Goal: Task Accomplishment & Management: Manage account settings

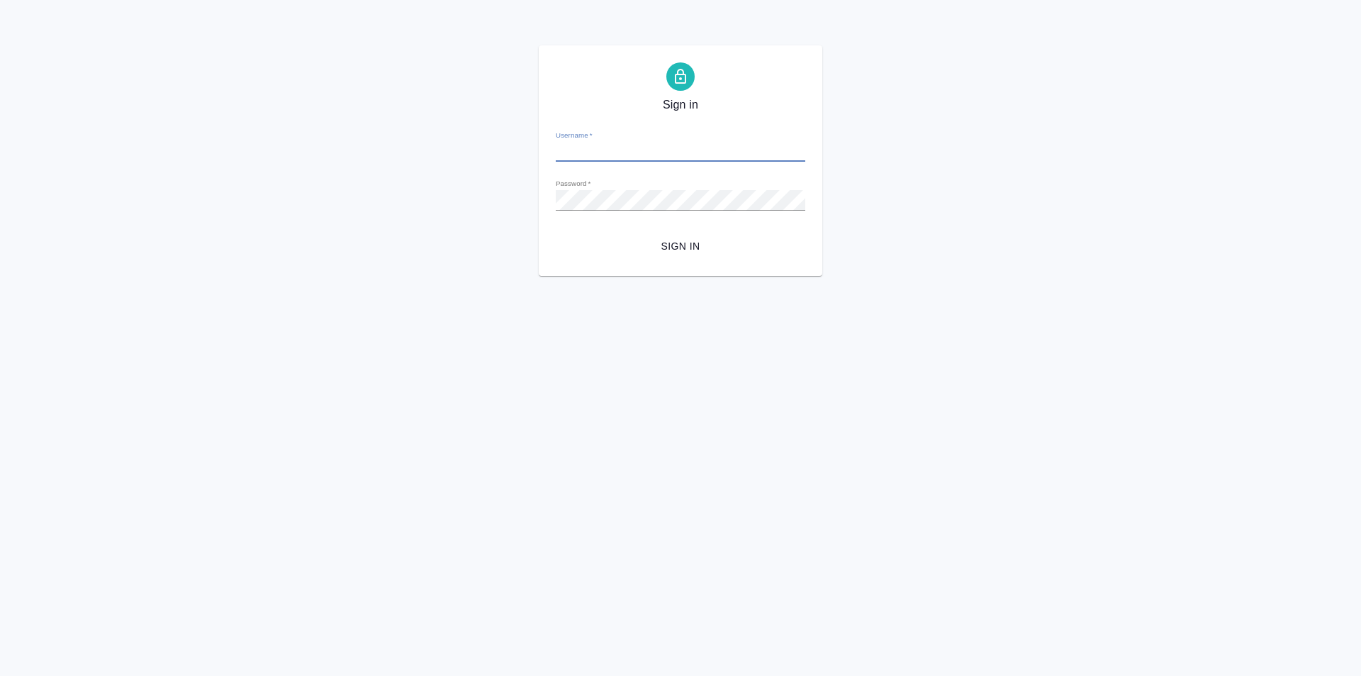
type input "[PERSON_NAME][EMAIL_ADDRESS][DOMAIN_NAME]"
click at [666, 238] on span "Sign in" at bounding box center [680, 246] width 227 height 18
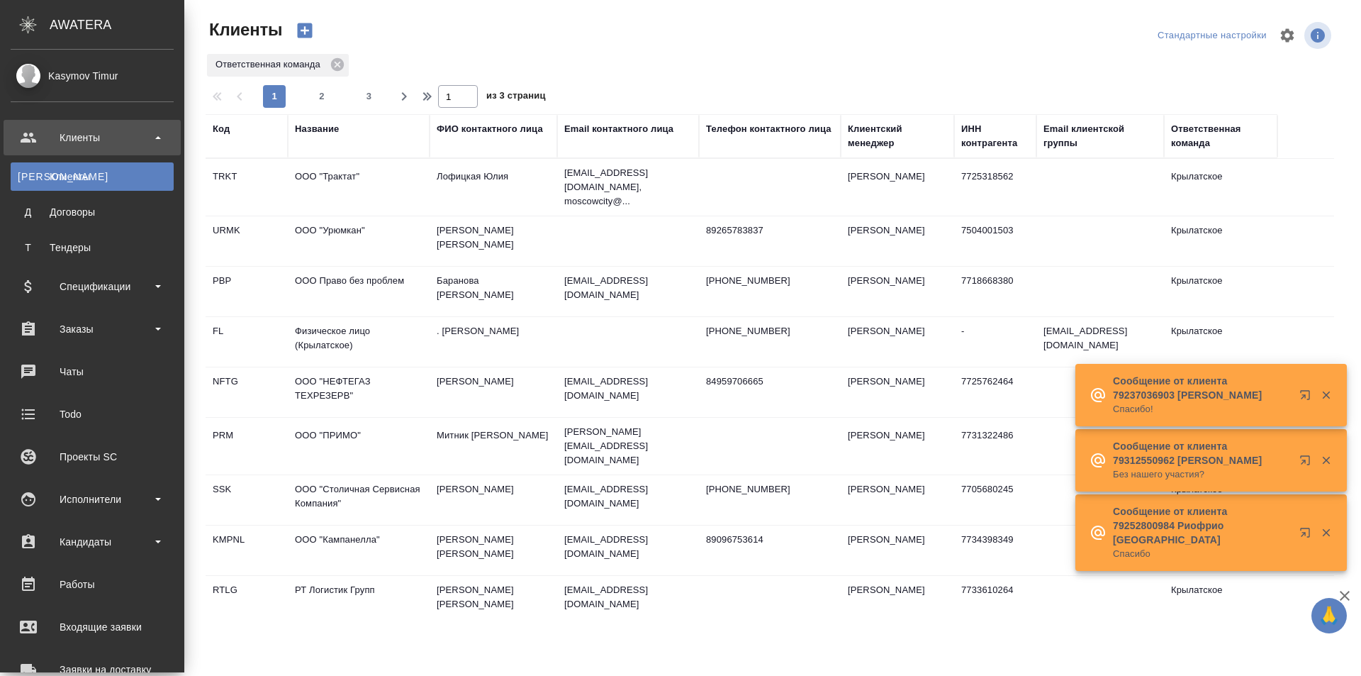
select select "RU"
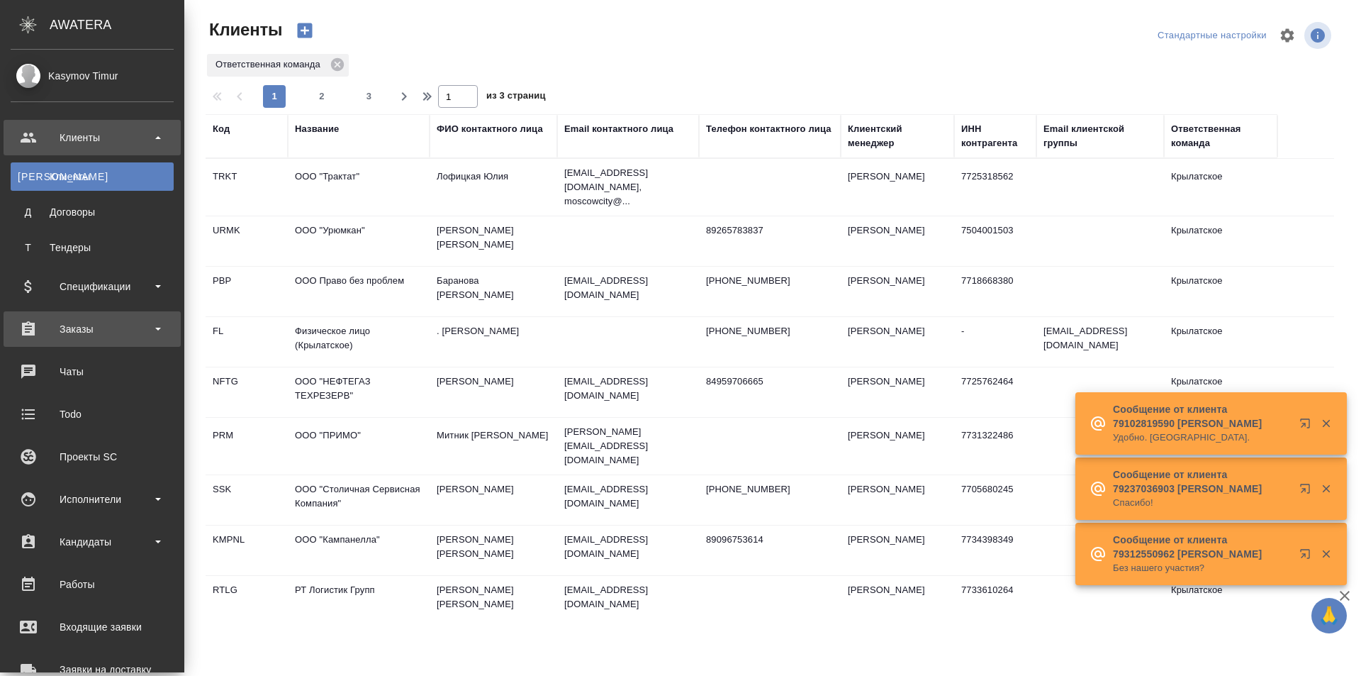
click at [125, 322] on div "Заказы" at bounding box center [92, 328] width 163 height 21
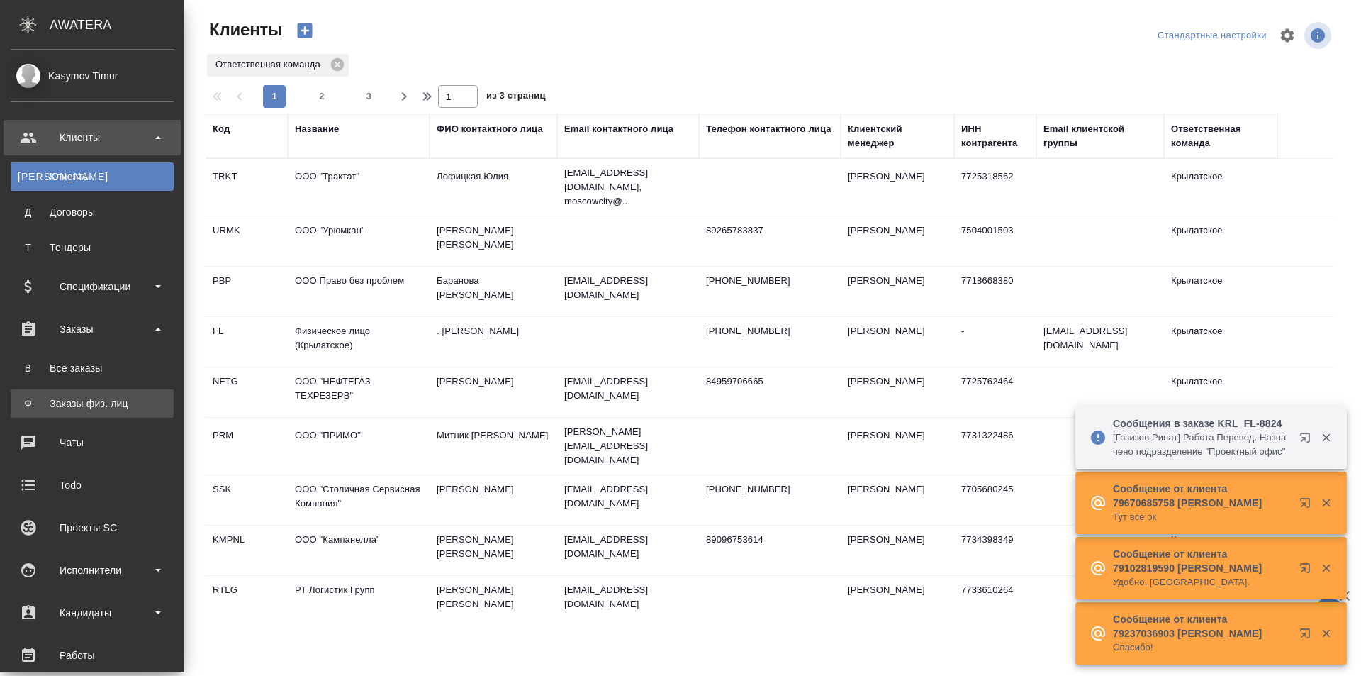
click at [89, 403] on div "Заказы физ. лиц" at bounding box center [92, 403] width 149 height 14
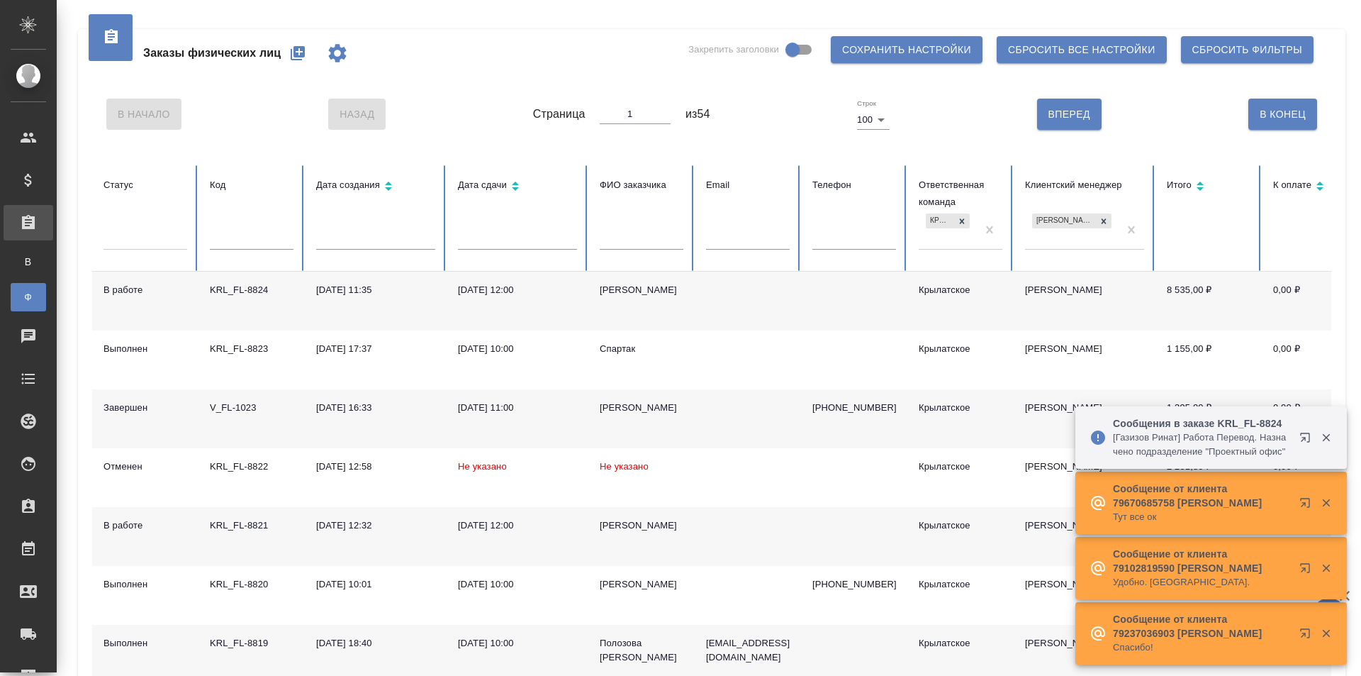
drag, startPoint x: 252, startPoint y: 77, endPoint x: 297, endPoint y: 56, distance: 49.8
click at [297, 56] on icon "button" at bounding box center [298, 53] width 14 height 14
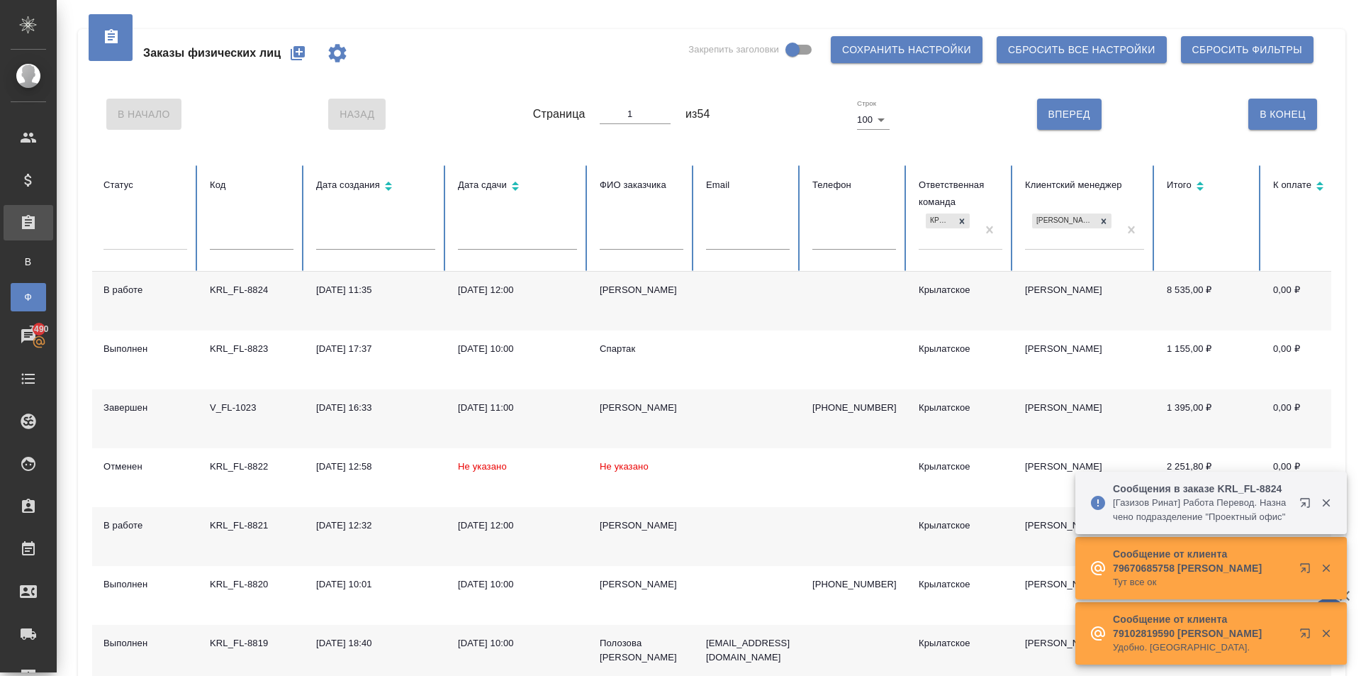
drag, startPoint x: 853, startPoint y: 247, endPoint x: 844, endPoint y: 245, distance: 9.5
click at [853, 247] on input "text" at bounding box center [854, 240] width 84 height 20
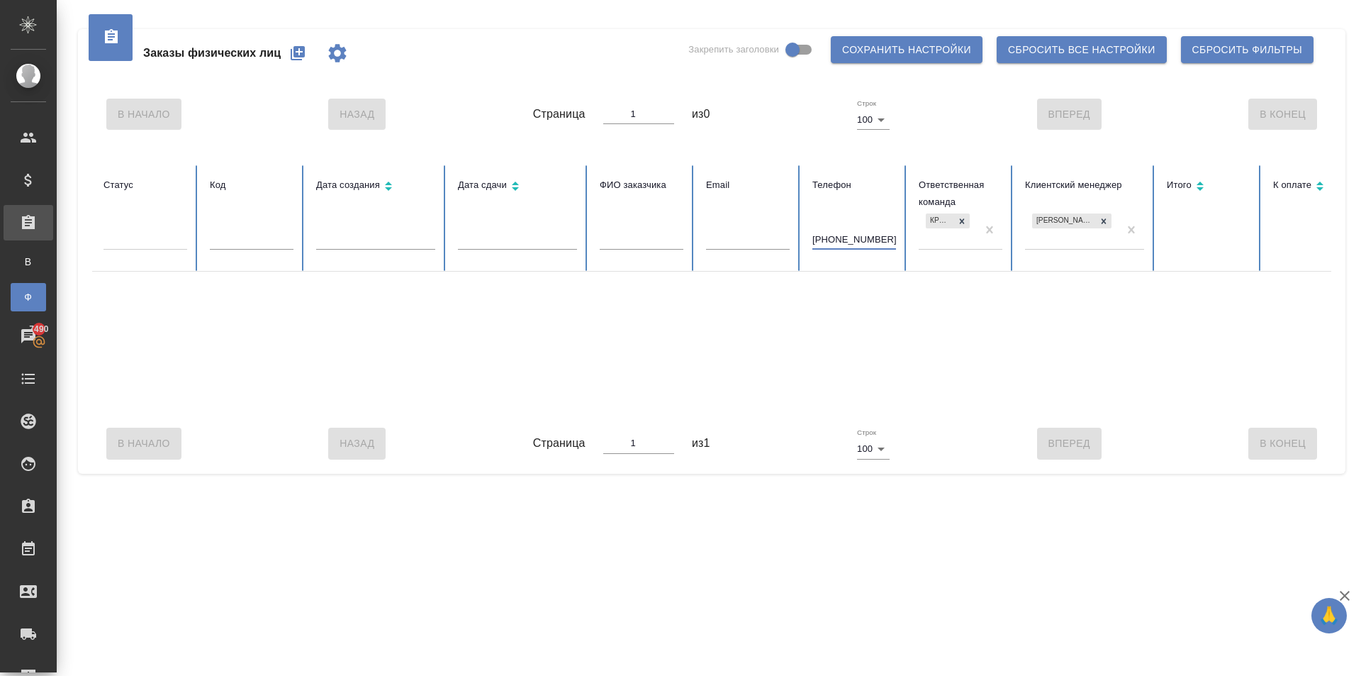
type input "+79152001192"
click at [1144, 233] on th "Клиентский менеджер Касымов Тимур" at bounding box center [1085, 218] width 142 height 106
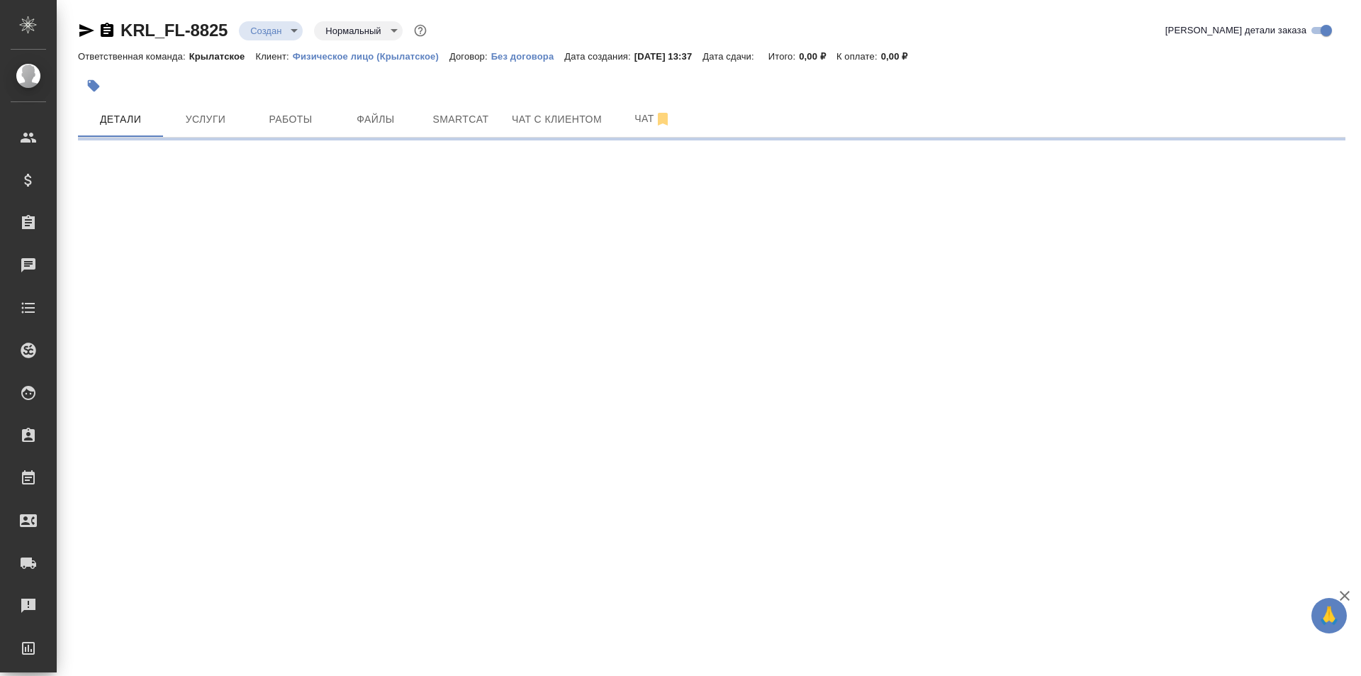
select select "RU"
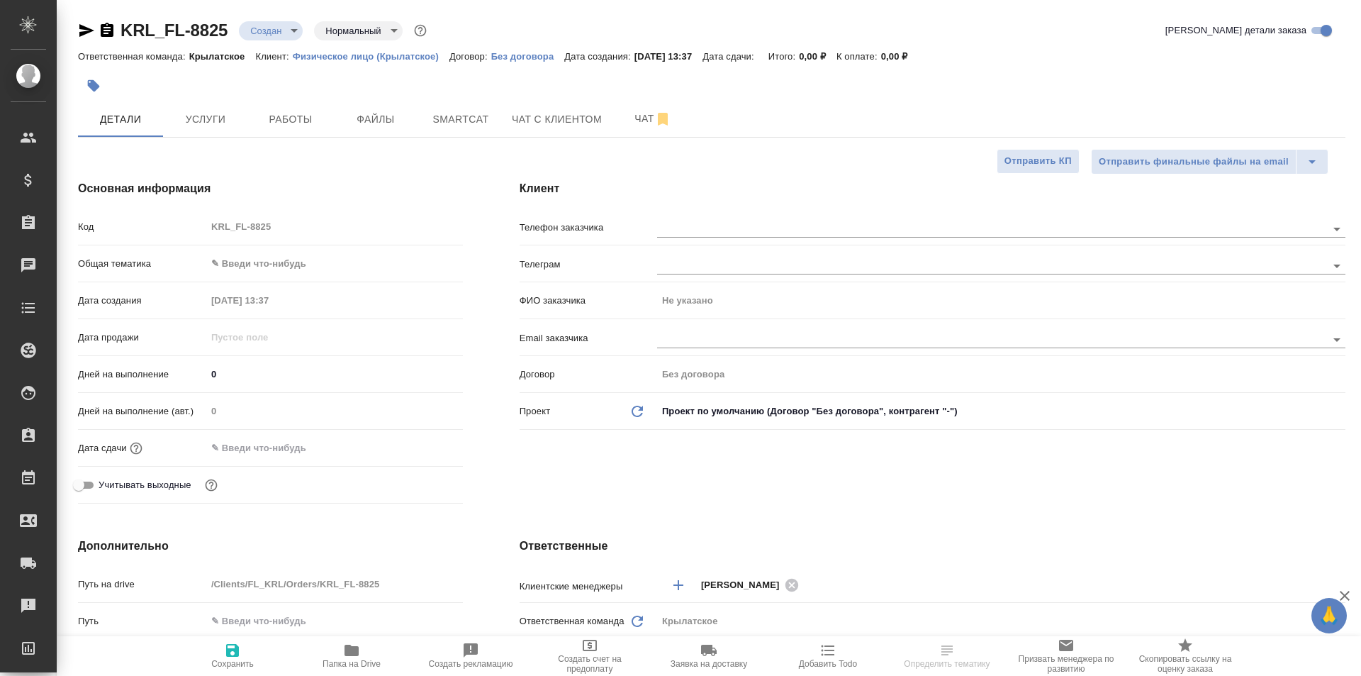
type textarea "x"
click at [235, 118] on span "Услуги" at bounding box center [206, 120] width 68 height 18
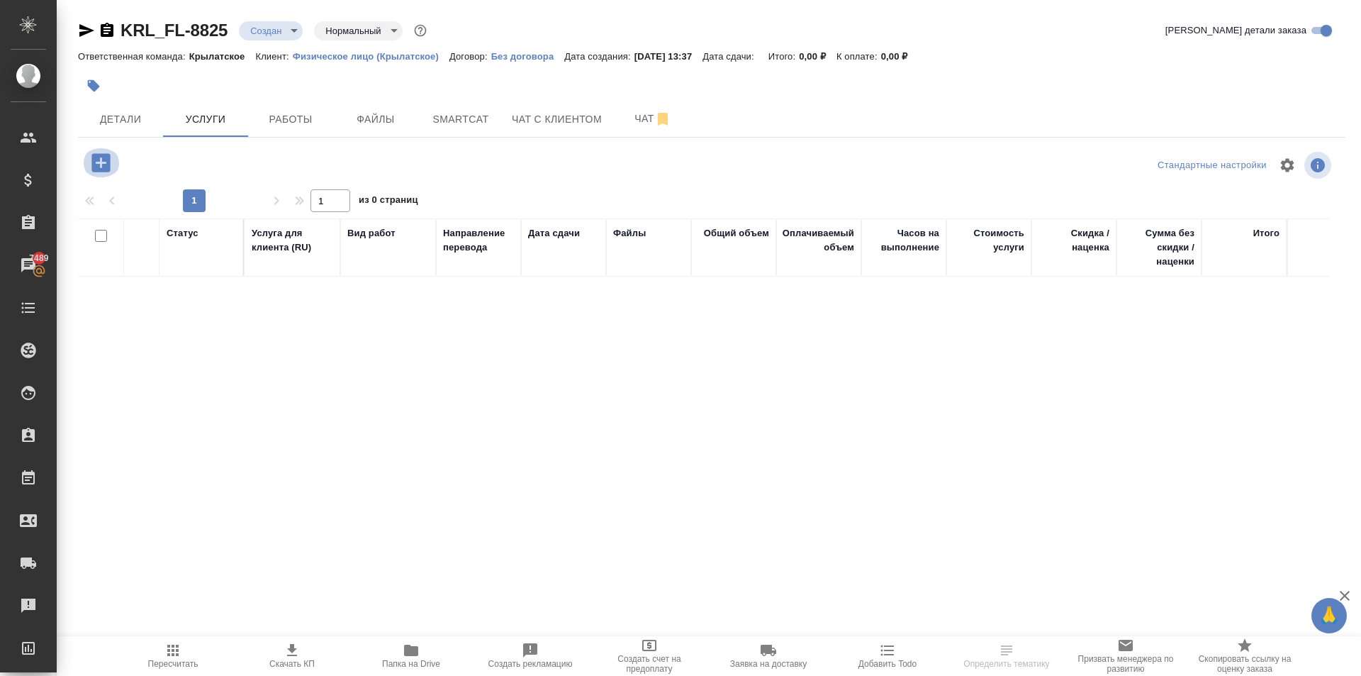
click at [99, 159] on icon "button" at bounding box center [100, 162] width 18 height 18
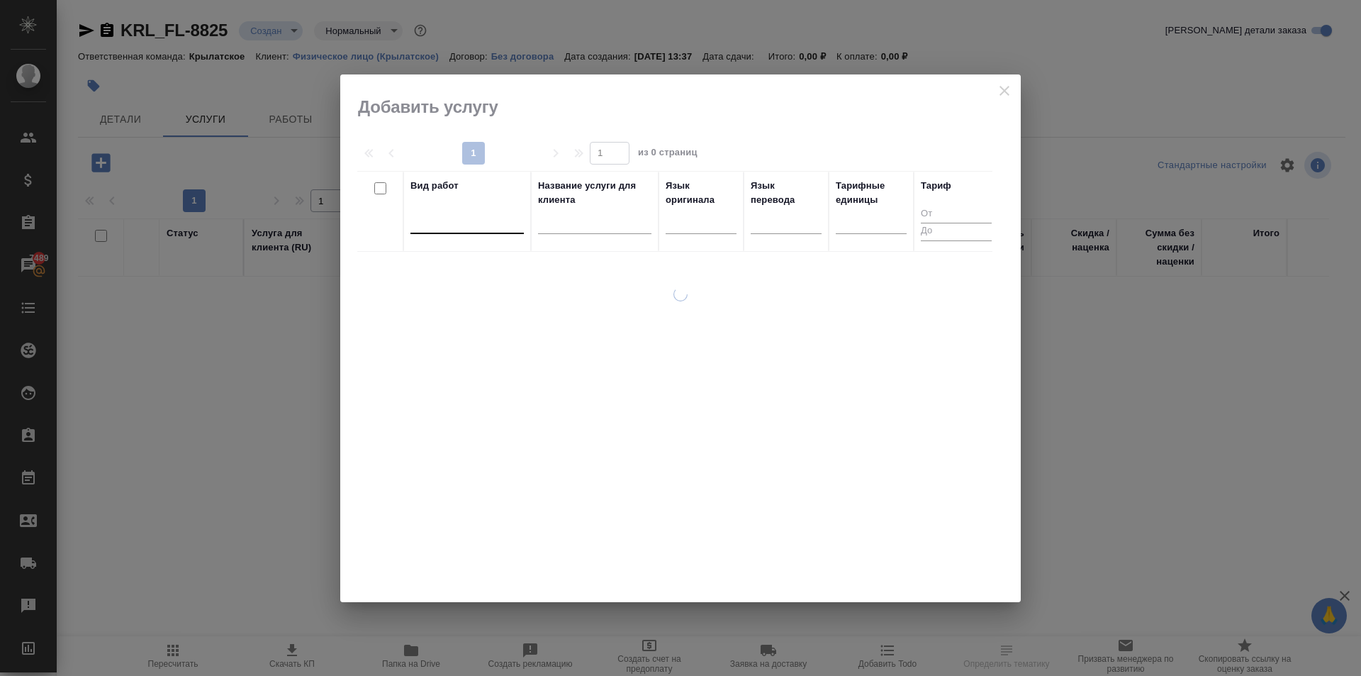
click at [449, 230] on div at bounding box center [466, 219] width 113 height 21
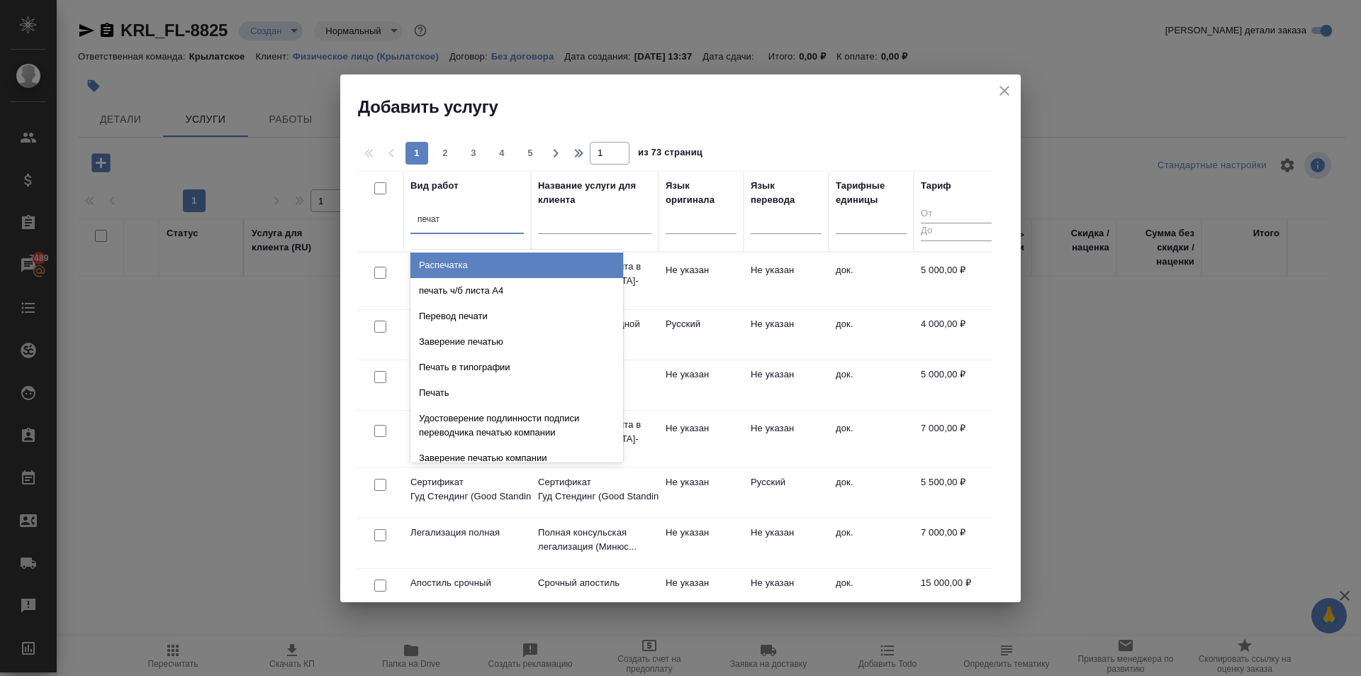
type input "печати"
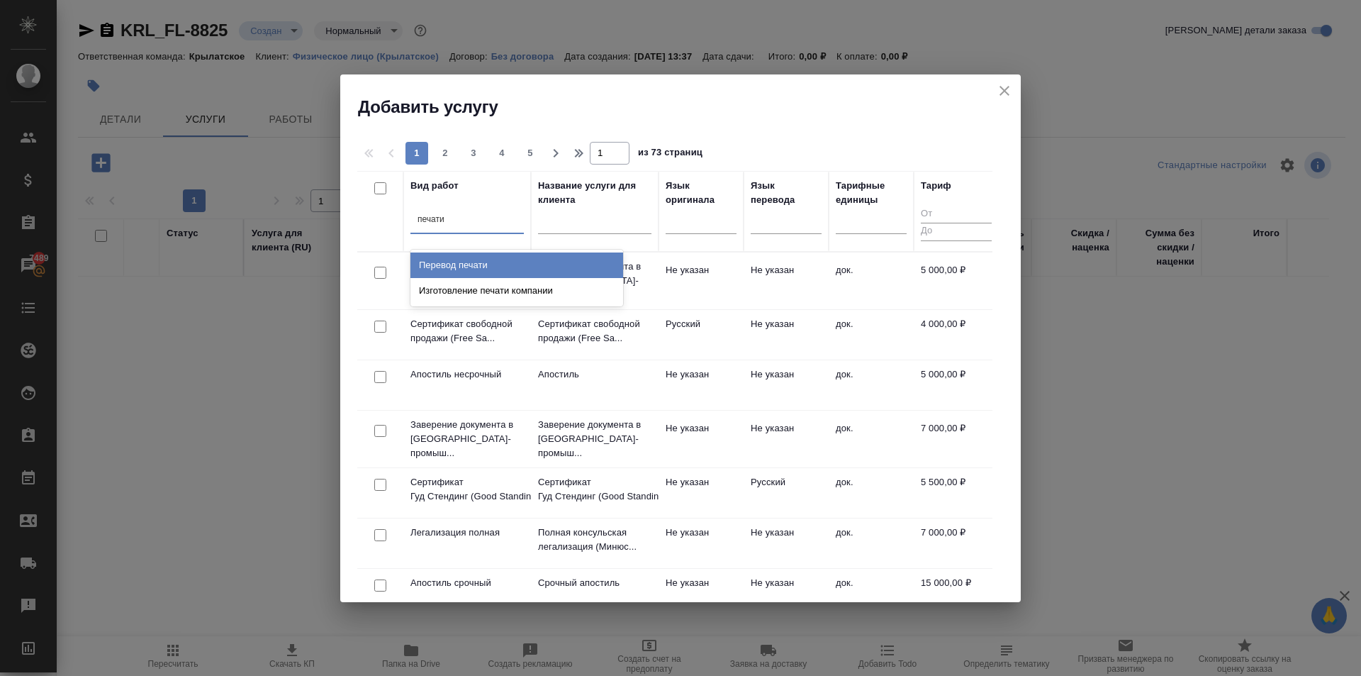
click at [539, 262] on div "Перевод печати" at bounding box center [516, 265] width 213 height 26
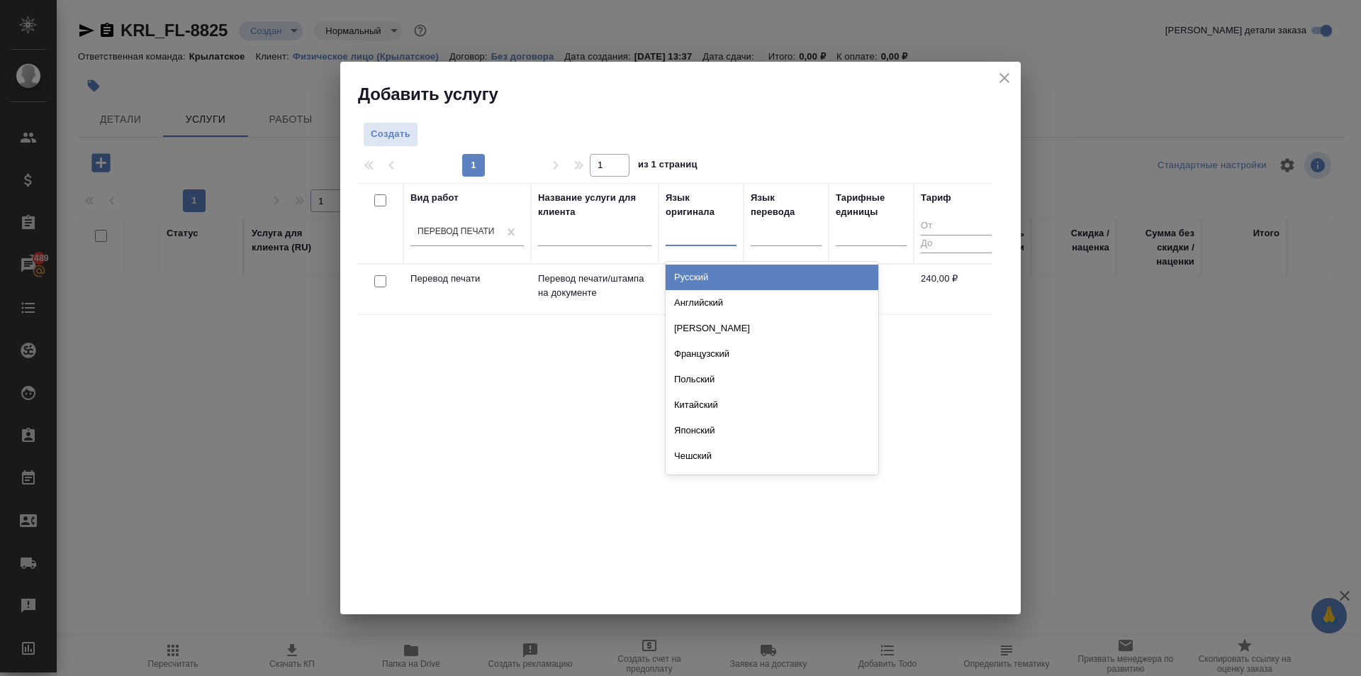
click at [708, 239] on div at bounding box center [701, 231] width 71 height 21
type input "анг"
click at [739, 277] on div "Английский" at bounding box center [772, 277] width 213 height 26
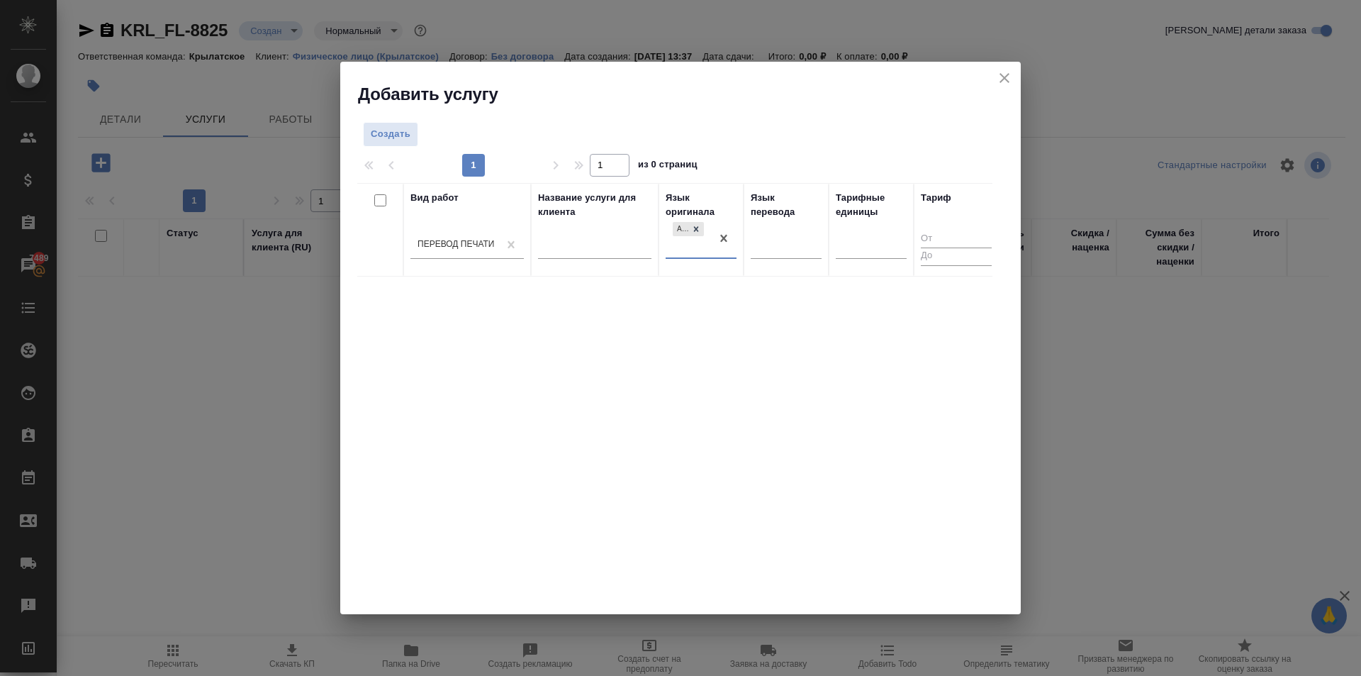
click at [772, 262] on div at bounding box center [786, 250] width 71 height 37
click at [777, 250] on div at bounding box center [786, 243] width 71 height 21
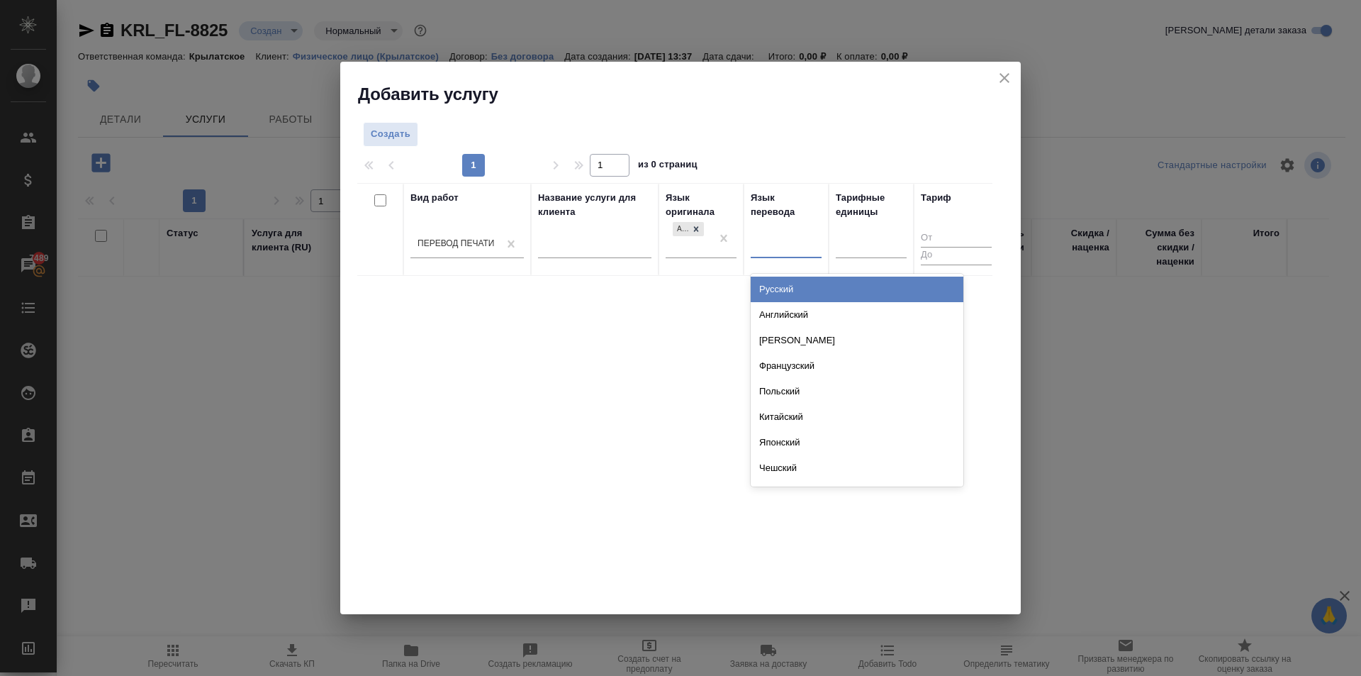
drag, startPoint x: 768, startPoint y: 284, endPoint x: 833, endPoint y: 267, distance: 67.4
click at [769, 281] on div "Русский" at bounding box center [857, 289] width 213 height 26
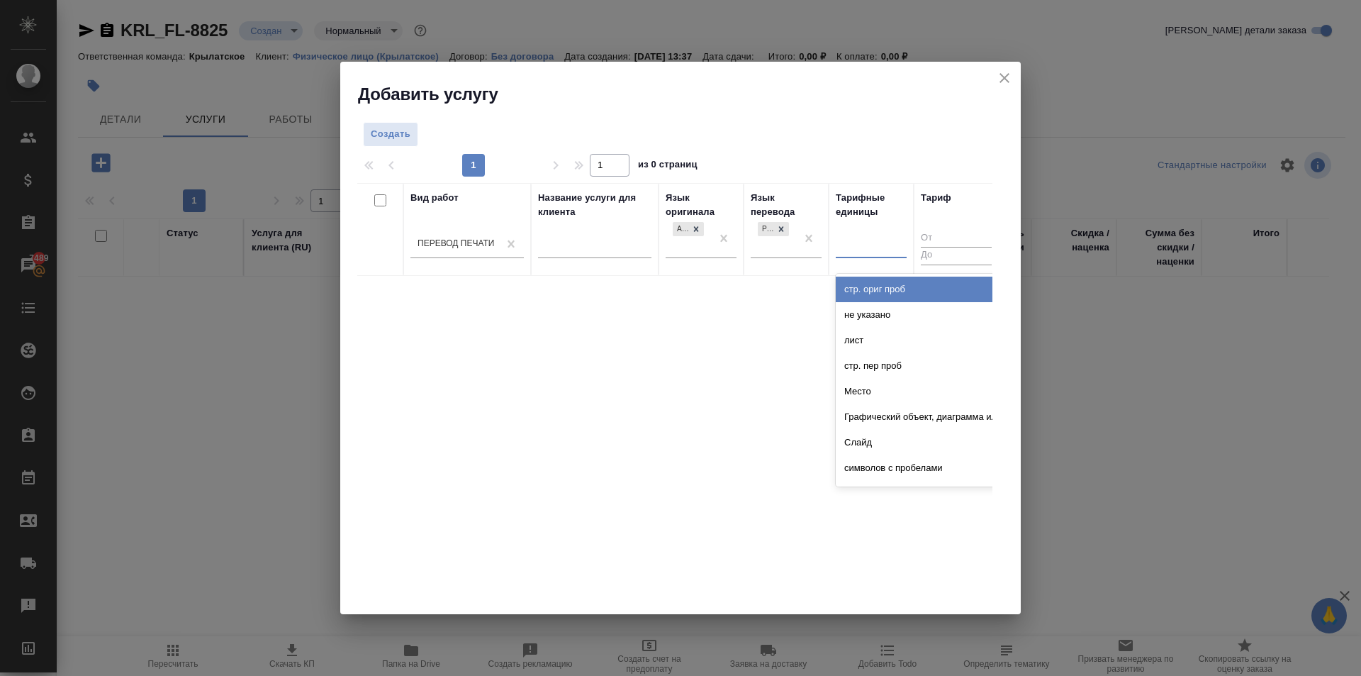
click at [852, 253] on div at bounding box center [871, 243] width 71 height 21
type input "шт"
drag, startPoint x: 858, startPoint y: 291, endPoint x: 821, endPoint y: 285, distance: 37.4
click at [857, 291] on div "шт" at bounding box center [942, 289] width 213 height 26
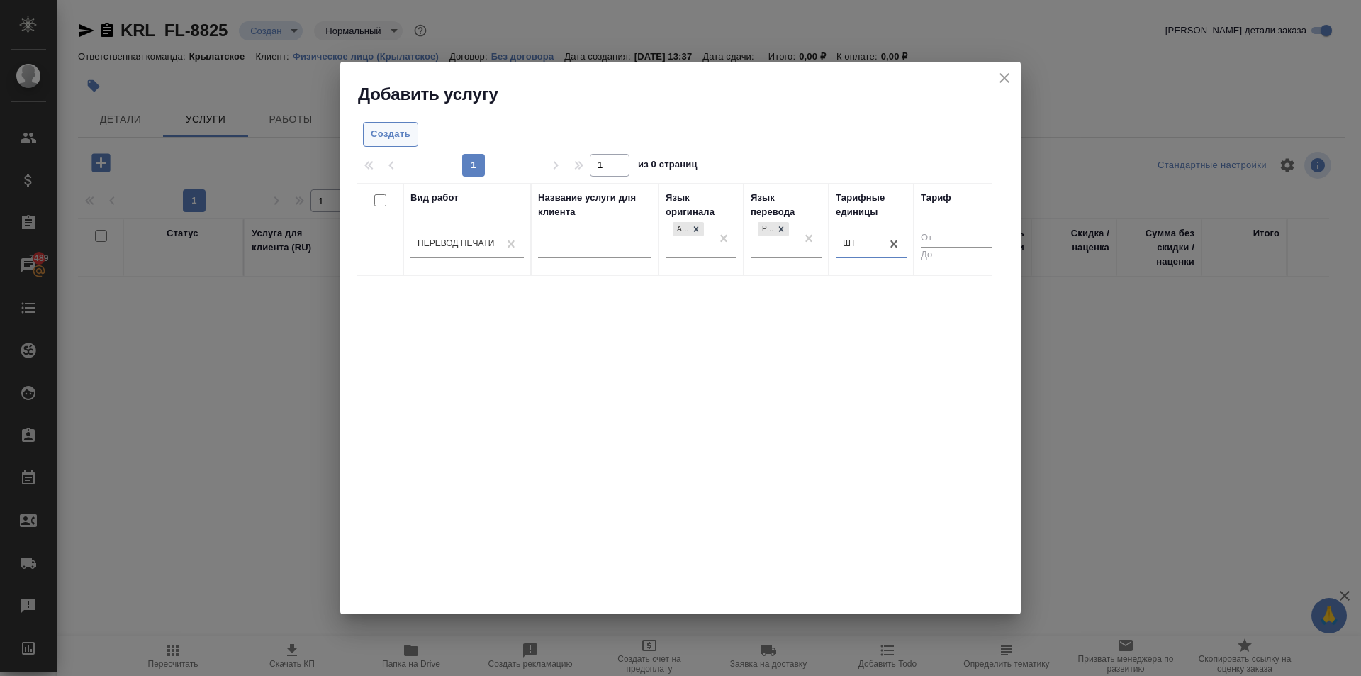
click at [412, 144] on button "Создать" at bounding box center [390, 134] width 55 height 25
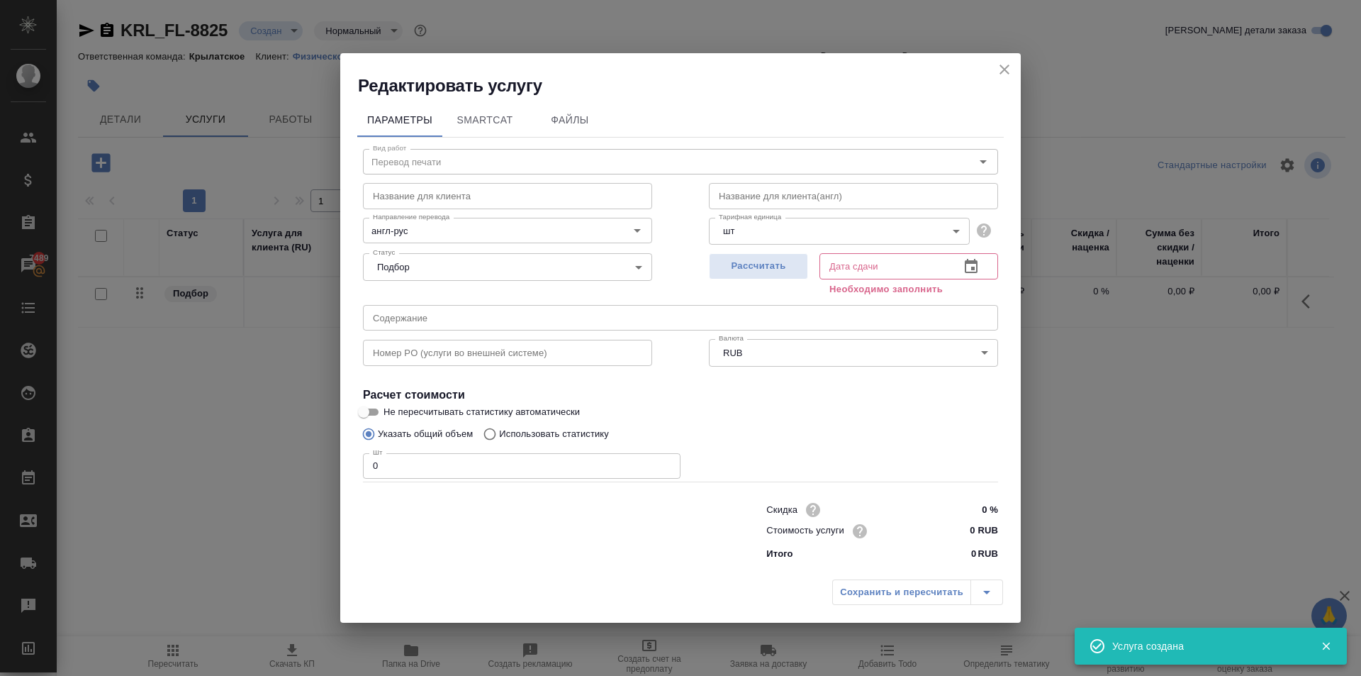
click at [968, 532] on input "0 RUB" at bounding box center [971, 530] width 53 height 21
type input "250 RUB"
drag, startPoint x: 437, startPoint y: 470, endPoint x: 255, endPoint y: 454, distance: 182.9
click at [255, 454] on div "Редактировать услугу Параметры SmartCat Файлы Вид работ Перевод печати Вид рабо…" at bounding box center [680, 338] width 1361 height 676
type input "3"
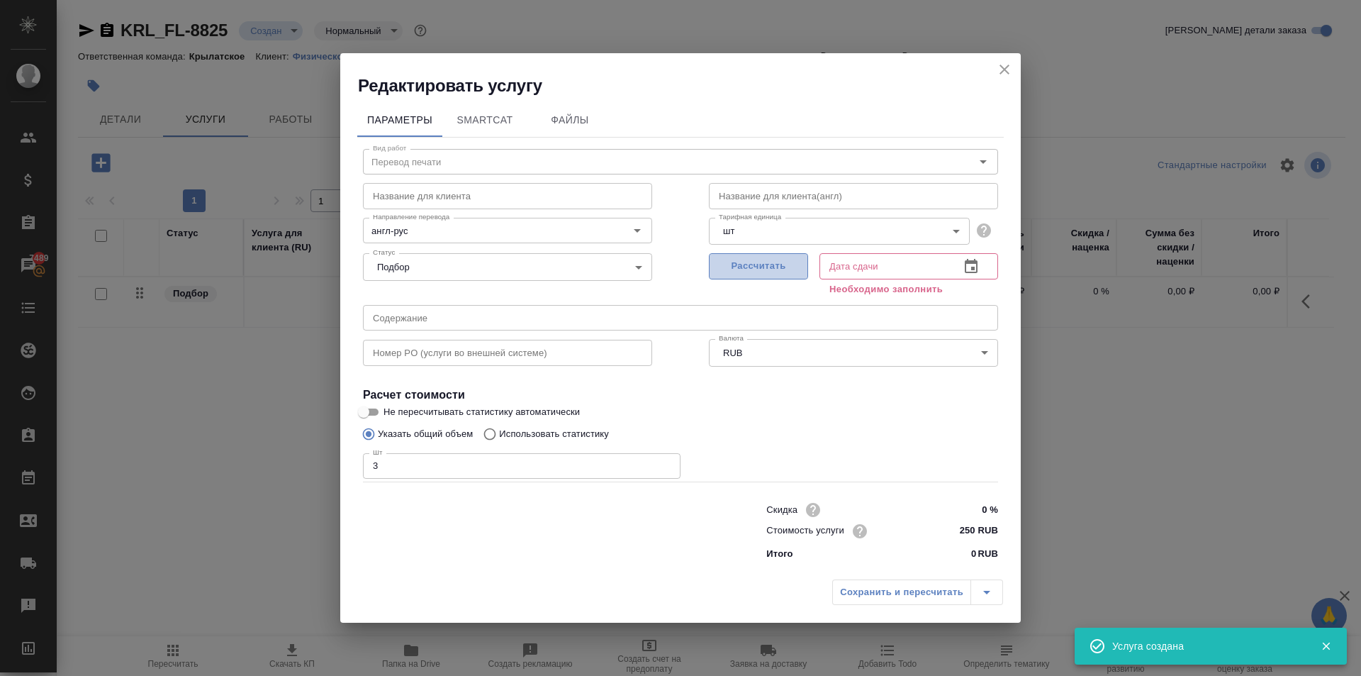
click at [761, 274] on span "Рассчитать" at bounding box center [759, 266] width 84 height 16
type input "15.10.2025 13:38"
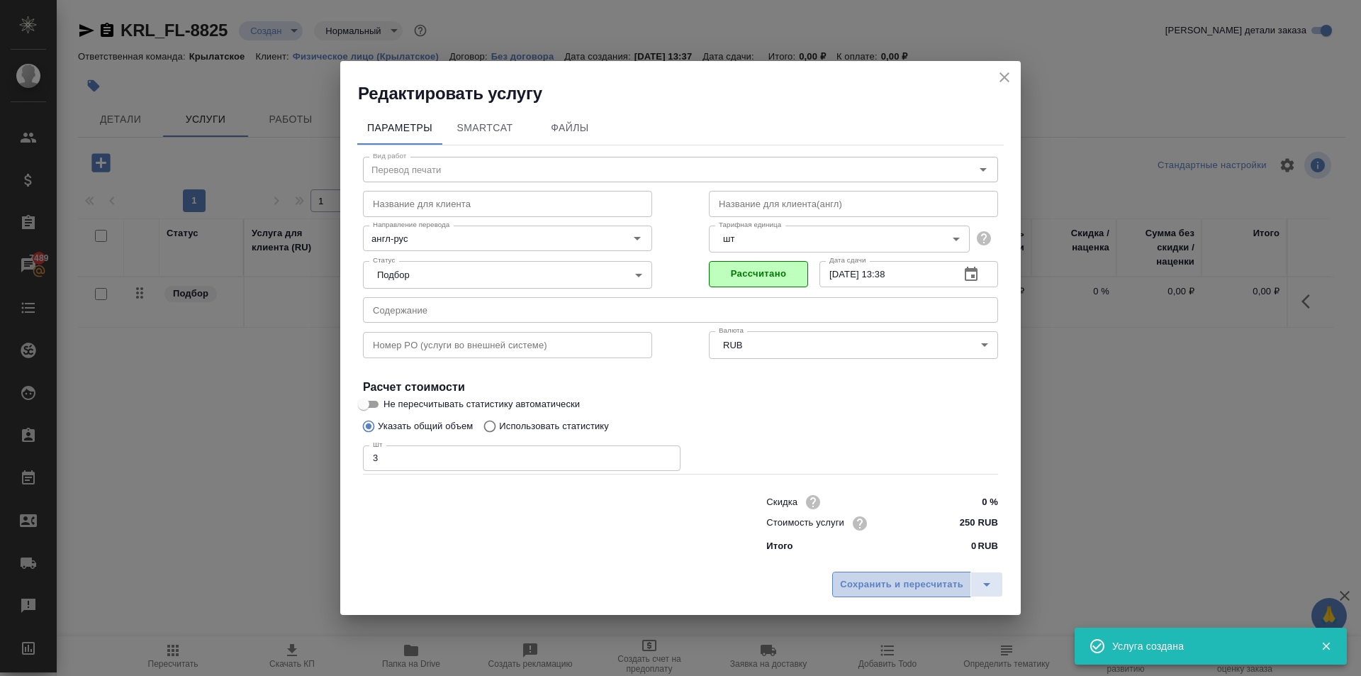
click at [844, 587] on span "Сохранить и пересчитать" at bounding box center [901, 584] width 123 height 16
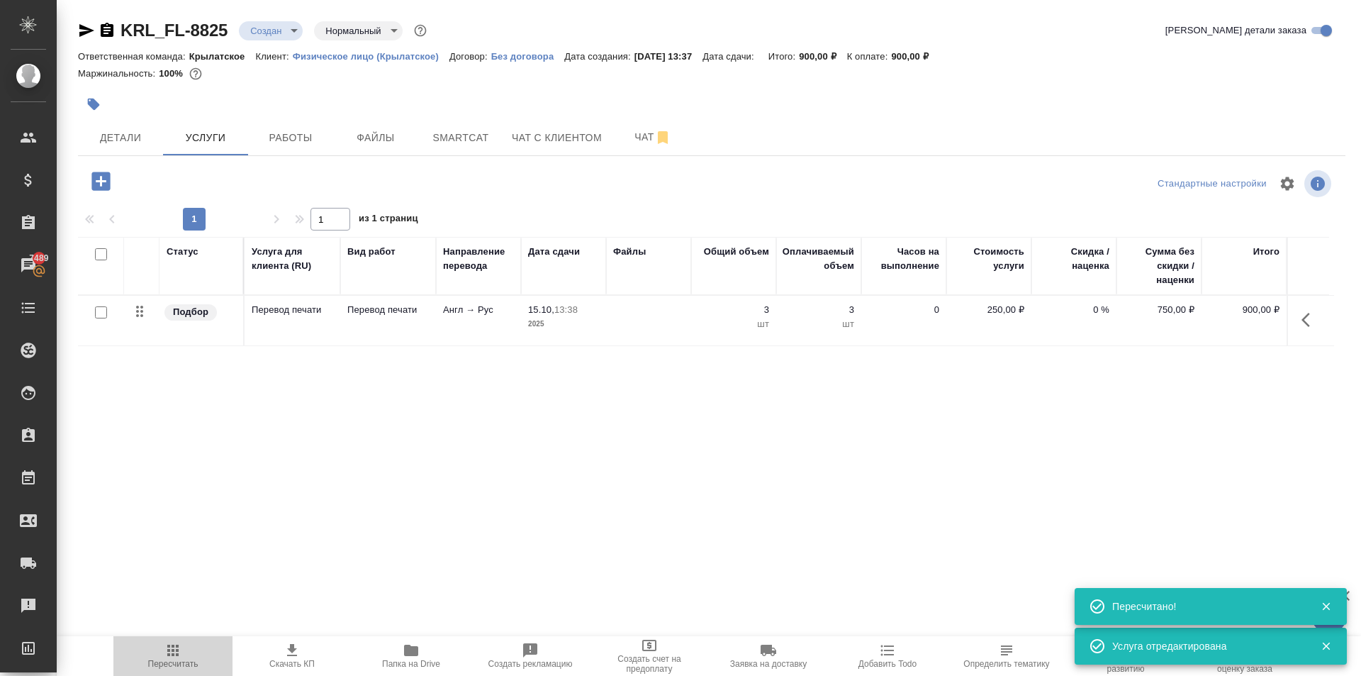
click at [179, 661] on span "Пересчитать" at bounding box center [173, 664] width 50 height 10
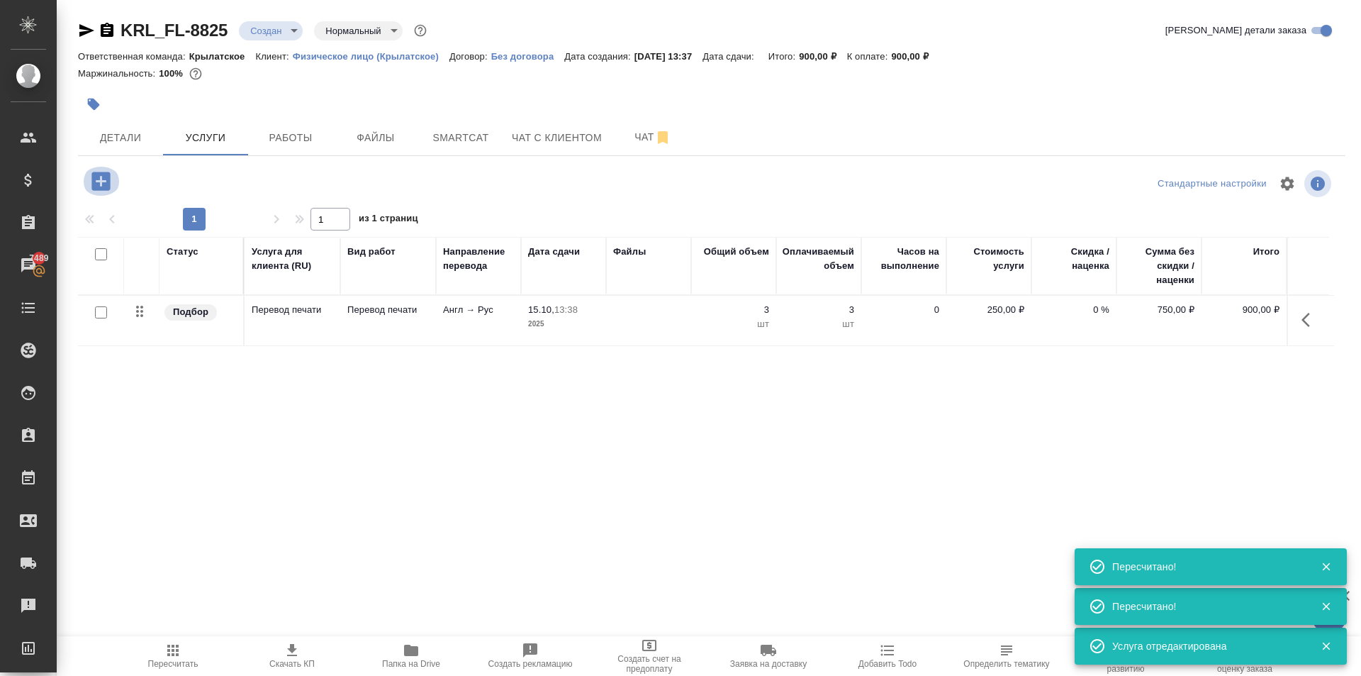
click at [108, 177] on icon "button" at bounding box center [100, 181] width 18 height 18
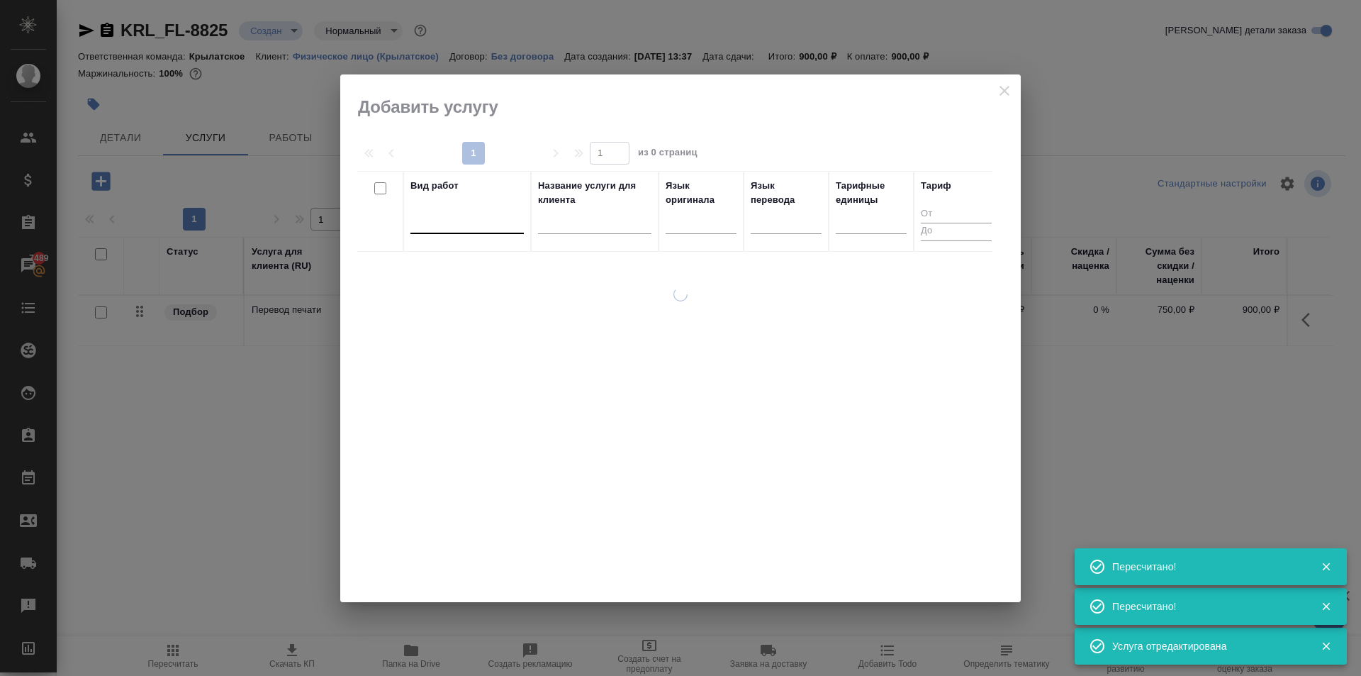
click at [473, 219] on div at bounding box center [466, 219] width 113 height 21
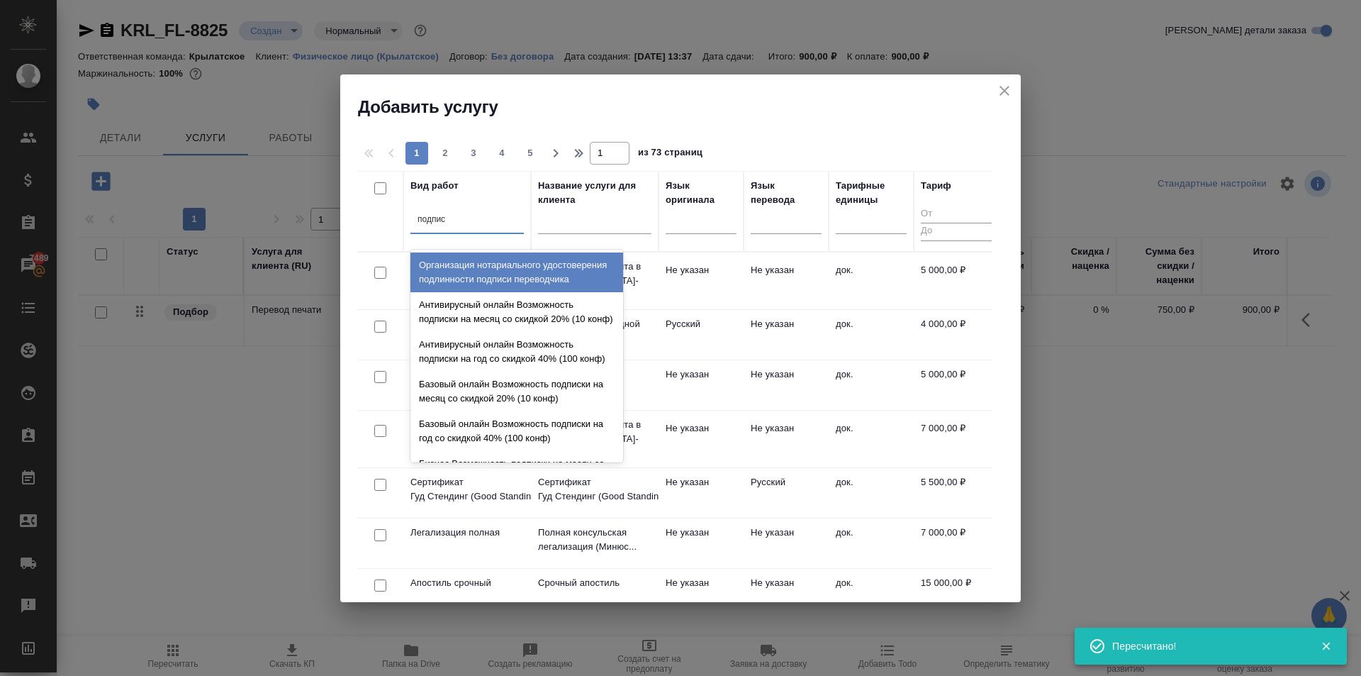
type input "подписи"
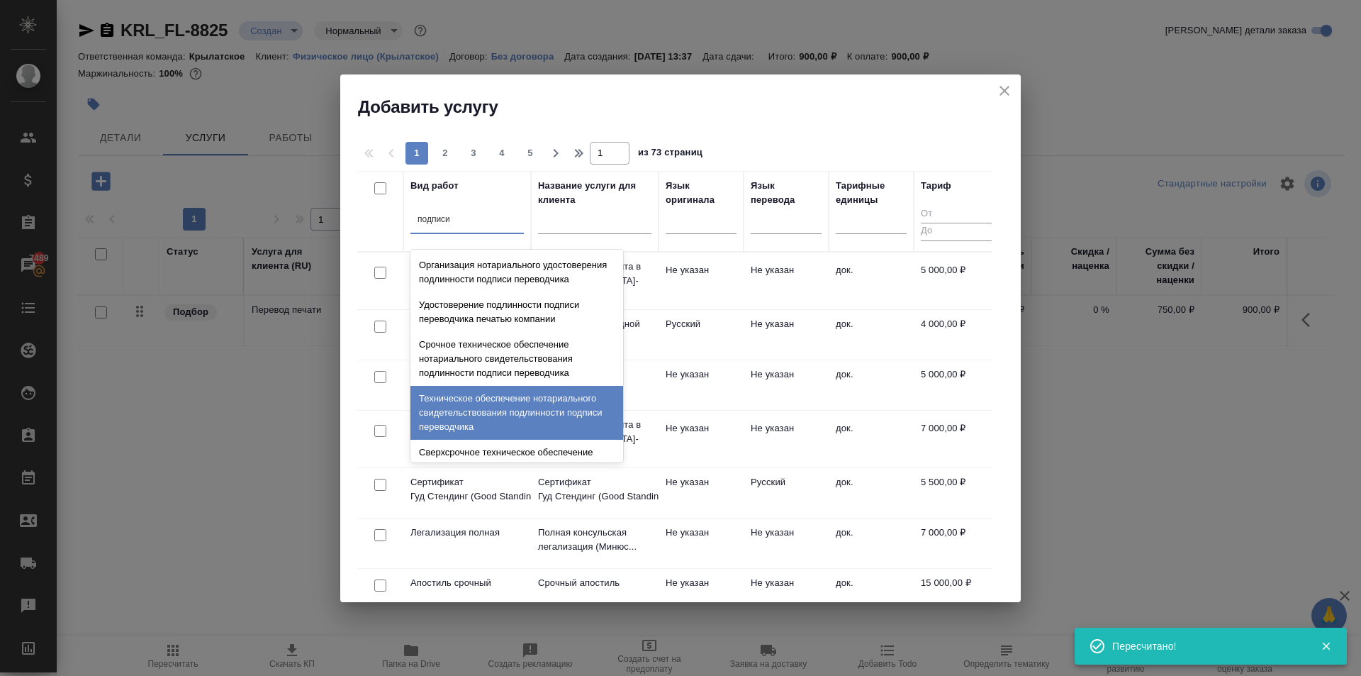
drag, startPoint x: 503, startPoint y: 424, endPoint x: 518, endPoint y: 406, distance: 22.7
click at [504, 423] on div "Техническое обеспечение нотариального свидетельствования подлинности подписи пе…" at bounding box center [516, 413] width 213 height 54
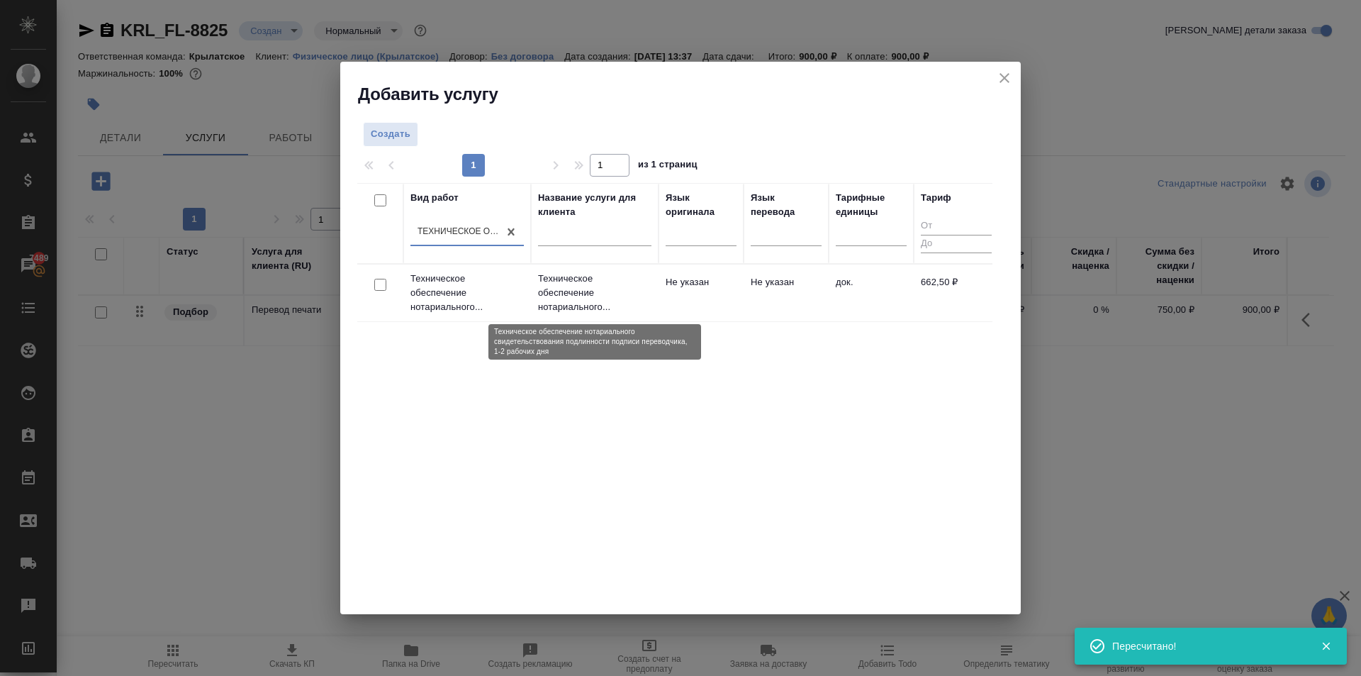
click at [606, 284] on p "Техническое обеспечение нотариального..." at bounding box center [594, 293] width 113 height 43
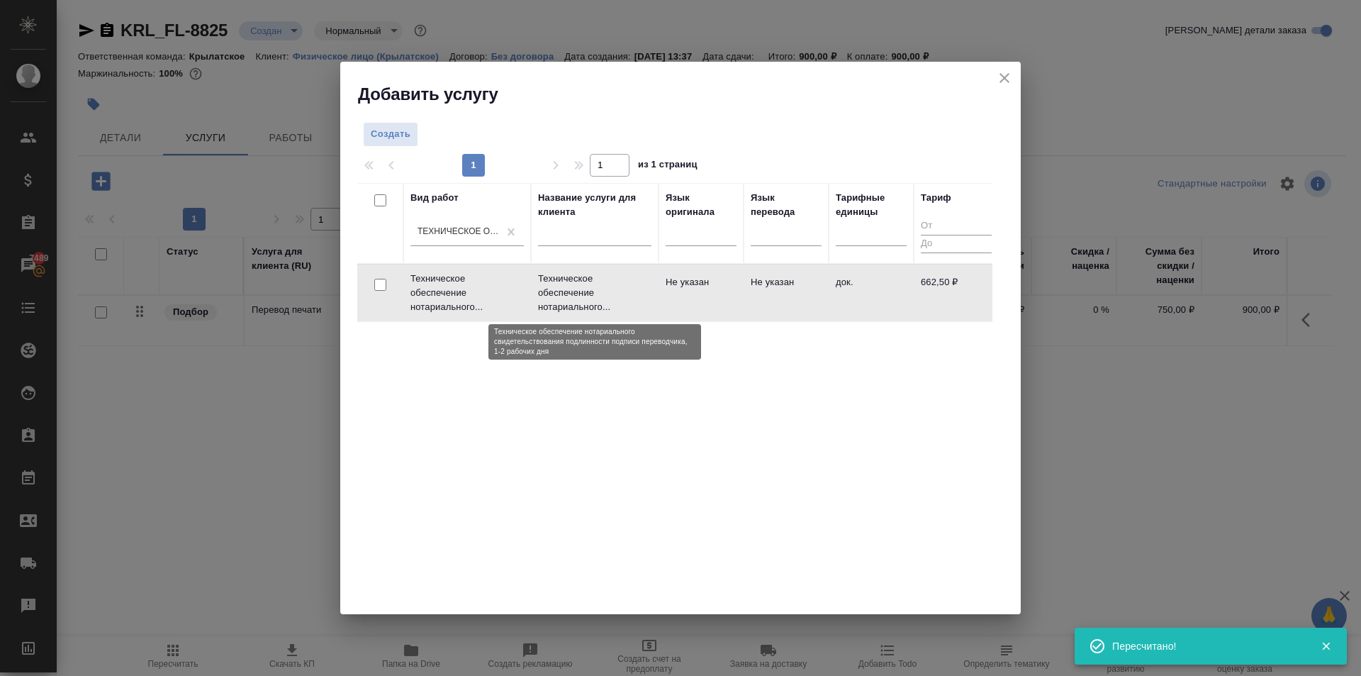
click at [606, 284] on p "Техническое обеспечение нотариального..." at bounding box center [594, 293] width 113 height 43
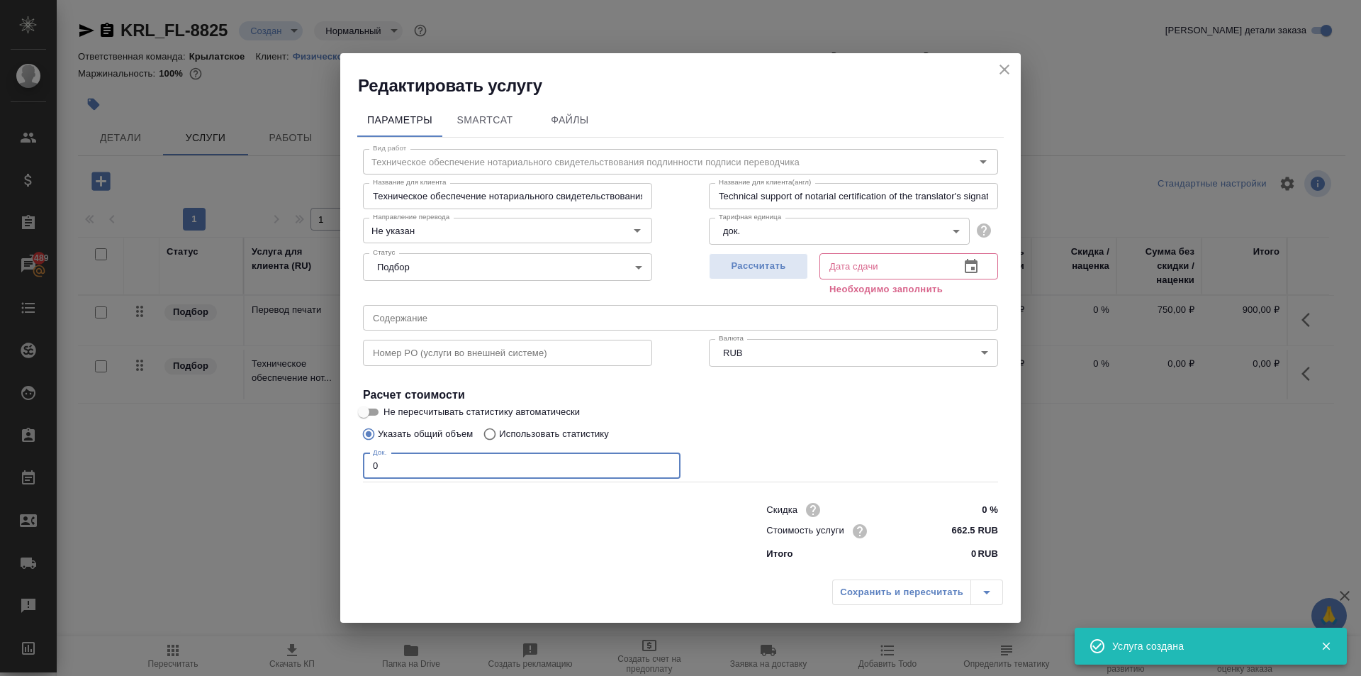
drag, startPoint x: 349, startPoint y: 467, endPoint x: 328, endPoint y: 444, distance: 31.1
click at [296, 462] on div "Редактировать услугу Параметры SmartCat Файлы Вид работ Техническое обеспечение…" at bounding box center [680, 338] width 1361 height 676
type input "1"
drag, startPoint x: 793, startPoint y: 262, endPoint x: 799, endPoint y: 285, distance: 23.6
click at [792, 262] on span "Рассчитать" at bounding box center [759, 266] width 84 height 16
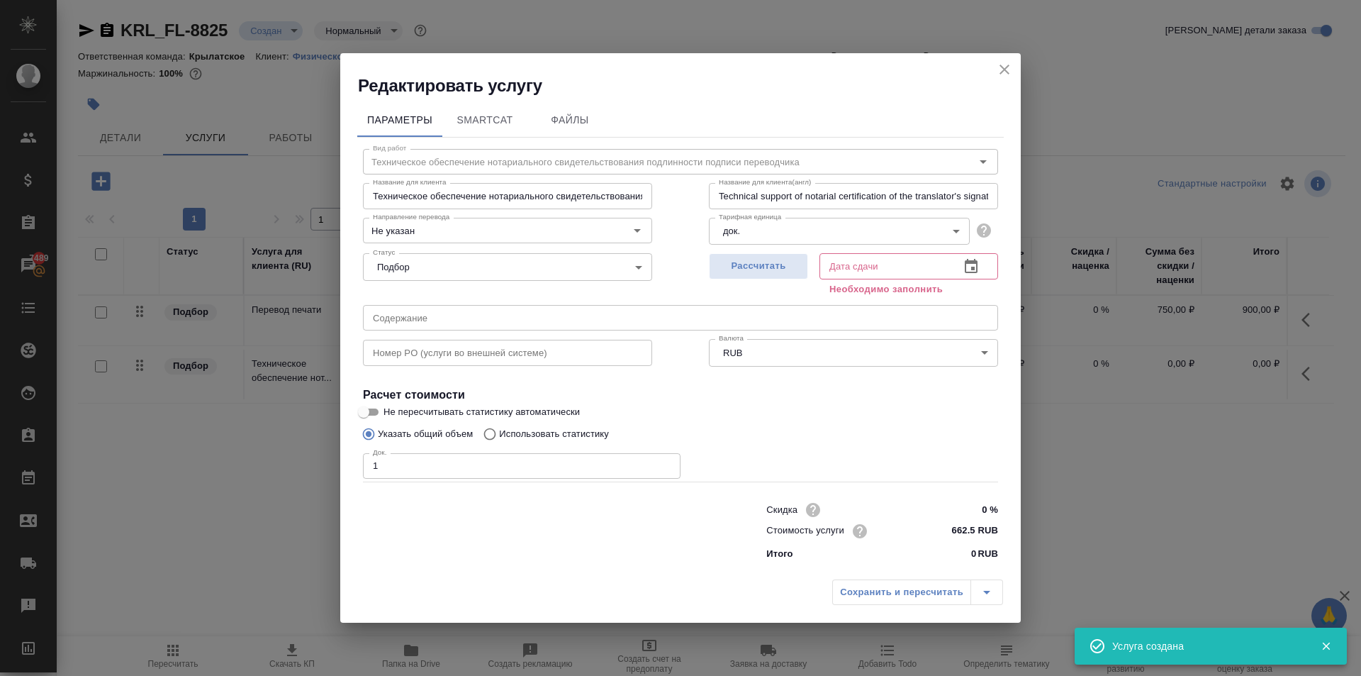
type input "15.10.2025 13:50"
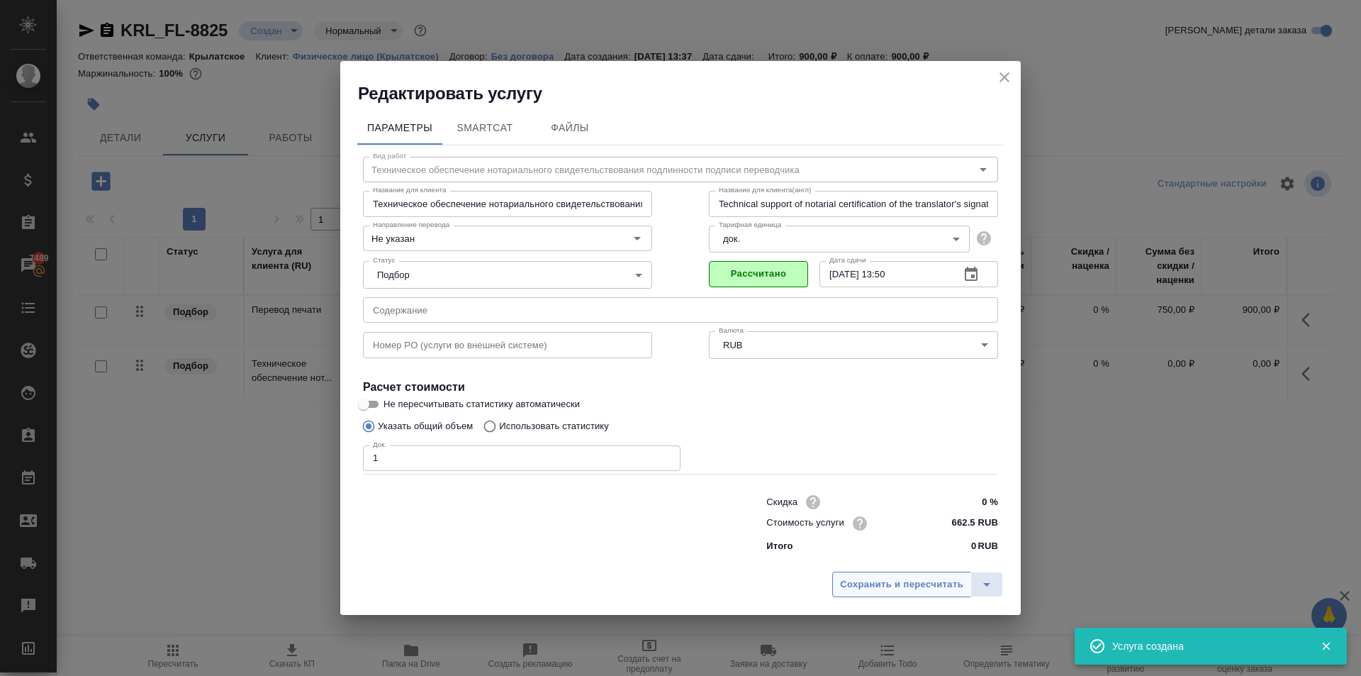
click at [859, 578] on span "Сохранить и пересчитать" at bounding box center [901, 584] width 123 height 16
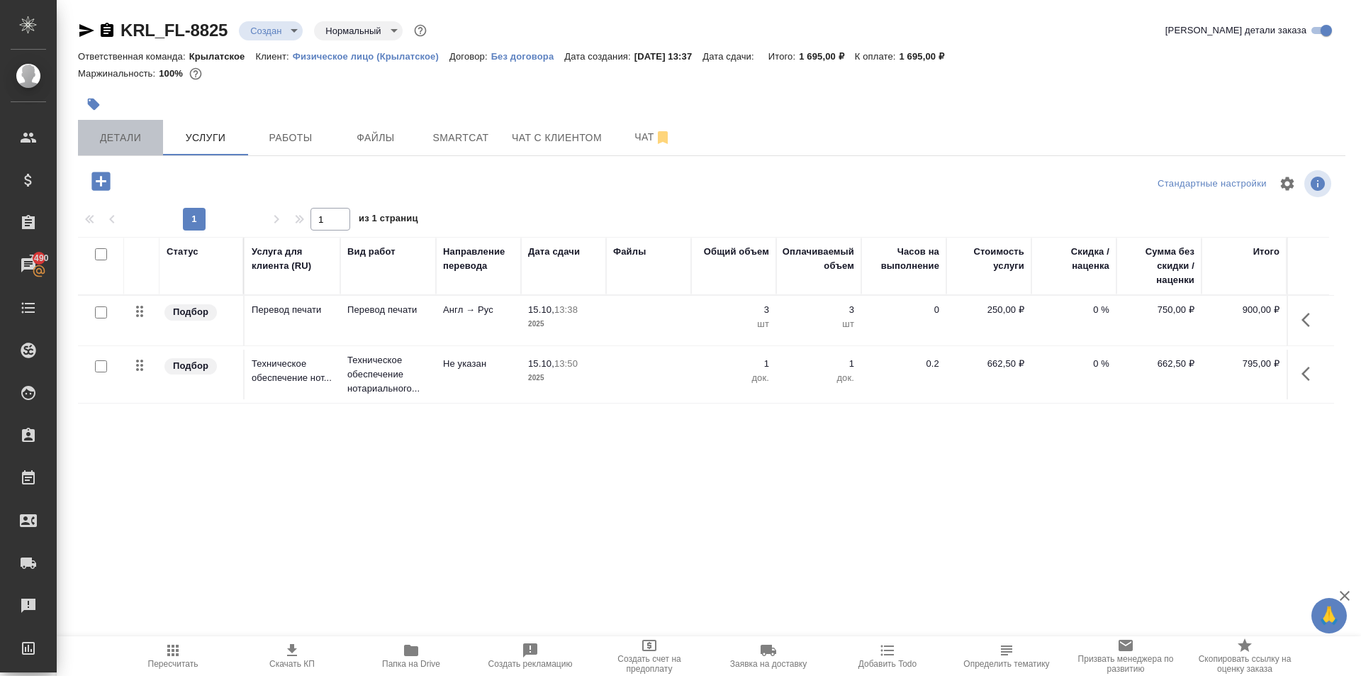
click at [119, 148] on button "Детали" at bounding box center [120, 137] width 85 height 35
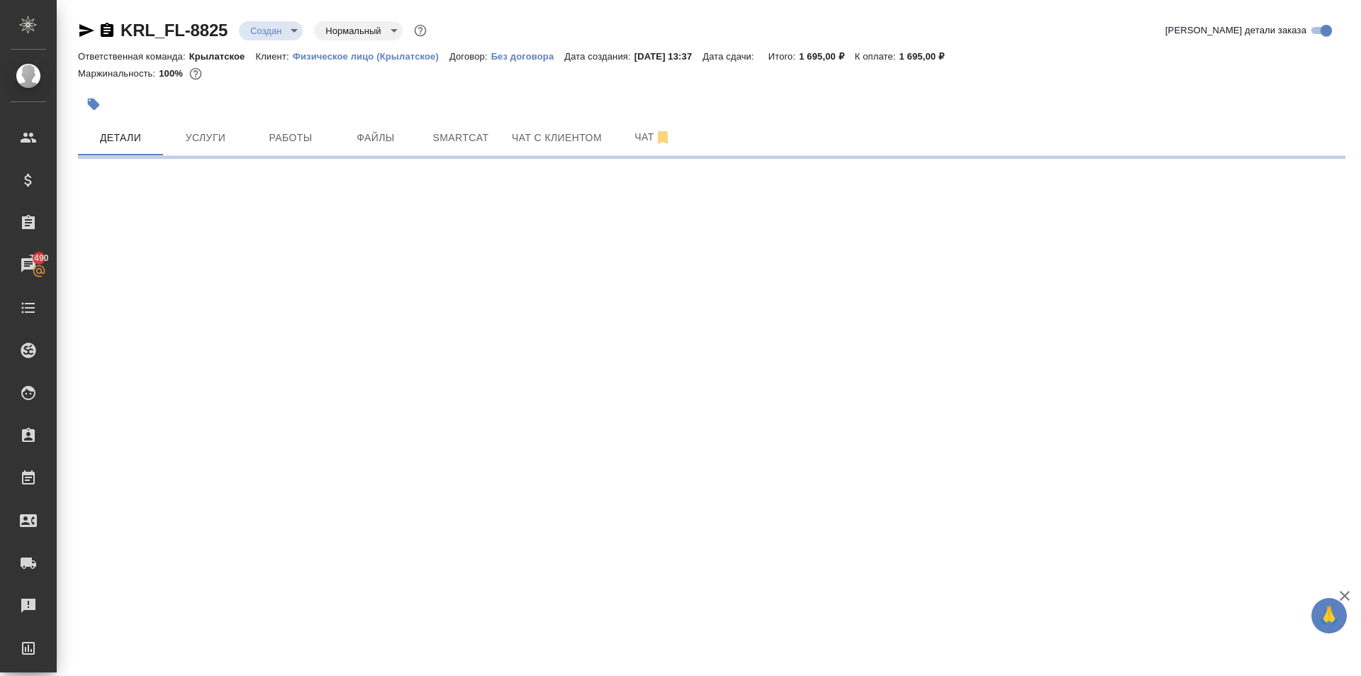
select select "RU"
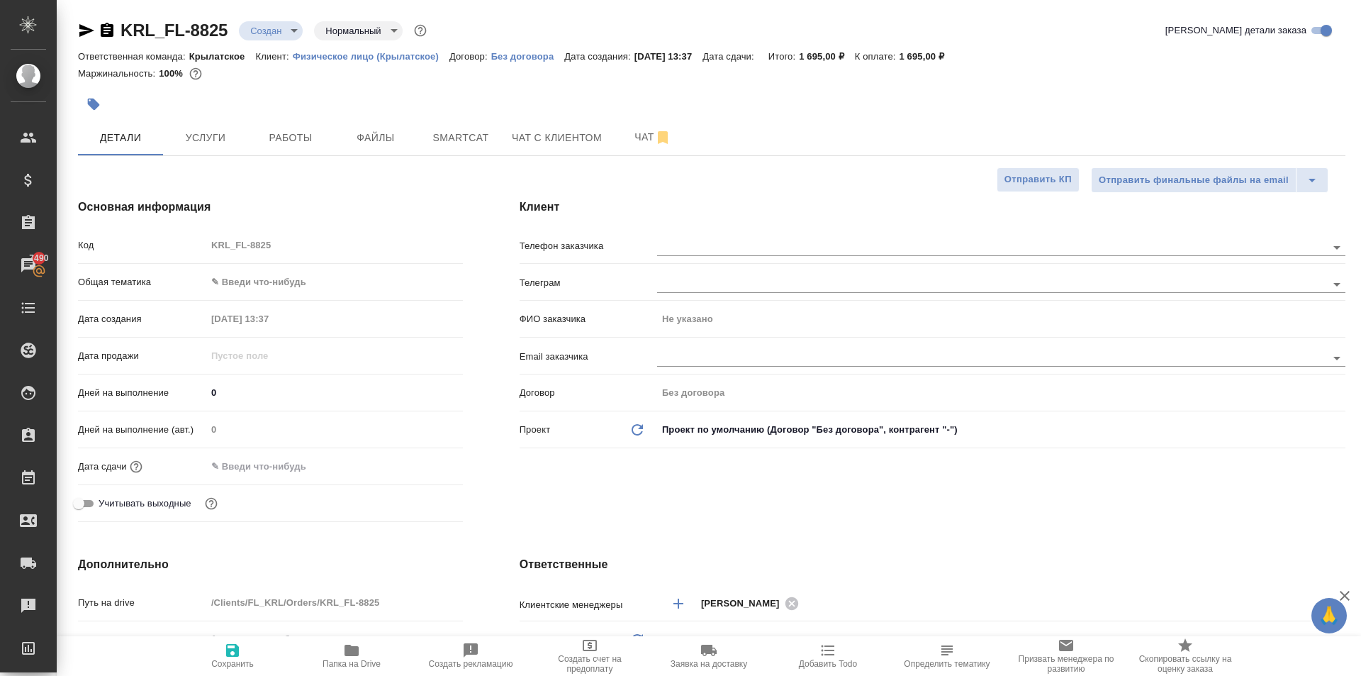
type textarea "x"
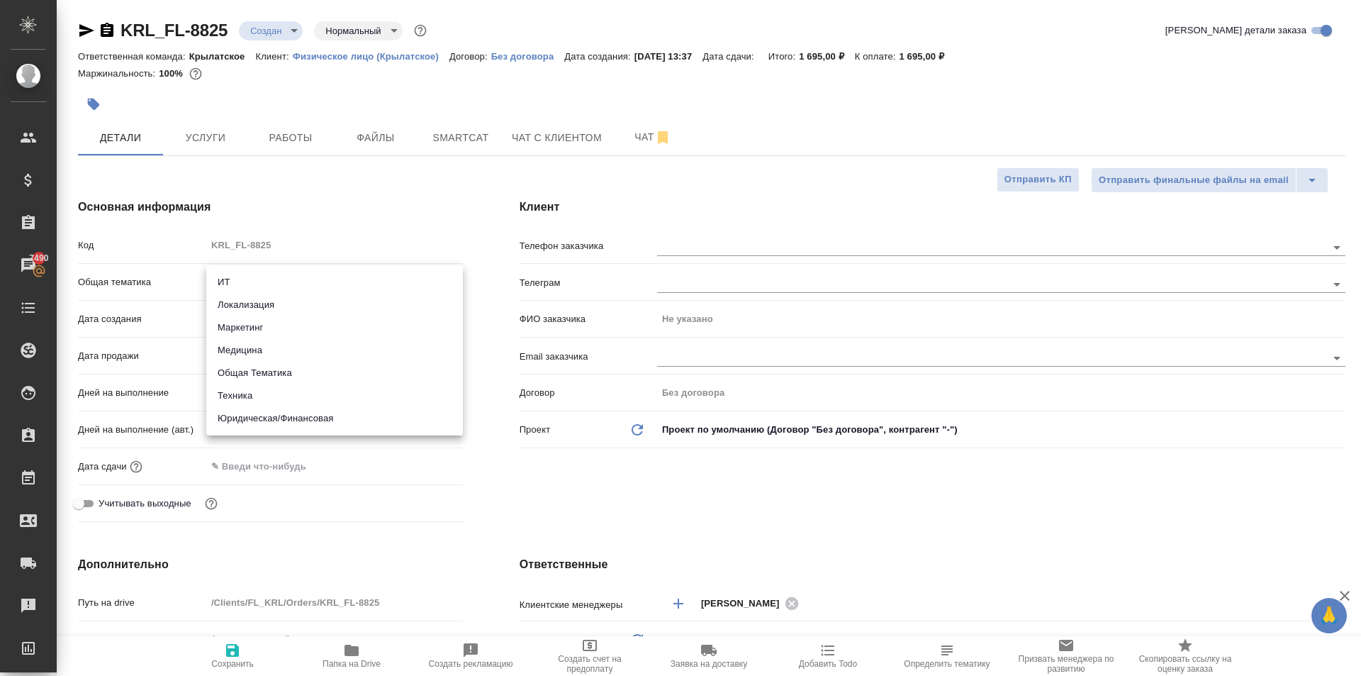
drag, startPoint x: 275, startPoint y: 291, endPoint x: 291, endPoint y: 332, distance: 44.0
click at [276, 289] on body "🙏 .cls-1 fill:#fff; AWATERA Kasymov Timur Клиенты Спецификации Заказы 7490 Чаты…" at bounding box center [680, 338] width 1361 height 676
click at [271, 419] on li "Юридическая/Финансовая" at bounding box center [334, 418] width 257 height 23
type input "yr-fn"
type textarea "x"
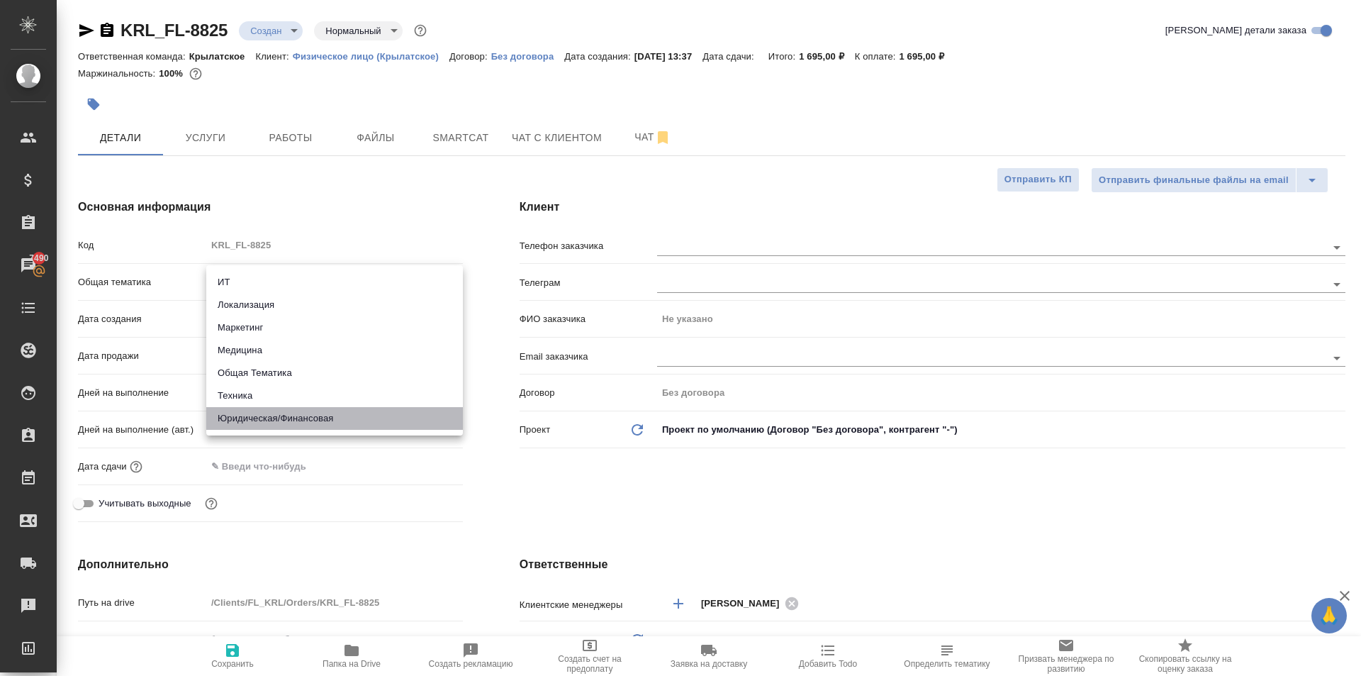
type textarea "x"
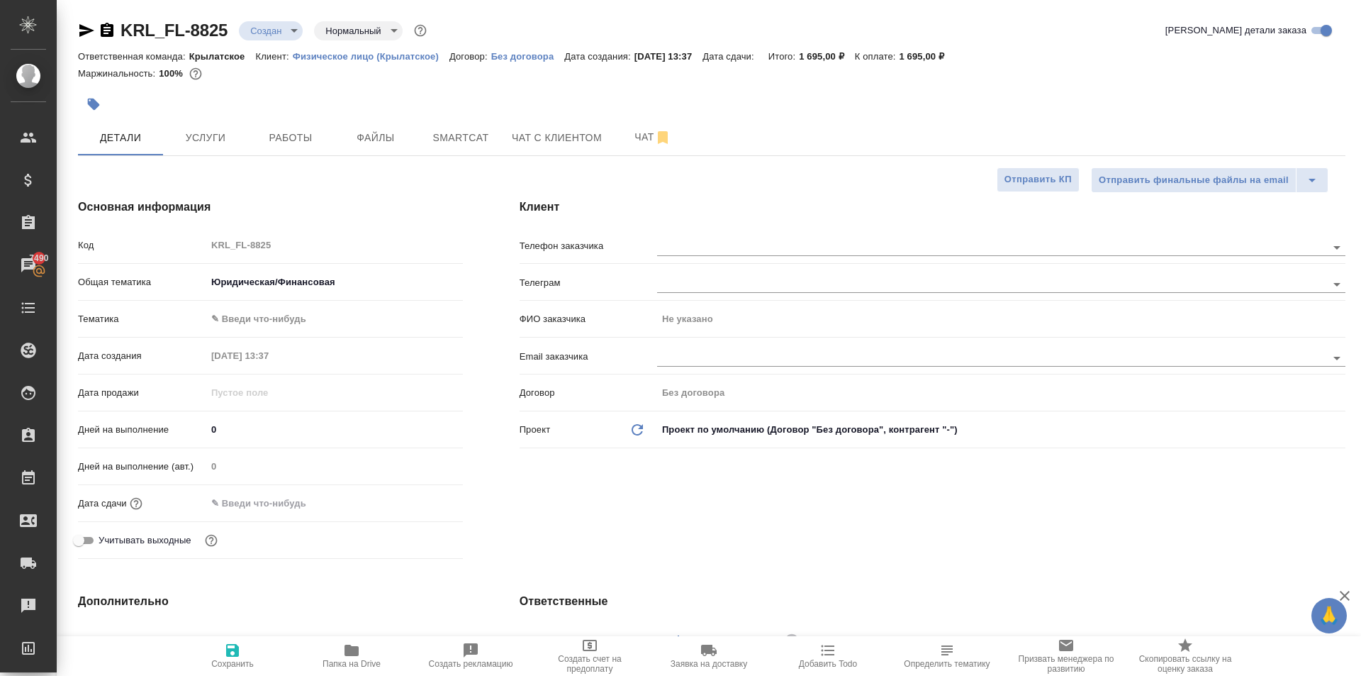
click at [280, 301] on div "Общая тематика Юридическая/Финансовая yr-fn" at bounding box center [270, 287] width 385 height 37
click at [286, 317] on body "🙏 .cls-1 fill:#fff; AWATERA Kasymov Timur Клиенты Спецификации Заказы 7490 Чаты…" at bounding box center [680, 338] width 1361 height 676
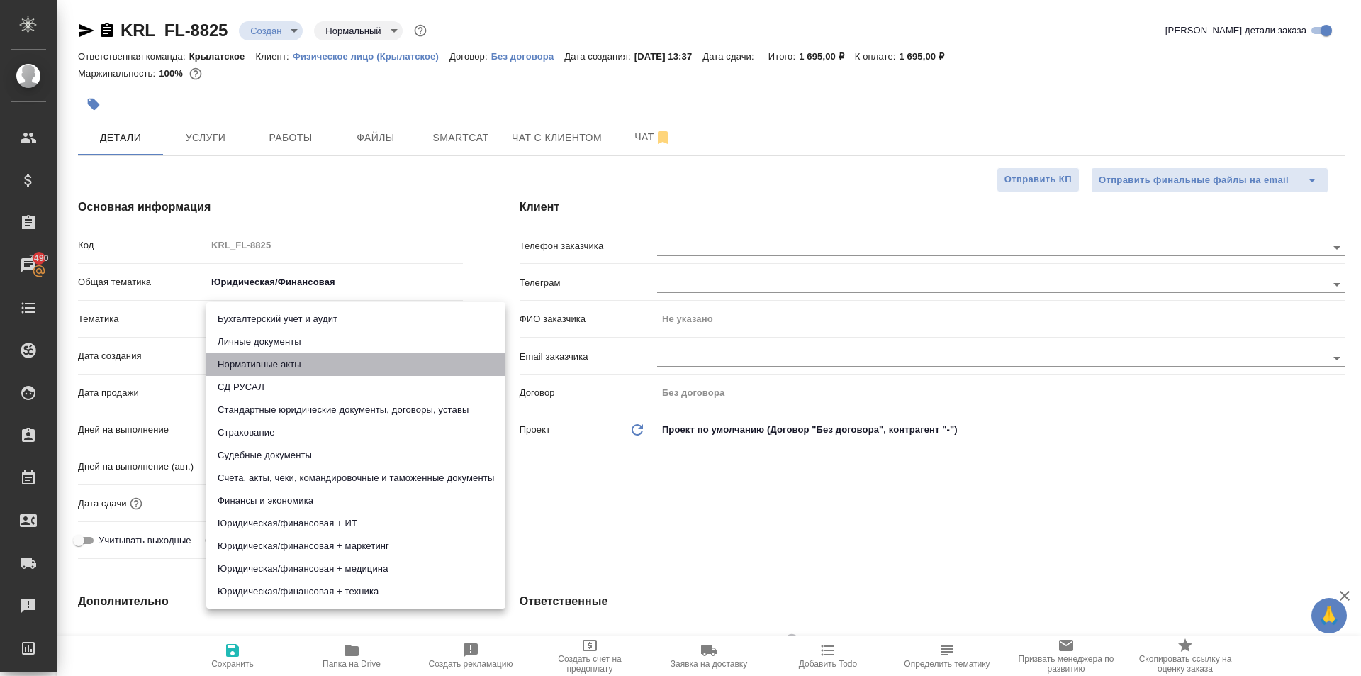
click at [269, 353] on li "Нормативные акты" at bounding box center [355, 364] width 299 height 23
type textarea "x"
type input "5f647205b73bc97568ca66b7"
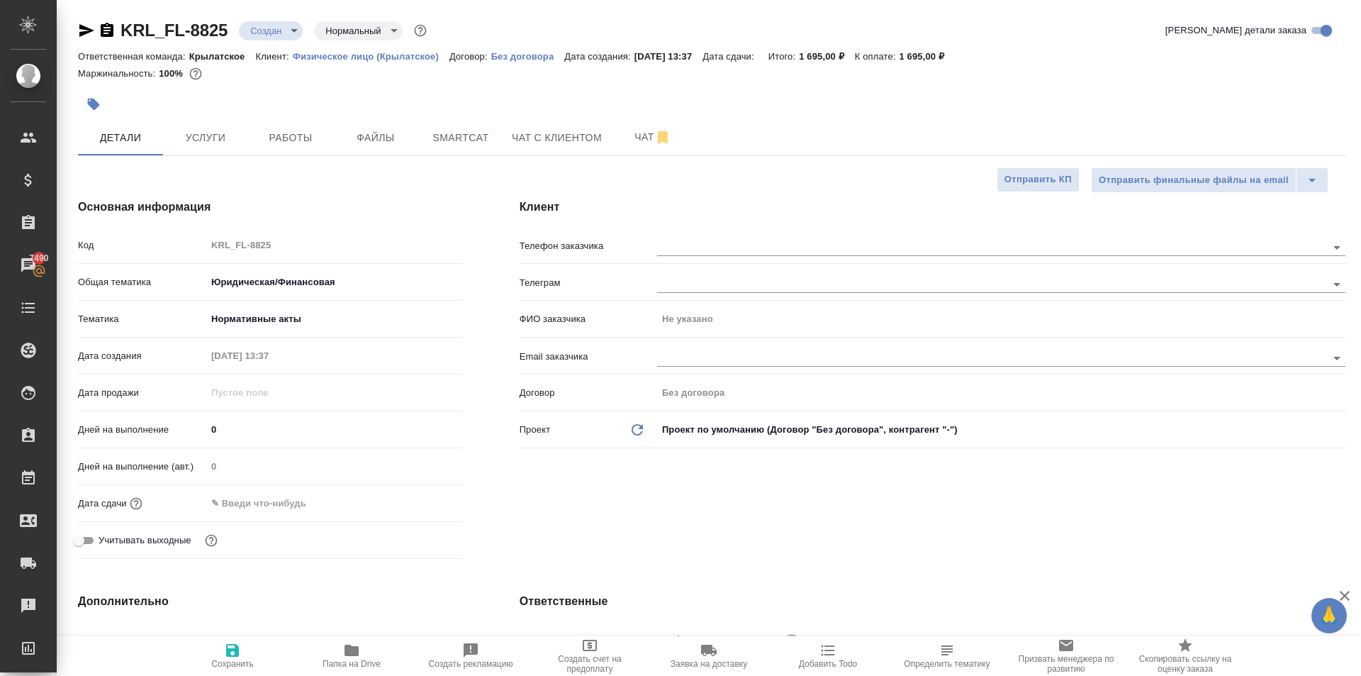
click at [250, 323] on body "🙏 .cls-1 fill:#fff; AWATERA Kasymov Timur Клиенты Спецификации Заказы 7490 Чаты…" at bounding box center [680, 338] width 1361 height 676
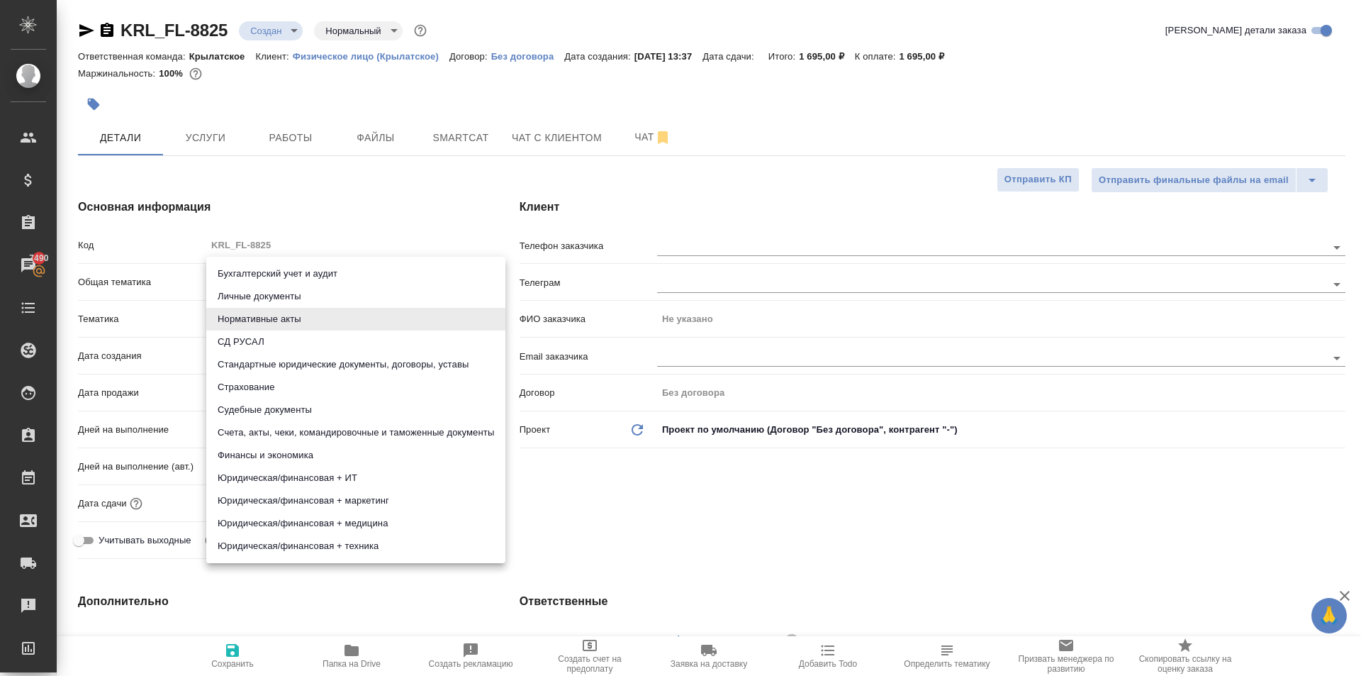
click at [243, 298] on li "Личные документы" at bounding box center [355, 296] width 299 height 23
type textarea "x"
type input "5a8b8b956a9677013d343cfe"
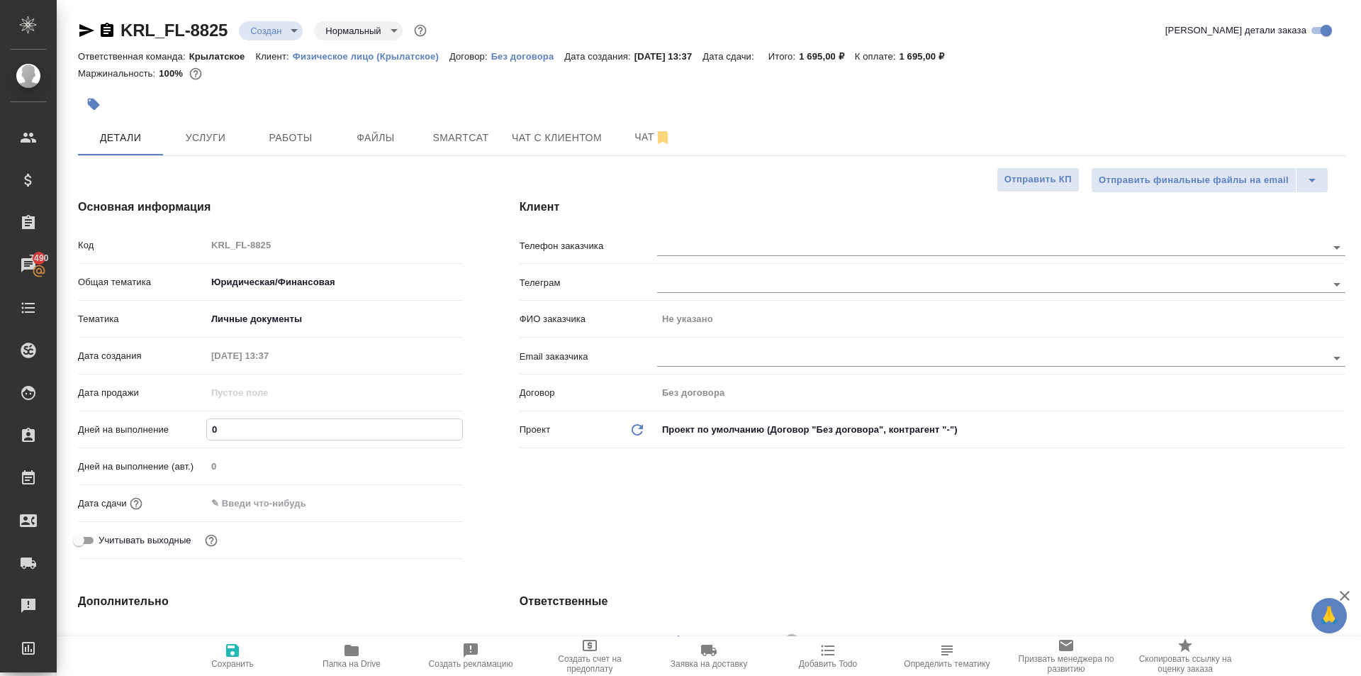
drag, startPoint x: 218, startPoint y: 423, endPoint x: 202, endPoint y: 422, distance: 15.6
click at [202, 422] on div "Дней на выполнение 0" at bounding box center [270, 429] width 385 height 25
type input "1"
type textarea "x"
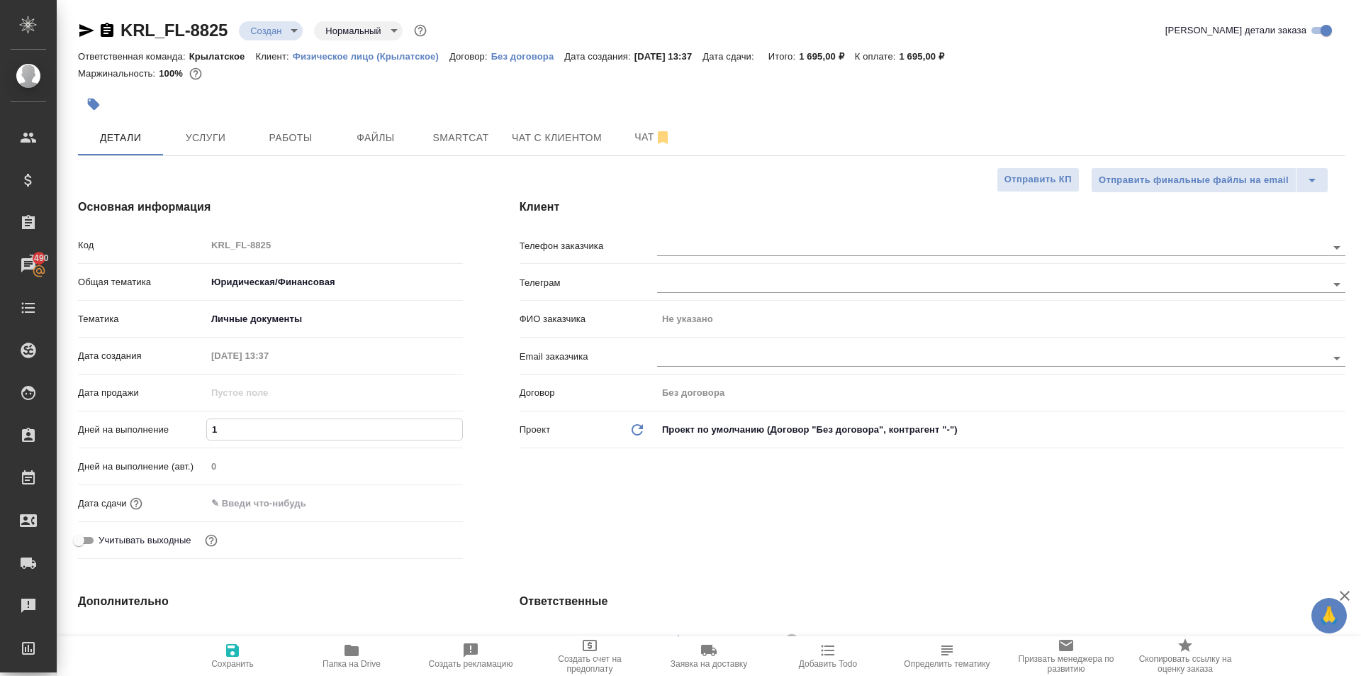
type textarea "x"
type input "1"
click at [230, 503] on input "text" at bounding box center [268, 503] width 124 height 21
click at [421, 494] on icon "button" at bounding box center [421, 502] width 17 height 17
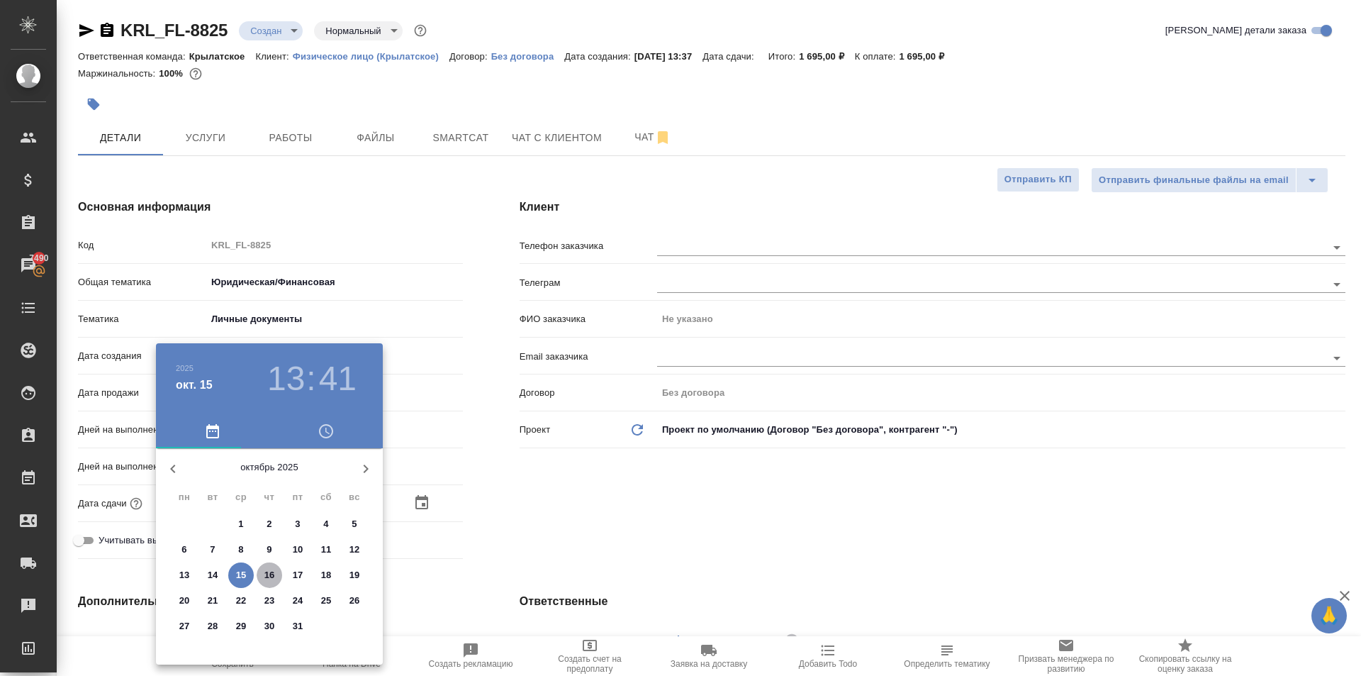
click at [269, 571] on p "16" at bounding box center [269, 575] width 11 height 14
type input "16.10.2025 13:41"
type textarea "x"
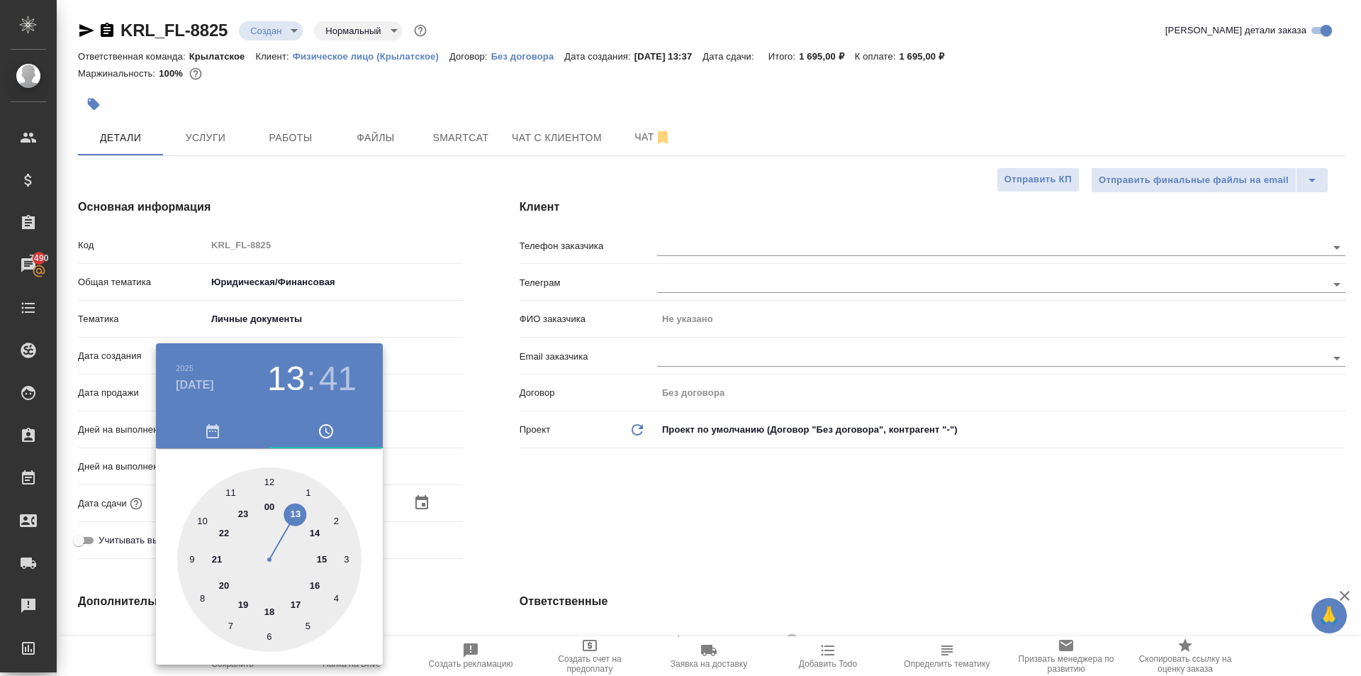
drag, startPoint x: 193, startPoint y: 522, endPoint x: 202, endPoint y: 518, distance: 10.2
click at [200, 520] on div at bounding box center [269, 559] width 184 height 184
type input "16.10.2025 10:41"
type textarea "x"
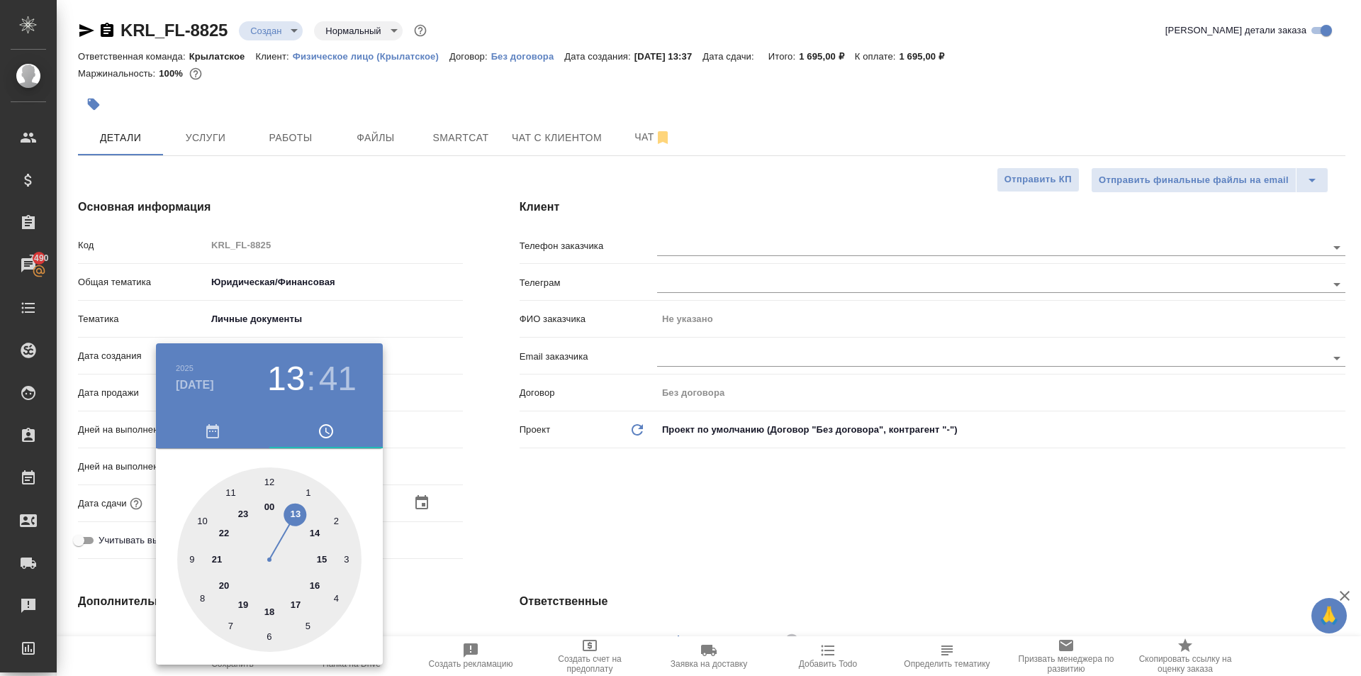
type textarea "x"
type input "16.10.2025 10:00"
type textarea "x"
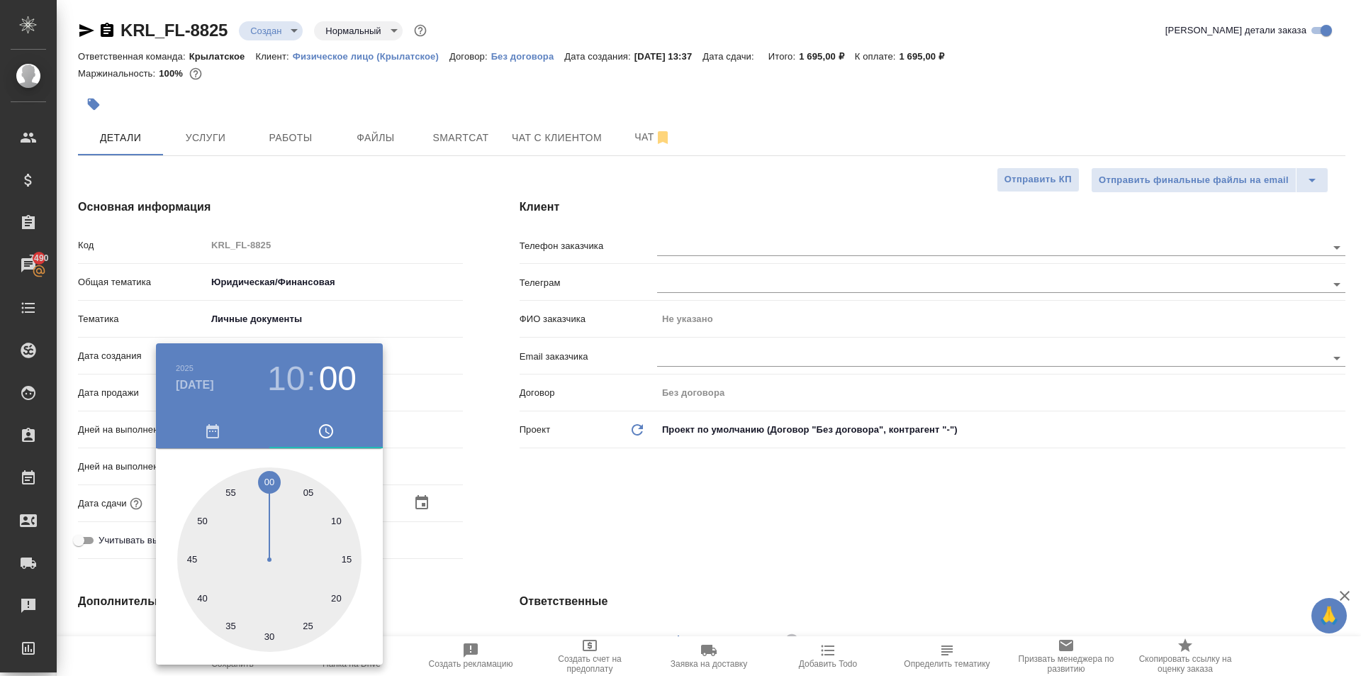
click at [269, 477] on div at bounding box center [269, 559] width 184 height 184
type textarea "x"
click at [630, 481] on div at bounding box center [680, 338] width 1361 height 676
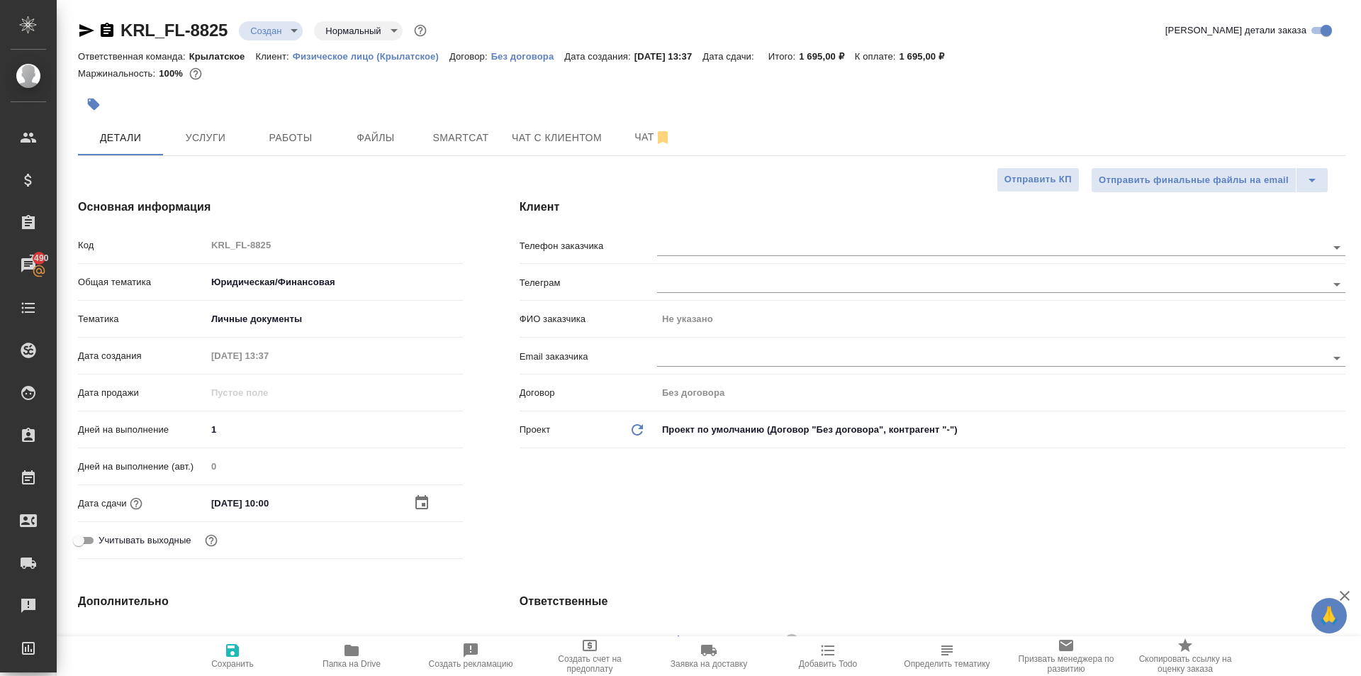
scroll to position [354, 0]
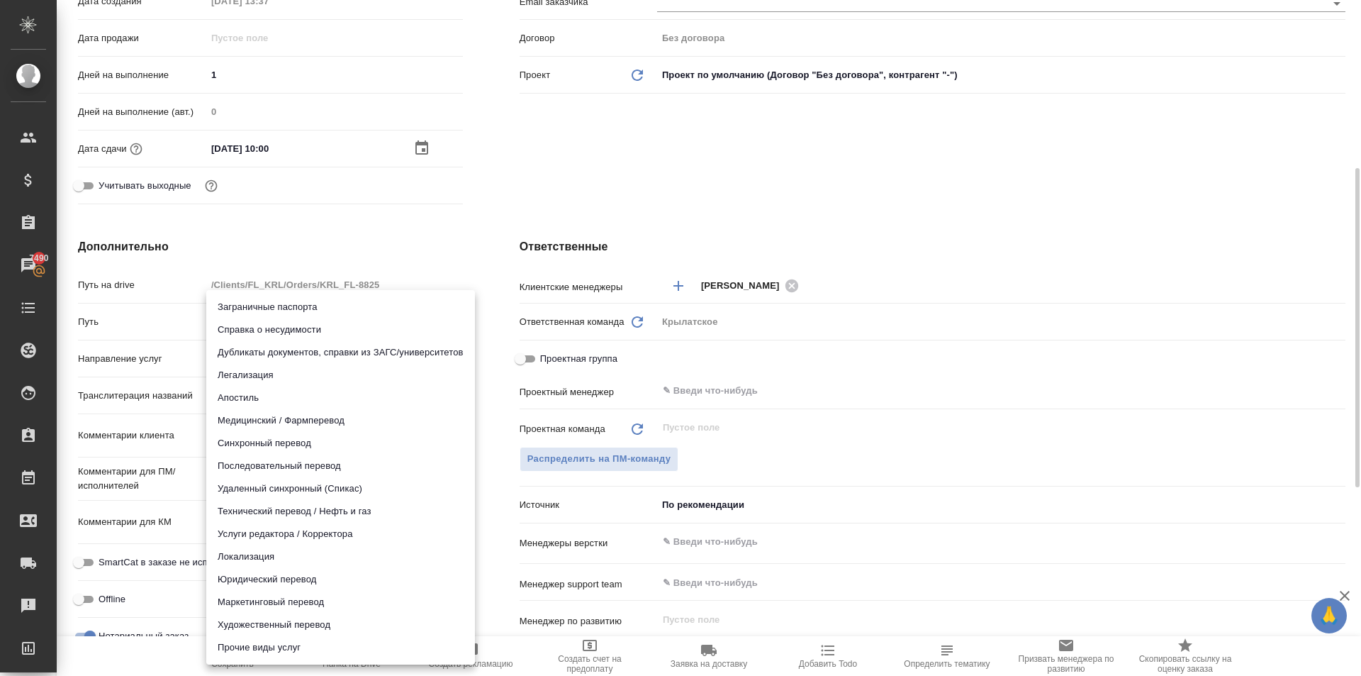
drag, startPoint x: 286, startPoint y: 357, endPoint x: 274, endPoint y: 442, distance: 85.1
click at [285, 357] on body "🙏 .cls-1 fill:#fff; AWATERA Kasymov Timur Клиенты Спецификации Заказы 7490 Чаты…" at bounding box center [680, 338] width 1361 height 676
click at [258, 578] on li "Юридический перевод" at bounding box center [340, 579] width 269 height 23
type input "legalTranslation"
type textarea "x"
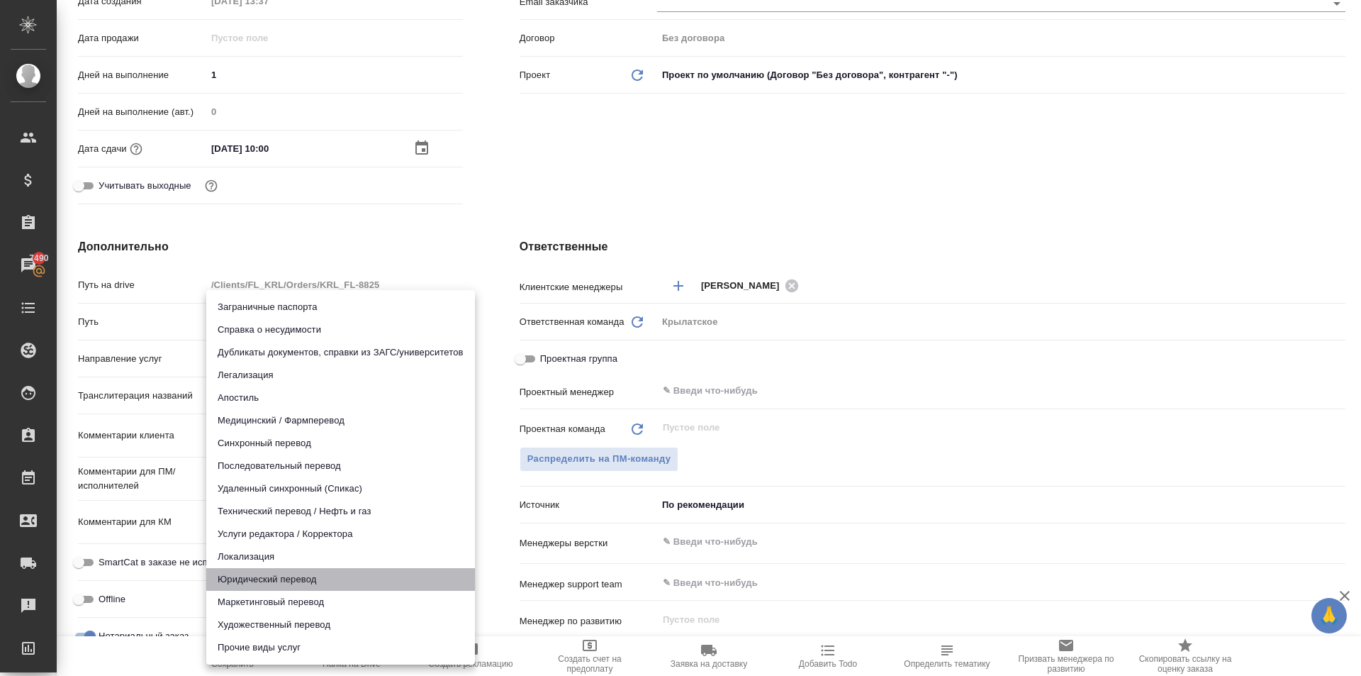
type textarea "x"
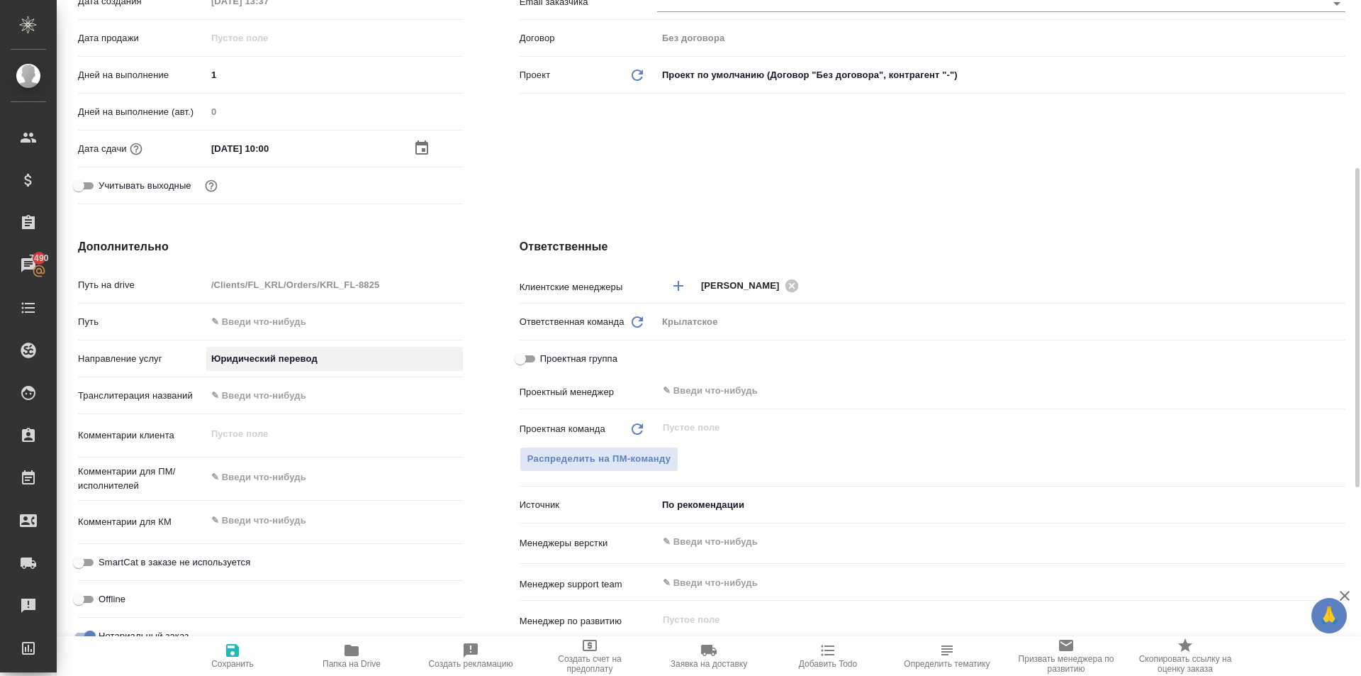
scroll to position [709, 0]
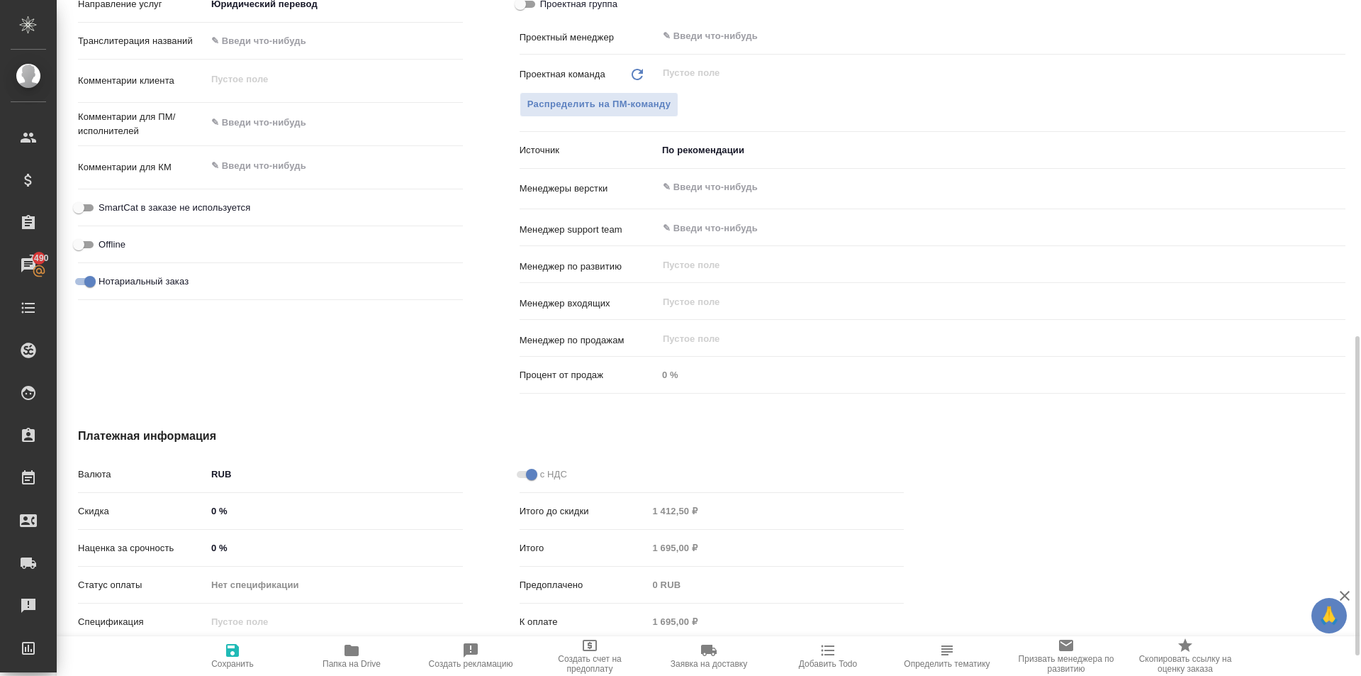
click at [236, 199] on label "SmartCat в заказе не используется" at bounding box center [160, 207] width 180 height 17
click at [104, 199] on input "SmartCat в заказе не используется" at bounding box center [78, 207] width 51 height 17
checkbox input "true"
type textarea "x"
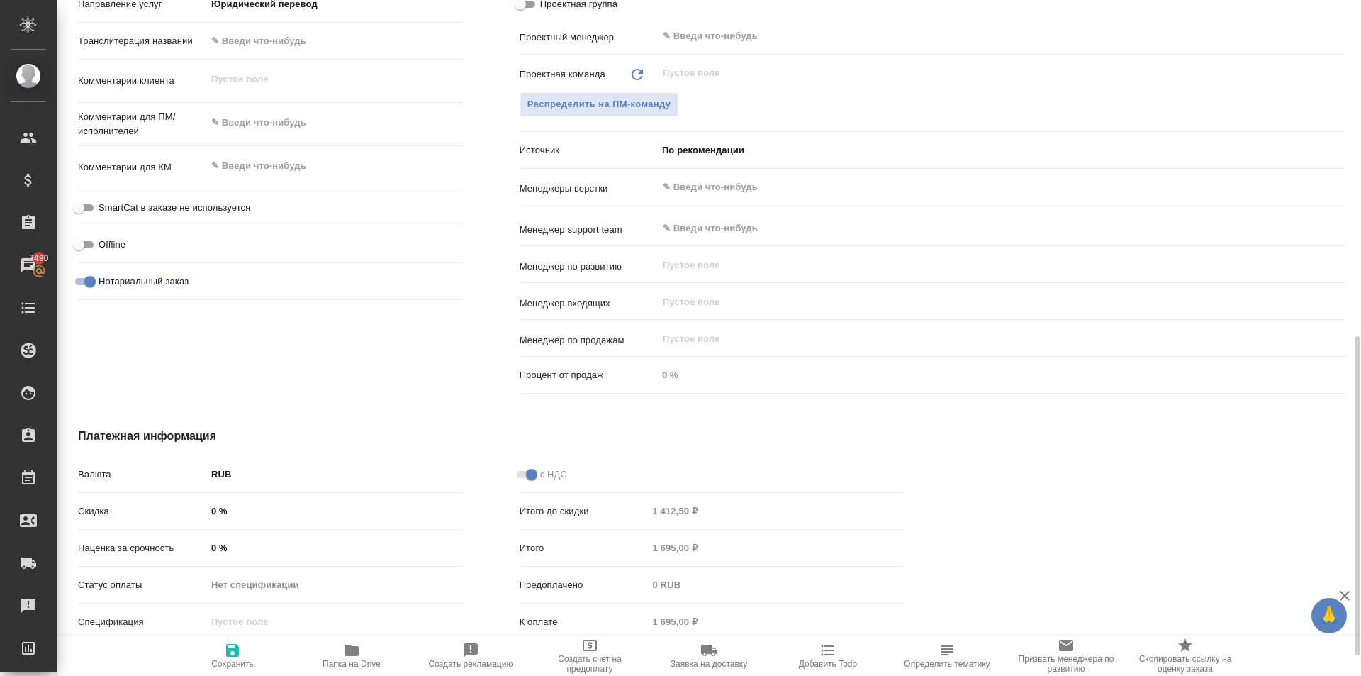
type textarea "x"
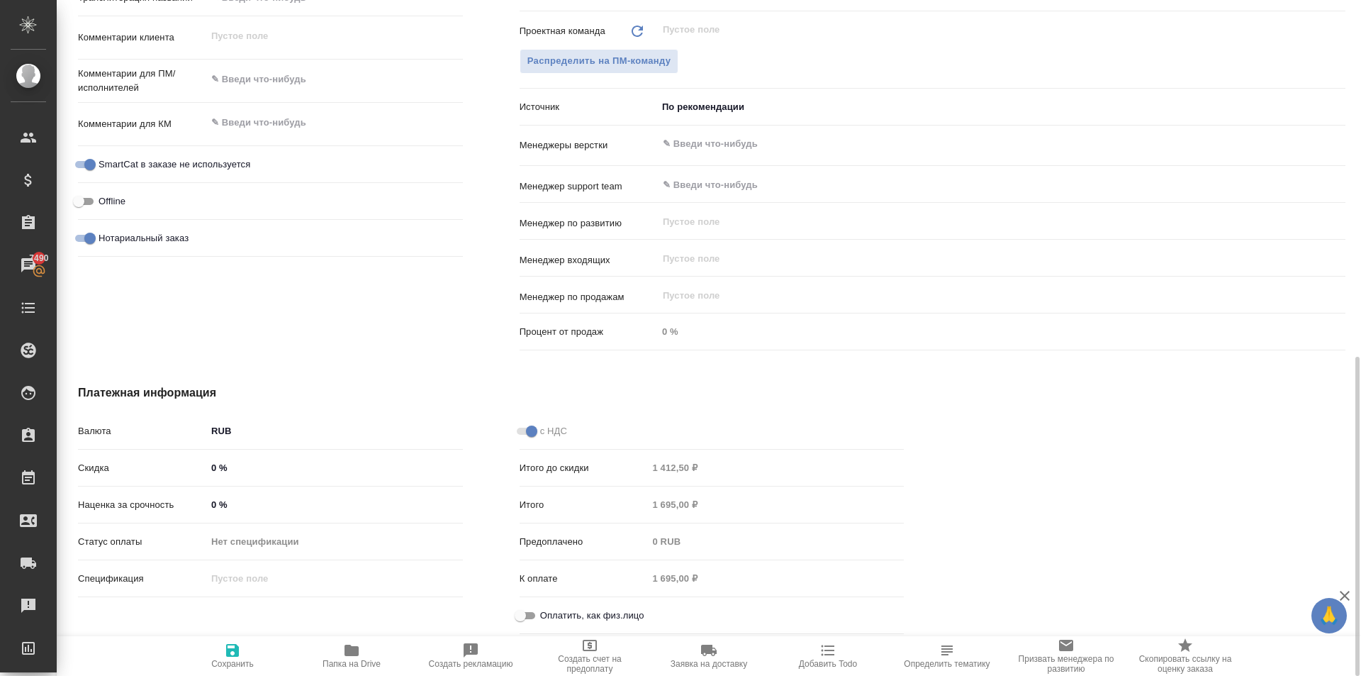
click at [537, 618] on input "Оплатить, как физ.лицо" at bounding box center [520, 615] width 51 height 17
checkbox input "true"
type textarea "x"
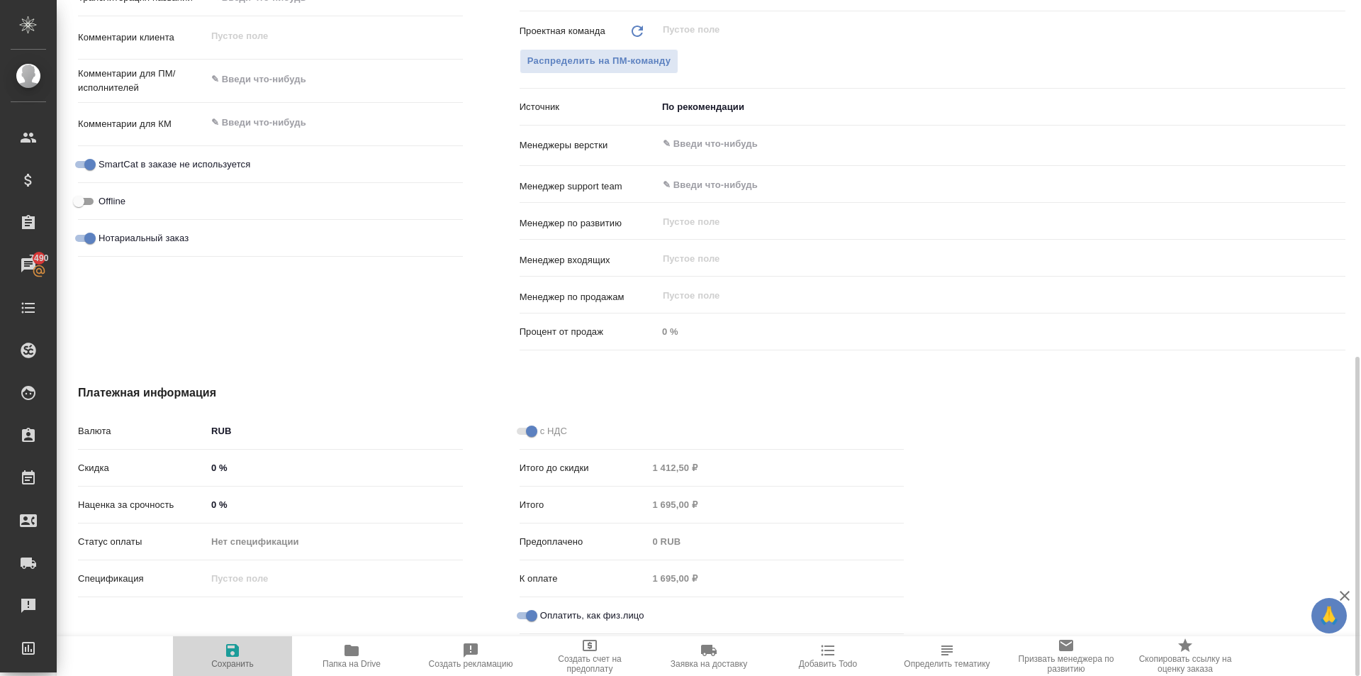
click at [223, 650] on span "Сохранить" at bounding box center [232, 655] width 102 height 27
type textarea "x"
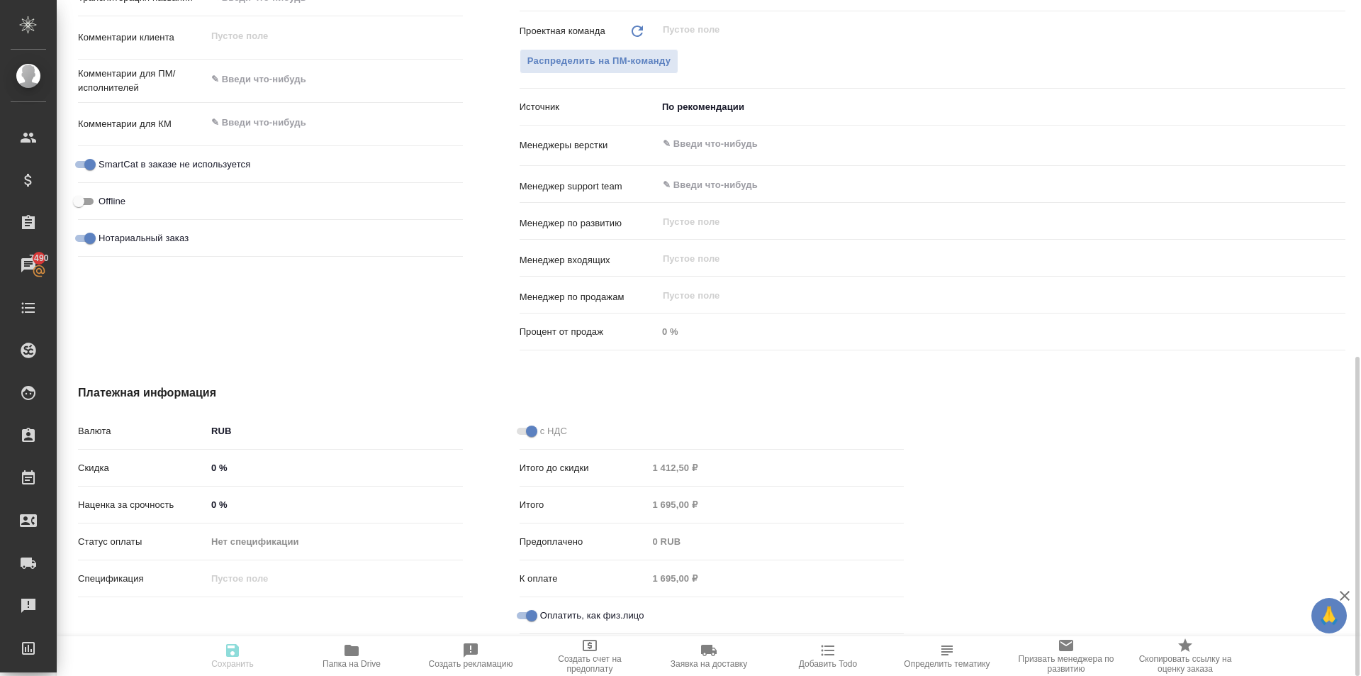
type textarea "x"
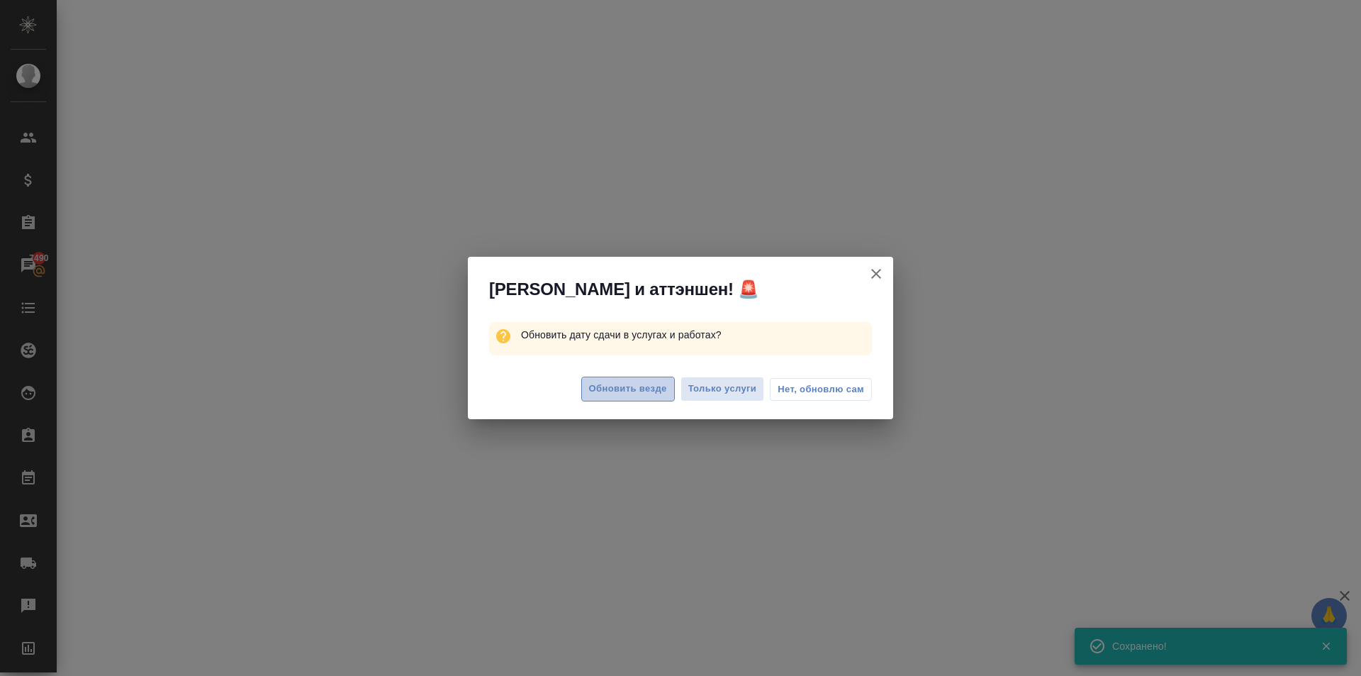
click at [654, 384] on button "Обновить везде" at bounding box center [628, 388] width 94 height 25
click at [580, 397] on div "Обновить везде Только услуги Нет, обновлю сам" at bounding box center [680, 390] width 425 height 57
click at [592, 396] on span "Обновить везде" at bounding box center [628, 389] width 78 height 16
select select "RU"
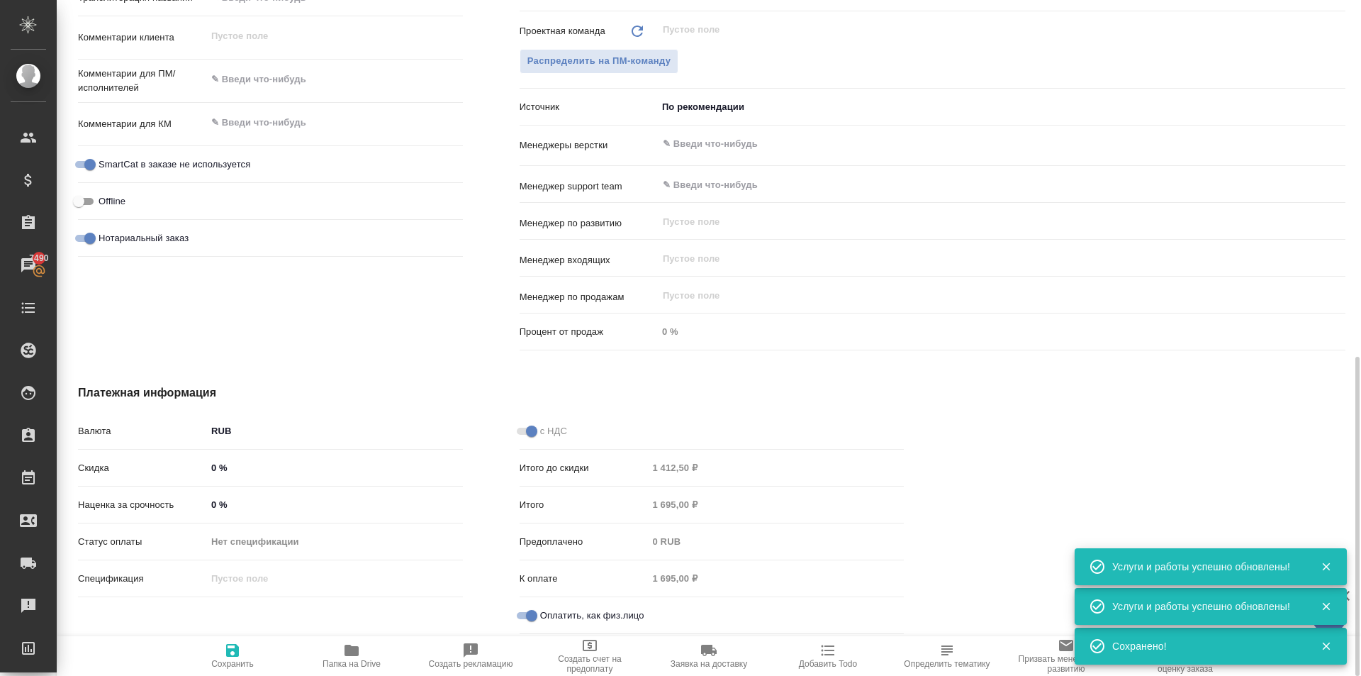
type textarea "x"
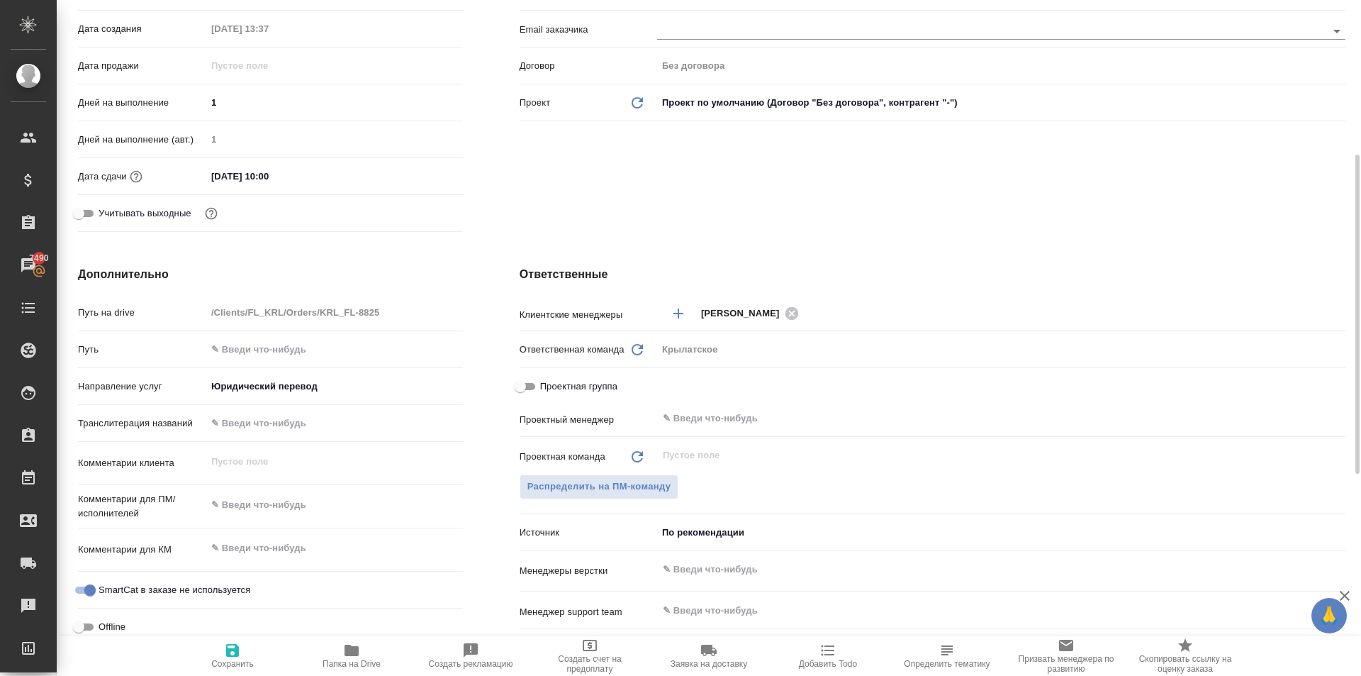
scroll to position [0, 0]
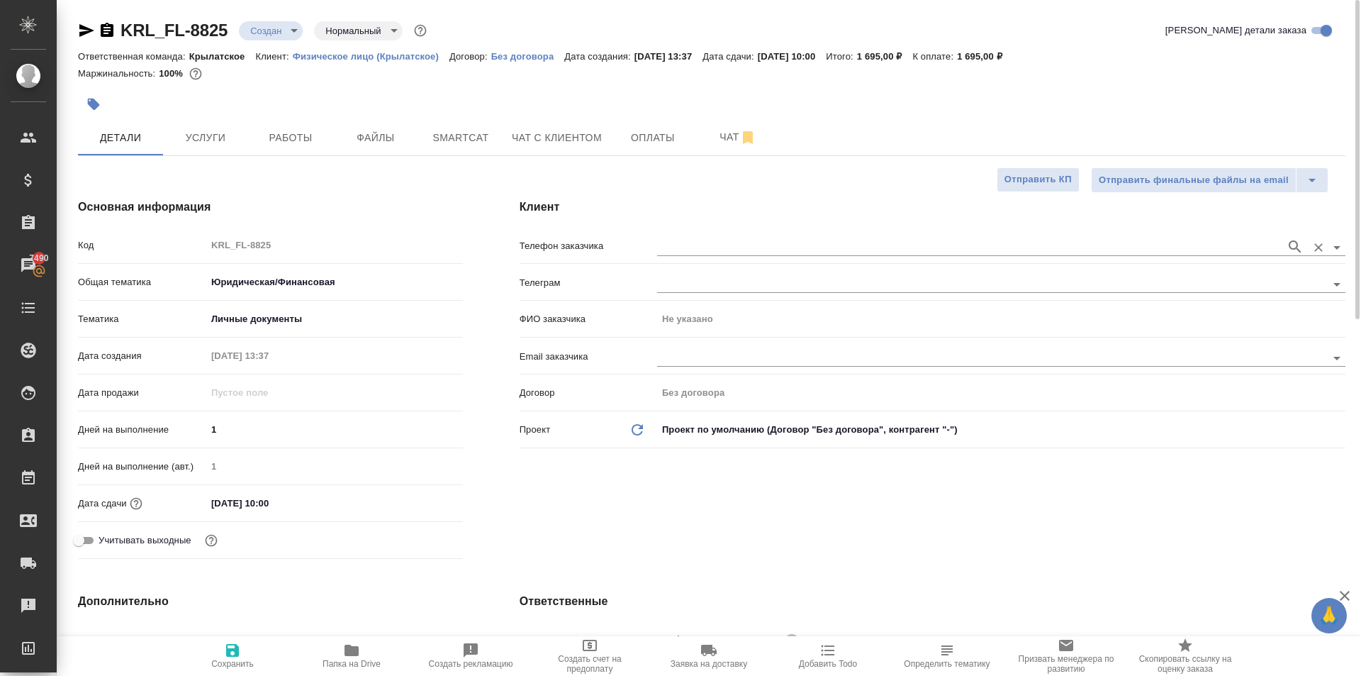
click at [747, 244] on input "text" at bounding box center [968, 246] width 622 height 17
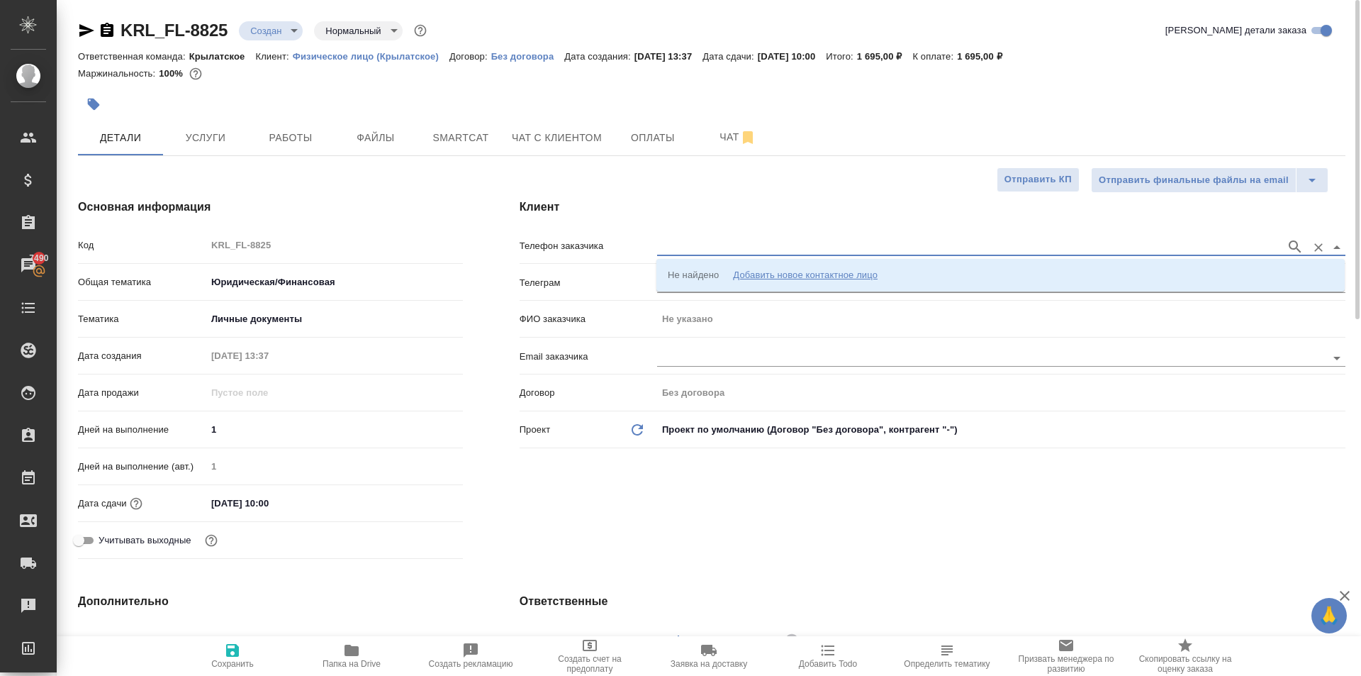
click at [746, 270] on div "Добавить новое контактное лицо" at bounding box center [805, 275] width 145 height 14
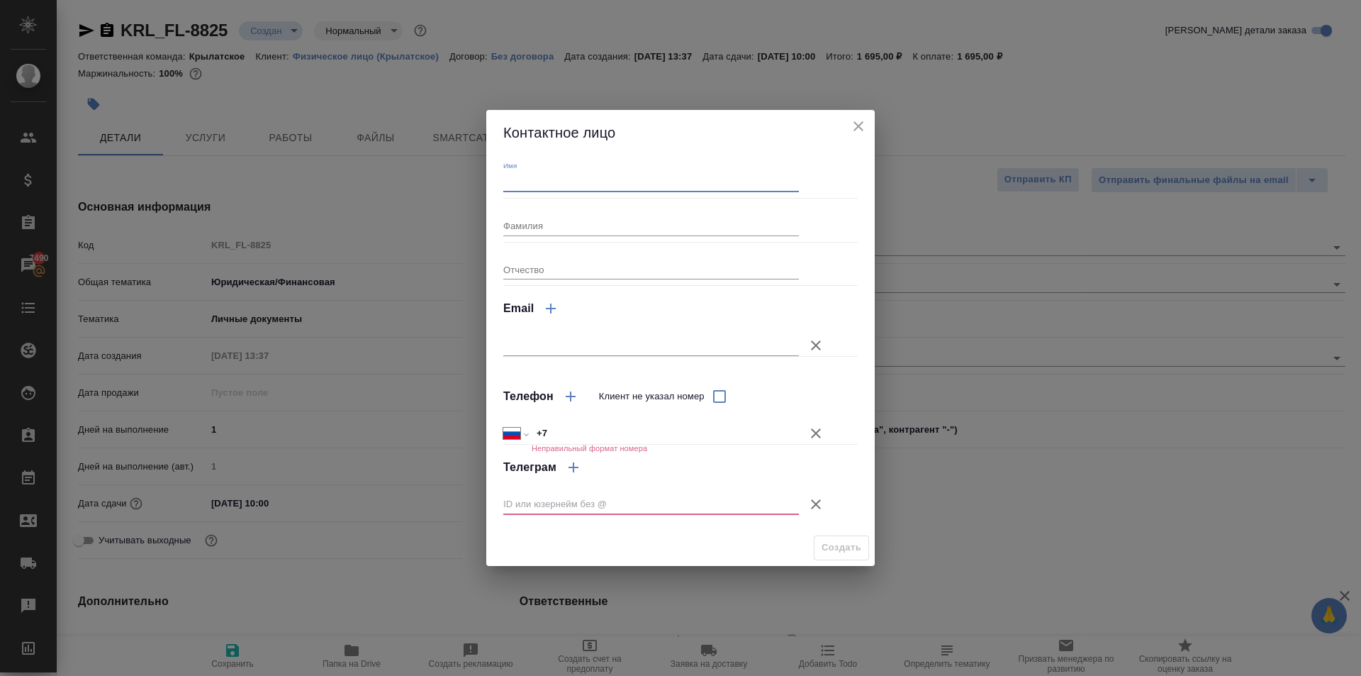
drag, startPoint x: 566, startPoint y: 183, endPoint x: 545, endPoint y: 218, distance: 40.7
click at [566, 183] on input "Имя" at bounding box center [651, 182] width 296 height 20
click at [537, 227] on input "Фамилия" at bounding box center [651, 226] width 296 height 20
type input "Тарасова"
click at [536, 178] on input "Имя" at bounding box center [651, 182] width 296 height 20
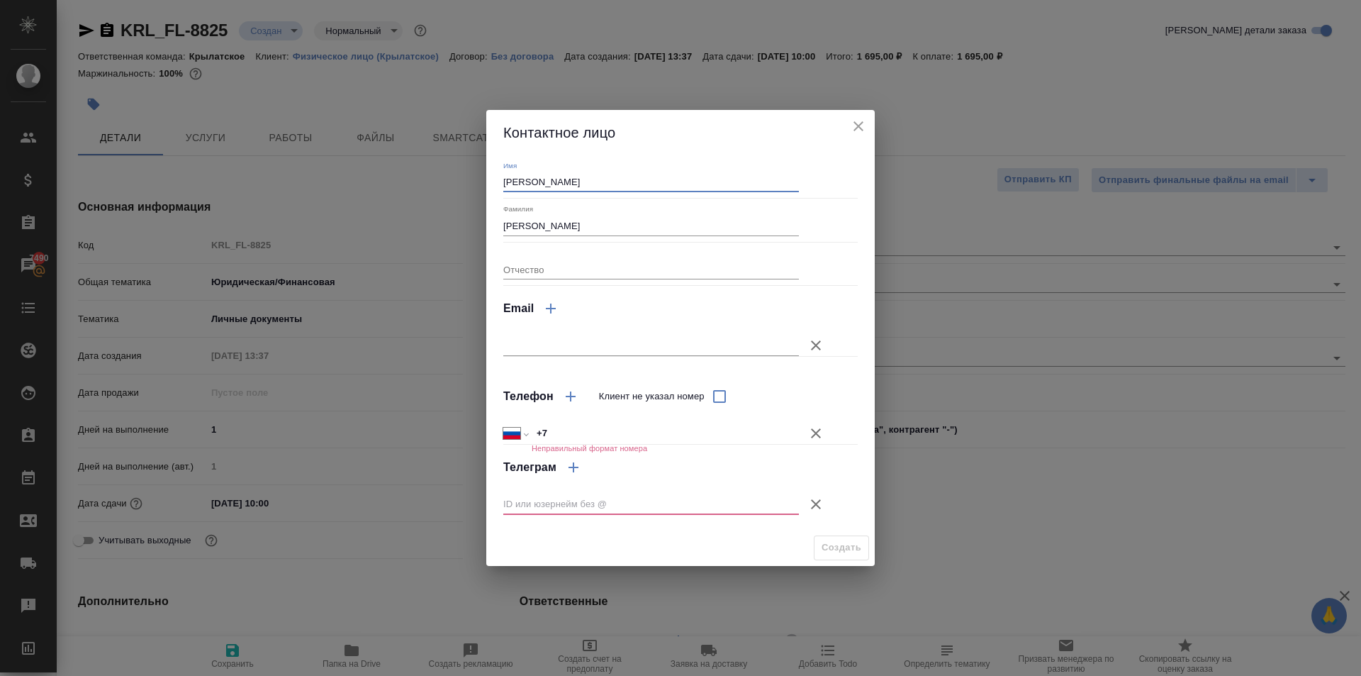
type input "Екатерина"
drag, startPoint x: 814, startPoint y: 504, endPoint x: 819, endPoint y: 498, distance: 7.5
click at [815, 502] on icon "button" at bounding box center [815, 504] width 17 height 17
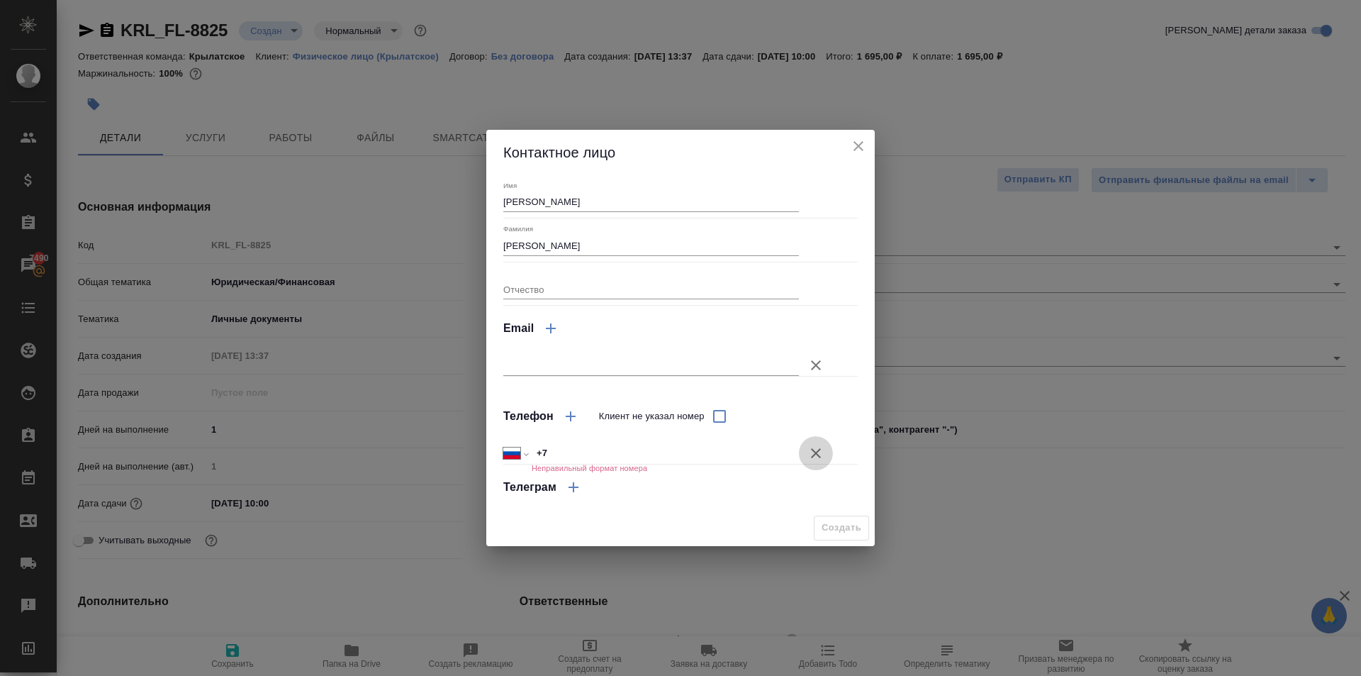
click at [814, 456] on icon "button" at bounding box center [815, 453] width 17 height 17
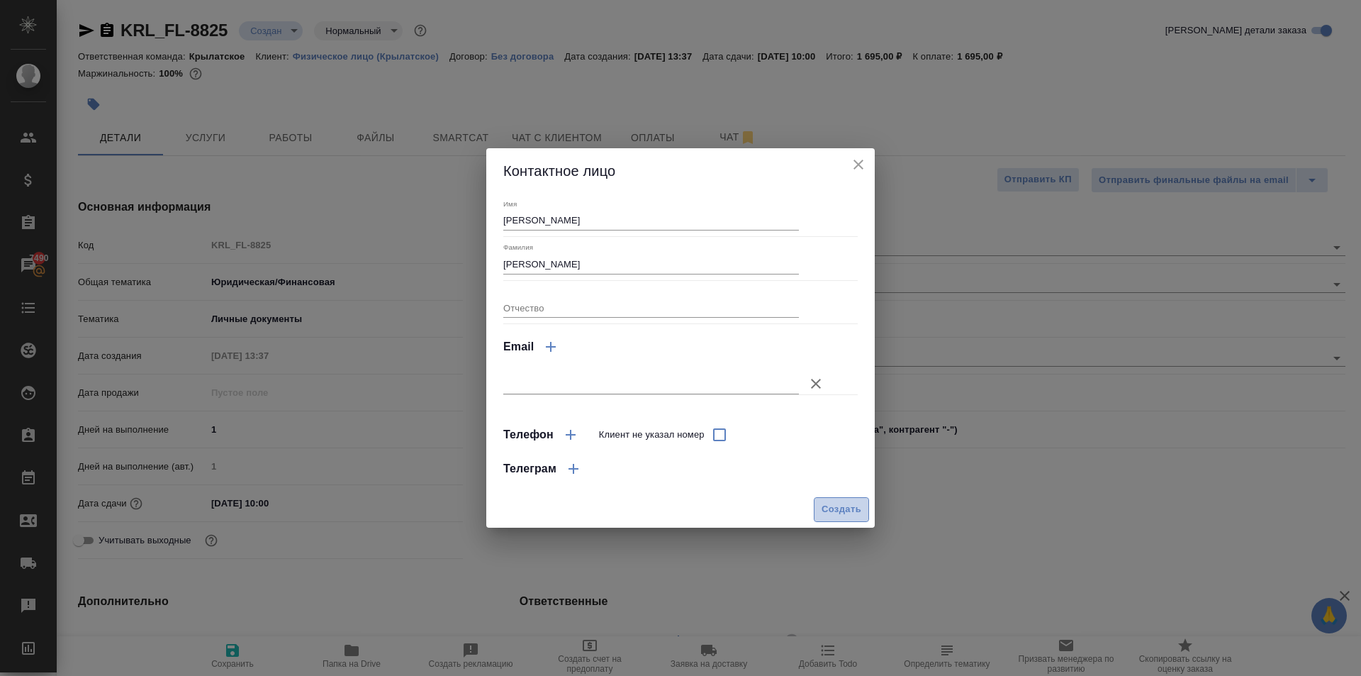
click at [837, 505] on span "Создать" at bounding box center [842, 509] width 40 height 16
type input "Тарасова Екатерина"
type textarea "x"
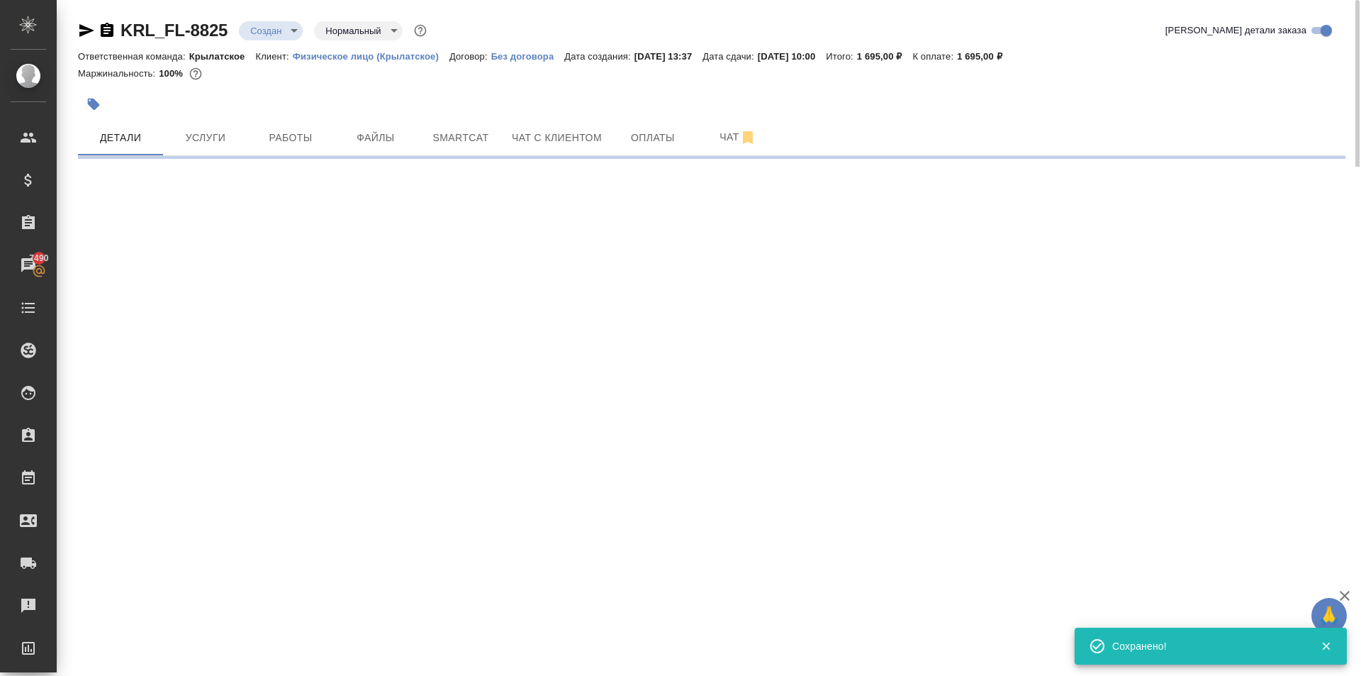
type input "holyTrinity"
select select "RU"
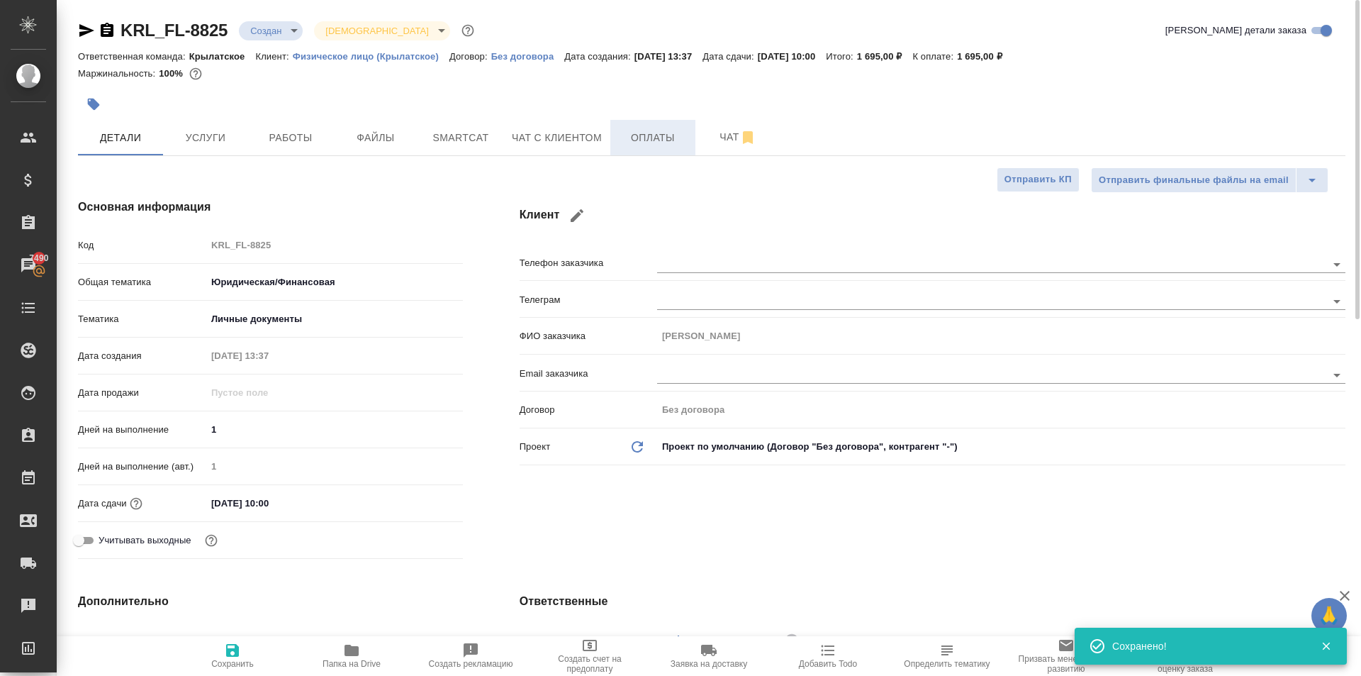
type textarea "x"
click at [677, 138] on span "Оплаты" at bounding box center [653, 138] width 68 height 18
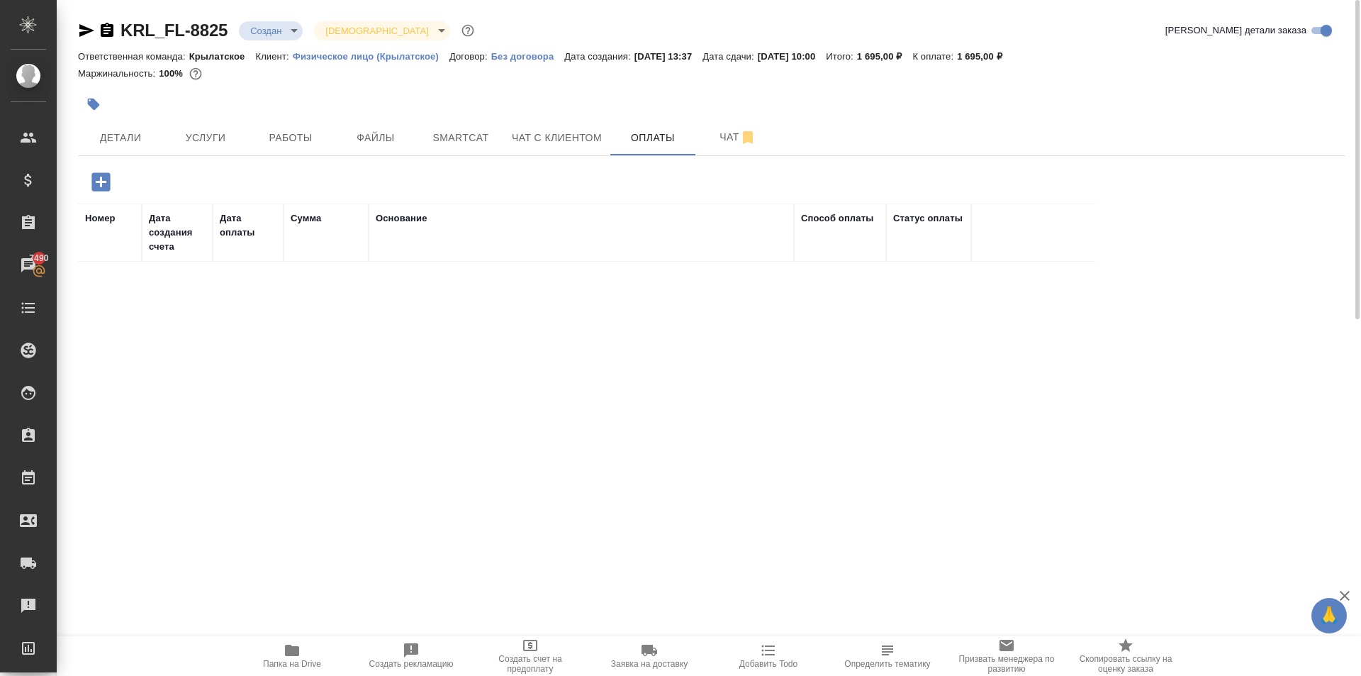
click at [108, 178] on icon "button" at bounding box center [100, 181] width 18 height 18
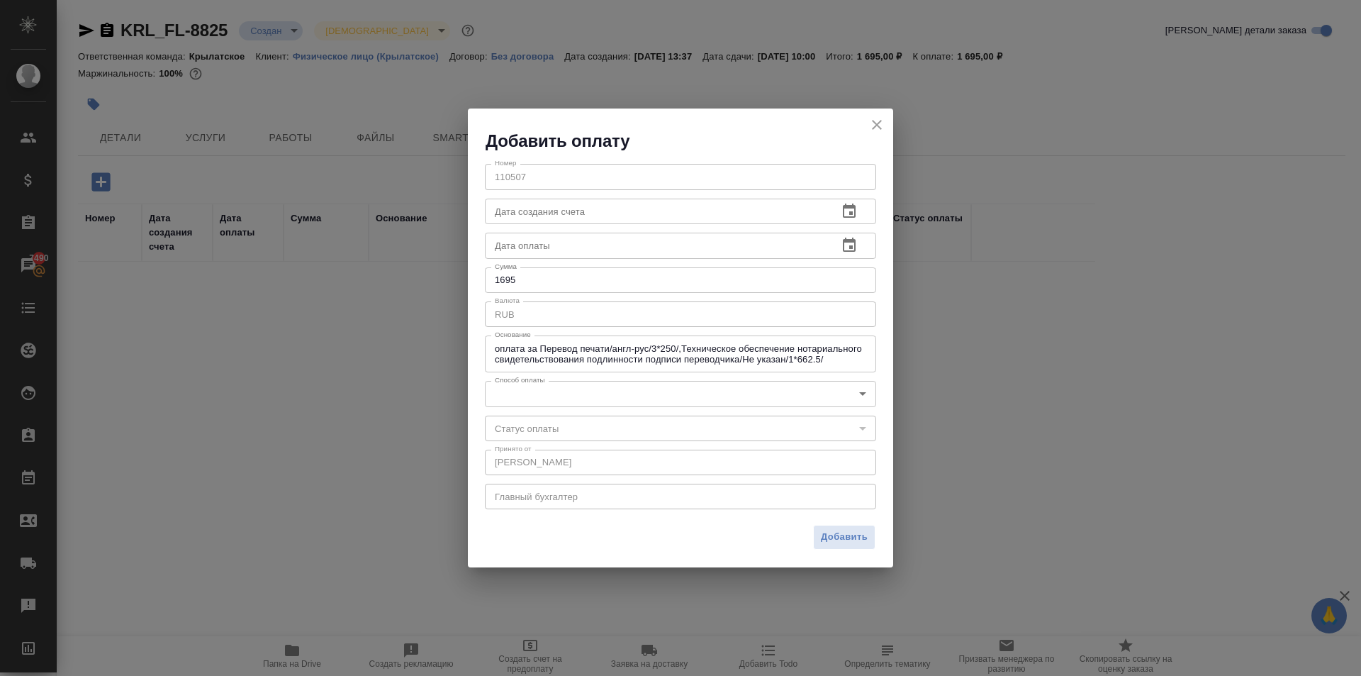
click at [523, 392] on body "🙏 .cls-1 fill:#fff; AWATERA Kasymov Timur Клиенты Спецификации Заказы 7490 Чаты…" at bounding box center [680, 338] width 1361 height 676
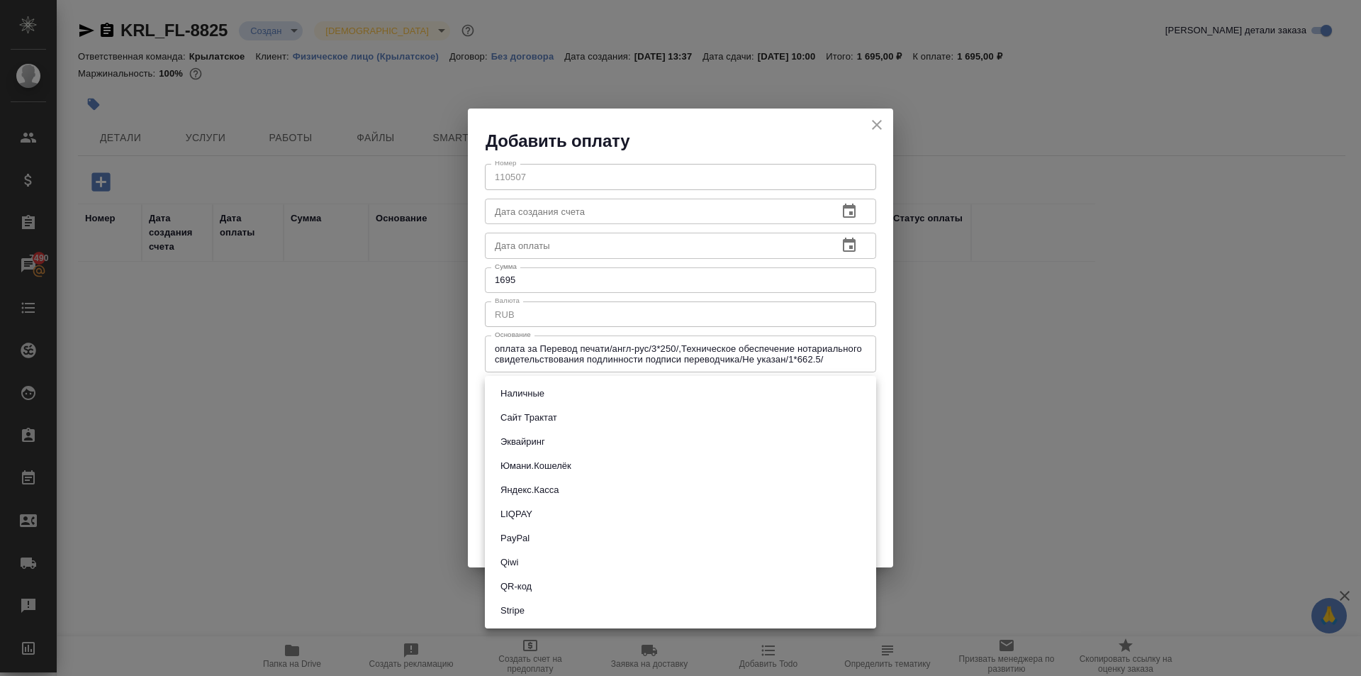
click at [592, 447] on li "Эквайринг" at bounding box center [680, 442] width 391 height 24
type input "acquiring"
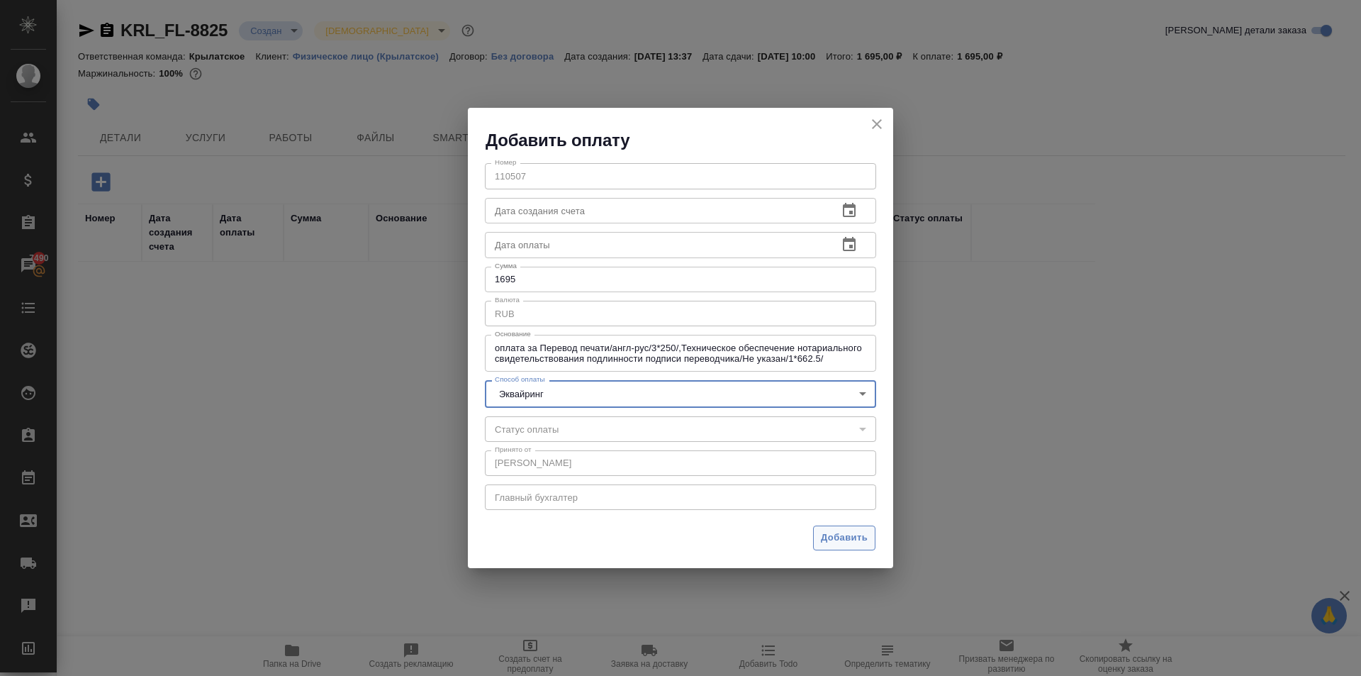
click at [841, 544] on span "Добавить" at bounding box center [844, 538] width 47 height 16
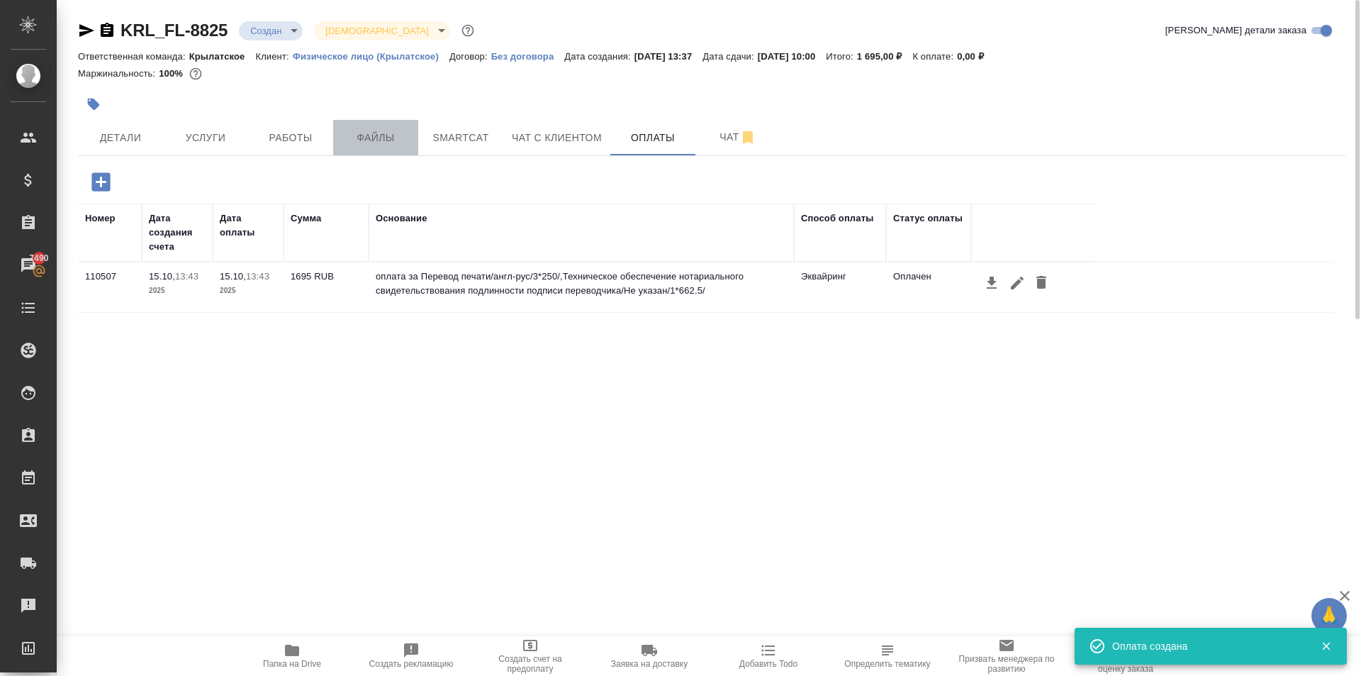
drag, startPoint x: 369, startPoint y: 140, endPoint x: 375, endPoint y: 160, distance: 21.5
click at [369, 140] on span "Файлы" at bounding box center [376, 138] width 68 height 18
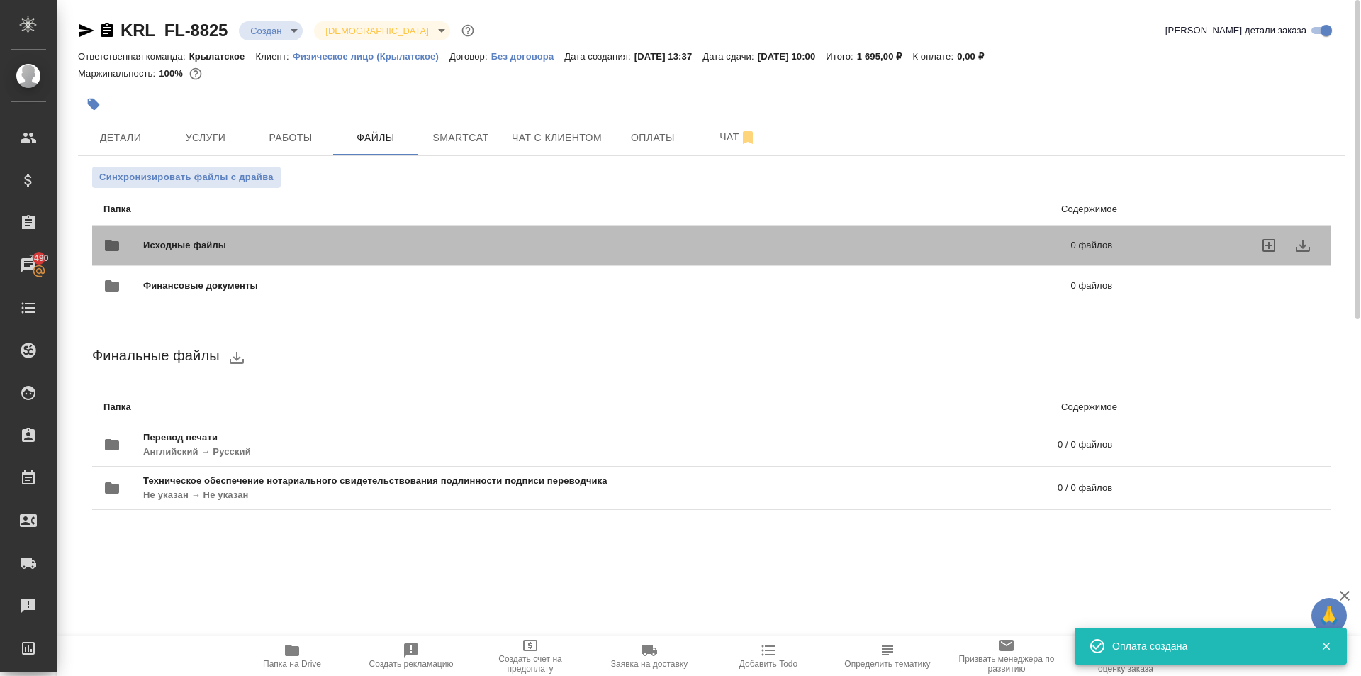
click at [243, 243] on span "Исходные файлы" at bounding box center [395, 245] width 505 height 14
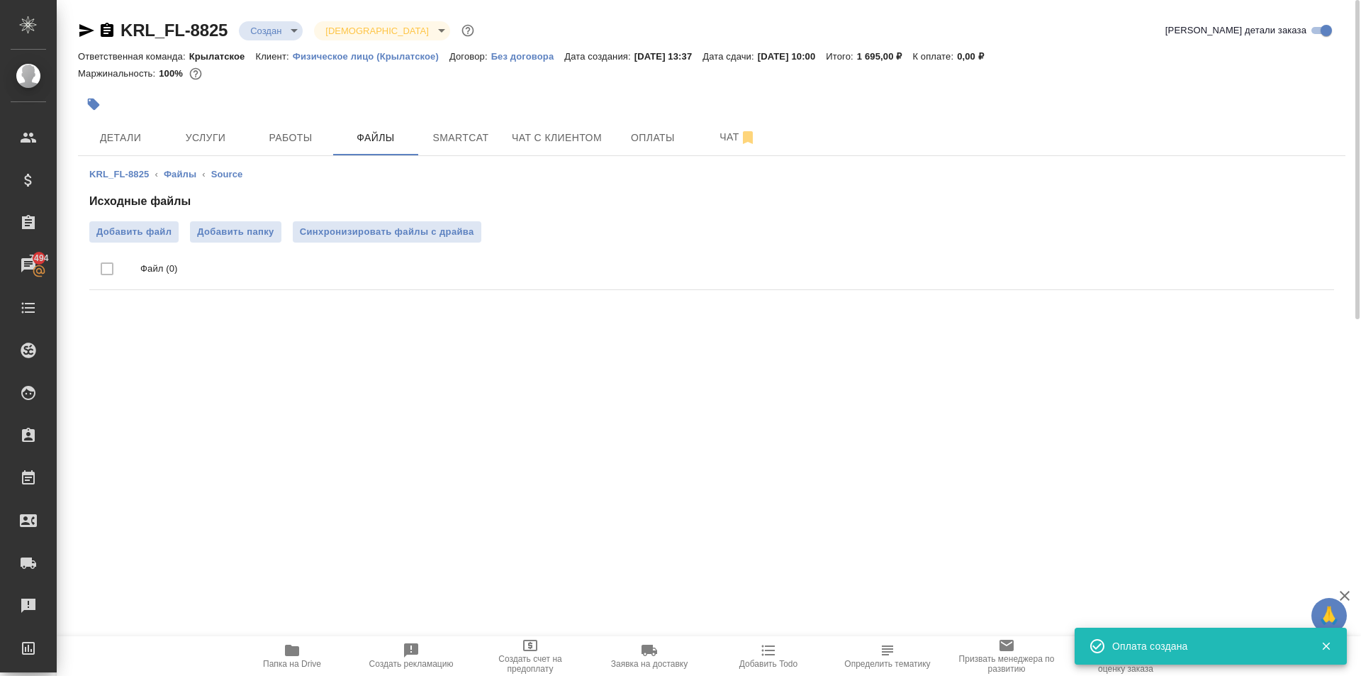
click at [309, 350] on div ".cls-1 fill:#fff; AWATERA Kasymov Timur Клиенты Спецификации Заказы 7494 Чаты T…" at bounding box center [680, 338] width 1361 height 676
click at [160, 232] on span "Добавить файл" at bounding box center [133, 232] width 75 height 14
click at [0, 0] on input "Добавить файл" at bounding box center [0, 0] width 0 height 0
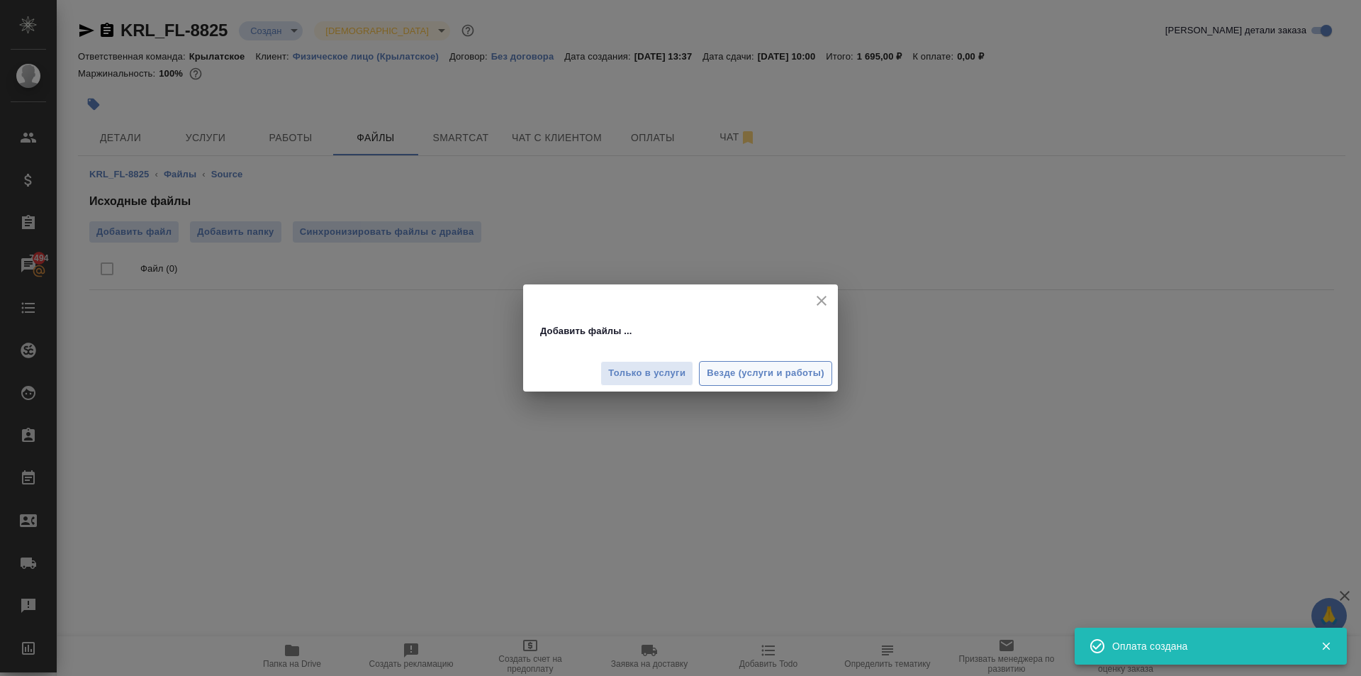
click at [817, 361] on button "Везде (услуги и работы)" at bounding box center [765, 373] width 133 height 25
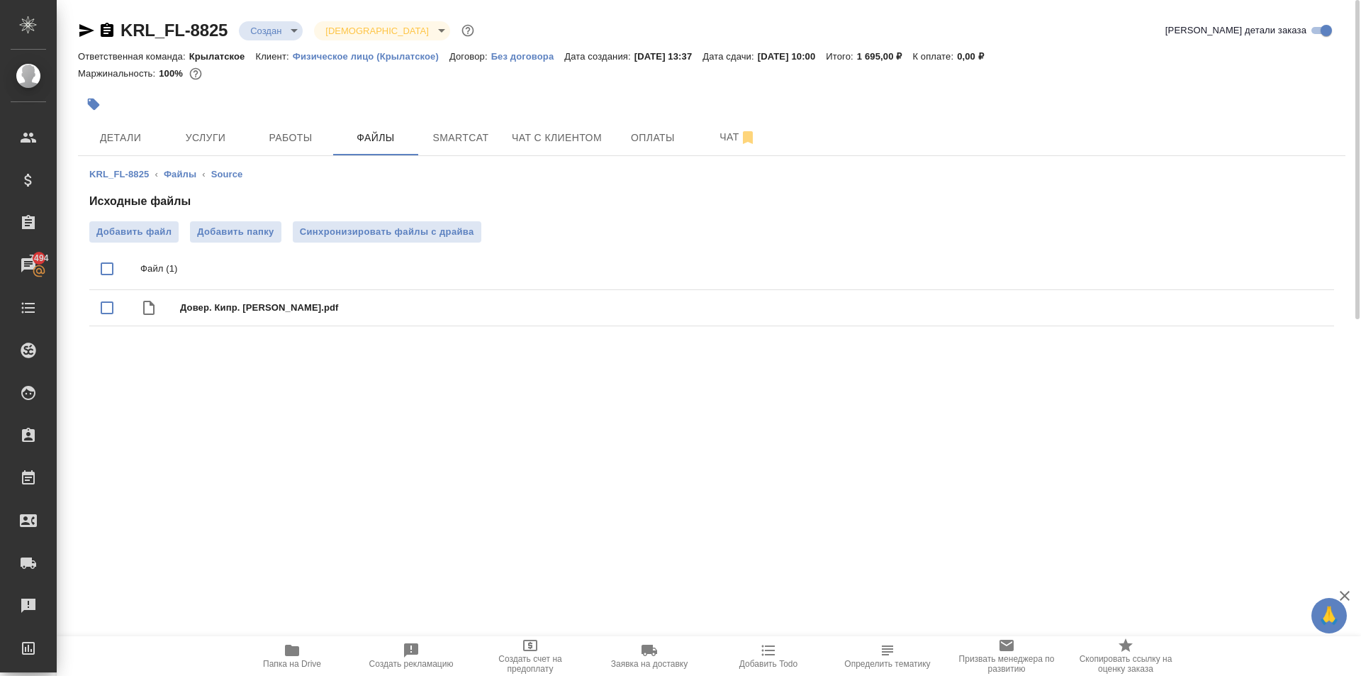
drag, startPoint x: 216, startPoint y: 145, endPoint x: 620, endPoint y: 179, distance: 404.8
click at [681, 211] on div "KRL_FL-8825 Создан new Святая троица holyTrinity Кратко детали заказа Ответстве…" at bounding box center [711, 184] width 1283 height 368
drag, startPoint x: 286, startPoint y: 114, endPoint x: 294, endPoint y: 126, distance: 14.8
click at [294, 126] on div "KRL_FL-8825 Создан new Святая троица holyTrinity Кратко детали заказа Ответстве…" at bounding box center [711, 184] width 1283 height 368
click at [296, 127] on button "Работы" at bounding box center [290, 137] width 85 height 35
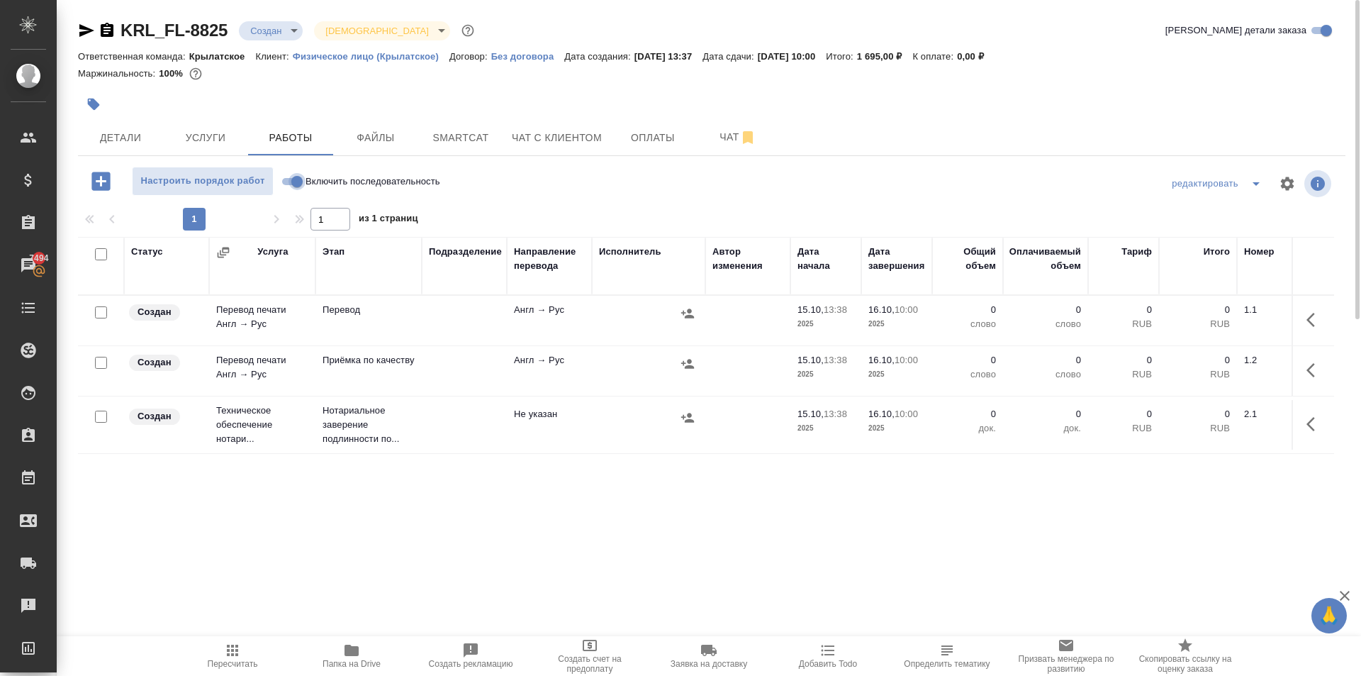
click at [291, 184] on input "Включить последовательность" at bounding box center [297, 181] width 51 height 17
checkbox input "true"
click at [1314, 375] on icon "button" at bounding box center [1311, 370] width 9 height 14
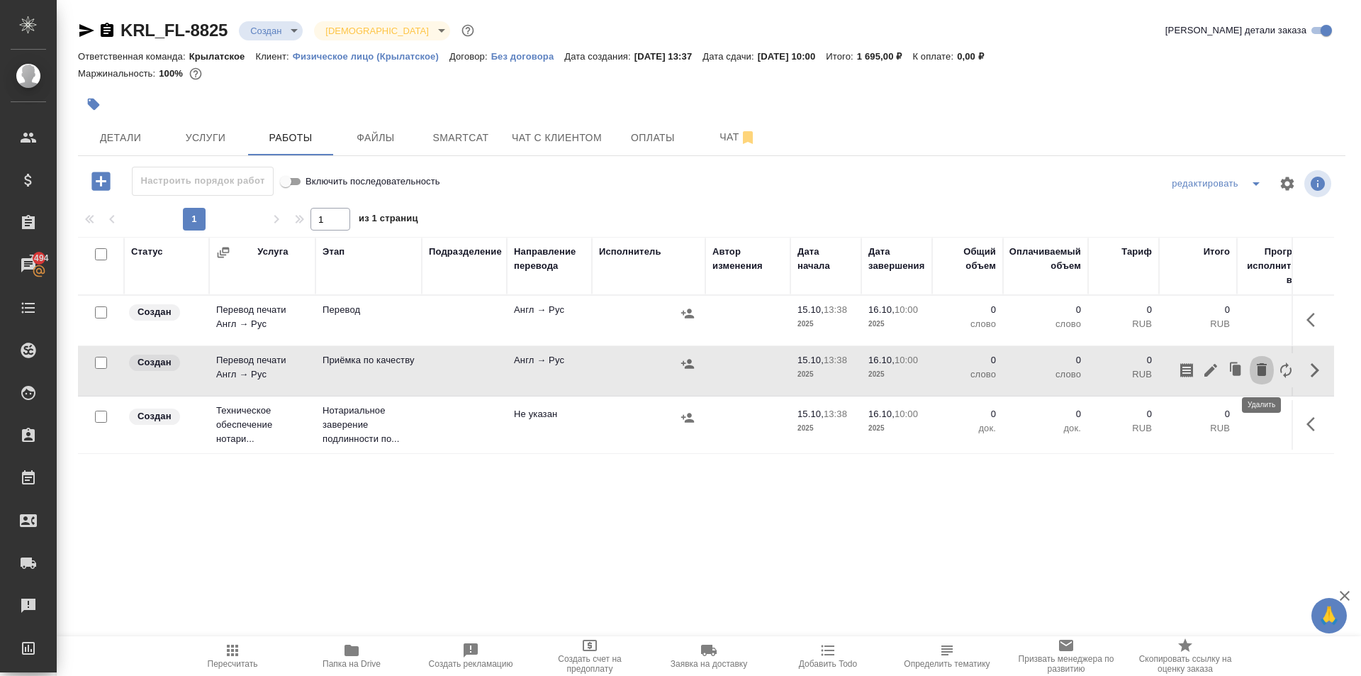
drag, startPoint x: 1264, startPoint y: 374, endPoint x: 1224, endPoint y: 413, distance: 56.1
click at [1263, 377] on icon "button" at bounding box center [1261, 369] width 17 height 17
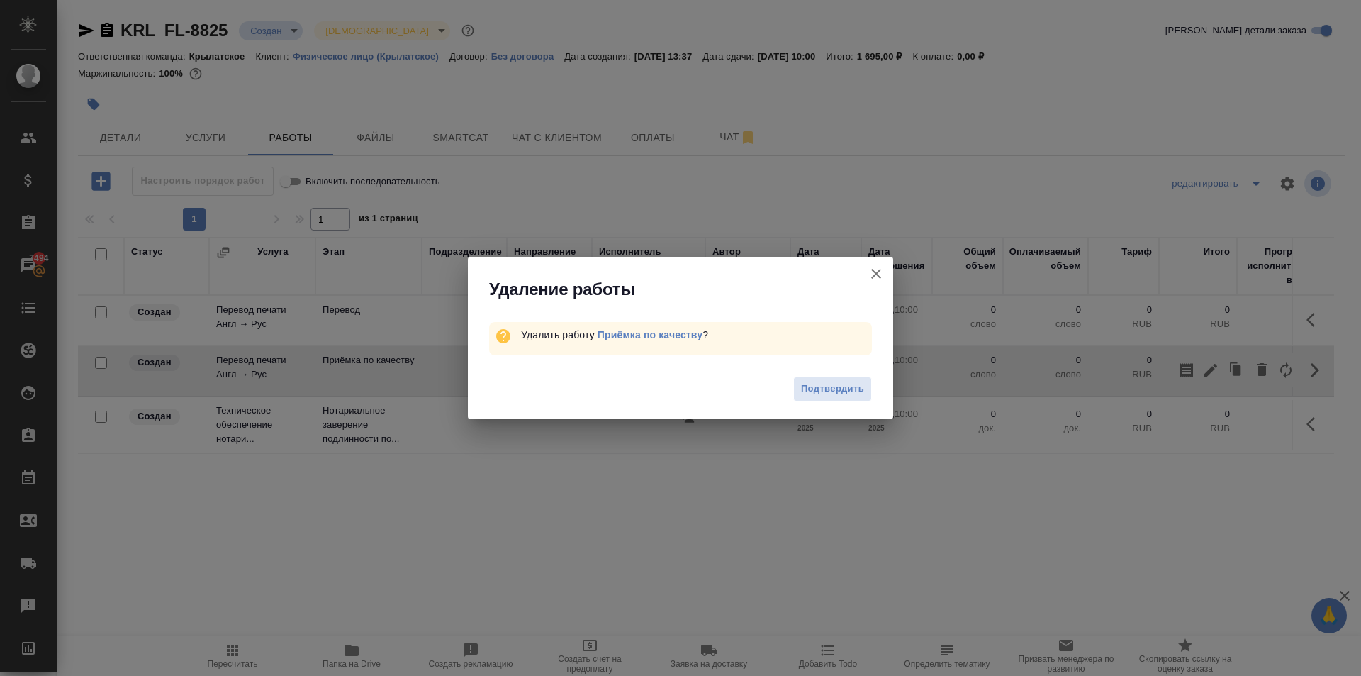
drag, startPoint x: 854, startPoint y: 396, endPoint x: 889, endPoint y: 398, distance: 35.5
click at [859, 395] on span "Подтвердить" at bounding box center [832, 389] width 63 height 16
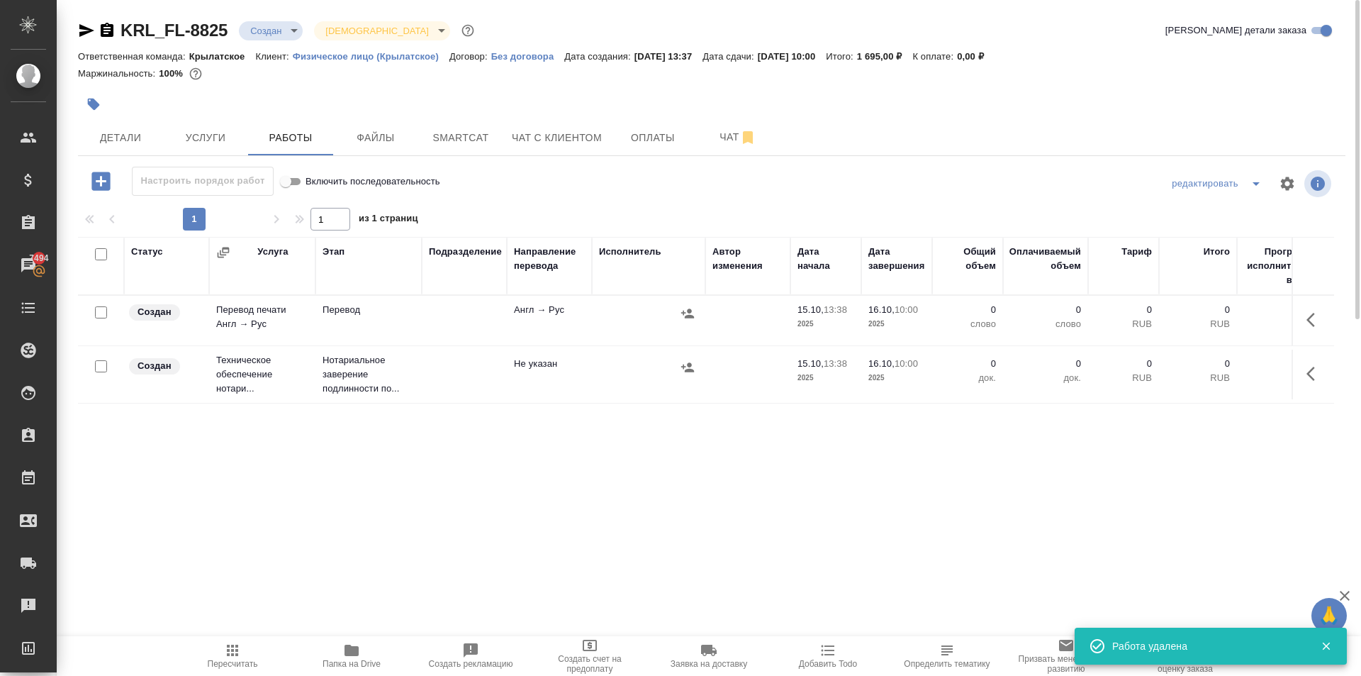
click at [1317, 318] on icon "button" at bounding box center [1315, 319] width 17 height 17
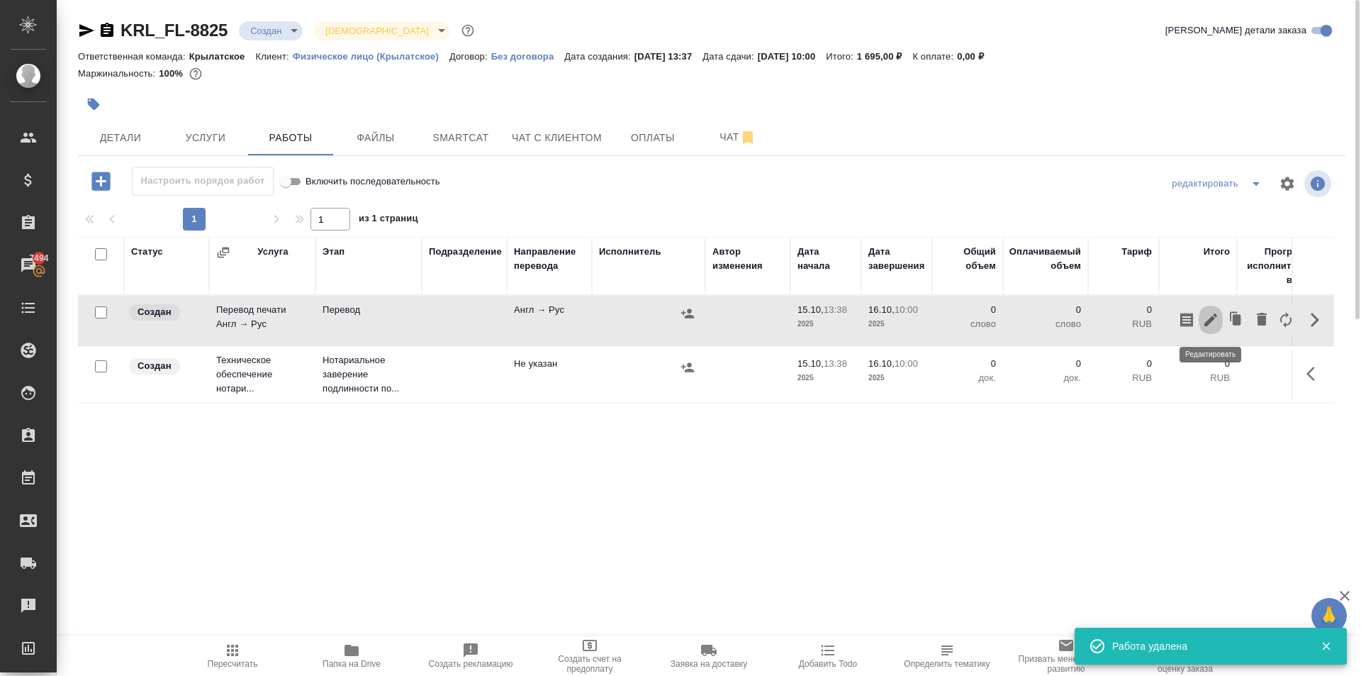
click at [1215, 324] on icon "button" at bounding box center [1210, 319] width 17 height 17
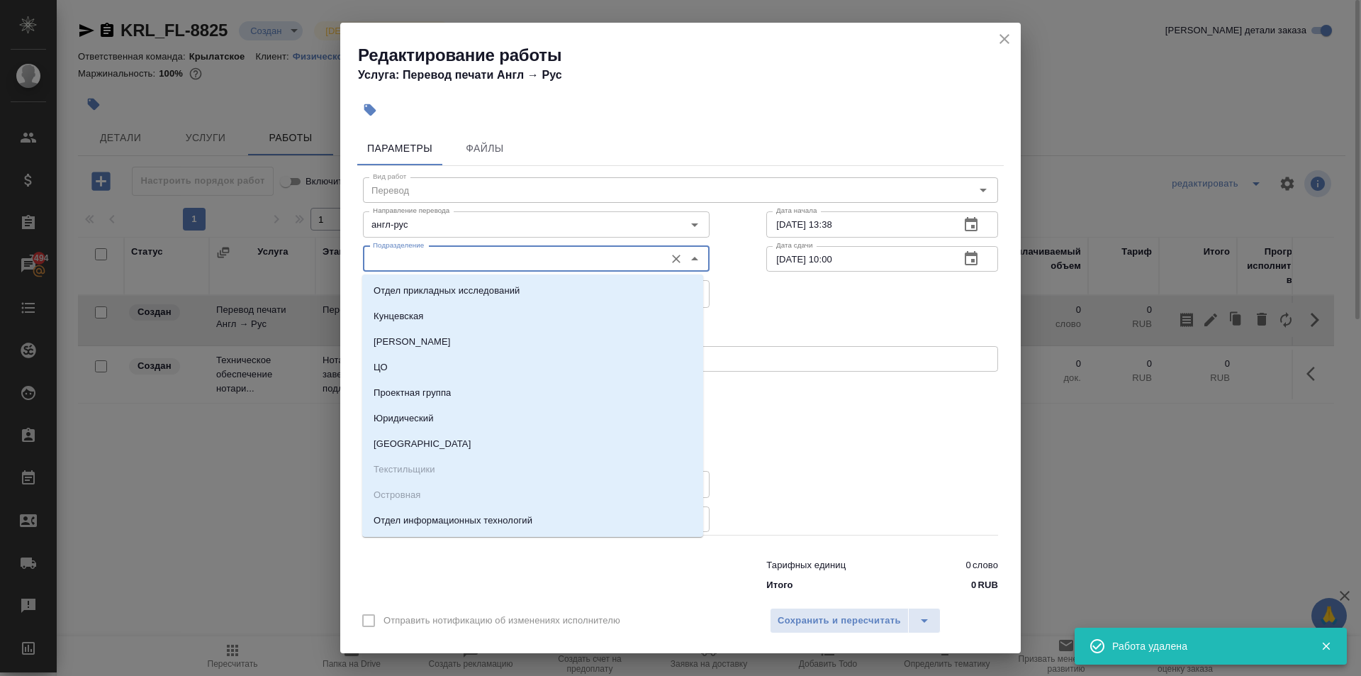
click at [424, 253] on input "Подразделение" at bounding box center [512, 258] width 291 height 17
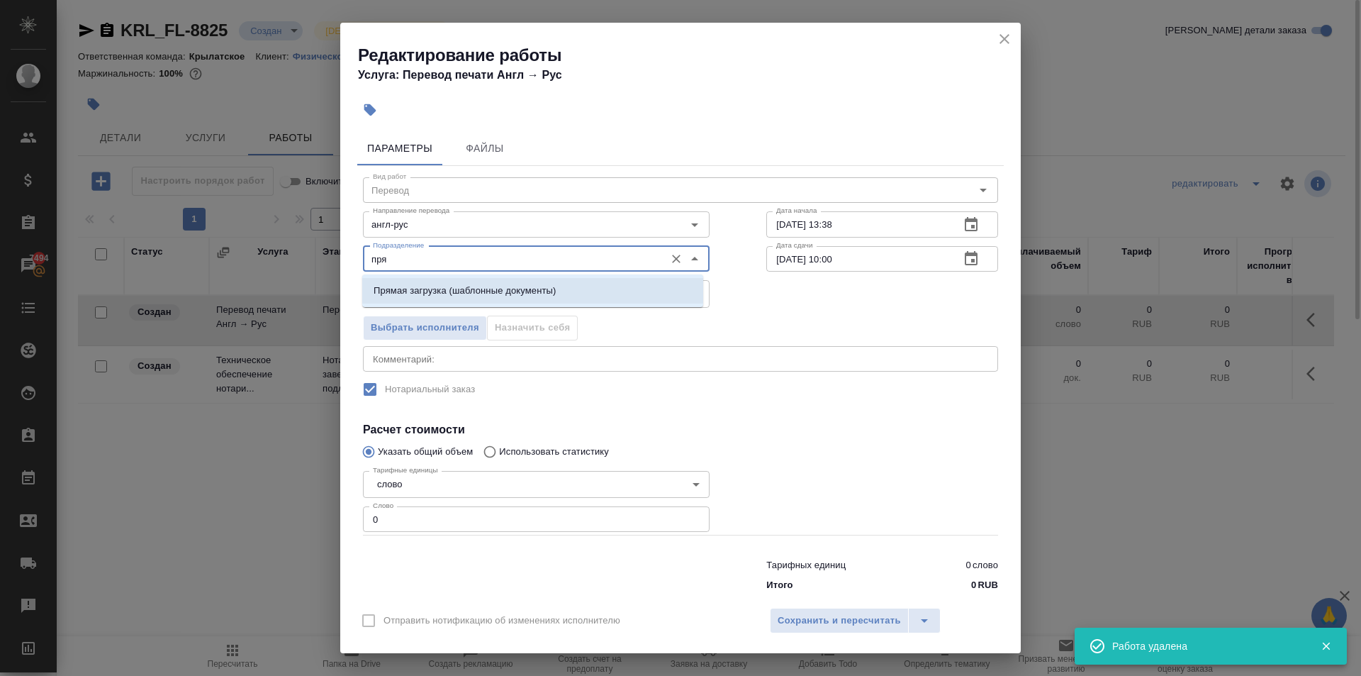
click at [440, 290] on p "Прямая загрузка (шаблонные документы)" at bounding box center [465, 291] width 182 height 14
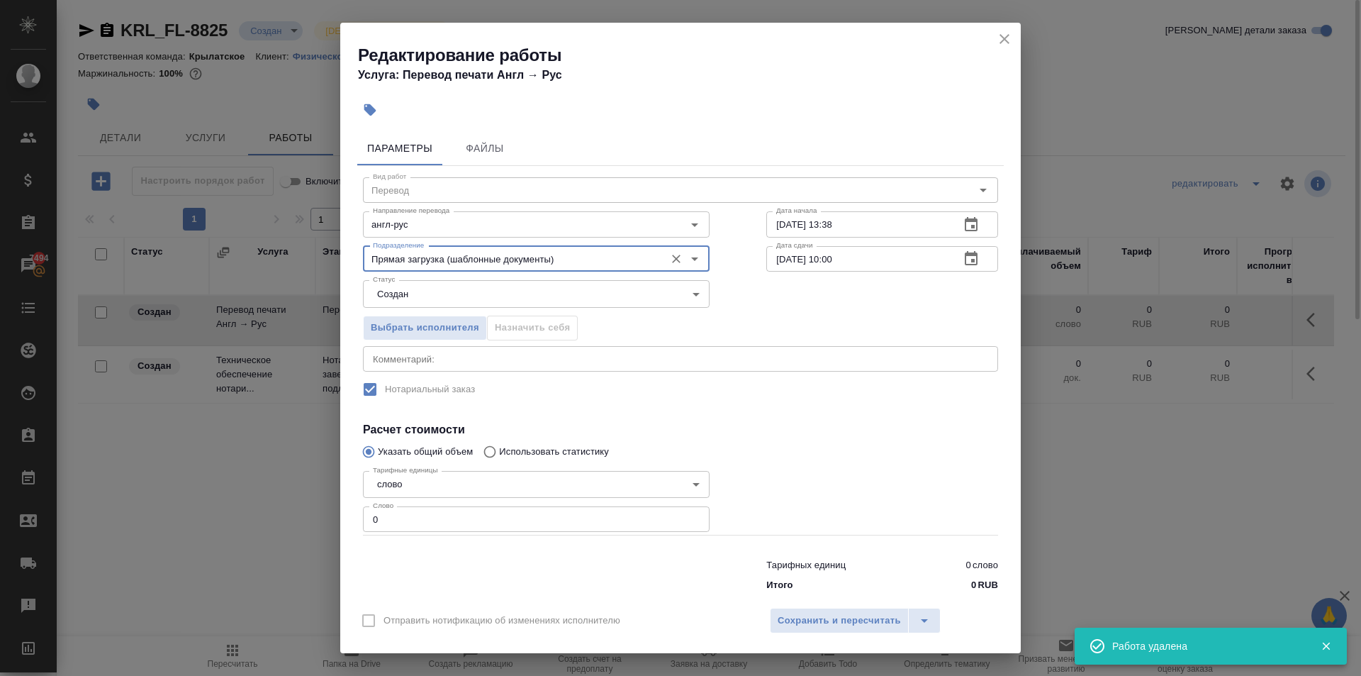
type input "Прямая загрузка (шаблонные документы)"
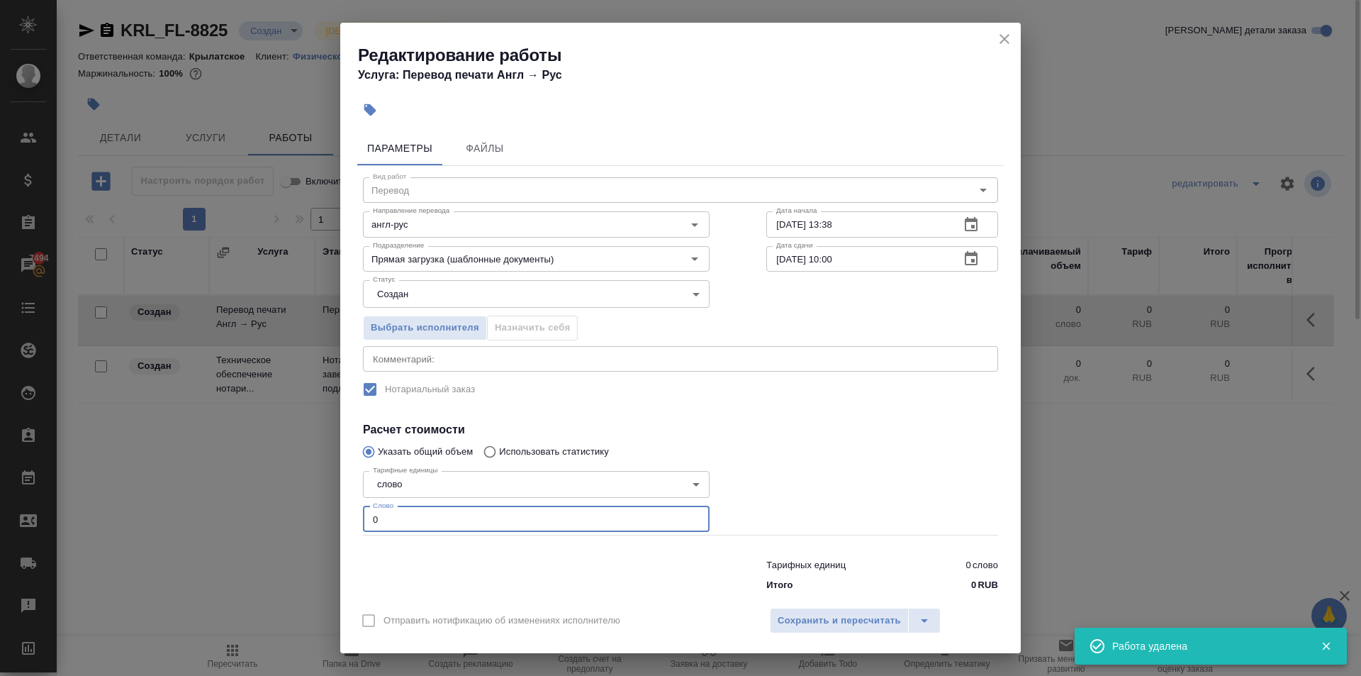
drag, startPoint x: 401, startPoint y: 520, endPoint x: 303, endPoint y: 508, distance: 98.7
click at [303, 508] on div "Редактирование работы Услуга: Перевод печати Англ → Рус Параметры Файлы Вид раб…" at bounding box center [680, 338] width 1361 height 676
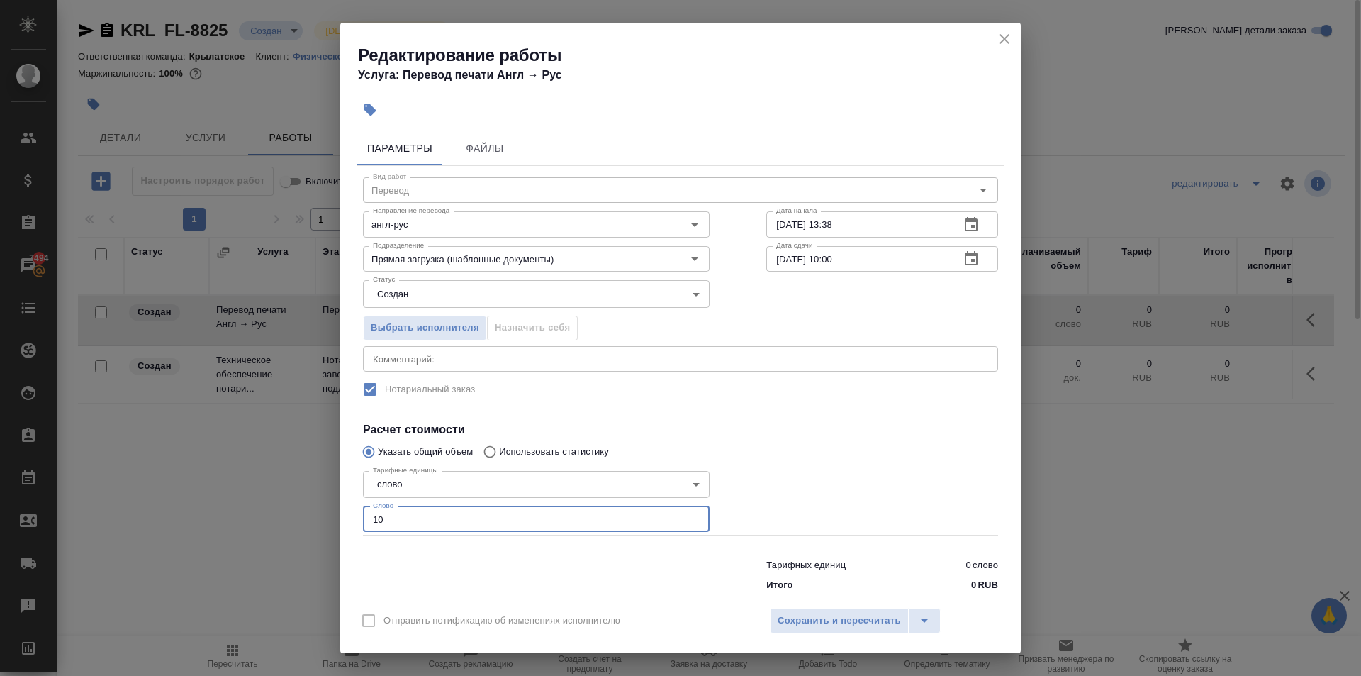
type input "10"
drag, startPoint x: 380, startPoint y: 312, endPoint x: 380, endPoint y: 298, distance: 13.5
click at [380, 305] on div "Вид работ Перевод Вид работ Направление перевода англ-рус Направление перевода …" at bounding box center [680, 382] width 647 height 432
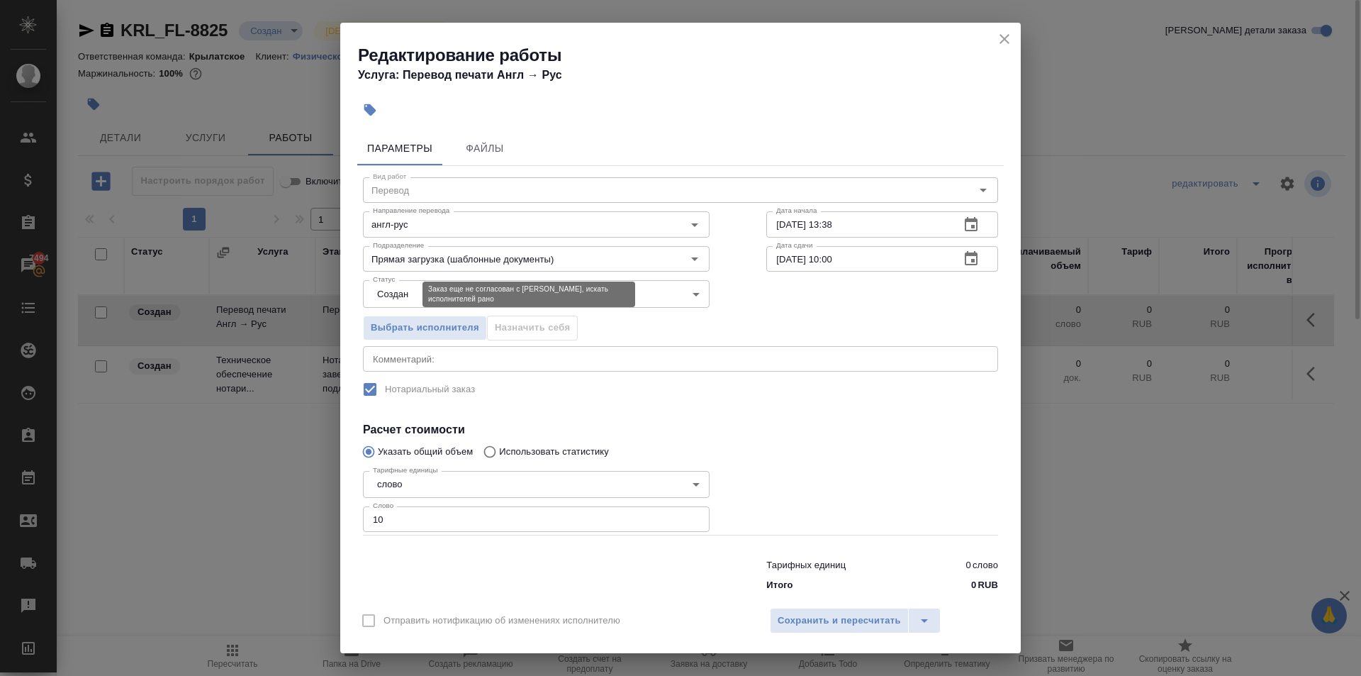
click at [380, 298] on body "🙏 .cls-1 fill:#fff; AWATERA Kasymov Timur Клиенты Спецификации Заказы 7494 Чаты…" at bounding box center [680, 338] width 1361 height 676
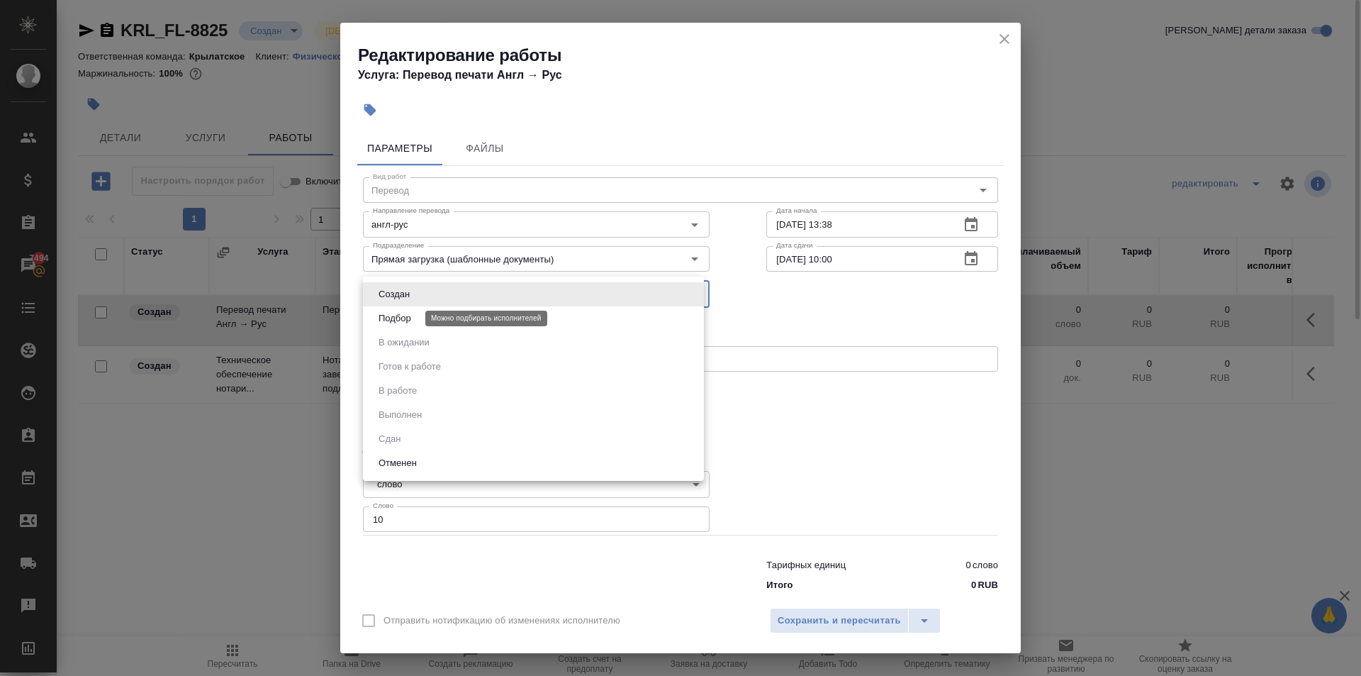
click at [389, 324] on button "Подбор" at bounding box center [394, 319] width 41 height 16
type input "recruiting"
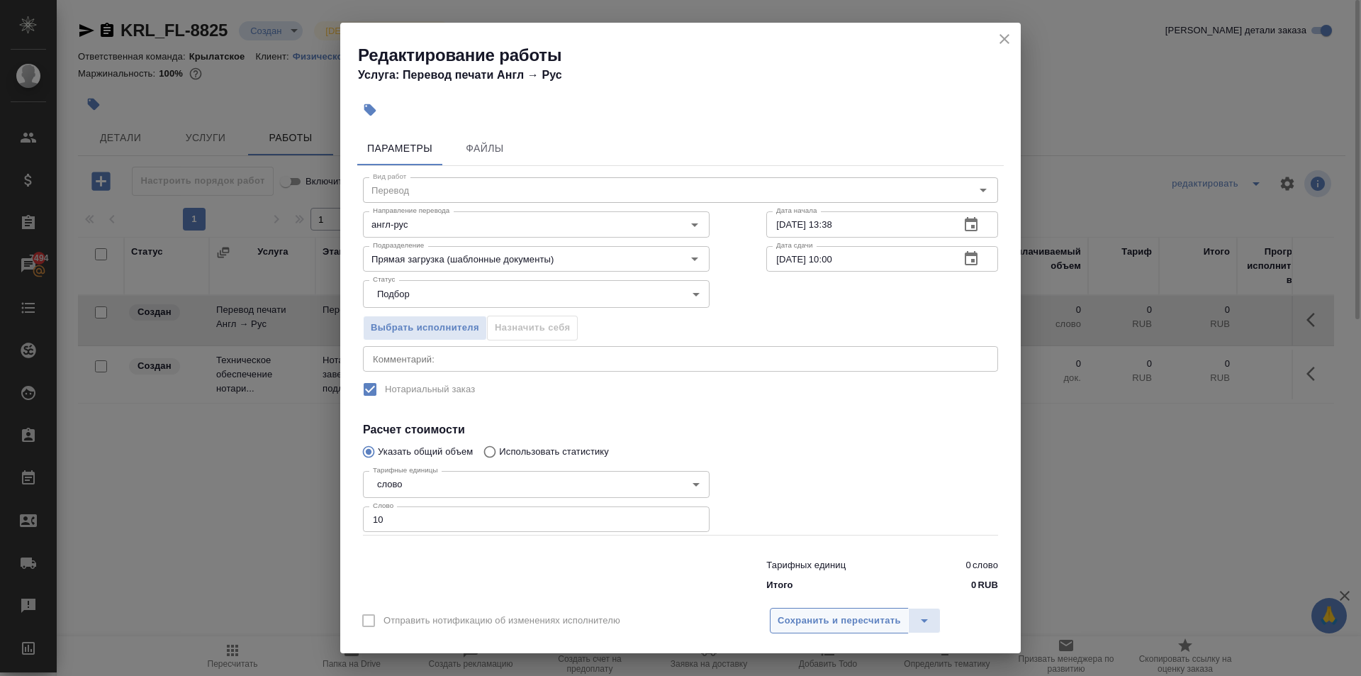
drag, startPoint x: 810, startPoint y: 604, endPoint x: 809, endPoint y: 615, distance: 11.4
click at [809, 615] on div "Отправить нотификацию об изменениях исполнителю Сохранить и пересчитать" at bounding box center [680, 625] width 681 height 55
click at [809, 616] on span "Сохранить и пересчитать" at bounding box center [839, 621] width 123 height 16
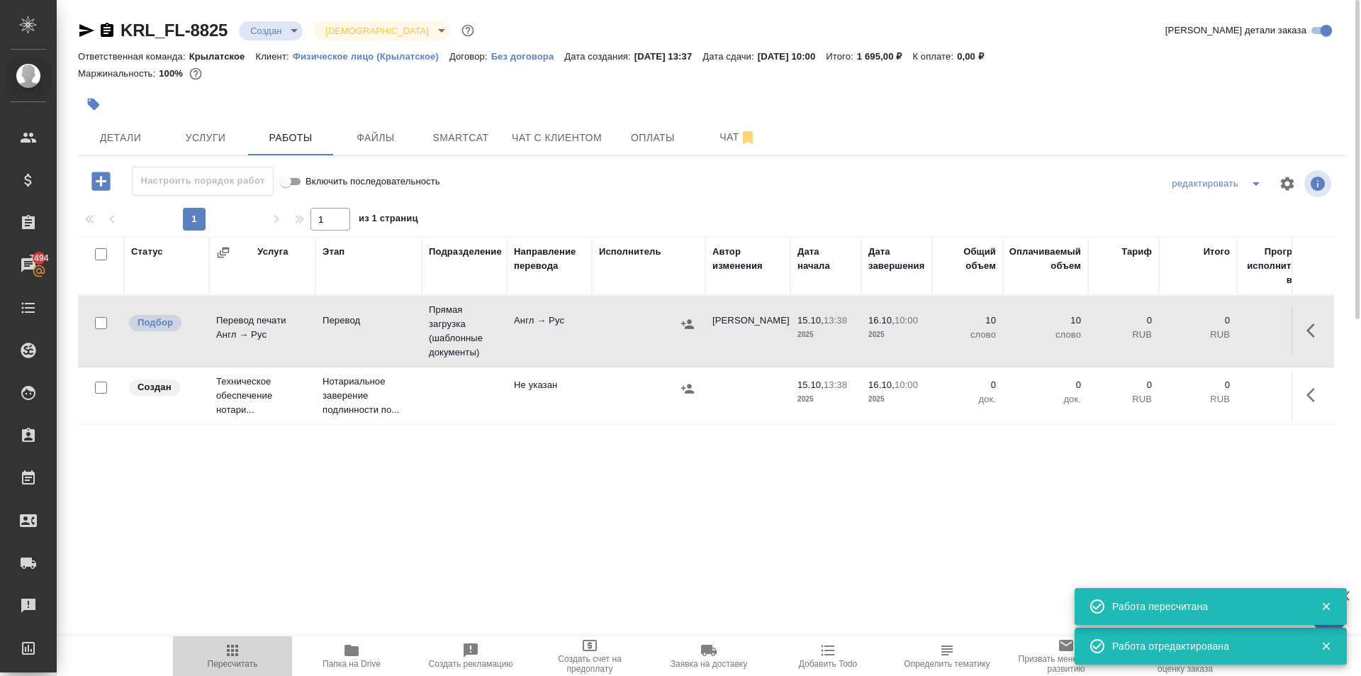
click at [240, 656] on span "Пересчитать" at bounding box center [232, 655] width 102 height 27
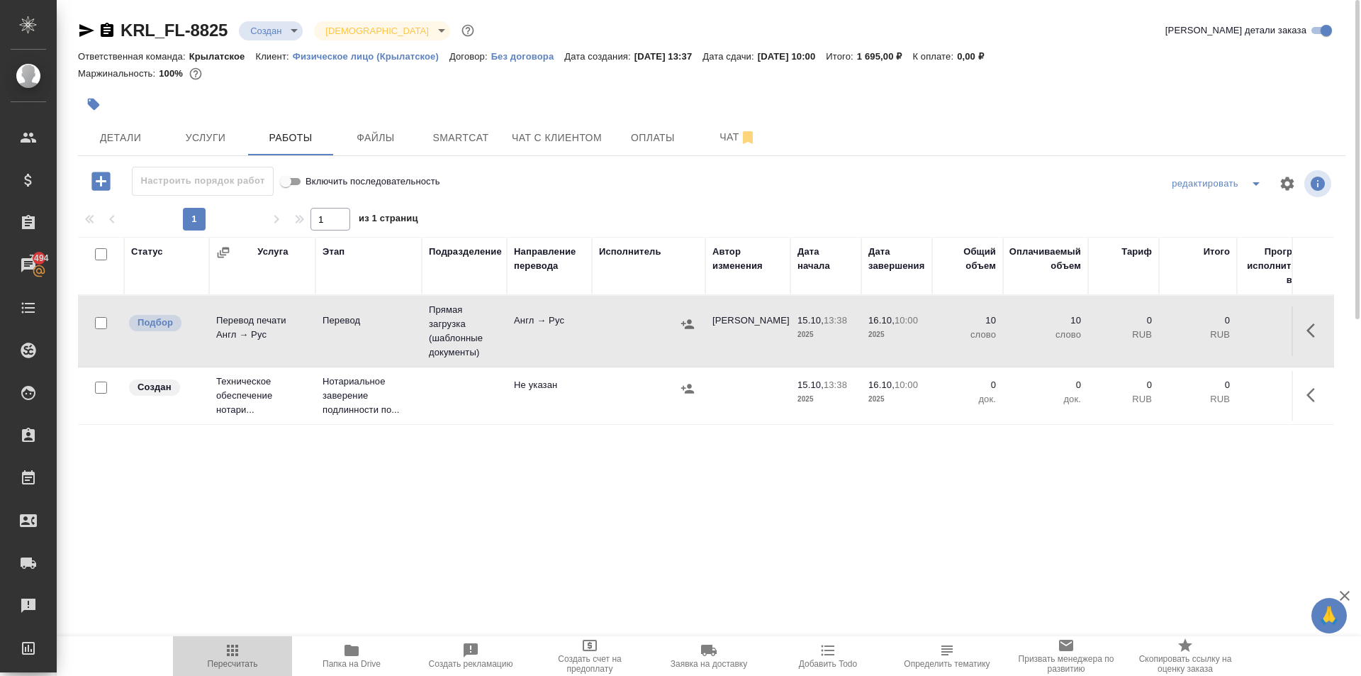
drag, startPoint x: 225, startPoint y: 655, endPoint x: 236, endPoint y: 652, distance: 11.9
click at [224, 655] on icon "button" at bounding box center [232, 650] width 17 height 17
click at [218, 650] on span "Пересчитать" at bounding box center [232, 655] width 102 height 27
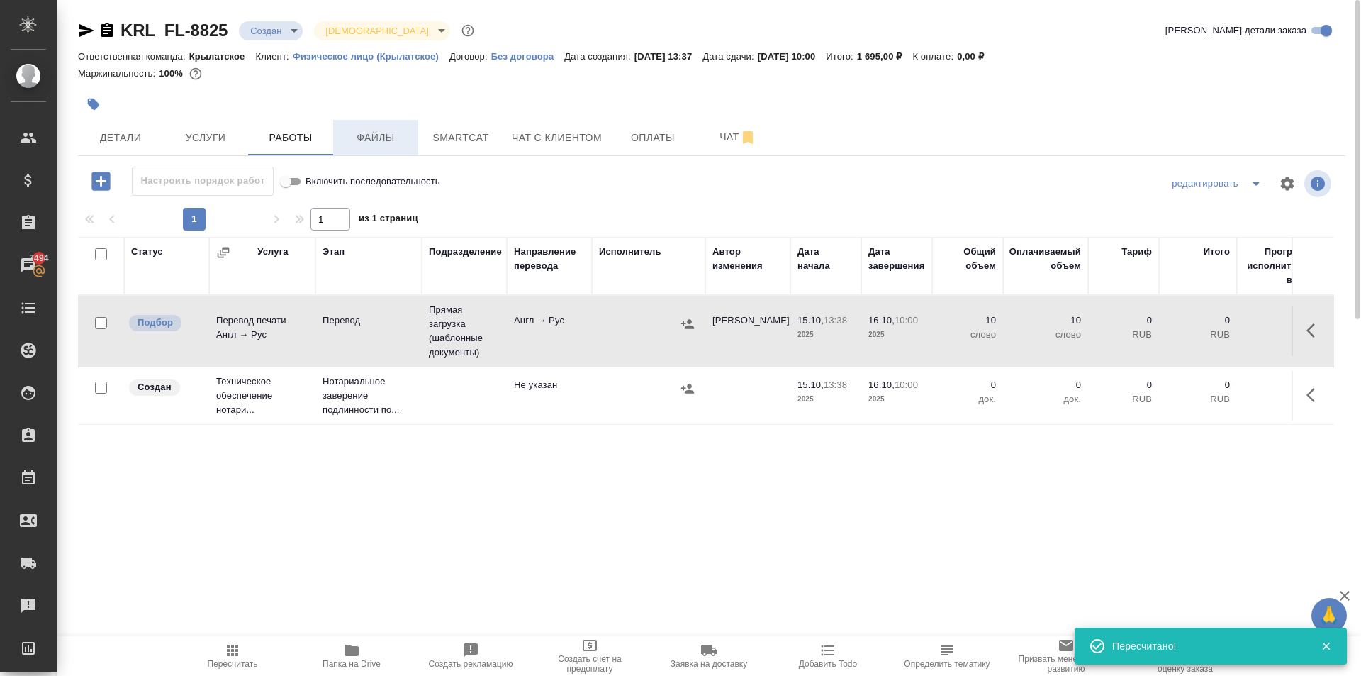
click at [338, 130] on button "Файлы" at bounding box center [375, 137] width 85 height 35
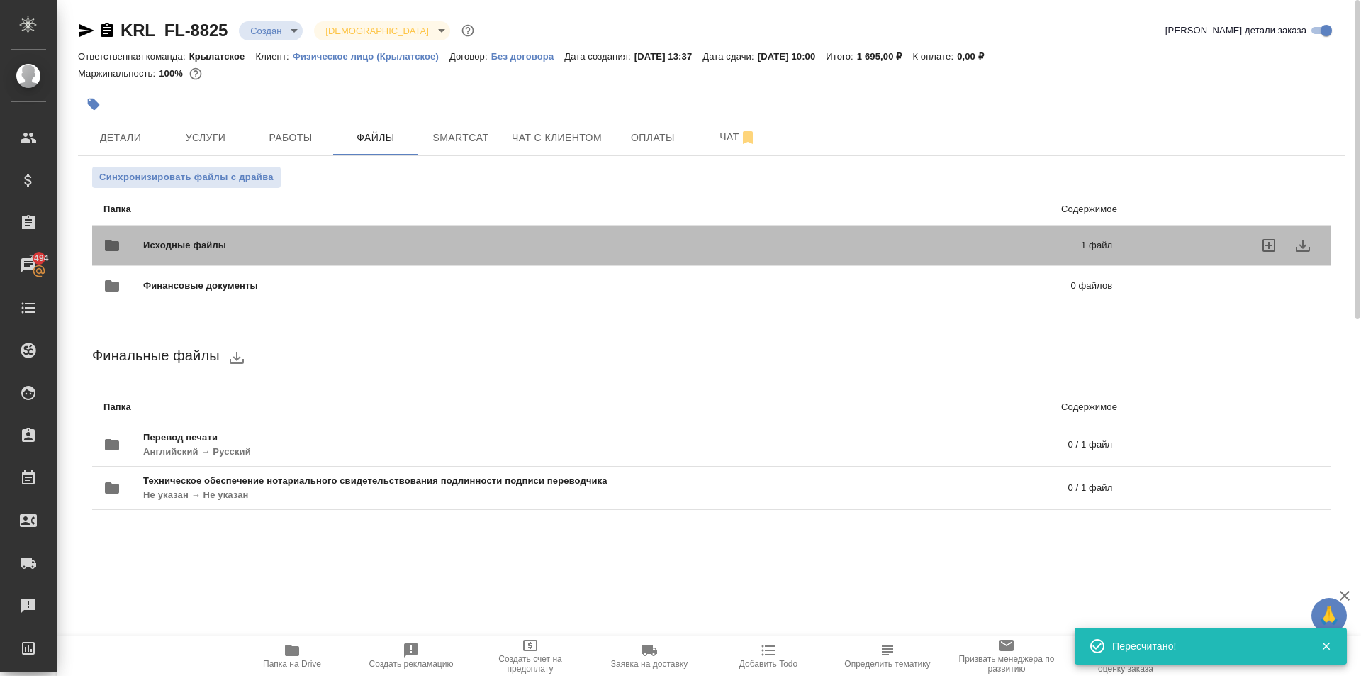
click at [228, 251] on span "Исходные файлы" at bounding box center [398, 245] width 510 height 14
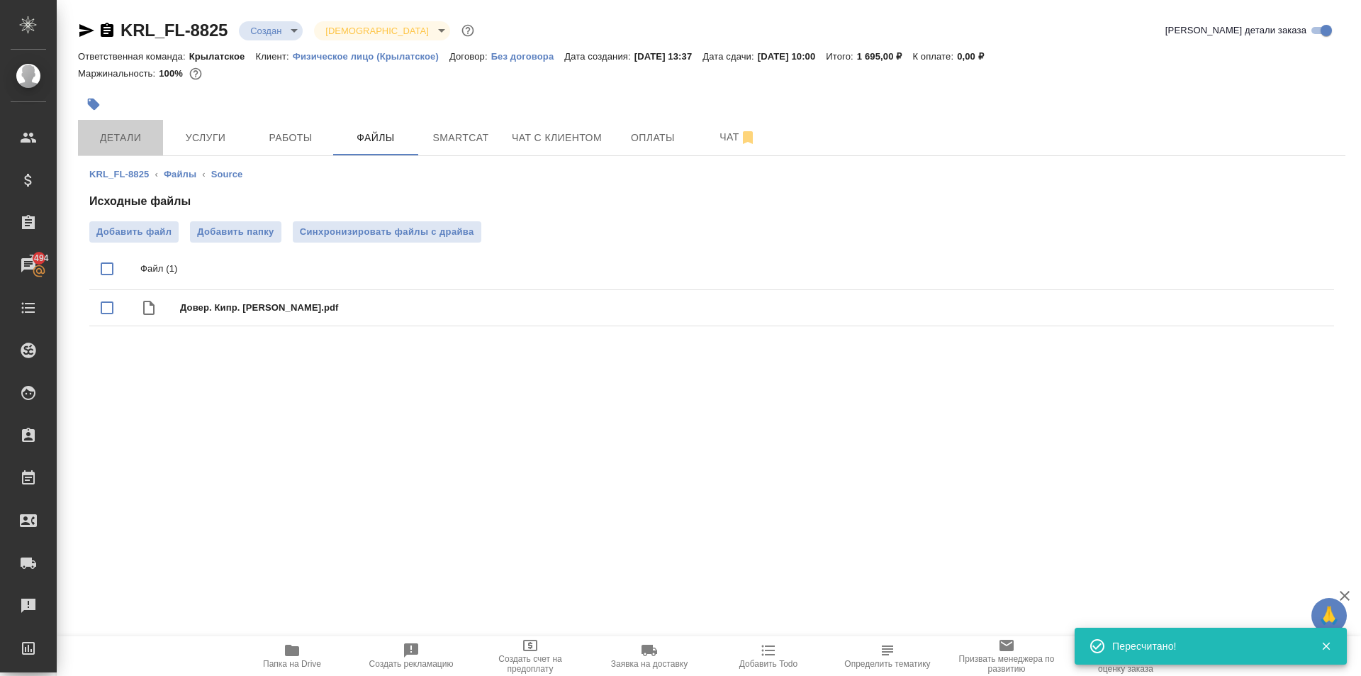
drag, startPoint x: 145, startPoint y: 142, endPoint x: 318, endPoint y: 177, distance: 176.4
click at [145, 141] on span "Детали" at bounding box center [120, 138] width 68 height 18
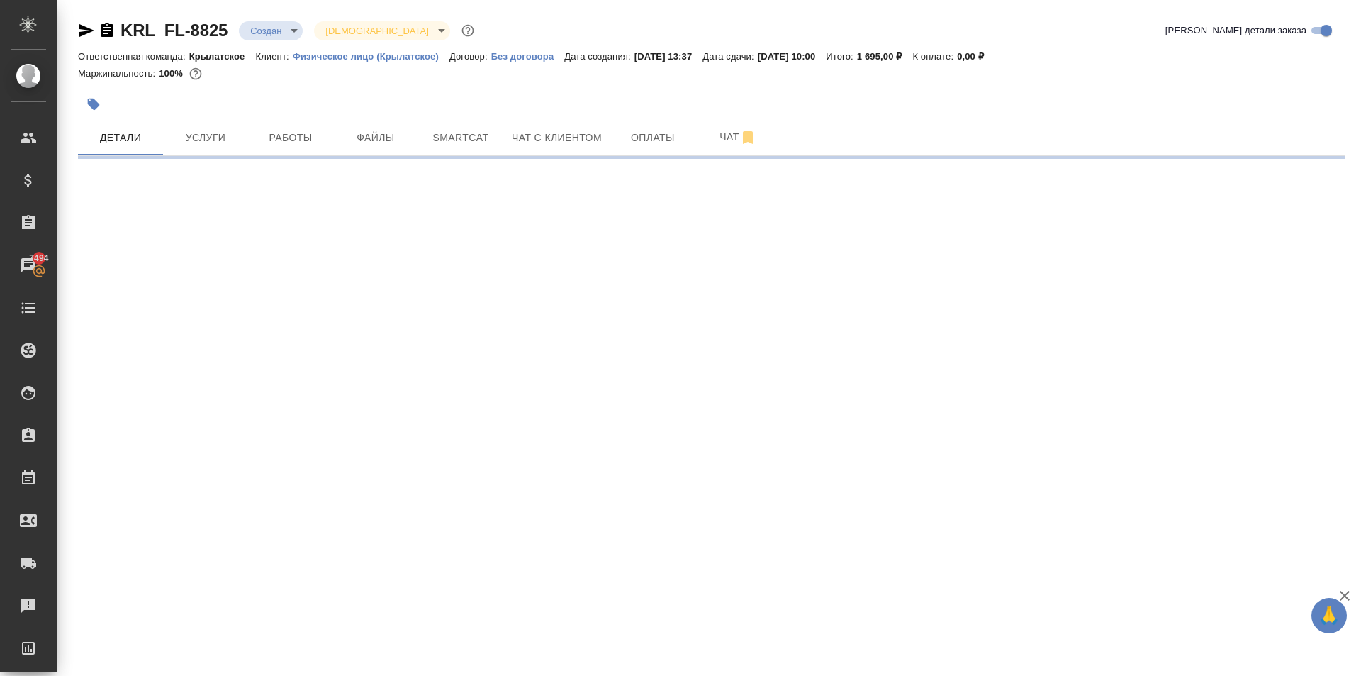
select select "RU"
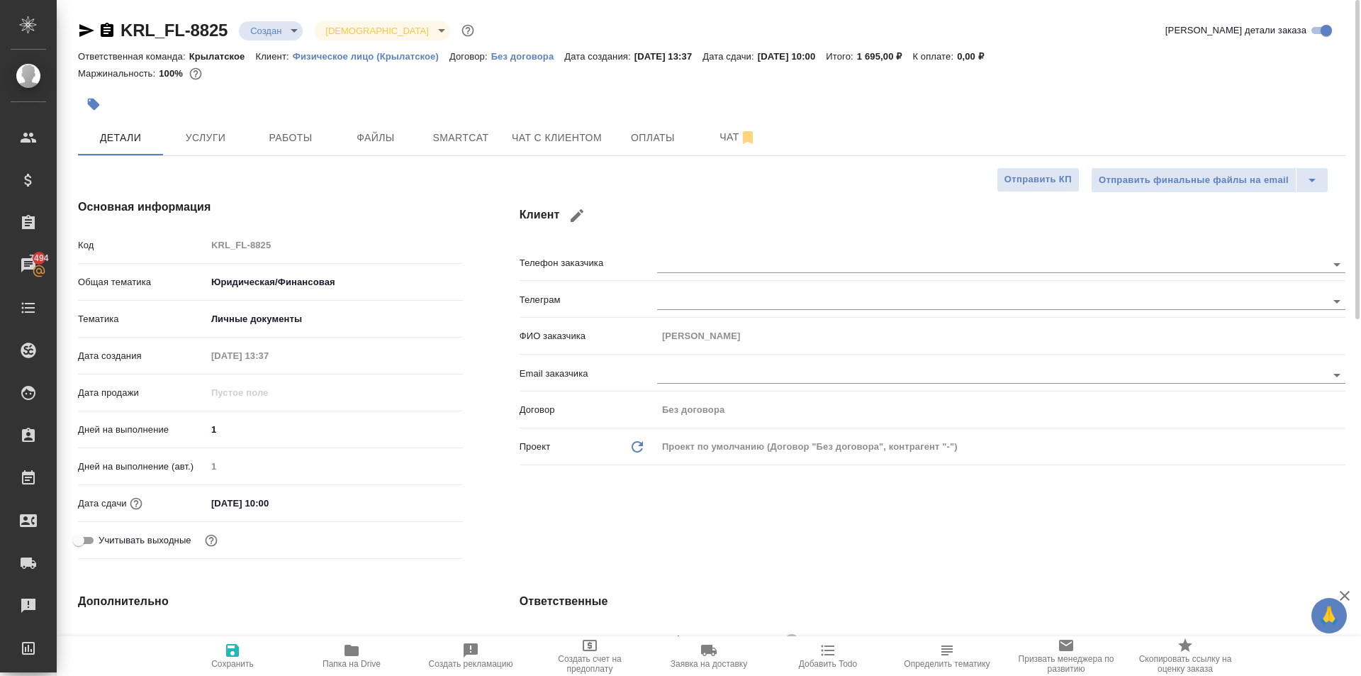
type textarea "x"
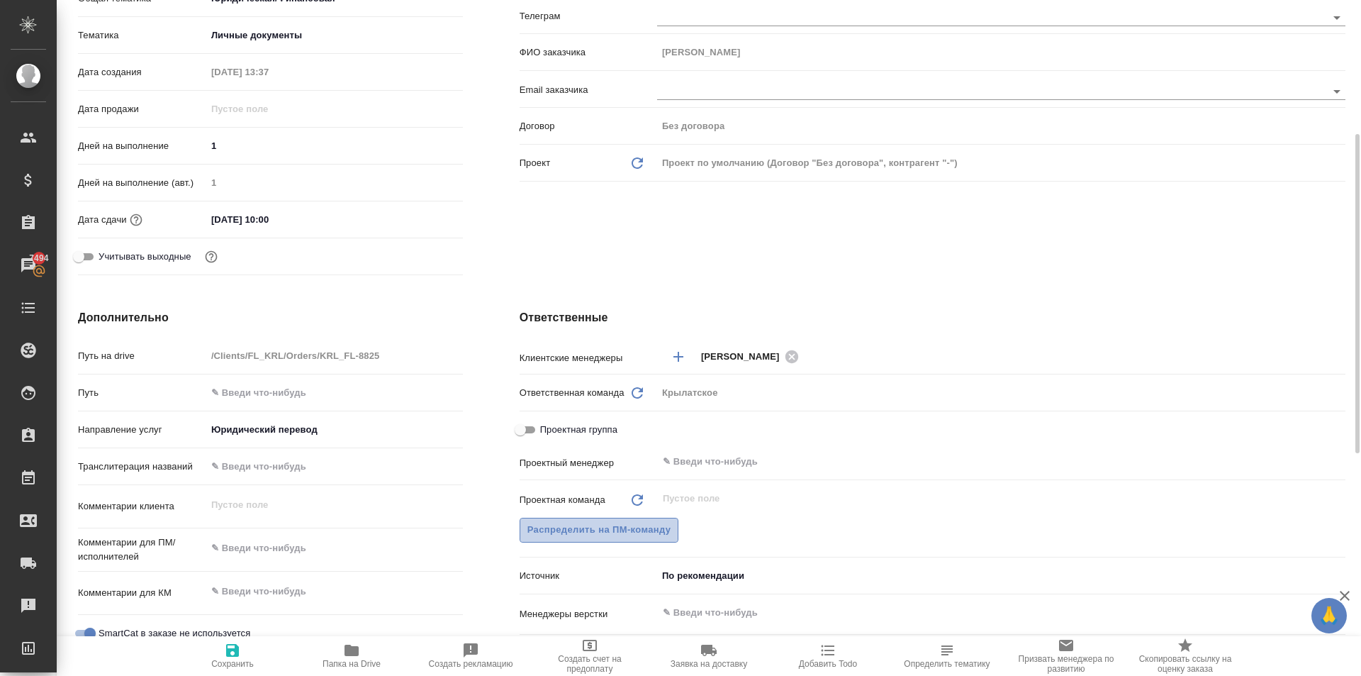
click at [652, 525] on span "Распределить на ПМ-команду" at bounding box center [599, 530] width 144 height 16
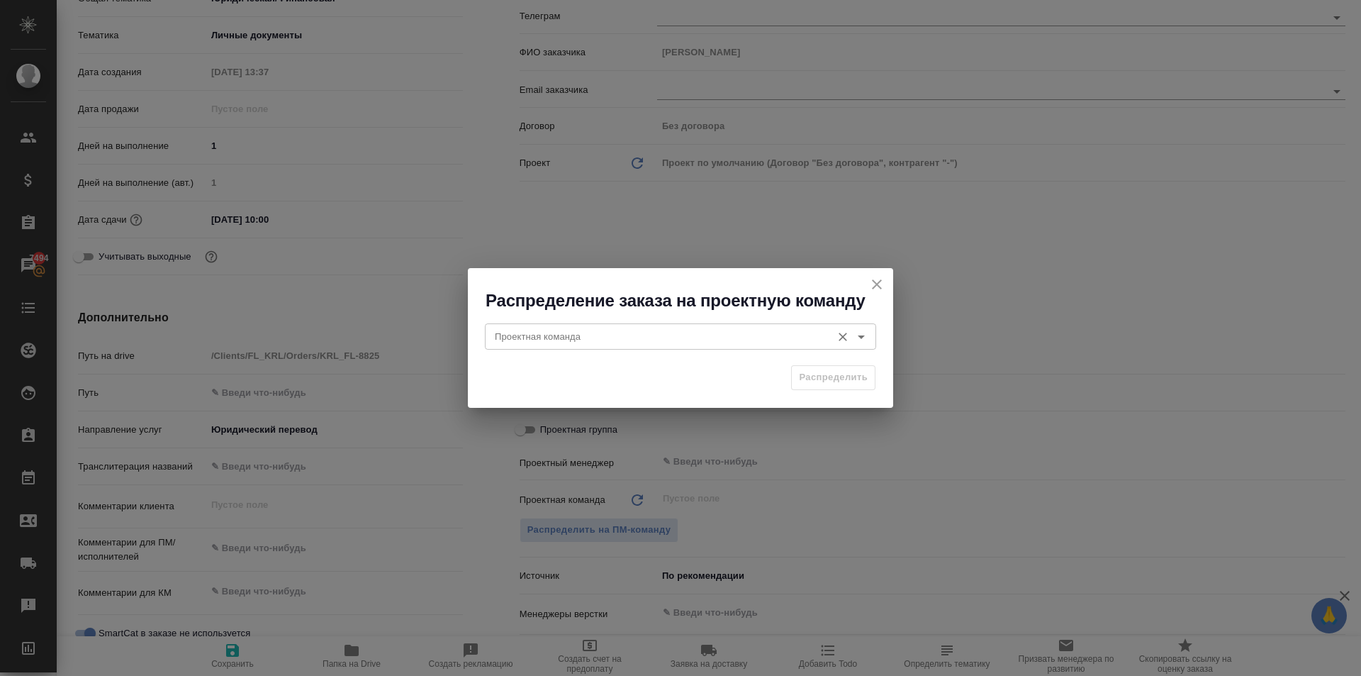
click at [513, 328] on input "Проектная команда" at bounding box center [656, 336] width 335 height 17
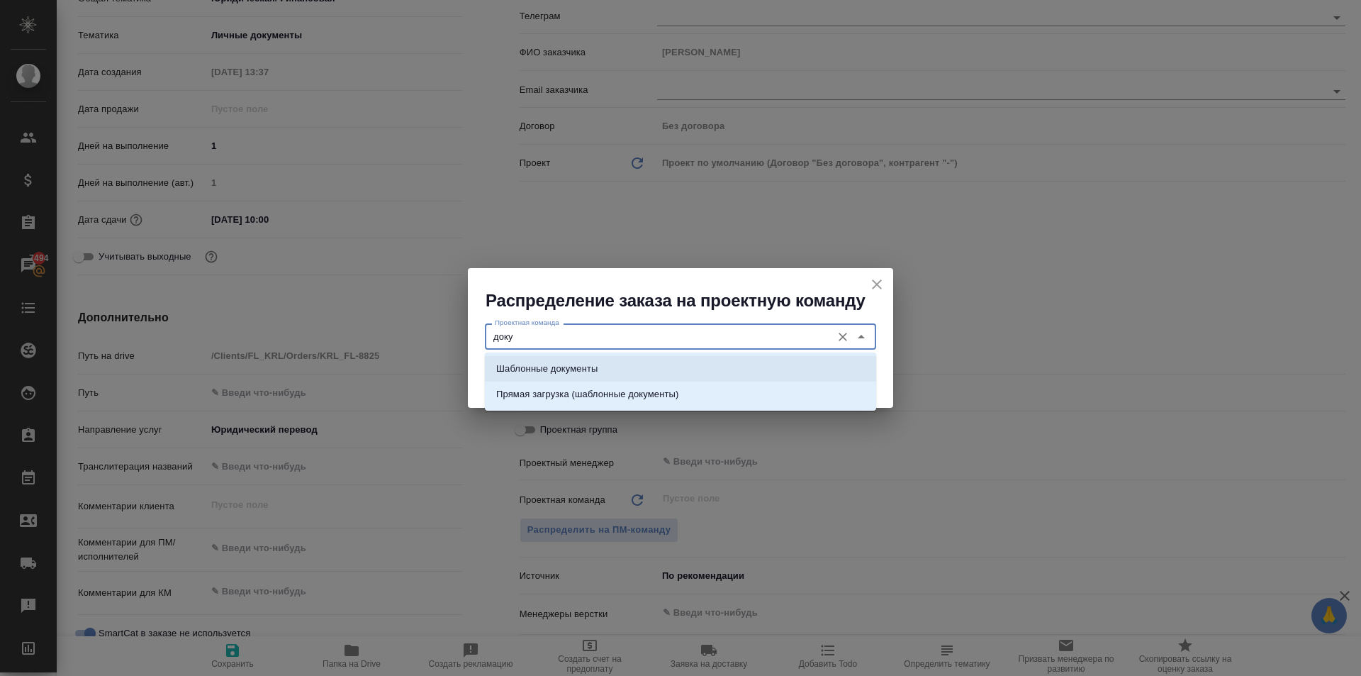
drag, startPoint x: 544, startPoint y: 362, endPoint x: 720, endPoint y: 381, distance: 176.9
click at [545, 362] on p "Шаблонные документы" at bounding box center [546, 369] width 101 height 14
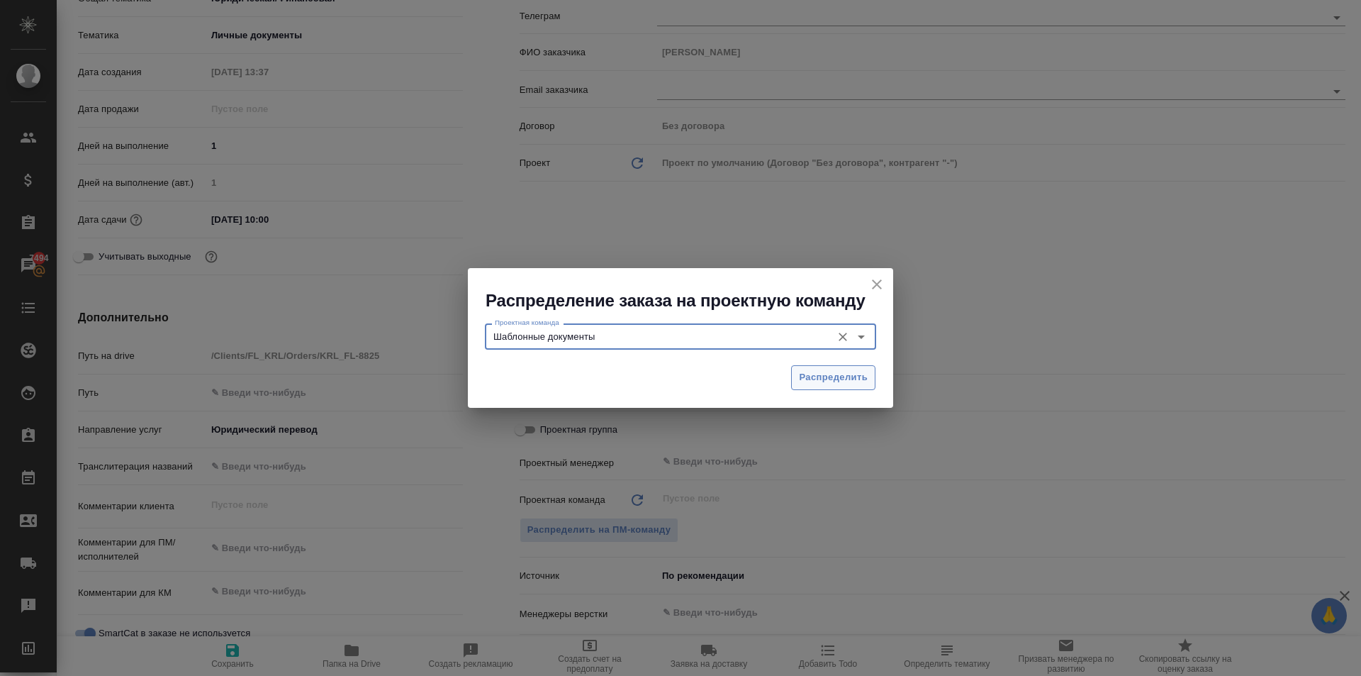
type input "Шаблонные документы"
click at [837, 386] on button "Распределить" at bounding box center [833, 377] width 84 height 25
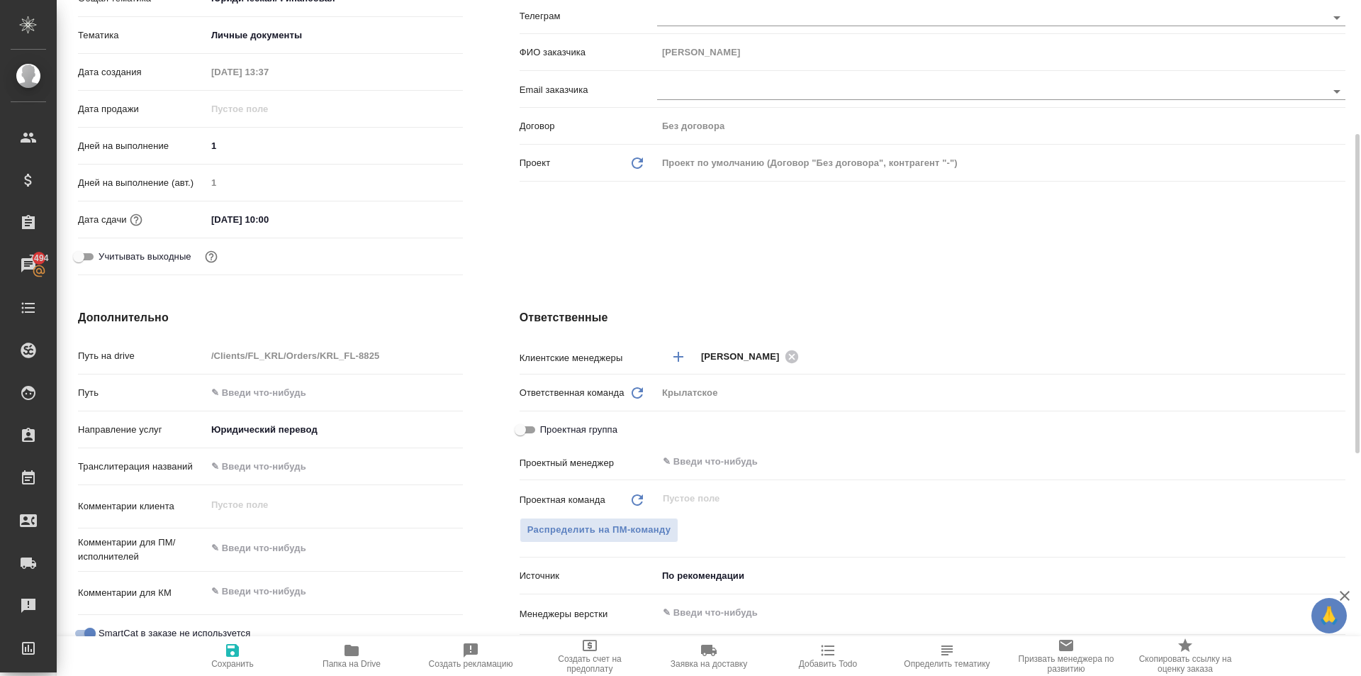
type textarea "x"
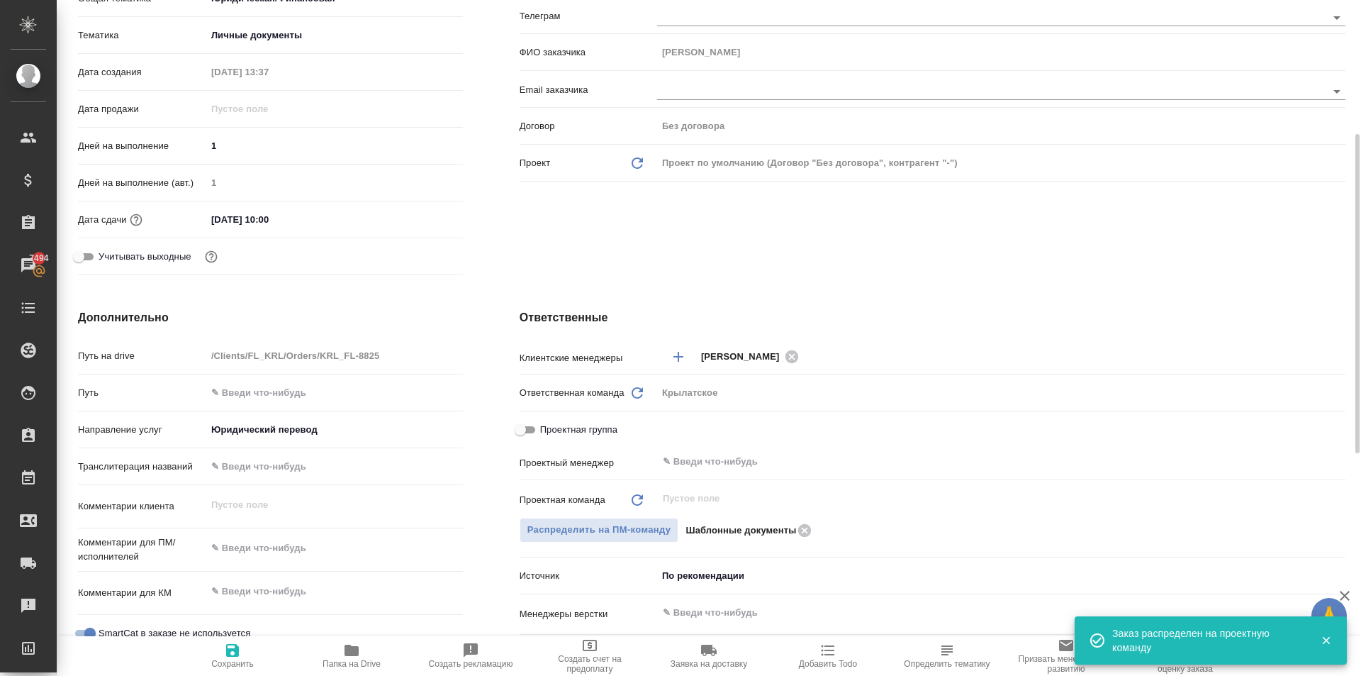
click at [231, 661] on span "Сохранить" at bounding box center [232, 664] width 43 height 10
type textarea "x"
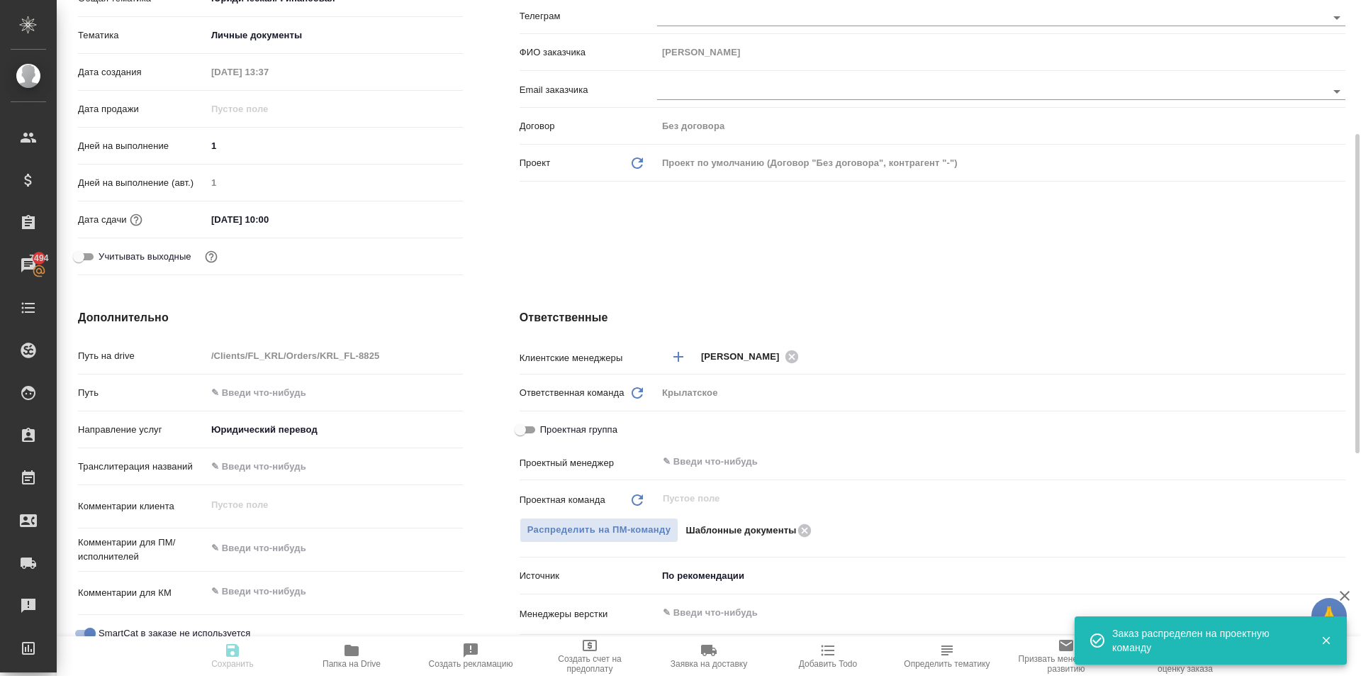
type textarea "x"
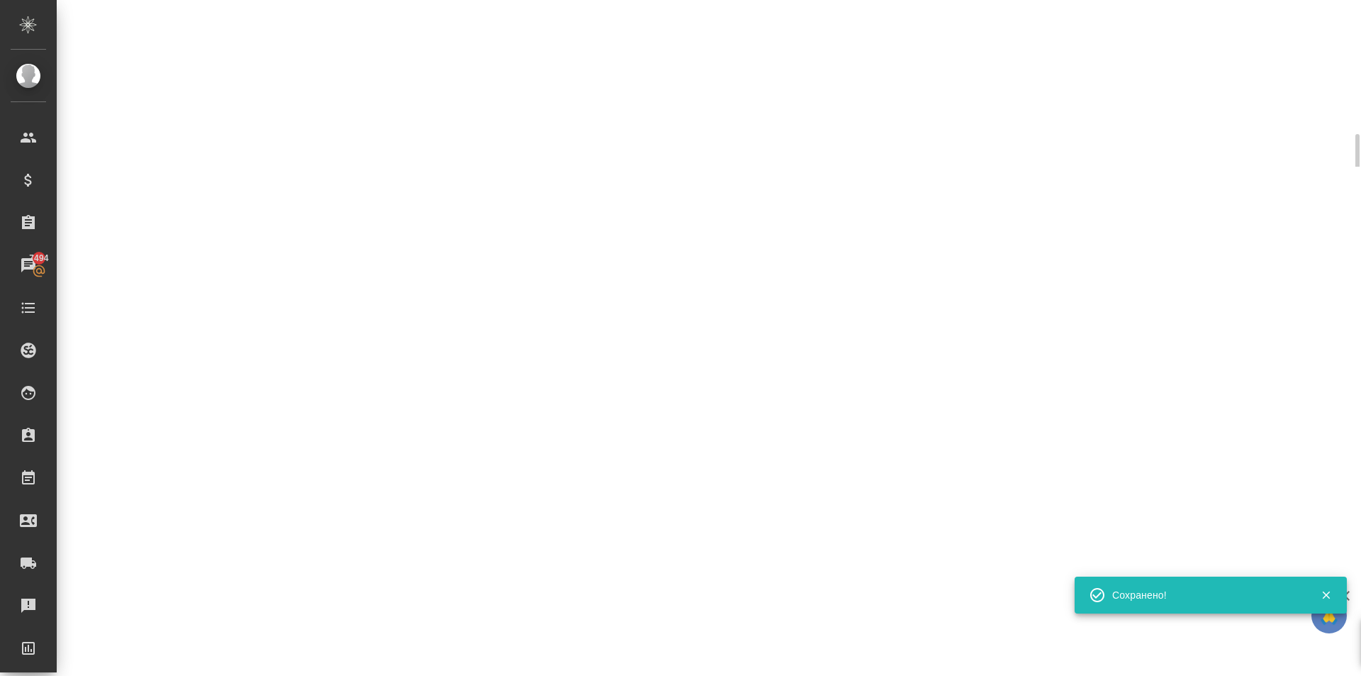
select select "RU"
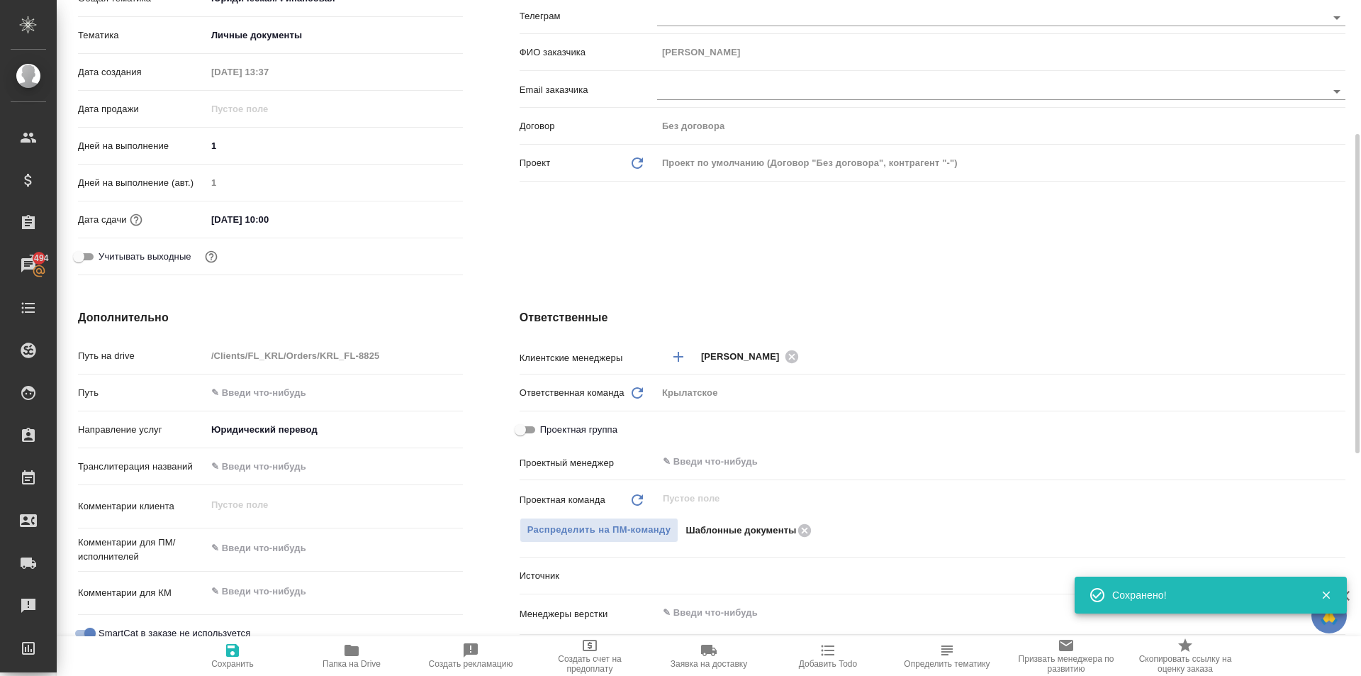
type textarea "x"
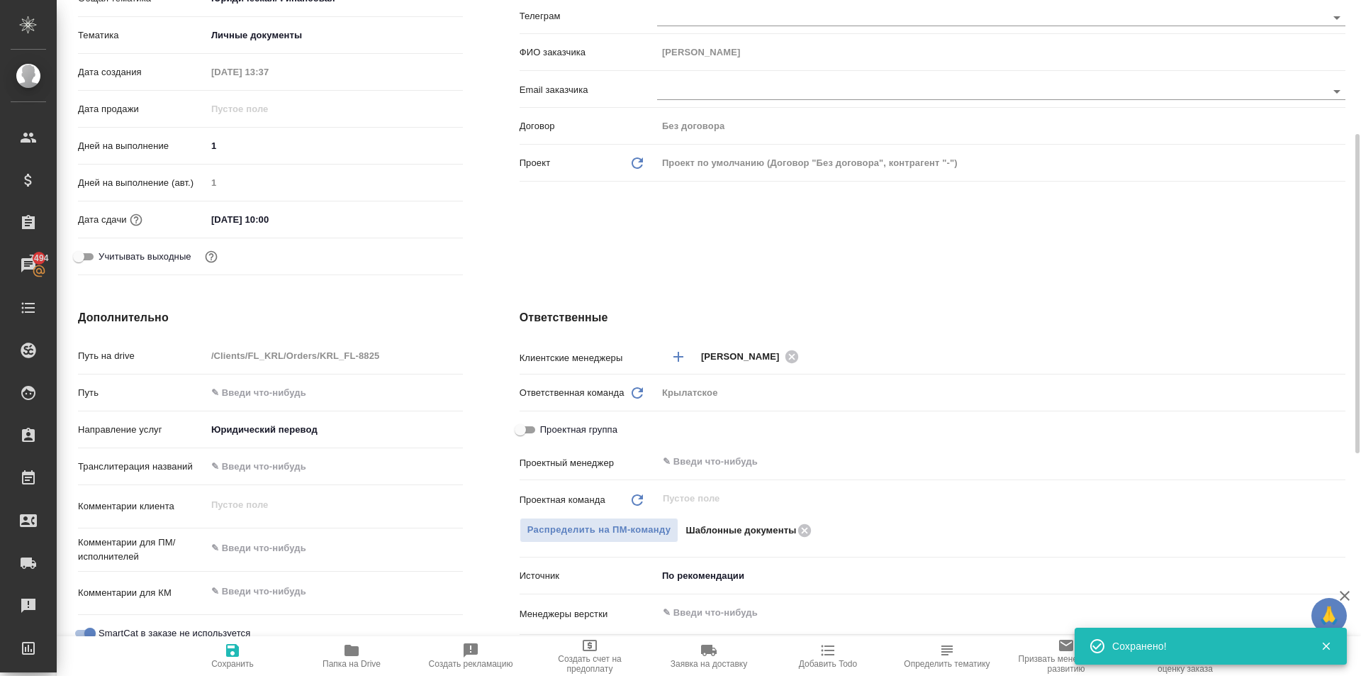
scroll to position [567, 0]
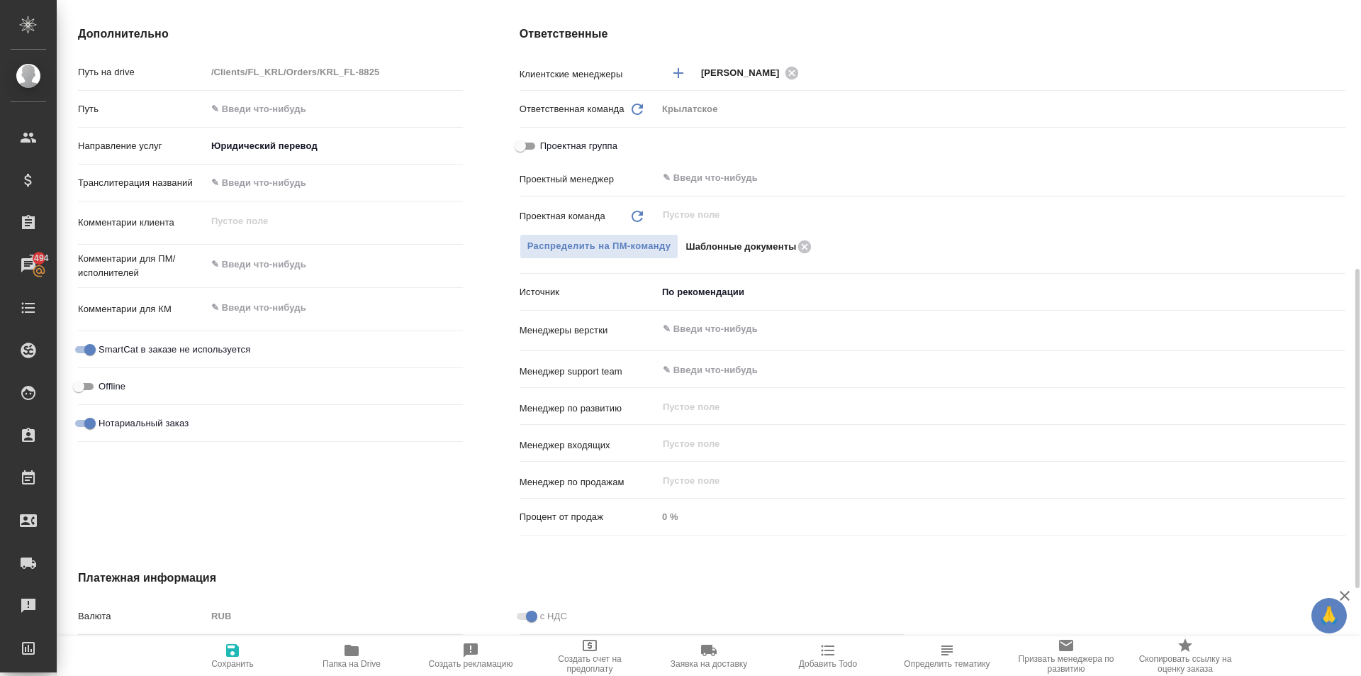
type textarea "x"
click at [266, 264] on textarea at bounding box center [334, 264] width 257 height 24
type textarea "x"
type textarea "Н"
type textarea "x"
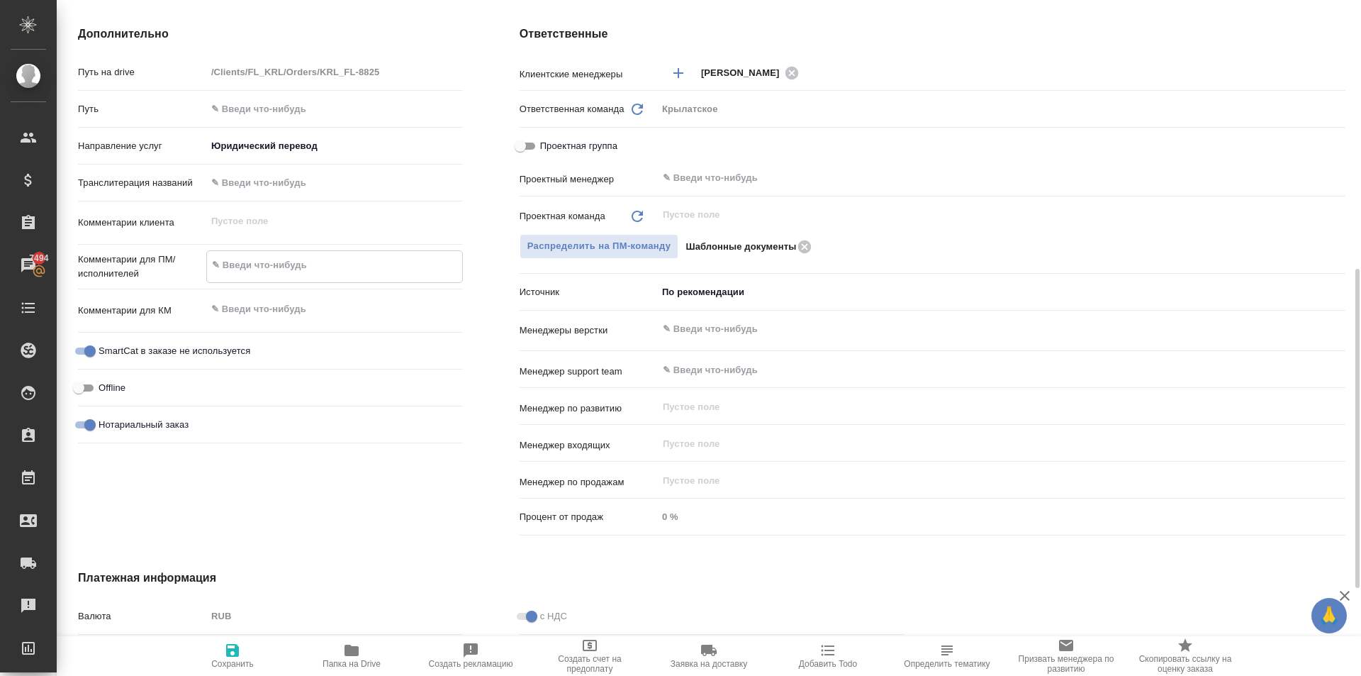
type textarea "x"
type textarea "НО"
type textarea "x"
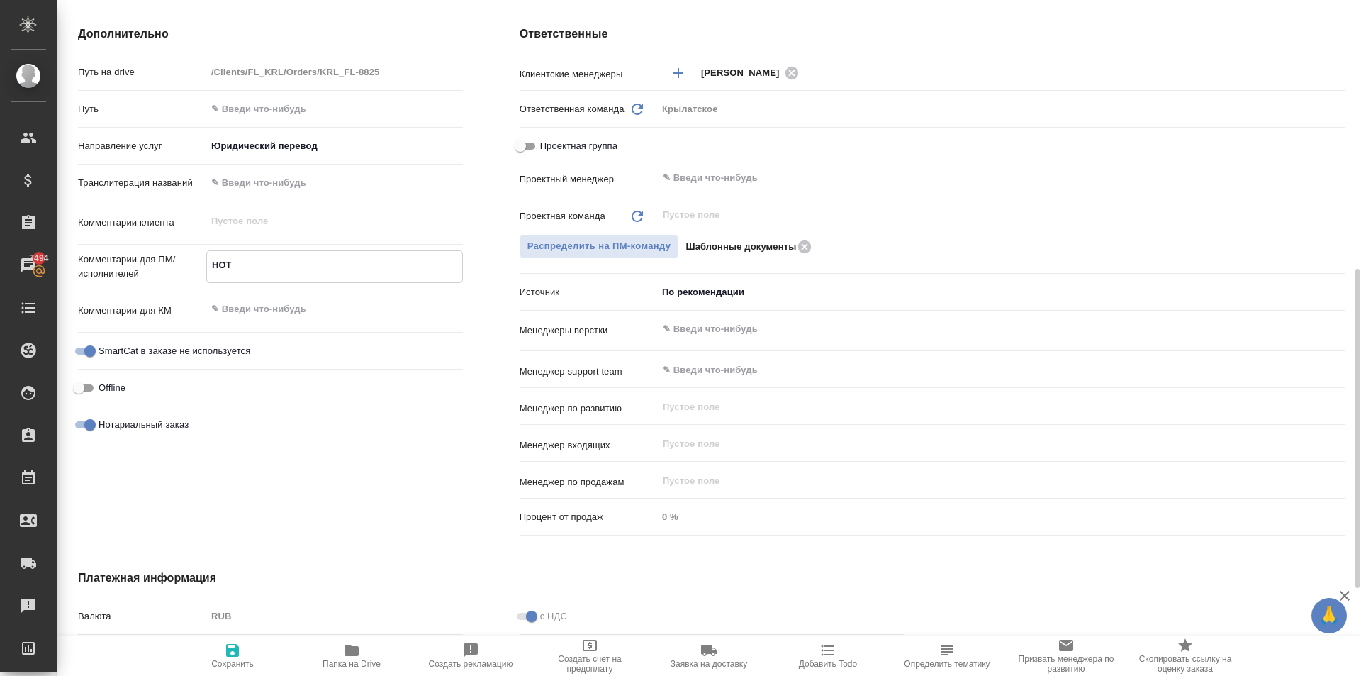
type textarea "НОТ"
type textarea "x"
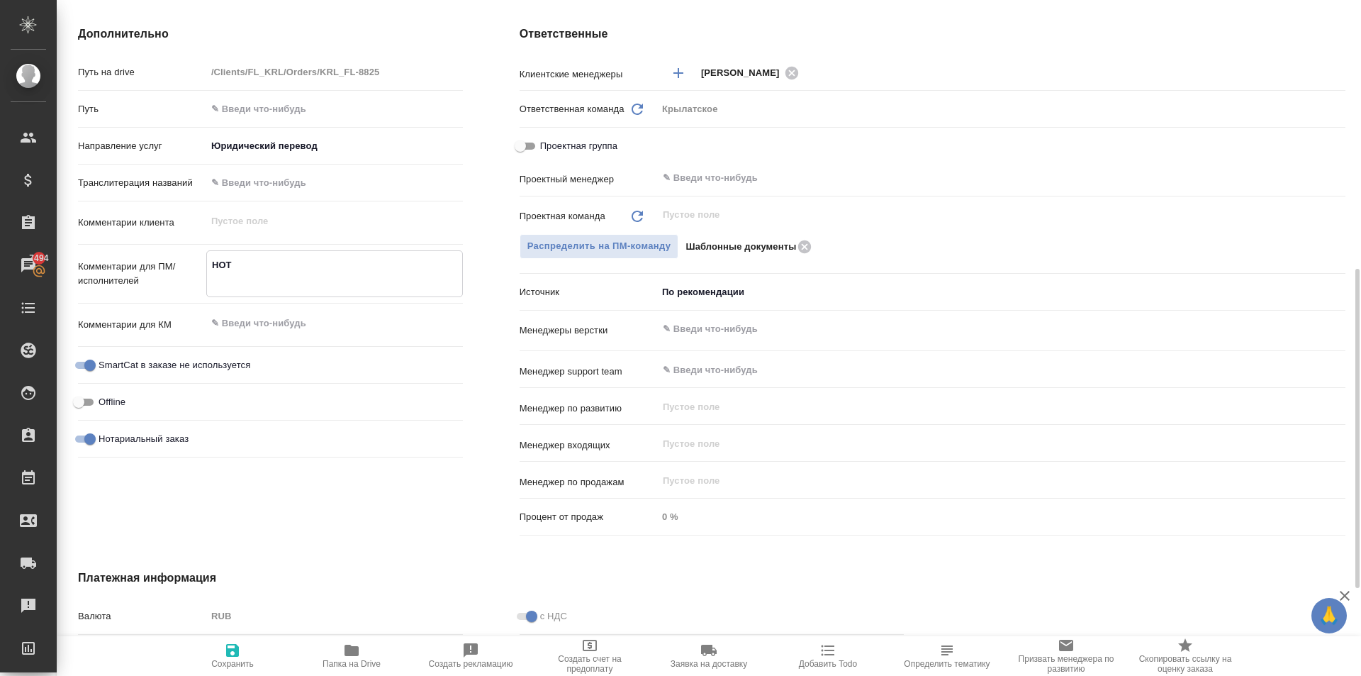
type textarea "x"
type textarea "НОТ"
type textarea "x"
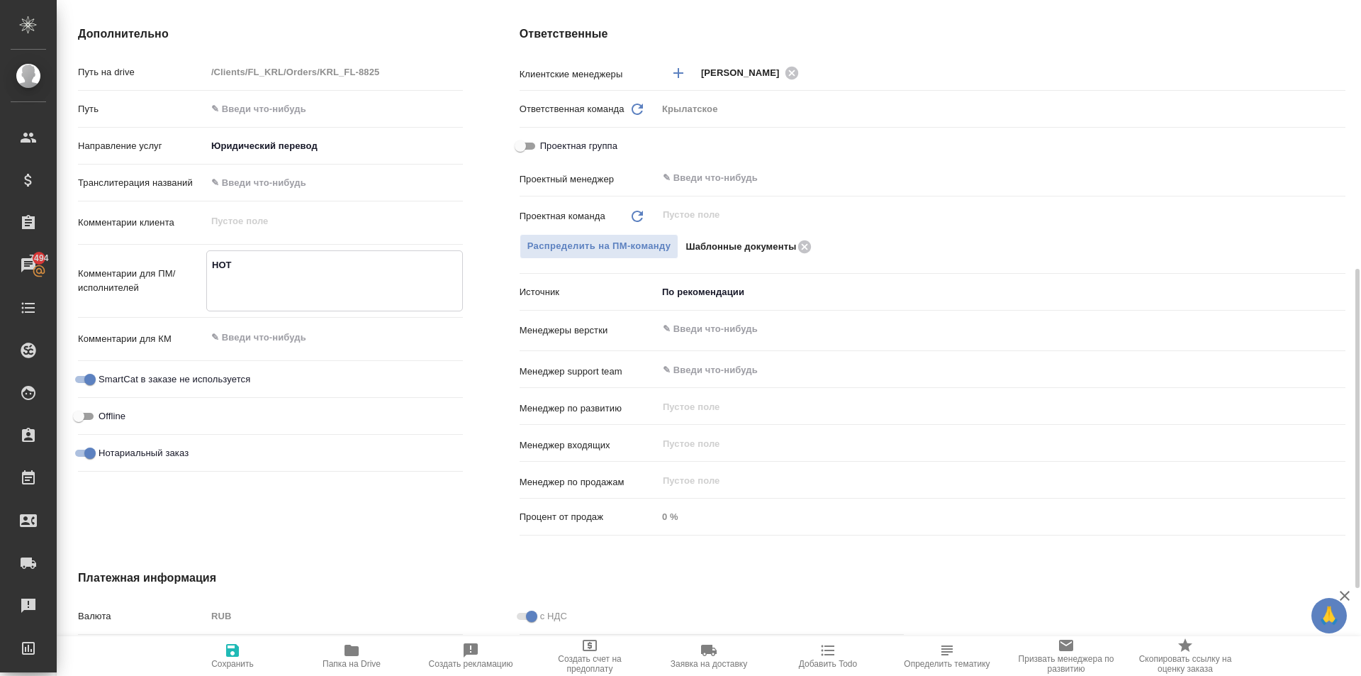
type textarea "x"
type textarea "НОТ Н"
type textarea "x"
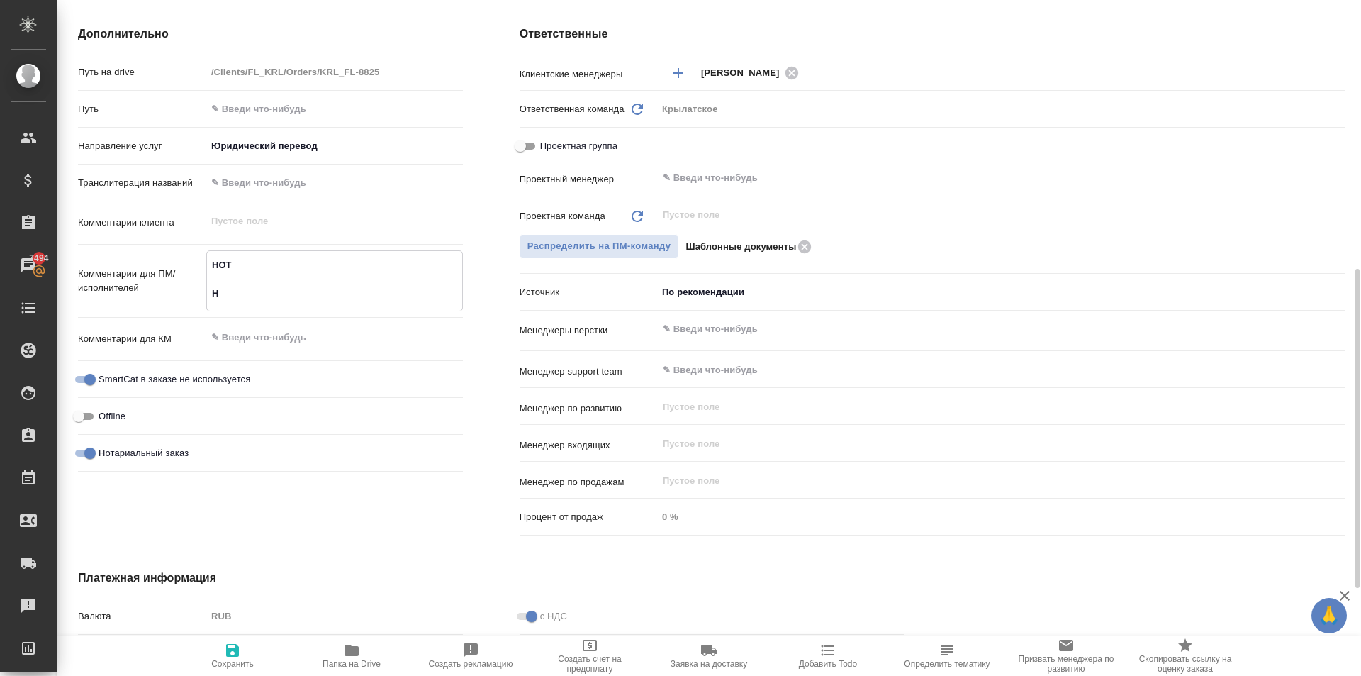
type textarea "НОТ Ну"
type textarea "x"
type textarea "НОТ Нуж"
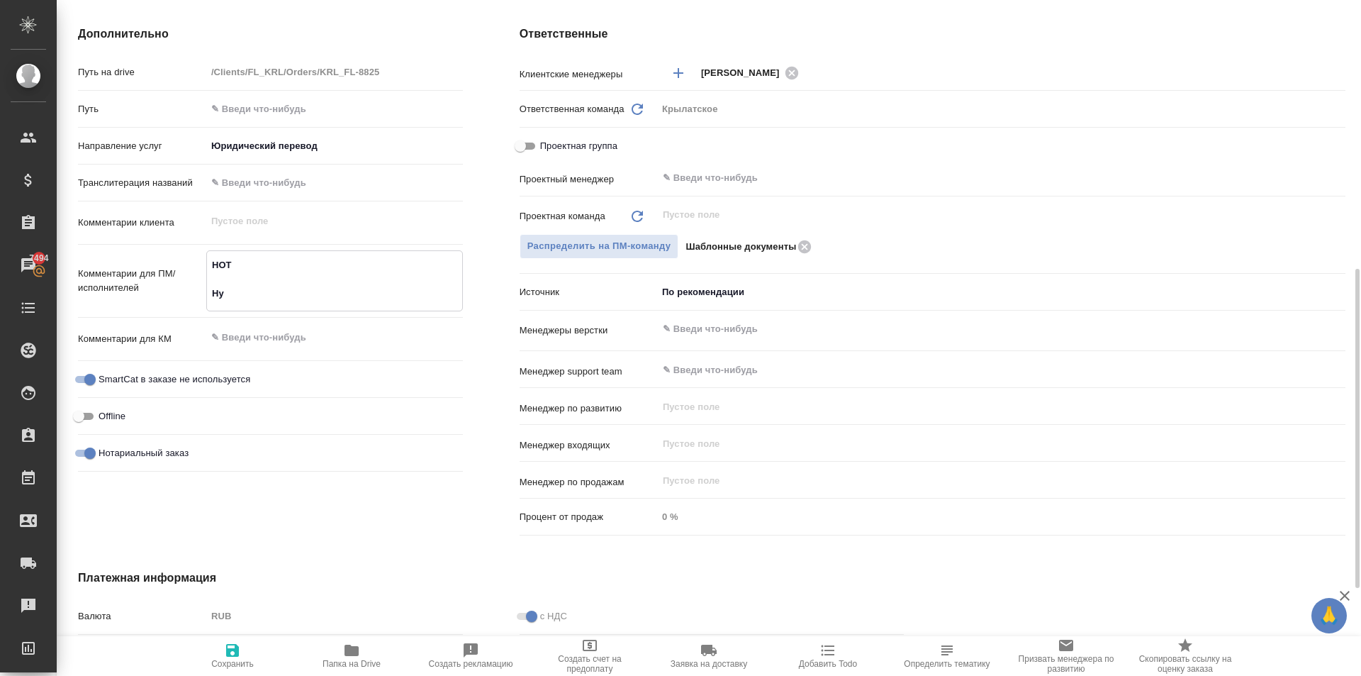
type textarea "x"
type textarea "НОТ Нуже"
type textarea "x"
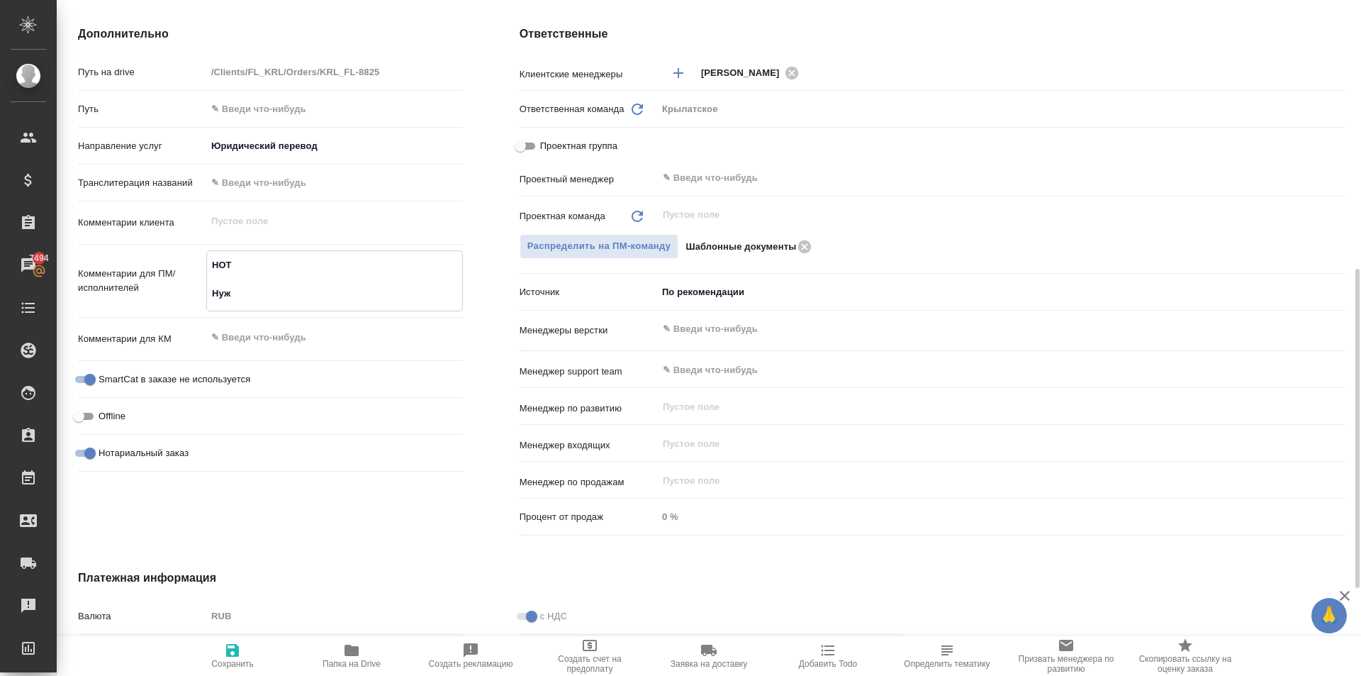
type textarea "x"
type textarea "НОТ Нужен"
type textarea "x"
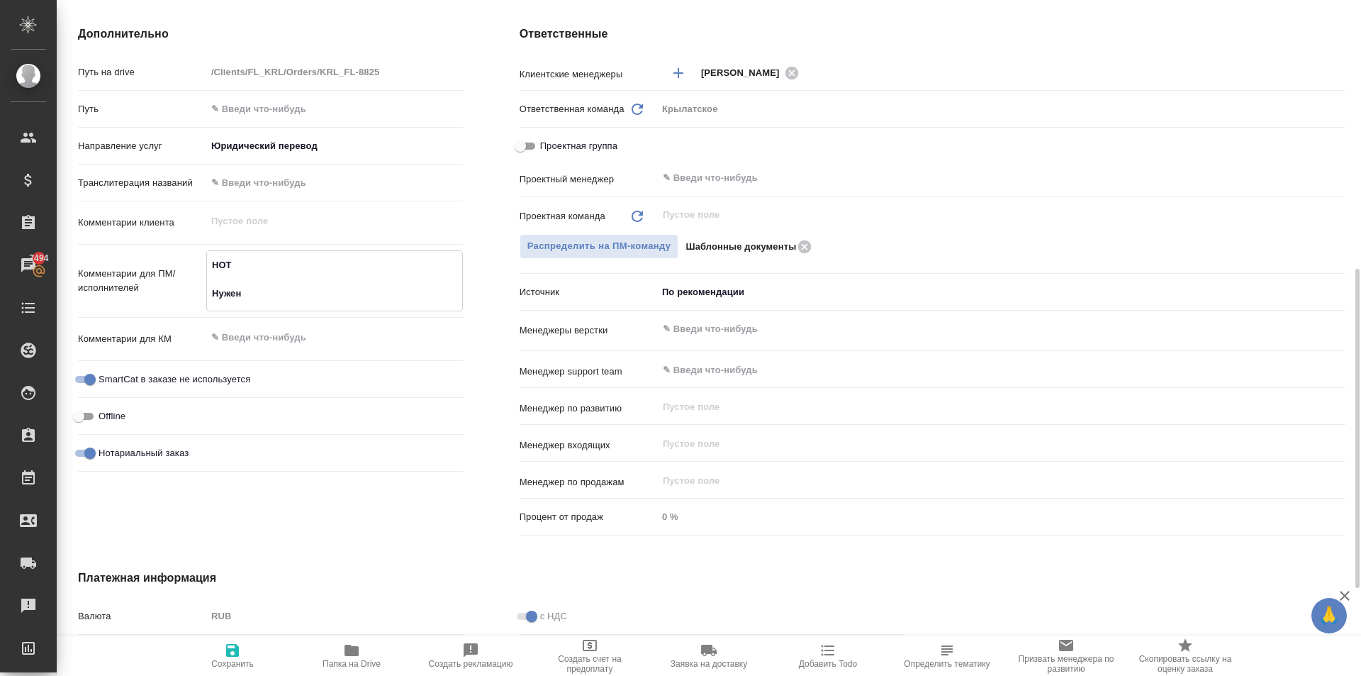
type textarea "x"
type textarea "НОТ Нужен"
type textarea "x"
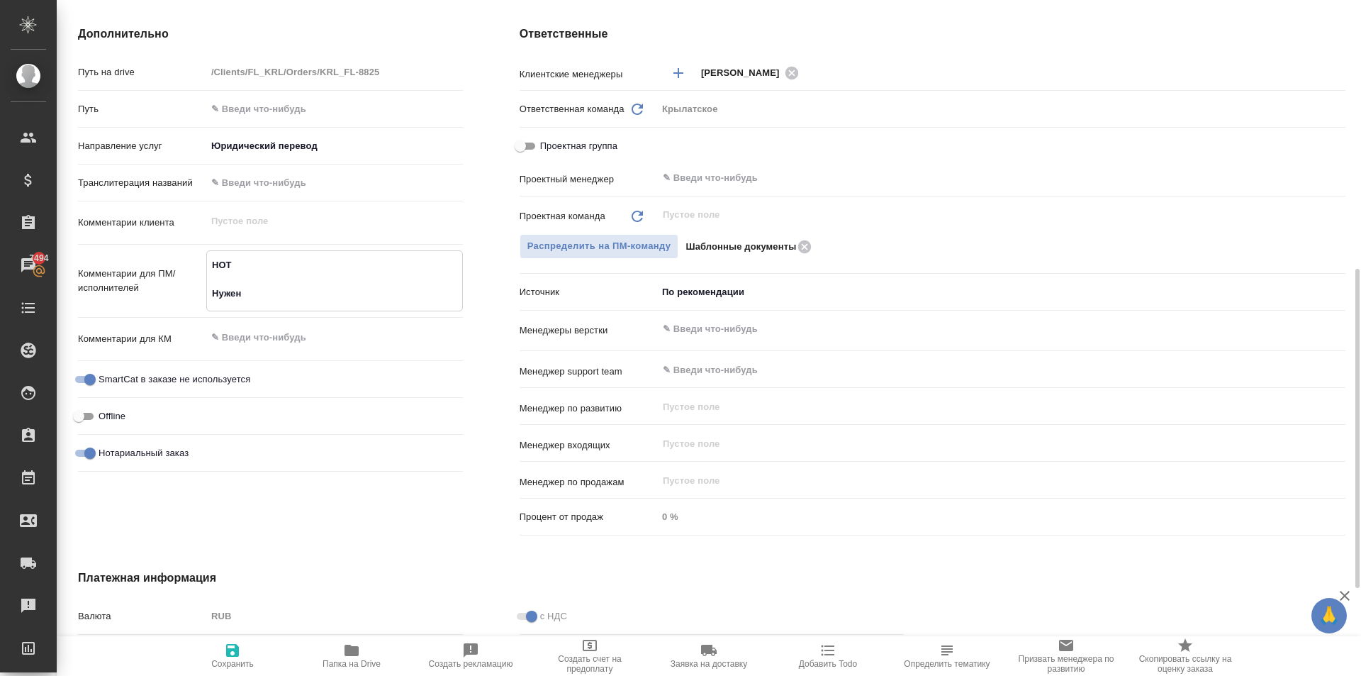
type textarea "НОТ Нужен п"
type textarea "x"
type textarea "НОТ Нужен пе"
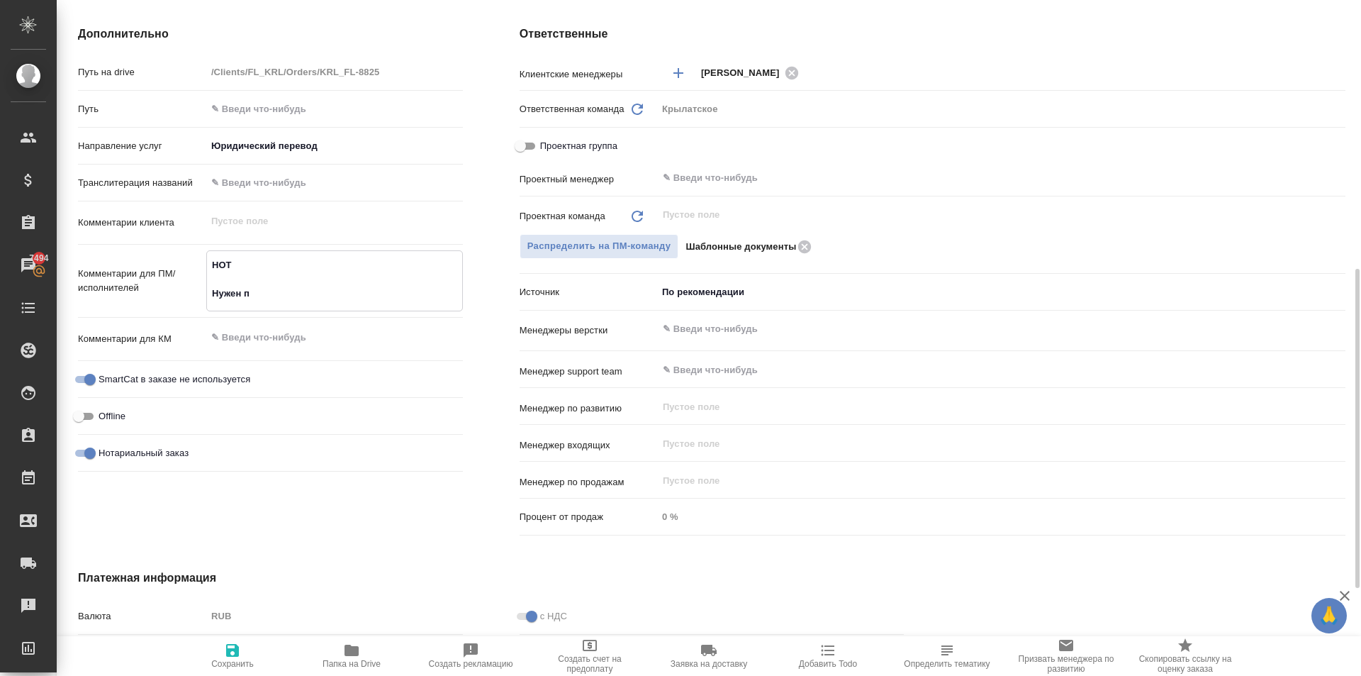
type textarea "x"
type textarea "НОТ Нужен пер"
type textarea "x"
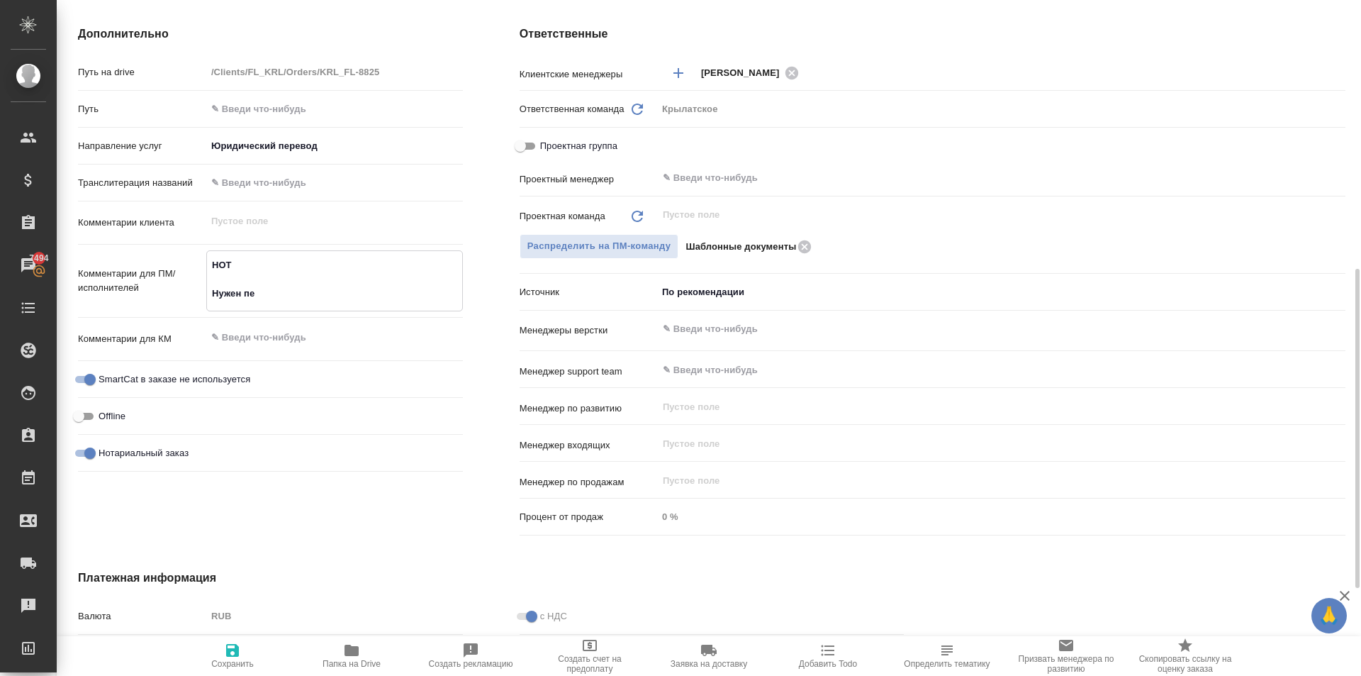
type textarea "x"
type textarea "НОТ Нужен пере"
type textarea "x"
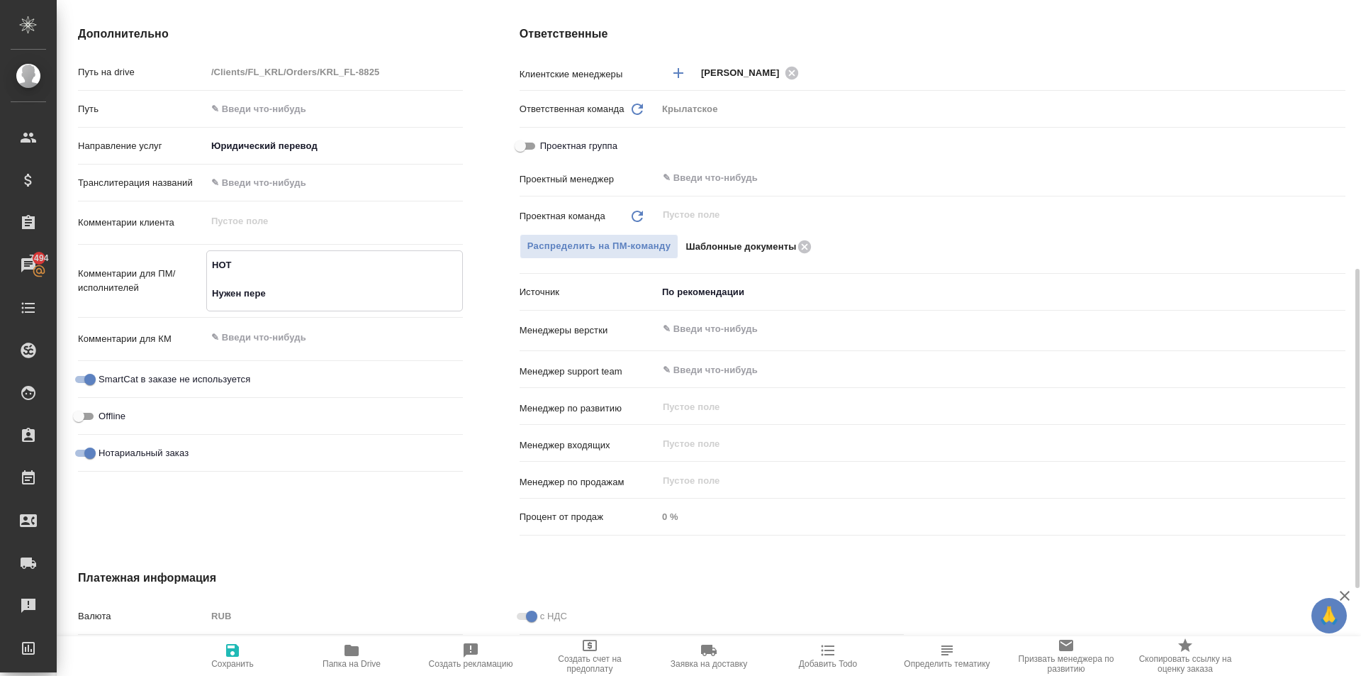
type textarea "x"
type textarea "НОТ Нужен перев"
type textarea "x"
type textarea "НОТ Нужен перево"
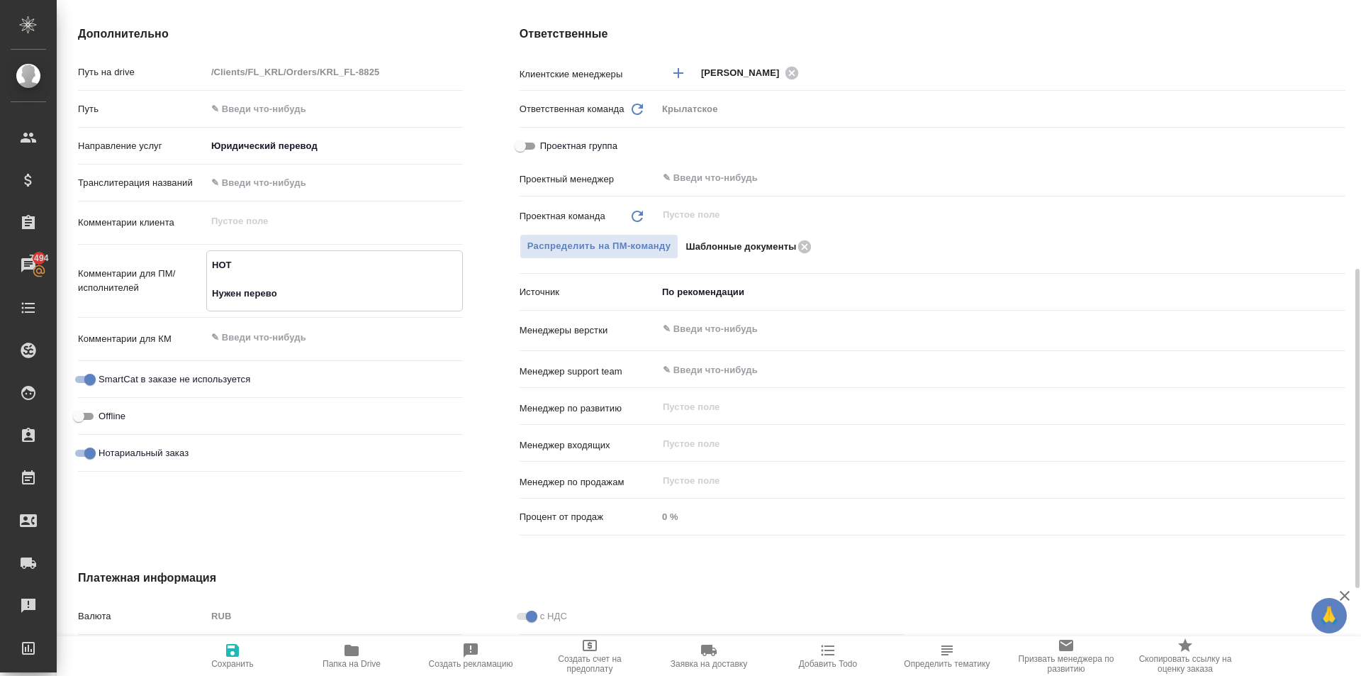
type textarea "x"
type textarea "НОТ Нужен перевод"
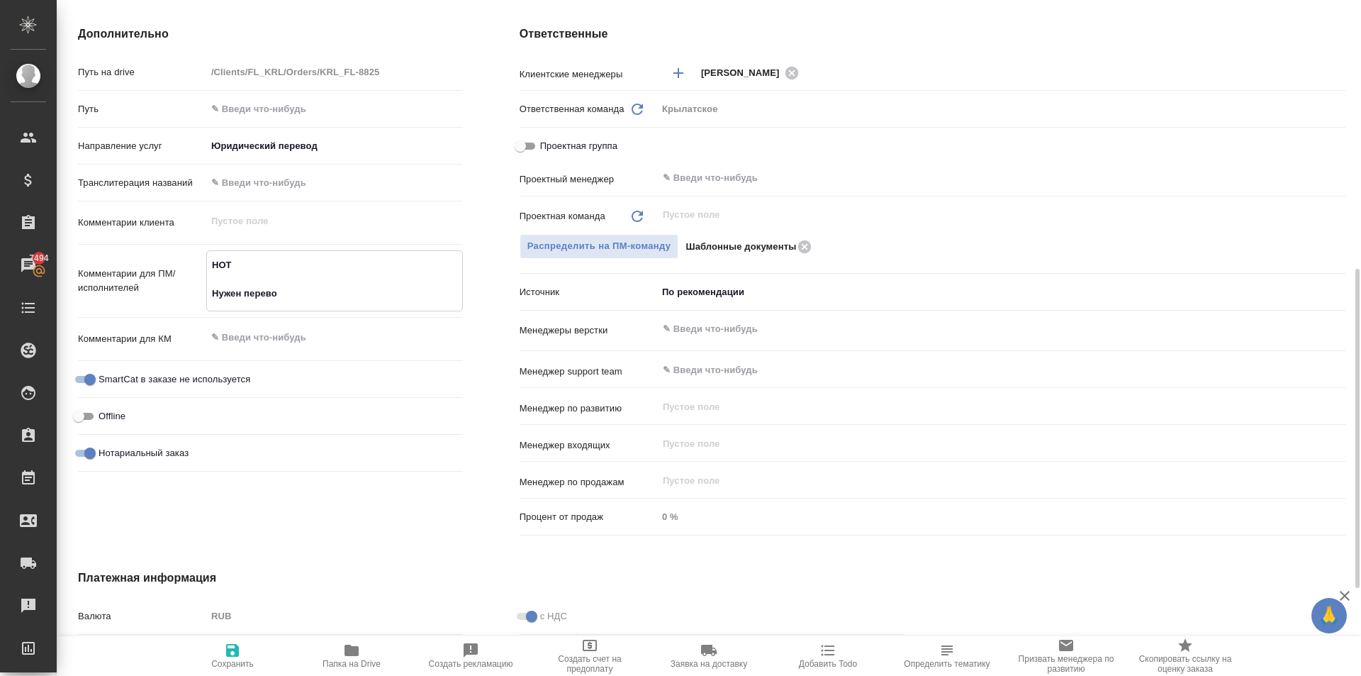
type textarea "x"
type textarea "НОТ Нужен перевод"
type textarea "x"
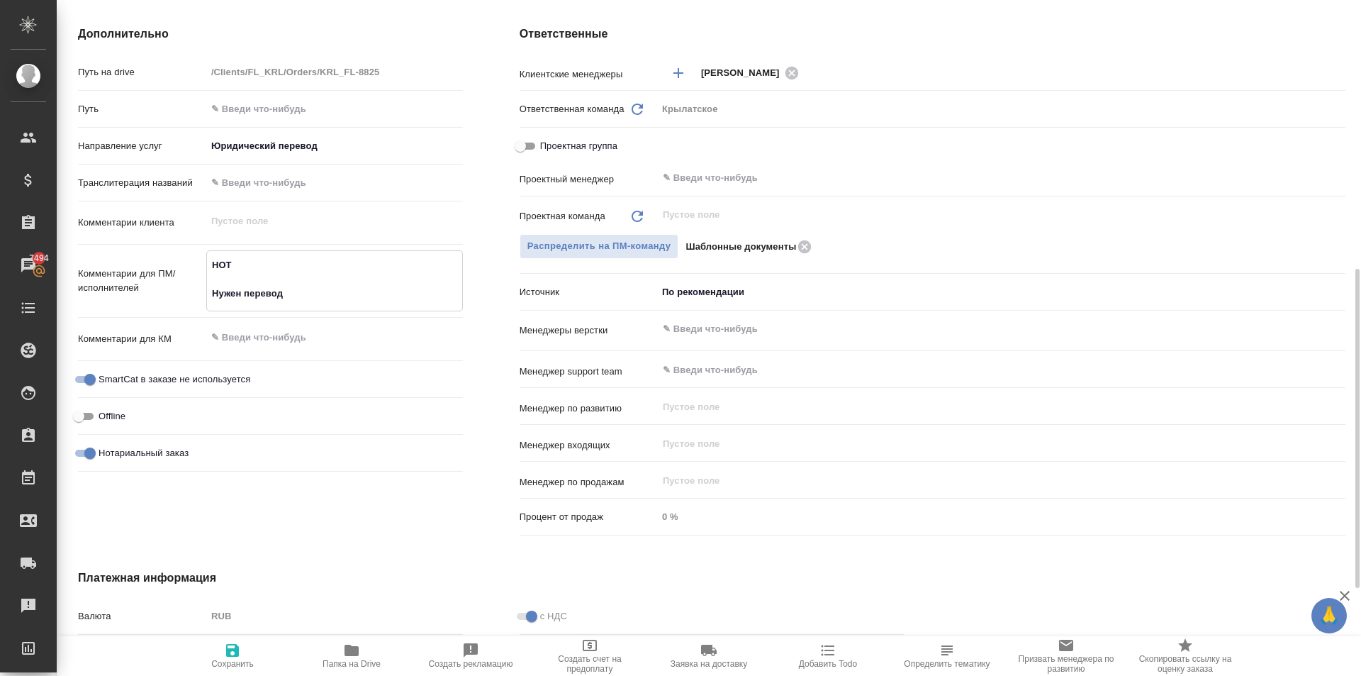
type textarea "x"
type textarea "НОТ Нужен перевод ч"
type textarea "x"
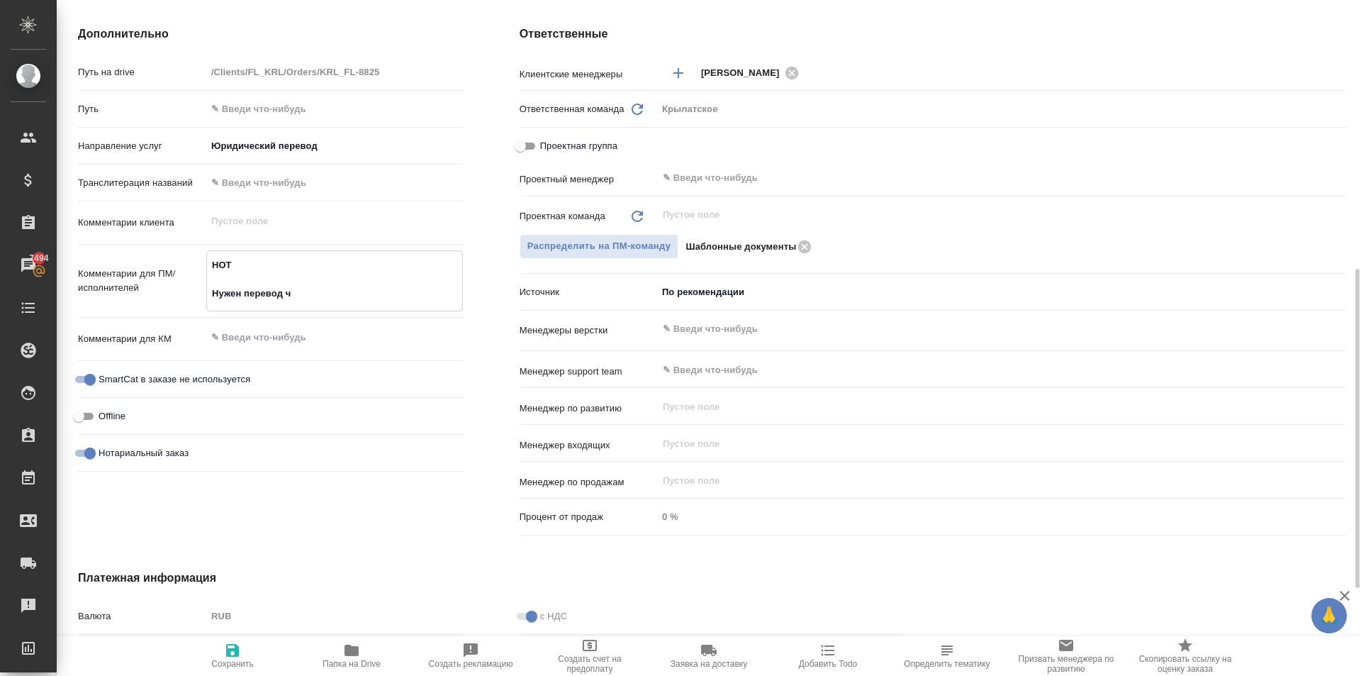
type textarea "x"
type textarea "НОТ Нужен перевод"
type textarea "x"
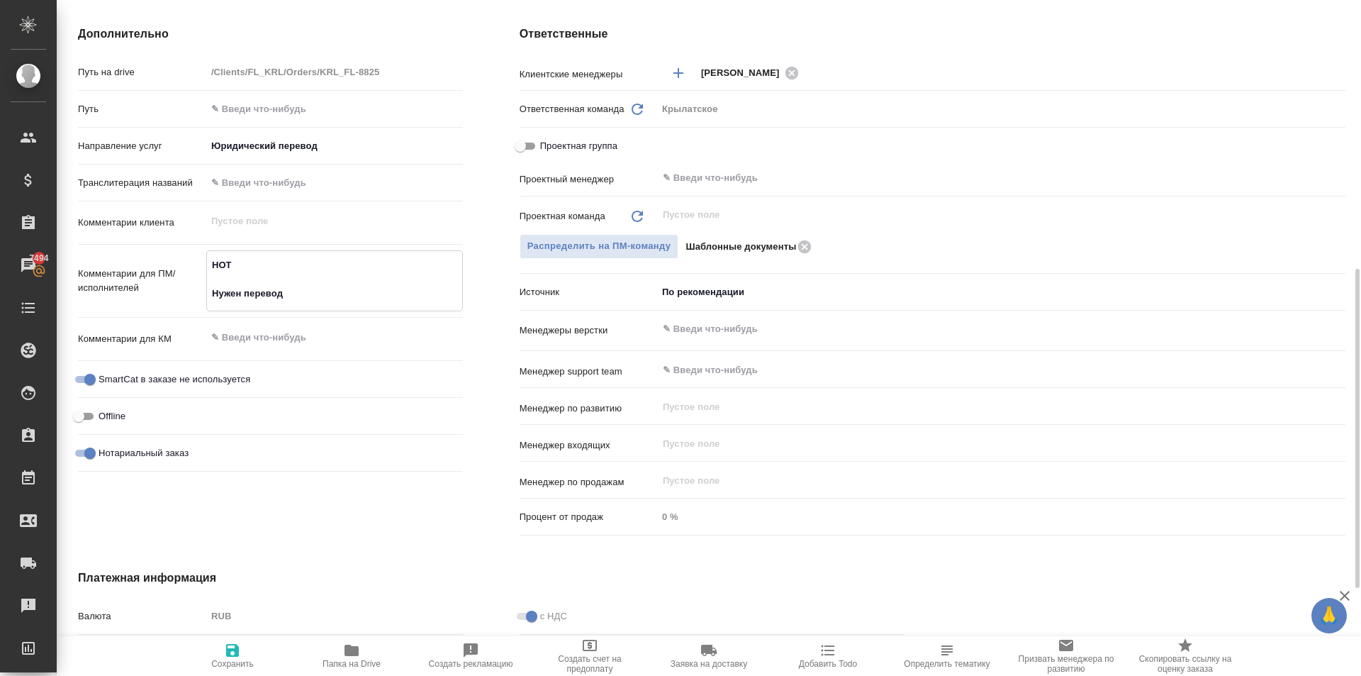
type textarea "НОТ Нужен перевод п"
type textarea "x"
type textarea "НОТ Нужен перевод пе"
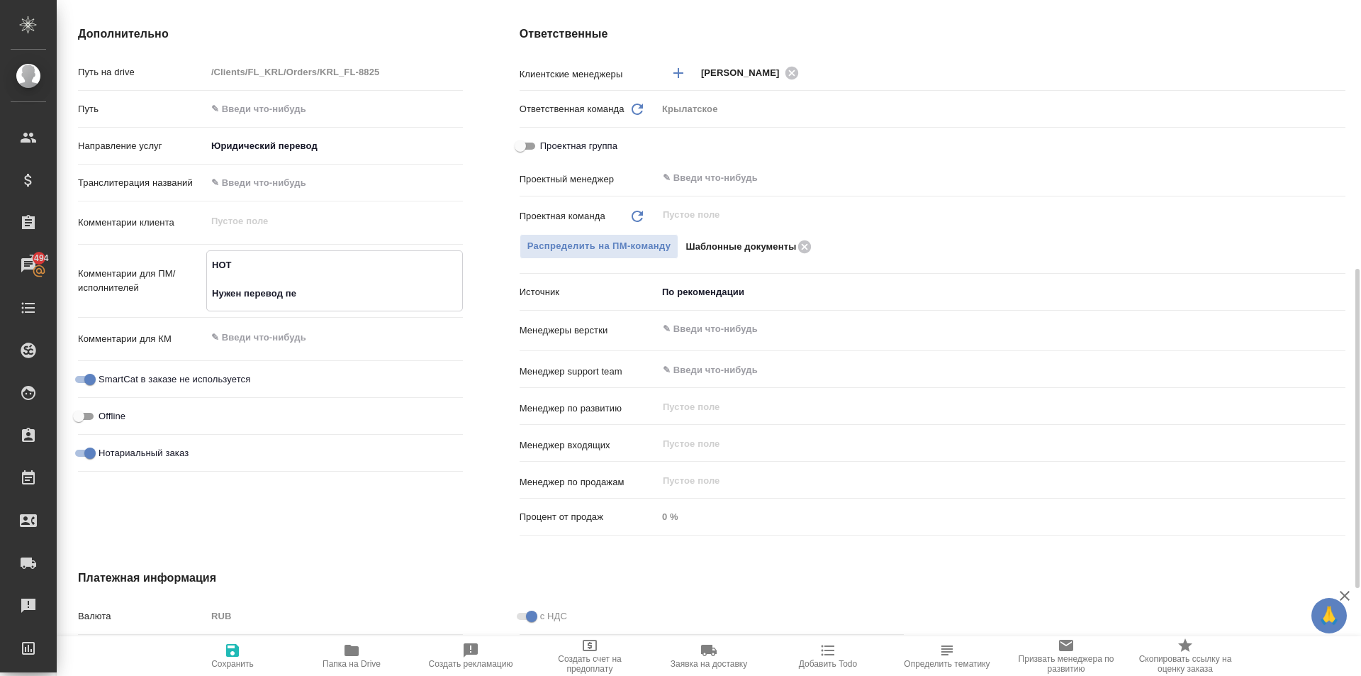
type textarea "x"
type textarea "НОТ Нужен перевод печ"
drag, startPoint x: 241, startPoint y: 639, endPoint x: 255, endPoint y: 627, distance: 19.1
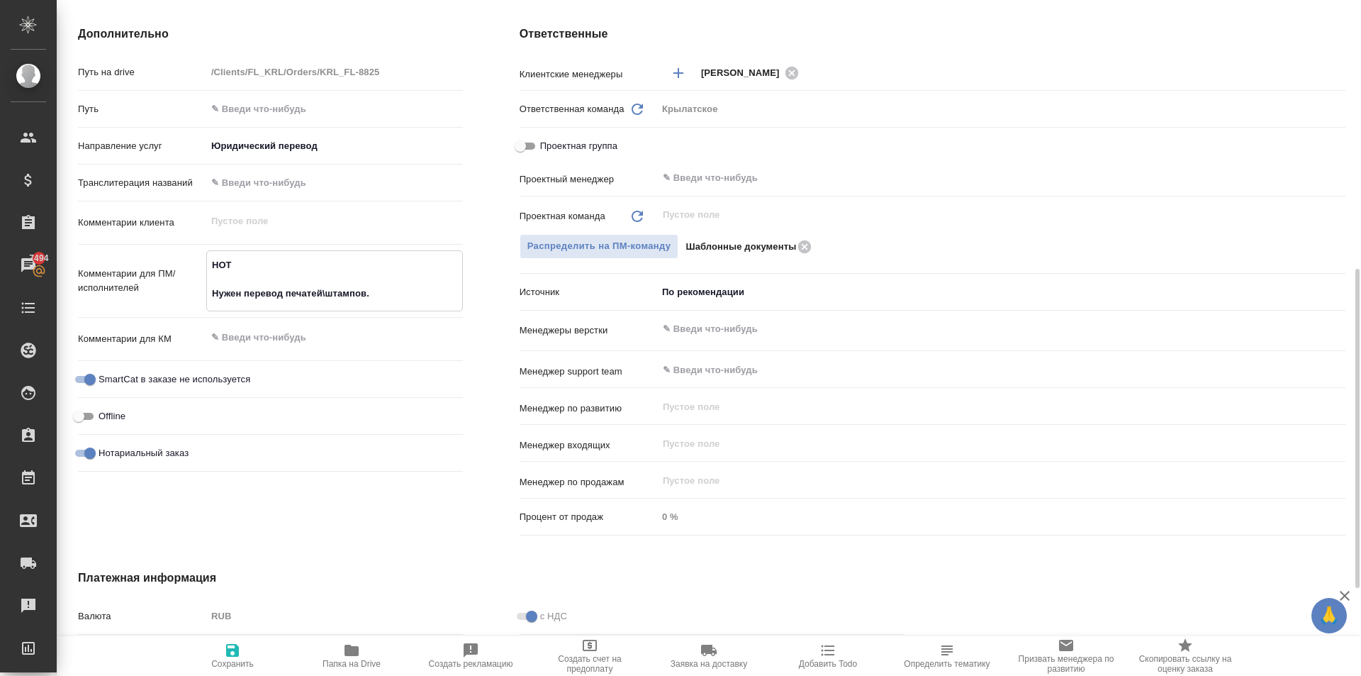
click at [241, 640] on button "Сохранить" at bounding box center [232, 656] width 119 height 40
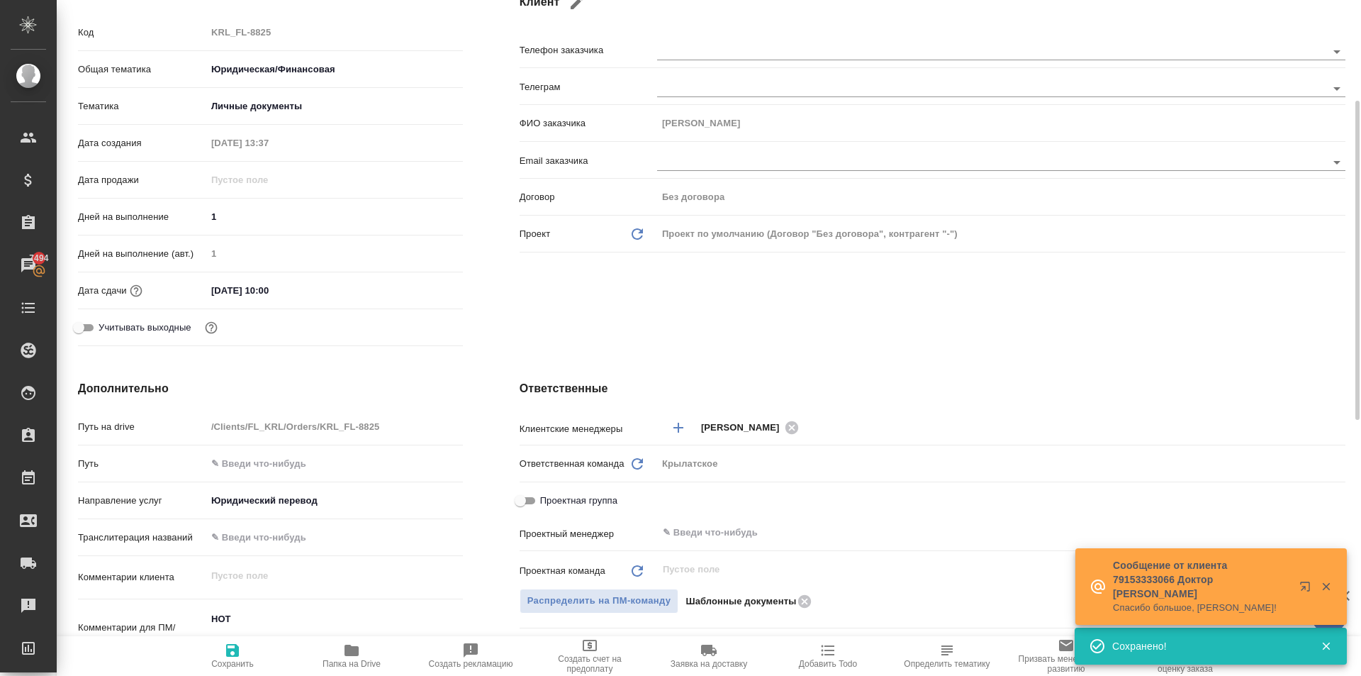
scroll to position [0, 0]
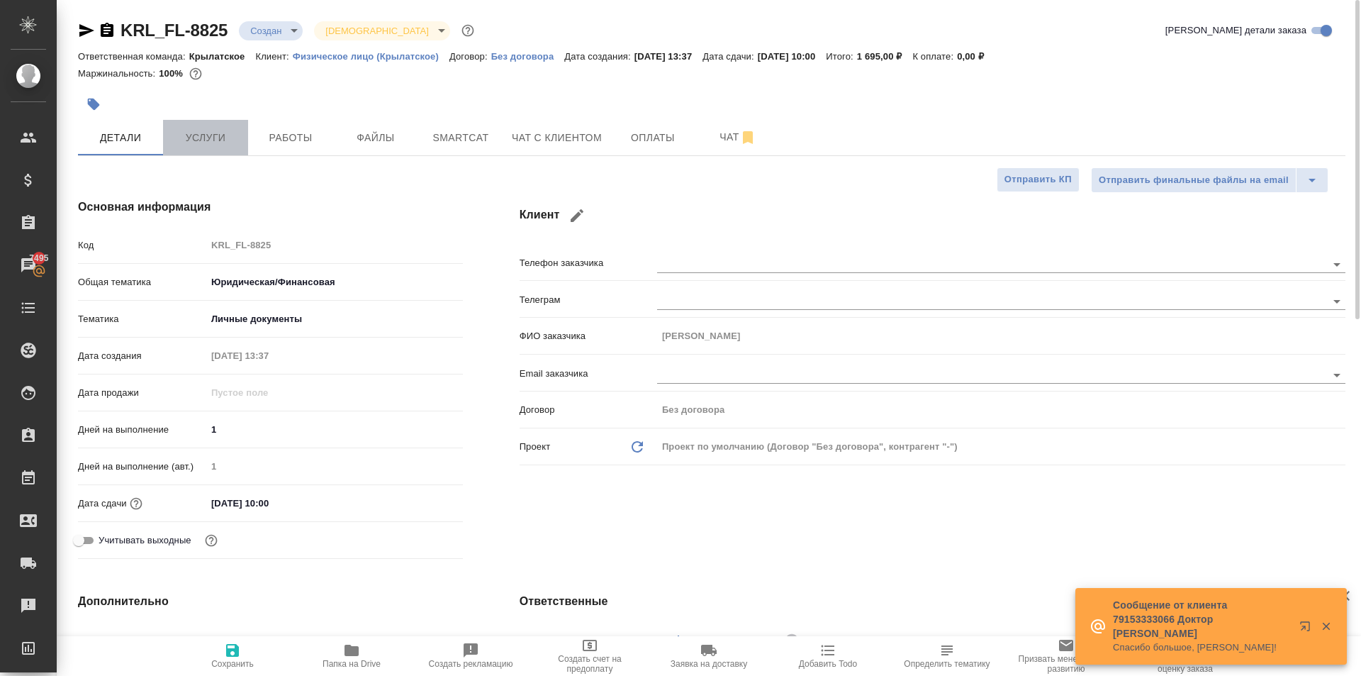
click at [237, 144] on span "Услуги" at bounding box center [206, 138] width 68 height 18
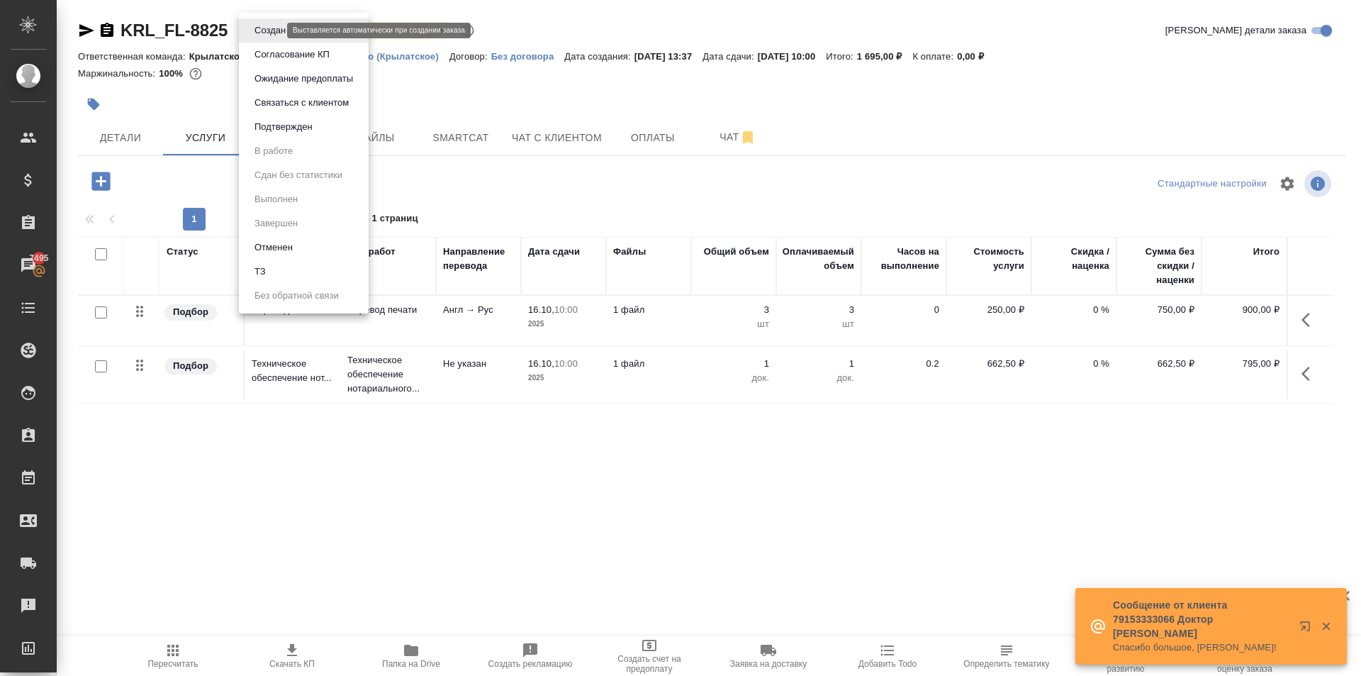
drag, startPoint x: 277, startPoint y: 26, endPoint x: 283, endPoint y: 91, distance: 66.2
click at [278, 28] on body "🙏 .cls-1 fill:#fff; AWATERA Kasymov Timur Клиенты Спецификации Заказы 7495 Чаты…" at bounding box center [680, 338] width 1361 height 676
click at [283, 135] on li "Подтвержден" at bounding box center [304, 127] width 130 height 24
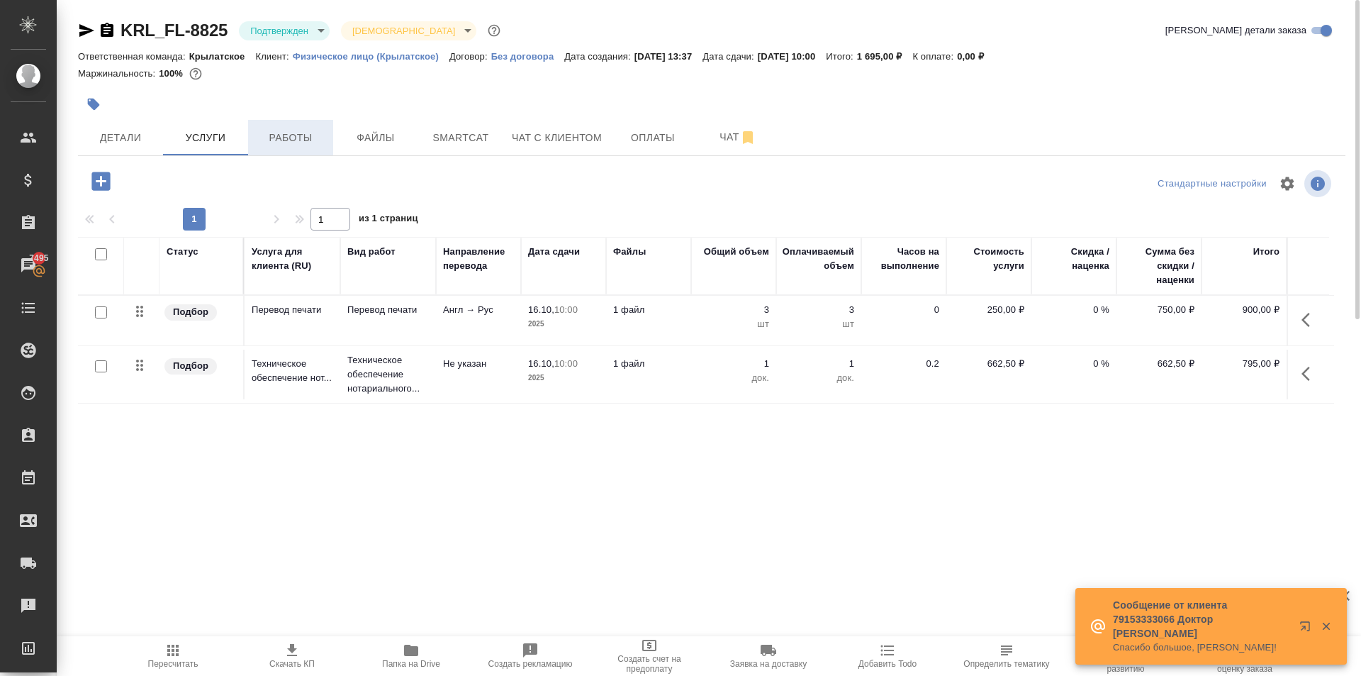
click at [304, 155] on button "Работы" at bounding box center [290, 137] width 85 height 35
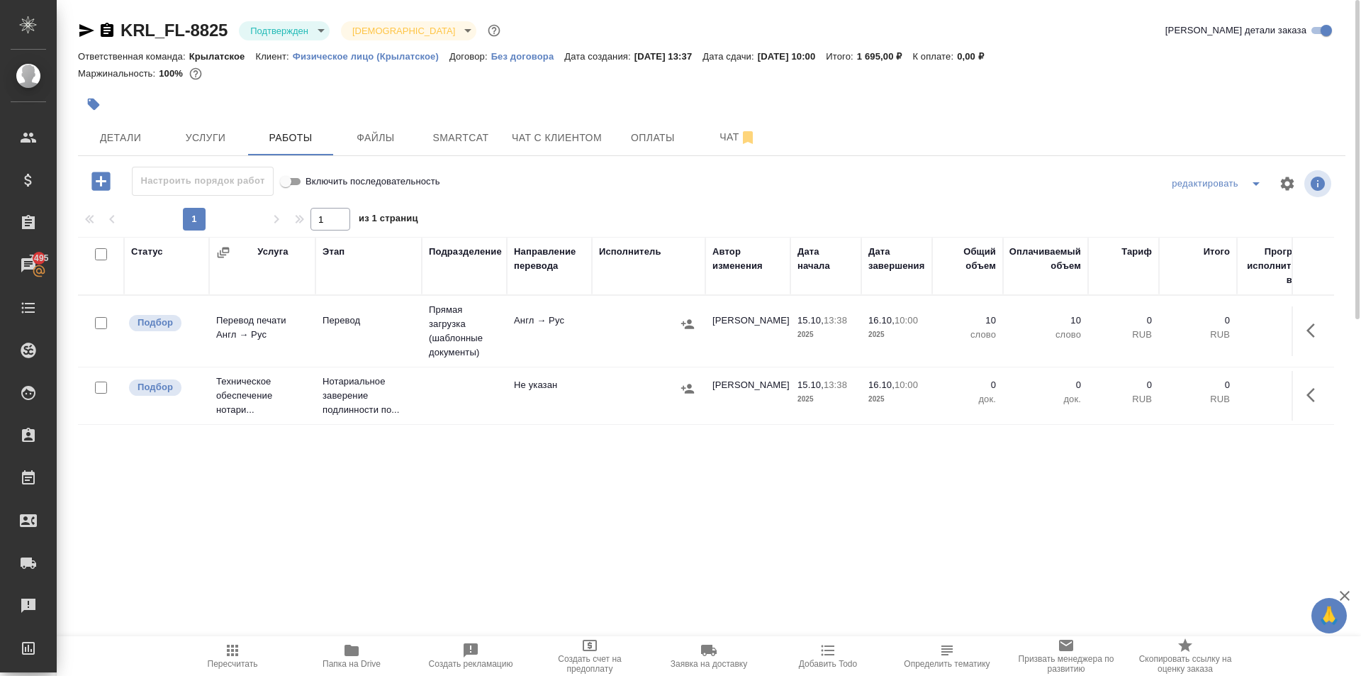
click at [186, 645] on span "Пересчитать" at bounding box center [232, 655] width 102 height 27
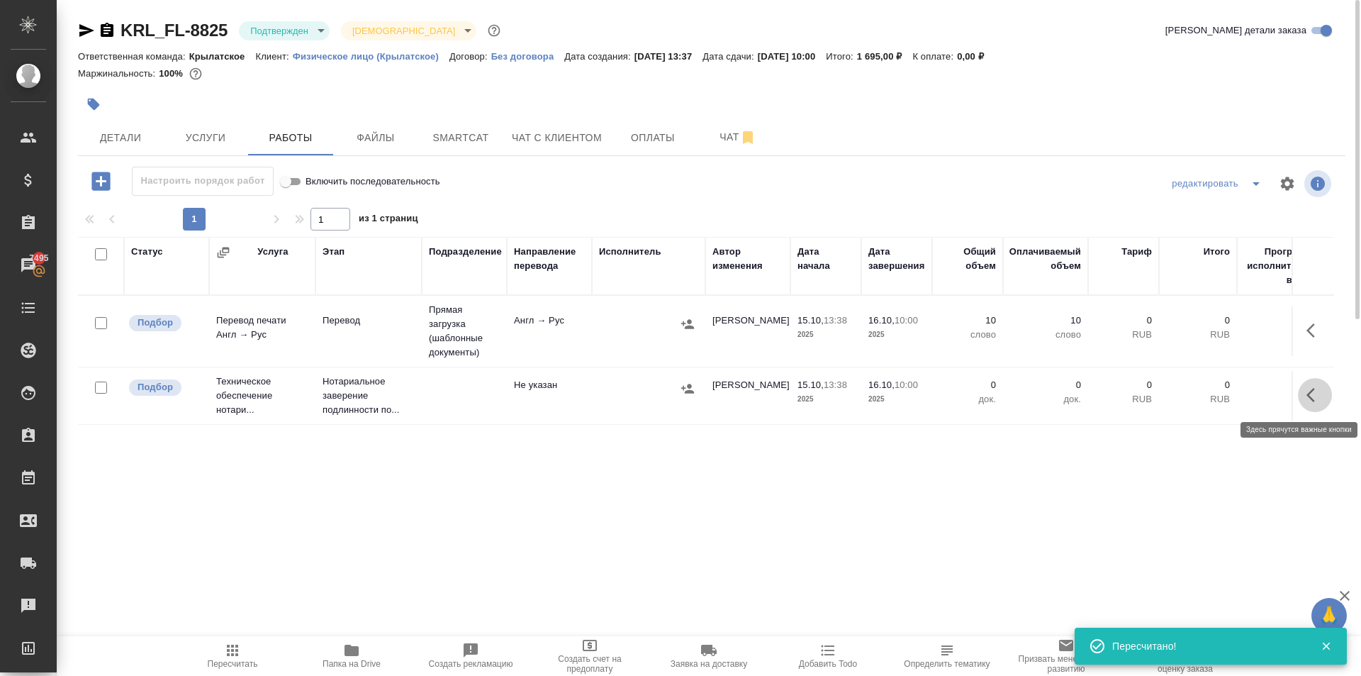
click at [1319, 388] on icon "button" at bounding box center [1315, 394] width 17 height 17
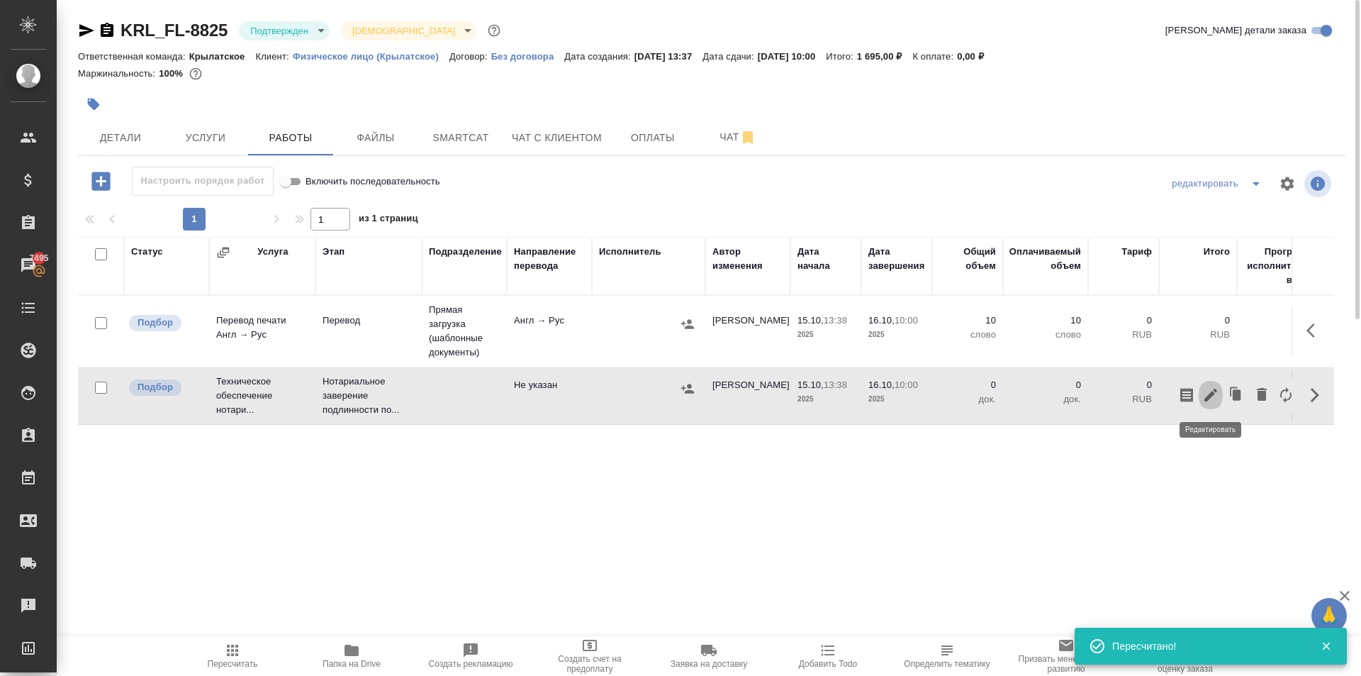
click at [1209, 391] on icon "button" at bounding box center [1210, 394] width 17 height 17
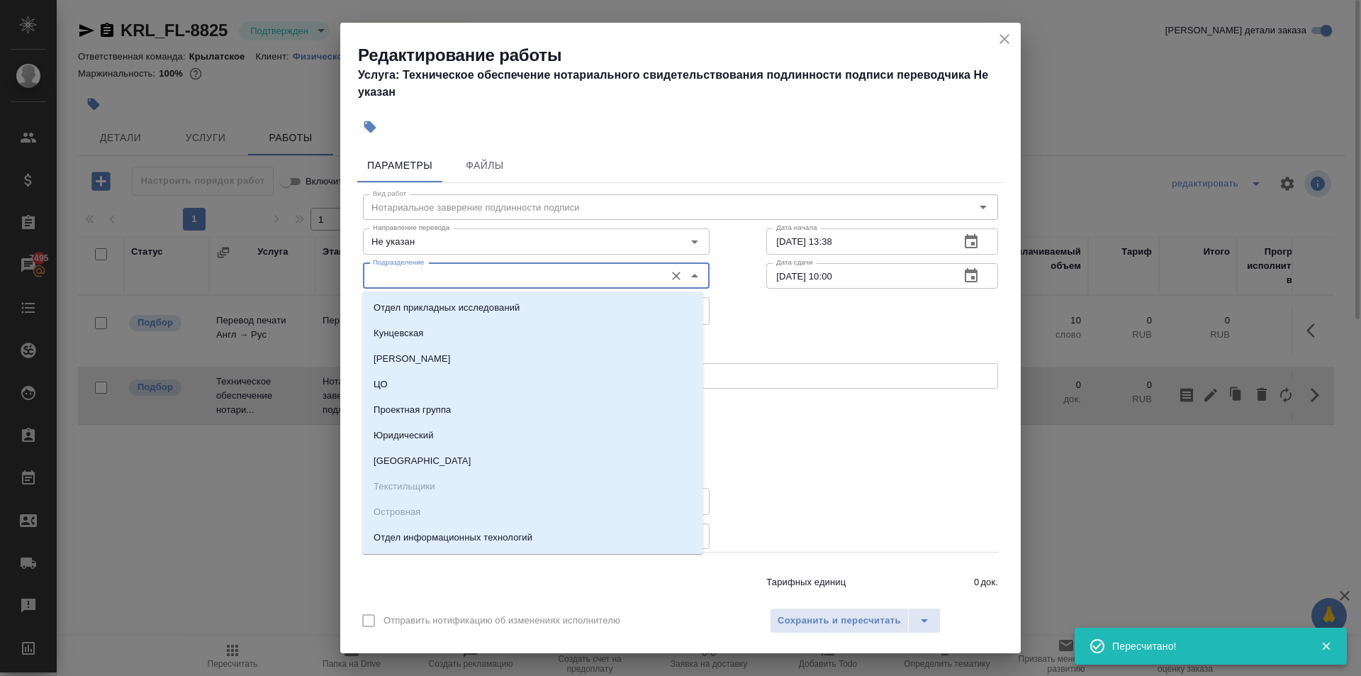
click at [515, 267] on input "Подразделение" at bounding box center [512, 275] width 291 height 17
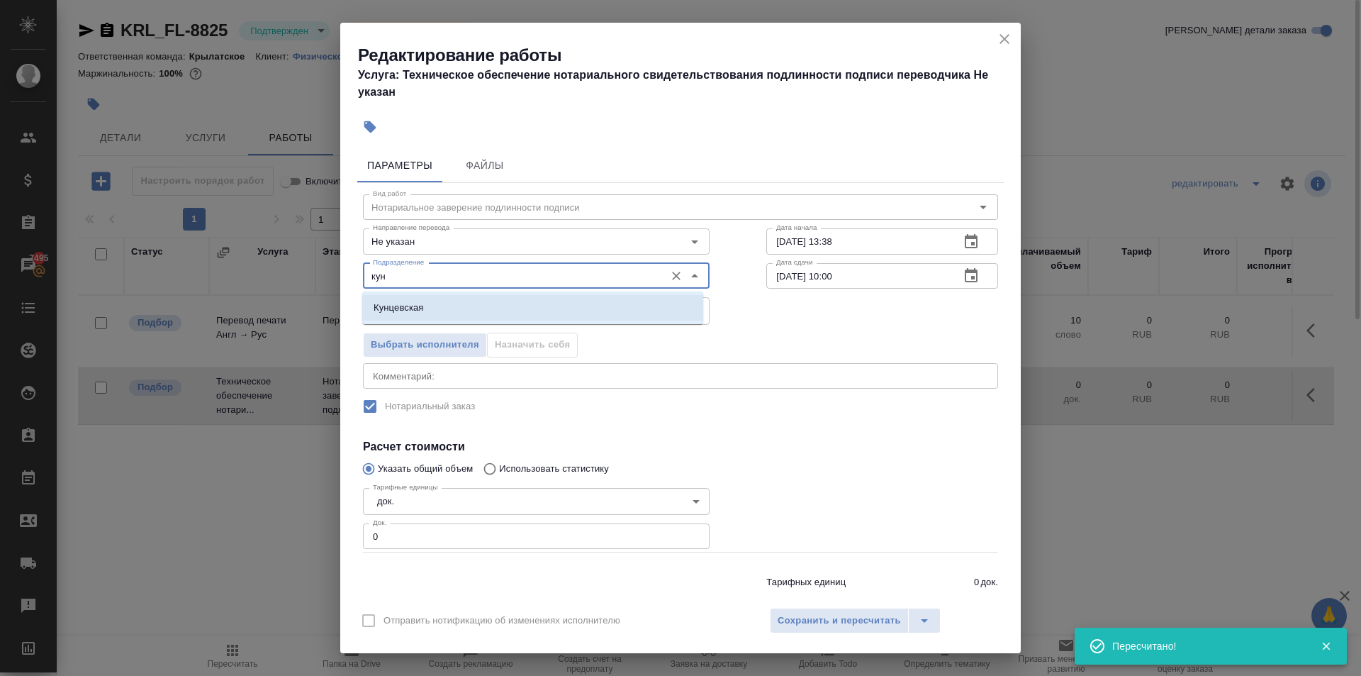
click at [491, 304] on li "Кунцевская" at bounding box center [532, 308] width 341 height 26
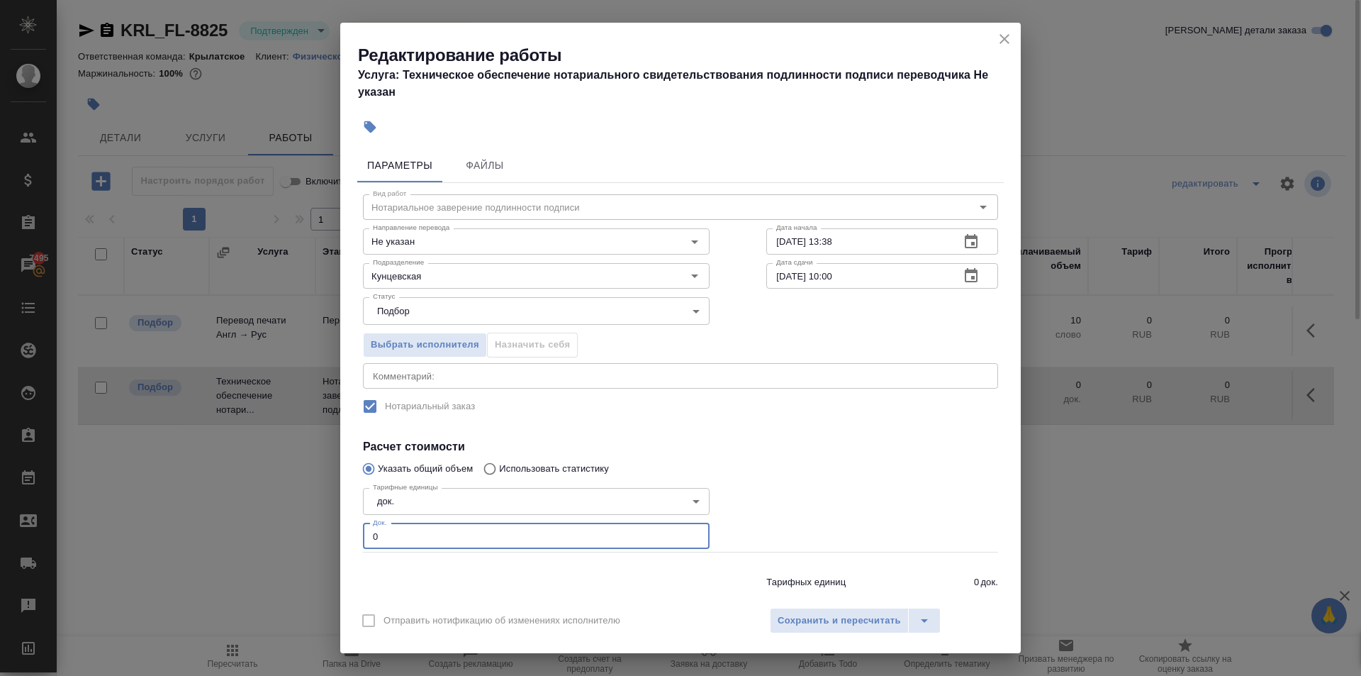
drag, startPoint x: 400, startPoint y: 537, endPoint x: 330, endPoint y: 548, distance: 70.3
click at [330, 548] on div "Редактирование работы Услуга: Техническое обеспечение нотариального свидетельст…" at bounding box center [680, 338] width 1361 height 676
click at [866, 626] on span "Сохранить и пересчитать" at bounding box center [839, 621] width 123 height 16
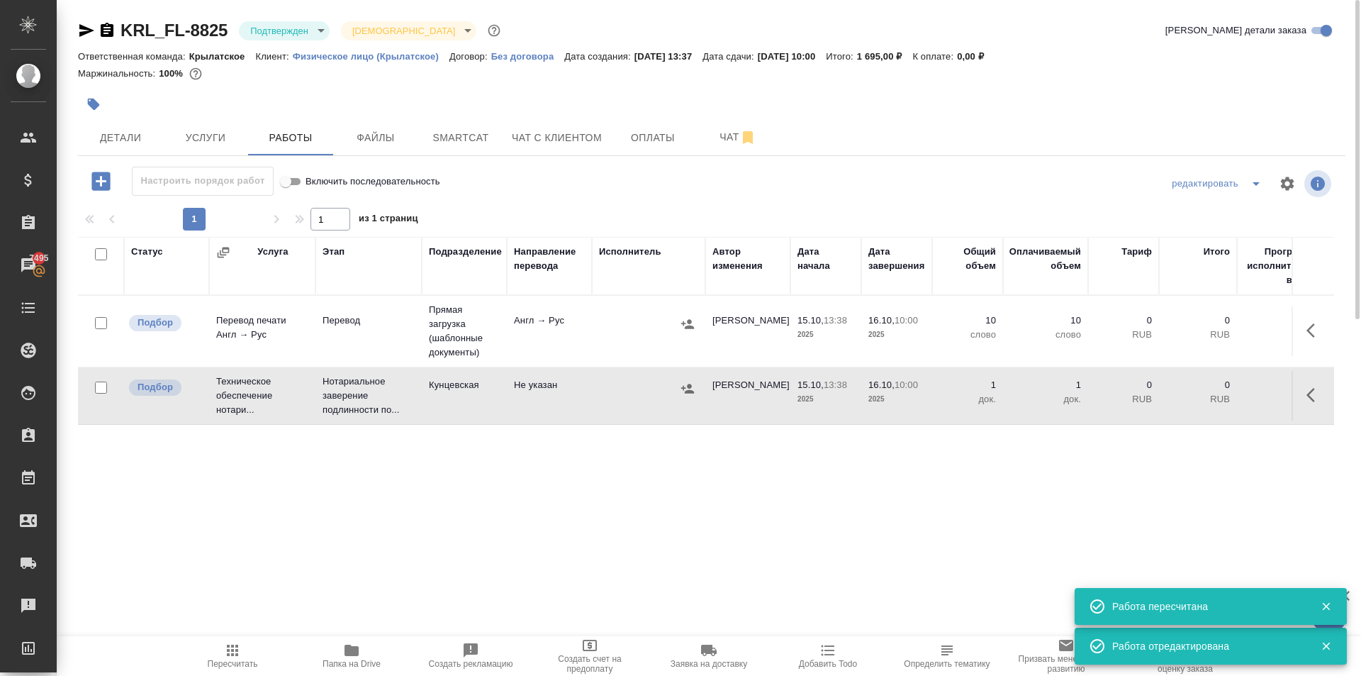
click at [689, 391] on icon "button" at bounding box center [687, 388] width 13 height 9
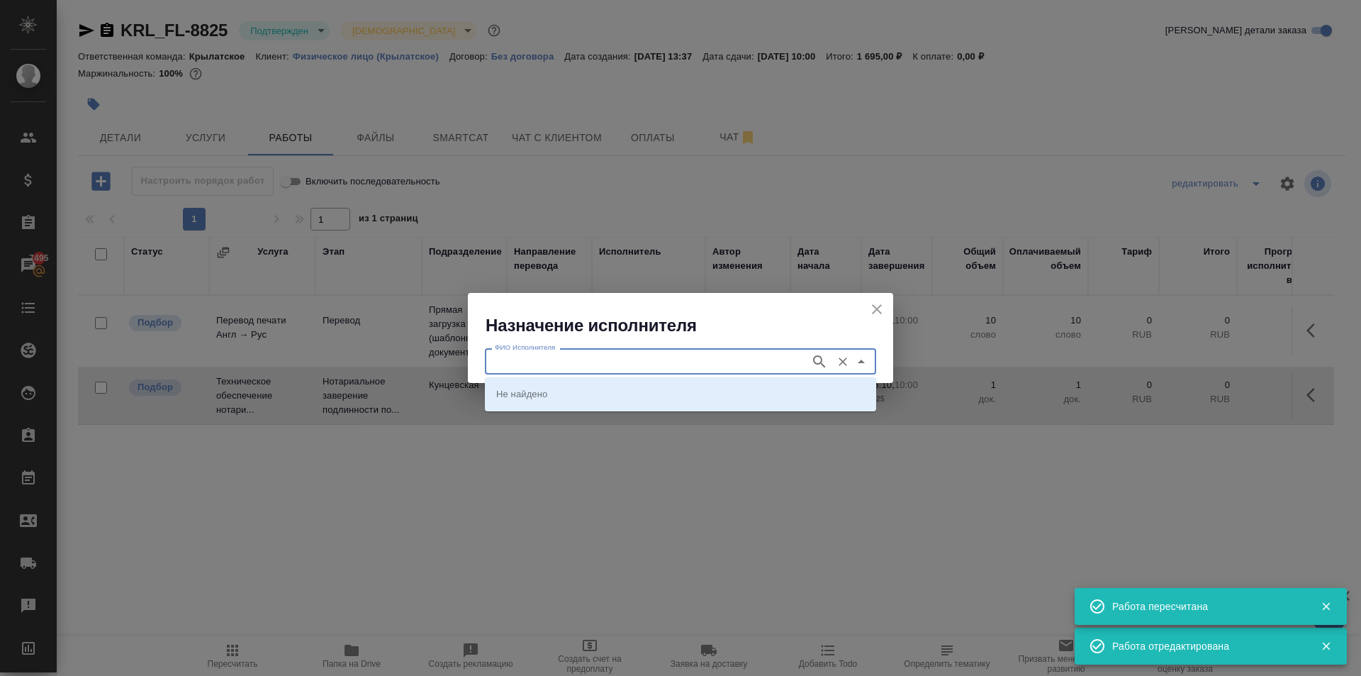
click at [569, 357] on input "ФИО Исполнителя" at bounding box center [646, 360] width 314 height 17
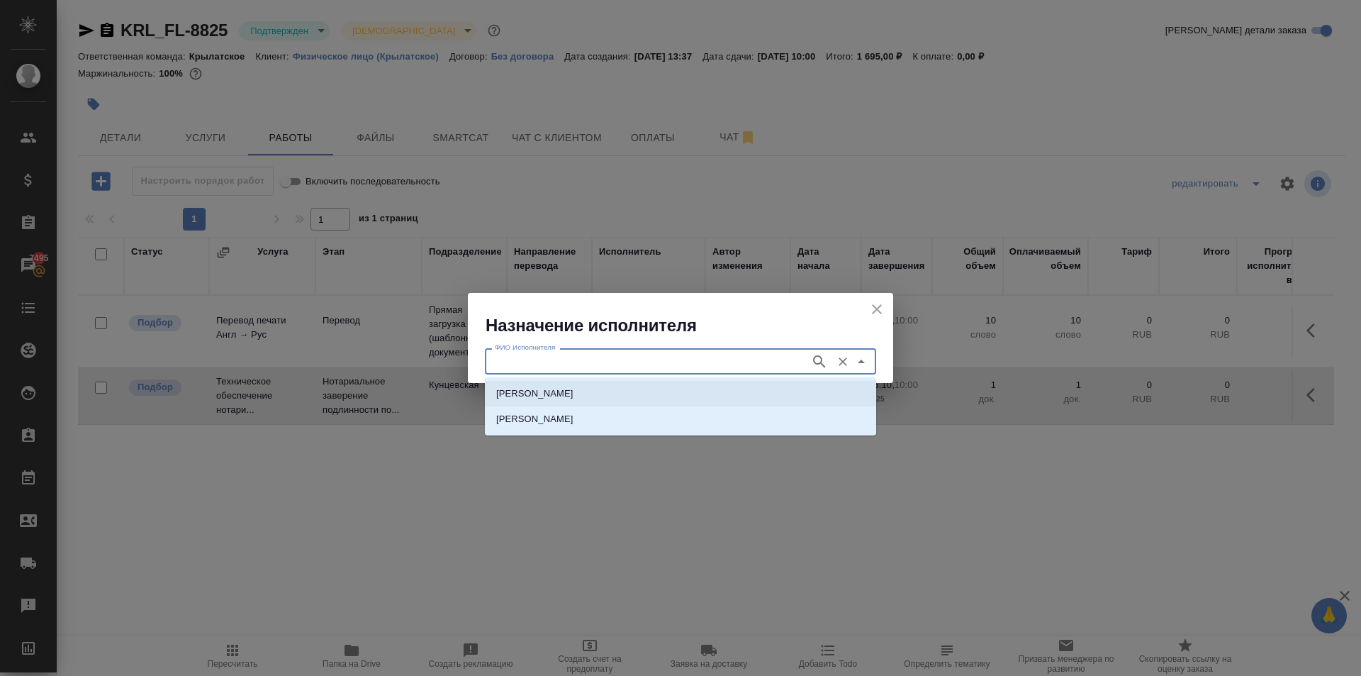
click at [574, 394] on p "НОТАРИУС Аристова Анна Дмитриевна" at bounding box center [534, 393] width 77 height 14
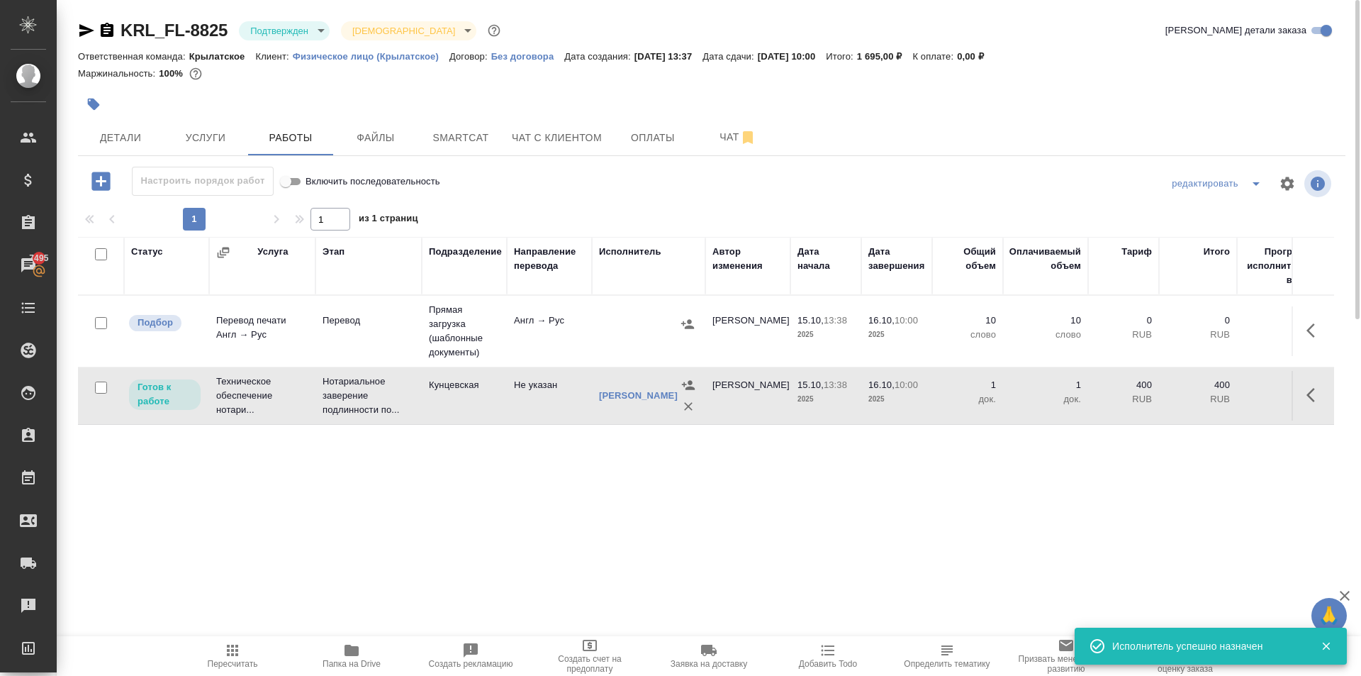
click at [233, 644] on icon "button" at bounding box center [232, 649] width 11 height 11
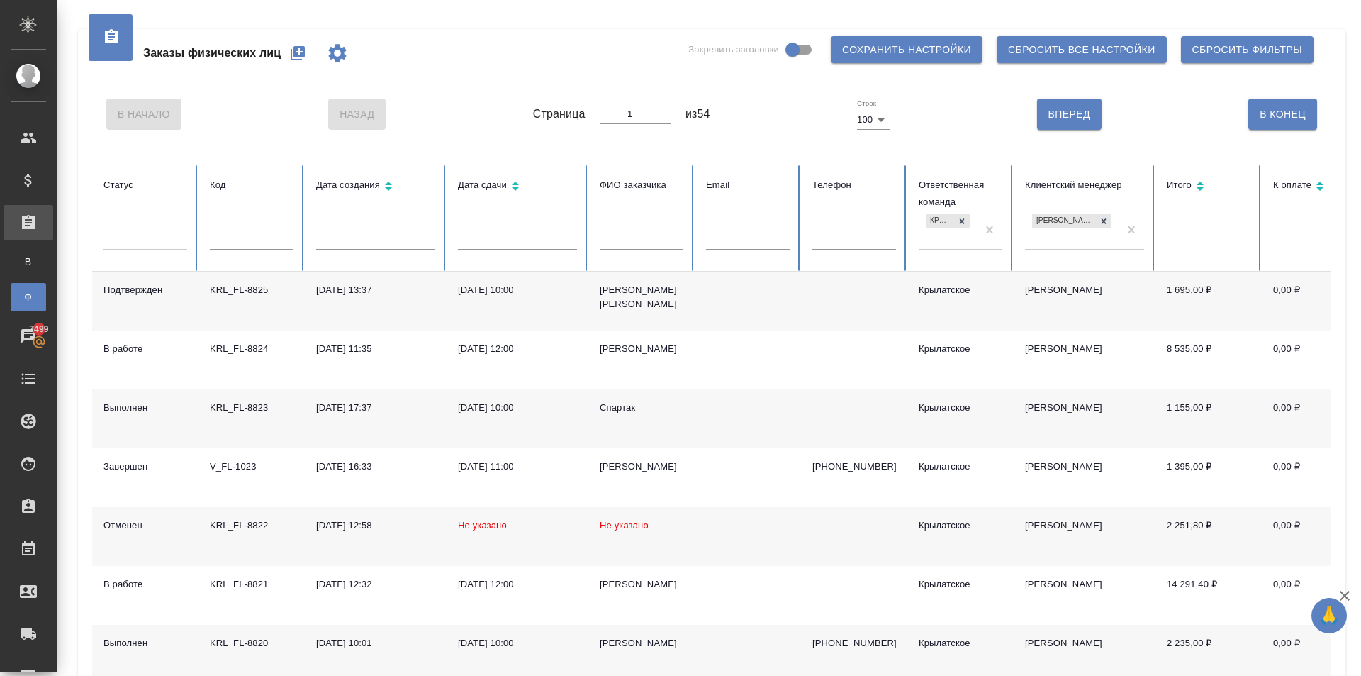
click at [299, 52] on icon "button" at bounding box center [297, 53] width 17 height 17
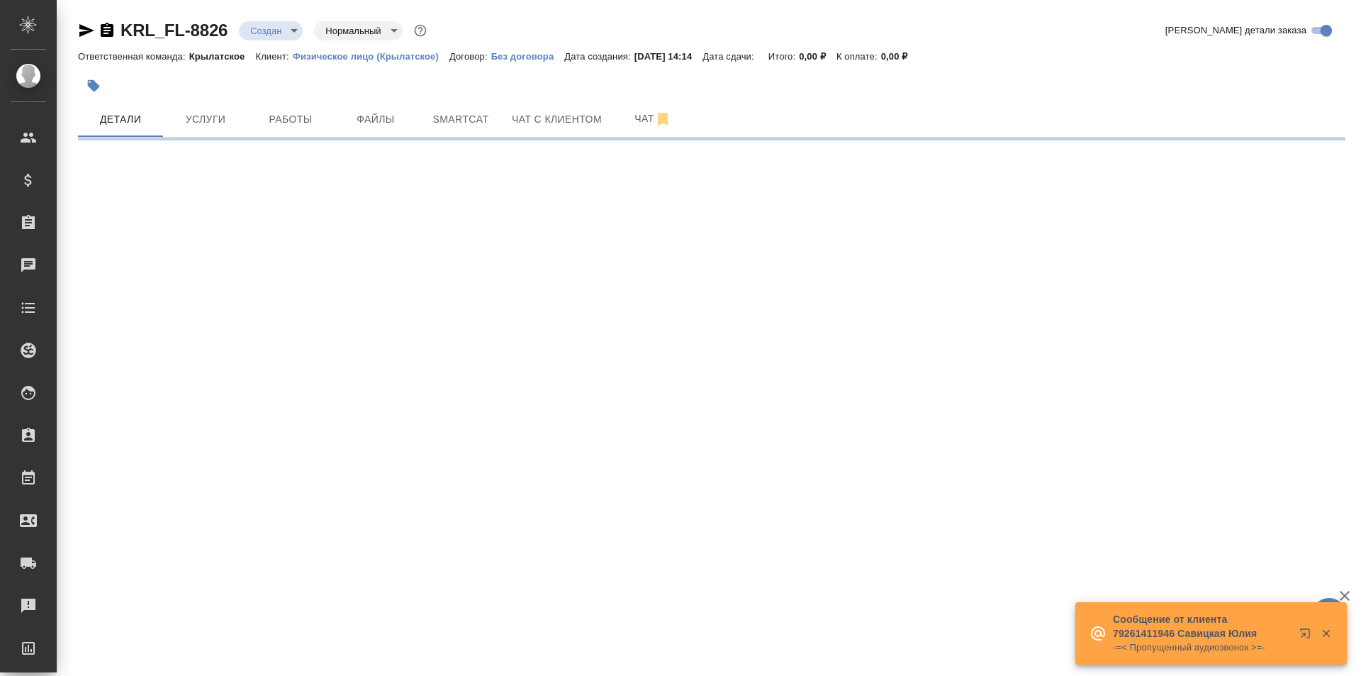
select select "RU"
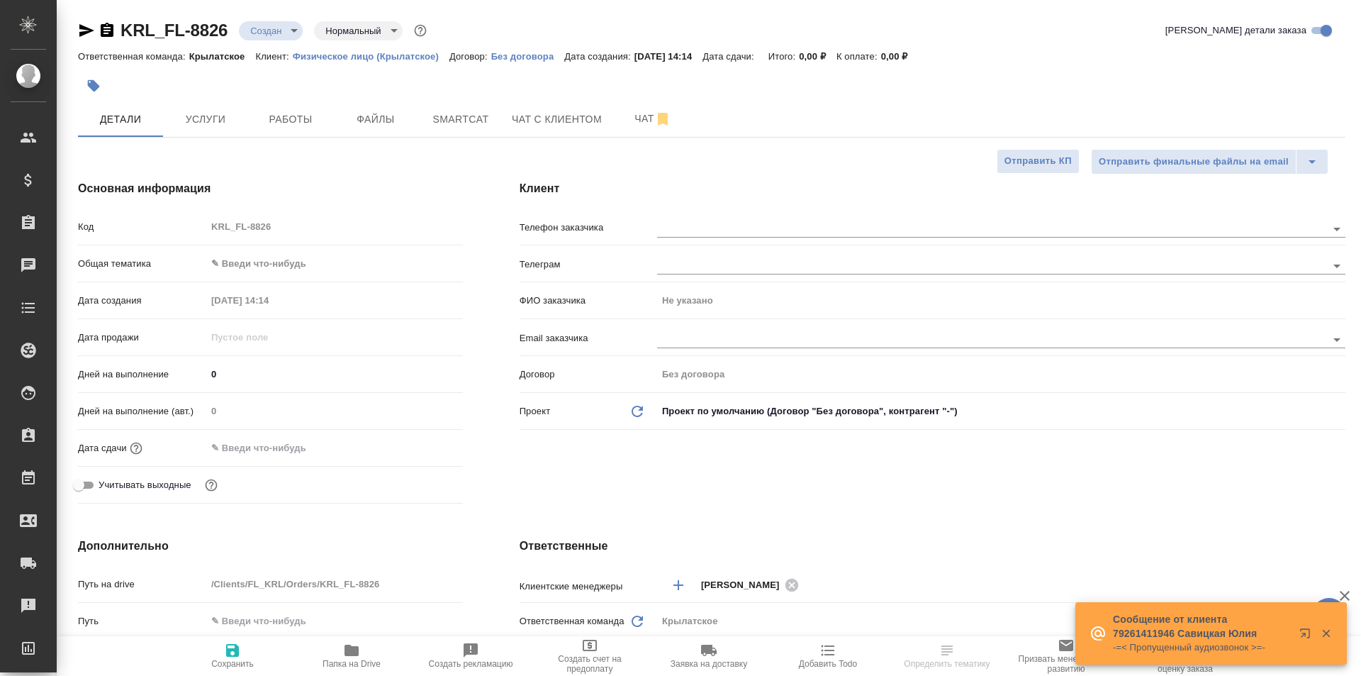
type textarea "x"
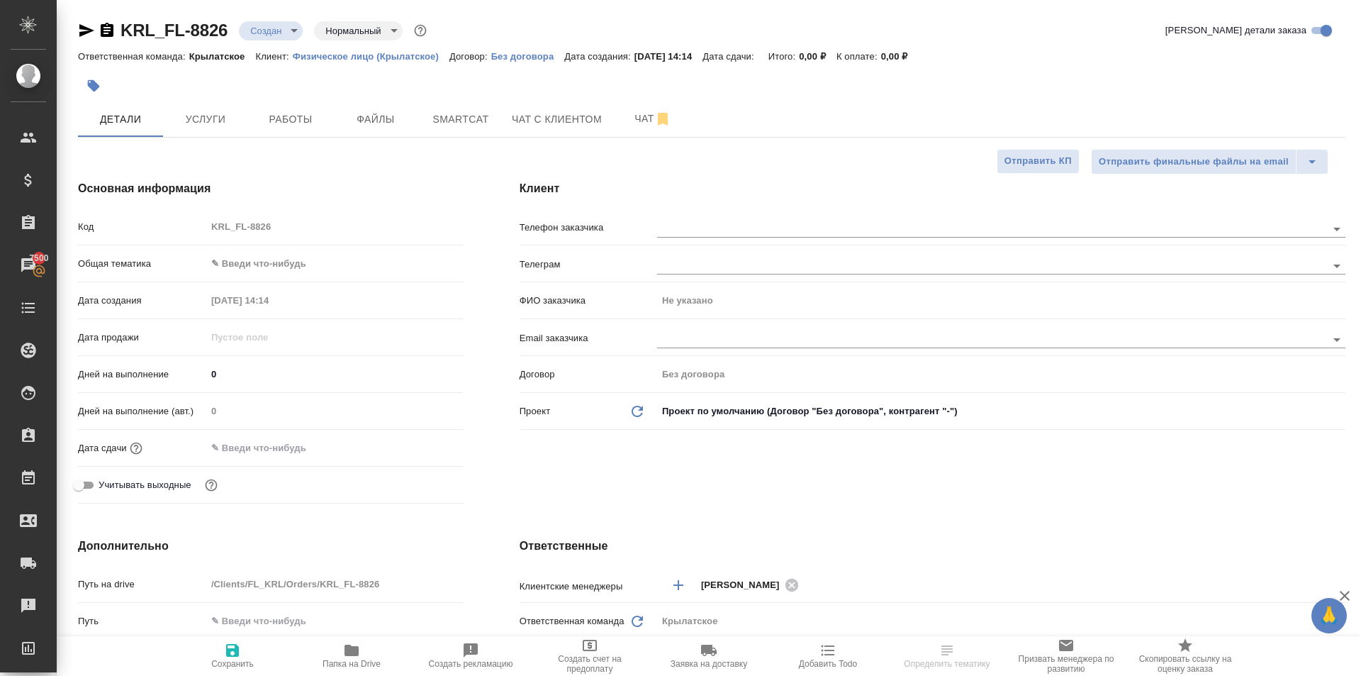
click at [332, 269] on body "🙏 .cls-1 fill:#fff; AWATERA Kasymov Timur Клиенты Спецификации Заказы 7500 Чаты…" at bounding box center [680, 338] width 1361 height 676
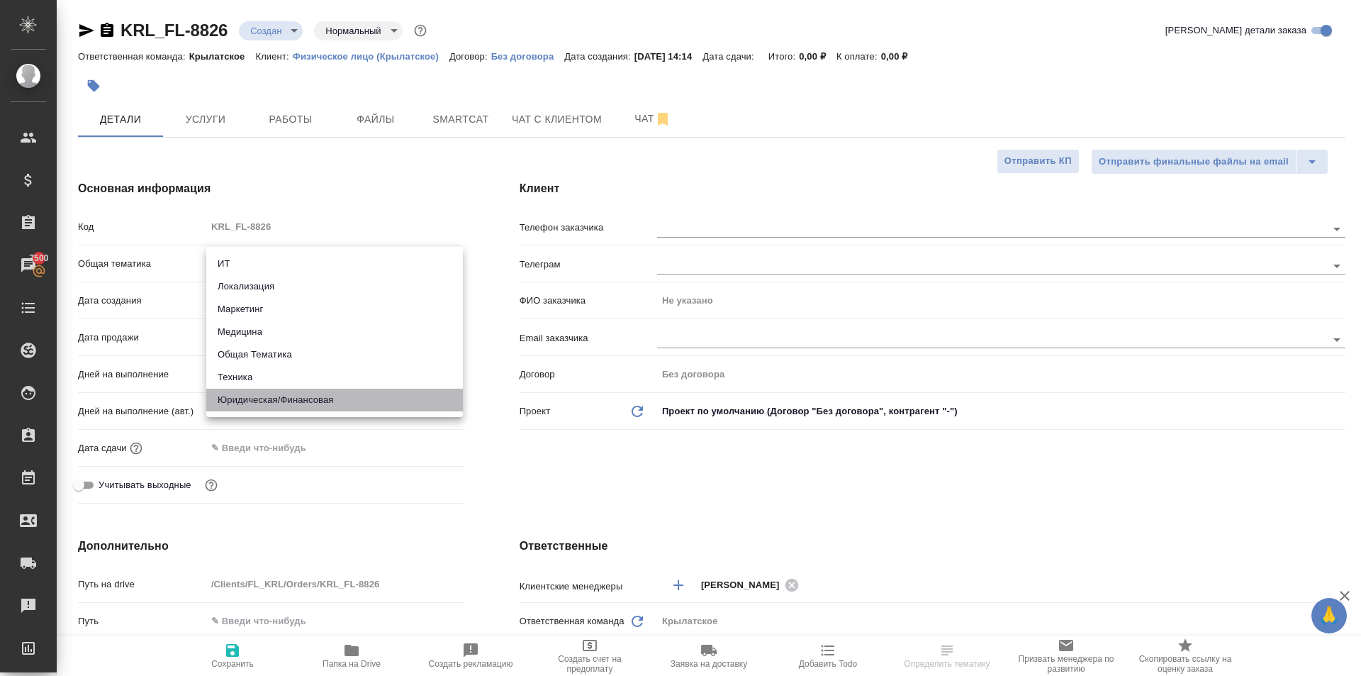
click at [330, 401] on li "Юридическая/Финансовая" at bounding box center [334, 399] width 257 height 23
type input "yr-fn"
type textarea "x"
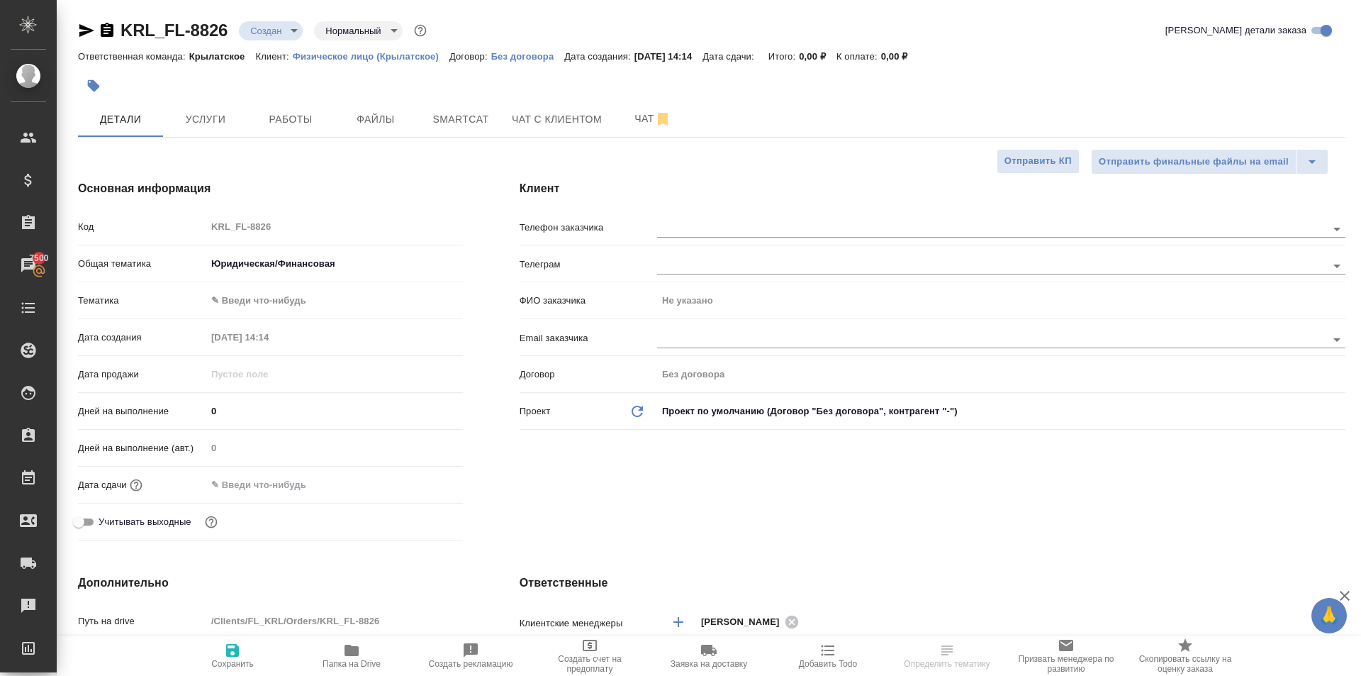
click at [289, 313] on div "Тематика ✎ Введи что-нибудь" at bounding box center [270, 306] width 385 height 37
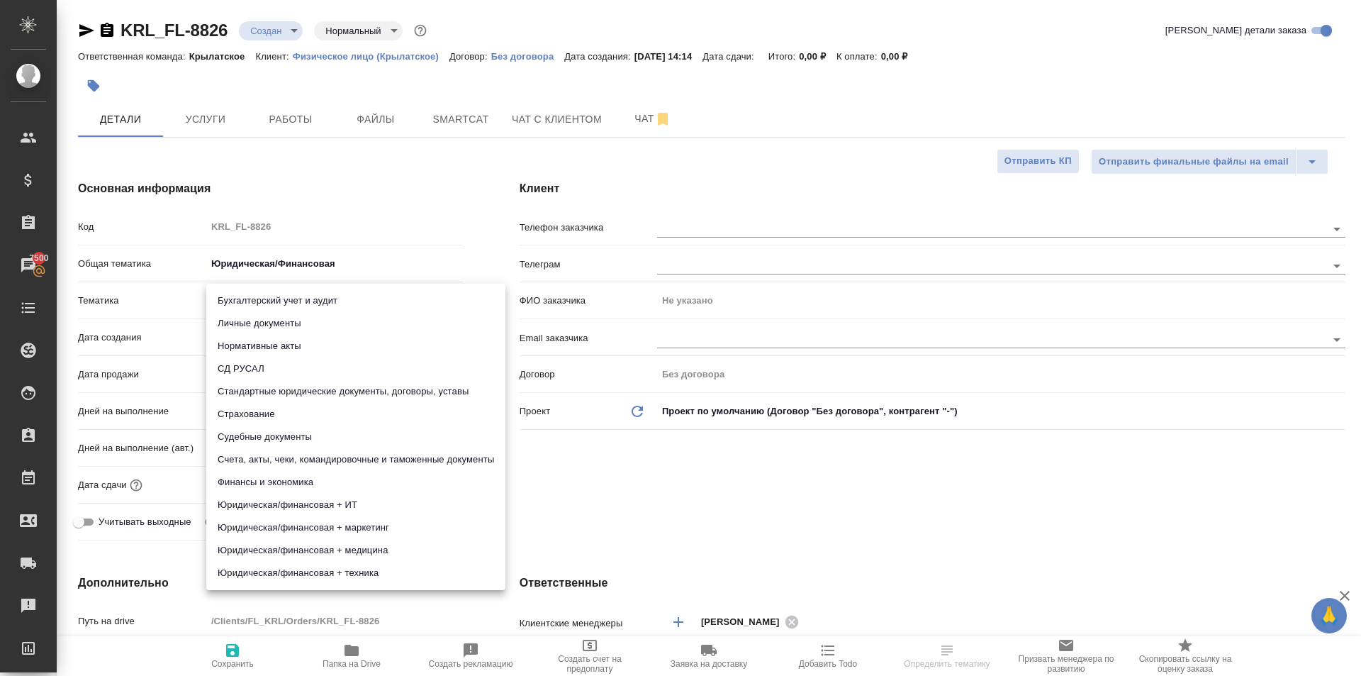
click at [284, 306] on body "🙏 .cls-1 fill:#fff; AWATERA Kasymov Timur Клиенты Спецификации Заказы 7500 Чаты…" at bounding box center [680, 338] width 1361 height 676
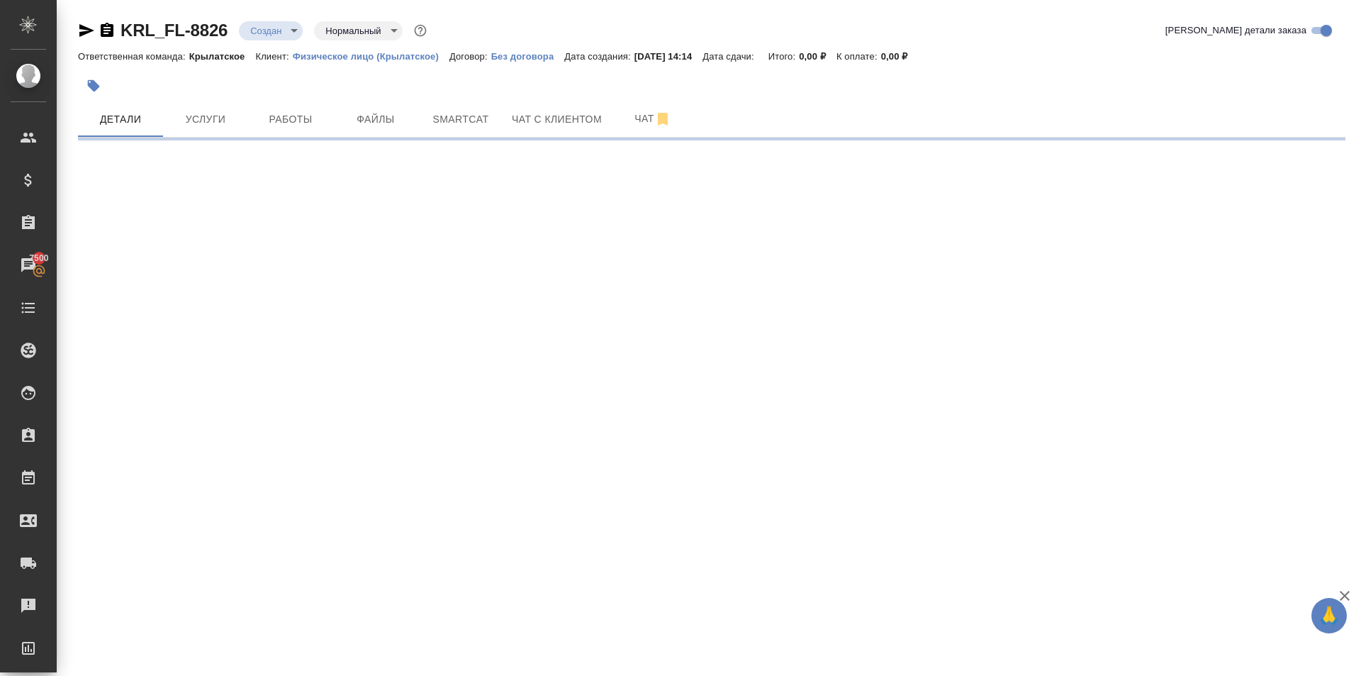
drag, startPoint x: 288, startPoint y: 335, endPoint x: 279, endPoint y: 327, distance: 12.0
click at [279, 327] on div ".cls-1 fill:#fff; AWATERA Kasymov Timur Клиенты Спецификации Заказы 7500 Чаты T…" at bounding box center [680, 338] width 1361 height 676
select select "RU"
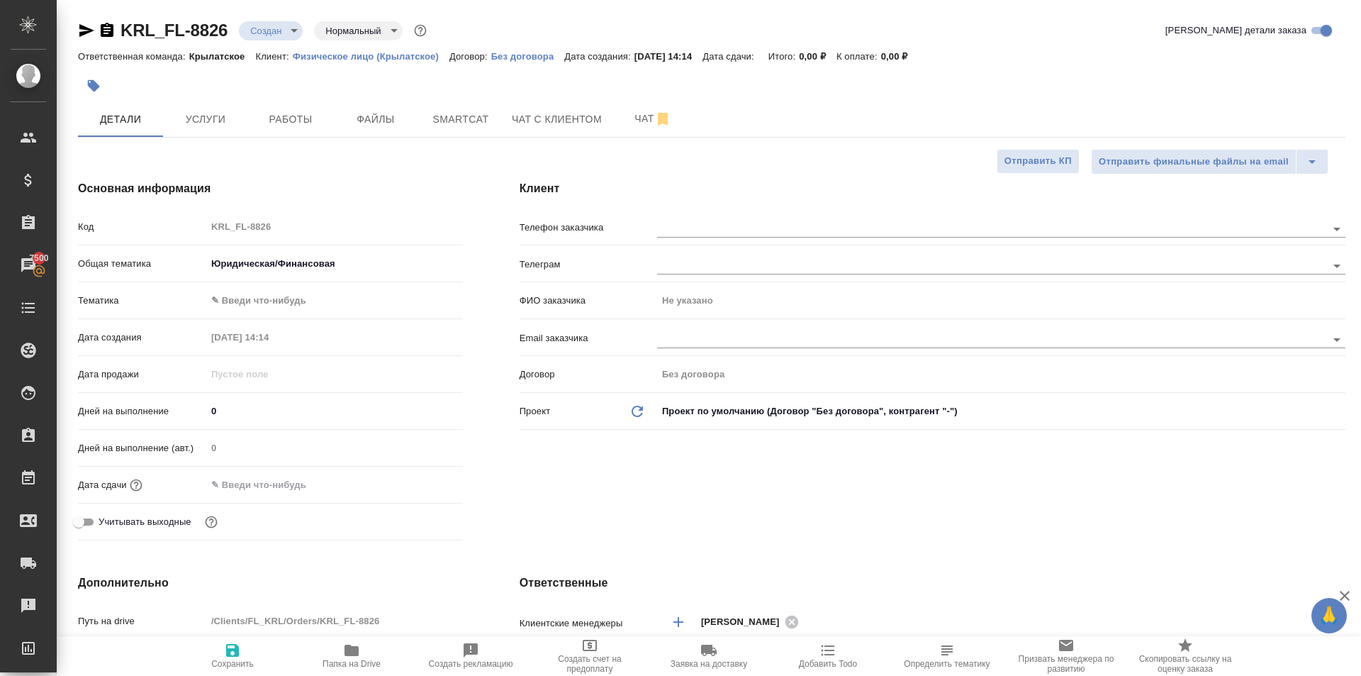
type textarea "x"
click at [214, 127] on span "Услуги" at bounding box center [206, 120] width 68 height 18
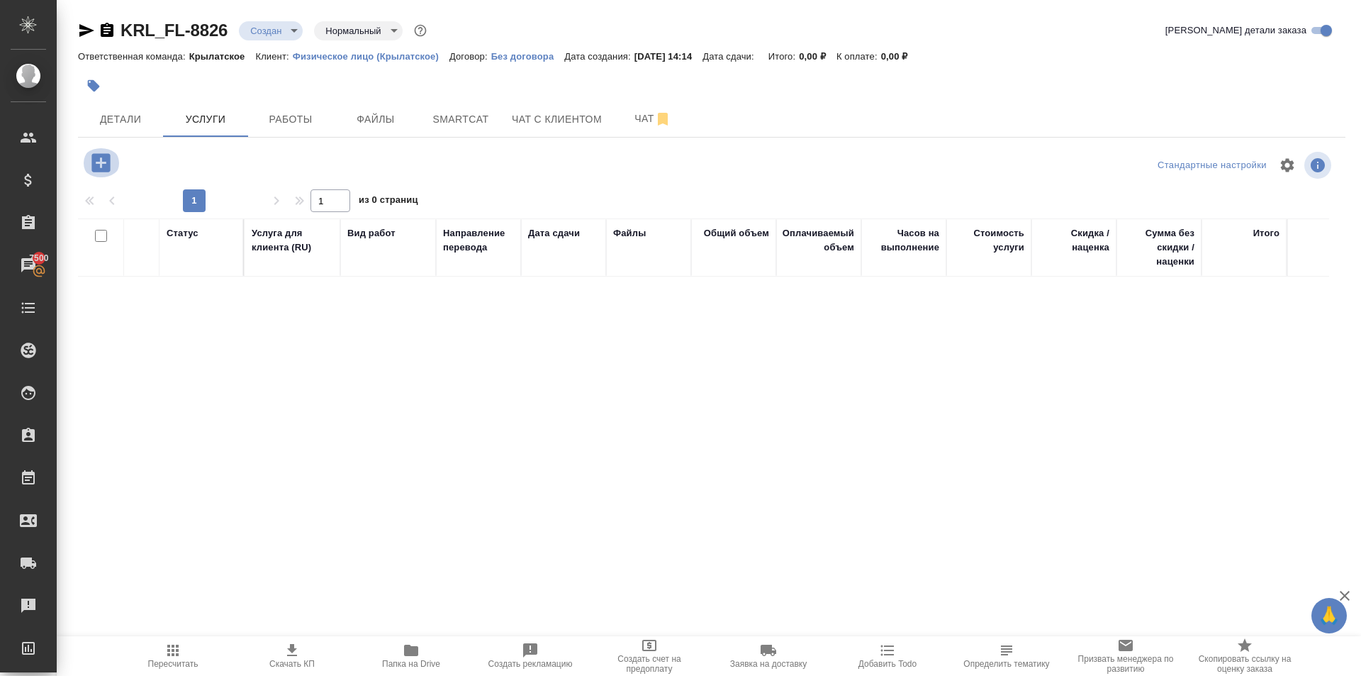
click at [109, 164] on icon "button" at bounding box center [100, 162] width 18 height 18
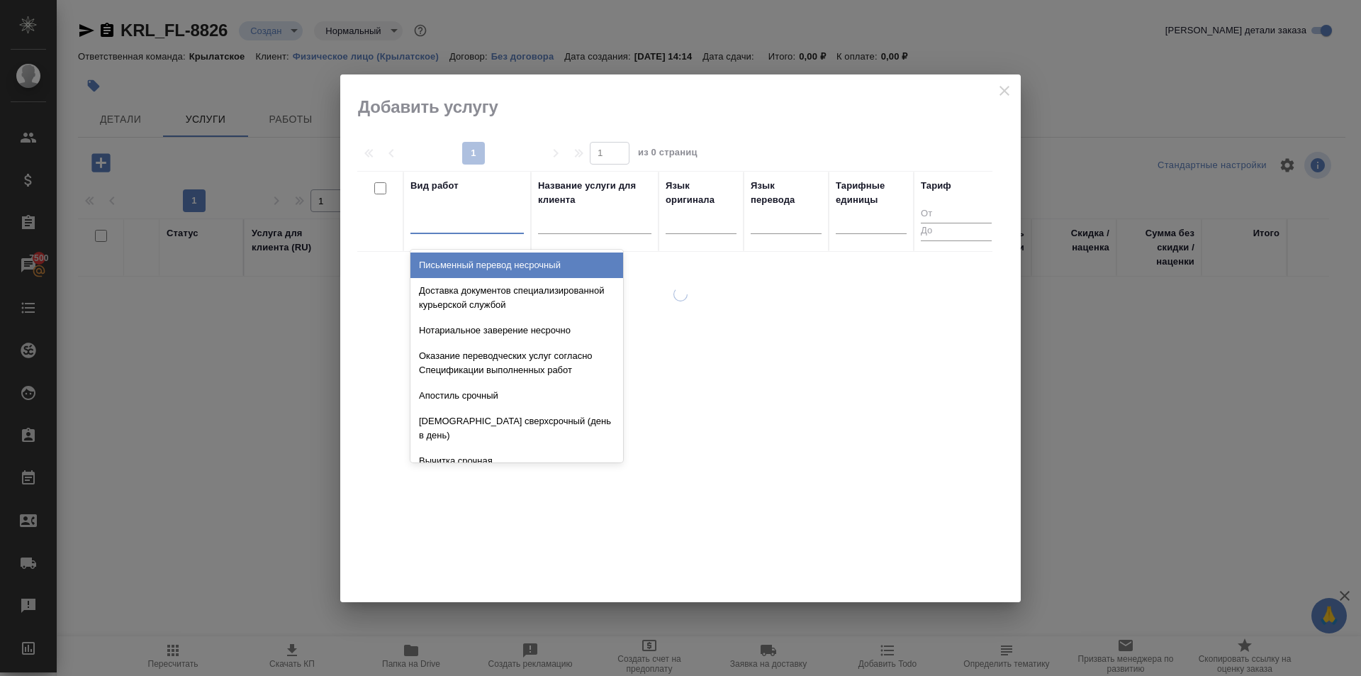
click at [422, 228] on div at bounding box center [466, 219] width 113 height 21
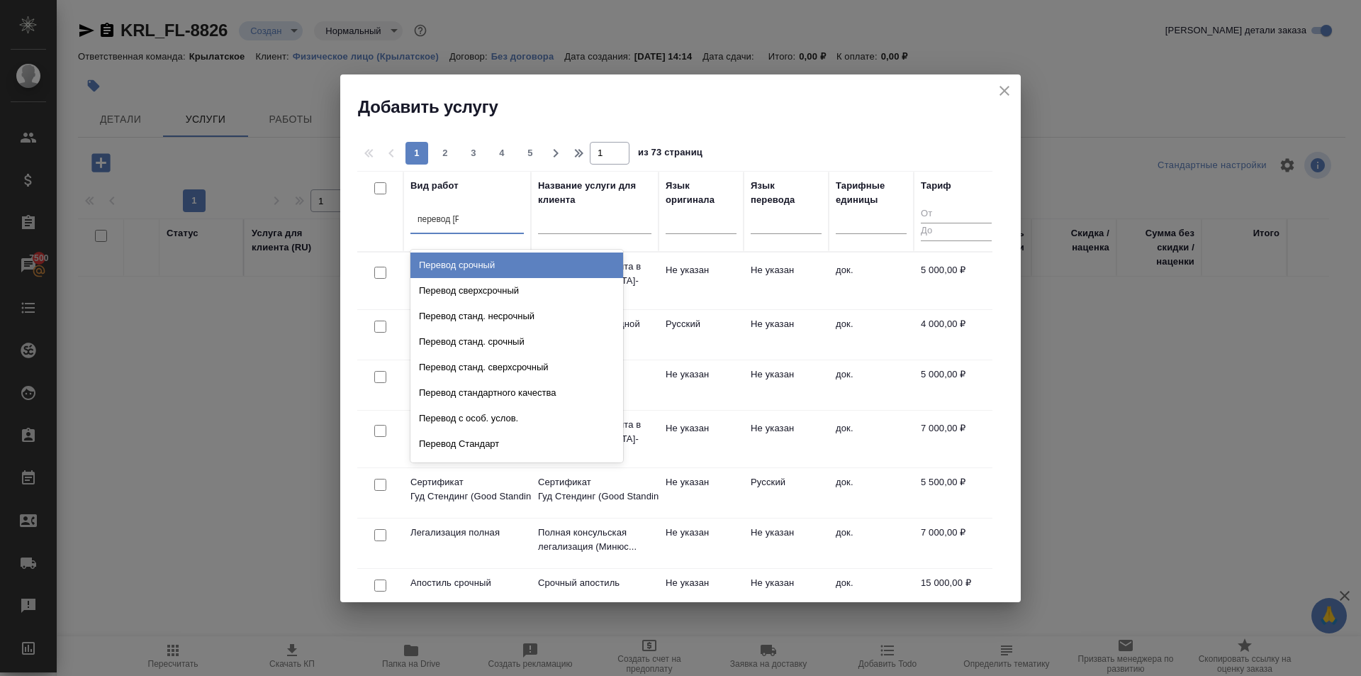
type input "перевод ст"
click at [545, 264] on div "Перевод станд. несрочный" at bounding box center [516, 265] width 213 height 26
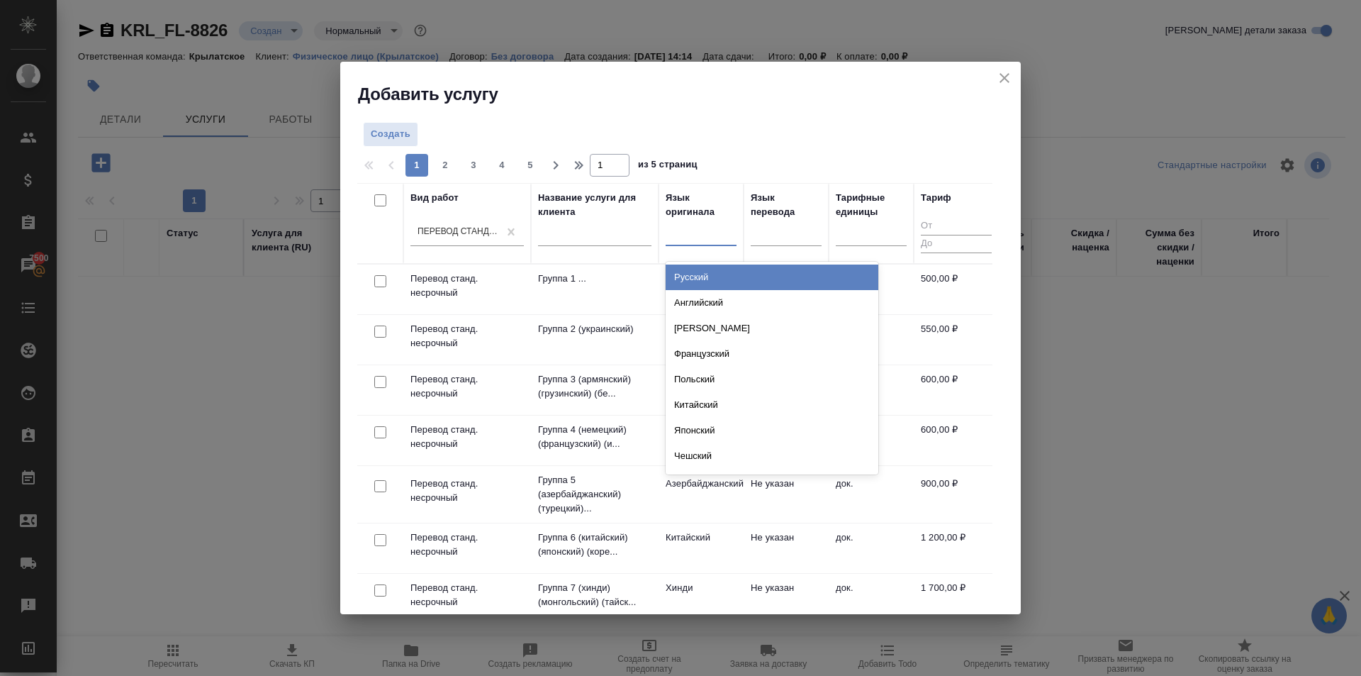
click at [688, 233] on div at bounding box center [701, 231] width 71 height 21
type input "гру"
click at [708, 274] on div "Грузинский" at bounding box center [772, 277] width 213 height 26
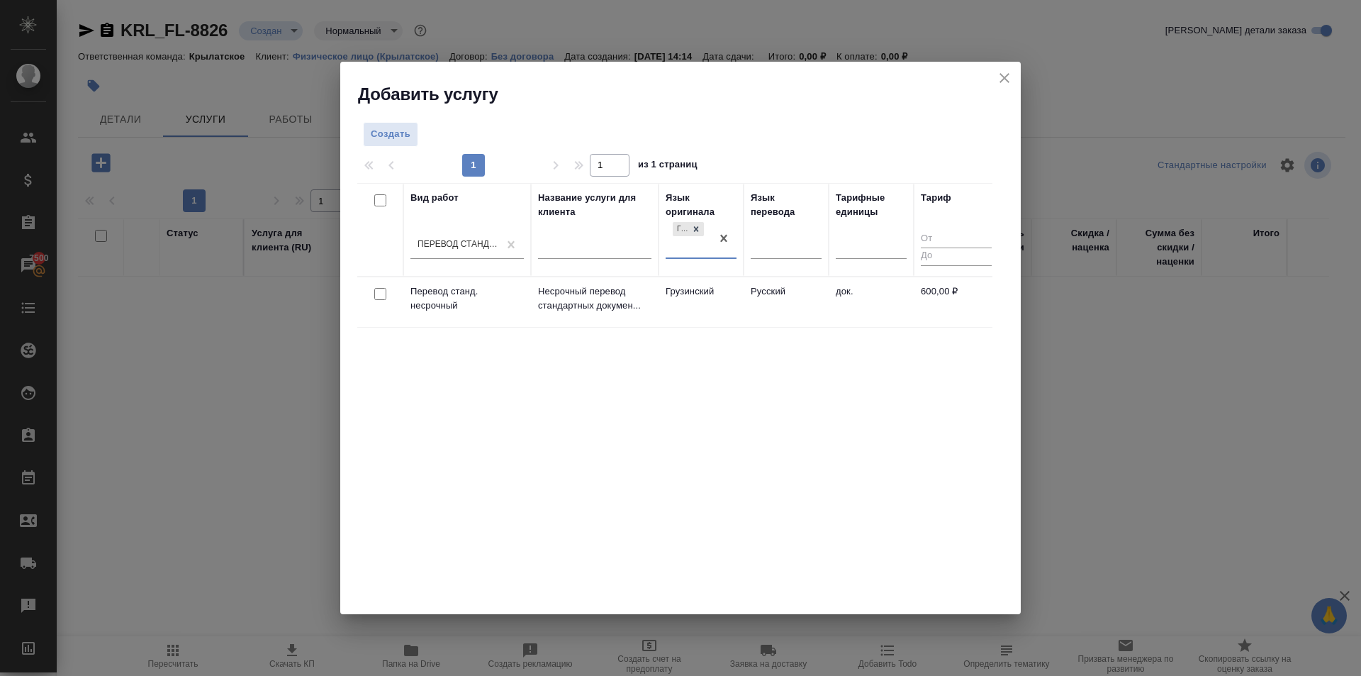
click at [728, 296] on td "Грузинский" at bounding box center [701, 302] width 85 height 50
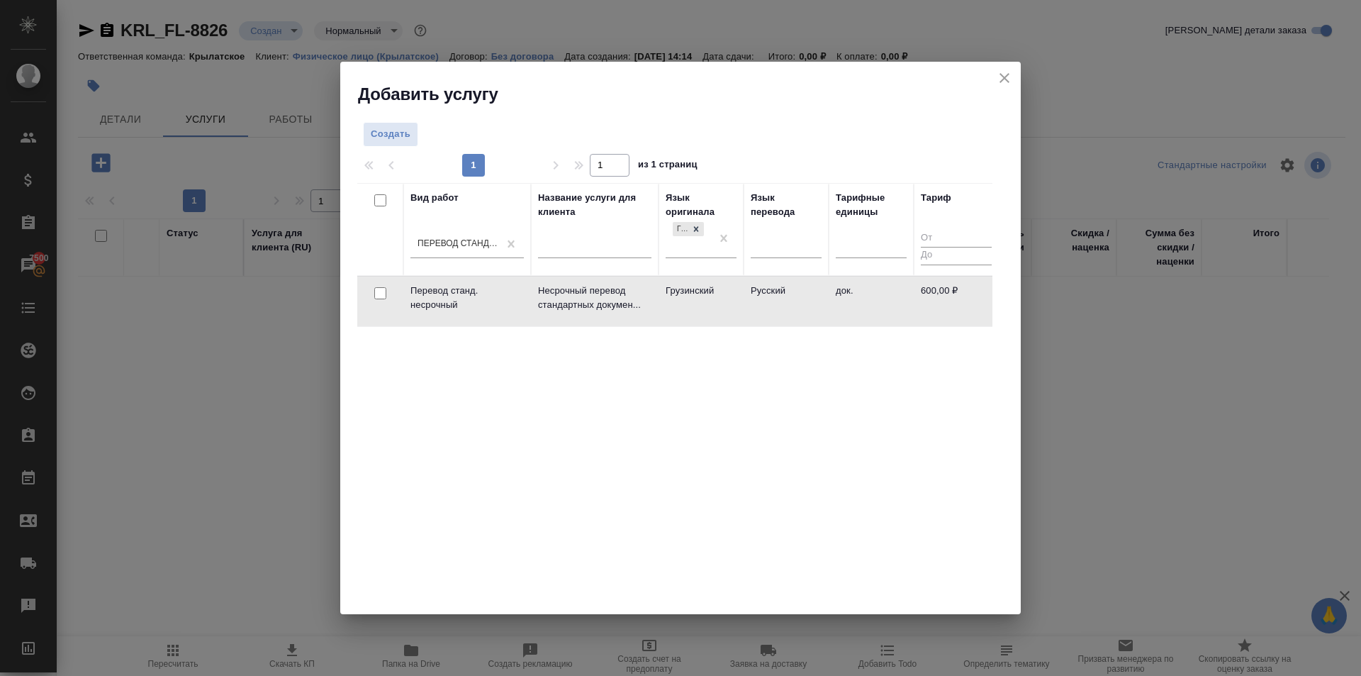
click at [728, 296] on td "Грузинский" at bounding box center [701, 301] width 85 height 50
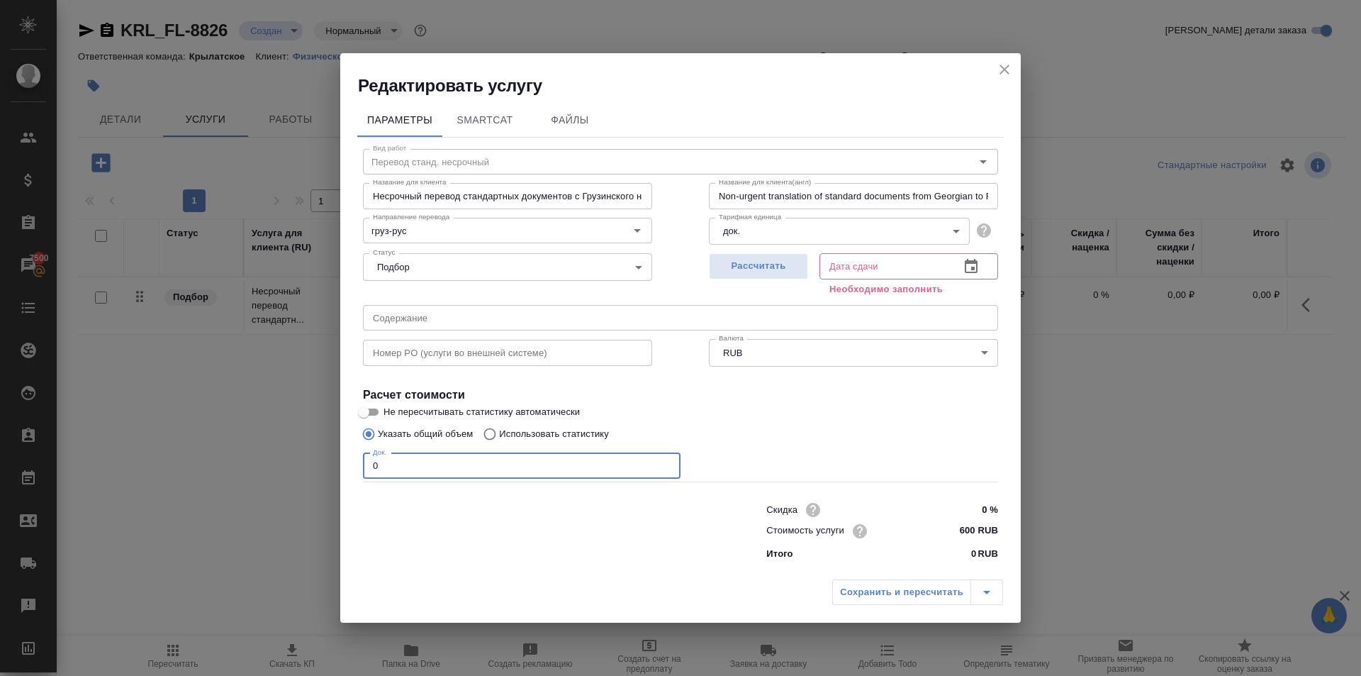
drag, startPoint x: 427, startPoint y: 455, endPoint x: 350, endPoint y: 452, distance: 77.4
click at [350, 452] on div "Параметры SmartCat Файлы Вид работ Перевод станд. несрочный Вид работ Название …" at bounding box center [680, 334] width 681 height 475
type input "1"
click at [810, 281] on div "Рассчитать Дата сдачи Дата сдачи Необходимо заполнить" at bounding box center [853, 272] width 289 height 51
click at [804, 277] on button "Рассчитать" at bounding box center [758, 266] width 99 height 26
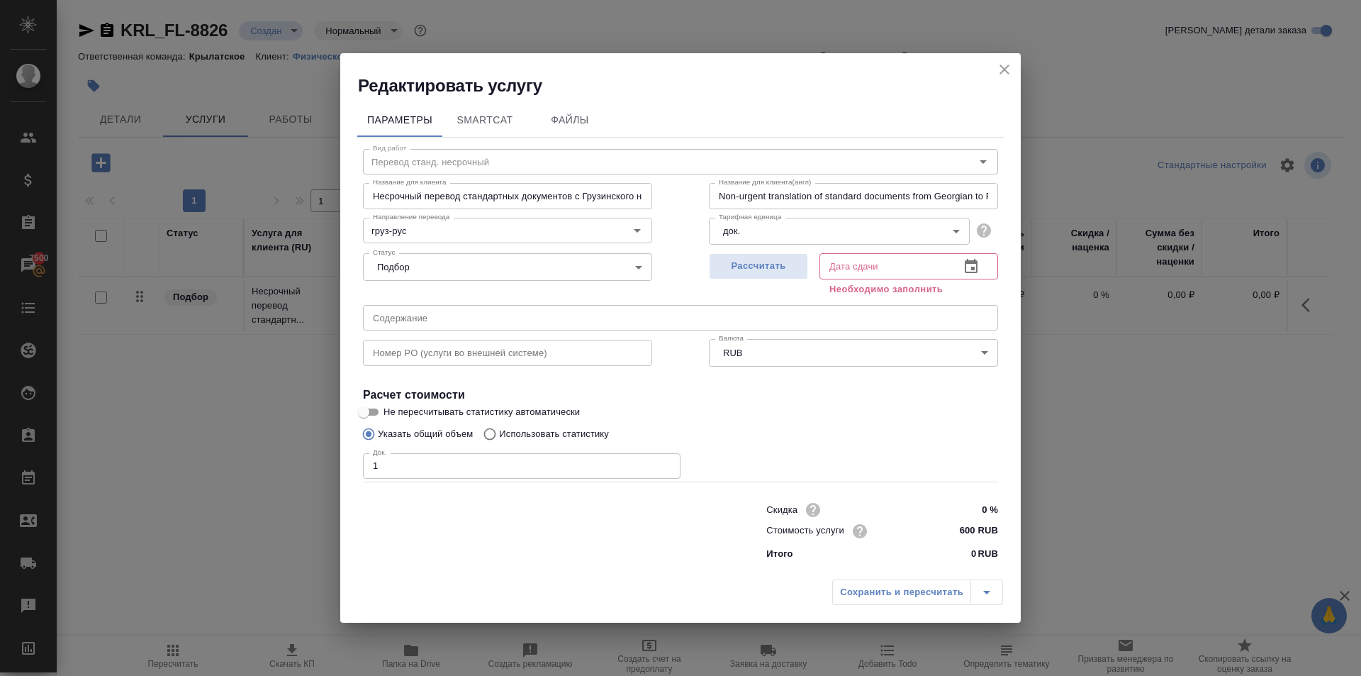
type input "15.10.2025 14:16"
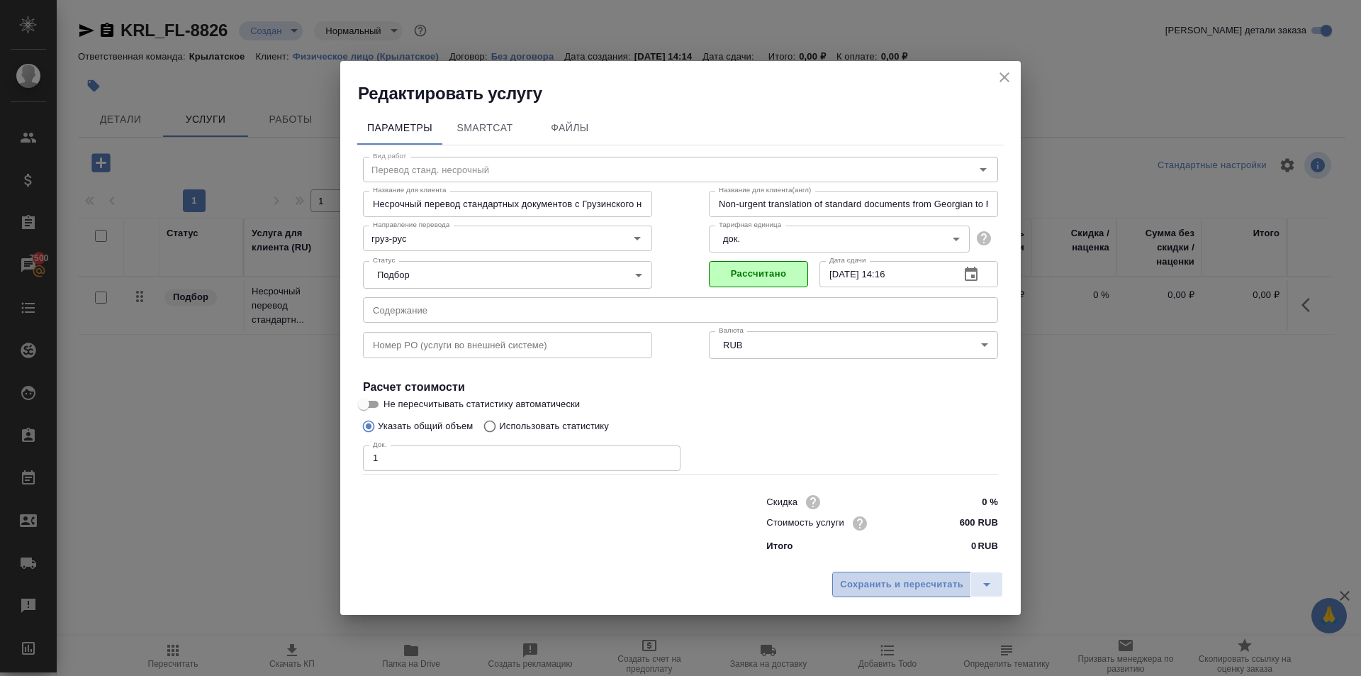
click at [906, 578] on span "Сохранить и пересчитать" at bounding box center [901, 584] width 123 height 16
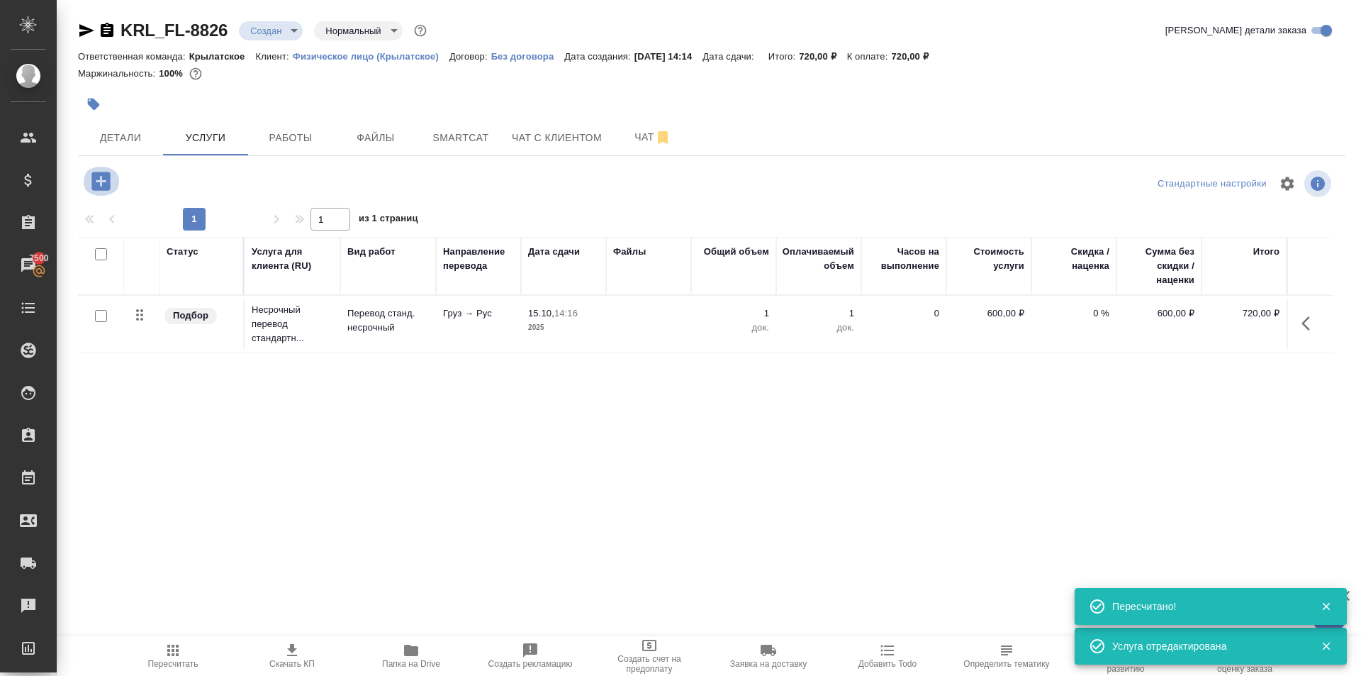
click at [96, 187] on icon "button" at bounding box center [100, 181] width 18 height 18
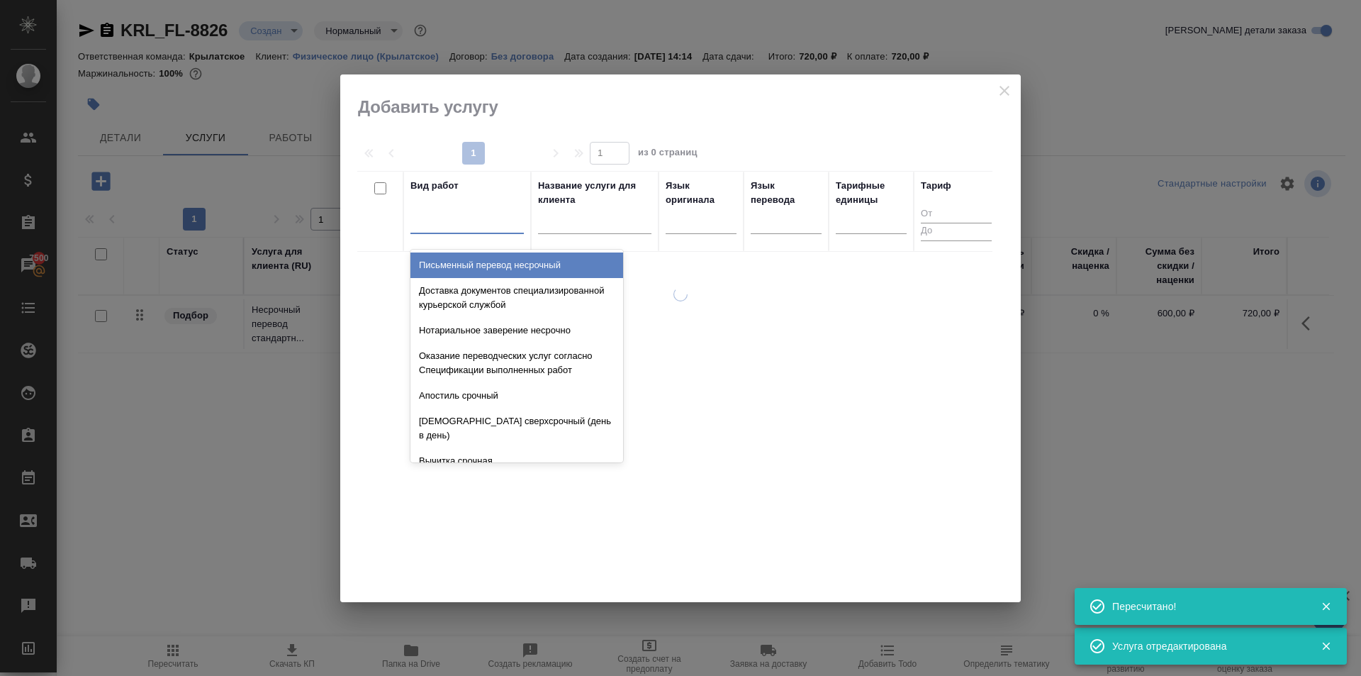
click at [450, 222] on div at bounding box center [466, 219] width 113 height 21
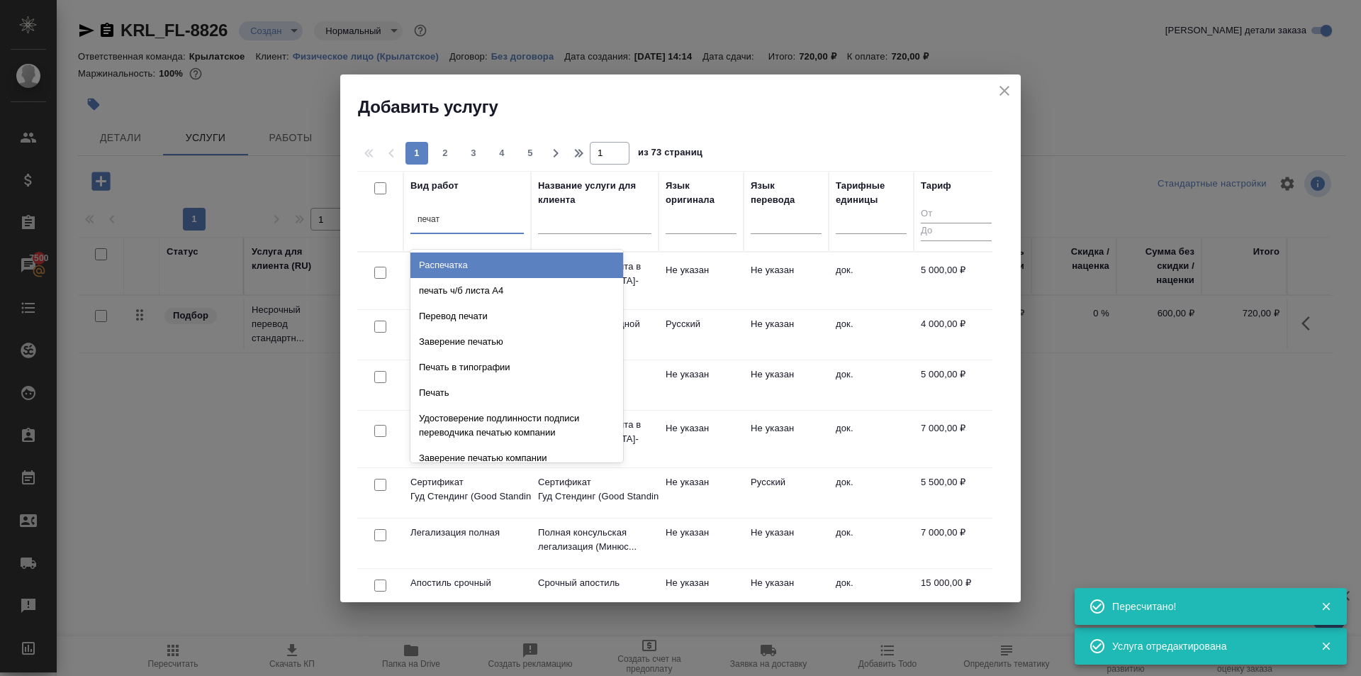
type input "печать"
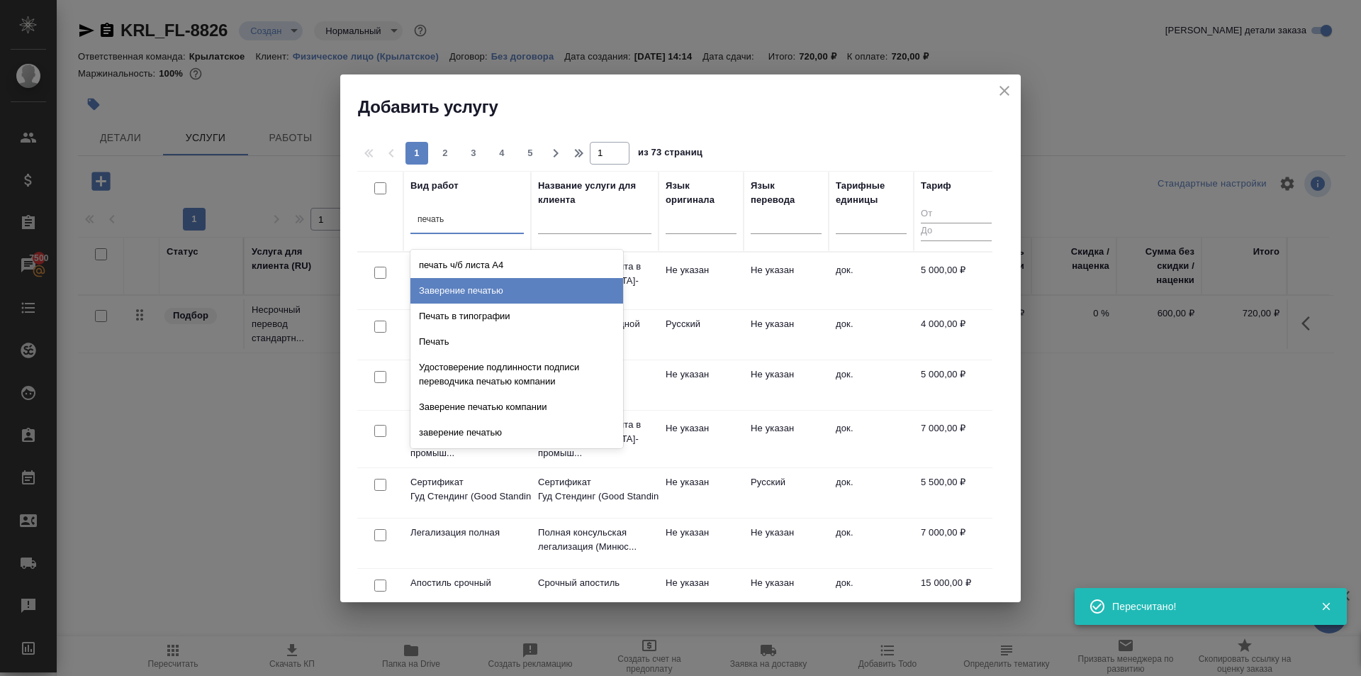
drag, startPoint x: 493, startPoint y: 284, endPoint x: 506, endPoint y: 284, distance: 12.8
click at [506, 284] on div "Заверение печатью" at bounding box center [516, 291] width 213 height 26
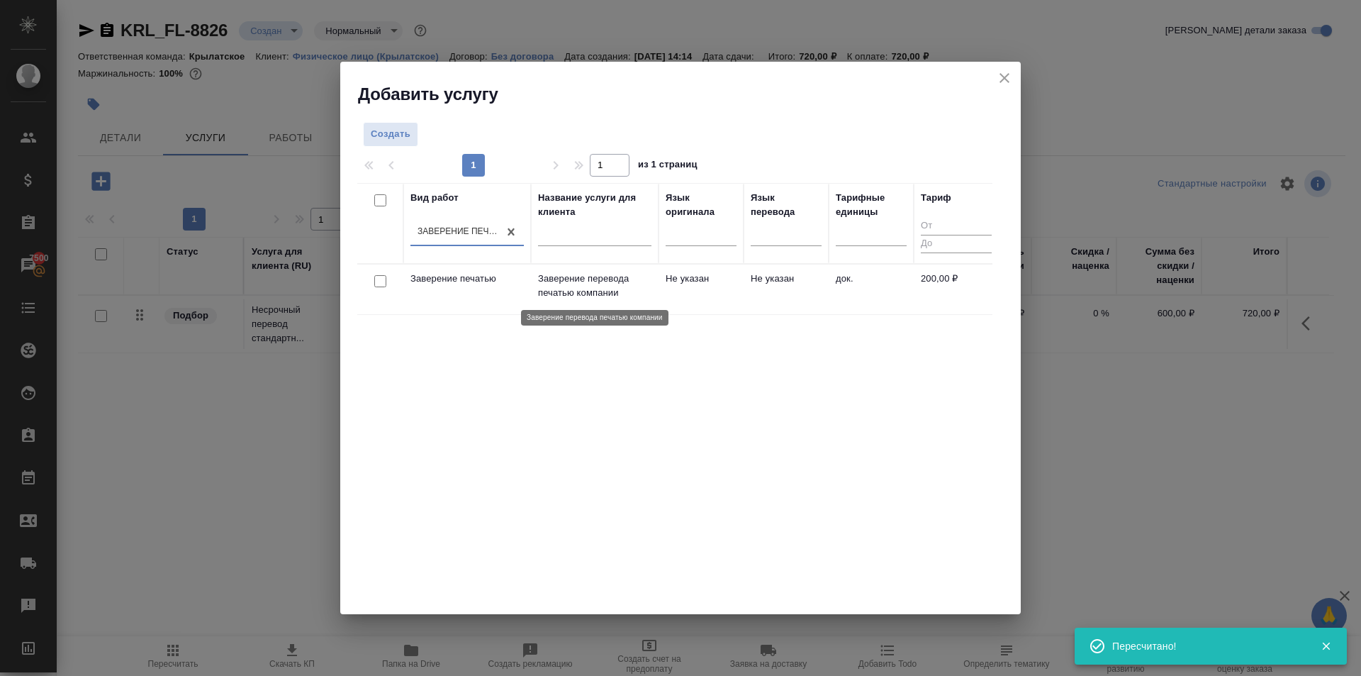
click at [639, 291] on p "Заверение перевода печатью компании" at bounding box center [594, 286] width 113 height 28
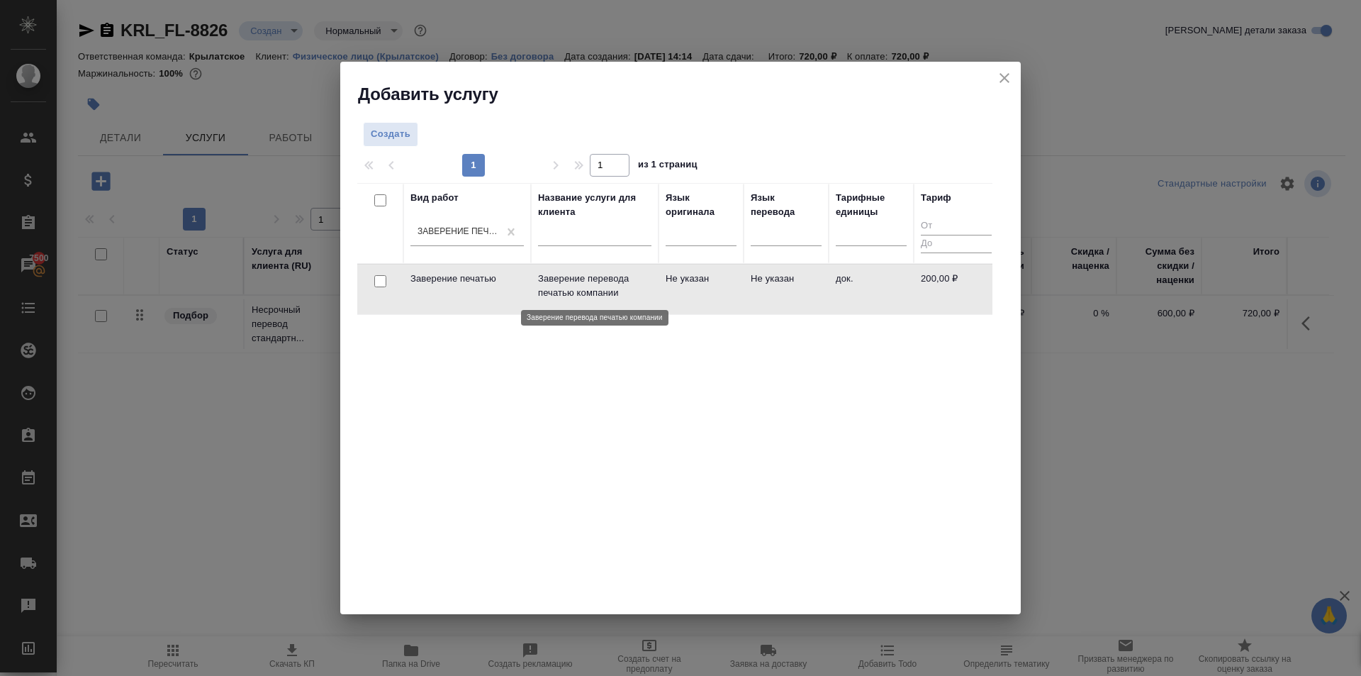
click at [639, 291] on p "Заверение перевода печатью компании" at bounding box center [594, 286] width 113 height 28
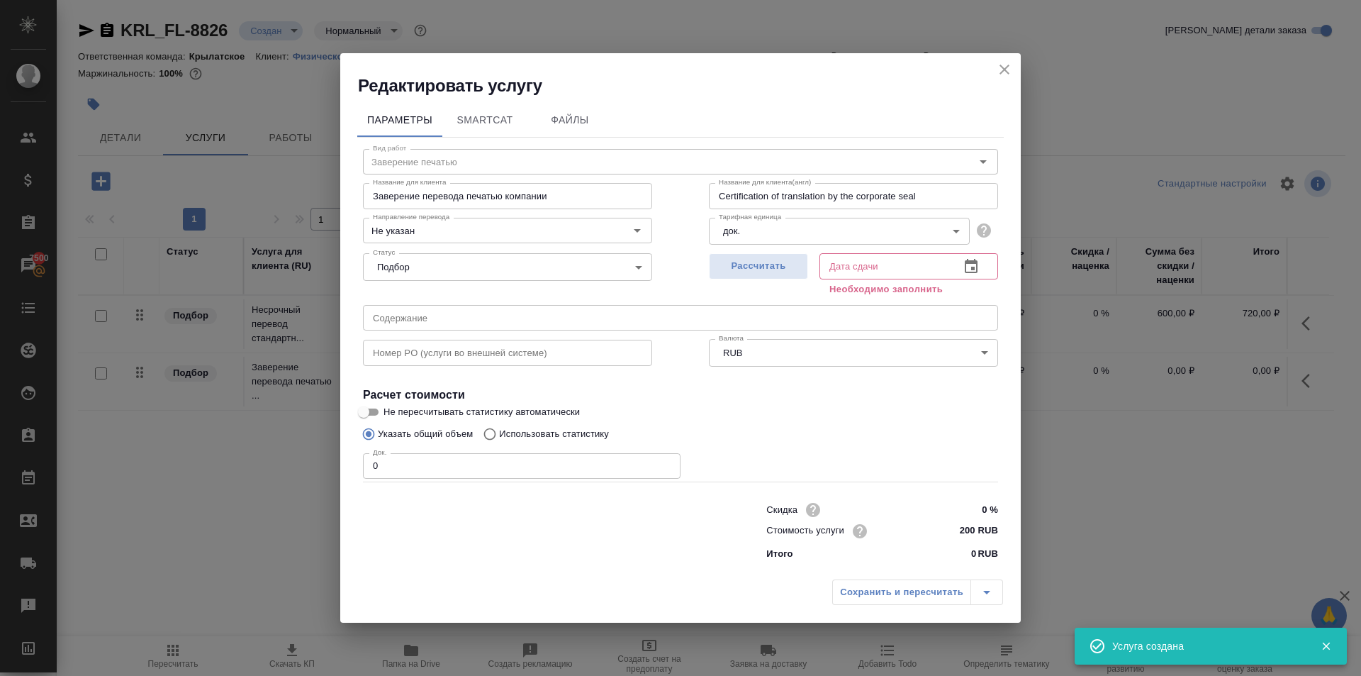
drag, startPoint x: 262, startPoint y: 466, endPoint x: 237, endPoint y: 463, distance: 25.1
click at [228, 462] on div "Редактировать услугу Параметры SmartCat Файлы Вид работ Заверение печатью Вид р…" at bounding box center [680, 338] width 1361 height 676
type input "1"
click at [787, 275] on button "Рассчитать" at bounding box center [758, 266] width 99 height 26
type input "15.10.2025 14:18"
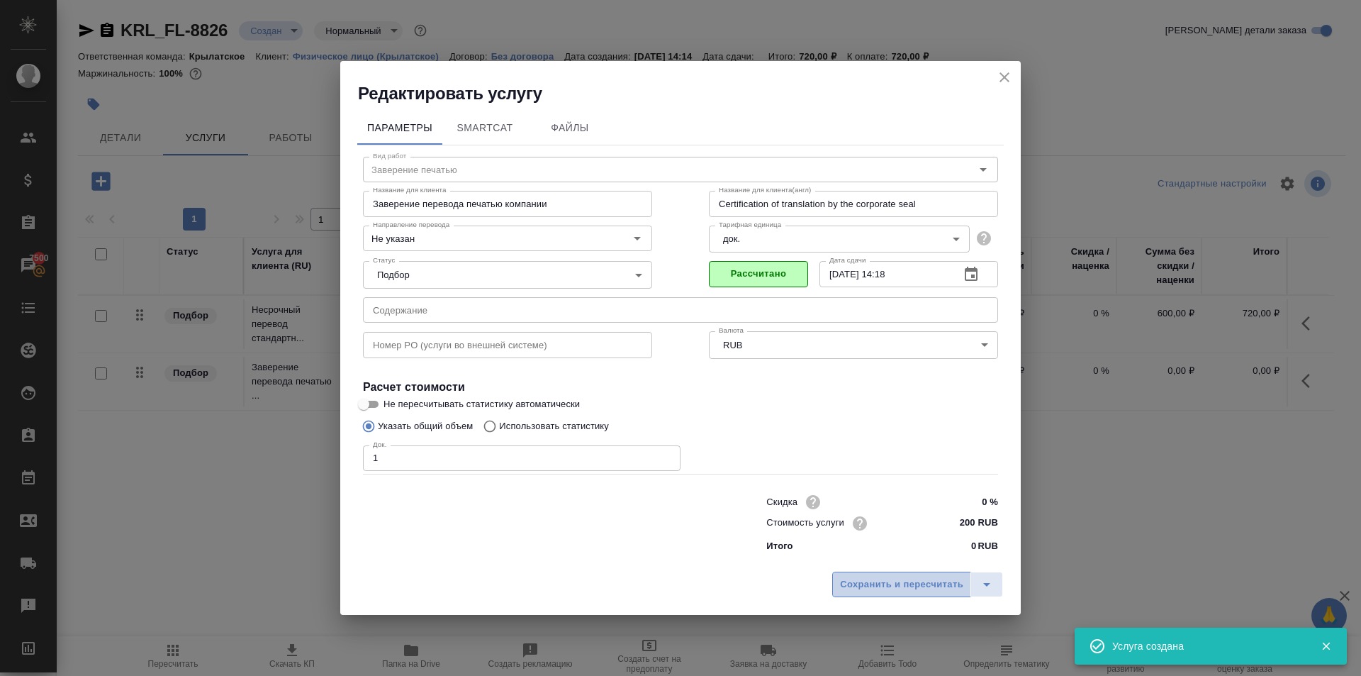
click at [854, 583] on span "Сохранить и пересчитать" at bounding box center [901, 584] width 123 height 16
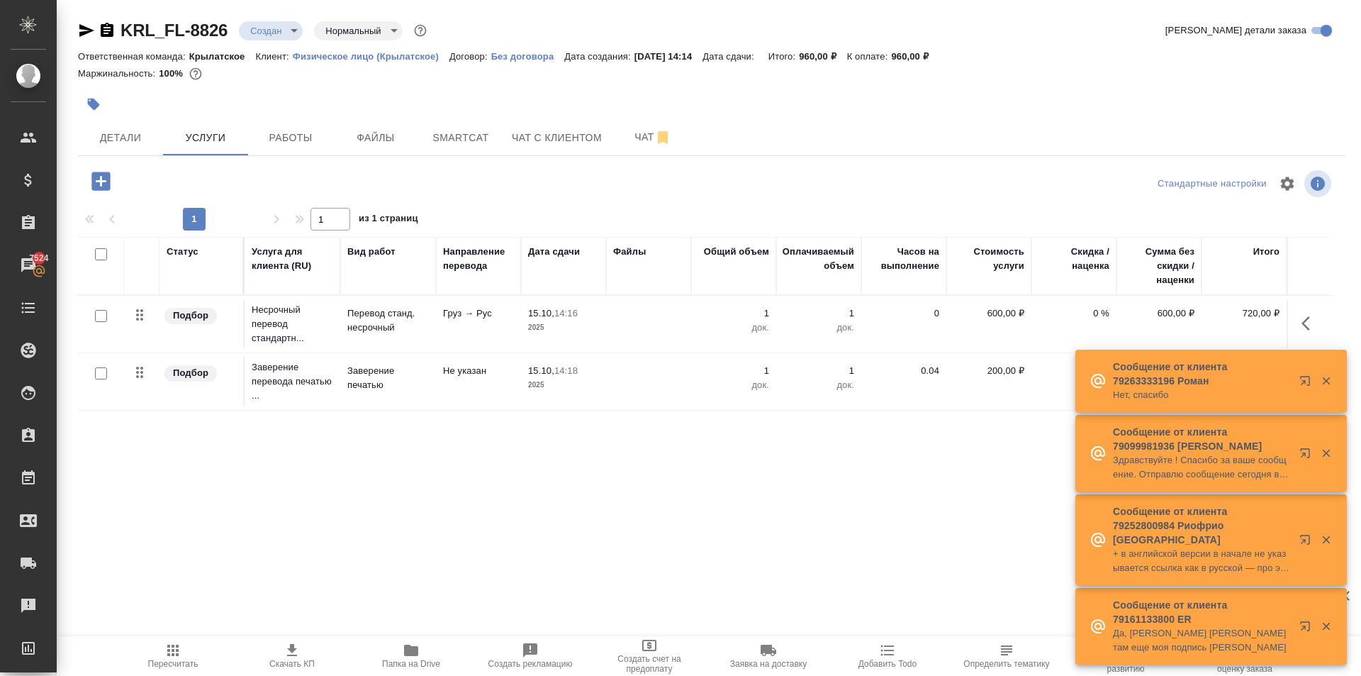
click at [294, 446] on div "Статус Услуга для клиента (RU) Вид работ Направление перевода Дата сдачи Файлы …" at bounding box center [706, 389] width 1256 height 305
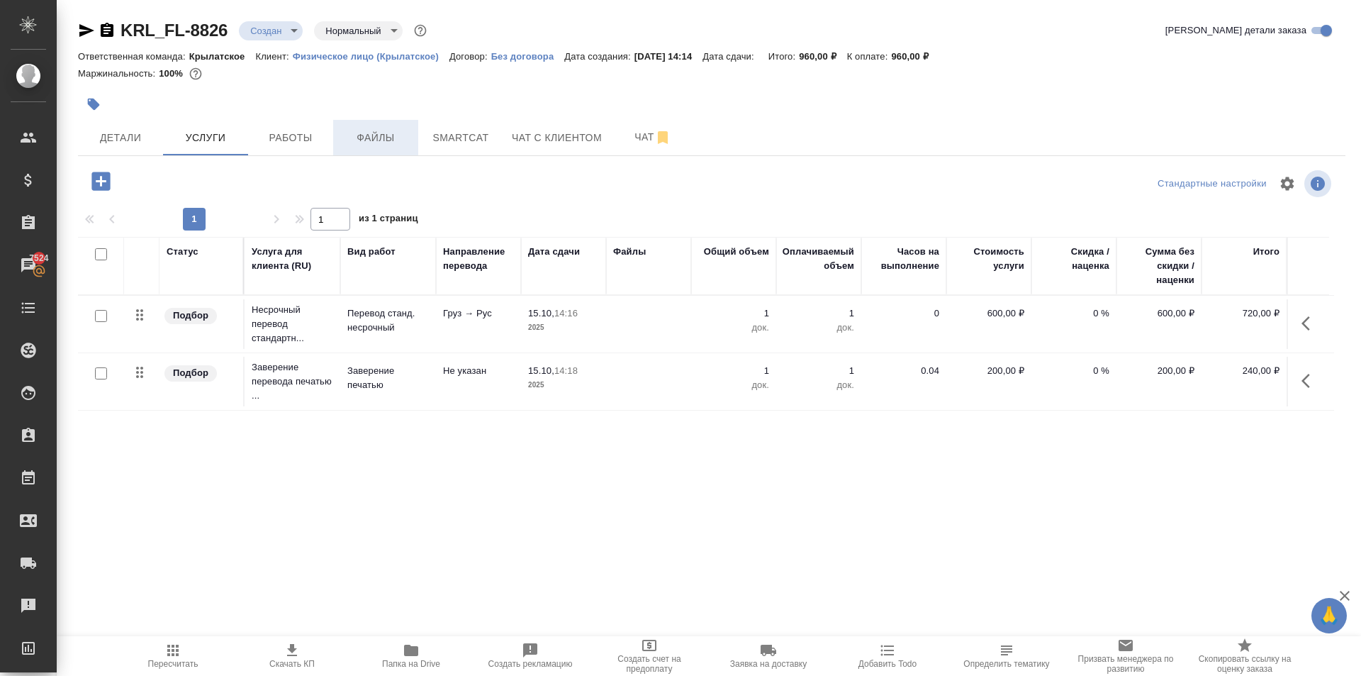
click at [375, 147] on button "Файлы" at bounding box center [375, 137] width 85 height 35
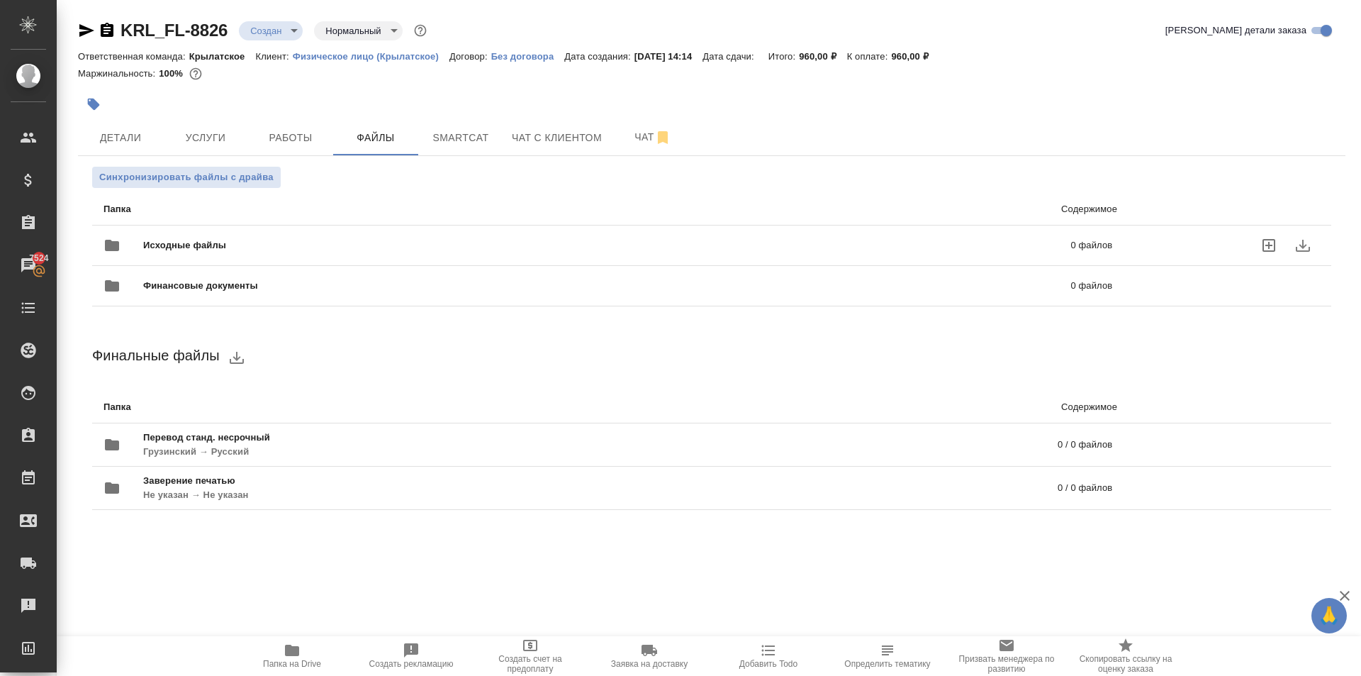
click at [199, 236] on div "Исходные файлы 0 файлов" at bounding box center [608, 245] width 1009 height 34
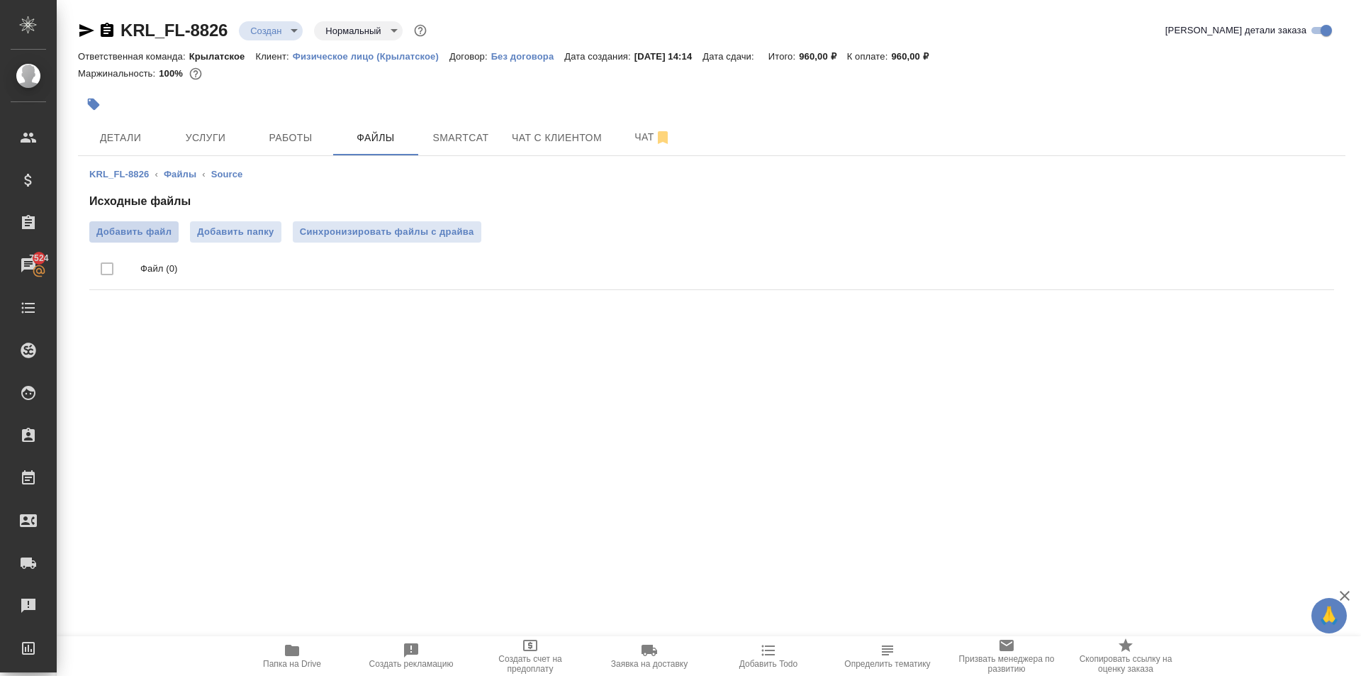
click at [162, 235] on span "Добавить файл" at bounding box center [133, 232] width 75 height 14
click at [0, 0] on input "Добавить файл" at bounding box center [0, 0] width 0 height 0
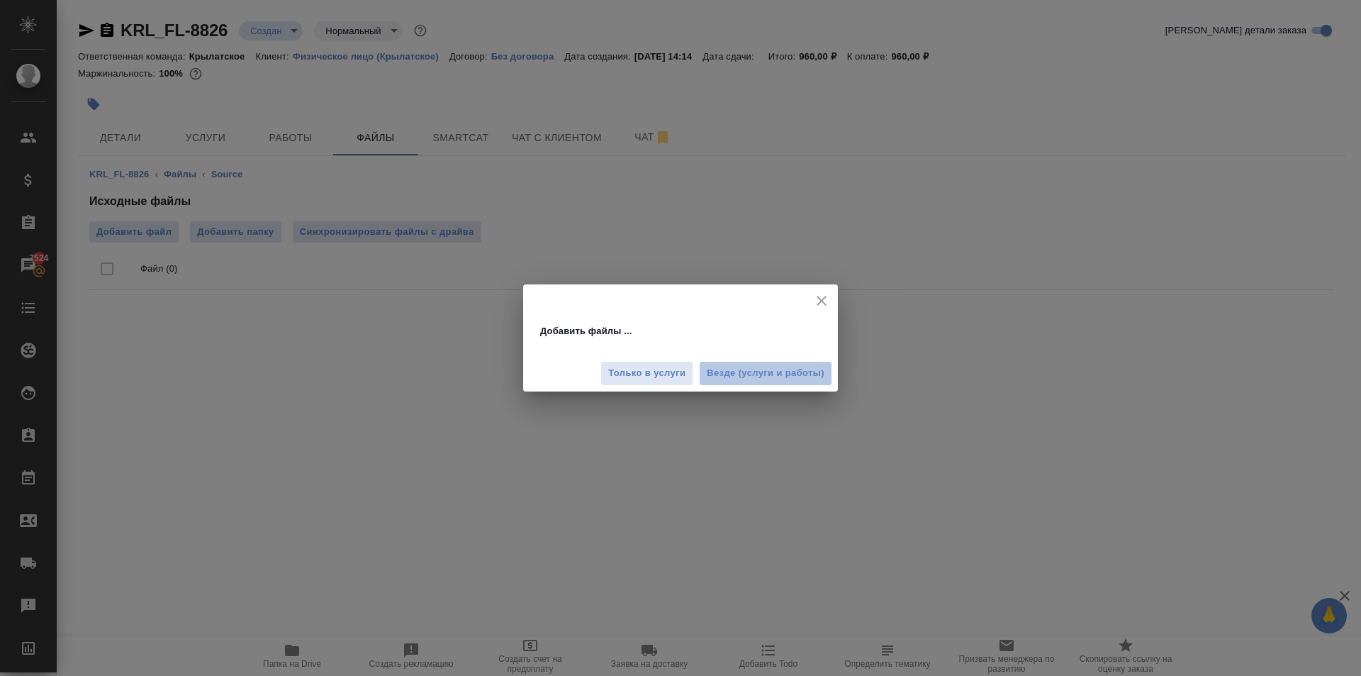
click at [724, 374] on span "Везде (услуги и работы)" at bounding box center [766, 373] width 118 height 16
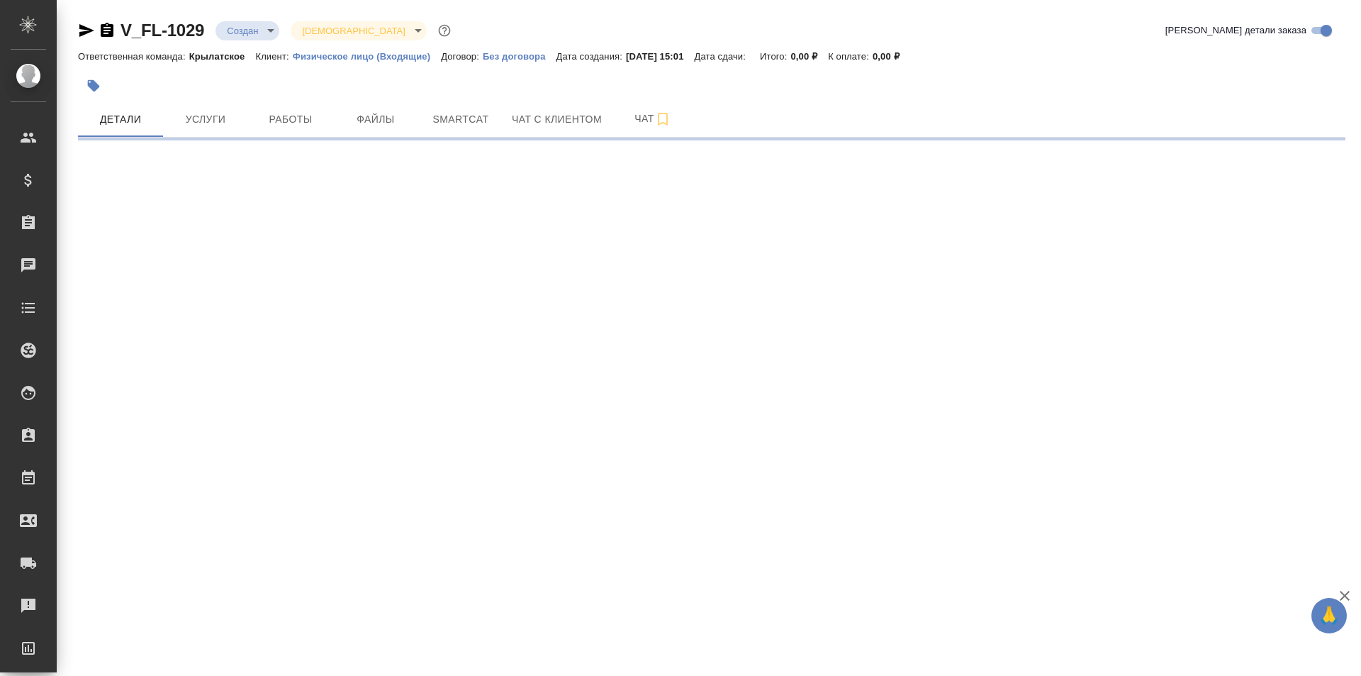
select select "RU"
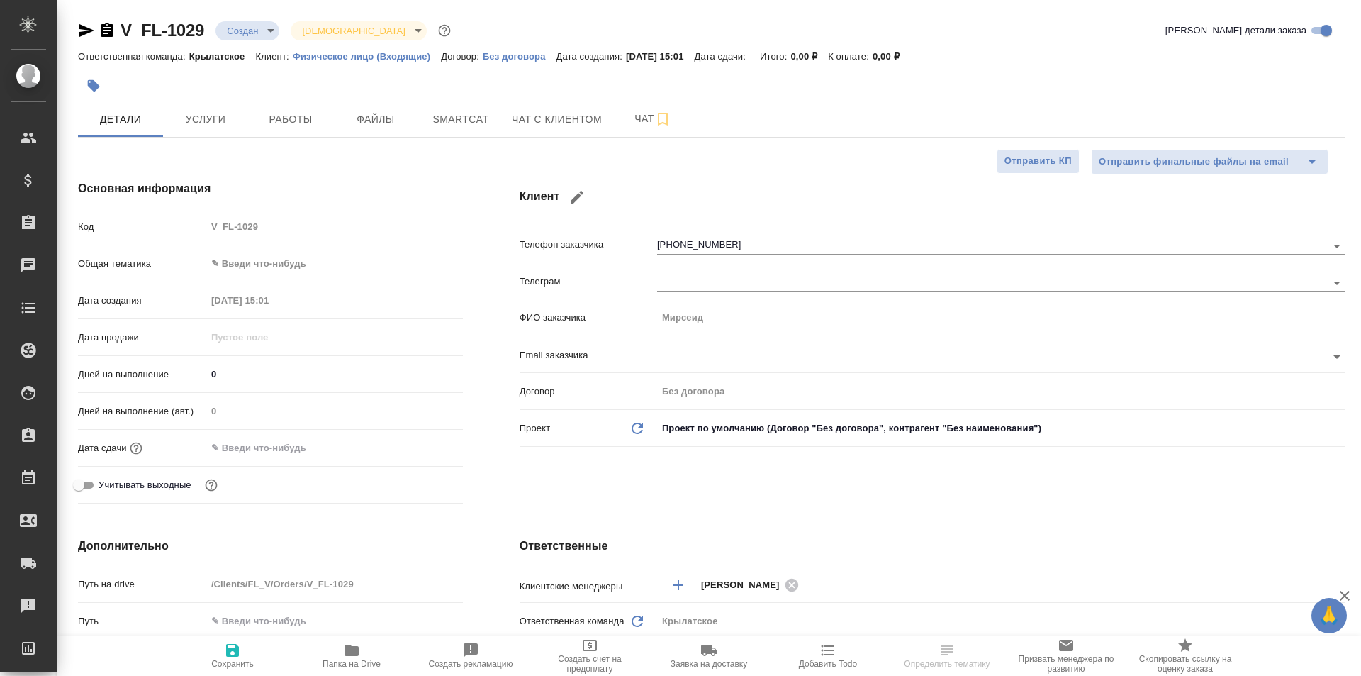
type textarea "x"
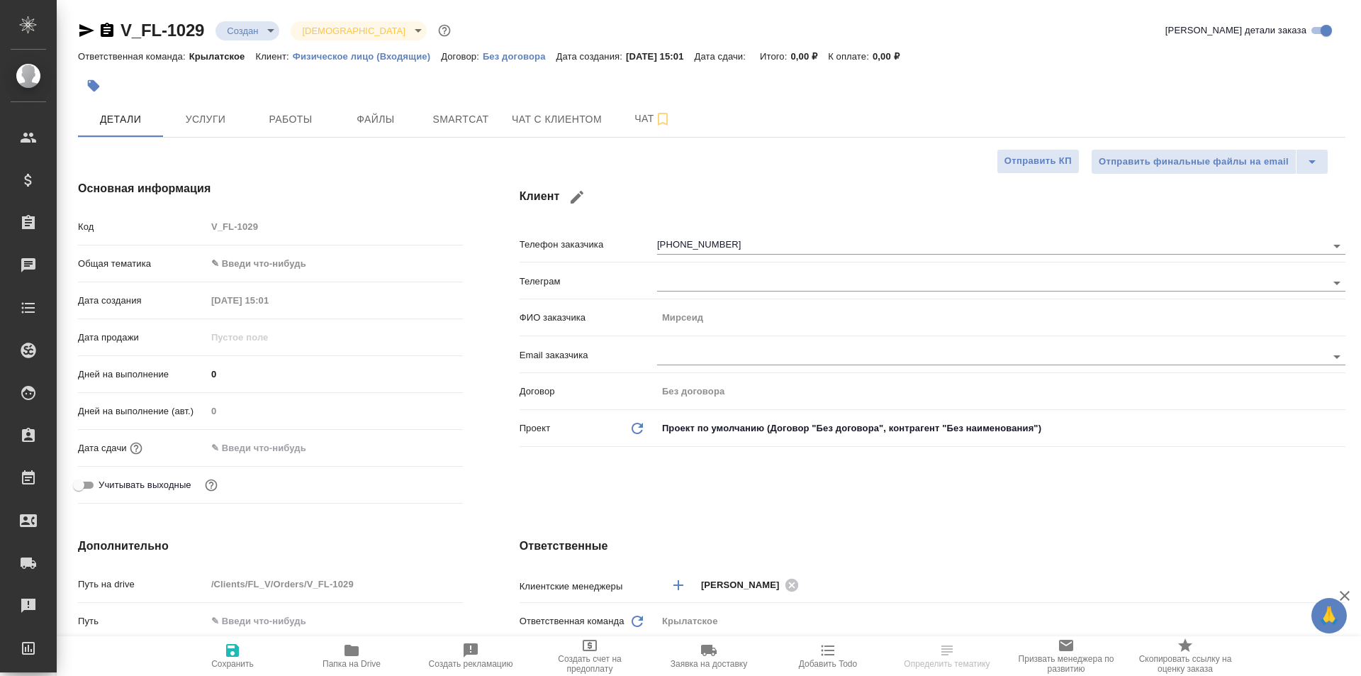
type textarea "x"
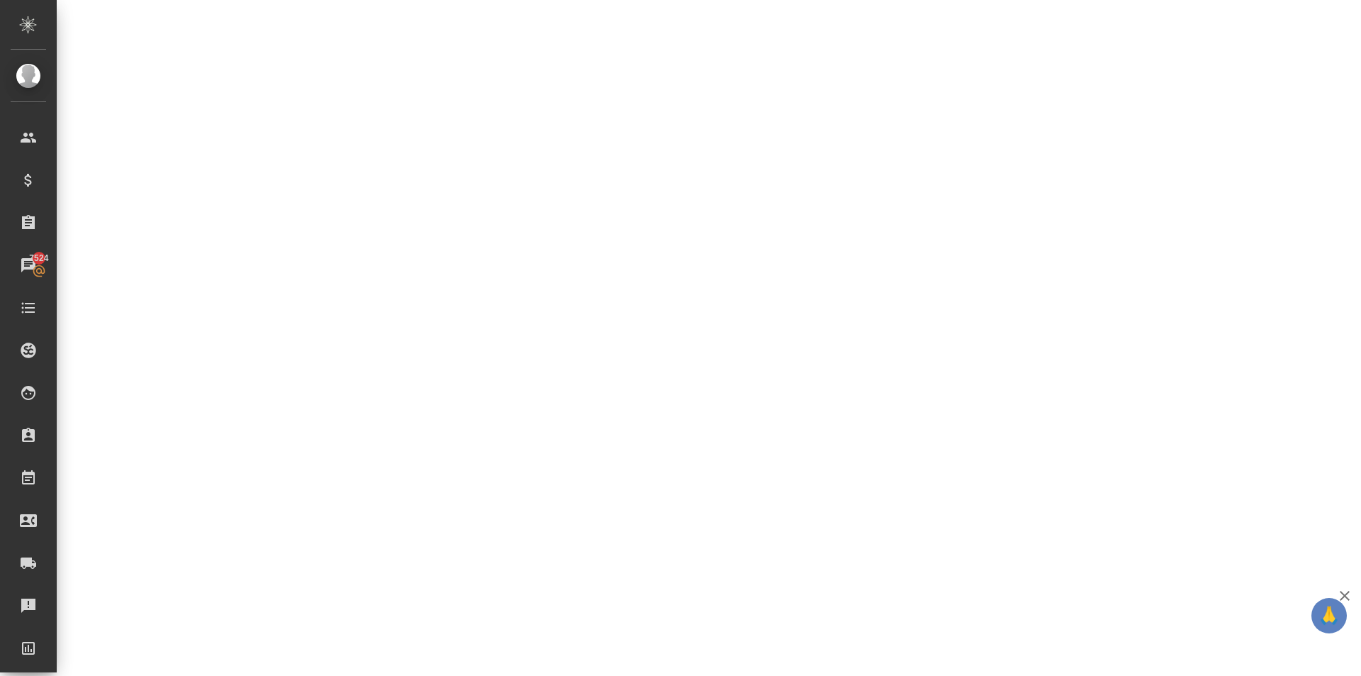
select select "RU"
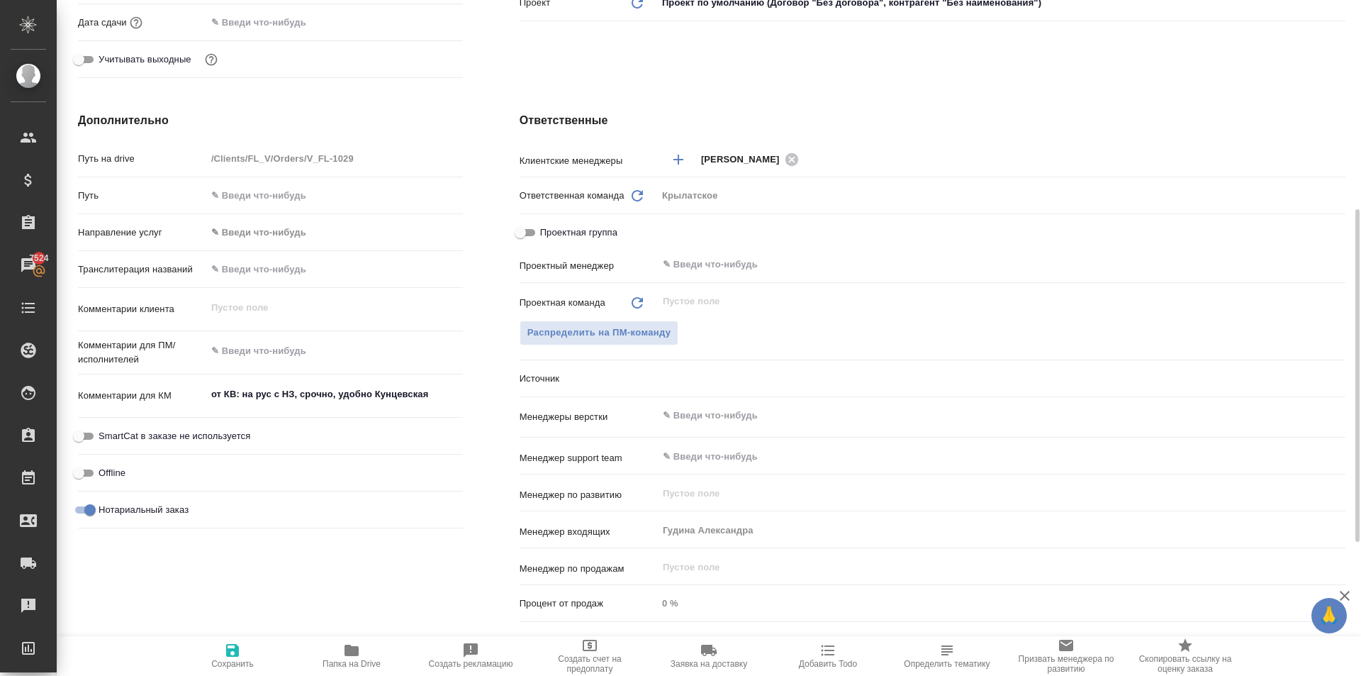
type textarea "x"
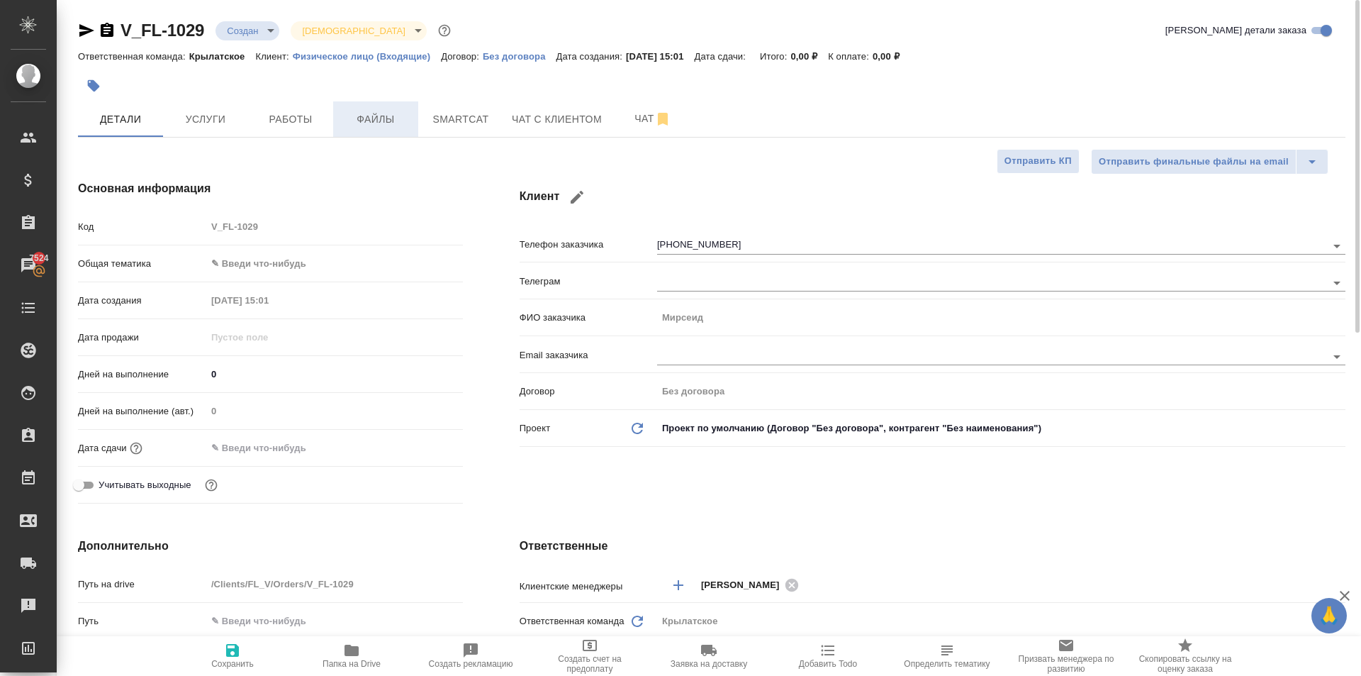
click at [375, 111] on span "Файлы" at bounding box center [376, 120] width 68 height 18
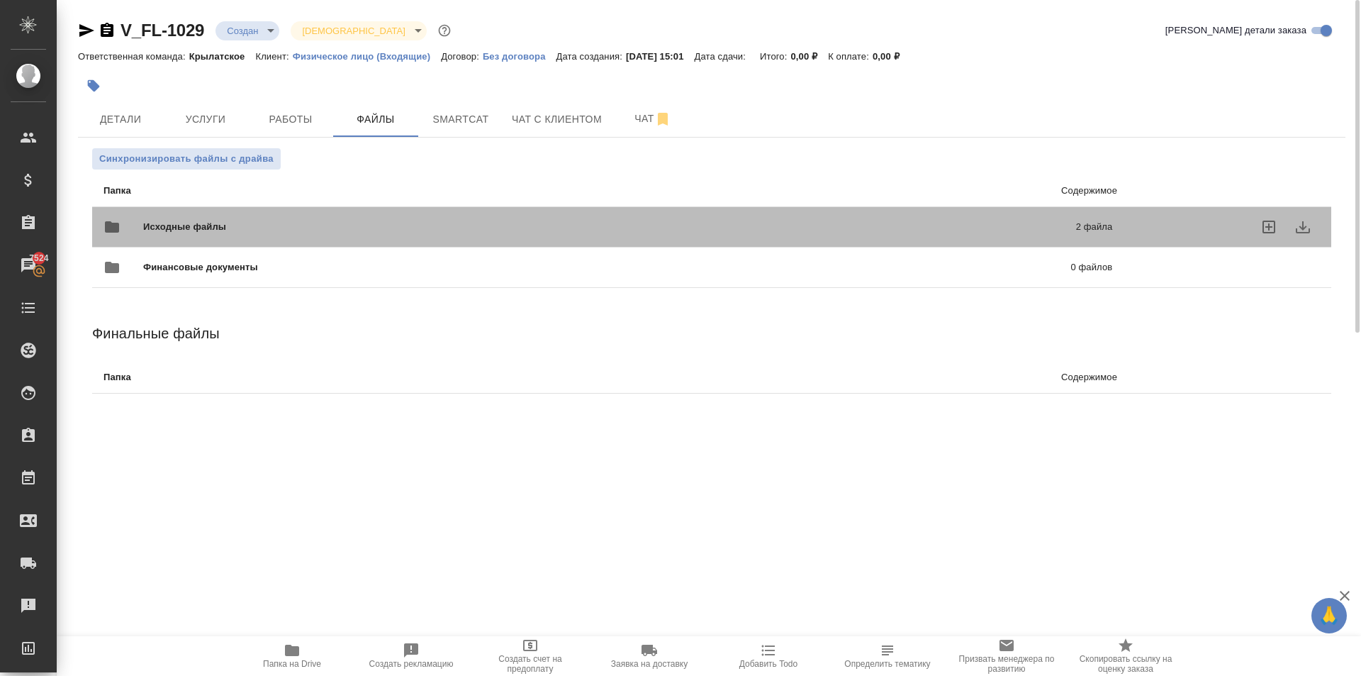
click at [267, 216] on div "Исходные файлы 2 файла" at bounding box center [608, 227] width 1009 height 34
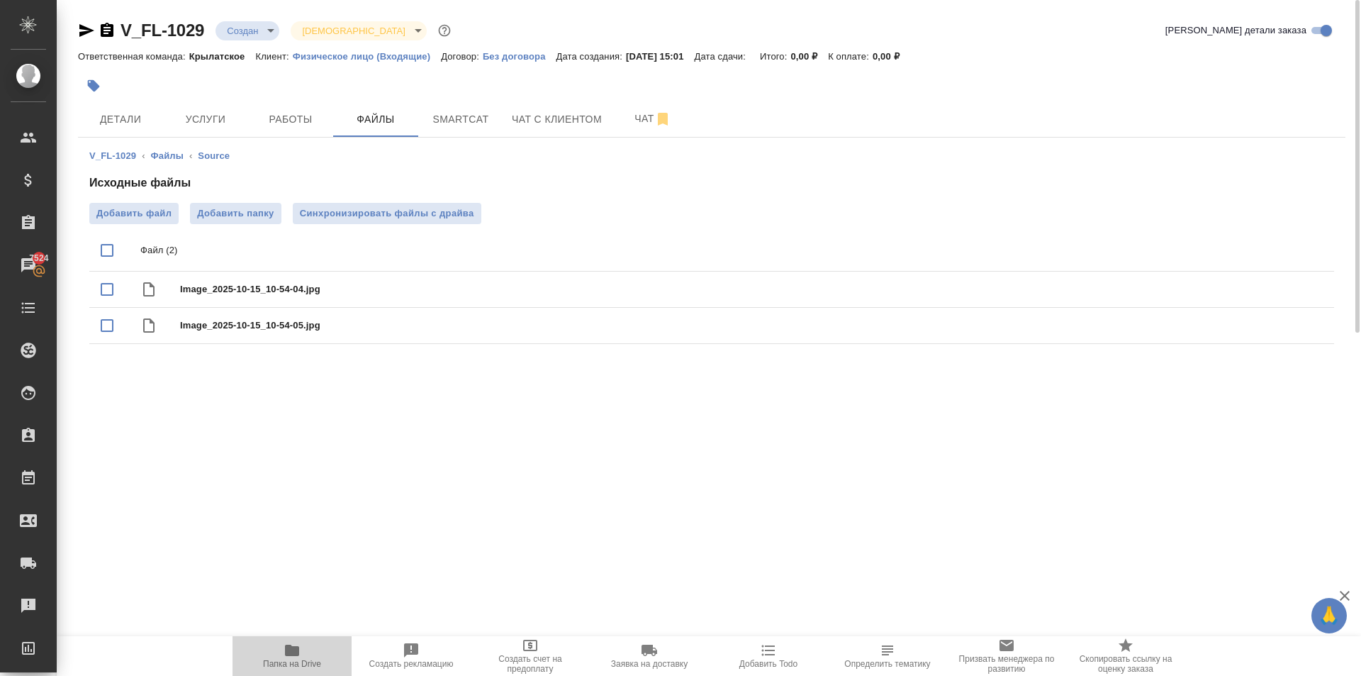
click at [301, 665] on span "Папка на Drive" at bounding box center [292, 664] width 58 height 10
click at [561, 126] on span "Чат с клиентом" at bounding box center [557, 120] width 90 height 18
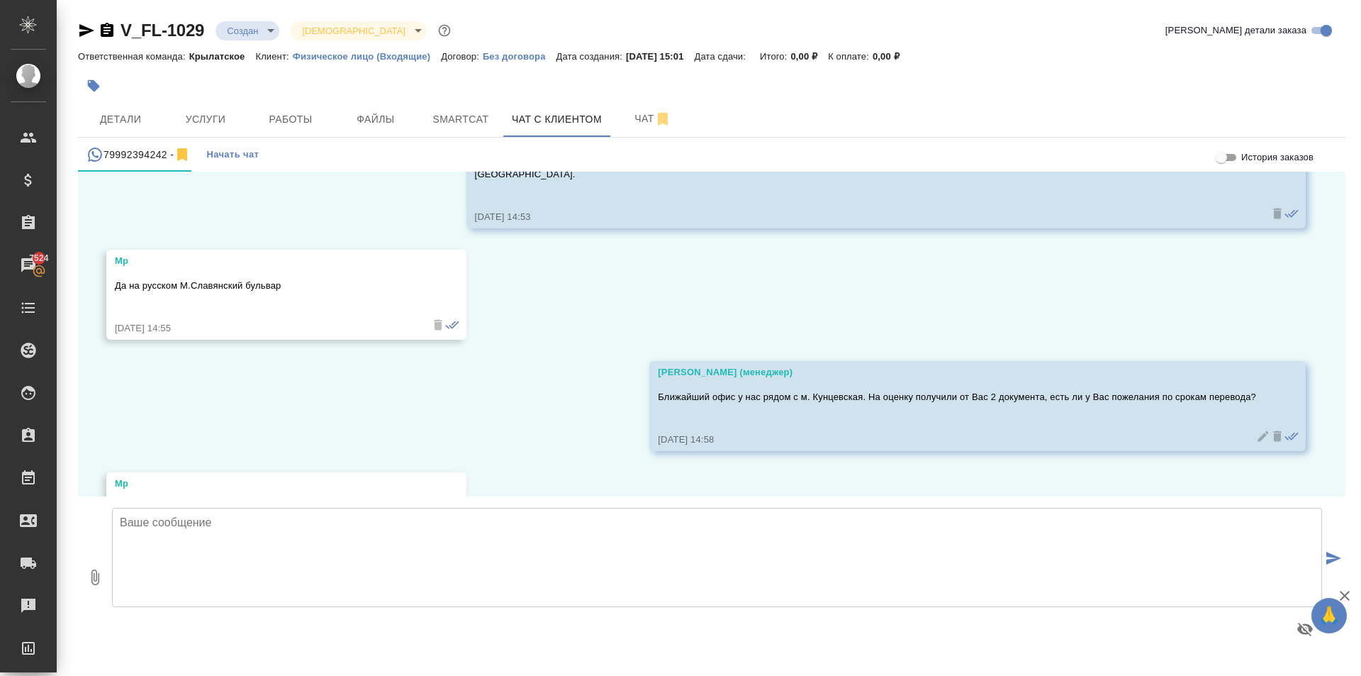
scroll to position [1126, 0]
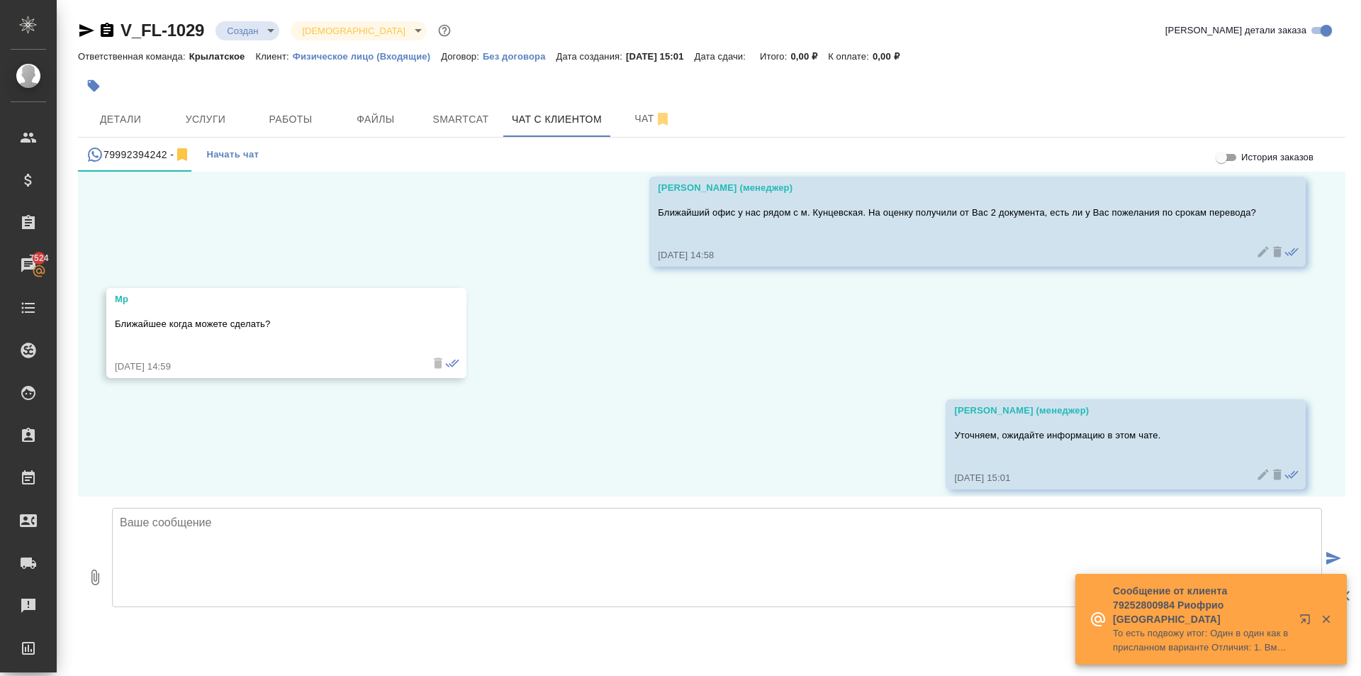
click at [325, 556] on textarea at bounding box center [717, 557] width 1210 height 99
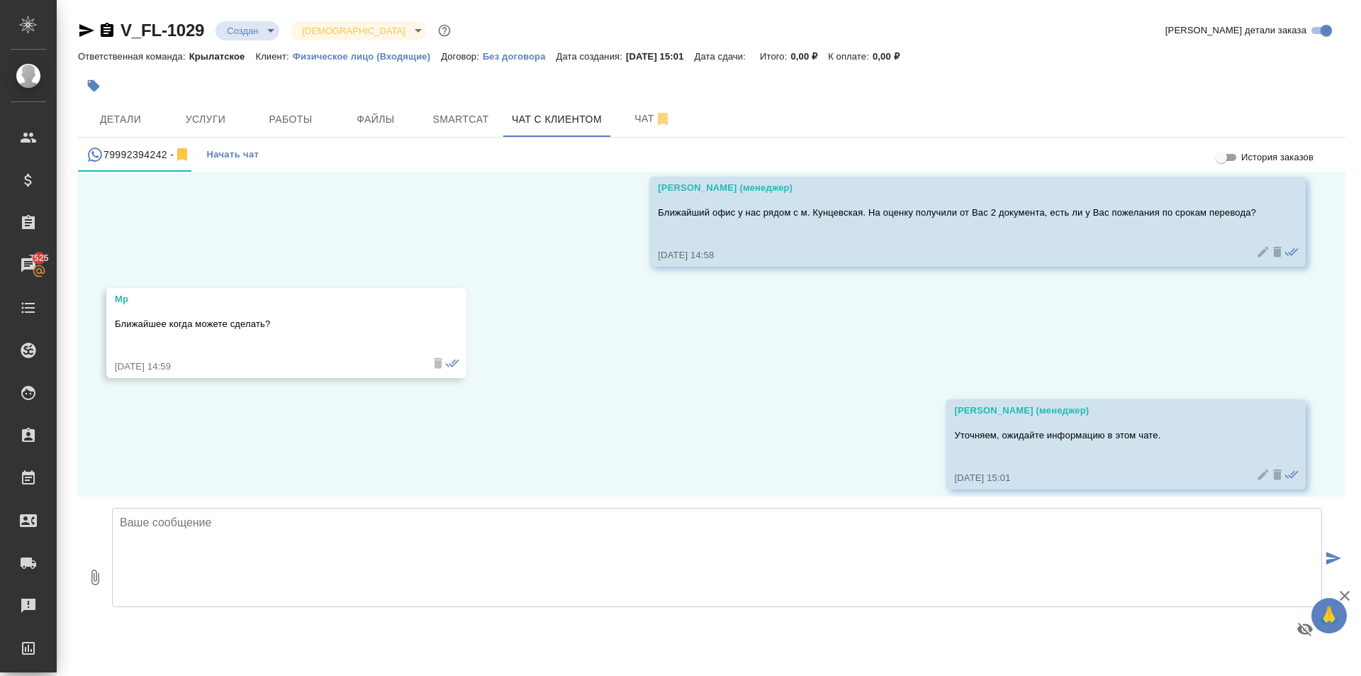
drag, startPoint x: 322, startPoint y: 606, endPoint x: 303, endPoint y: 589, distance: 25.1
click at [312, 598] on textarea at bounding box center [717, 557] width 1210 height 99
click at [291, 571] on textarea at bounding box center [717, 557] width 1210 height 99
click at [281, 460] on div "15.10, среда Мр Доброе утро 15.10.25, 10:46 Мр Хотел заказать услуги 15.10.25, …" at bounding box center [712, 334] width 1268 height 325
click at [279, 533] on textarea at bounding box center [717, 557] width 1210 height 99
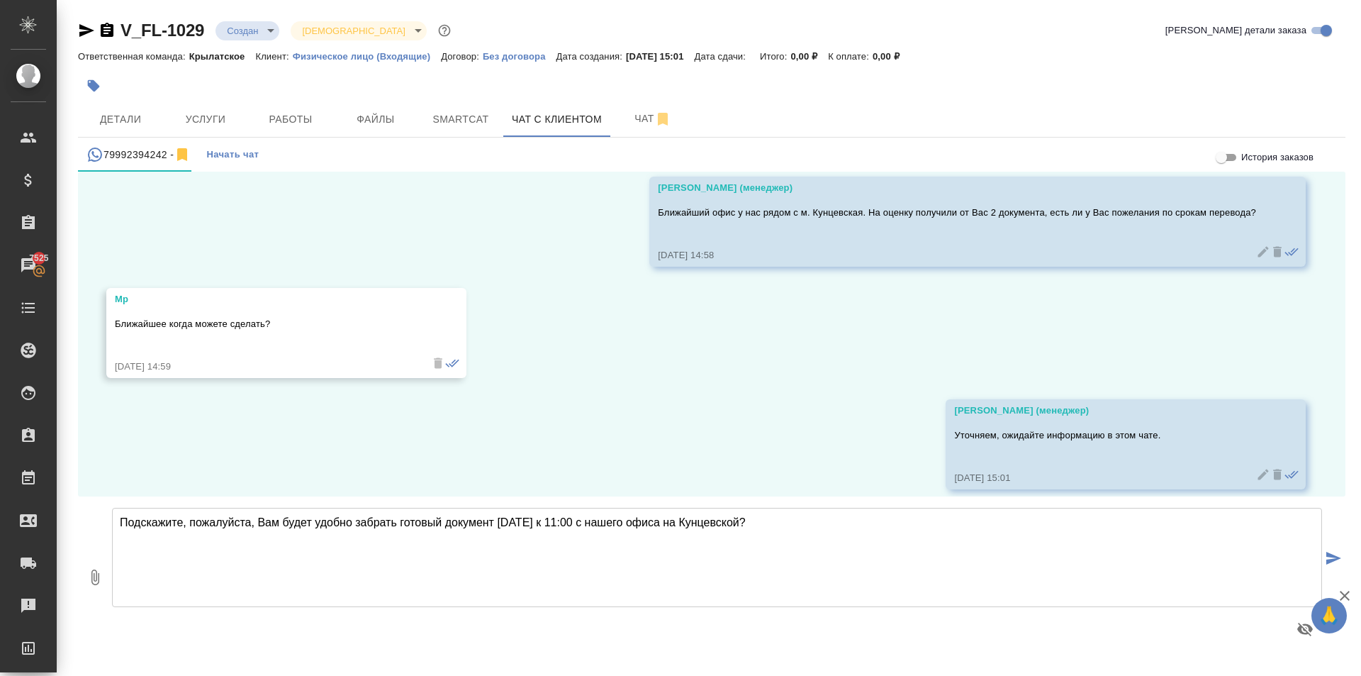
click at [776, 522] on textarea "Подскажите, пожалуйста, Вам будет удобно забрать готовый документ завтра к 11:0…" at bounding box center [717, 557] width 1210 height 99
click at [569, 522] on textarea "Подскажите, пожалуйста, Вам будет удобно забрать готовый документ завтра к 11:0…" at bounding box center [717, 557] width 1210 height 99
click at [639, 557] on textarea "Подскажите, пожалуйста, Вам будет удобно забрать готовый документ завтра к 11:0…" at bounding box center [717, 557] width 1210 height 99
click at [760, 526] on textarea "Подскажите, пожалуйста, Вам будет удобно забрать готовый документ завтра к 11:0…" at bounding box center [717, 557] width 1210 height 99
type textarea "Подскажите, пожалуйста, Вам будет удобно забрать готовый документ завтра к 11:0…"
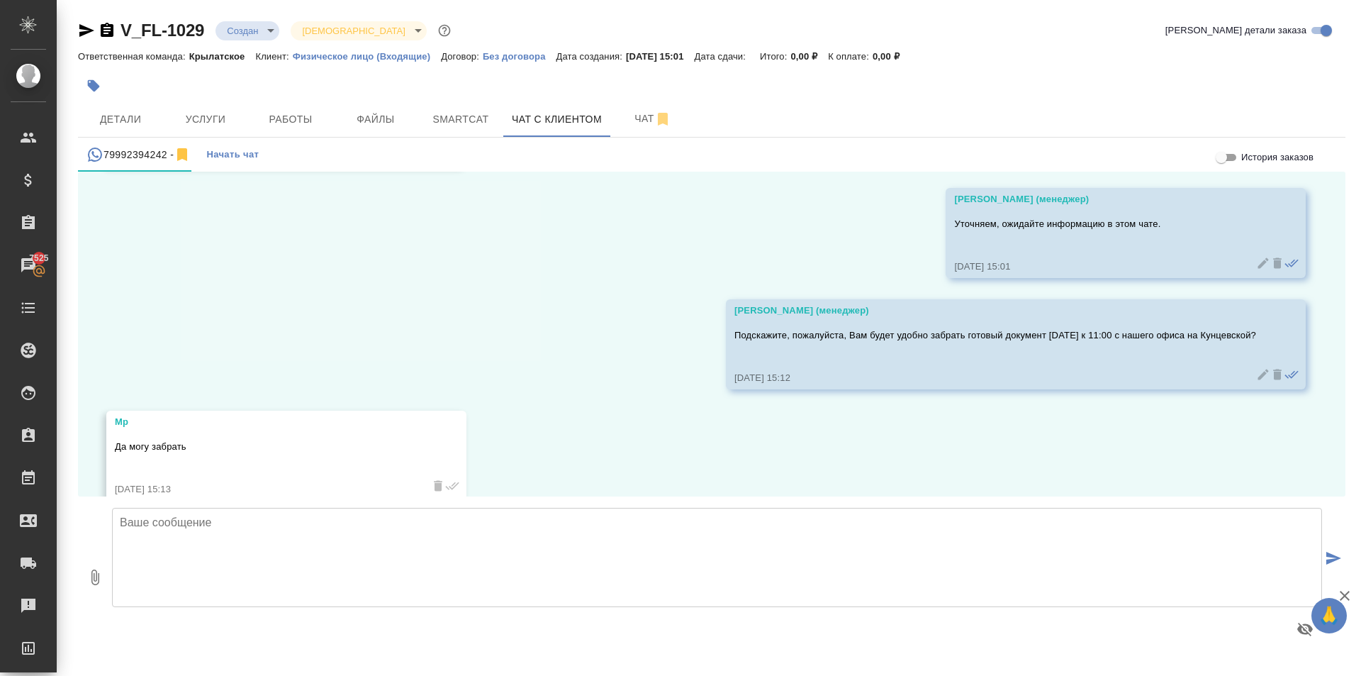
scroll to position [1348, 0]
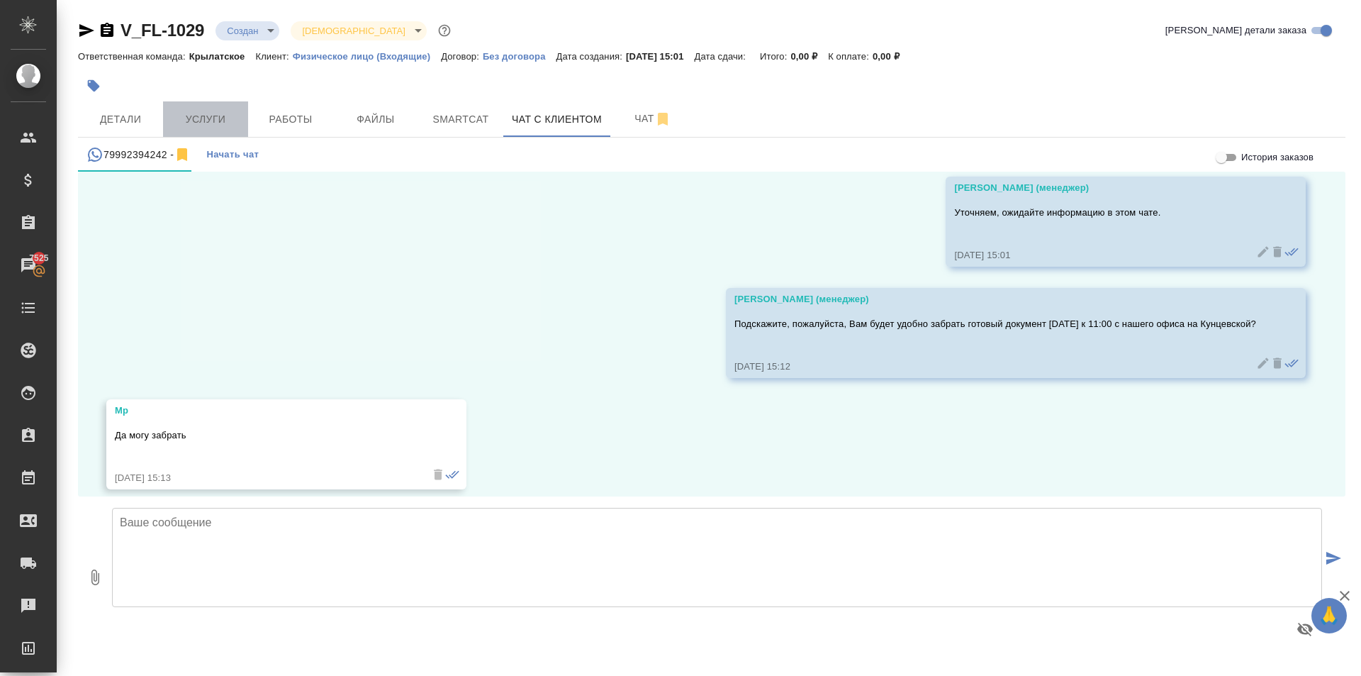
click at [191, 115] on span "Услуги" at bounding box center [206, 120] width 68 height 18
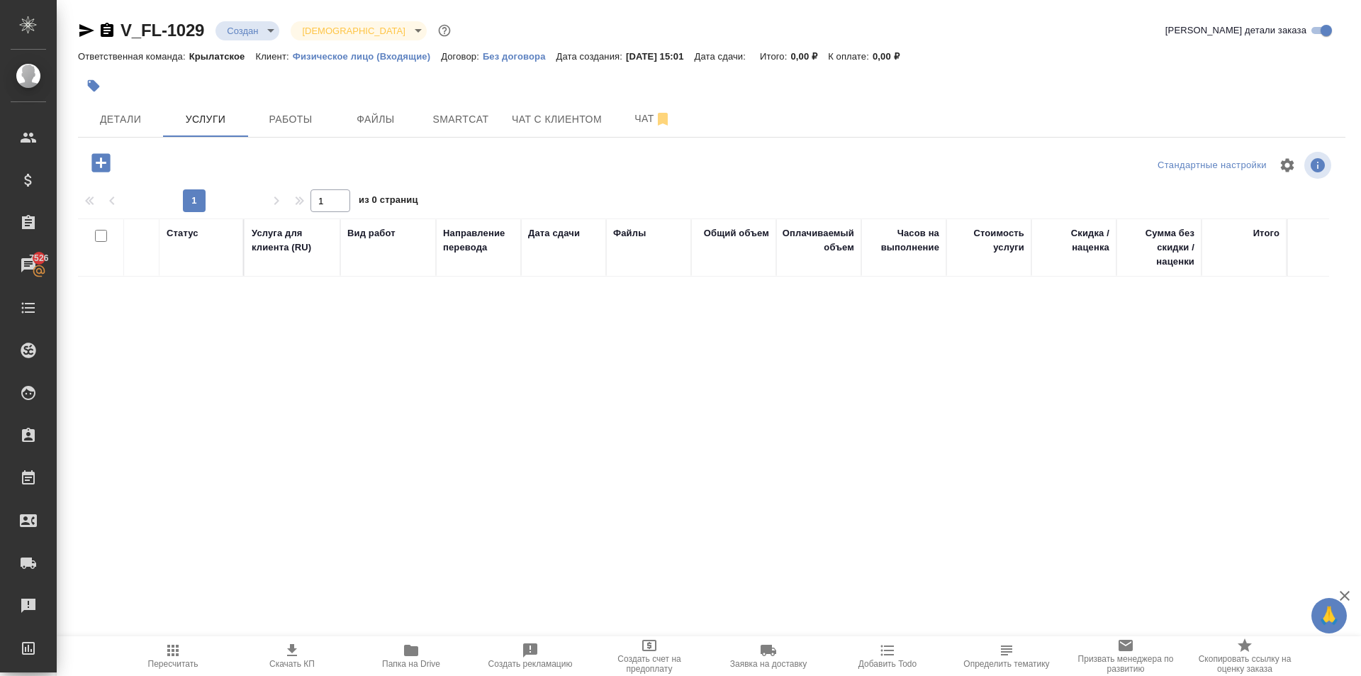
click at [96, 164] on icon "button" at bounding box center [100, 162] width 18 height 18
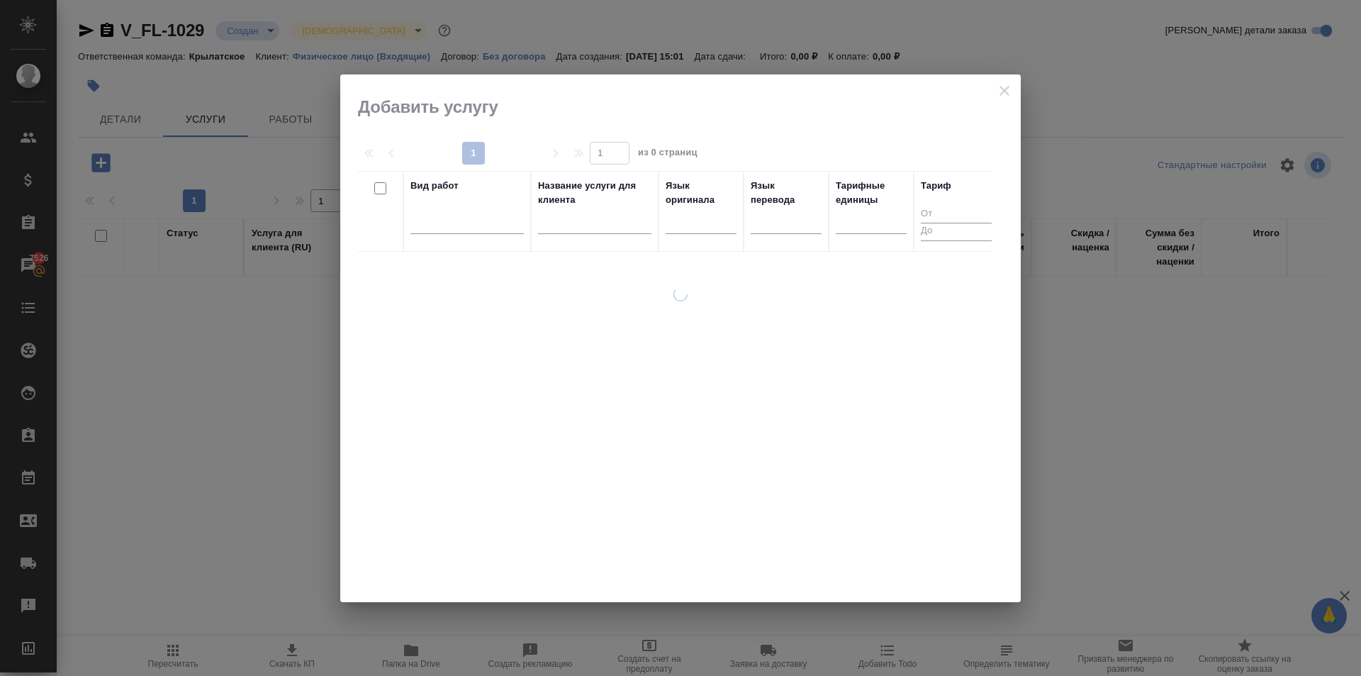
drag, startPoint x: 669, startPoint y: 226, endPoint x: 670, endPoint y: 235, distance: 8.5
click at [669, 231] on div at bounding box center [701, 220] width 71 height 27
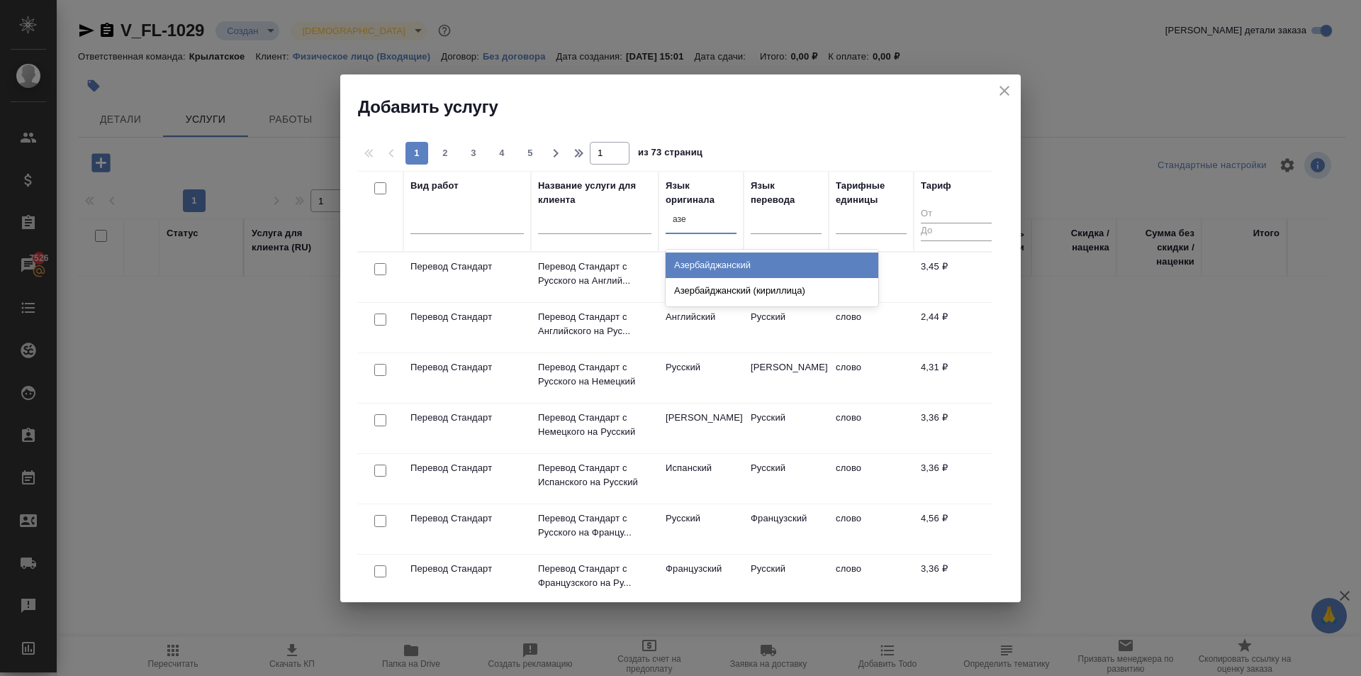
type input "азер"
click at [720, 262] on div "Азербайджанский" at bounding box center [772, 265] width 213 height 26
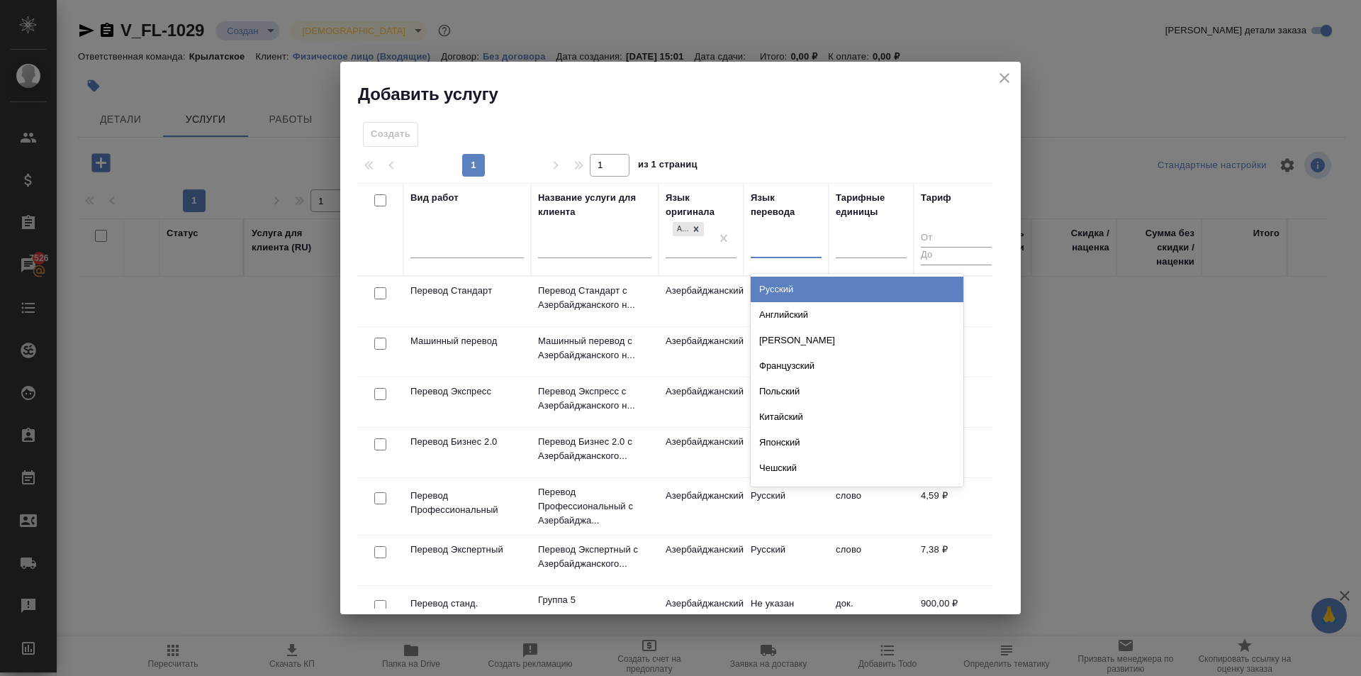
click at [786, 243] on div at bounding box center [786, 243] width 71 height 21
click at [773, 285] on div "Русский" at bounding box center [857, 289] width 213 height 26
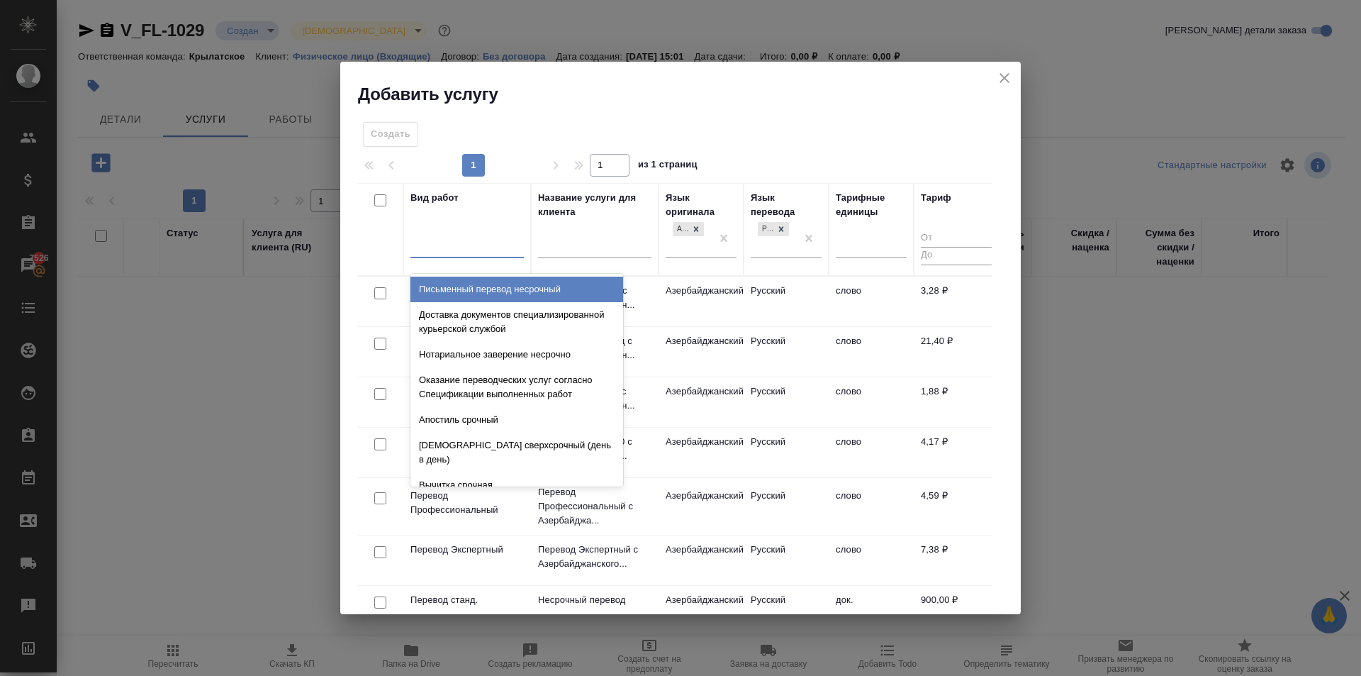
click at [480, 242] on div at bounding box center [466, 243] width 113 height 21
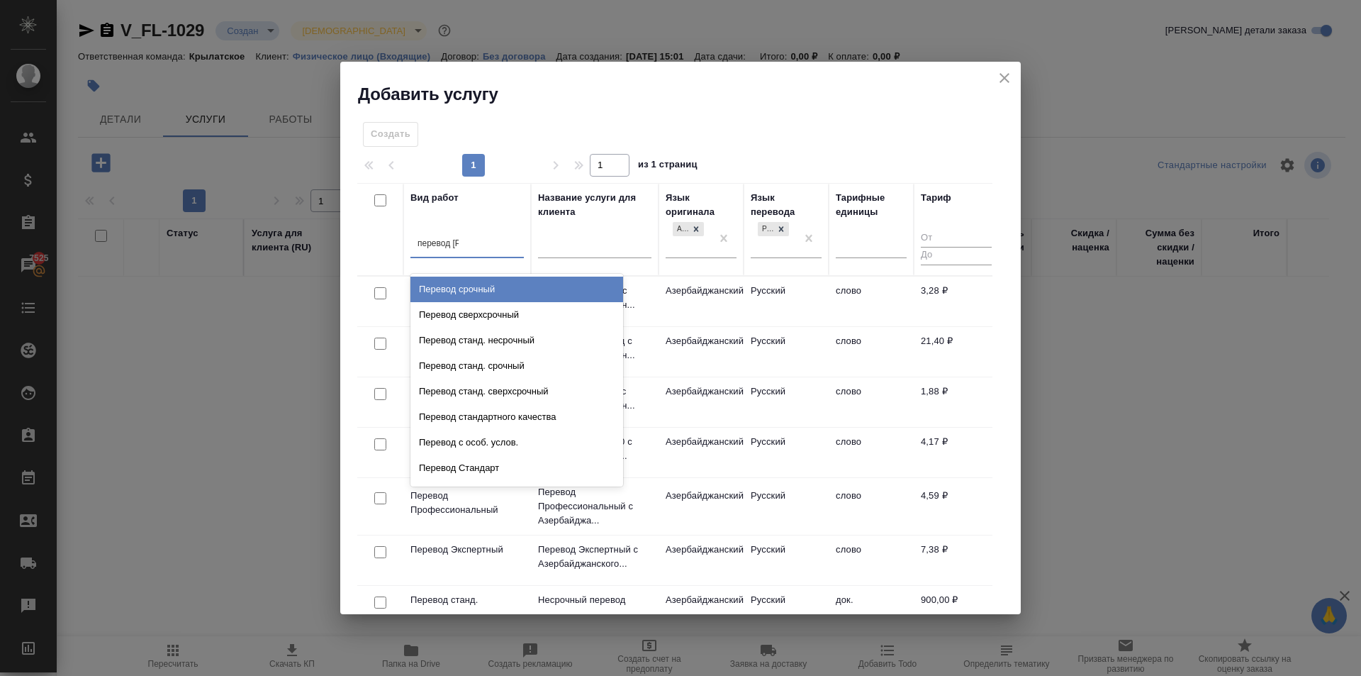
type input "перевод ст"
click at [532, 284] on div "Перевод станд. несрочный" at bounding box center [516, 289] width 213 height 26
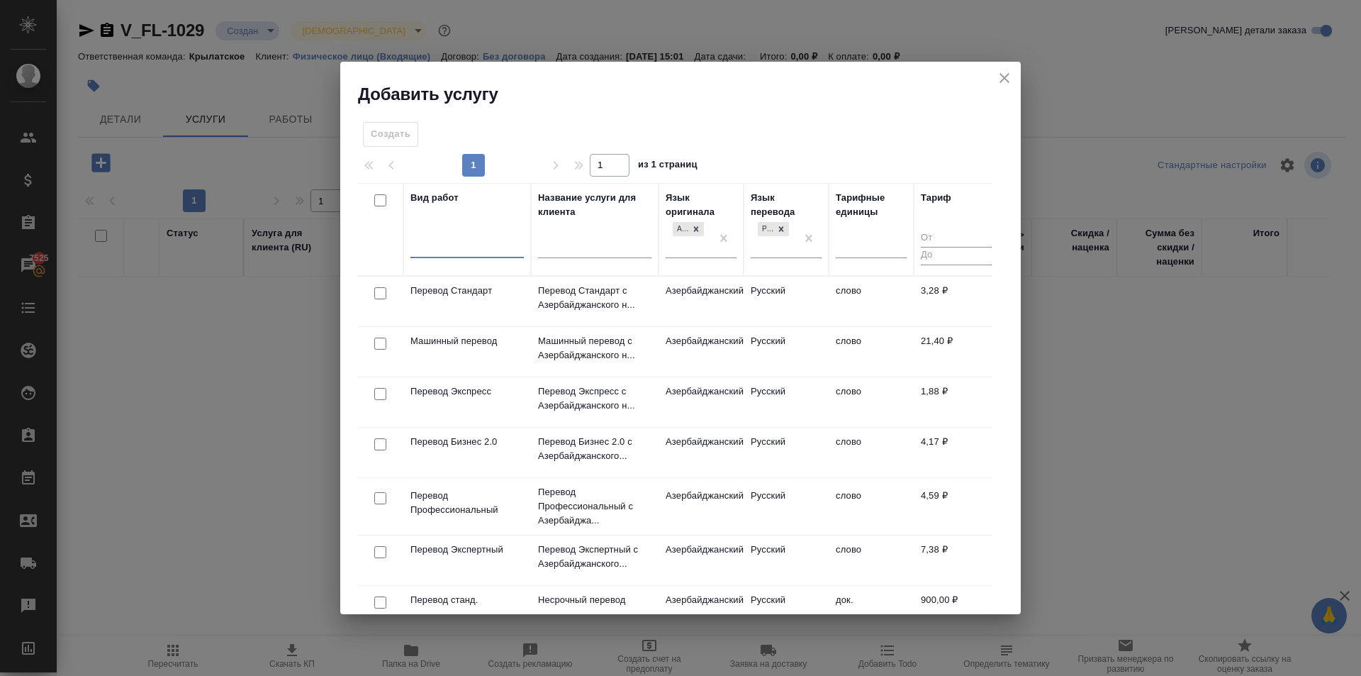
click at [452, 235] on div at bounding box center [466, 243] width 113 height 21
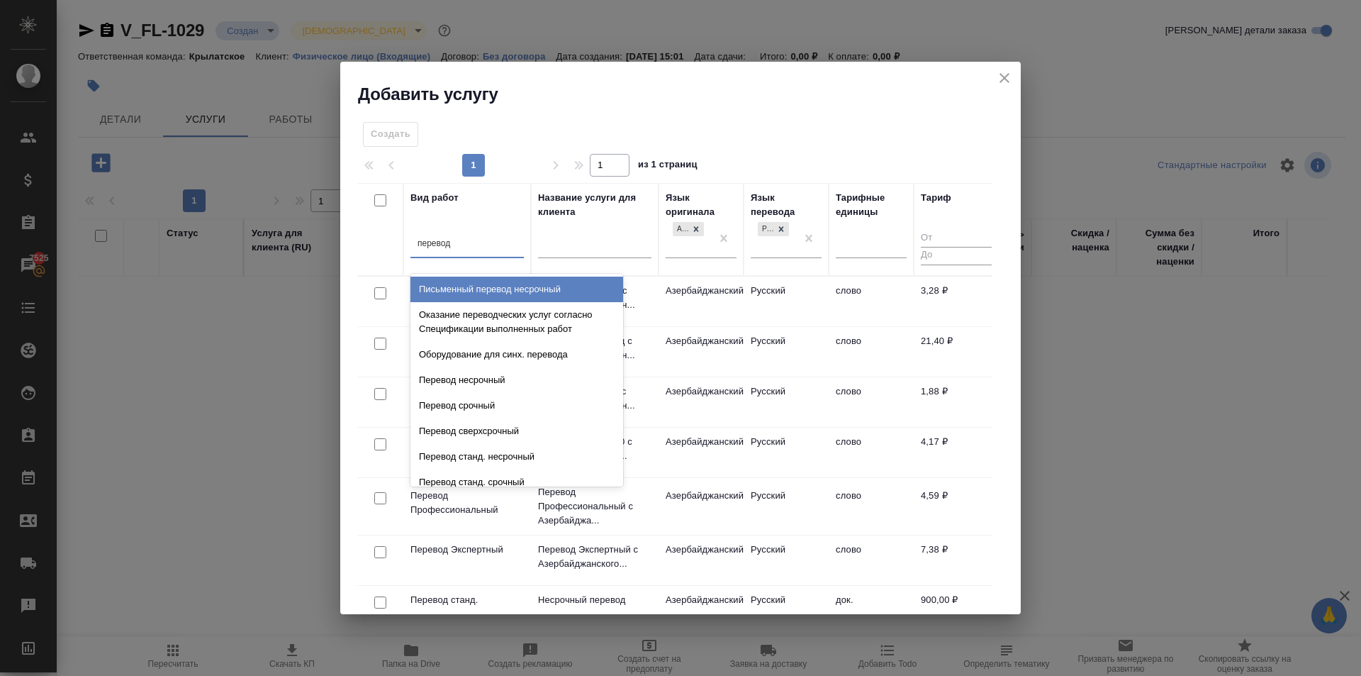
type input "перевод ст"
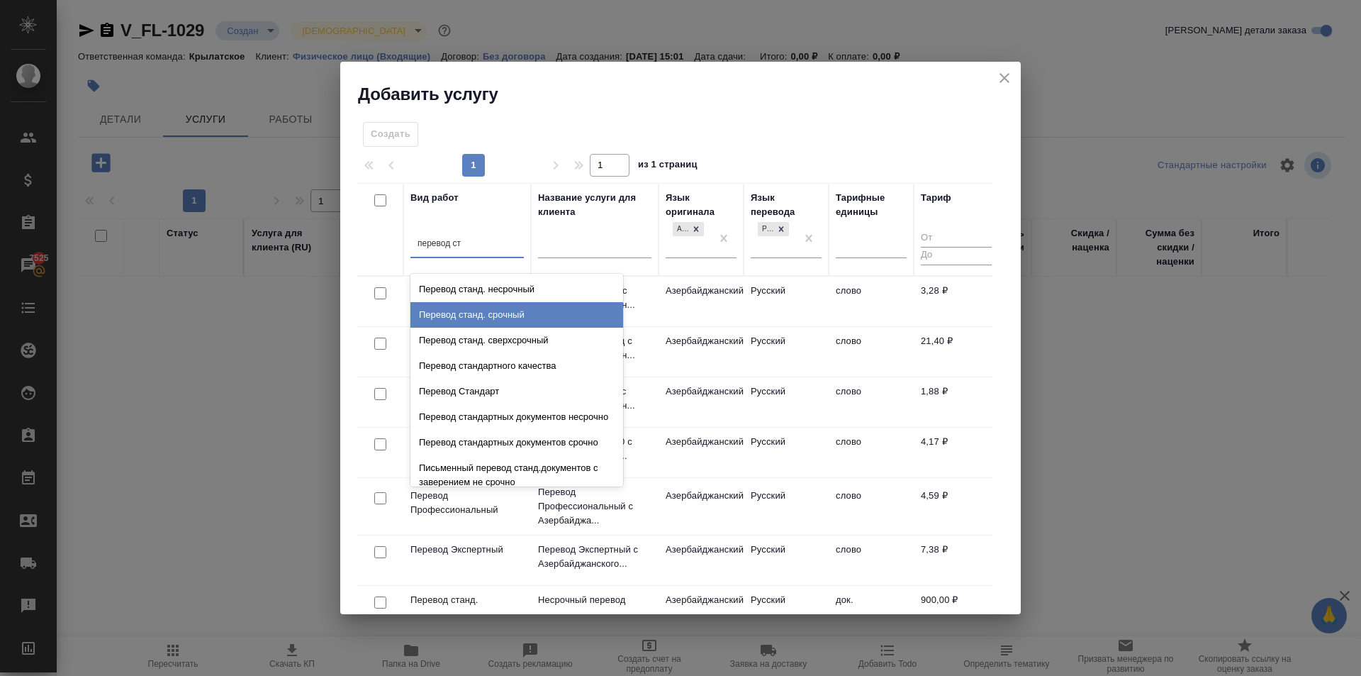
click at [558, 310] on div "Перевод станд. срочный" at bounding box center [516, 315] width 213 height 26
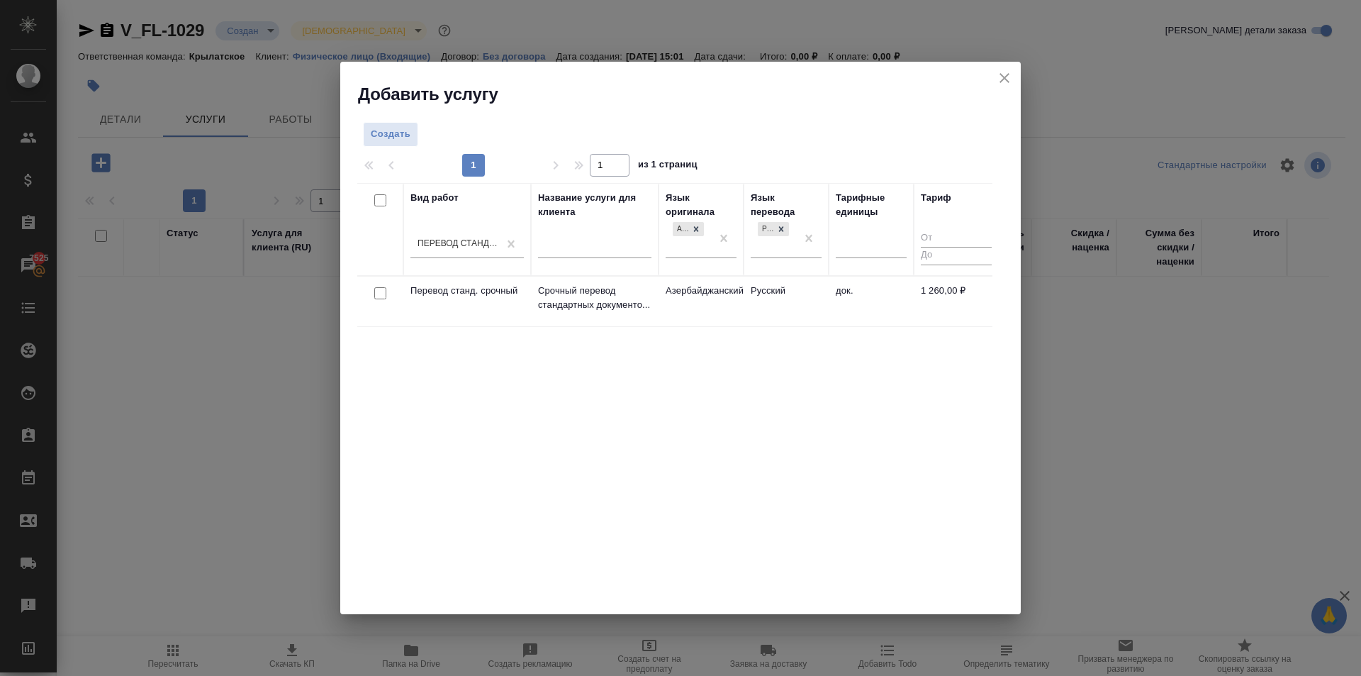
click at [708, 302] on td "Азербайджанский" at bounding box center [701, 301] width 85 height 50
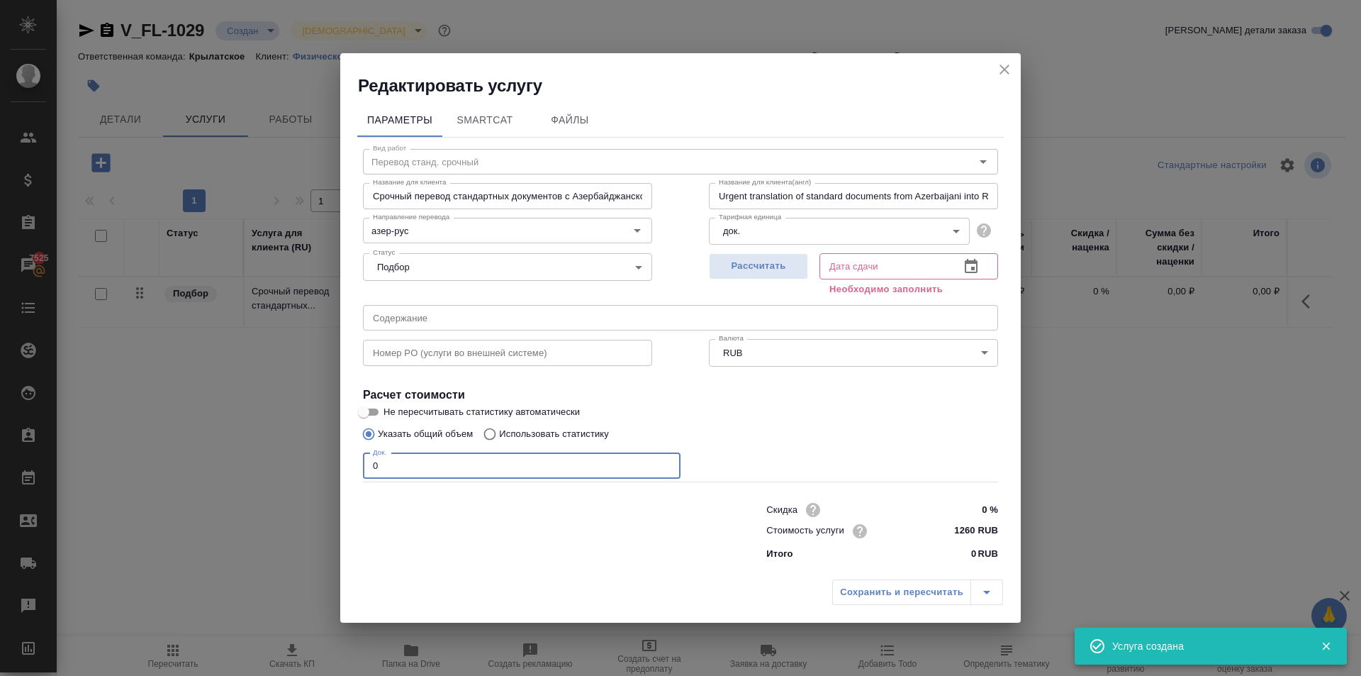
drag, startPoint x: 421, startPoint y: 466, endPoint x: 247, endPoint y: 456, distance: 174.7
click at [247, 456] on div "Редактировать услугу Параметры SmartCat Файлы Вид работ Перевод станд. срочный …" at bounding box center [680, 338] width 1361 height 676
type input "1"
drag, startPoint x: 540, startPoint y: 560, endPoint x: 218, endPoint y: 637, distance: 330.8
click at [540, 561] on div "Скидка 0 % Стоимость услуги 1260 RUB Итого 0 RUB" at bounding box center [681, 530] width 692 height 118
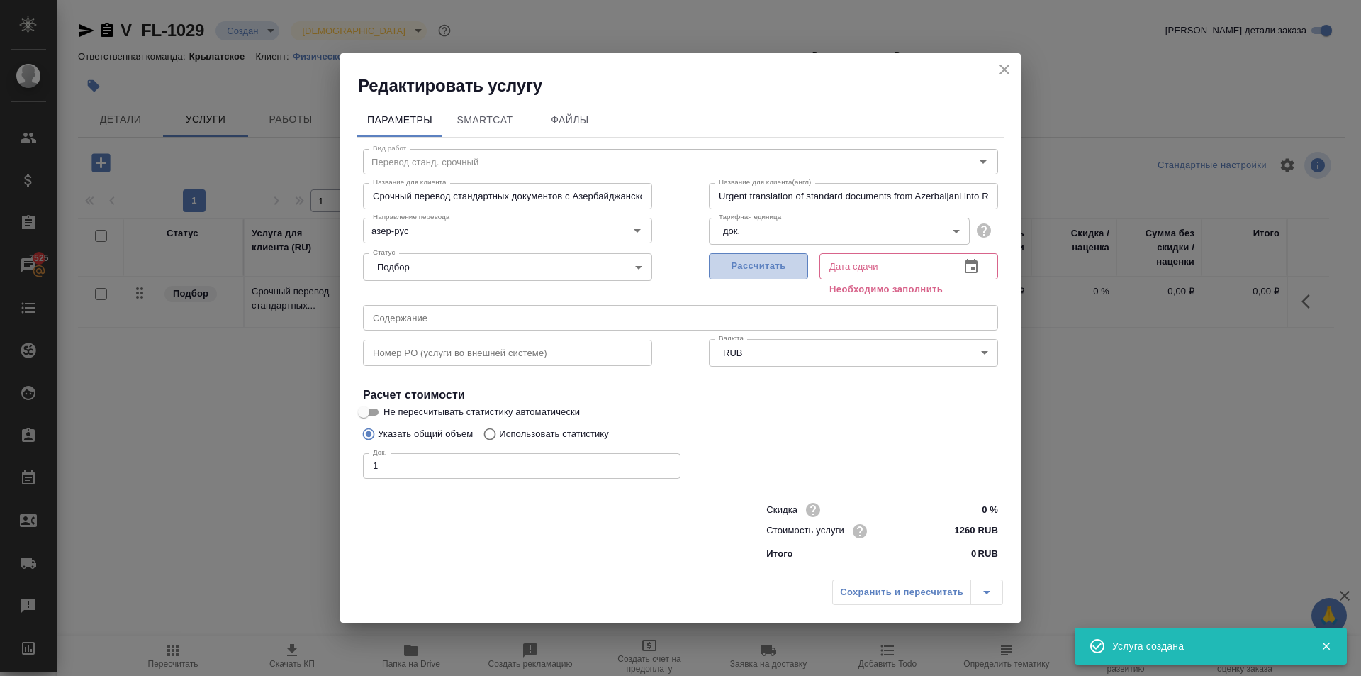
click at [728, 265] on span "Рассчитать" at bounding box center [759, 266] width 84 height 16
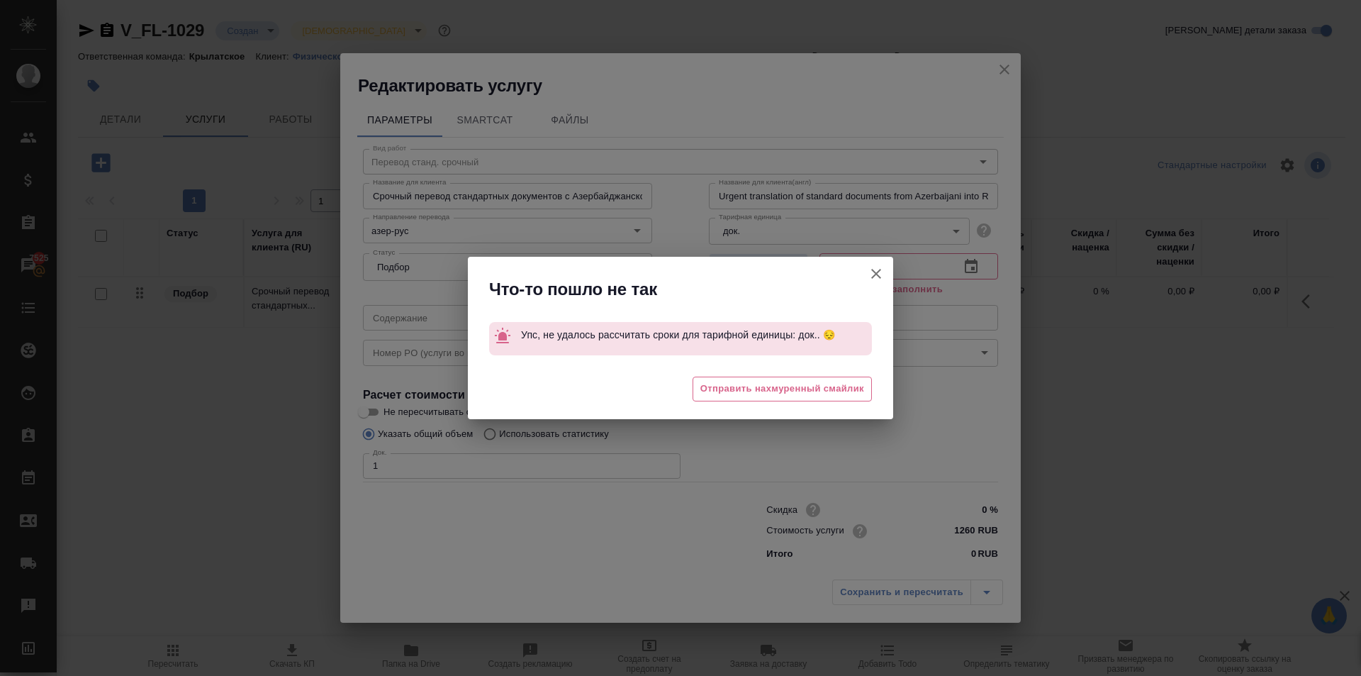
type input "15.10.2025 15:14"
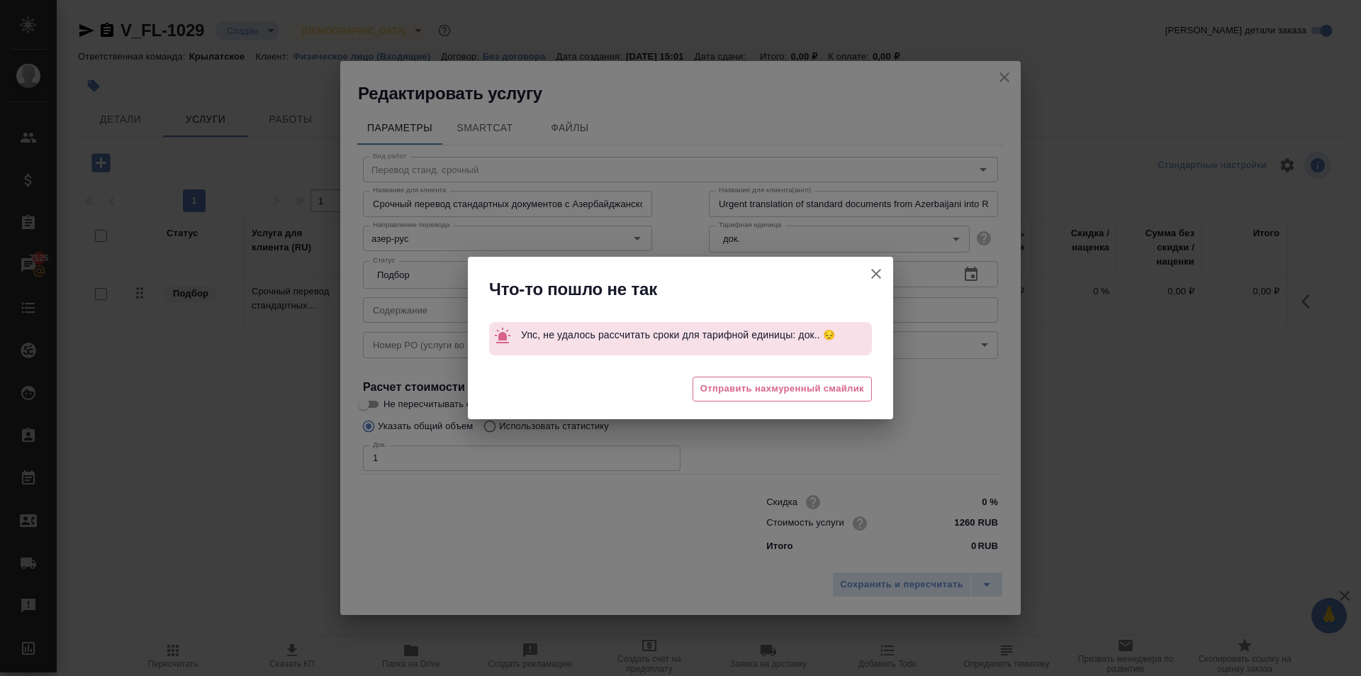
click at [860, 281] on div at bounding box center [876, 279] width 34 height 44
click at [872, 270] on icon "button" at bounding box center [876, 273] width 17 height 17
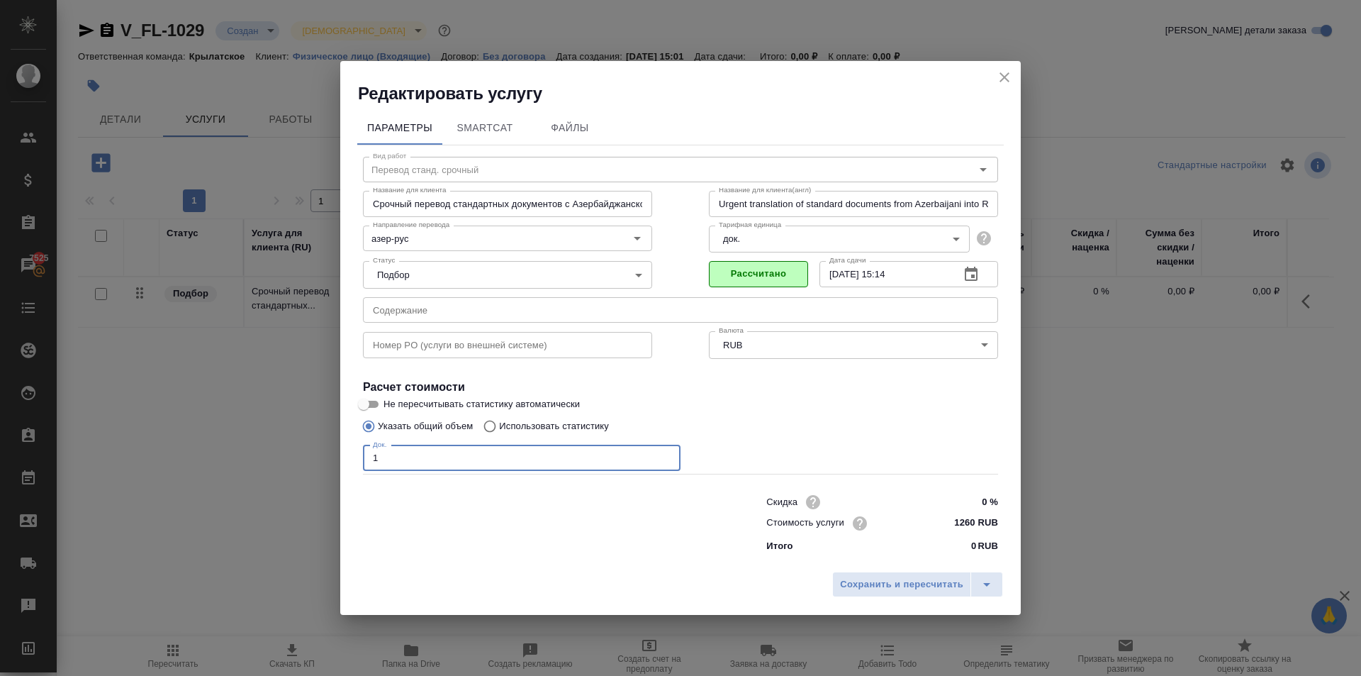
drag, startPoint x: 402, startPoint y: 449, endPoint x: 308, endPoint y: 434, distance: 94.8
click at [311, 435] on div "Редактировать услугу Параметры SmartCat Файлы Вид работ Перевод станд. срочный …" at bounding box center [680, 338] width 1361 height 676
type input "2"
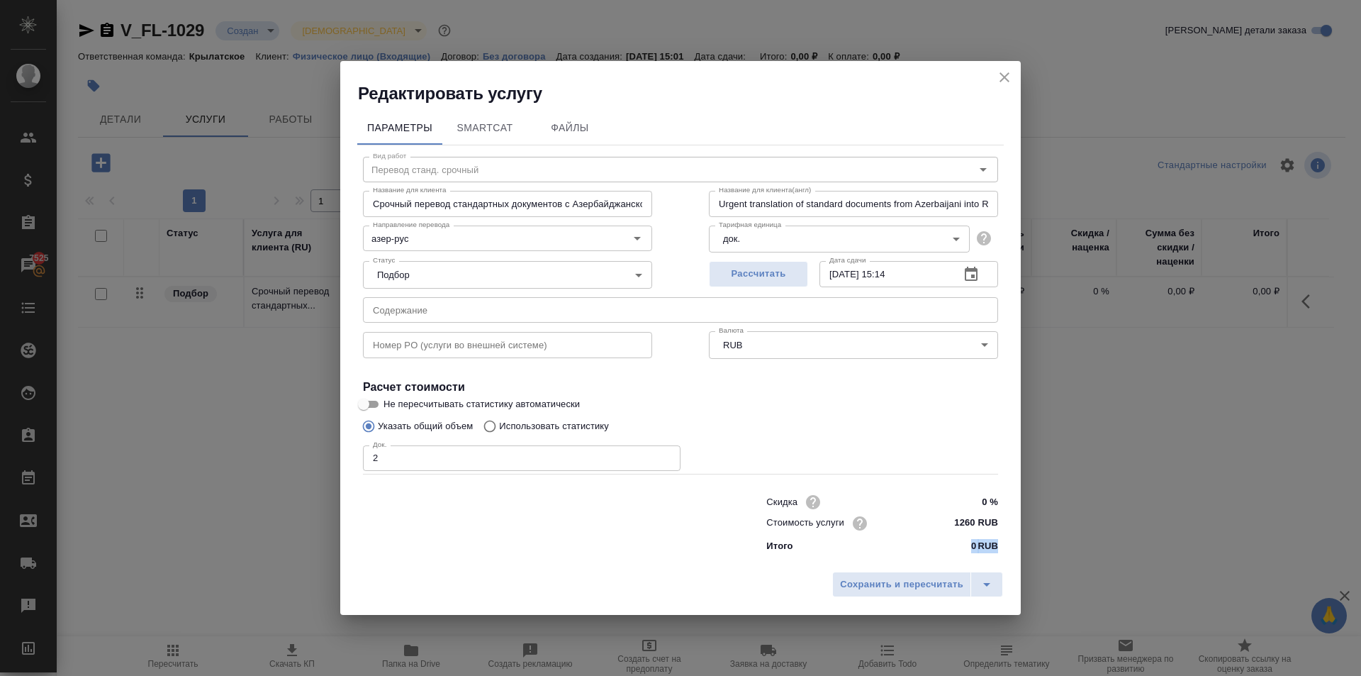
drag, startPoint x: 922, startPoint y: 567, endPoint x: 834, endPoint y: 547, distance: 89.4
click at [834, 547] on div "Редактировать услугу Параметры SmartCat Файлы Вид работ Перевод станд. срочный …" at bounding box center [680, 338] width 681 height 554
click at [959, 522] on input "1260 RUB" at bounding box center [972, 523] width 52 height 21
type input "1300 RUB"
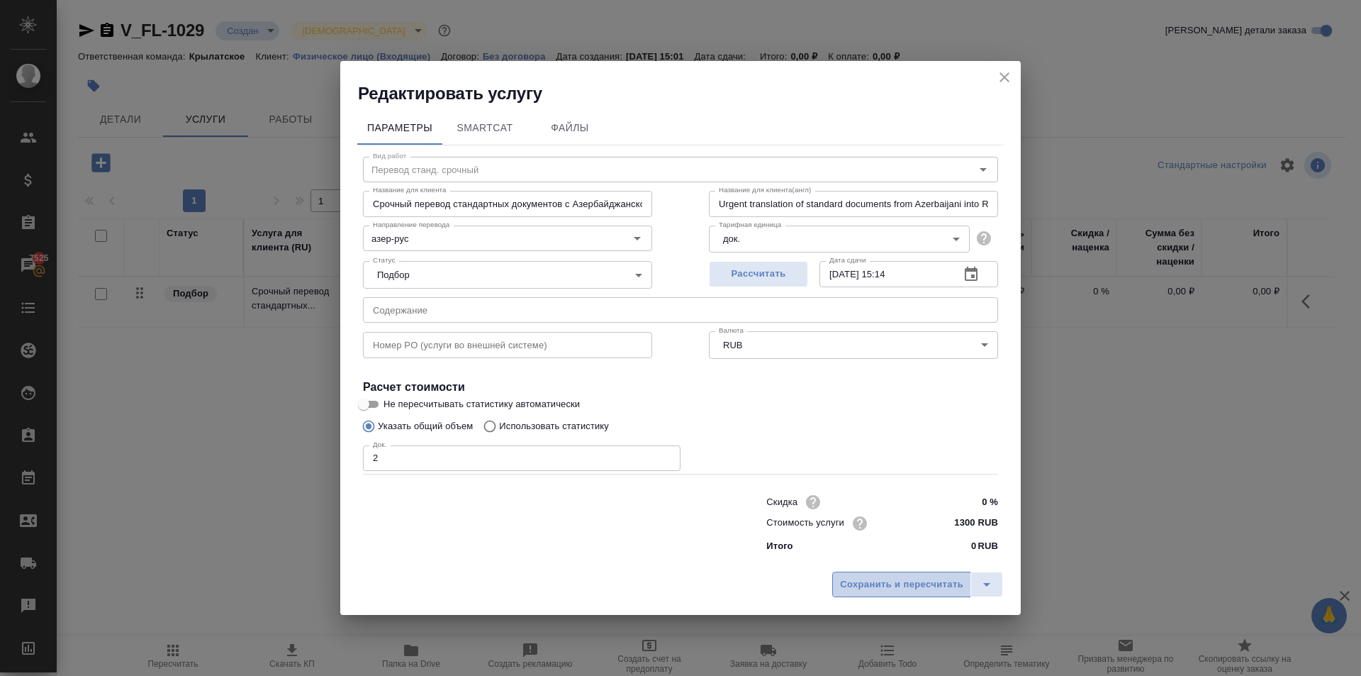
click at [898, 576] on span "Сохранить и пересчитать" at bounding box center [901, 584] width 123 height 16
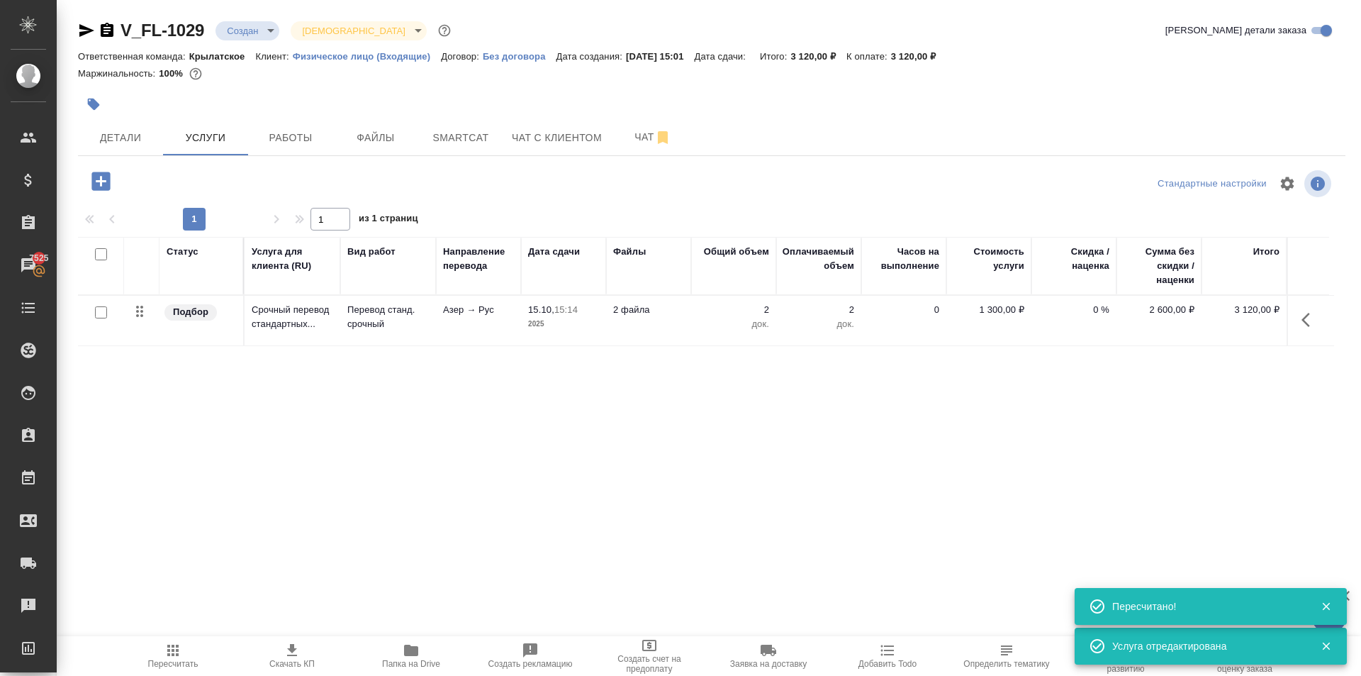
click at [111, 188] on icon "button" at bounding box center [101, 181] width 25 height 25
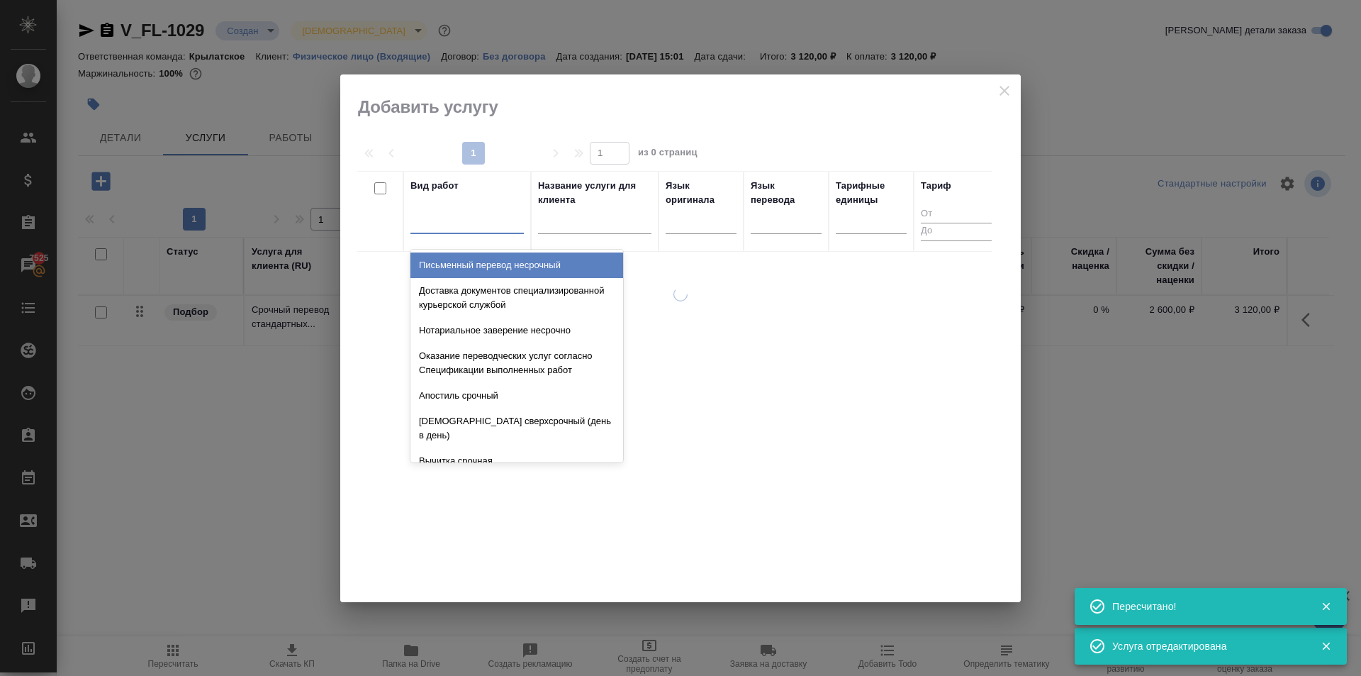
click at [445, 210] on div at bounding box center [466, 219] width 113 height 21
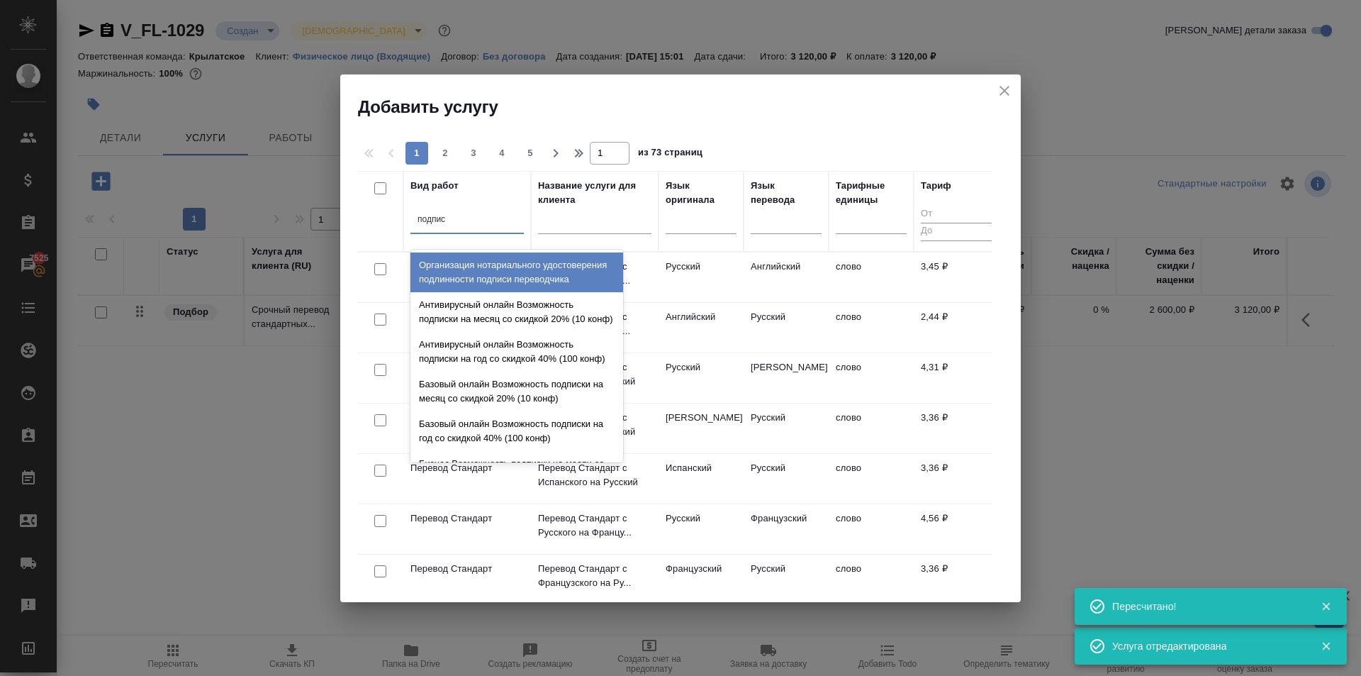
type input "подписи"
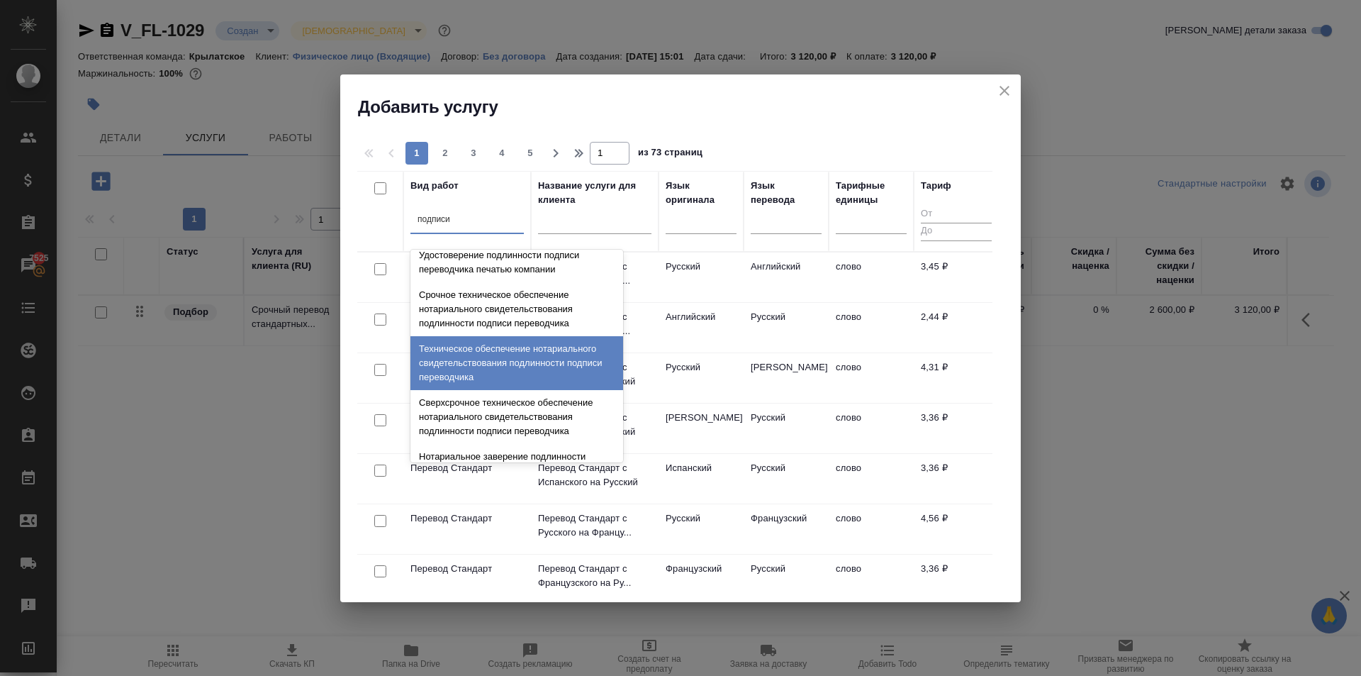
scroll to position [71, 0]
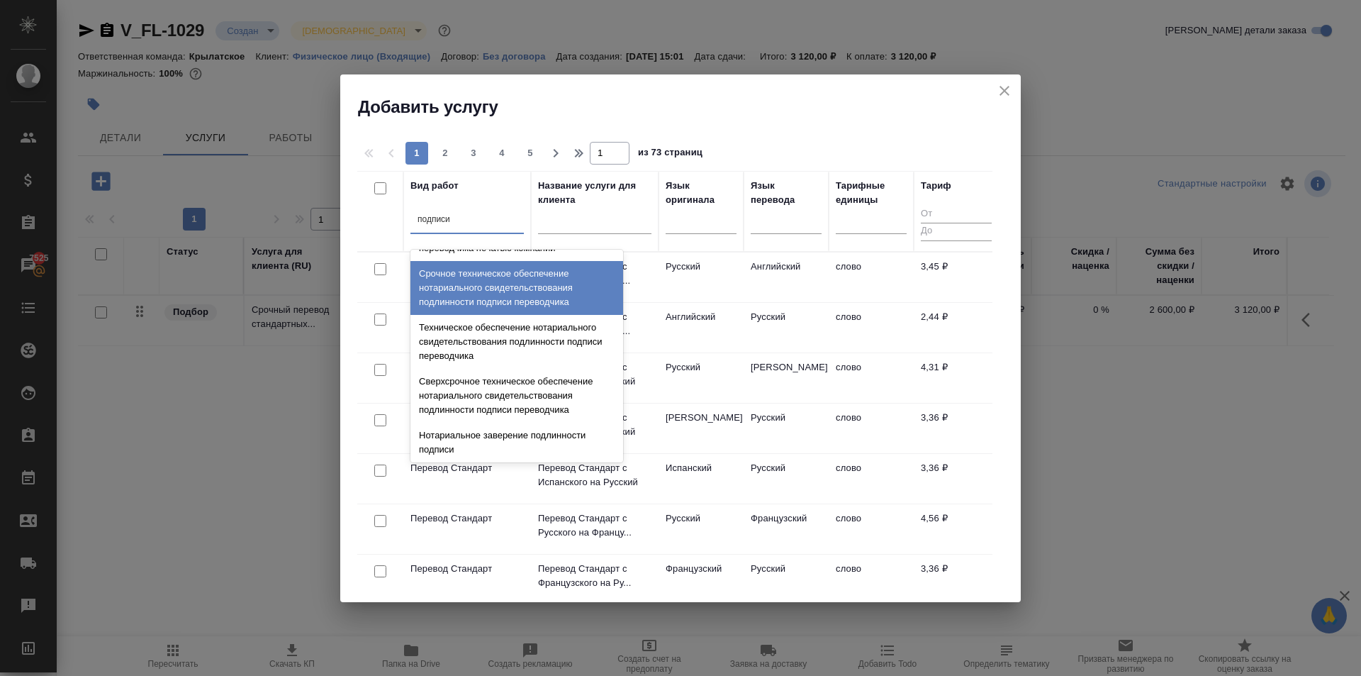
click at [520, 289] on div "Срочное техническое обеспечение нотариального свидетельствования подлинности по…" at bounding box center [516, 288] width 213 height 54
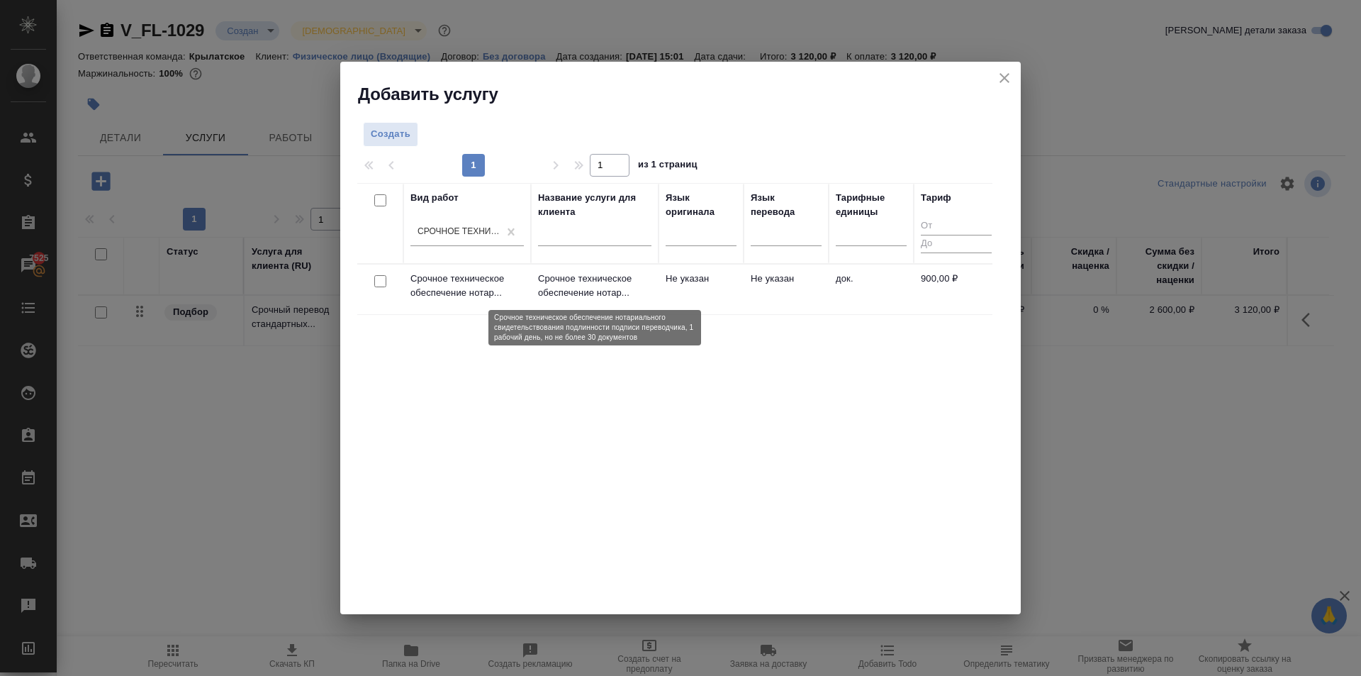
click at [582, 286] on p "Срочное техническое обеспечение нотар..." at bounding box center [594, 286] width 113 height 28
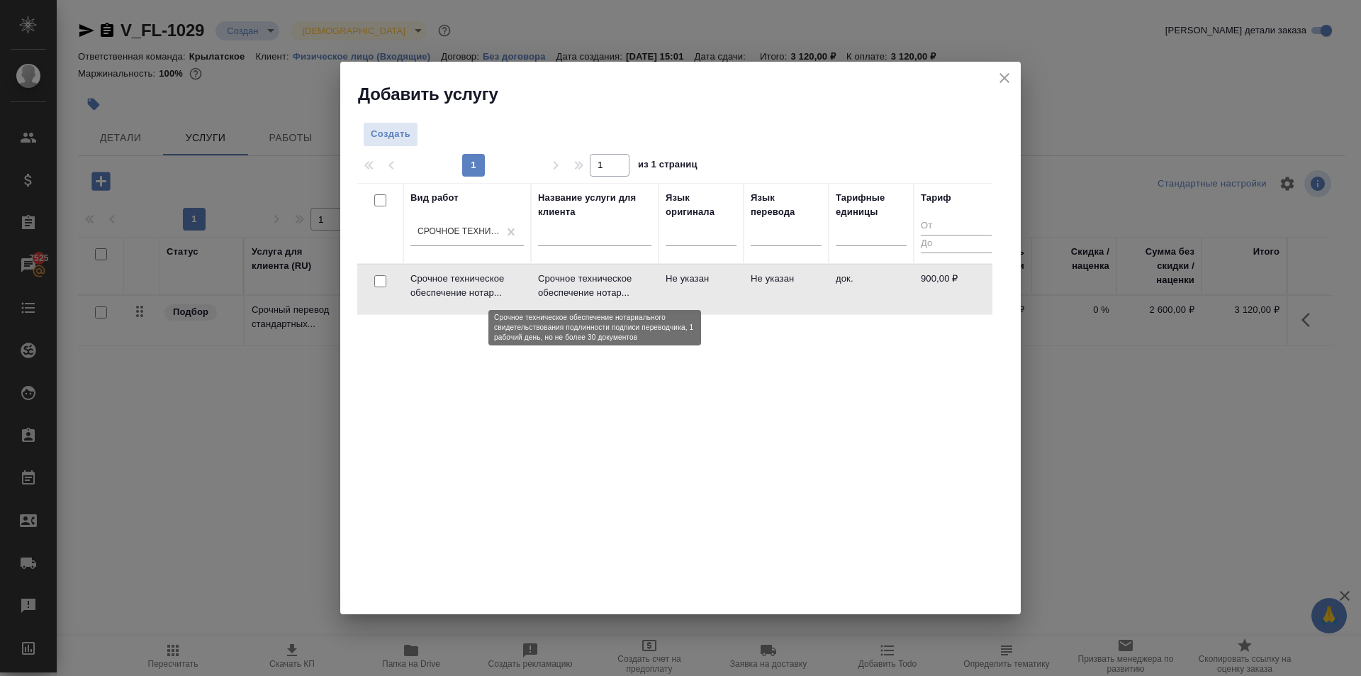
click at [584, 292] on p "Срочное техническое обеспечение нотар..." at bounding box center [594, 286] width 113 height 28
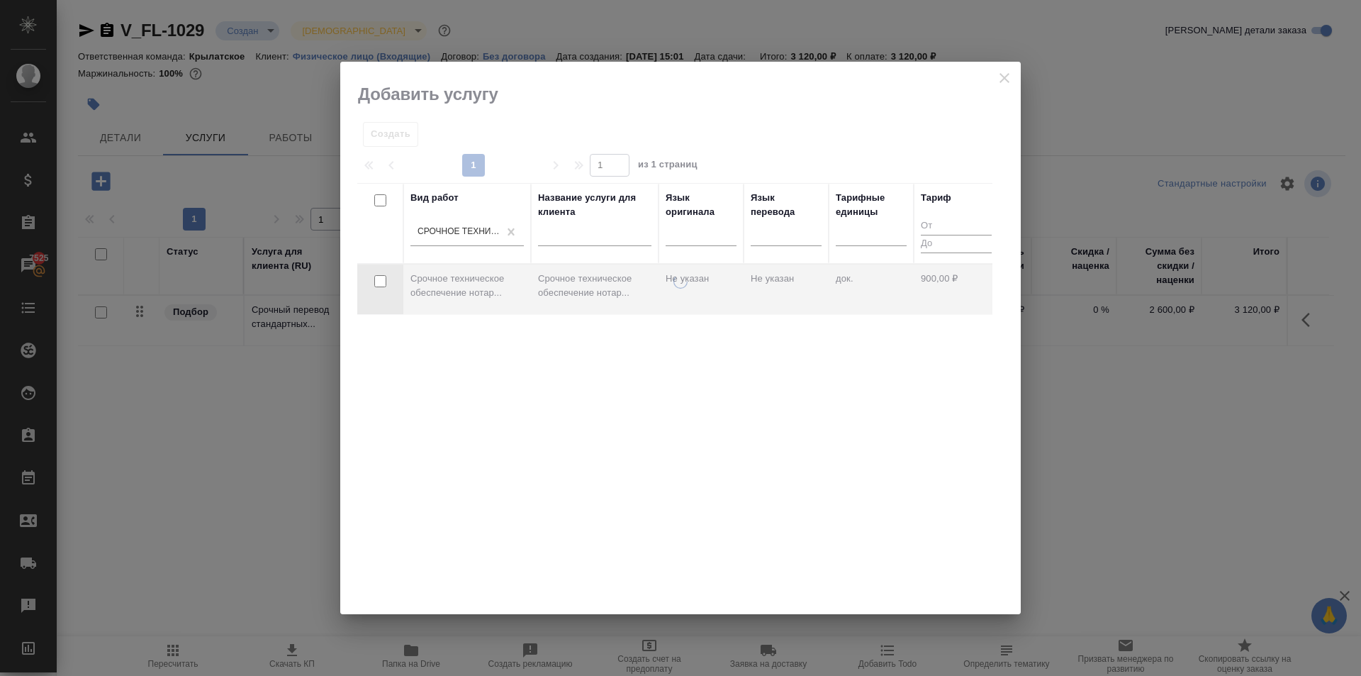
click at [584, 292] on div at bounding box center [680, 444] width 681 height 340
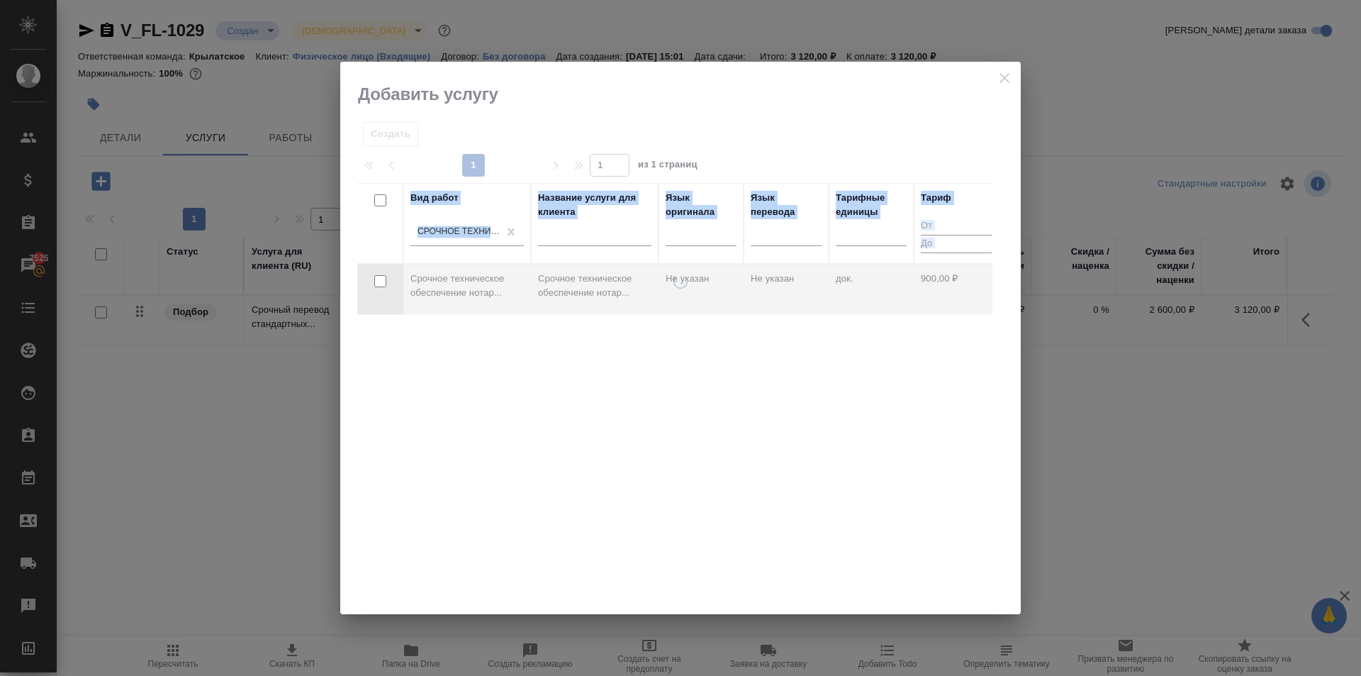
click at [584, 292] on div at bounding box center [680, 444] width 681 height 340
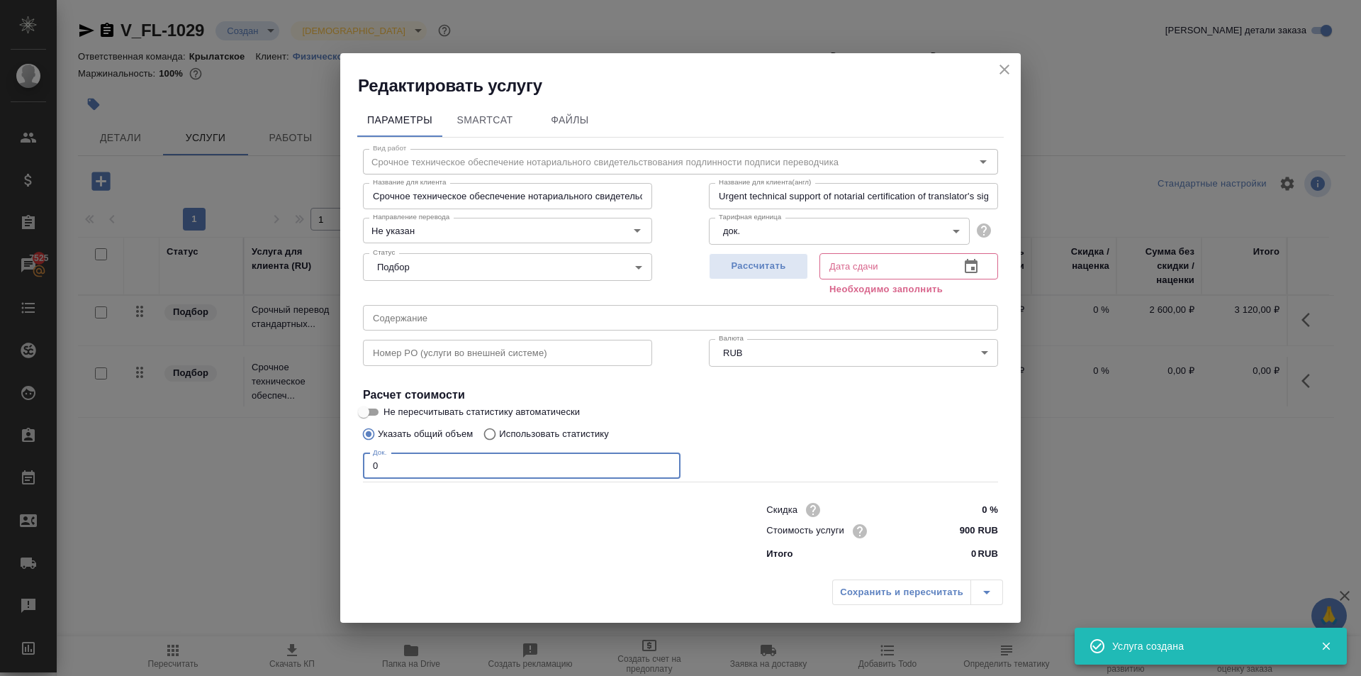
drag, startPoint x: 444, startPoint y: 455, endPoint x: 279, endPoint y: 442, distance: 165.7
click at [279, 442] on div "Редактировать услугу Параметры SmartCat Файлы Вид работ Срочное техническое обе…" at bounding box center [680, 338] width 1361 height 676
type input "2"
click at [713, 257] on button "Рассчитать" at bounding box center [758, 266] width 99 height 26
type input "15.10.2025 15:26"
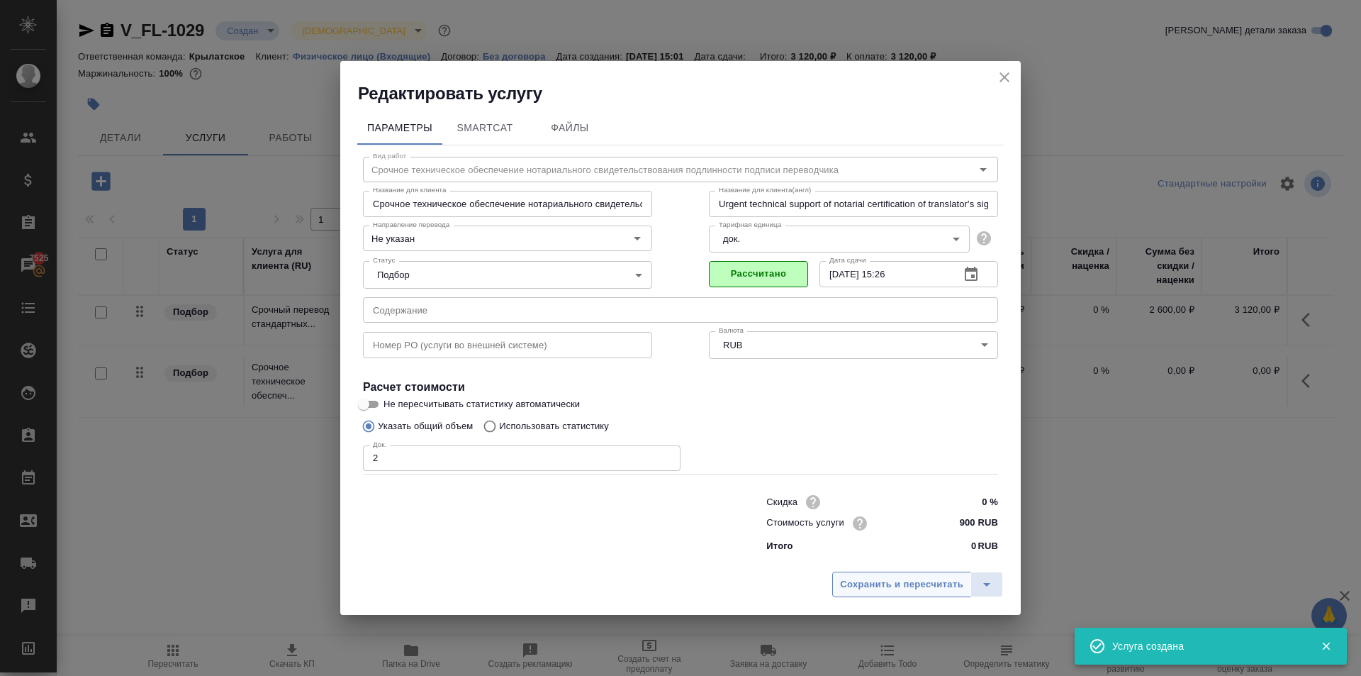
click at [874, 587] on span "Сохранить и пересчитать" at bounding box center [901, 584] width 123 height 16
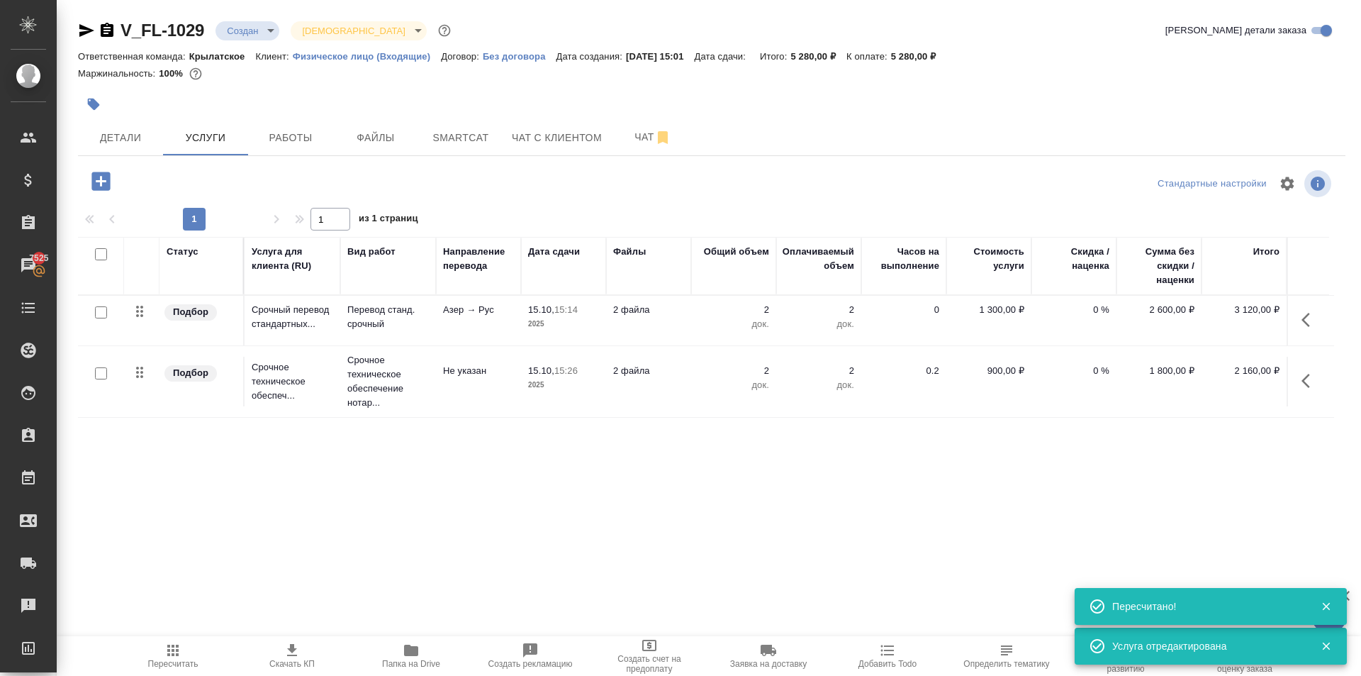
click at [201, 644] on span "Пересчитать" at bounding box center [173, 655] width 102 height 27
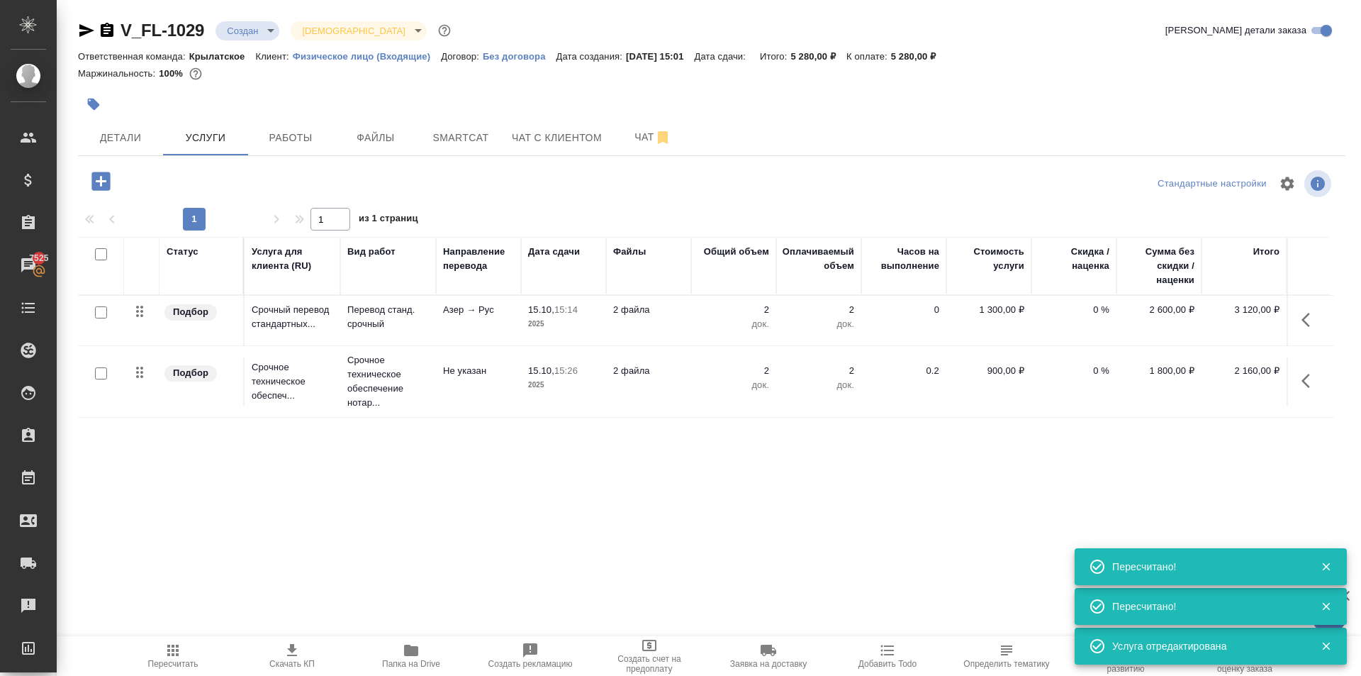
drag, startPoint x: 630, startPoint y: 84, endPoint x: 618, endPoint y: 98, distance: 17.6
click at [630, 84] on div at bounding box center [712, 84] width 1268 height 3
click at [562, 147] on button "Чат с клиентом" at bounding box center [556, 137] width 107 height 35
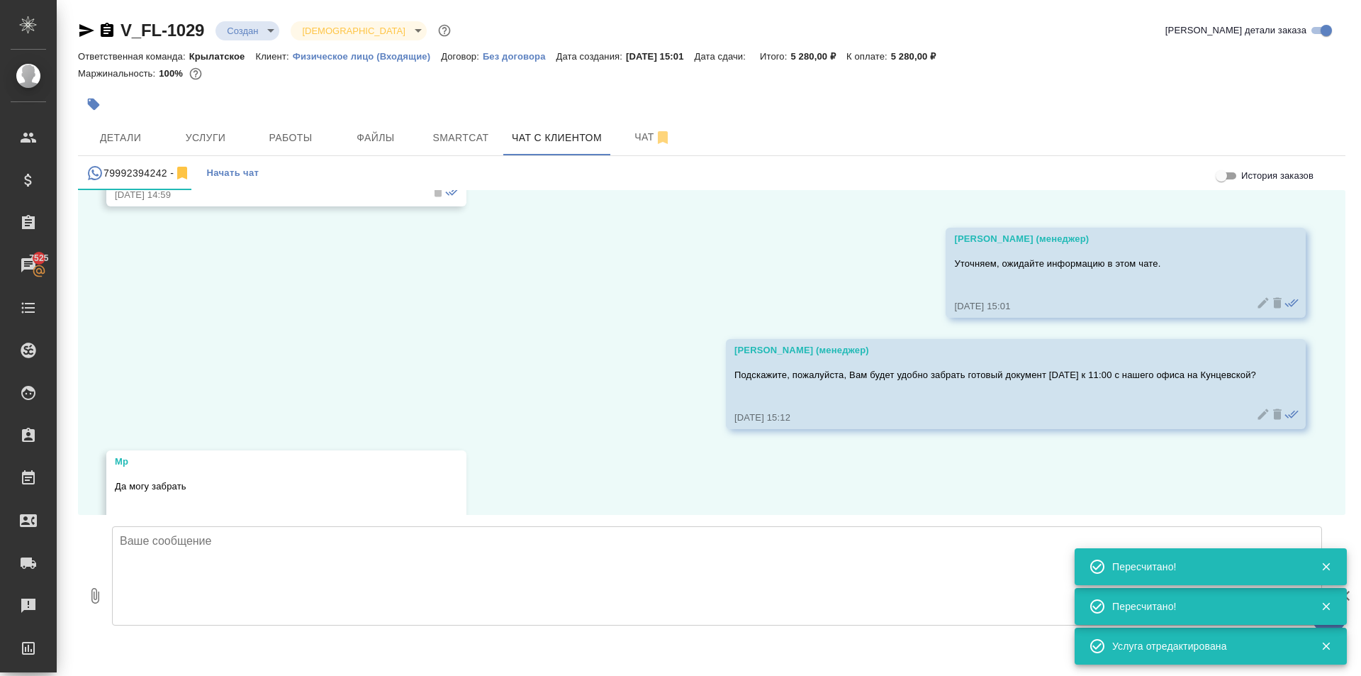
scroll to position [1348, 0]
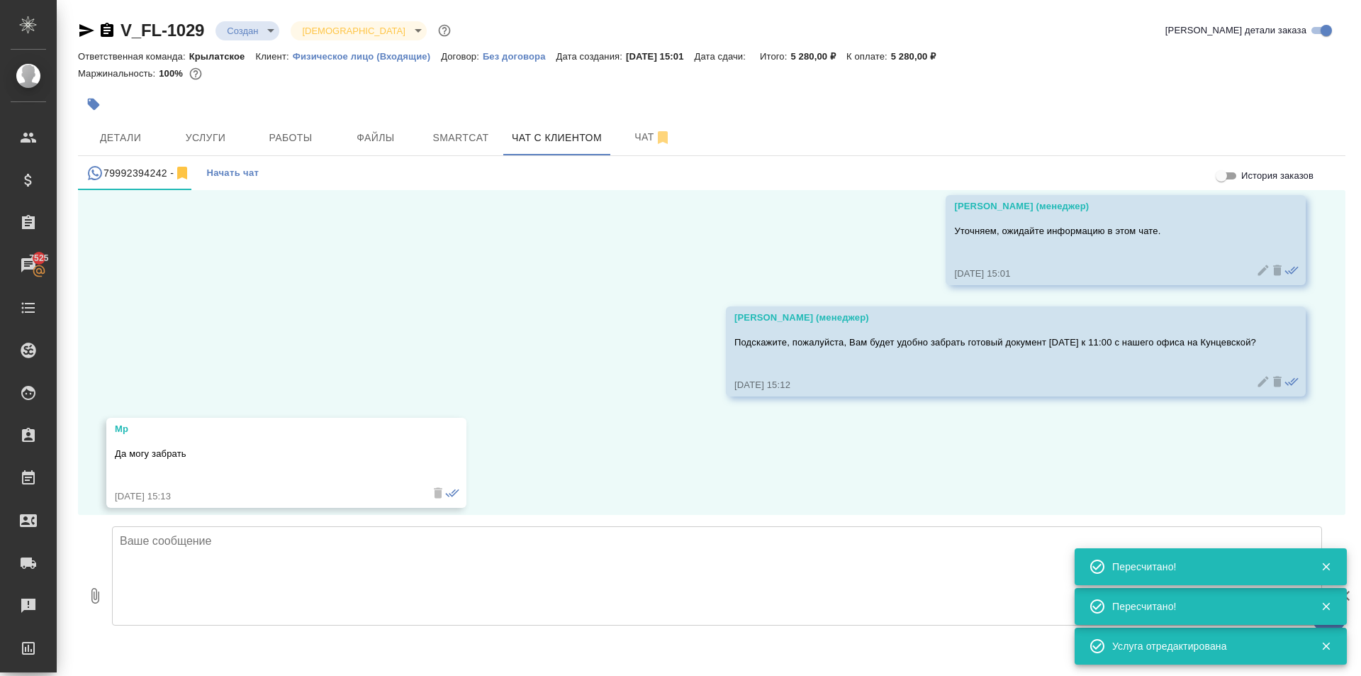
click at [203, 552] on textarea at bounding box center [717, 575] width 1210 height 99
paste textarea "Направляем расчёт стоимости по Вашему запросу. Срок исполнения: 1 рабочий день,…"
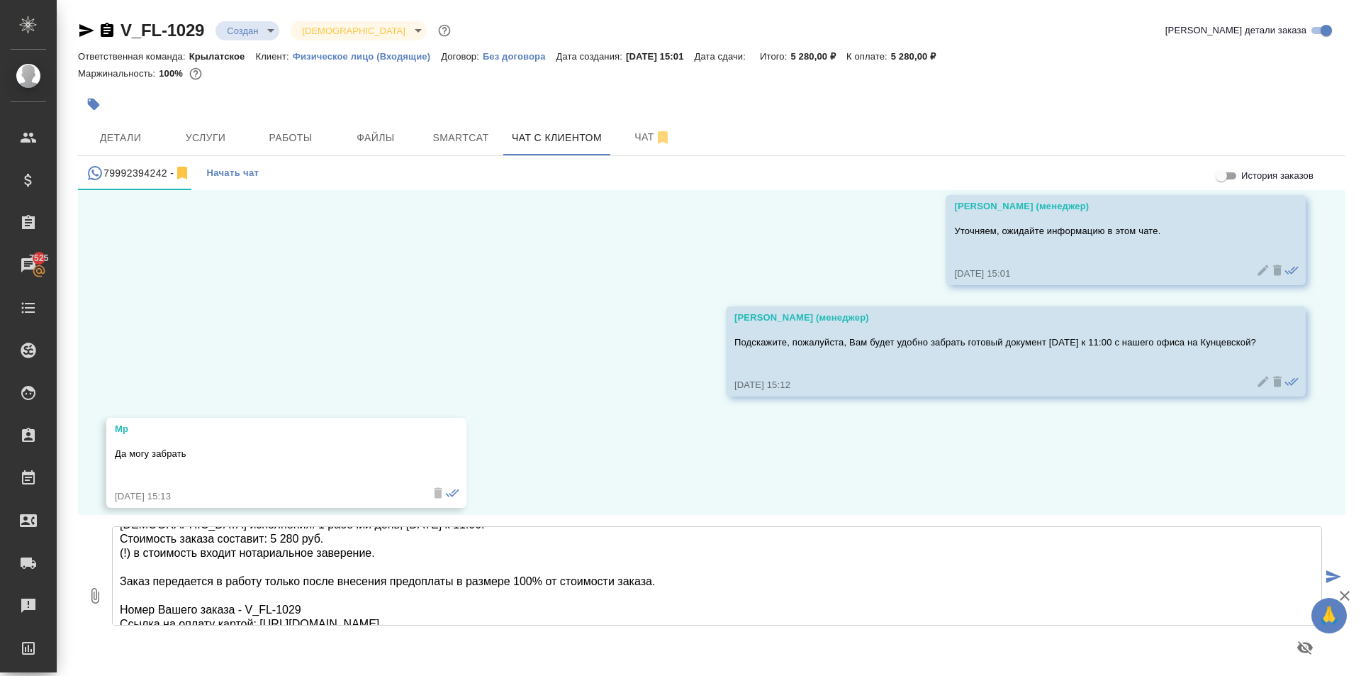
scroll to position [0, 0]
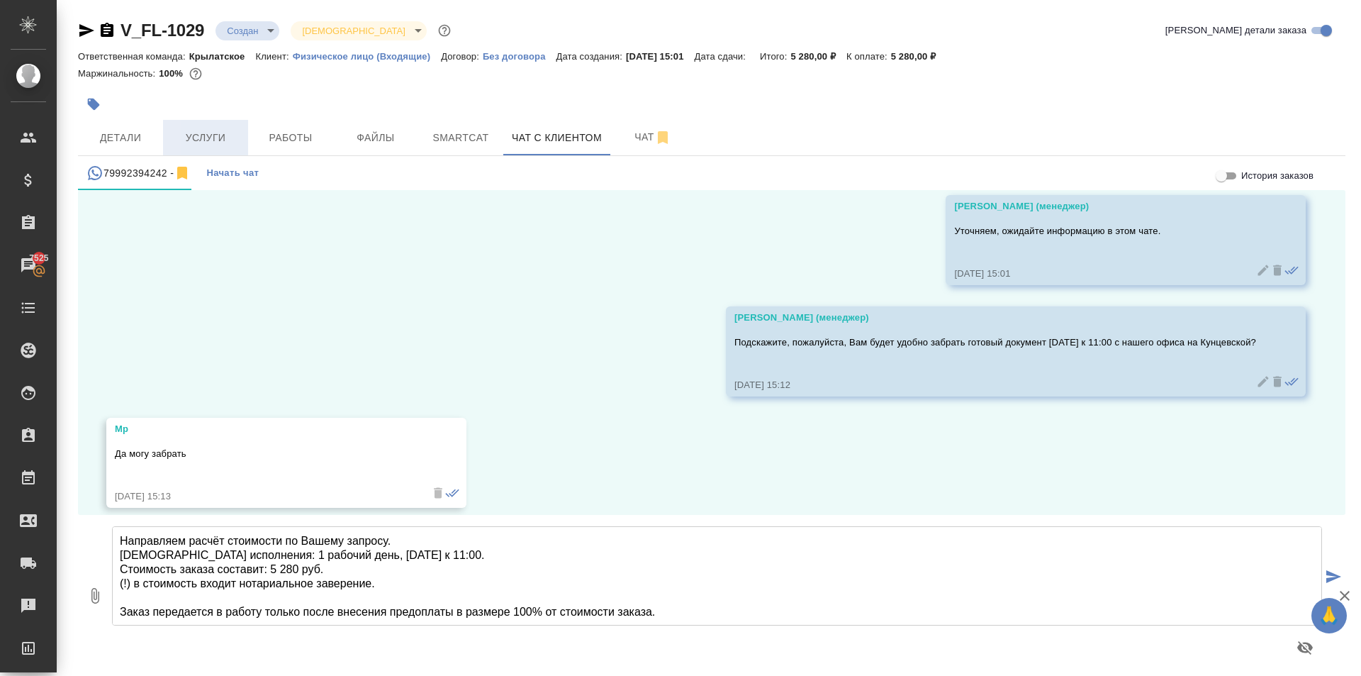
type textarea "Направляем расчёт стоимости по Вашему запросу. Срок исполнения: 1 рабочий день,…"
click at [189, 131] on span "Услуги" at bounding box center [206, 138] width 68 height 18
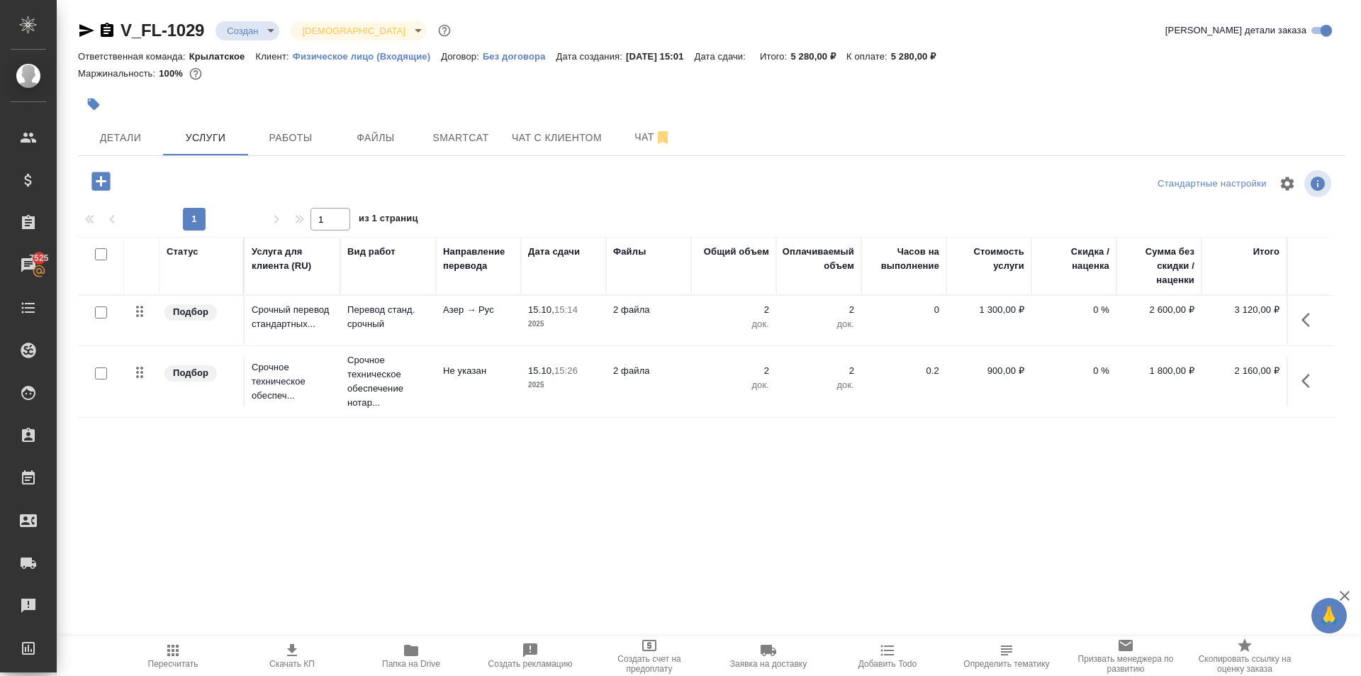
drag, startPoint x: 549, startPoint y: 137, endPoint x: 384, endPoint y: 540, distance: 435.5
click at [457, 482] on div "V_FL-1029 Создан new Святая троица holyTrinity Кратко детали заказа Ответственн…" at bounding box center [711, 289] width 1283 height 578
click at [185, 649] on span "Пересчитать" at bounding box center [173, 655] width 102 height 27
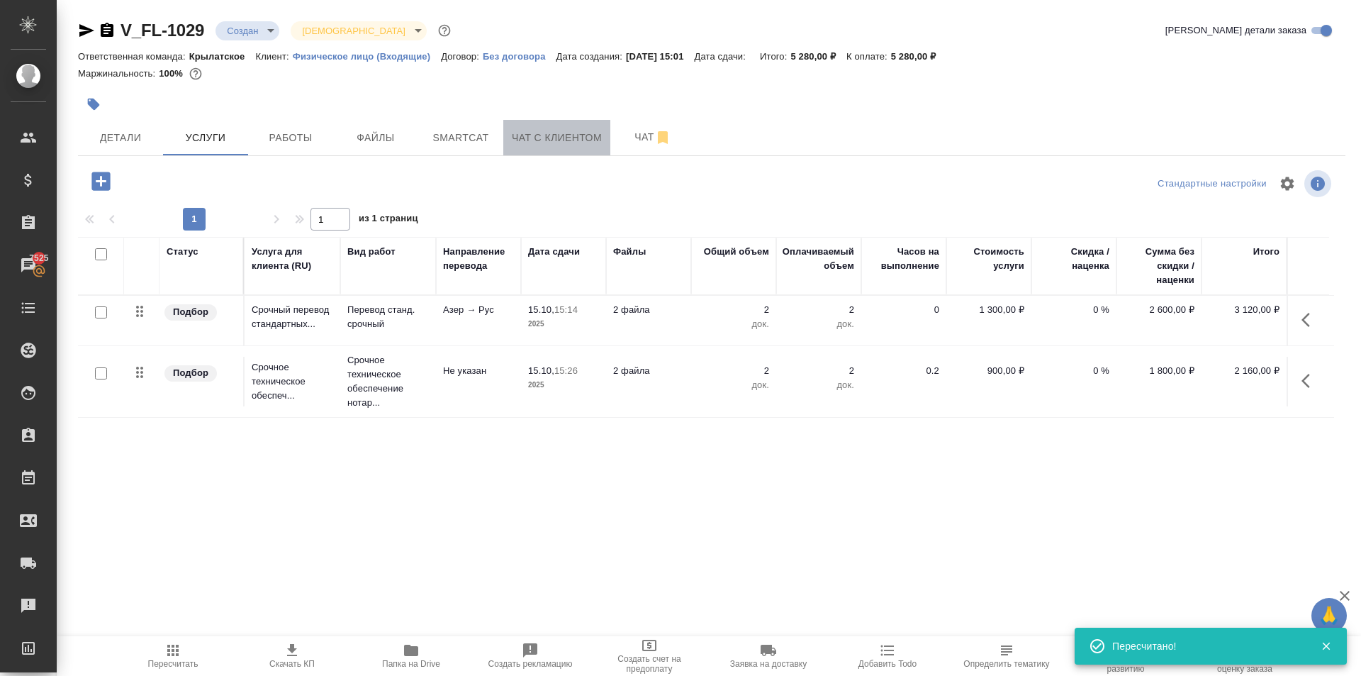
click at [544, 138] on span "Чат с клиентом" at bounding box center [557, 138] width 90 height 18
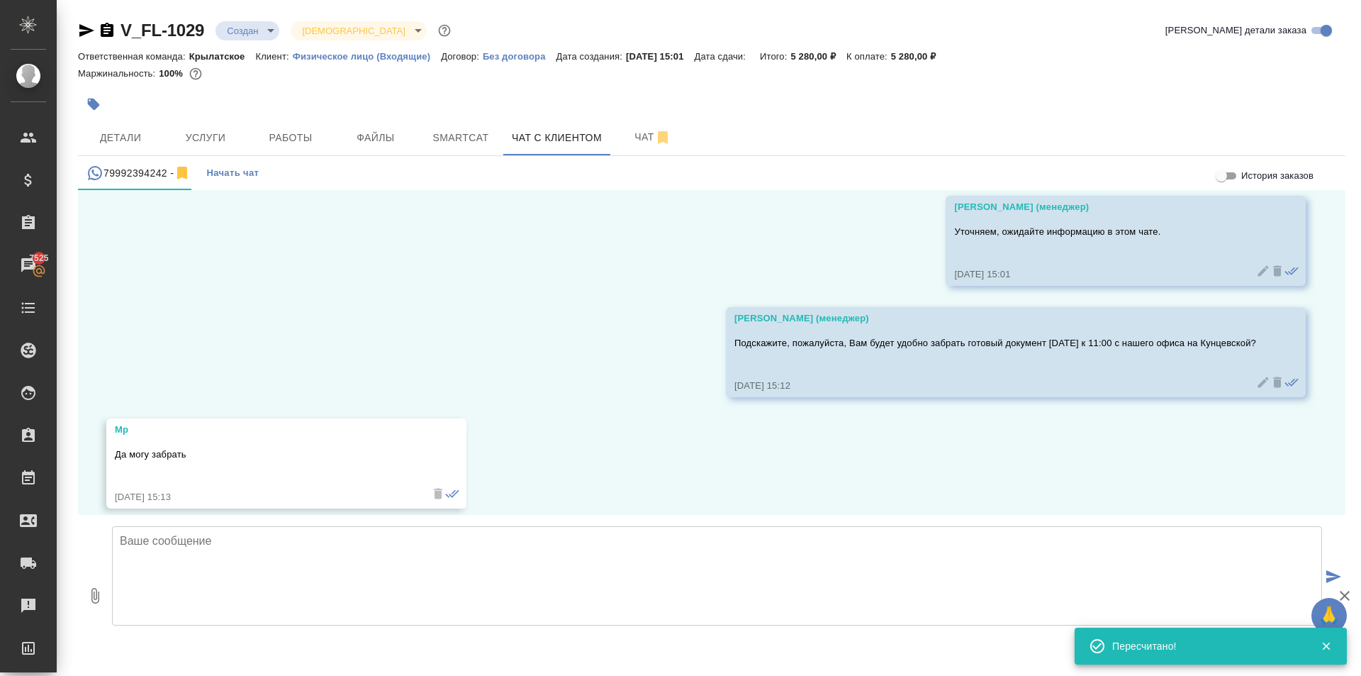
scroll to position [1348, 0]
click at [176, 554] on textarea at bounding box center [717, 575] width 1210 height 99
paste textarea "Направляем расчёт стоимости по Вашему запросу. Срок исполнения: 1 рабочий день,…"
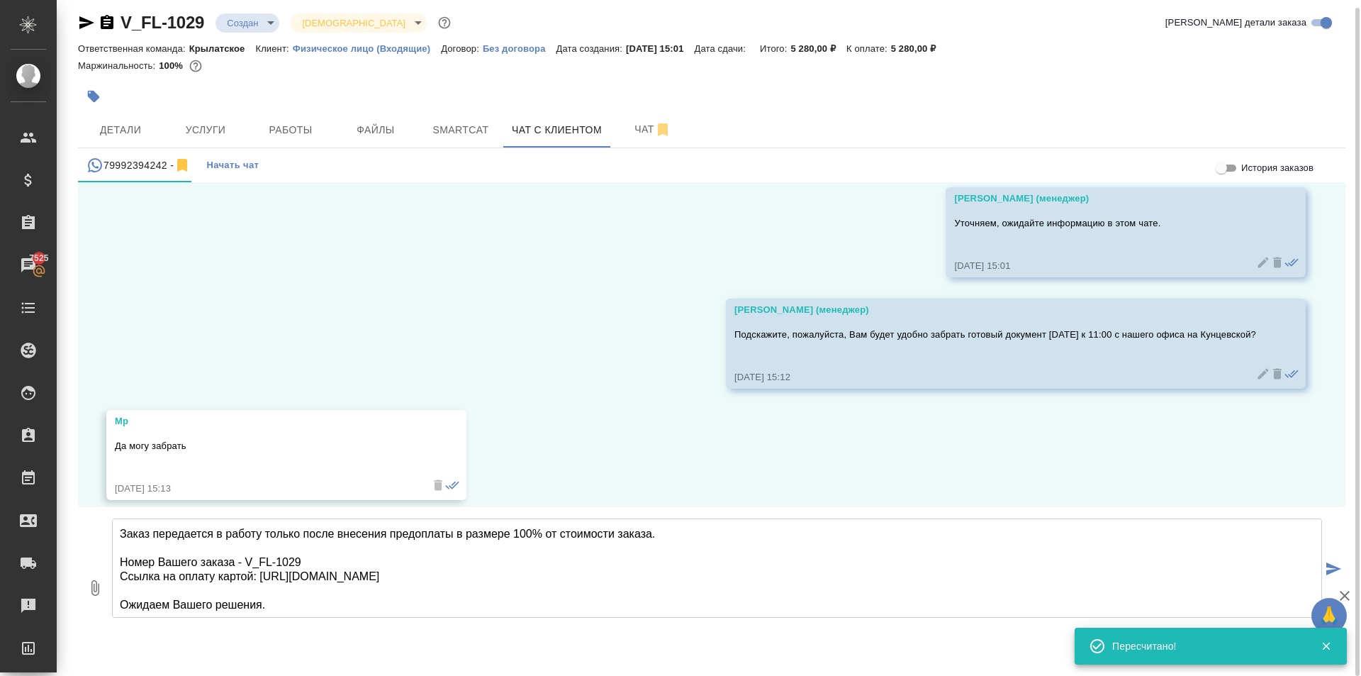
scroll to position [72, 0]
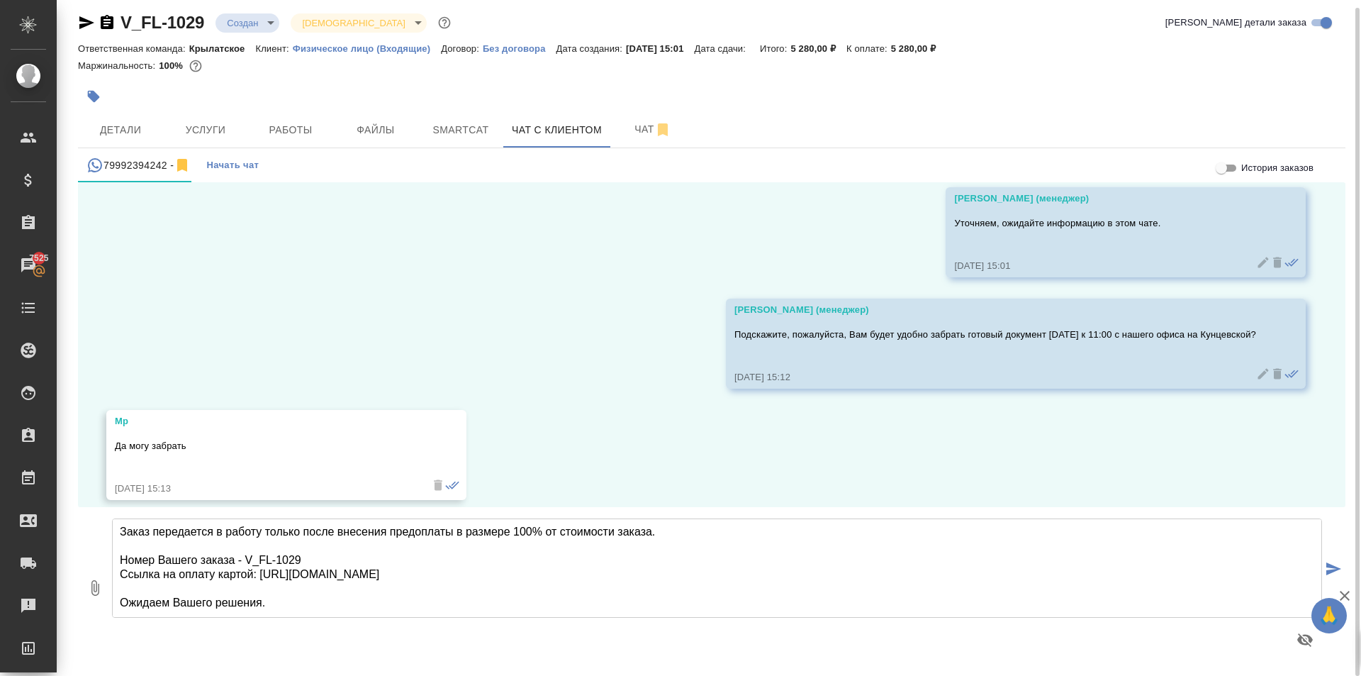
click at [416, 591] on textarea "Направляем расчёт стоимости по Вашему запросу. Срок исполнения: 1 рабочий день,…" at bounding box center [717, 567] width 1210 height 99
click at [296, 608] on textarea "Направляем расчёт стоимости по Вашему запросу. Срок исполнения: 1 рабочий день,…" at bounding box center [717, 567] width 1210 height 99
type textarea "Направляем расчёт стоимости по Вашему запросу. Срок исполнения: 1 рабочий день,…"
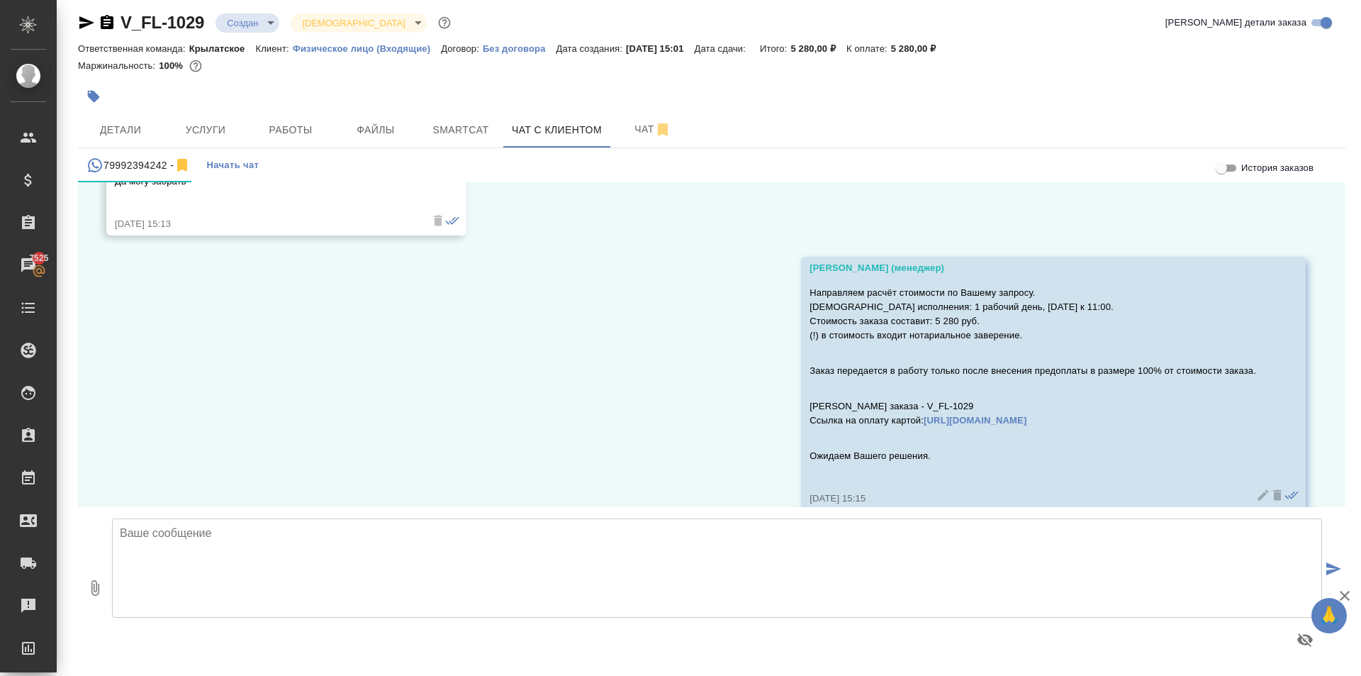
scroll to position [1623, 0]
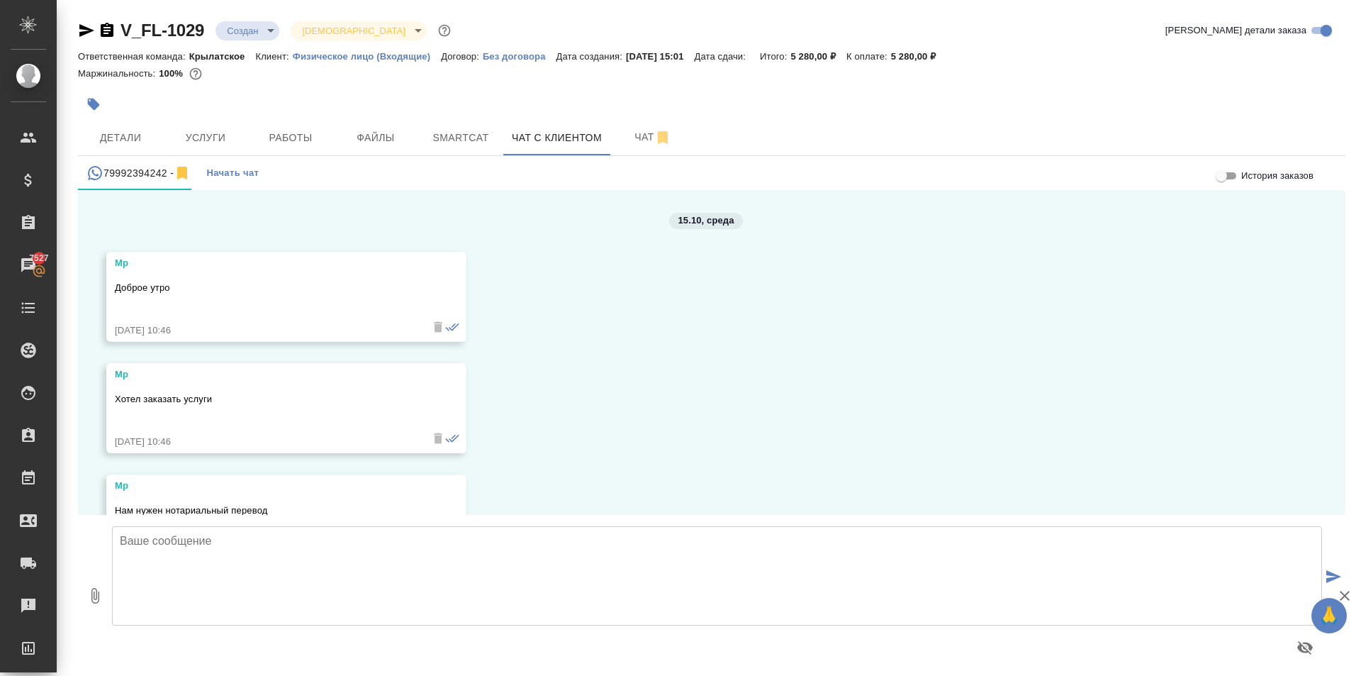
scroll to position [1623, 0]
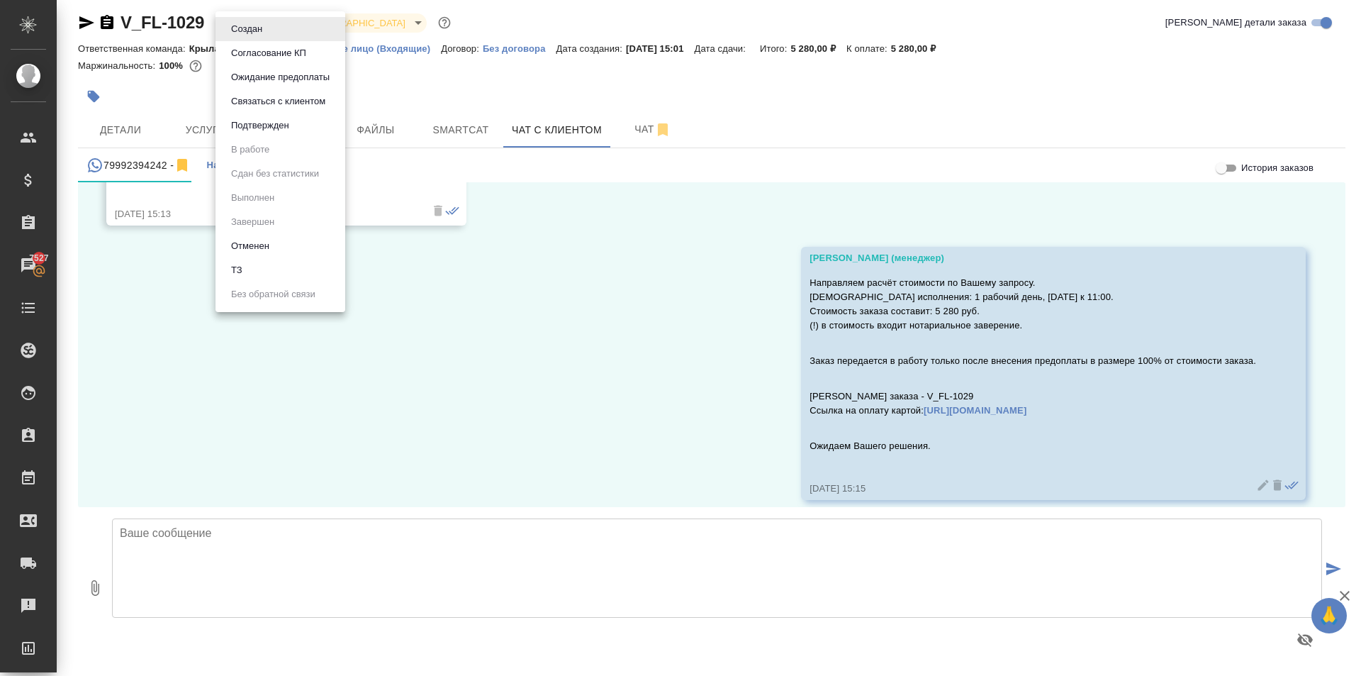
click at [264, 20] on body "🙏 .cls-1 fill:#fff; AWATERA [PERSON_NAME] Спецификации Заказы 7527 Чаты Todo Пр…" at bounding box center [680, 338] width 1361 height 676
click at [306, 81] on button "Ожидание предоплаты" at bounding box center [280, 77] width 107 height 16
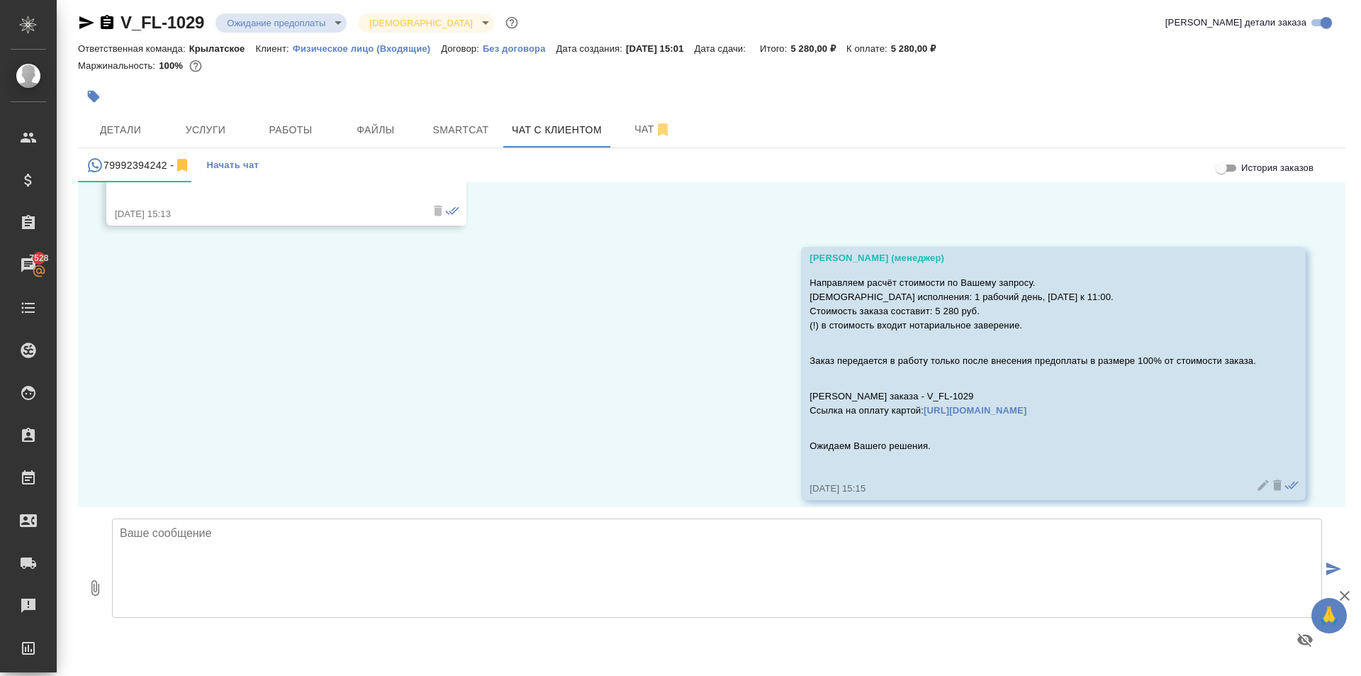
click at [633, 328] on div "15.10, [DATE] Мр Доброе утро [DATE] 10:46 Мр Хотел заказать услуги [DATE] 10:46…" at bounding box center [712, 344] width 1268 height 325
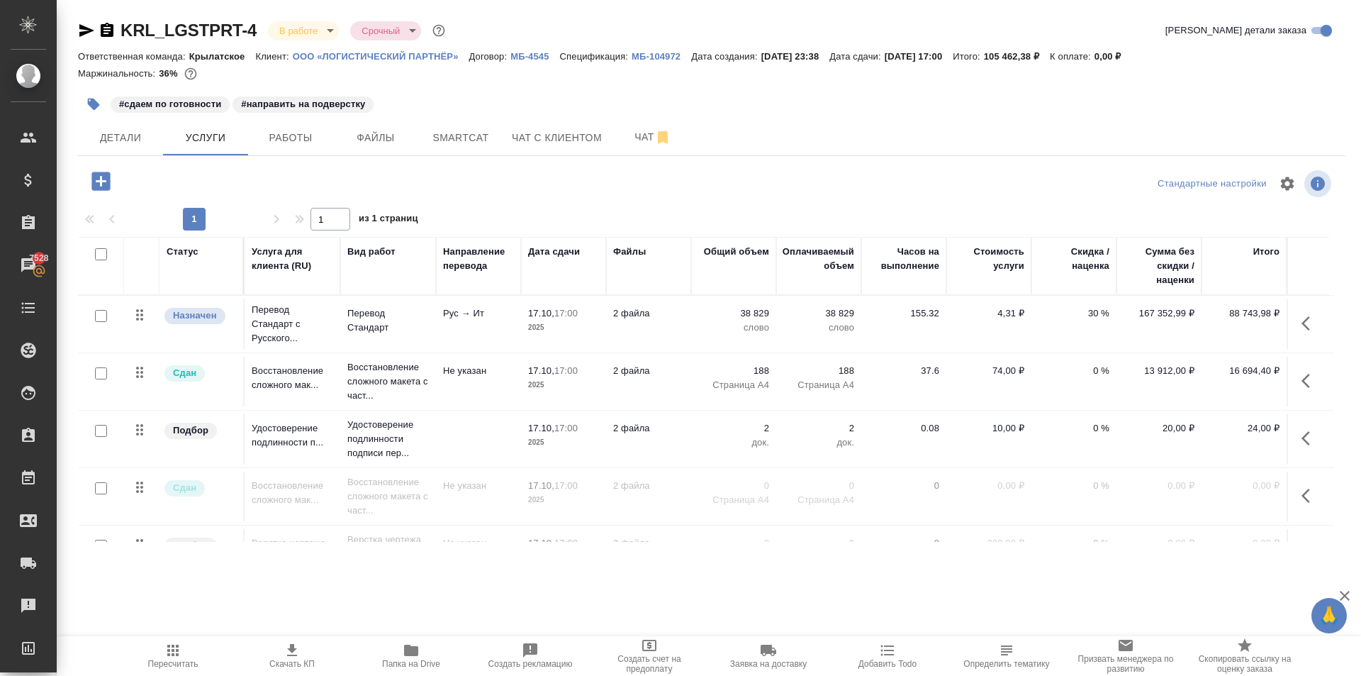
scroll to position [52, 0]
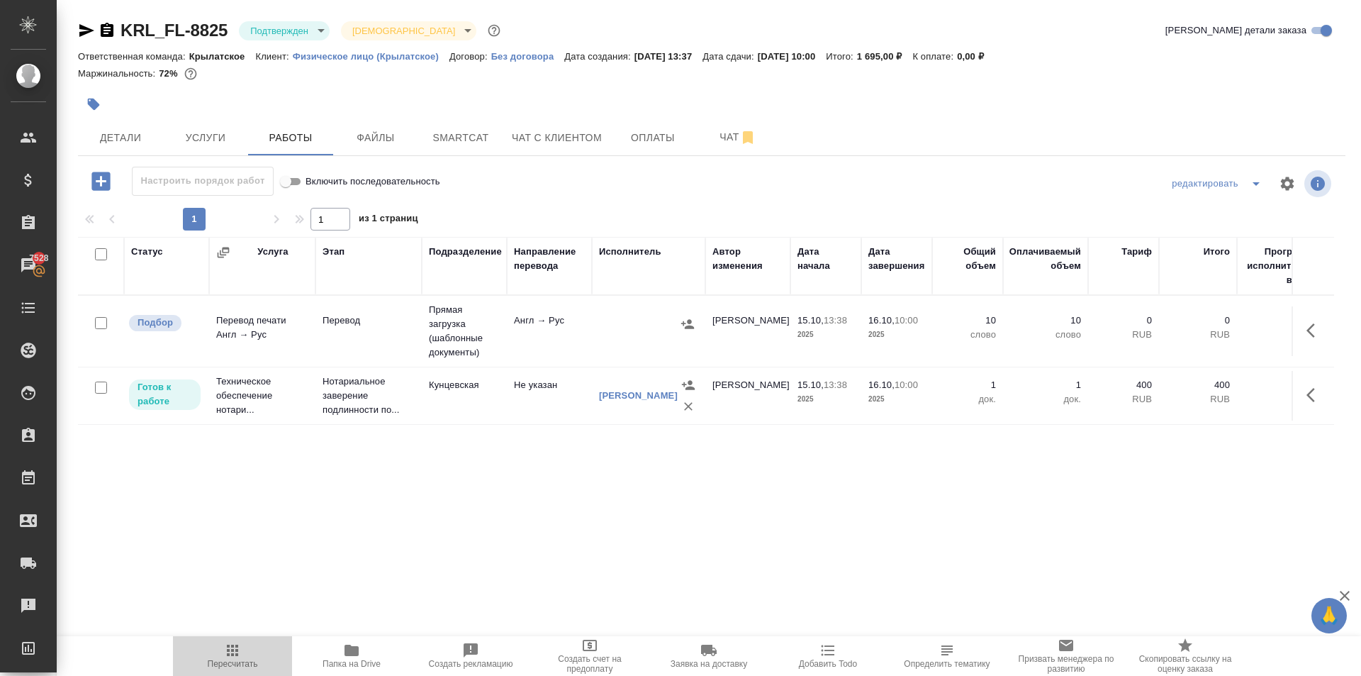
click at [204, 646] on span "Пересчитать" at bounding box center [232, 655] width 102 height 27
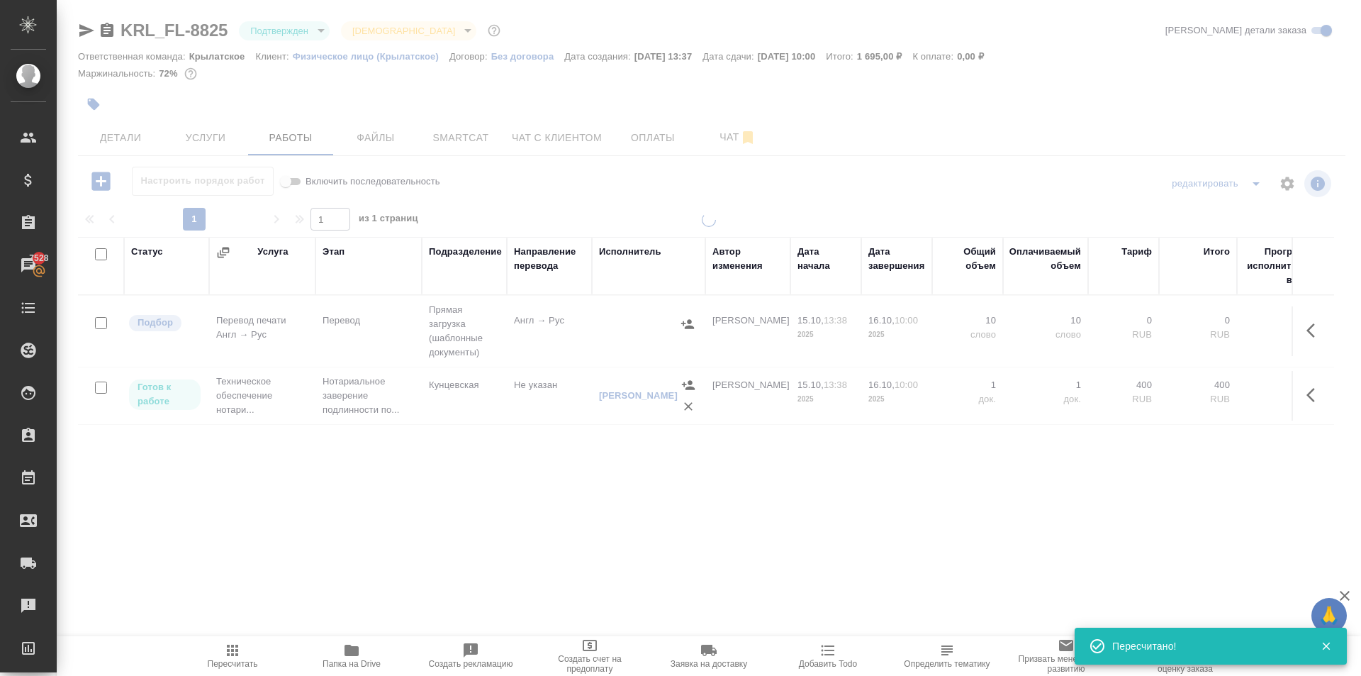
type input "inProgress"
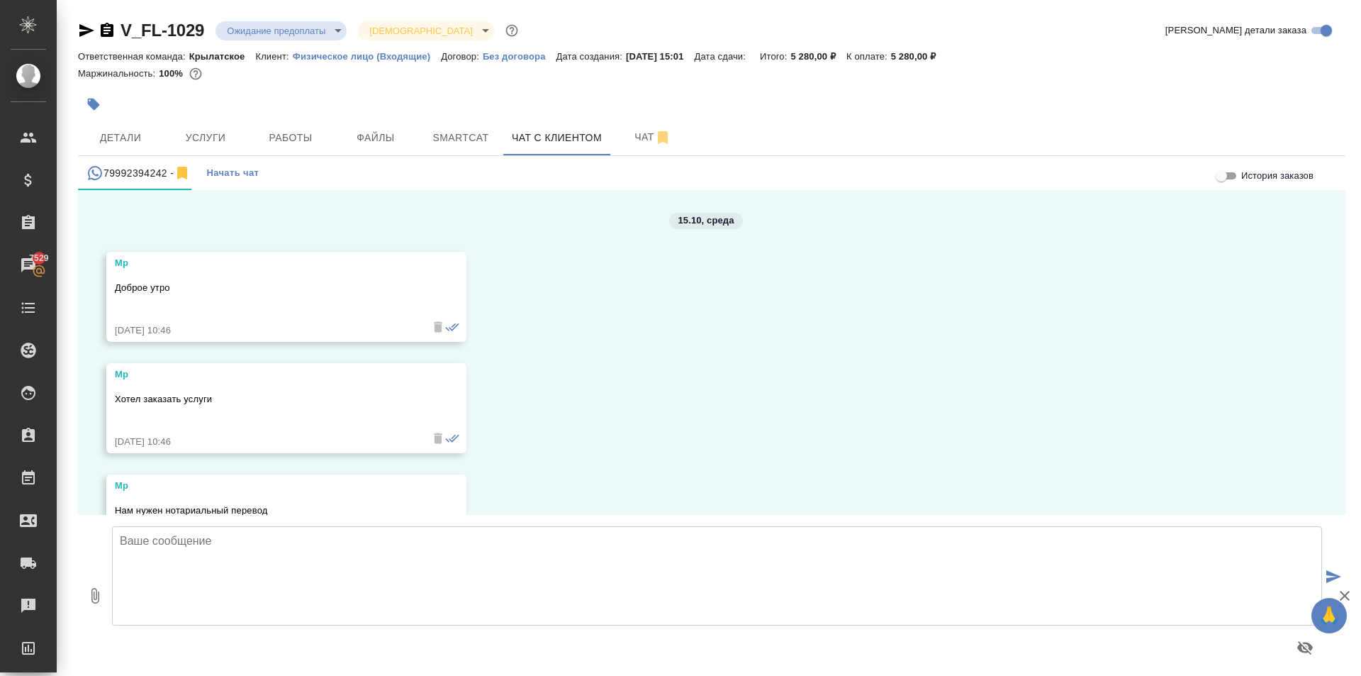
scroll to position [1623, 0]
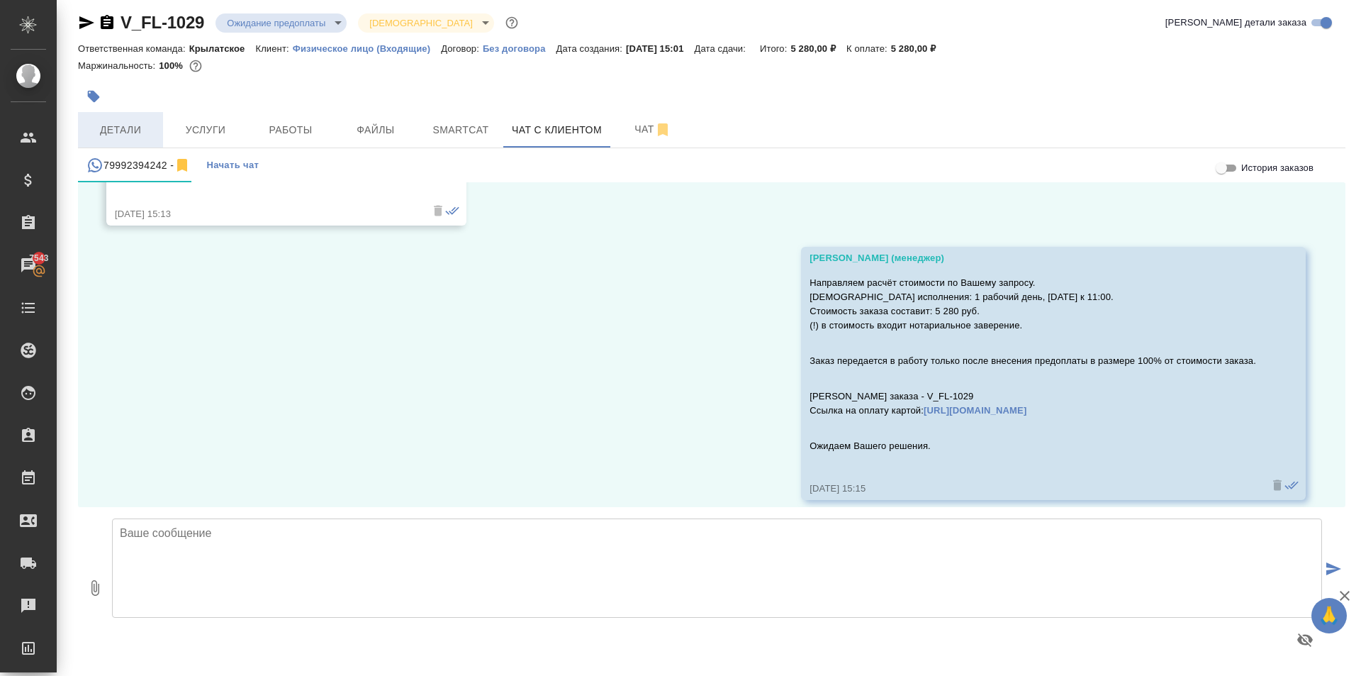
drag, startPoint x: 162, startPoint y: 120, endPoint x: 152, endPoint y: 128, distance: 13.1
click at [152, 128] on div "Детали Услуги Работы Файлы Smartcat Чат с клиентом Чат" at bounding box center [712, 129] width 1268 height 35
click at [140, 121] on span "Детали" at bounding box center [120, 130] width 68 height 18
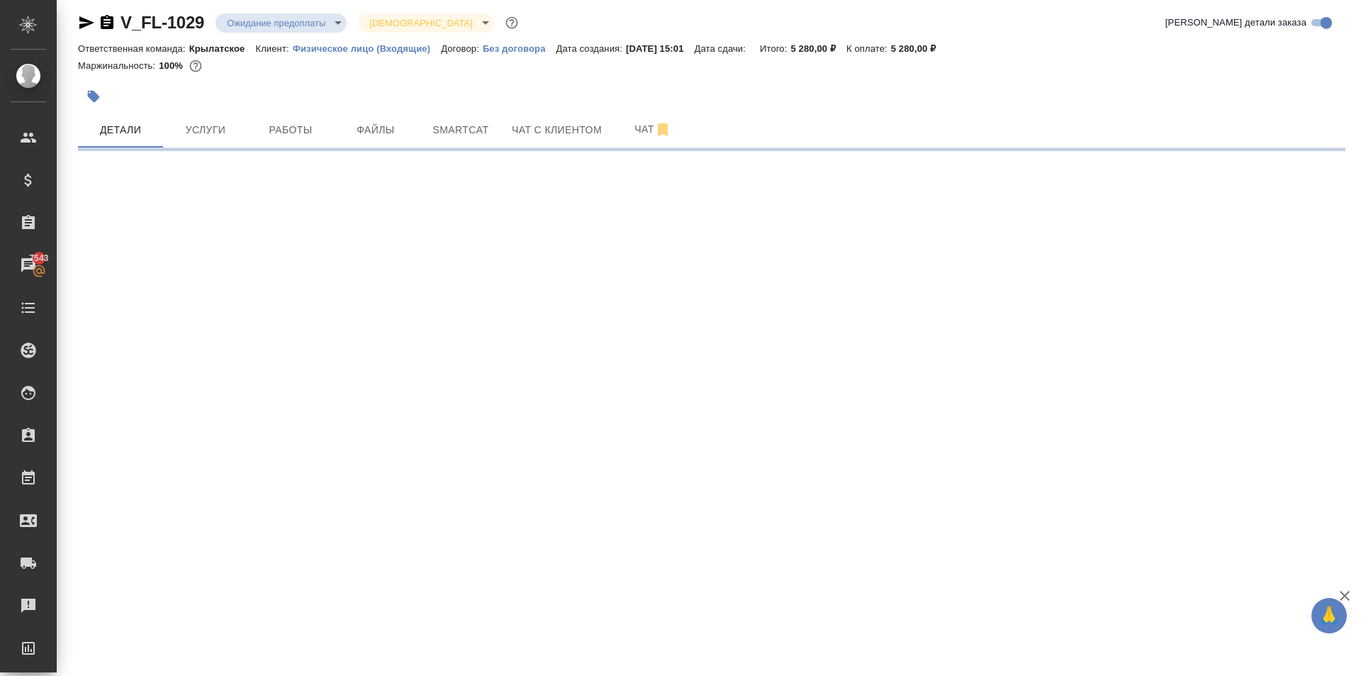
select select "RU"
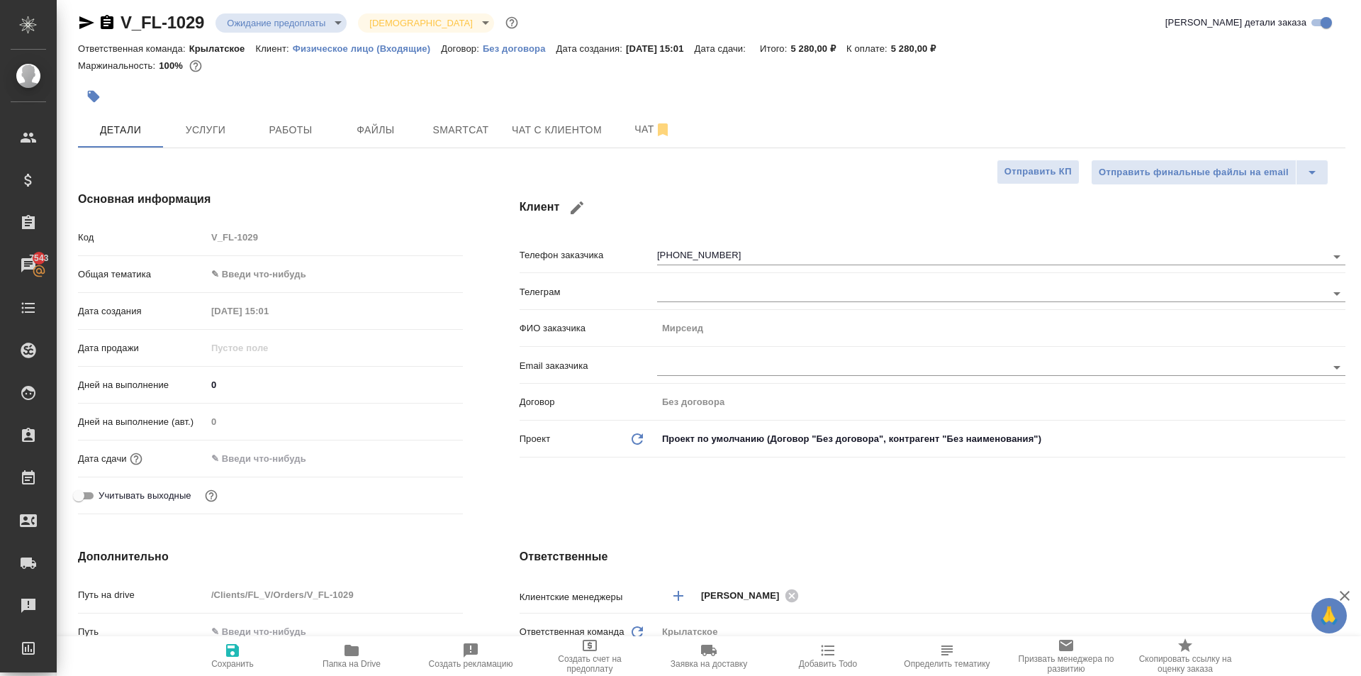
type textarea "x"
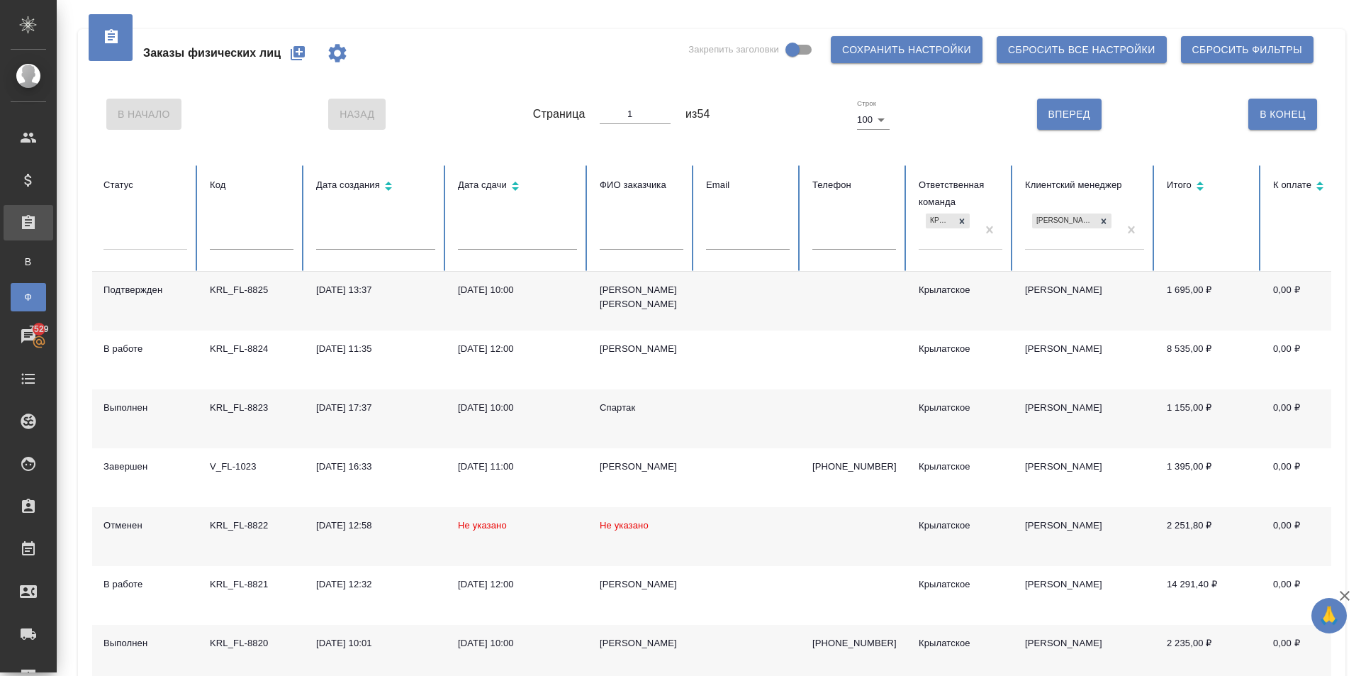
click at [296, 45] on icon "button" at bounding box center [297, 53] width 17 height 17
click at [586, 515] on td "Не указано" at bounding box center [518, 536] width 142 height 59
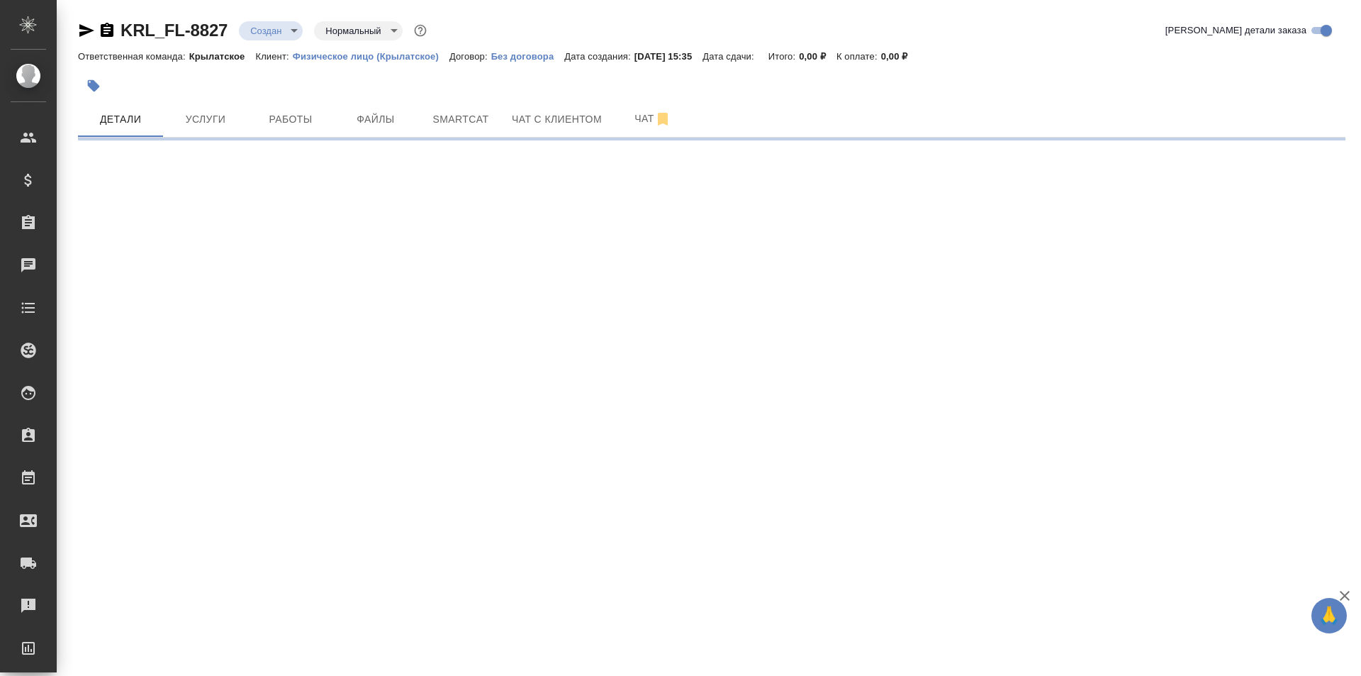
select select "RU"
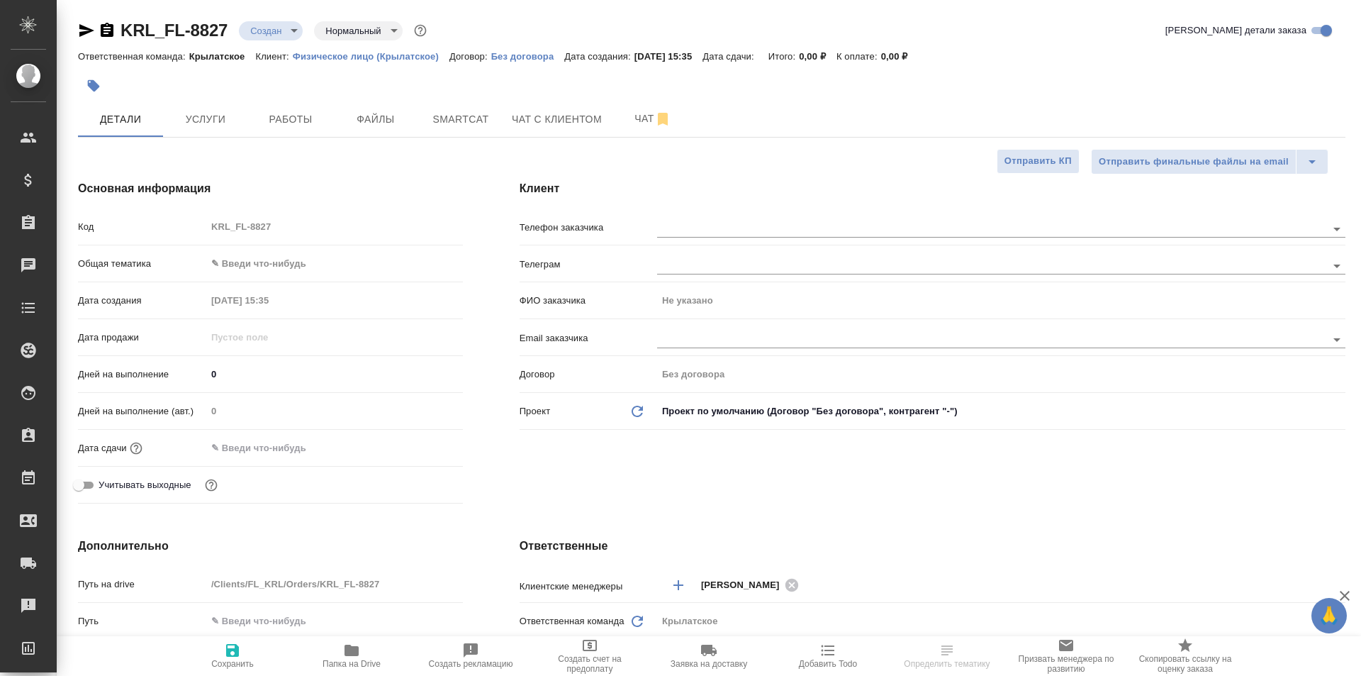
type textarea "x"
click at [295, 272] on body "🙏 .cls-1 fill:#fff; AWATERA [PERSON_NAME] Клиенты Спецификации Заказы Чаты Todo…" at bounding box center [680, 338] width 1361 height 676
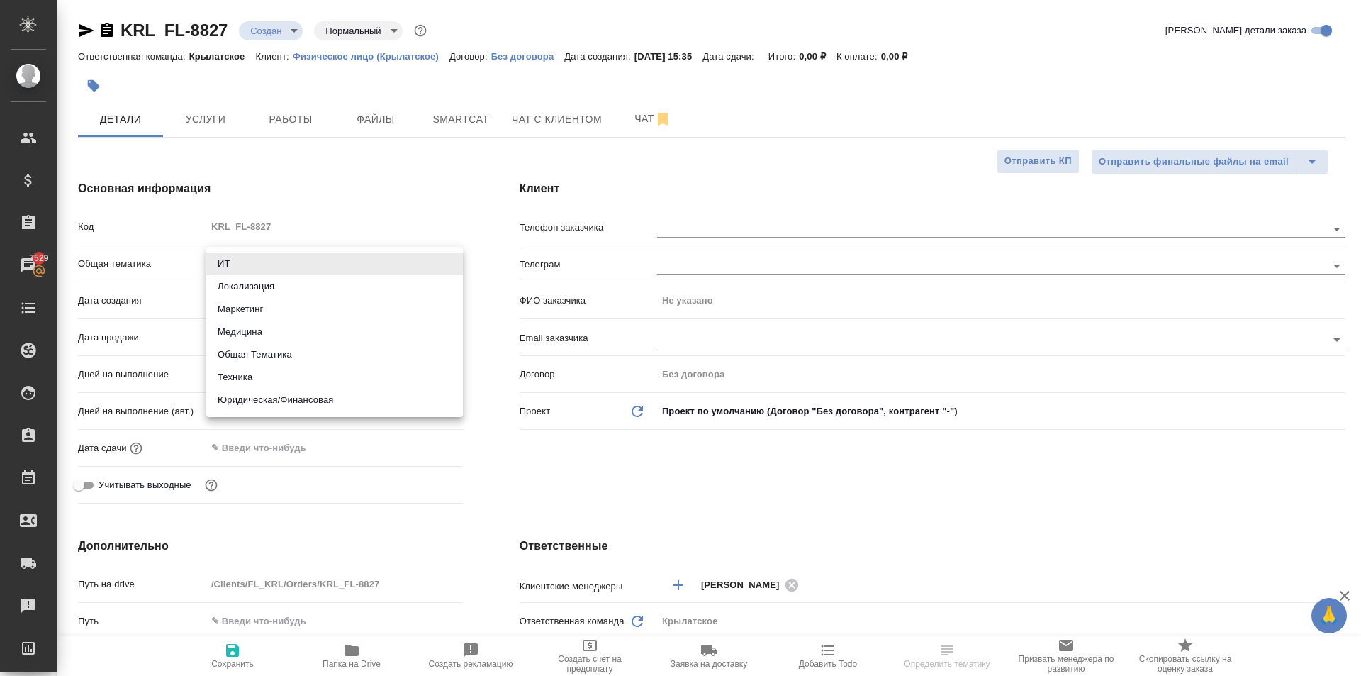
click at [289, 388] on li "Юридическая/Финансовая" at bounding box center [334, 399] width 257 height 23
type input "yr-fn"
type textarea "x"
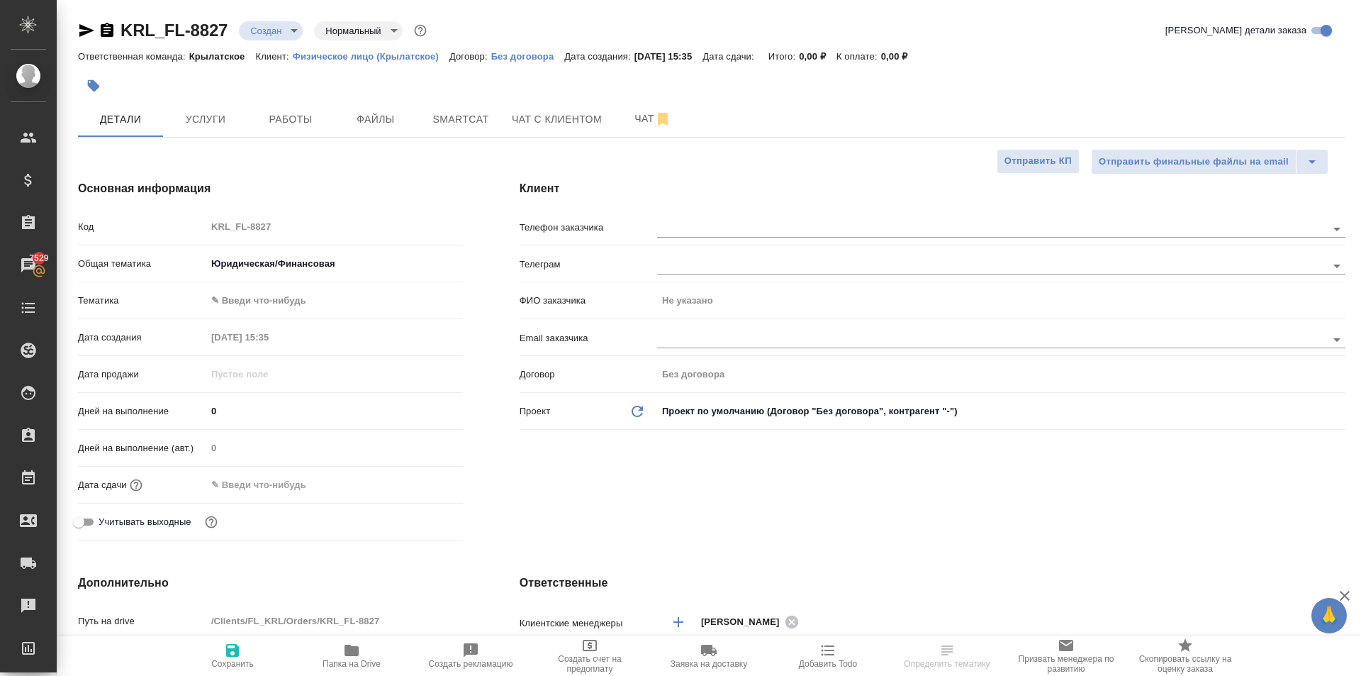
click at [249, 304] on body "🙏 .cls-1 fill:#fff; AWATERA [PERSON_NAME] Клиенты Спецификации Заказы 7529 Чаты…" at bounding box center [680, 338] width 1361 height 676
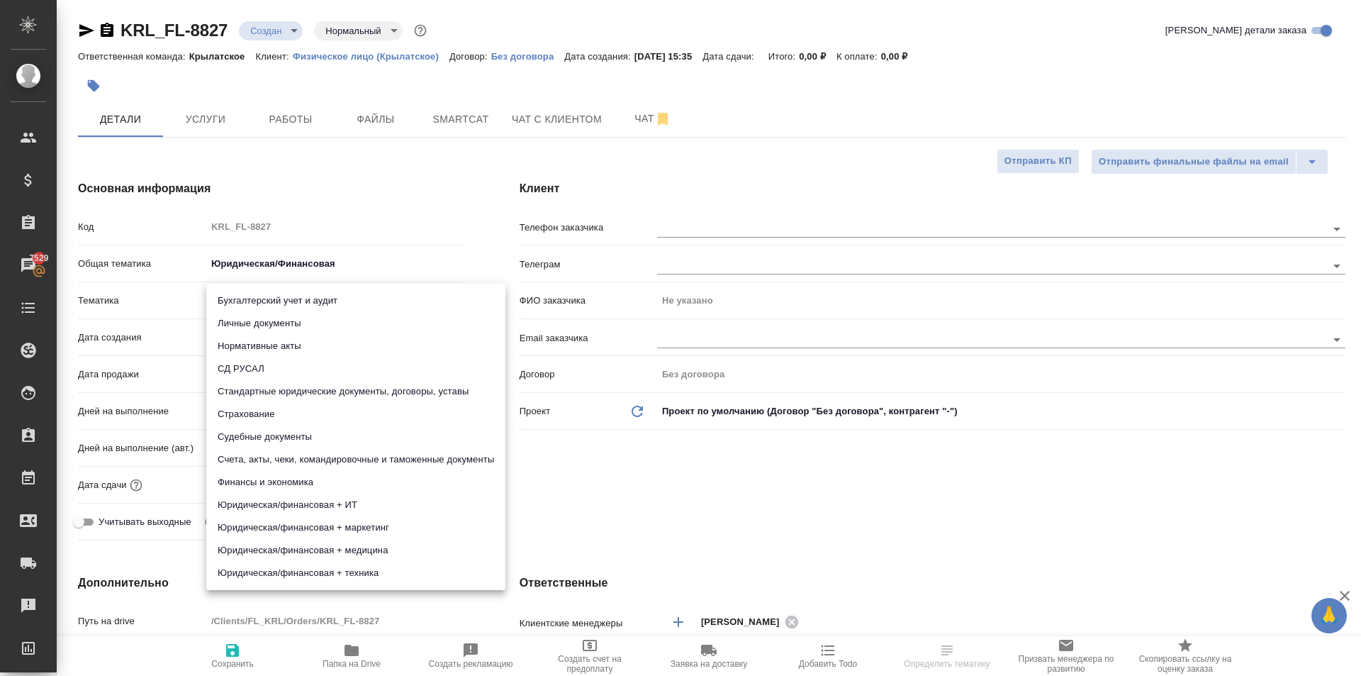
click at [252, 313] on li "Личные документы" at bounding box center [355, 323] width 299 height 23
type textarea "x"
type input "5a8b8b956a9677013d343cfe"
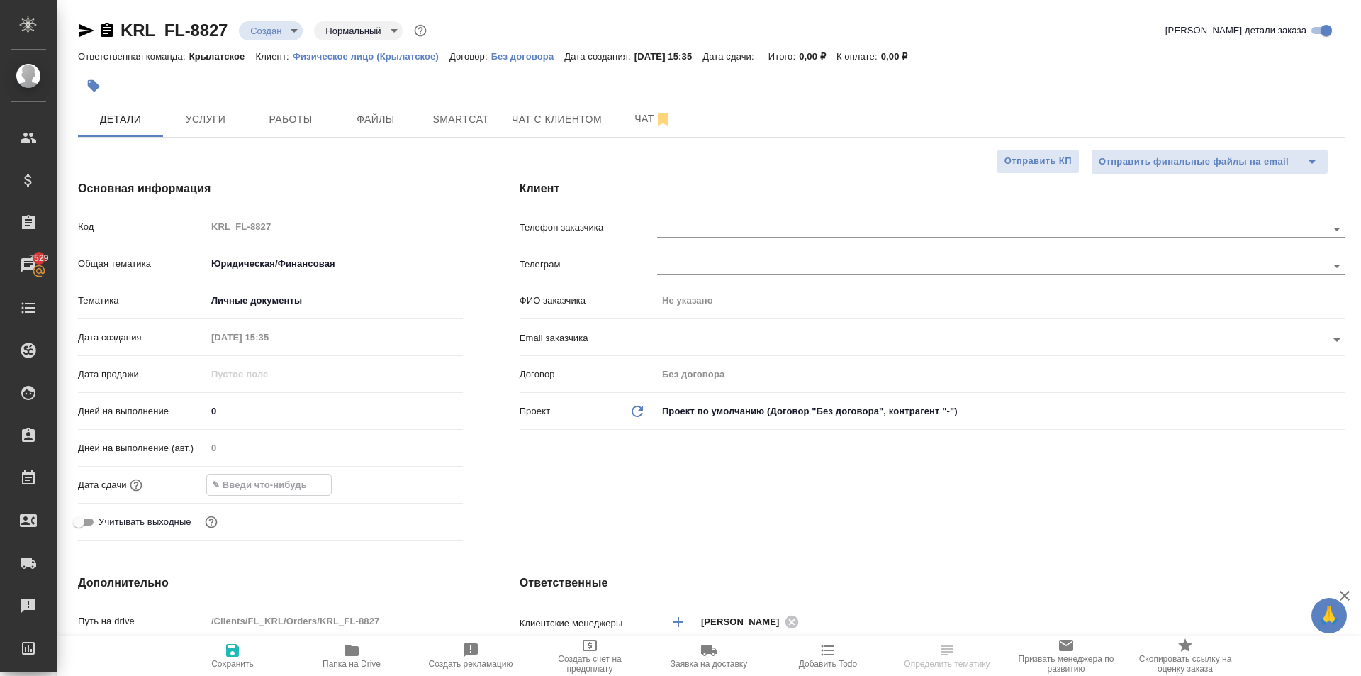
drag, startPoint x: 249, startPoint y: 493, endPoint x: 327, endPoint y: 491, distance: 78.0
click at [250, 492] on input "text" at bounding box center [269, 484] width 124 height 21
click at [426, 481] on icon "button" at bounding box center [421, 484] width 17 height 17
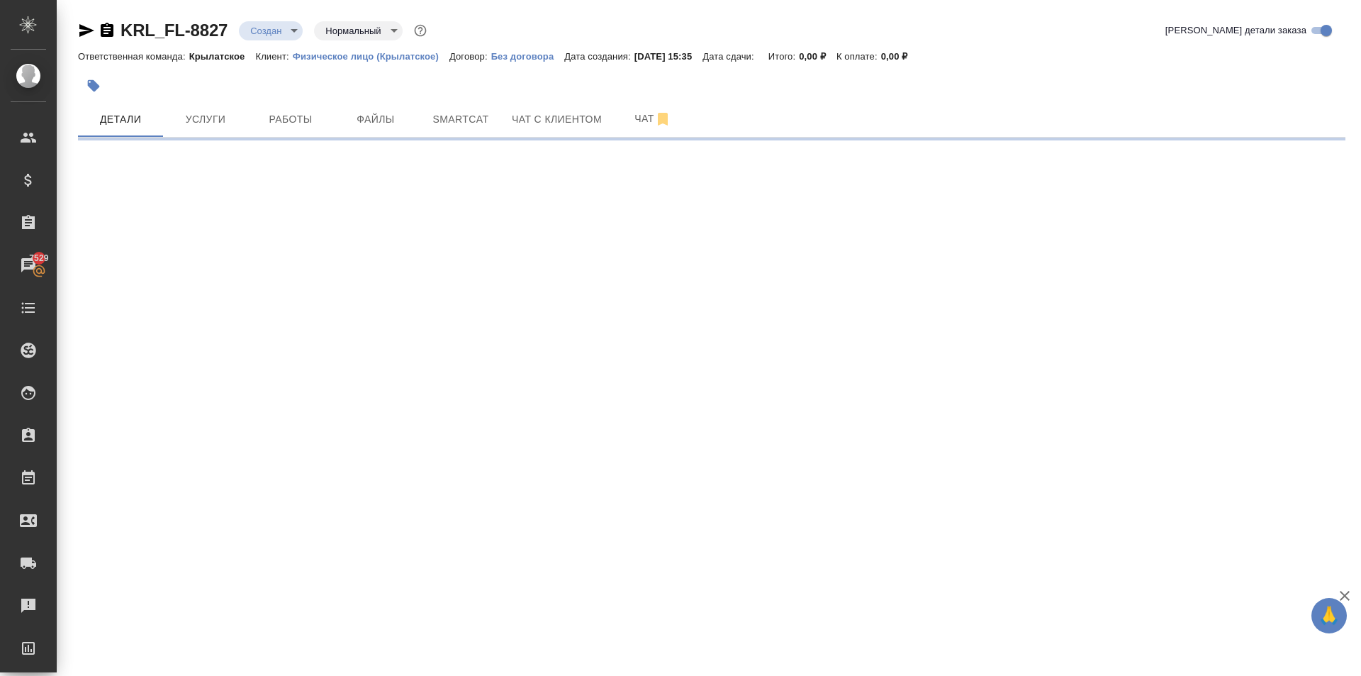
select select "RU"
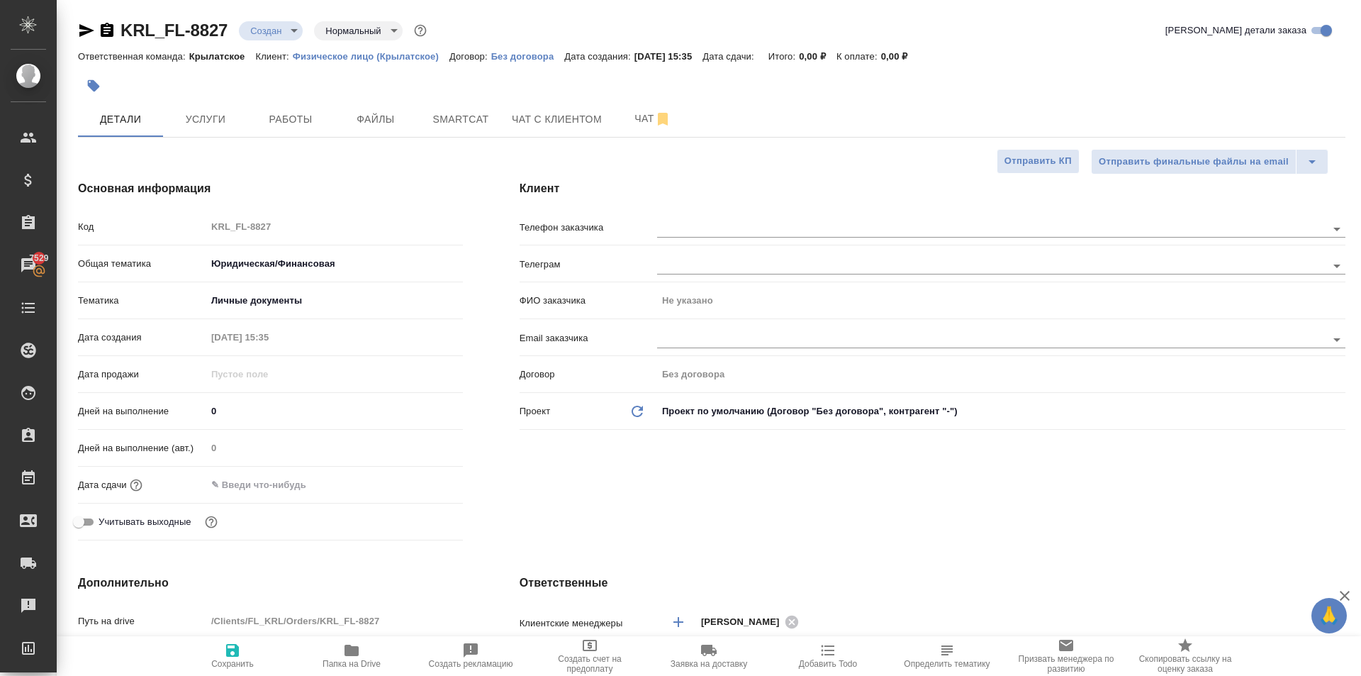
type textarea "x"
drag, startPoint x: 257, startPoint y: 412, endPoint x: 192, endPoint y: 398, distance: 66.1
click at [192, 398] on div "Код KRL_FL-8827 Общая тематика Юридическая/Финансовая yr-fn Тематика Личные док…" at bounding box center [270, 380] width 385 height 332
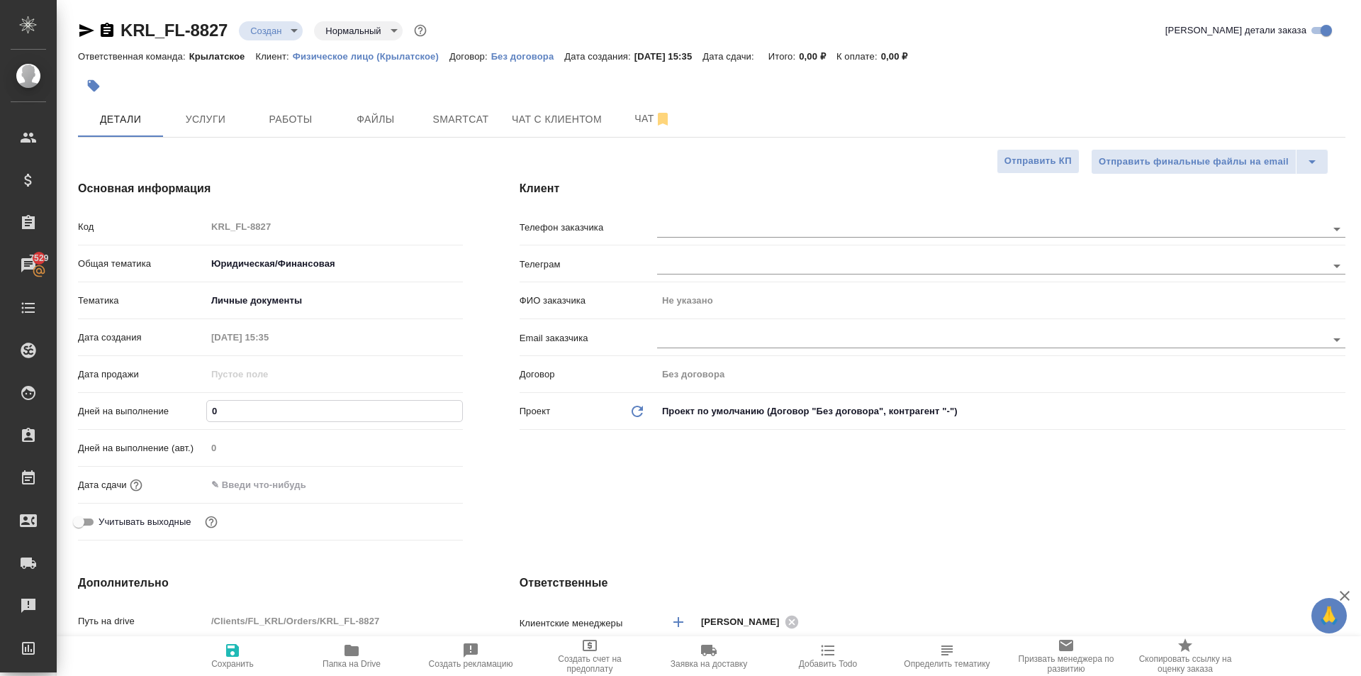
type input "1"
type textarea "x"
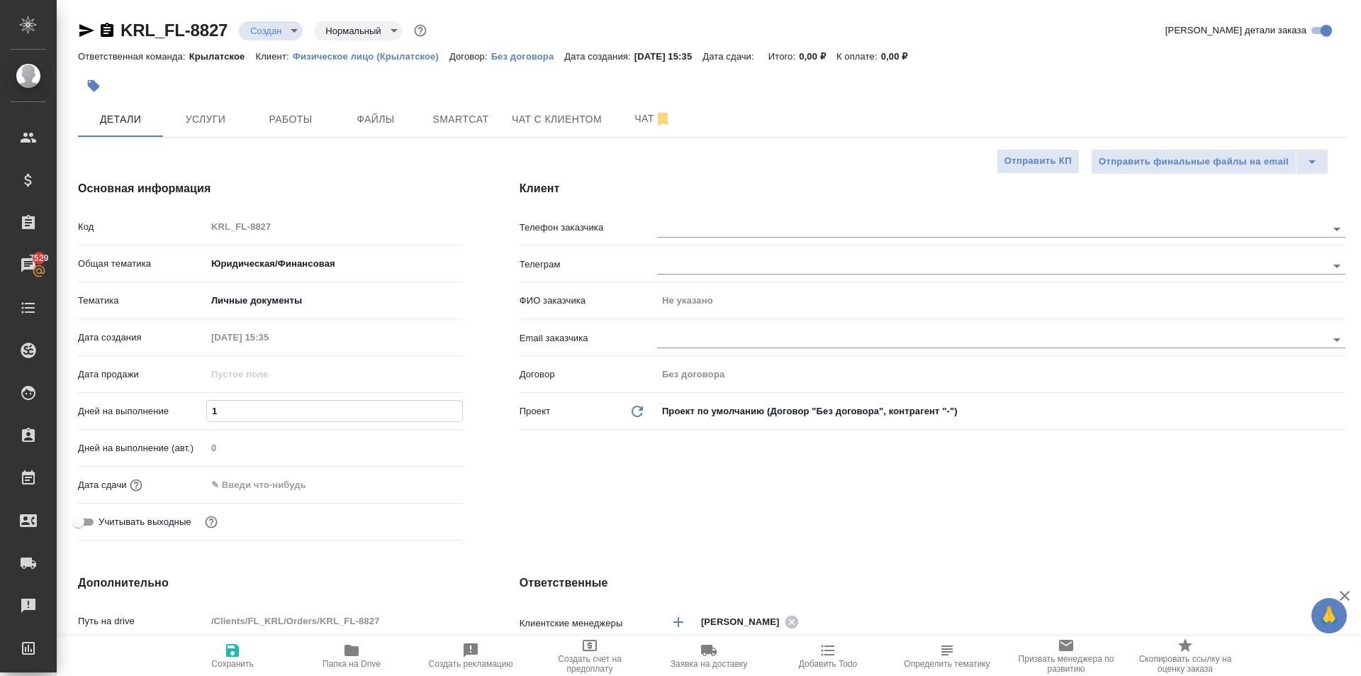
type textarea "x"
type input "2"
type textarea "x"
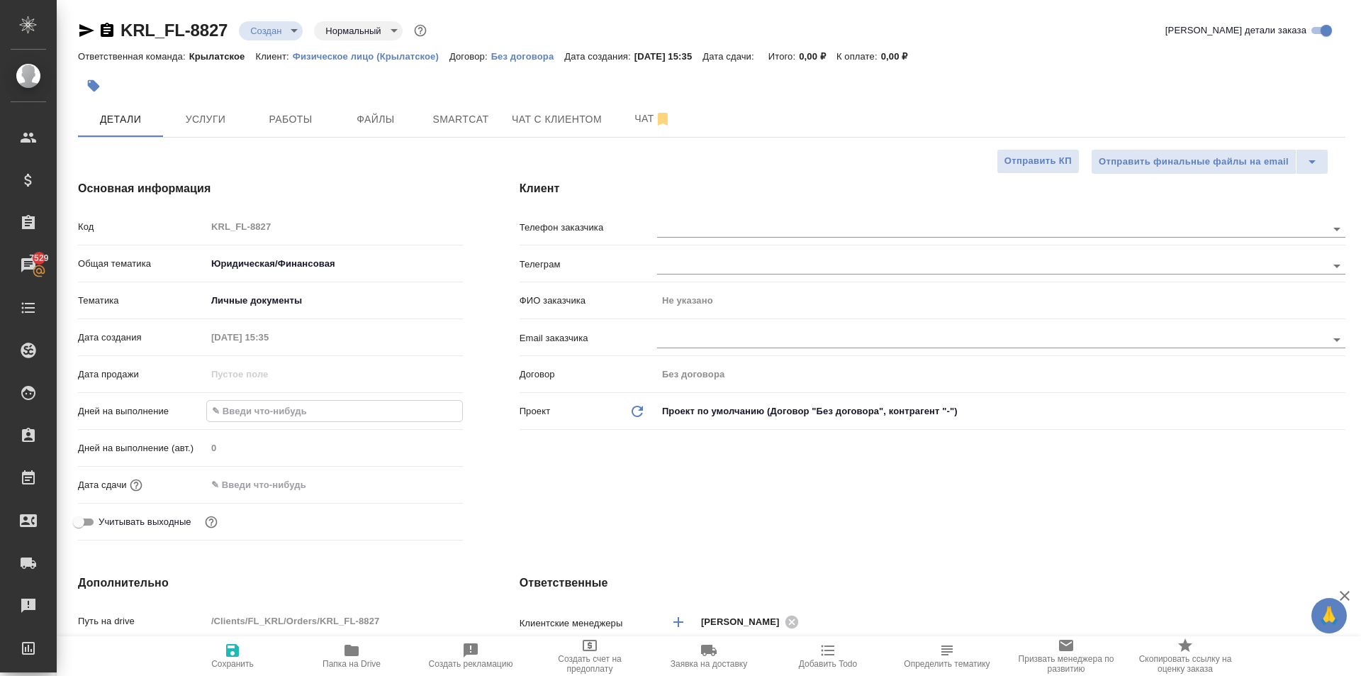
type textarea "x"
type input "2"
click at [247, 485] on input "text" at bounding box center [269, 484] width 124 height 21
click at [421, 480] on icon "button" at bounding box center [421, 483] width 13 height 14
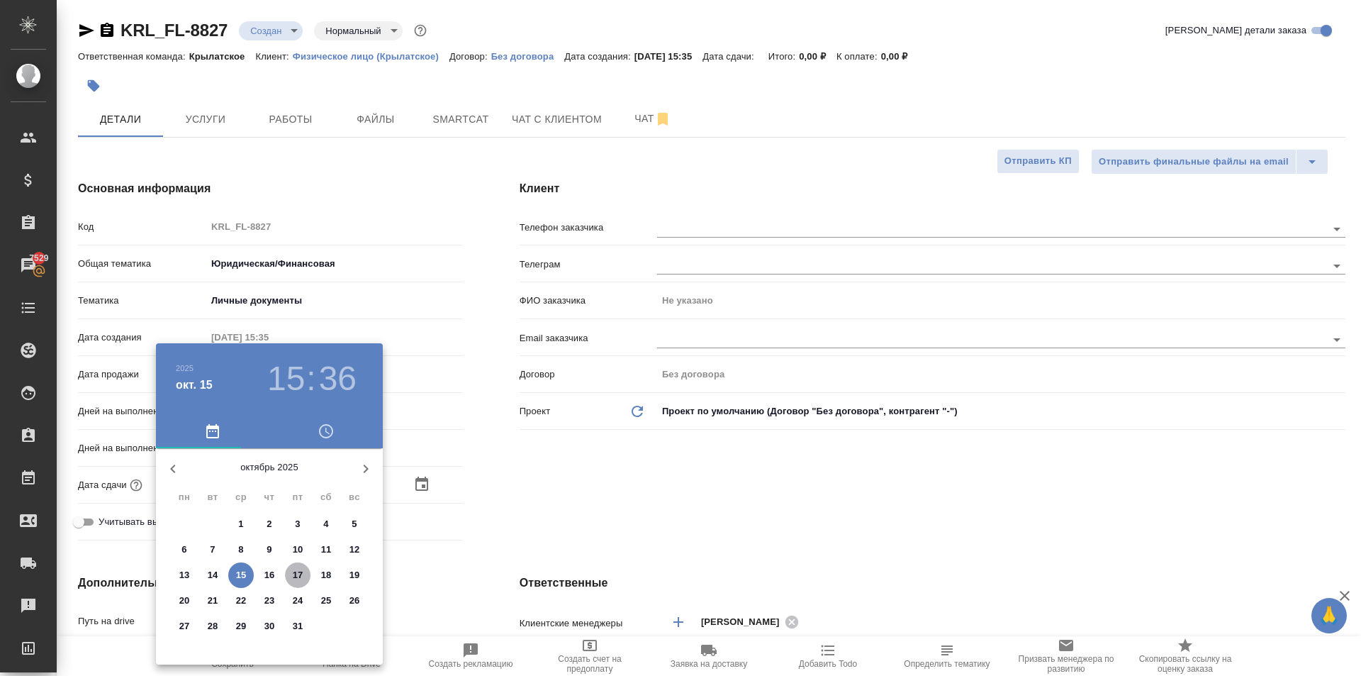
click at [296, 576] on p "17" at bounding box center [298, 575] width 11 height 14
type input "17.10.2025 15:36"
type textarea "x"
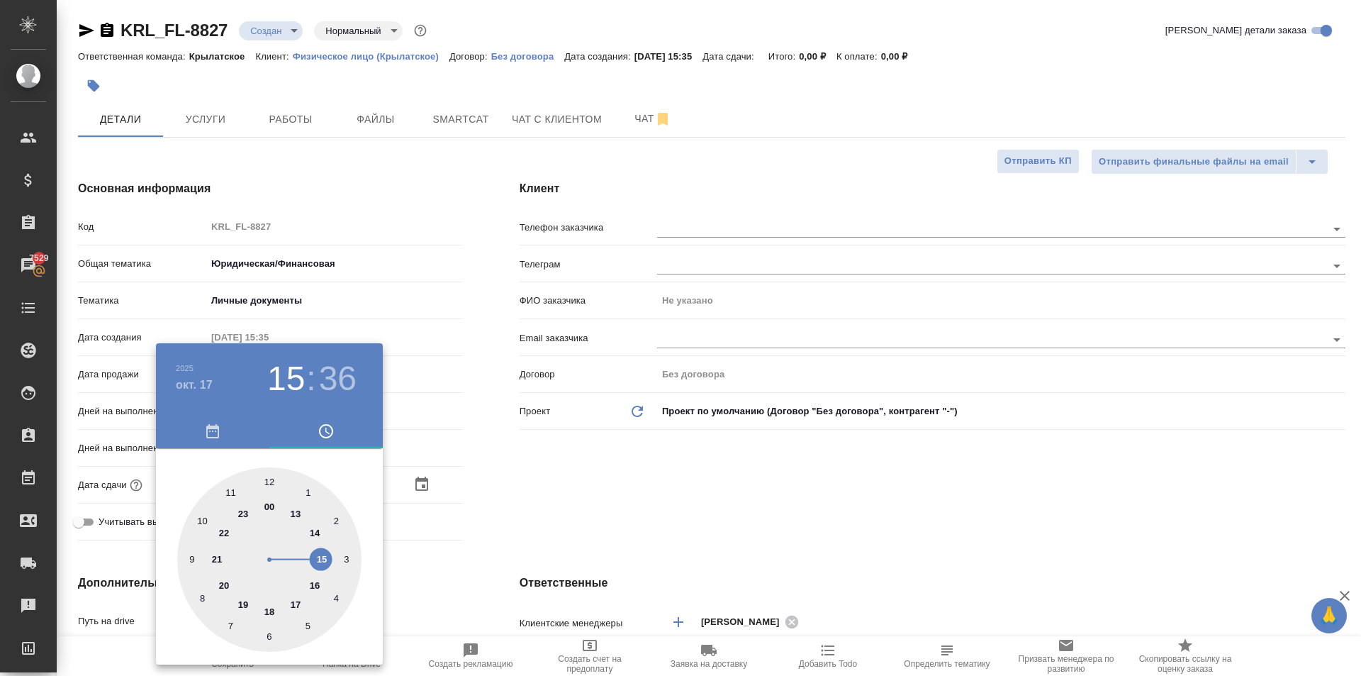
click at [269, 475] on div at bounding box center [269, 559] width 184 height 184
type input "17.10.2025 12:36"
type textarea "x"
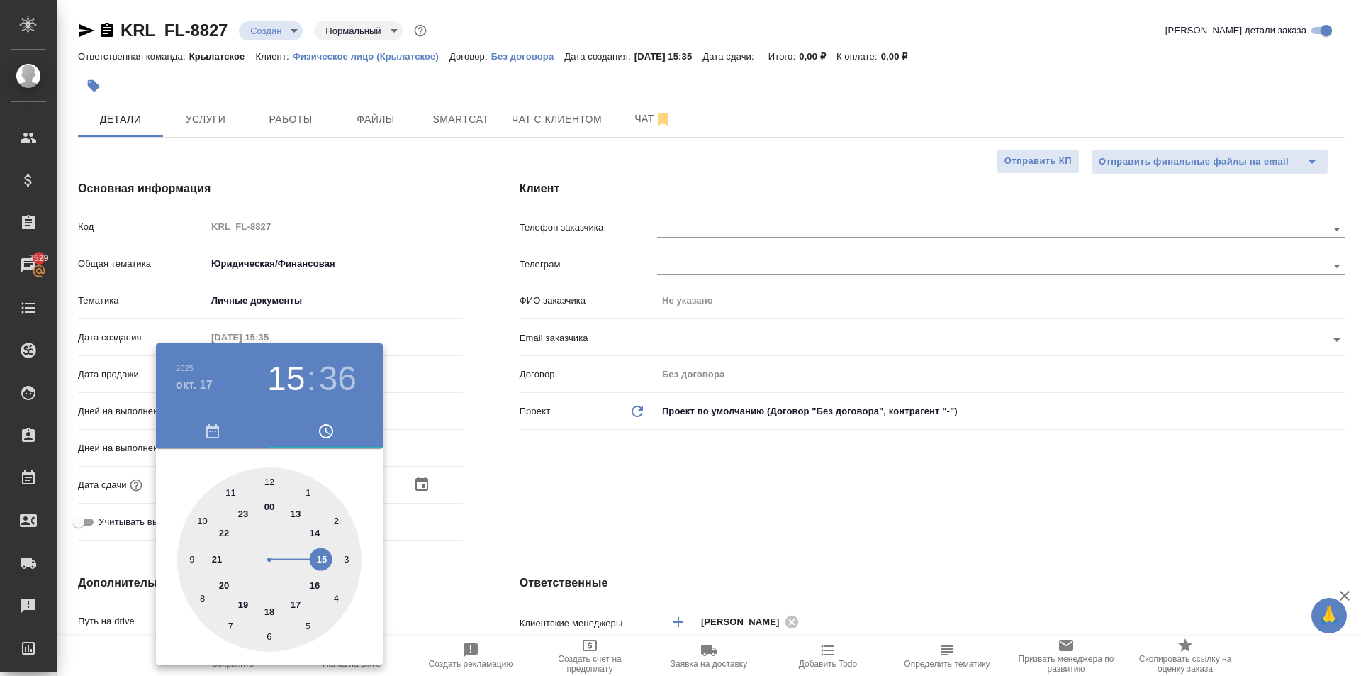
click at [269, 475] on div at bounding box center [269, 559] width 184 height 184
type input "[DATE] 12:00"
type textarea "x"
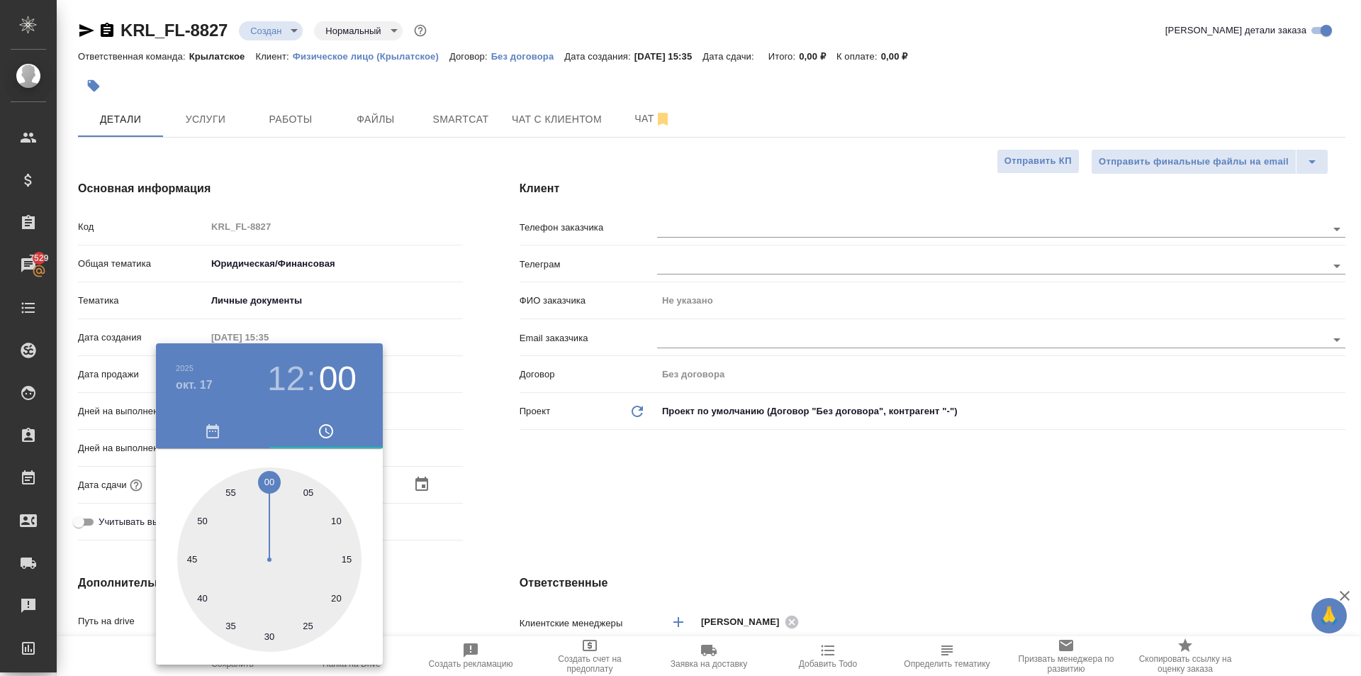
click at [269, 475] on div at bounding box center [269, 559] width 184 height 184
type textarea "x"
click at [517, 511] on div at bounding box center [680, 338] width 1361 height 676
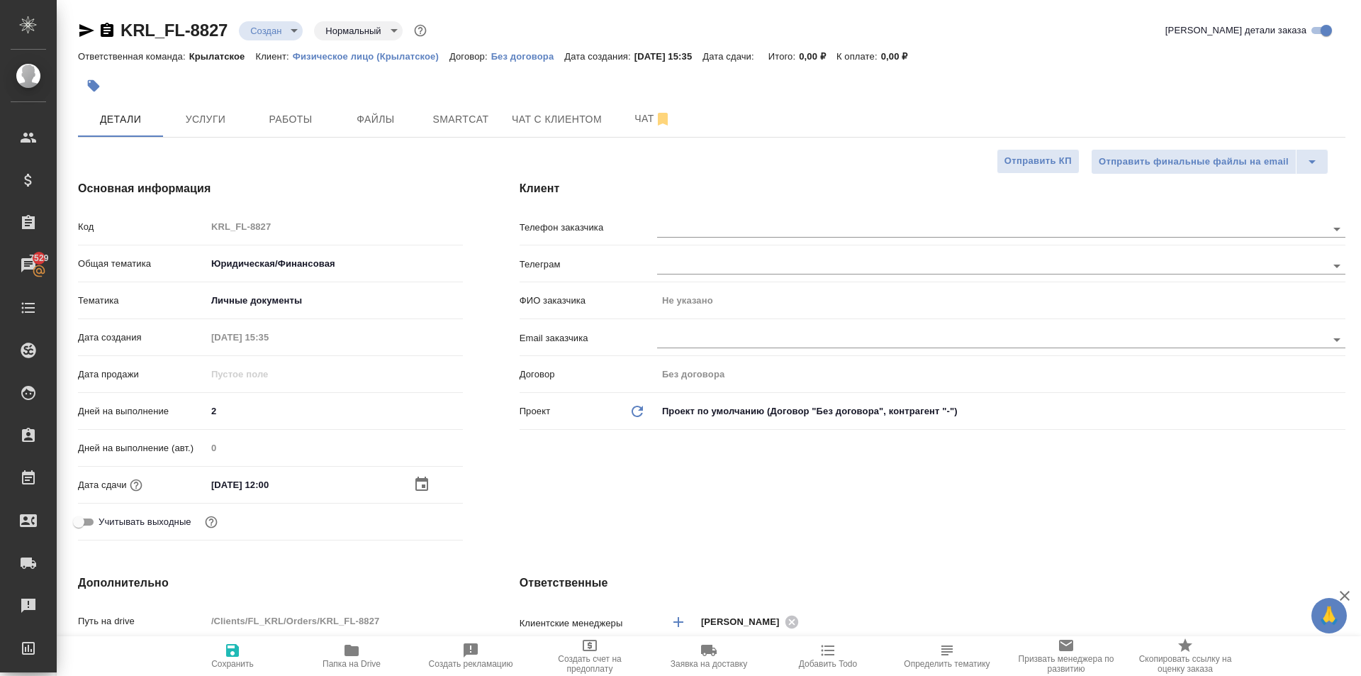
scroll to position [425, 0]
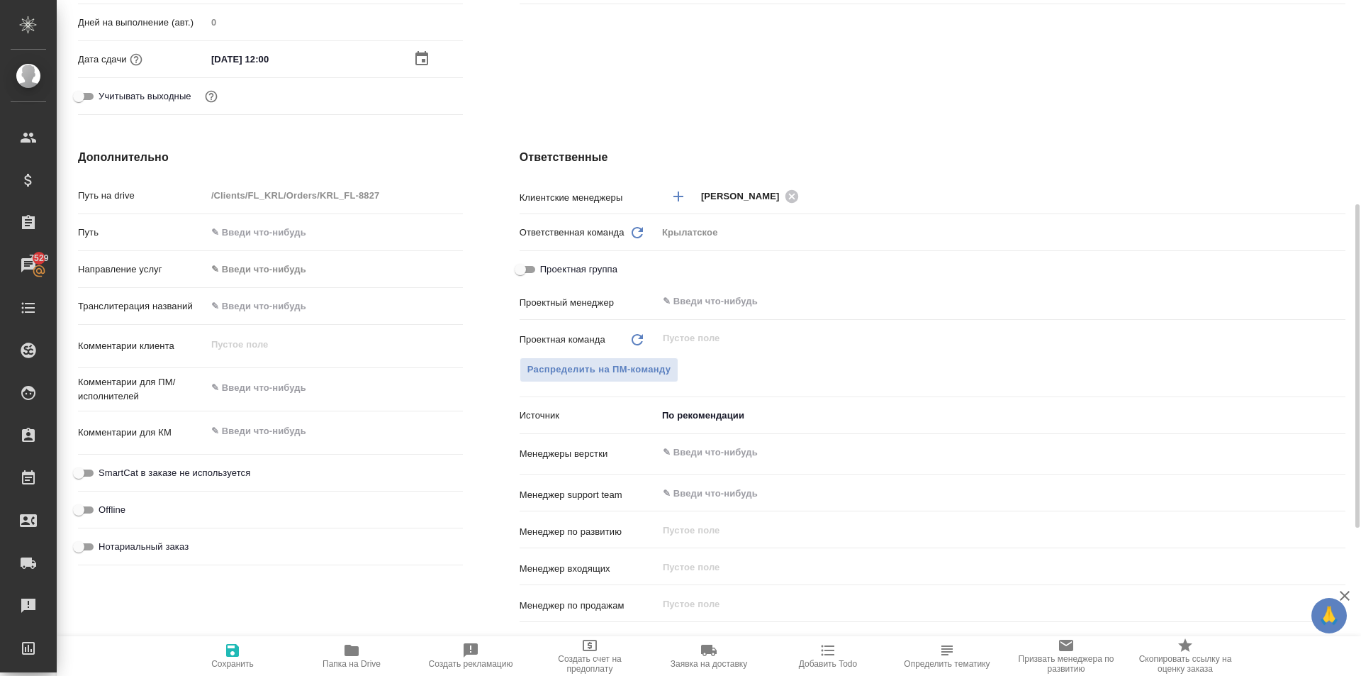
click at [231, 264] on body "🙏 .cls-1 fill:#fff; AWATERA Kasymov Timur Клиенты Спецификации Заказы 7529 Чаты…" at bounding box center [680, 338] width 1361 height 676
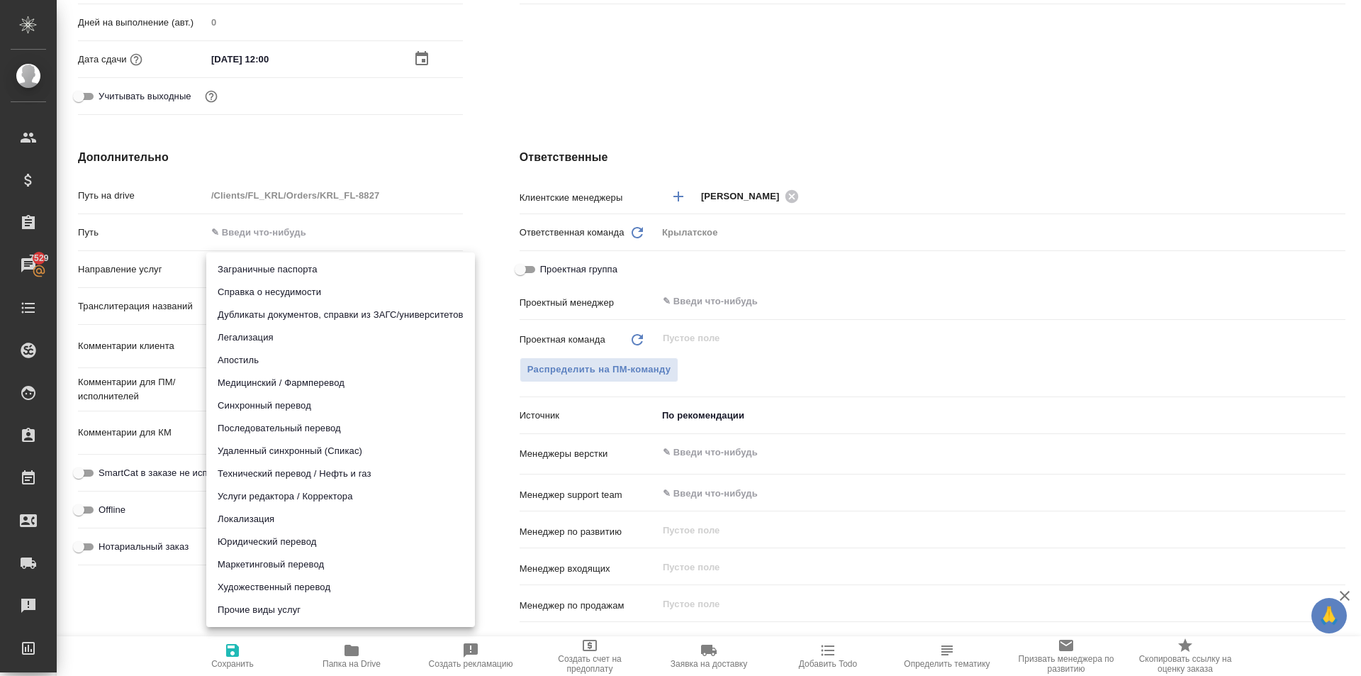
click at [276, 539] on li "Юридический перевод" at bounding box center [340, 541] width 269 height 23
type input "legalTranslation"
type textarea "x"
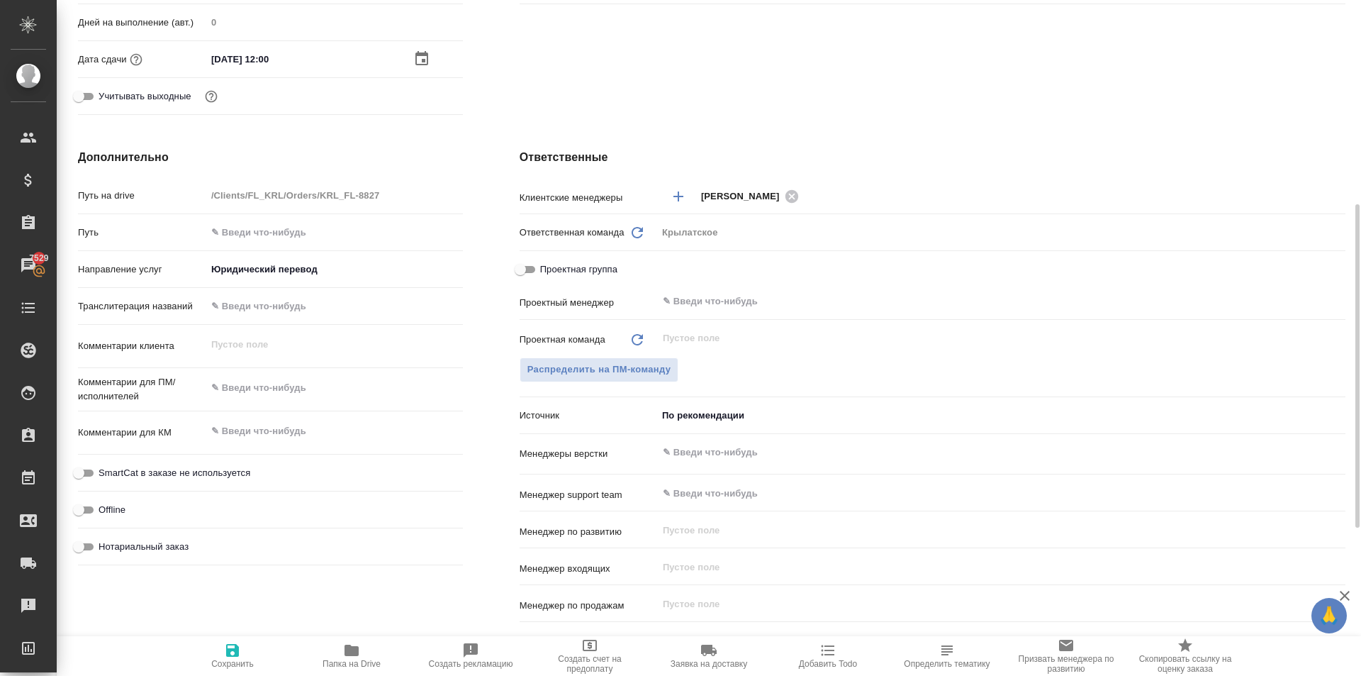
drag, startPoint x: 179, startPoint y: 549, endPoint x: 190, endPoint y: 536, distance: 17.6
click at [177, 549] on span "Нотариальный заказ" at bounding box center [144, 547] width 90 height 14
click at [104, 549] on input "Нотариальный заказ" at bounding box center [78, 546] width 51 height 17
checkbox input "true"
type textarea "x"
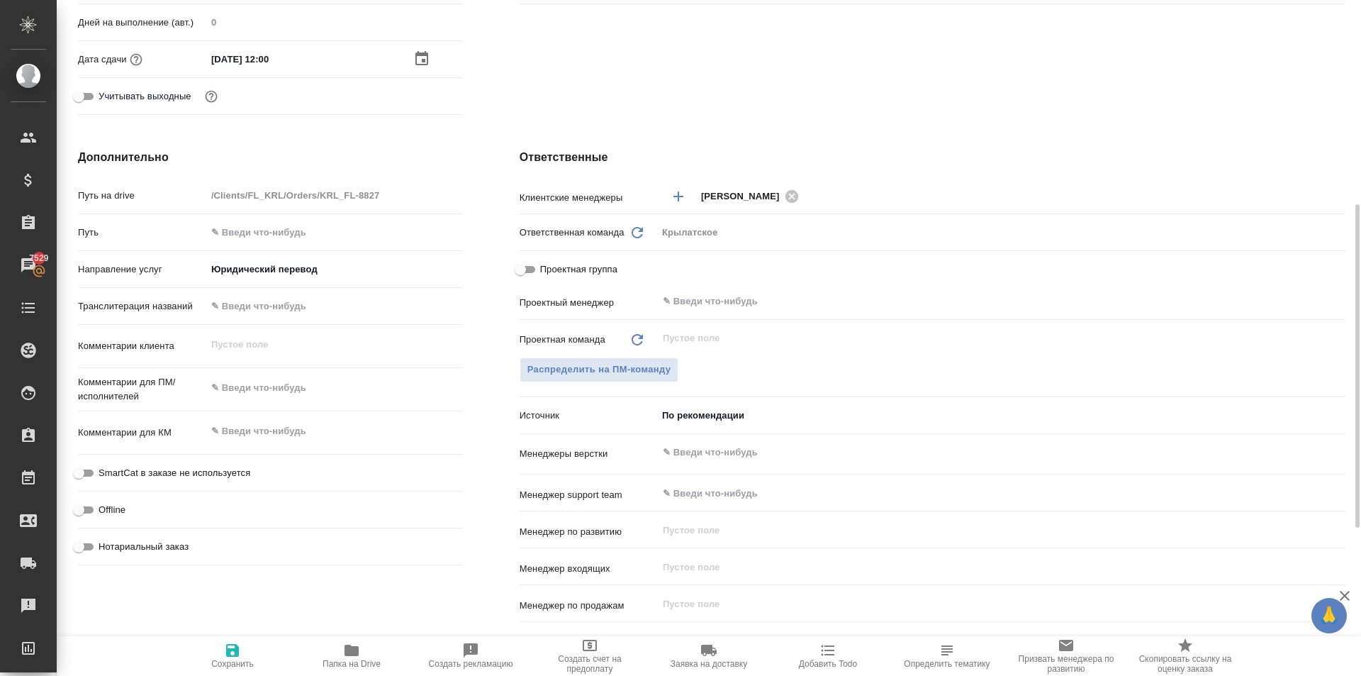
type textarea "x"
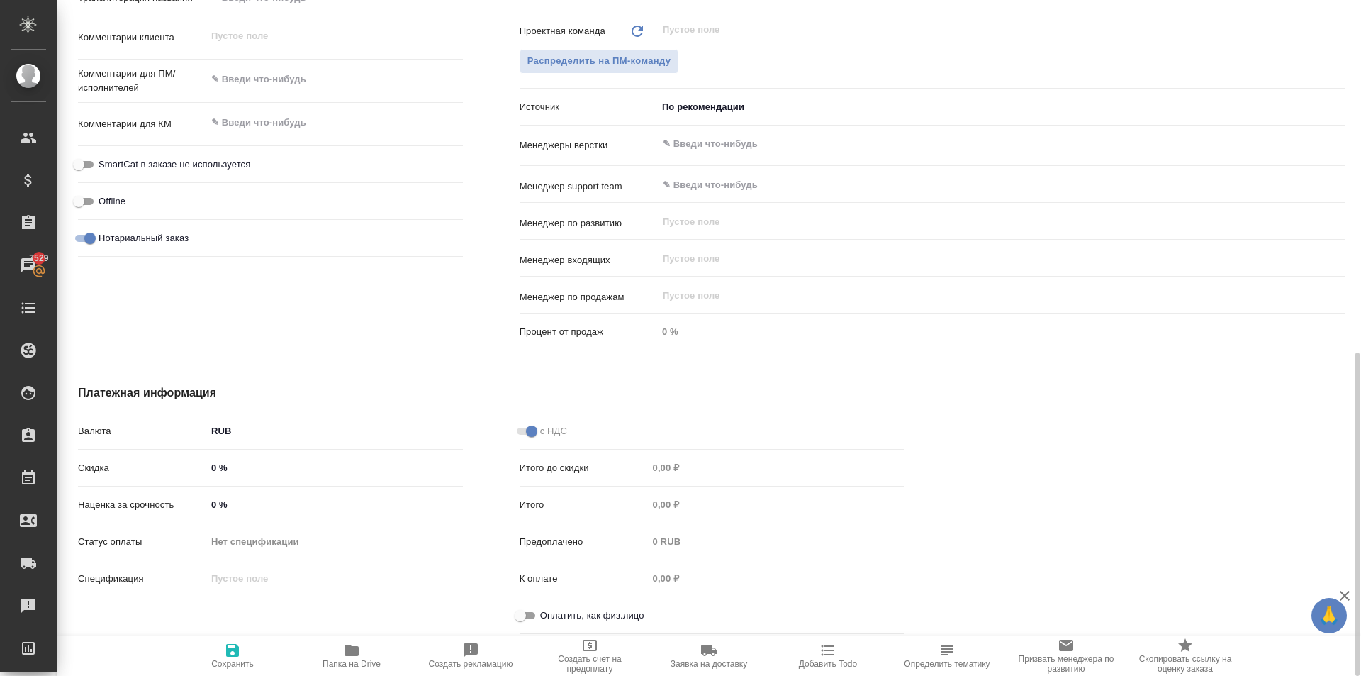
click at [535, 612] on input "Оплатить, как физ.лицо" at bounding box center [520, 615] width 51 height 17
checkbox input "true"
type textarea "x"
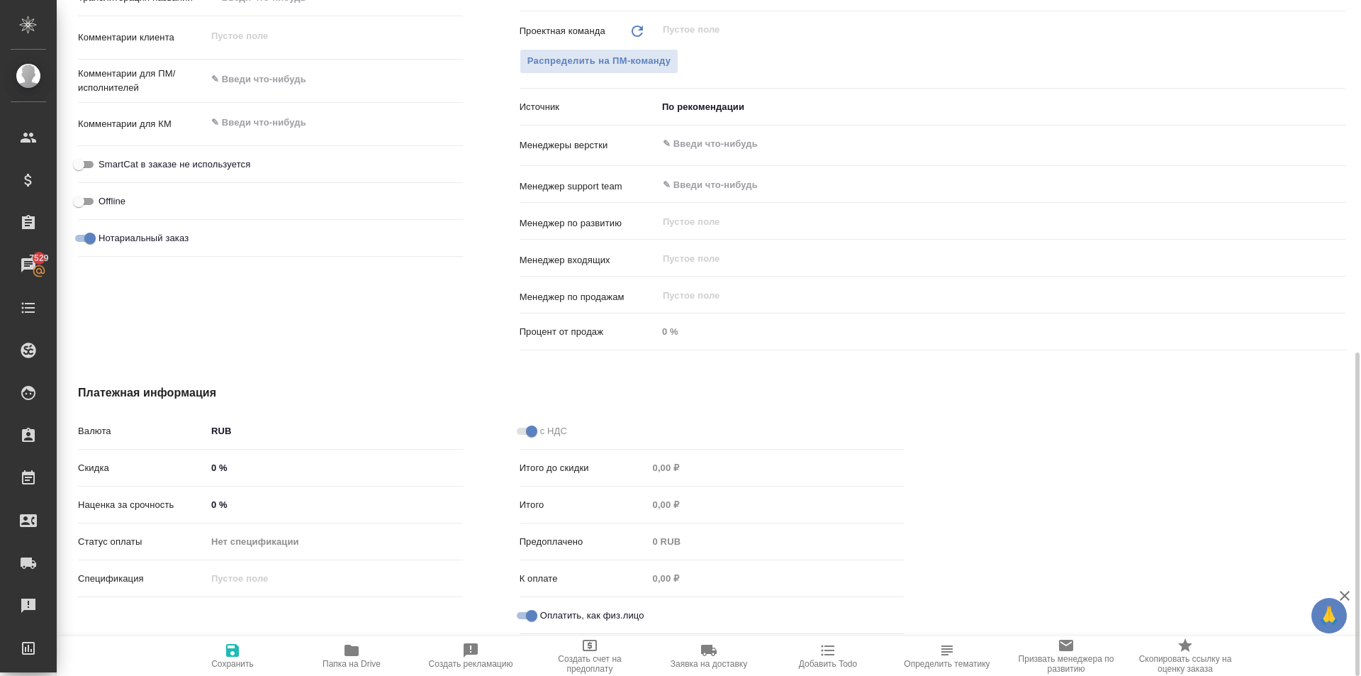
click at [223, 657] on span "Сохранить" at bounding box center [232, 655] width 102 height 27
type textarea "x"
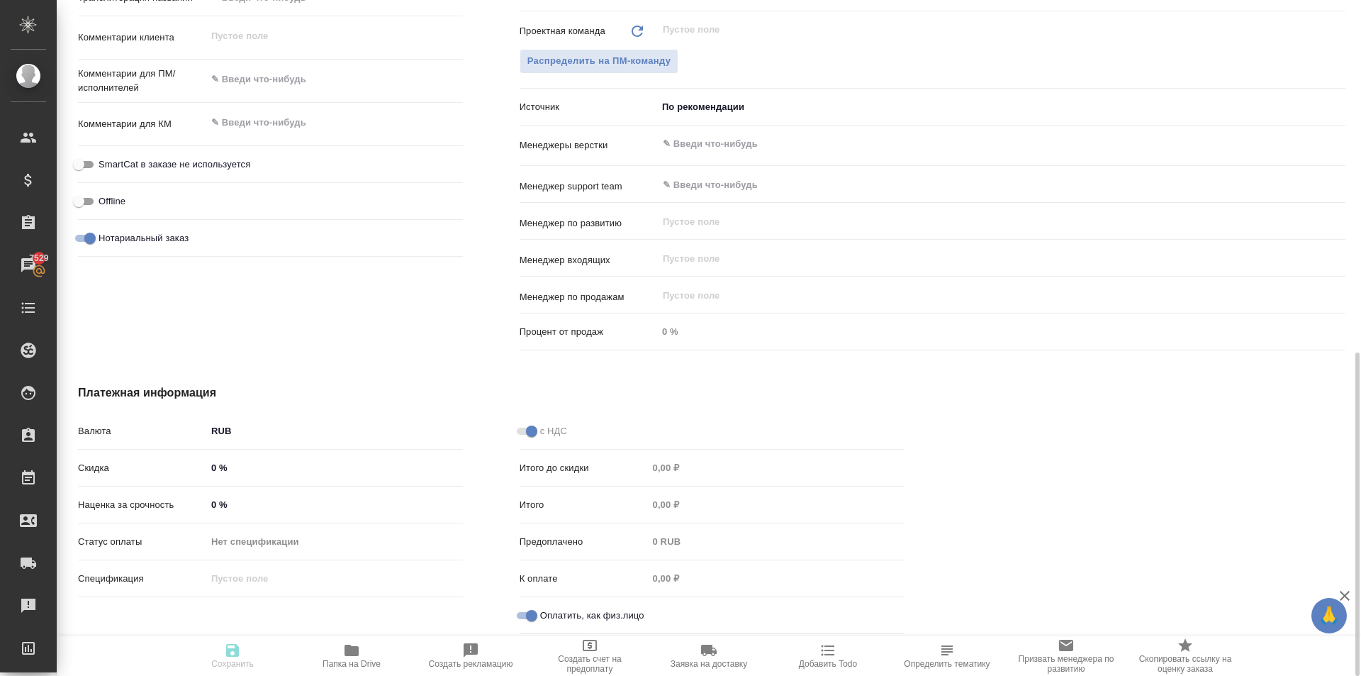
type textarea "x"
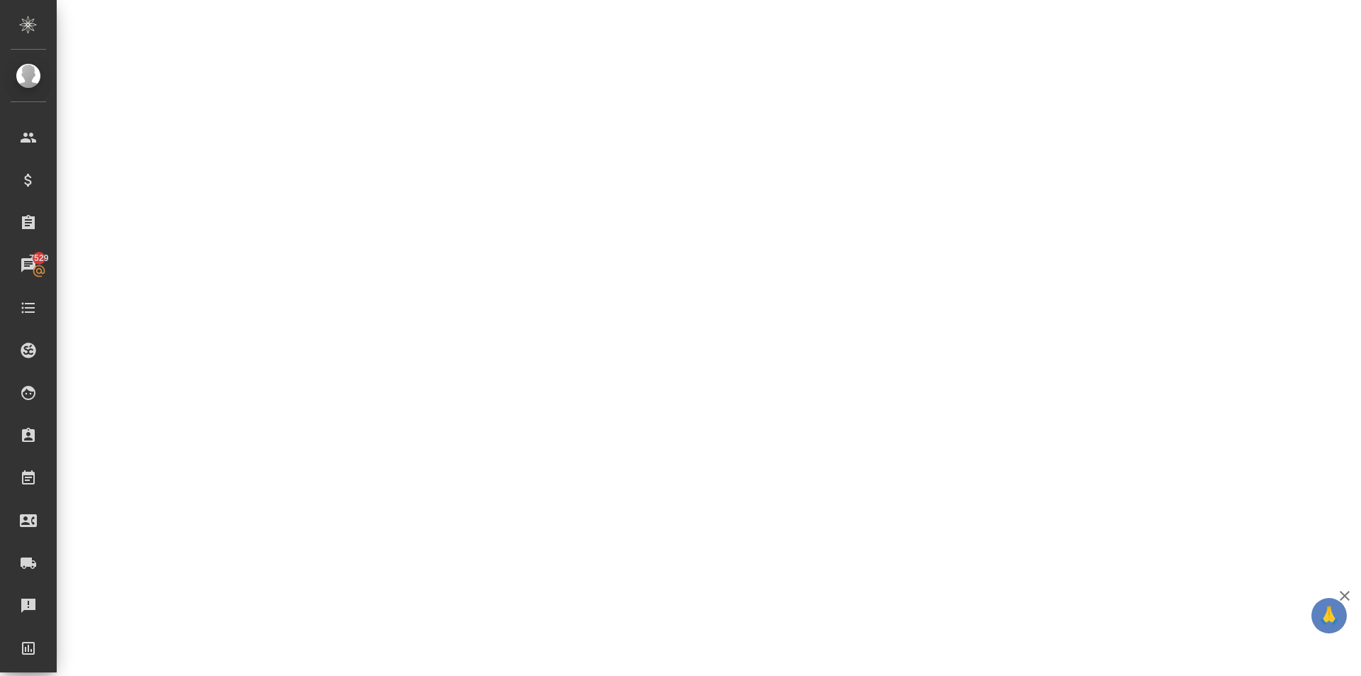
select select "RU"
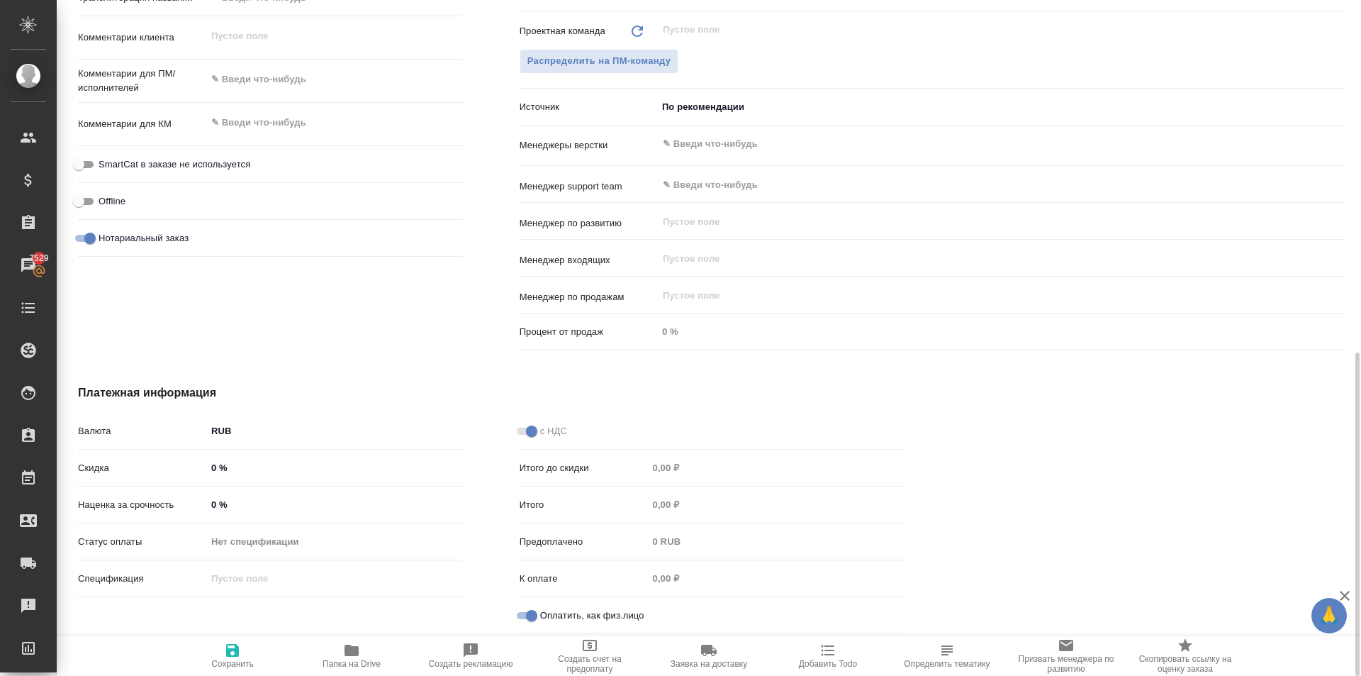
type textarea "x"
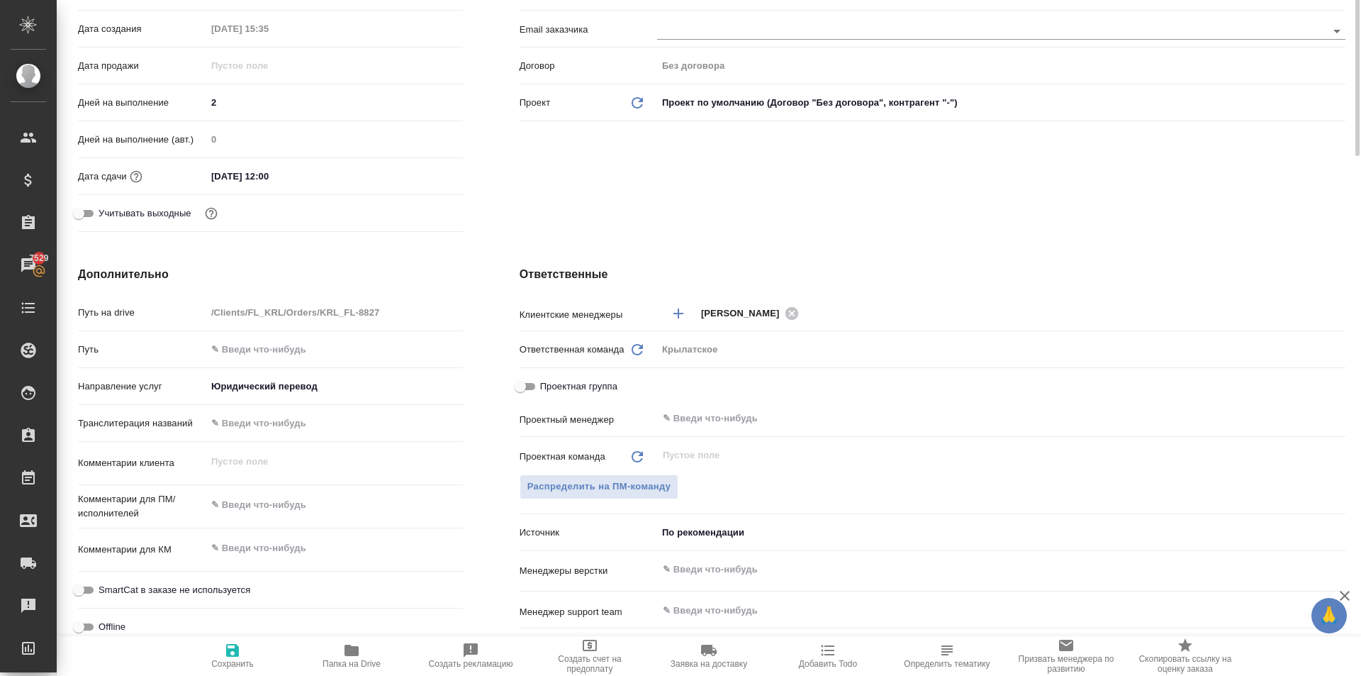
scroll to position [0, 0]
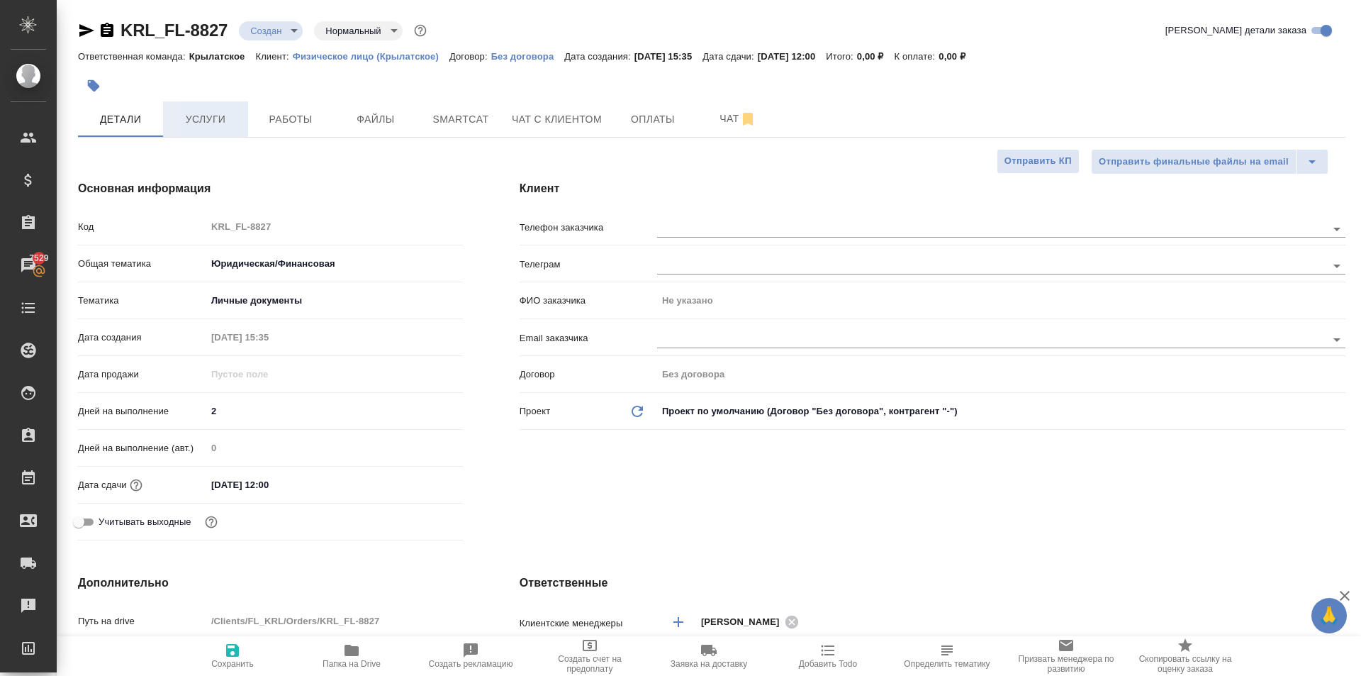
click at [203, 123] on span "Услуги" at bounding box center [206, 120] width 68 height 18
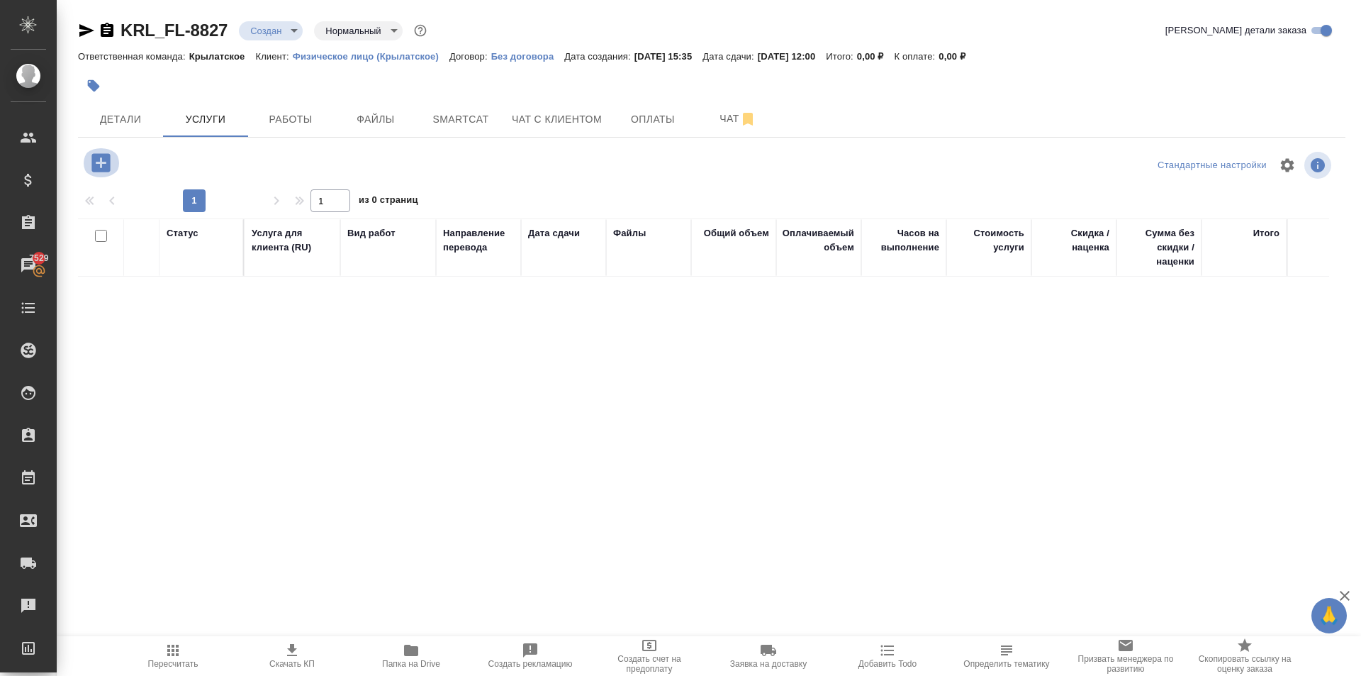
click at [102, 166] on icon "button" at bounding box center [100, 162] width 18 height 18
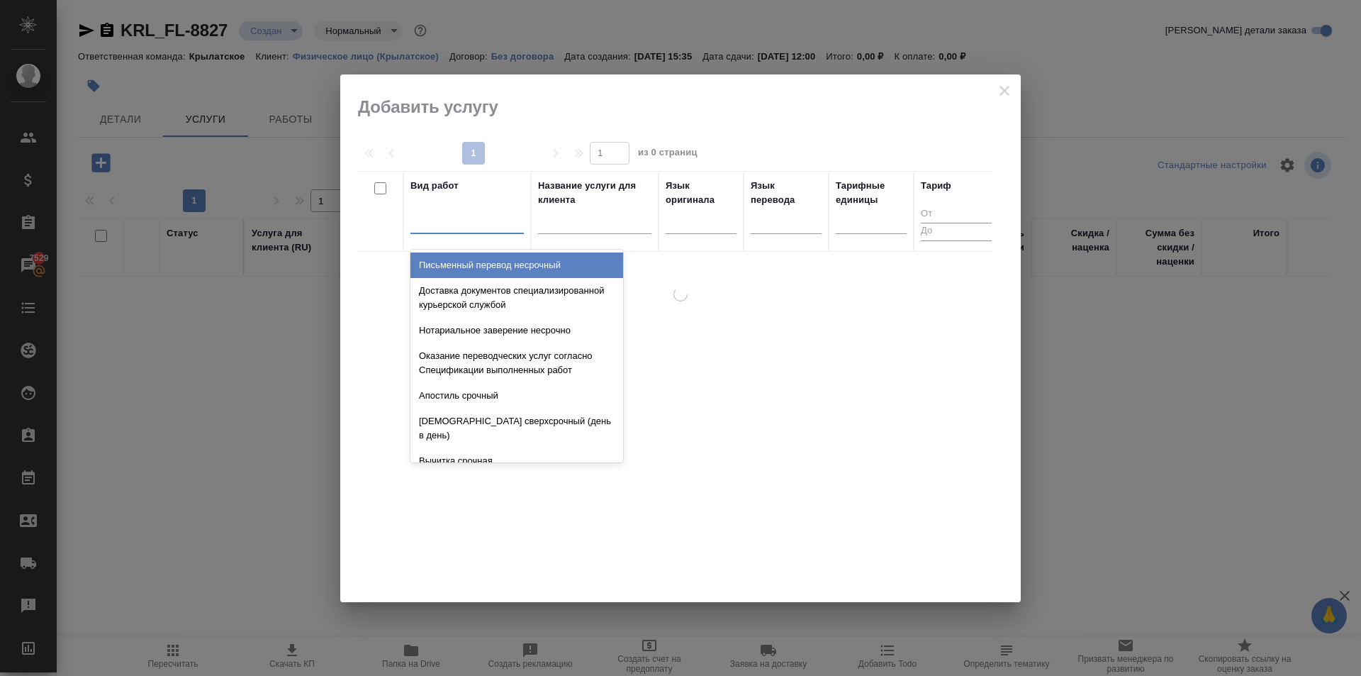
click at [481, 226] on div at bounding box center [466, 219] width 113 height 21
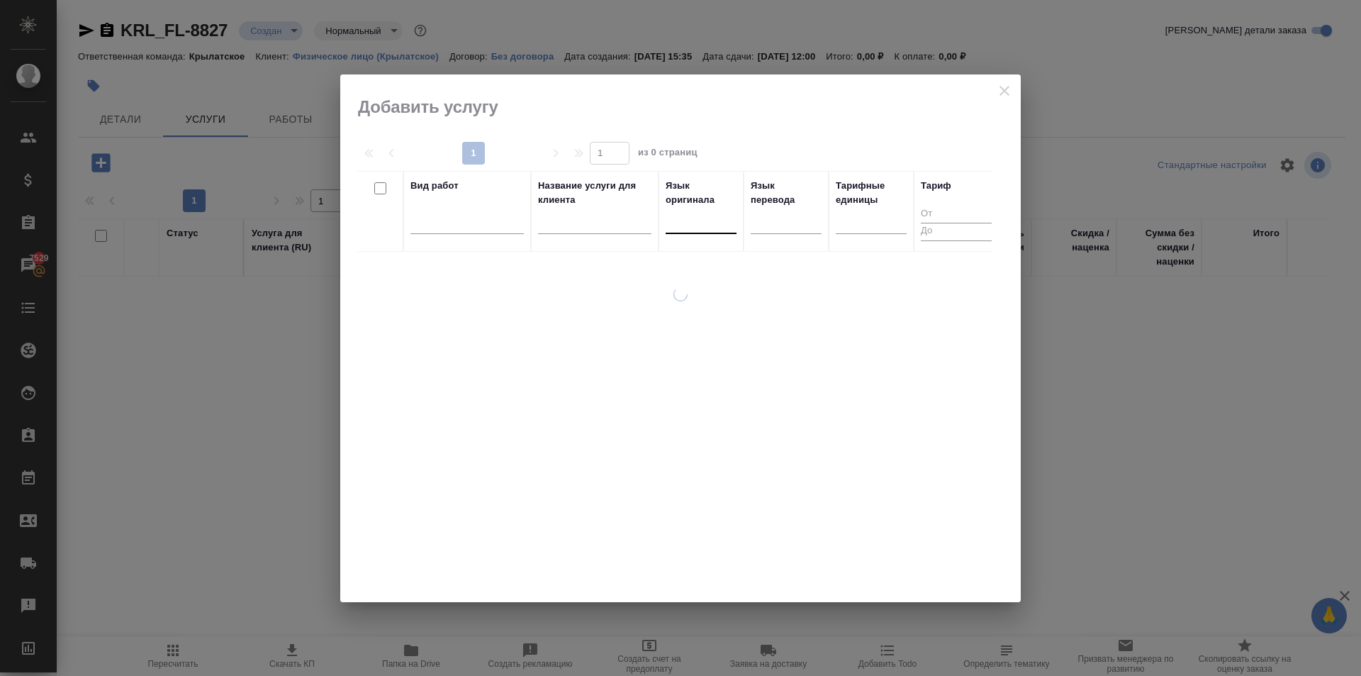
drag, startPoint x: 705, startPoint y: 243, endPoint x: 708, endPoint y: 226, distance: 17.4
click at [708, 238] on div at bounding box center [701, 225] width 71 height 37
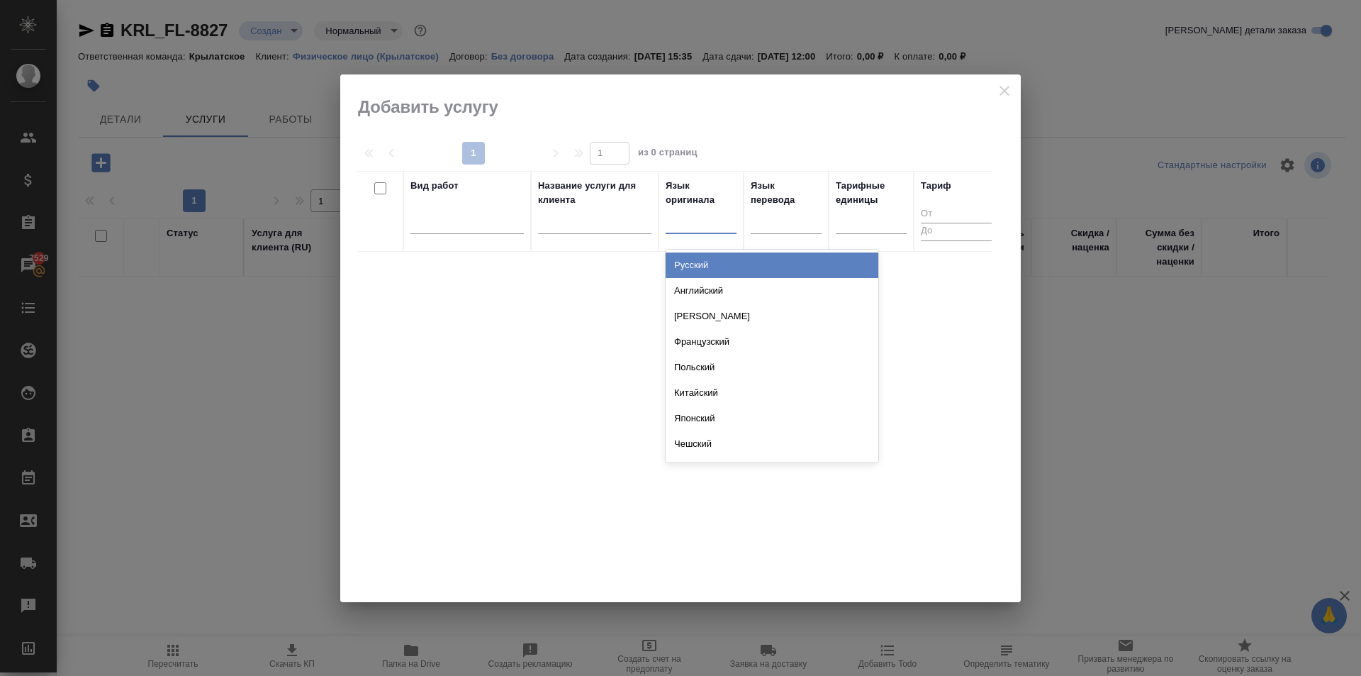
drag, startPoint x: 708, startPoint y: 226, endPoint x: 710, endPoint y: 235, distance: 9.5
click at [708, 226] on div at bounding box center [701, 219] width 71 height 21
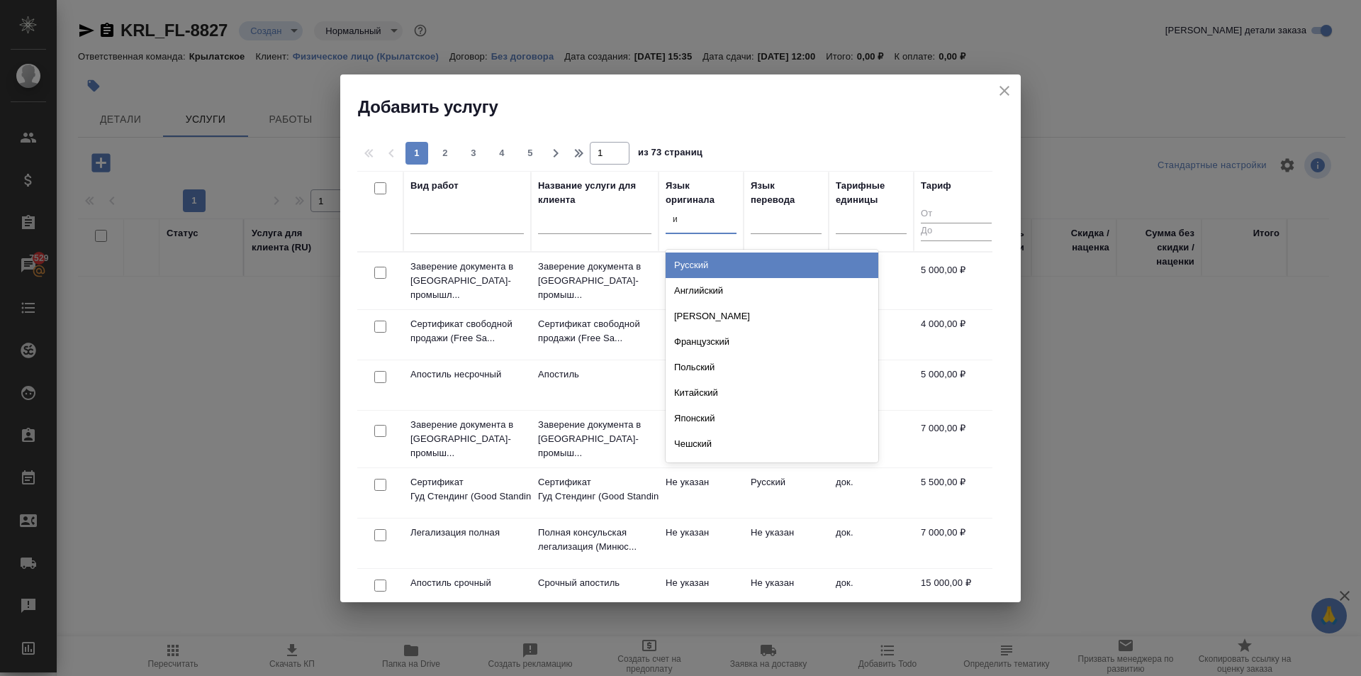
type input "ив"
drag, startPoint x: 716, startPoint y: 263, endPoint x: 723, endPoint y: 262, distance: 7.2
click at [716, 264] on div "Иврит" at bounding box center [772, 265] width 213 height 26
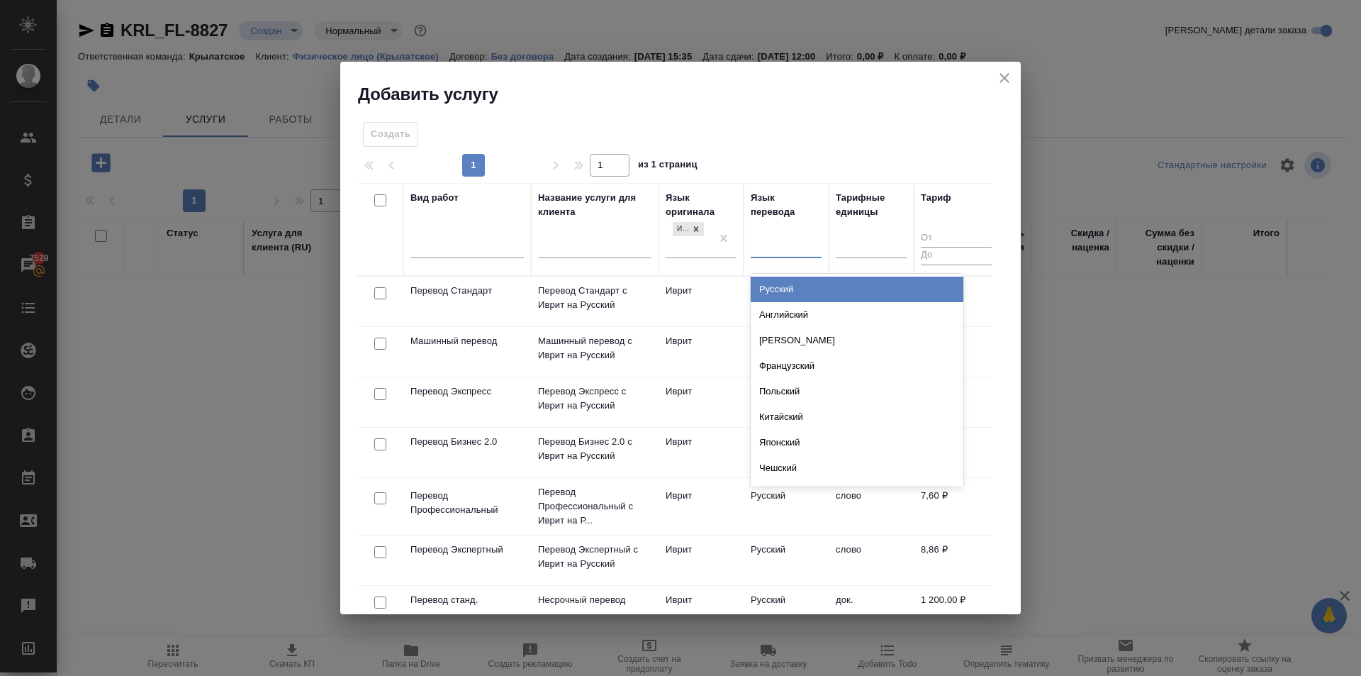
click at [773, 250] on div at bounding box center [786, 243] width 71 height 21
click at [775, 284] on div "Русский" at bounding box center [857, 289] width 213 height 26
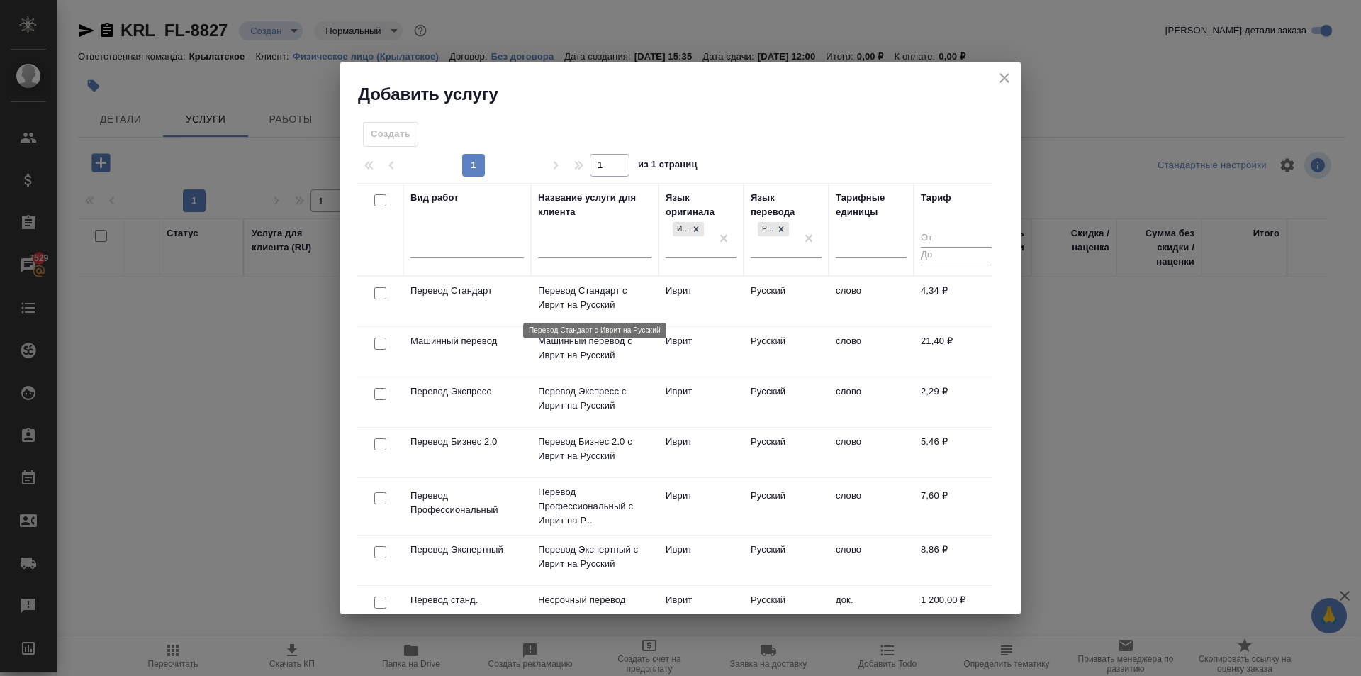
click at [569, 288] on p "Перевод Стандарт с Иврит на Русский" at bounding box center [594, 298] width 113 height 28
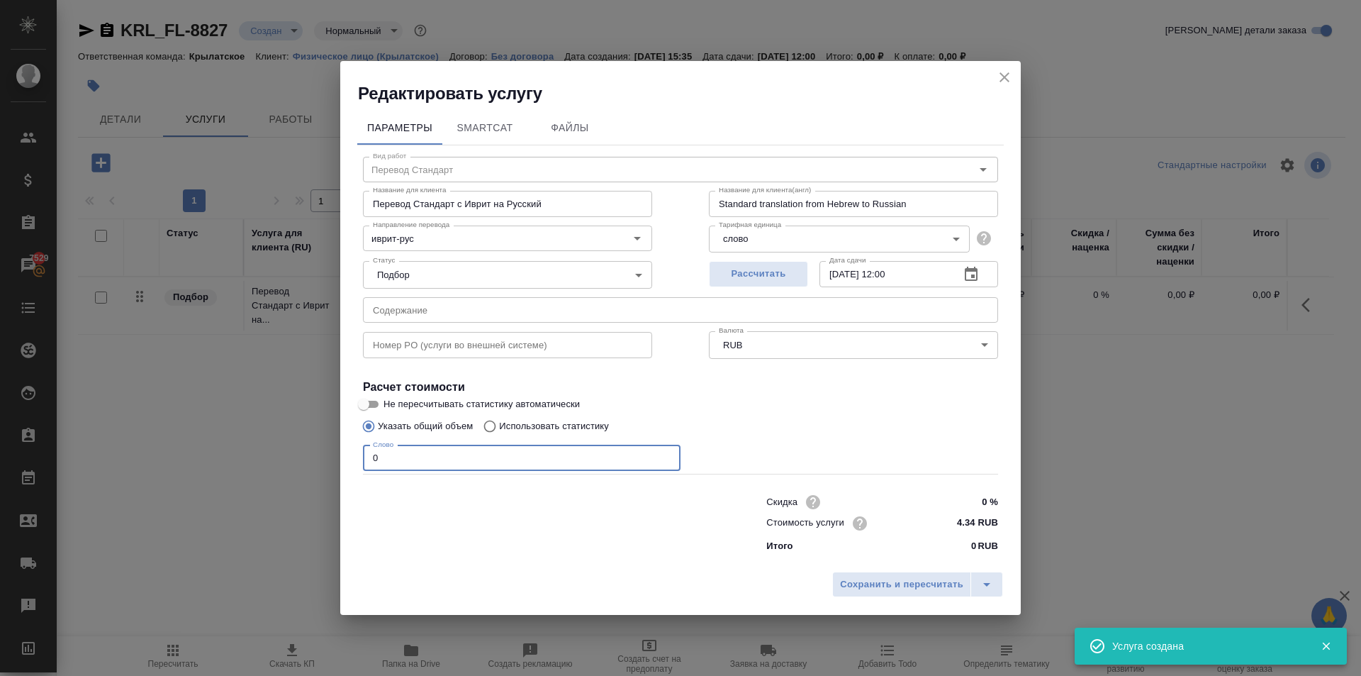
drag, startPoint x: 419, startPoint y: 463, endPoint x: 278, endPoint y: 454, distance: 141.3
click at [278, 454] on div "Редактировать услугу Параметры SmartCat Файлы Вид работ Перевод Стандарт Вид ра…" at bounding box center [680, 338] width 1361 height 676
type input "500"
click at [861, 578] on span "Сохранить и пересчитать" at bounding box center [901, 584] width 123 height 16
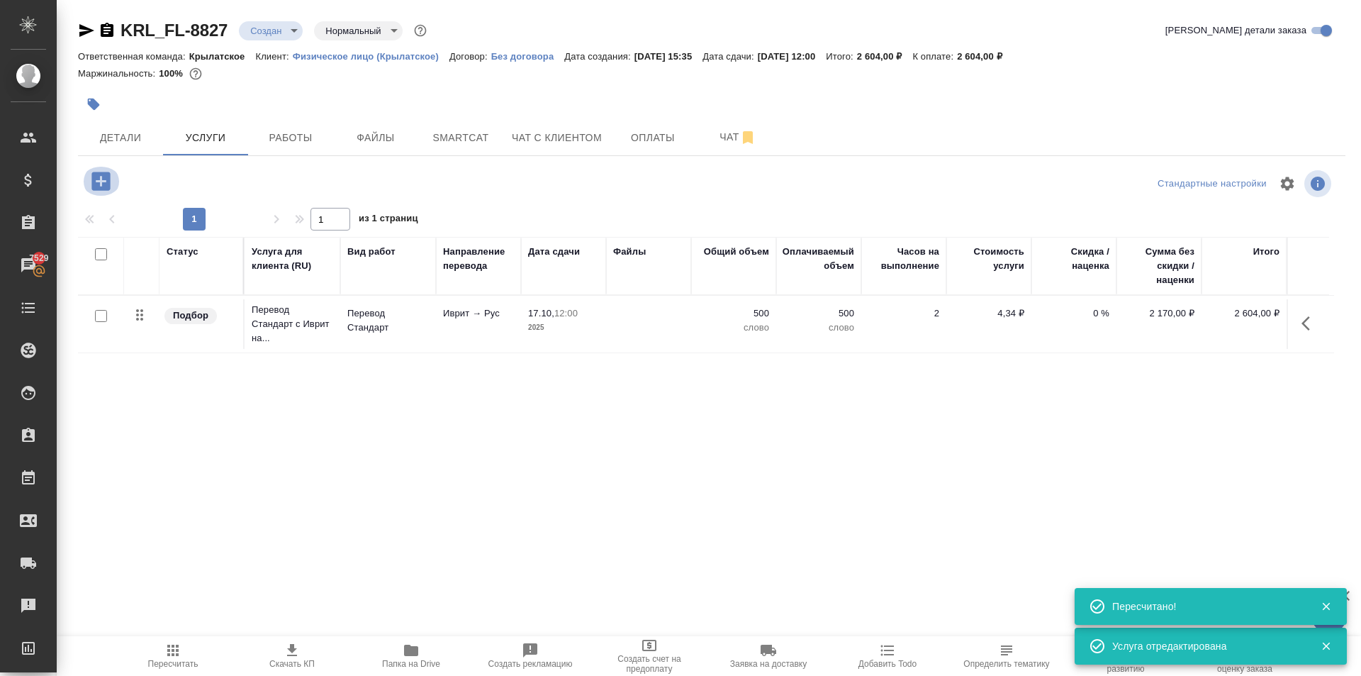
click at [102, 176] on icon "button" at bounding box center [100, 181] width 18 height 18
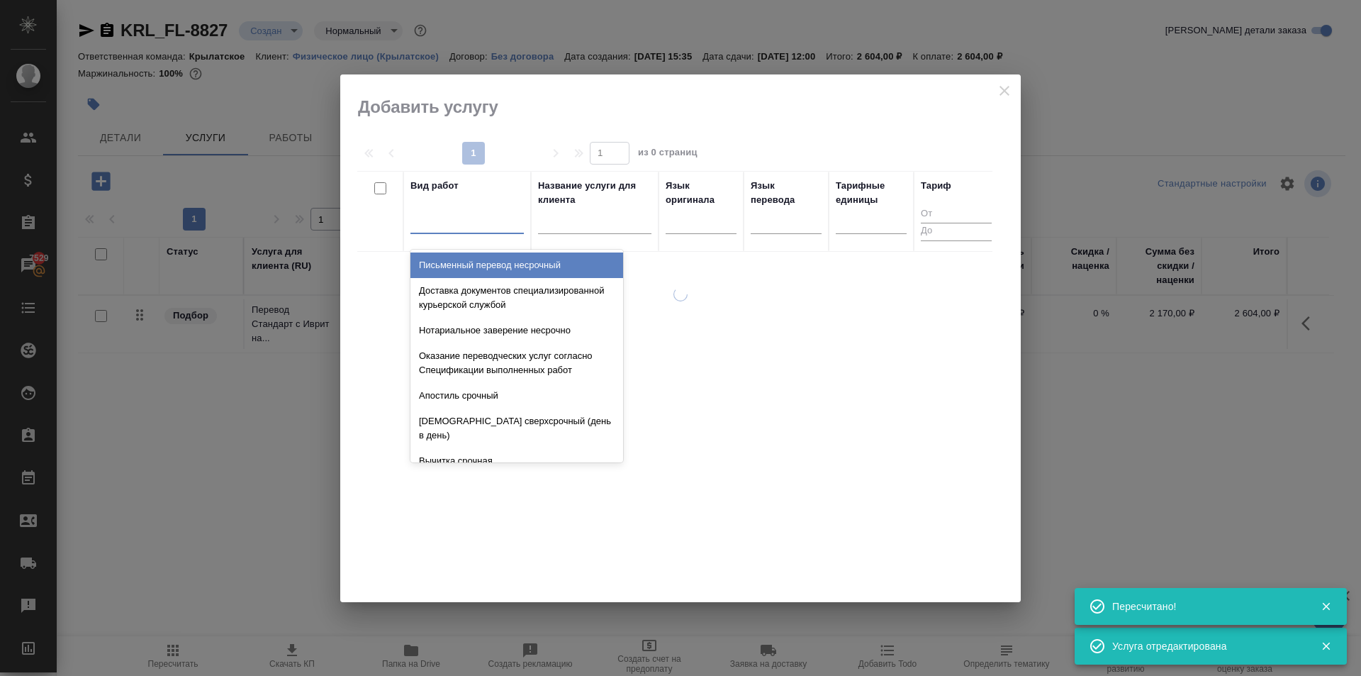
click at [493, 225] on div at bounding box center [466, 219] width 113 height 21
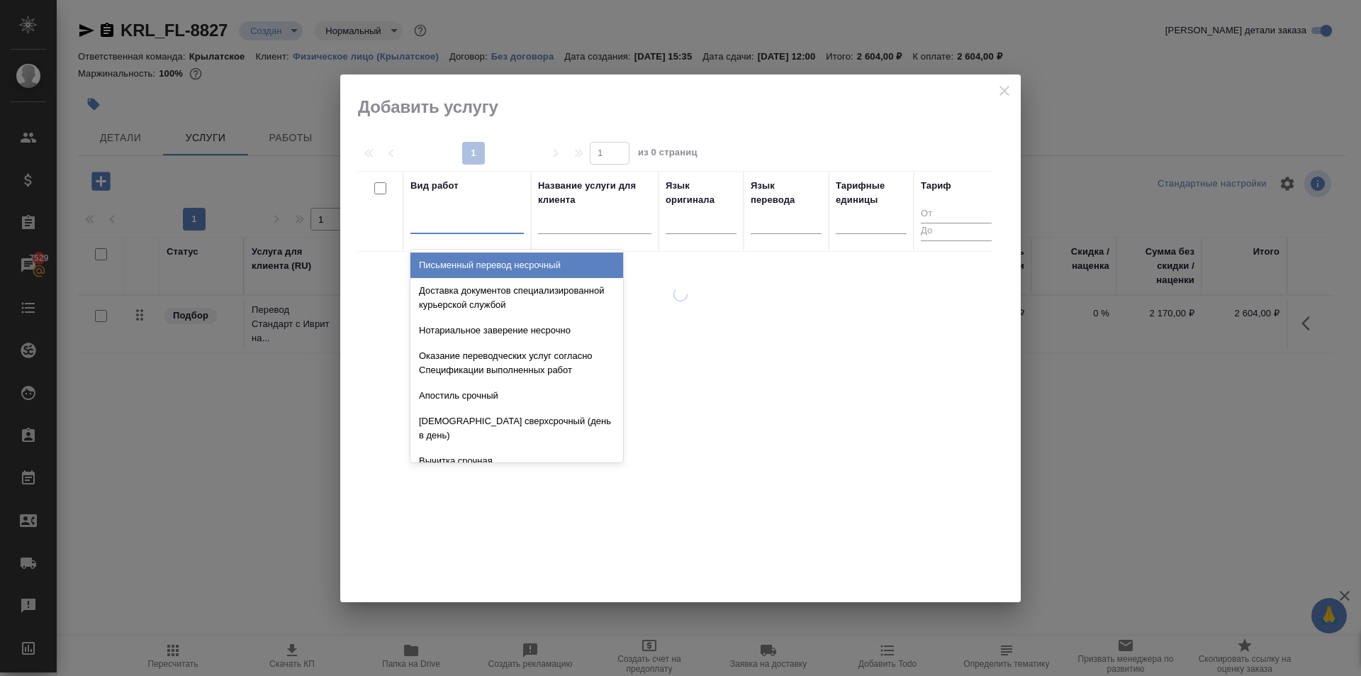
drag, startPoint x: 683, startPoint y: 206, endPoint x: 705, endPoint y: 220, distance: 26.8
click at [685, 205] on div "Язык оригинала" at bounding box center [701, 193] width 71 height 28
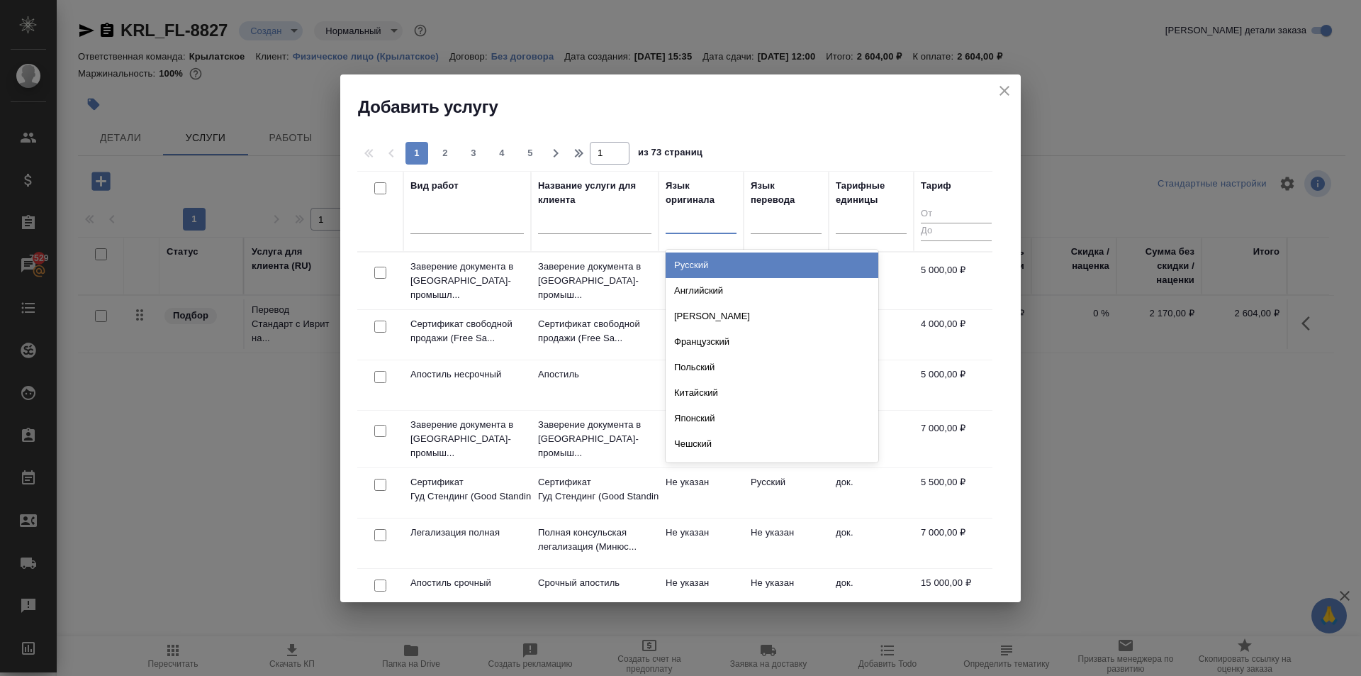
click at [706, 220] on div at bounding box center [701, 219] width 71 height 21
click at [727, 259] on div "Русский" at bounding box center [772, 265] width 213 height 26
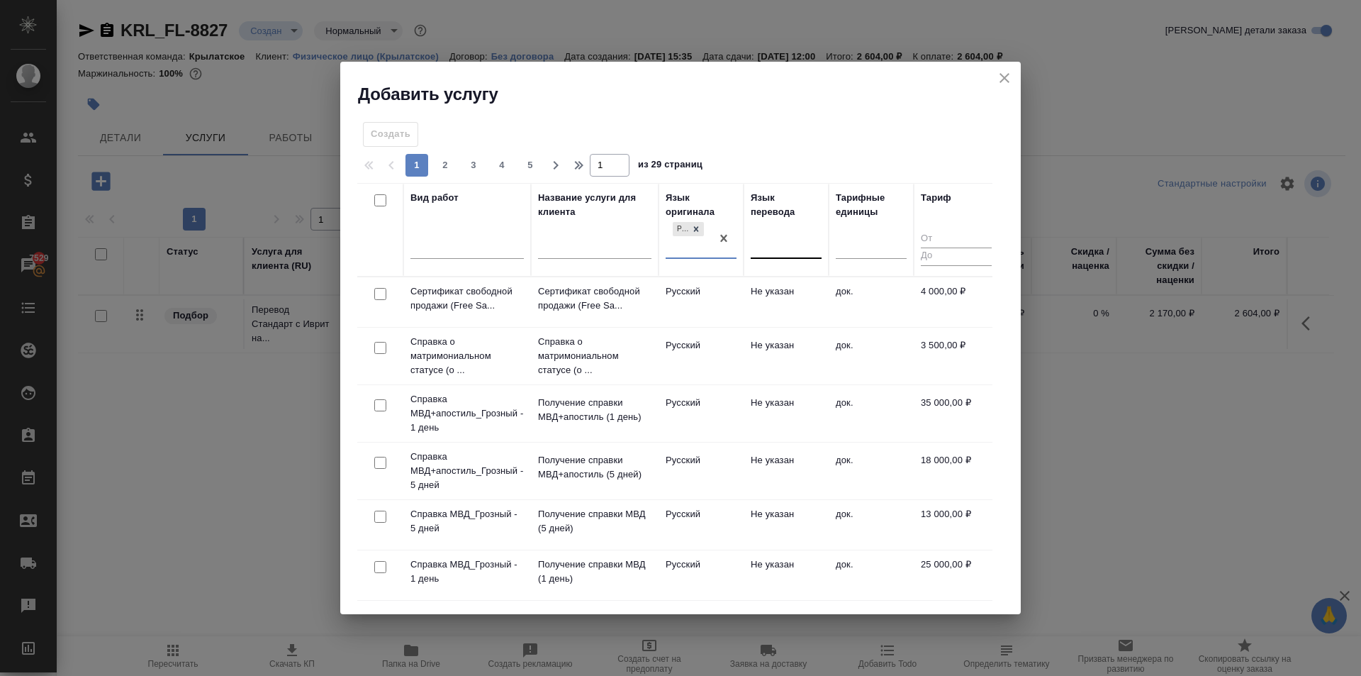
click at [775, 248] on div at bounding box center [786, 244] width 71 height 21
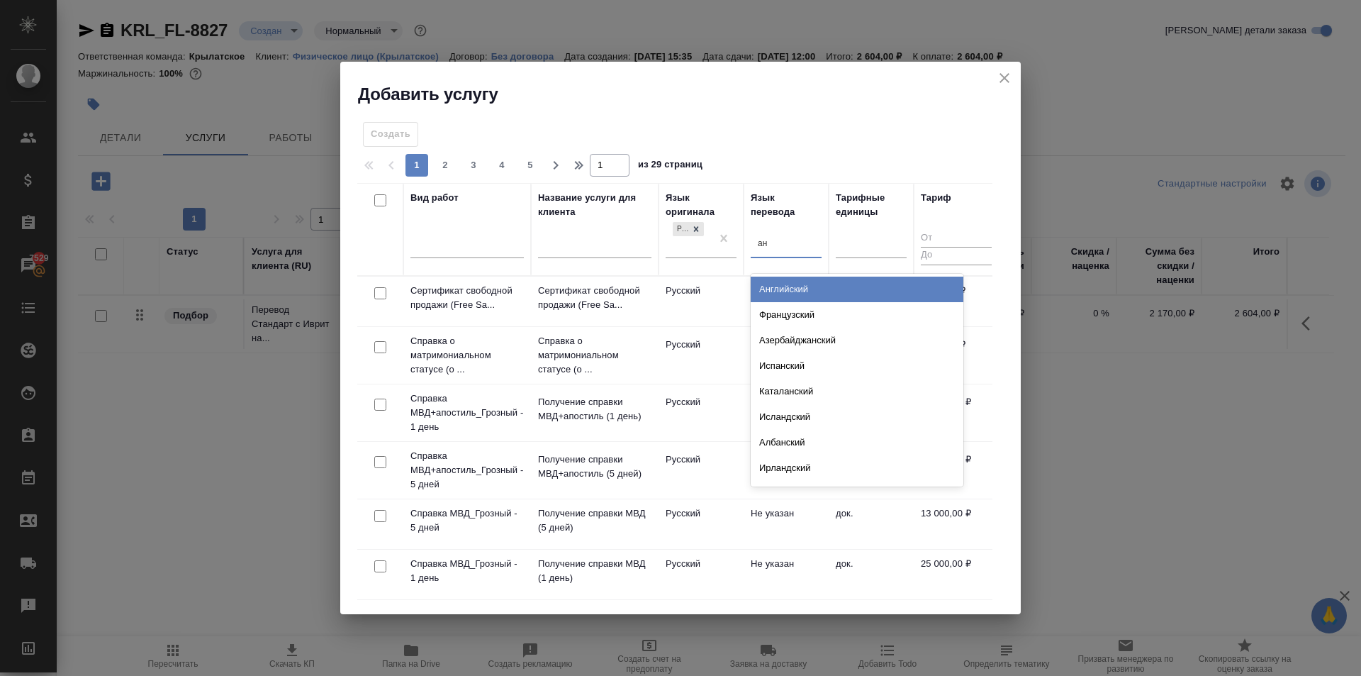
type input "анг"
click at [798, 293] on div "Английский" at bounding box center [857, 289] width 213 height 26
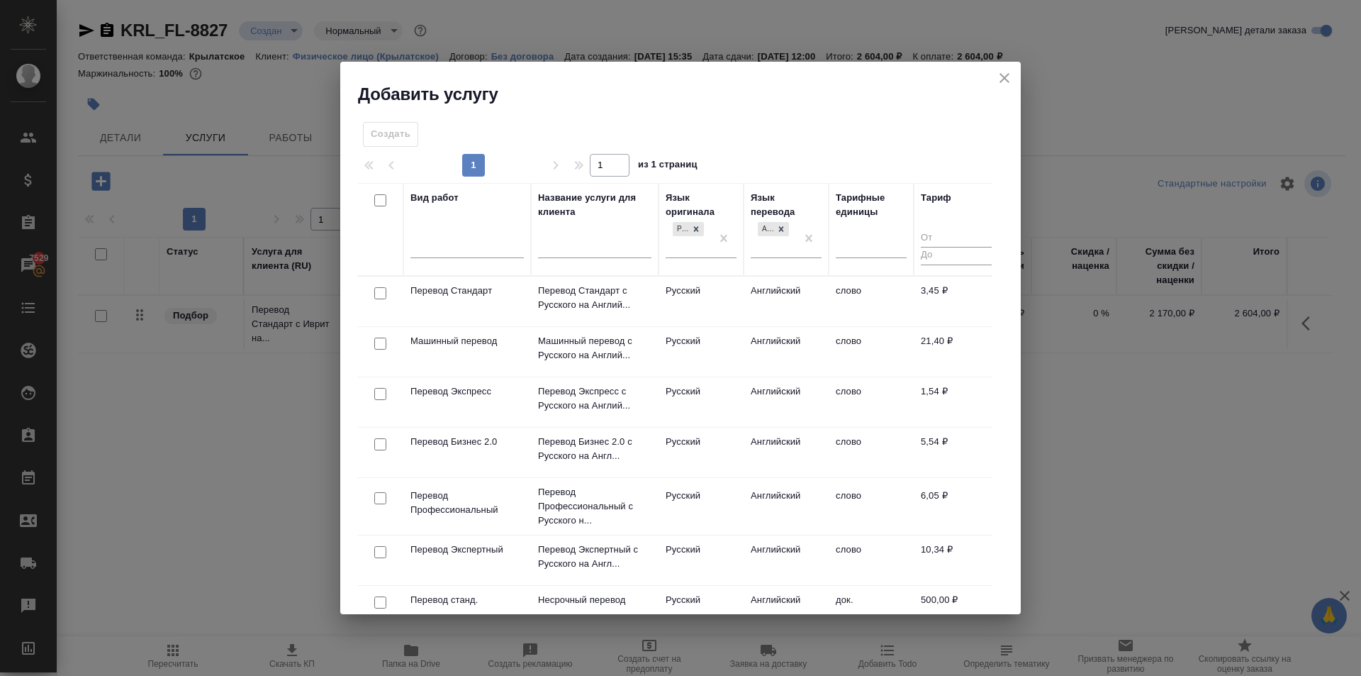
click at [782, 304] on td "Английский" at bounding box center [786, 301] width 85 height 50
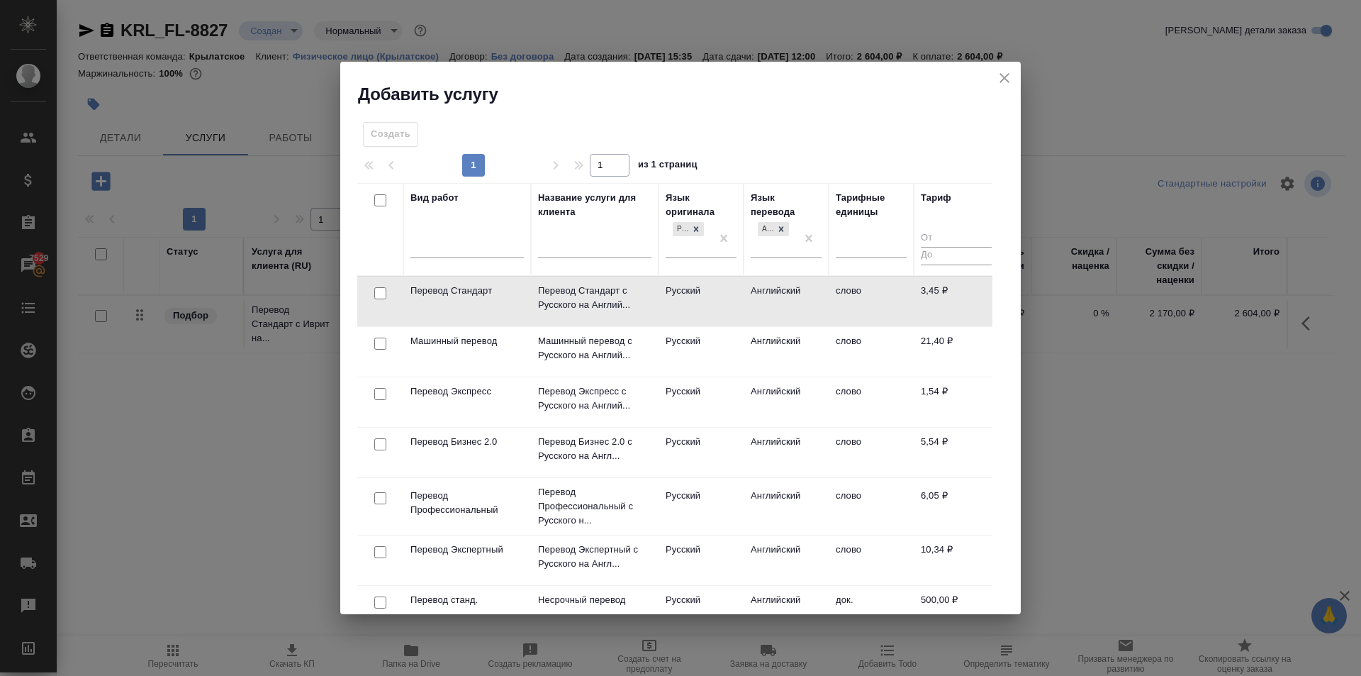
click at [782, 304] on td "Английский" at bounding box center [786, 301] width 85 height 50
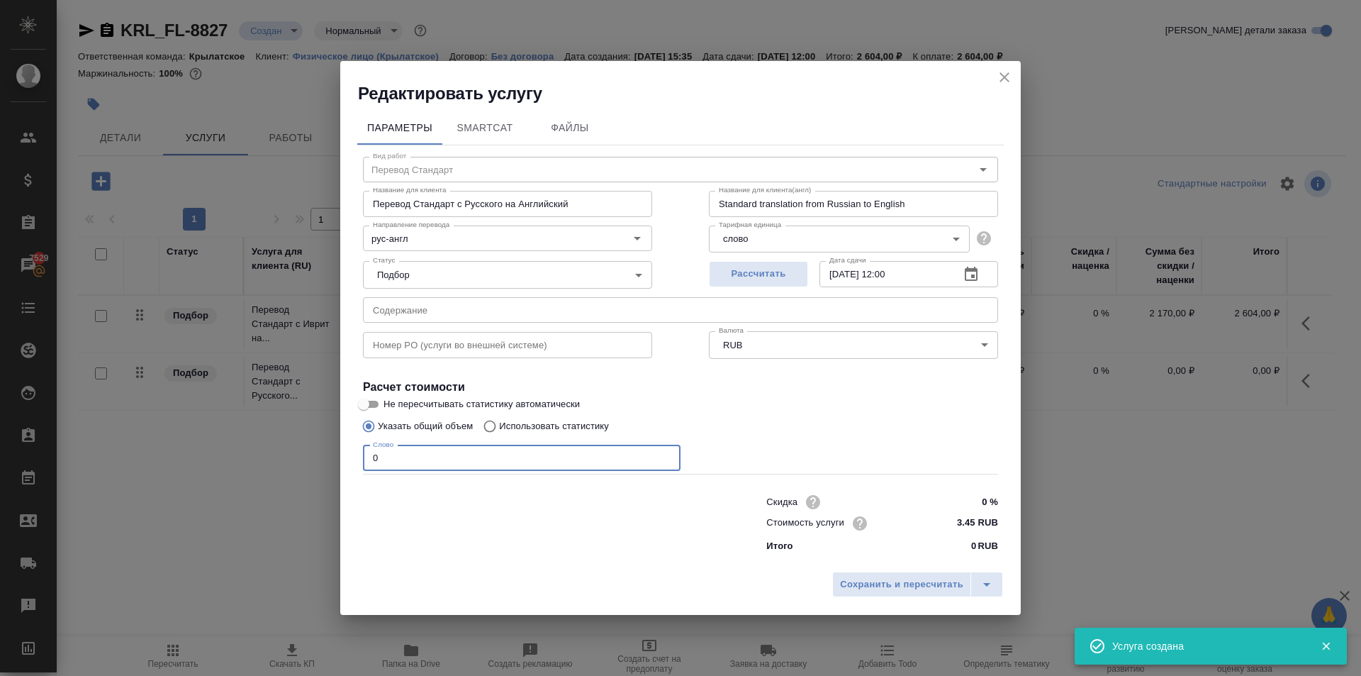
drag, startPoint x: 432, startPoint y: 461, endPoint x: 308, endPoint y: 432, distance: 127.4
click at [308, 432] on div "Редактировать услугу Параметры SmartCat Файлы Вид работ Перевод Стандарт Вид ра…" at bounding box center [680, 338] width 1361 height 676
type input "7"
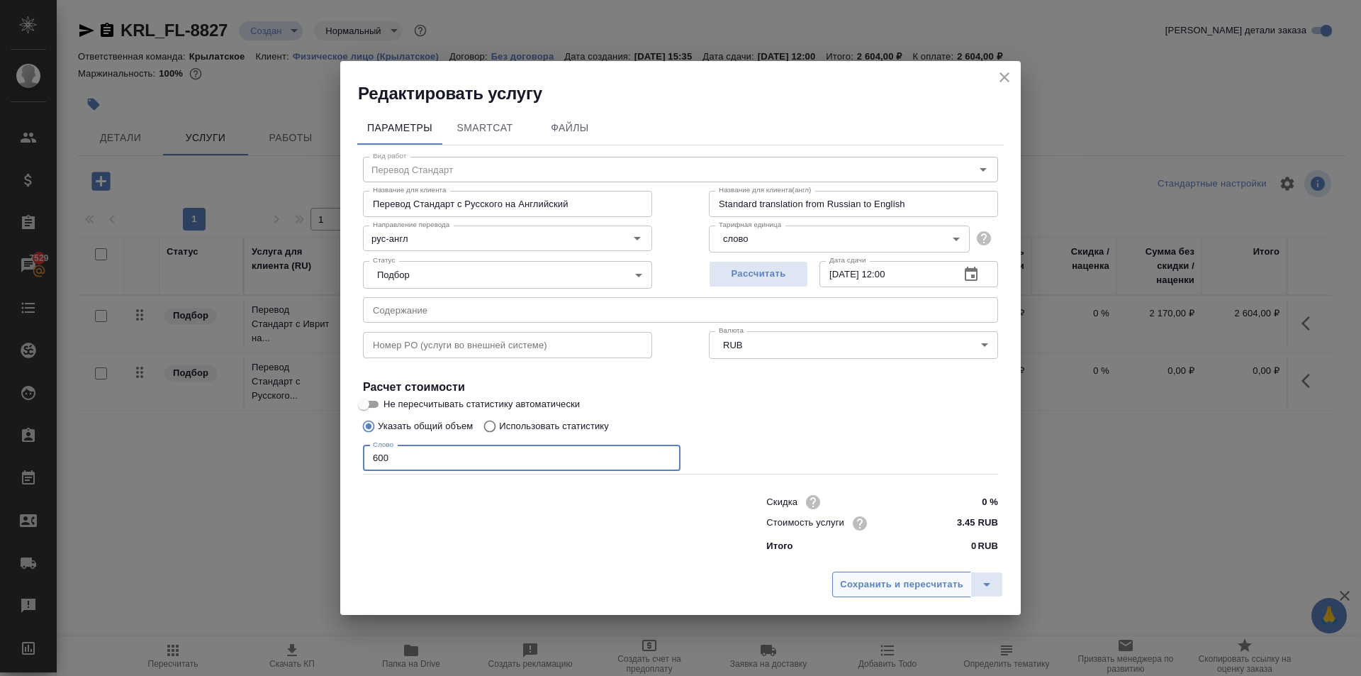
type input "600"
click at [922, 586] on span "Сохранить и пересчитать" at bounding box center [901, 584] width 123 height 16
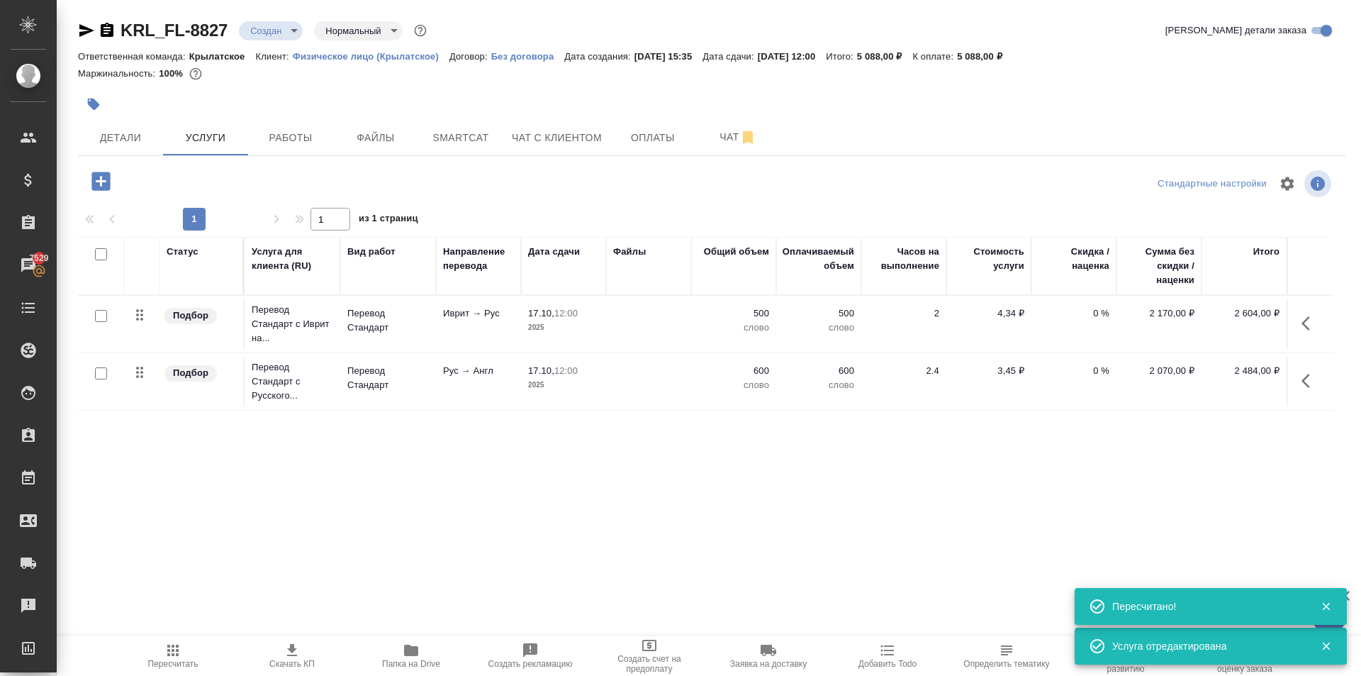
click at [106, 182] on icon "button" at bounding box center [100, 181] width 18 height 18
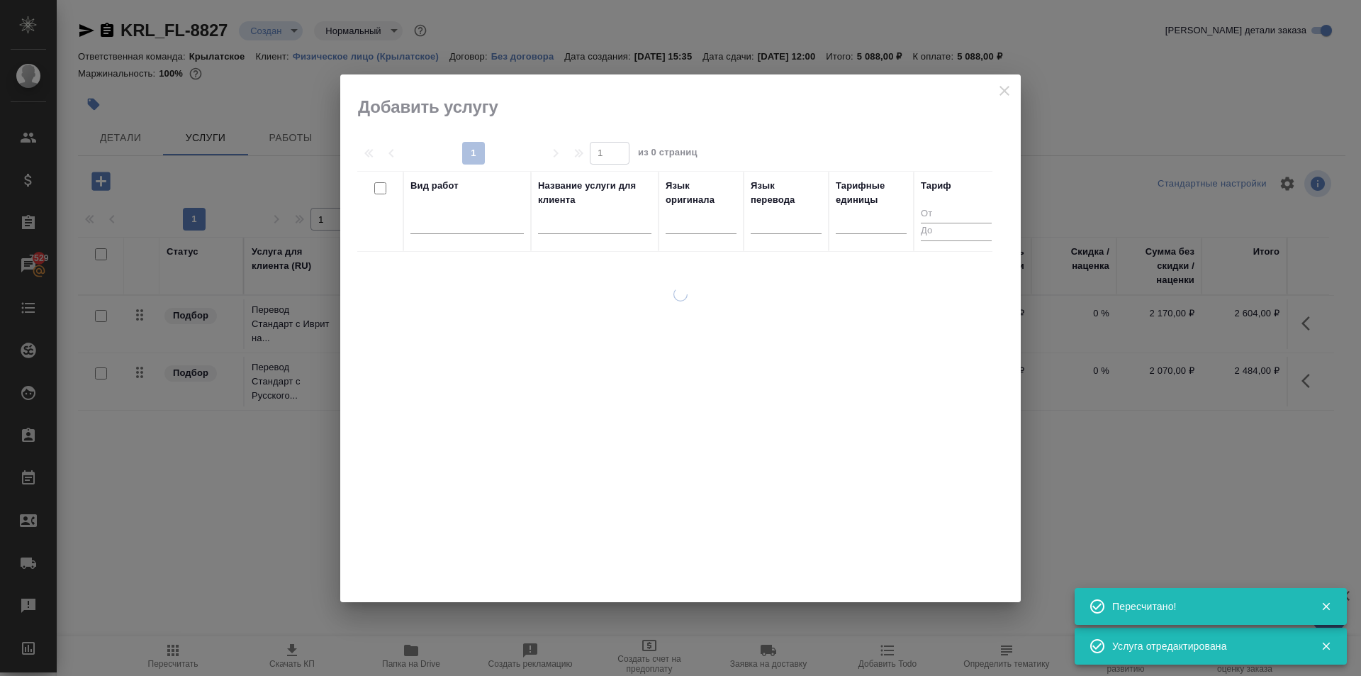
click at [430, 243] on div at bounding box center [466, 225] width 113 height 37
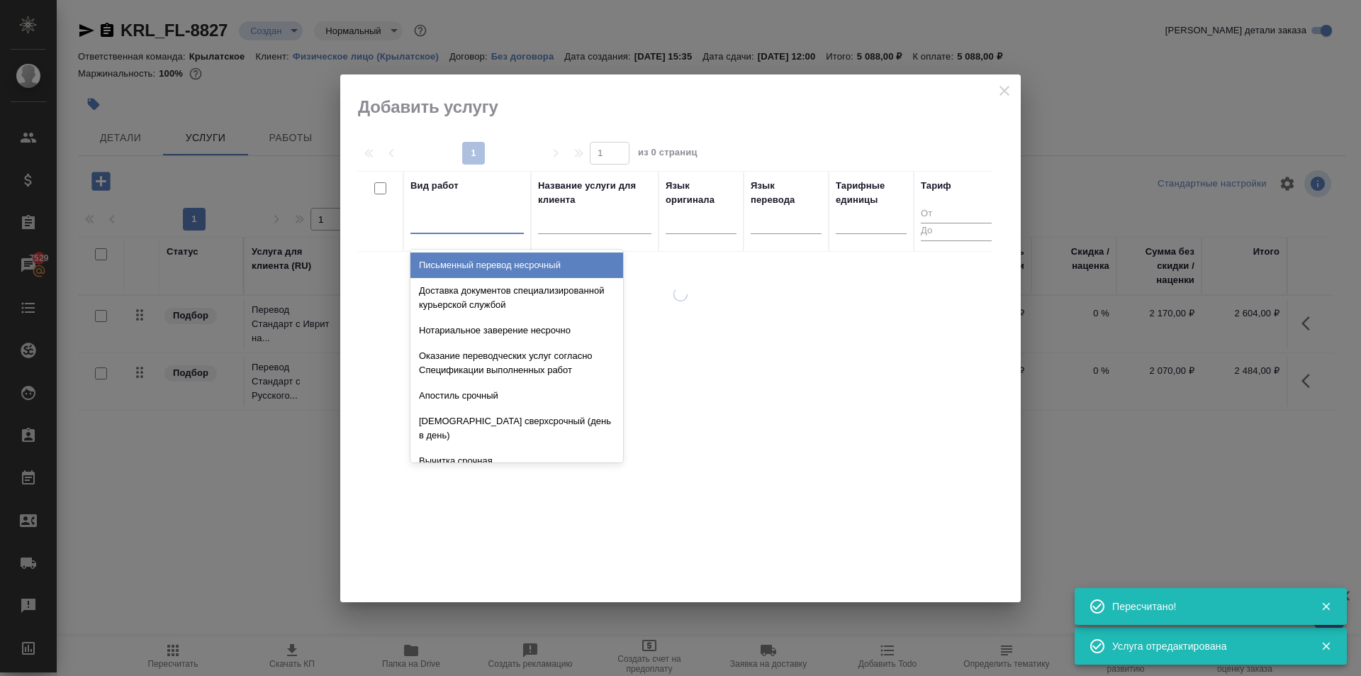
click at [432, 229] on div at bounding box center [466, 219] width 113 height 21
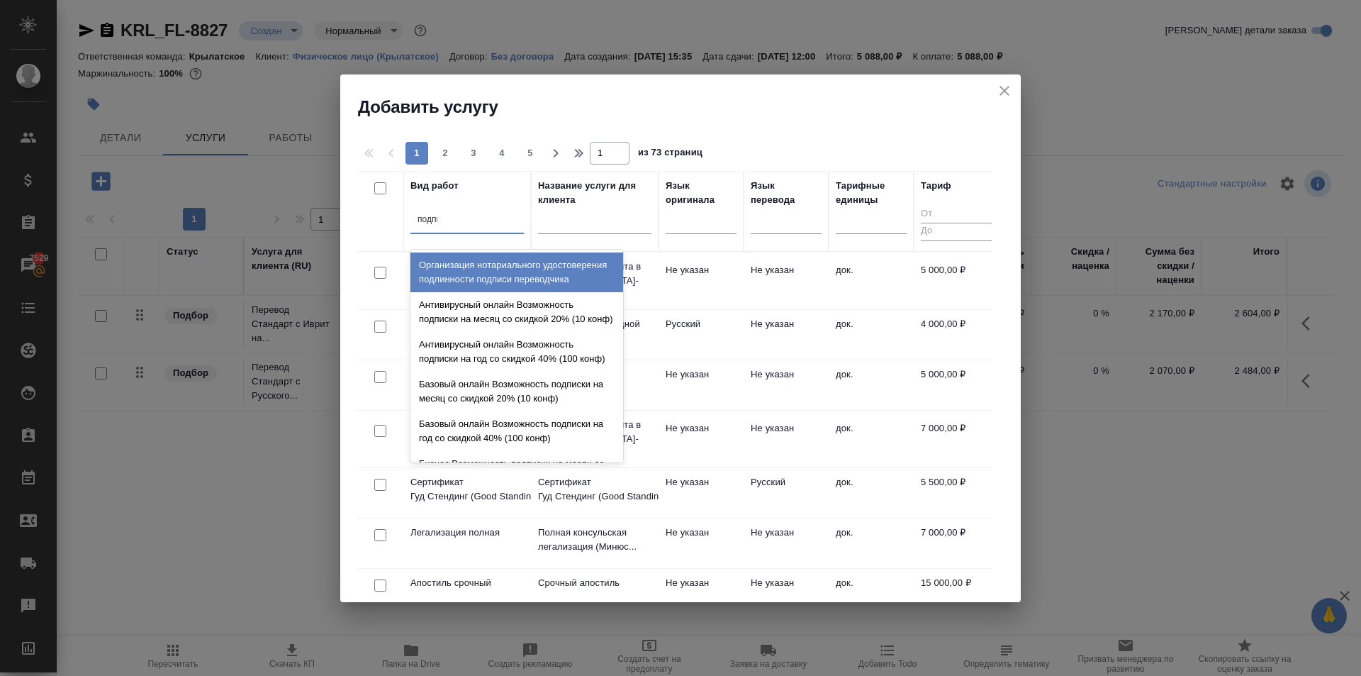
type input "подписи"
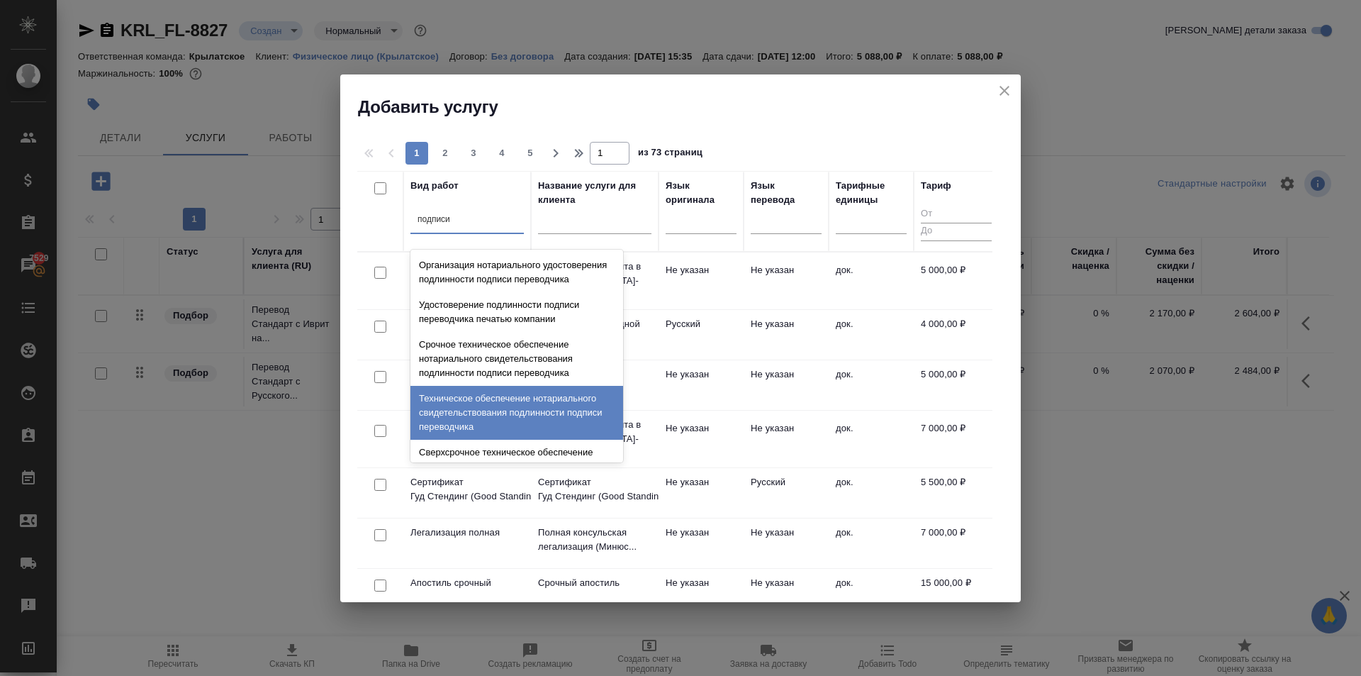
click at [597, 436] on div "Техническое обеспечение нотариального свидетельствования подлинности подписи пе…" at bounding box center [516, 413] width 213 height 54
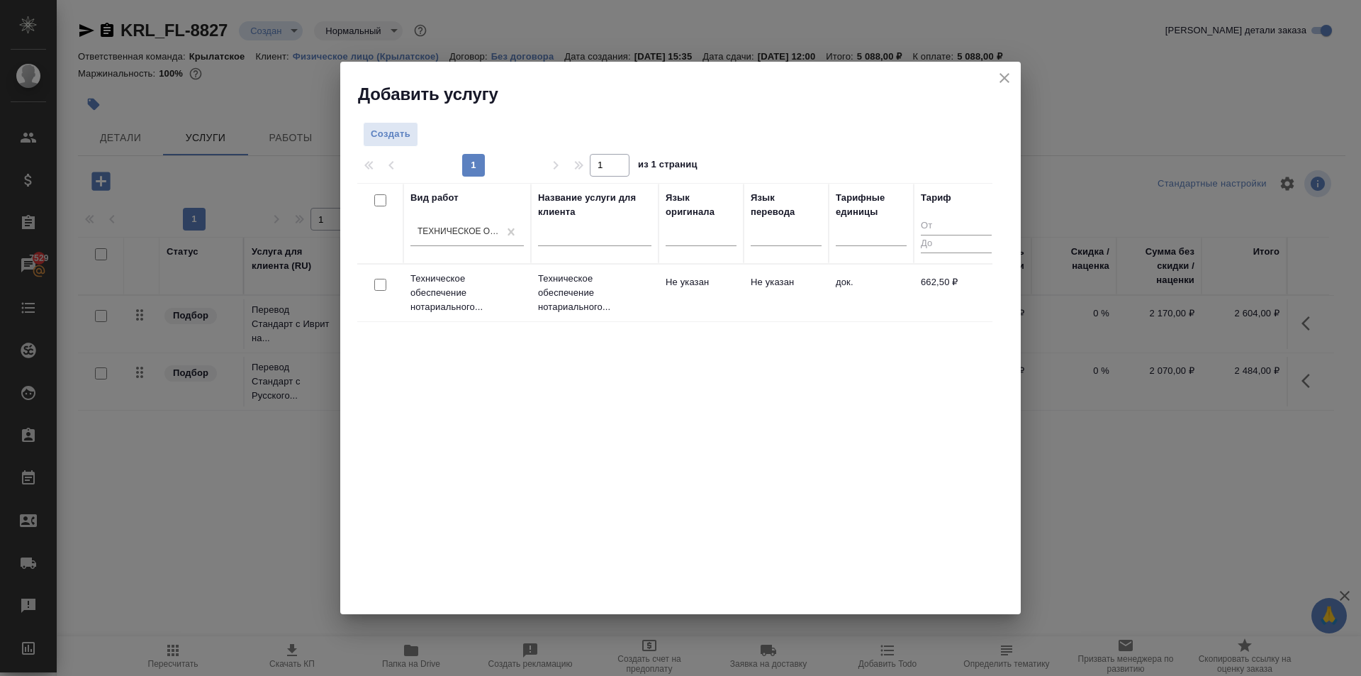
click at [684, 320] on tr "Техническое обеспечение нотариального... Техническое обеспечение нотариального.…" at bounding box center [678, 292] width 642 height 57
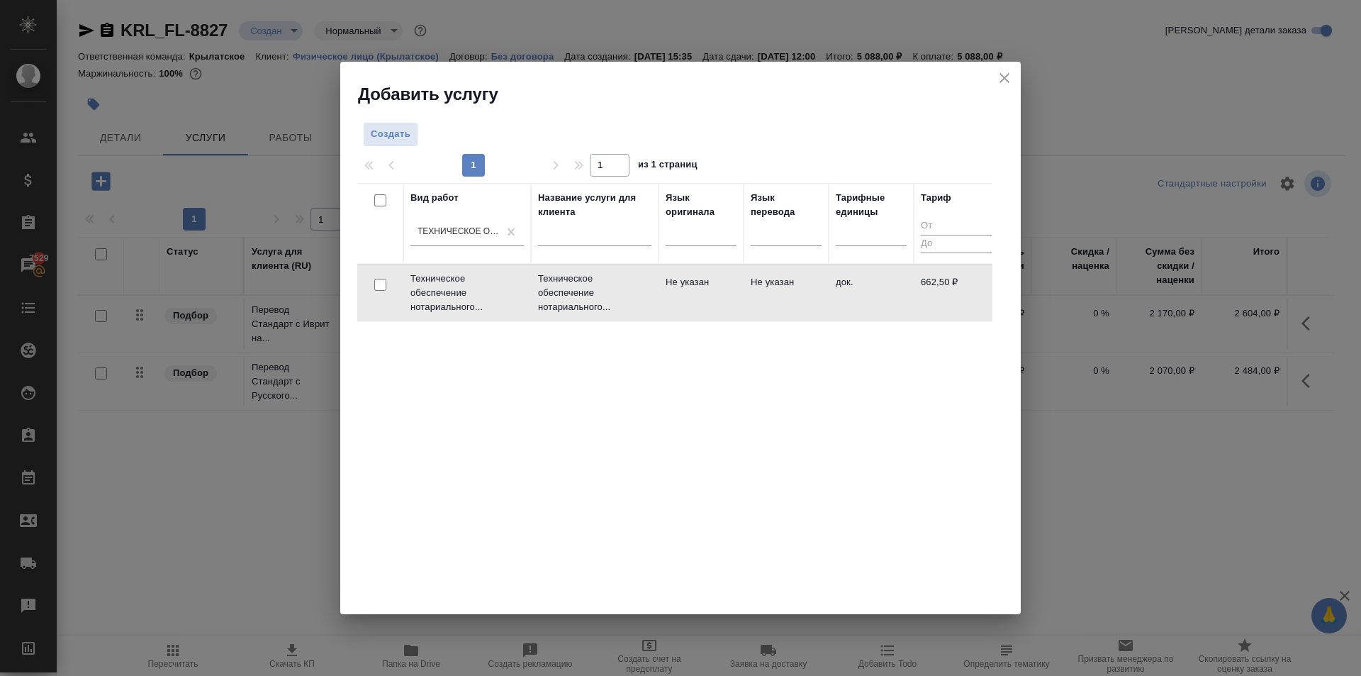
click at [682, 315] on td "Не указан" at bounding box center [701, 293] width 85 height 50
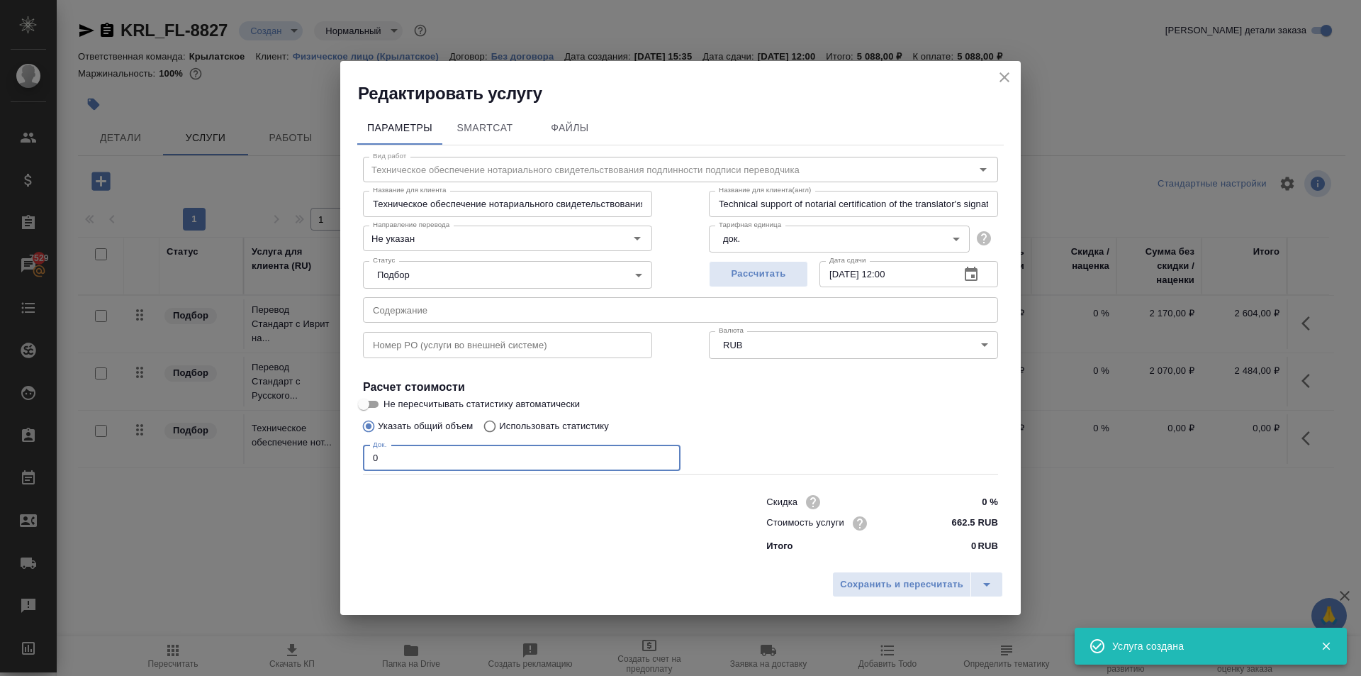
drag, startPoint x: 398, startPoint y: 453, endPoint x: 303, endPoint y: 432, distance: 97.2
click at [303, 432] on div "Редактировать услугу Параметры SmartCat Файлы Вид работ Техническое обеспечение…" at bounding box center [680, 338] width 1361 height 676
type input "2"
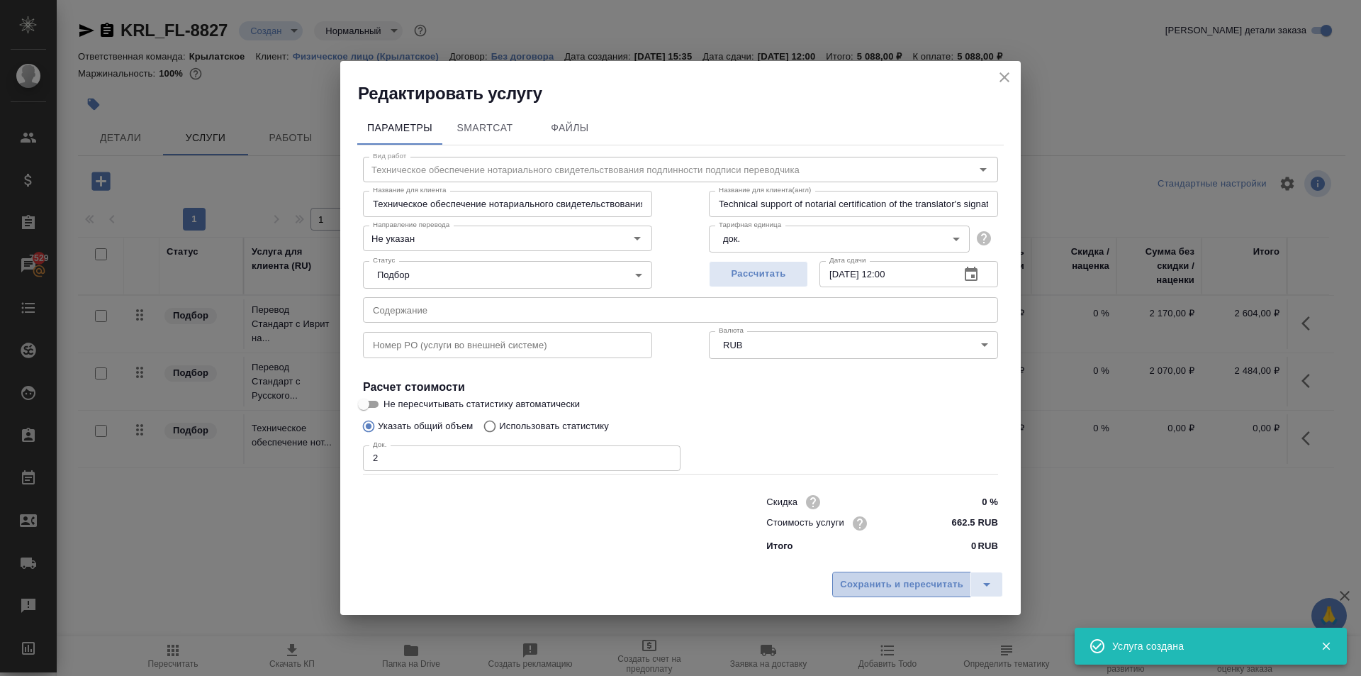
click at [924, 584] on span "Сохранить и пересчитать" at bounding box center [901, 584] width 123 height 16
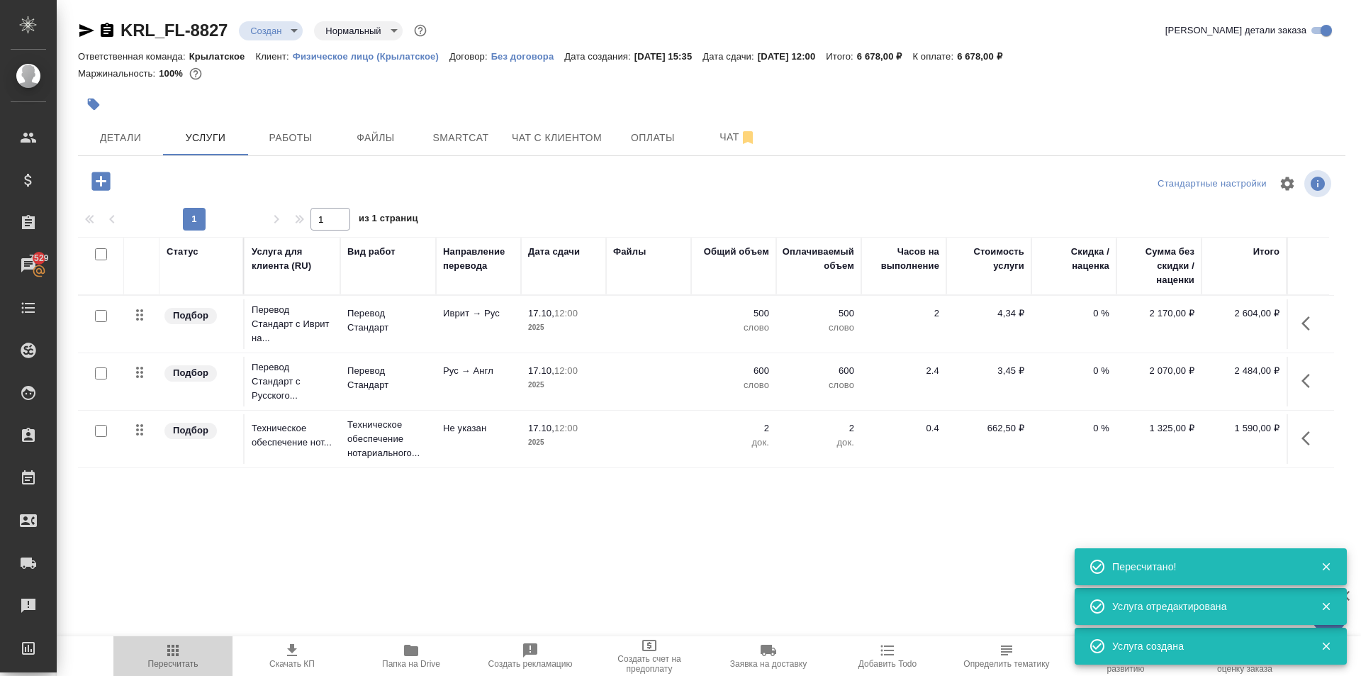
click at [178, 659] on span "Пересчитать" at bounding box center [173, 664] width 50 height 10
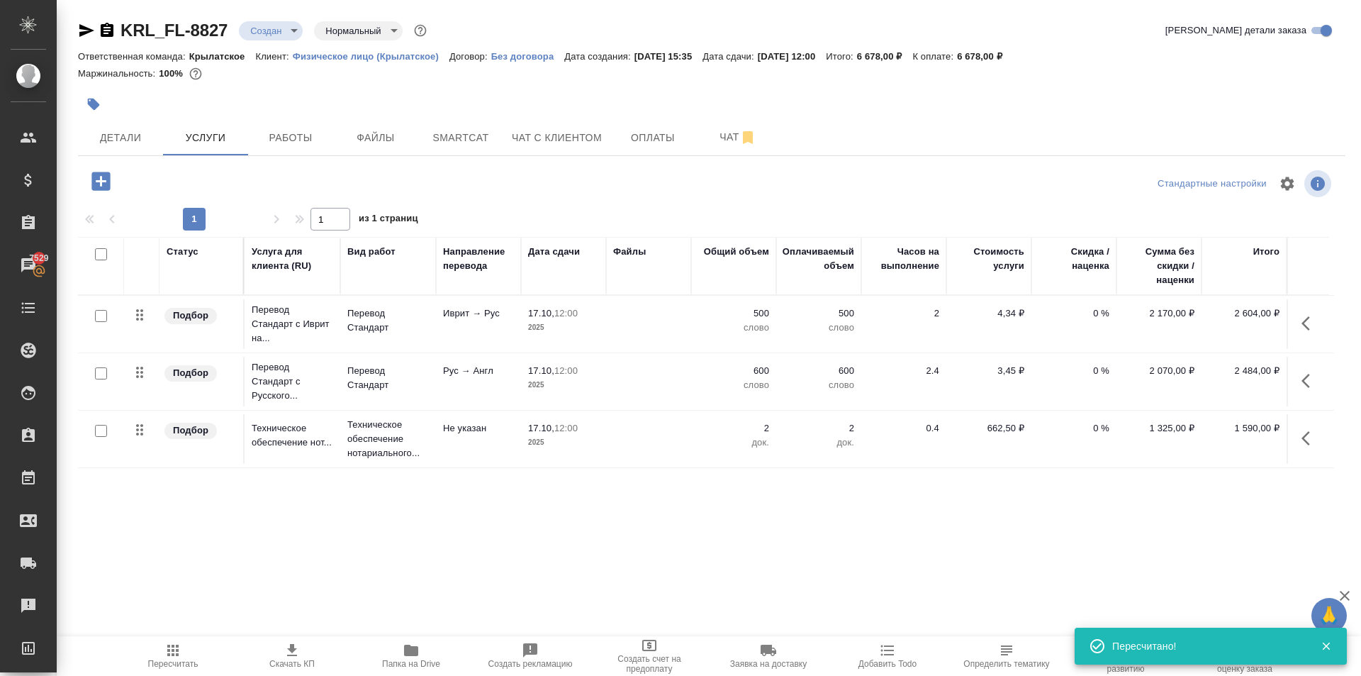
click at [985, 113] on div at bounding box center [712, 104] width 1268 height 31
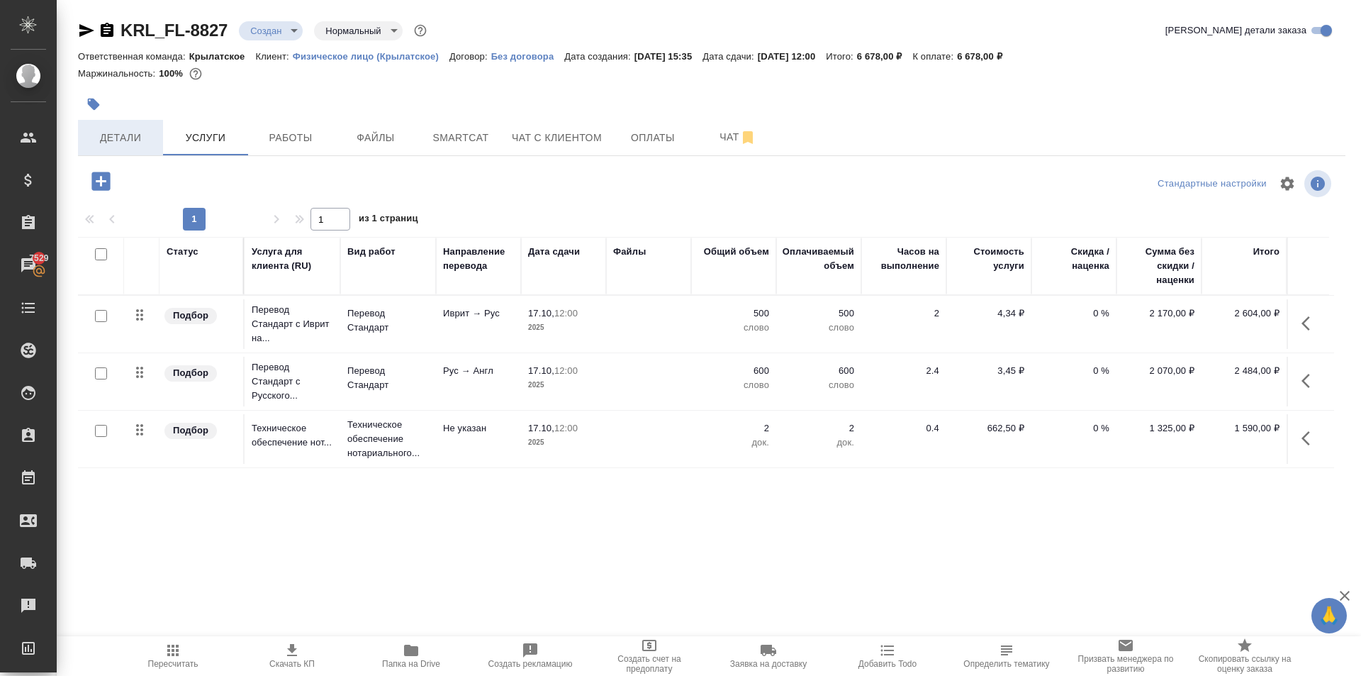
click at [151, 155] on div "KRL_FL-8827 Создан new Нормальный normal Кратко детали заказа Ответственная ком…" at bounding box center [711, 289] width 1283 height 578
click at [150, 153] on button "Детали" at bounding box center [120, 137] width 85 height 35
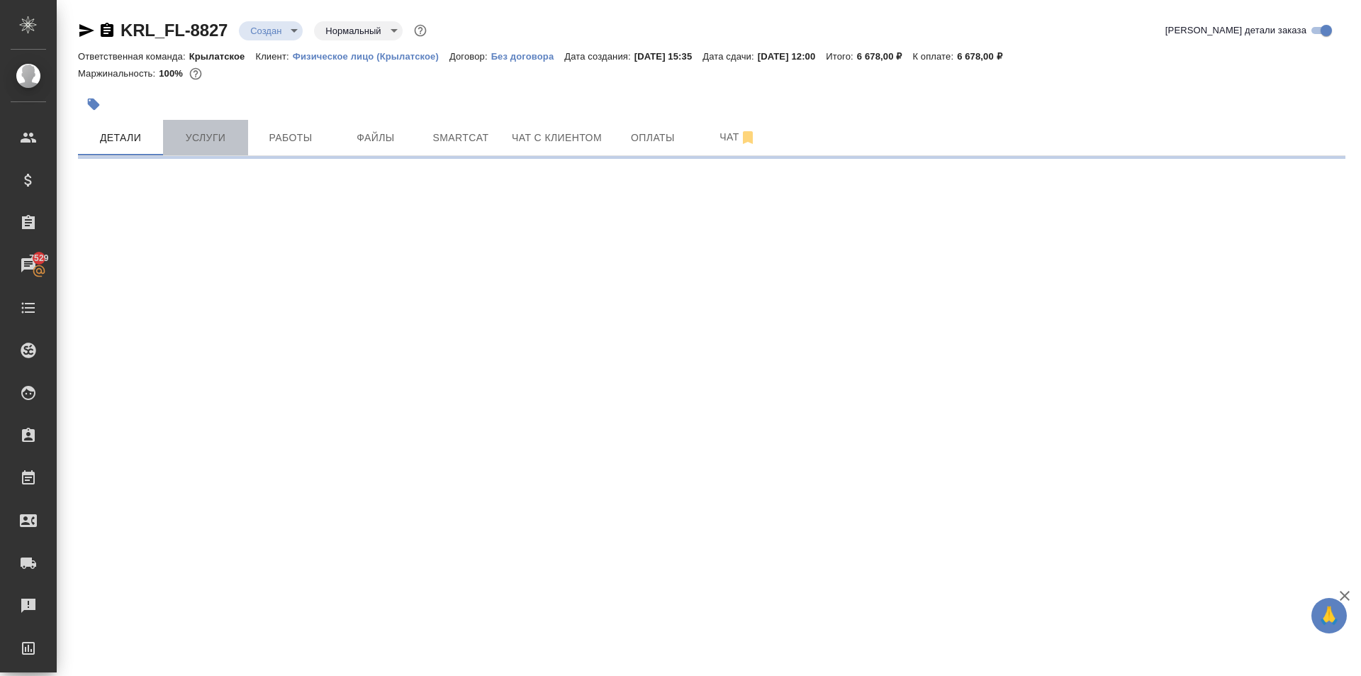
click at [233, 145] on span "Услуги" at bounding box center [206, 138] width 68 height 18
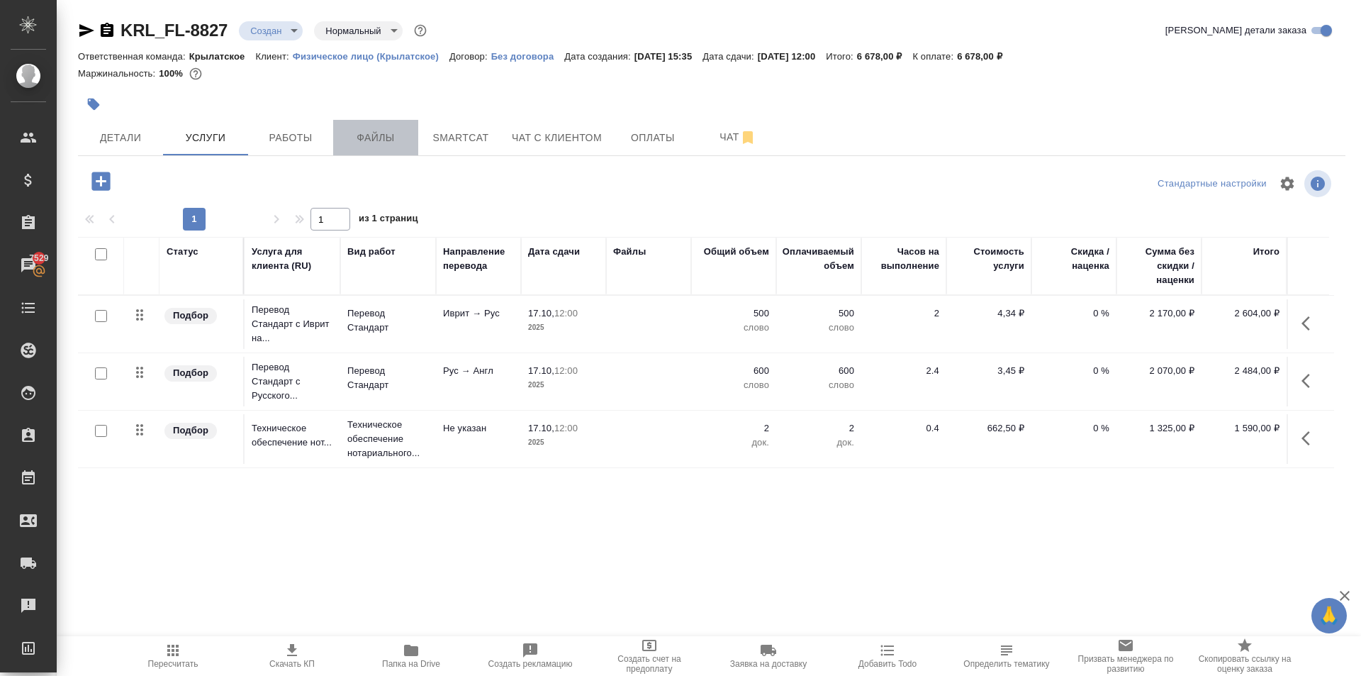
click at [381, 136] on span "Файлы" at bounding box center [376, 138] width 68 height 18
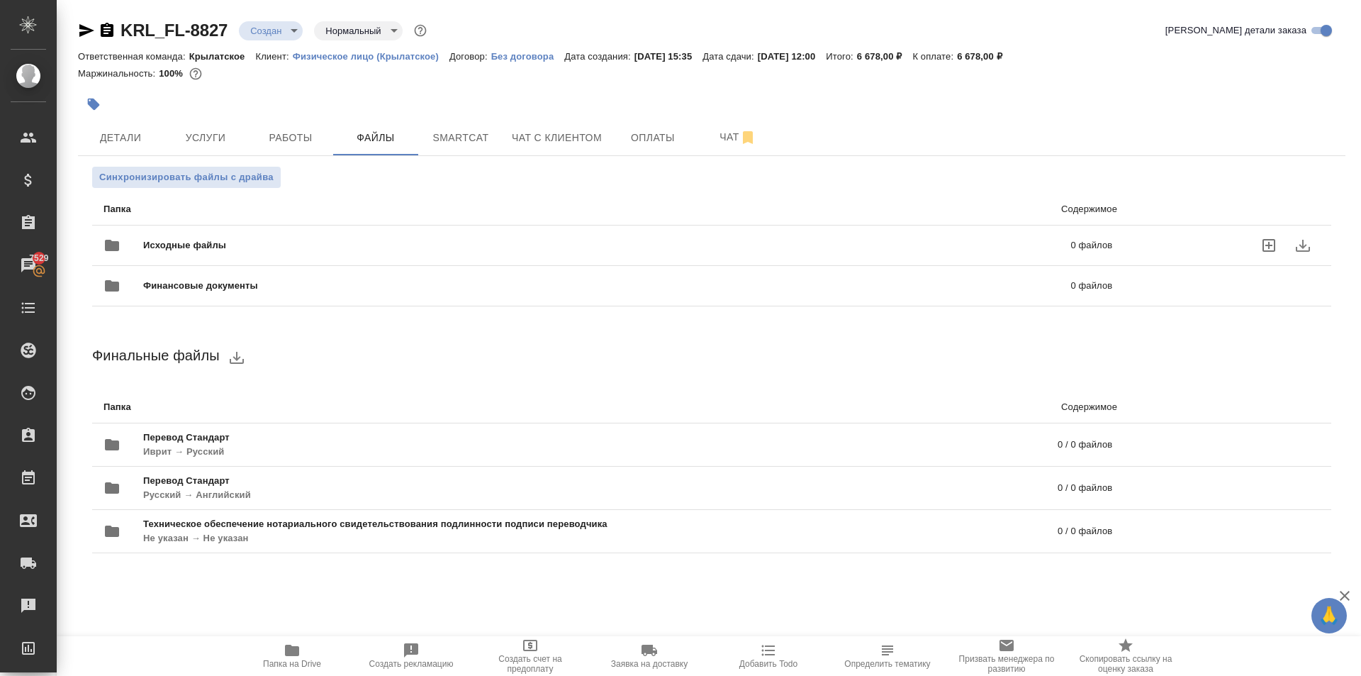
click at [206, 246] on span "Исходные файлы" at bounding box center [395, 245] width 505 height 14
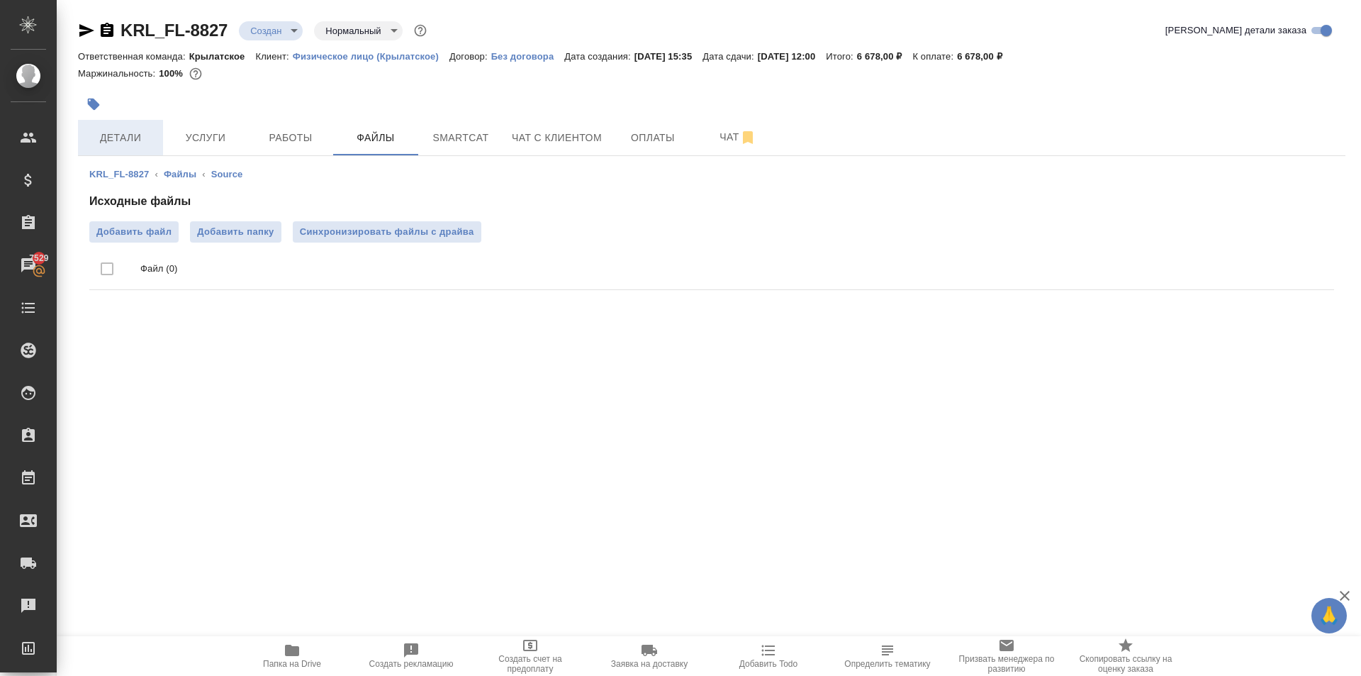
click at [135, 135] on span "Детали" at bounding box center [120, 138] width 68 height 18
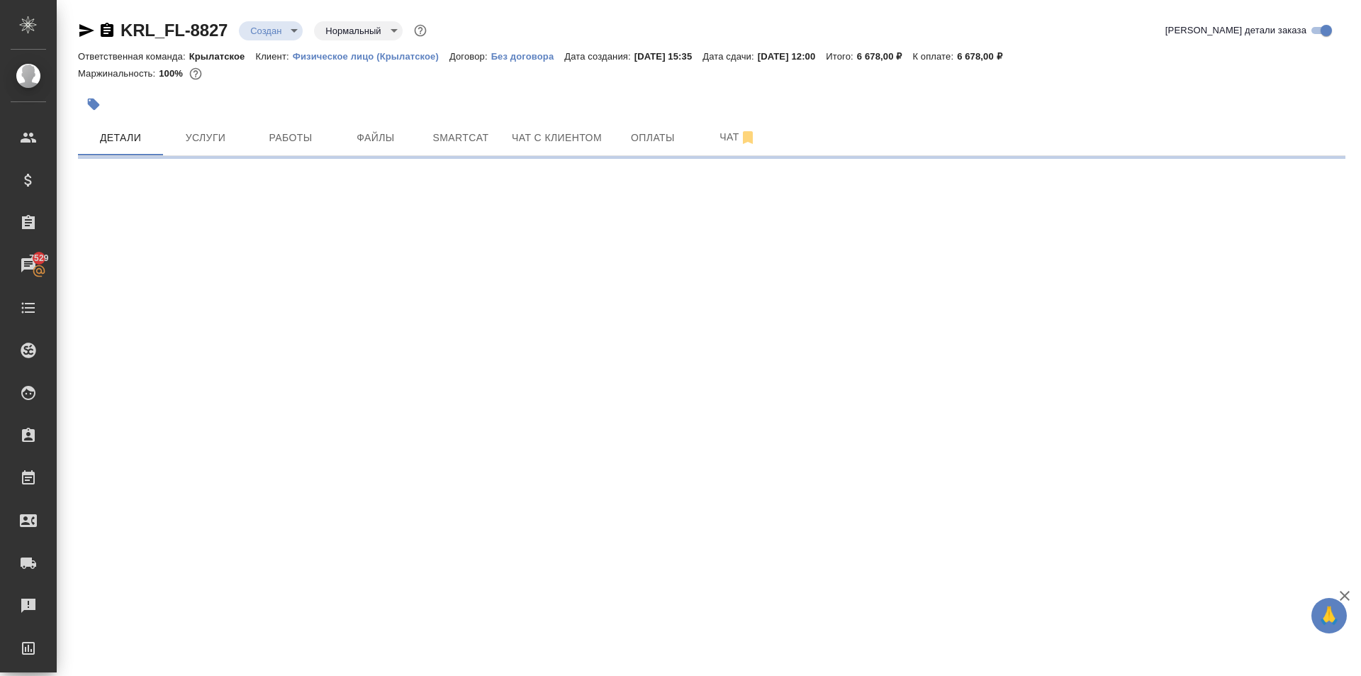
select select "RU"
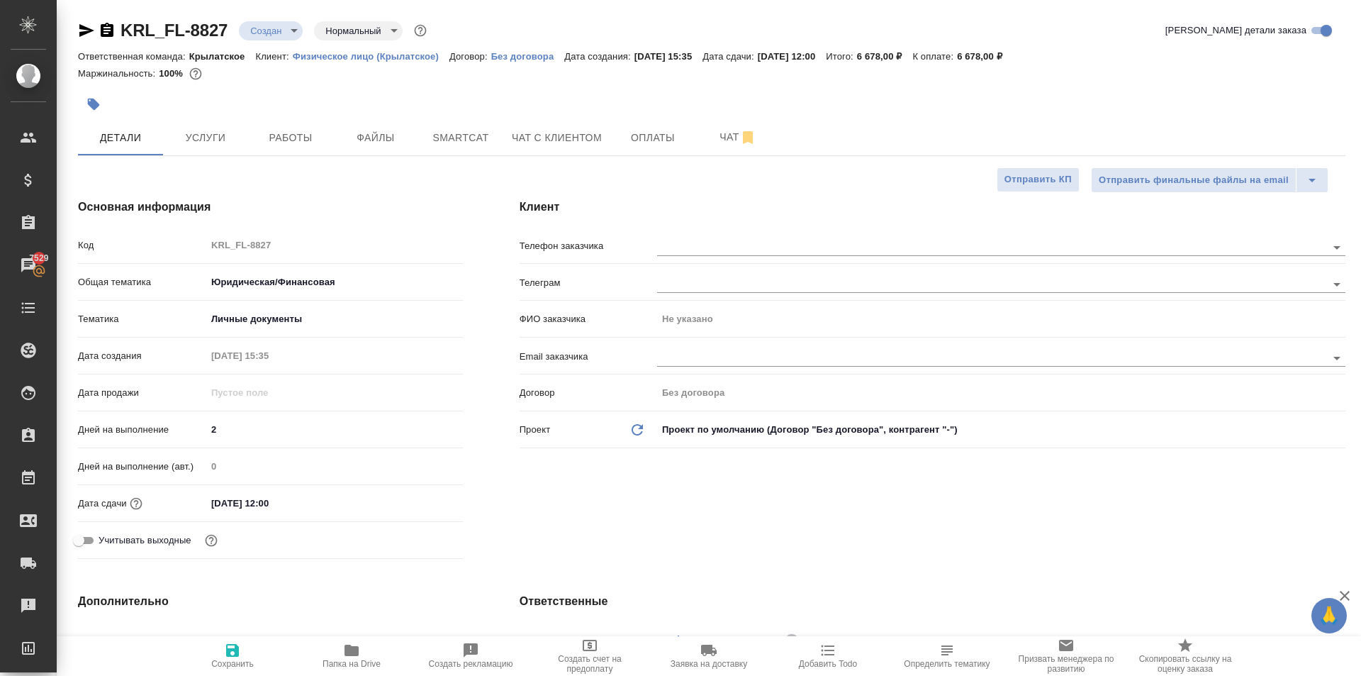
type textarea "x"
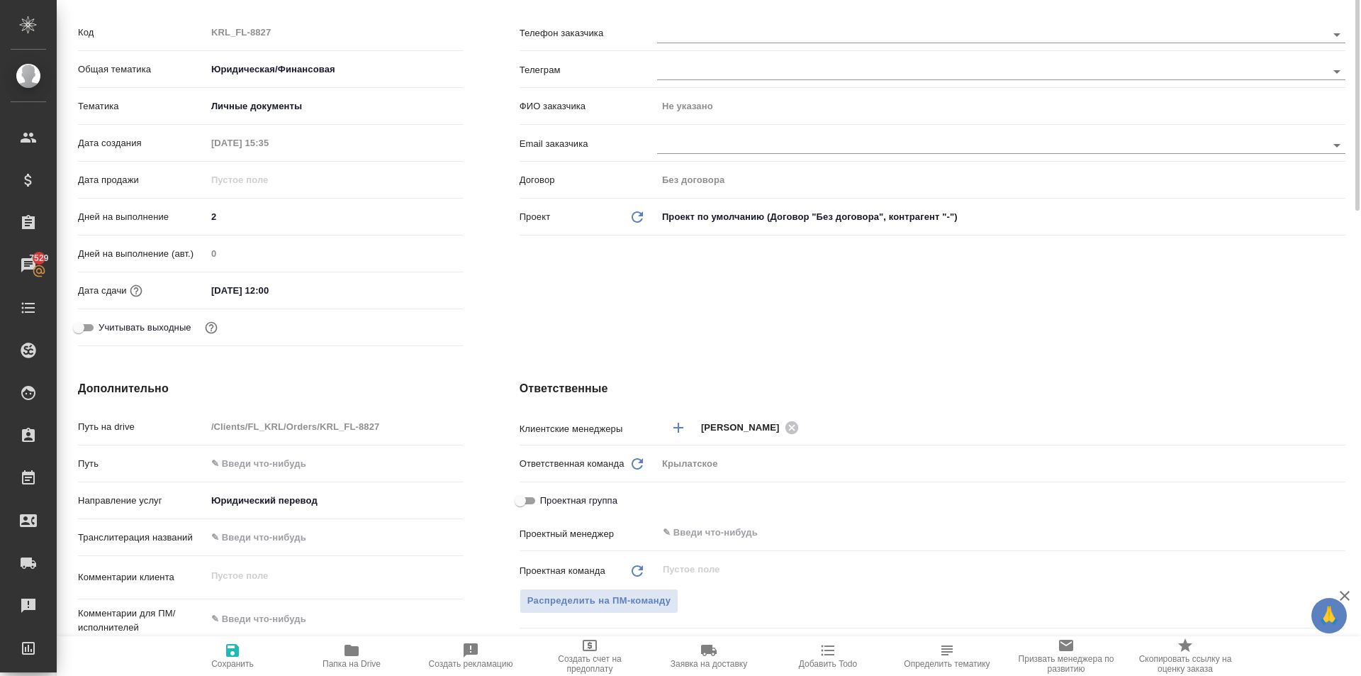
scroll to position [425, 0]
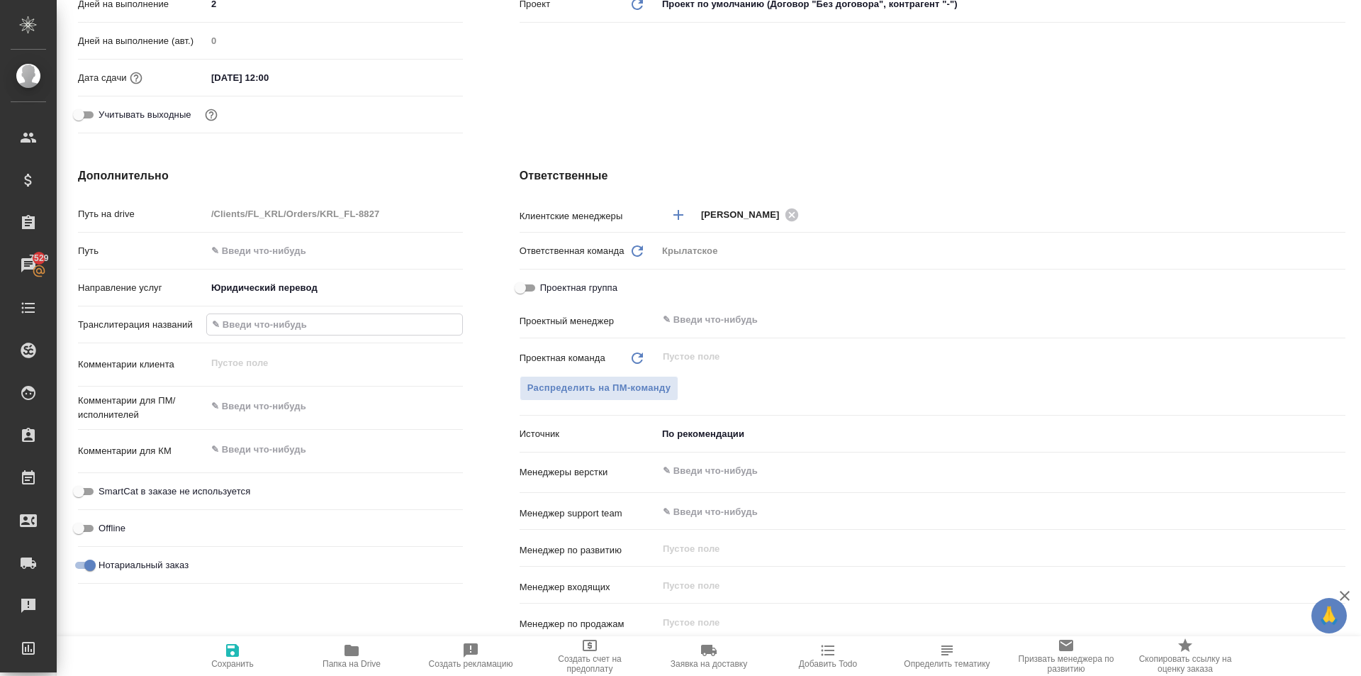
click at [281, 328] on input "text" at bounding box center [334, 324] width 255 height 21
type input "И"
type textarea "x"
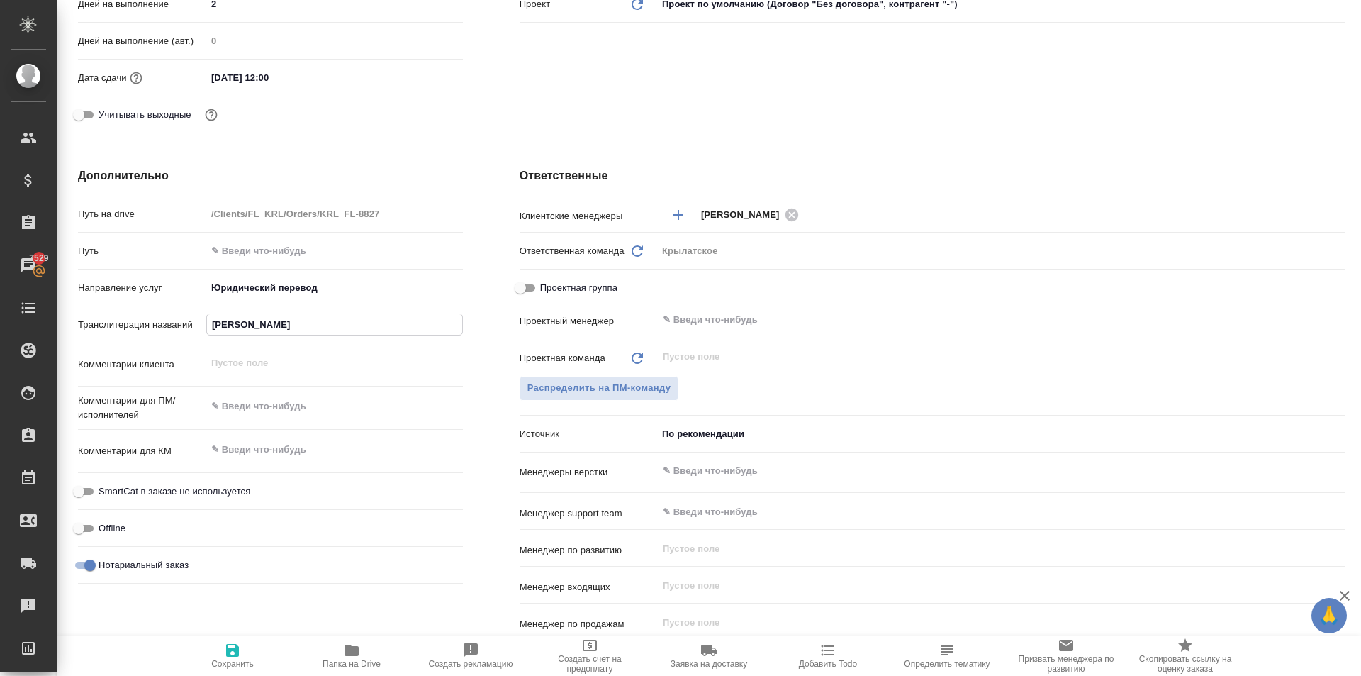
type input "ИГ"
type textarea "x"
type input "ИГО"
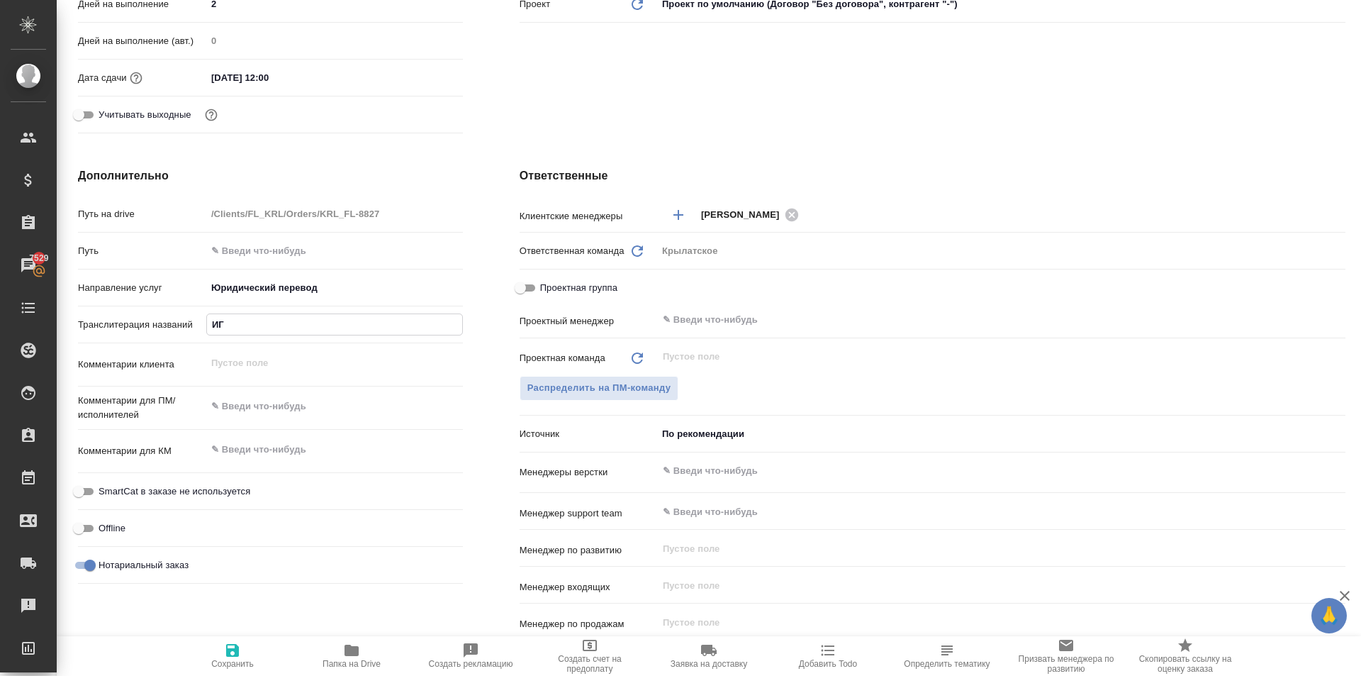
type textarea "x"
type input "ИГОШ"
type textarea "x"
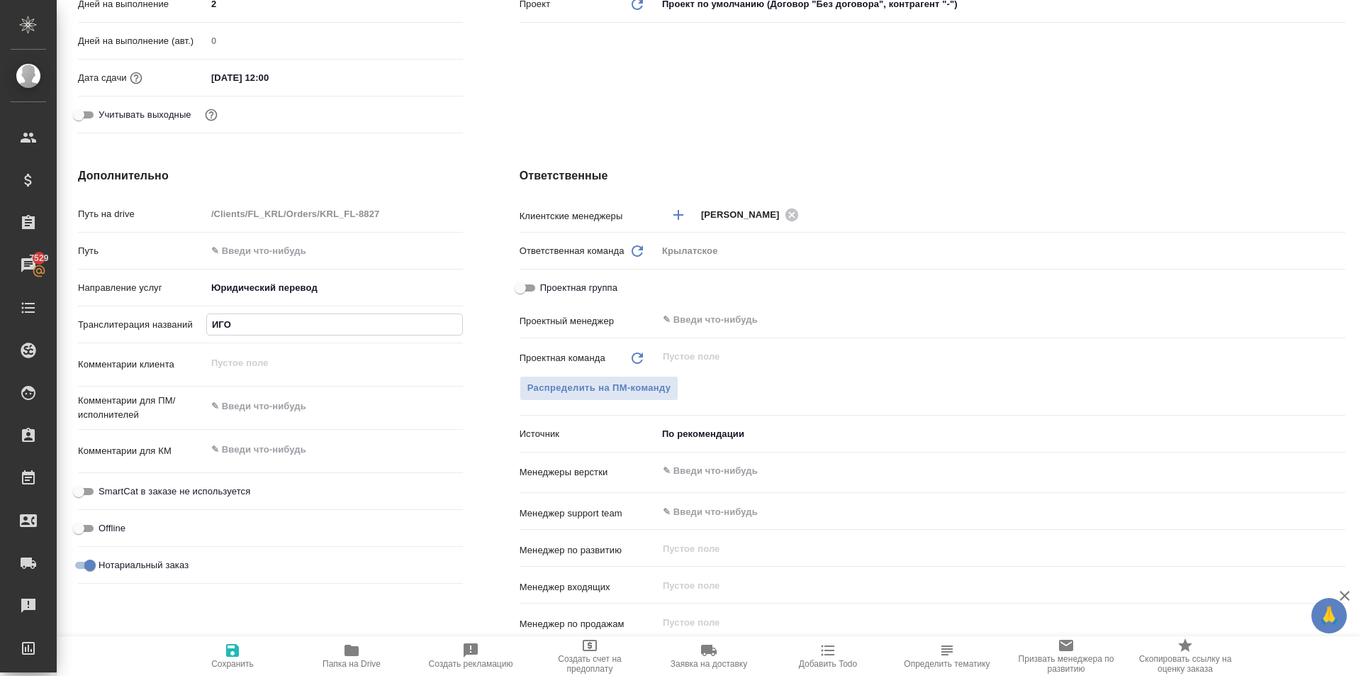
type textarea "x"
type input "ИГОШИ"
type textarea "x"
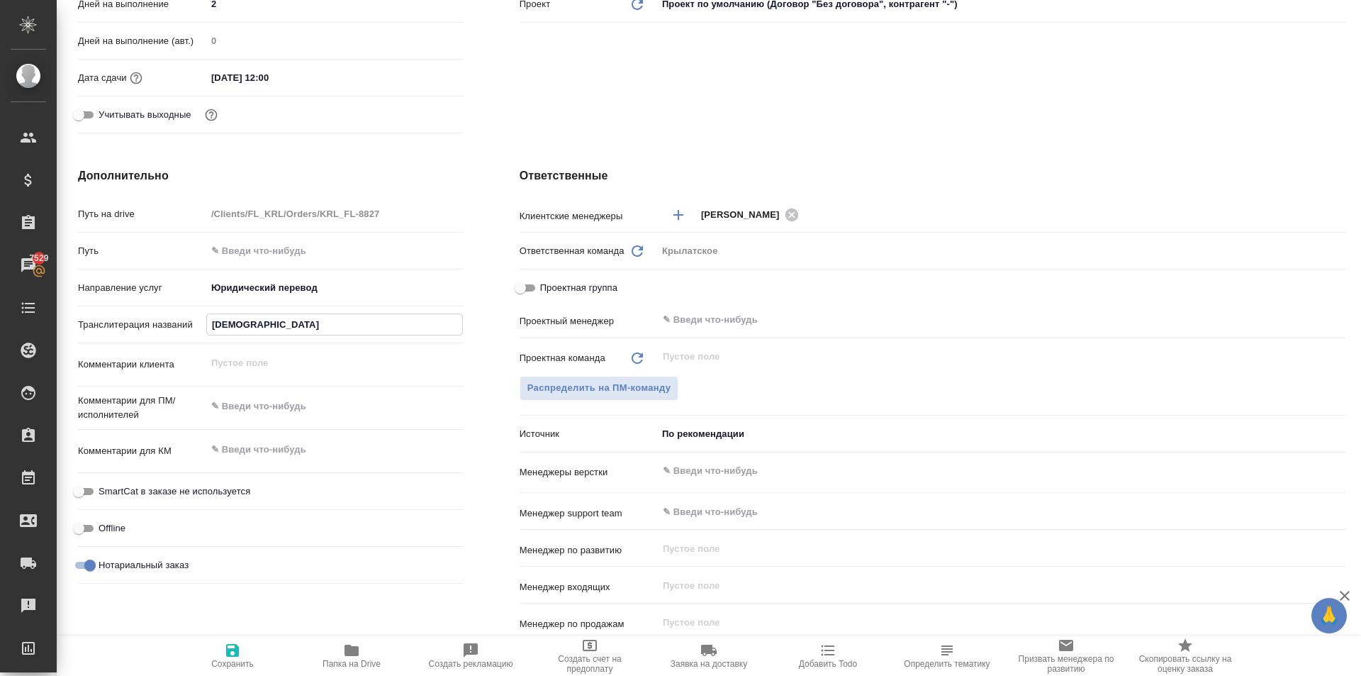
type textarea "x"
type input "ИГОШИН"
type textarea "x"
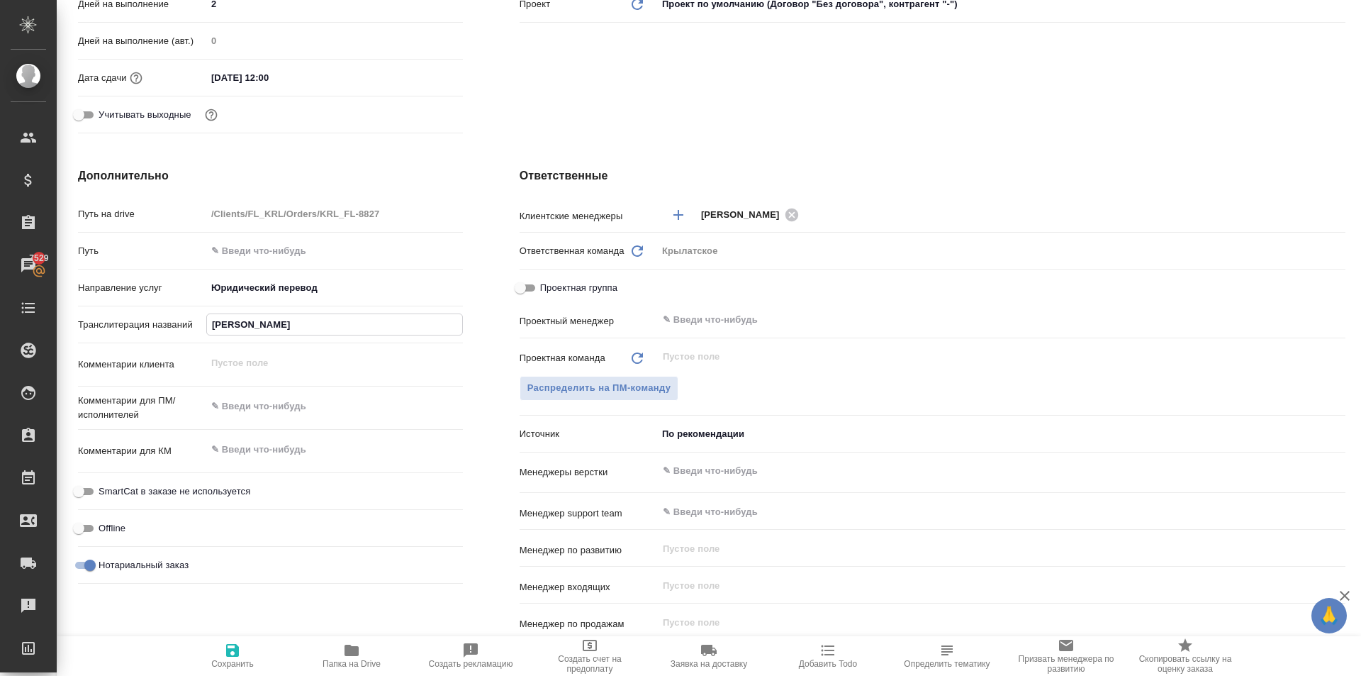
type input "ИГОШИН"
type textarea "x"
type input "ИГОШИН К"
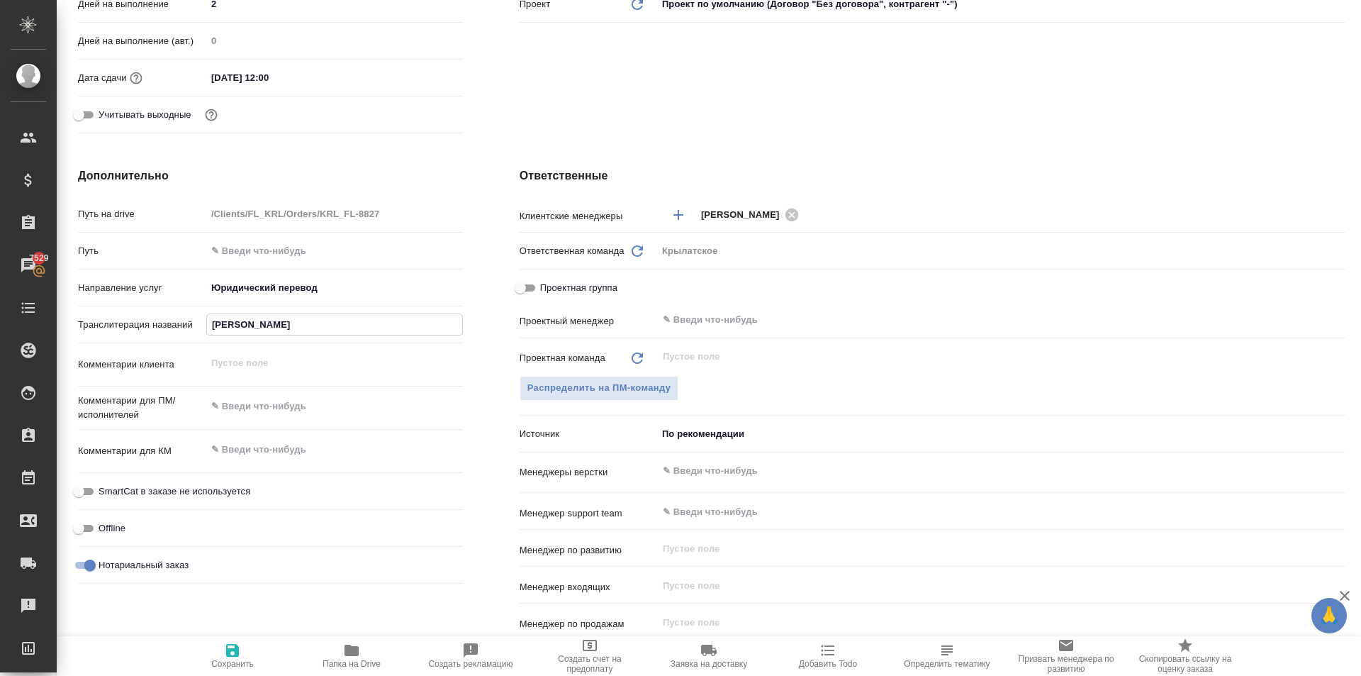
type textarea "x"
type input "ИГОШИН КИ"
type textarea "x"
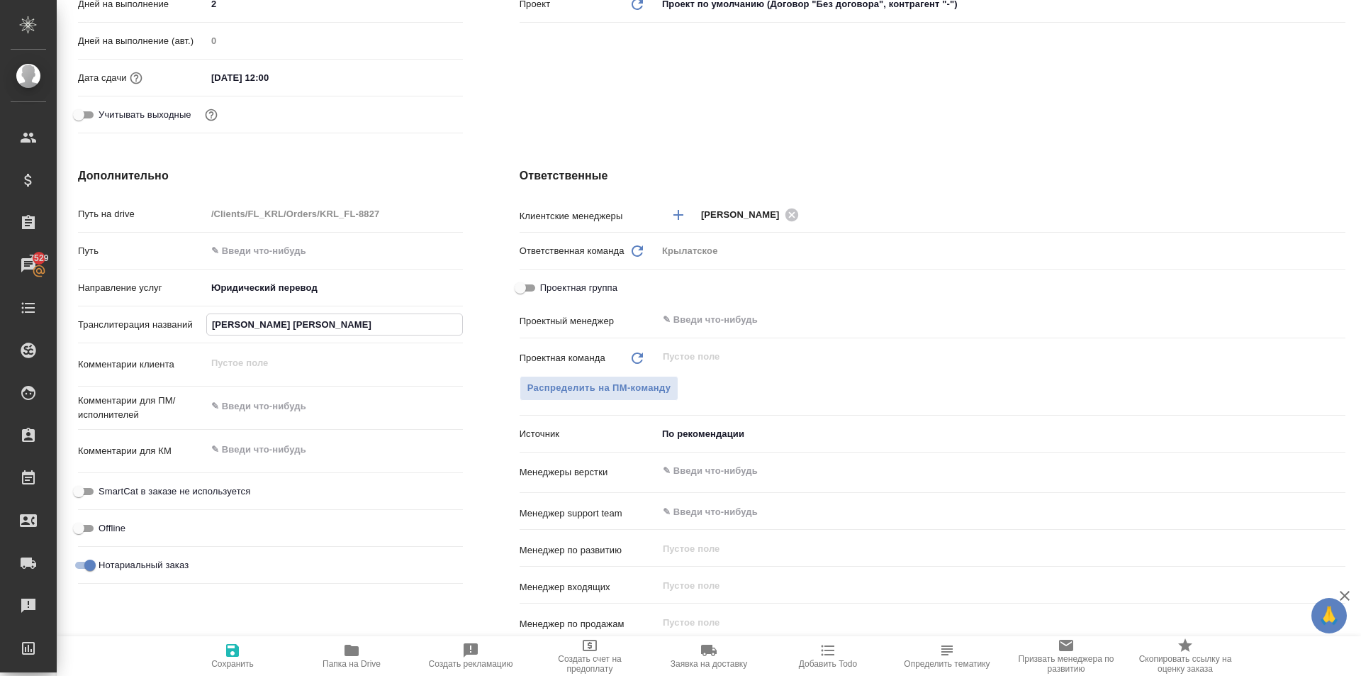
type textarea "x"
type input "ИГОШИН КИР"
type textarea "x"
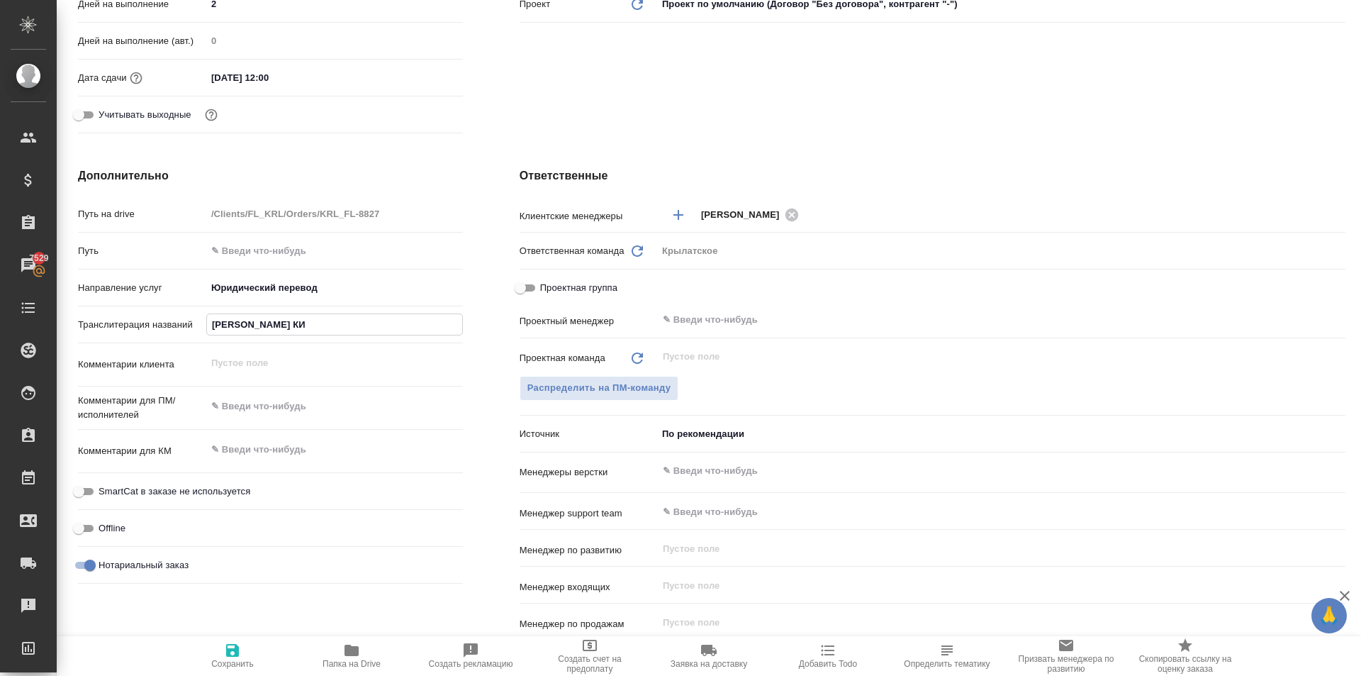
type textarea "x"
type input "ИГОШИН КИРИ"
type textarea "x"
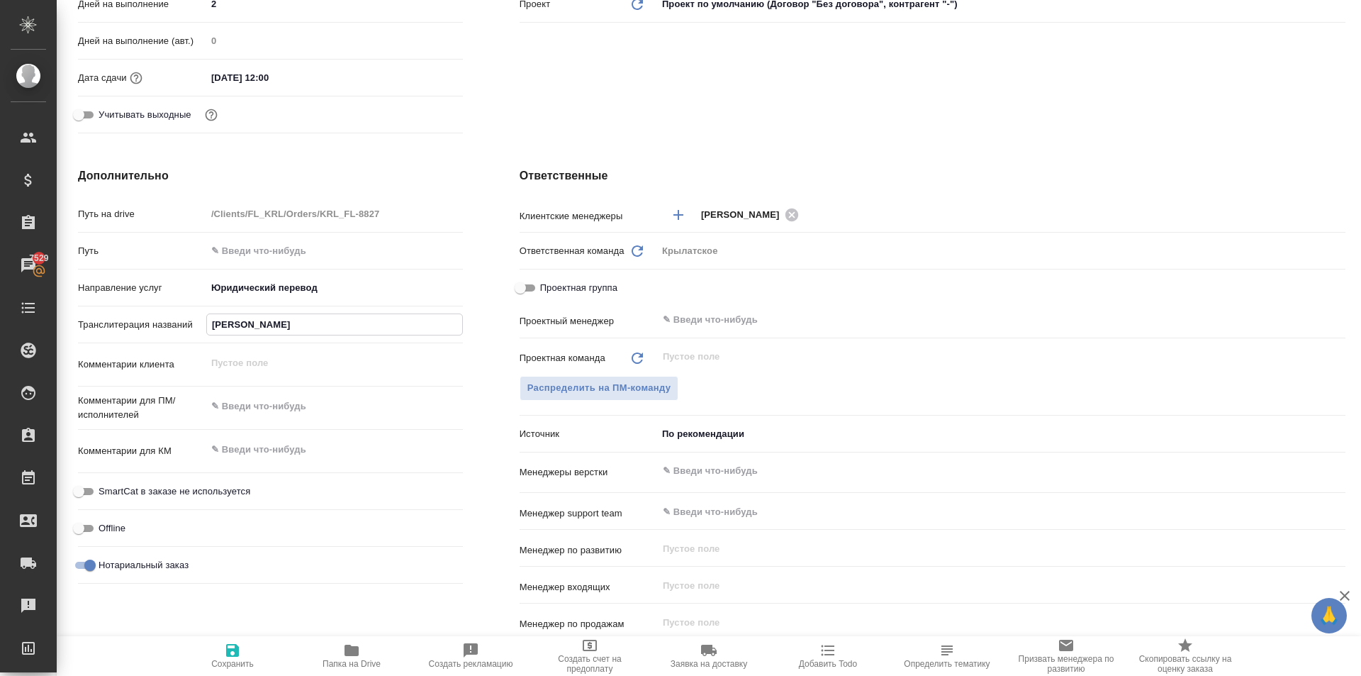
type input "ИГОШИН КИРИЛ"
type textarea "x"
type input "ИГОШИН КИРИЛЛ"
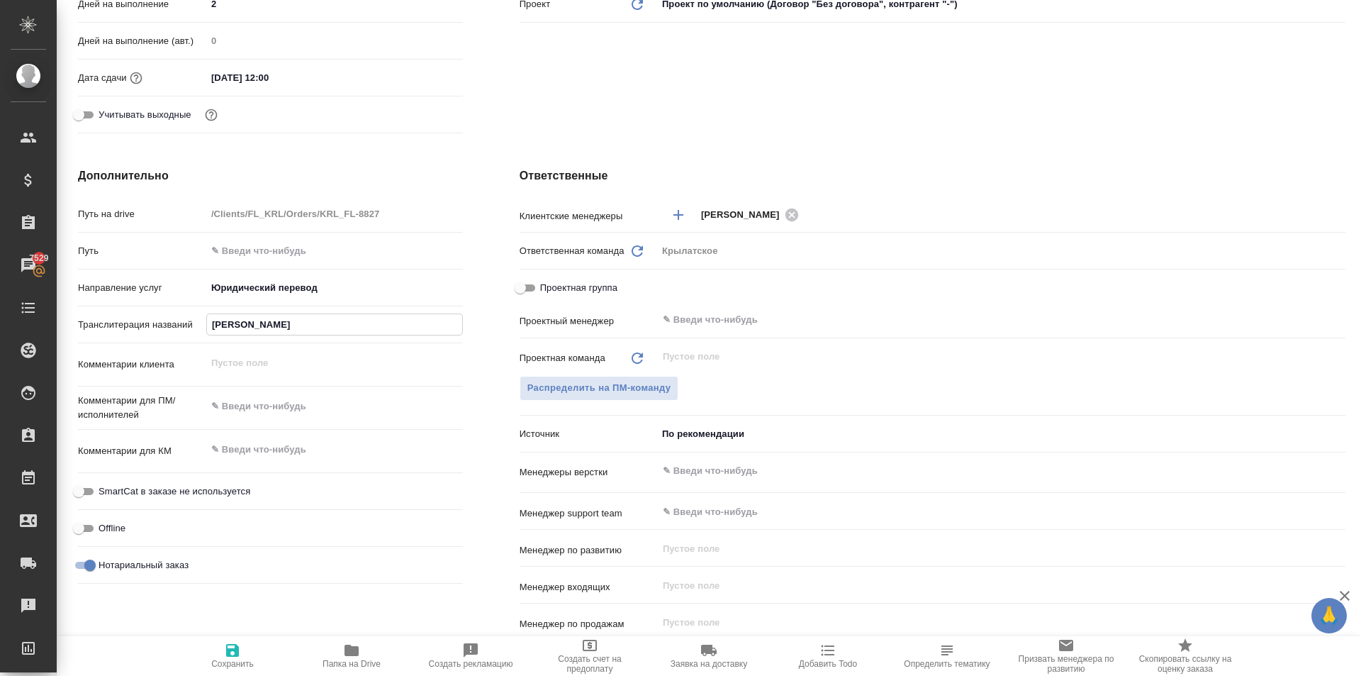
type textarea "x"
type input "ИГОШИН КИРИЛЛ"
type textarea "x"
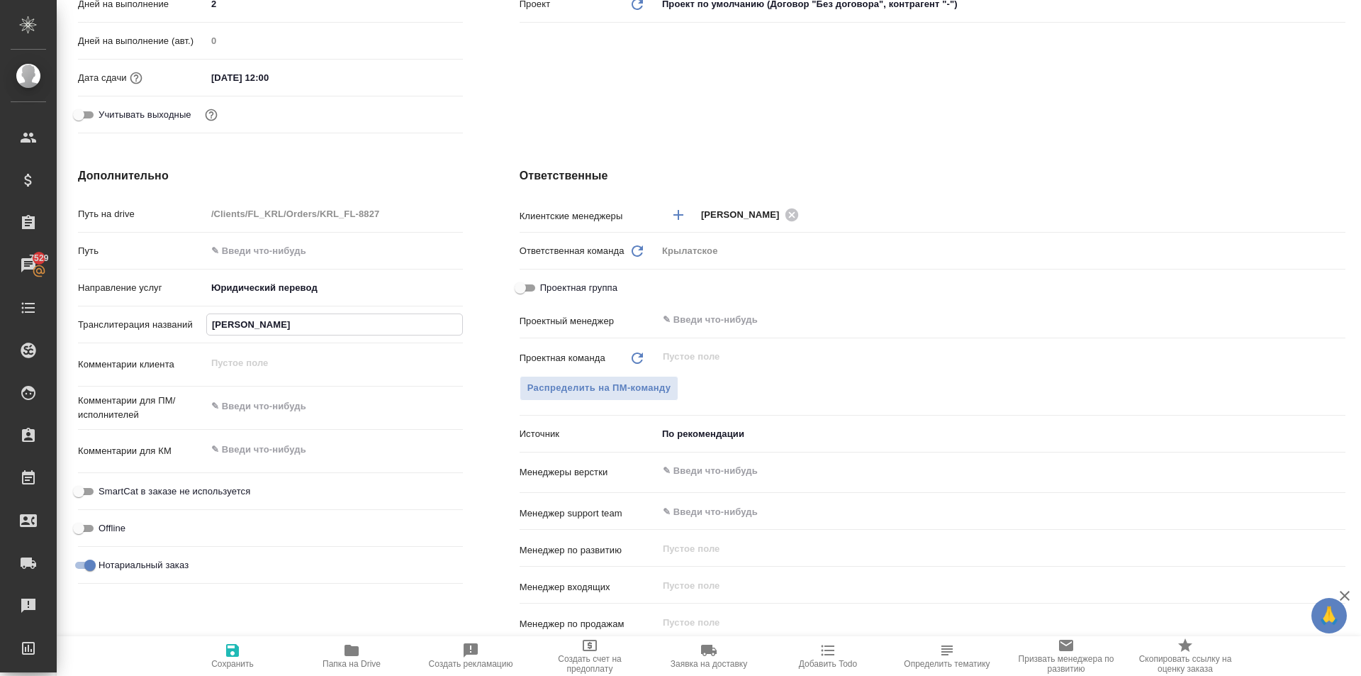
type textarea "x"
type input "ИГОШИН КИРИЛЛ \"
type textarea "x"
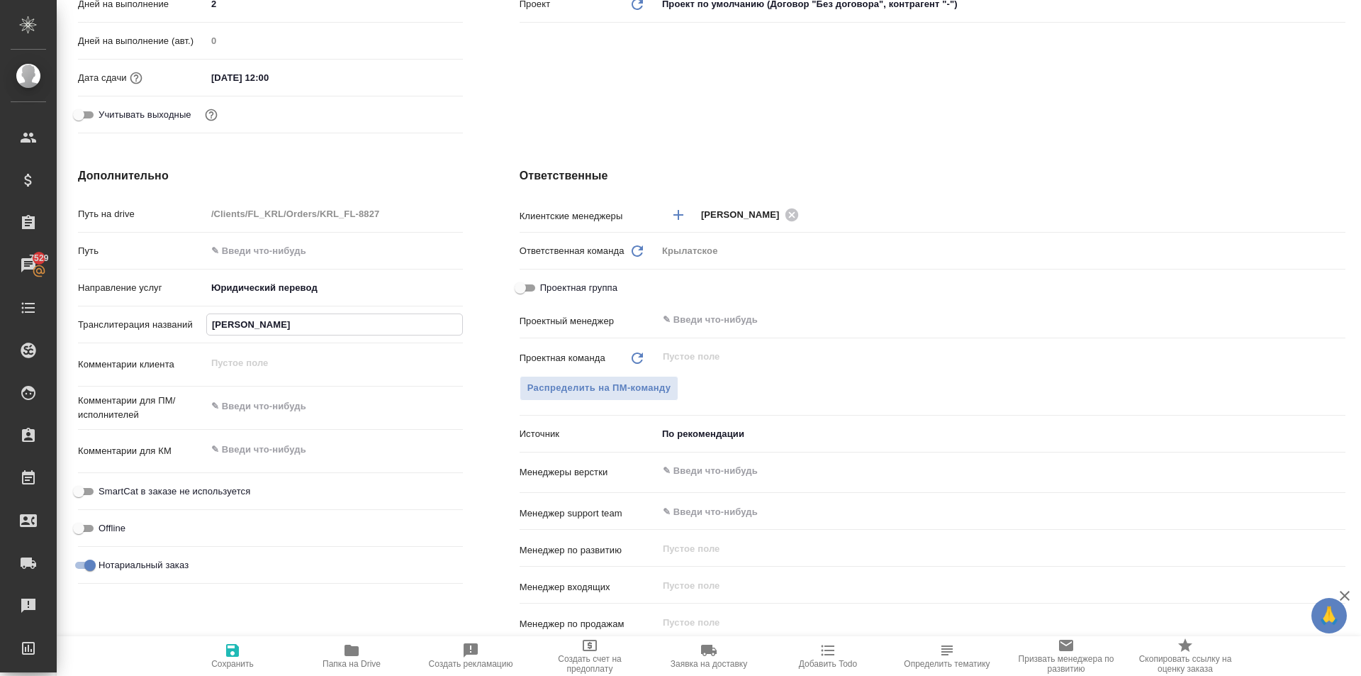
type textarea "x"
type input "ИГОШИН КИРИЛЛ \"
type textarea "x"
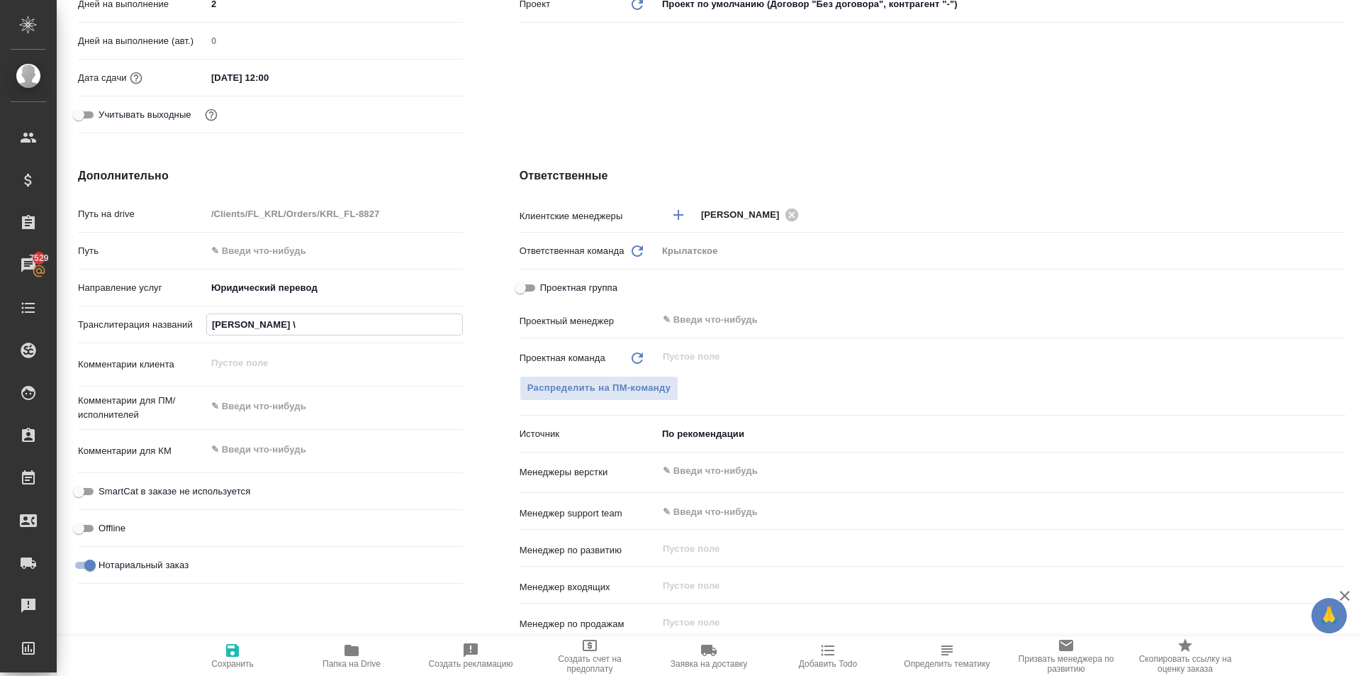
type input "ИГОШИН КИРИЛЛ \ I"
type textarea "x"
type input "ИГОШИН КИРИЛЛ \ IG"
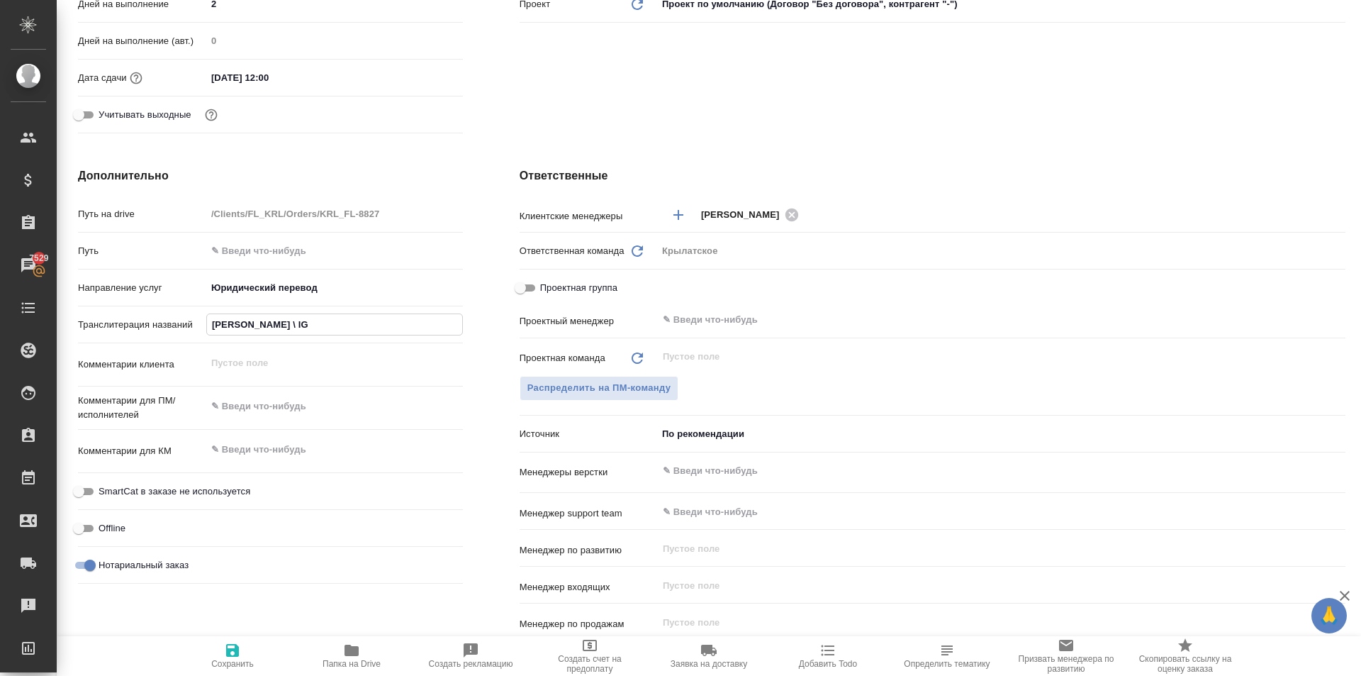
type textarea "x"
type input "ИГОШИН КИРИЛЛ \ IGO"
type textarea "x"
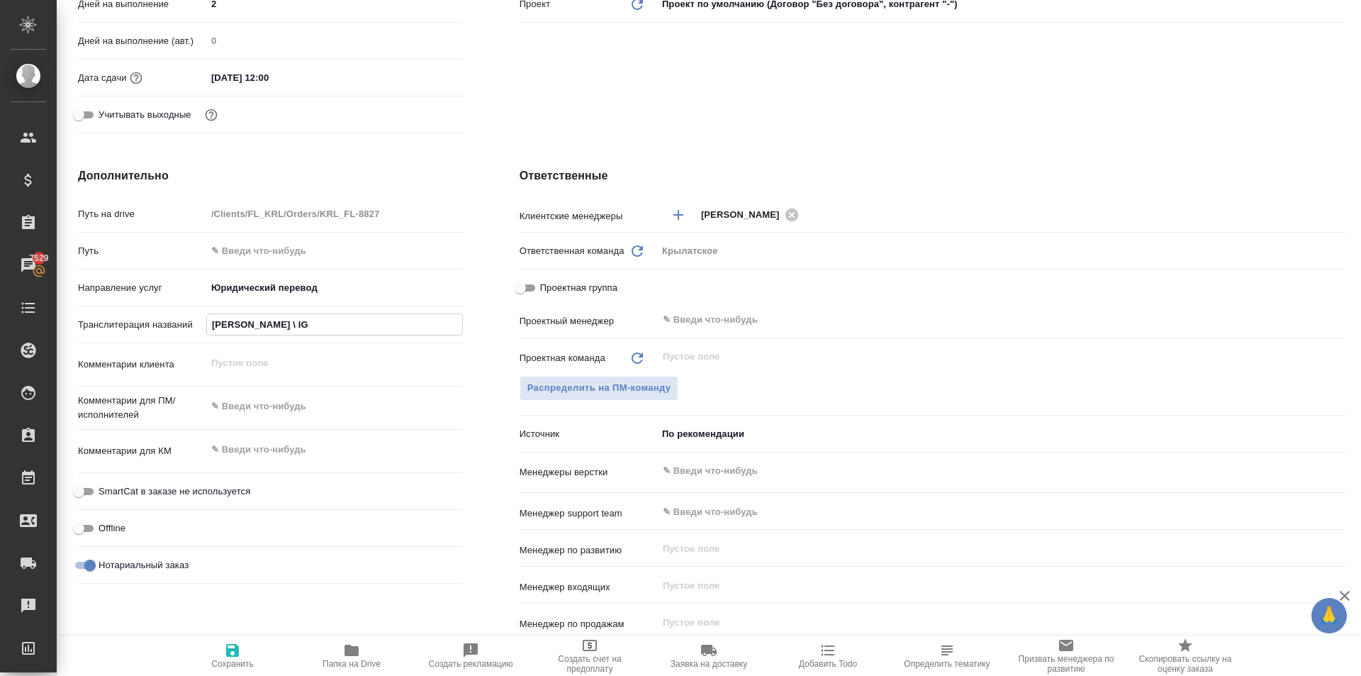
type textarea "x"
type input "ИГОШИН КИРИЛЛ \ IGOS"
type textarea "x"
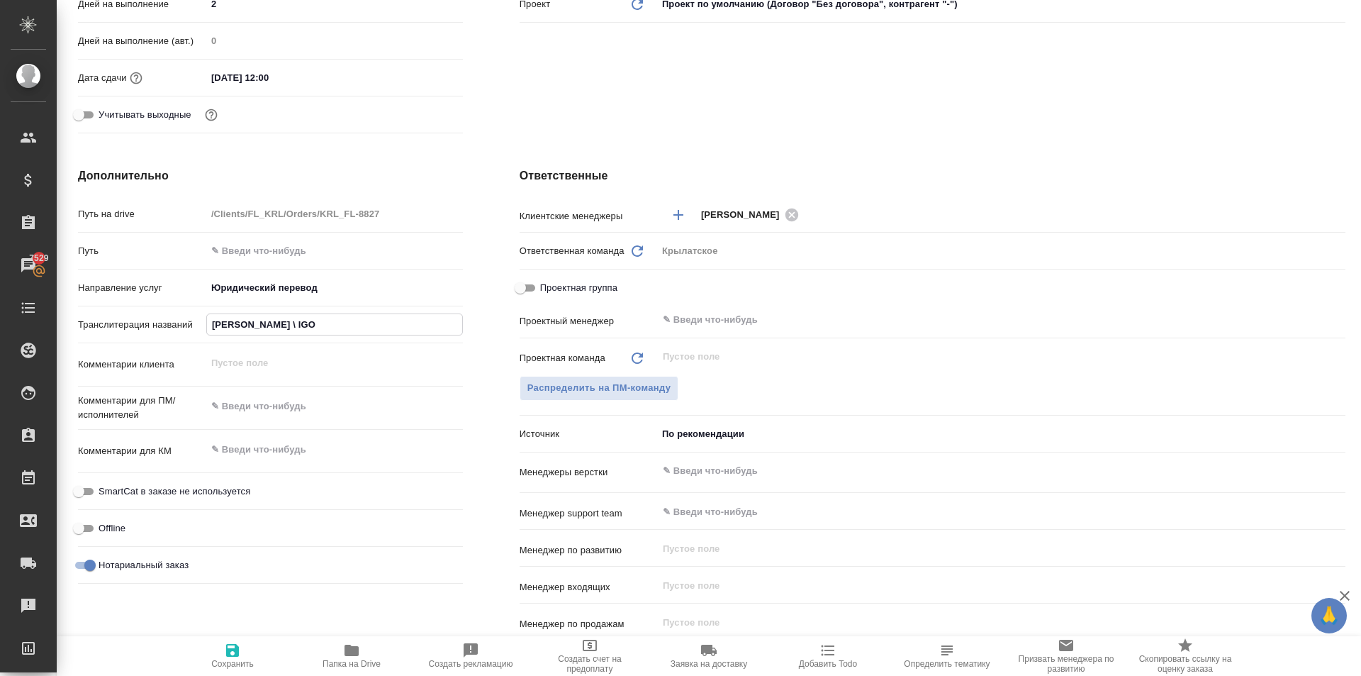
type textarea "x"
type input "ИГОШИН КИРИЛЛ \ IGOSH"
type textarea "x"
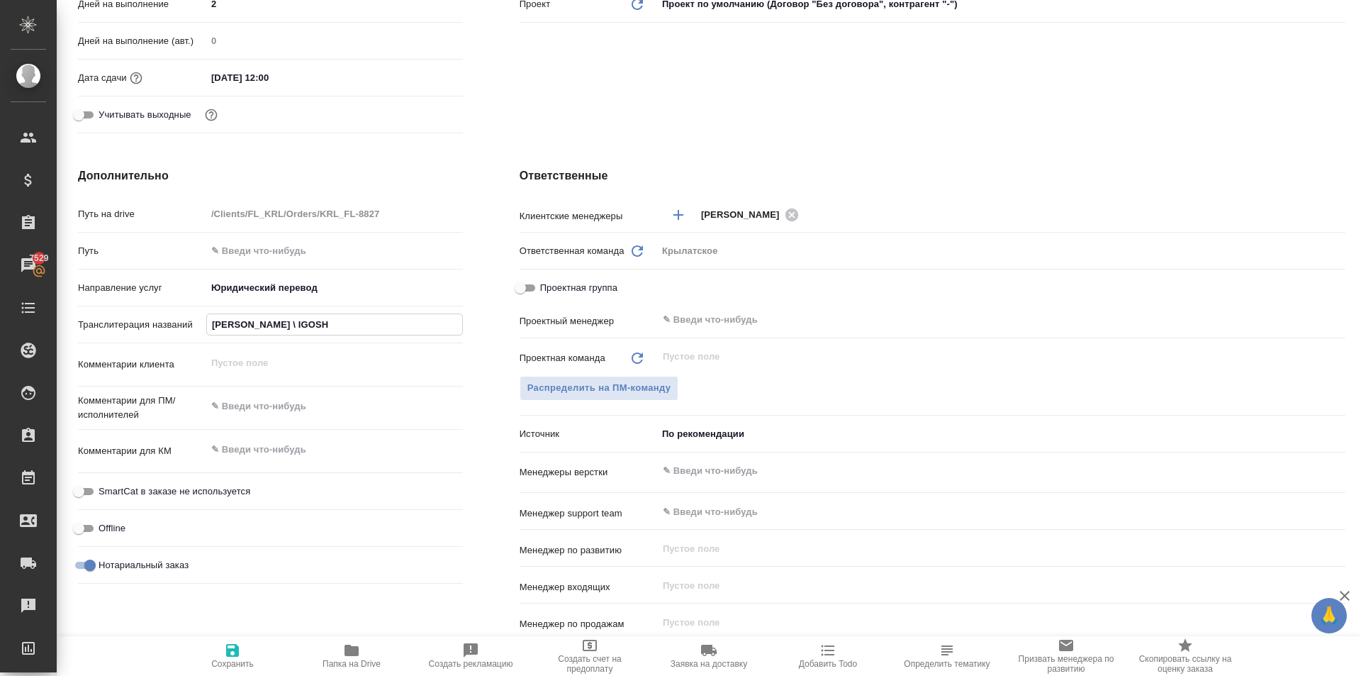
type input "ИГОШИН КИРИЛЛ \ IGOSHI"
type textarea "x"
type input "ИГОШИН КИРИЛЛ \ IGOSHIN"
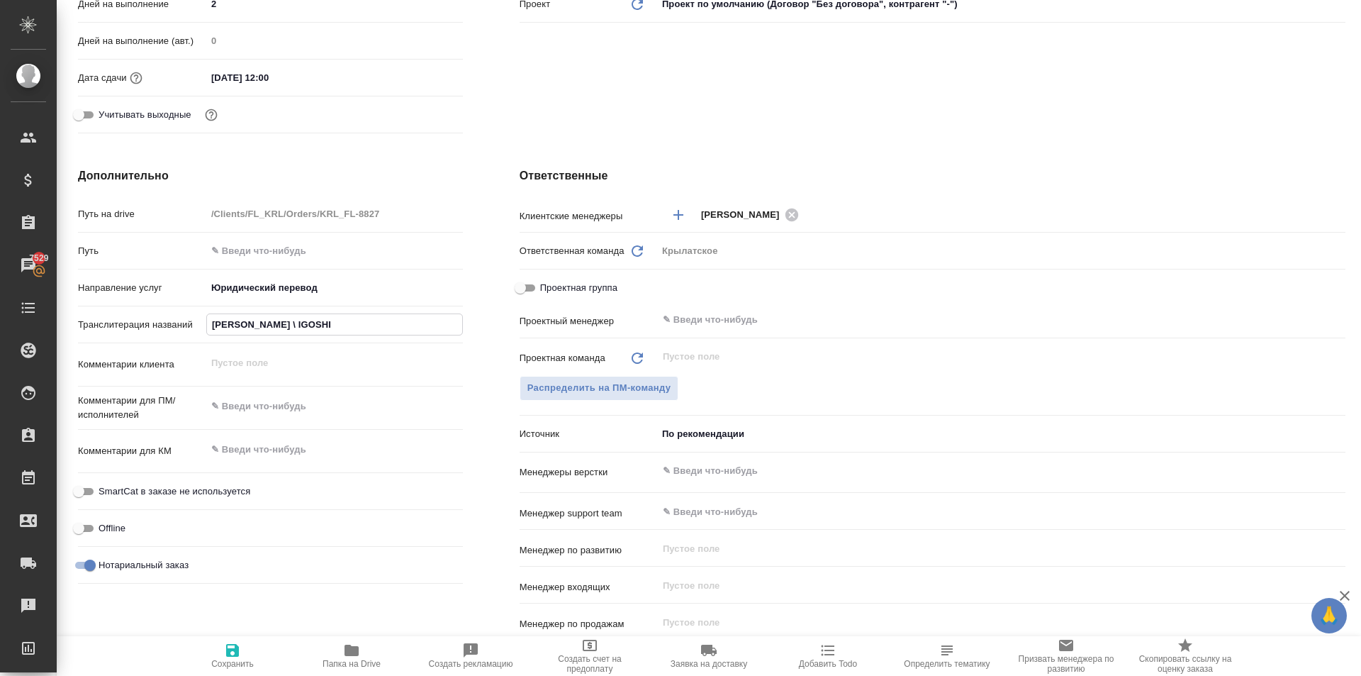
type textarea "x"
type input "ИГОШИН КИРИЛЛ \ IGOSHIN"
type textarea "x"
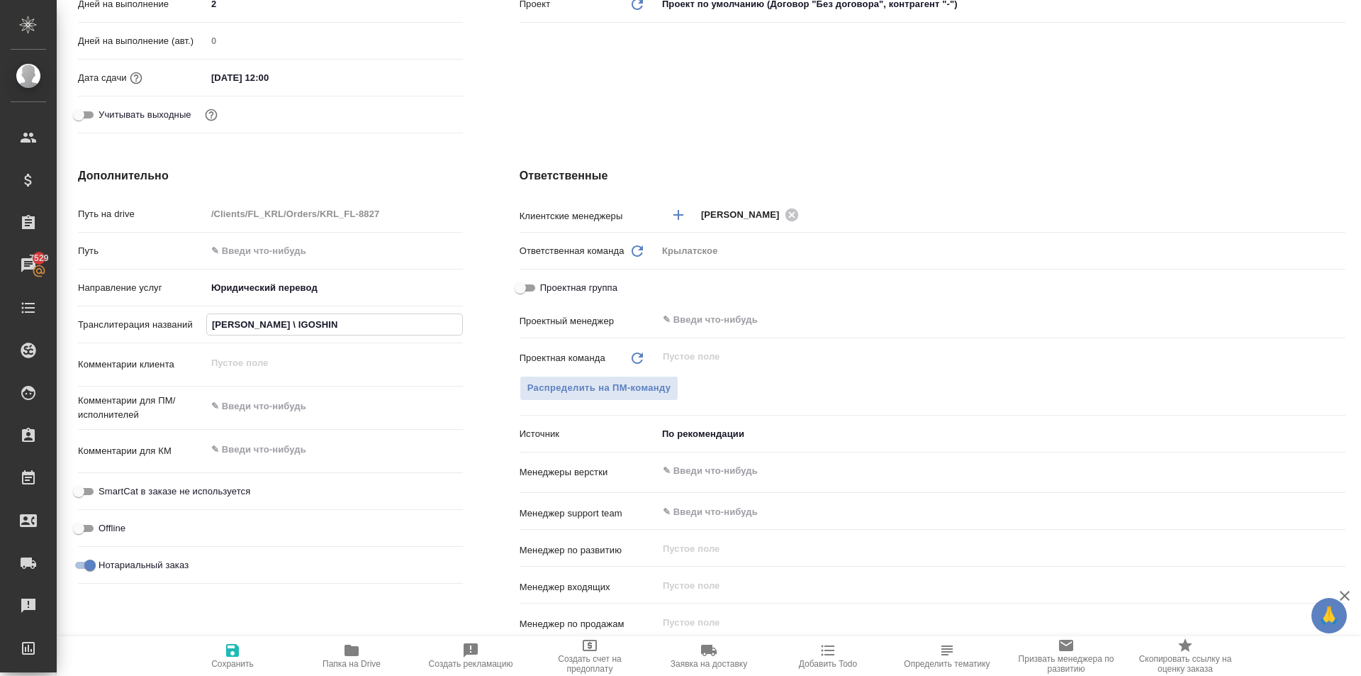
type textarea "x"
type input "ИГОШИН КИРИЛЛ \ IGOSHIN K"
type textarea "x"
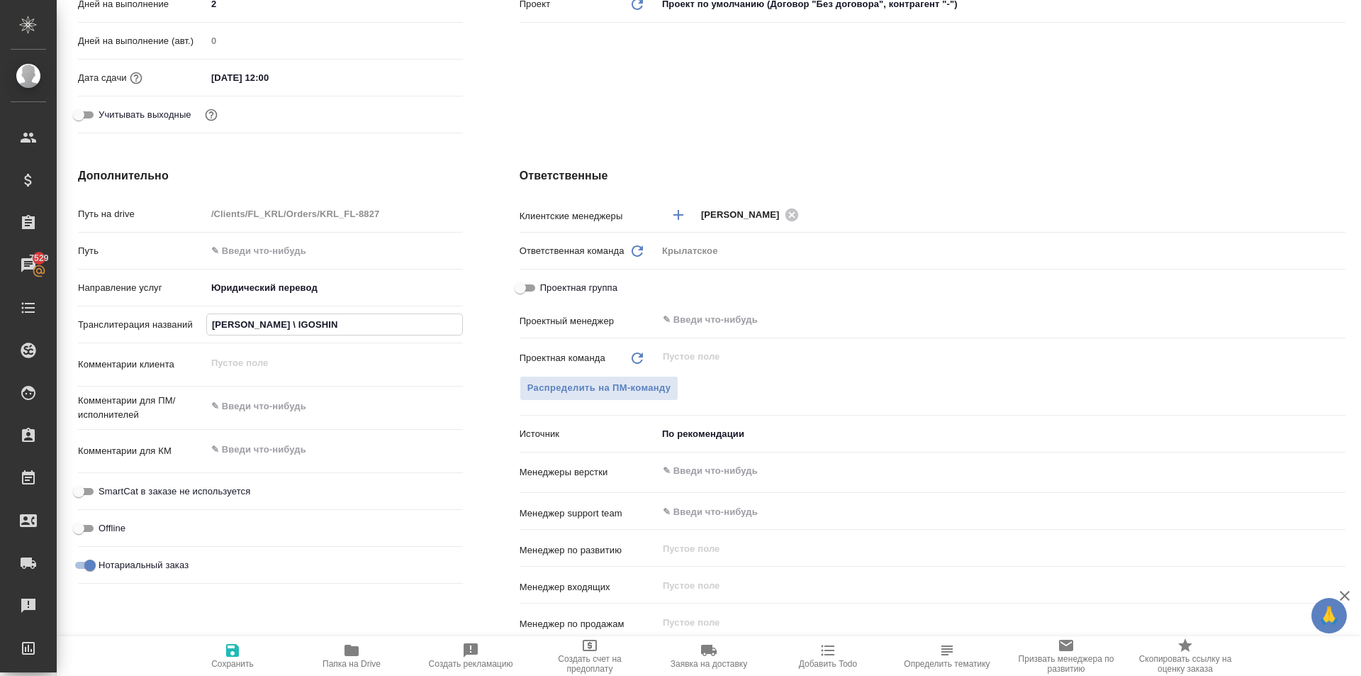
type textarea "x"
type input "ИГОШИН КИРИЛЛ \ IGOSHIN KI"
type textarea "x"
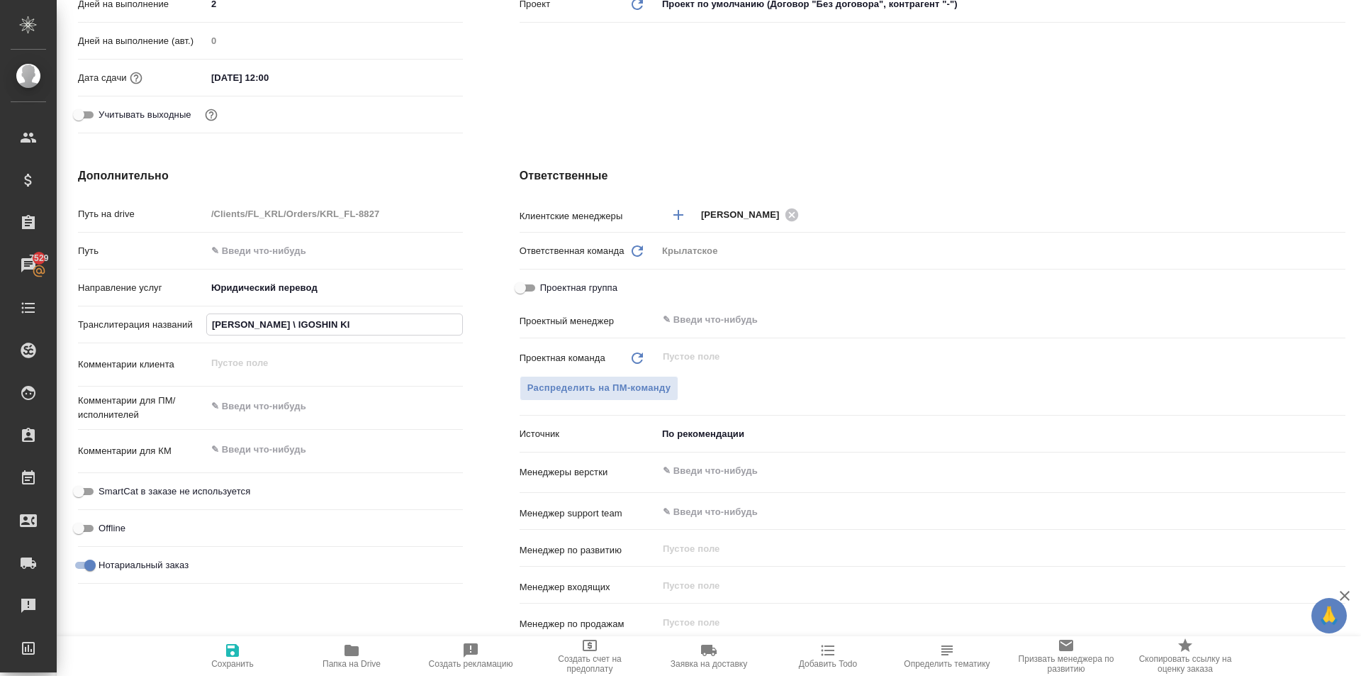
type input "ИГОШИН КИРИЛЛ \ IGOSHIN KIR"
type textarea "x"
type input "ИГОШИН КИРИЛЛ \ IGOSHIN KIRI"
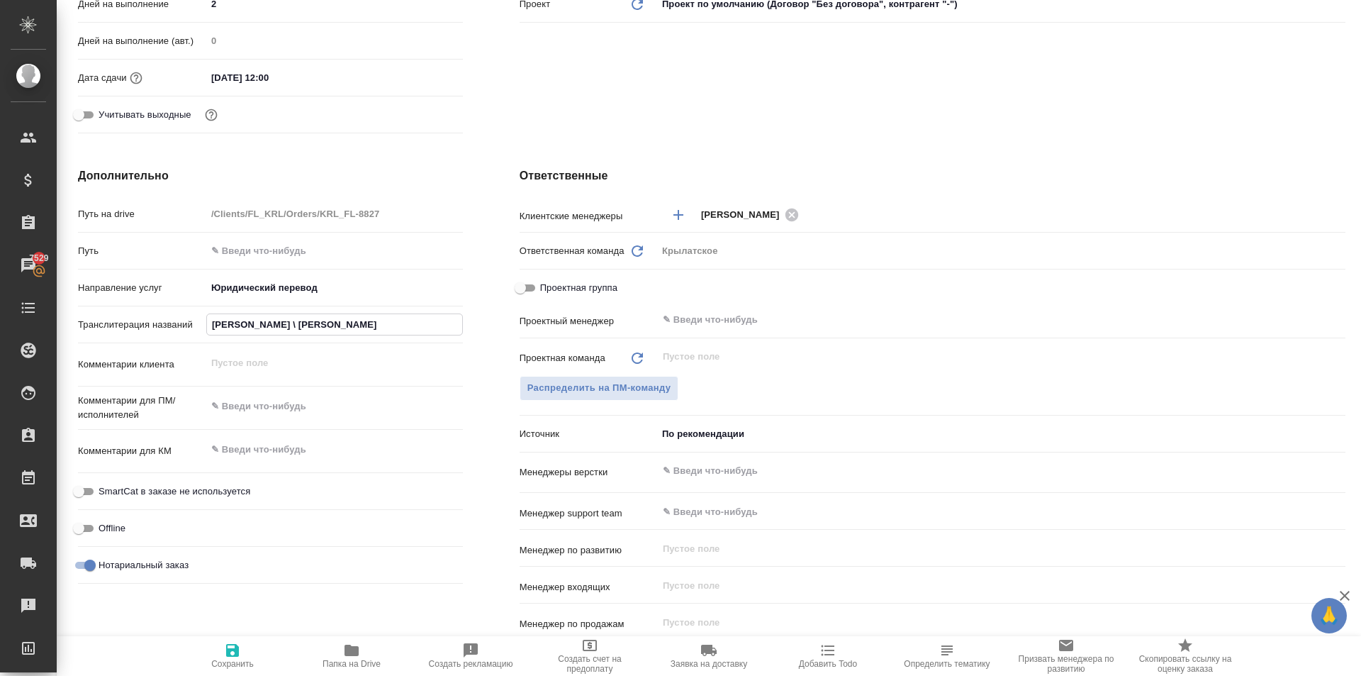
type textarea "x"
type input "ИГОШИН КИРИЛЛ \ IGOSHIN KIRIL"
type textarea "x"
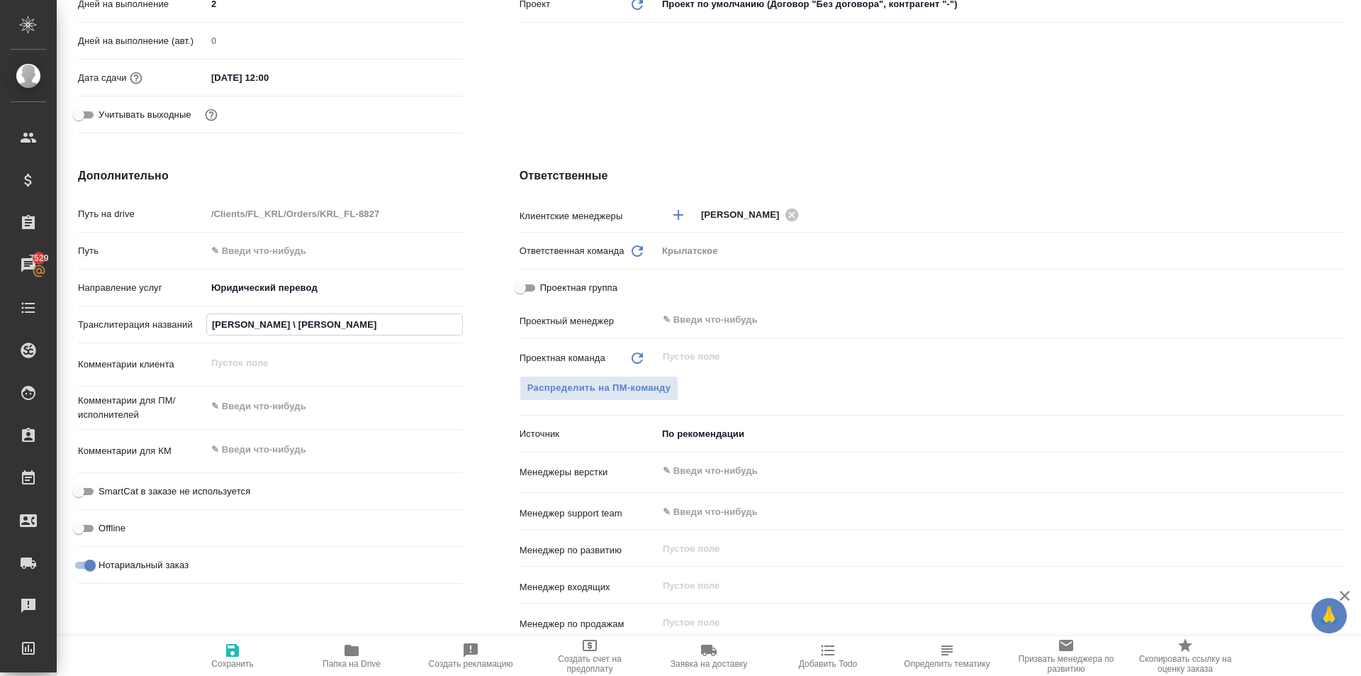
type textarea "x"
type input "ИГОШИН КИРИЛЛ \ IGOSHIN KIRILL"
type textarea "x"
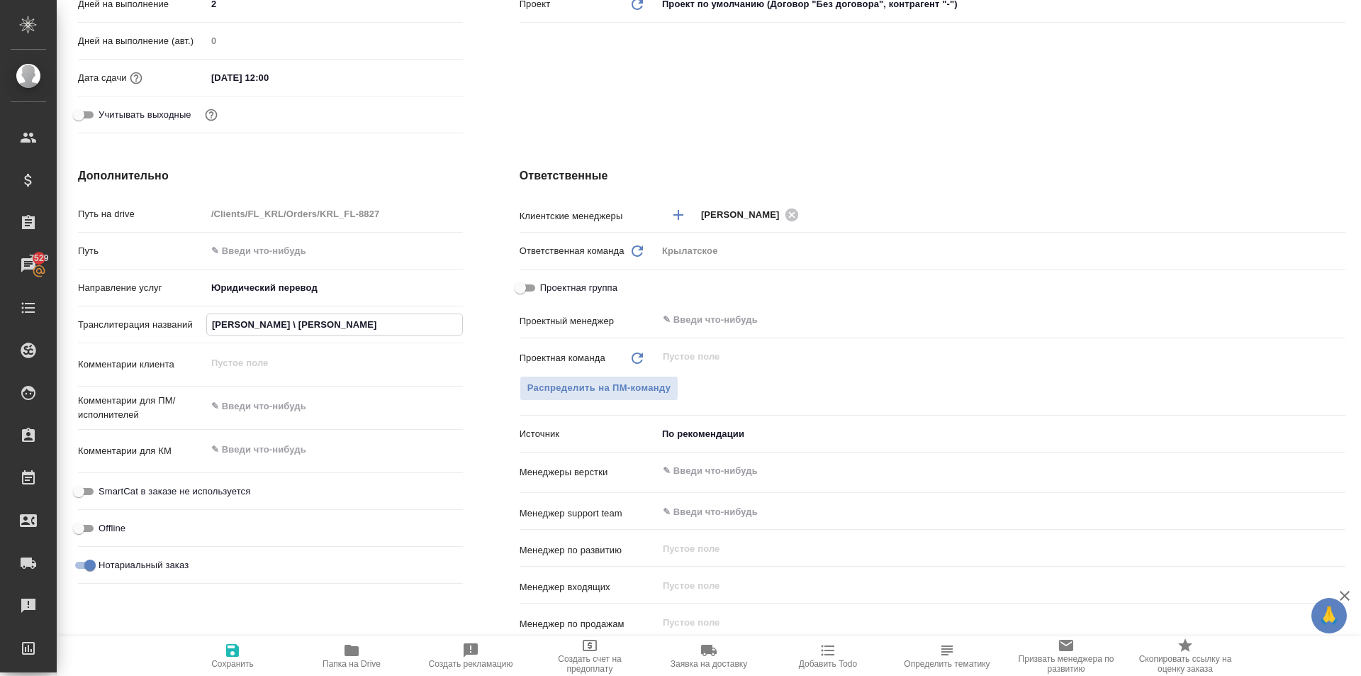
type textarea "x"
click at [238, 665] on span "Сохранить" at bounding box center [232, 664] width 43 height 10
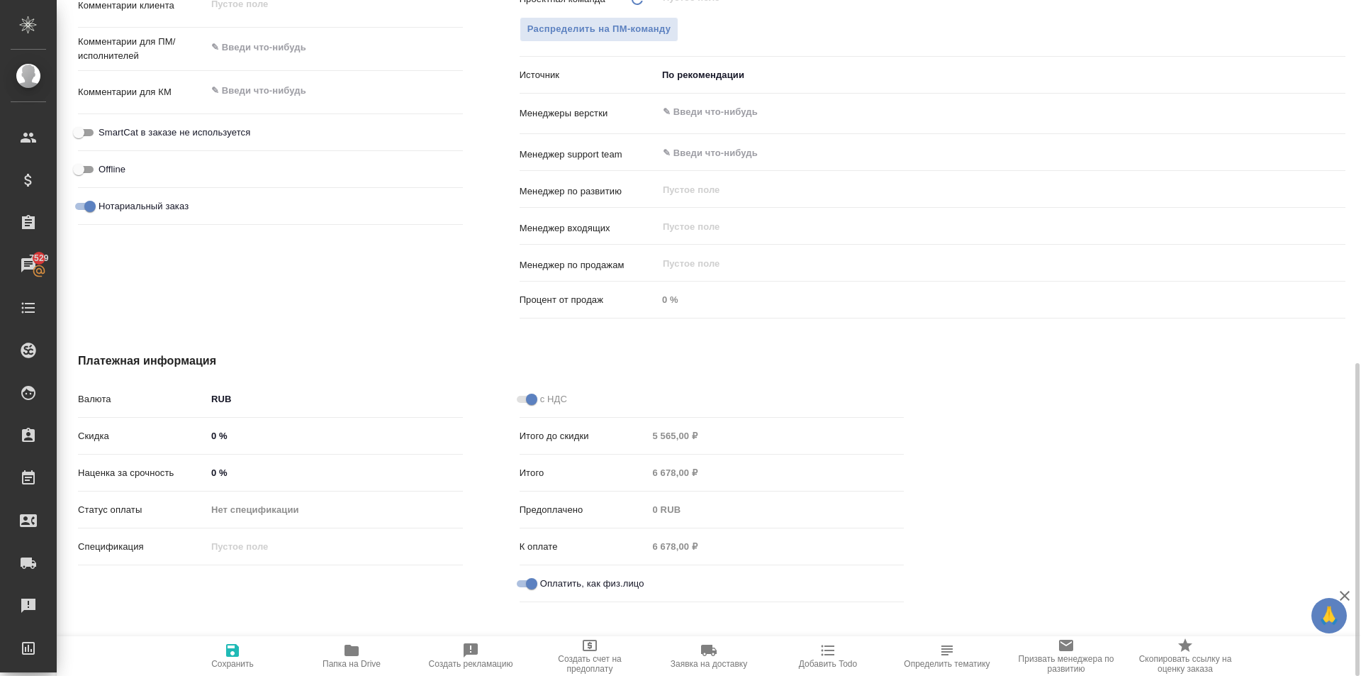
scroll to position [430, 0]
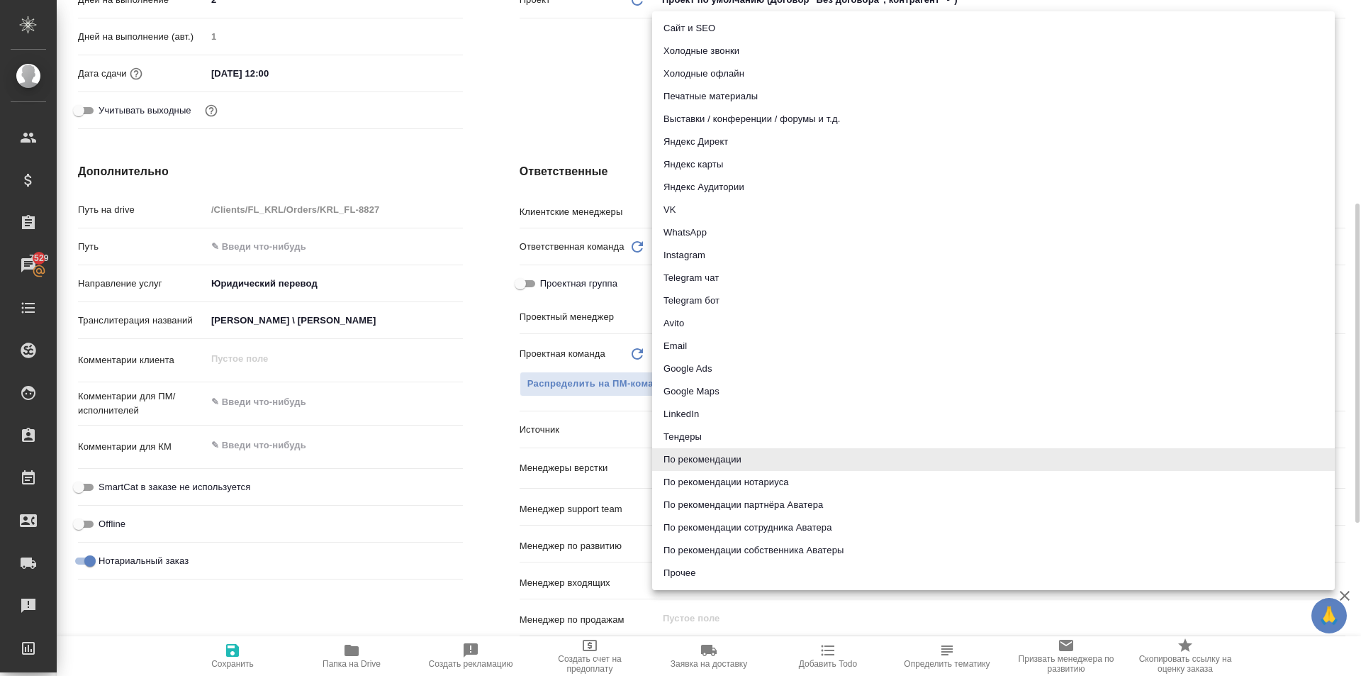
click at [727, 428] on body "🙏 .cls-1 fill:#fff; AWATERA Kasymov Timur Клиенты Спецификации Заказы 7529 Чаты…" at bounding box center [680, 338] width 1361 height 676
drag, startPoint x: 803, startPoint y: 70, endPoint x: 727, endPoint y: 509, distance: 445.5
click at [727, 509] on ul "Сайт и SEO Холодные звонки Холодные офлайн Печатные материалы Выставки / конфер…" at bounding box center [993, 300] width 683 height 578
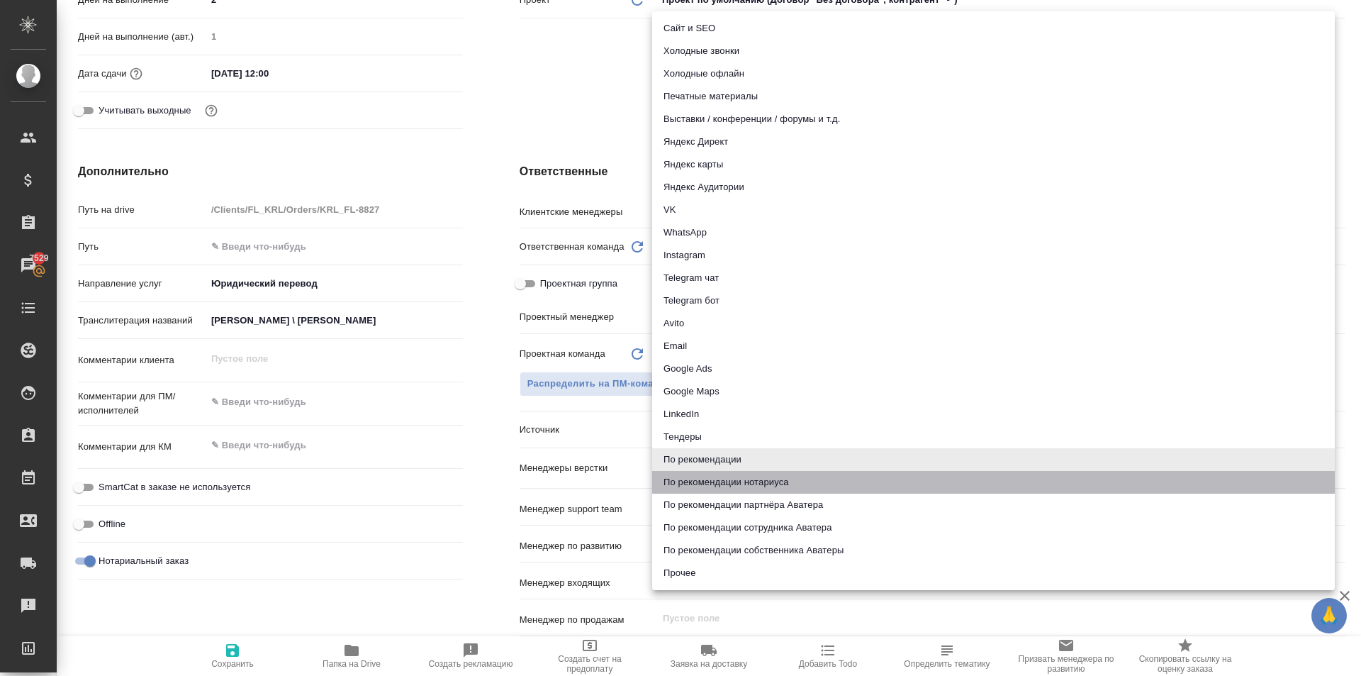
click at [747, 492] on li "По рекомендации нотариуса" at bounding box center [993, 482] width 683 height 23
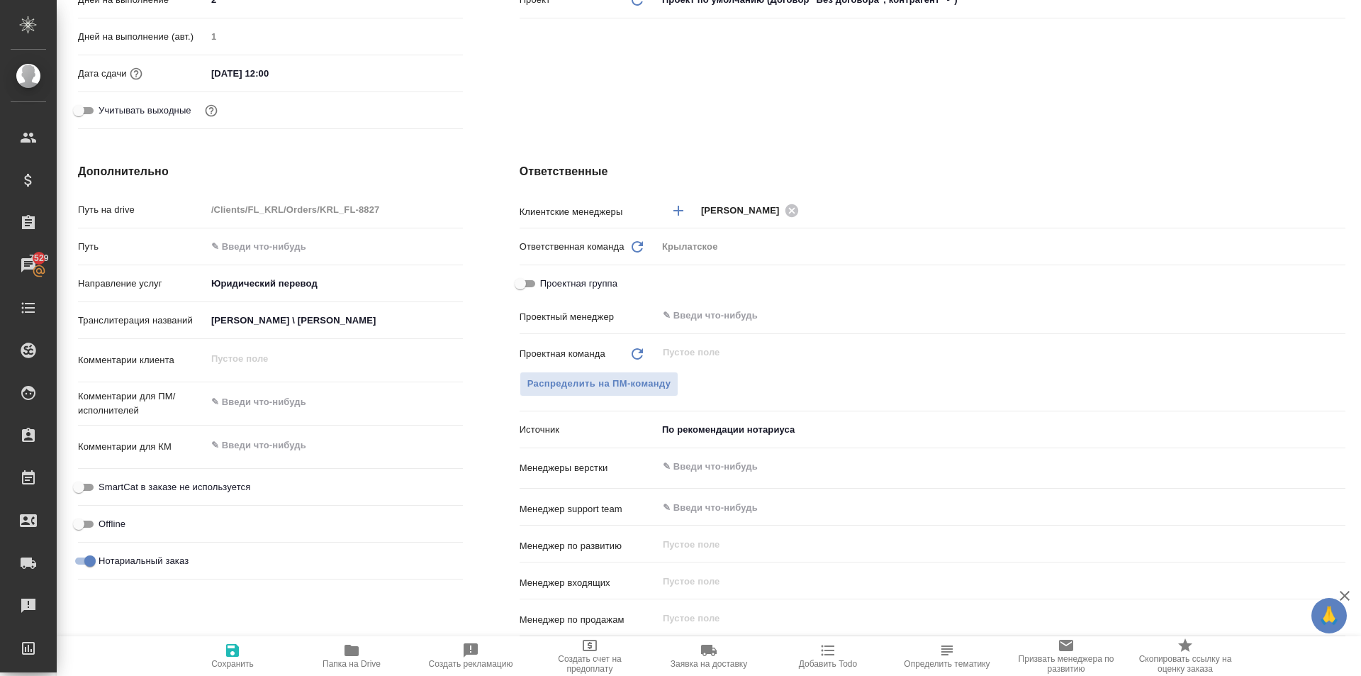
click at [245, 649] on span "Сохранить" at bounding box center [232, 655] width 102 height 27
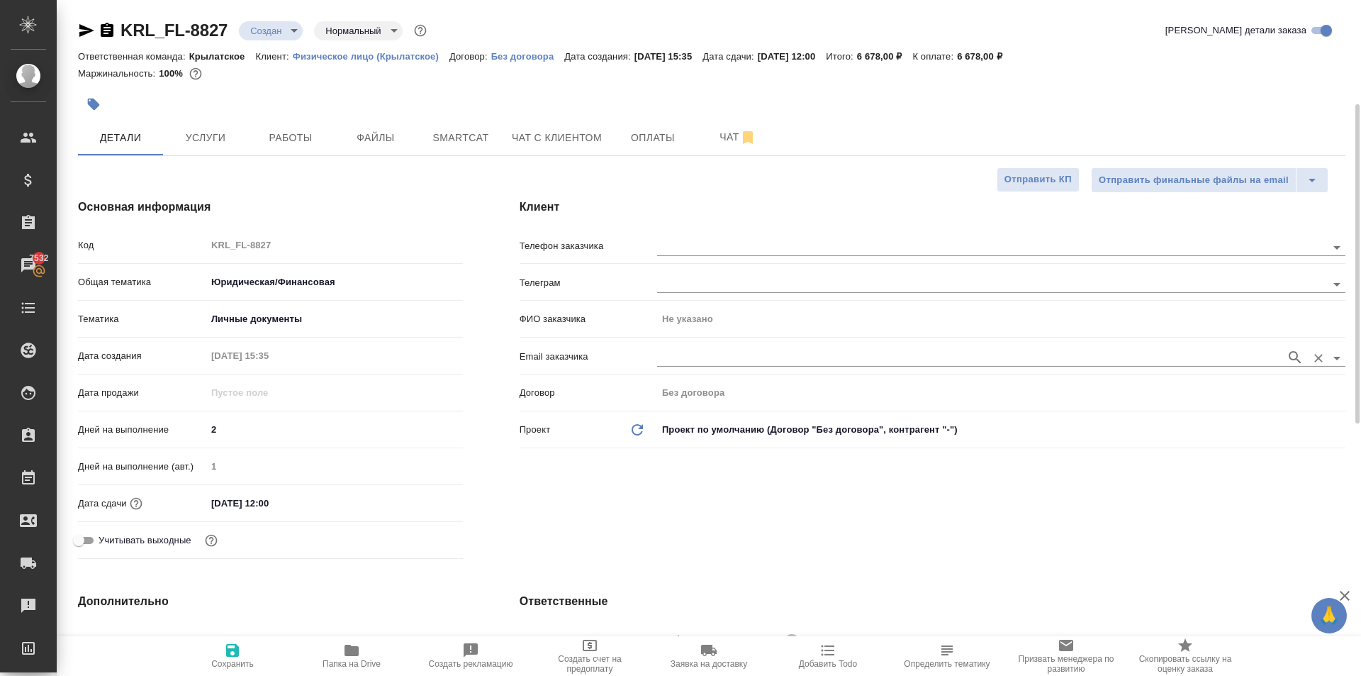
scroll to position [71, 0]
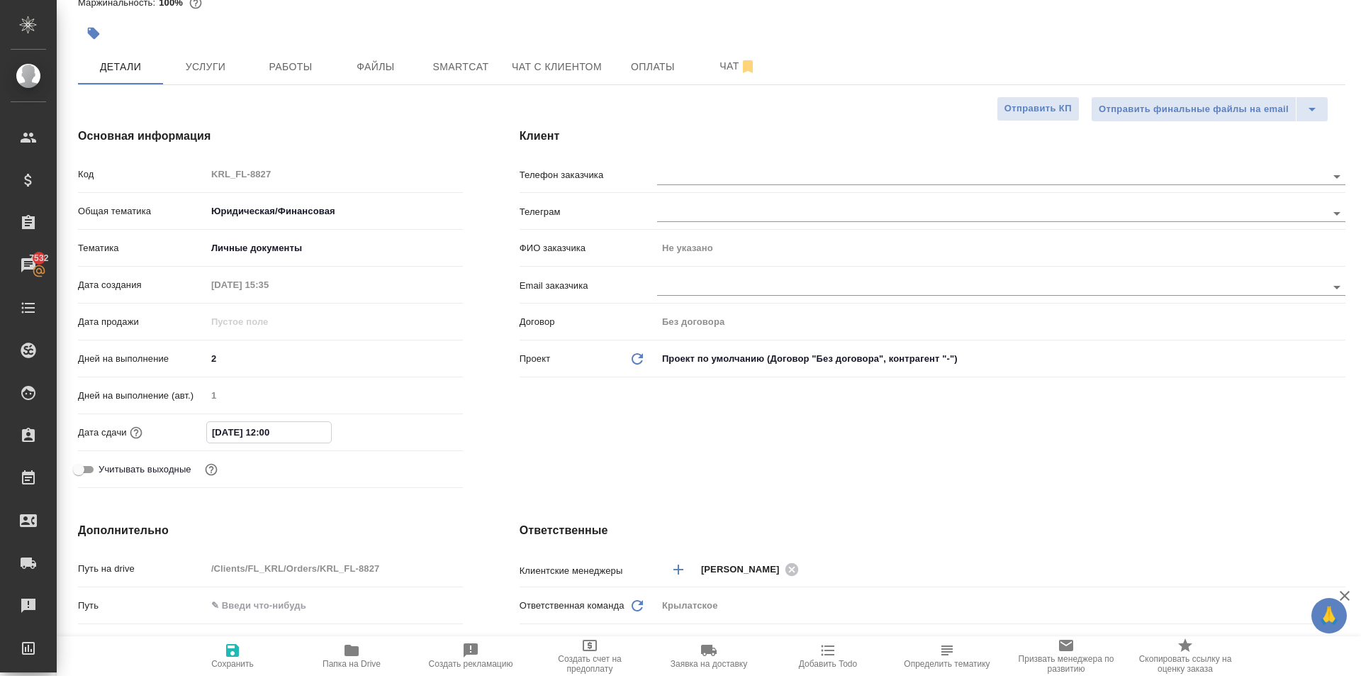
click at [286, 434] on input "17.10.2025 12:00" at bounding box center [269, 432] width 124 height 21
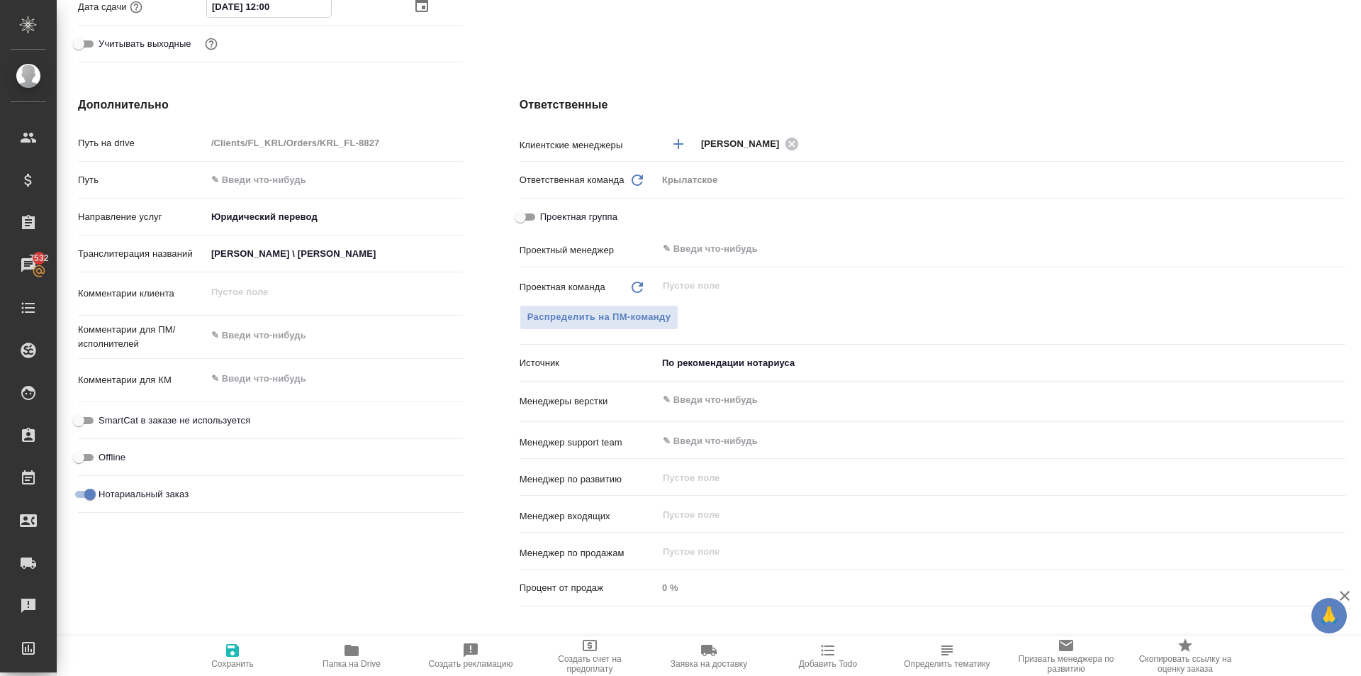
scroll to position [0, 0]
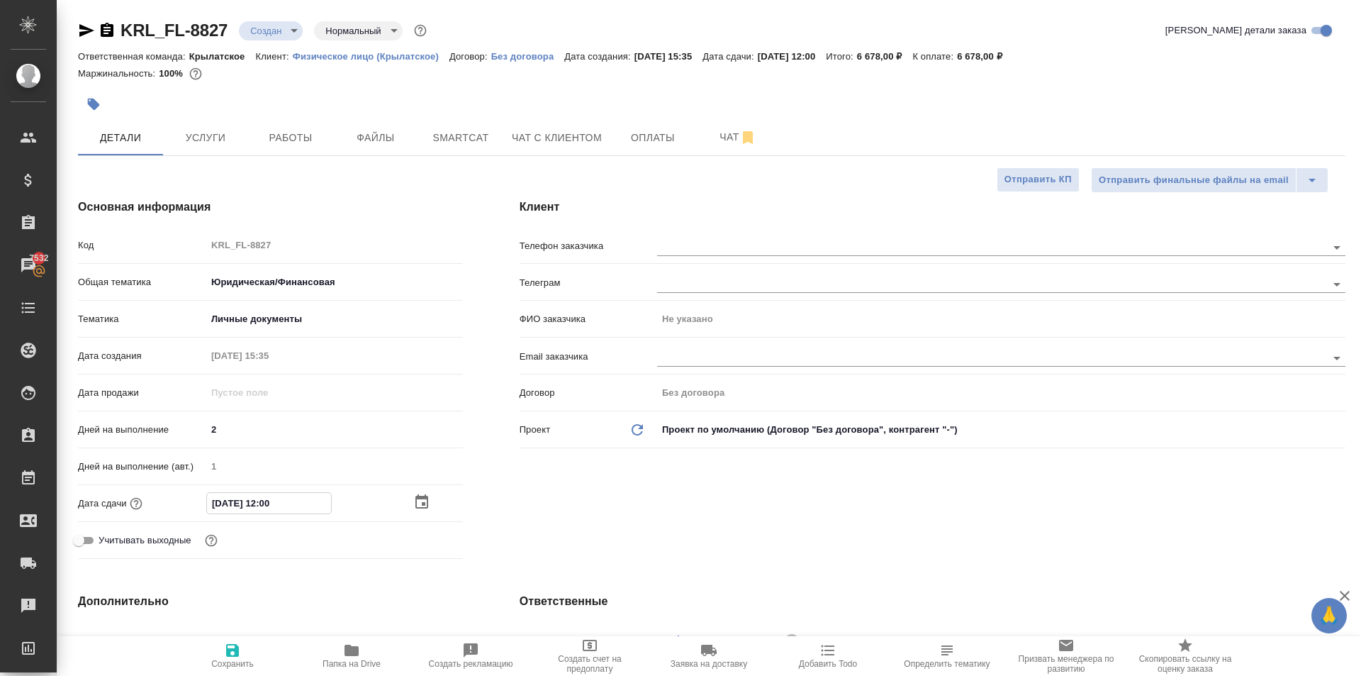
click at [109, 110] on div at bounding box center [500, 104] width 845 height 31
click at [98, 103] on icon "button" at bounding box center [94, 105] width 12 height 12
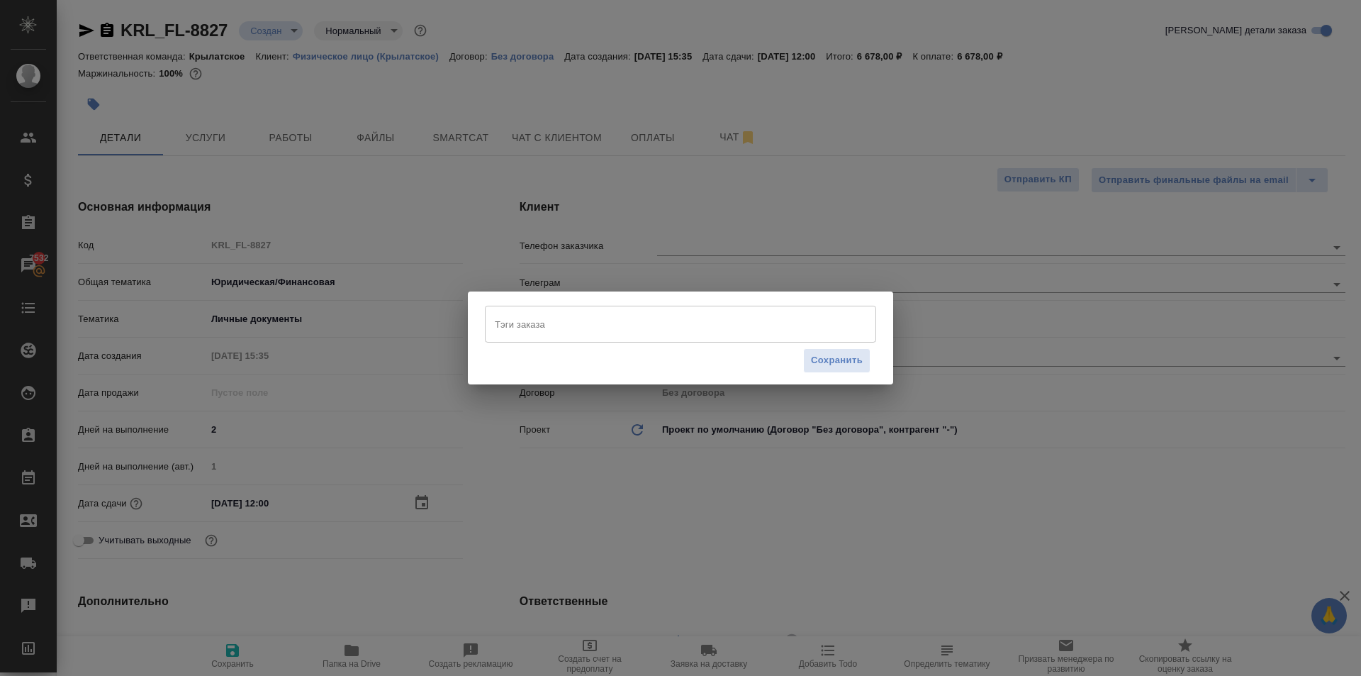
drag, startPoint x: 588, startPoint y: 361, endPoint x: 559, endPoint y: 324, distance: 46.9
click at [588, 361] on div "Сохранить" at bounding box center [680, 360] width 391 height 36
click at [559, 324] on input "Тэги заказа" at bounding box center [667, 324] width 352 height 24
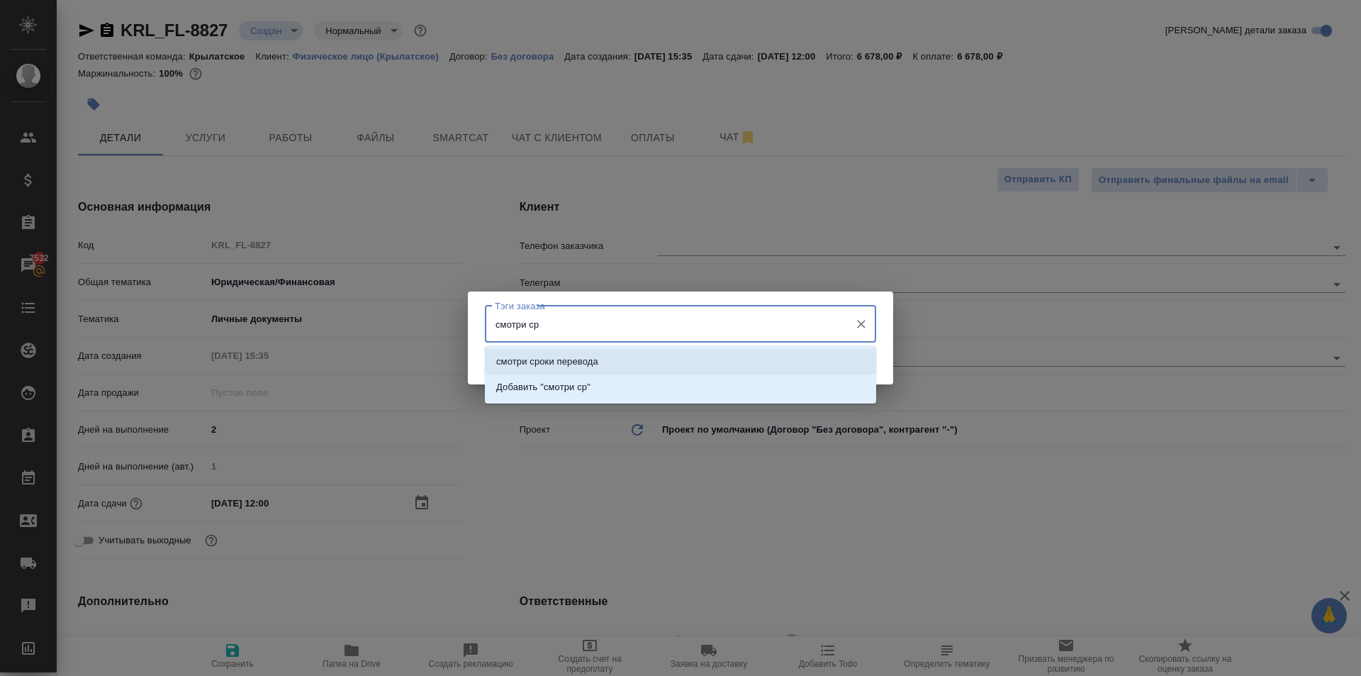
click at [589, 359] on p "смотри сроки перевода" at bounding box center [547, 361] width 102 height 14
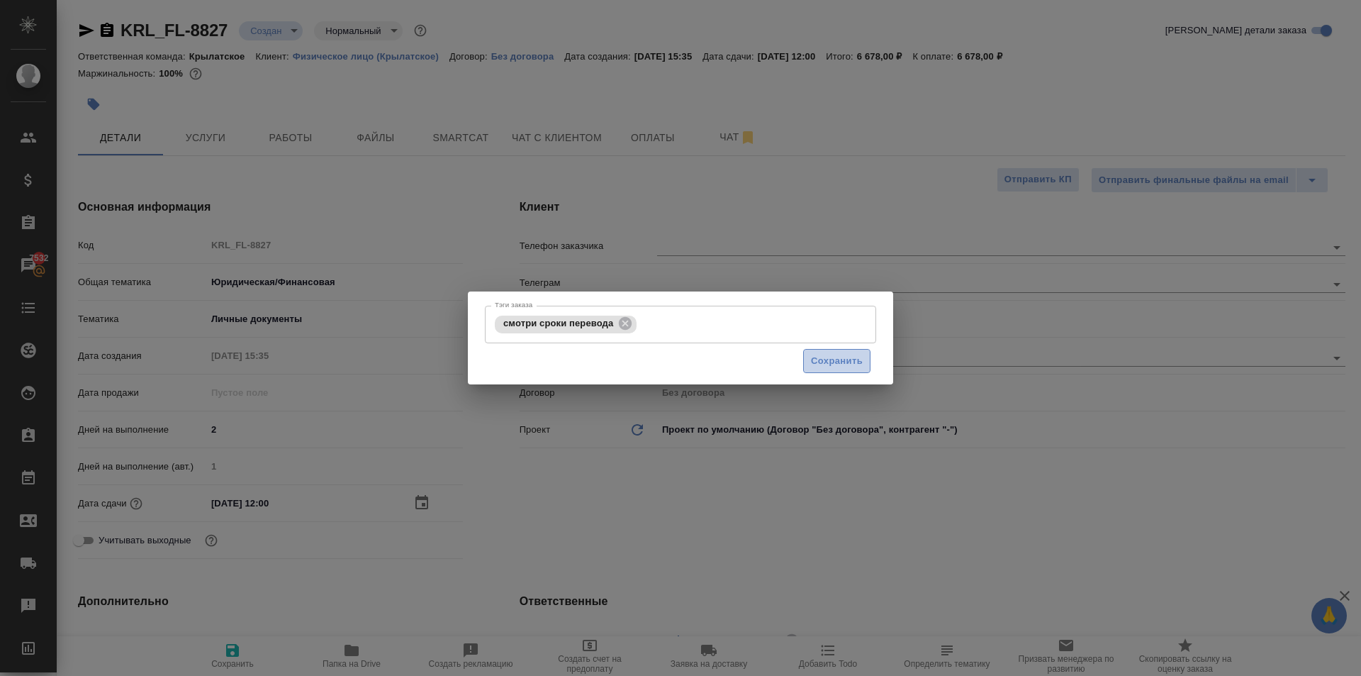
click at [833, 364] on span "Сохранить" at bounding box center [837, 361] width 52 height 16
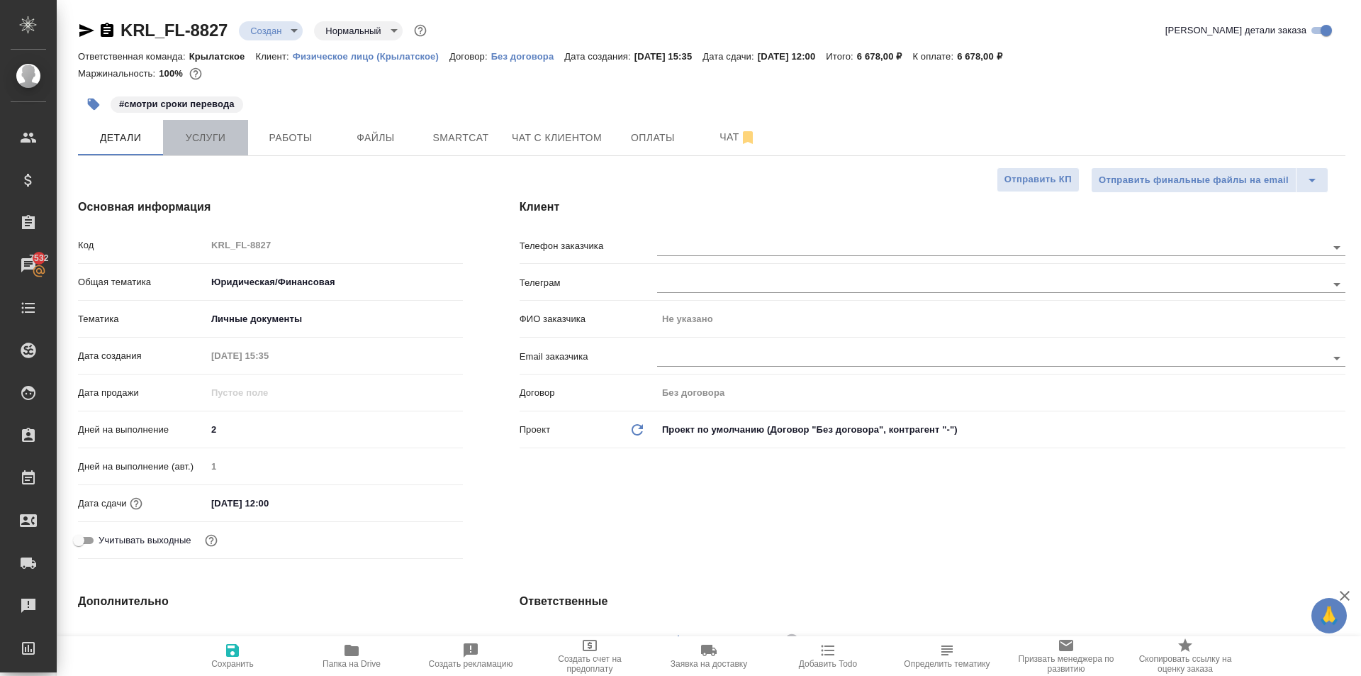
click at [211, 147] on button "Услуги" at bounding box center [205, 137] width 85 height 35
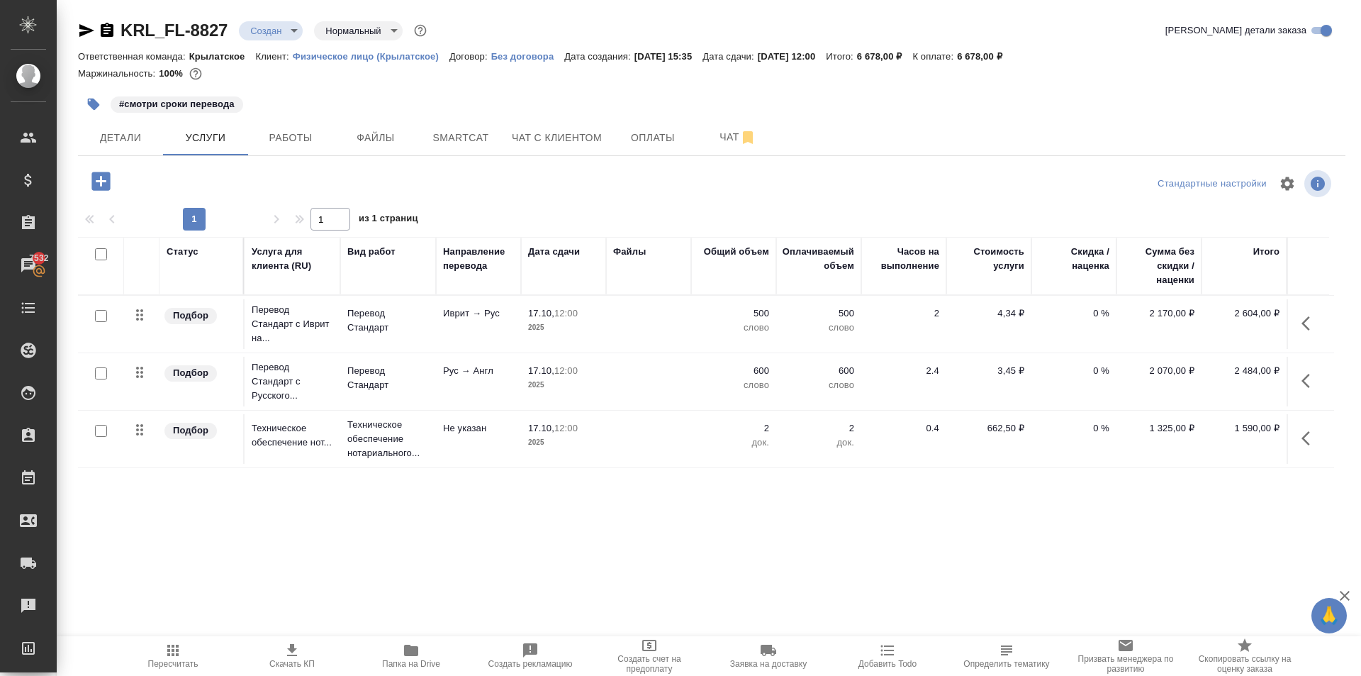
click at [1309, 384] on icon "button" at bounding box center [1310, 380] width 17 height 17
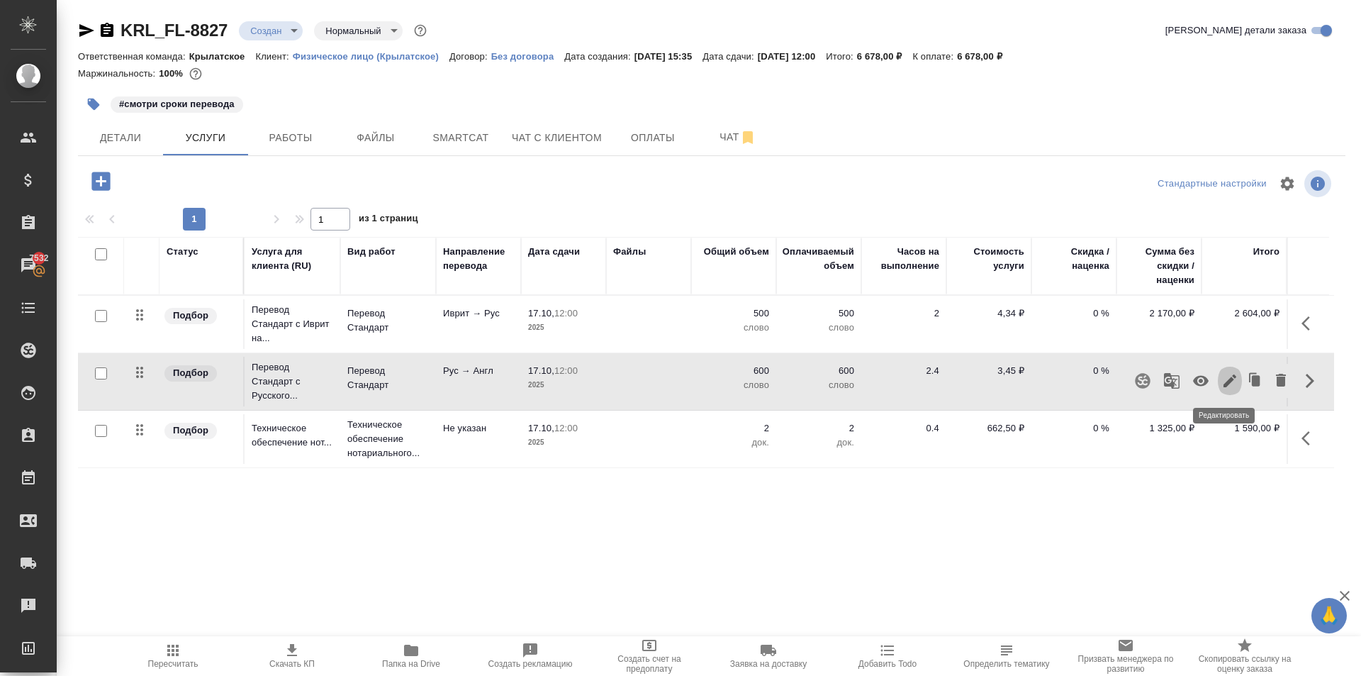
click at [1228, 381] on icon "button" at bounding box center [1230, 380] width 17 height 17
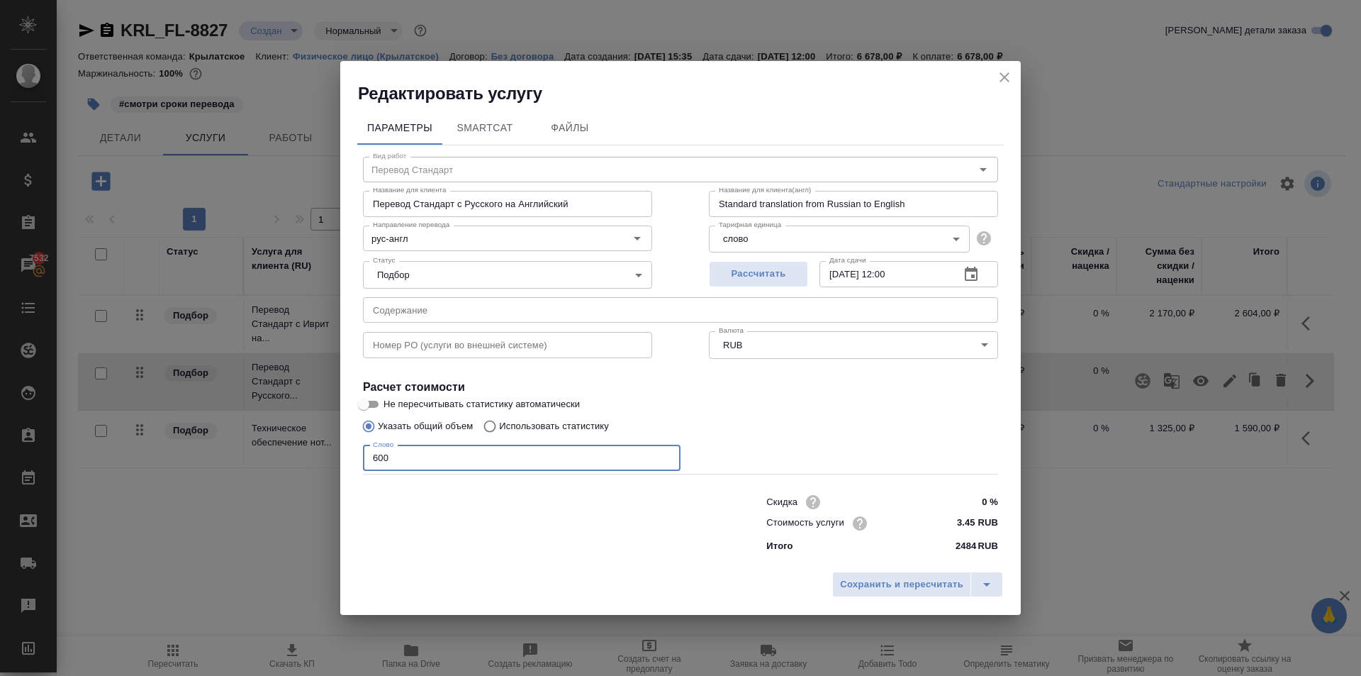
drag, startPoint x: 446, startPoint y: 469, endPoint x: 339, endPoint y: 419, distance: 118.0
click at [339, 416] on div "Редактировать услугу Параметры SmartCat Файлы Вид работ Перевод Стандарт Вид ра…" at bounding box center [680, 338] width 1361 height 676
click at [873, 581] on span "Сохранить и пересчитать" at bounding box center [901, 584] width 123 height 16
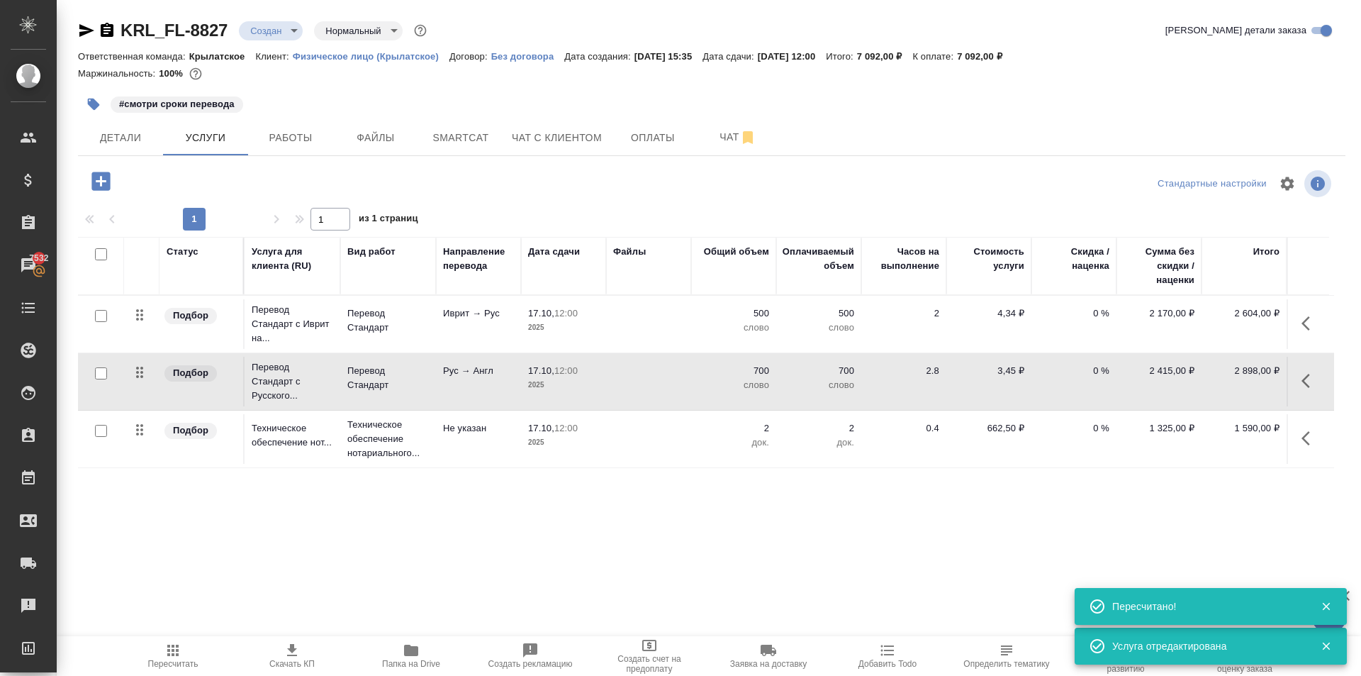
click at [1305, 326] on icon "button" at bounding box center [1310, 323] width 17 height 17
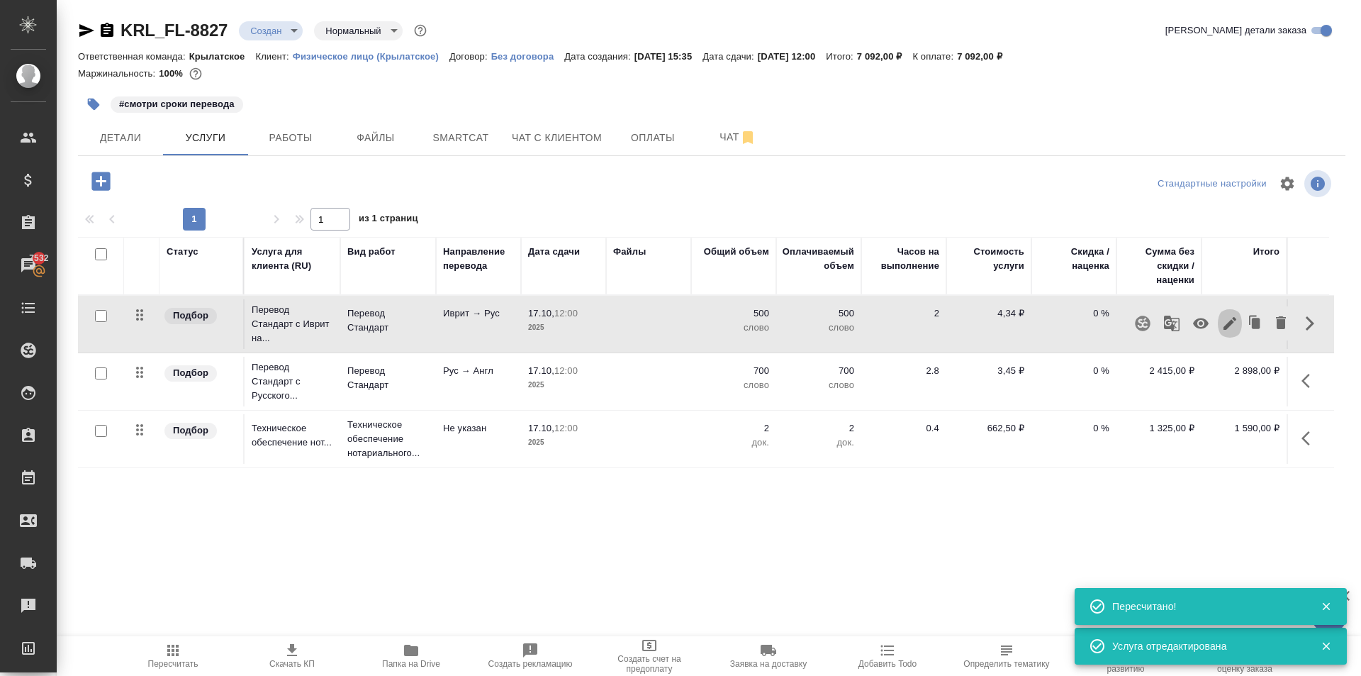
click at [1226, 326] on icon "button" at bounding box center [1230, 323] width 17 height 17
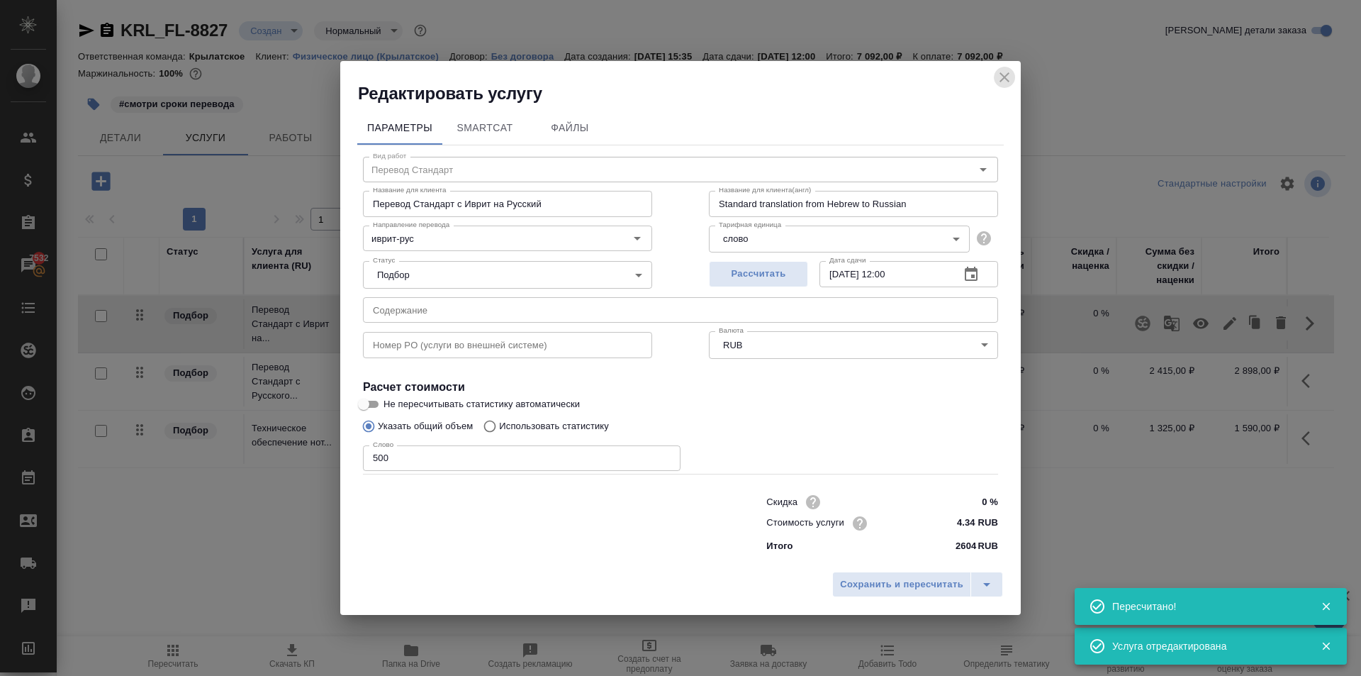
click at [1000, 78] on icon "close" at bounding box center [1004, 77] width 17 height 17
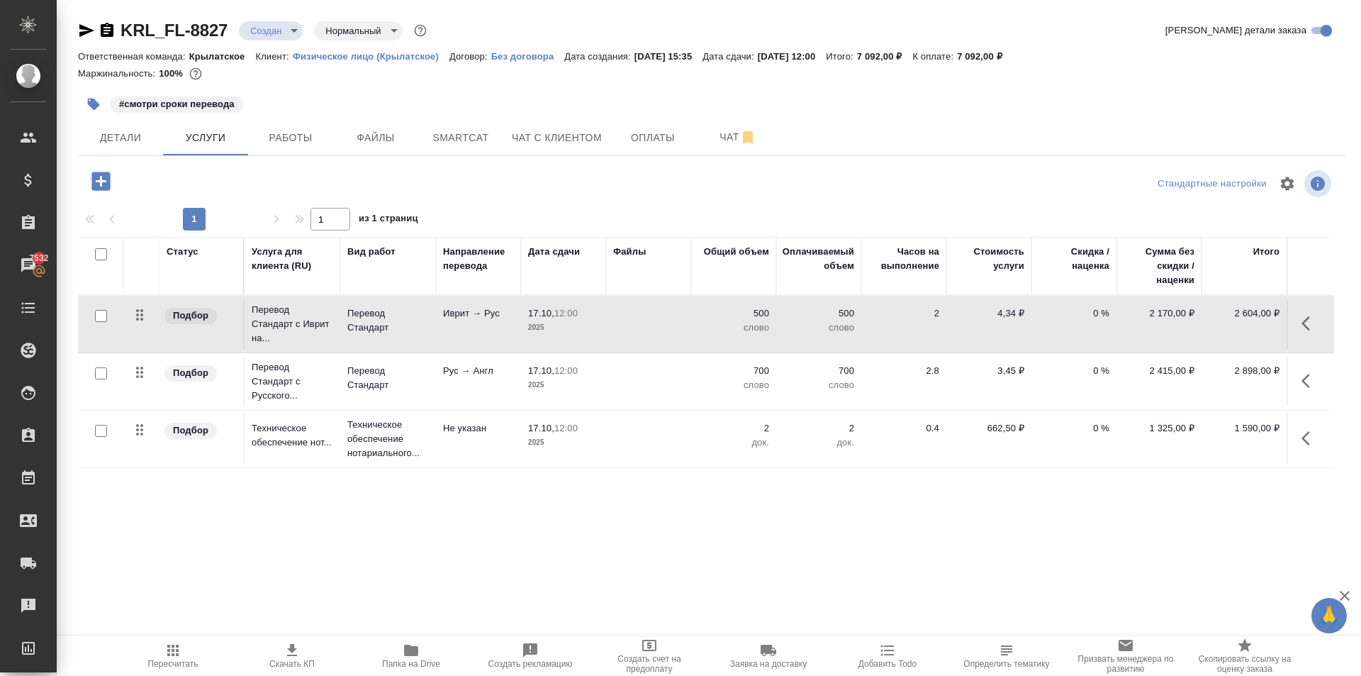
drag, startPoint x: 399, startPoint y: 163, endPoint x: 393, endPoint y: 152, distance: 13.0
click at [397, 159] on div "KRL_FL-8827 Создан new Нормальный normal Кратко детали заказа Ответственная ком…" at bounding box center [711, 289] width 1283 height 578
click at [392, 150] on button "Файлы" at bounding box center [375, 137] width 85 height 35
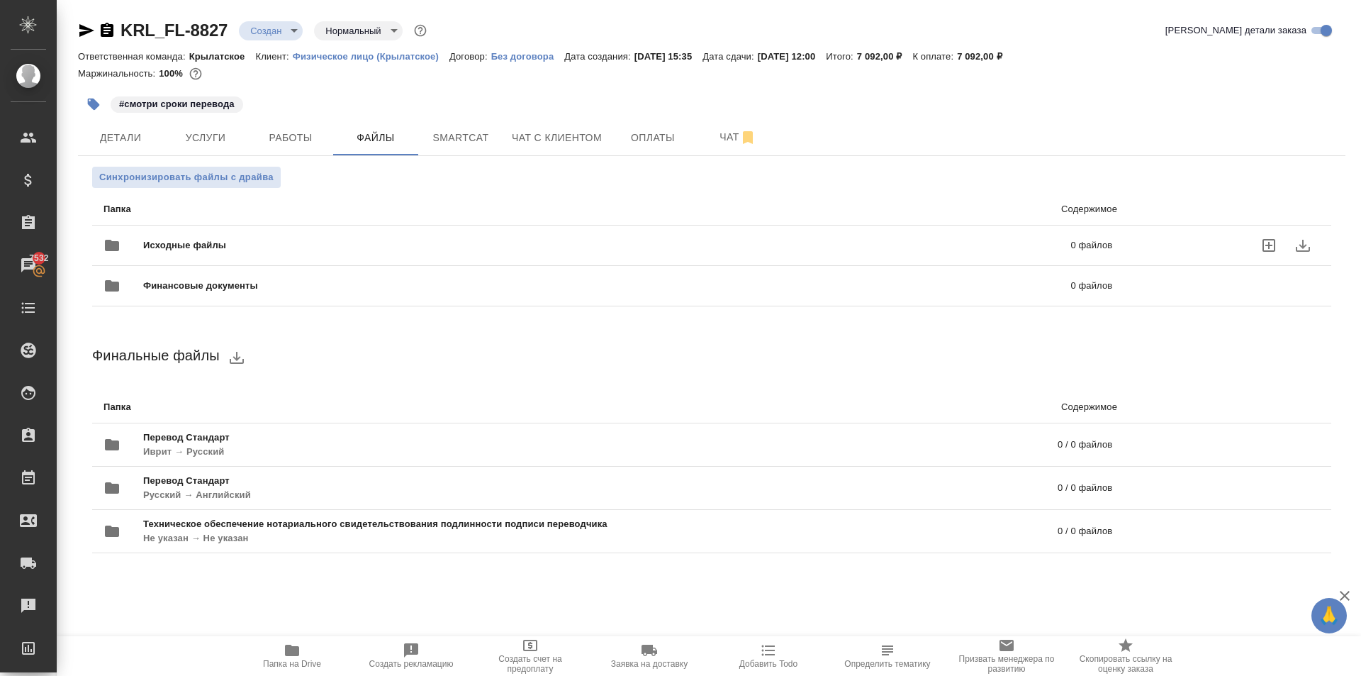
click at [279, 230] on div "Исходные файлы 0 файлов" at bounding box center [608, 245] width 1009 height 34
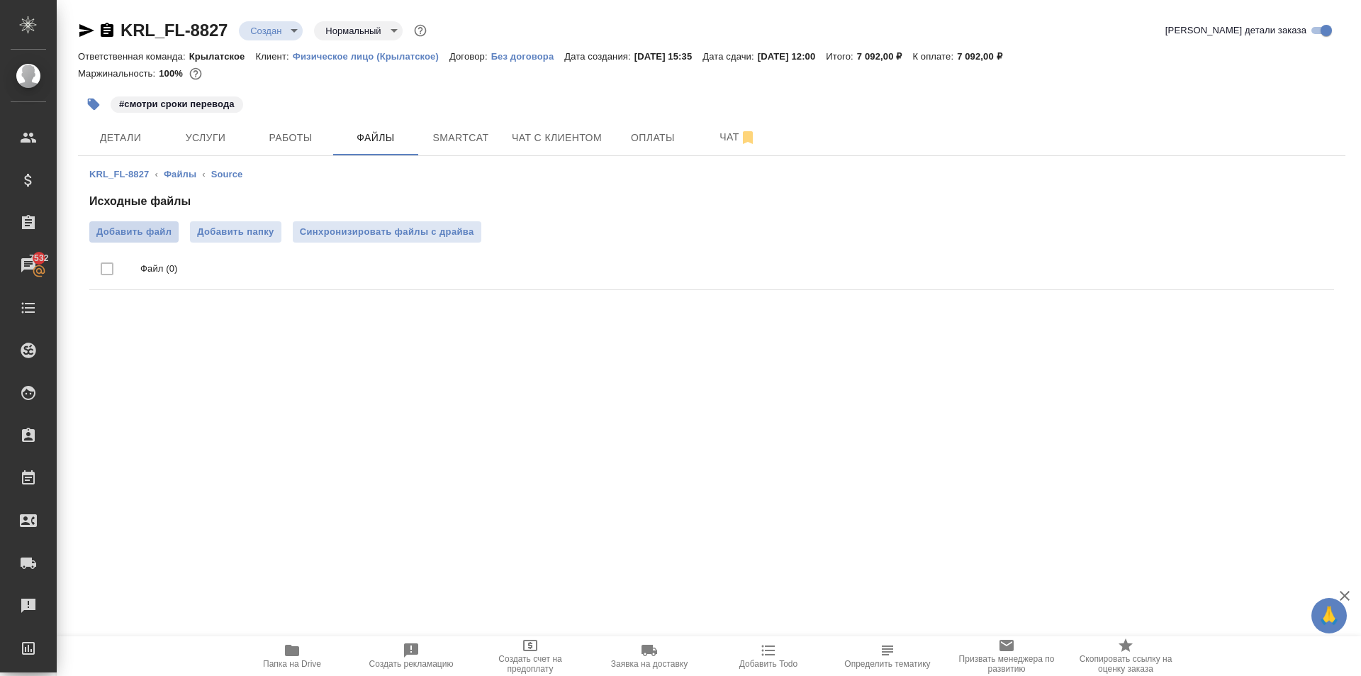
click at [159, 235] on span "Добавить файл" at bounding box center [133, 232] width 75 height 14
click at [0, 0] on input "Добавить файл" at bounding box center [0, 0] width 0 height 0
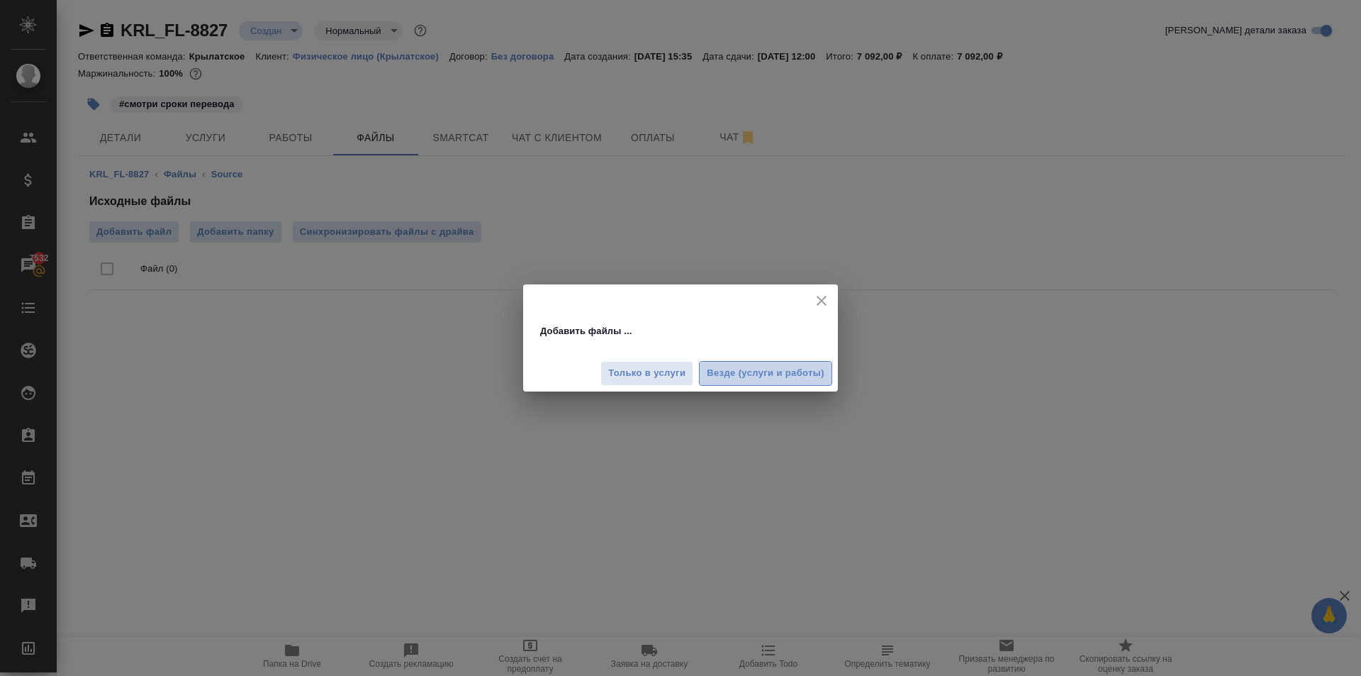
click at [750, 379] on span "Везде (услуги и работы)" at bounding box center [766, 373] width 118 height 16
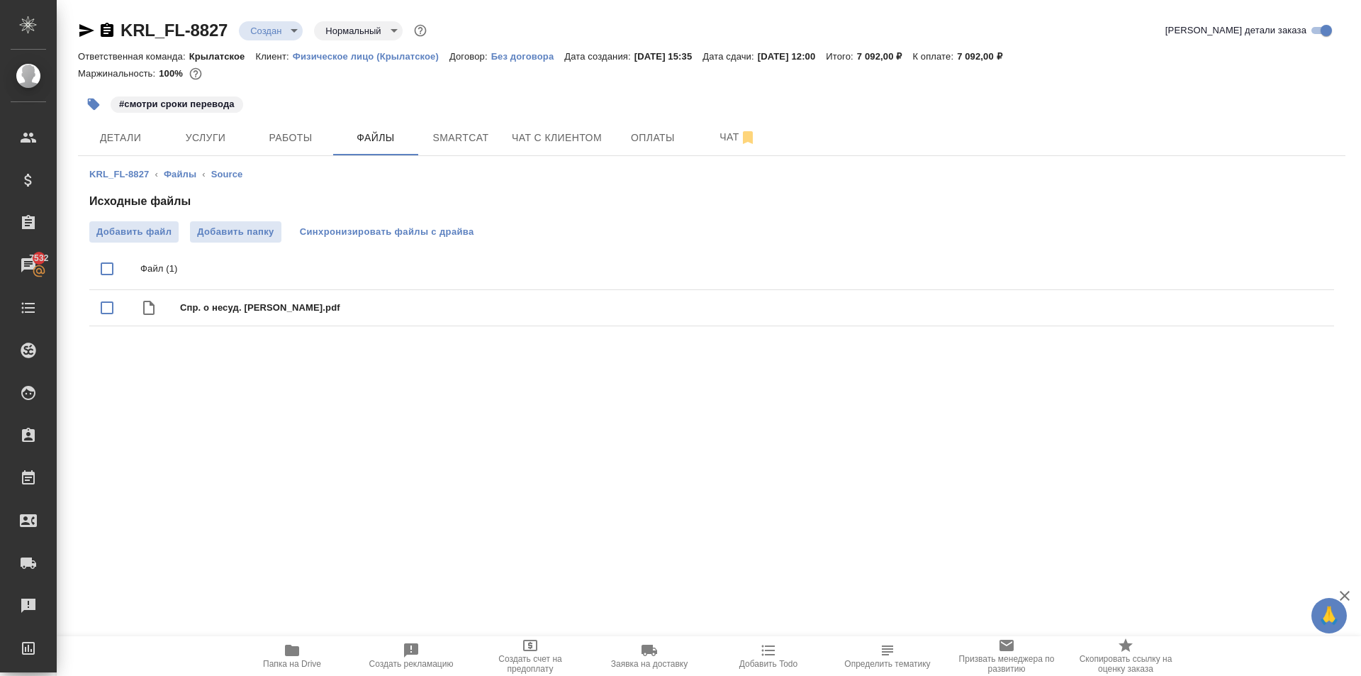
click at [401, 227] on span "Синхронизировать файлы с драйва" at bounding box center [387, 232] width 174 height 14
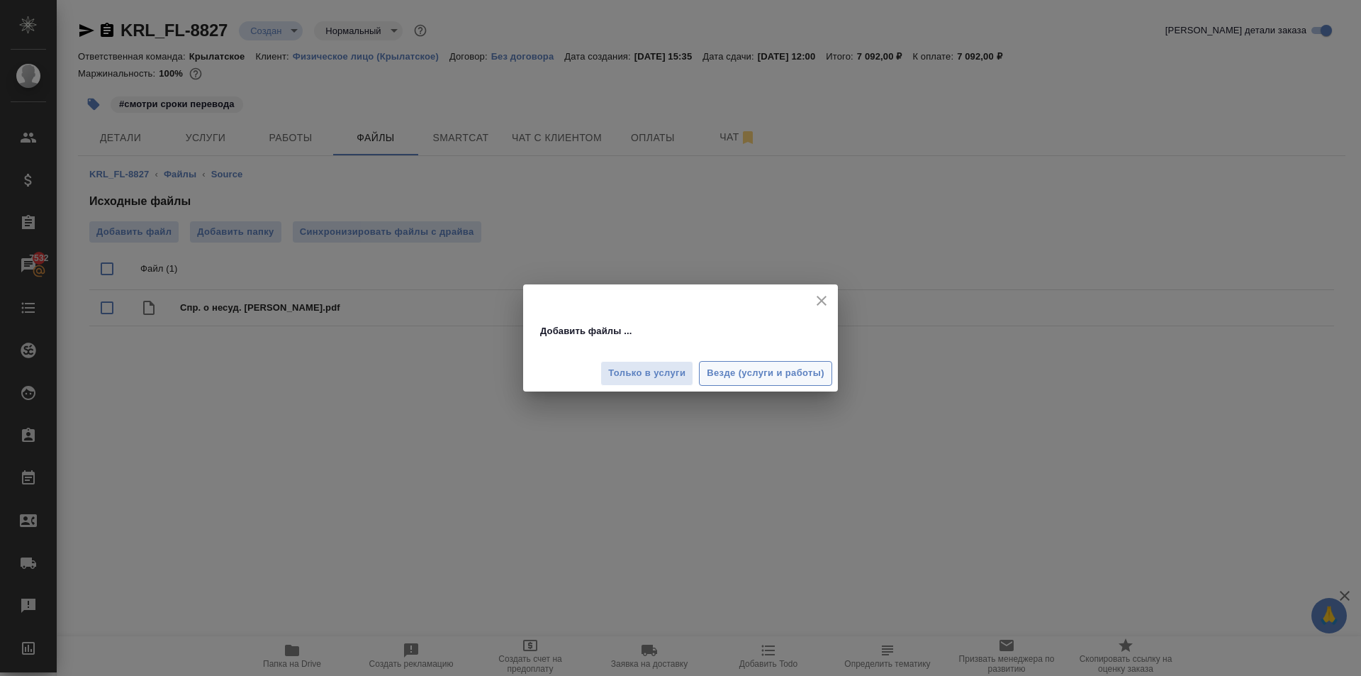
click at [824, 381] on button "Везде (услуги и работы)" at bounding box center [765, 373] width 133 height 25
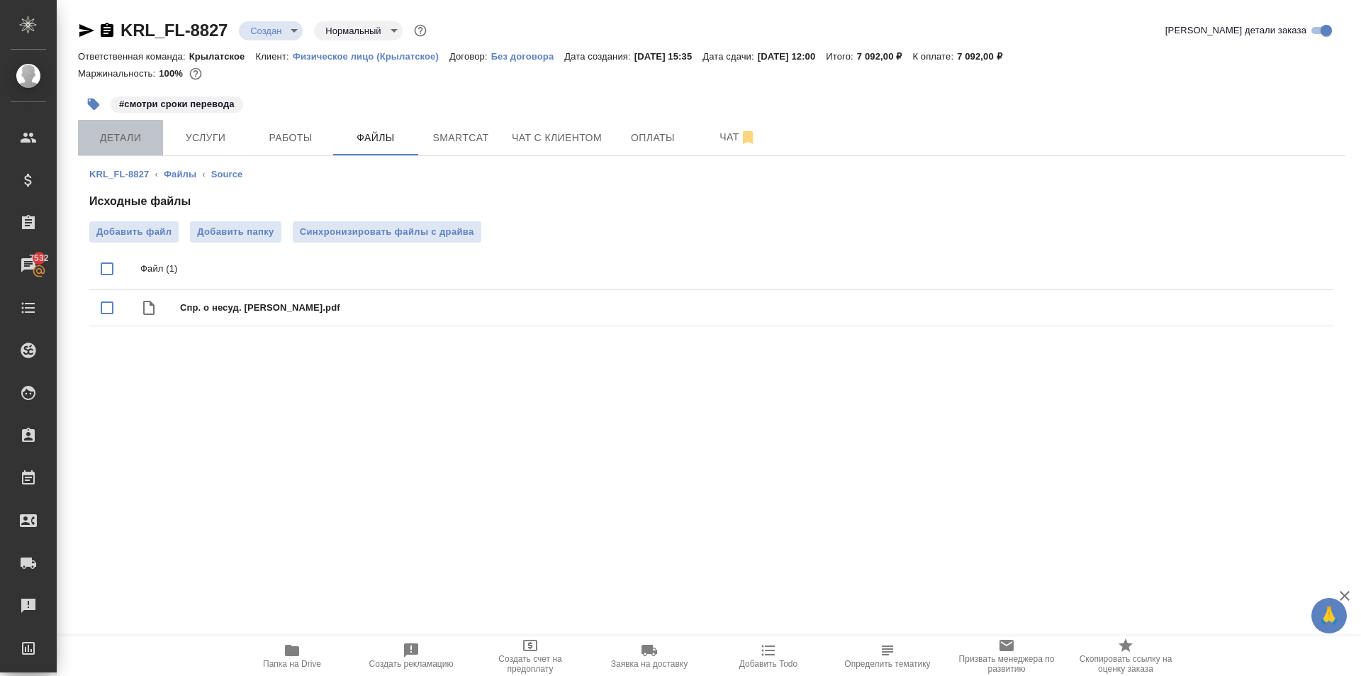
click at [138, 128] on button "Детали" at bounding box center [120, 137] width 85 height 35
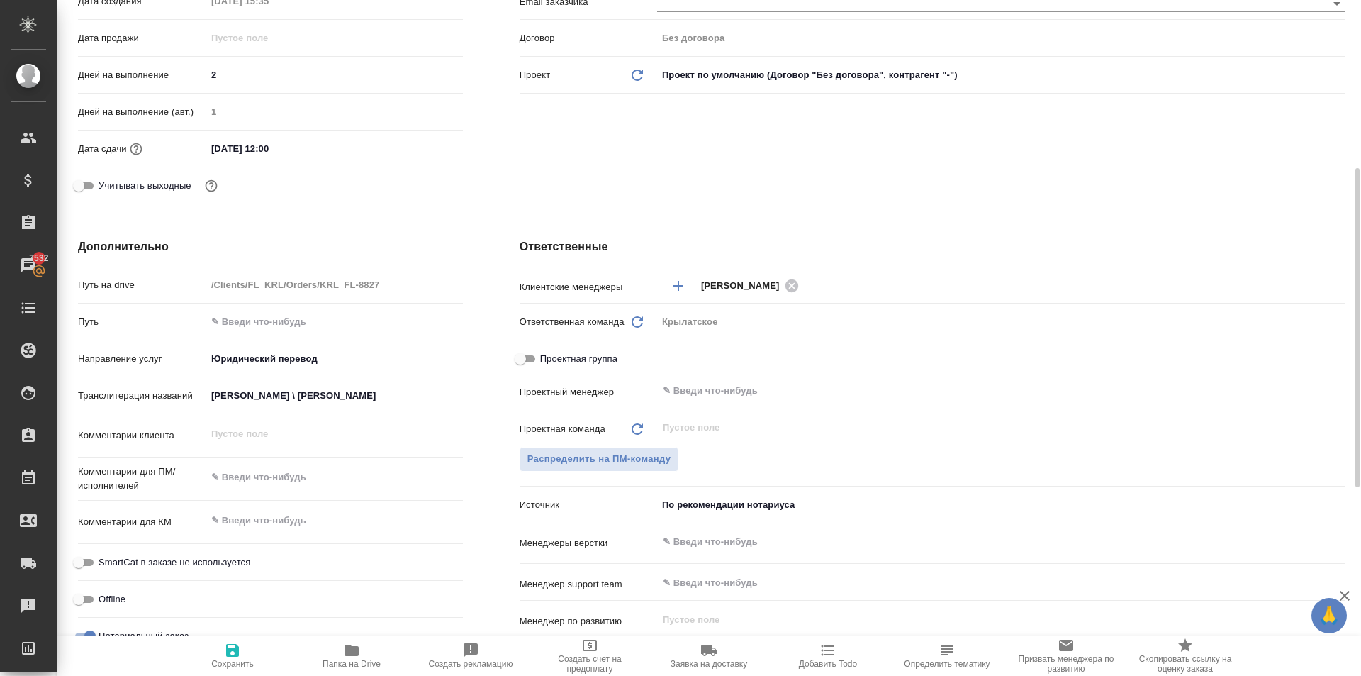
scroll to position [709, 0]
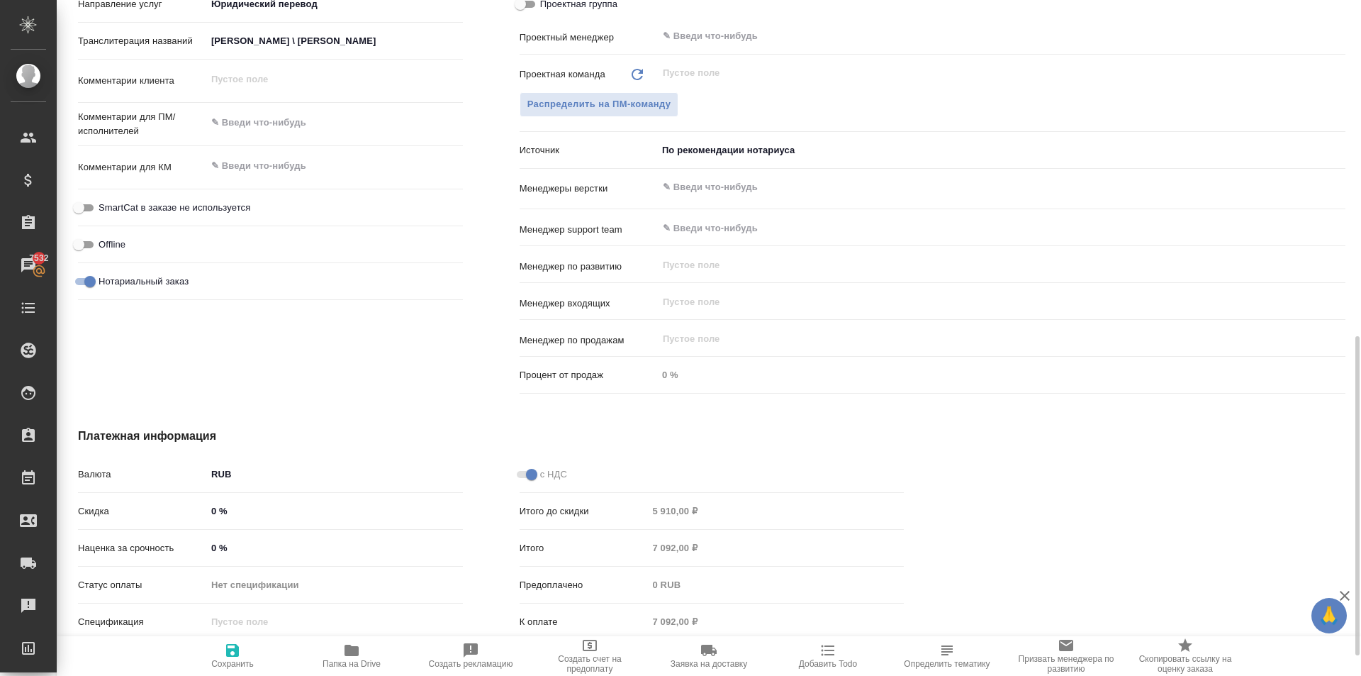
click at [262, 127] on textarea at bounding box center [334, 123] width 257 height 24
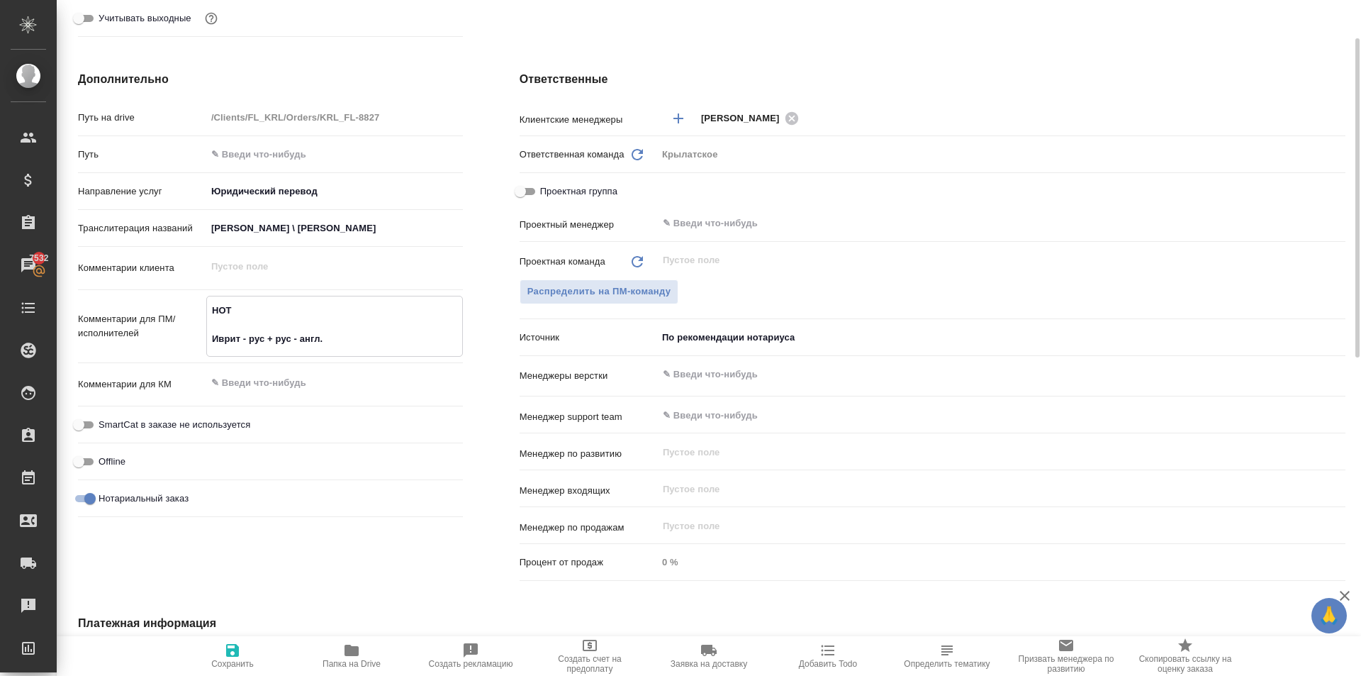
scroll to position [167, 0]
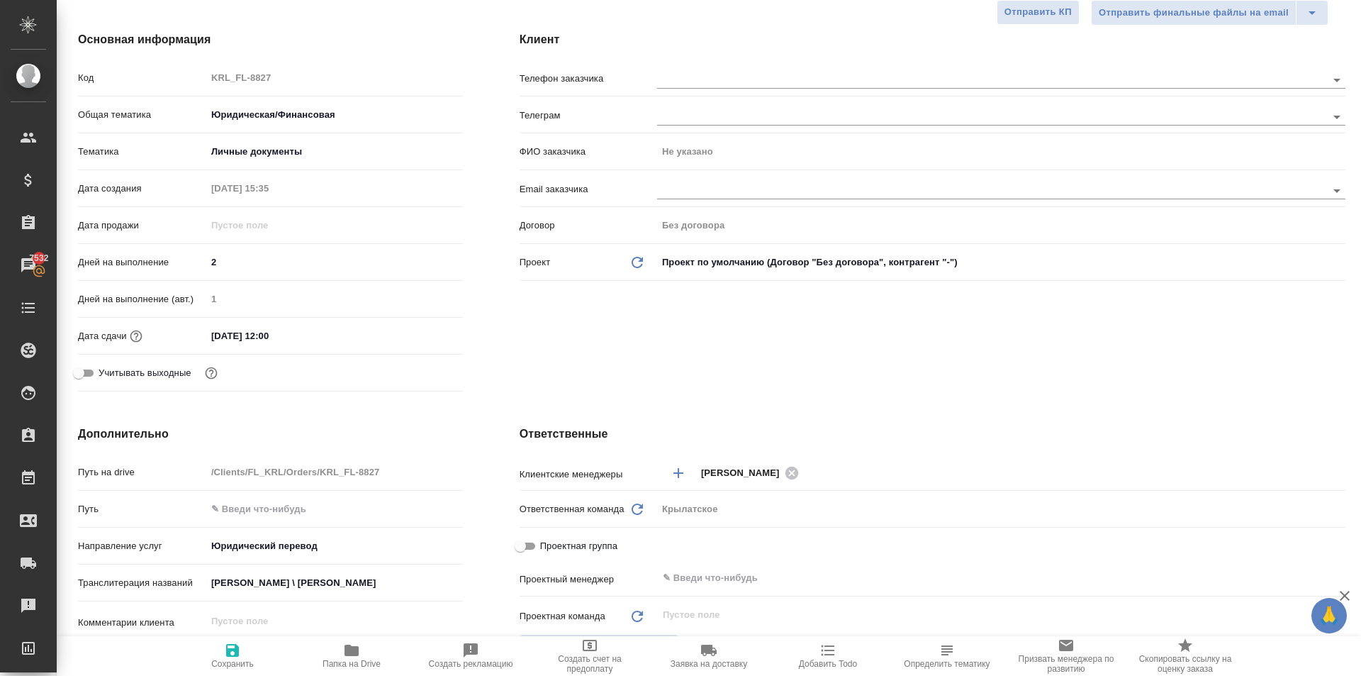
click at [261, 634] on div "x" at bounding box center [334, 622] width 257 height 31
click at [262, 639] on button "Сохранить" at bounding box center [232, 656] width 119 height 40
click at [749, 65] on div "Клиент Телефон заказчика Телеграм ФИО заказчика Не указано Email заказчика Дого…" at bounding box center [932, 214] width 883 height 423
click at [755, 77] on input "text" at bounding box center [968, 79] width 622 height 17
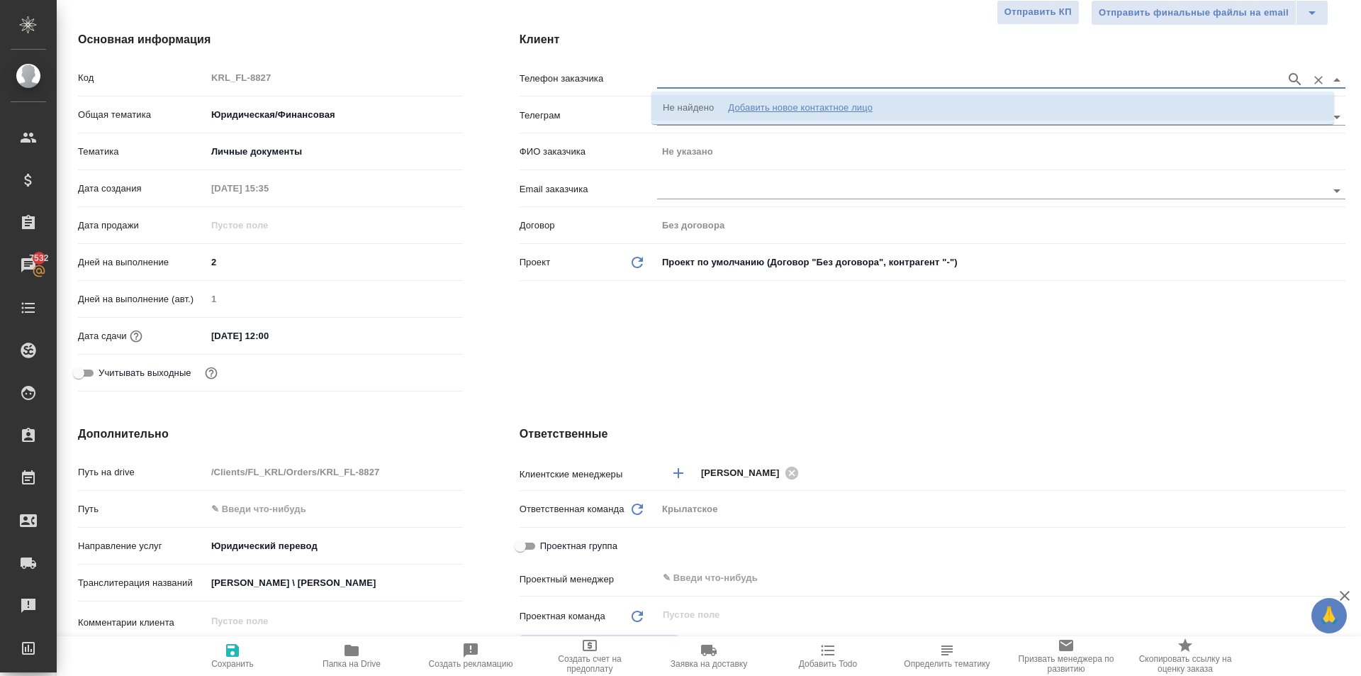
drag, startPoint x: 746, startPoint y: 121, endPoint x: 614, endPoint y: 250, distance: 184.5
click at [614, 250] on body "🙏 .cls-1 fill:#fff; AWATERA Kasymov Timur Клиенты Спецификации Заказы 7532 Чаты…" at bounding box center [680, 338] width 1361 height 676
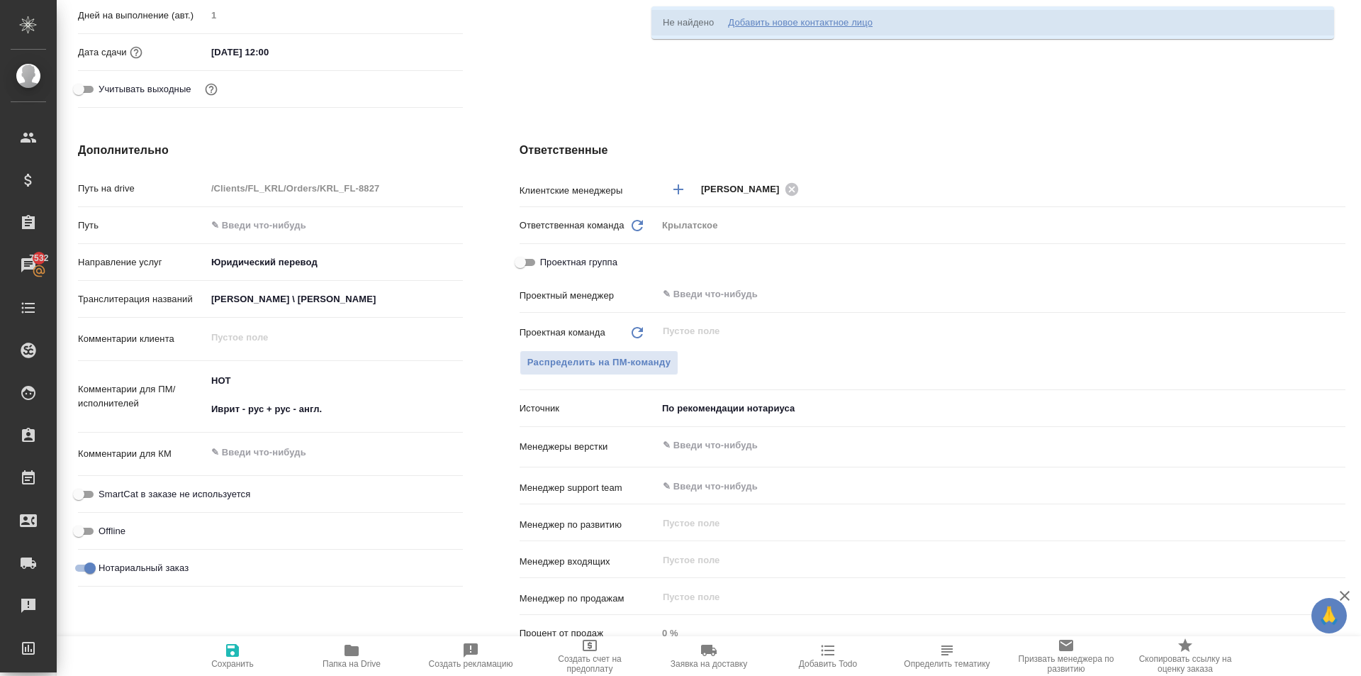
scroll to position [26, 0]
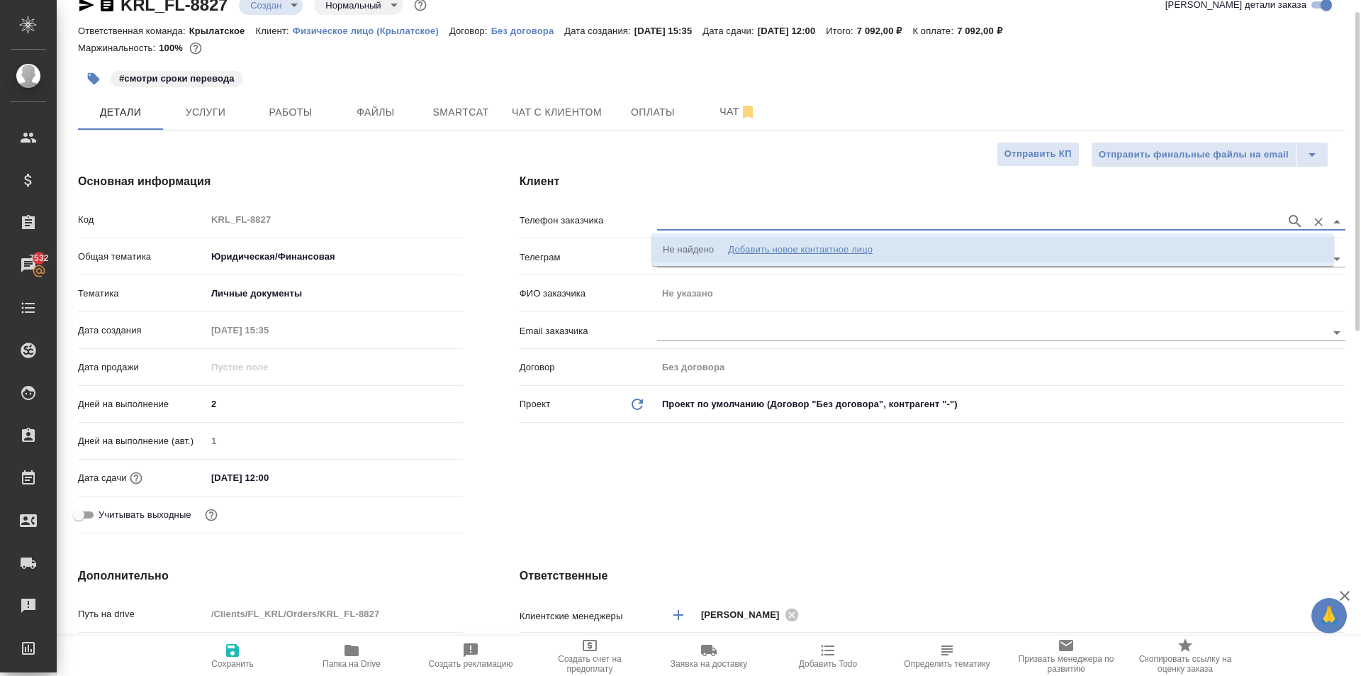
click at [747, 242] on li "Не найдено Добавить новое контактное лицо" at bounding box center [993, 250] width 683 height 26
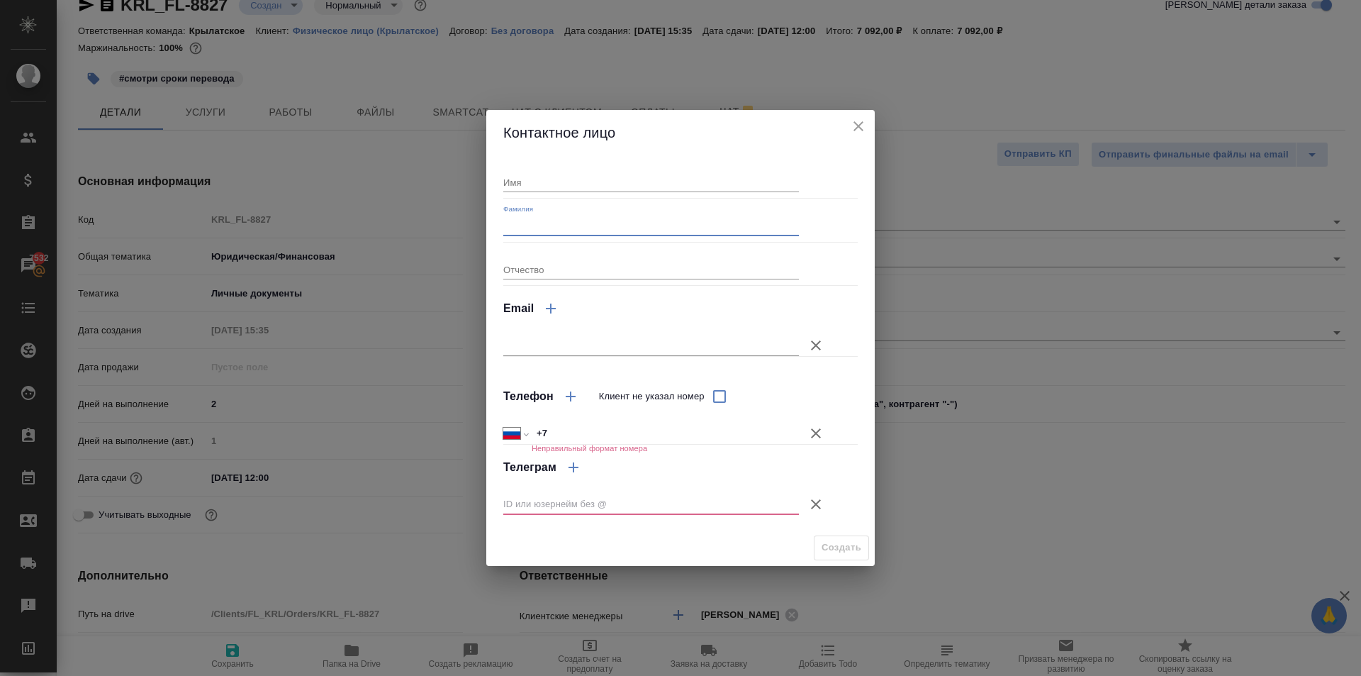
click at [537, 222] on input "Фамилия" at bounding box center [651, 226] width 296 height 20
click at [521, 184] on input "Имя" at bounding box center [651, 182] width 296 height 20
click at [823, 433] on button "Клиент не указал номер" at bounding box center [816, 433] width 34 height 34
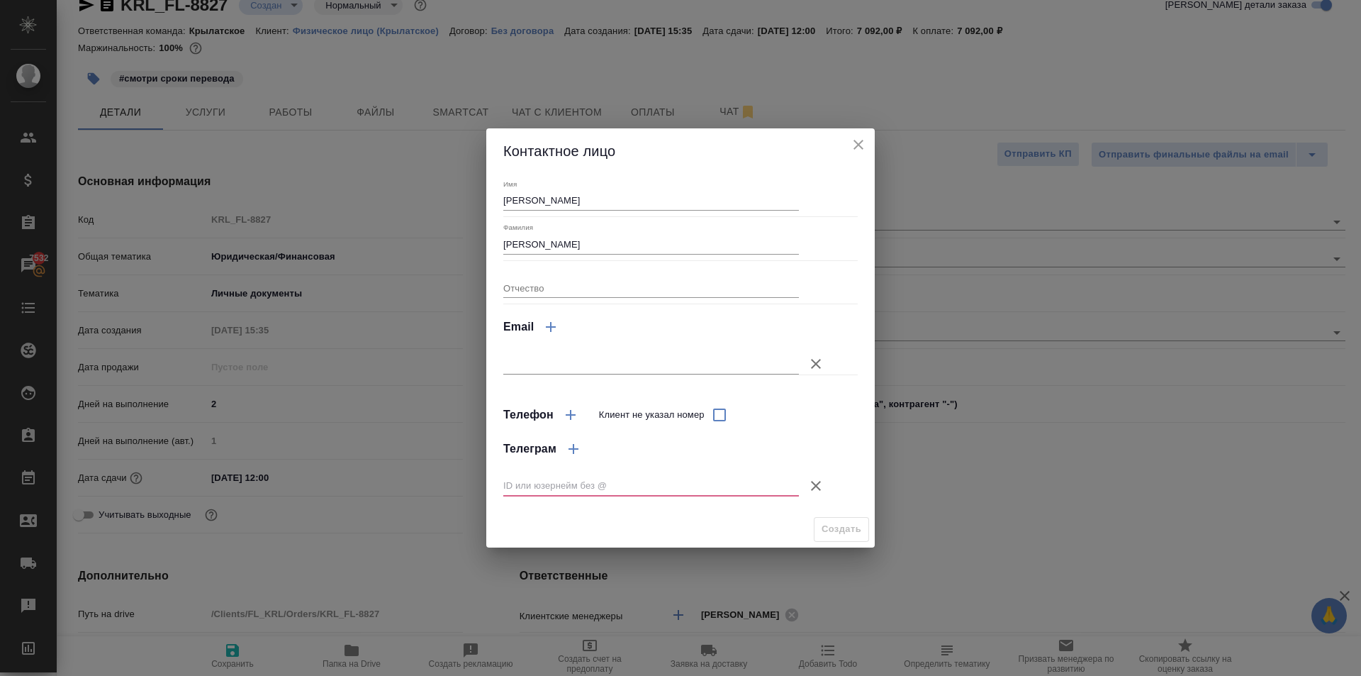
click at [814, 475] on button "Клиент не указал номер" at bounding box center [816, 486] width 34 height 34
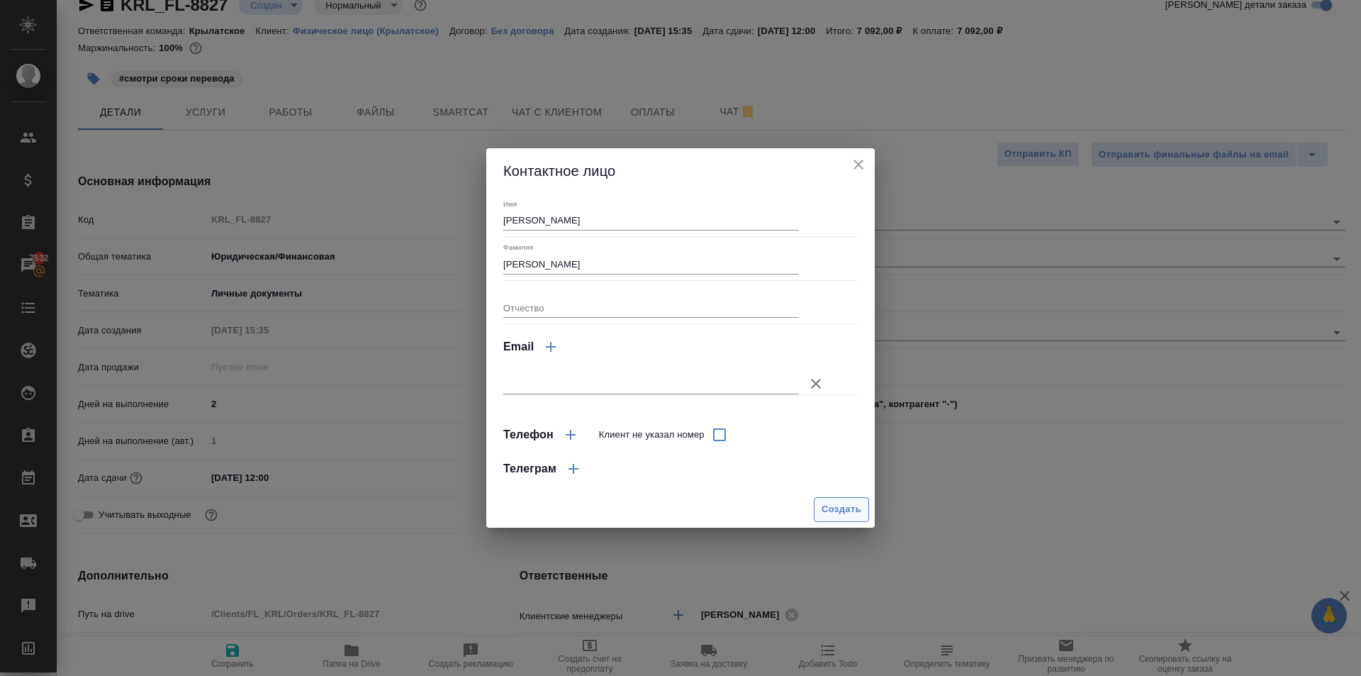
click at [837, 501] on span "Создать" at bounding box center [842, 509] width 40 height 16
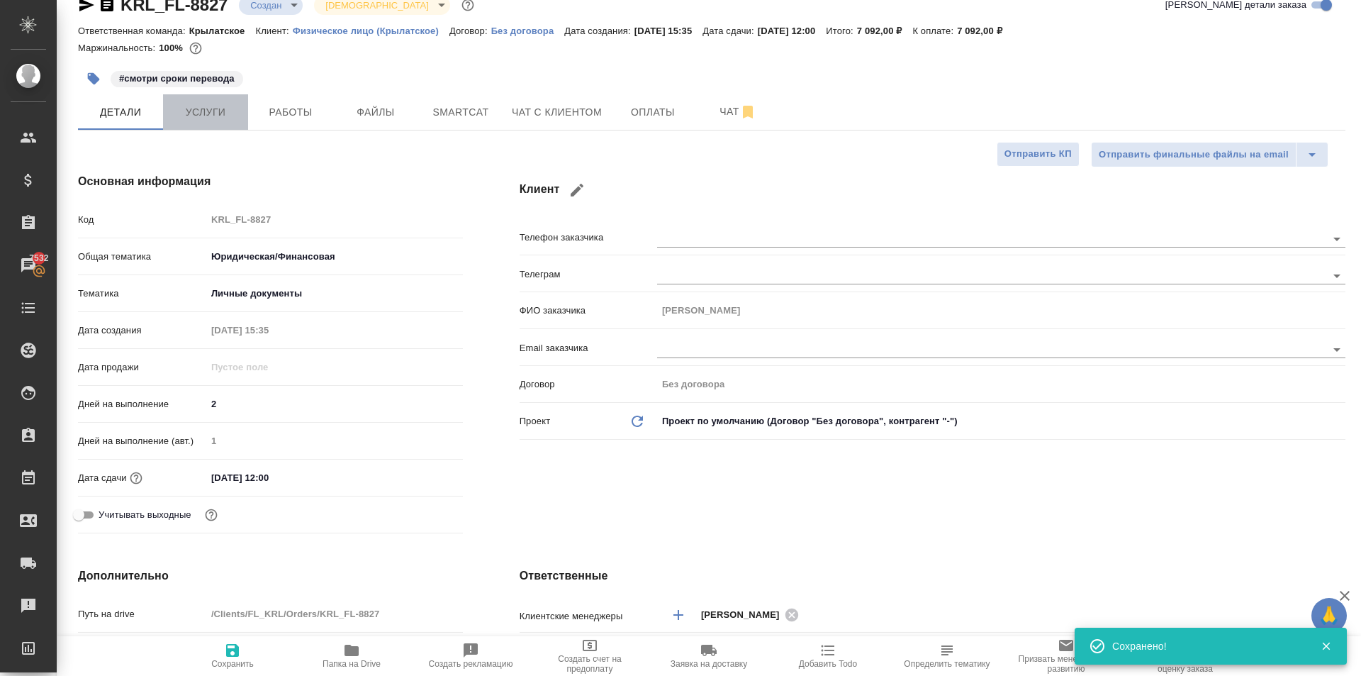
click at [216, 123] on button "Услуги" at bounding box center [205, 111] width 85 height 35
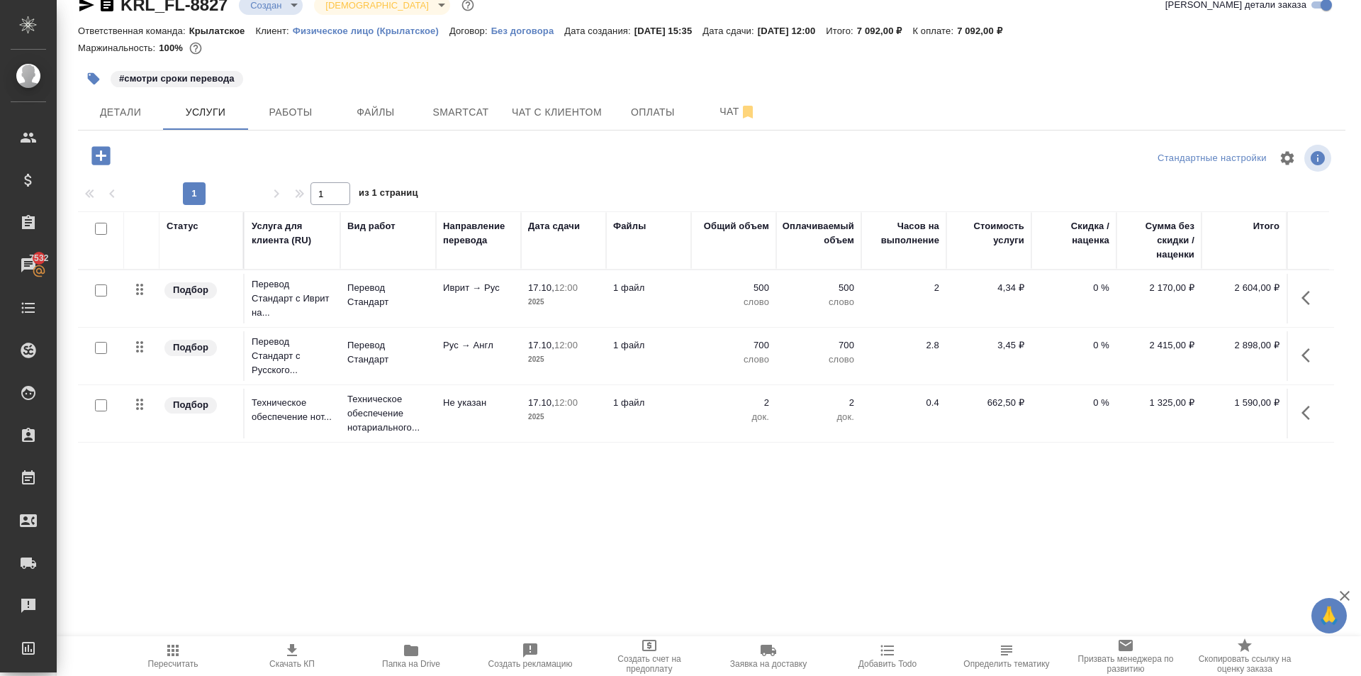
drag, startPoint x: 383, startPoint y: 118, endPoint x: 320, endPoint y: 135, distance: 64.7
click at [320, 135] on div "KRL_FL-8827 Создан new Святая троица holyTrinity Кратко детали заказа Ответстве…" at bounding box center [711, 263] width 1283 height 578
click at [311, 124] on button "Работы" at bounding box center [290, 111] width 85 height 35
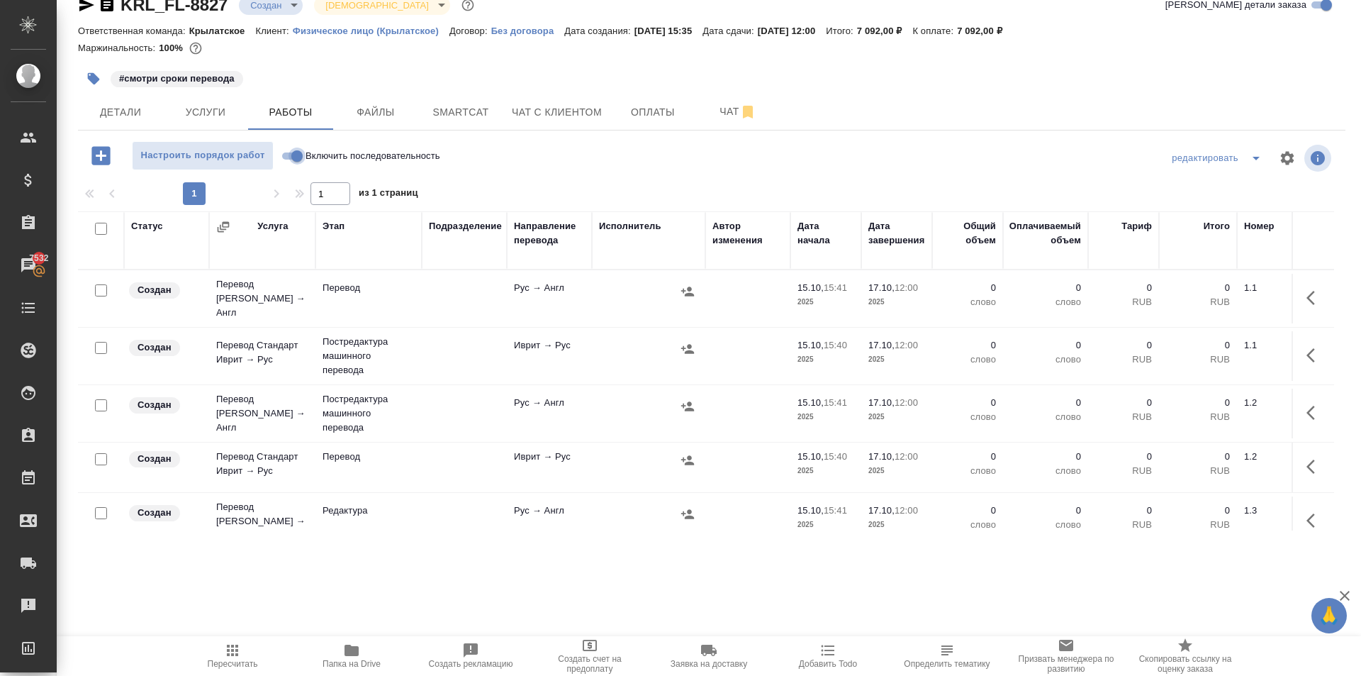
drag, startPoint x: 297, startPoint y: 160, endPoint x: 274, endPoint y: 172, distance: 26.0
click at [296, 160] on input "Включить последовательность" at bounding box center [297, 155] width 51 height 17
click at [100, 231] on input "checkbox" at bounding box center [101, 229] width 12 height 12
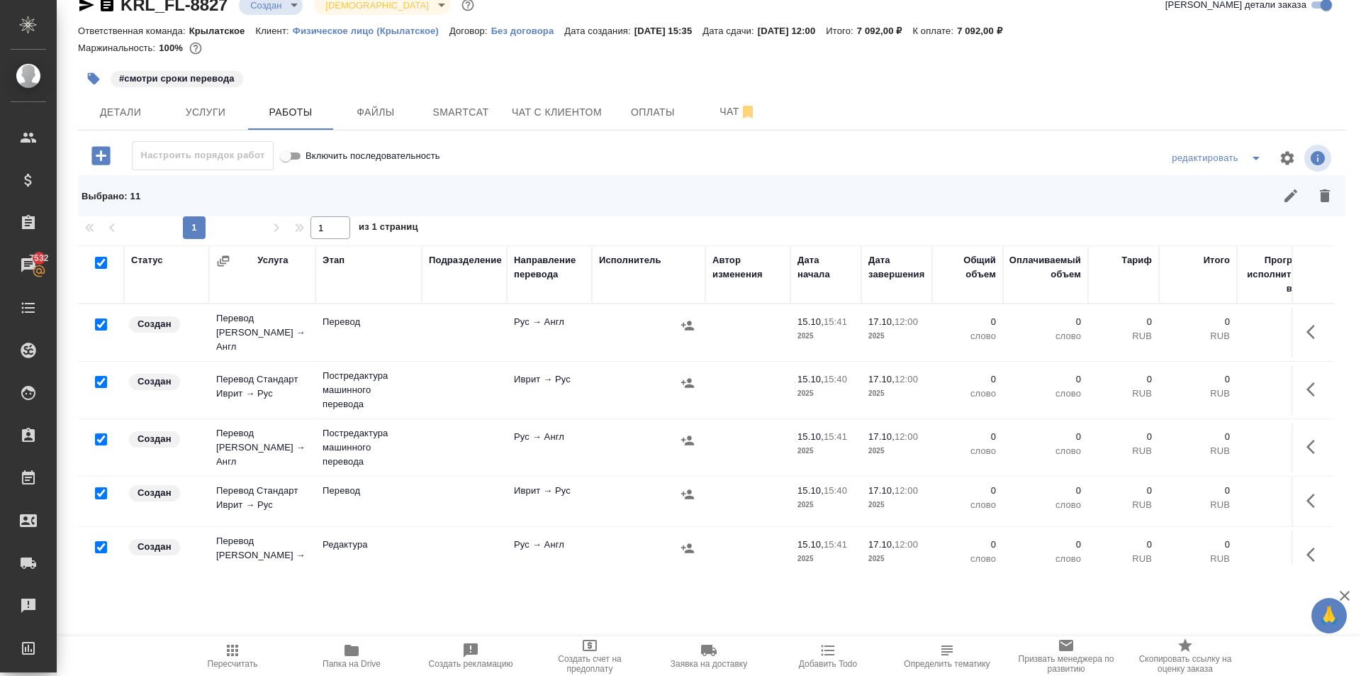
click at [98, 318] on input "checkbox" at bounding box center [101, 324] width 12 height 12
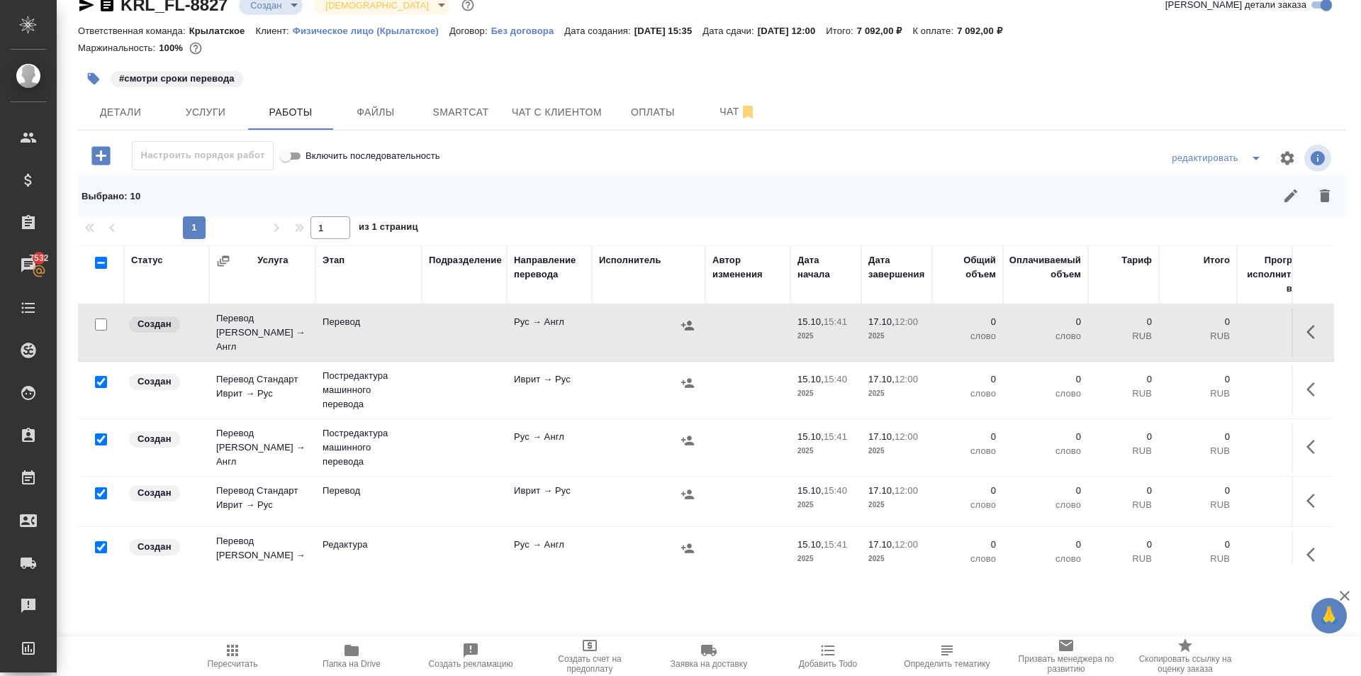
drag, startPoint x: 99, startPoint y: 488, endPoint x: 126, endPoint y: 481, distance: 28.4
click at [99, 488] on input "checkbox" at bounding box center [101, 493] width 12 height 12
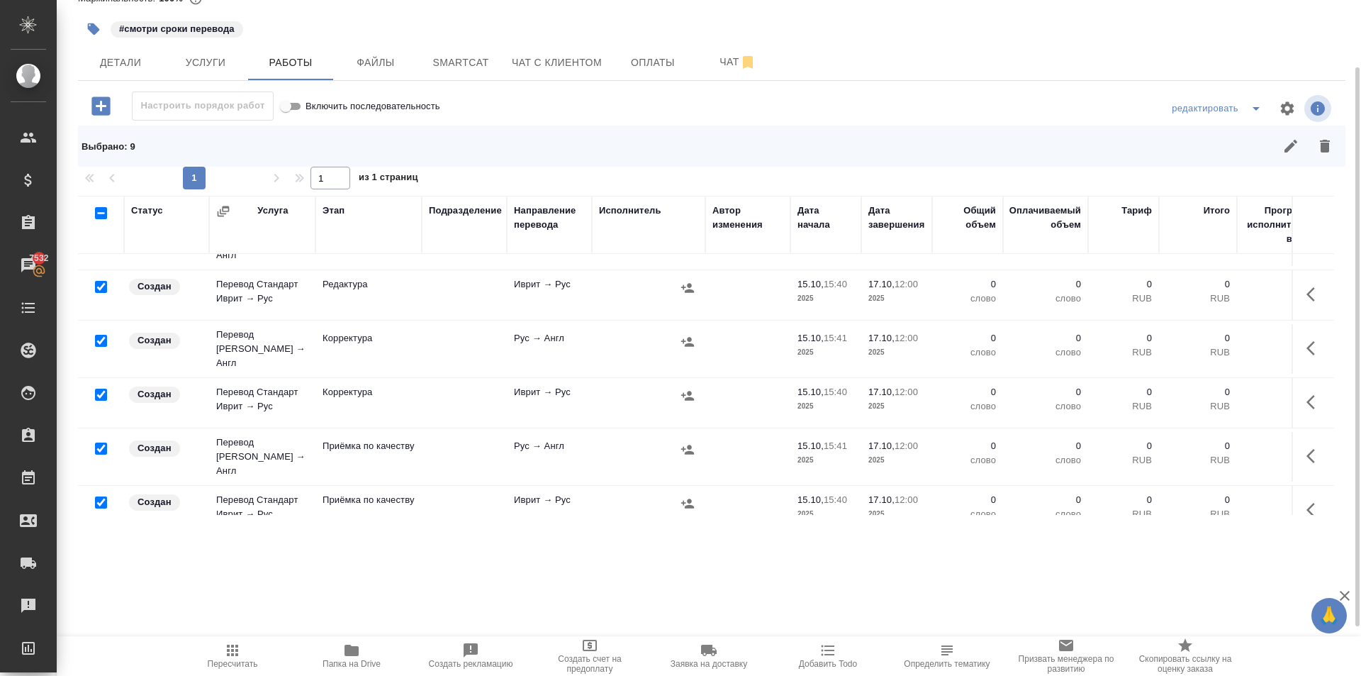
scroll to position [284, 0]
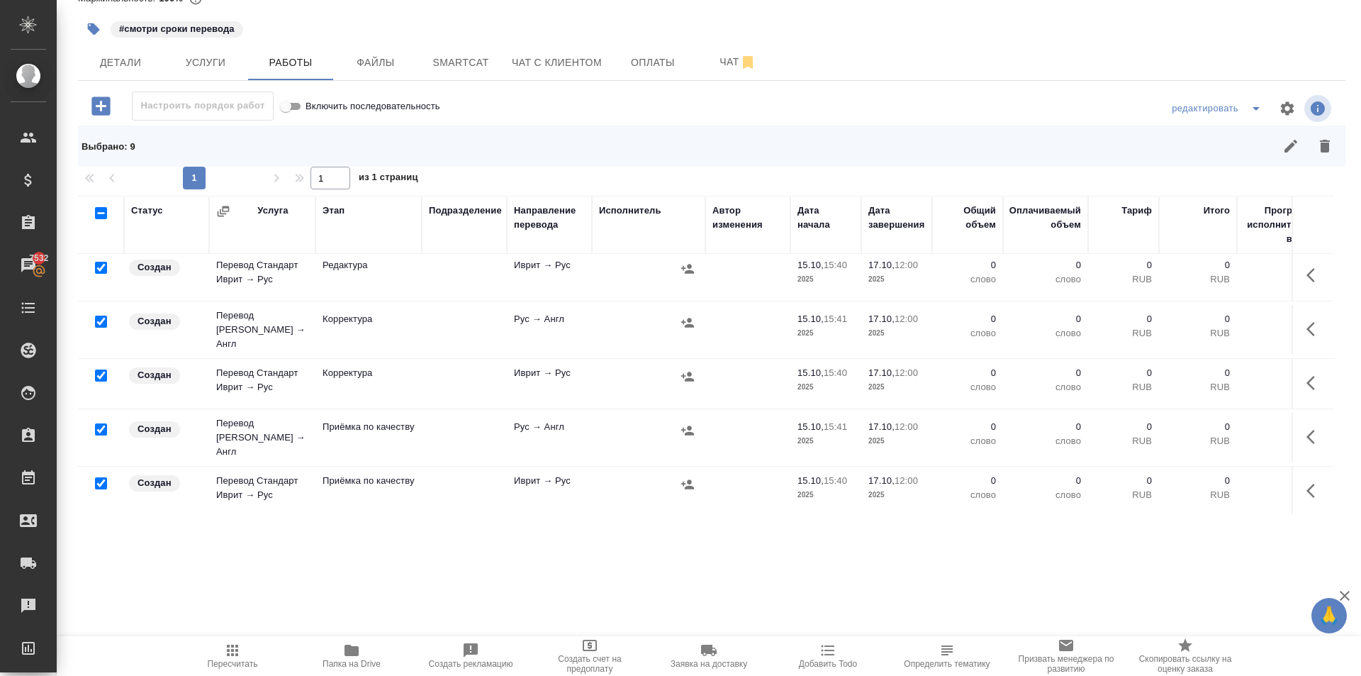
click at [104, 423] on input "checkbox" at bounding box center [101, 429] width 12 height 12
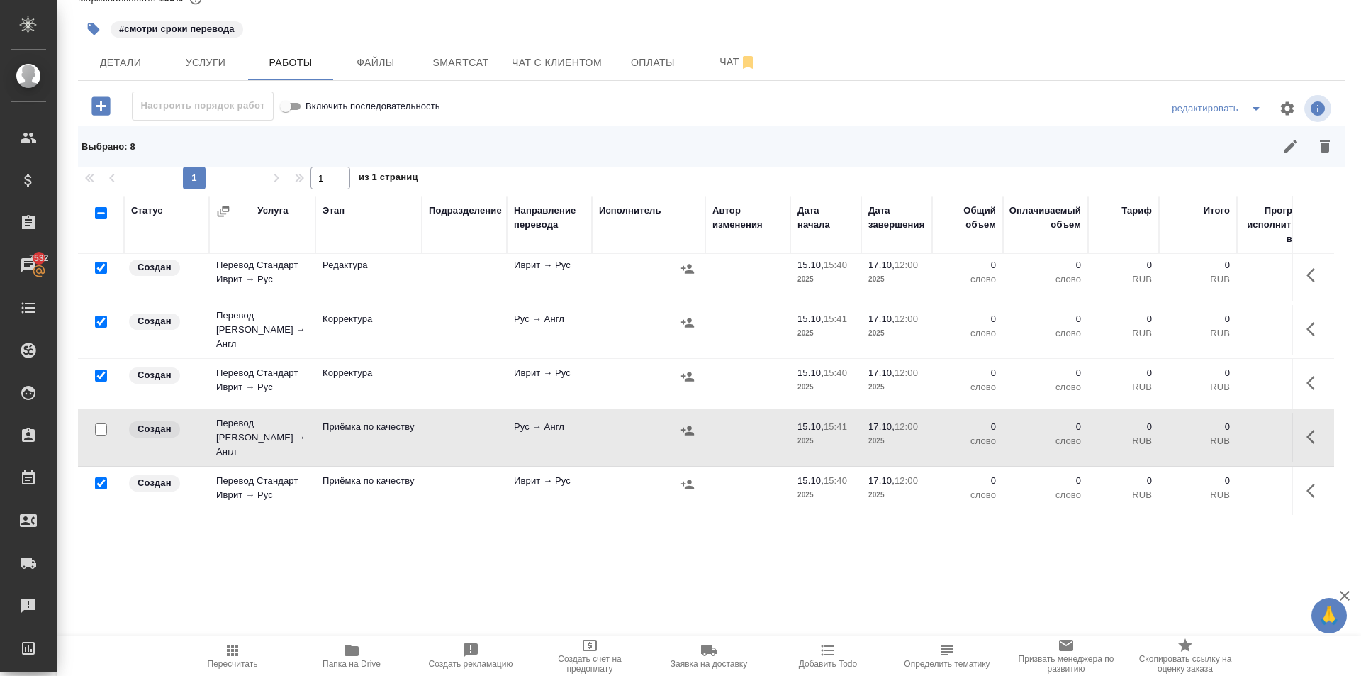
click at [101, 477] on input "checkbox" at bounding box center [101, 483] width 12 height 12
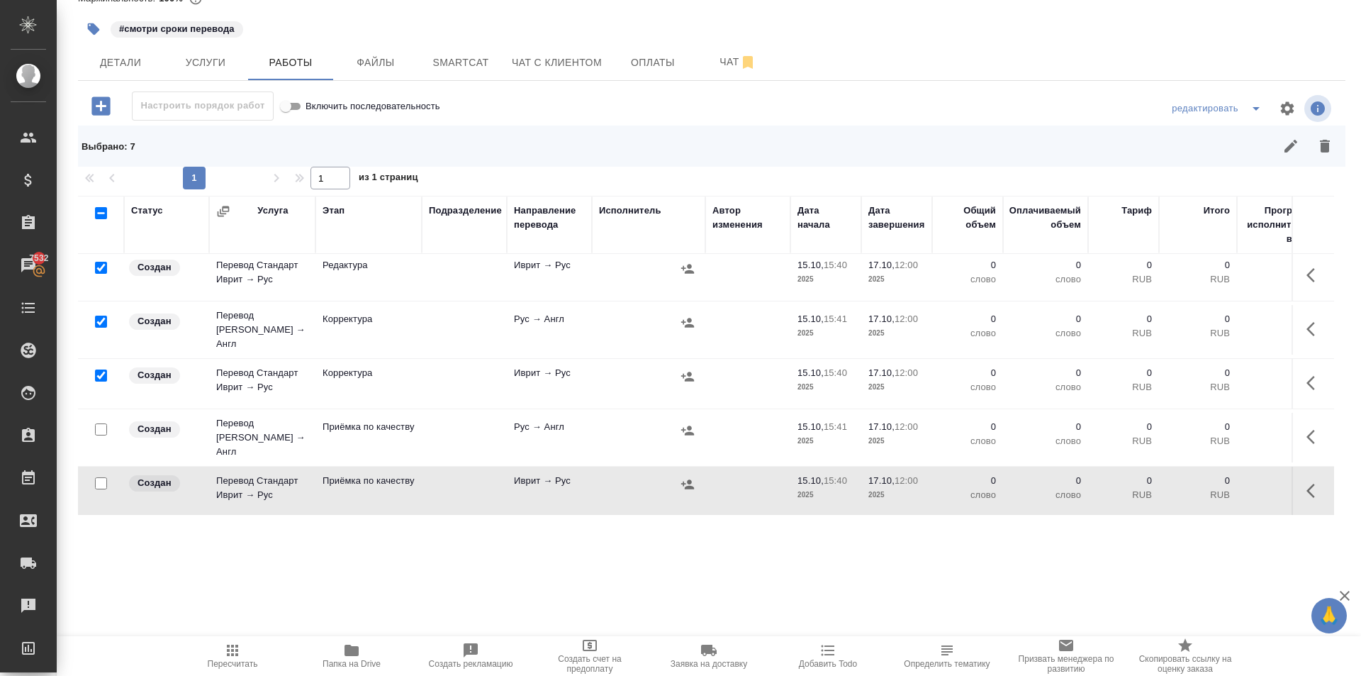
scroll to position [325, 0]
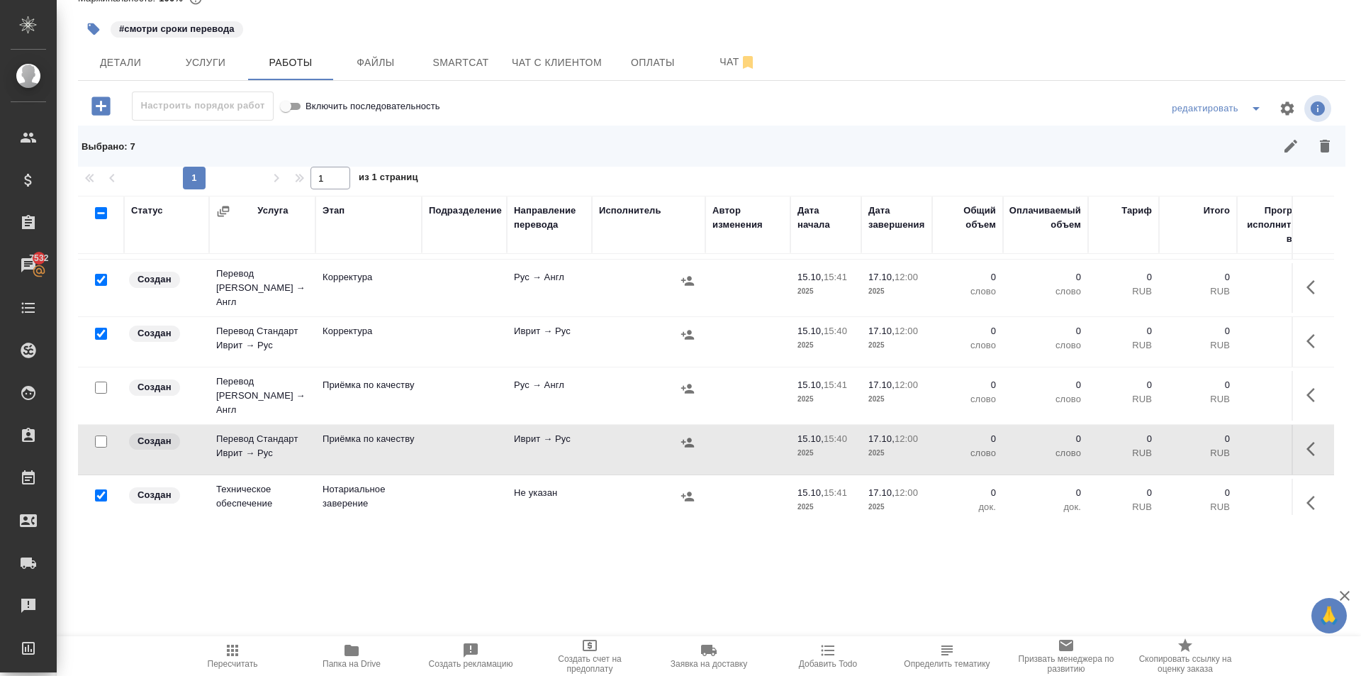
click at [102, 489] on input "checkbox" at bounding box center [101, 495] width 12 height 12
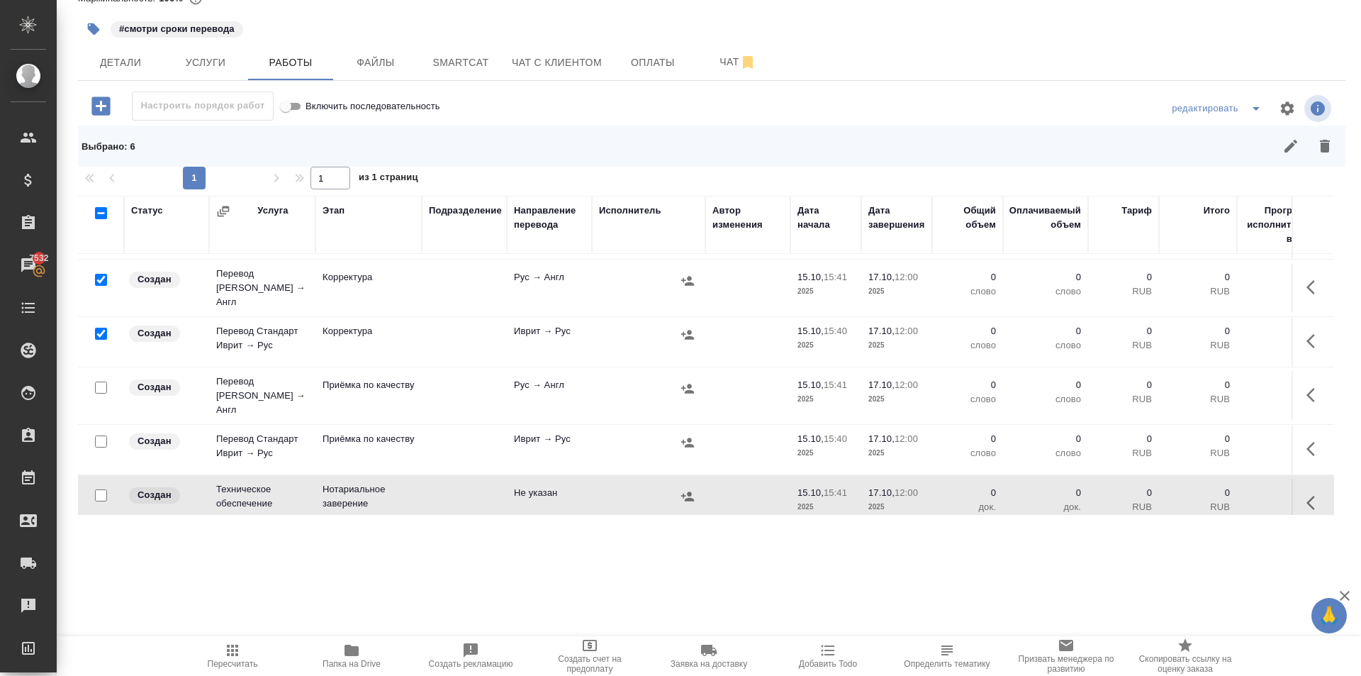
drag, startPoint x: 1336, startPoint y: 140, endPoint x: 1322, endPoint y: 143, distance: 14.5
click at [1326, 142] on div "KRL_FL-8827 Создан new Святая троица holyTrinity Кратко детали заказа Ответстве…" at bounding box center [711, 238] width 1283 height 626
click at [1319, 144] on icon "button" at bounding box center [1325, 146] width 17 height 17
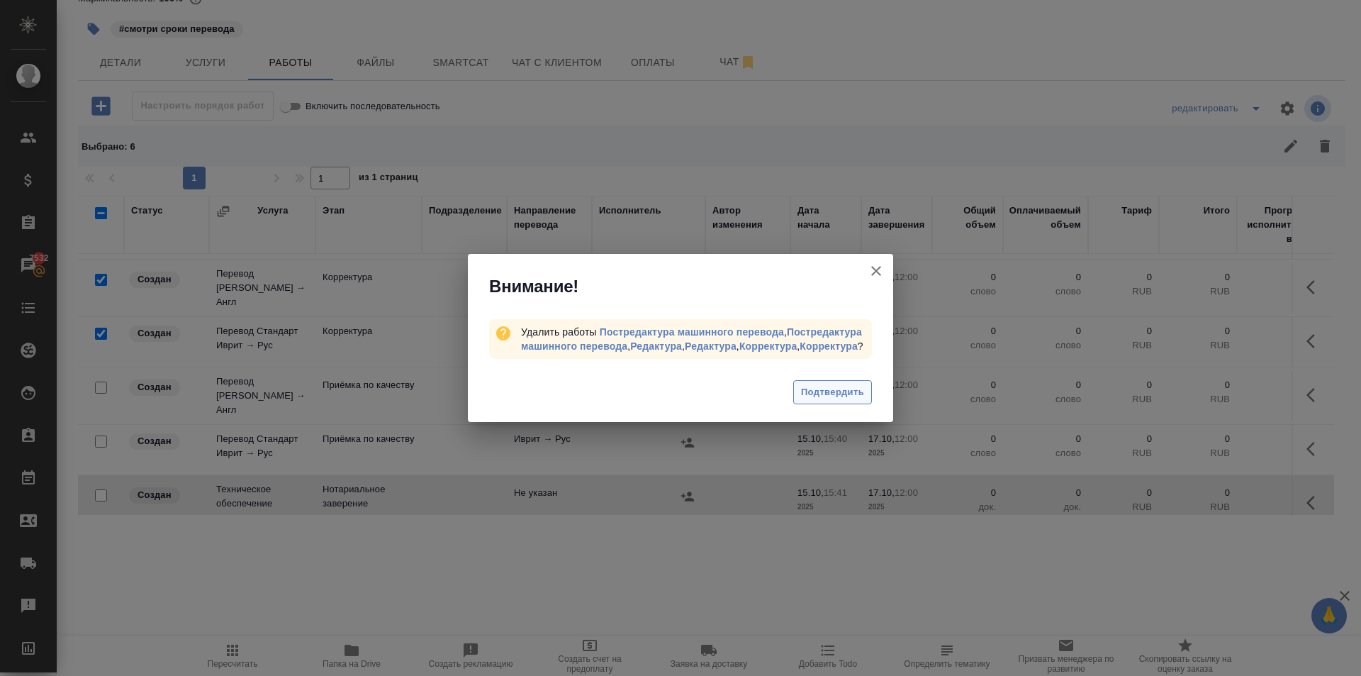
click at [867, 386] on div "Подтвердить" at bounding box center [680, 394] width 425 height 57
click at [859, 396] on span "Подтвердить" at bounding box center [832, 392] width 63 height 16
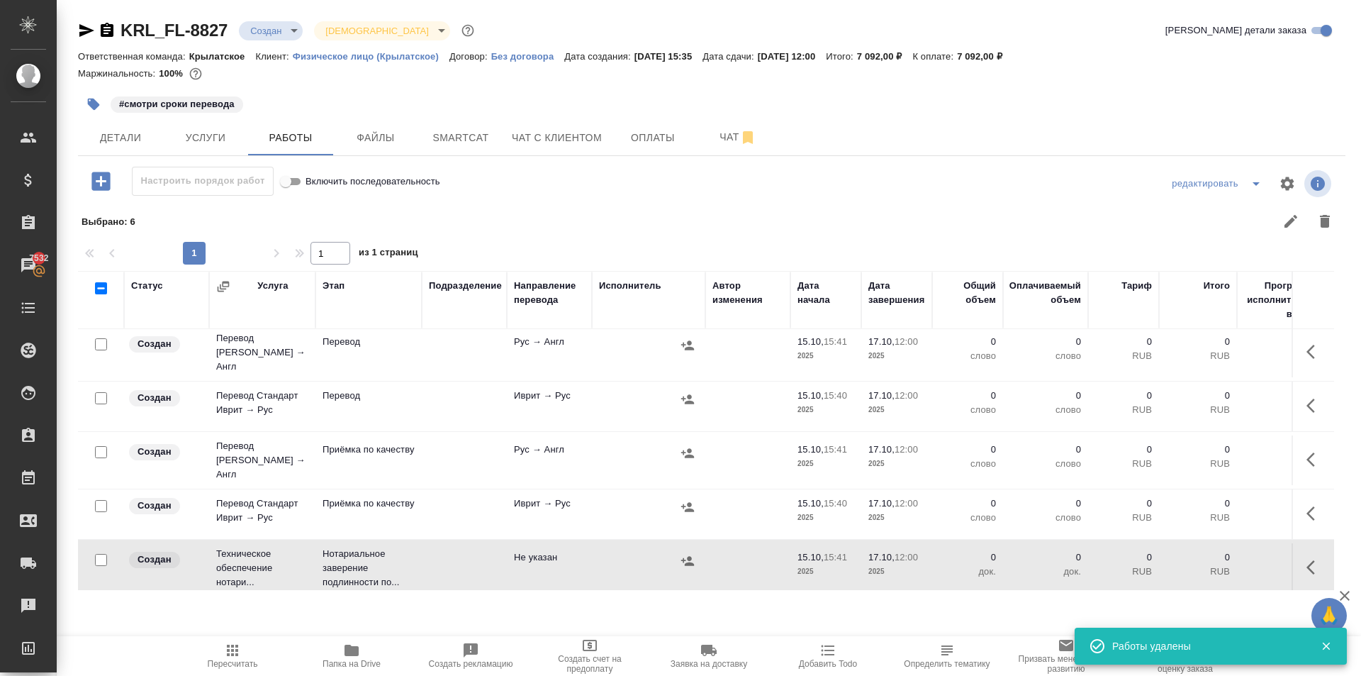
scroll to position [0, 0]
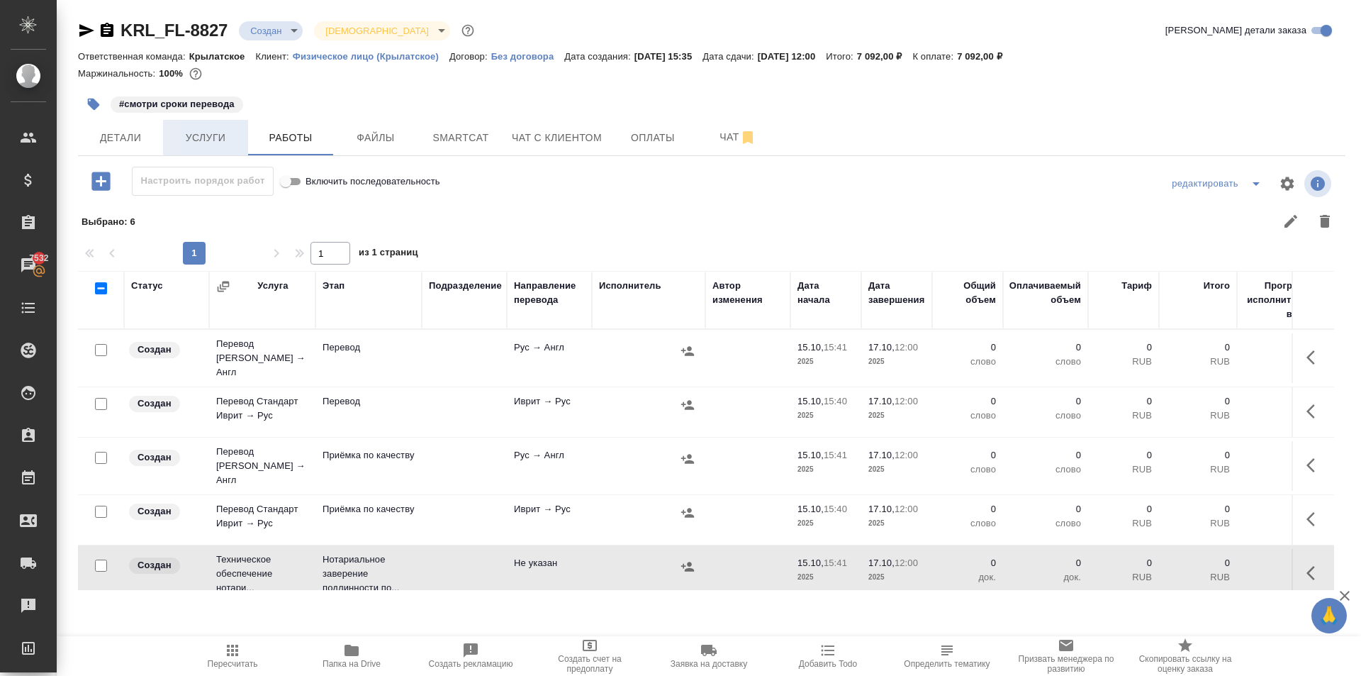
click at [230, 142] on span "Услуги" at bounding box center [206, 138] width 68 height 18
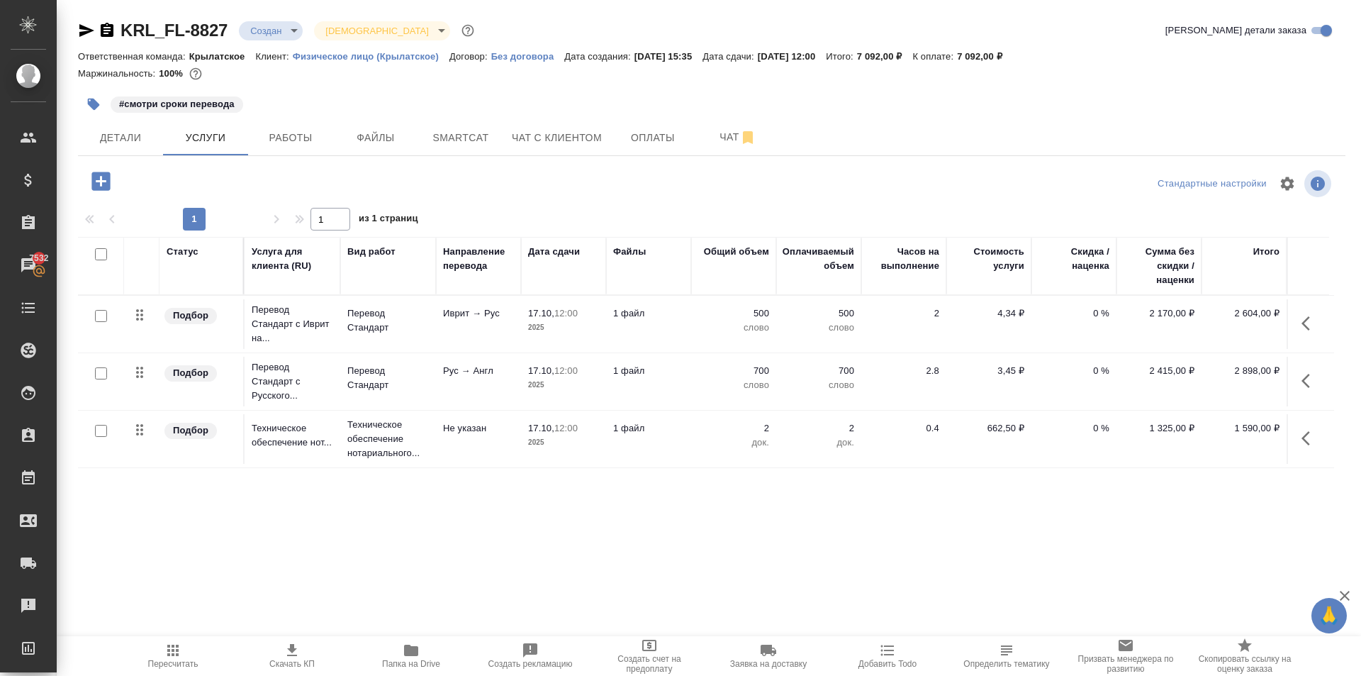
click at [102, 316] on input "checkbox" at bounding box center [101, 316] width 12 height 12
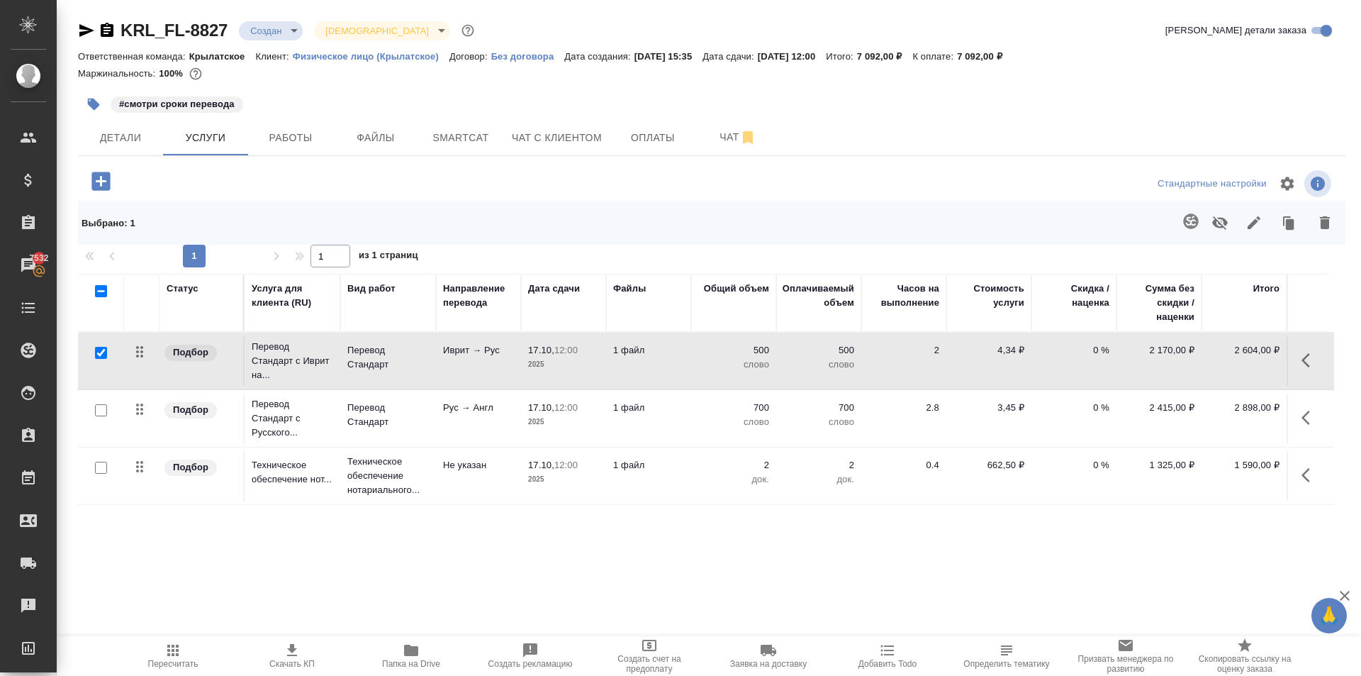
click at [1190, 220] on icon "button" at bounding box center [1191, 221] width 17 height 17
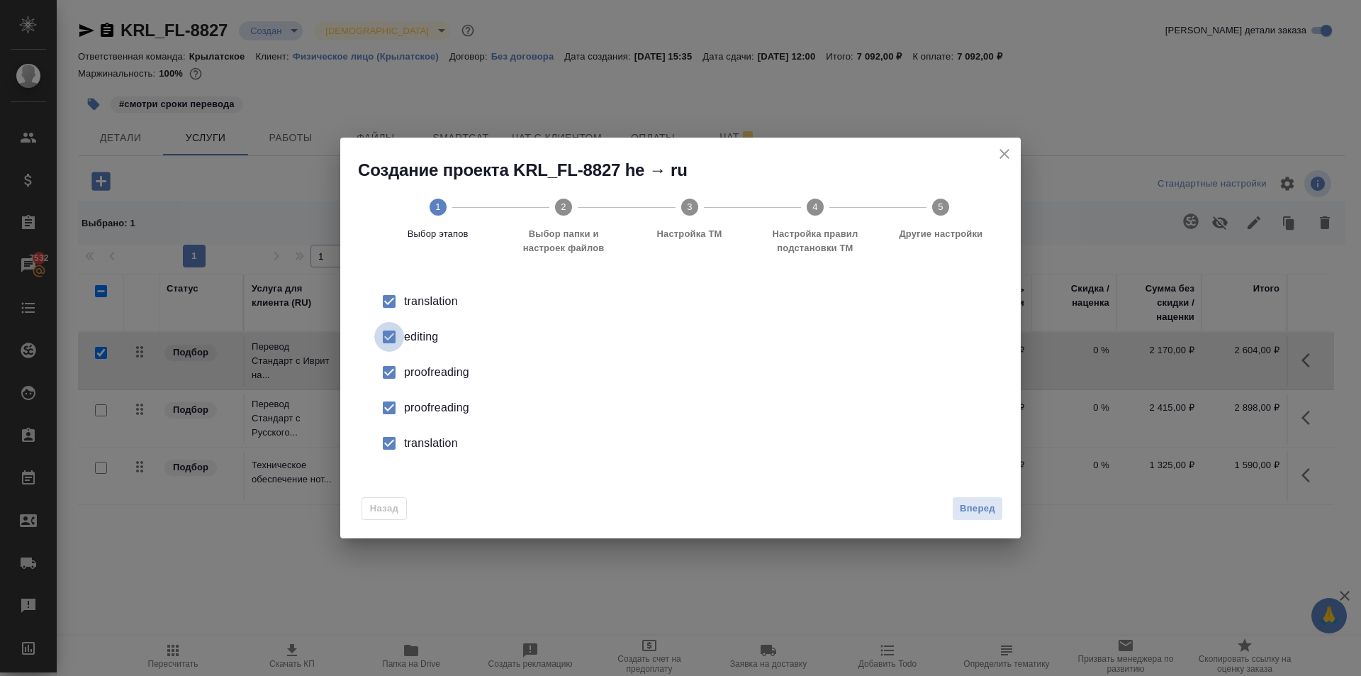
click at [387, 336] on input "checkbox" at bounding box center [389, 337] width 30 height 30
click at [391, 368] on input "checkbox" at bounding box center [389, 372] width 30 height 30
click at [392, 417] on input "checkbox" at bounding box center [389, 408] width 30 height 30
click at [395, 451] on input "checkbox" at bounding box center [389, 443] width 30 height 30
drag, startPoint x: 1000, startPoint y: 504, endPoint x: 988, endPoint y: 503, distance: 12.1
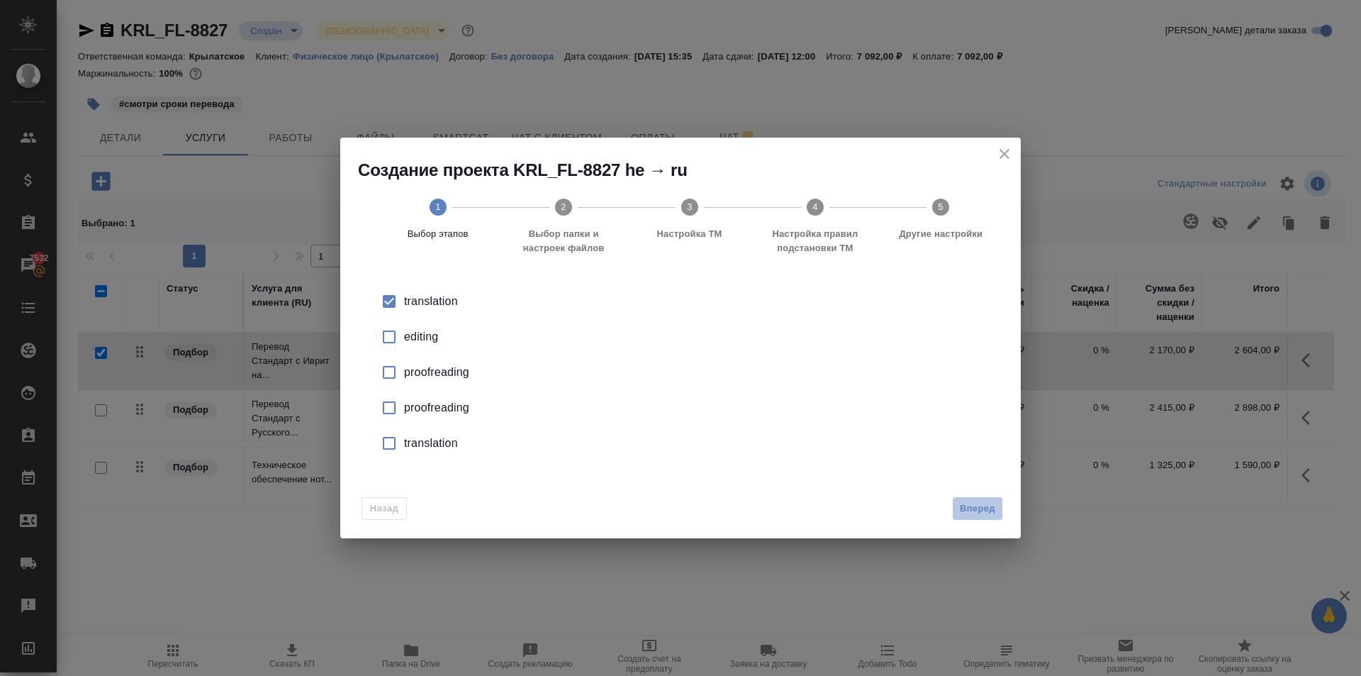
click at [997, 504] on button "Вперед" at bounding box center [977, 508] width 51 height 25
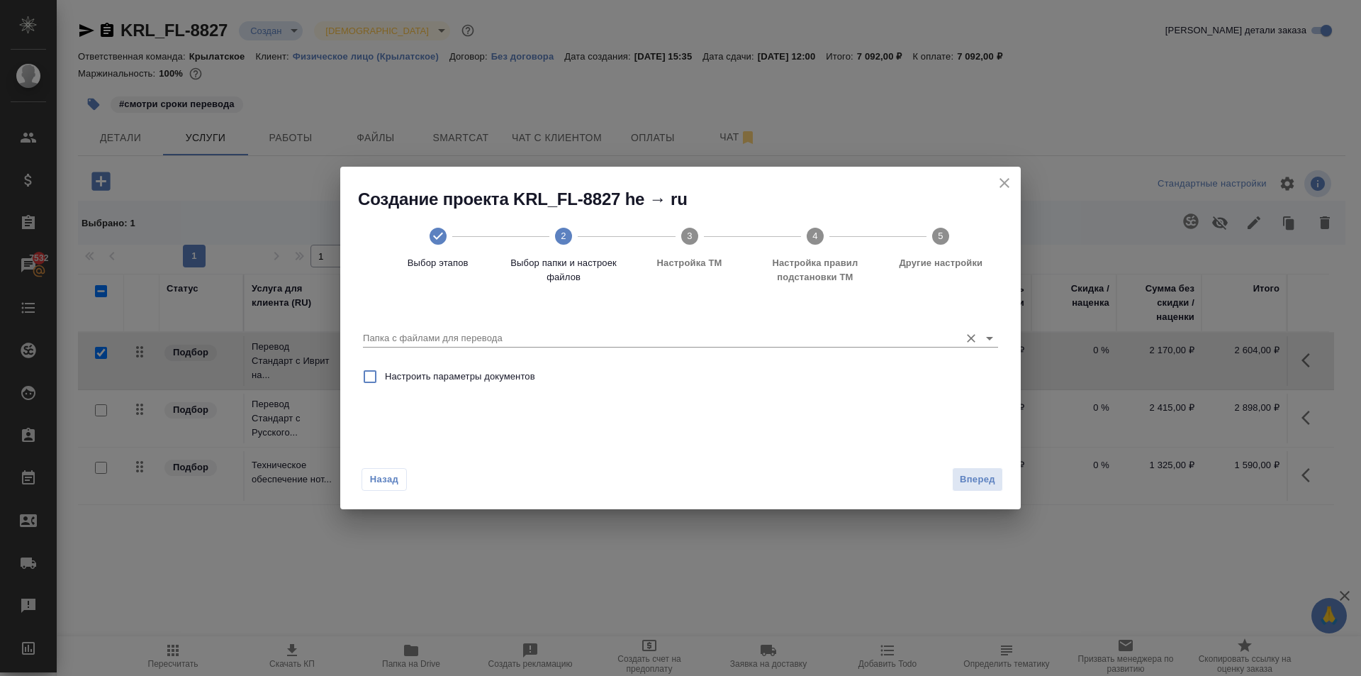
click at [554, 345] on input "Папка с файлами для перевода" at bounding box center [658, 338] width 590 height 17
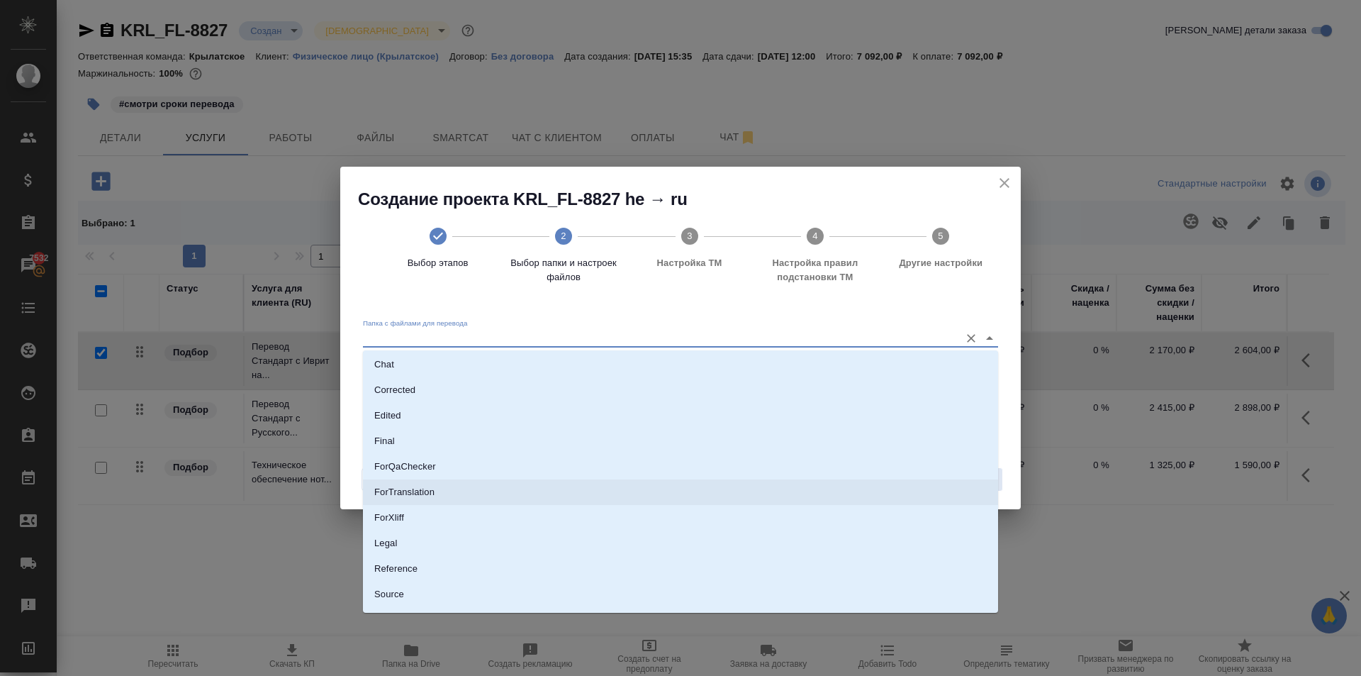
scroll to position [99, 0]
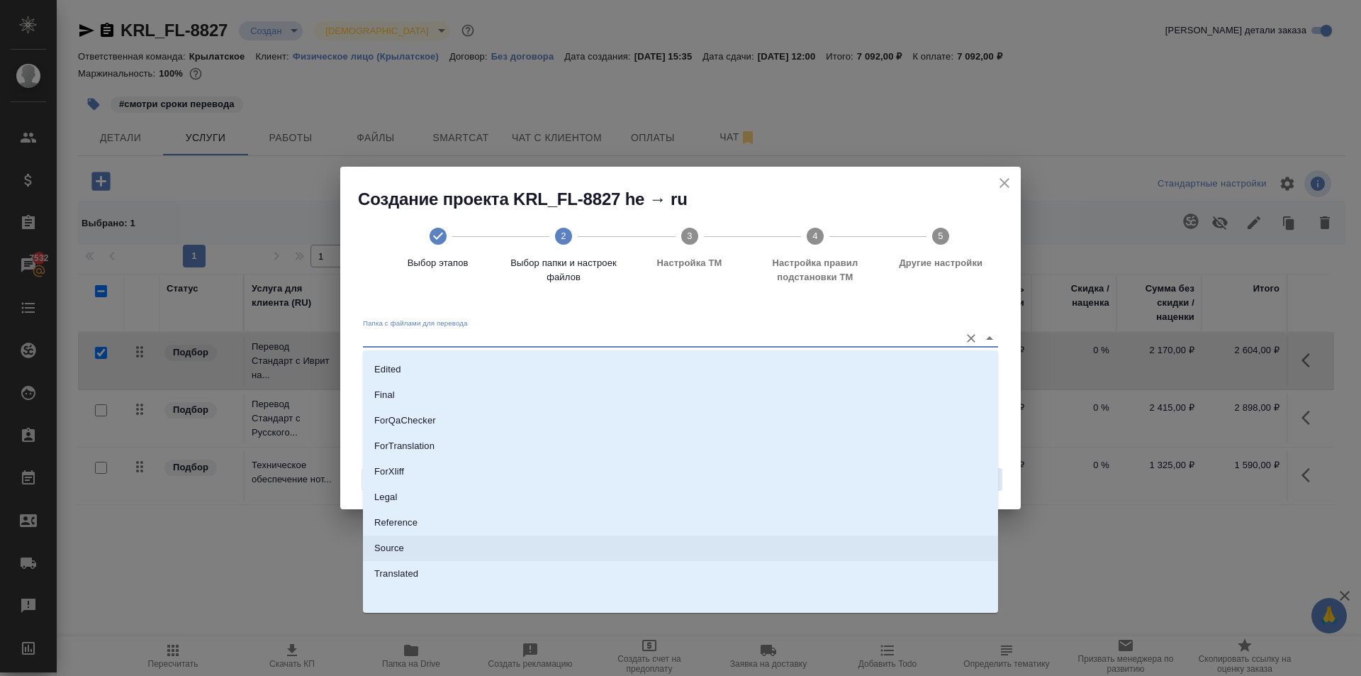
drag, startPoint x: 403, startPoint y: 546, endPoint x: 423, endPoint y: 538, distance: 22.0
click at [403, 546] on p "Source" at bounding box center [389, 548] width 30 height 14
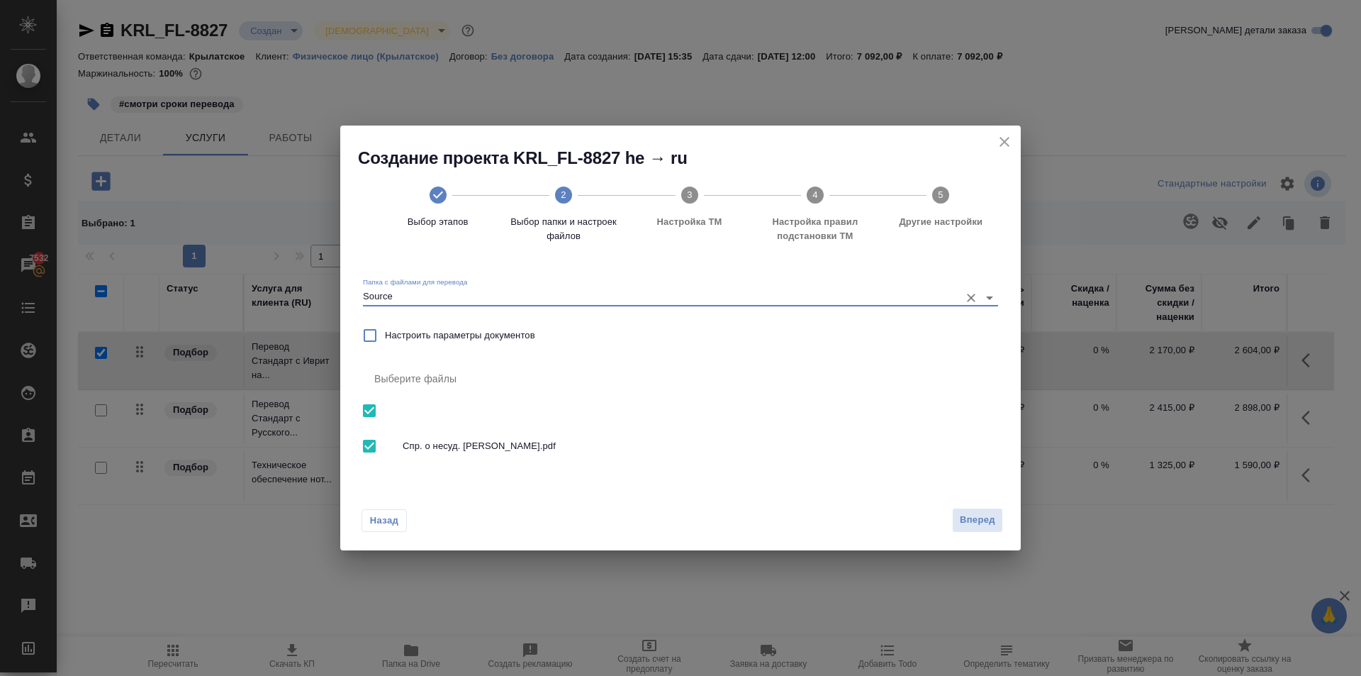
click at [985, 518] on span "Вперед" at bounding box center [977, 520] width 35 height 16
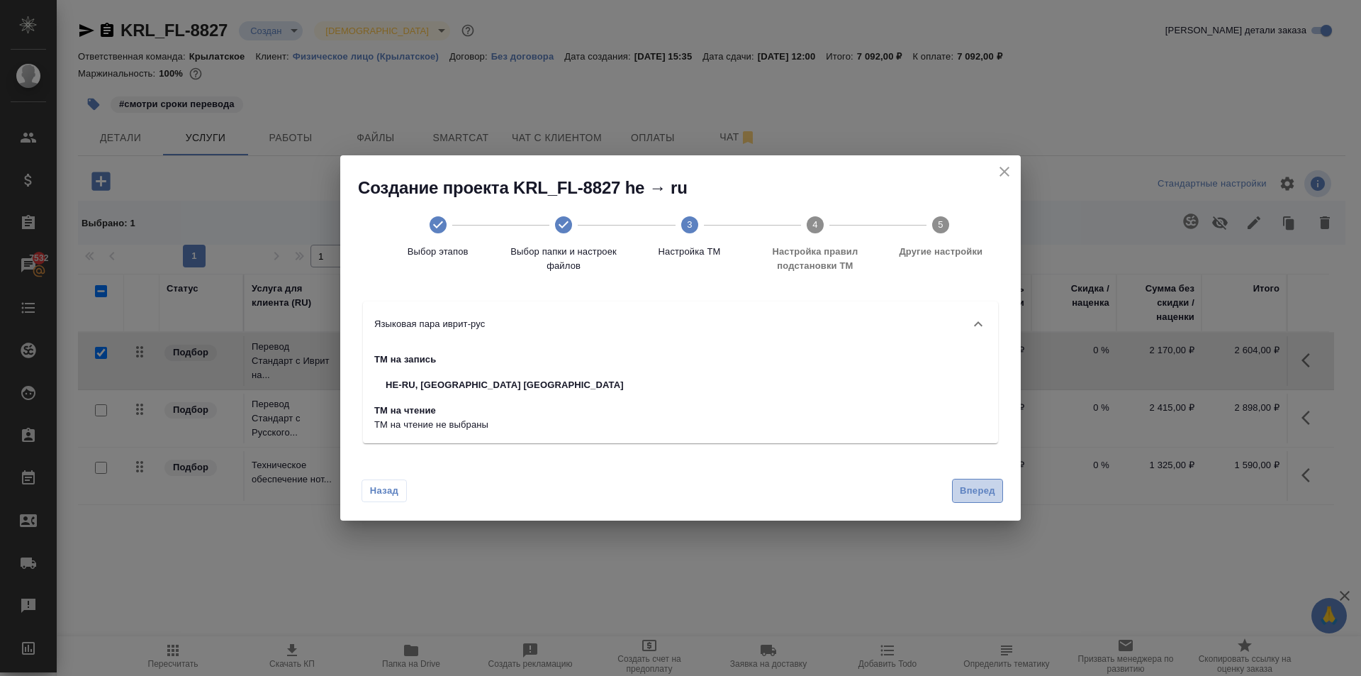
click at [981, 493] on span "Вперед" at bounding box center [977, 491] width 35 height 16
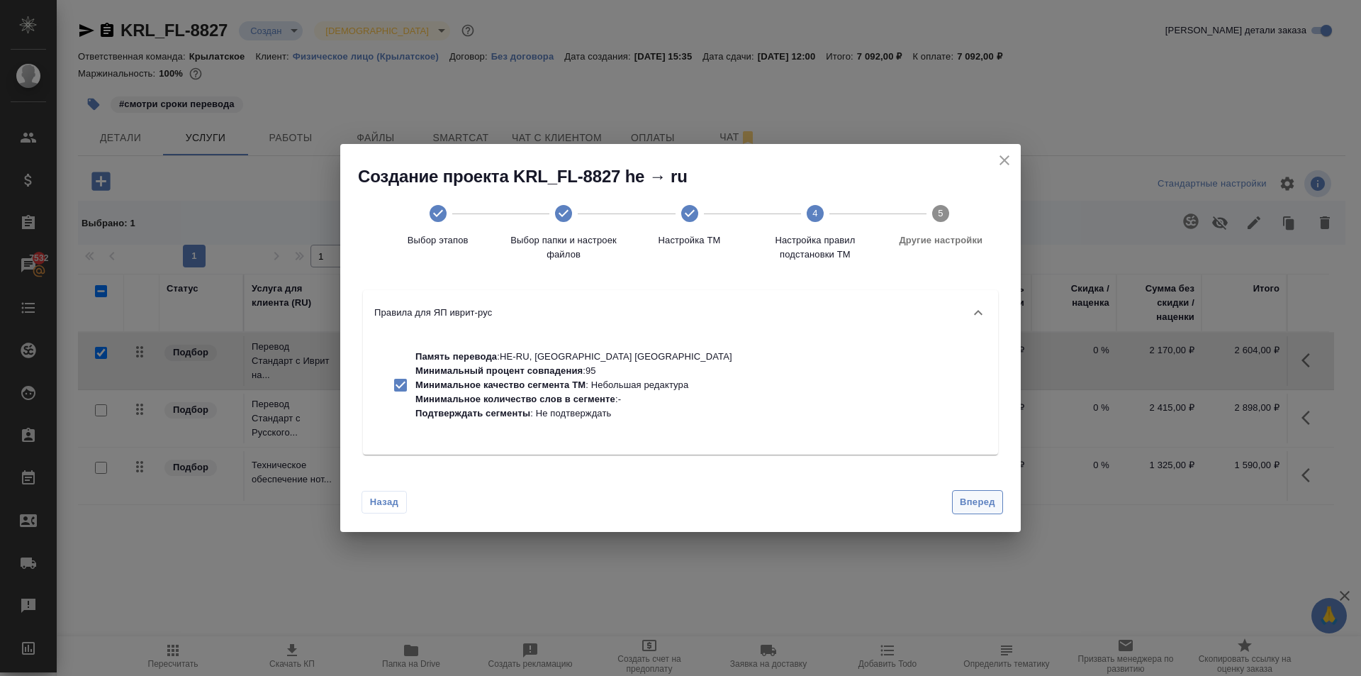
drag, startPoint x: 978, startPoint y: 518, endPoint x: 972, endPoint y: 510, distance: 9.1
click at [972, 511] on div "Назад Вперед" at bounding box center [680, 499] width 681 height 67
click at [971, 505] on span "Вперед" at bounding box center [977, 502] width 35 height 16
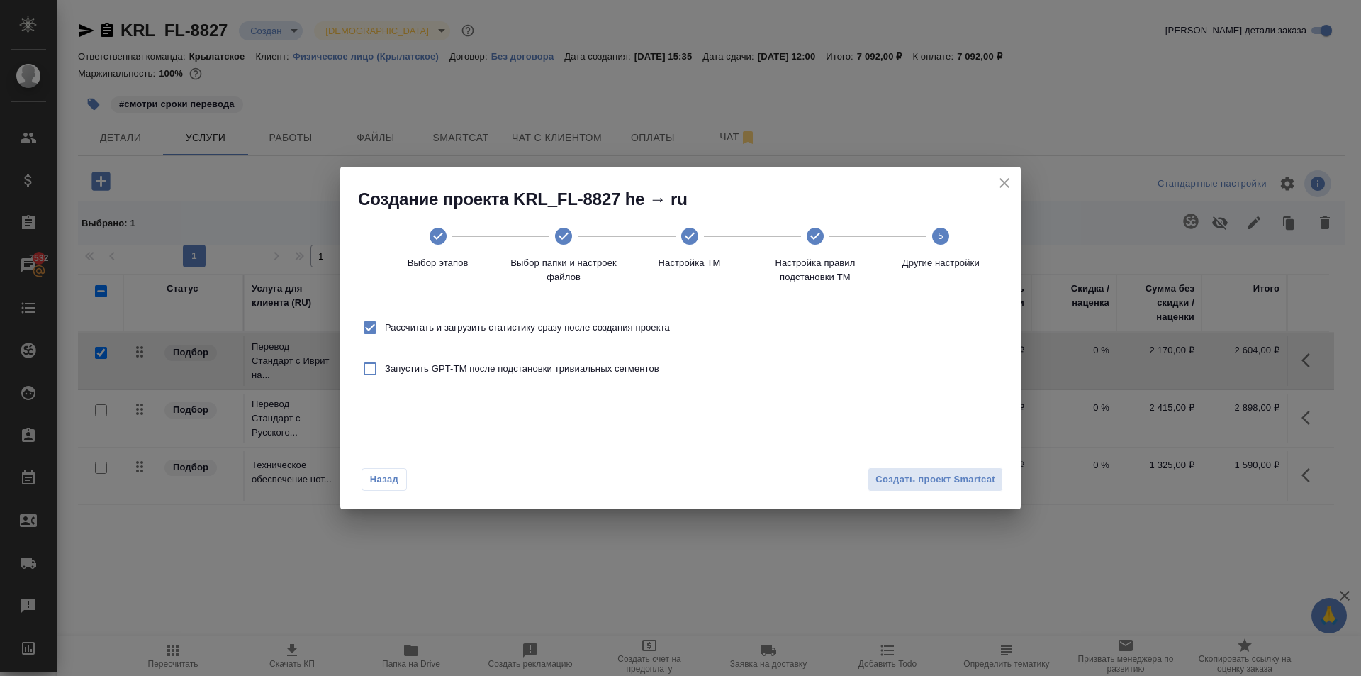
drag, startPoint x: 588, startPoint y: 330, endPoint x: 661, endPoint y: 386, distance: 91.9
click at [590, 330] on span "Рассчитать и загрузить статистику сразу после создания проекта" at bounding box center [527, 327] width 285 height 14
click at [385, 330] on input "Рассчитать и загрузить статистику сразу после создания проекта" at bounding box center [370, 328] width 30 height 30
click at [915, 476] on span "Создать проект Smartcat" at bounding box center [936, 479] width 120 height 16
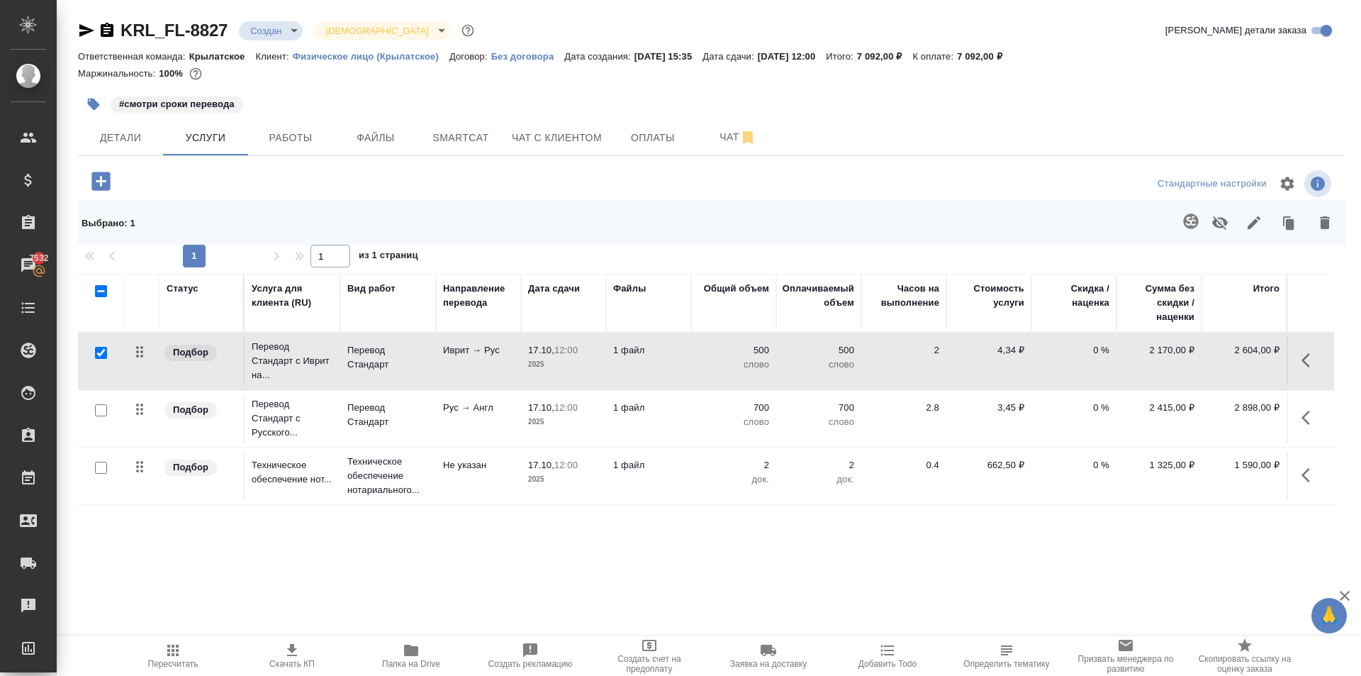
click at [162, 656] on span "Пересчитать" at bounding box center [173, 655] width 102 height 27
click at [197, 642] on span "Пересчитать" at bounding box center [173, 655] width 102 height 27
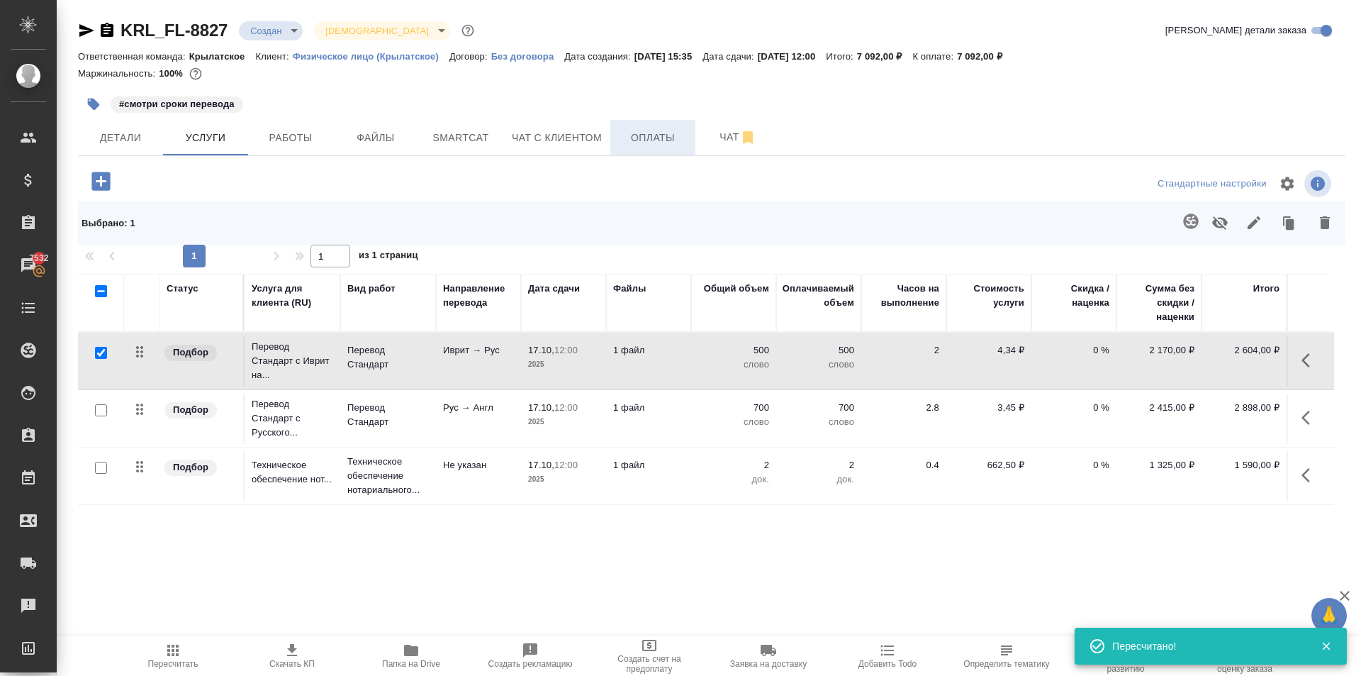
click at [630, 140] on span "Оплаты" at bounding box center [653, 138] width 68 height 18
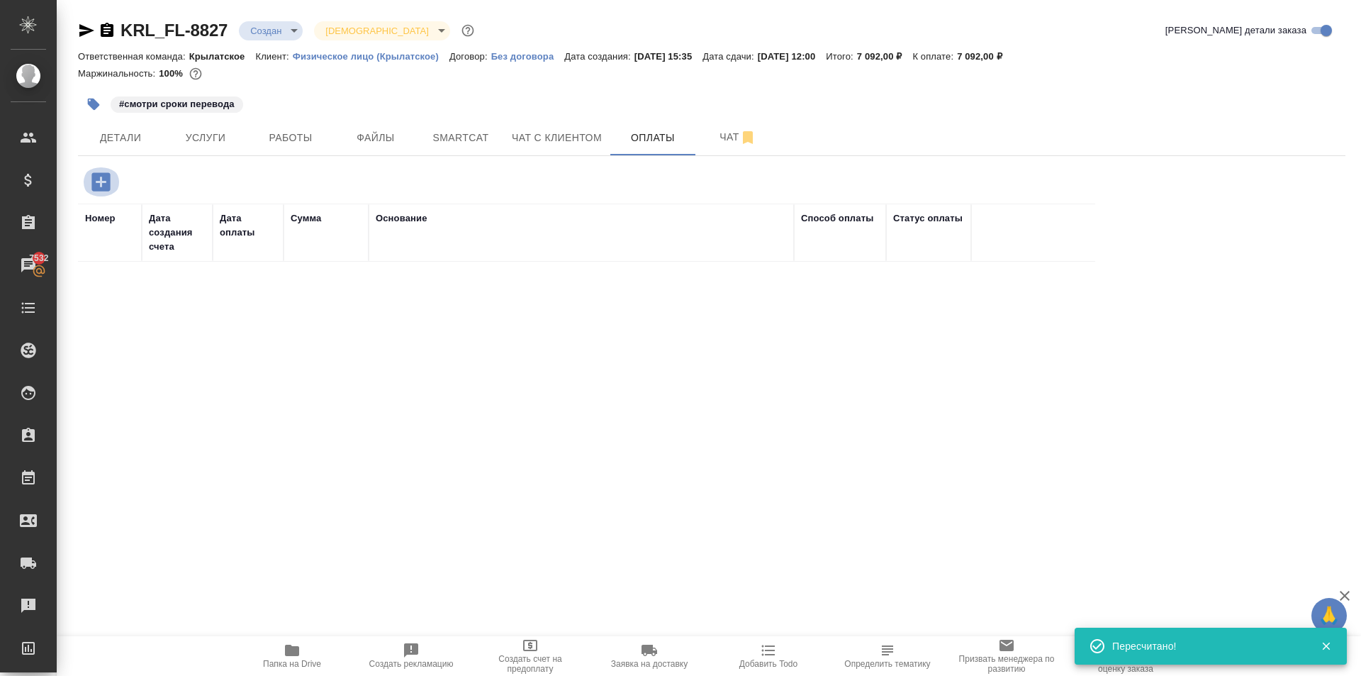
click at [88, 187] on button "button" at bounding box center [101, 181] width 39 height 29
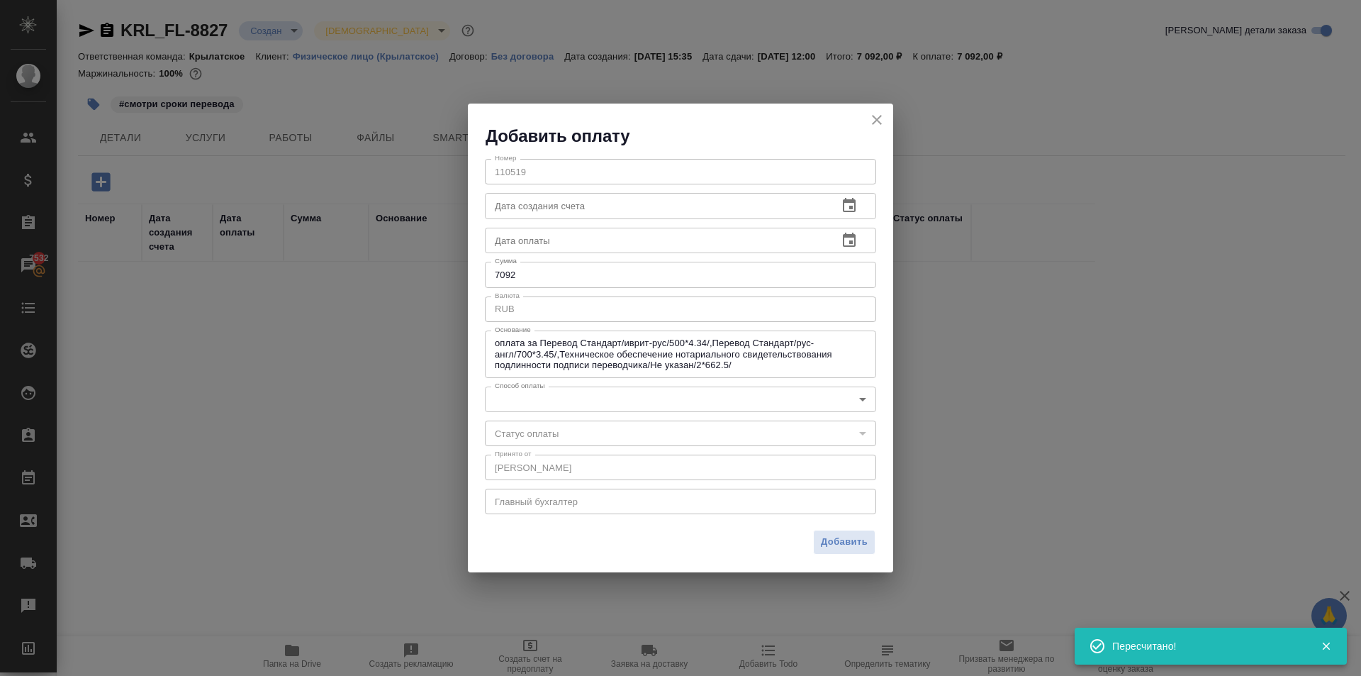
click at [523, 390] on body "🙏 .cls-1 fill:#fff; AWATERA Kasymov Timur Клиенты Спецификации Заказы 7532 Чаты…" at bounding box center [680, 338] width 1361 height 676
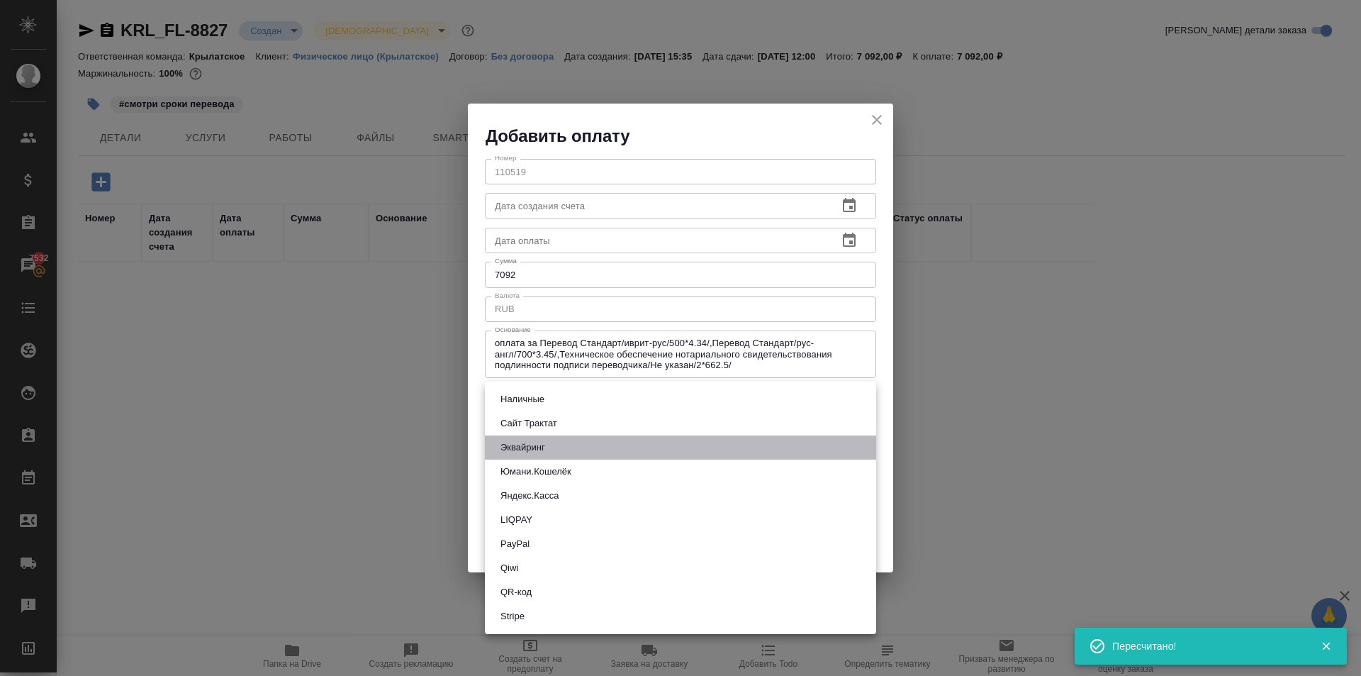
click at [524, 439] on li "Эквайринг" at bounding box center [680, 447] width 391 height 24
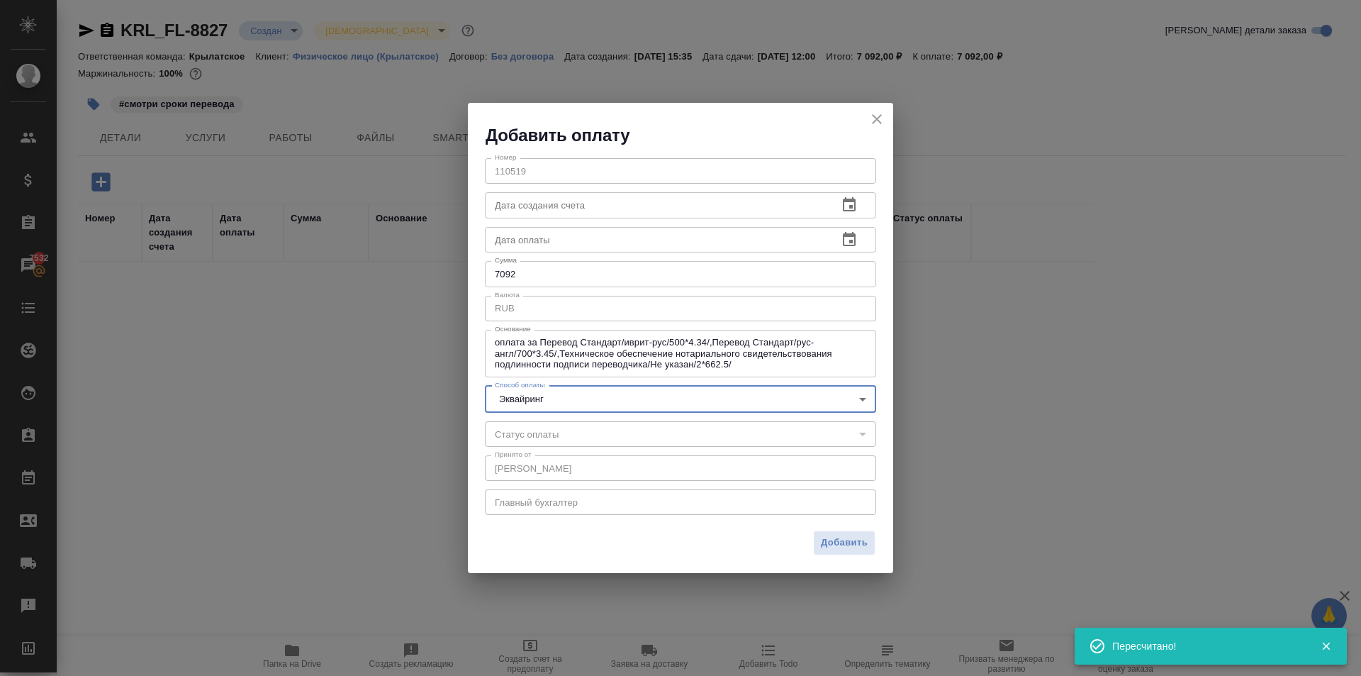
click at [854, 538] on span "Добавить" at bounding box center [844, 543] width 47 height 16
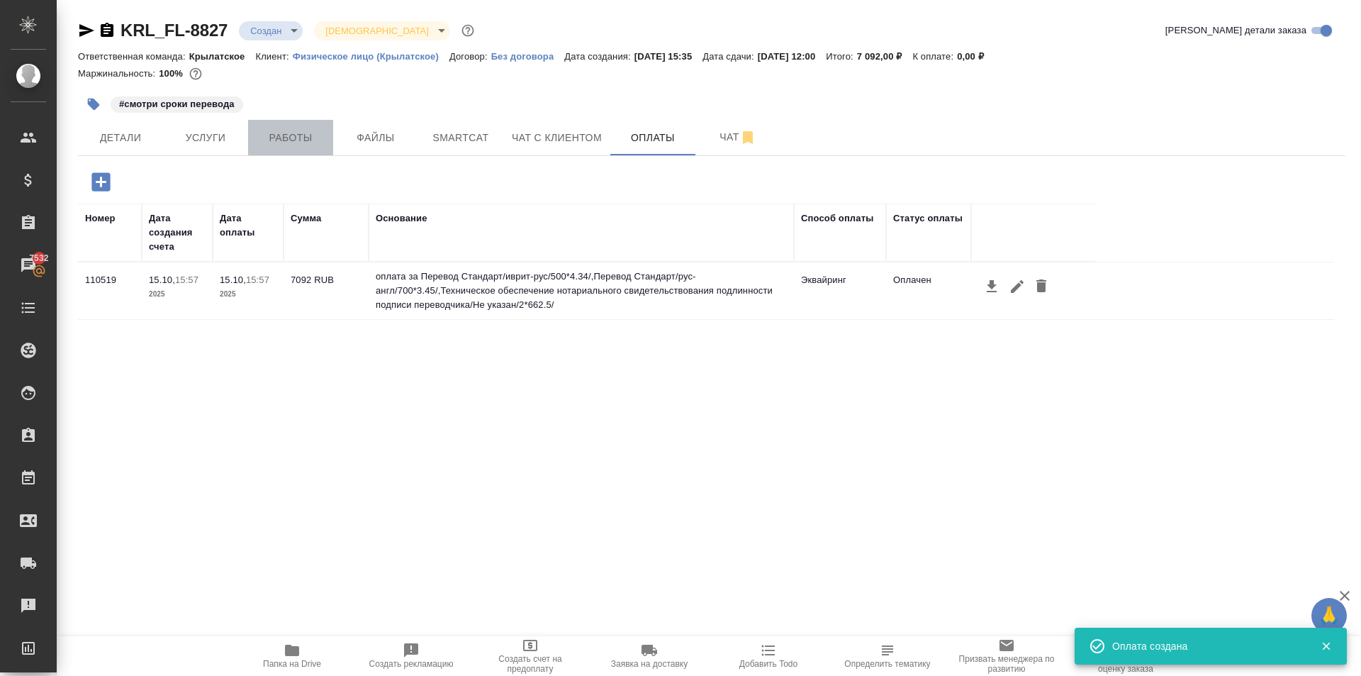
click at [304, 138] on span "Работы" at bounding box center [291, 138] width 68 height 18
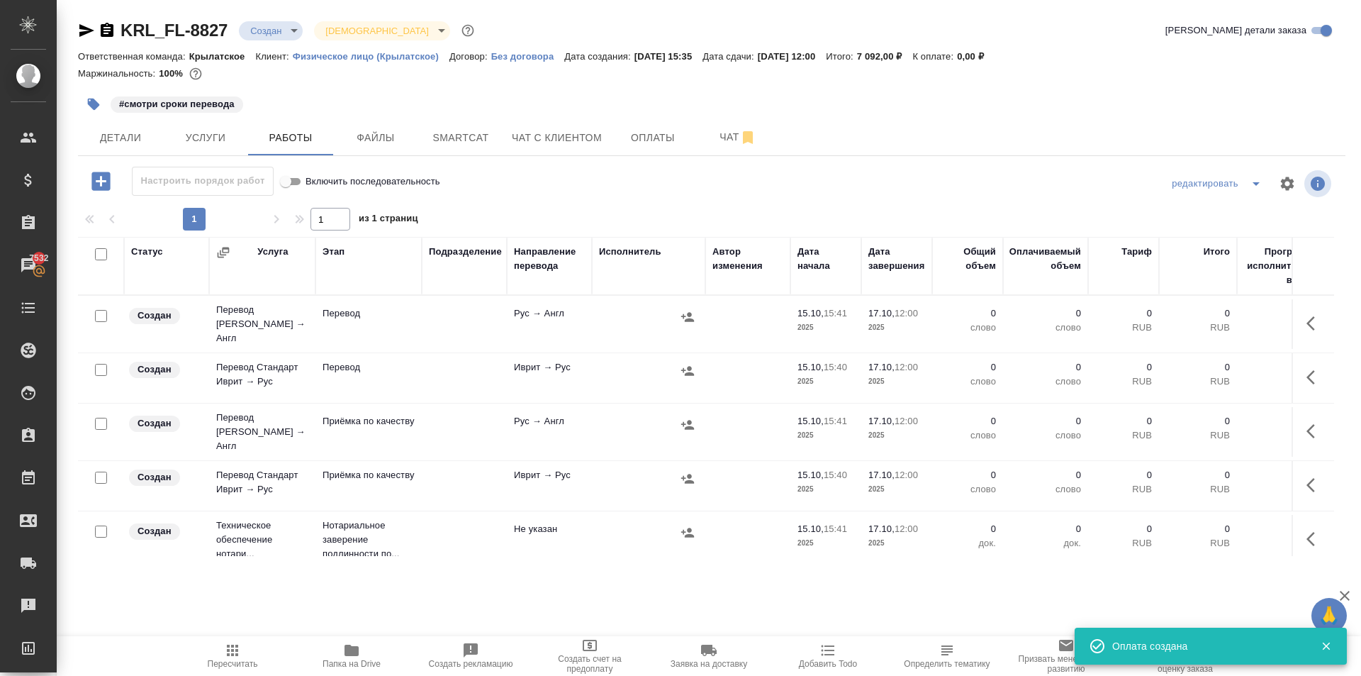
click at [1307, 316] on icon "button" at bounding box center [1315, 323] width 17 height 17
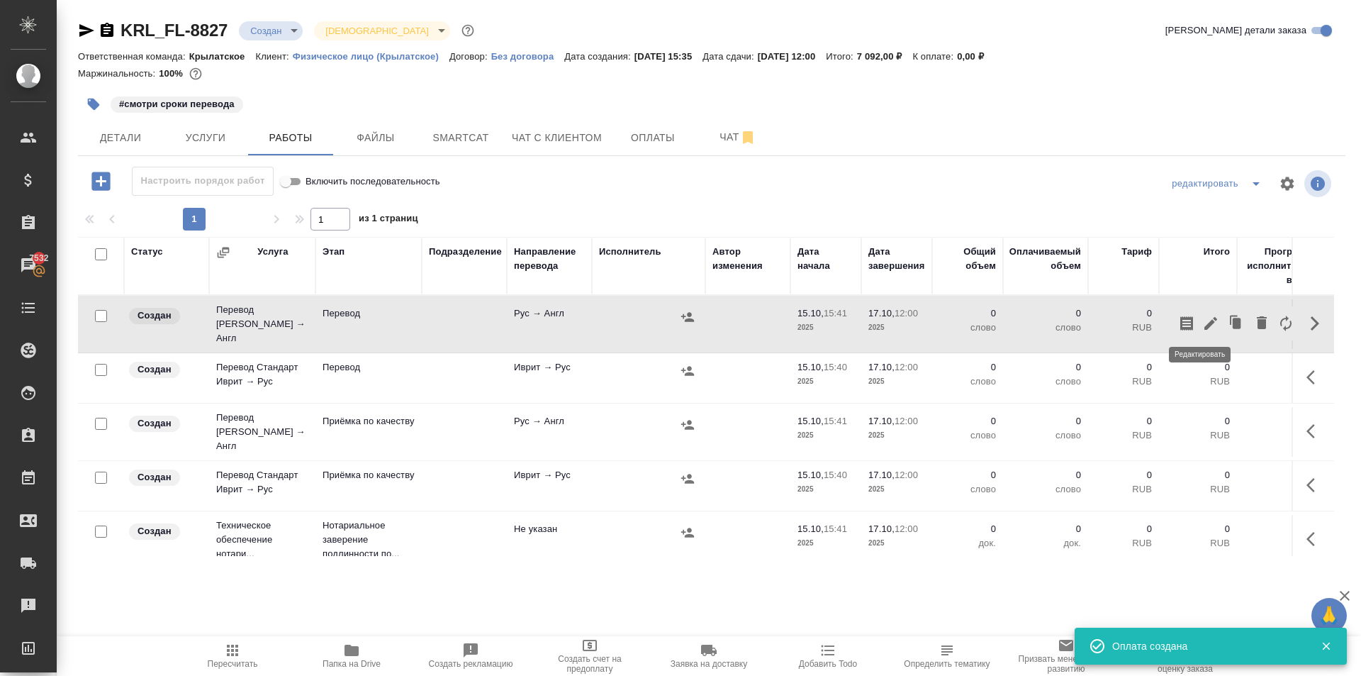
click at [1202, 315] on icon "button" at bounding box center [1210, 323] width 17 height 17
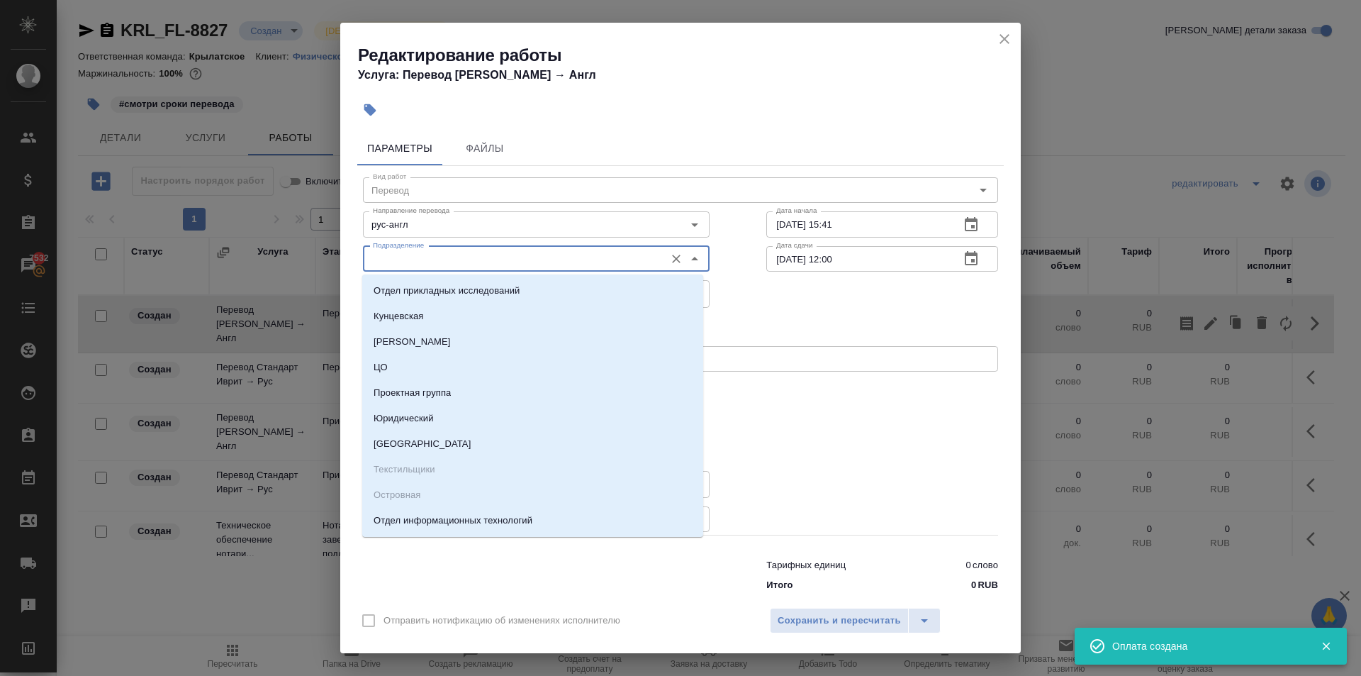
click at [495, 260] on input "Подразделение" at bounding box center [512, 258] width 291 height 17
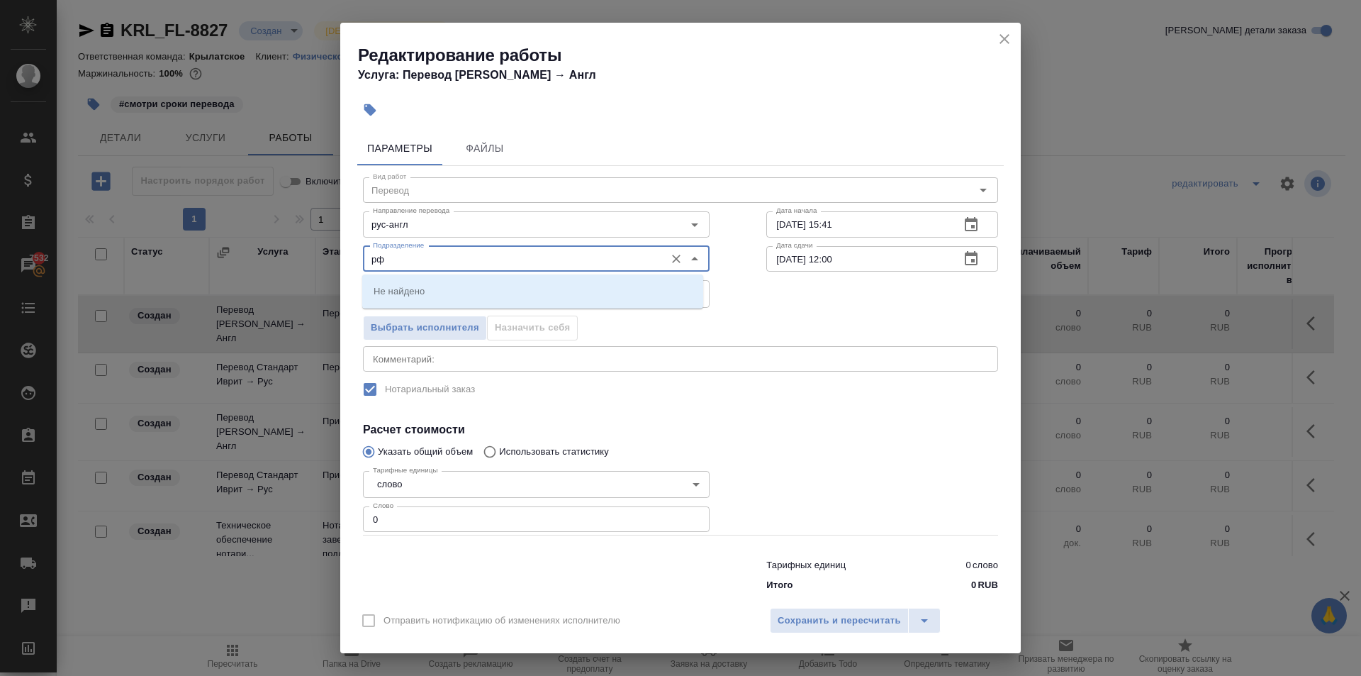
drag, startPoint x: 421, startPoint y: 255, endPoint x: 328, endPoint y: 256, distance: 93.6
click at [328, 256] on div "Редактирование работы Услуга: Перевод Стандарт Рус → Англ Параметры Файлы Вид р…" at bounding box center [680, 338] width 1361 height 676
click at [408, 293] on p "Проектный офис" at bounding box center [411, 291] width 74 height 14
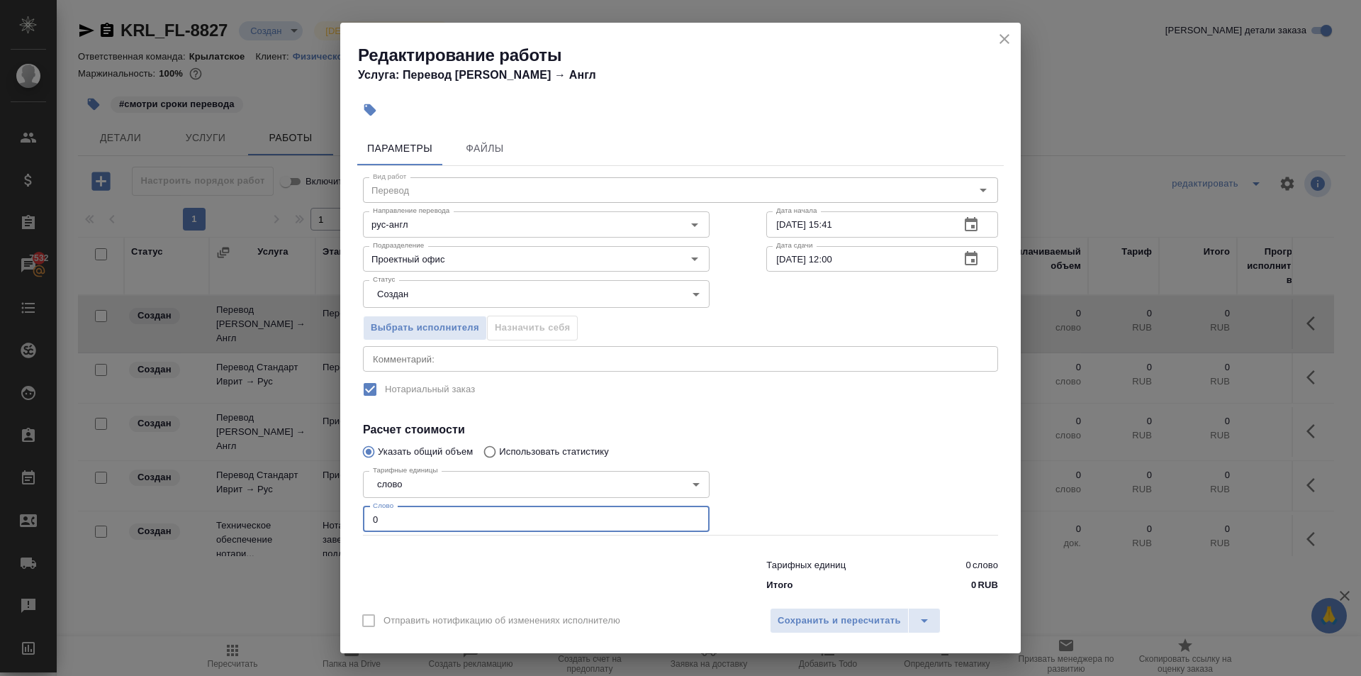
drag, startPoint x: 403, startPoint y: 525, endPoint x: 357, endPoint y: 521, distance: 46.2
click at [357, 521] on div "Параметры Файлы Вид работ Перевод Вид работ Направление перевода рус-англ Напра…" at bounding box center [680, 361] width 681 height 473
drag, startPoint x: 978, startPoint y: 264, endPoint x: 963, endPoint y: 259, distance: 14.8
click at [976, 263] on div "17.10.2025 12:00 Дата сдачи" at bounding box center [882, 259] width 232 height 26
click at [963, 259] on icon "button" at bounding box center [971, 258] width 17 height 17
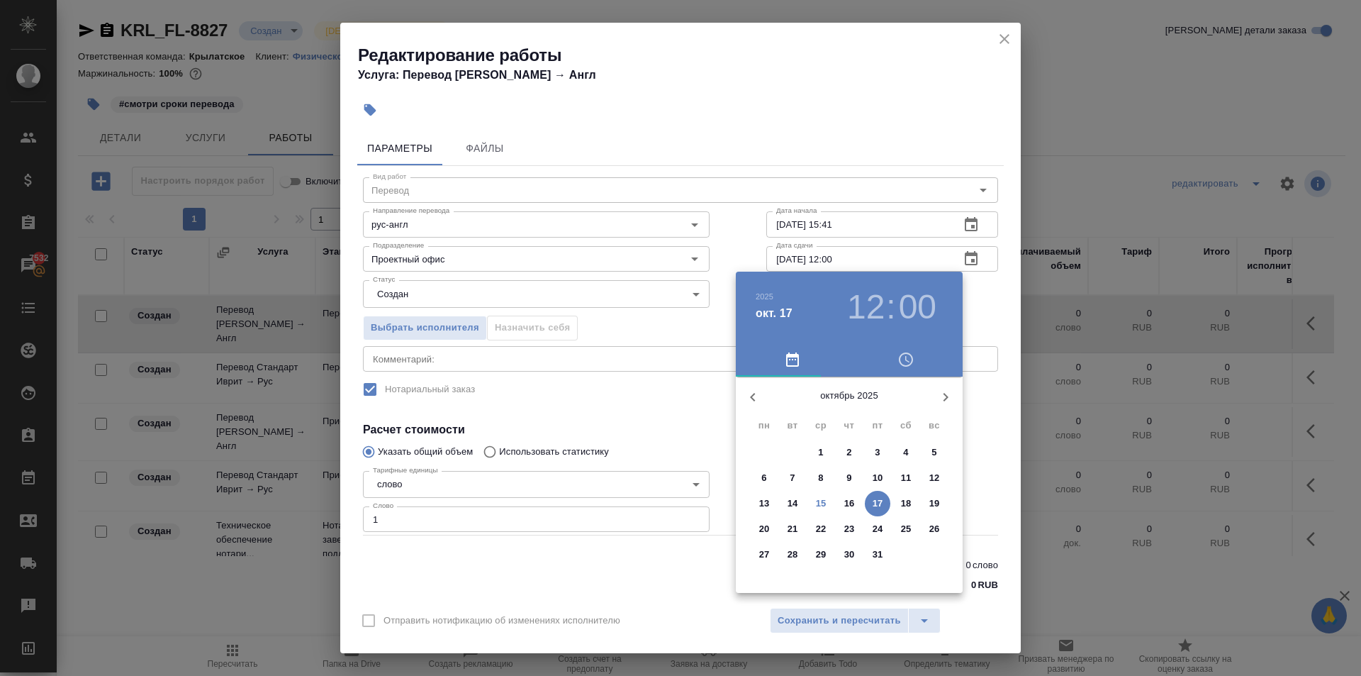
click at [851, 503] on p "16" at bounding box center [849, 503] width 11 height 14
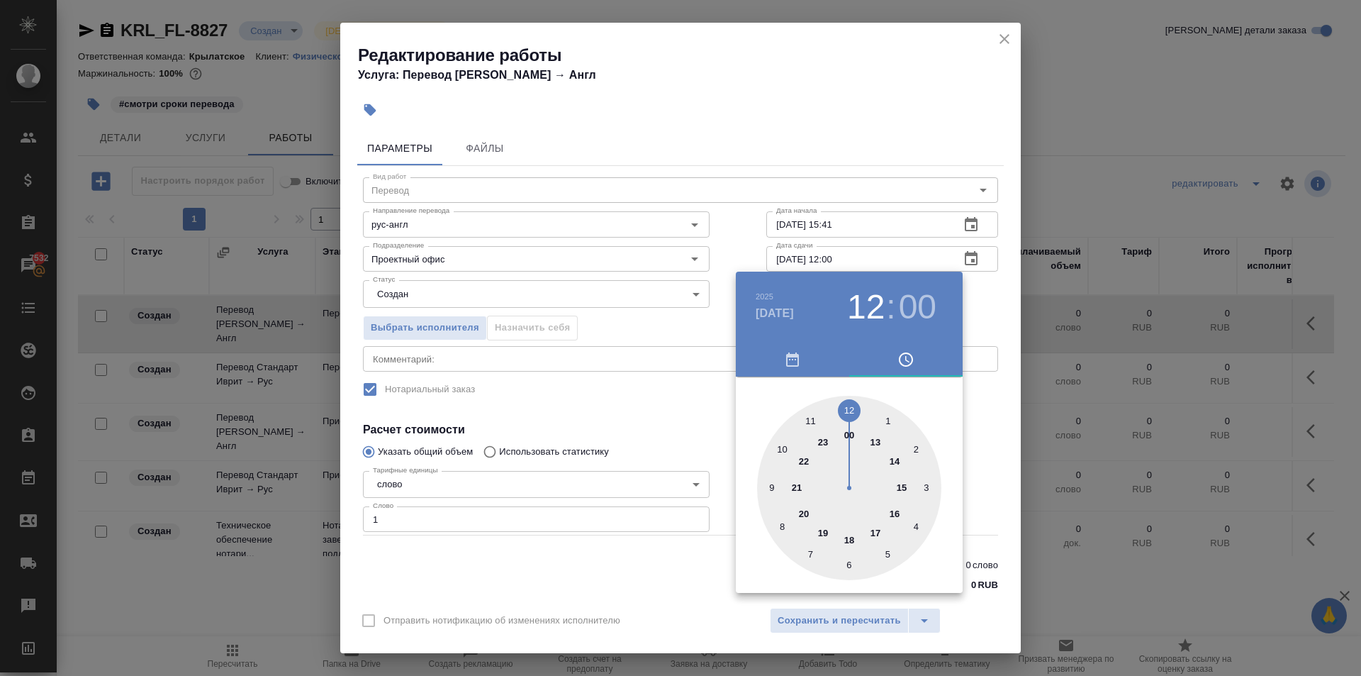
click at [773, 483] on div at bounding box center [849, 488] width 184 height 184
click at [986, 445] on div at bounding box center [680, 338] width 1361 height 676
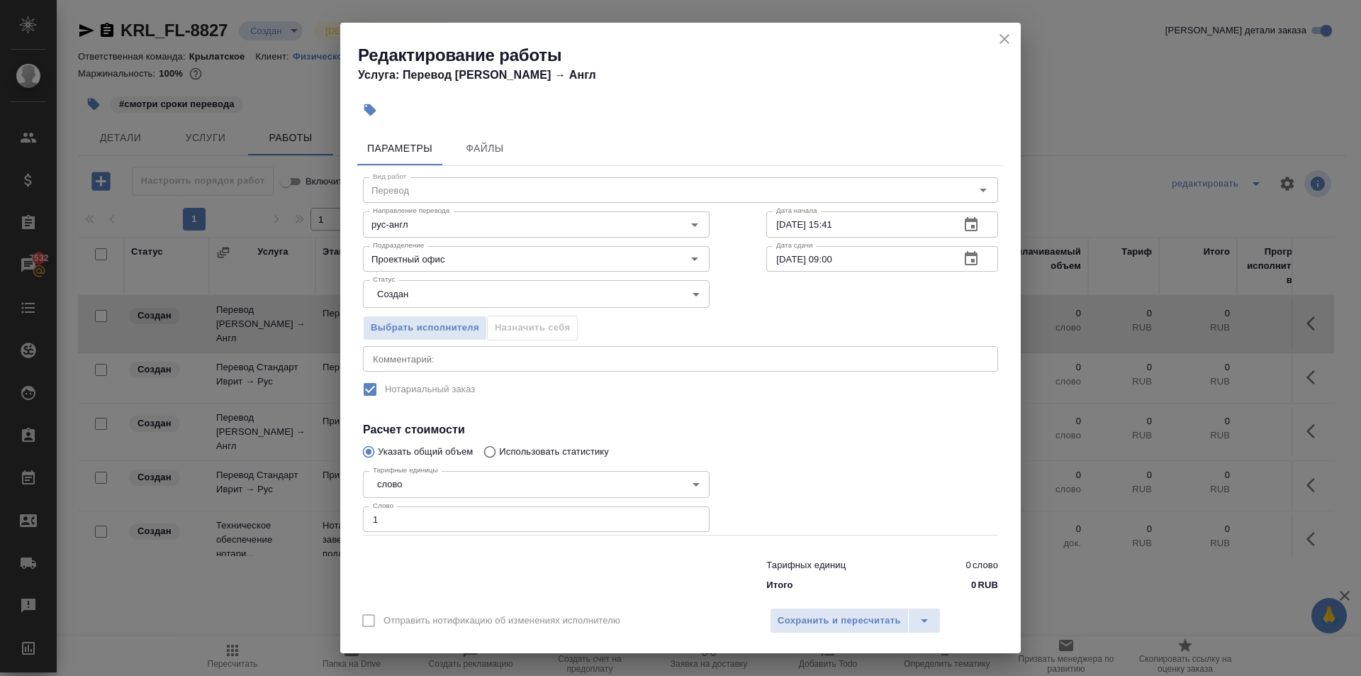
click at [854, 604] on div "Отправить нотификацию об изменениях исполнителю Сохранить и пересчитать" at bounding box center [680, 625] width 681 height 55
click at [866, 614] on span "Сохранить и пересчитать" at bounding box center [839, 621] width 123 height 16
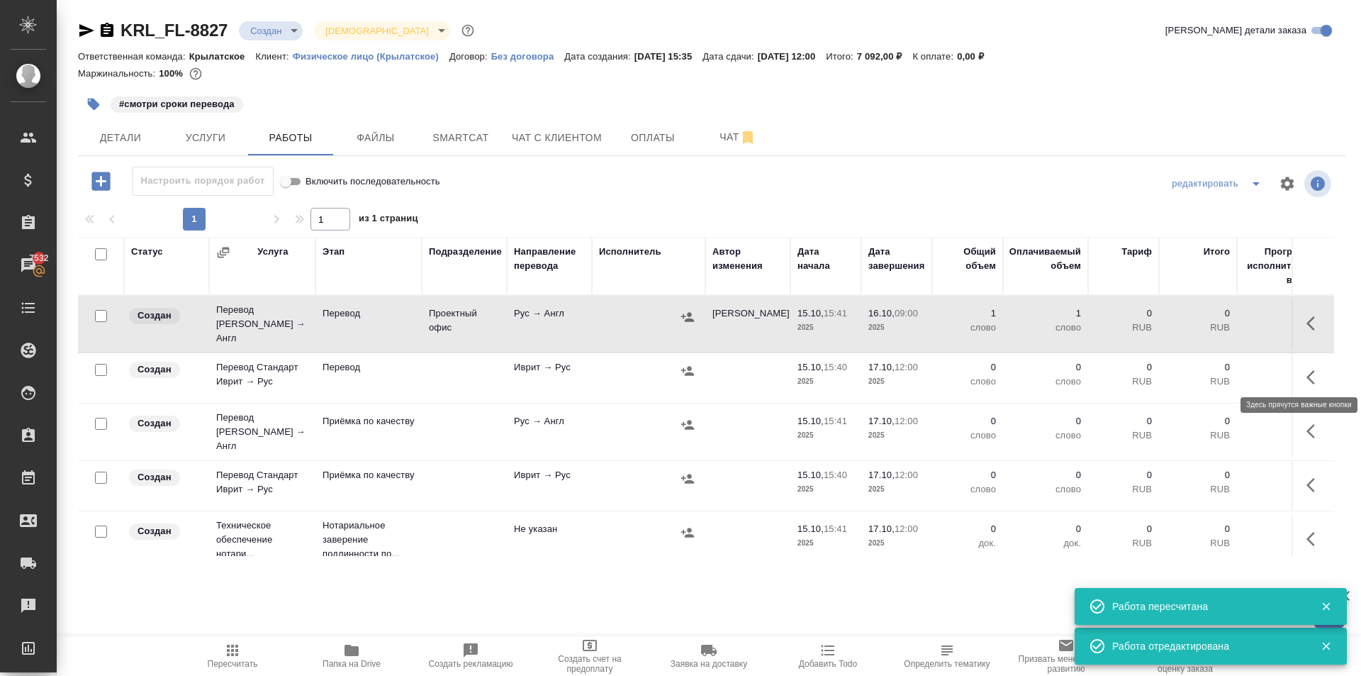
click at [1307, 371] on icon "button" at bounding box center [1315, 377] width 17 height 17
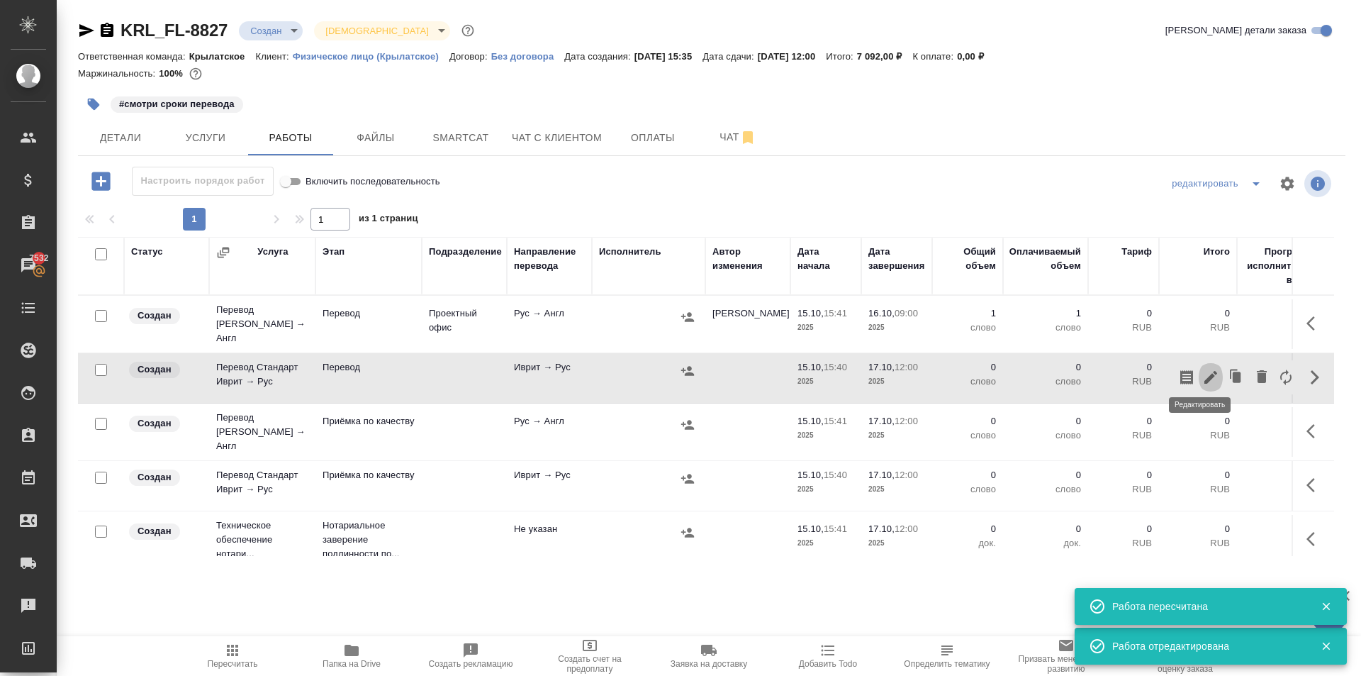
click at [1202, 370] on icon "button" at bounding box center [1210, 377] width 17 height 17
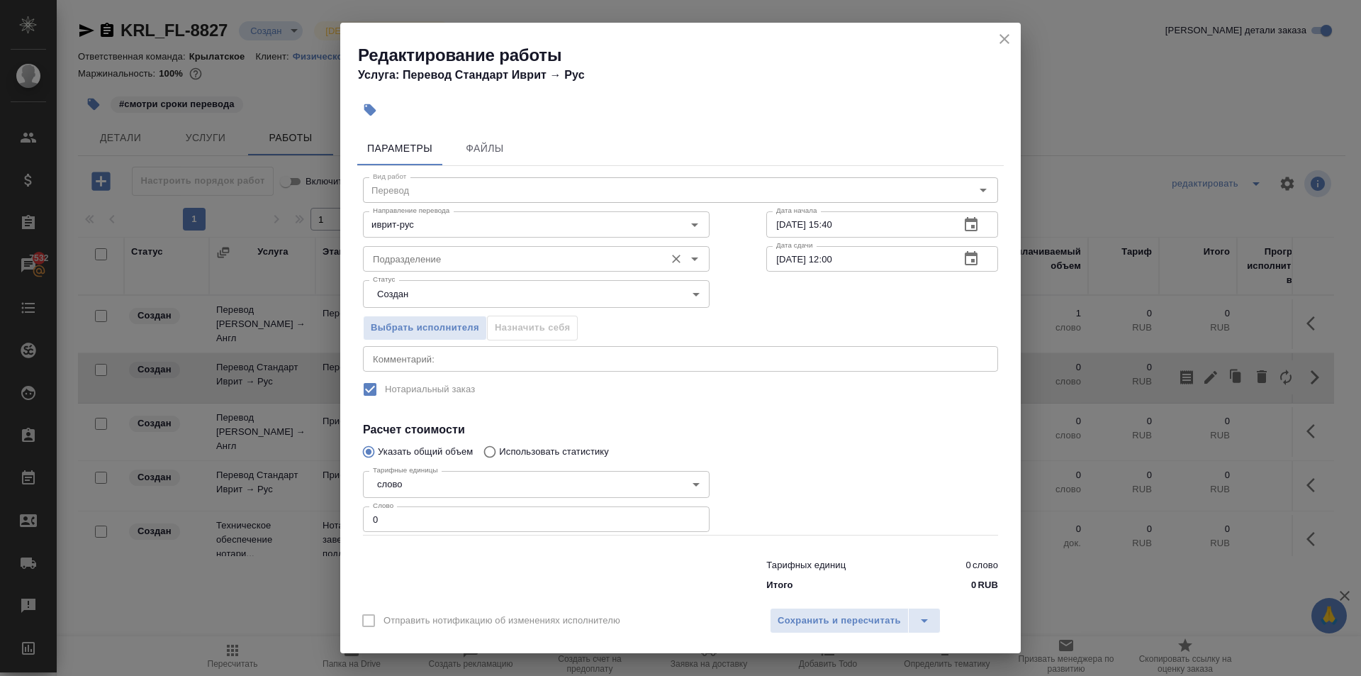
click at [474, 269] on div "Подразделение" at bounding box center [536, 259] width 347 height 26
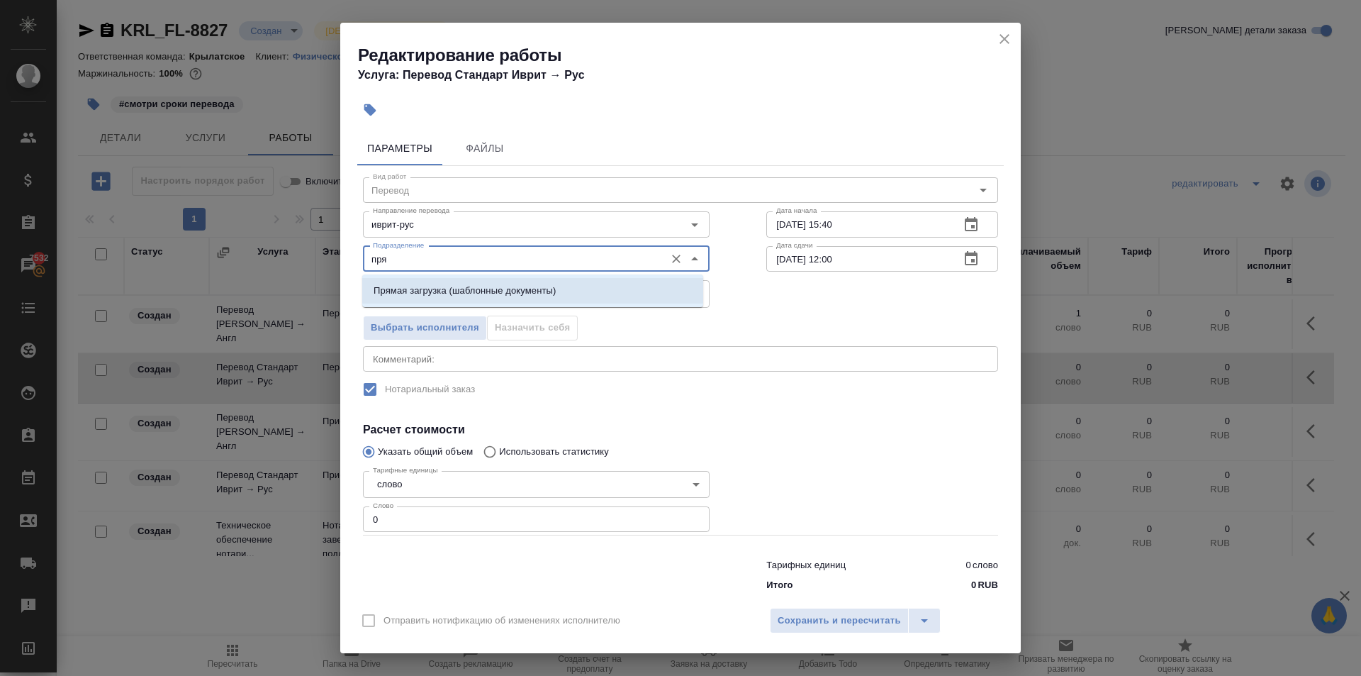
click at [475, 298] on li "Прямая загрузка (шаблонные документы)" at bounding box center [532, 291] width 341 height 26
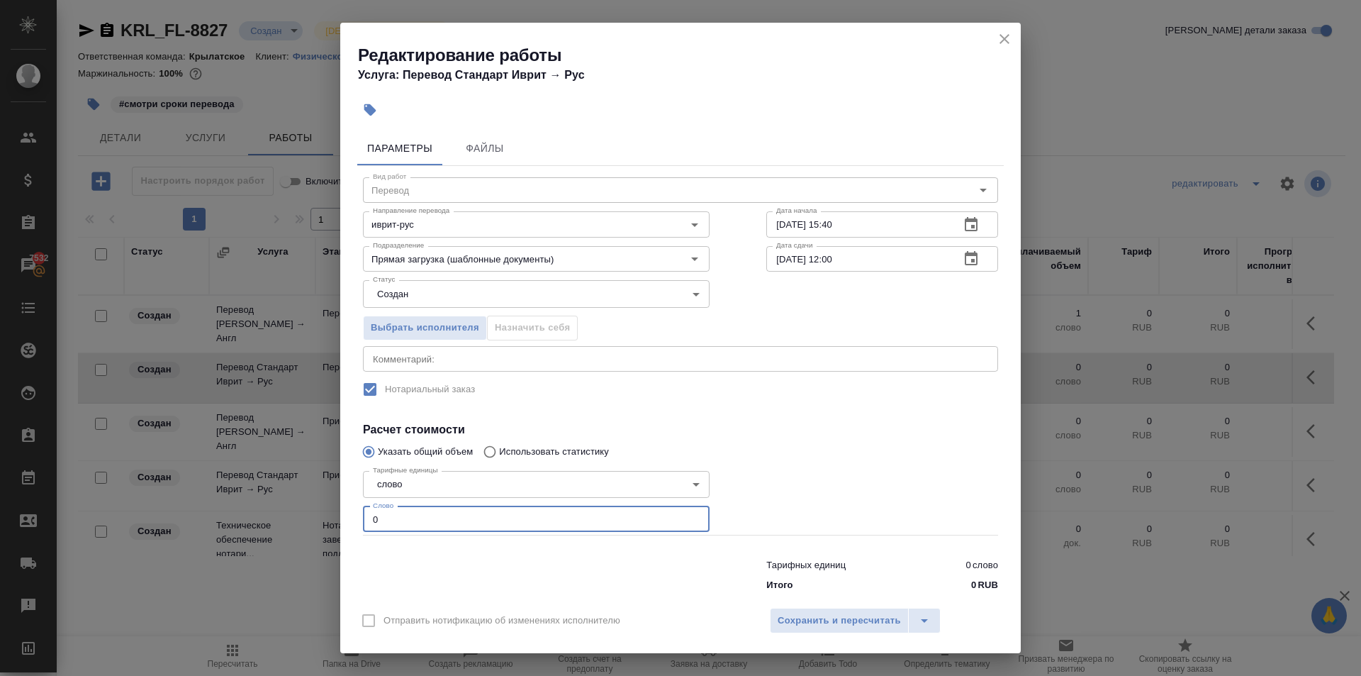
drag, startPoint x: 413, startPoint y: 518, endPoint x: 309, endPoint y: 515, distance: 103.5
click at [309, 515] on div "Редактирование работы Услуга: Перевод Стандарт Иврит → Рус Параметры Файлы Вид …" at bounding box center [680, 338] width 1361 height 676
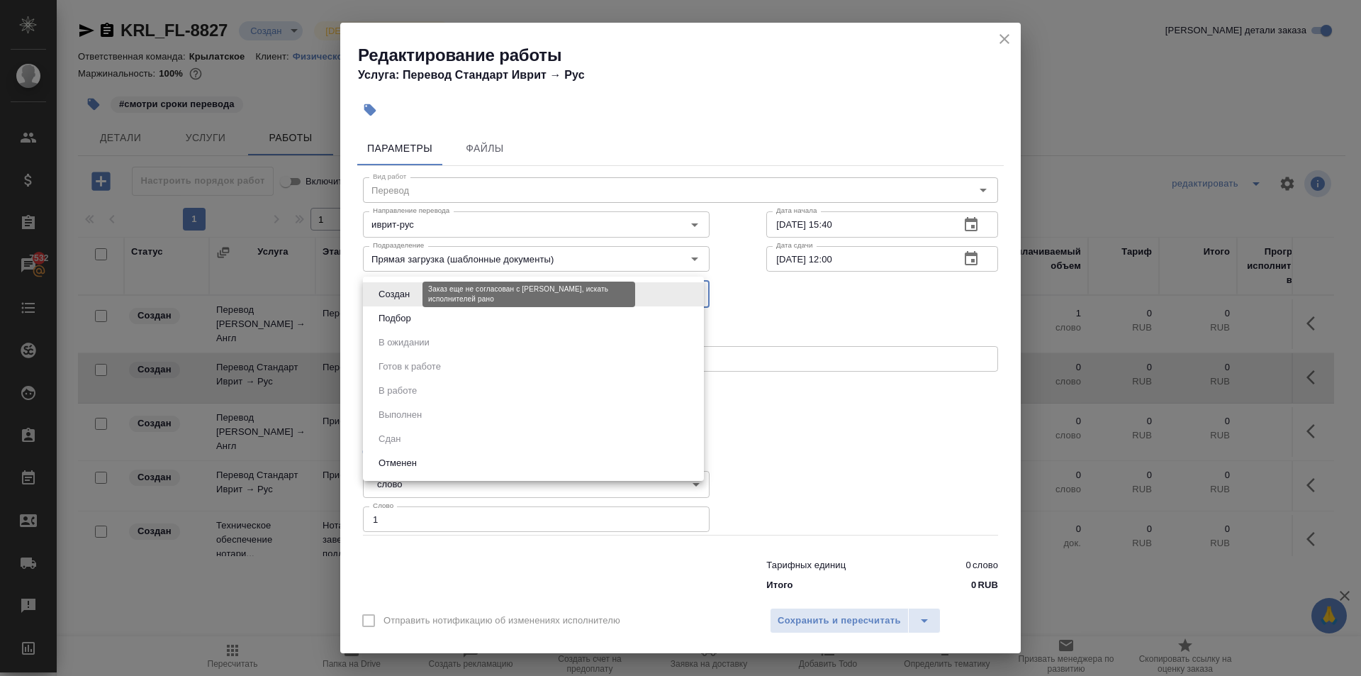
drag, startPoint x: 393, startPoint y: 287, endPoint x: 400, endPoint y: 306, distance: 19.5
click at [393, 288] on body "🙏 .cls-1 fill:#fff; AWATERA Kasymov Timur Клиенты Спецификации Заказы 7532 Чаты…" at bounding box center [680, 338] width 1361 height 676
click at [400, 310] on li "Подбор" at bounding box center [533, 318] width 341 height 24
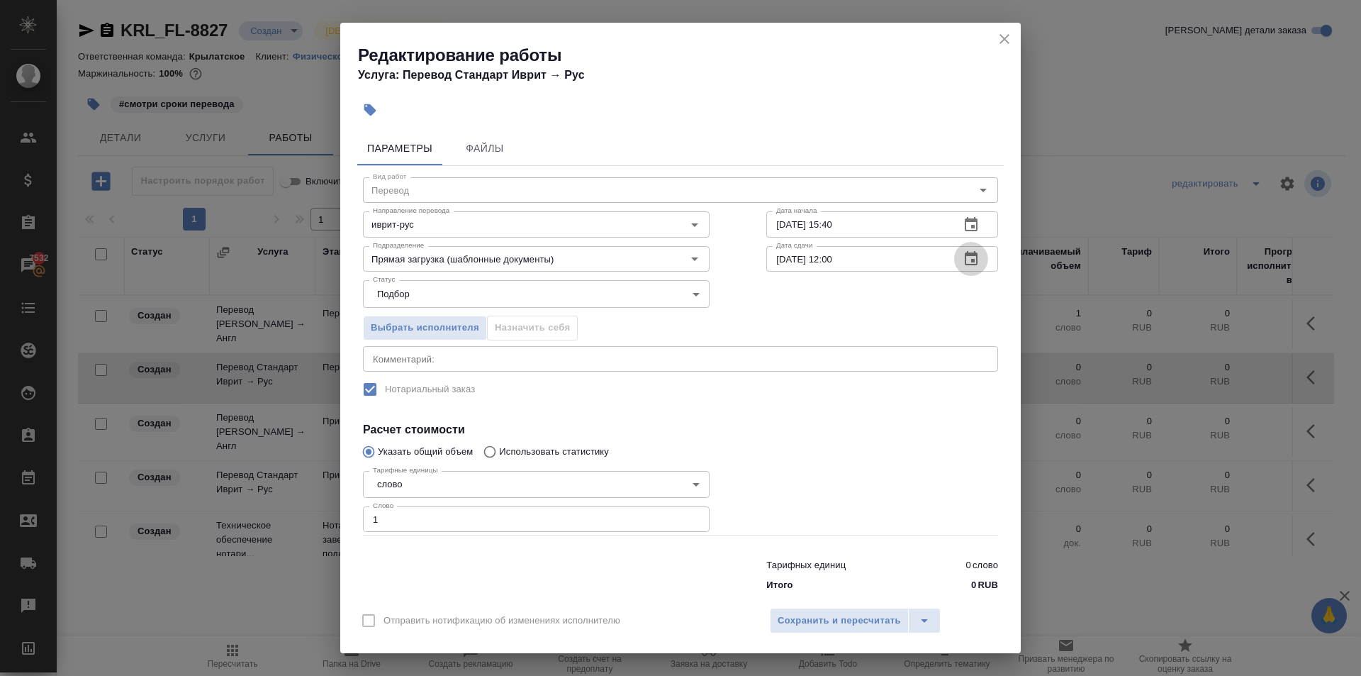
click at [958, 246] on button "button" at bounding box center [971, 259] width 34 height 34
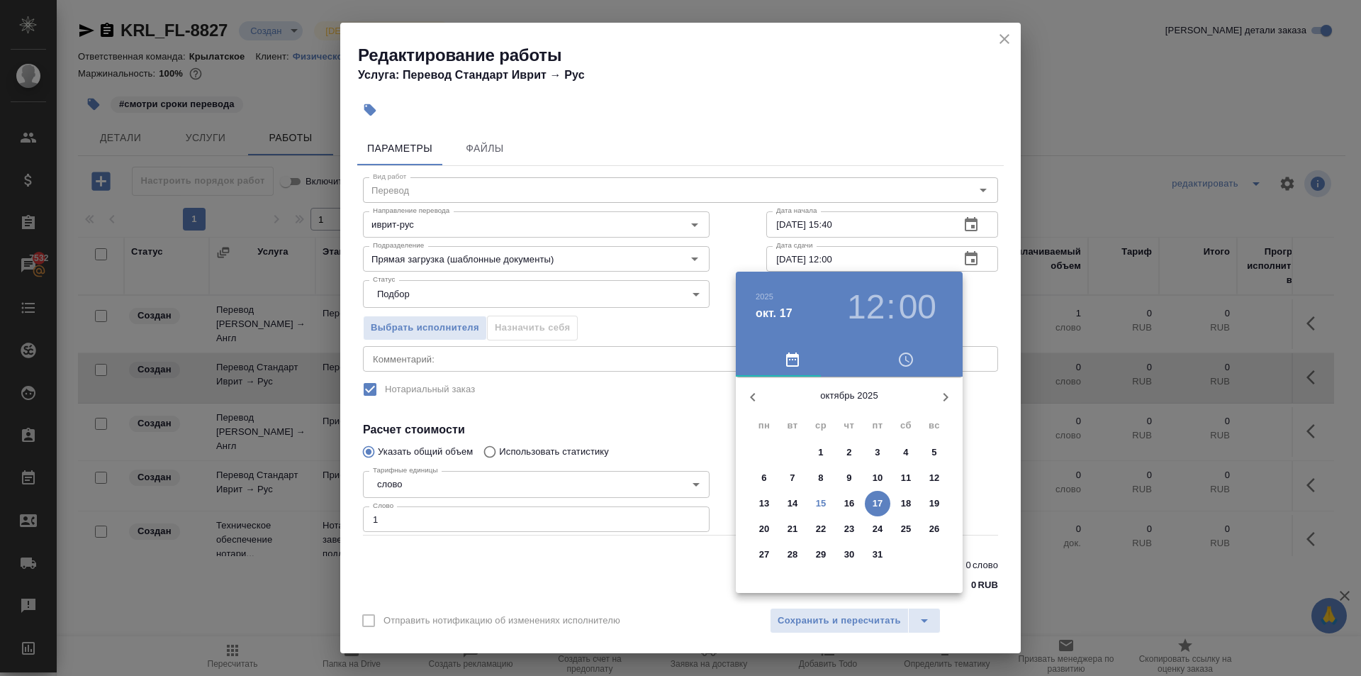
click at [852, 503] on p "16" at bounding box center [849, 503] width 11 height 14
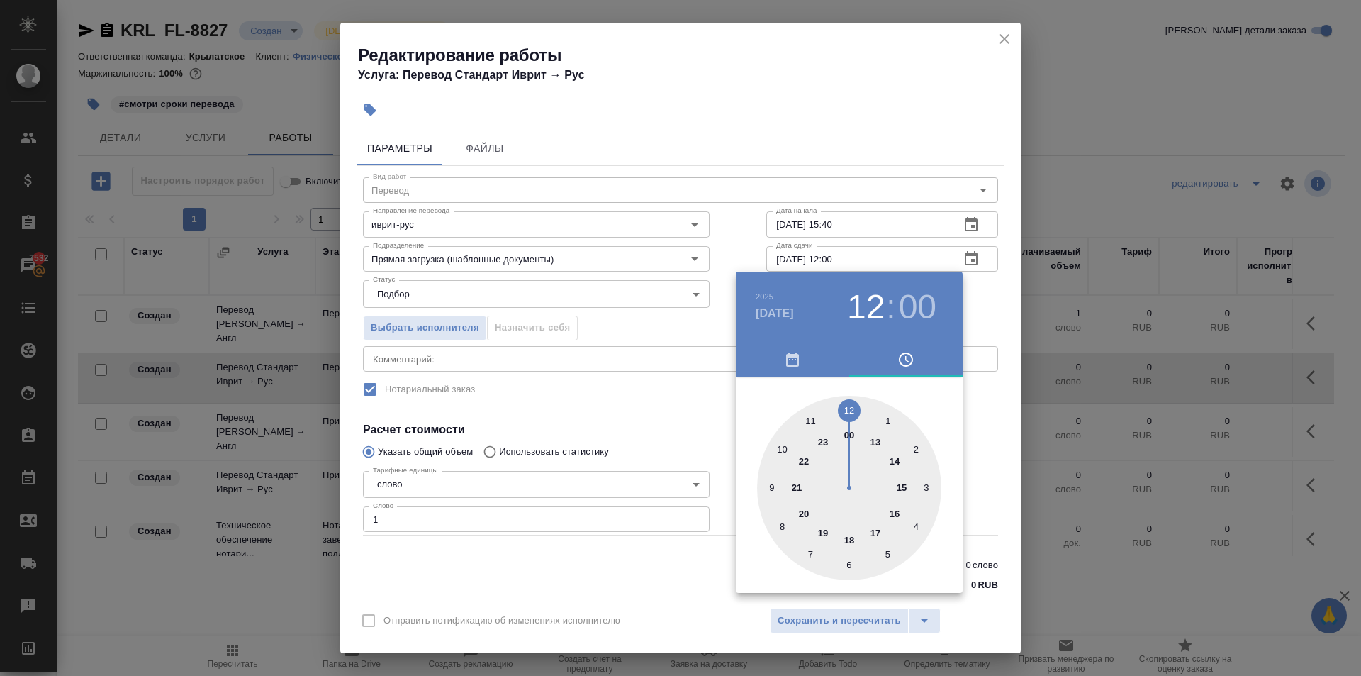
click at [783, 448] on div at bounding box center [849, 488] width 184 height 184
click at [959, 399] on div "00 05 10 15 20 25 30 35 40 45 50 55" at bounding box center [849, 488] width 227 height 184
click at [969, 398] on div at bounding box center [680, 338] width 1361 height 676
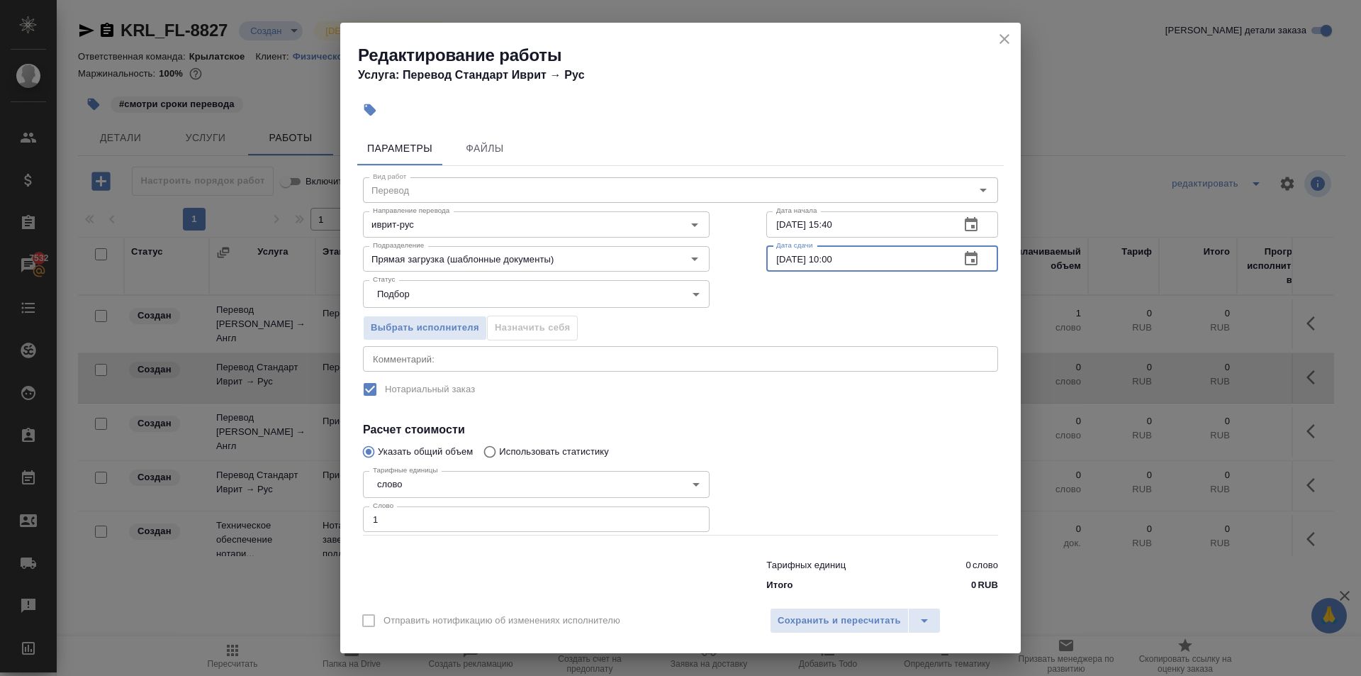
drag, startPoint x: 868, startPoint y: 266, endPoint x: 705, endPoint y: 250, distance: 163.1
click at [705, 250] on div "Вид работ Перевод Вид работ Направление перевода иврит-рус Направление перевода…" at bounding box center [680, 382] width 647 height 432
drag, startPoint x: 864, startPoint y: 228, endPoint x: 632, endPoint y: 228, distance: 232.5
click at [632, 228] on div "Направление перевода иврит-рус Направление перевода Дата начала 15.10.2025 15:4…" at bounding box center [681, 222] width 692 height 91
paste input "6.10.2025 10:0"
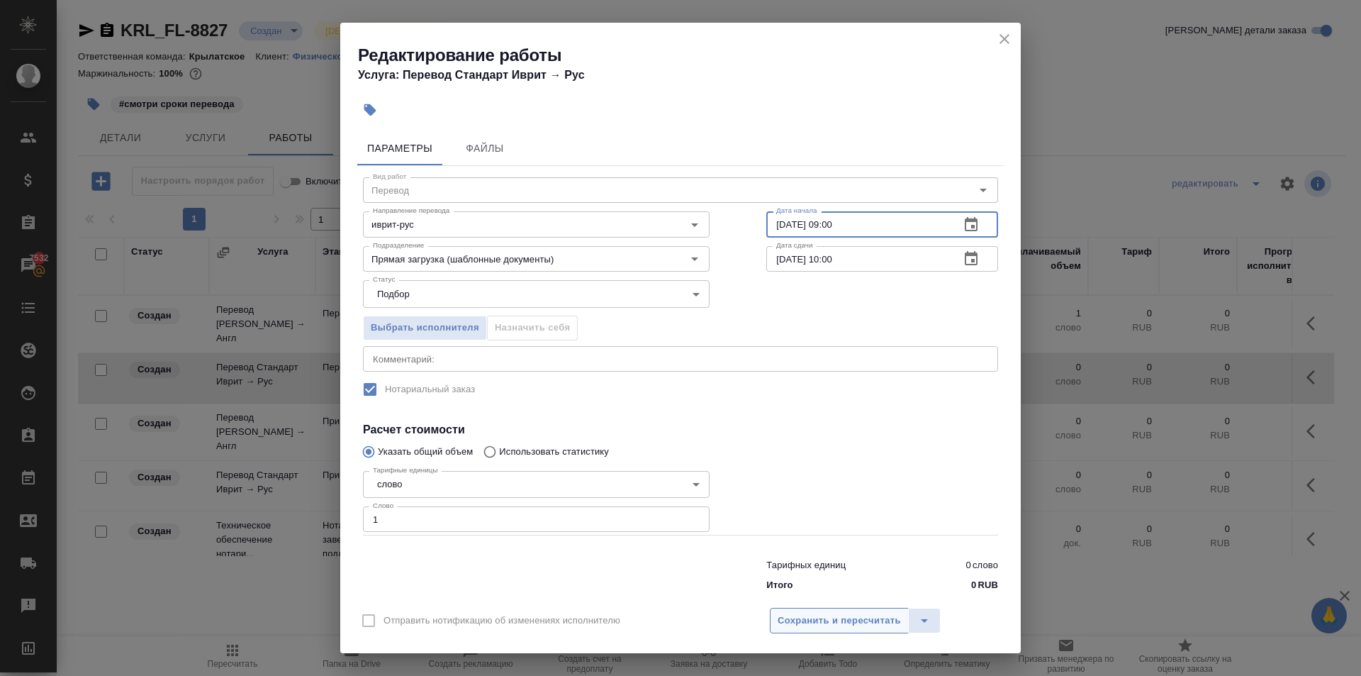
click at [822, 621] on span "Сохранить и пересчитать" at bounding box center [839, 621] width 123 height 16
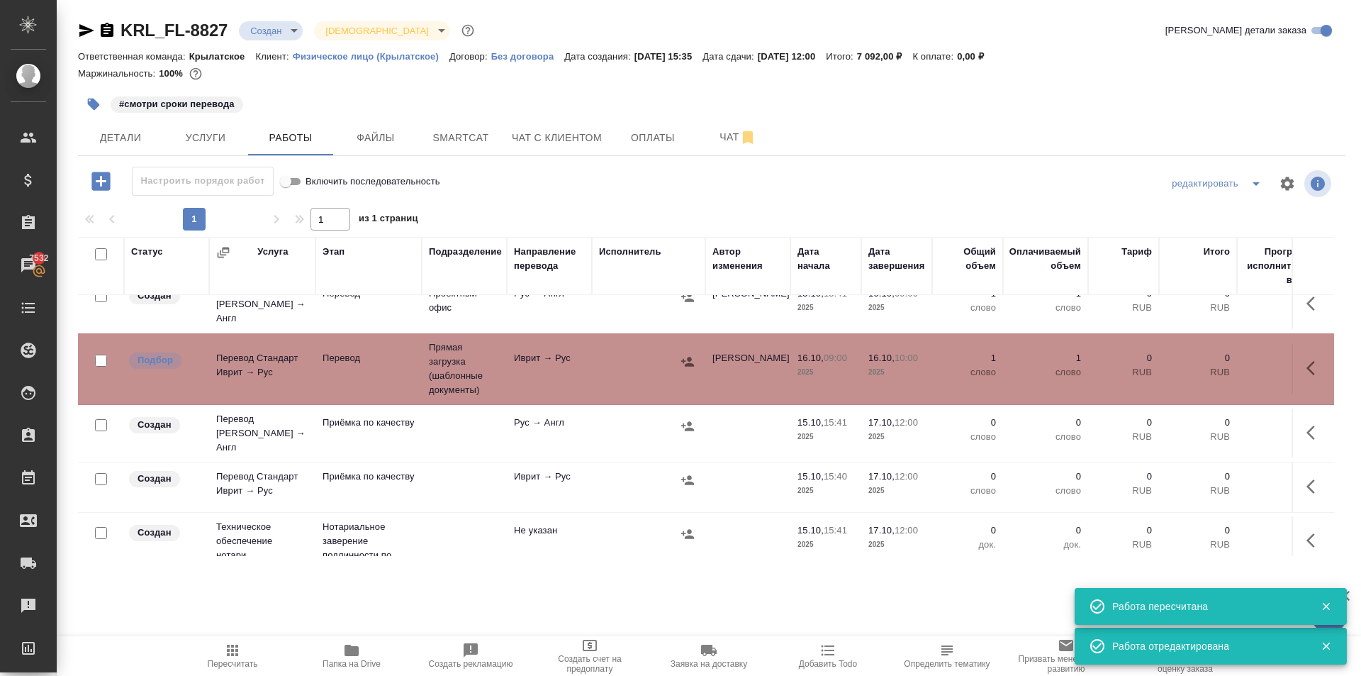
scroll to position [30, 0]
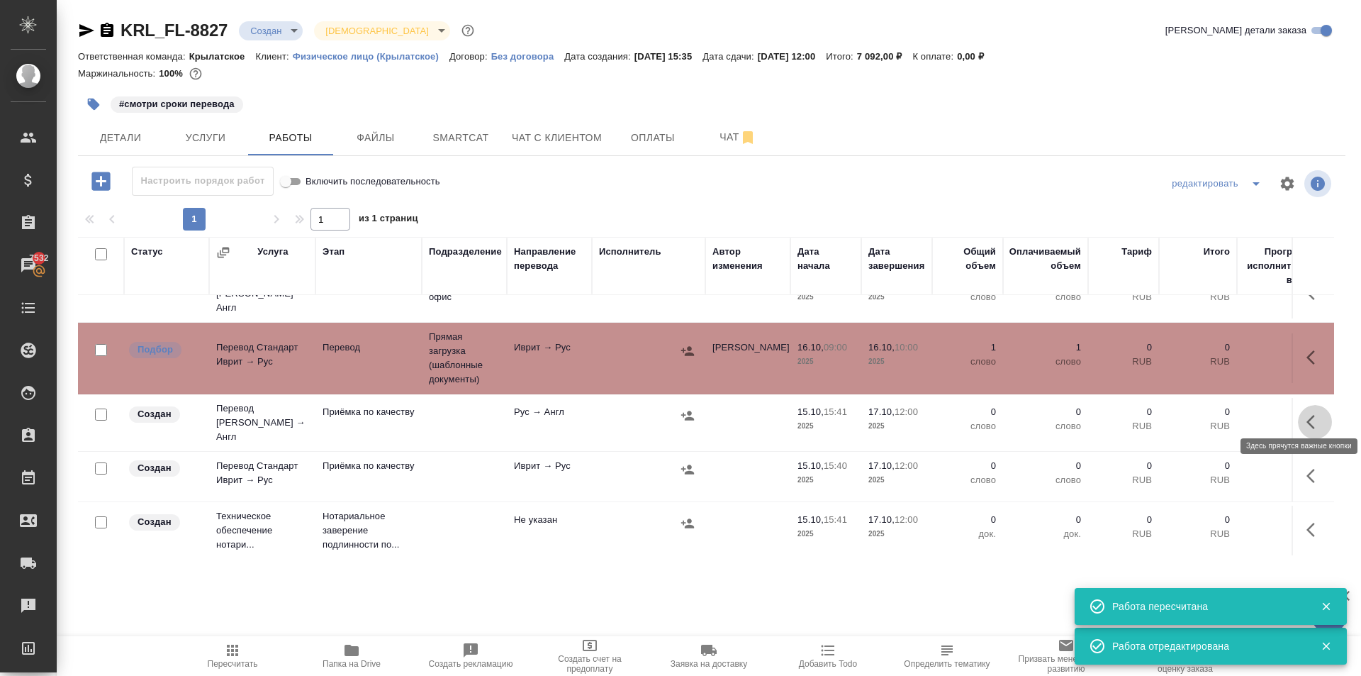
click at [1307, 413] on icon "button" at bounding box center [1315, 421] width 17 height 17
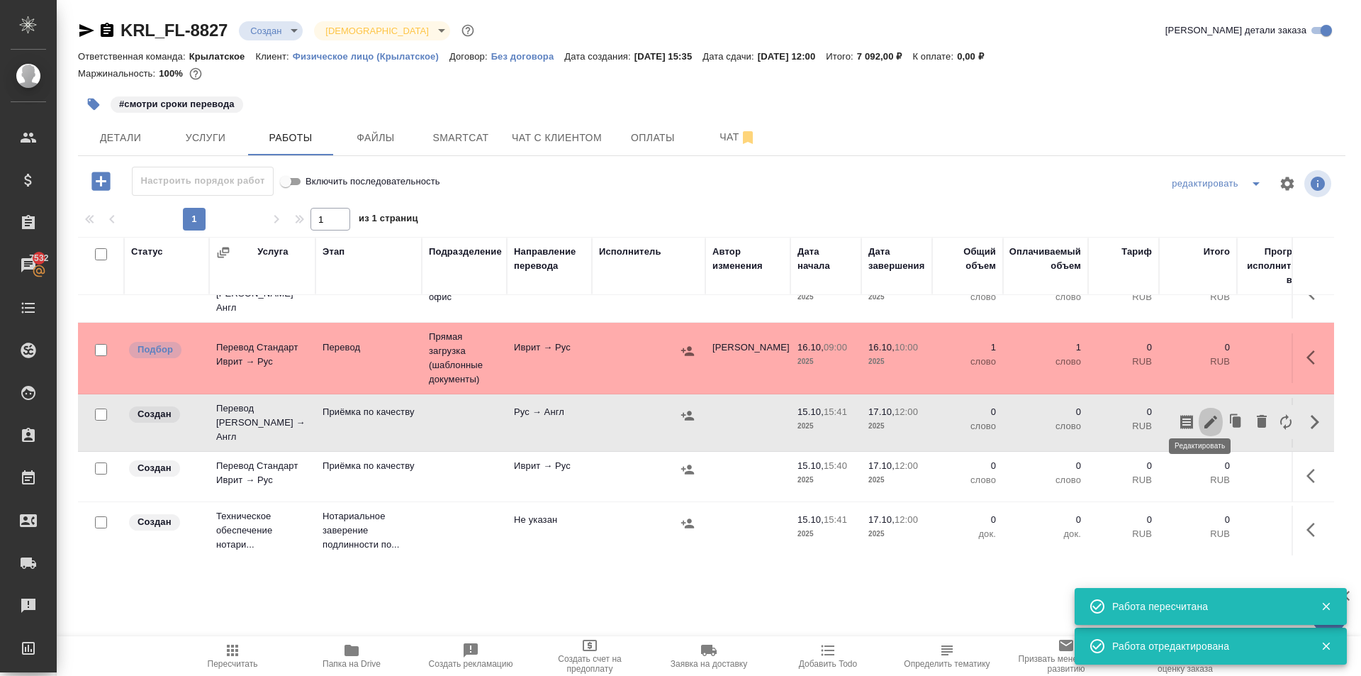
click at [1202, 413] on icon "button" at bounding box center [1210, 421] width 17 height 17
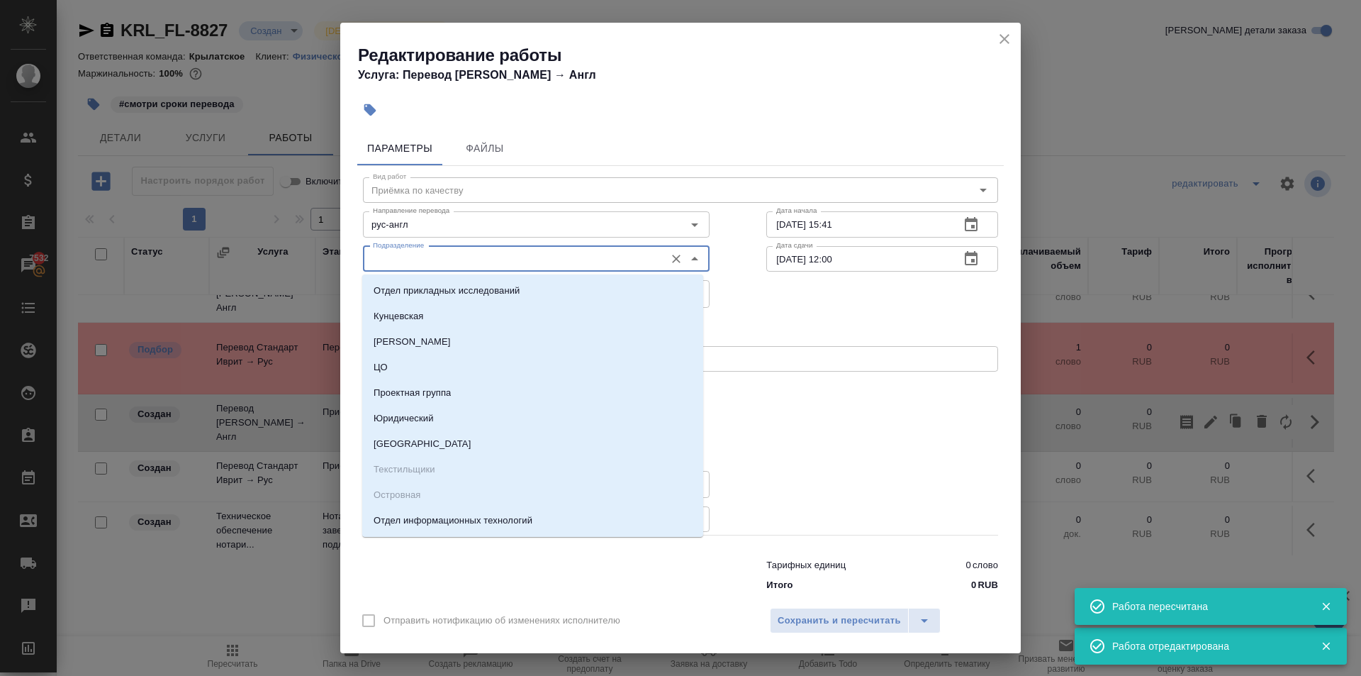
click at [505, 261] on input "Подразделение" at bounding box center [512, 258] width 291 height 17
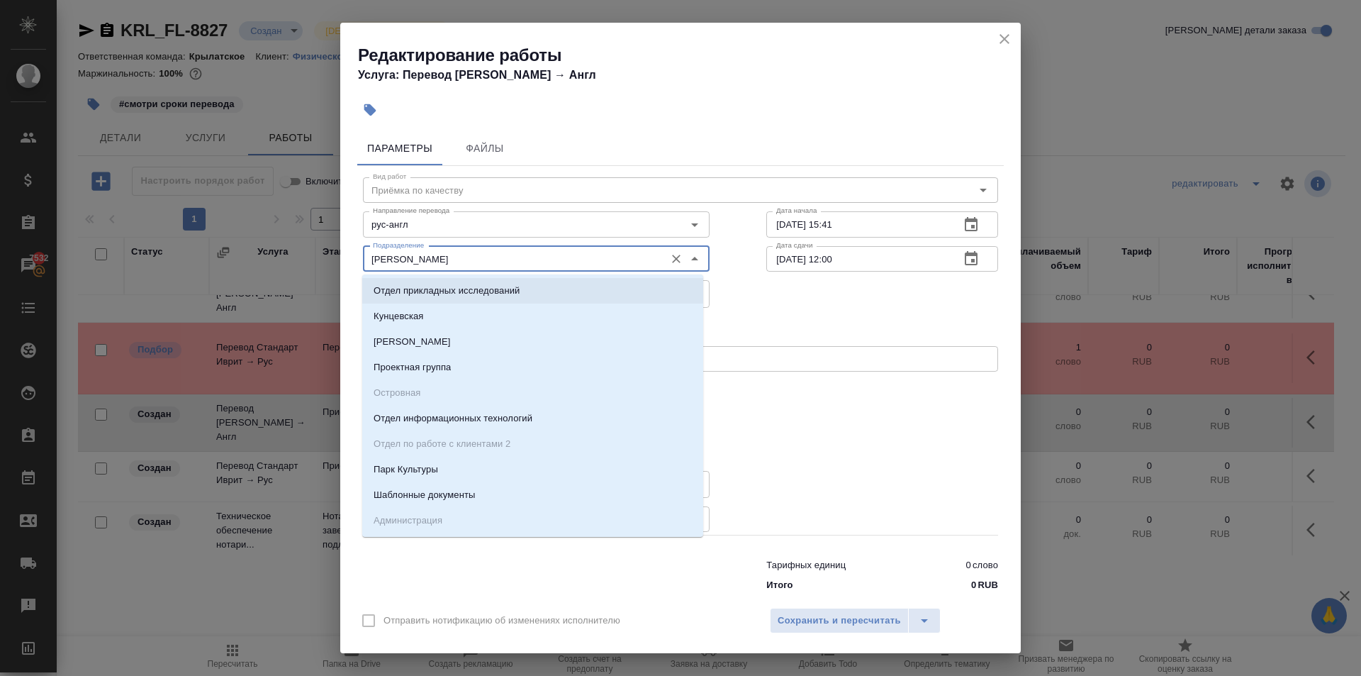
drag, startPoint x: 428, startPoint y: 276, endPoint x: 334, endPoint y: 280, distance: 94.4
click at [334, 280] on div "Редактирование работы Услуга: Перевод Стандарт Рус → Англ Параметры Файлы Вид р…" at bounding box center [680, 338] width 1361 height 676
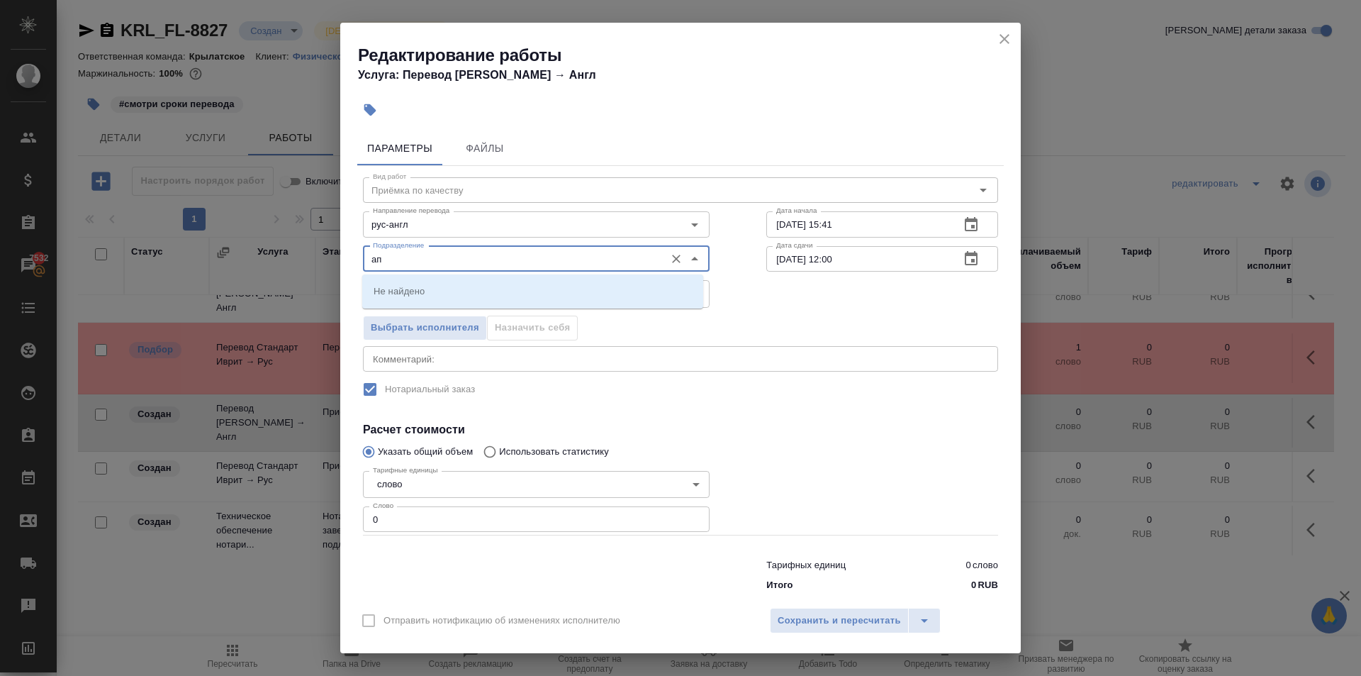
drag, startPoint x: 403, startPoint y: 262, endPoint x: 332, endPoint y: 250, distance: 71.8
click at [332, 250] on div "Редактирование работы Услуга: Перевод Стандарт Рус → Англ Параметры Файлы Вид р…" at bounding box center [680, 338] width 1361 height 676
click at [434, 287] on p "Прямая загрузка (шаблонные документы)" at bounding box center [465, 291] width 182 height 14
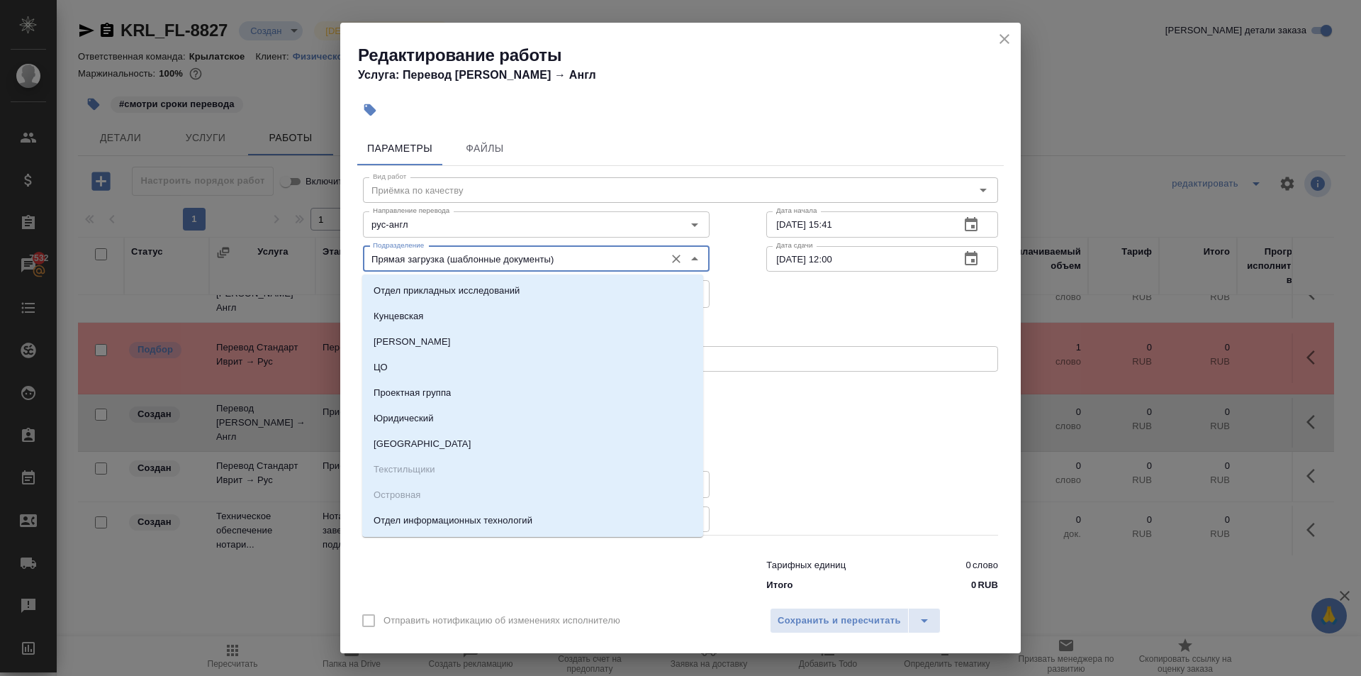
drag, startPoint x: 549, startPoint y: 255, endPoint x: 330, endPoint y: 254, distance: 219.8
click at [330, 254] on div "Редактирование работы Услуга: Перевод Стандарт Рус → Англ Параметры Файлы Вид р…" at bounding box center [680, 338] width 1361 height 676
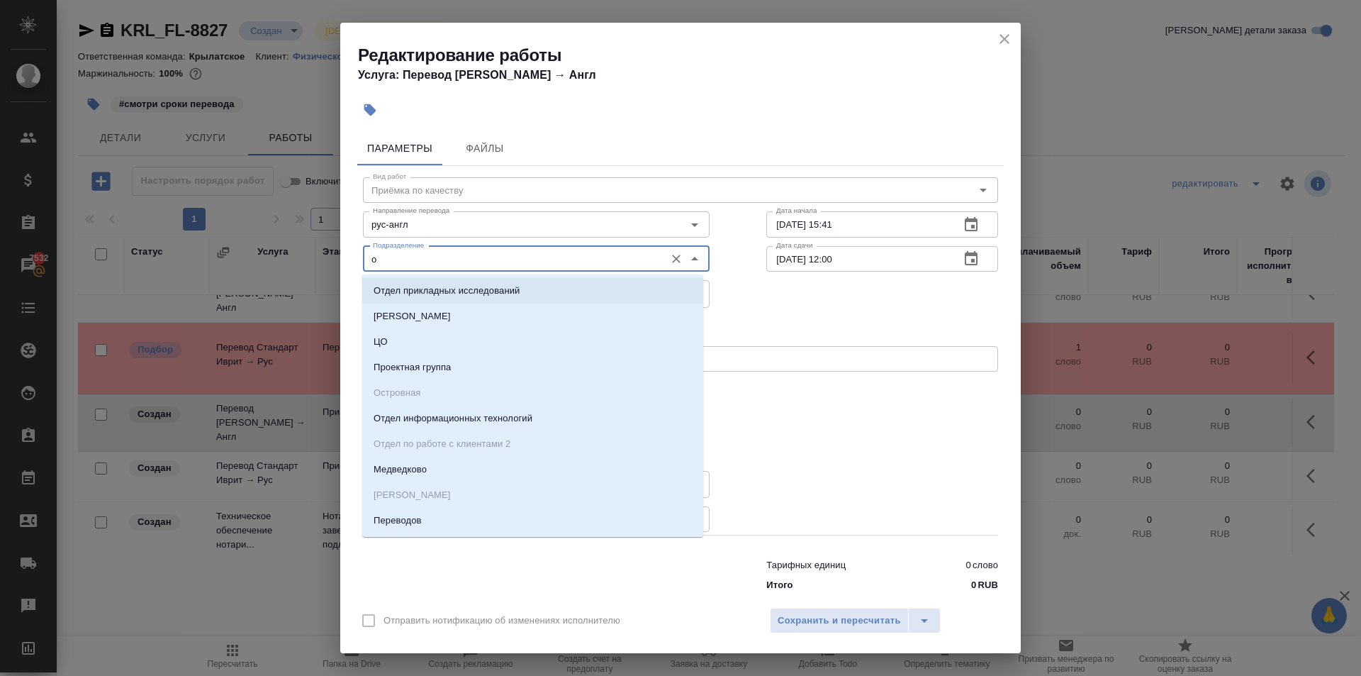
click at [391, 288] on p "Отдел прикладных исследований" at bounding box center [447, 291] width 146 height 14
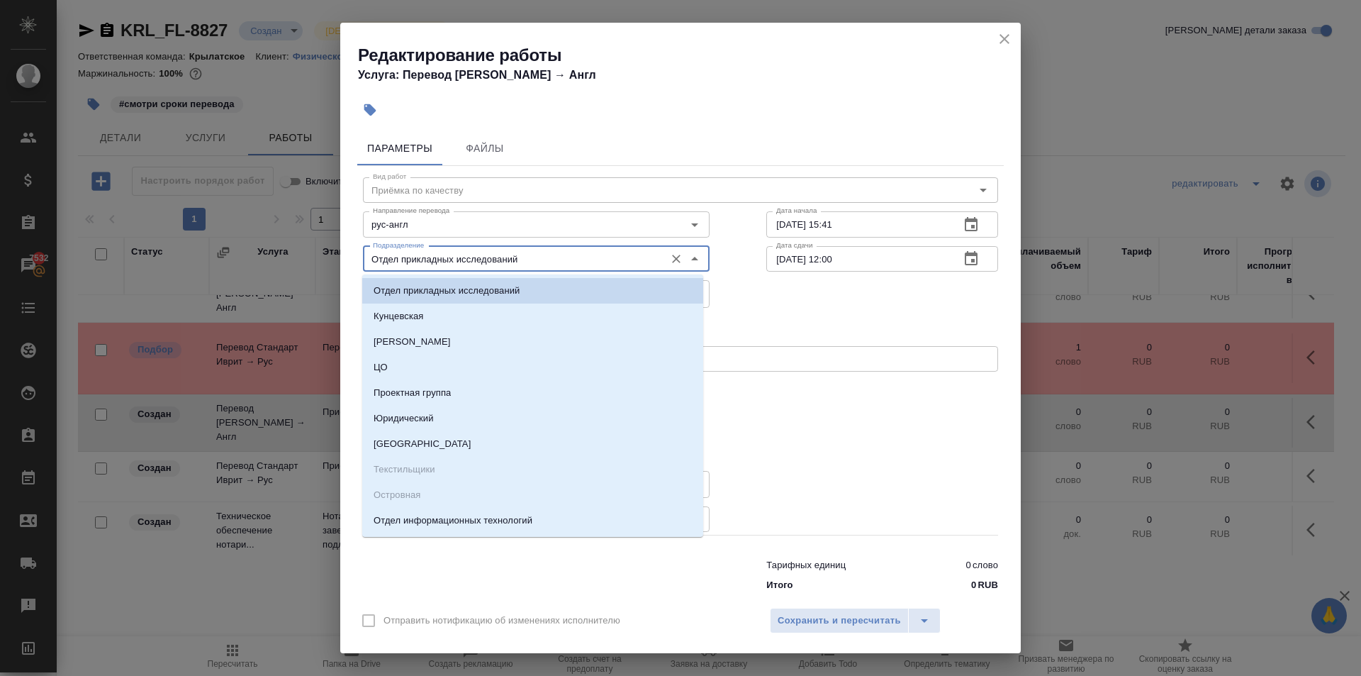
drag, startPoint x: 538, startPoint y: 264, endPoint x: 251, endPoint y: 252, distance: 287.4
click at [251, 252] on div "Редактирование работы Услуга: Перевод Стандарт Рус → Англ Параметры Файлы Вид р…" at bounding box center [680, 338] width 1361 height 676
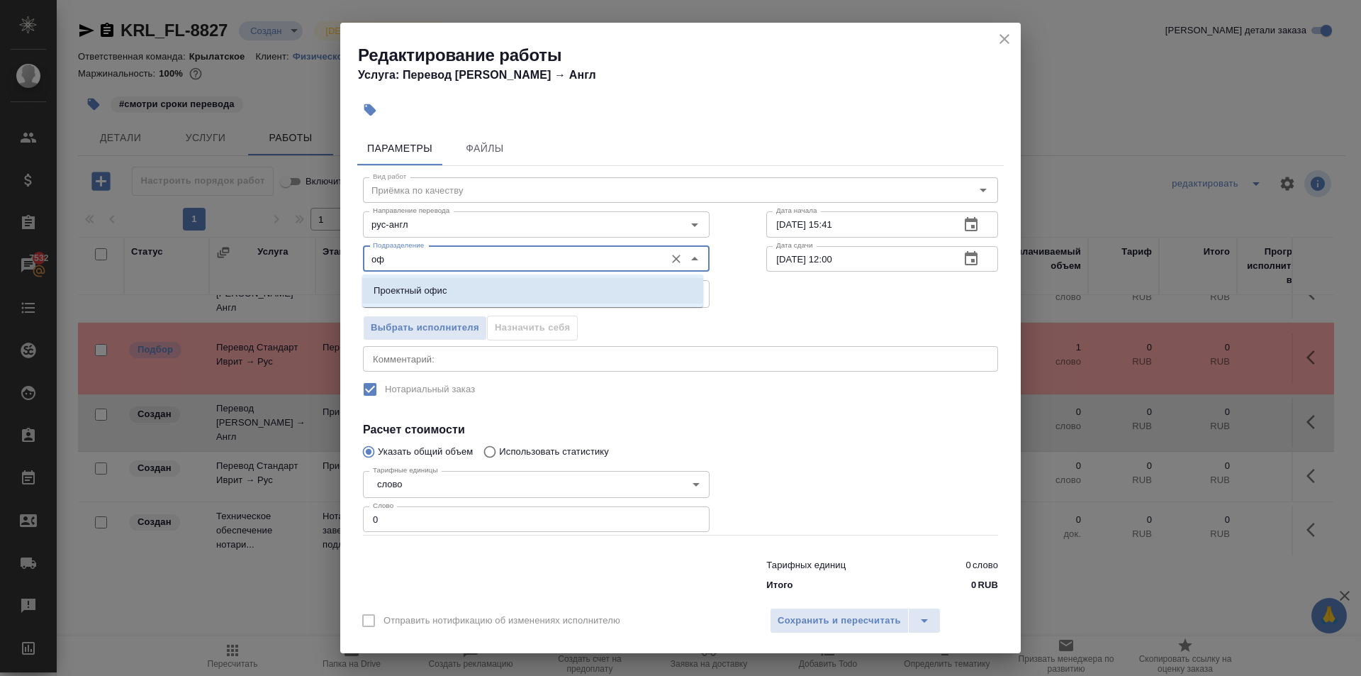
click at [414, 282] on li "Проектный офис" at bounding box center [532, 291] width 341 height 26
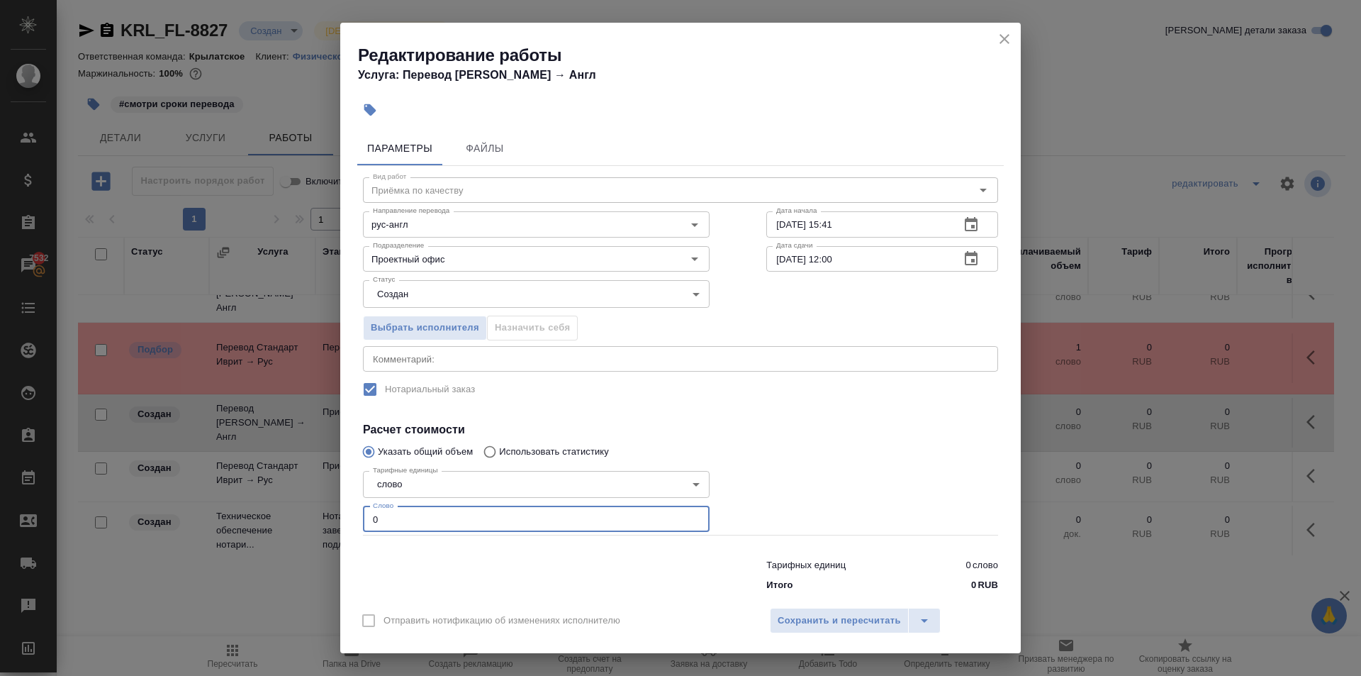
drag, startPoint x: 414, startPoint y: 522, endPoint x: 316, endPoint y: 511, distance: 98.5
click at [316, 511] on div "Редактирование работы Услуга: Перевод Стандарт Рус → Англ Параметры Файлы Вид р…" at bounding box center [680, 338] width 1361 height 676
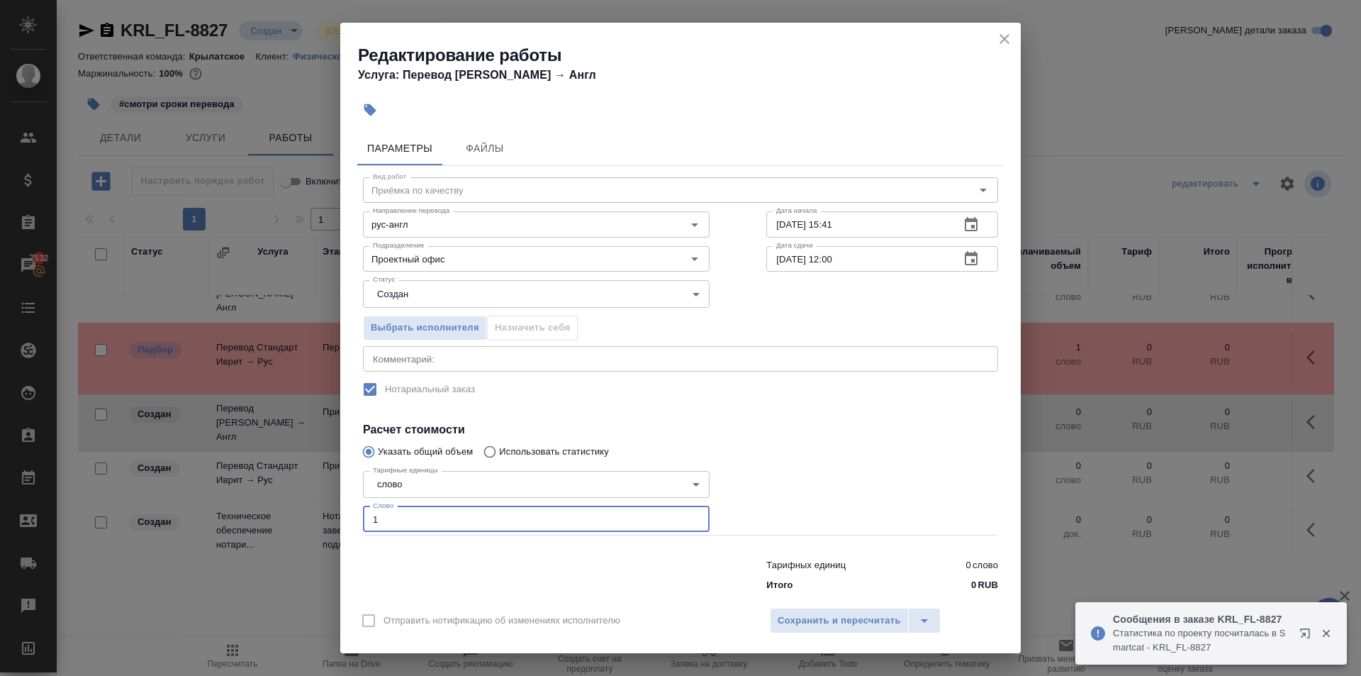
click at [965, 259] on icon "button" at bounding box center [971, 258] width 13 height 14
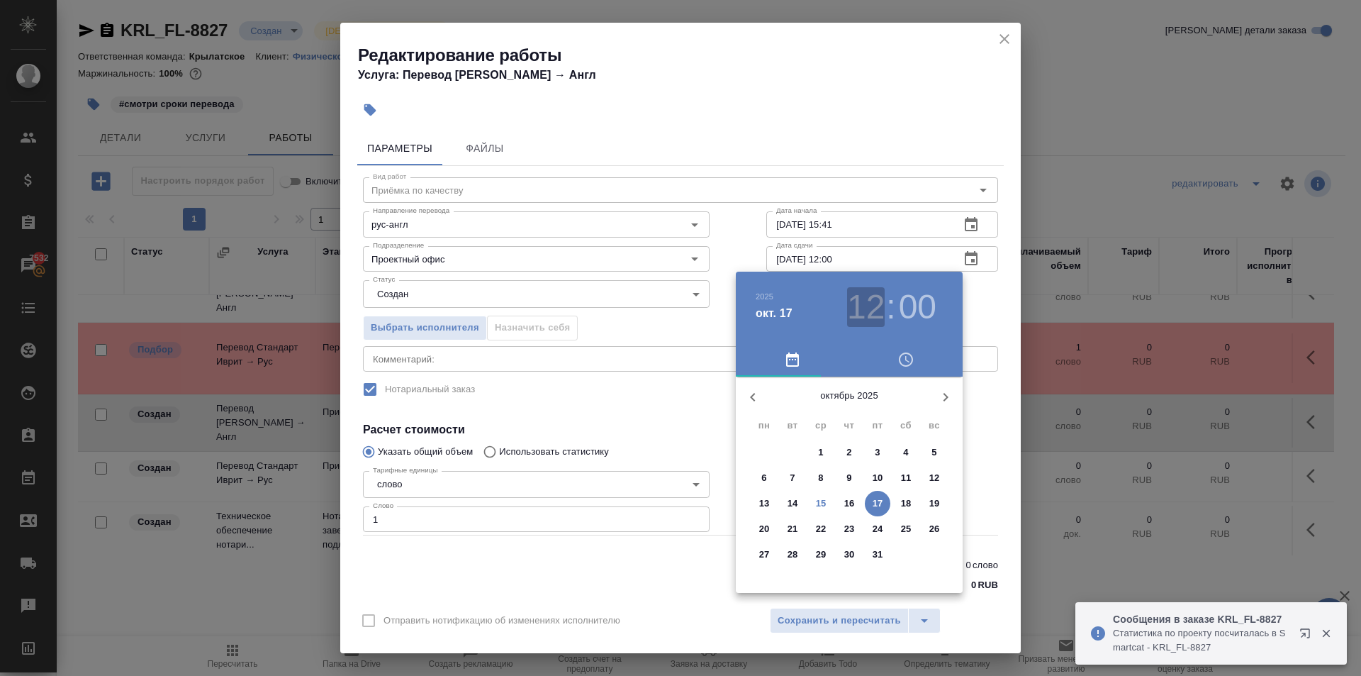
click at [863, 306] on h3 "12" at bounding box center [866, 307] width 38 height 40
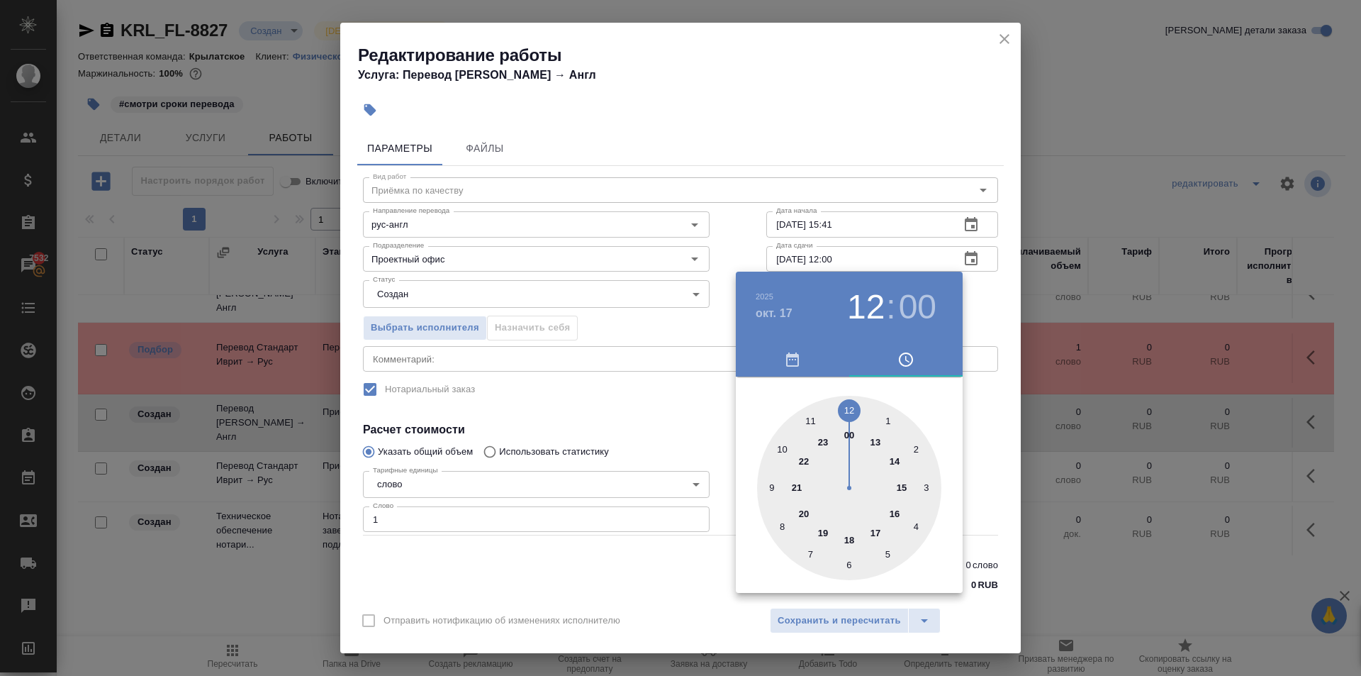
click at [781, 447] on div at bounding box center [849, 488] width 184 height 184
click at [997, 411] on div at bounding box center [680, 338] width 1361 height 676
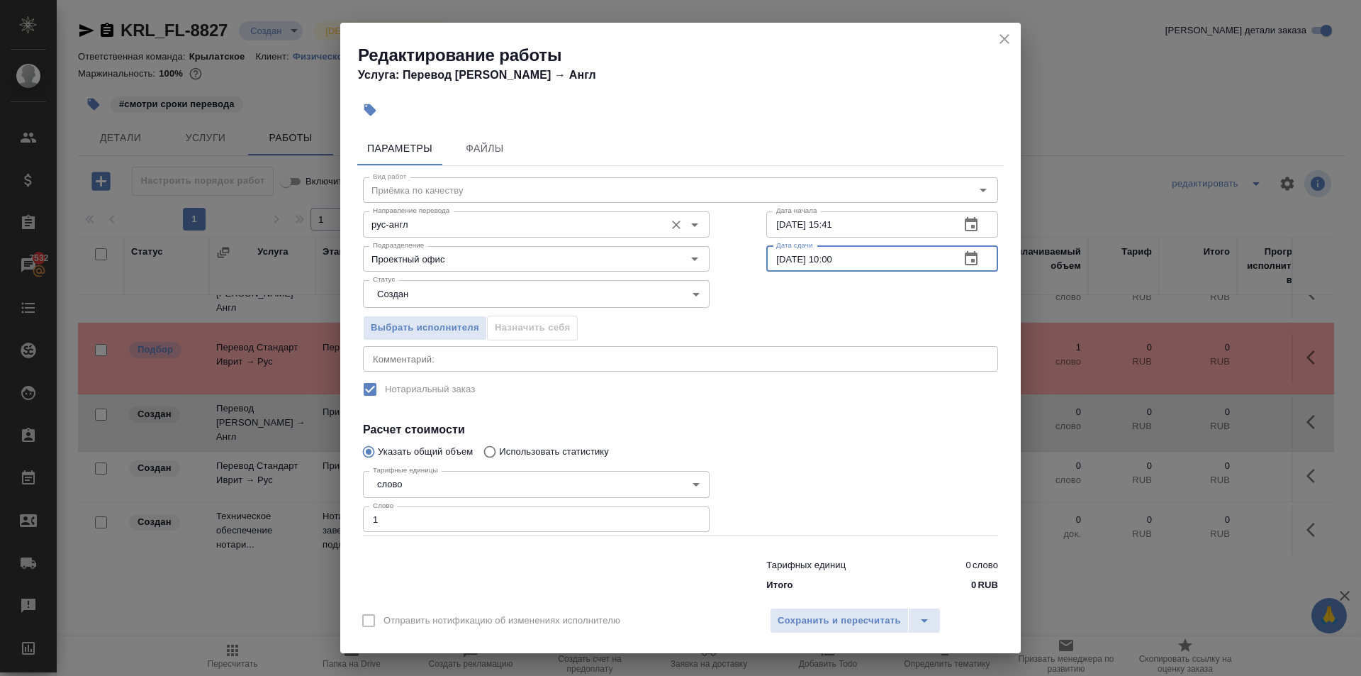
drag, startPoint x: 857, startPoint y: 259, endPoint x: 576, endPoint y: 235, distance: 281.8
click at [576, 235] on div "Вид работ Приёмка по качеству Вид работ Направление перевода рус-англ Направлен…" at bounding box center [680, 382] width 647 height 432
drag, startPoint x: 870, startPoint y: 220, endPoint x: 676, endPoint y: 236, distance: 194.2
click at [676, 236] on div "Направление перевода рус-англ Направление перевода Дата начала 15.10.2025 15:41…" at bounding box center [681, 222] width 692 height 91
paste input "7.10.2025 10:00"
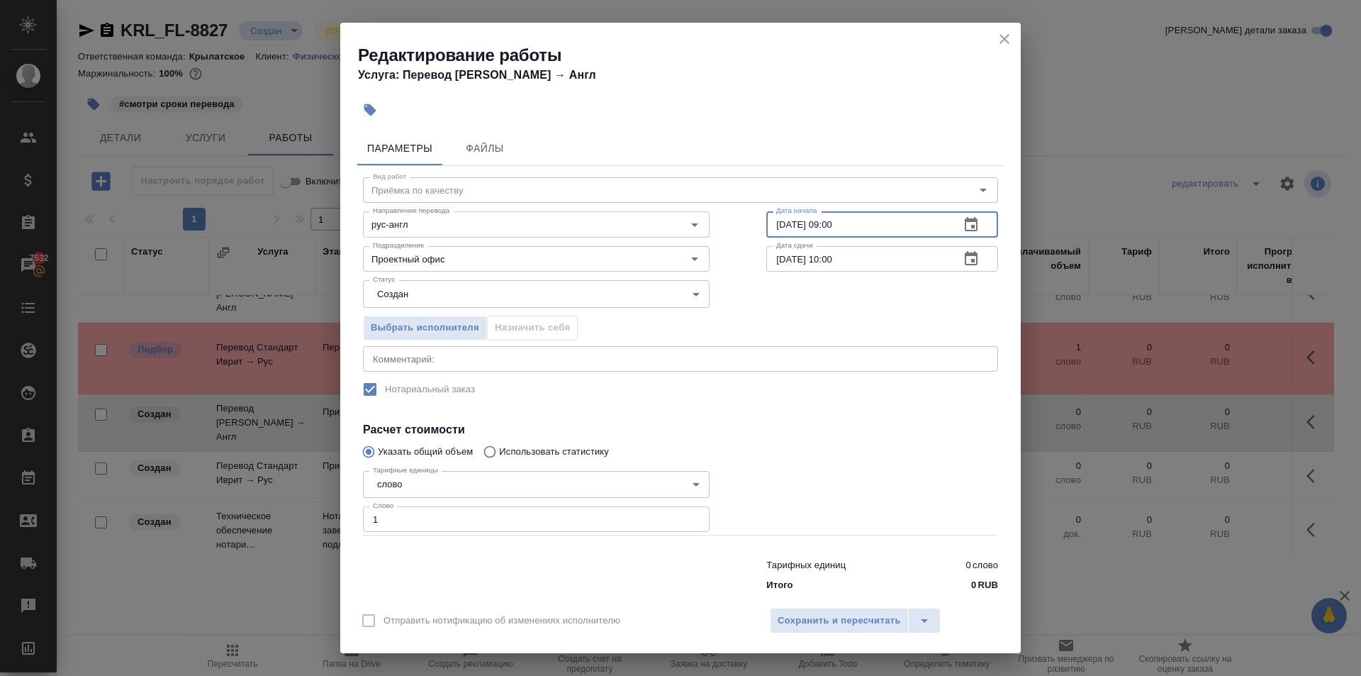
click at [642, 309] on div "Выбрать исполнителя Назначить себя" at bounding box center [536, 325] width 403 height 86
click at [869, 629] on button "Сохранить и пересчитать" at bounding box center [839, 621] width 139 height 26
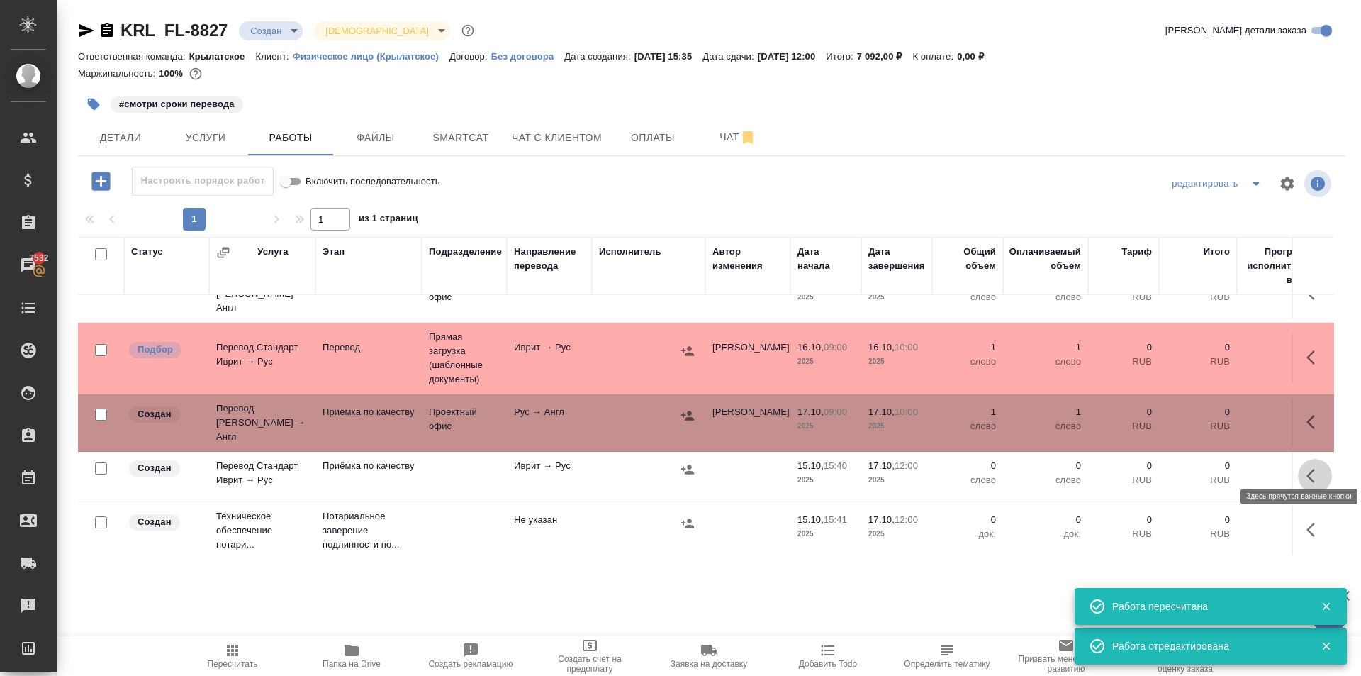
click at [1307, 467] on icon "button" at bounding box center [1315, 475] width 17 height 17
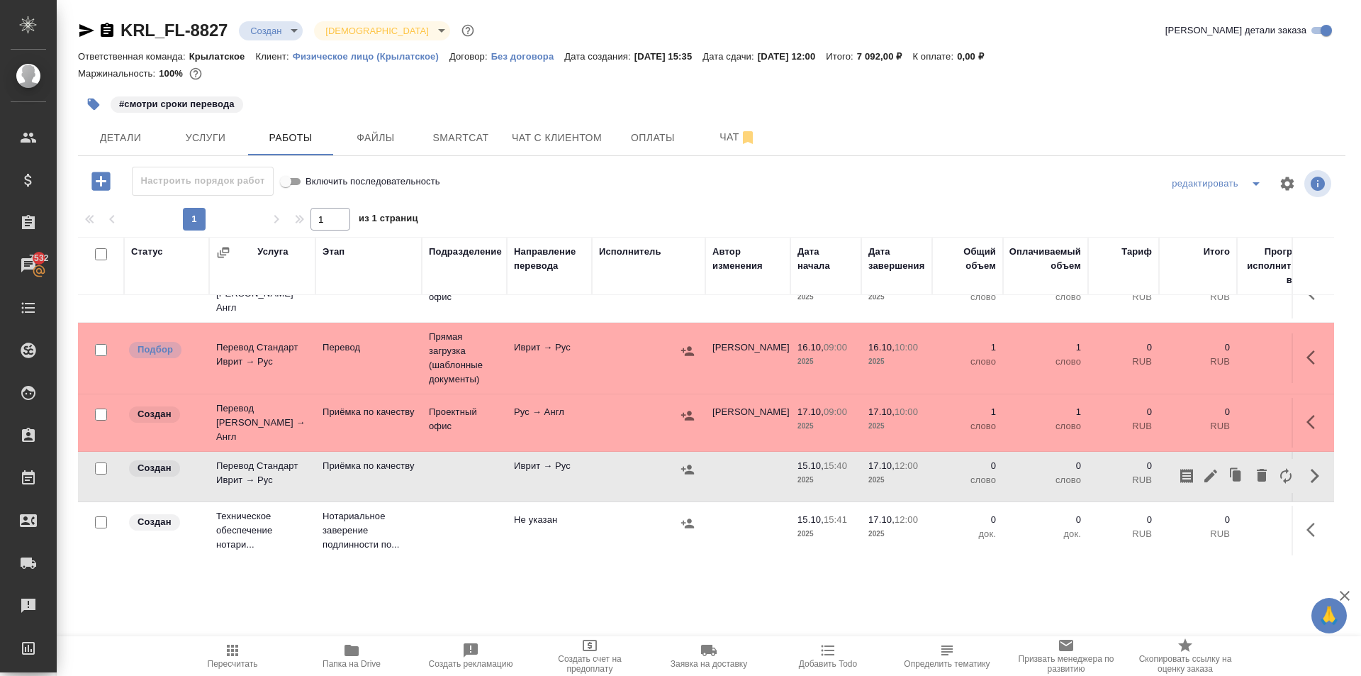
drag, startPoint x: 1201, startPoint y: 463, endPoint x: 898, endPoint y: 395, distance: 310.3
click at [898, 395] on tbody "Создан Перевод Стандарт Рус → Англ Перевод Проектный офис Рус → Англ Касымов Ти…" at bounding box center [760, 412] width 1365 height 294
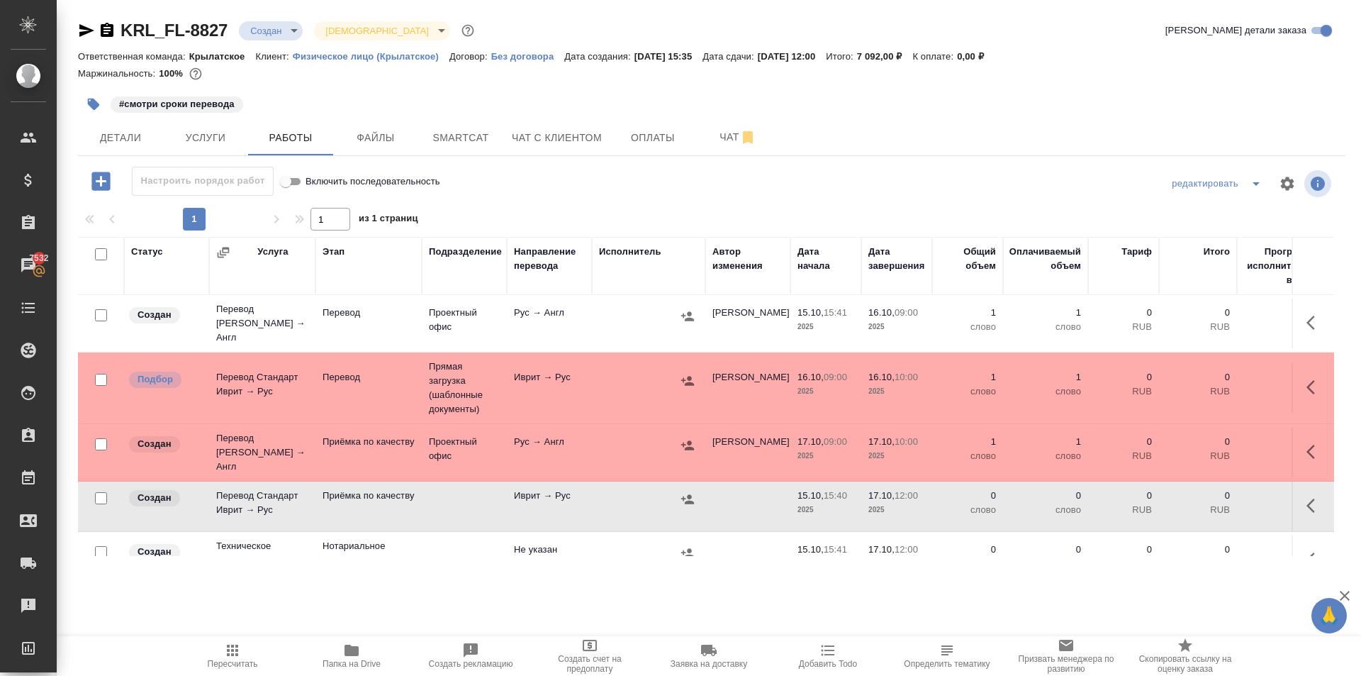
scroll to position [0, 0]
click at [1307, 498] on icon "button" at bounding box center [1315, 506] width 17 height 17
click at [1204, 500] on icon "button" at bounding box center [1210, 506] width 13 height 13
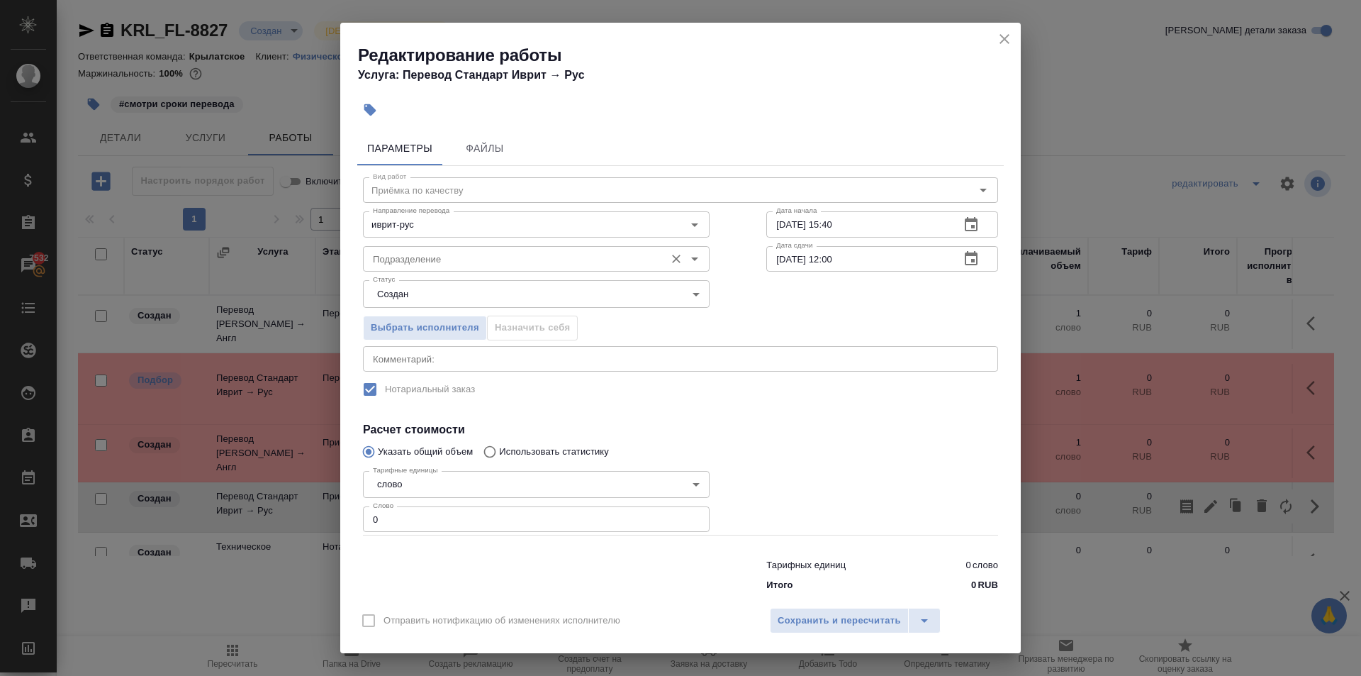
click at [473, 246] on div "Подразделение" at bounding box center [536, 259] width 347 height 26
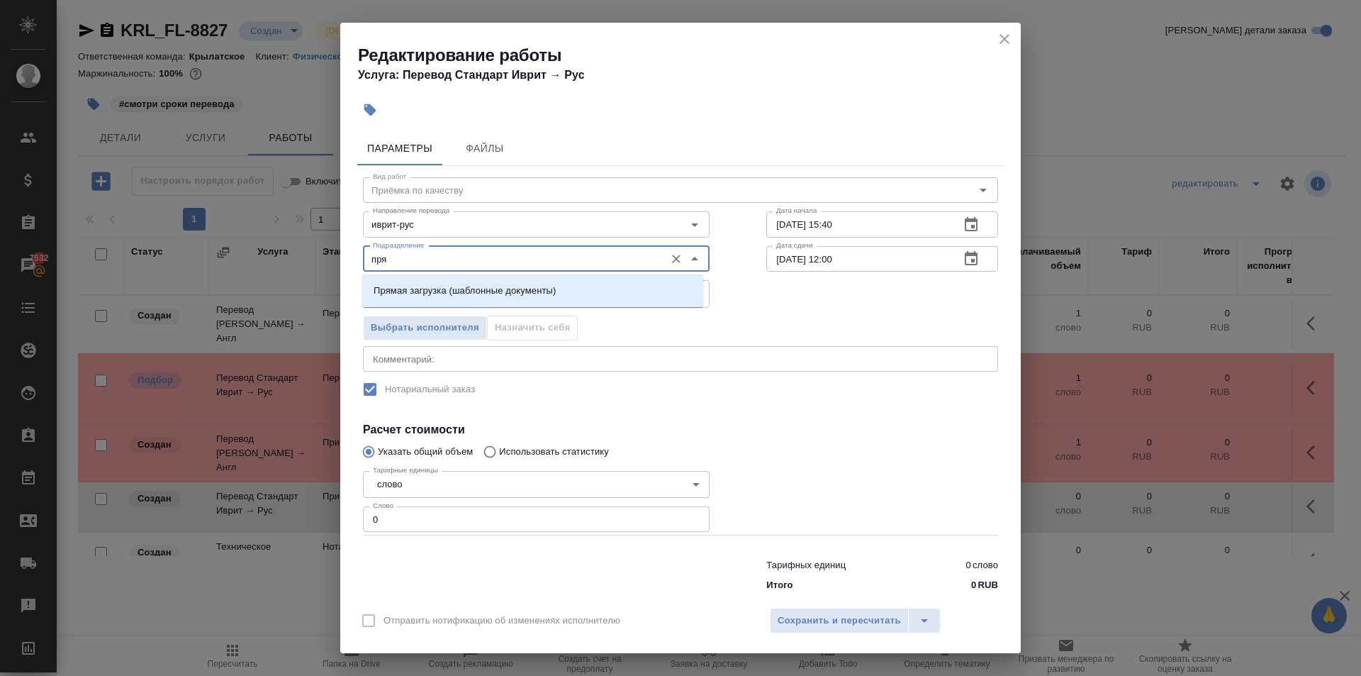
click at [459, 289] on p "Прямая загрузка (шаблонные документы)" at bounding box center [465, 291] width 182 height 14
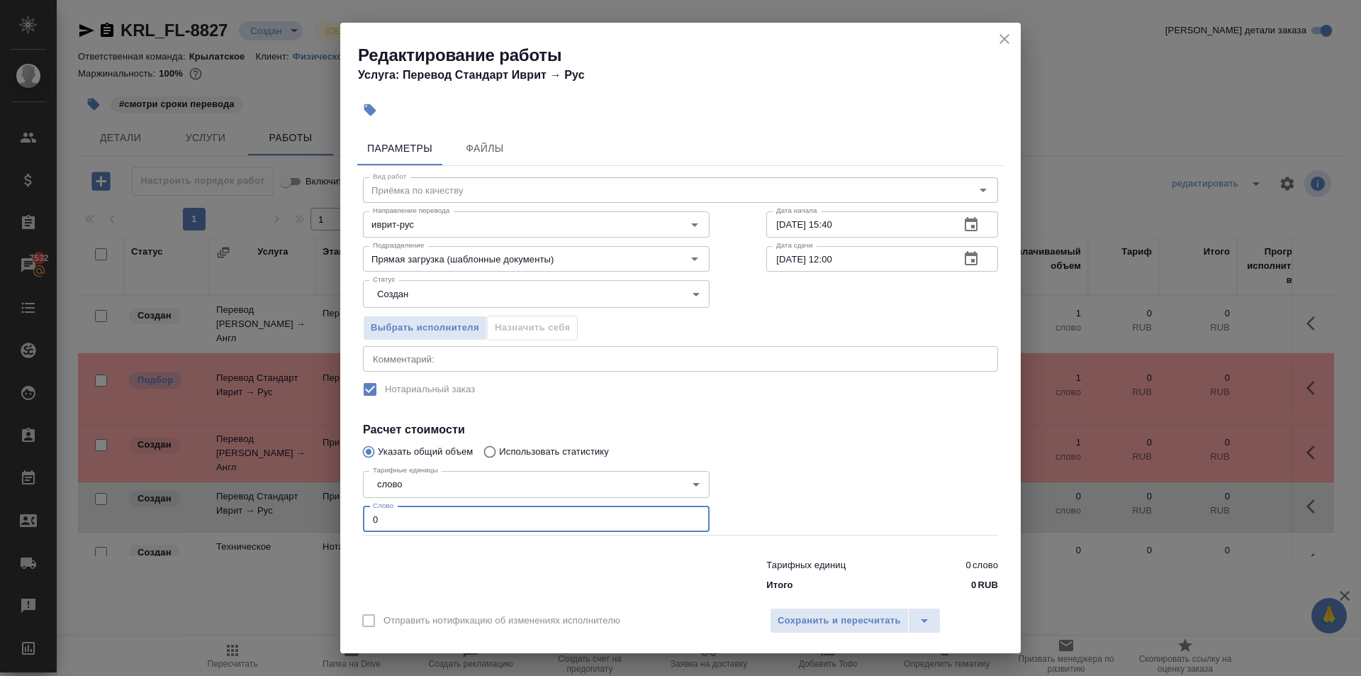
drag, startPoint x: 376, startPoint y: 514, endPoint x: 349, endPoint y: 517, distance: 27.8
click at [349, 517] on div "Параметры Файлы Вид работ Приёмка по качеству Вид работ Направление перевода ив…" at bounding box center [680, 361] width 681 height 473
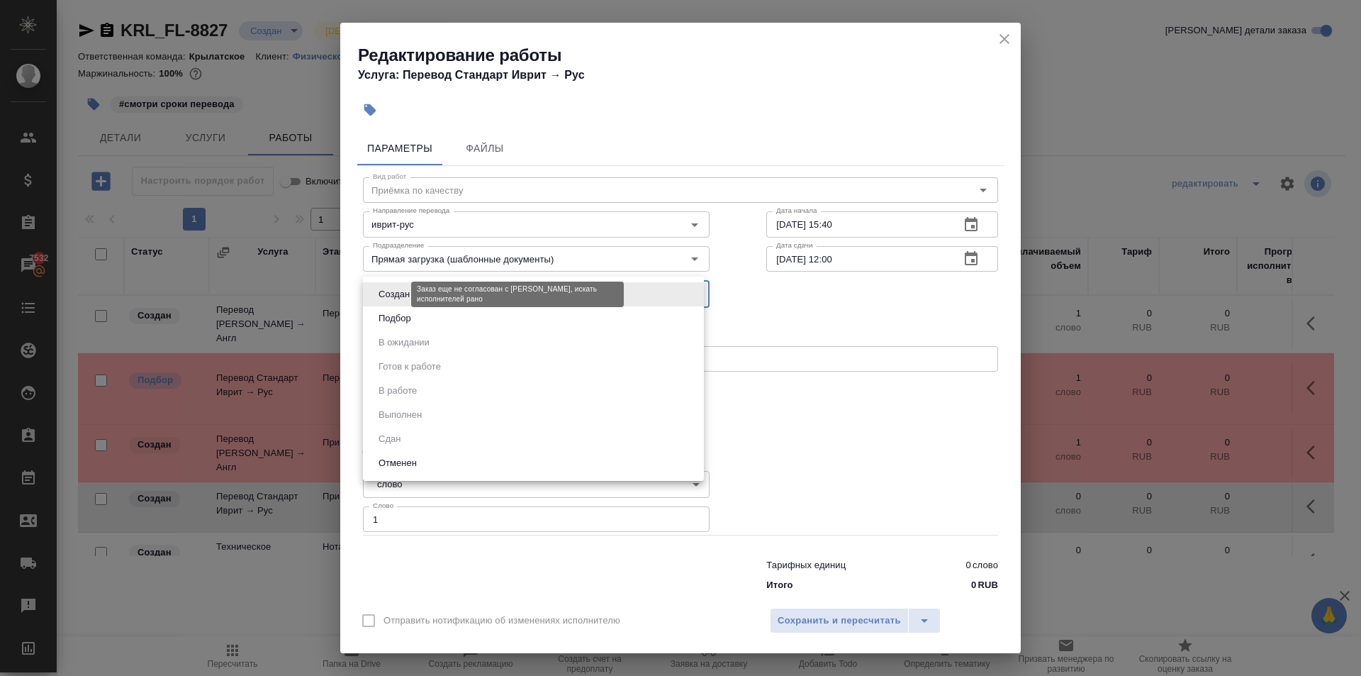
drag, startPoint x: 391, startPoint y: 295, endPoint x: 399, endPoint y: 313, distance: 19.4
click at [392, 297] on body "🙏 .cls-1 fill:#fff; AWATERA Kasymov Timur Клиенты Спецификации Заказы 7532 Чаты…" at bounding box center [680, 338] width 1361 height 676
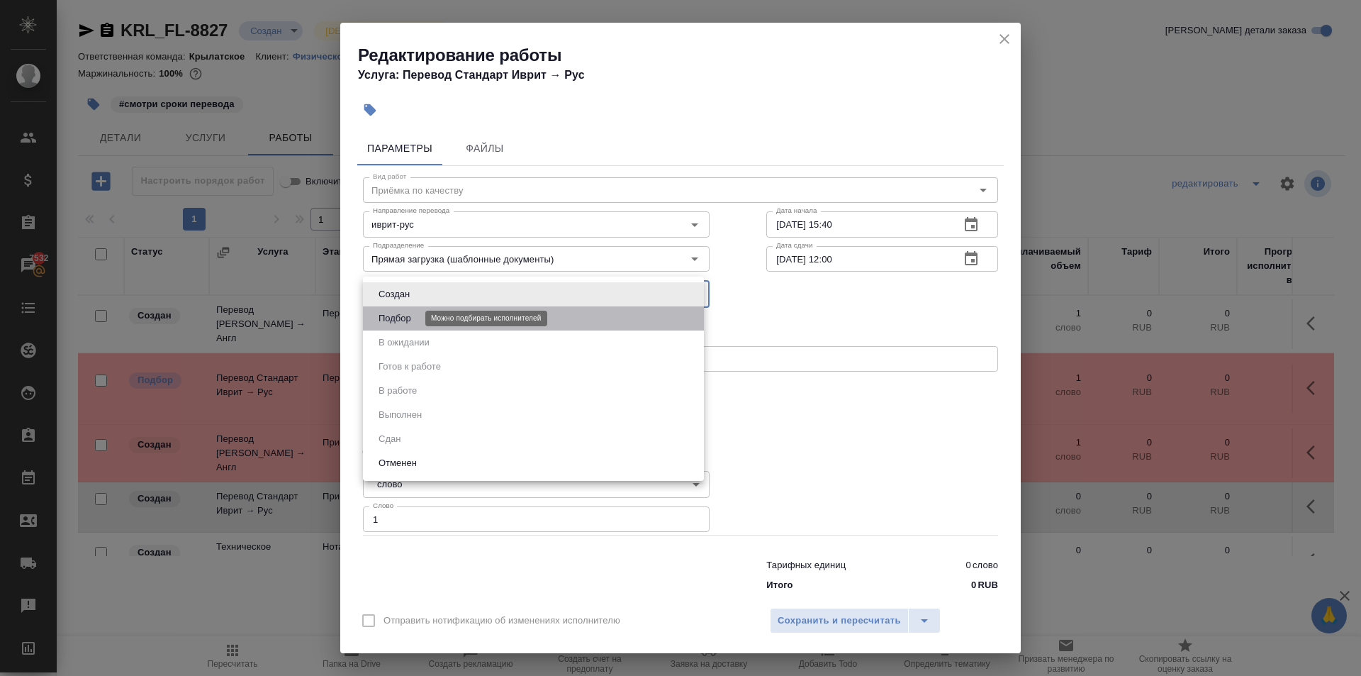
click at [399, 313] on button "Подбор" at bounding box center [394, 319] width 41 height 16
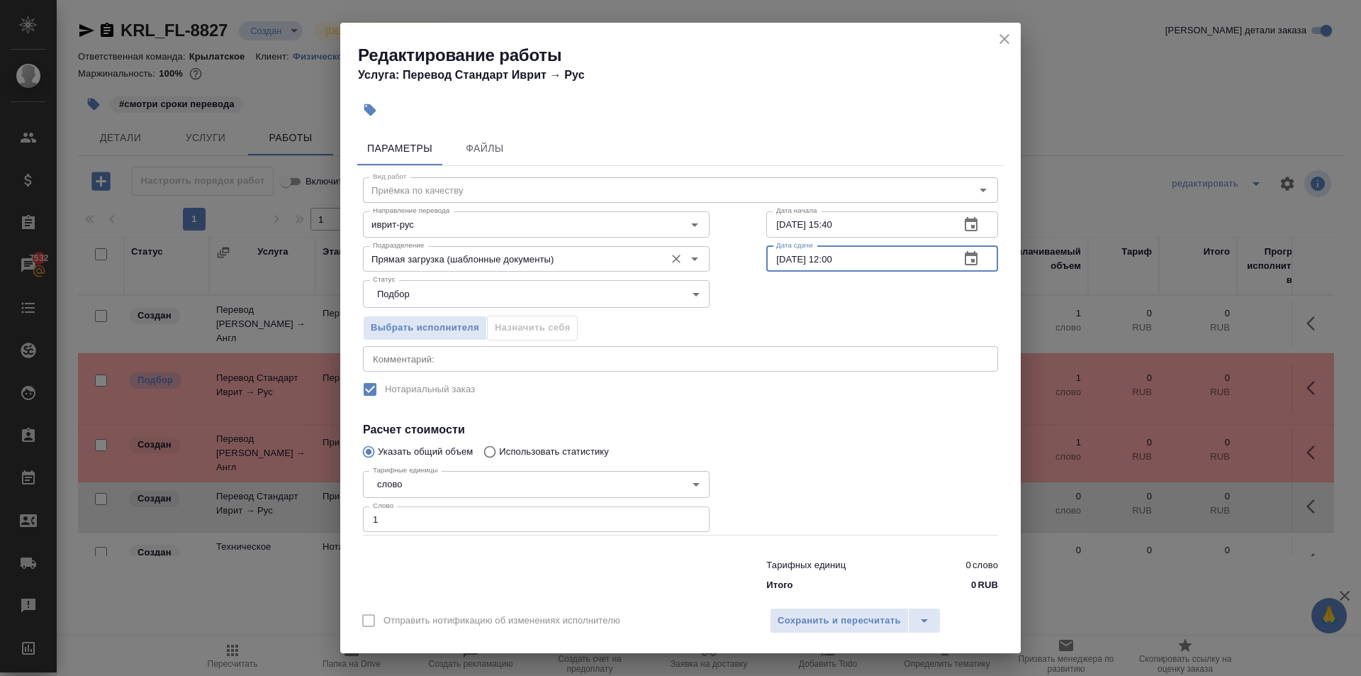
drag, startPoint x: 875, startPoint y: 265, endPoint x: 666, endPoint y: 257, distance: 208.6
click at [666, 257] on div "Подразделение Прямая загрузка (шаблонные документы) Подразделение Дата сдачи 17…" at bounding box center [681, 257] width 692 height 91
paste input "0"
drag, startPoint x: 875, startPoint y: 259, endPoint x: 712, endPoint y: 256, distance: 162.4
click at [711, 255] on div "Вид работ Приёмка по качеству Вид работ Направление перевода иврит-рус Направле…" at bounding box center [680, 382] width 647 height 432
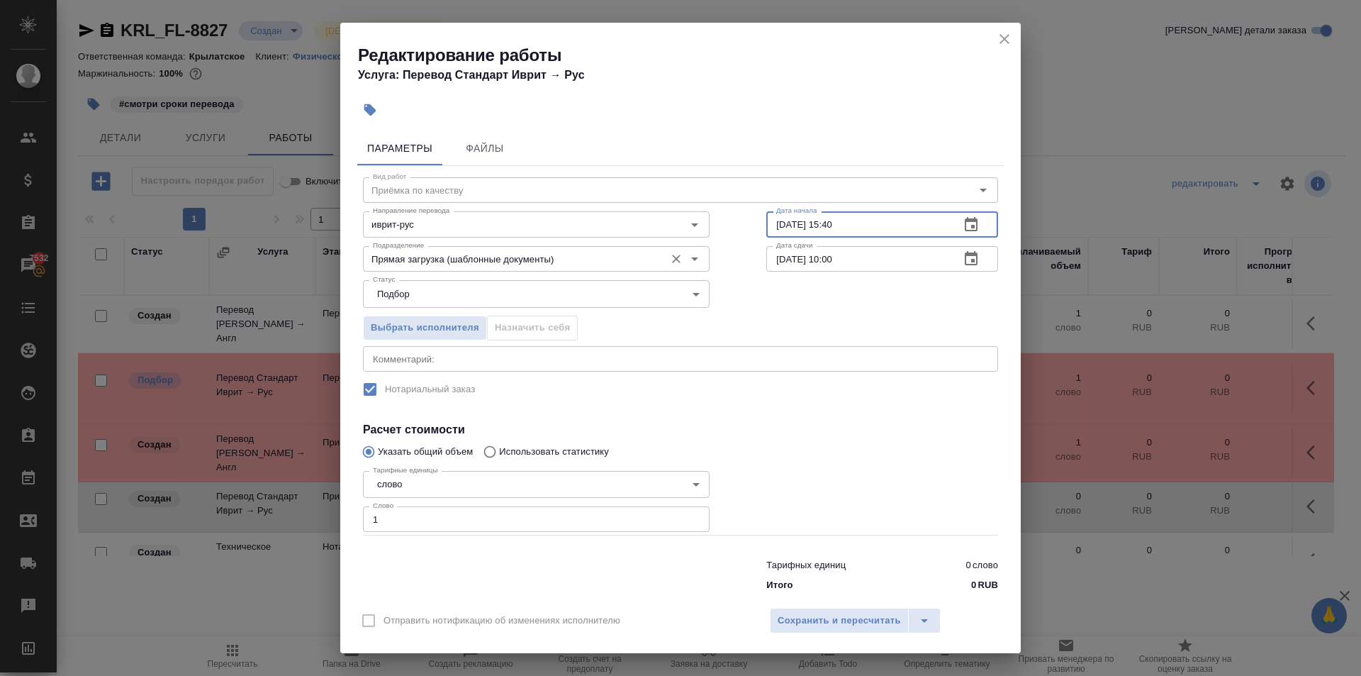
drag, startPoint x: 873, startPoint y: 226, endPoint x: 698, endPoint y: 249, distance: 175.9
click at [698, 247] on div "Вид работ Приёмка по качеству Вид работ Направление перевода иврит-рус Направле…" at bounding box center [680, 382] width 647 height 432
click at [840, 615] on span "Сохранить и пересчитать" at bounding box center [839, 621] width 123 height 16
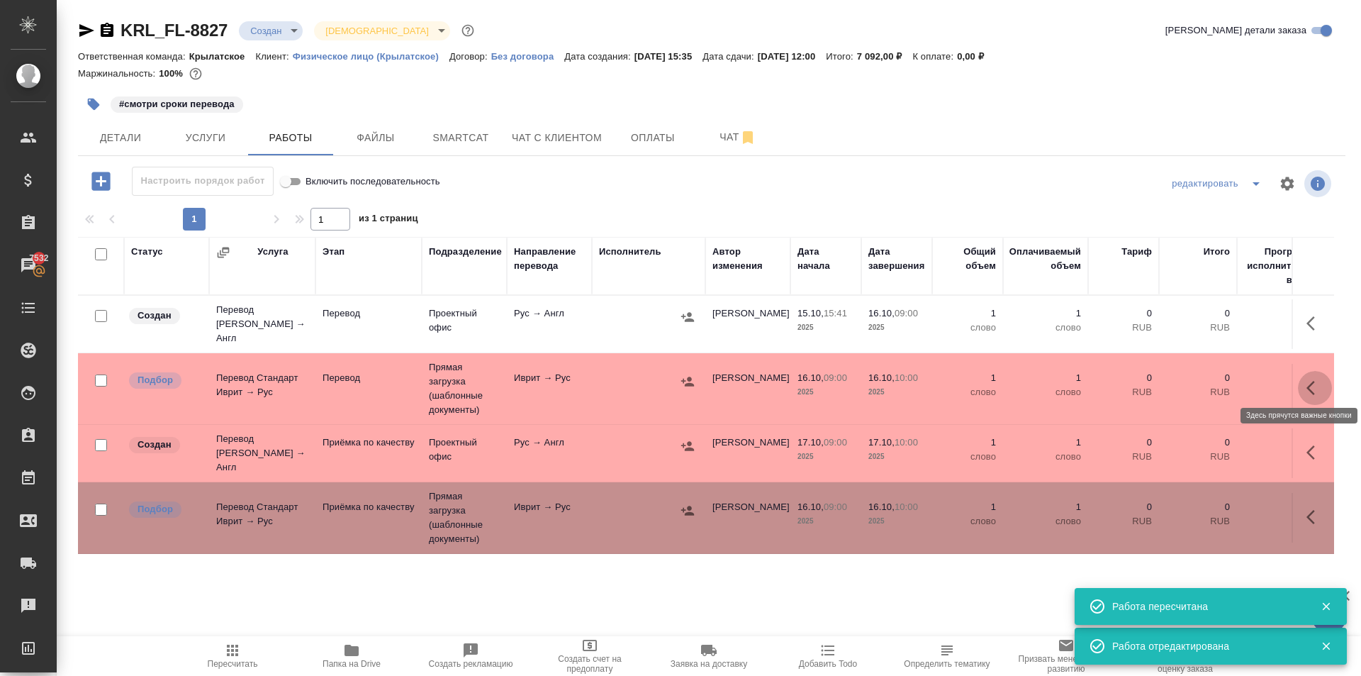
click at [1307, 381] on icon "button" at bounding box center [1311, 388] width 9 height 14
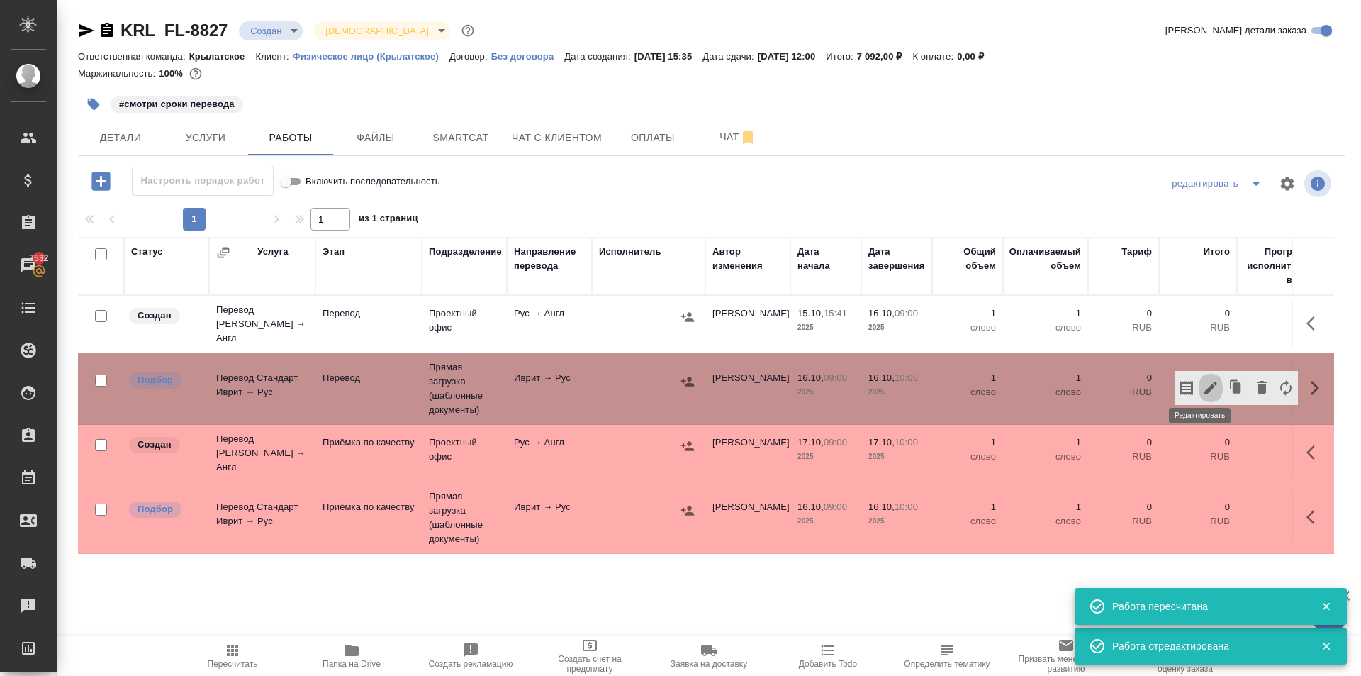
click at [1206, 380] on icon "button" at bounding box center [1210, 387] width 17 height 17
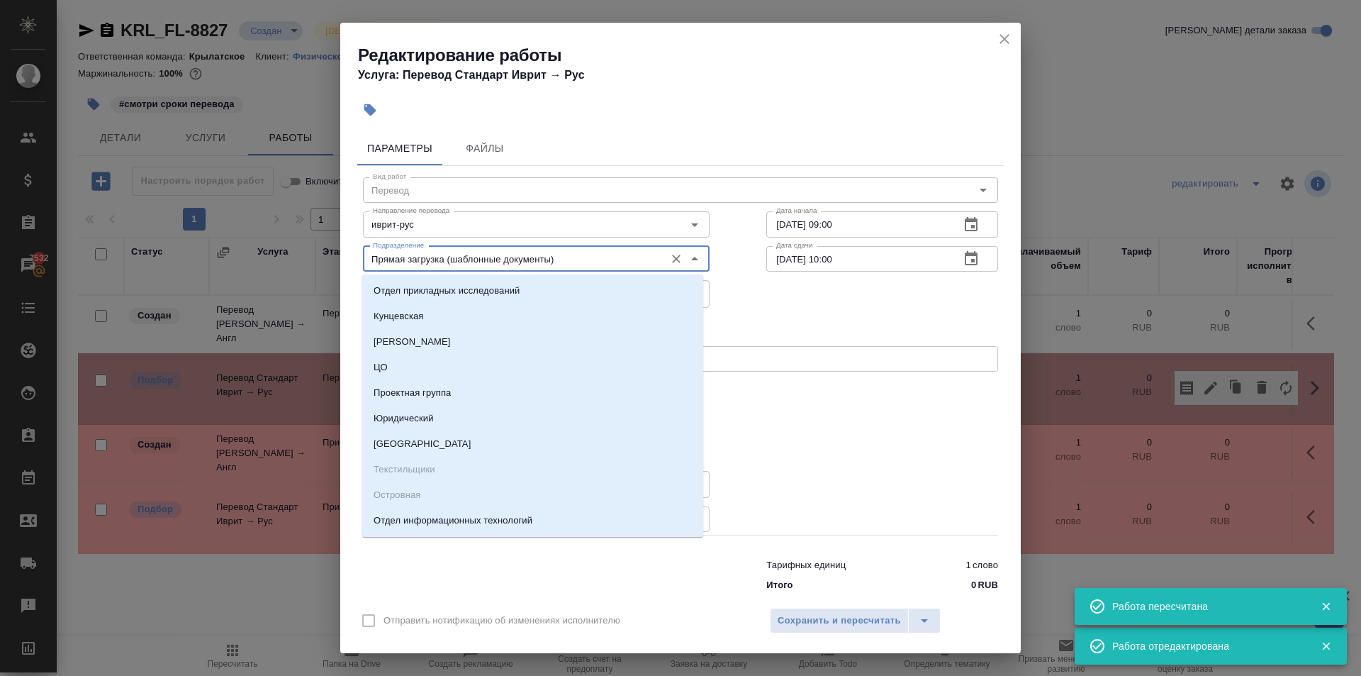
click at [443, 259] on input "Прямая загрузка (шаблонные документы)" at bounding box center [512, 258] width 291 height 17
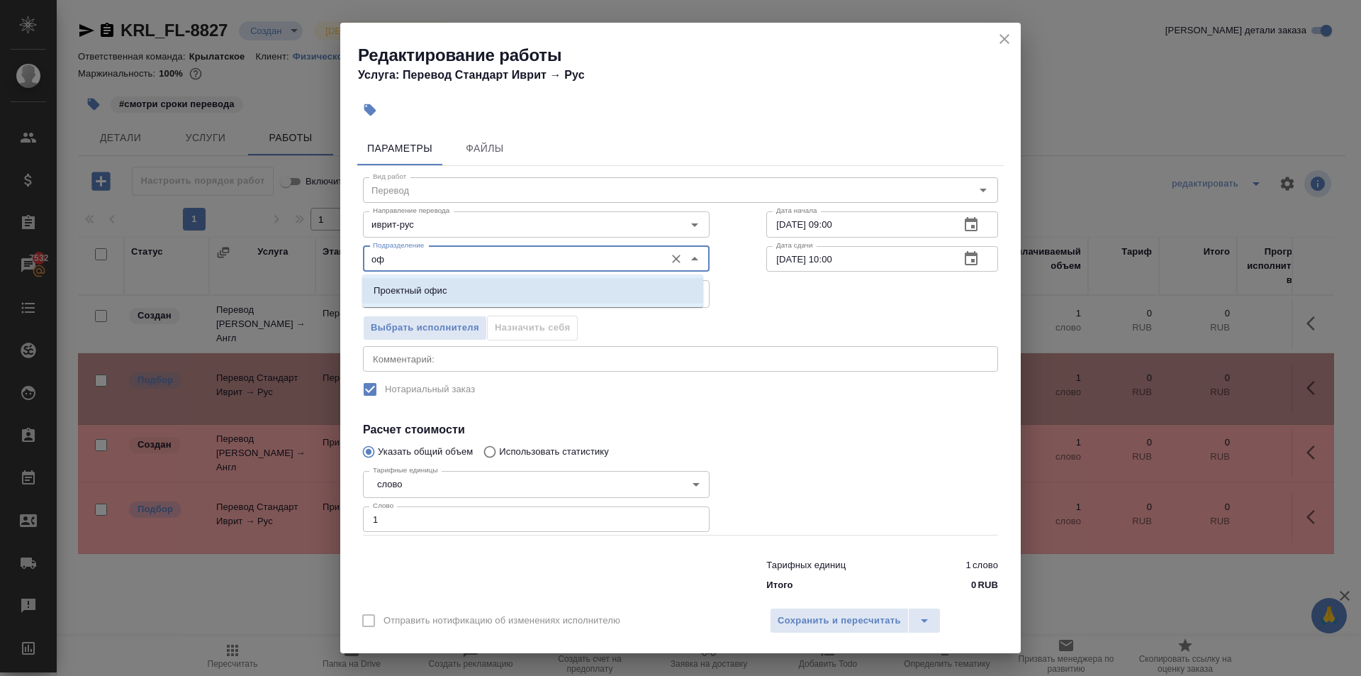
click at [469, 289] on li "Проектный офис" at bounding box center [532, 291] width 341 height 26
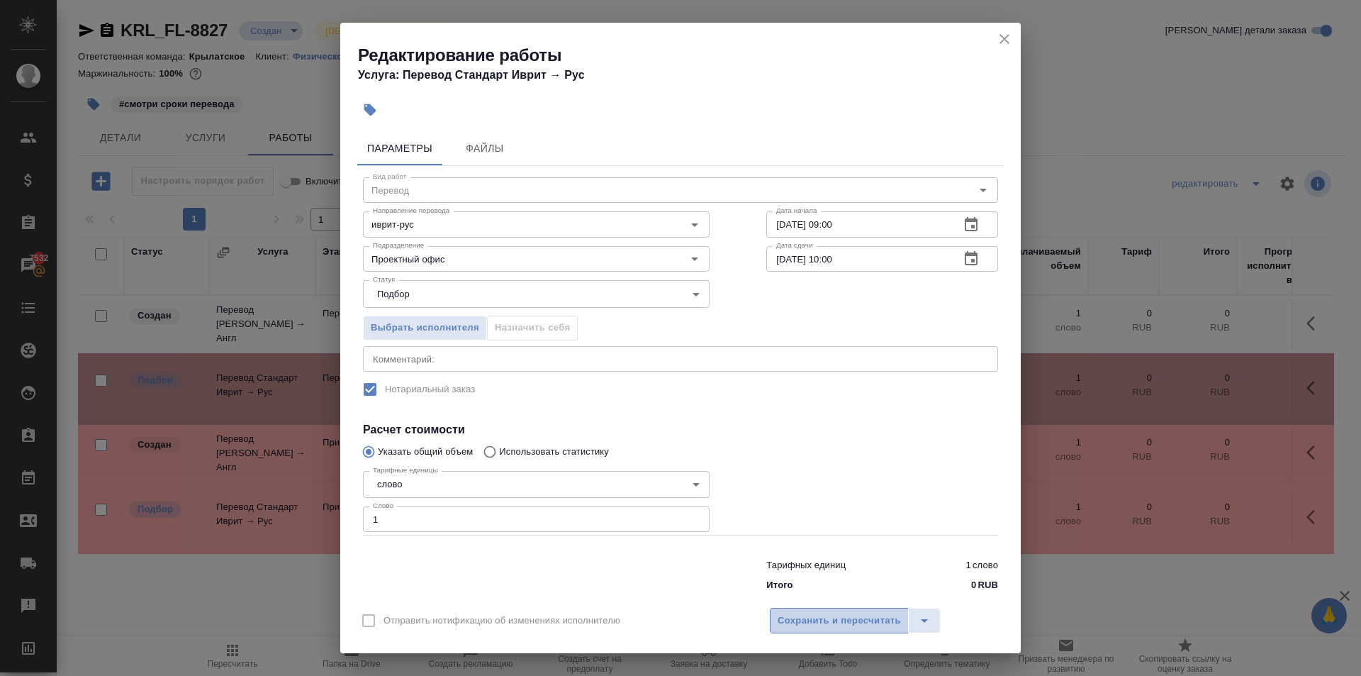
click at [830, 621] on span "Сохранить и пересчитать" at bounding box center [839, 621] width 123 height 16
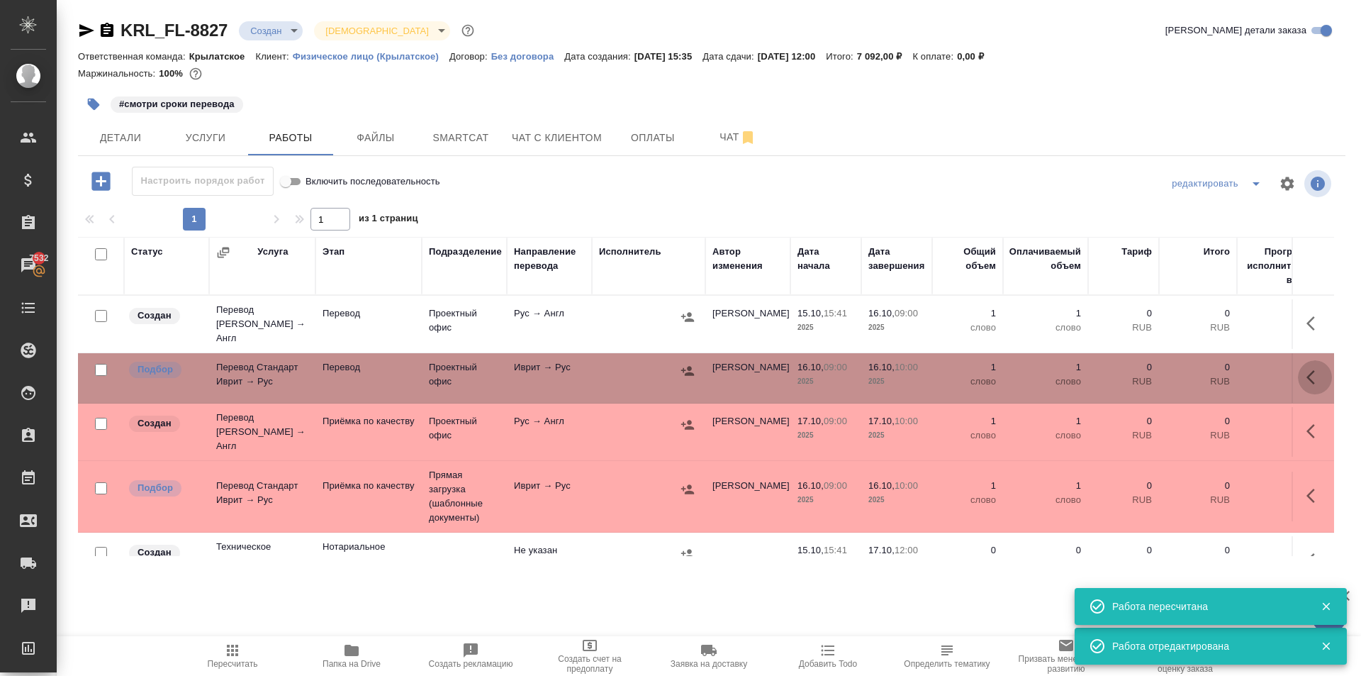
click at [1307, 369] on icon "button" at bounding box center [1315, 377] width 17 height 17
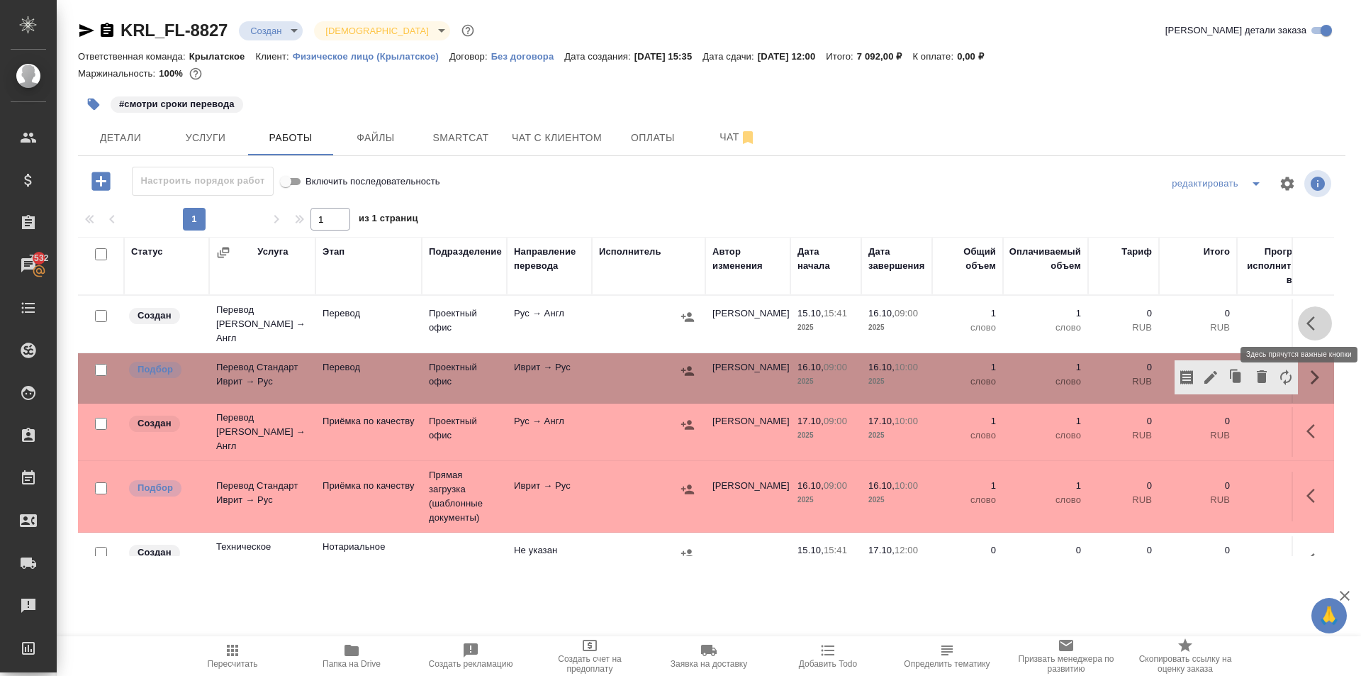
click at [1307, 315] on icon "button" at bounding box center [1315, 323] width 17 height 17
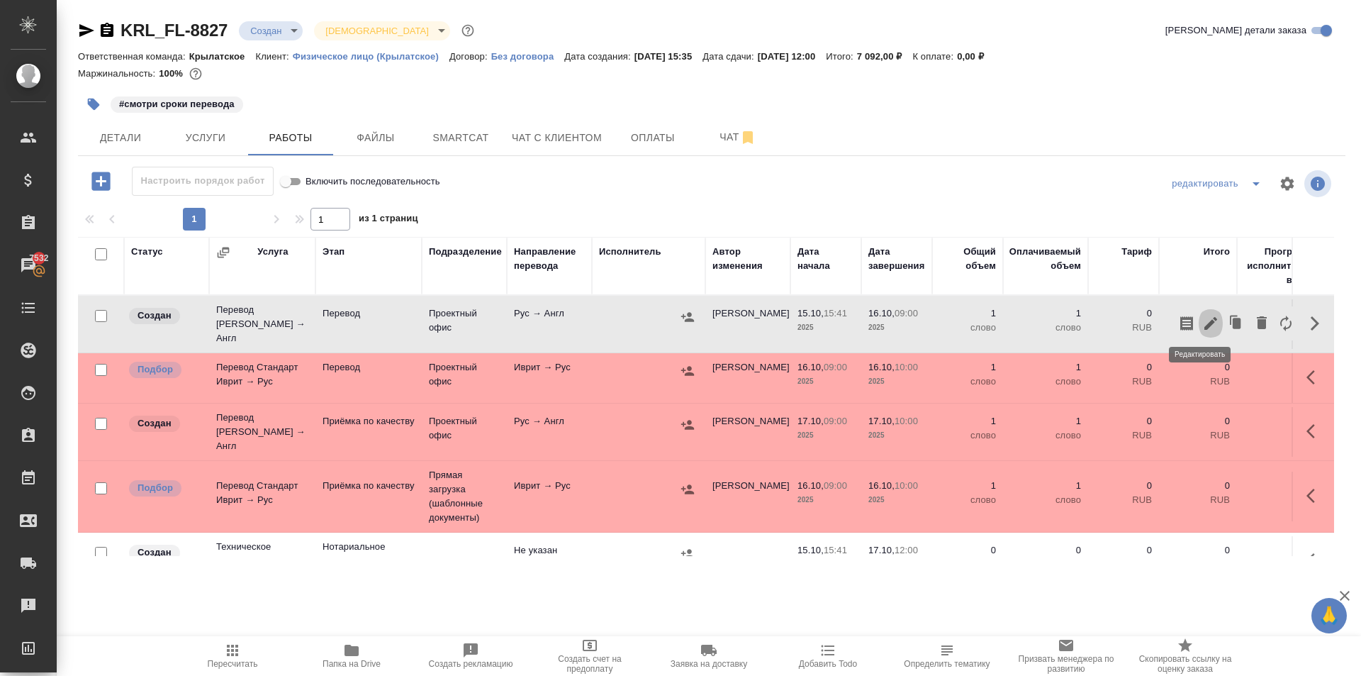
click at [1204, 323] on icon "button" at bounding box center [1210, 323] width 13 height 13
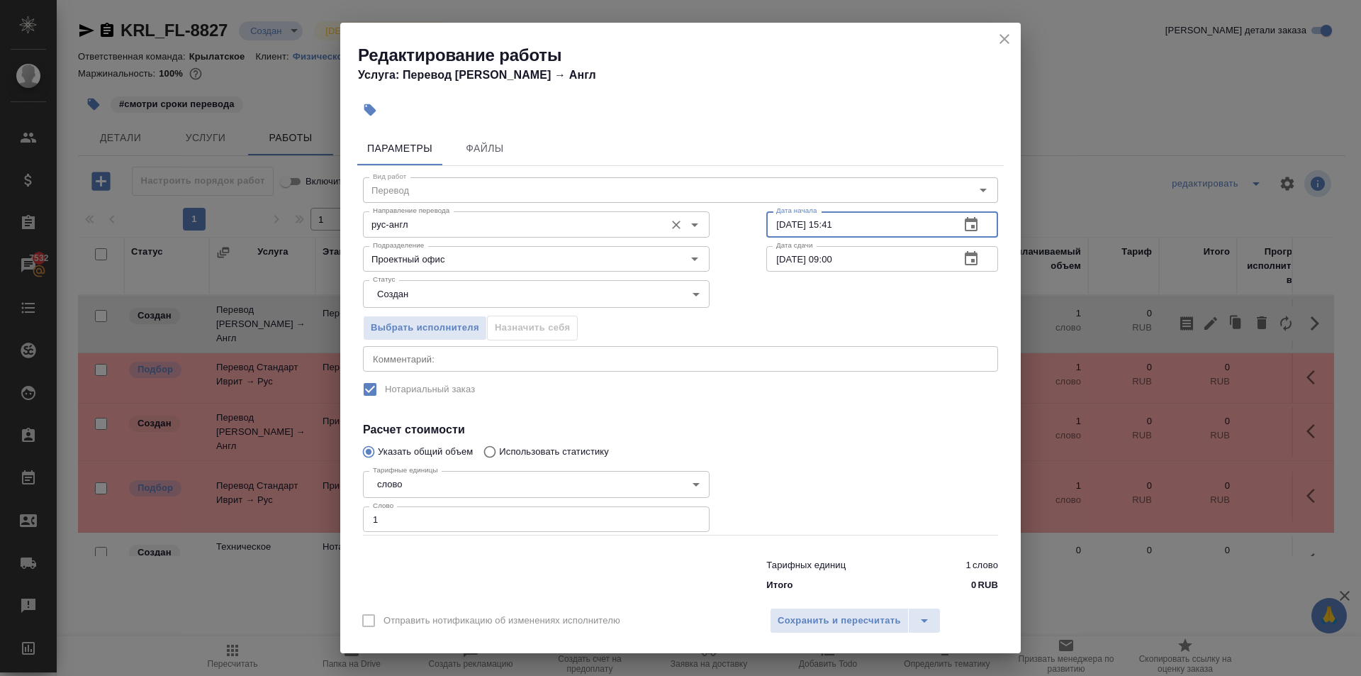
drag, startPoint x: 876, startPoint y: 230, endPoint x: 688, endPoint y: 206, distance: 190.0
click at [688, 206] on div "Направление перевода рус-англ Направление перевода Дата начала 15.10.2025 15:41…" at bounding box center [681, 222] width 692 height 91
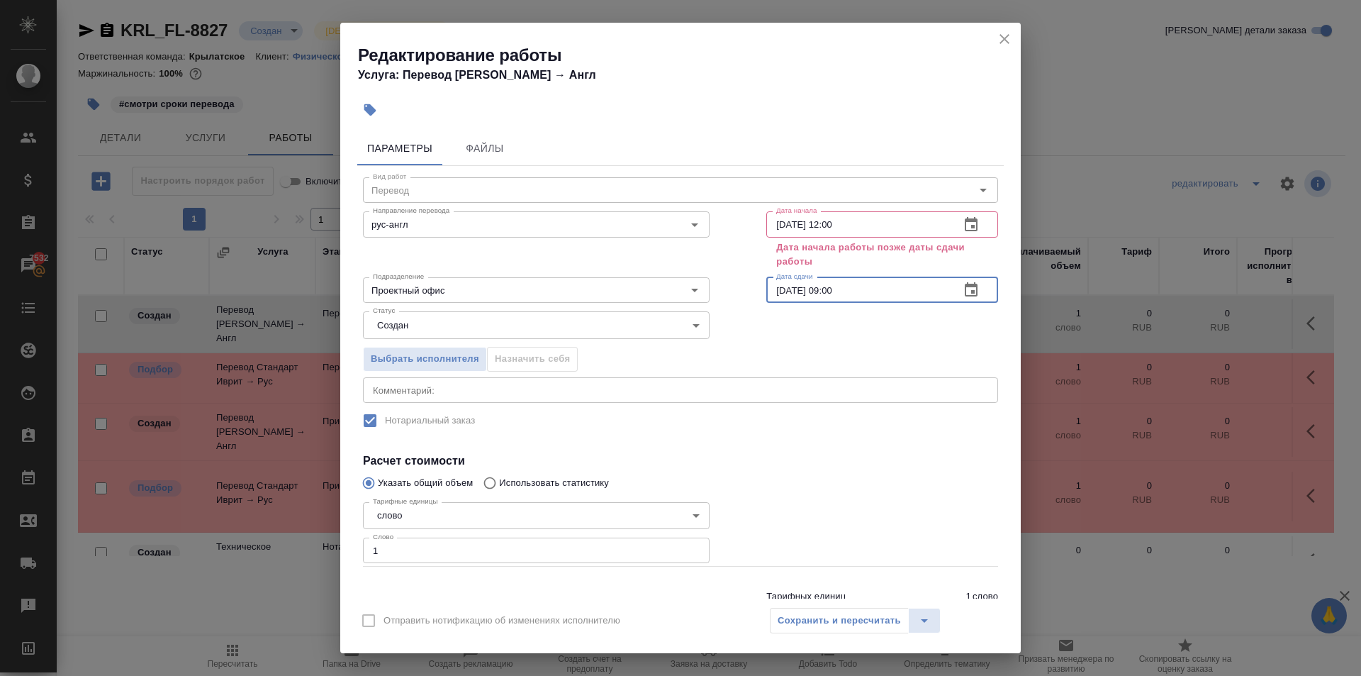
drag, startPoint x: 873, startPoint y: 296, endPoint x: 707, endPoint y: 292, distance: 166.6
click at [707, 292] on div "Вид работ Перевод Вид работ Направление перевода рус-англ Направление перевода …" at bounding box center [680, 397] width 647 height 463
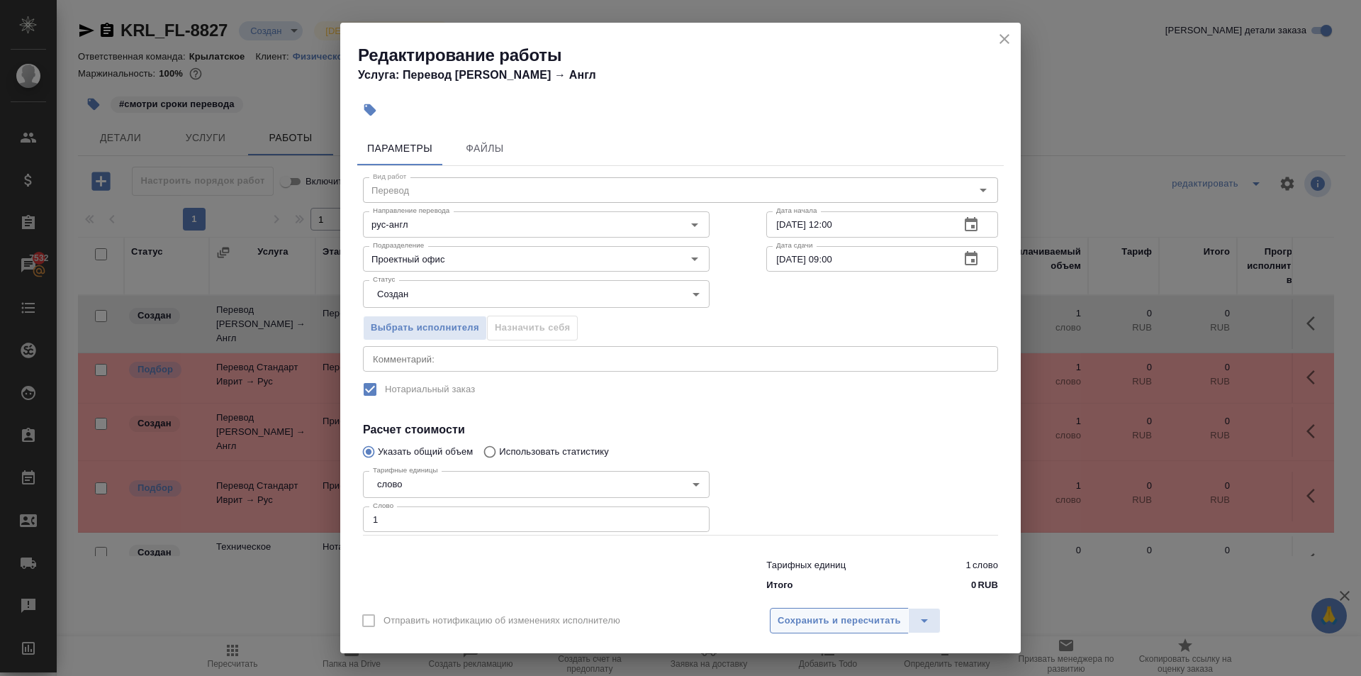
drag, startPoint x: 859, startPoint y: 639, endPoint x: 851, endPoint y: 628, distance: 14.2
click at [857, 636] on div "Отправить нотификацию об изменениях исполнителю Сохранить и пересчитать" at bounding box center [680, 625] width 681 height 55
click at [851, 627] on span "Сохранить и пересчитать" at bounding box center [839, 621] width 123 height 16
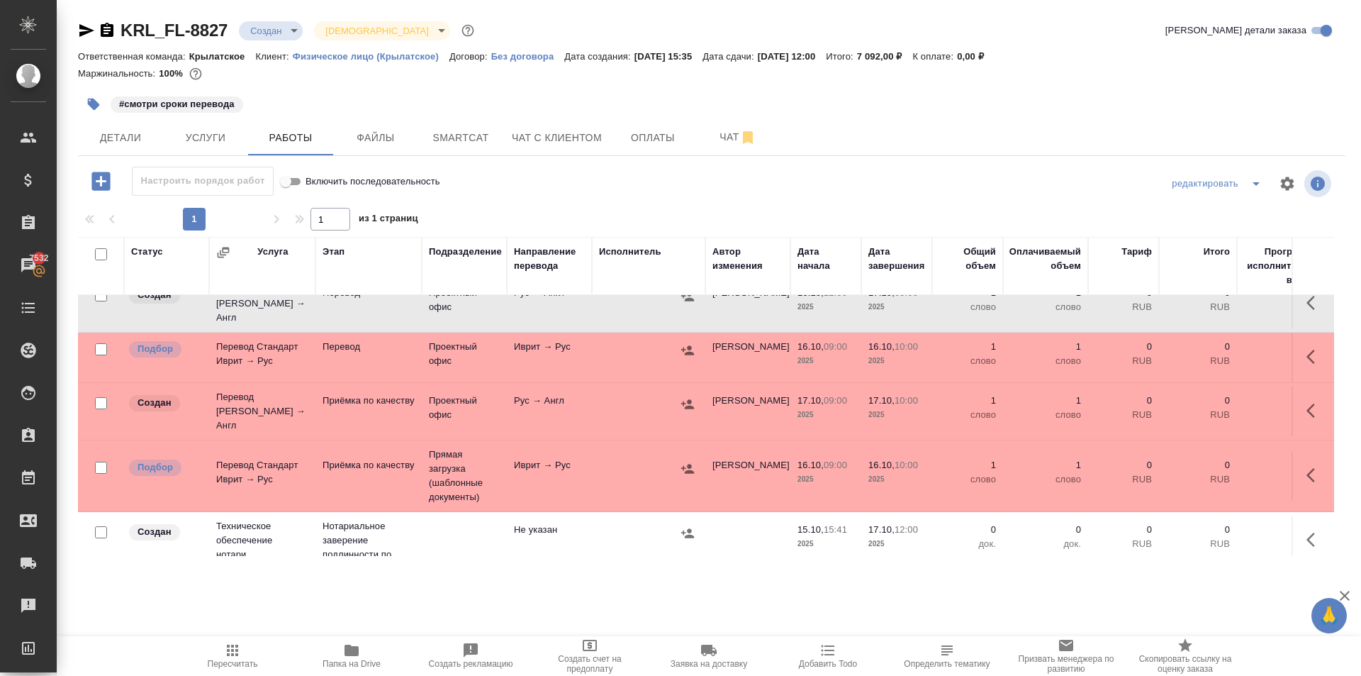
scroll to position [30, 0]
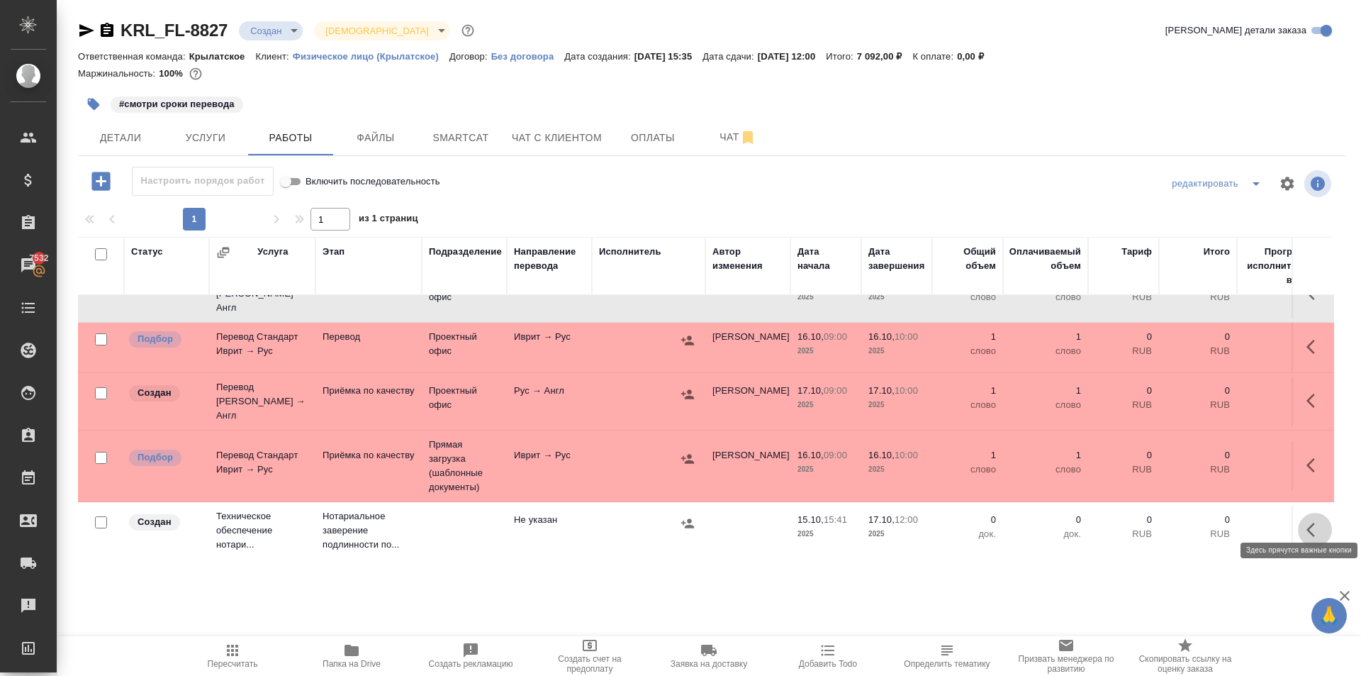
drag, startPoint x: 1307, startPoint y: 529, endPoint x: 1302, endPoint y: 522, distance: 8.7
click at [1302, 522] on button "button" at bounding box center [1315, 530] width 34 height 34
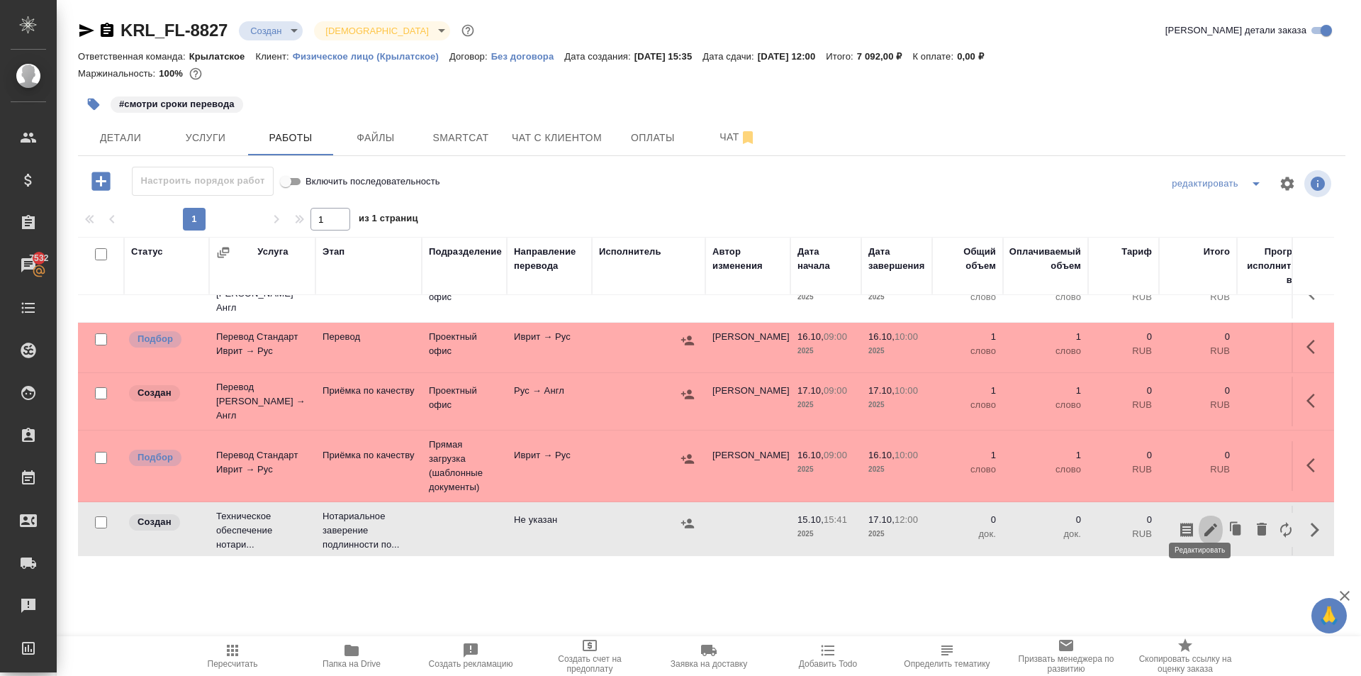
click at [1202, 521] on icon "button" at bounding box center [1210, 529] width 17 height 17
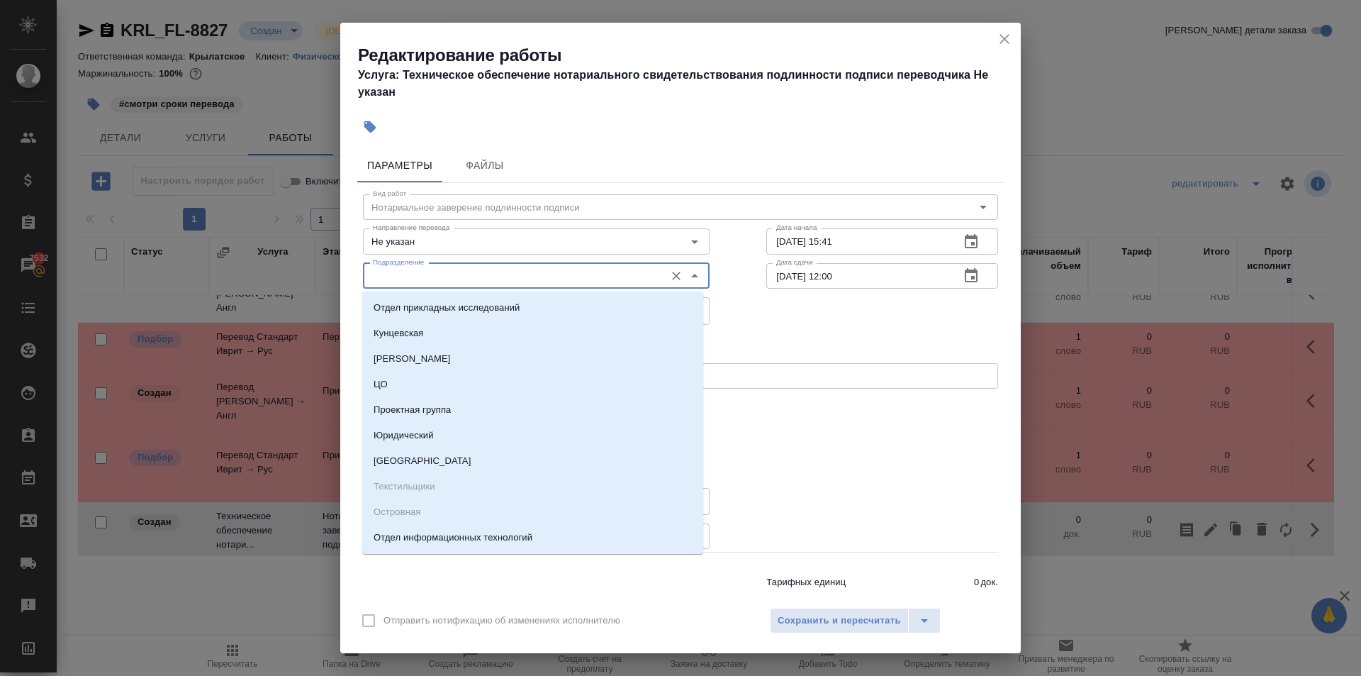
click at [426, 272] on input "Подразделение" at bounding box center [512, 275] width 291 height 17
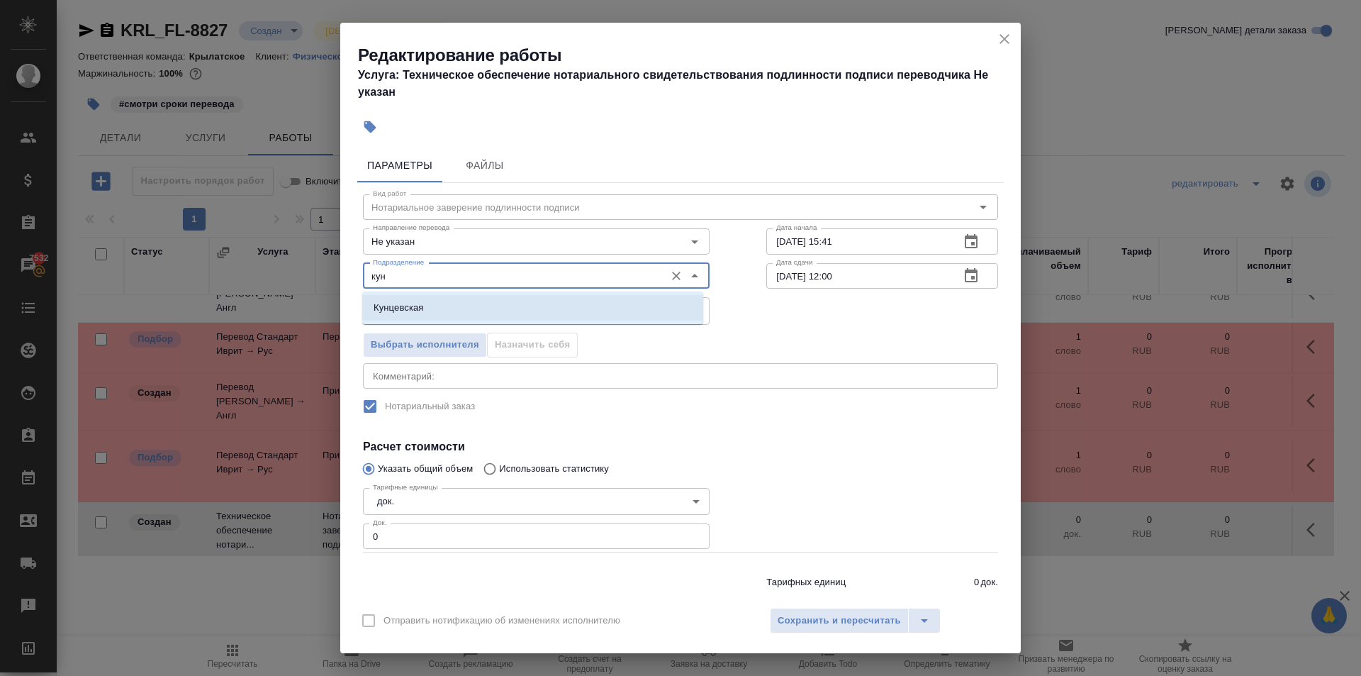
click at [431, 301] on li "Кунцевская" at bounding box center [532, 308] width 341 height 26
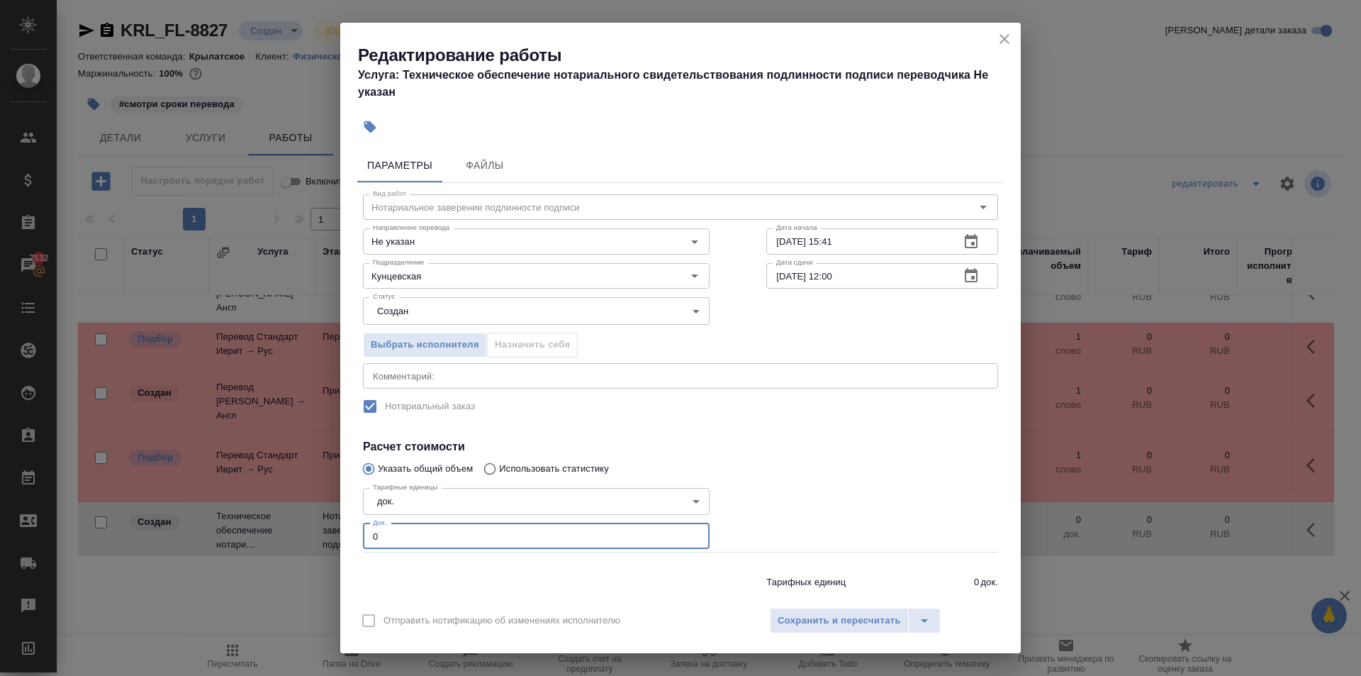
drag, startPoint x: 392, startPoint y: 531, endPoint x: 341, endPoint y: 540, distance: 51.9
click at [341, 540] on div "Параметры Файлы Вид работ Нотариальное заверение подлинности подписи Вид работ …" at bounding box center [680, 370] width 681 height 456
drag, startPoint x: 784, startPoint y: 600, endPoint x: 803, endPoint y: 608, distance: 20.4
click at [794, 603] on div "Отправить нотификацию об изменениях исполнителю Сохранить и пересчитать" at bounding box center [680, 625] width 681 height 55
click at [803, 608] on button "Сохранить и пересчитать" at bounding box center [839, 621] width 139 height 26
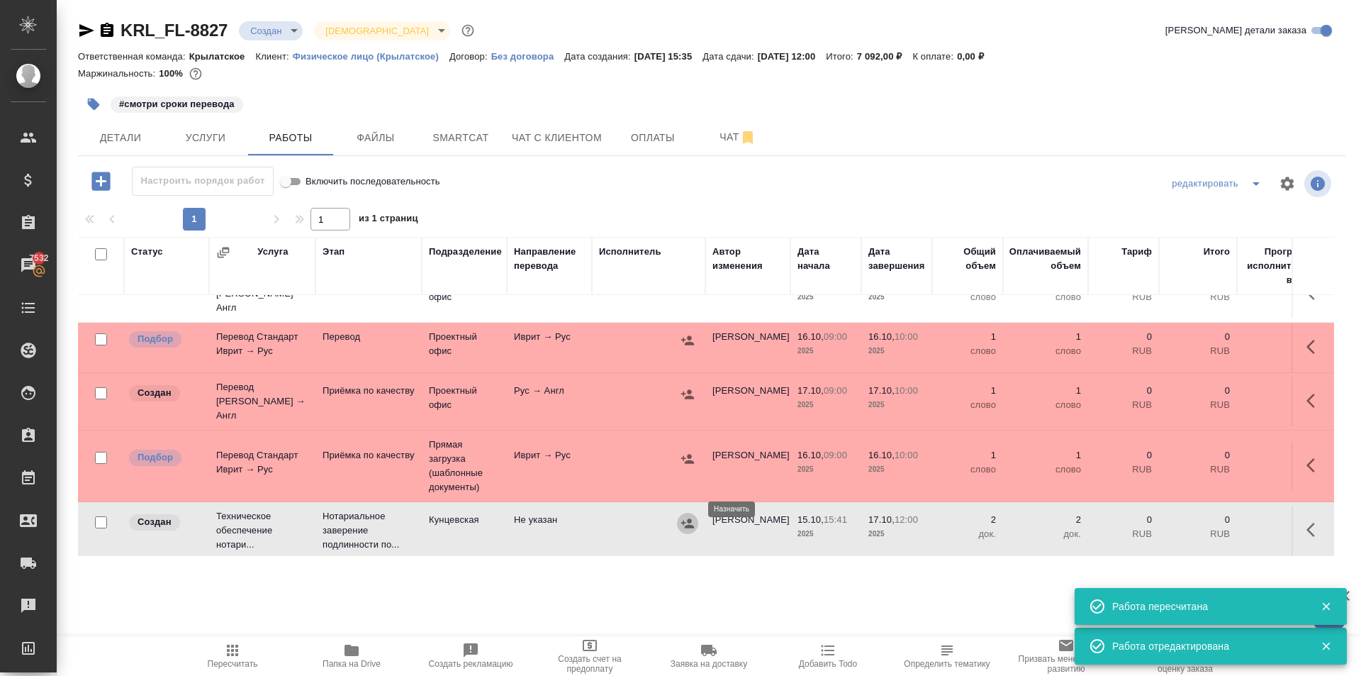
click at [691, 518] on icon "button" at bounding box center [687, 522] width 13 height 9
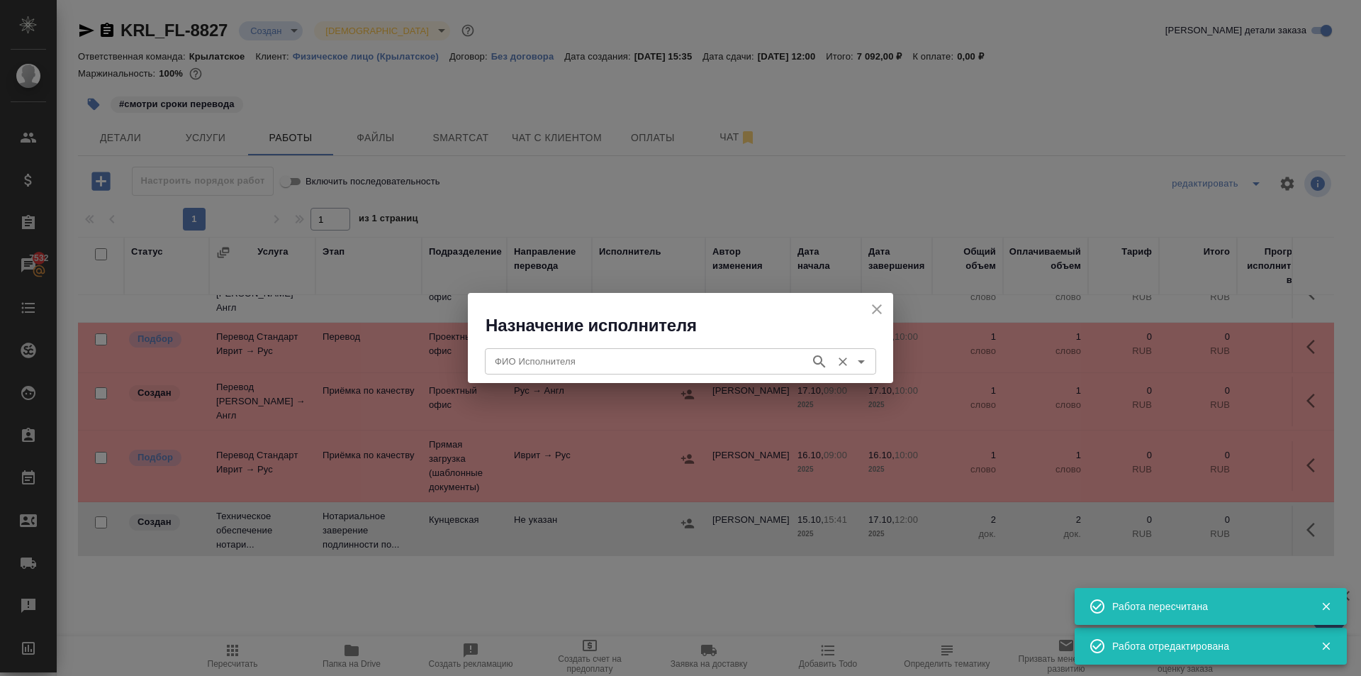
click at [574, 375] on div "ФИО Исполнителя ФИО Исполнителя" at bounding box center [680, 359] width 391 height 34
drag, startPoint x: 560, startPoint y: 357, endPoint x: 534, endPoint y: 331, distance: 37.1
click at [551, 347] on div "ФИО Исполнителя ФИО Исполнителя" at bounding box center [680, 359] width 391 height 34
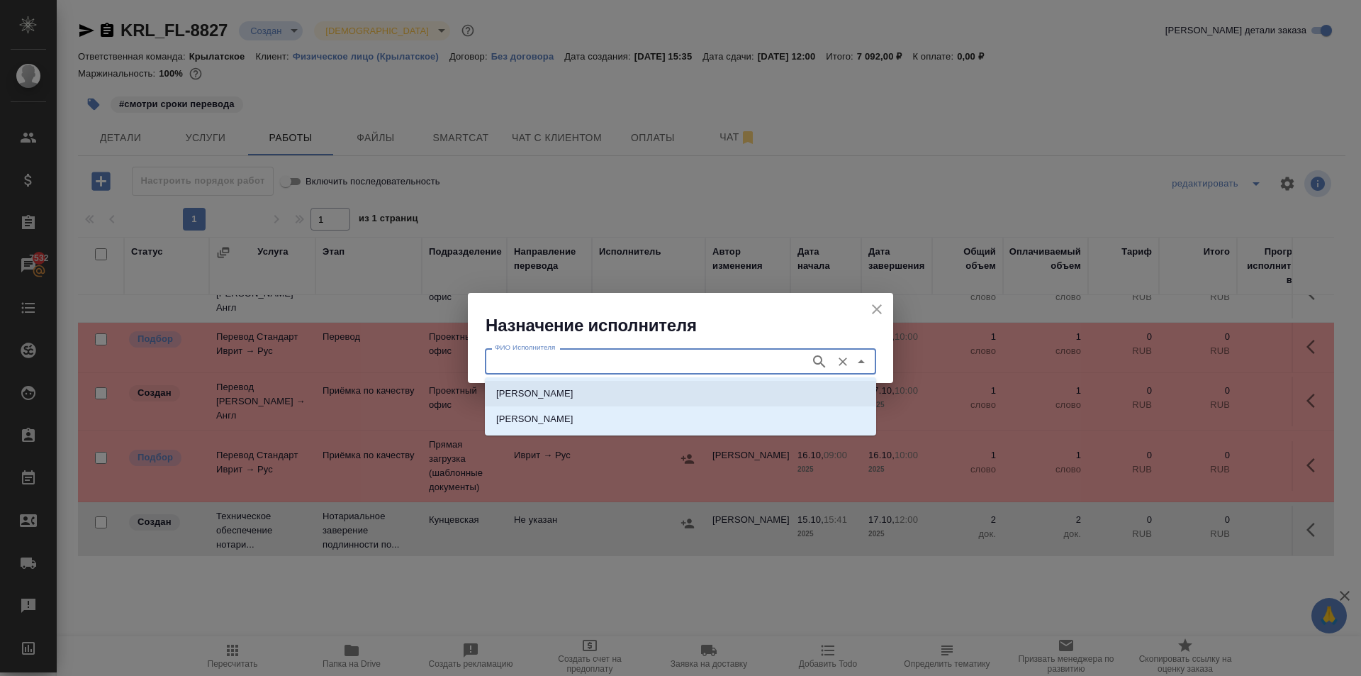
drag, startPoint x: 642, startPoint y: 399, endPoint x: 623, endPoint y: 403, distance: 18.8
click at [574, 398] on p "НОТАРИУС Аристова Анна Дмитриевна" at bounding box center [534, 393] width 77 height 14
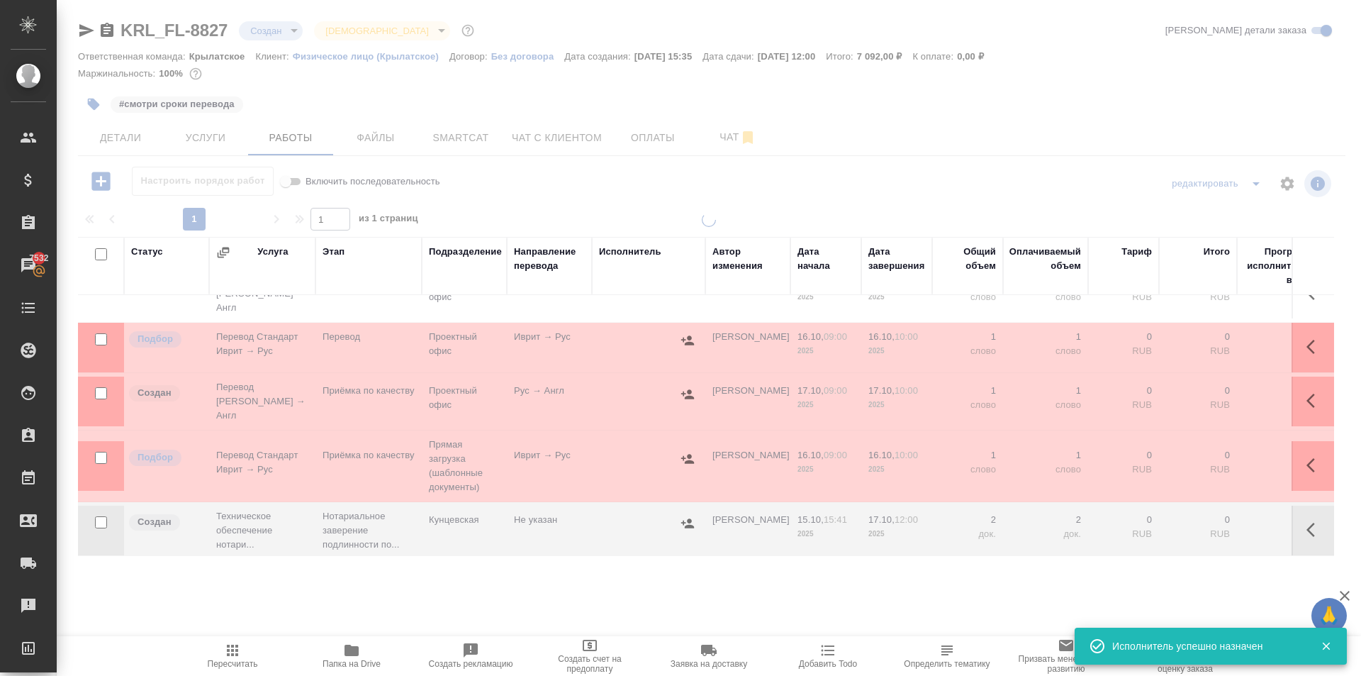
click at [225, 658] on icon "button" at bounding box center [232, 650] width 17 height 17
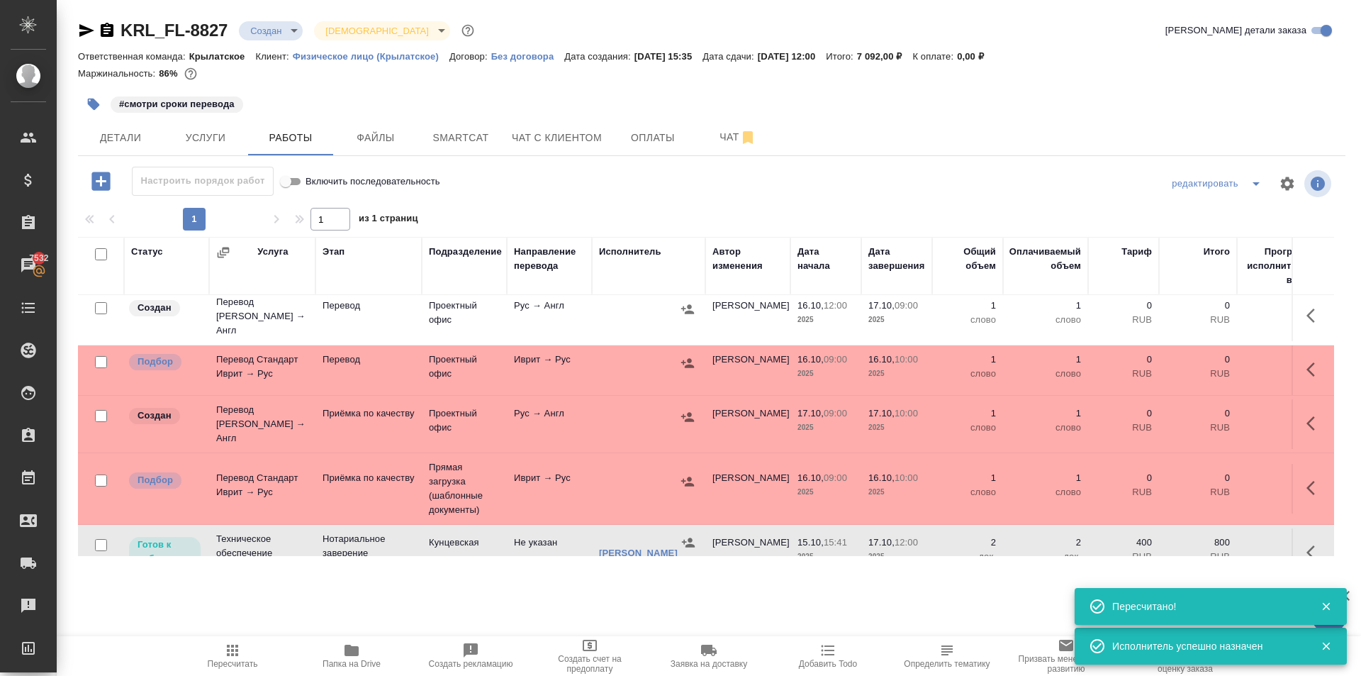
scroll to position [0, 0]
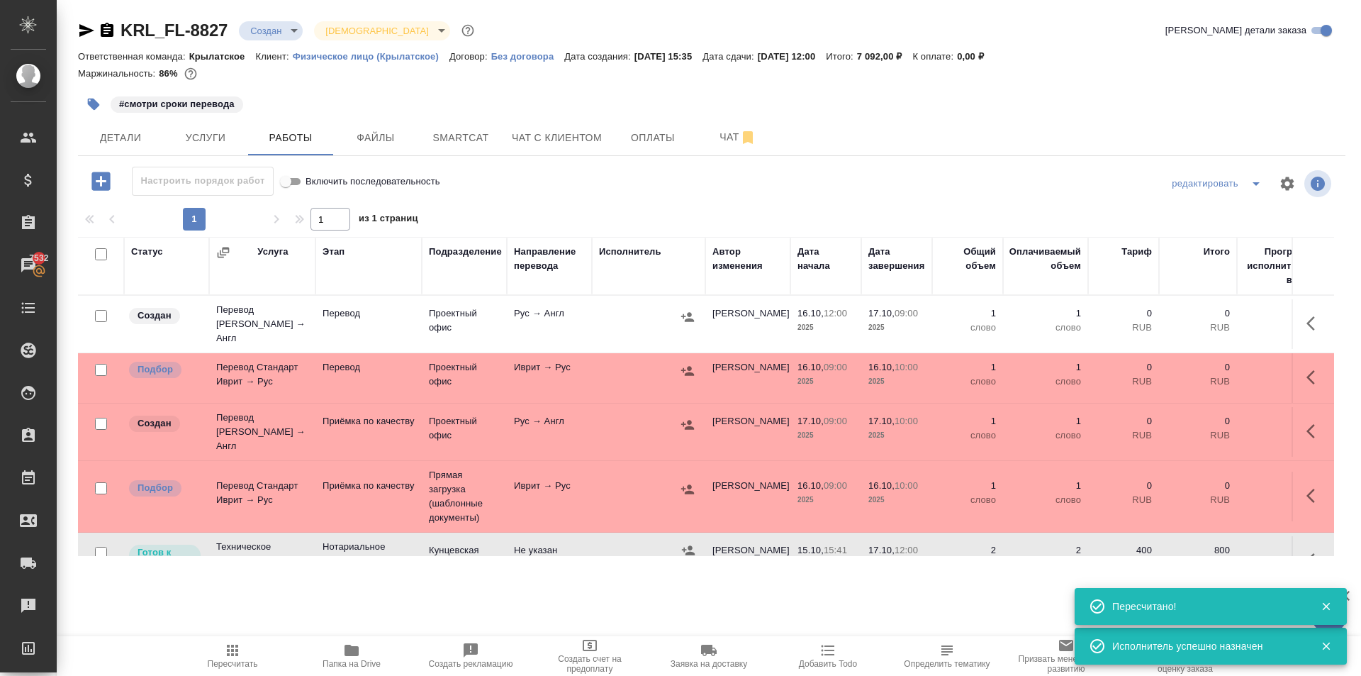
click at [147, 116] on div "#смотри сроки перевода" at bounding box center [500, 104] width 845 height 31
click at [152, 142] on span "Детали" at bounding box center [120, 138] width 68 height 18
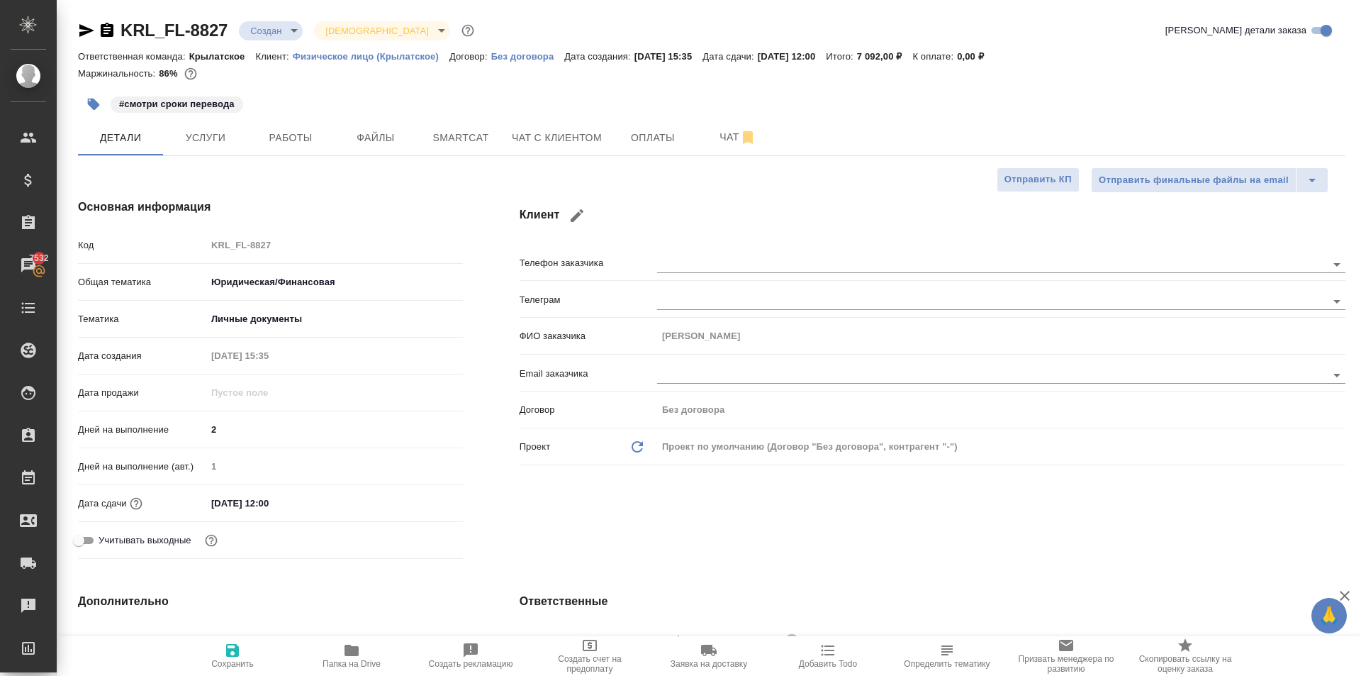
scroll to position [354, 0]
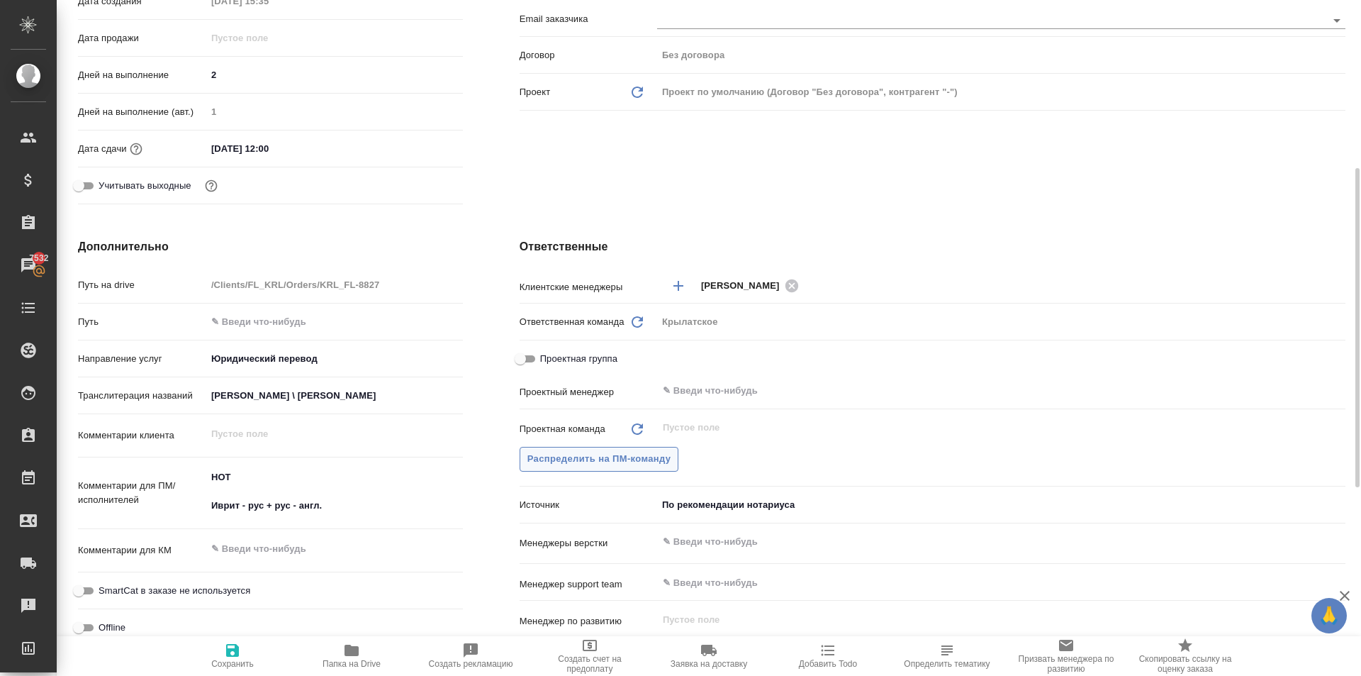
click at [591, 449] on button "Распределить на ПМ-команду" at bounding box center [600, 459] width 160 height 25
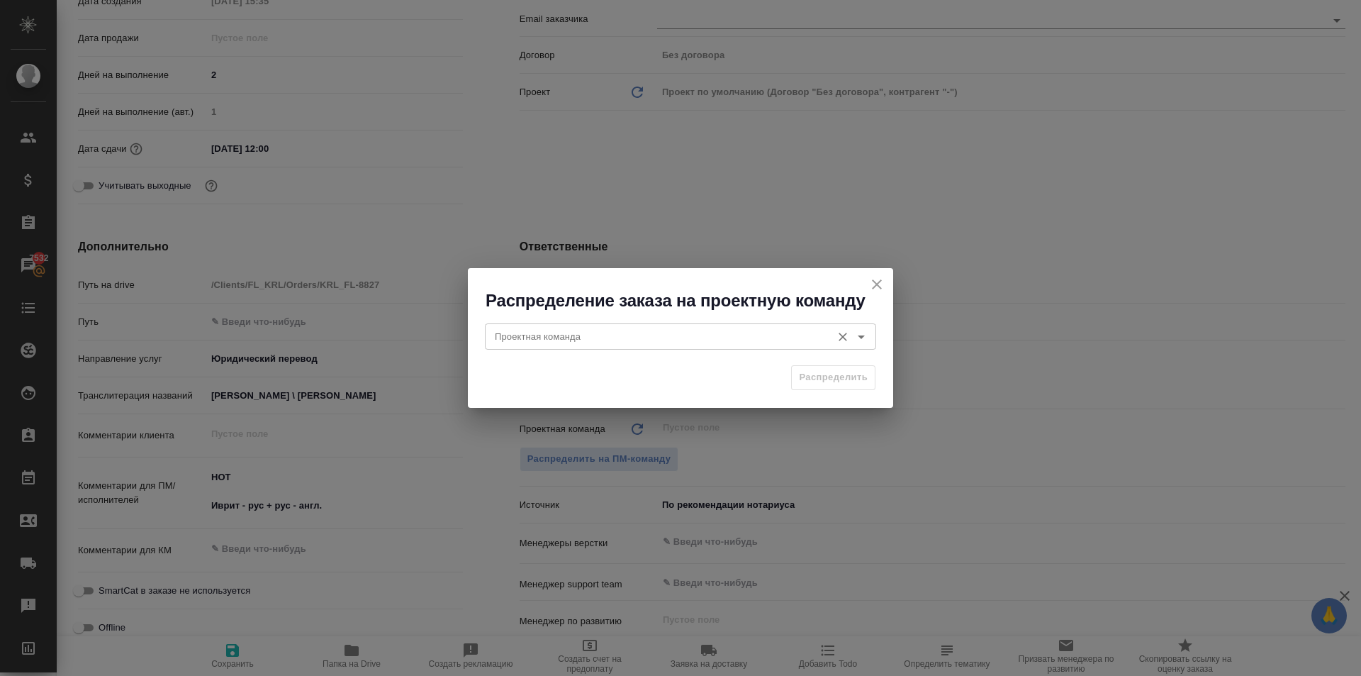
click at [502, 351] on div "Проектная команда Проектная команда" at bounding box center [680, 335] width 391 height 34
click at [503, 339] on input "Проектная команда" at bounding box center [656, 336] width 335 height 17
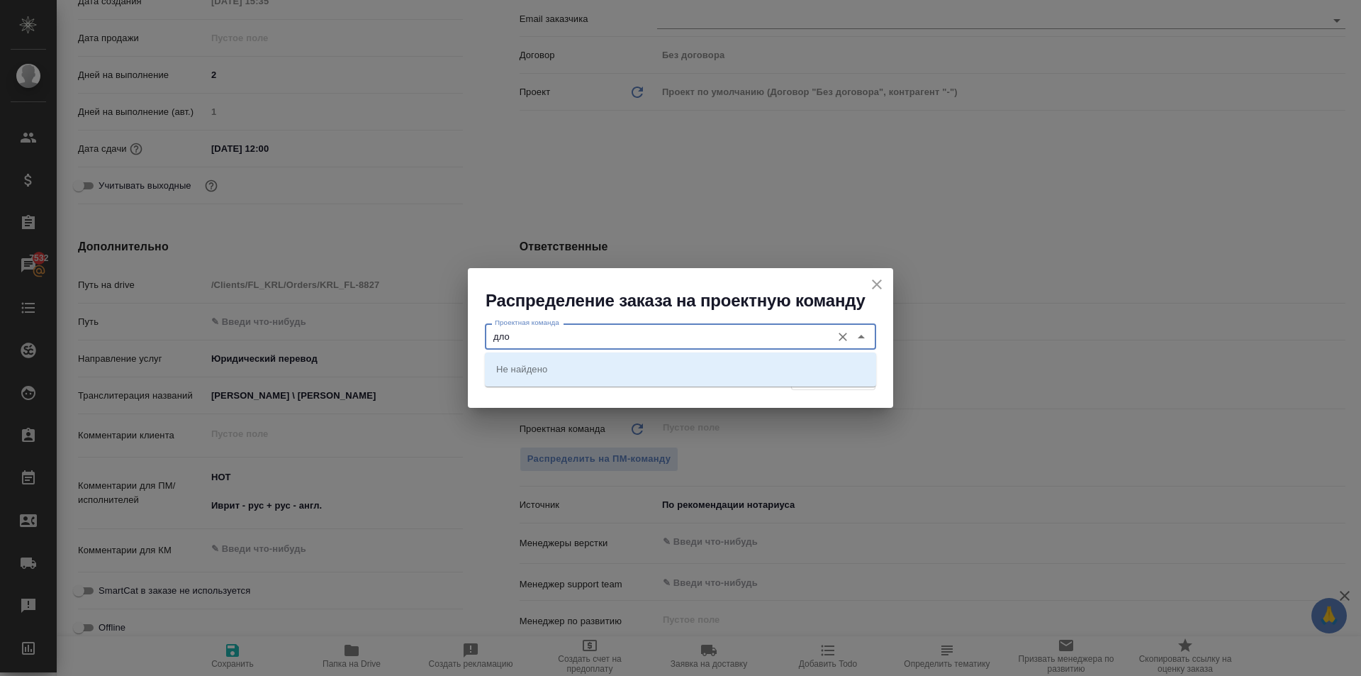
drag, startPoint x: 528, startPoint y: 336, endPoint x: 446, endPoint y: 340, distance: 82.3
click at [446, 340] on div "Распределение заказа на проектную команду Проектная команда дло Проектная коман…" at bounding box center [680, 338] width 1361 height 676
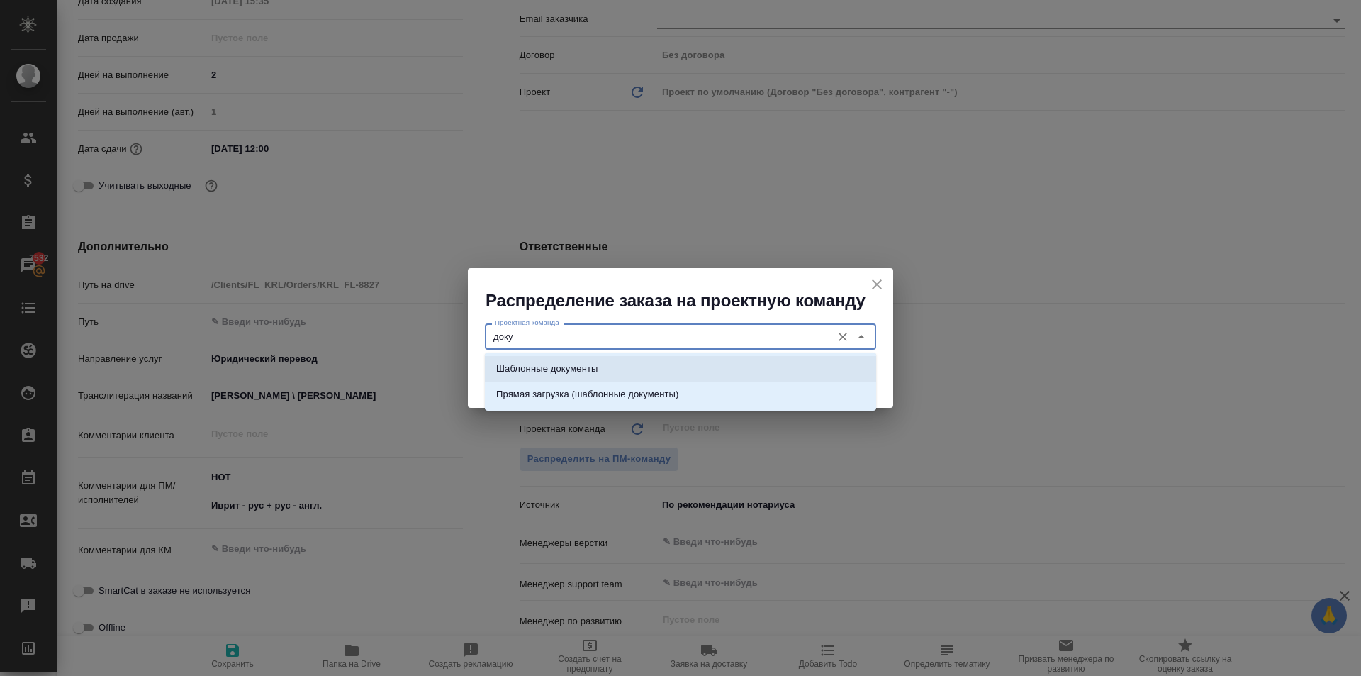
drag, startPoint x: 541, startPoint y: 362, endPoint x: 613, endPoint y: 379, distance: 74.1
click at [542, 362] on p "Шаблонные документы" at bounding box center [546, 369] width 101 height 14
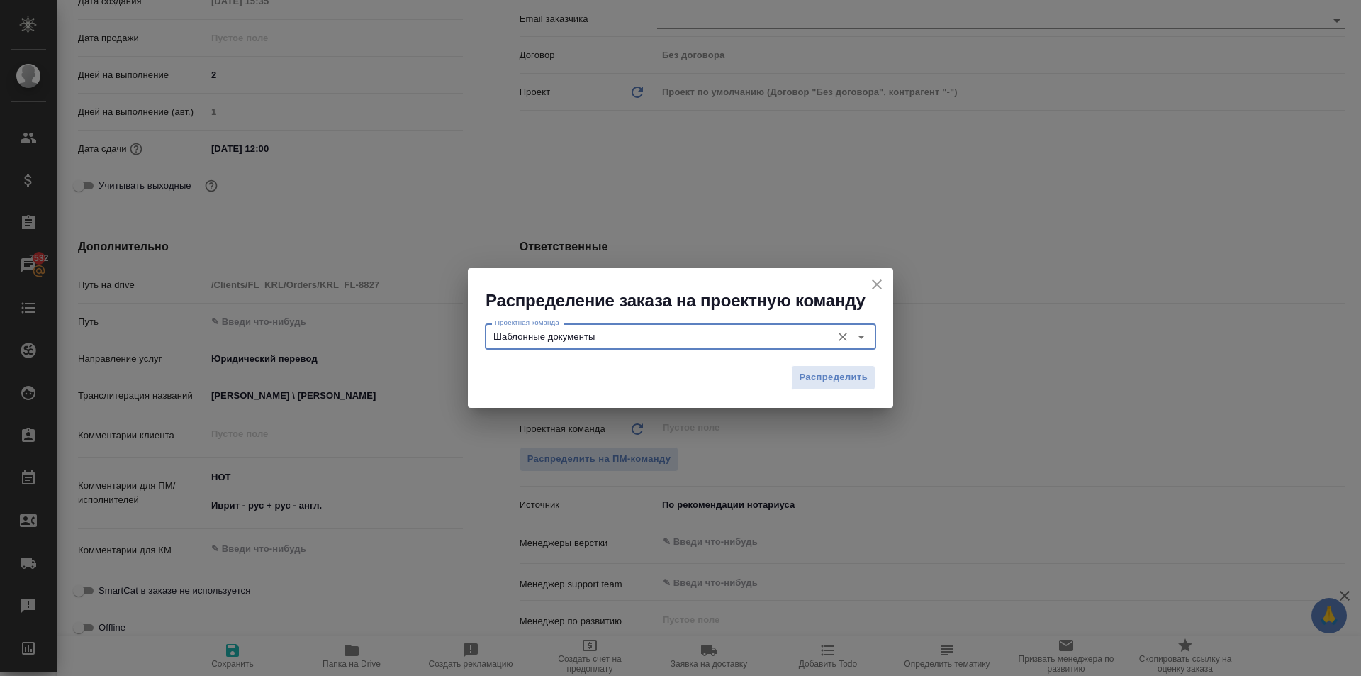
click at [812, 369] on span "Распределить" at bounding box center [833, 377] width 69 height 16
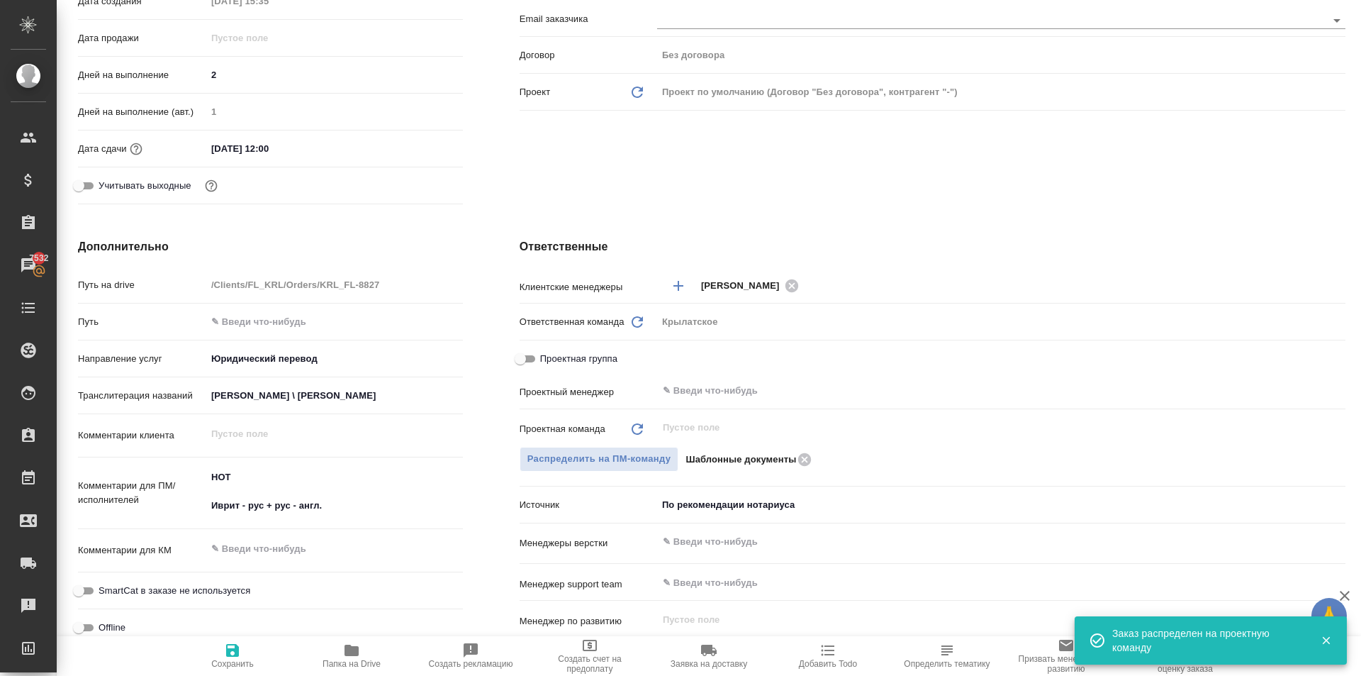
drag, startPoint x: 225, startPoint y: 654, endPoint x: 237, endPoint y: 648, distance: 14.3
click at [228, 657] on icon "button" at bounding box center [232, 650] width 17 height 17
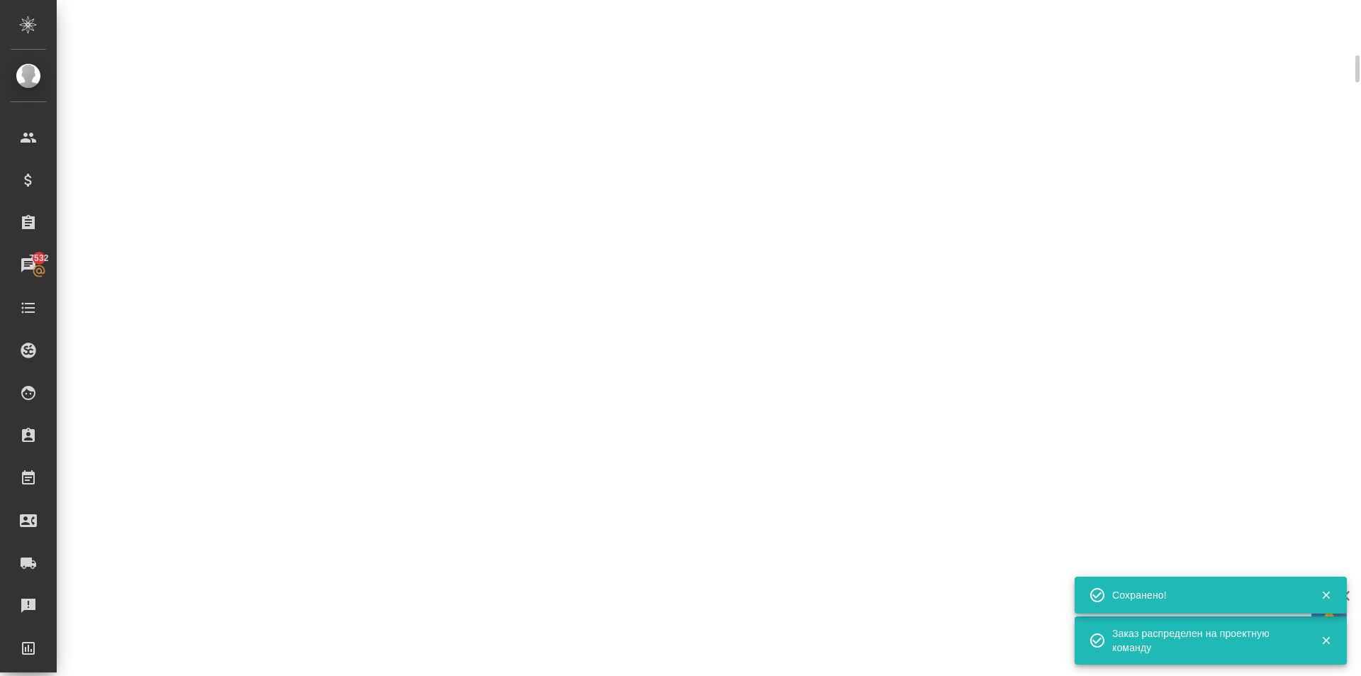
scroll to position [0, 0]
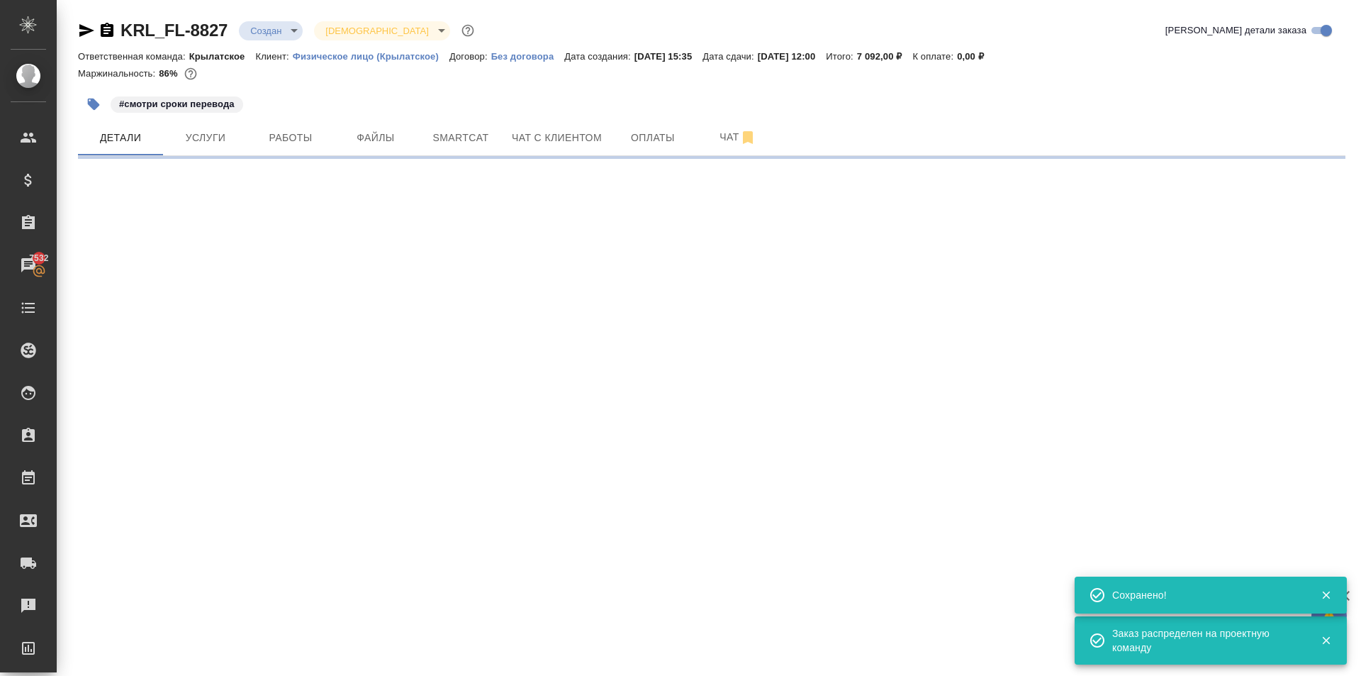
click at [303, 33] on div "Создан new" at bounding box center [271, 30] width 64 height 19
click at [295, 34] on body "🙏 .cls-1 fill:#fff; AWATERA Kasymov Timur Клиенты Спецификации Заказы 7532 Чаты…" at bounding box center [680, 338] width 1361 height 676
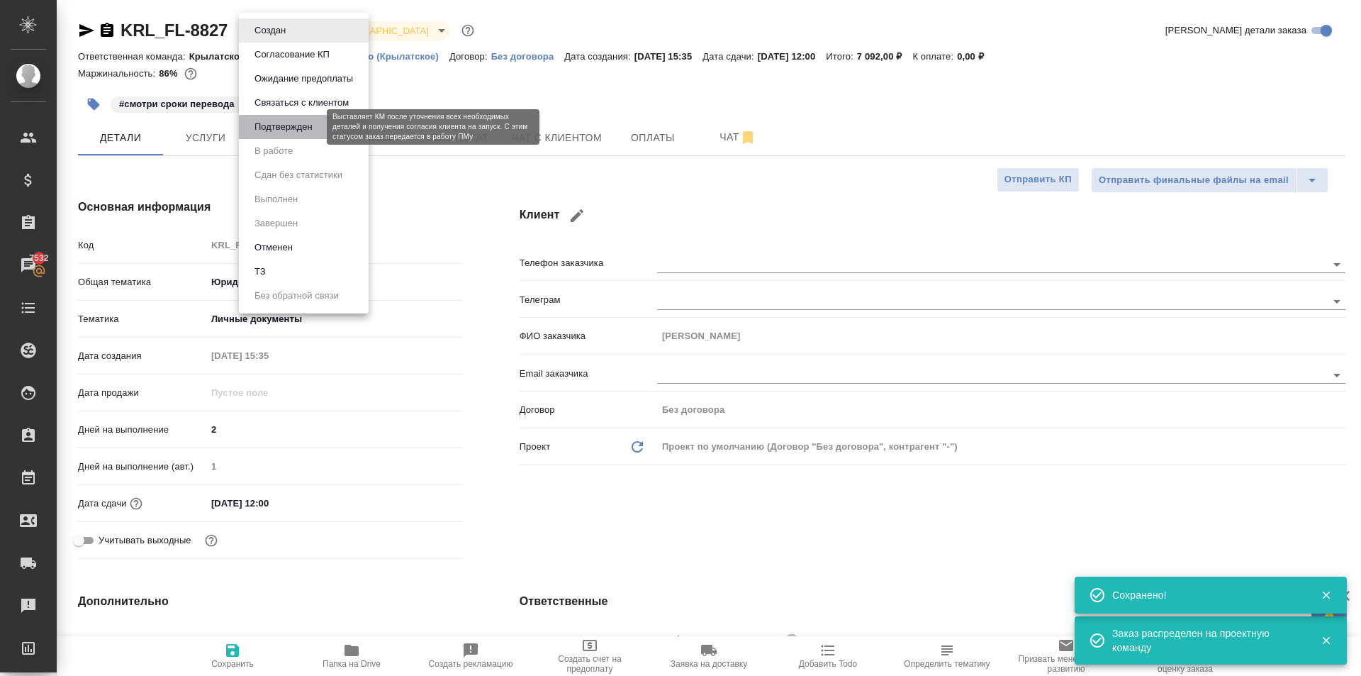
click at [306, 121] on button "Подтвержден" at bounding box center [283, 127] width 67 height 16
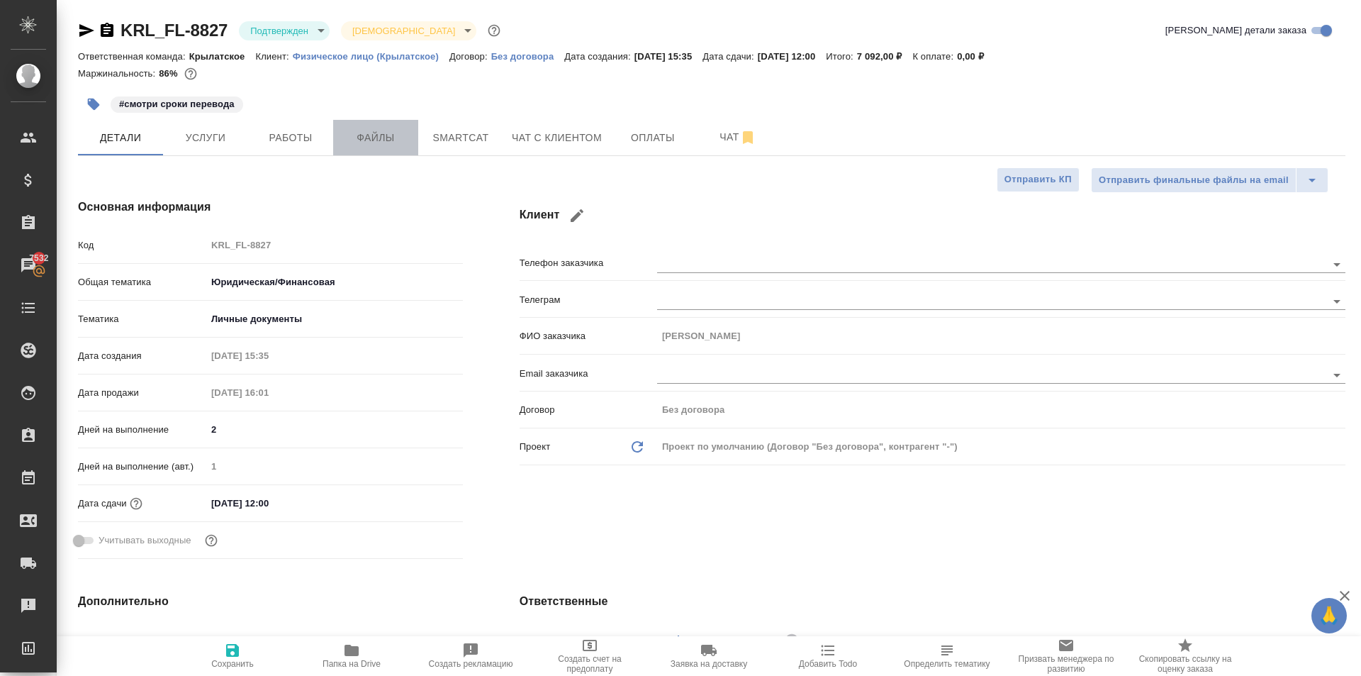
click at [360, 130] on span "Файлы" at bounding box center [376, 138] width 68 height 18
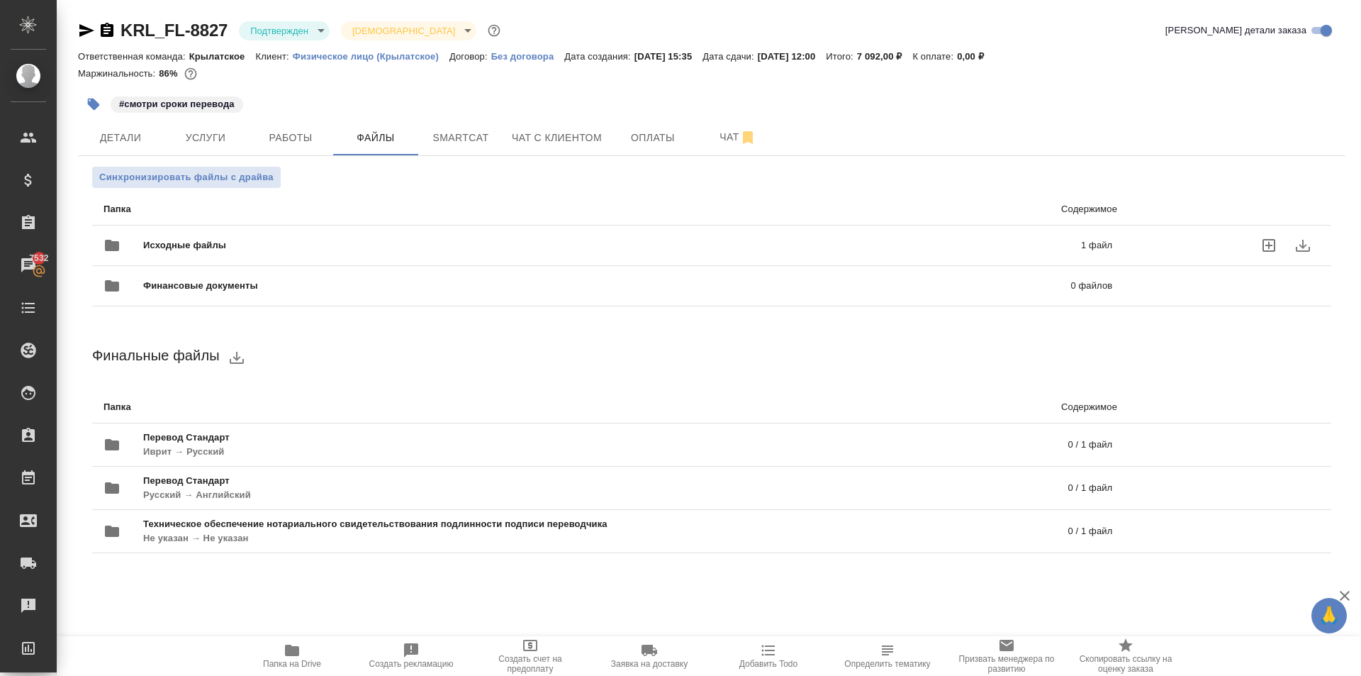
click at [228, 231] on div "Исходные файлы 1 файл" at bounding box center [608, 245] width 1009 height 34
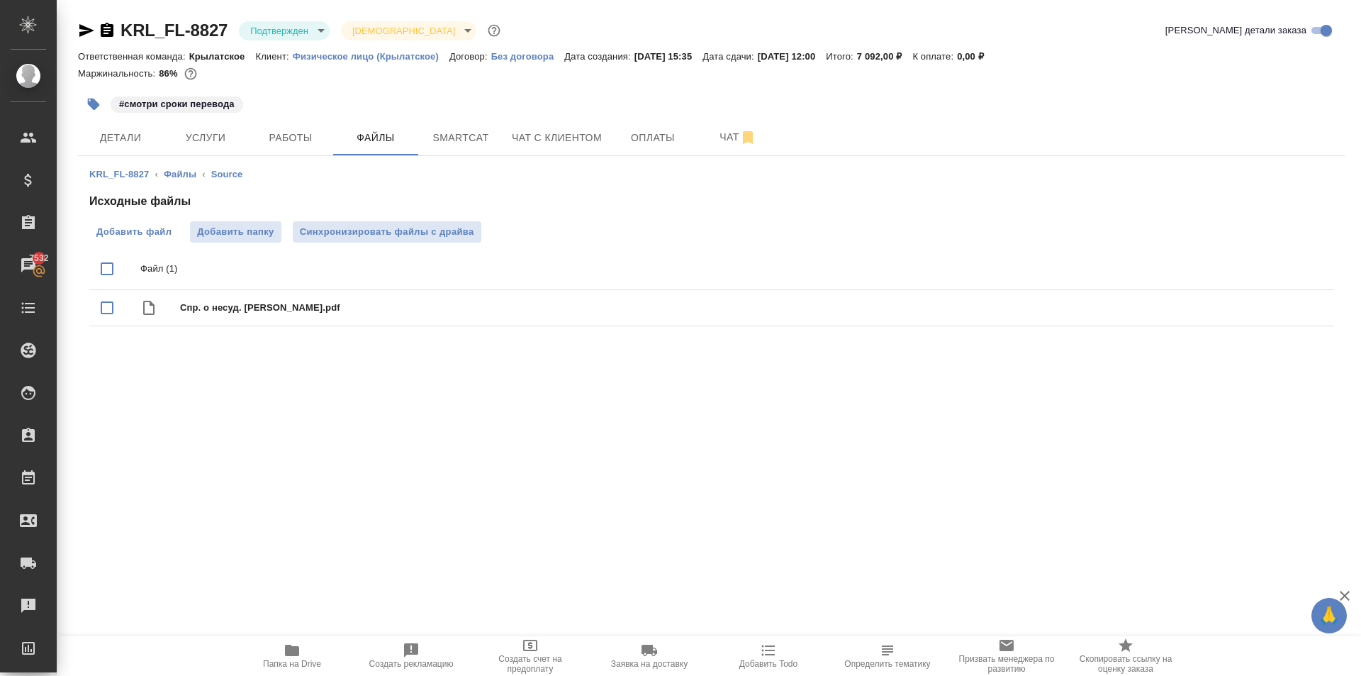
click at [157, 229] on span "Добавить файл" at bounding box center [133, 232] width 75 height 14
click at [0, 0] on input "Добавить файл" at bounding box center [0, 0] width 0 height 0
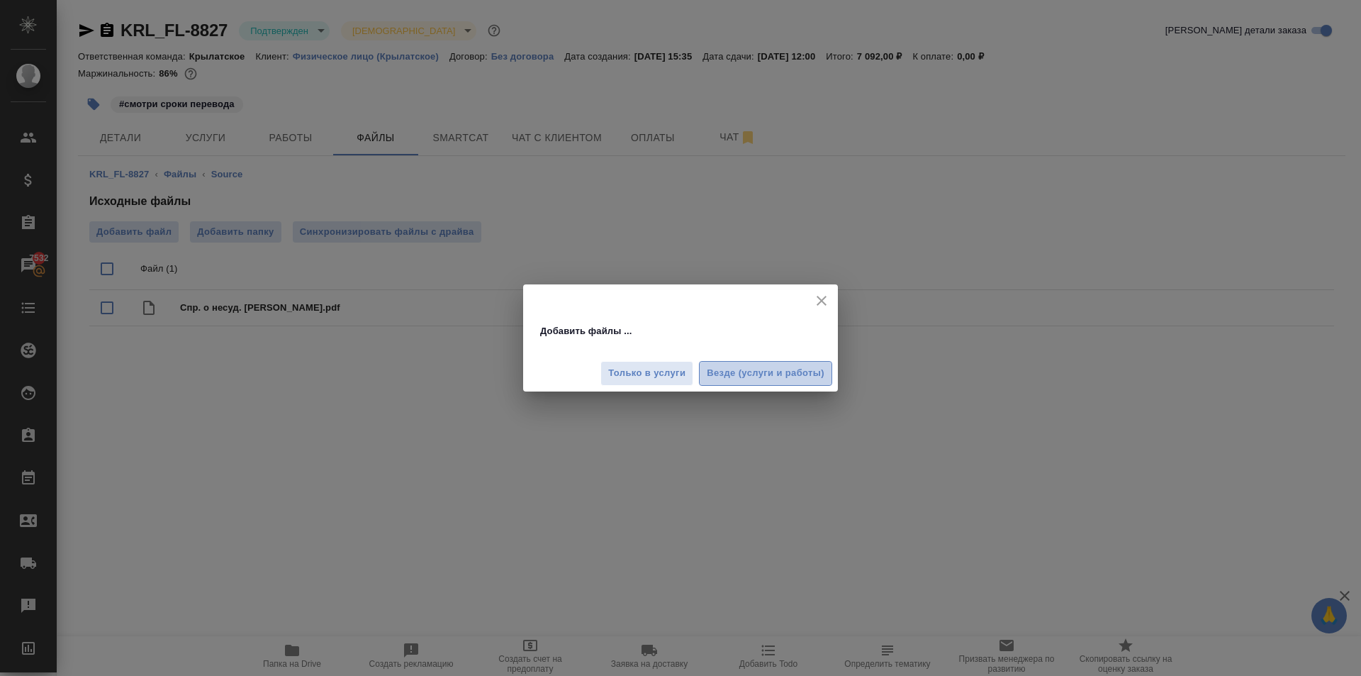
click at [748, 380] on span "Везде (услуги и работы)" at bounding box center [766, 373] width 118 height 16
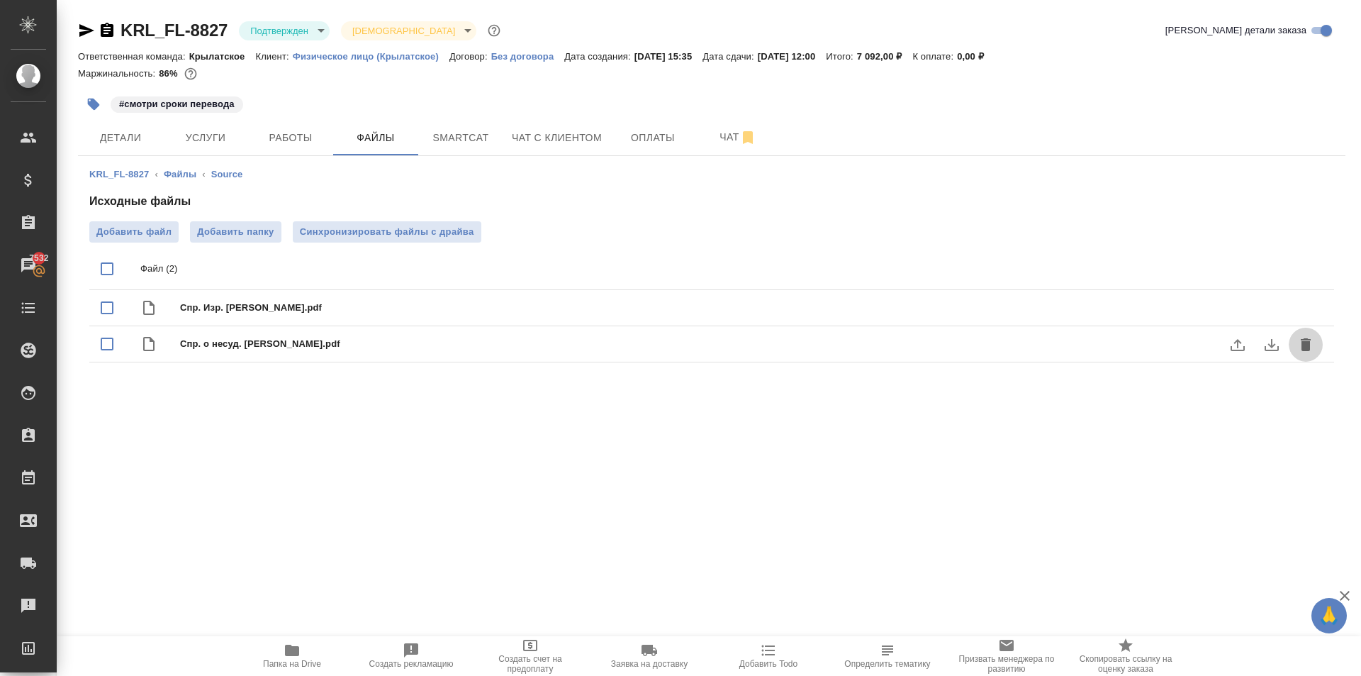
drag, startPoint x: 1301, startPoint y: 353, endPoint x: 1290, endPoint y: 364, distance: 15.5
click at [1303, 353] on button "delete" at bounding box center [1306, 345] width 34 height 34
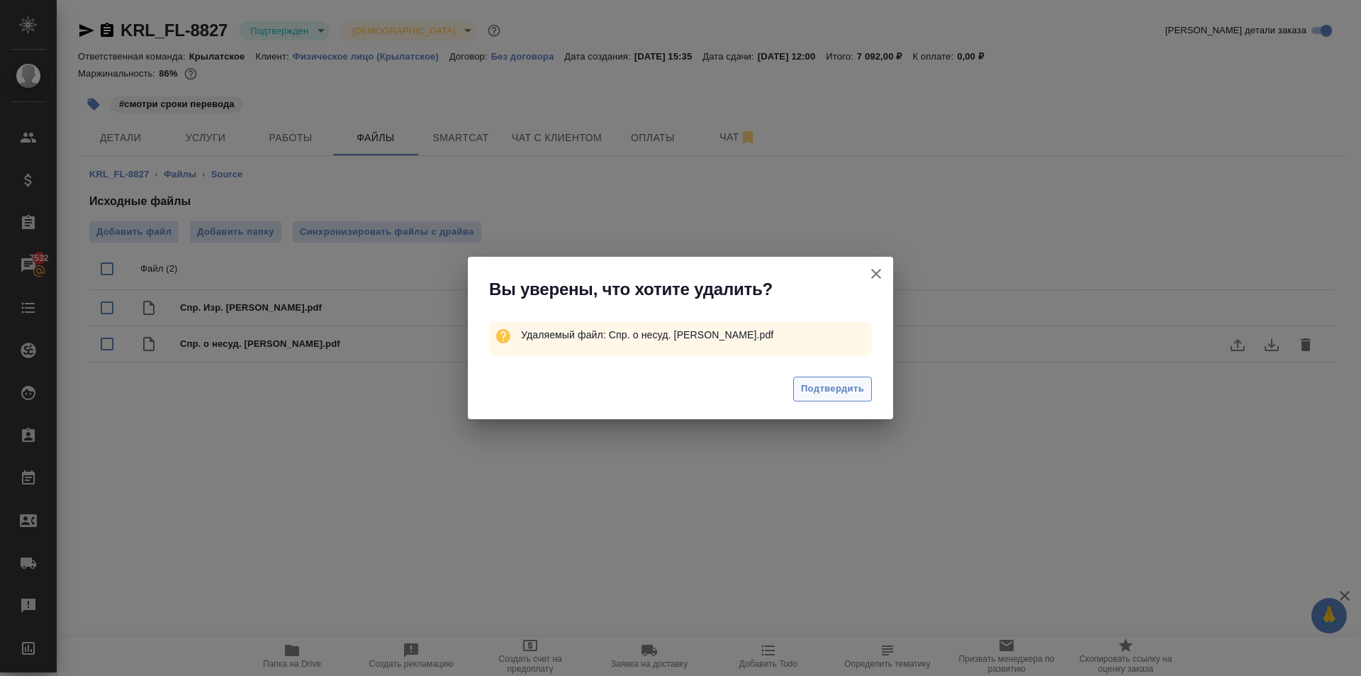
drag, startPoint x: 795, startPoint y: 398, endPoint x: 803, endPoint y: 401, distance: 9.0
click at [803, 401] on button "Подтвердить" at bounding box center [832, 388] width 79 height 25
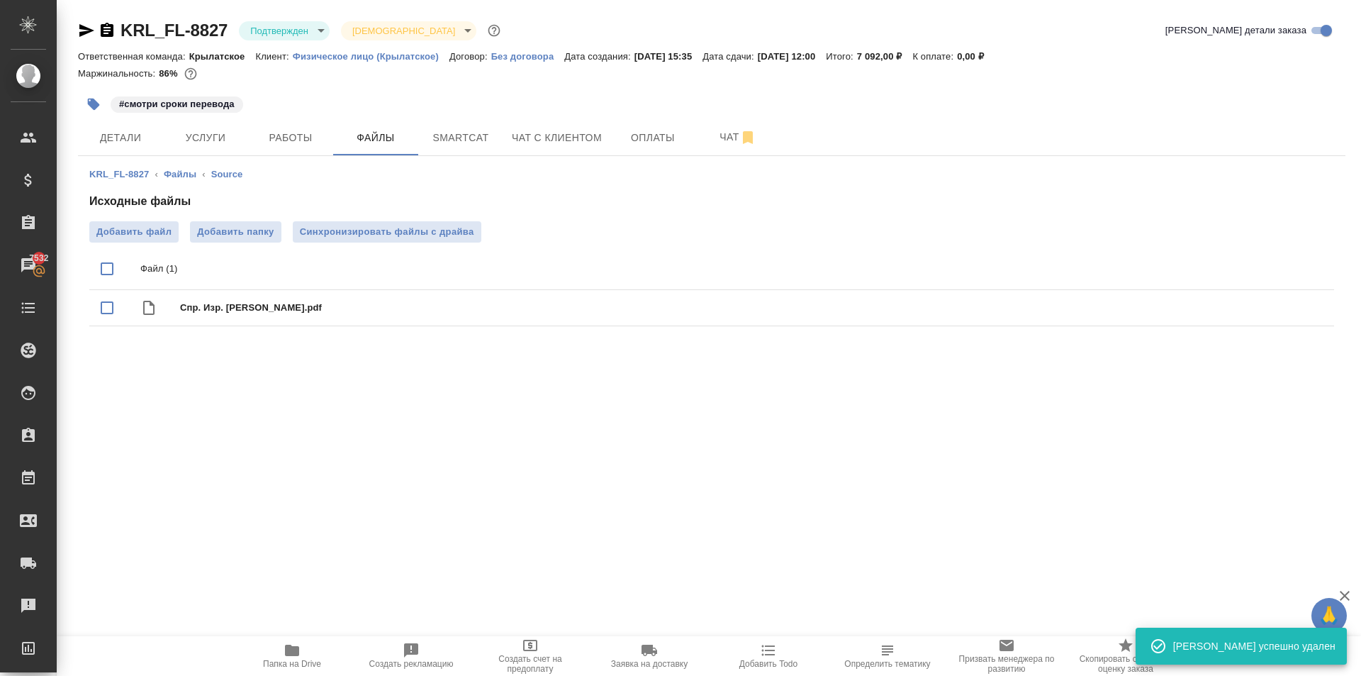
click at [427, 233] on span "Синхронизировать файлы с драйва" at bounding box center [387, 232] width 174 height 14
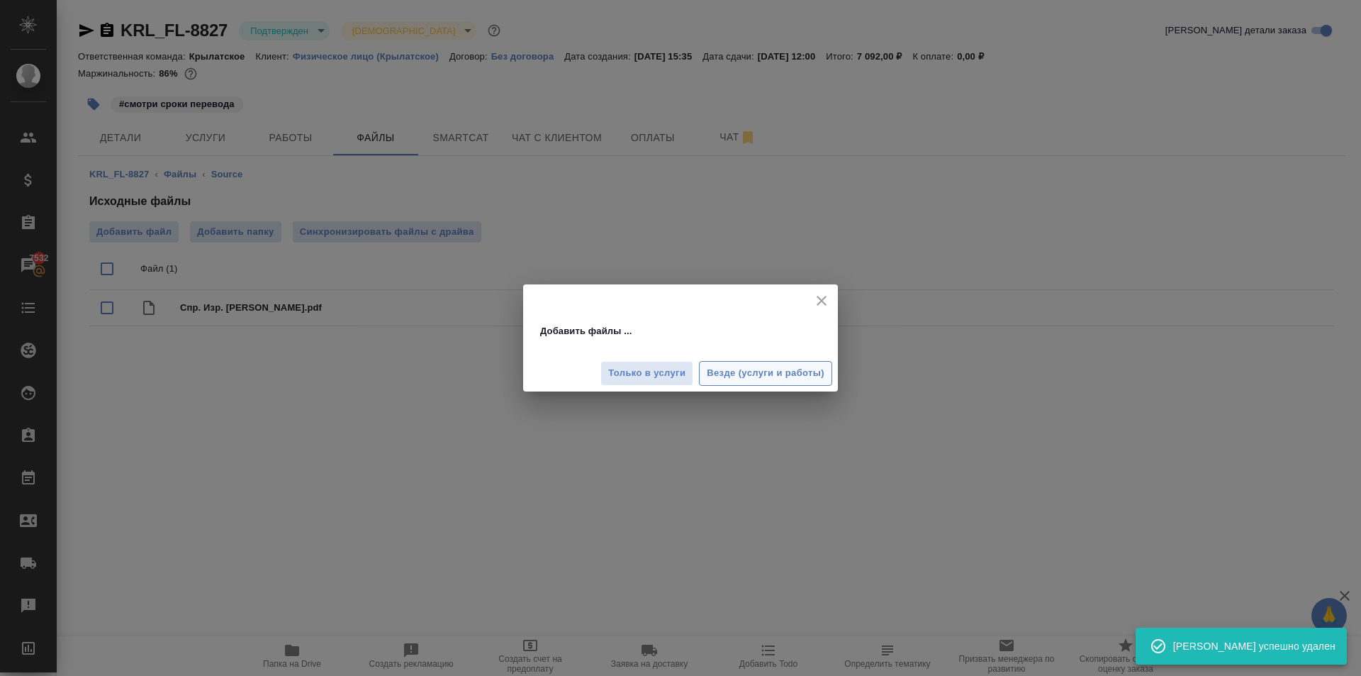
click at [793, 370] on span "Везде (услуги и работы)" at bounding box center [766, 373] width 118 height 16
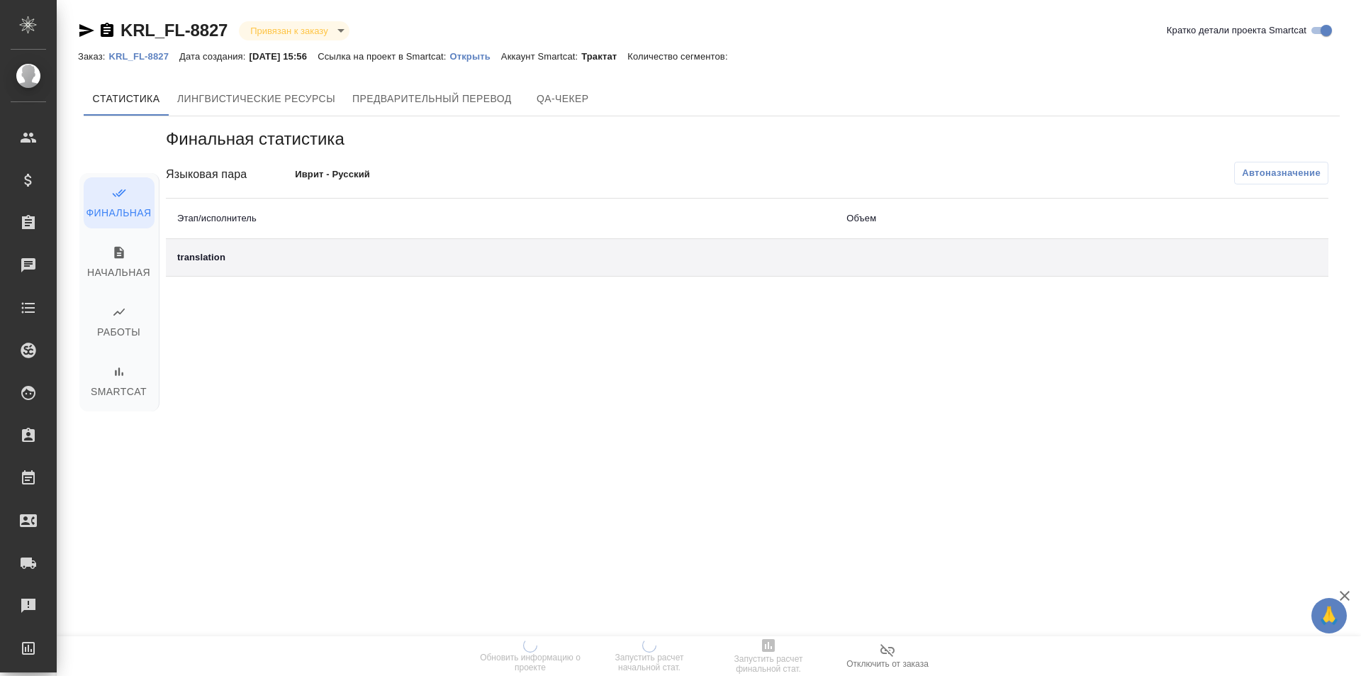
click at [489, 53] on p "Открыть" at bounding box center [474, 56] width 51 height 11
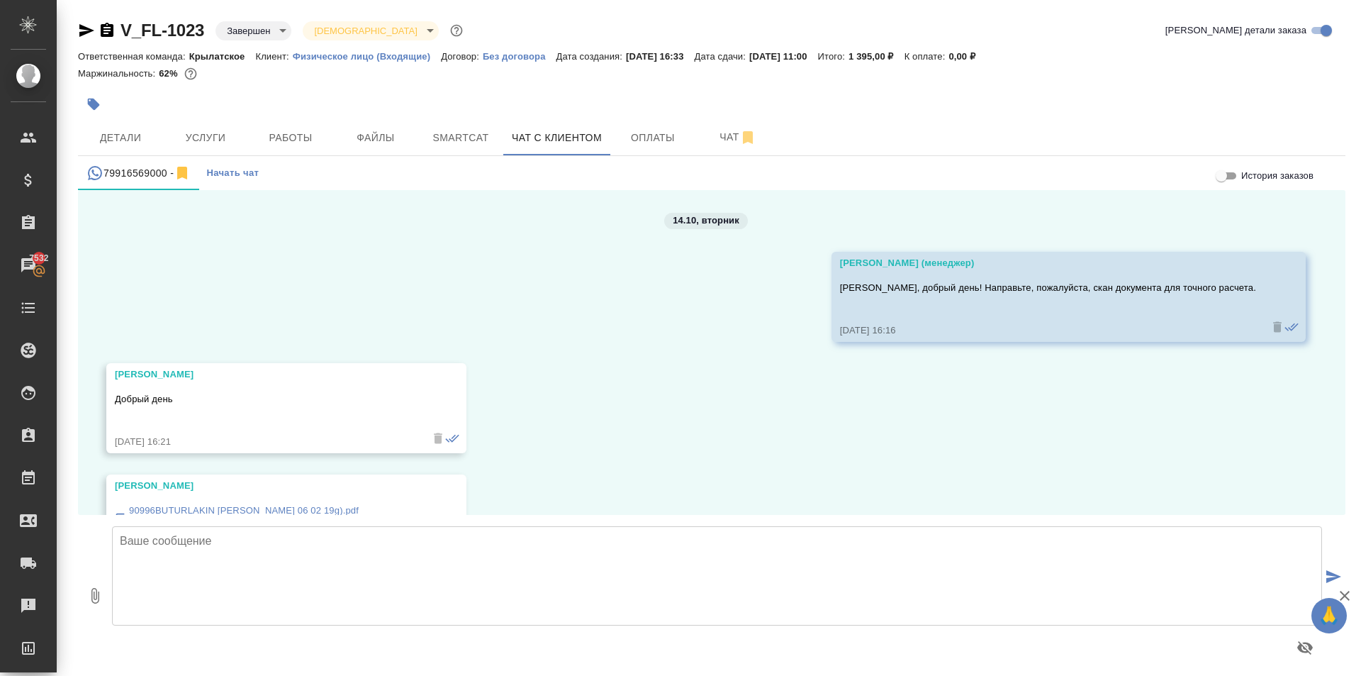
scroll to position [1908, 0]
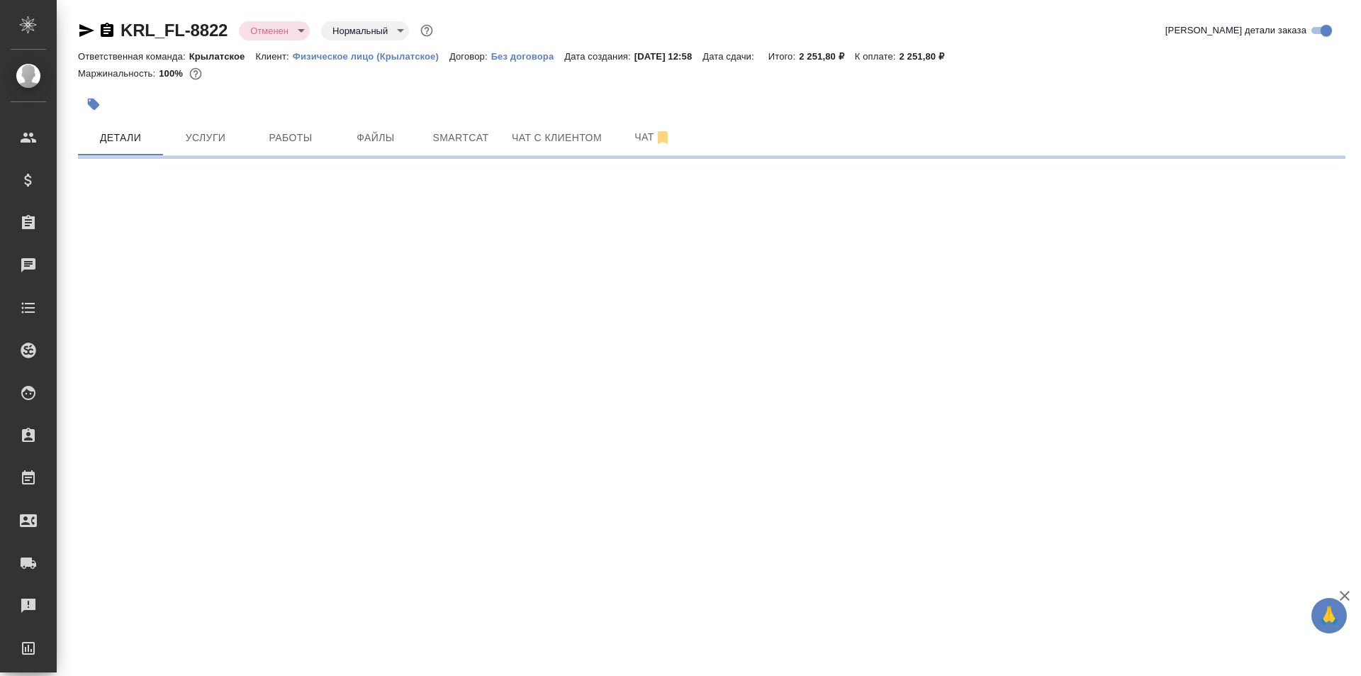
select select "RU"
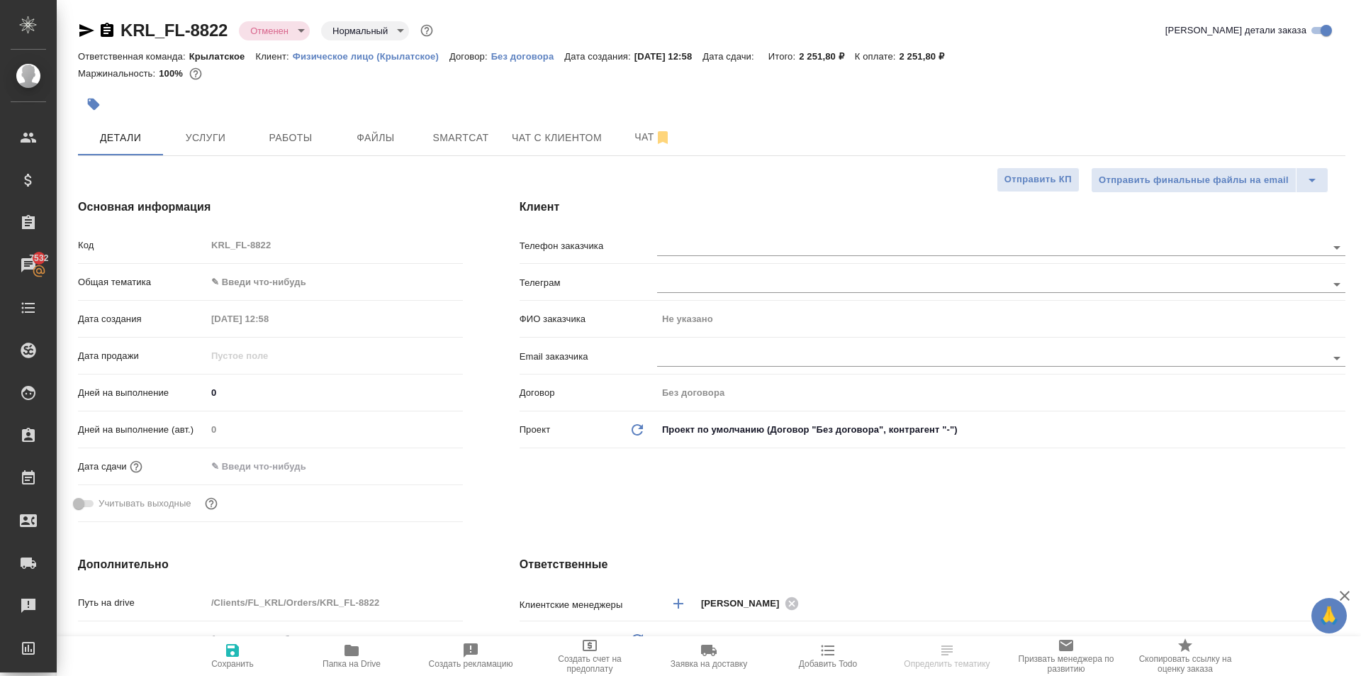
type textarea "x"
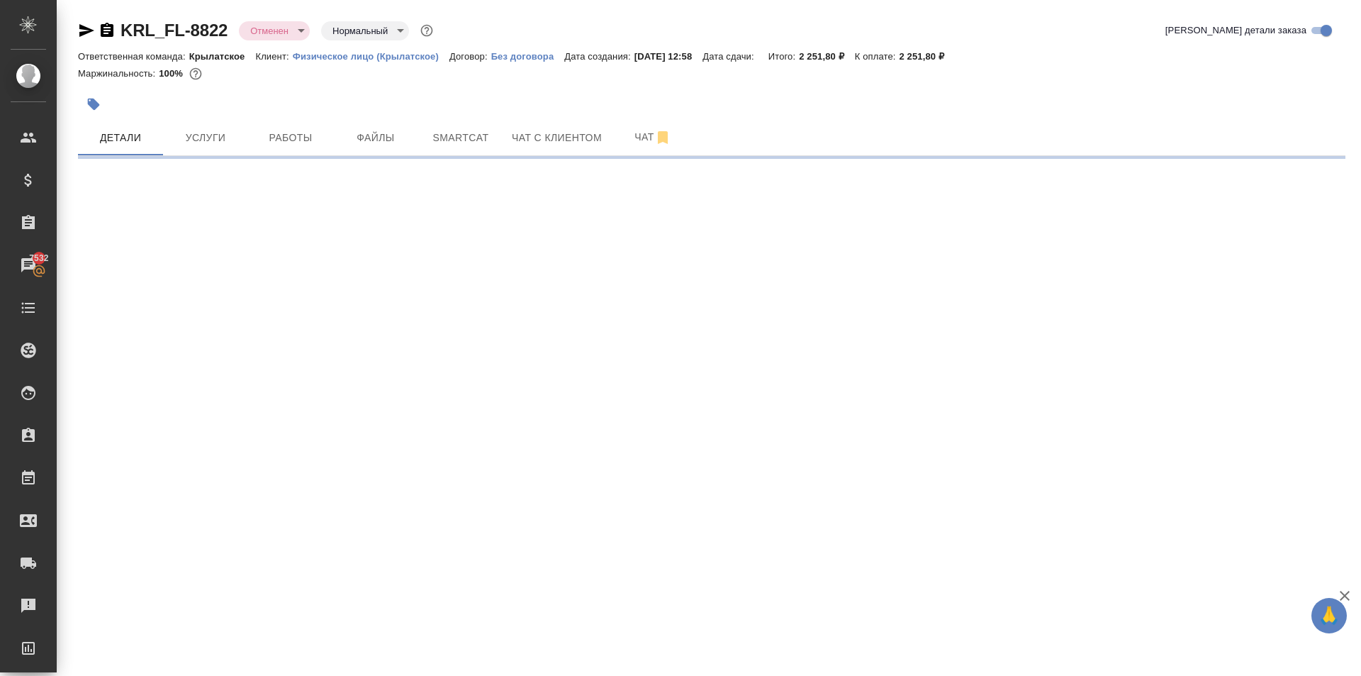
select select "RU"
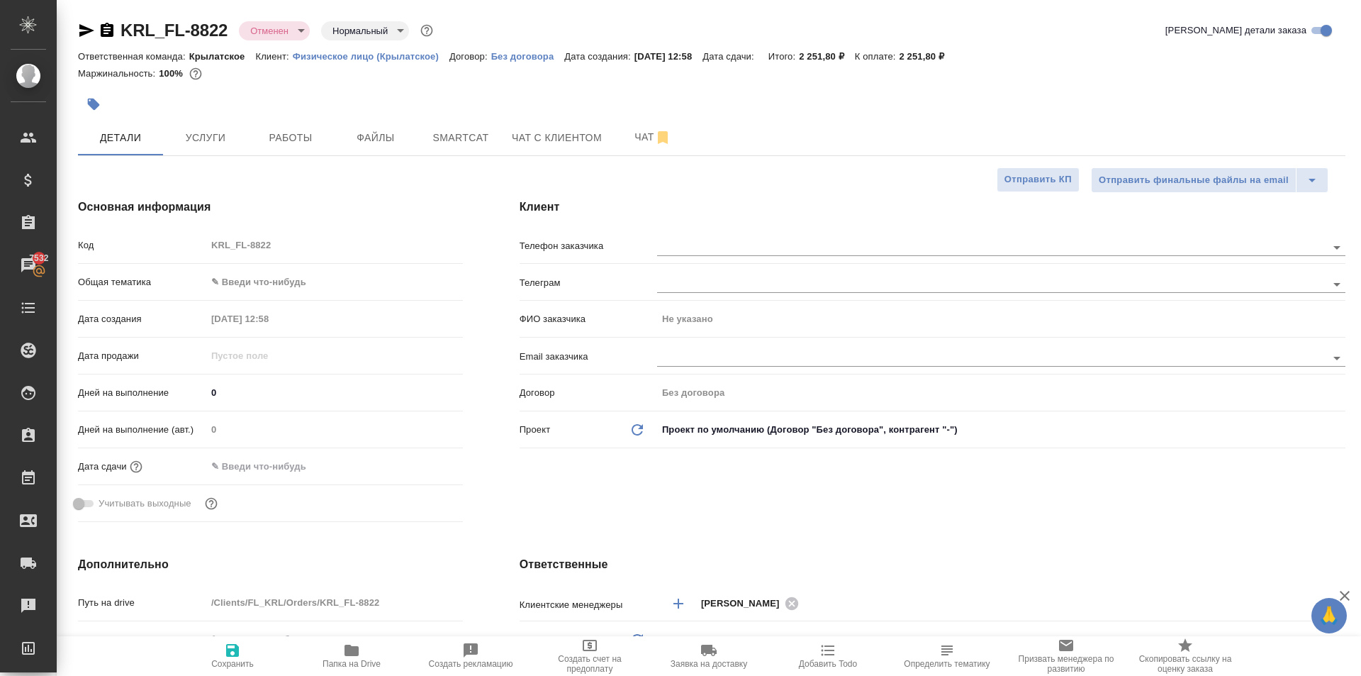
type textarea "x"
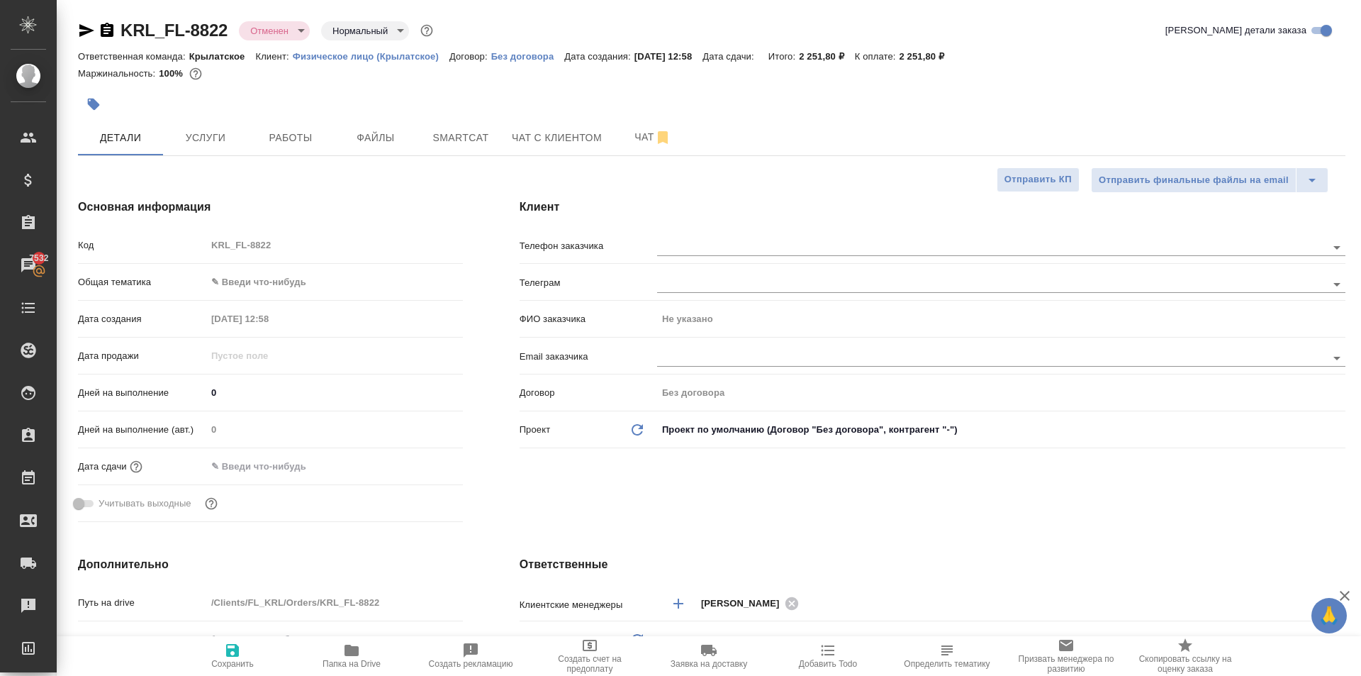
type textarea "x"
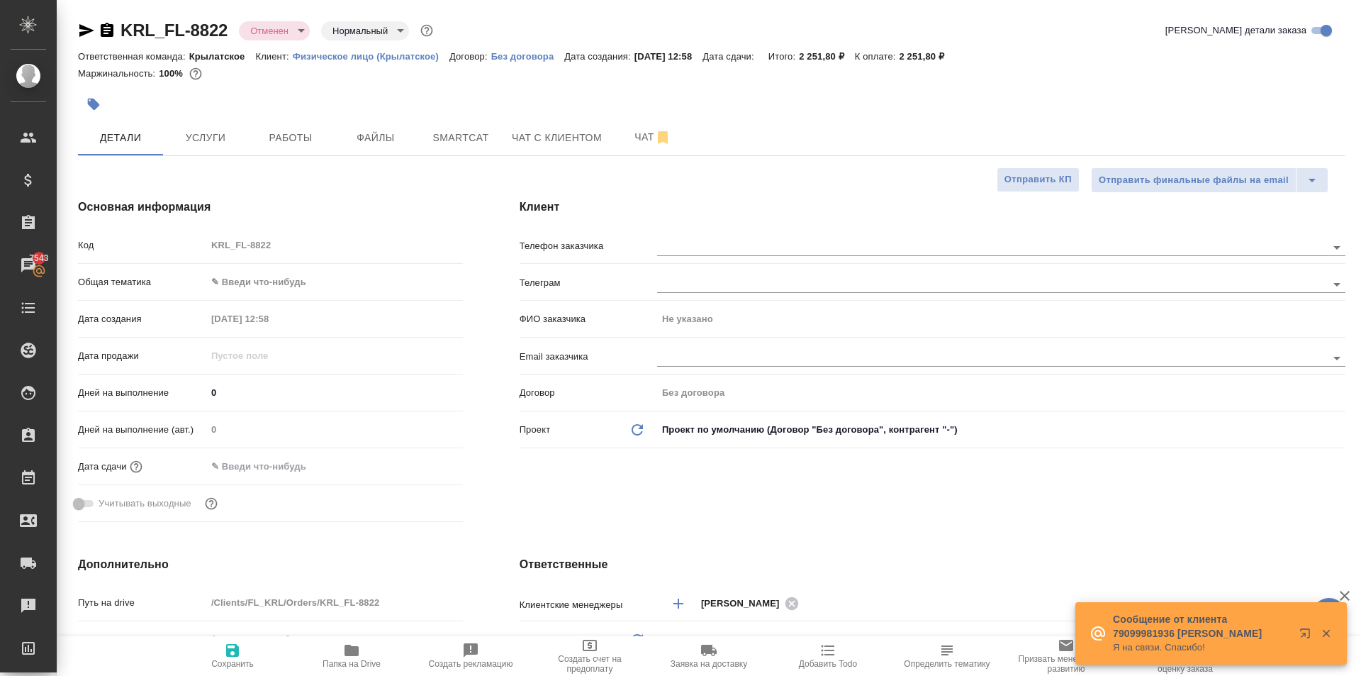
type textarea "x"
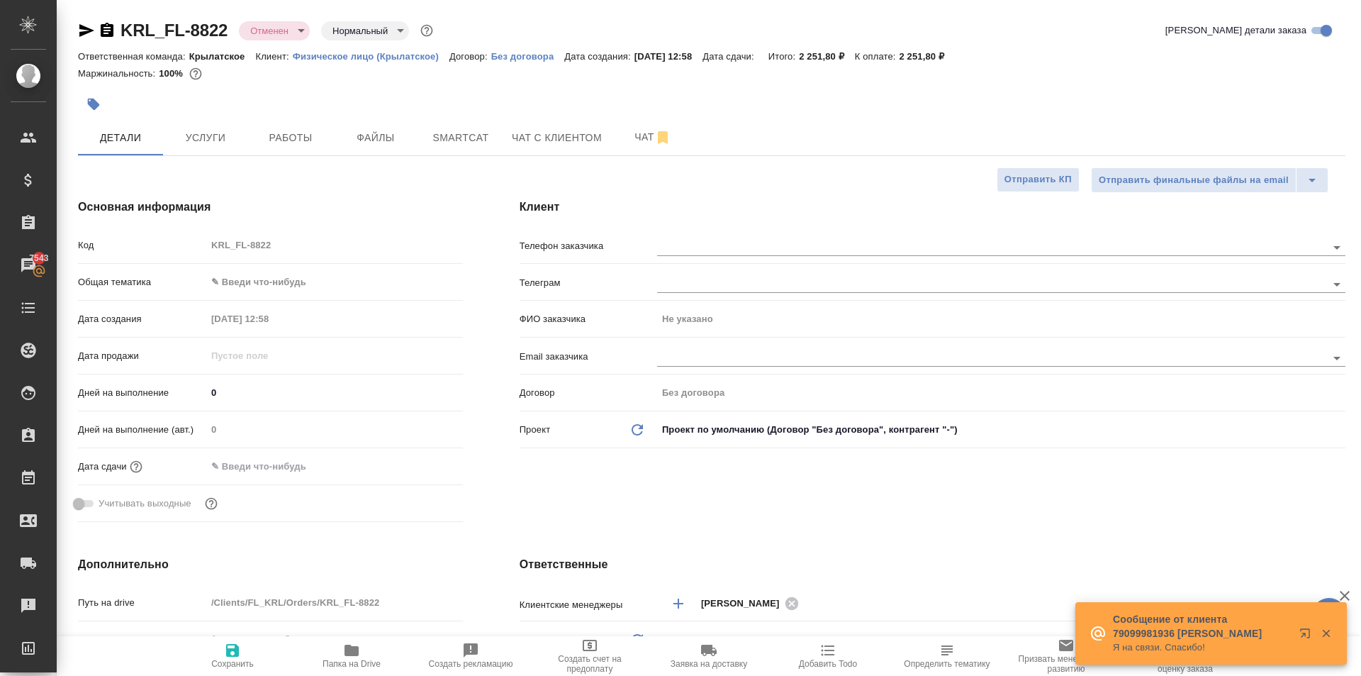
type textarea "x"
click at [743, 524] on div "Клиент Телефон заказчика Телеграм ФИО заказчика Не указано Email заказчика Дого…" at bounding box center [932, 363] width 883 height 386
click at [1328, 637] on div at bounding box center [1315, 633] width 51 height 28
click at [1326, 637] on icon "button" at bounding box center [1326, 633] width 13 height 13
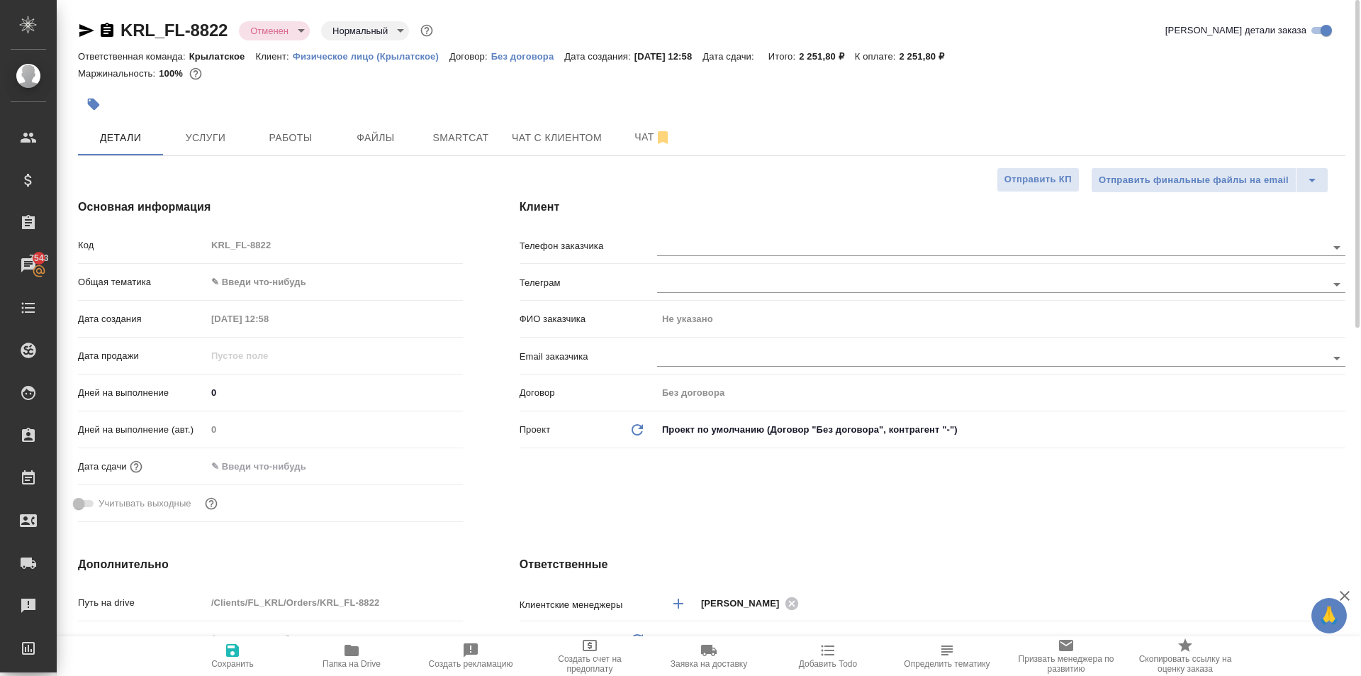
click at [278, 281] on body "🙏 .cls-1 fill:#fff; AWATERA Kasymov Timur Клиенты Спецификации Заказы 7543 Чаты…" at bounding box center [680, 338] width 1361 height 676
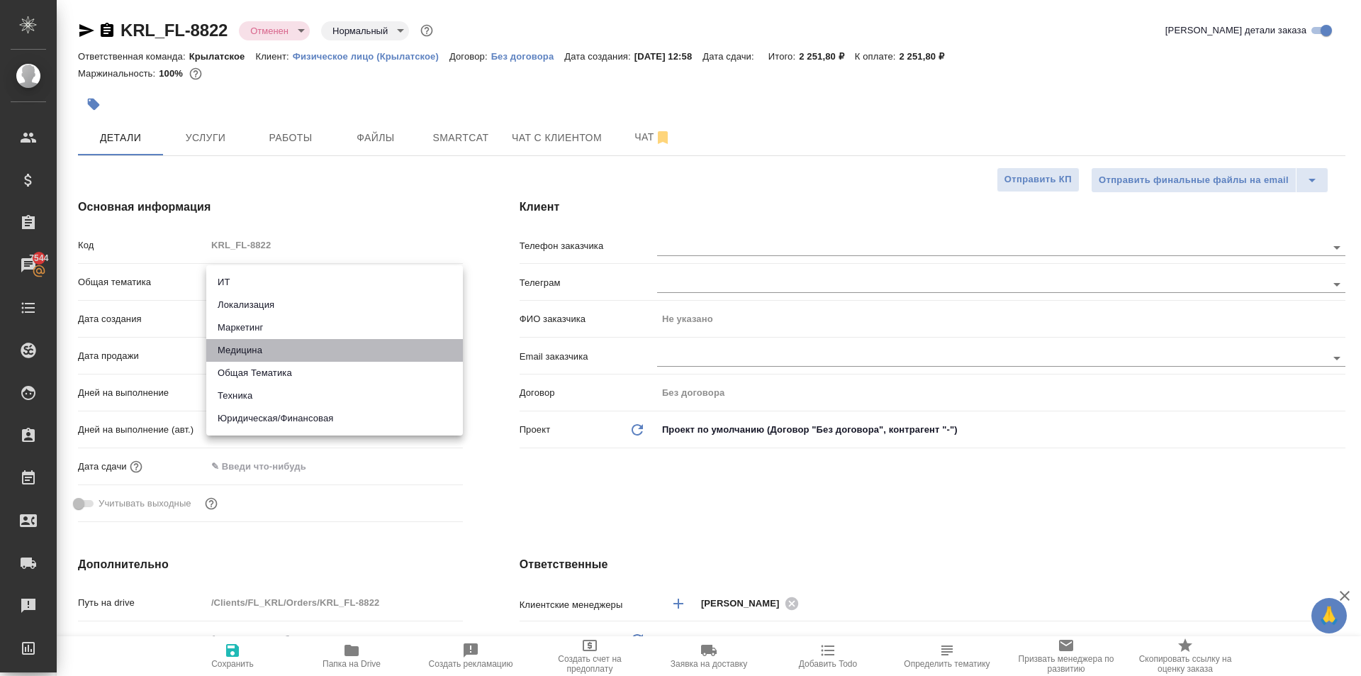
click at [258, 344] on li "Медицина" at bounding box center [334, 350] width 257 height 23
type input "med"
type textarea "x"
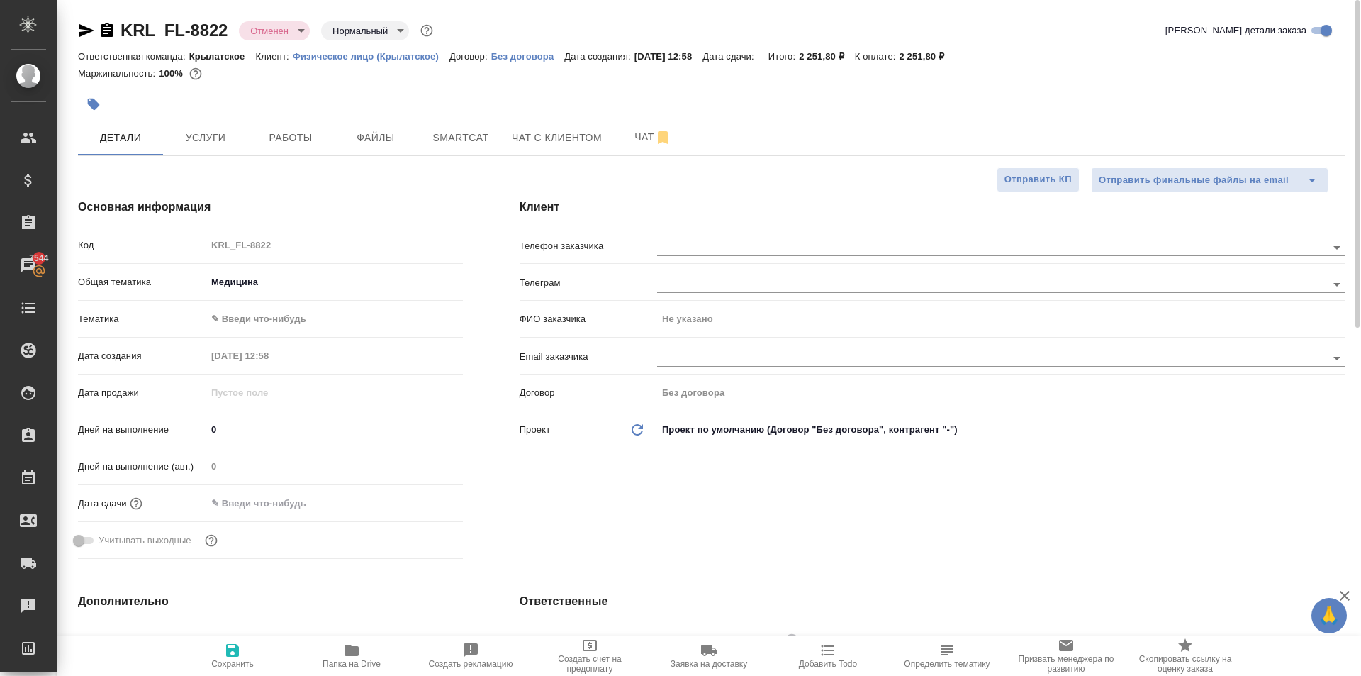
click at [260, 311] on body "🙏 .cls-1 fill:#fff; AWATERA Kasymov Timur Клиенты Спецификации Заказы 7544 Чаты…" at bounding box center [680, 338] width 1361 height 676
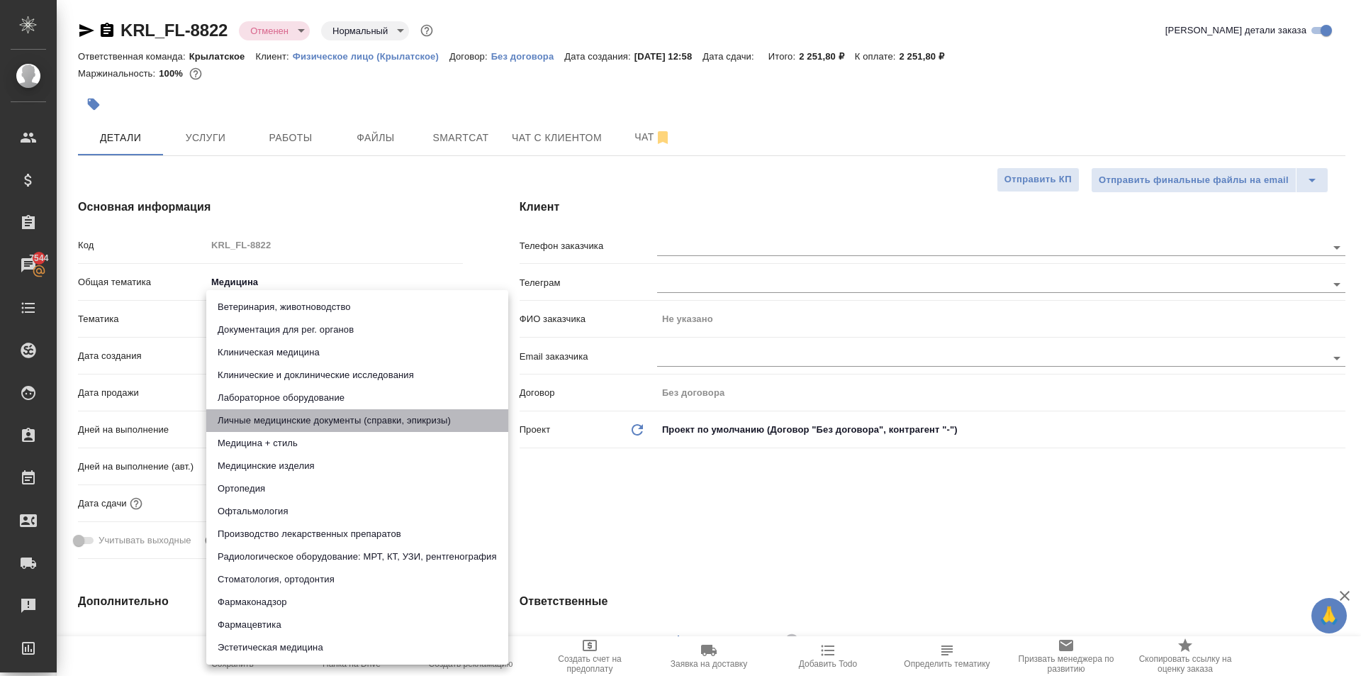
click at [379, 421] on li "Личные медицинские документы (справки, эпикризы)" at bounding box center [357, 420] width 302 height 23
type textarea "x"
type input "5a8b8b956a9677013d343e74"
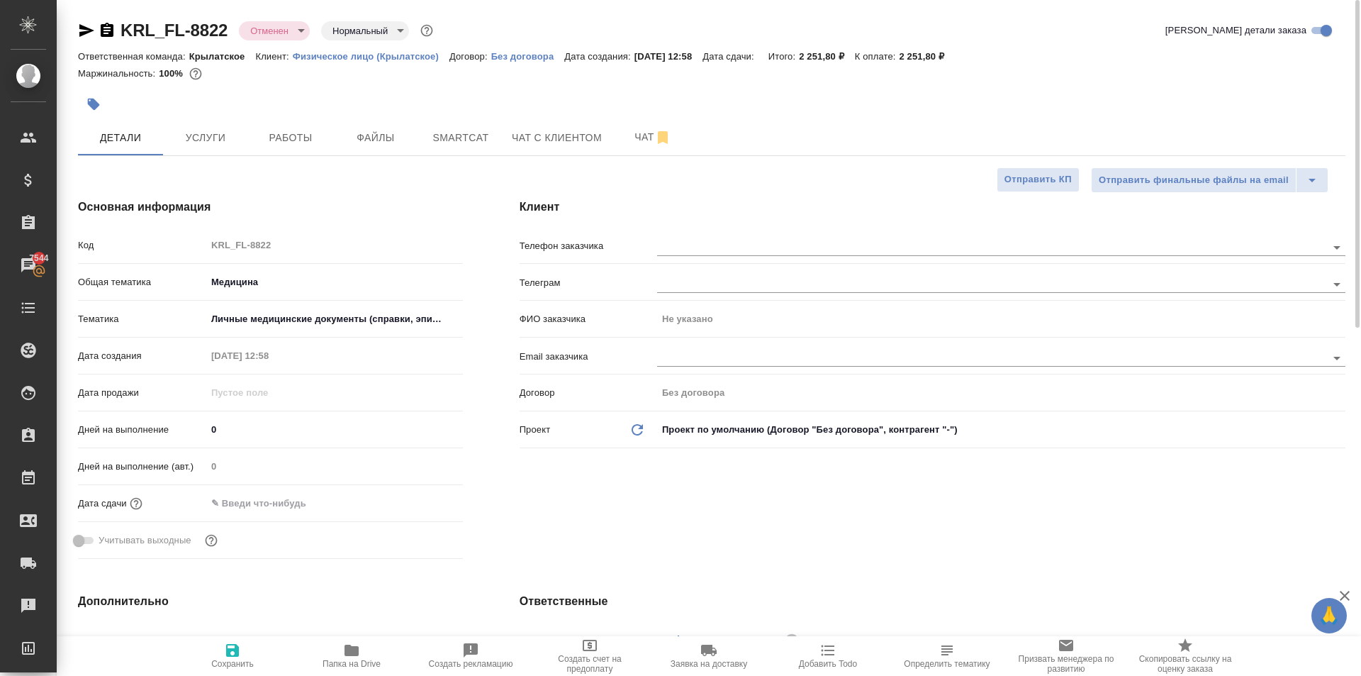
drag, startPoint x: 272, startPoint y: 493, endPoint x: 296, endPoint y: 496, distance: 24.2
click at [274, 493] on input "text" at bounding box center [268, 503] width 124 height 21
click at [415, 508] on icon "button" at bounding box center [421, 502] width 17 height 17
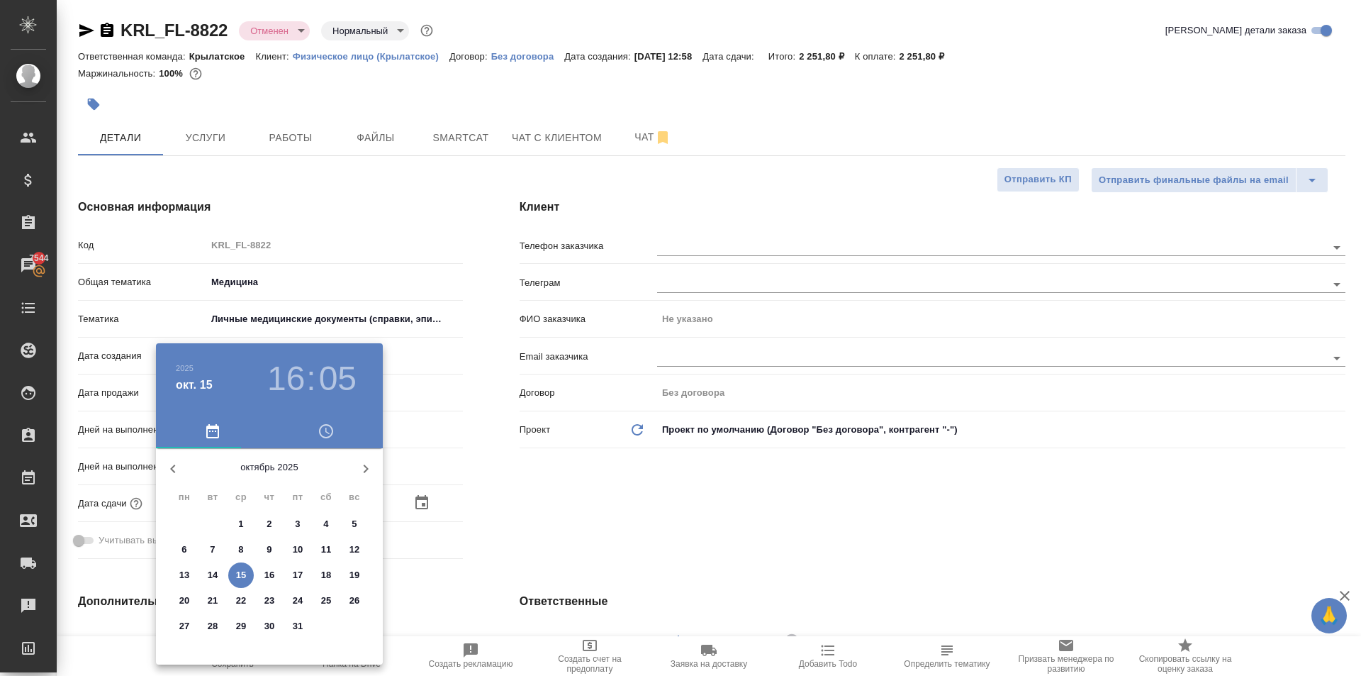
click at [267, 576] on p "16" at bounding box center [269, 575] width 11 height 14
type input "16.10.2025 16:05"
type textarea "x"
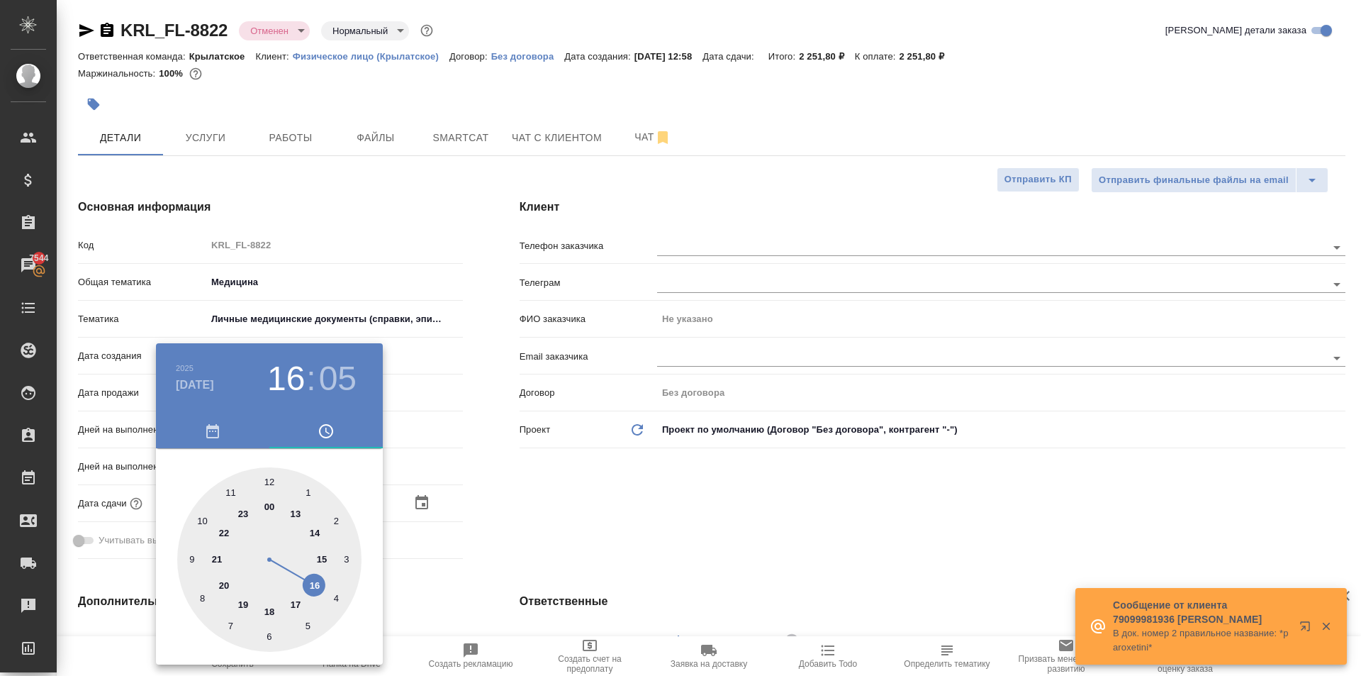
click at [201, 518] on div at bounding box center [269, 559] width 184 height 184
type input "16.10.2025 10:05"
type textarea "x"
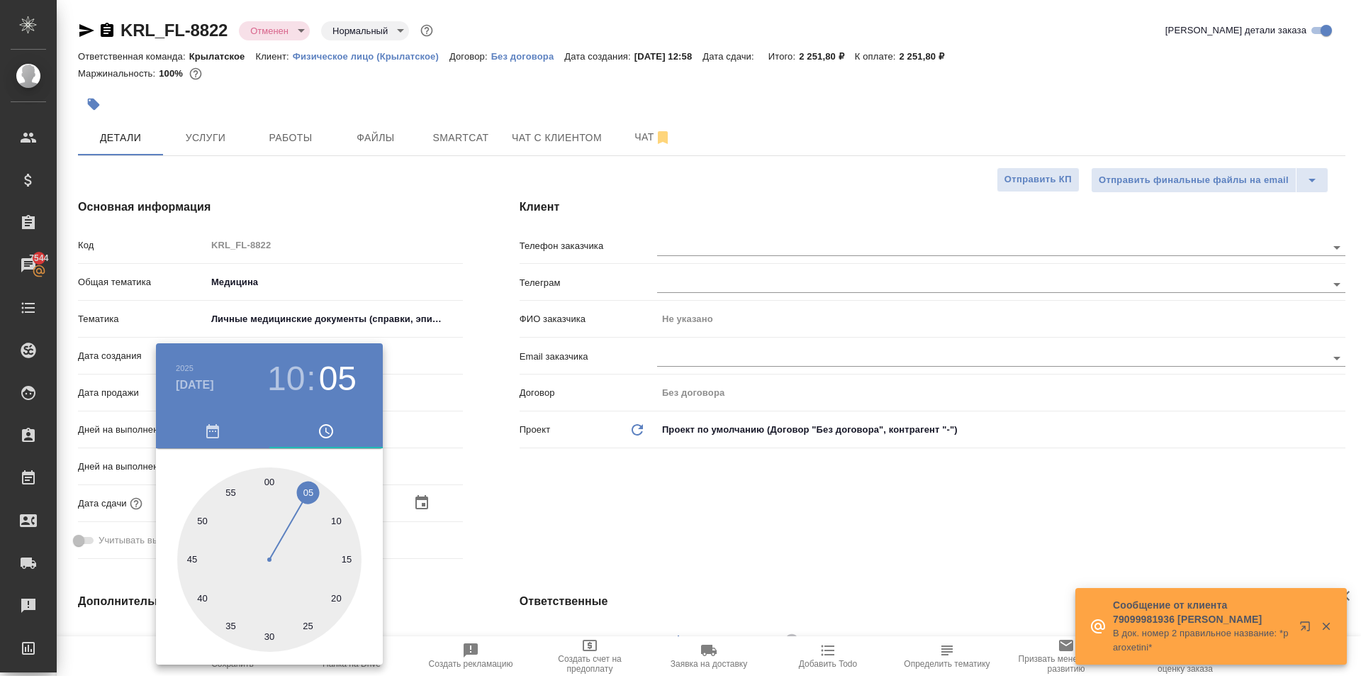
type input "16.10.2025 10:00"
type textarea "x"
click at [270, 474] on div at bounding box center [269, 559] width 184 height 184
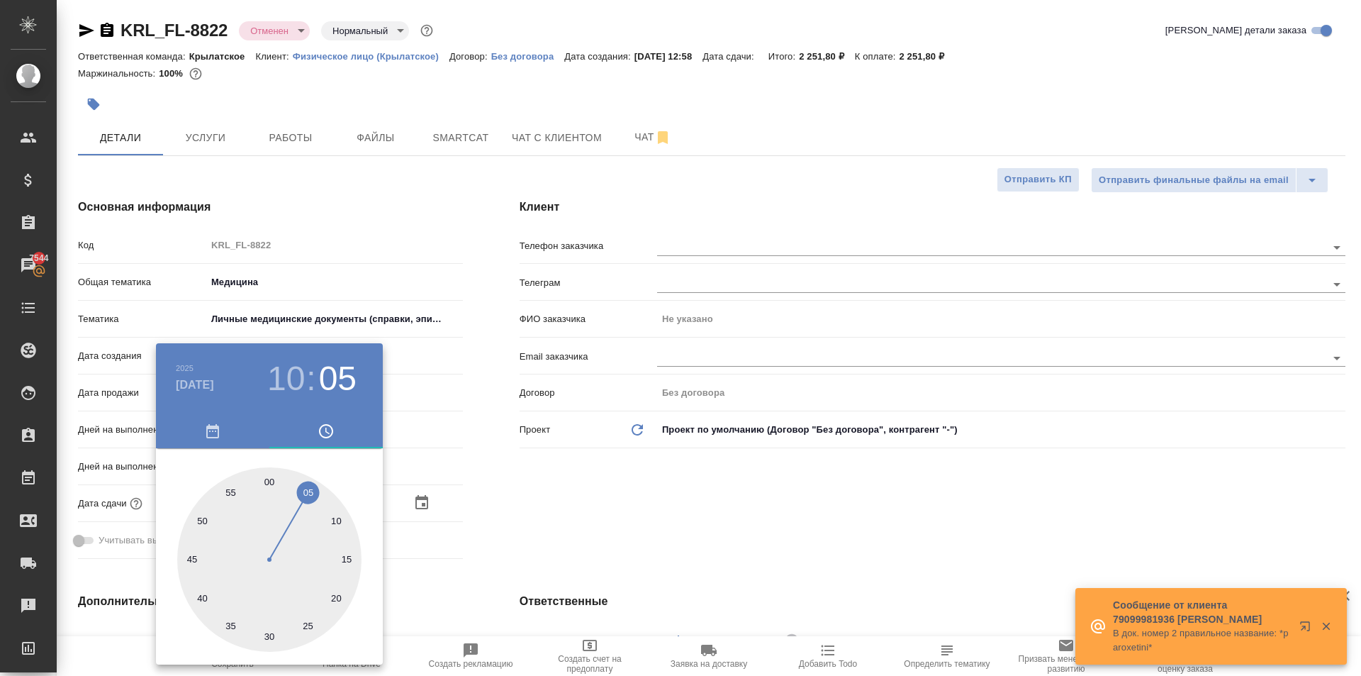
type textarea "x"
drag, startPoint x: 608, startPoint y: 501, endPoint x: 542, endPoint y: 551, distance: 82.5
click at [607, 501] on div at bounding box center [680, 338] width 1361 height 676
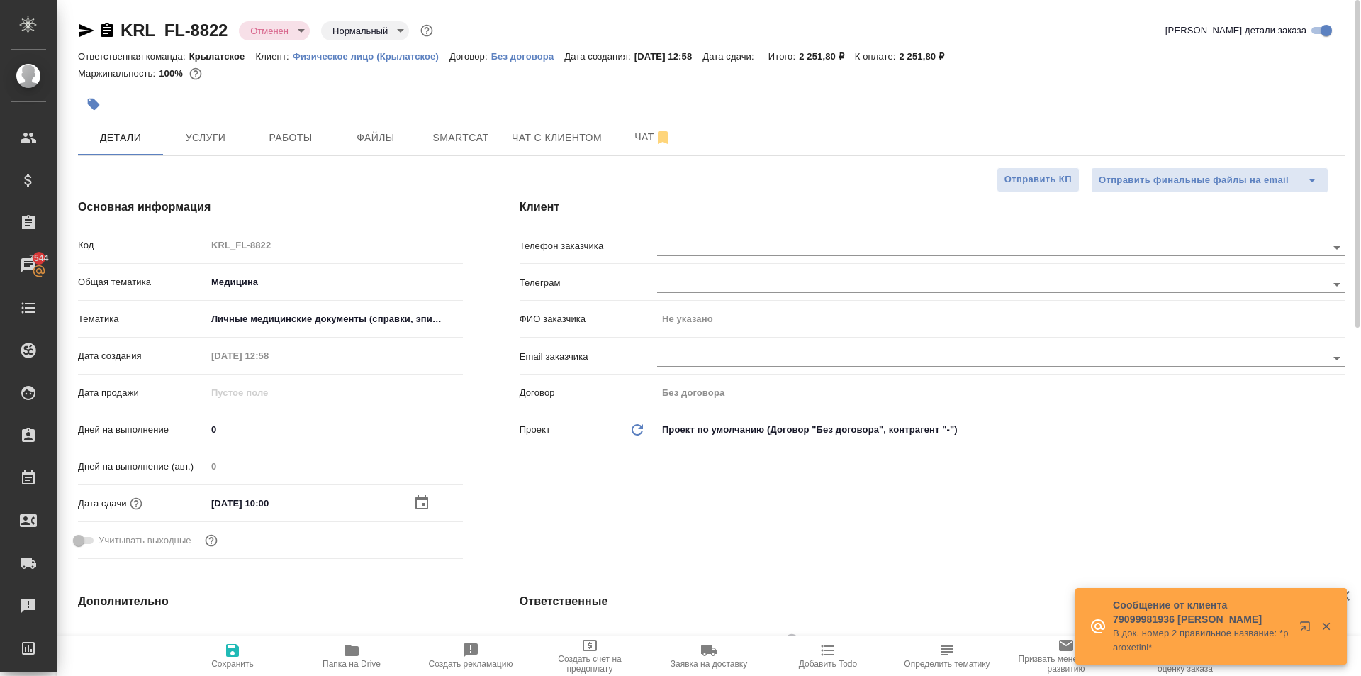
click at [225, 654] on span "Сохранить" at bounding box center [232, 655] width 102 height 27
type textarea "x"
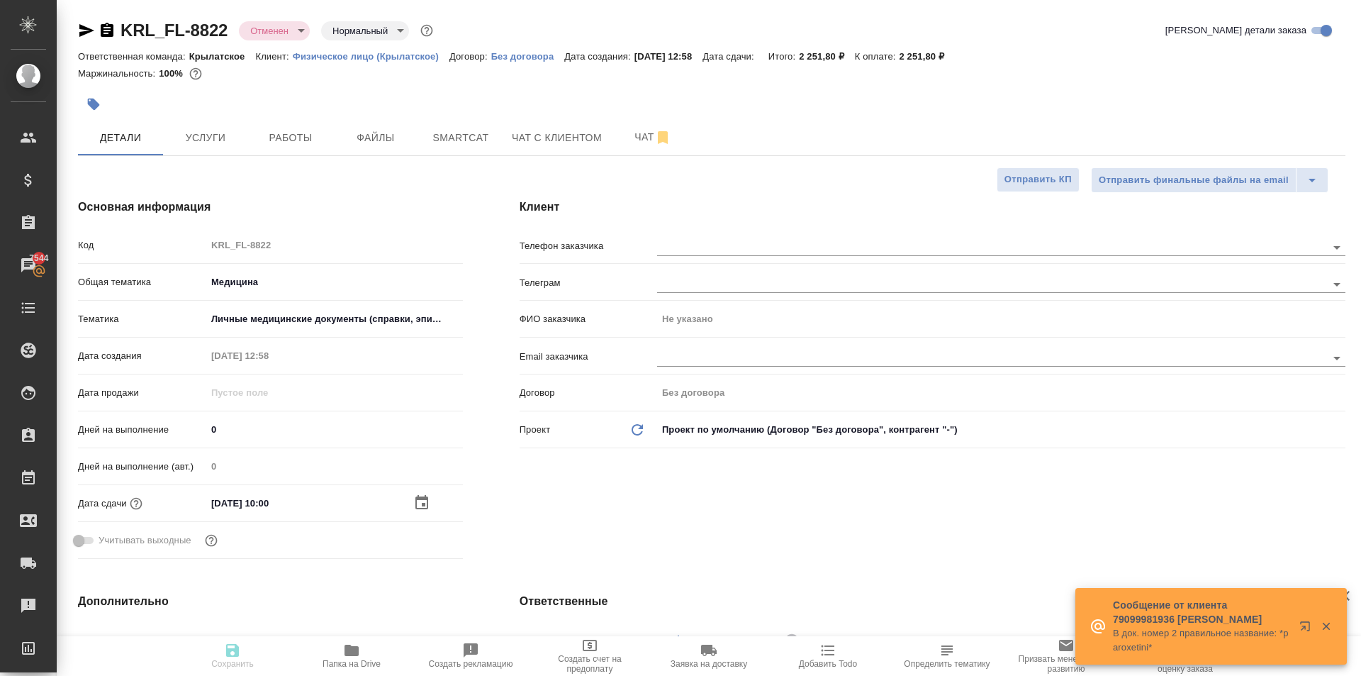
type textarea "x"
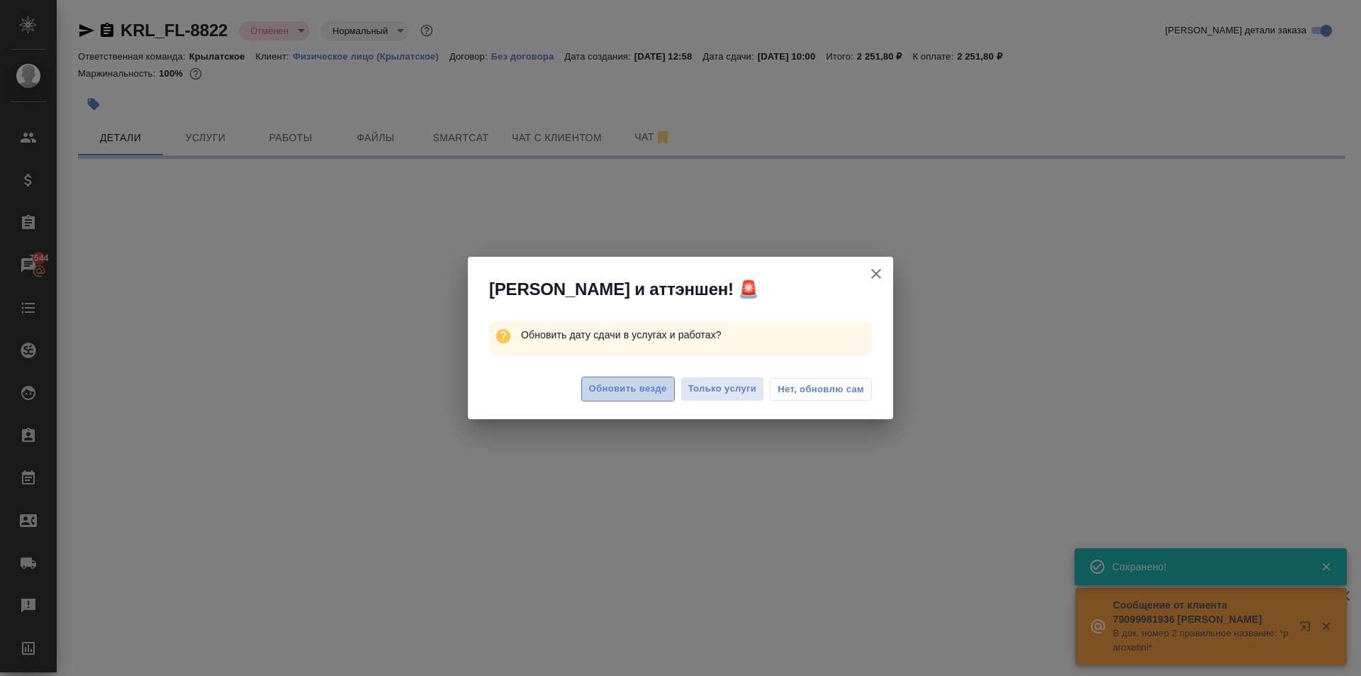
click at [635, 391] on span "Обновить везде" at bounding box center [628, 389] width 78 height 16
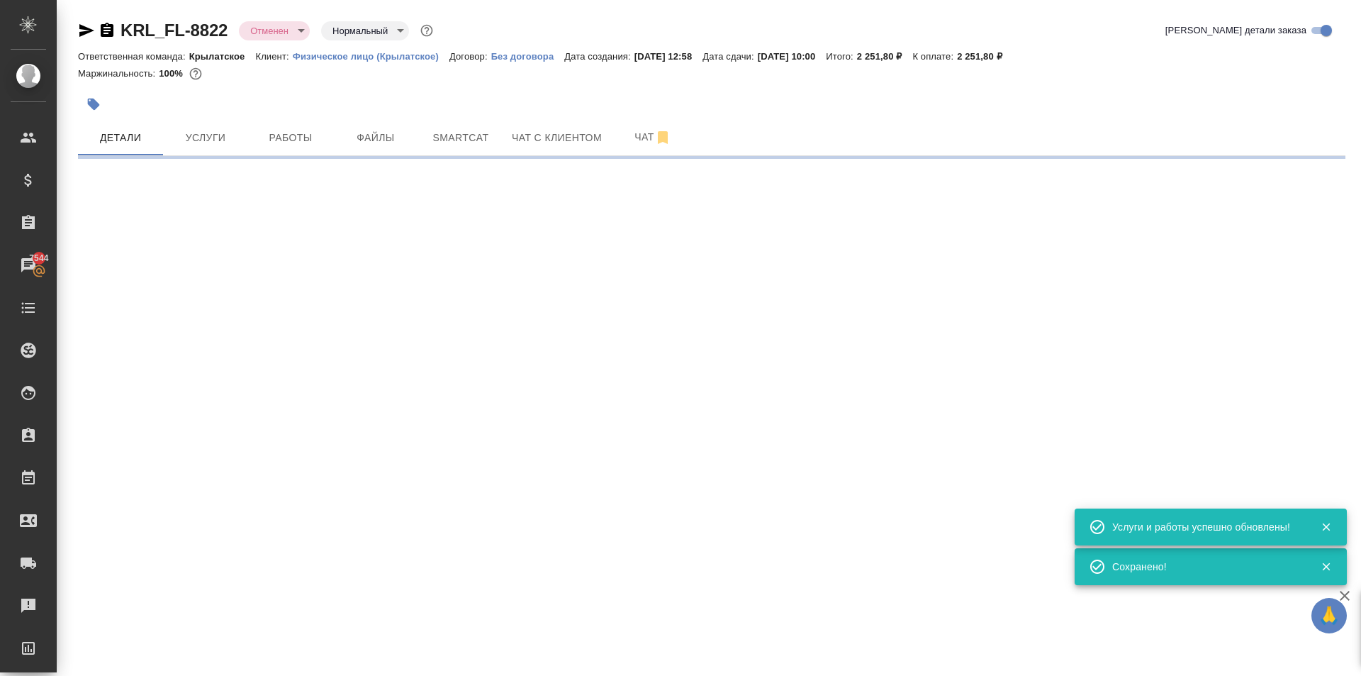
select select "RU"
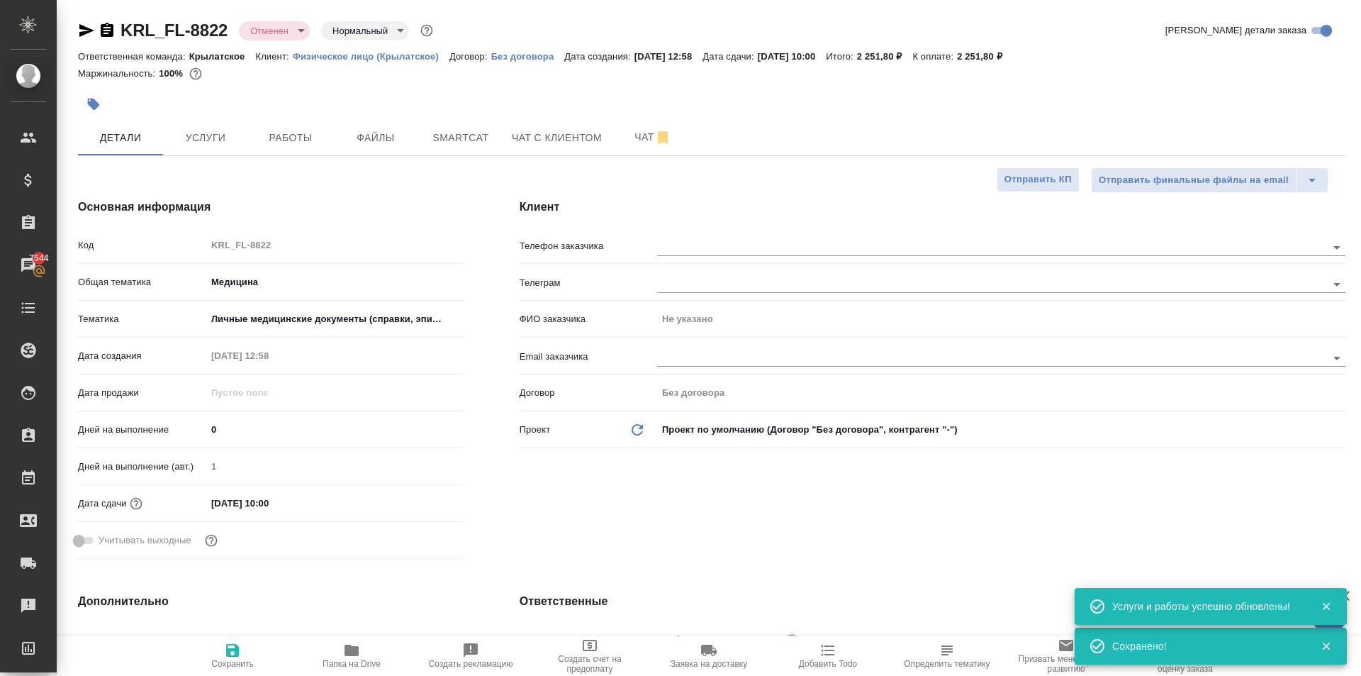
type textarea "x"
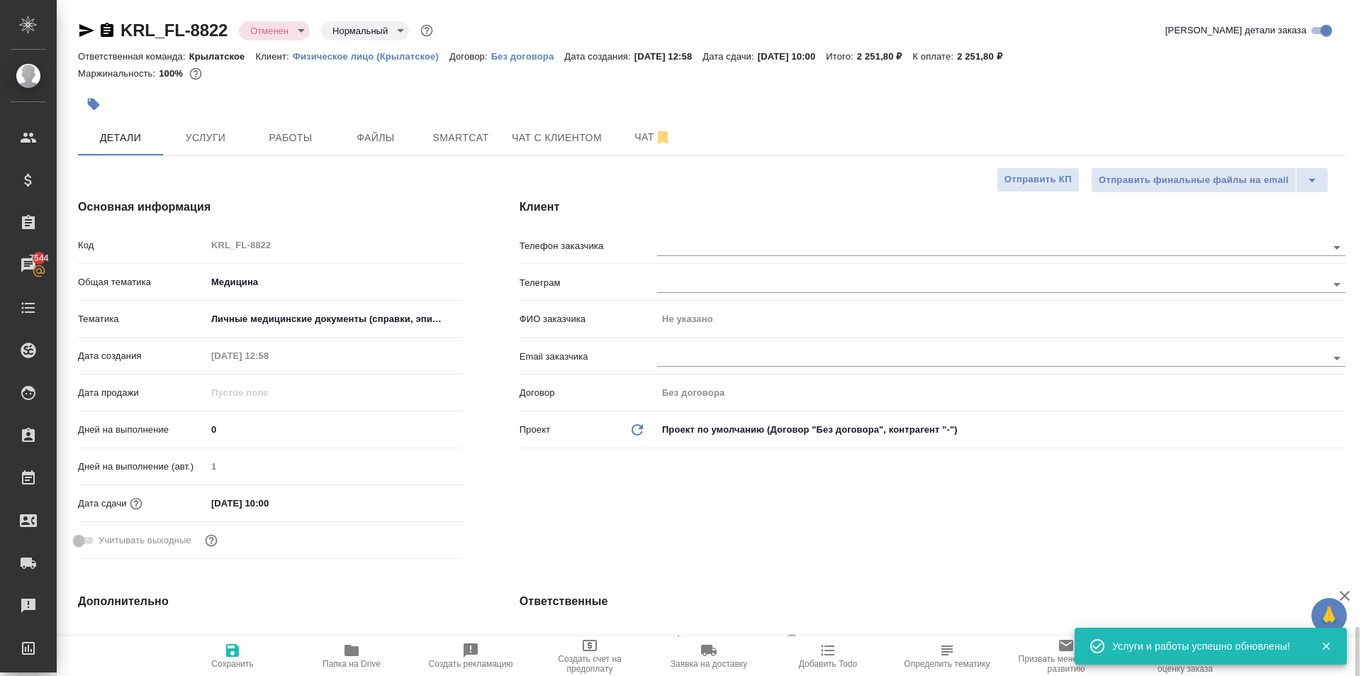
scroll to position [425, 0]
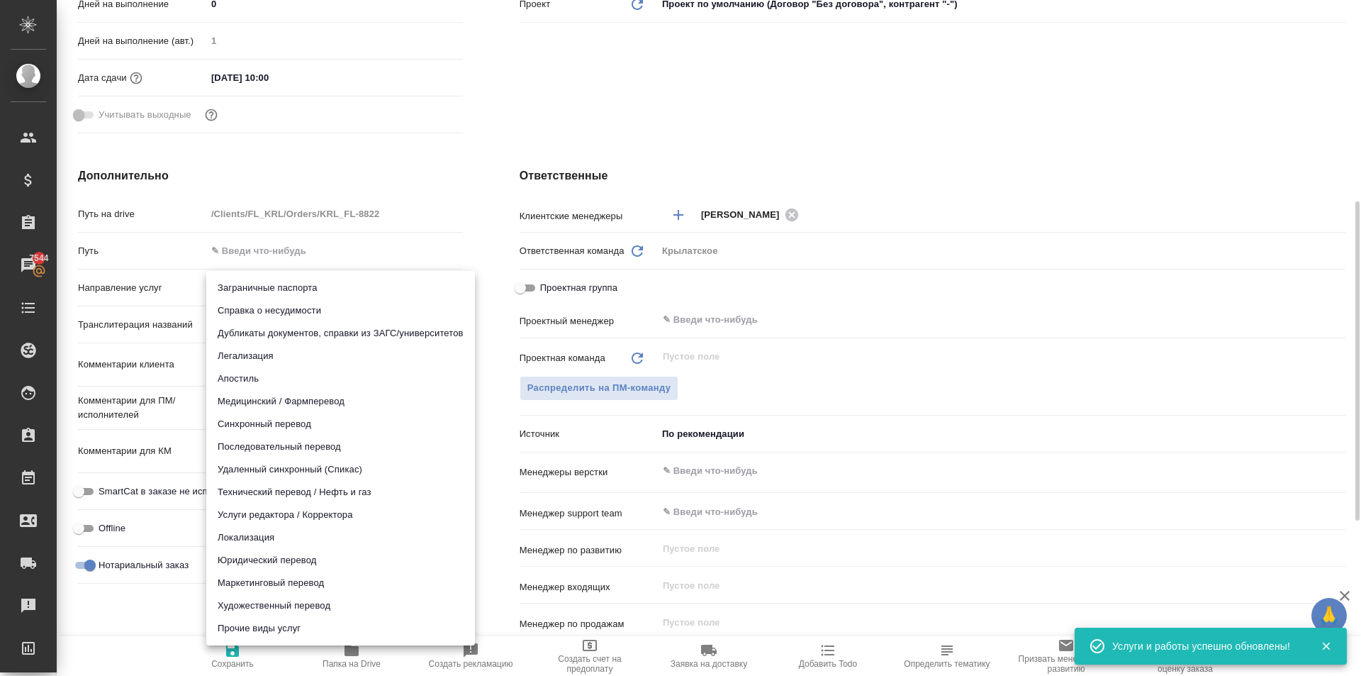
drag, startPoint x: 245, startPoint y: 294, endPoint x: 259, endPoint y: 396, distance: 102.5
click at [245, 295] on body "🙏 .cls-1 fill:#fff; AWATERA Kasymov Timur Клиенты Спецификации Заказы 7544 Чаты…" at bounding box center [680, 338] width 1361 height 676
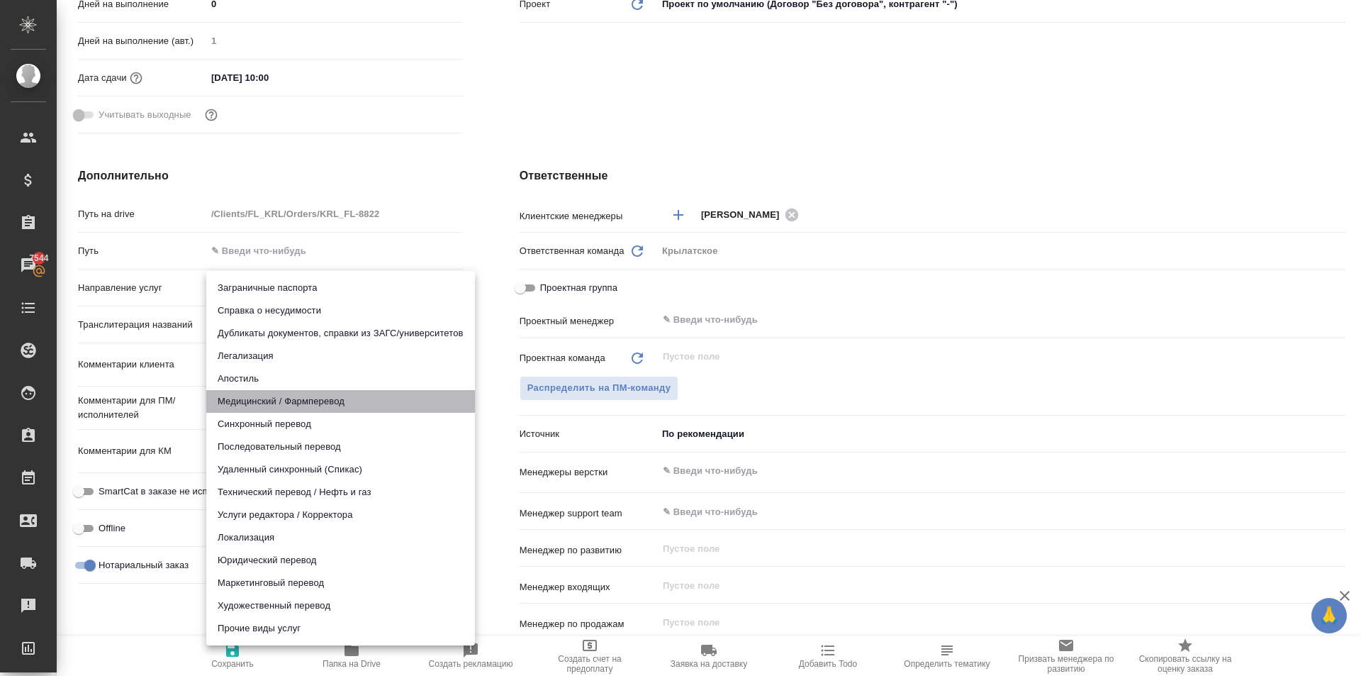
click at [264, 402] on li "Медицинский / Фармперевод" at bounding box center [340, 401] width 269 height 23
type input "medicalTranslation"
type textarea "x"
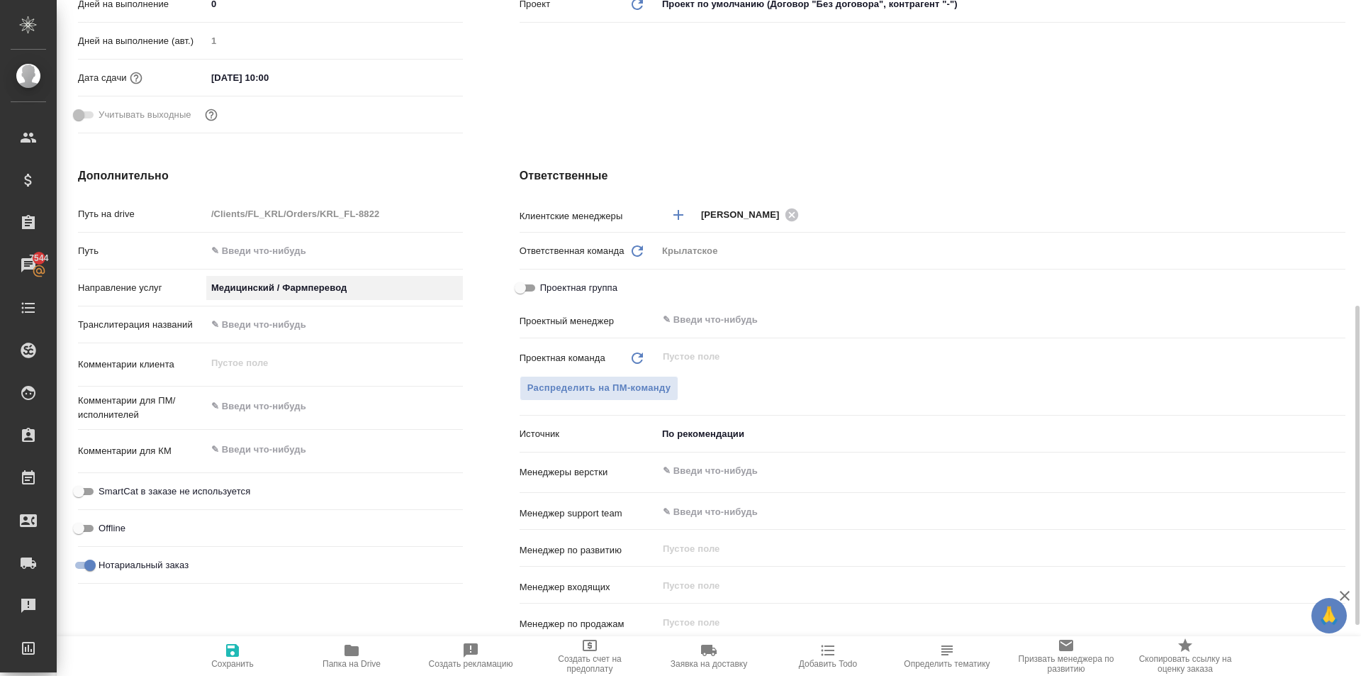
scroll to position [752, 0]
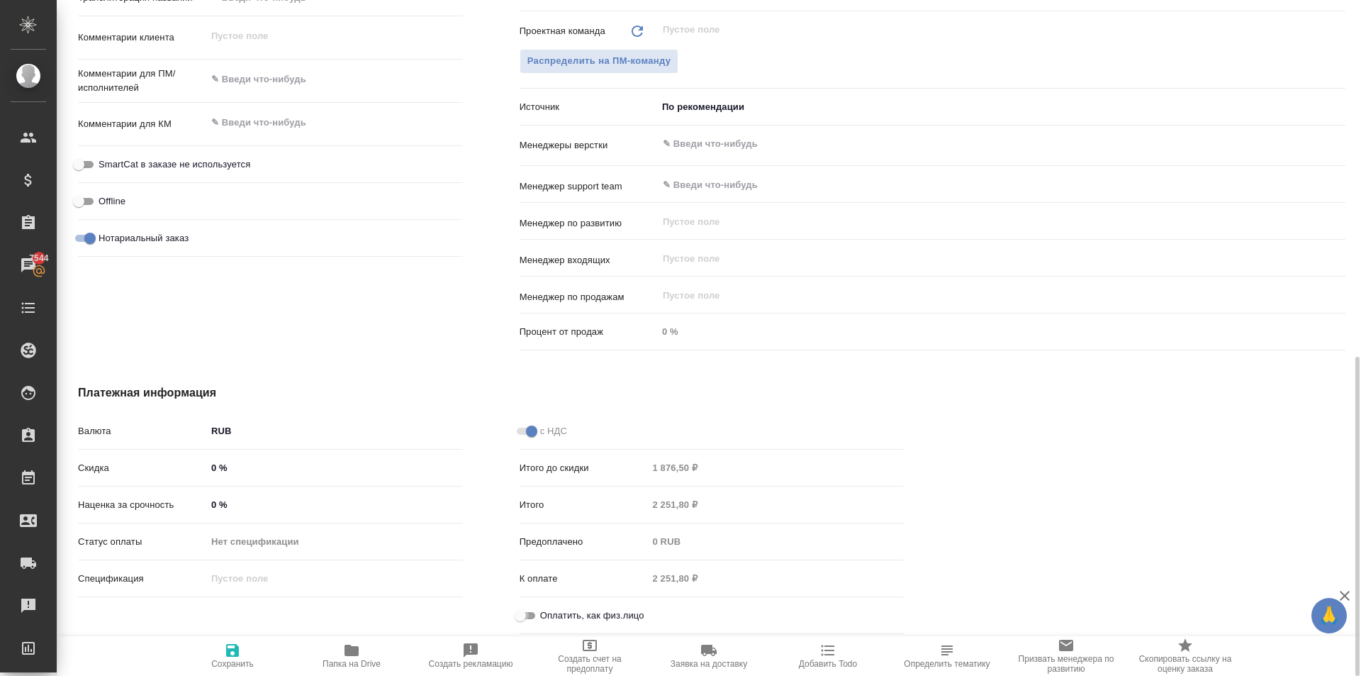
click at [534, 620] on input "Оплатить, как физ.лицо" at bounding box center [520, 615] width 51 height 17
checkbox input "true"
type textarea "x"
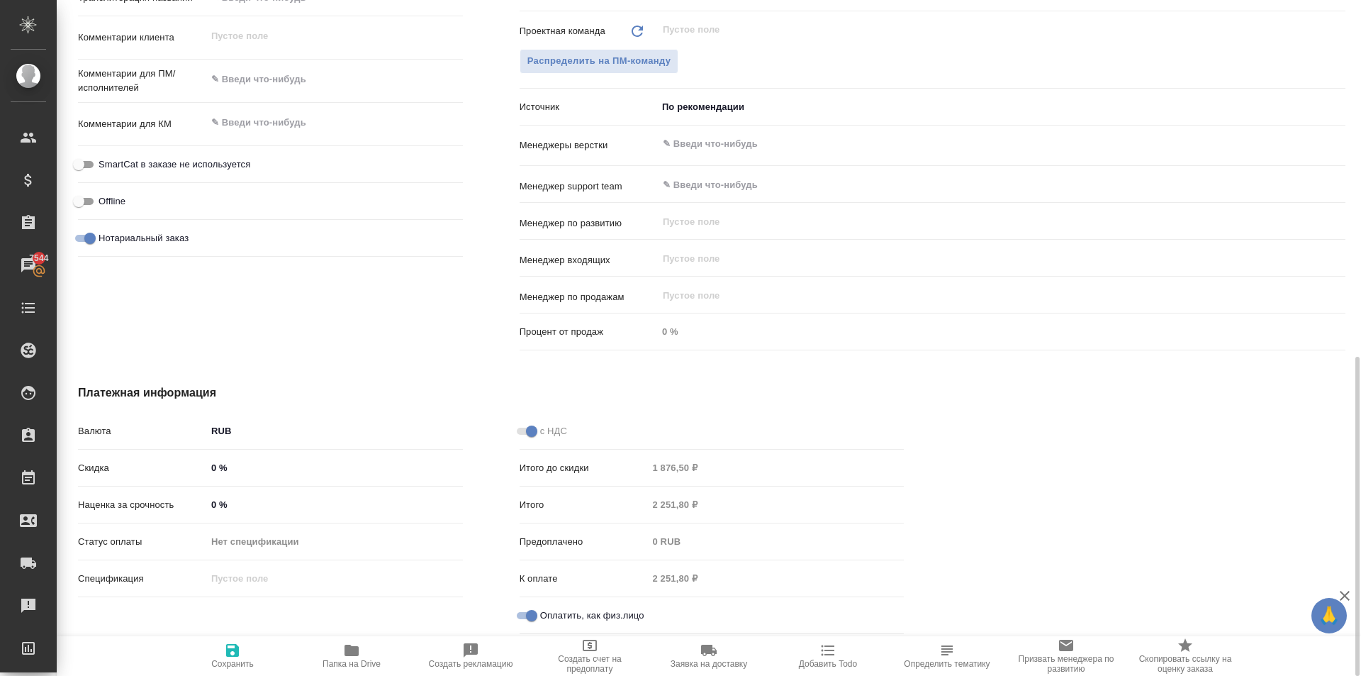
click at [248, 644] on button "Сохранить" at bounding box center [232, 656] width 119 height 40
type textarea "x"
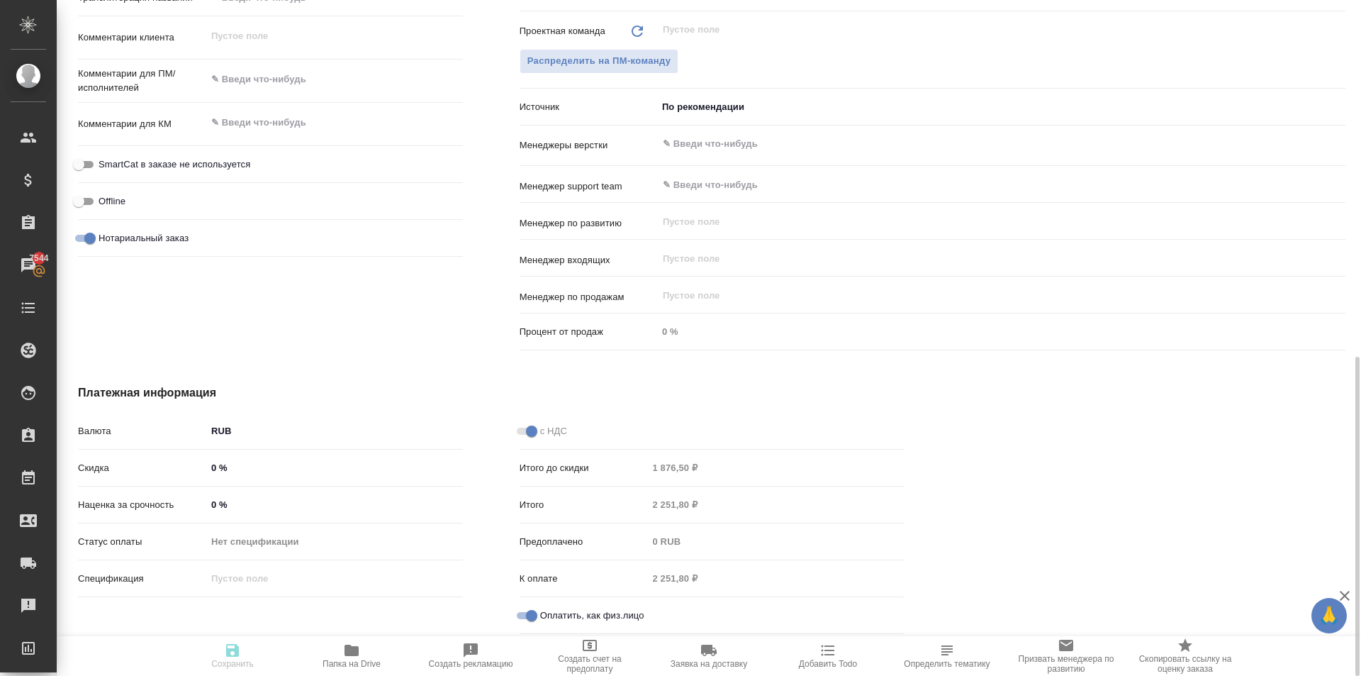
type textarea "x"
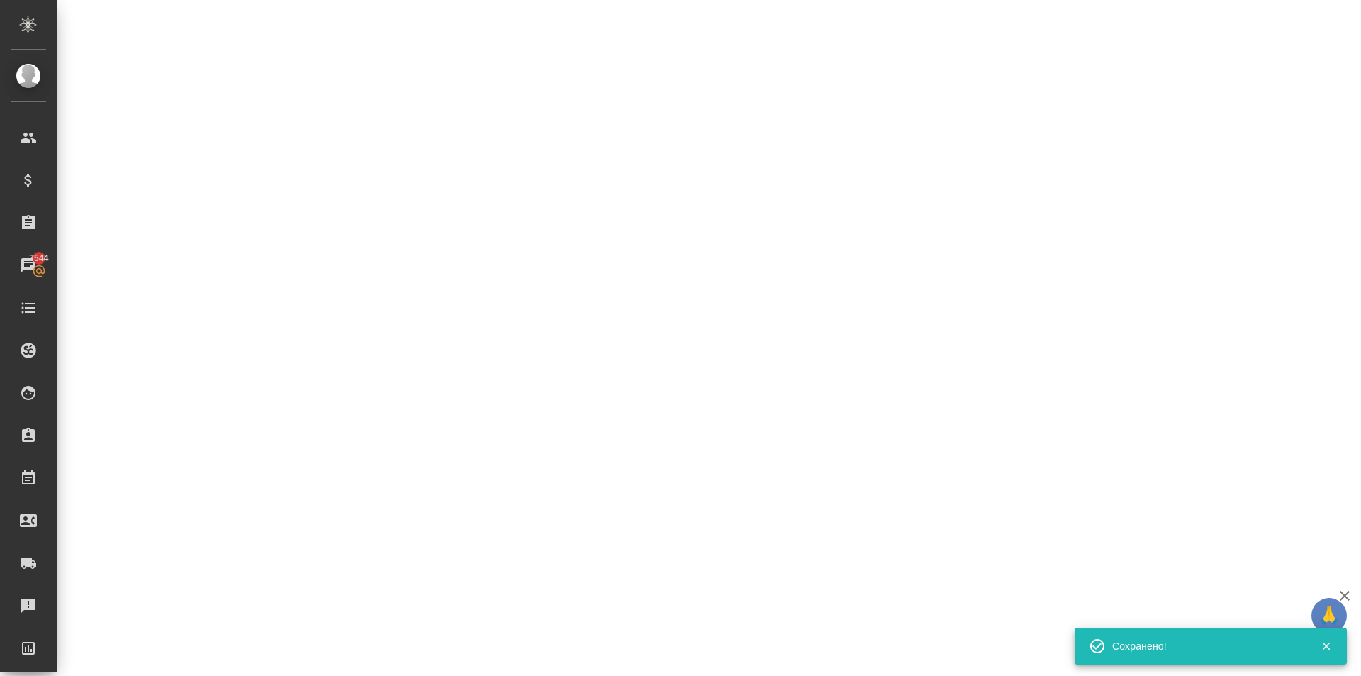
select select "RU"
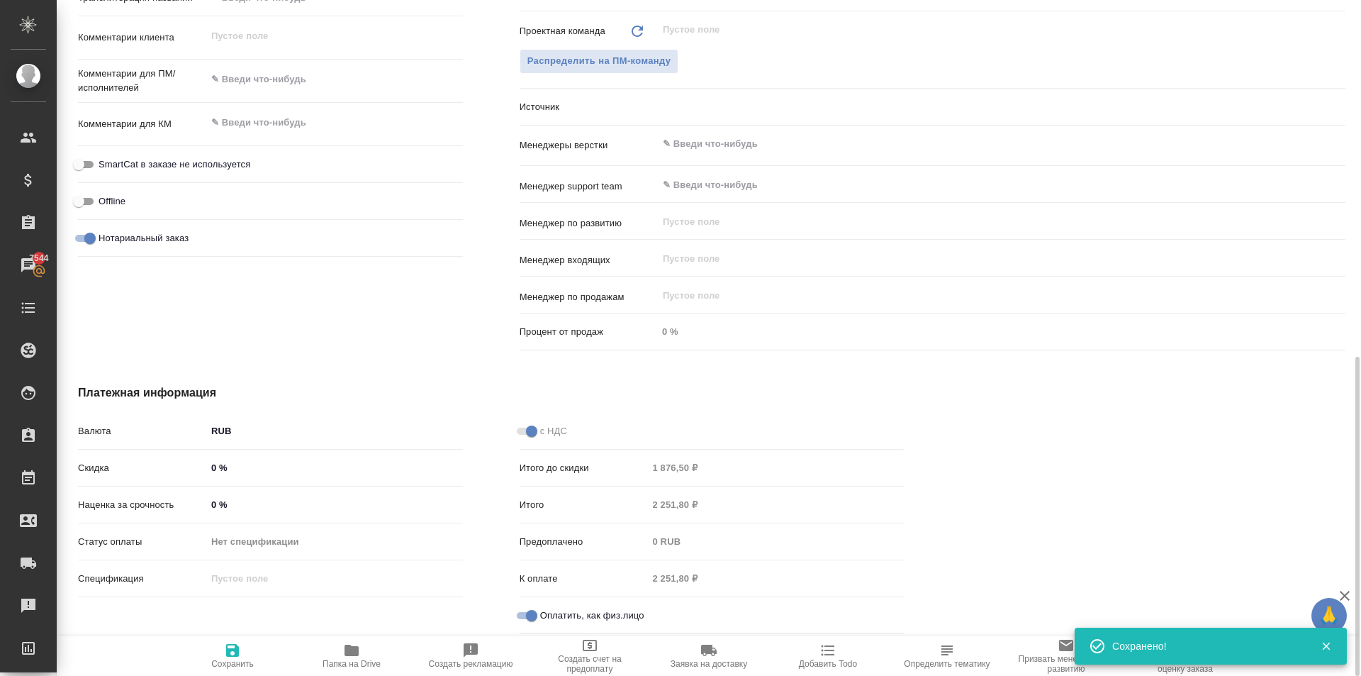
type textarea "x"
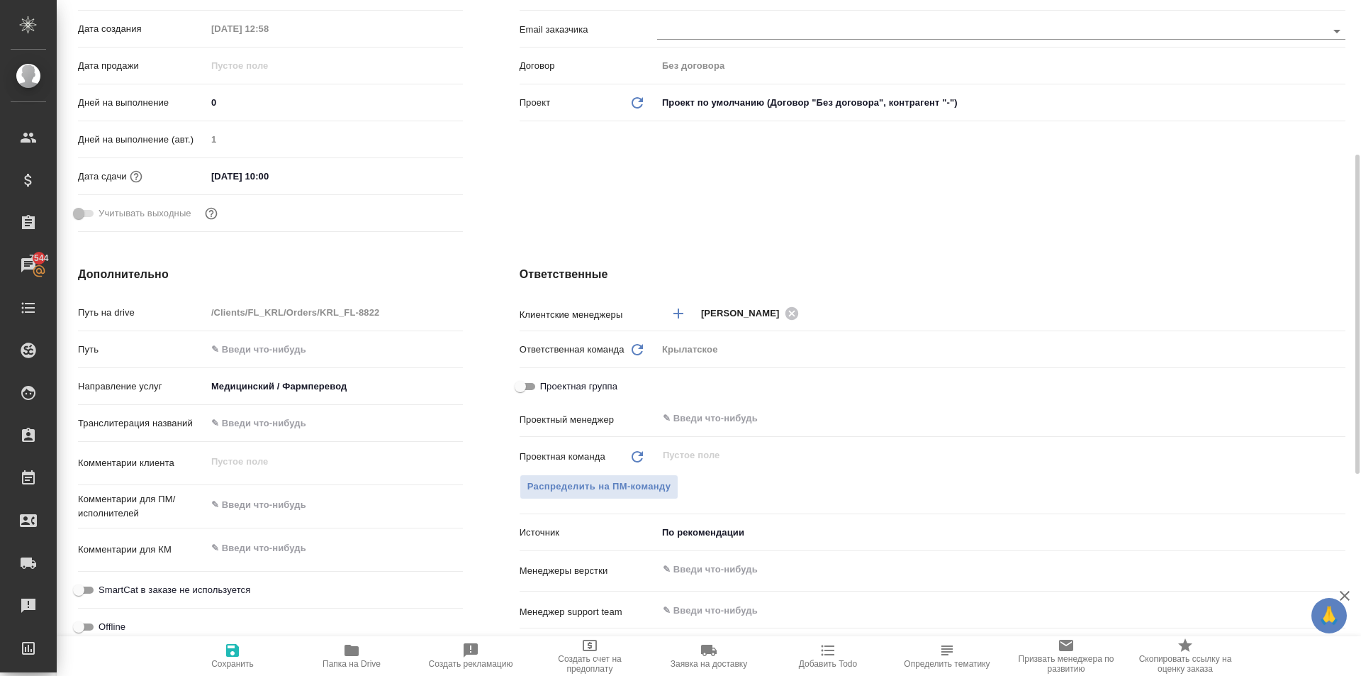
scroll to position [0, 0]
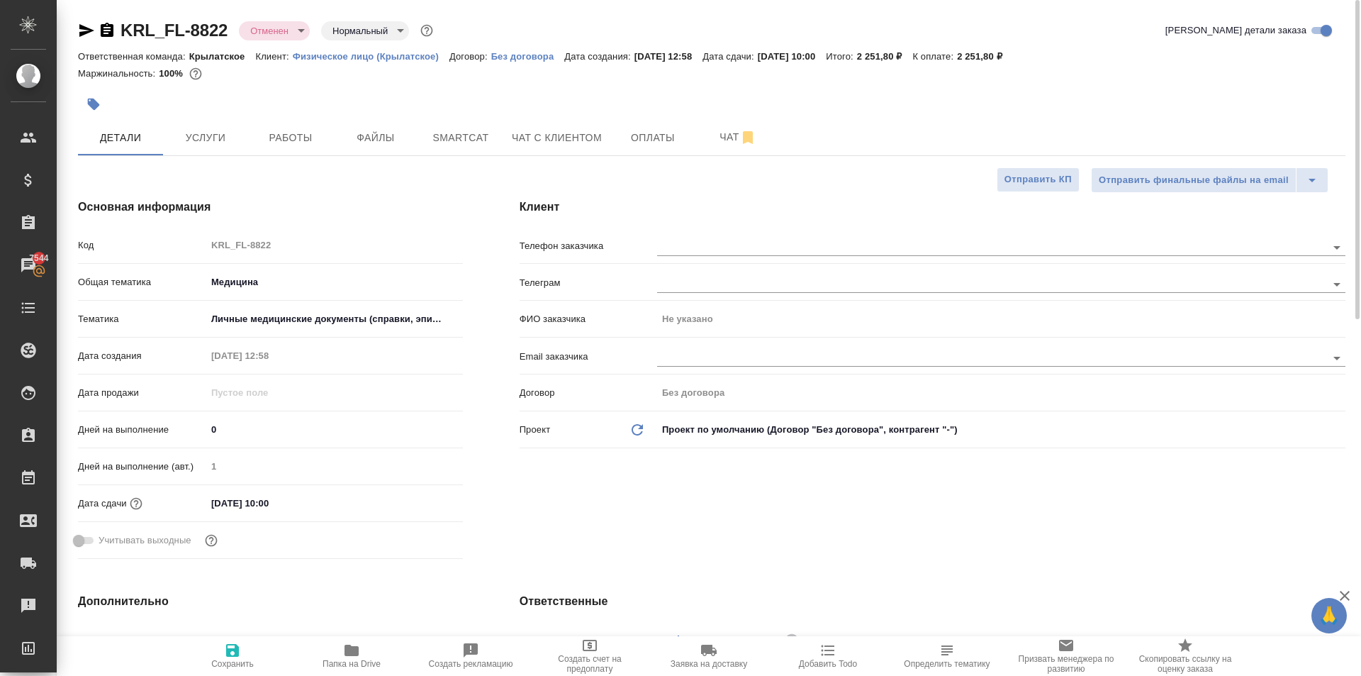
type textarea "x"
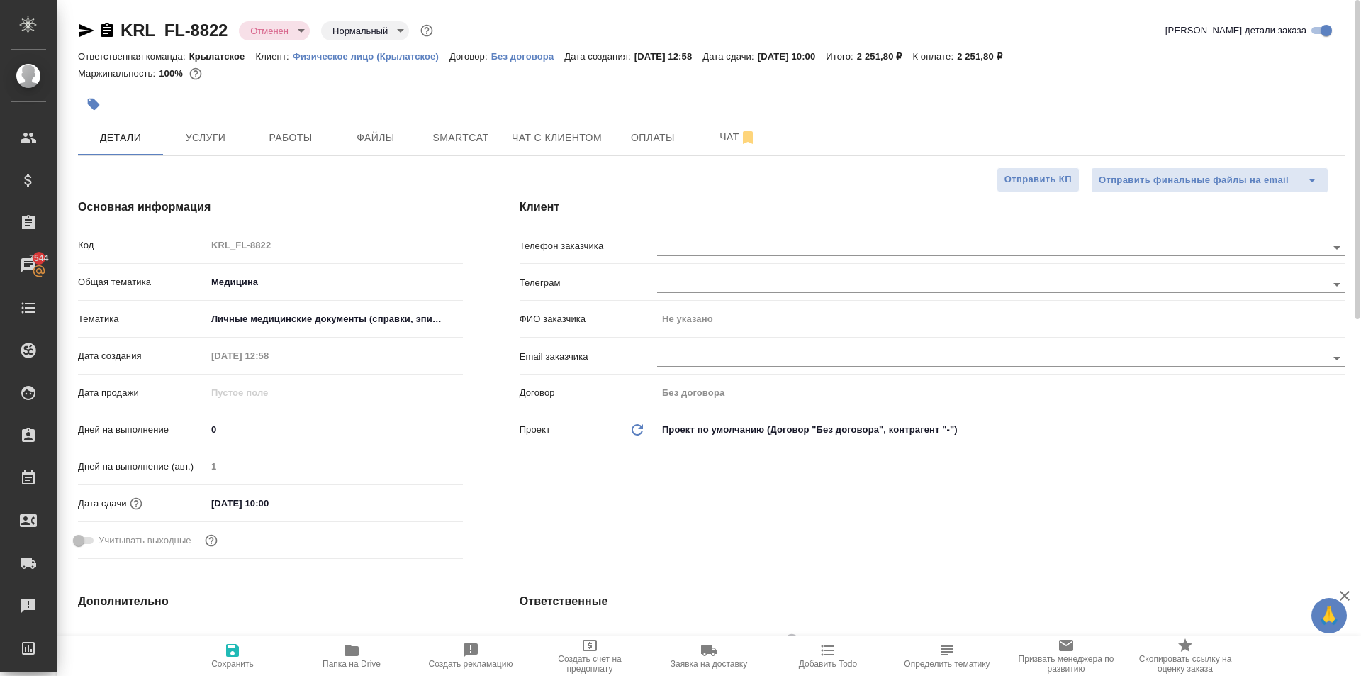
type textarea "x"
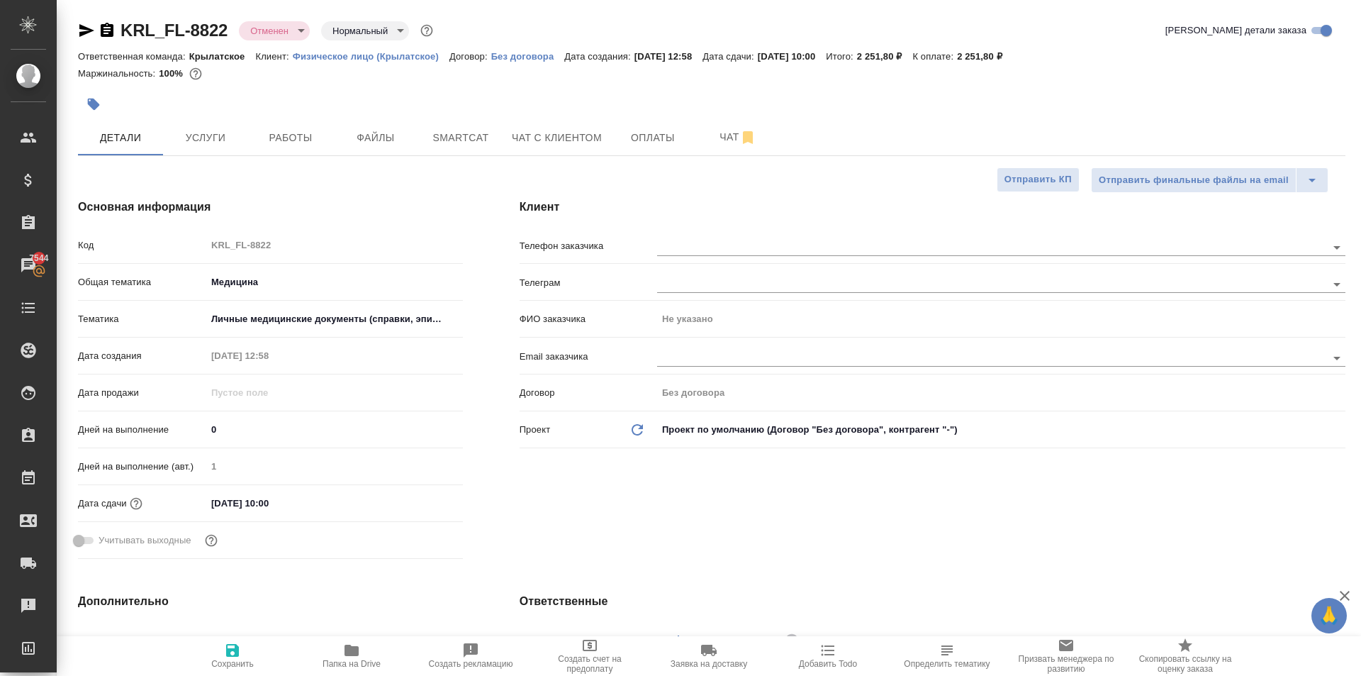
type textarea "x"
click at [102, 31] on icon "button" at bounding box center [107, 30] width 13 height 14
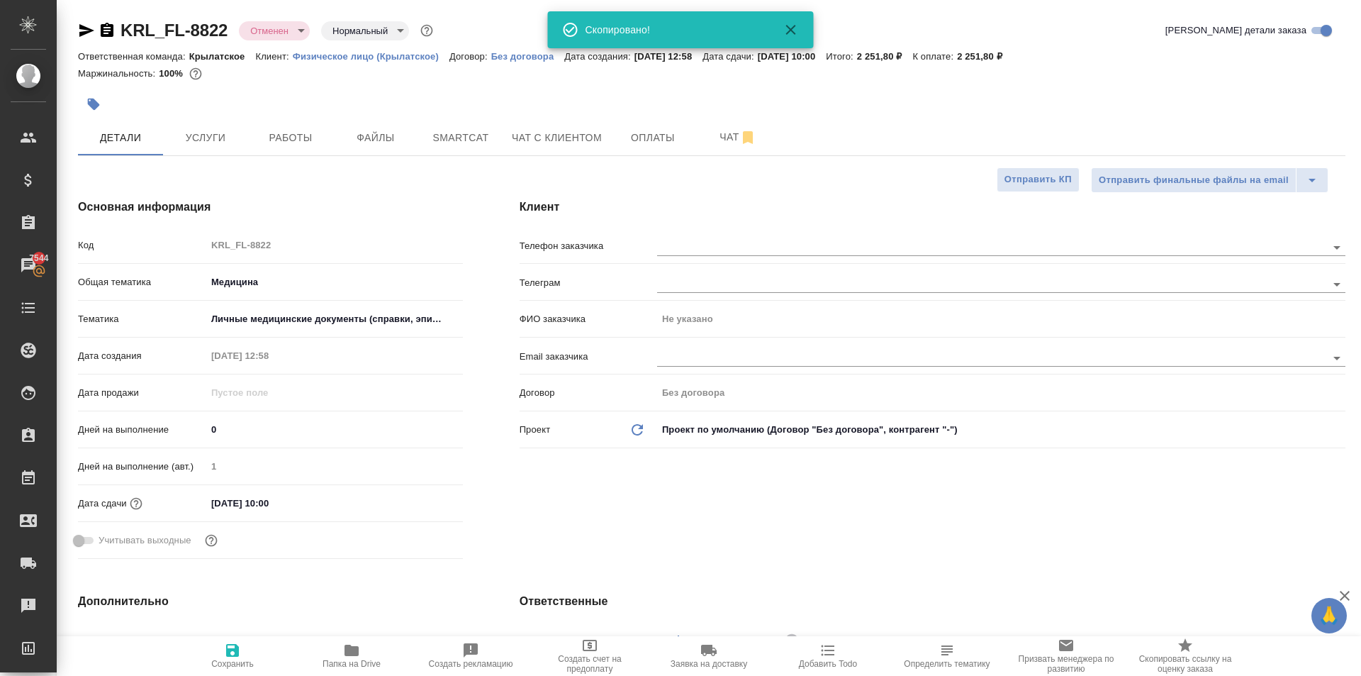
type textarea "x"
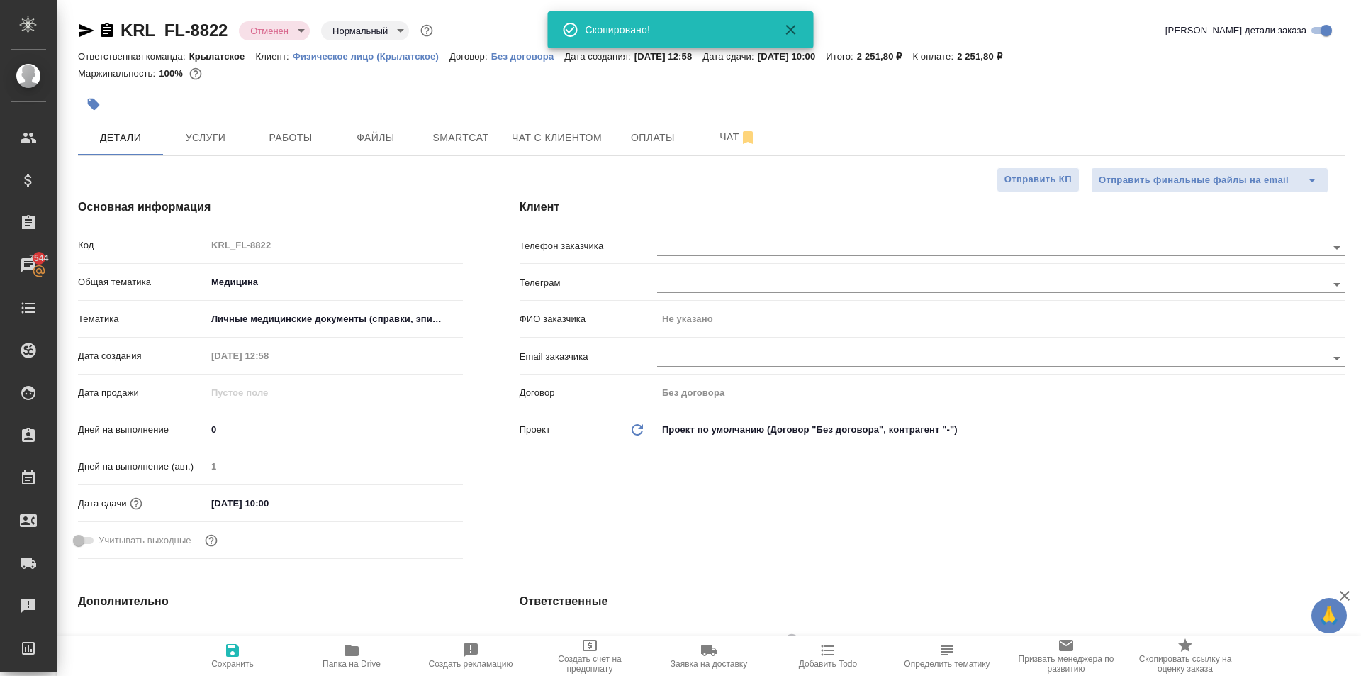
type textarea "x"
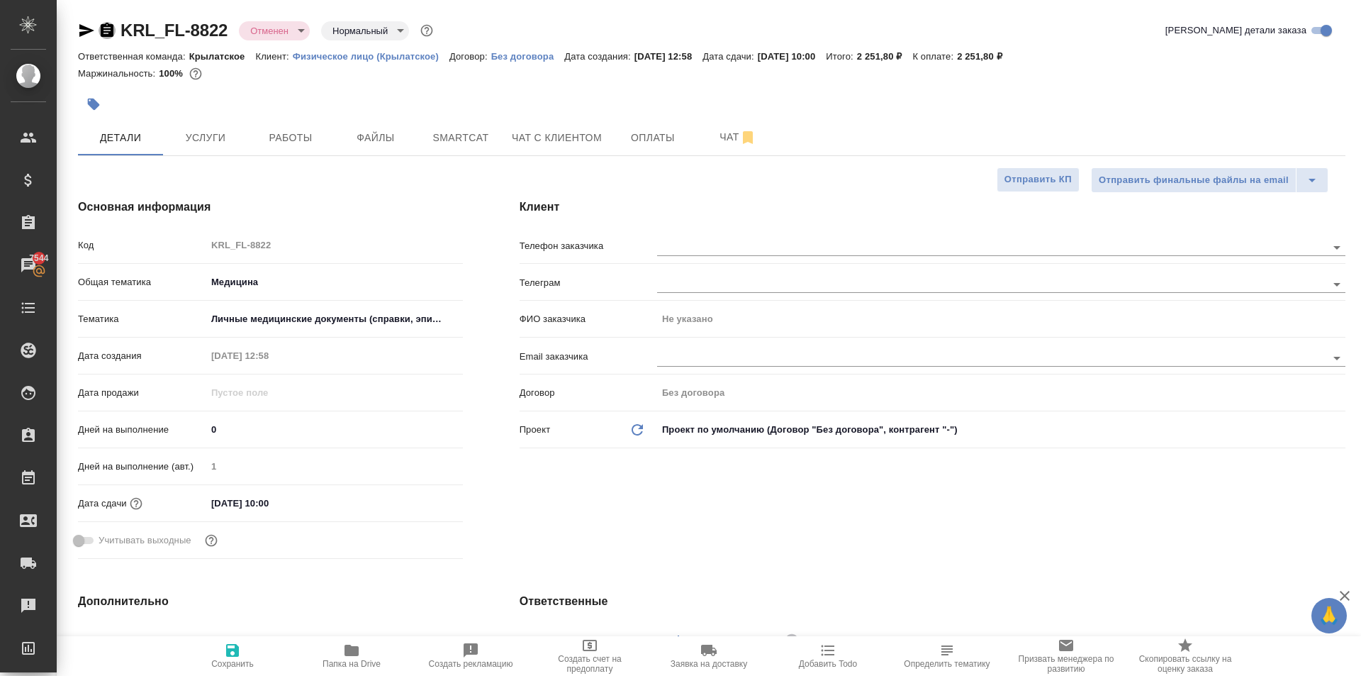
click at [110, 30] on icon "button" at bounding box center [107, 30] width 17 height 17
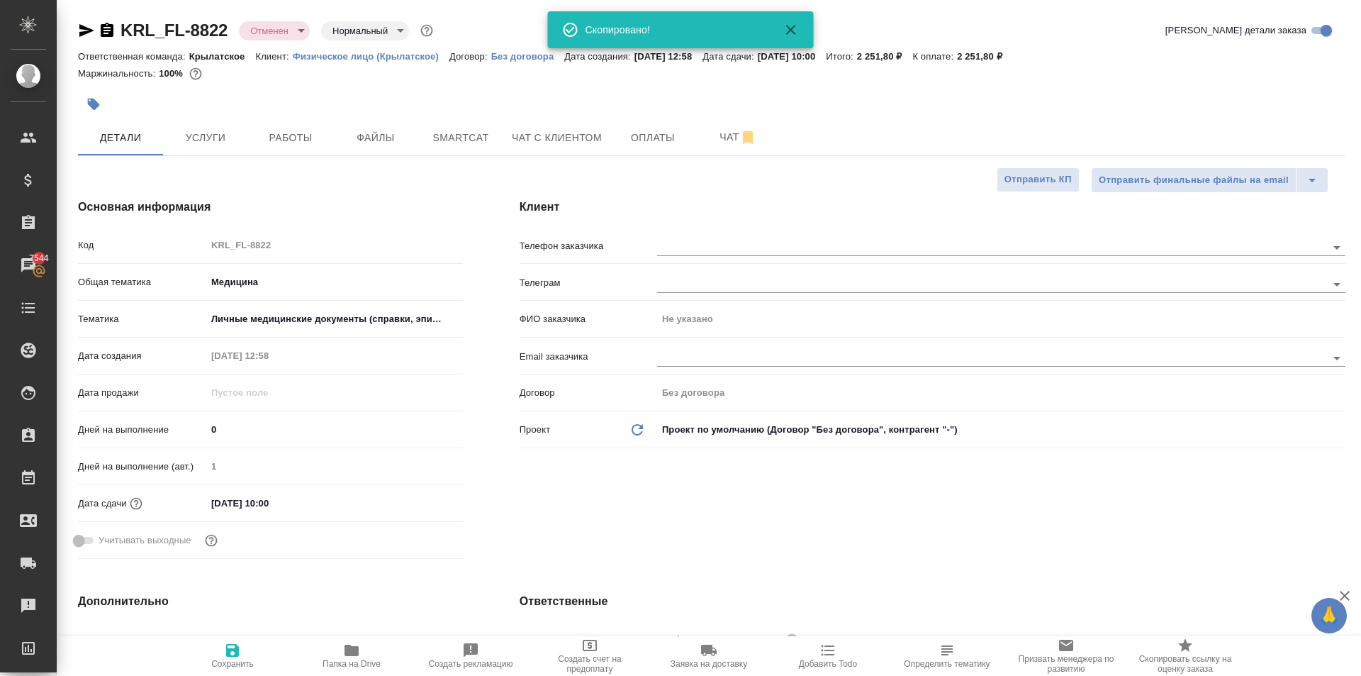
type textarea "x"
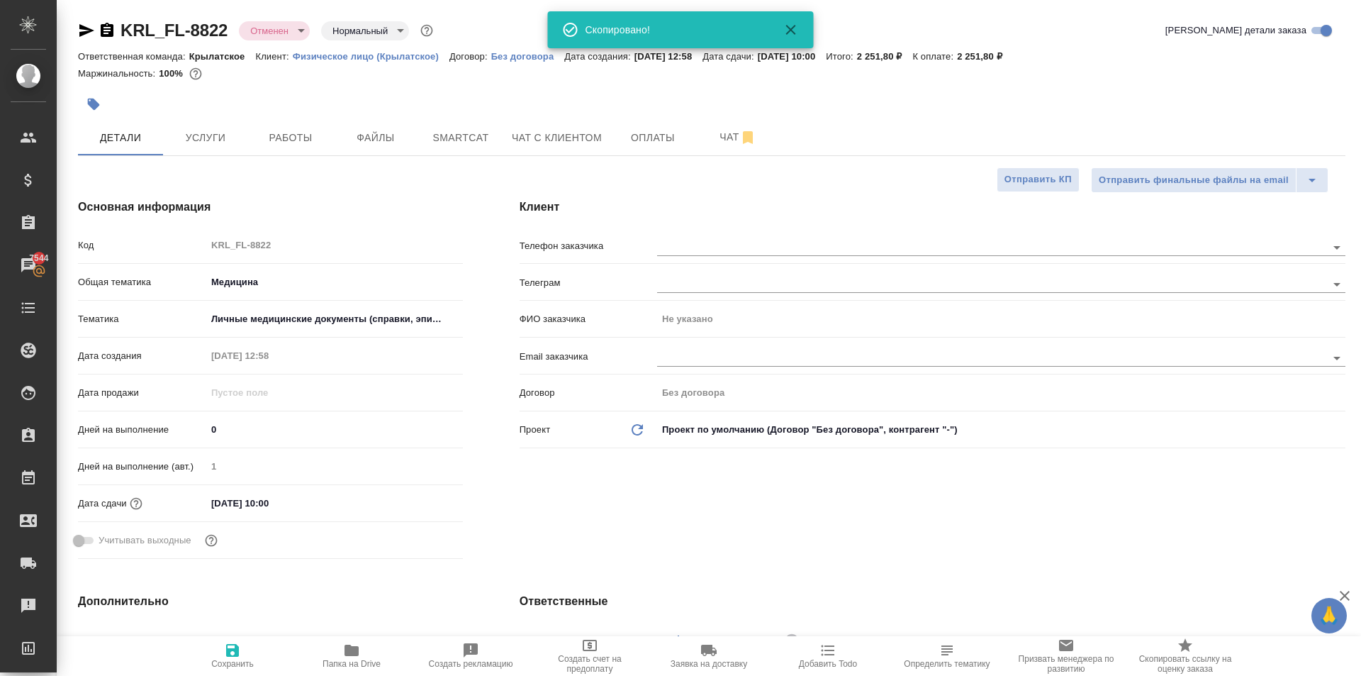
type textarea "x"
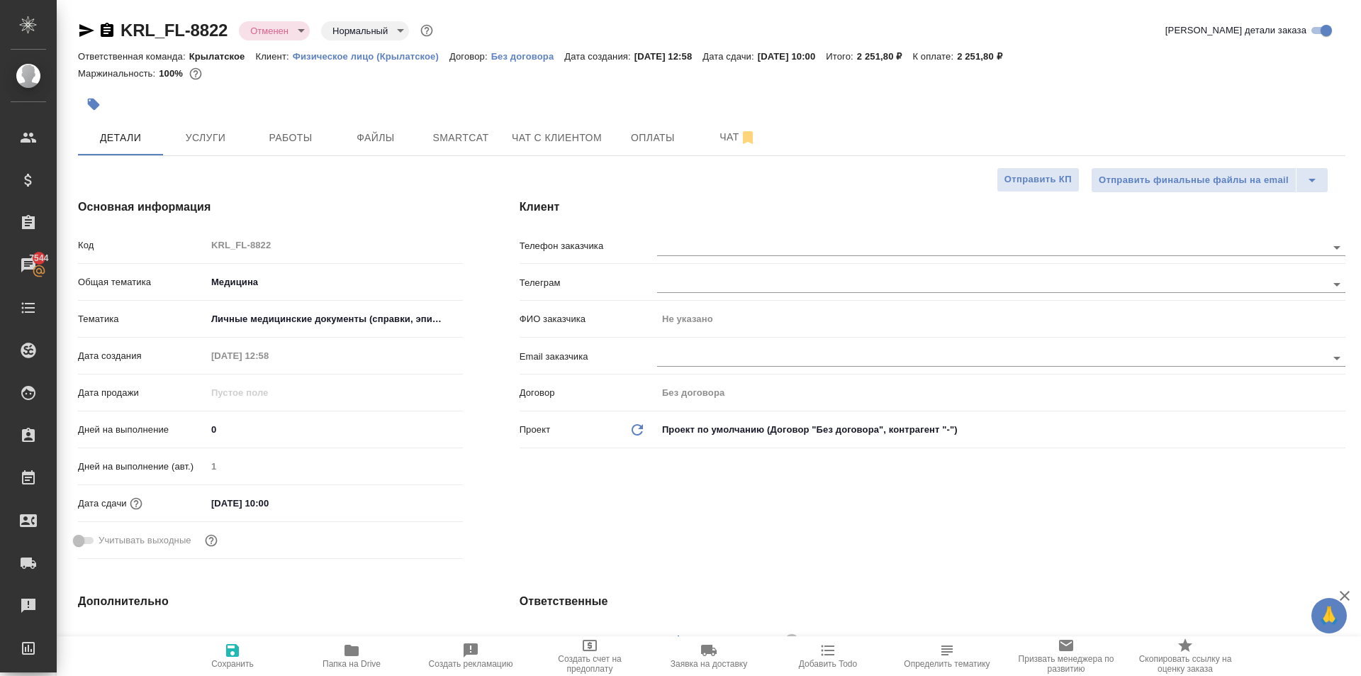
type textarea "x"
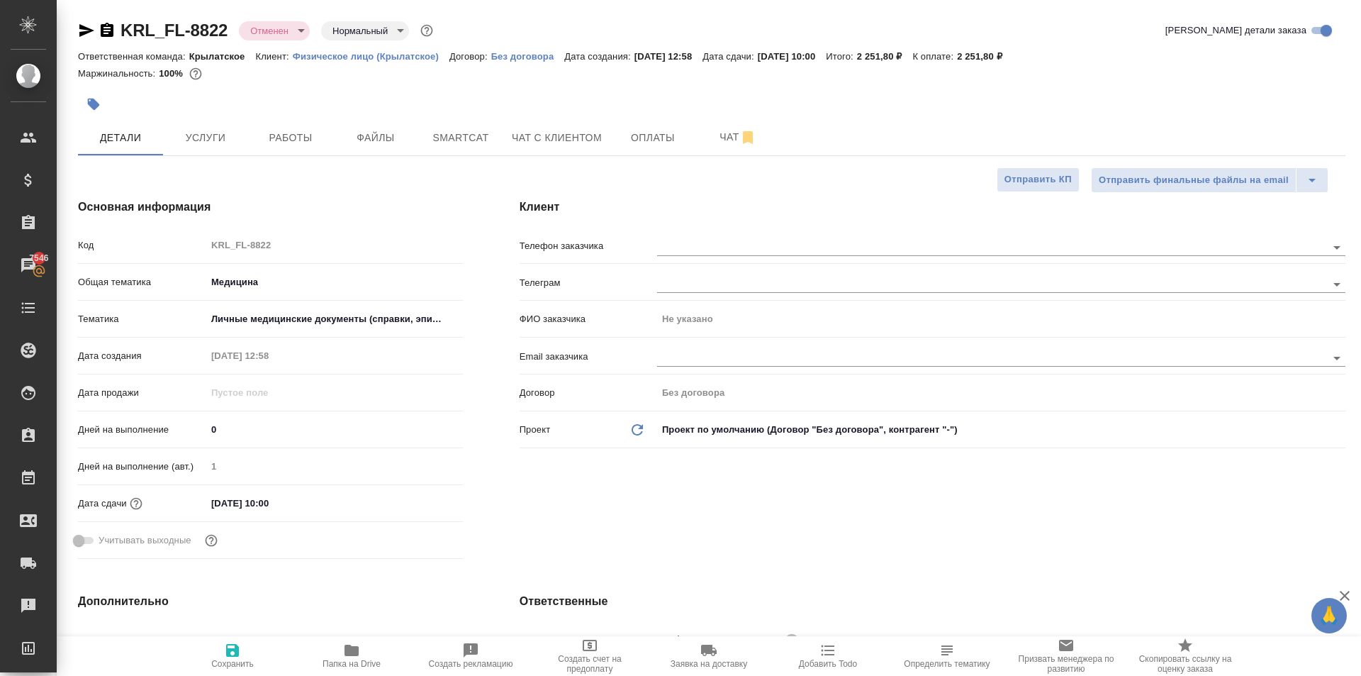
type textarea "x"
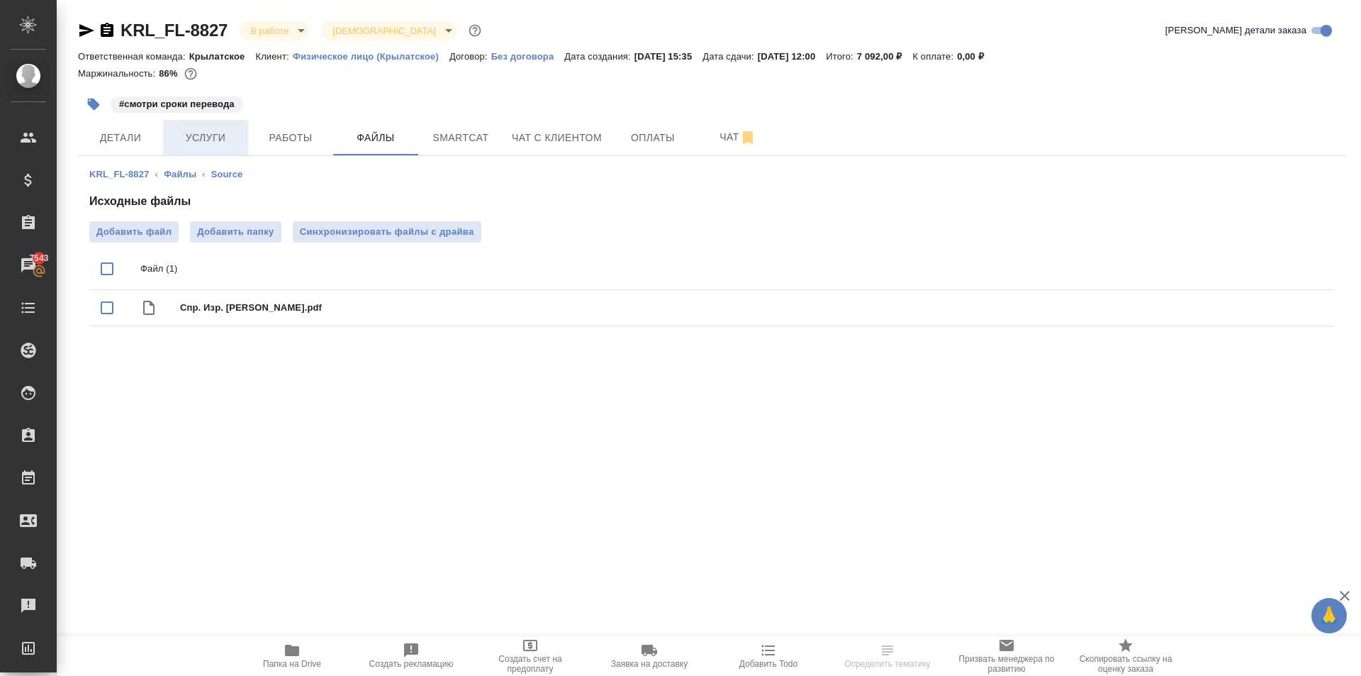
drag, startPoint x: 225, startPoint y: 124, endPoint x: 224, endPoint y: 131, distance: 7.2
click at [224, 131] on button "Услуги" at bounding box center [205, 137] width 85 height 35
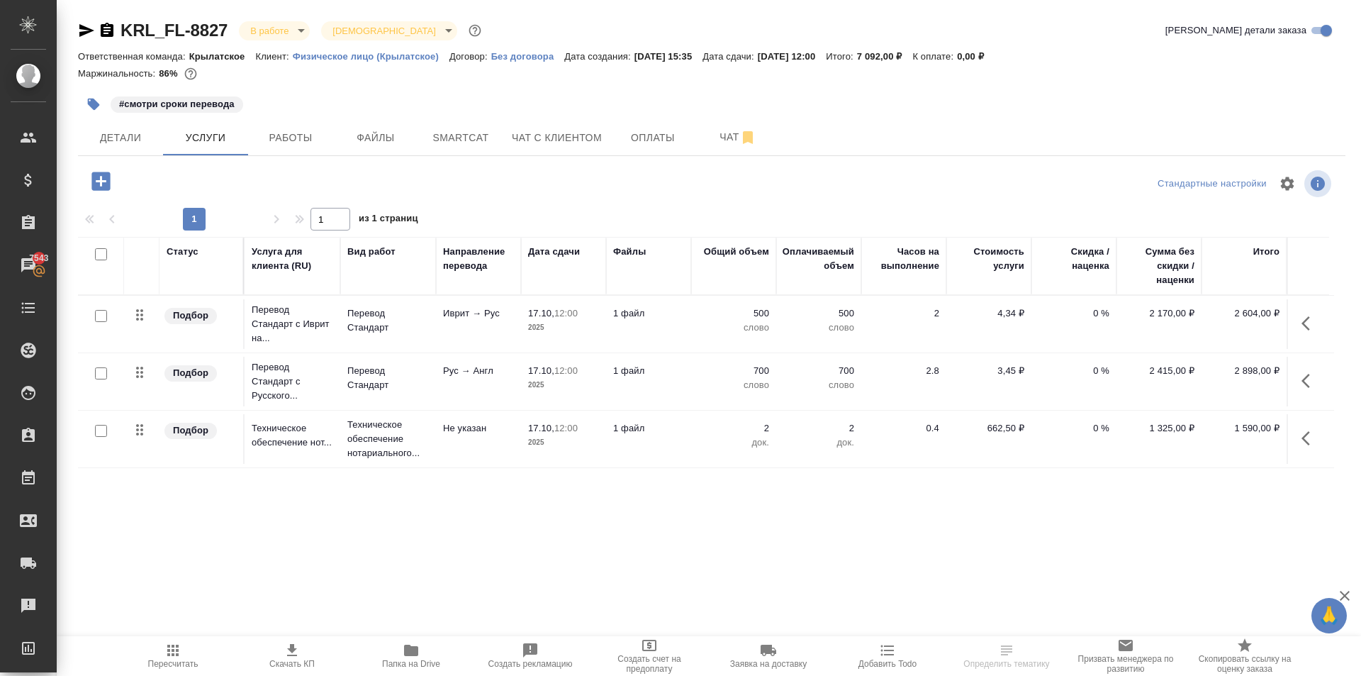
click at [1309, 324] on icon "button" at bounding box center [1310, 323] width 17 height 17
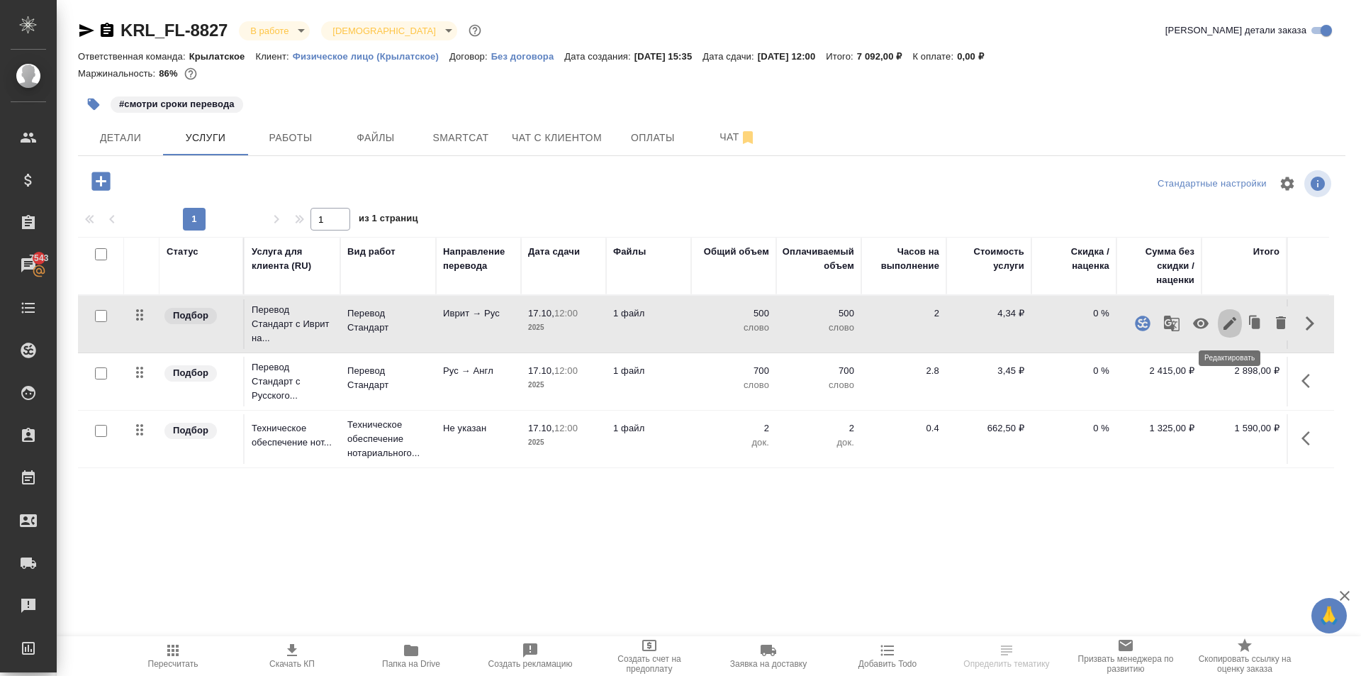
click at [1222, 327] on icon "button" at bounding box center [1230, 323] width 17 height 17
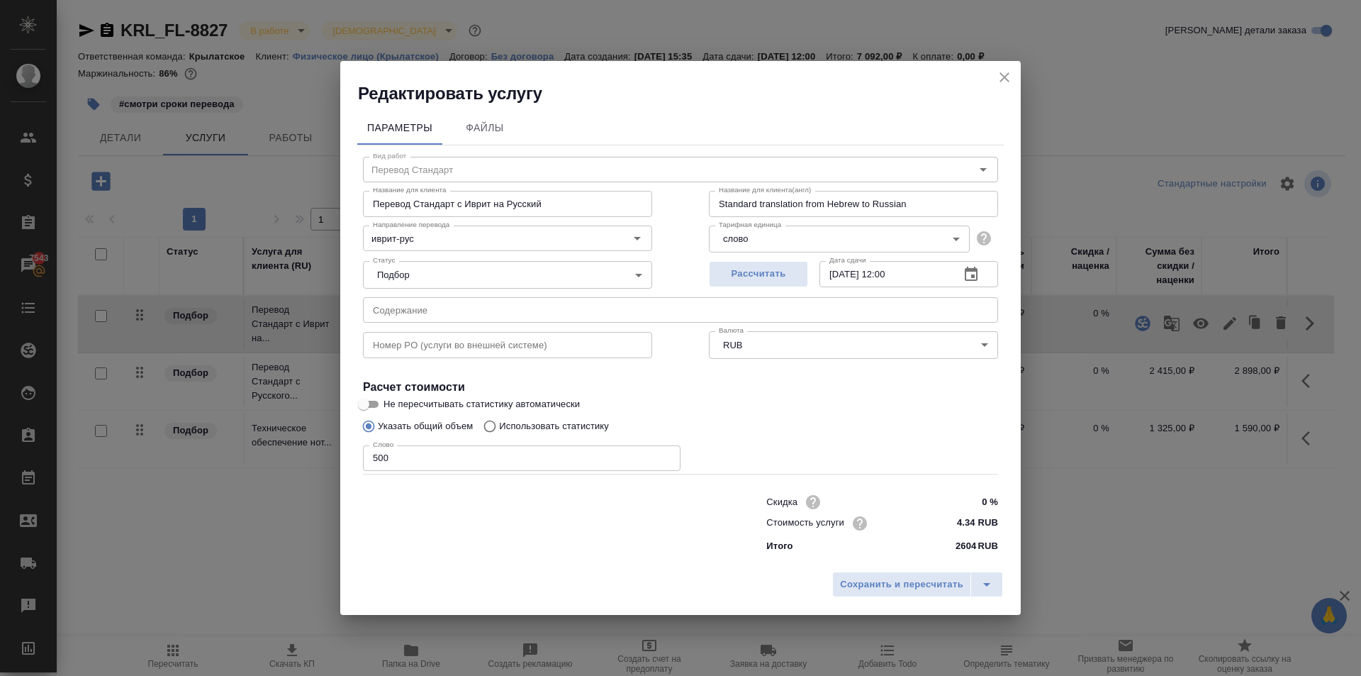
click at [978, 277] on icon "button" at bounding box center [971, 274] width 17 height 17
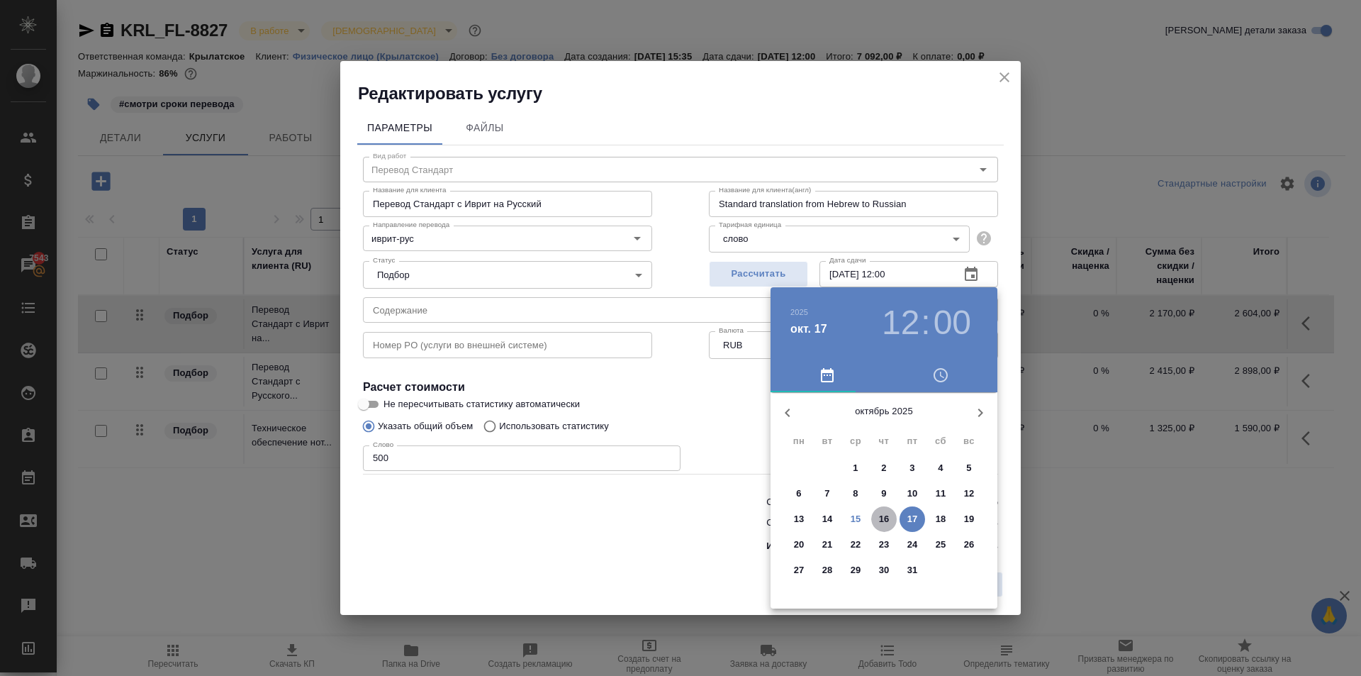
click at [883, 515] on p "16" at bounding box center [884, 519] width 11 height 14
type input "[DATE] 12:00"
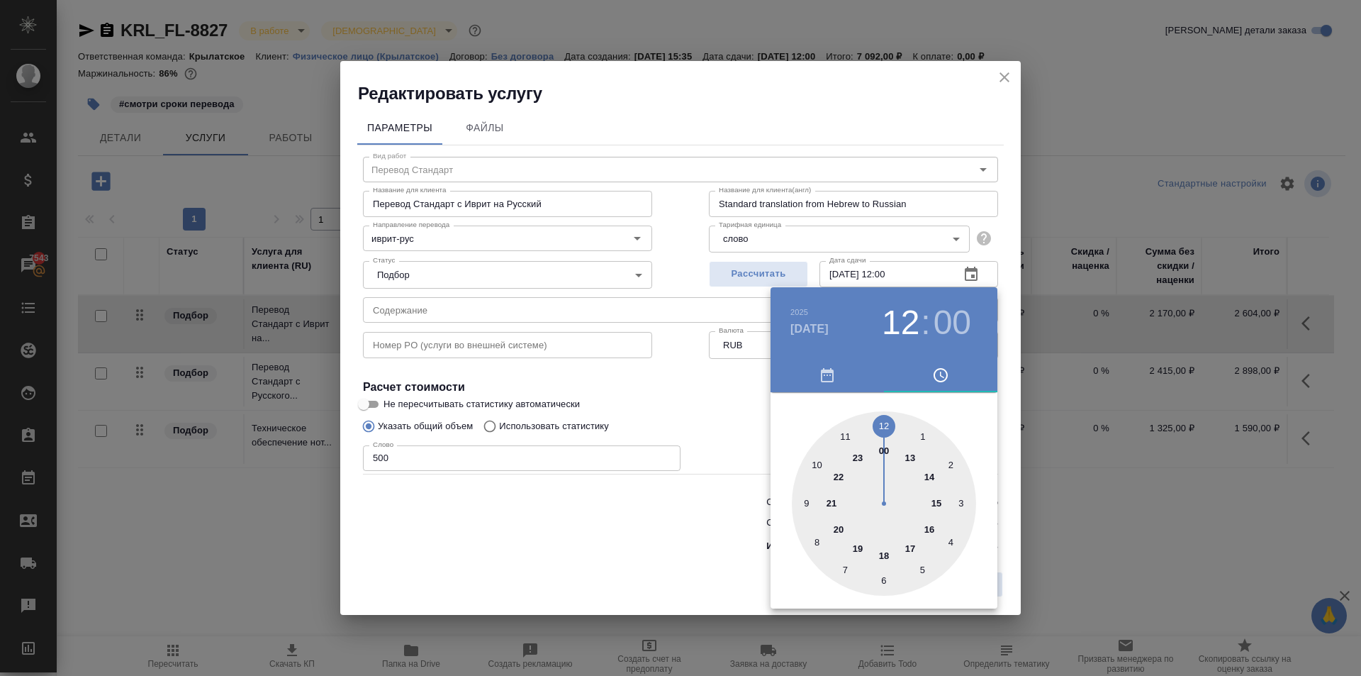
click at [1006, 442] on div at bounding box center [680, 338] width 1361 height 676
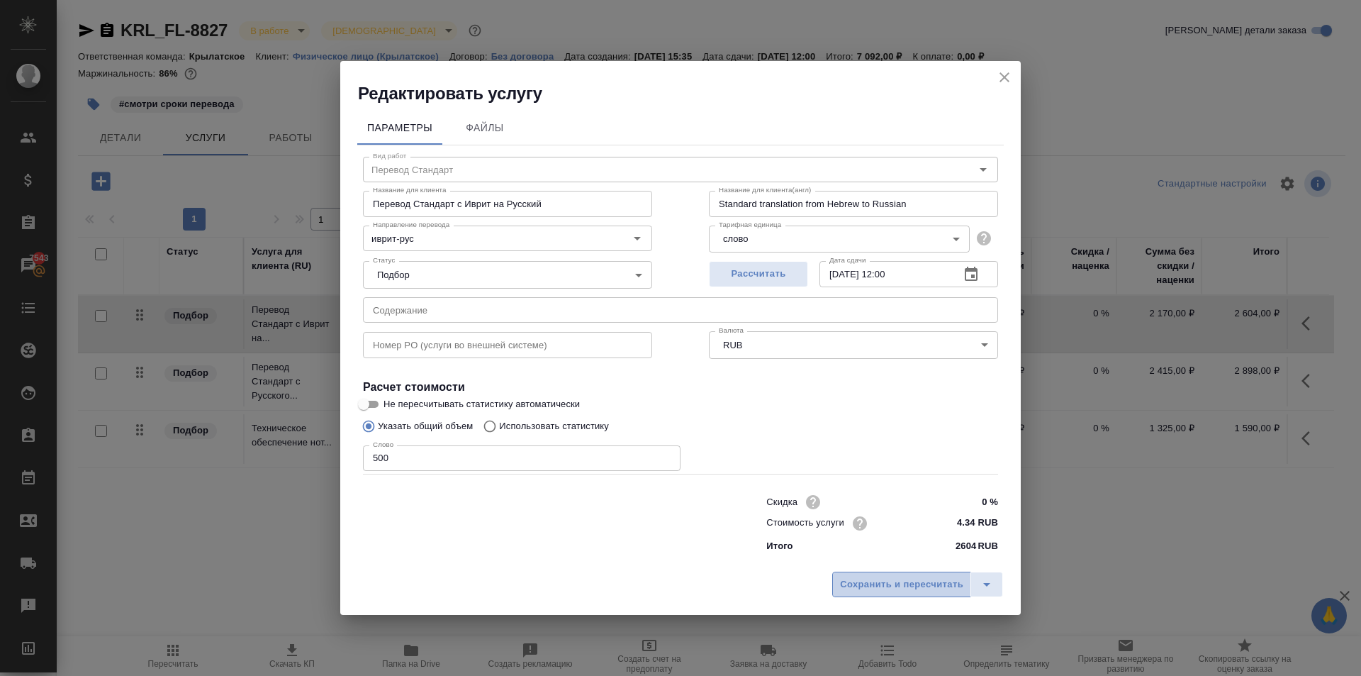
click at [893, 578] on span "Сохранить и пересчитать" at bounding box center [901, 584] width 123 height 16
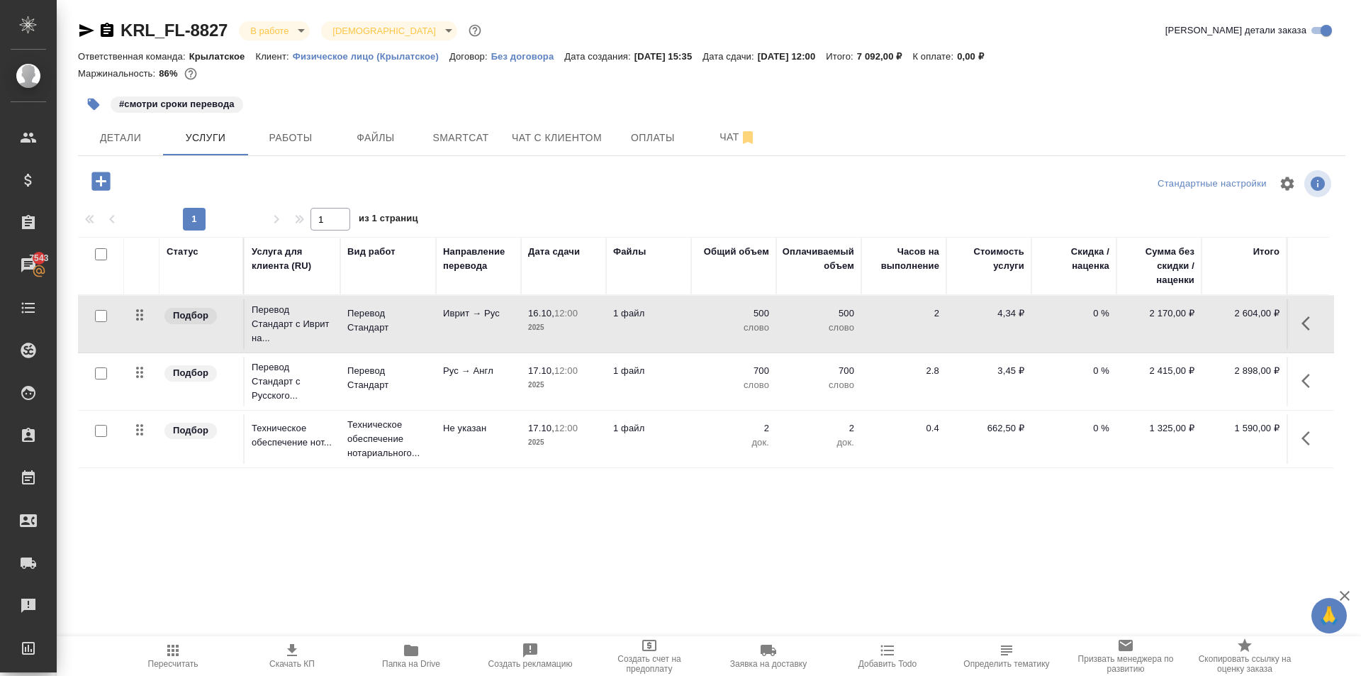
click at [166, 641] on button "Пересчитать" at bounding box center [172, 656] width 119 height 40
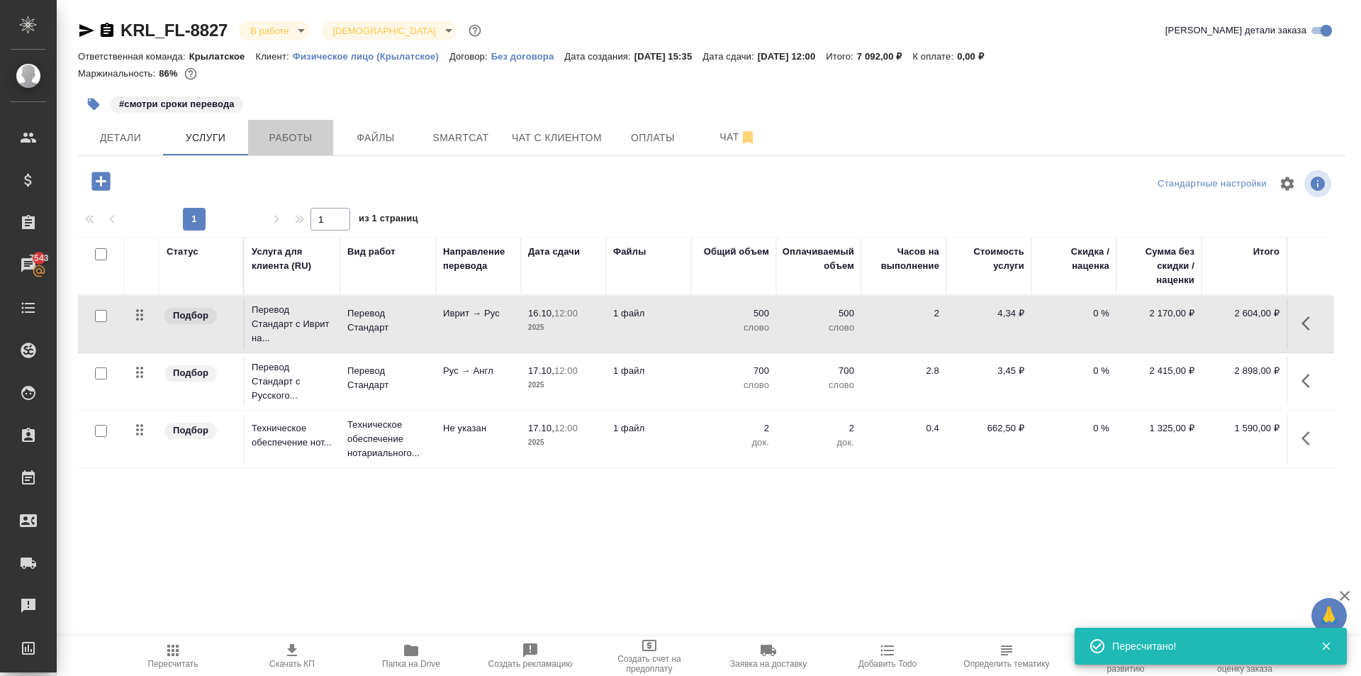
click at [306, 140] on span "Работы" at bounding box center [291, 138] width 68 height 18
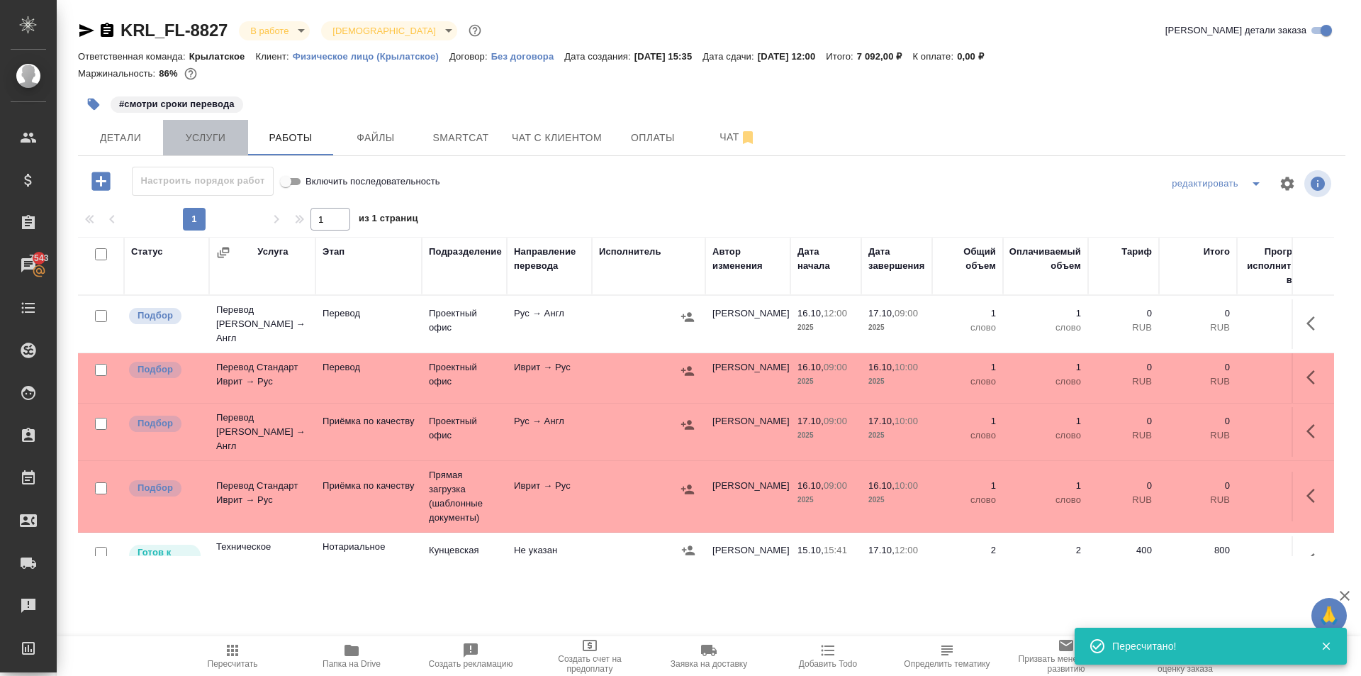
click at [230, 141] on span "Услуги" at bounding box center [206, 138] width 68 height 18
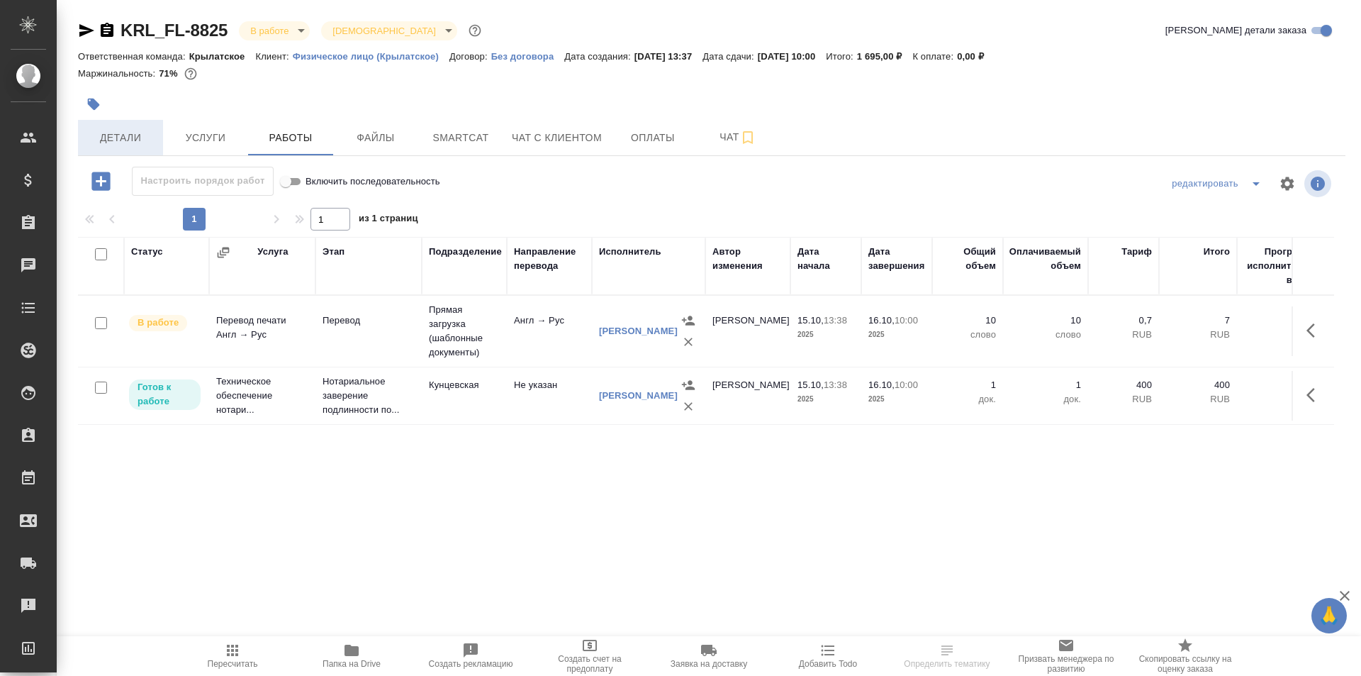
click at [128, 135] on span "Детали" at bounding box center [120, 138] width 68 height 18
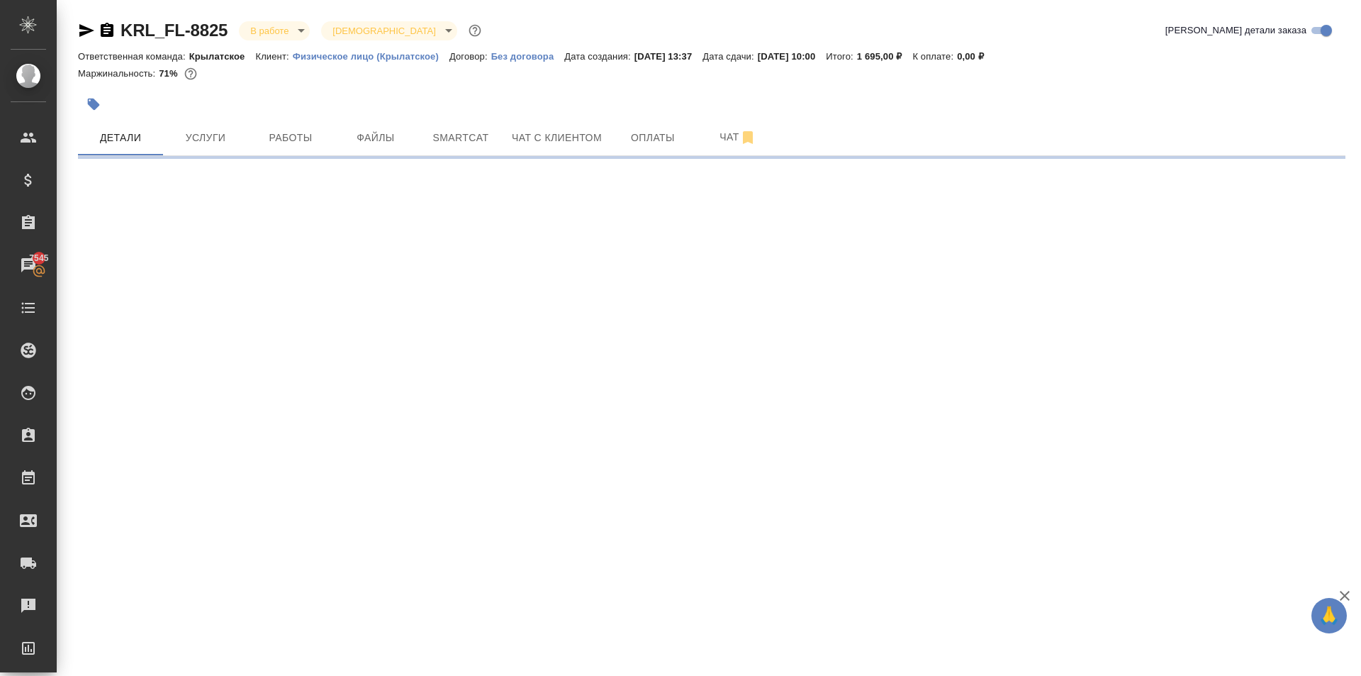
select select "RU"
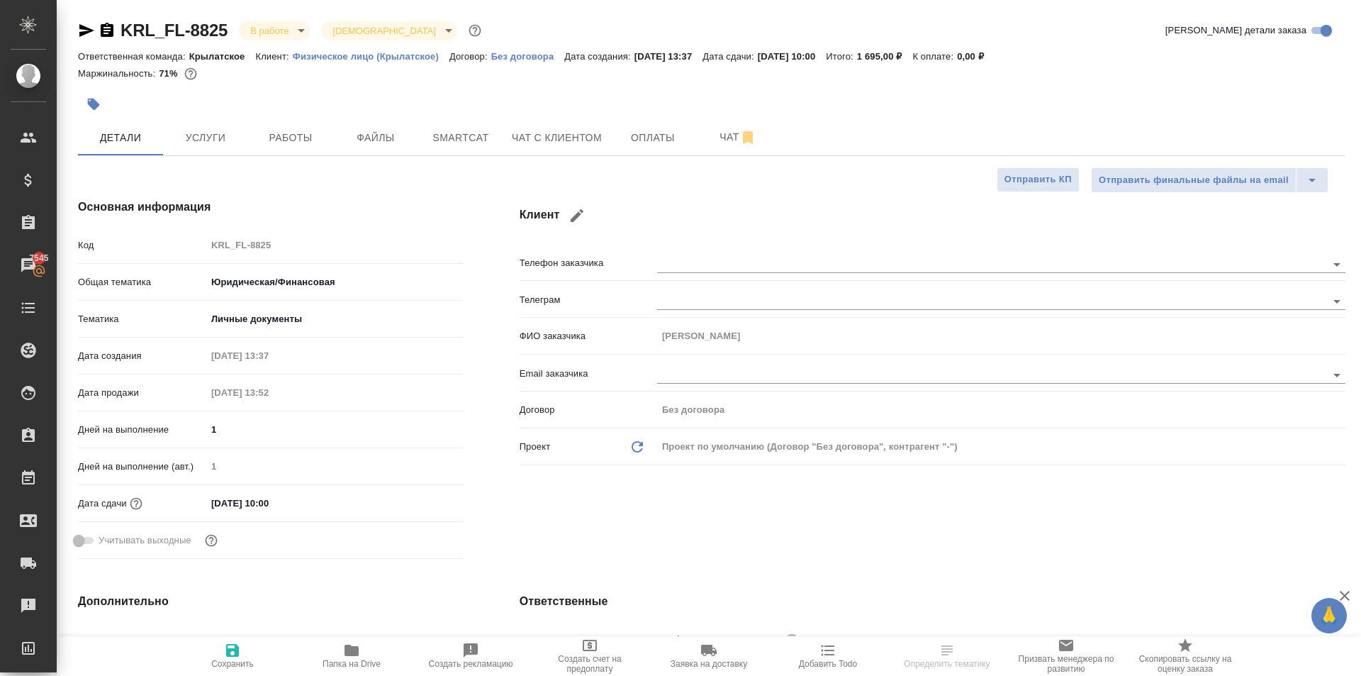
type textarea "x"
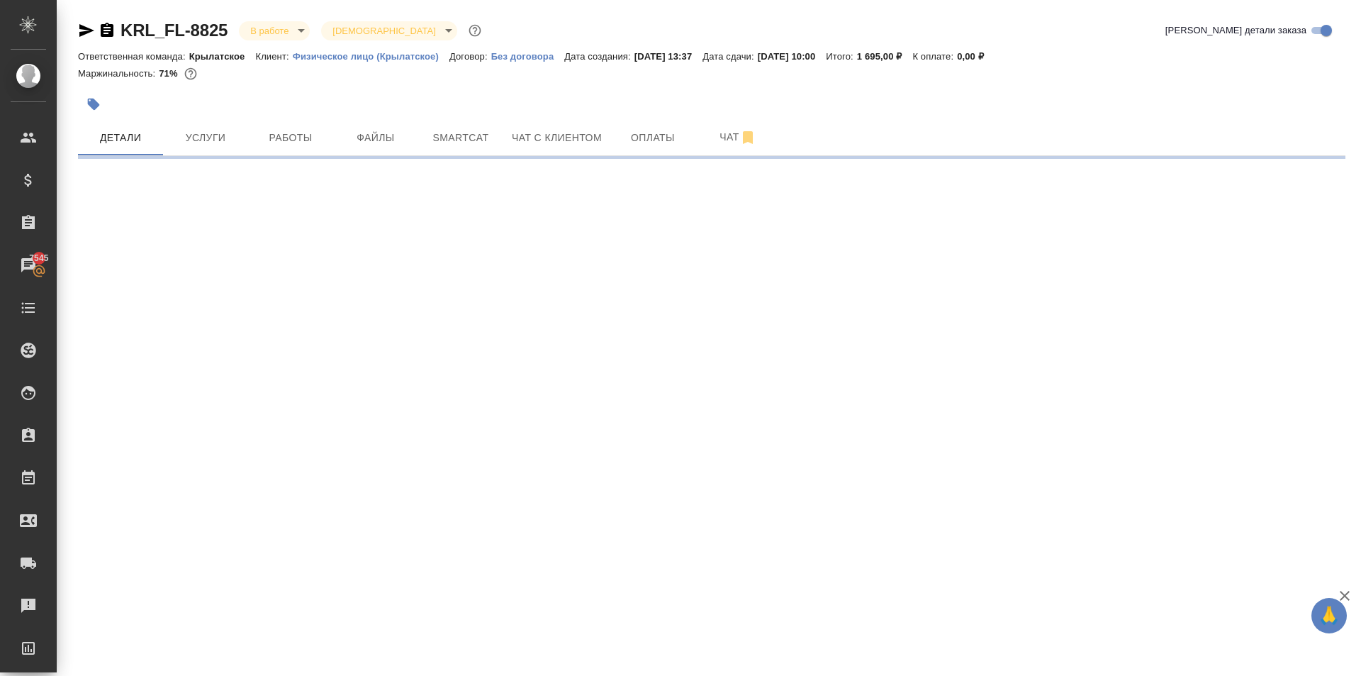
select select "RU"
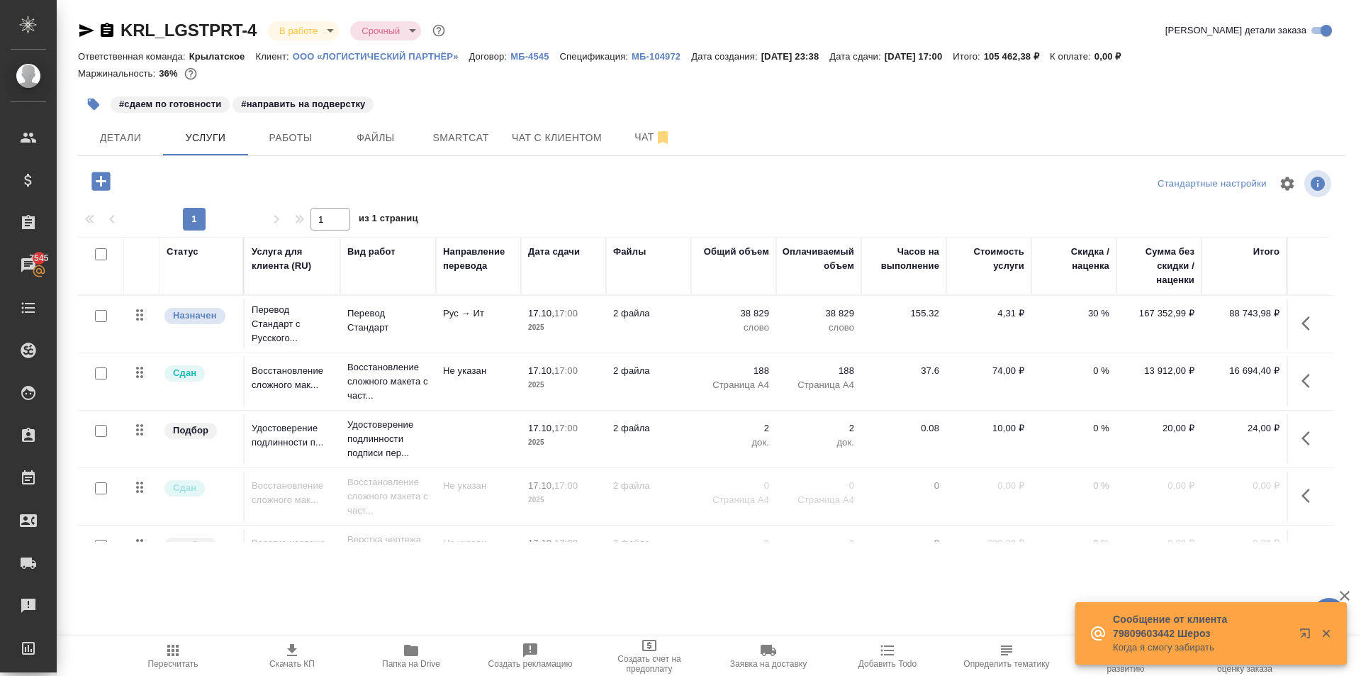
scroll to position [52, 0]
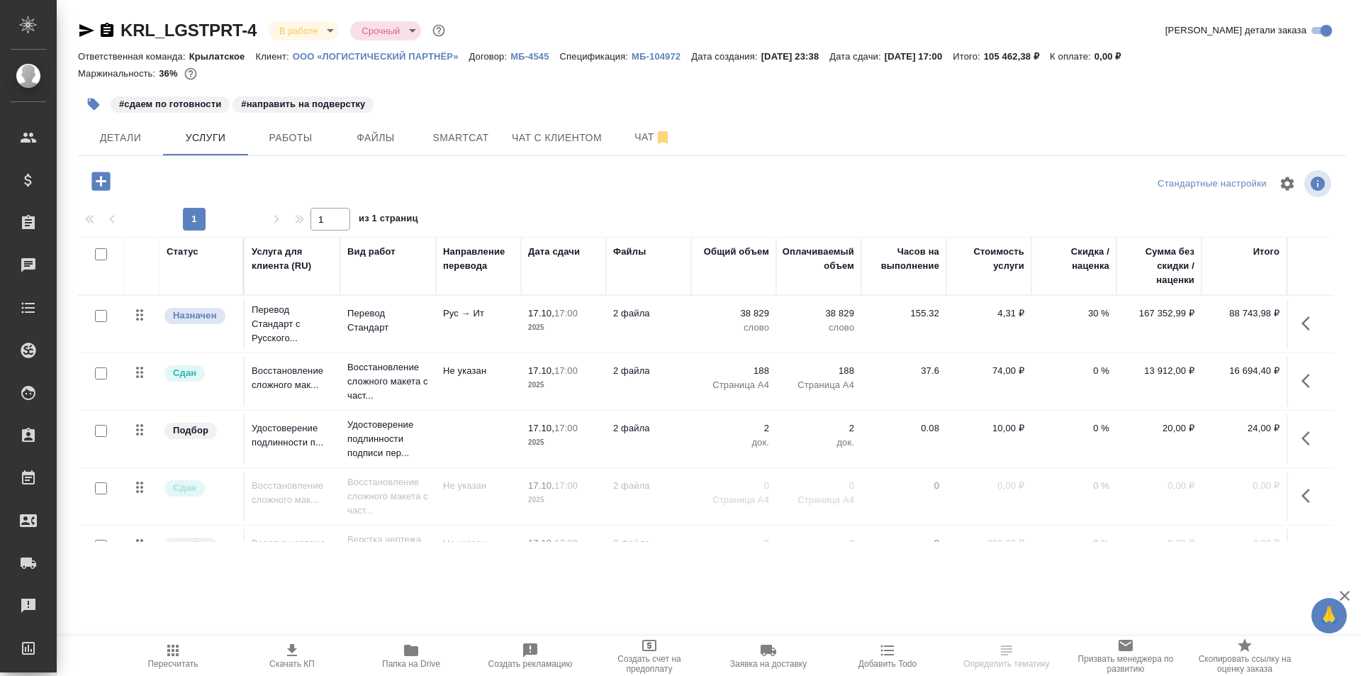
scroll to position [52, 0]
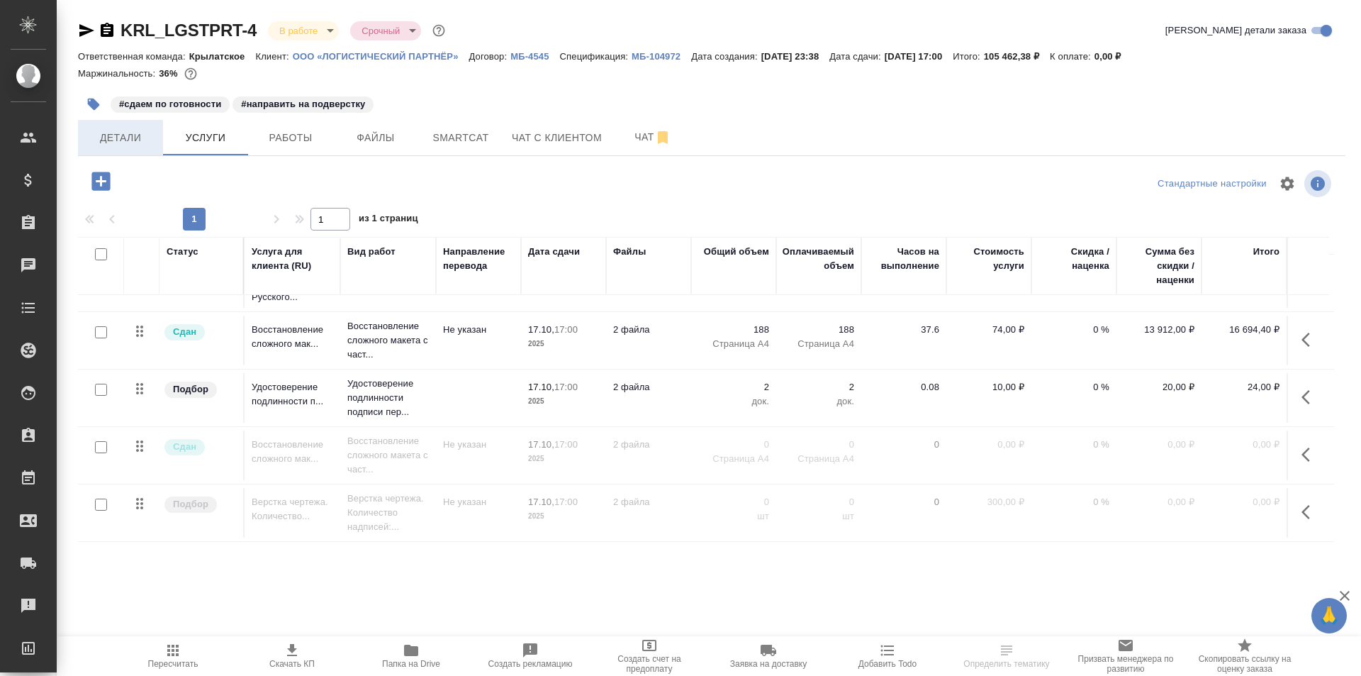
click at [120, 121] on button "Детали" at bounding box center [120, 137] width 85 height 35
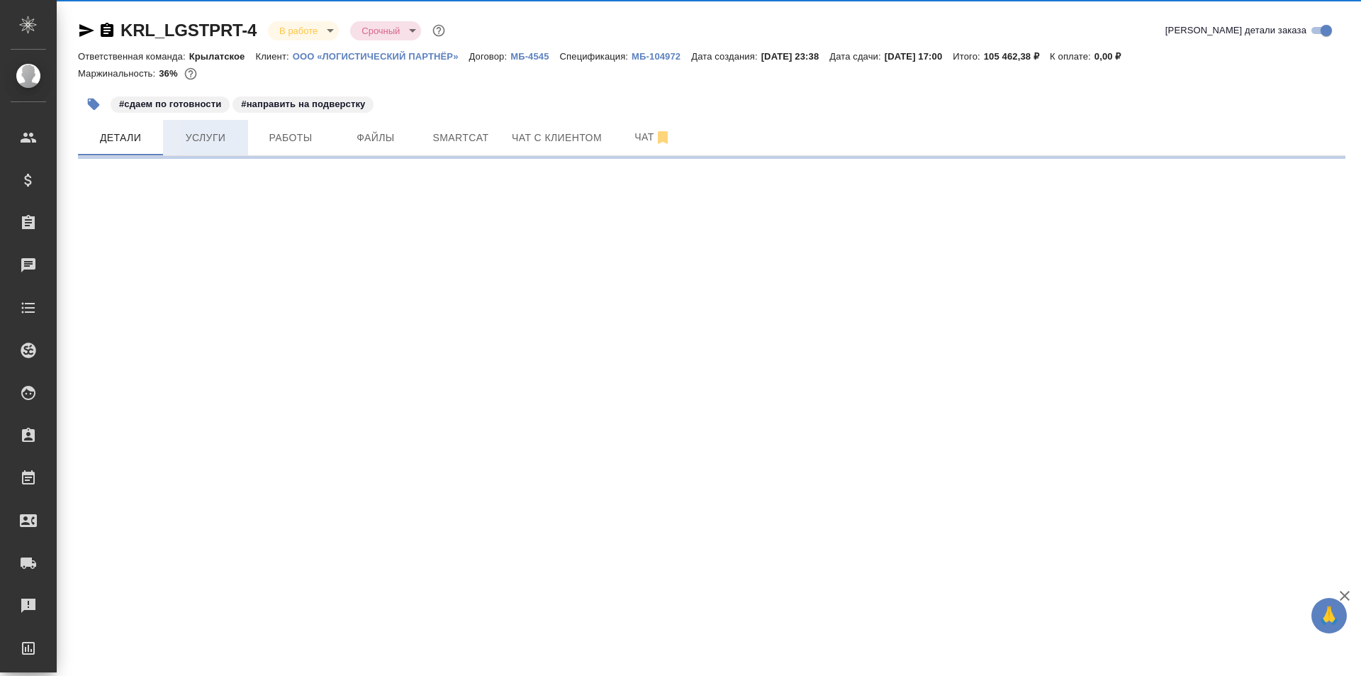
select select "RU"
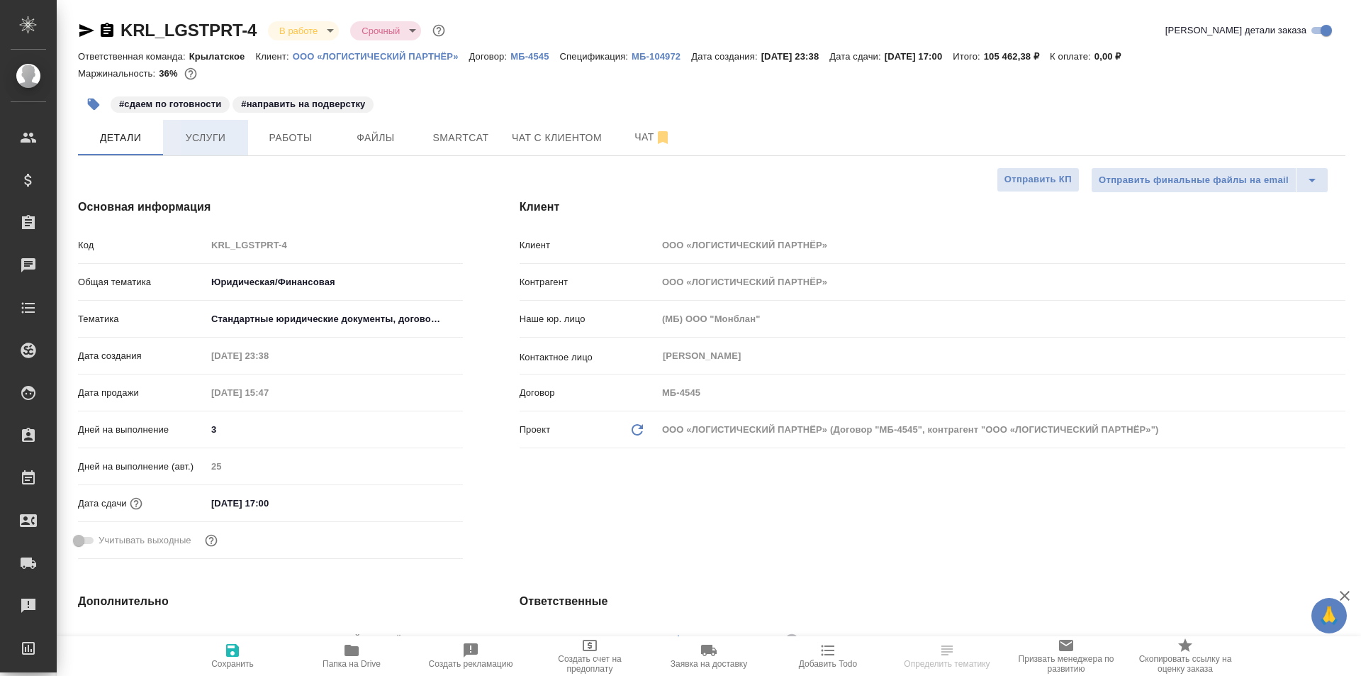
type textarea "x"
click at [208, 153] on button "Услуги" at bounding box center [205, 137] width 85 height 35
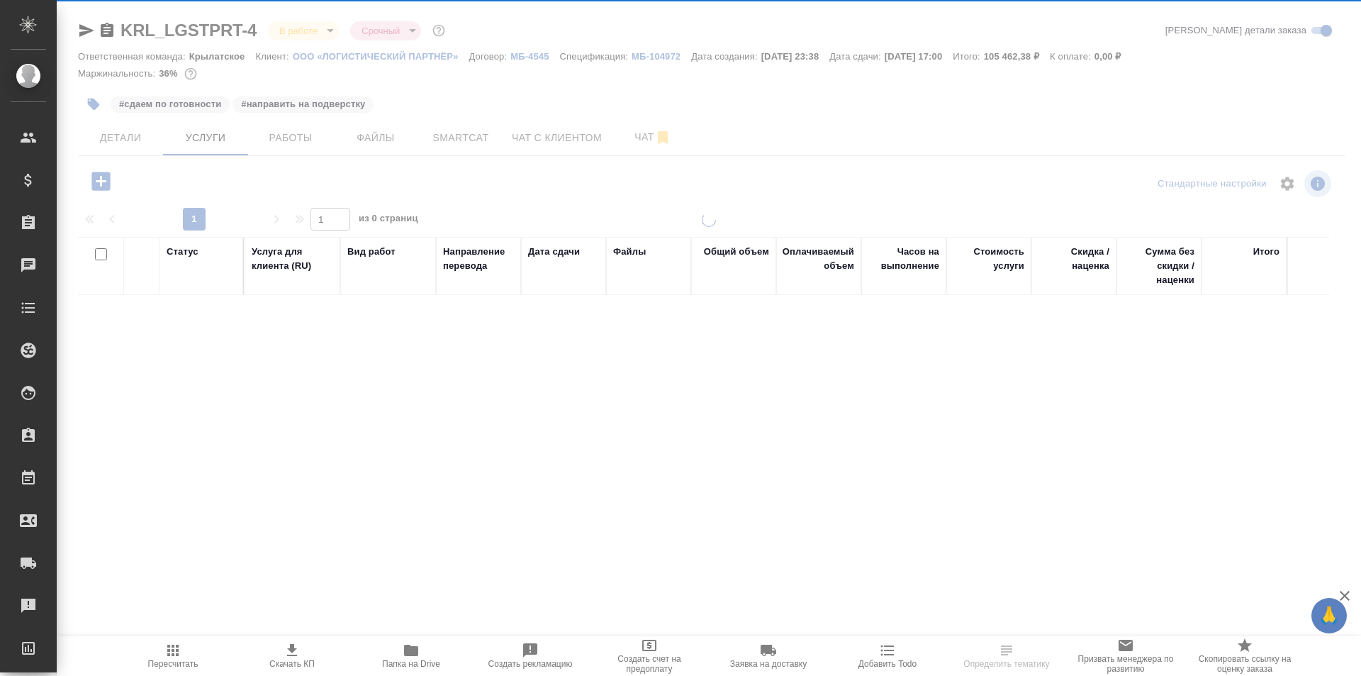
click at [281, 140] on div "KRL_LGSTPRT-4 В работе inProgress Срочный urgent Кратко детали заказа Ответстве…" at bounding box center [711, 289] width 1283 height 578
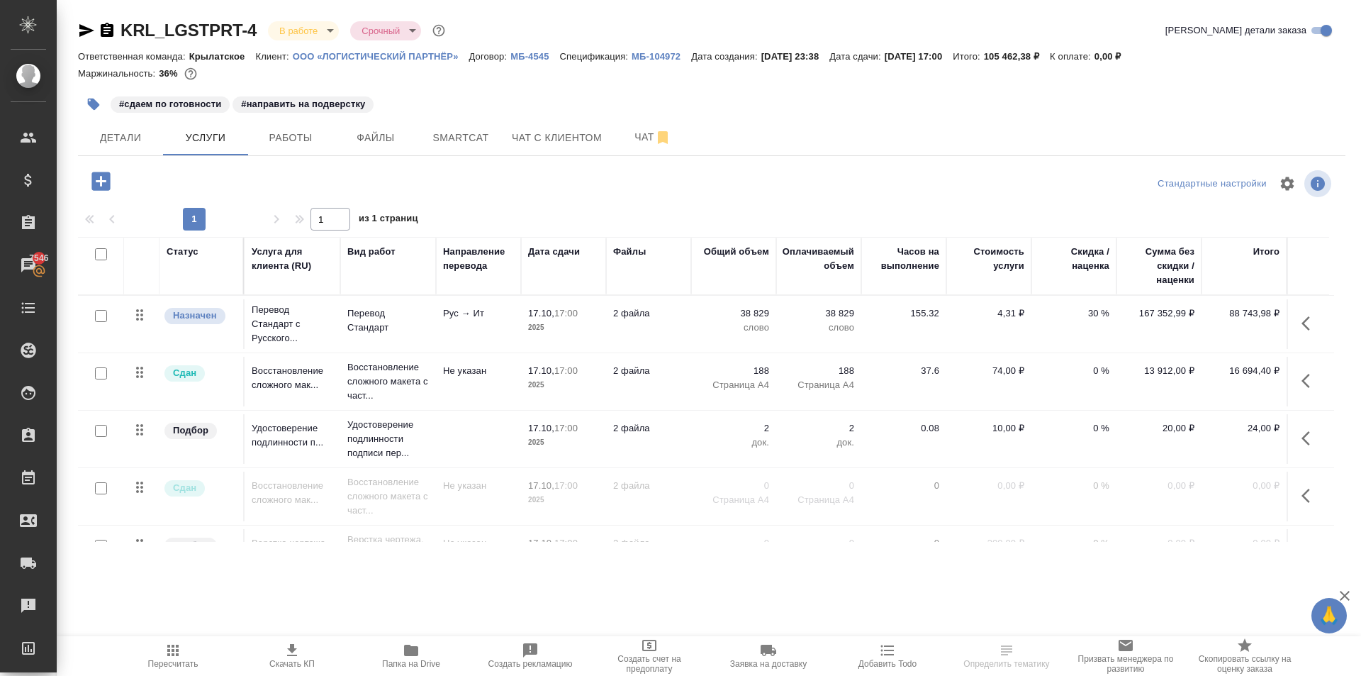
click at [281, 140] on span "Работы" at bounding box center [291, 138] width 68 height 18
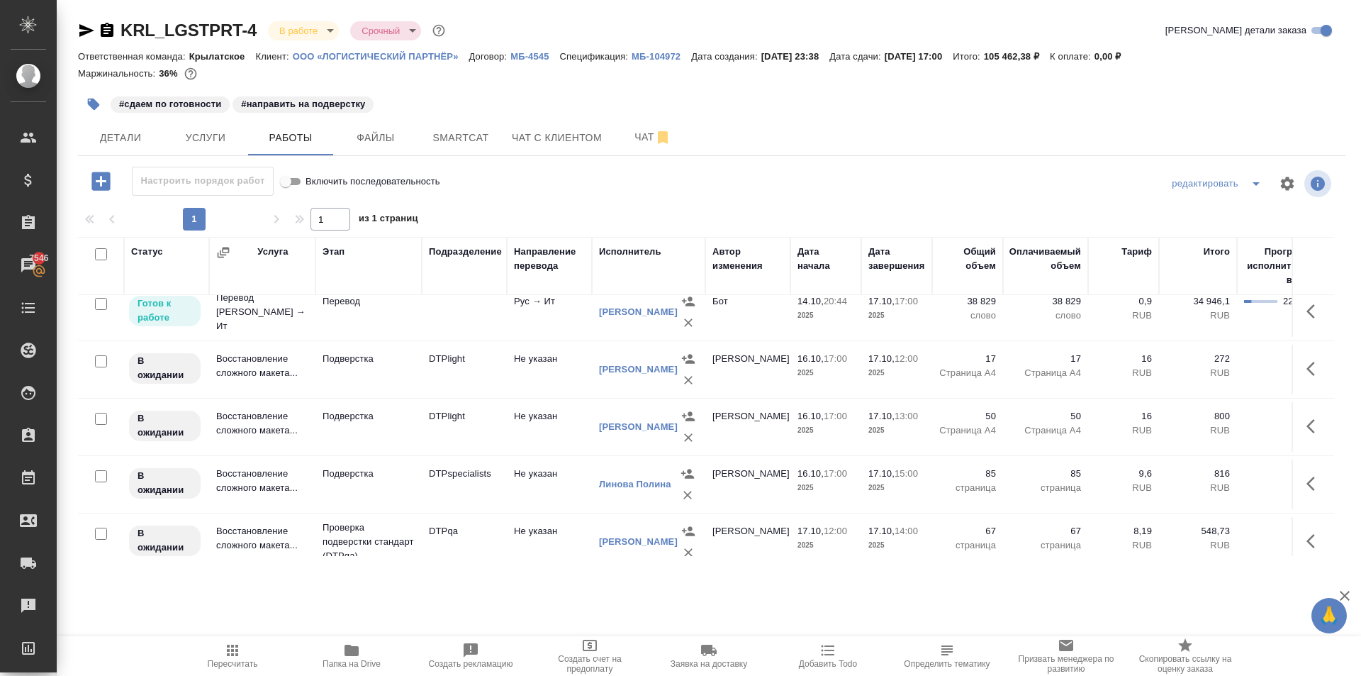
scroll to position [325, 0]
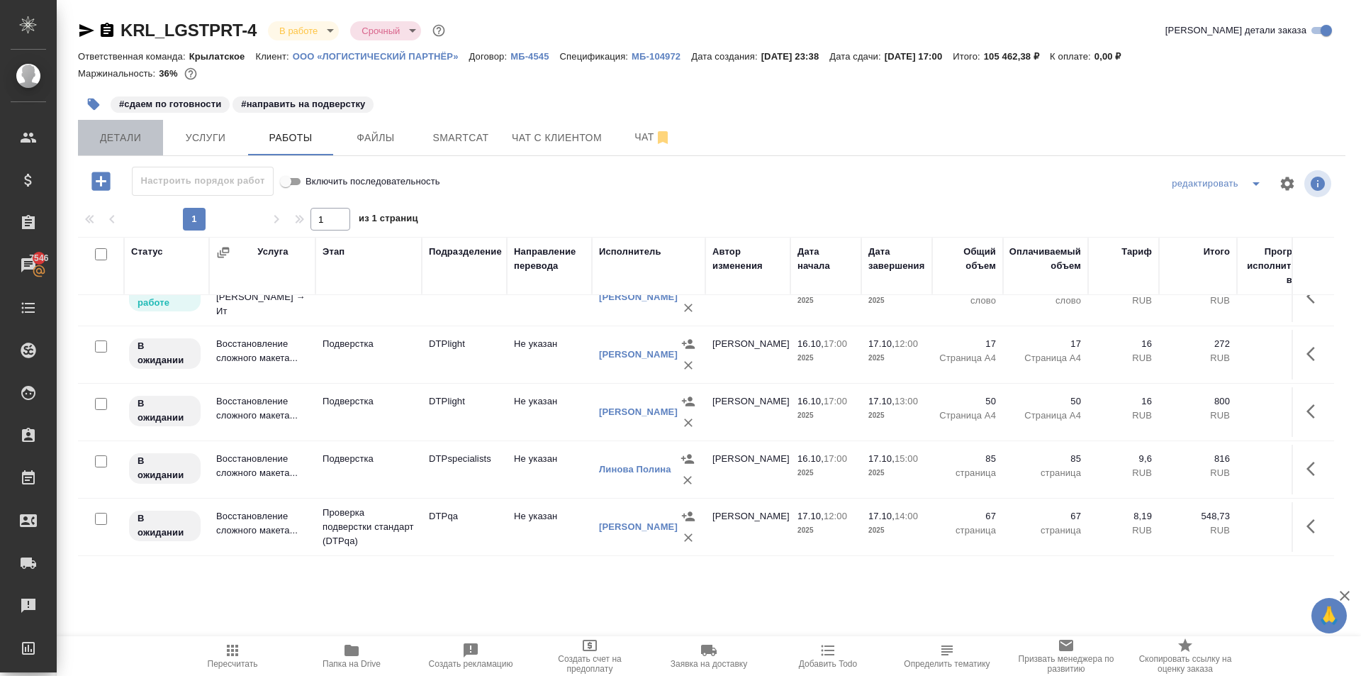
click at [121, 138] on span "Детали" at bounding box center [120, 138] width 68 height 18
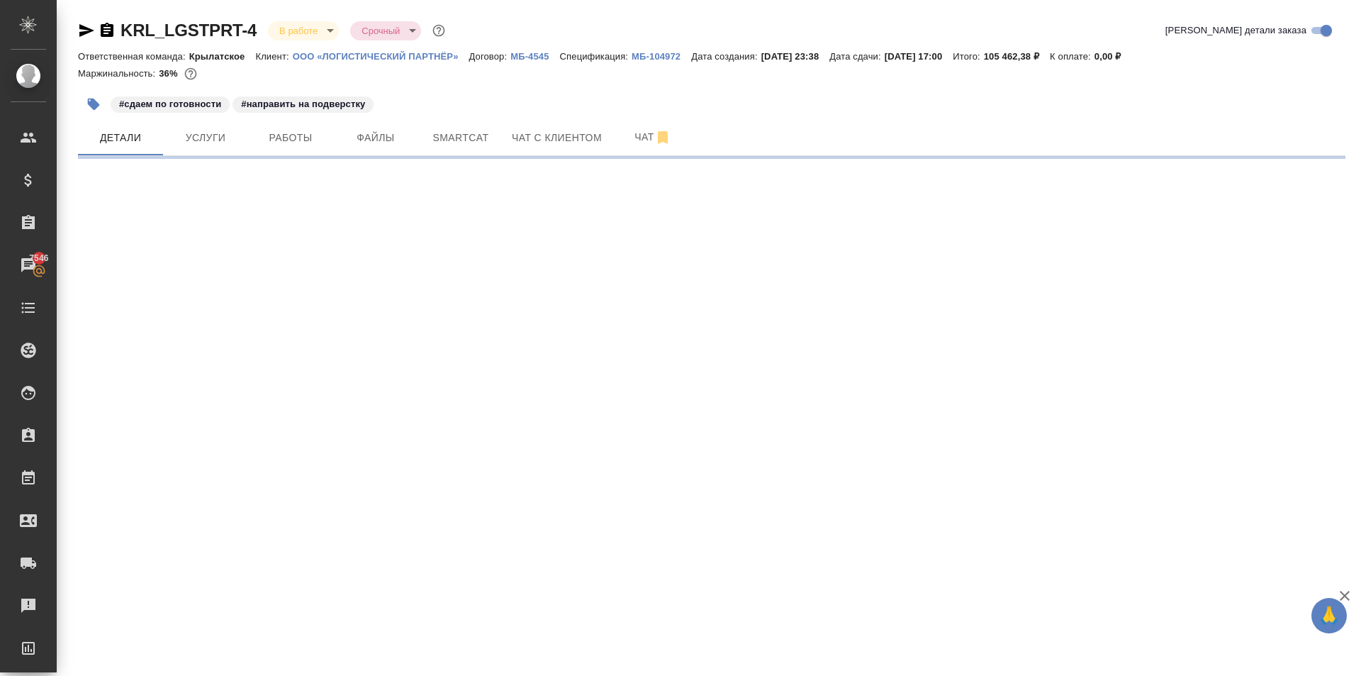
select select "RU"
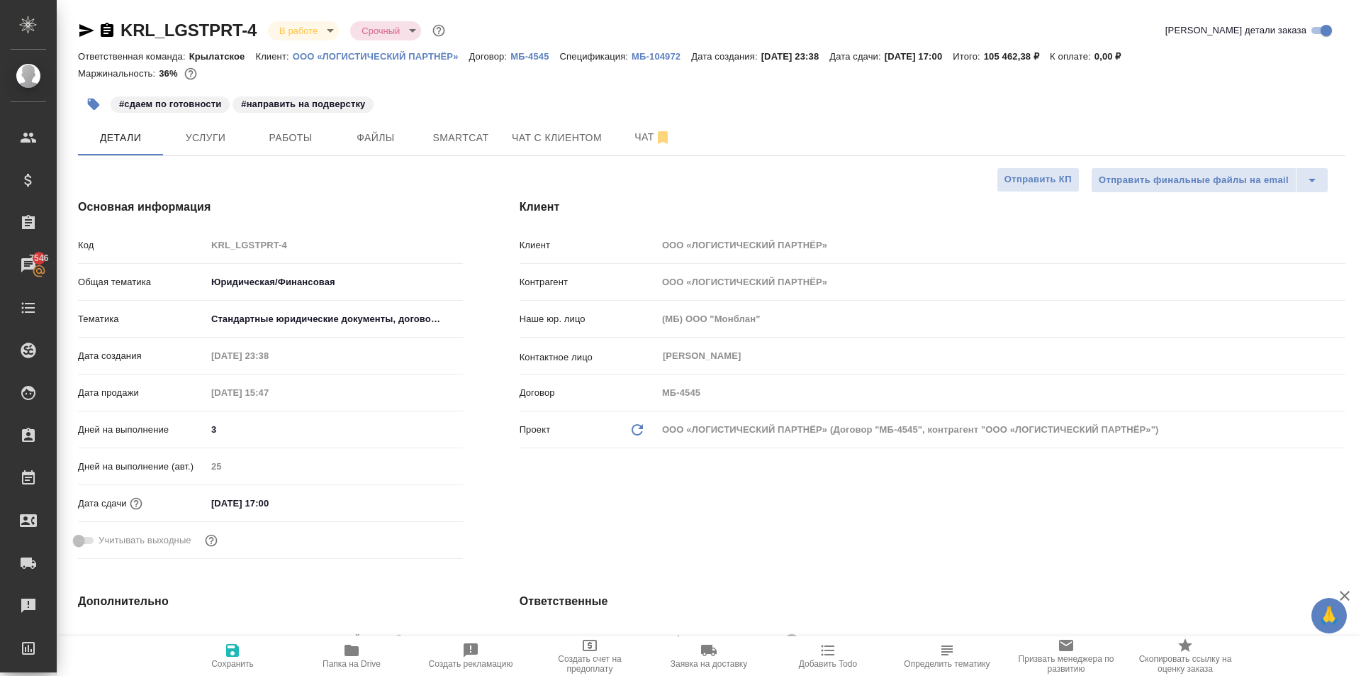
type textarea "x"
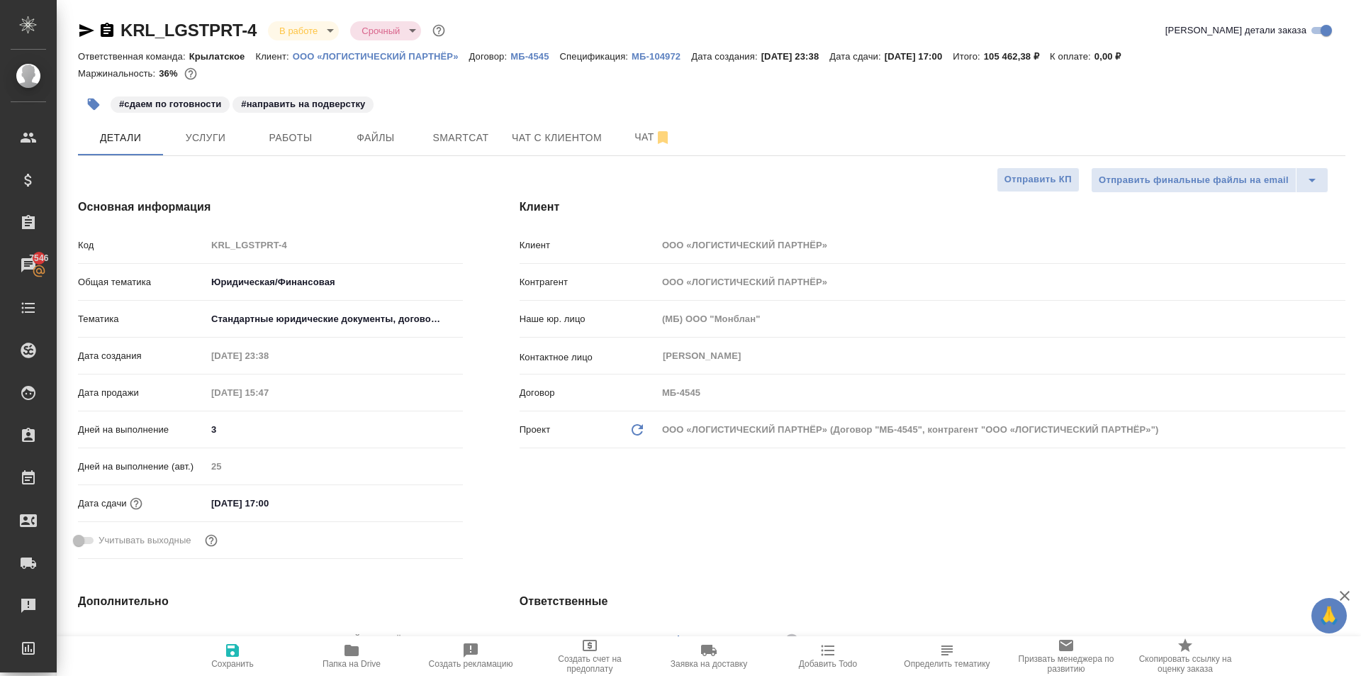
type textarea "x"
click at [85, 33] on icon "button" at bounding box center [86, 30] width 15 height 13
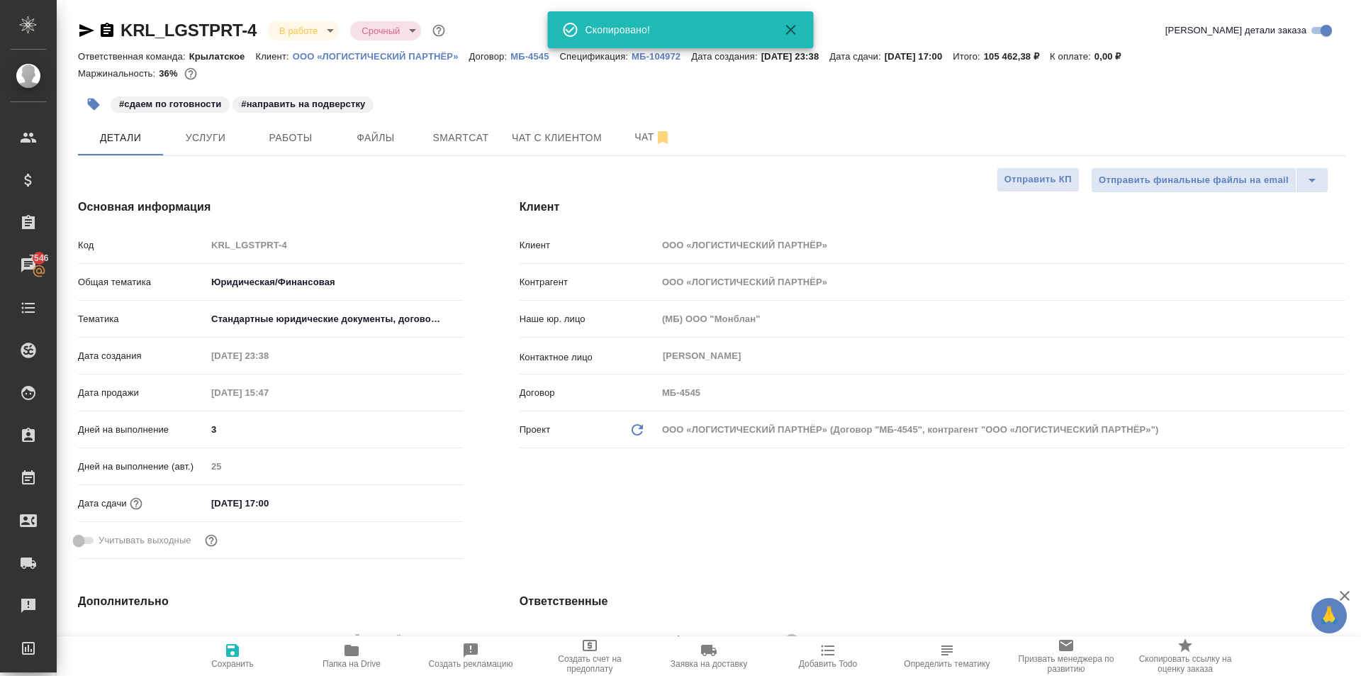
type textarea "x"
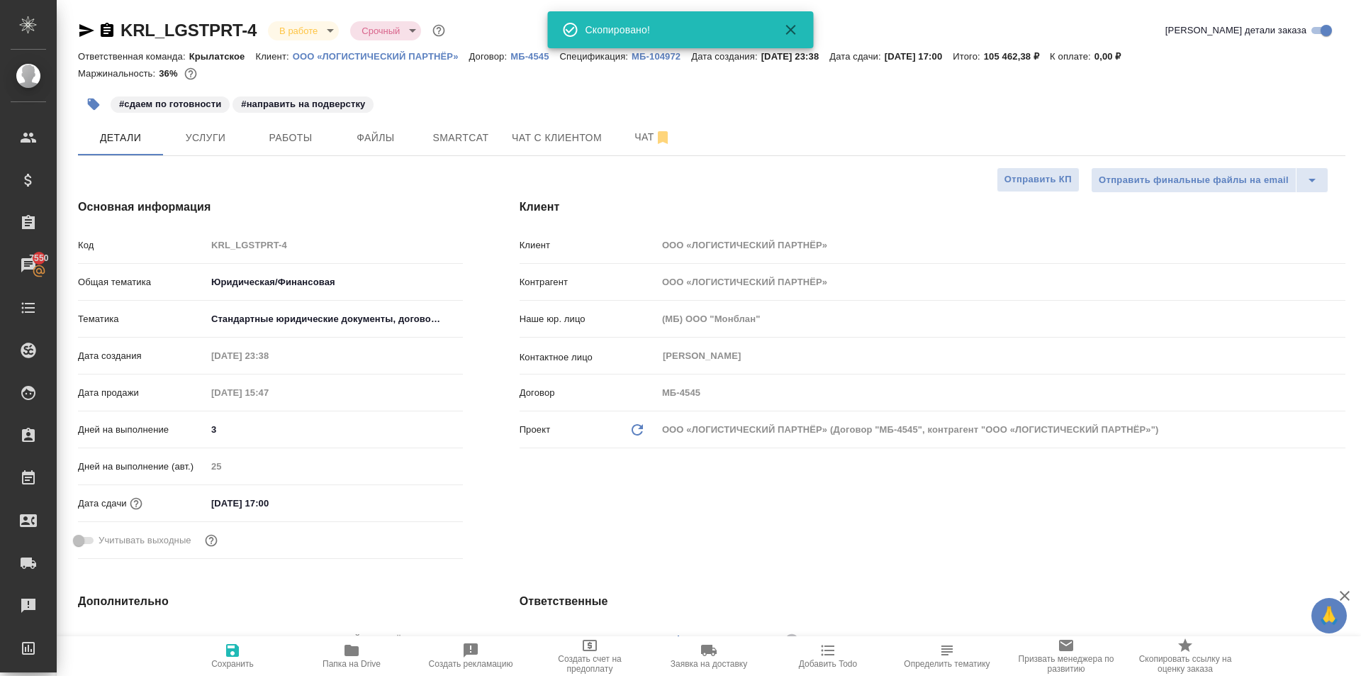
type textarea "x"
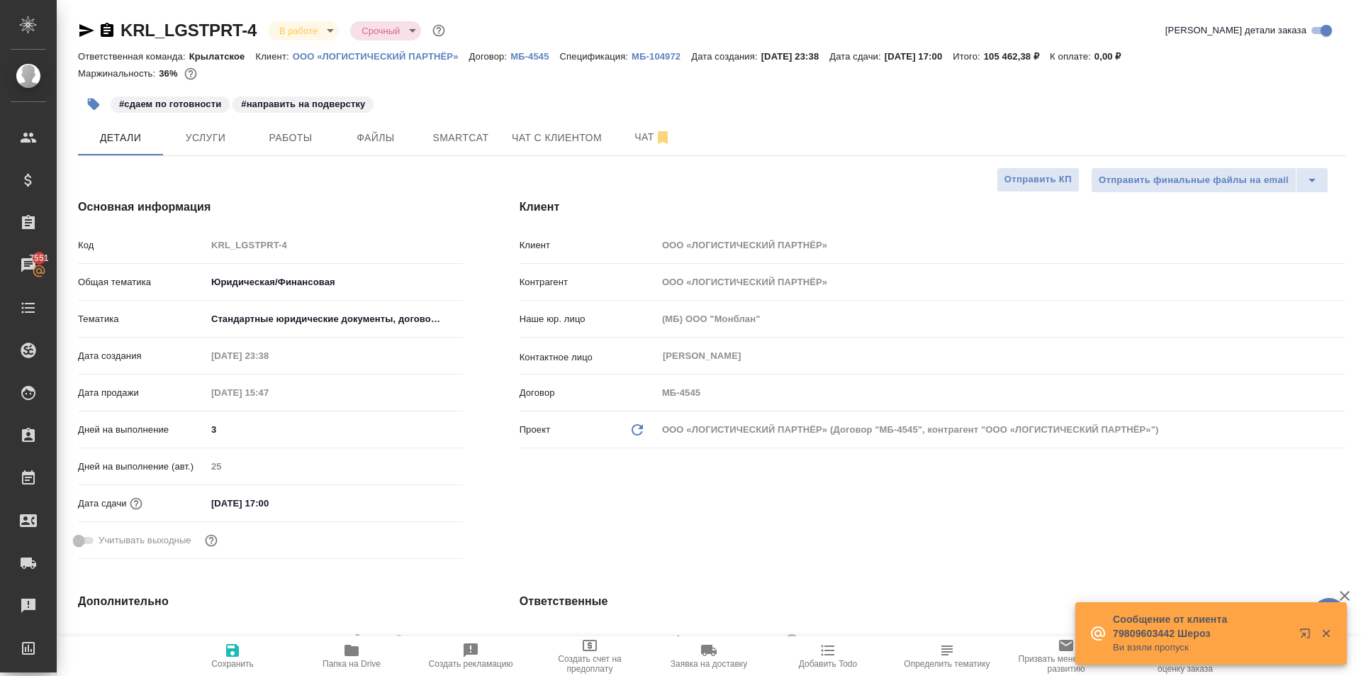
type textarea "x"
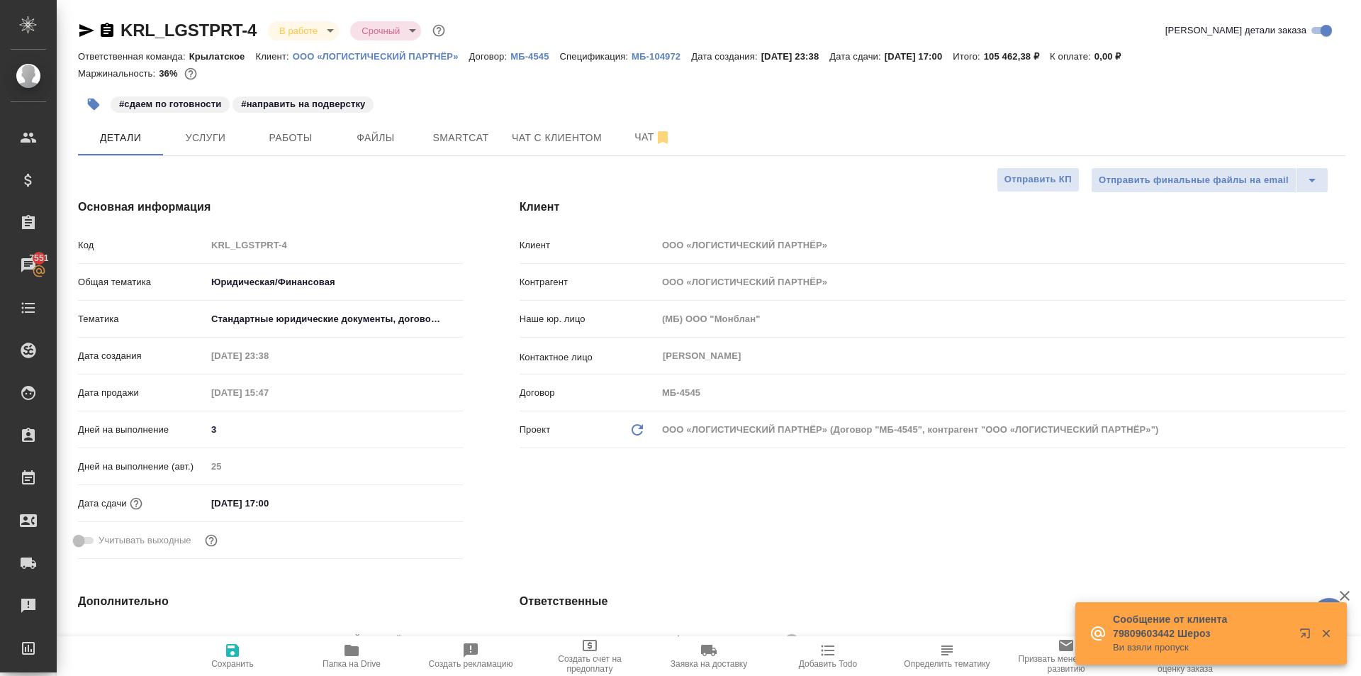
type textarea "x"
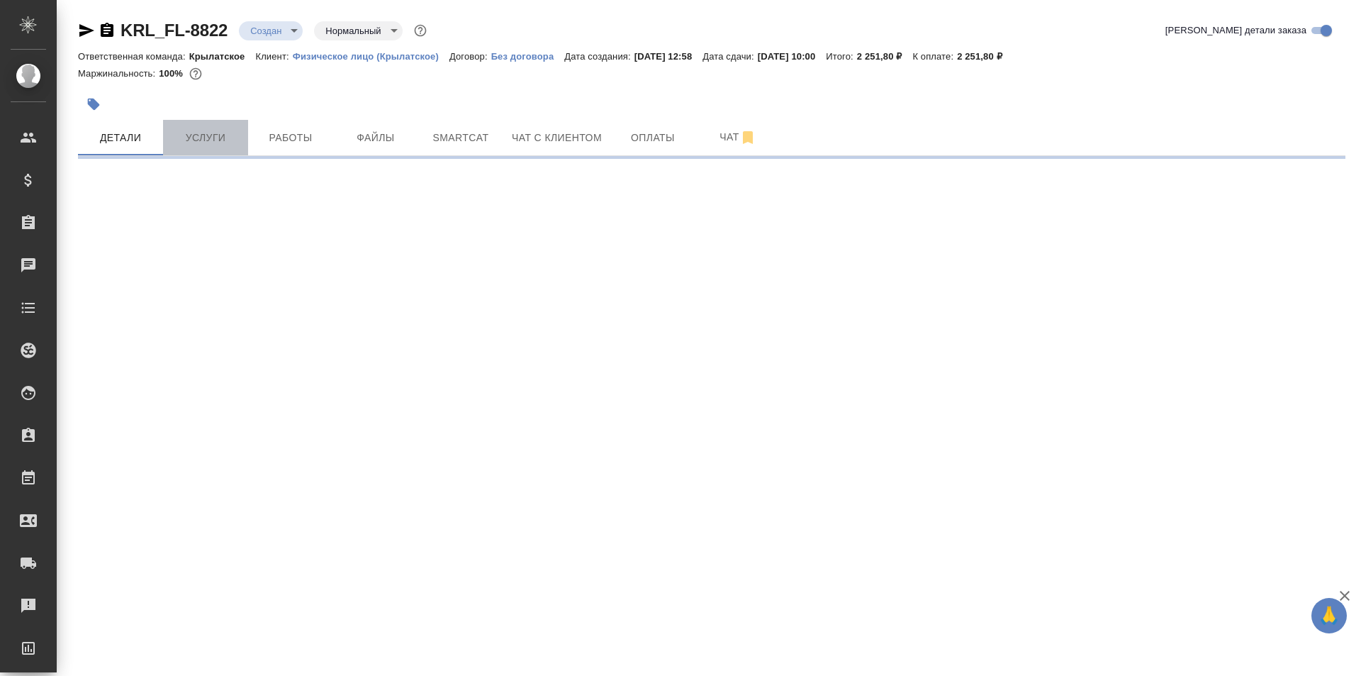
click at [200, 144] on span "Услуги" at bounding box center [206, 138] width 68 height 18
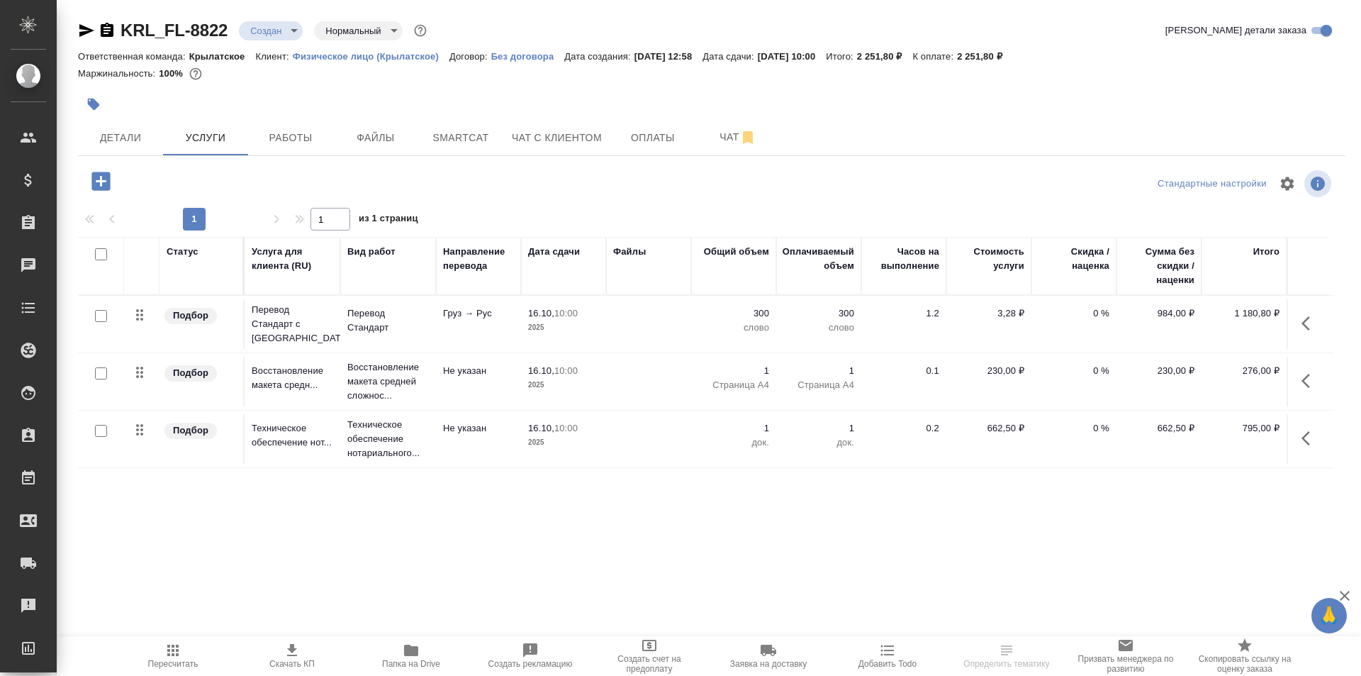
click at [1315, 328] on icon "button" at bounding box center [1310, 323] width 17 height 17
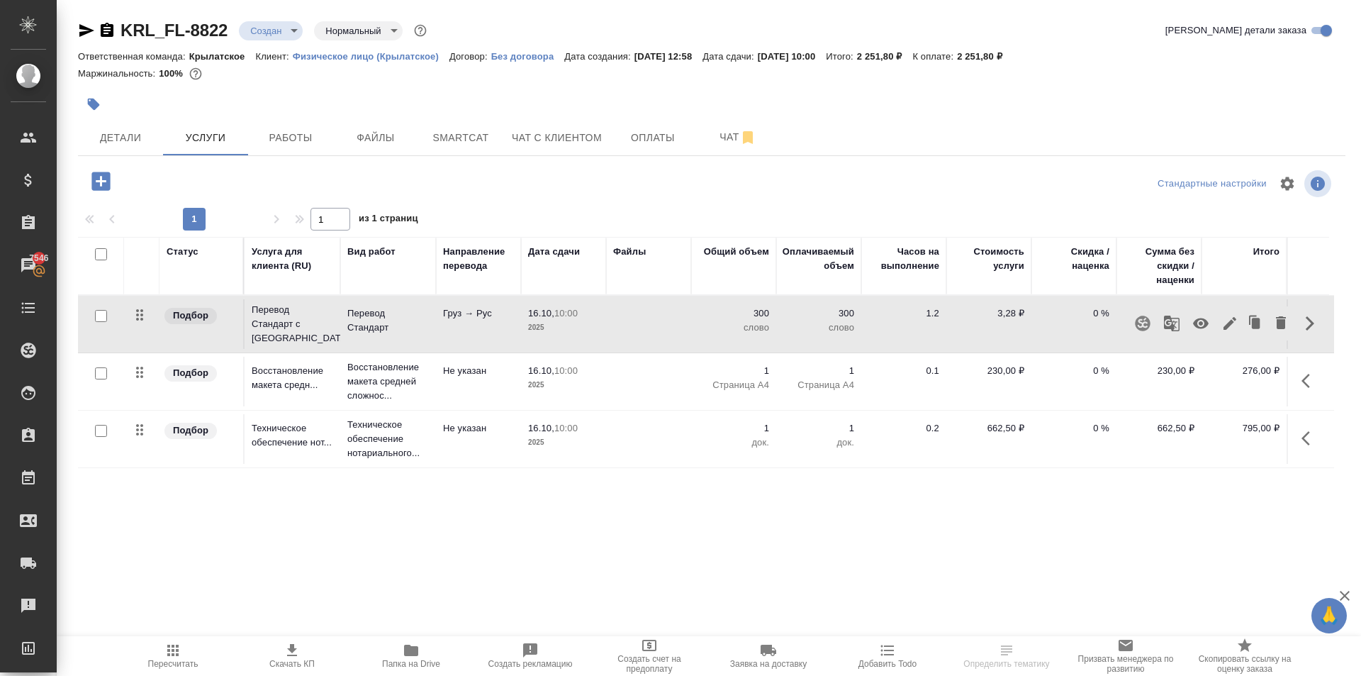
click at [1229, 330] on icon "button" at bounding box center [1230, 323] width 17 height 17
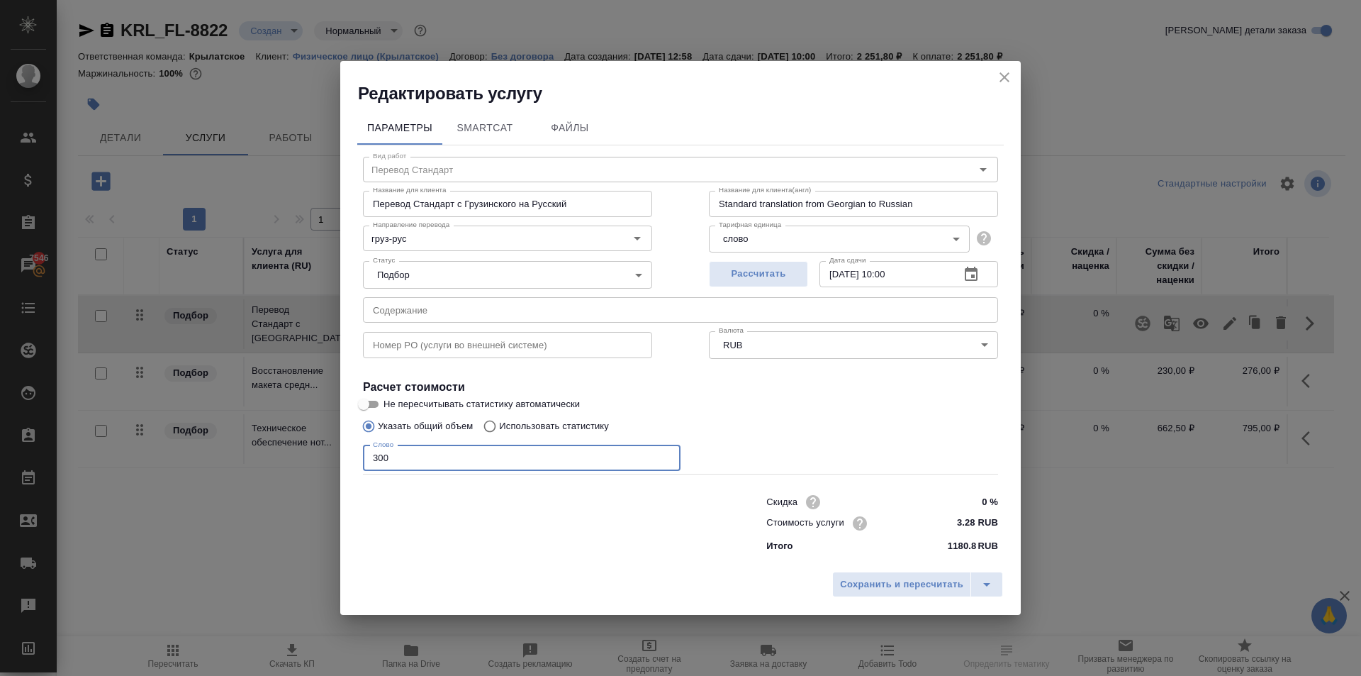
drag, startPoint x: 421, startPoint y: 447, endPoint x: 306, endPoint y: 438, distance: 115.2
click at [306, 438] on div "Редактировать услугу Параметры SmartCat Файлы Вид работ Перевод Стандарт Вид ра…" at bounding box center [680, 338] width 1361 height 676
type input "600"
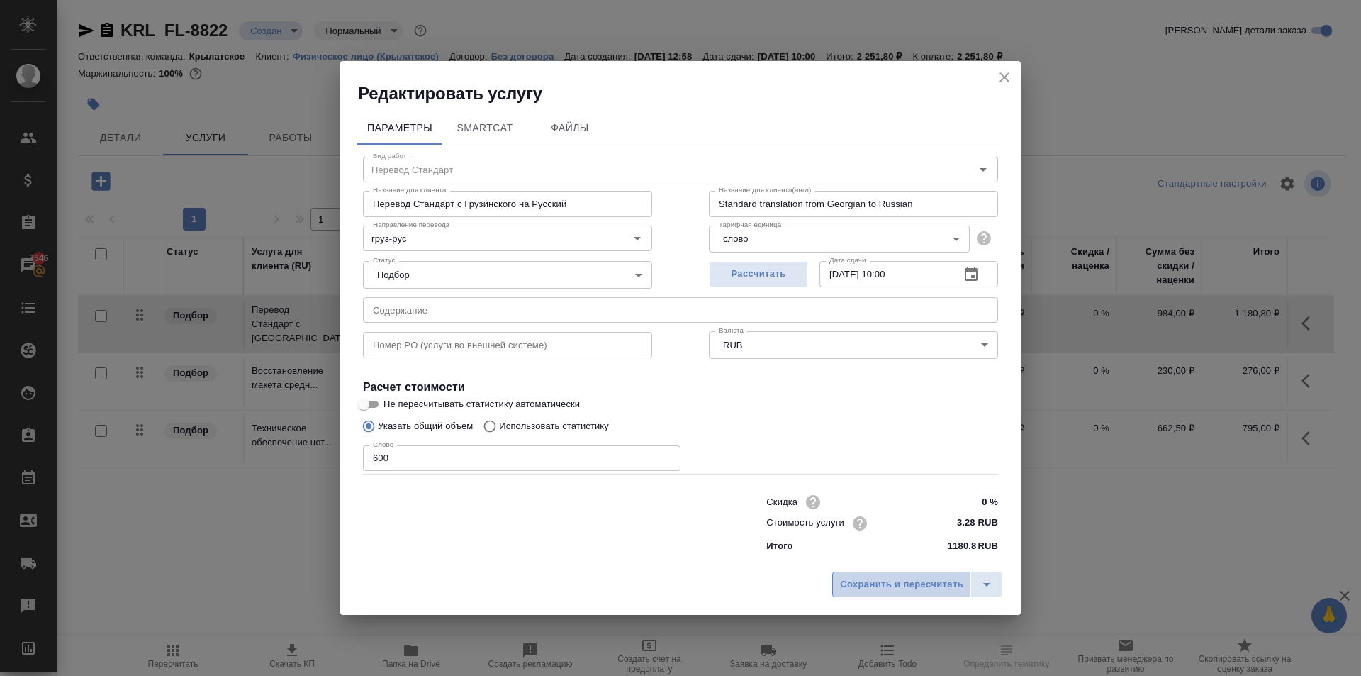
click at [911, 593] on button "Сохранить и пересчитать" at bounding box center [901, 584] width 139 height 26
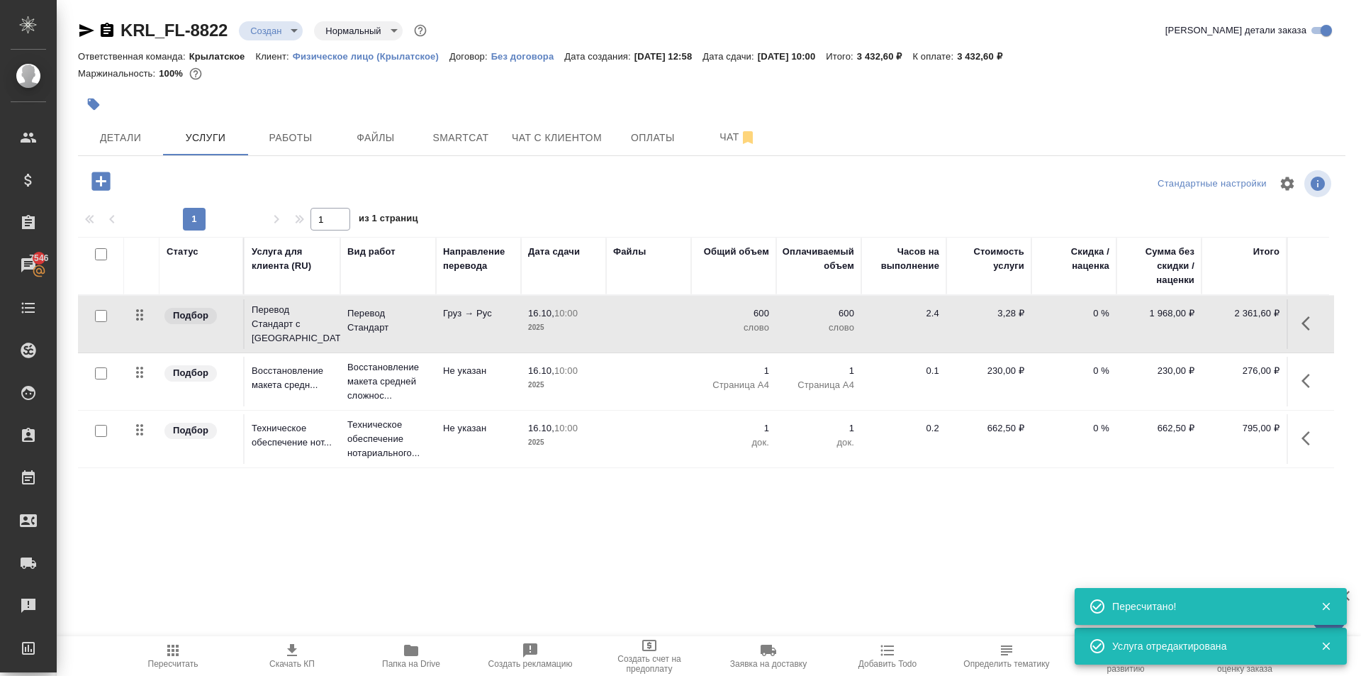
click at [1310, 382] on icon "button" at bounding box center [1310, 380] width 17 height 17
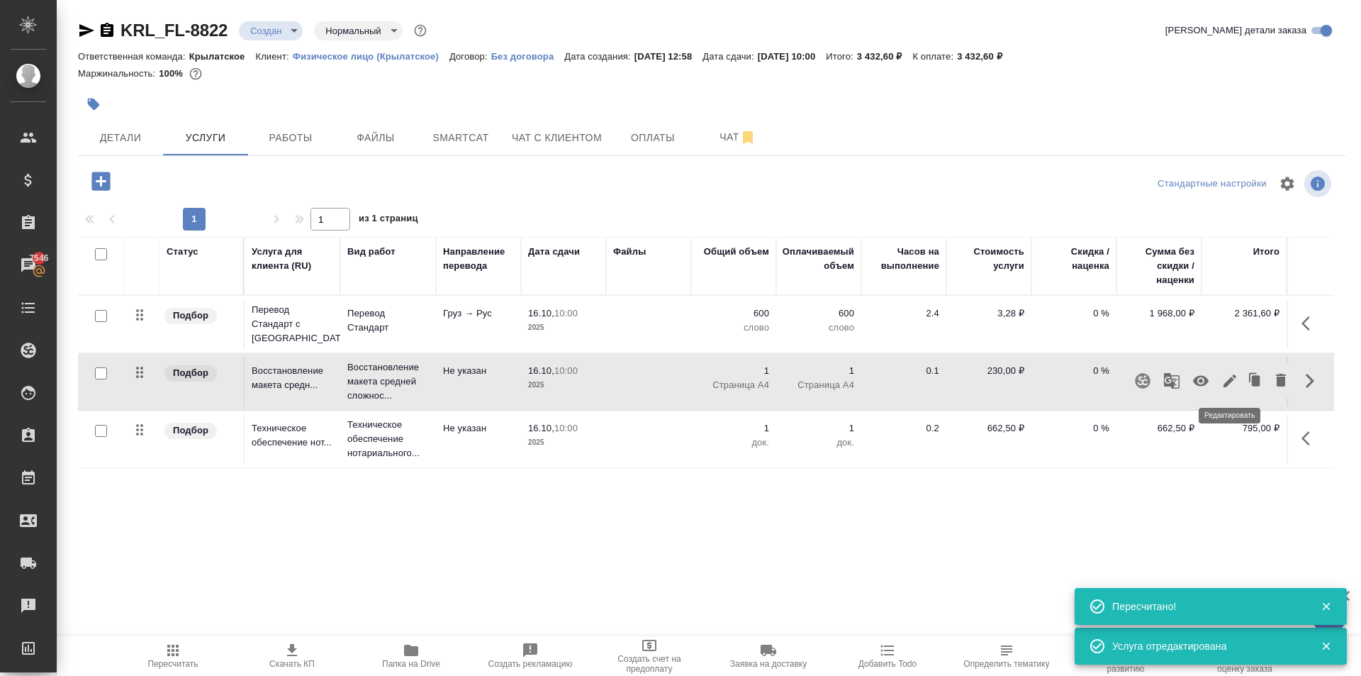
click at [1235, 385] on icon "button" at bounding box center [1230, 380] width 17 height 17
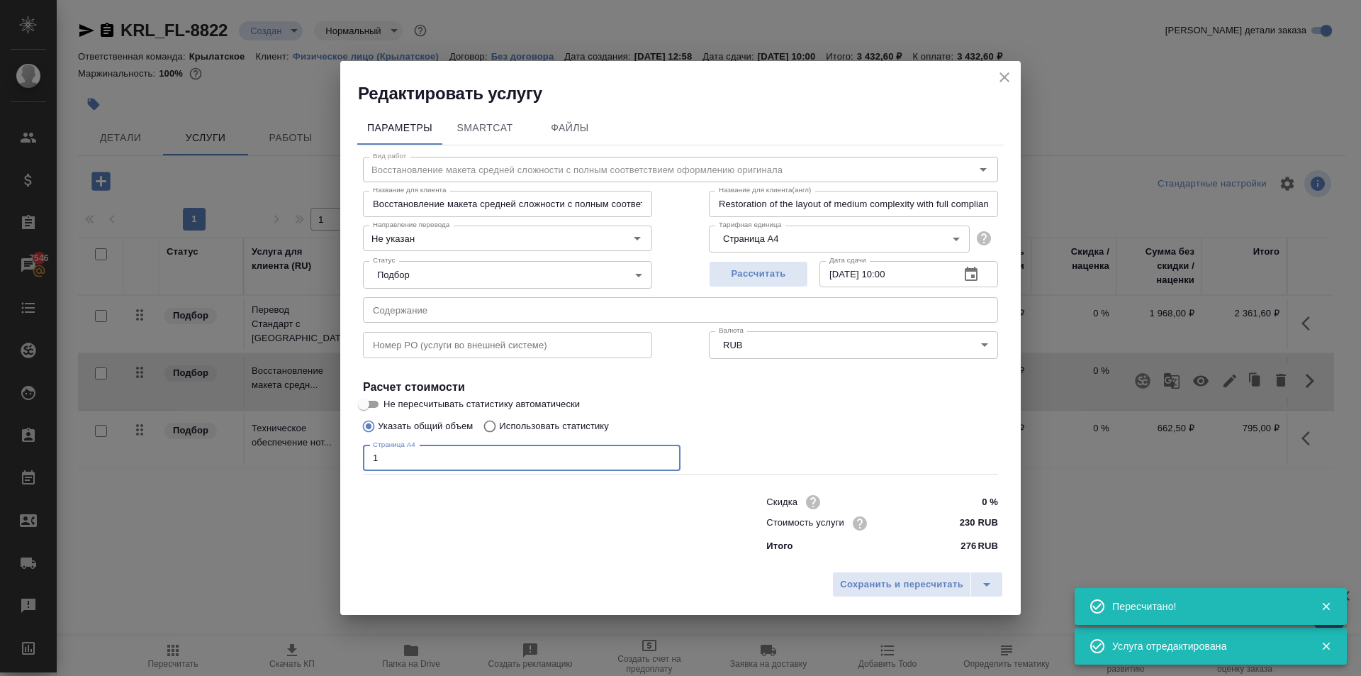
drag, startPoint x: 425, startPoint y: 463, endPoint x: 306, endPoint y: 463, distance: 118.4
click at [306, 463] on div "Редактировать услугу Параметры SmartCat Файлы Вид работ Восстановление макета с…" at bounding box center [680, 338] width 1361 height 676
type input "2"
click at [918, 592] on span "Сохранить и пересчитать" at bounding box center [901, 584] width 123 height 16
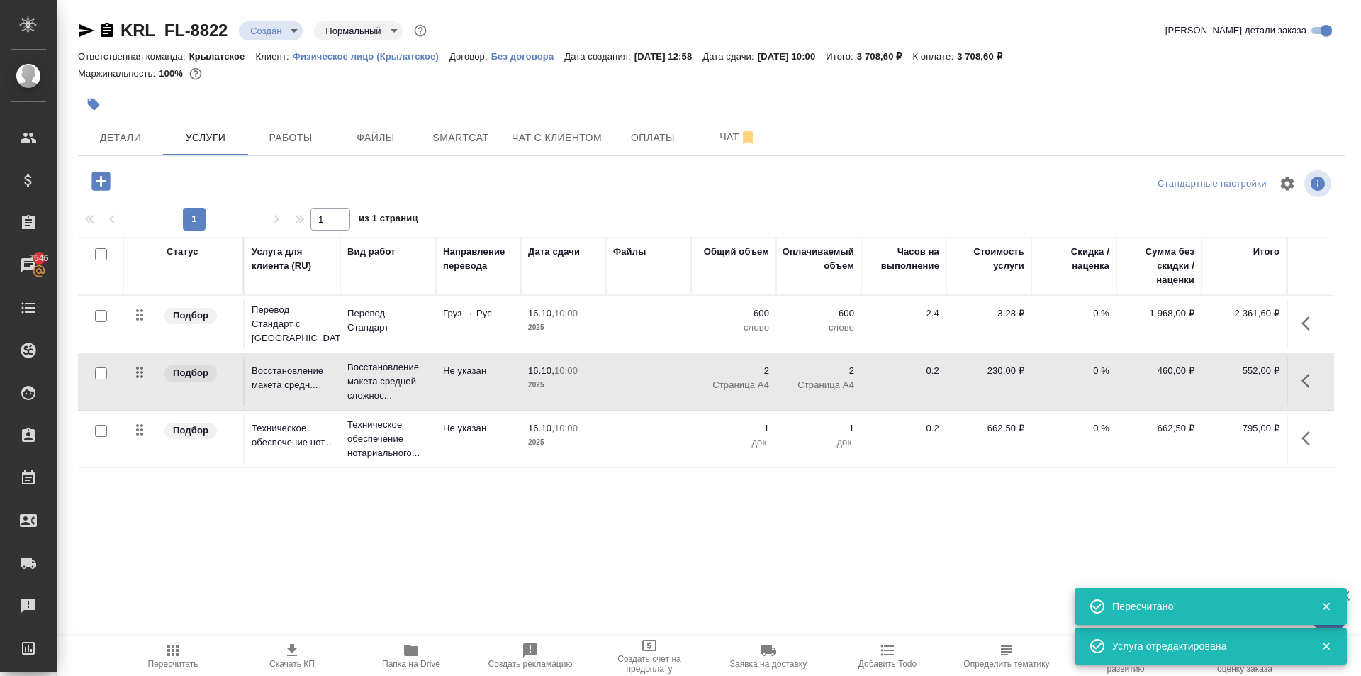
click at [160, 651] on span "Пересчитать" at bounding box center [173, 655] width 102 height 27
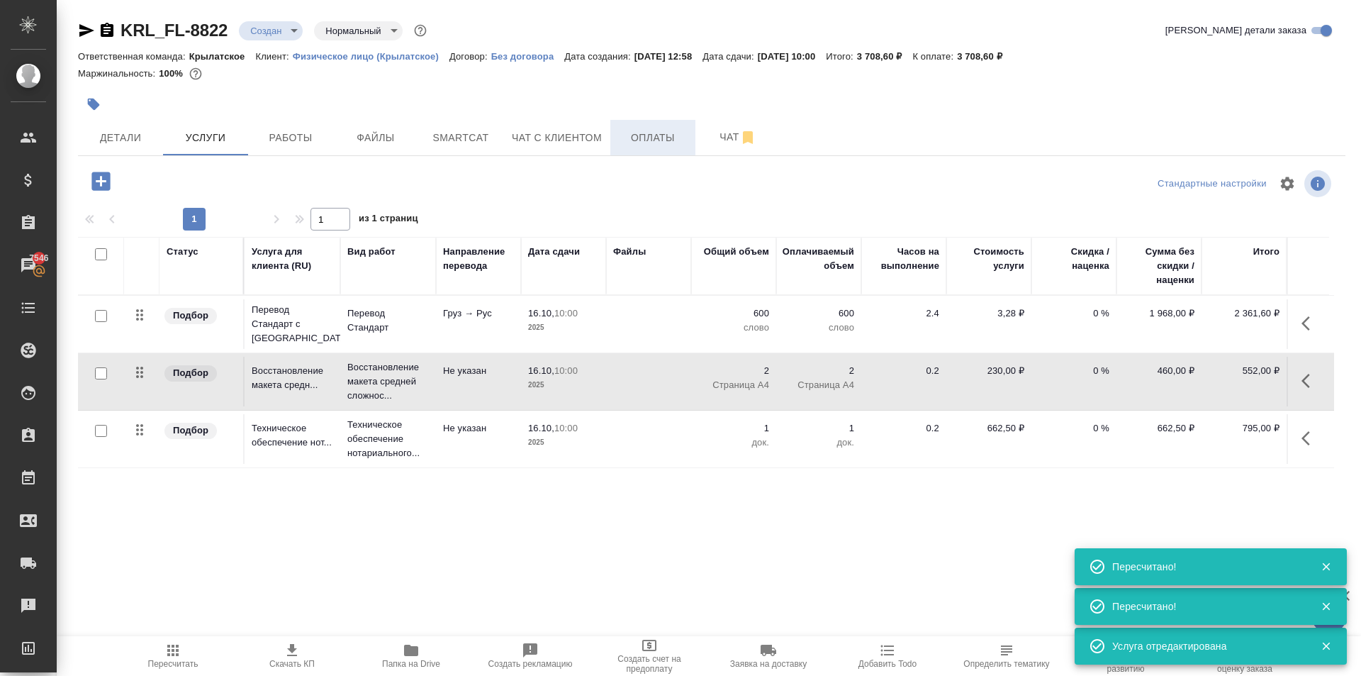
click at [639, 146] on button "Оплаты" at bounding box center [652, 137] width 85 height 35
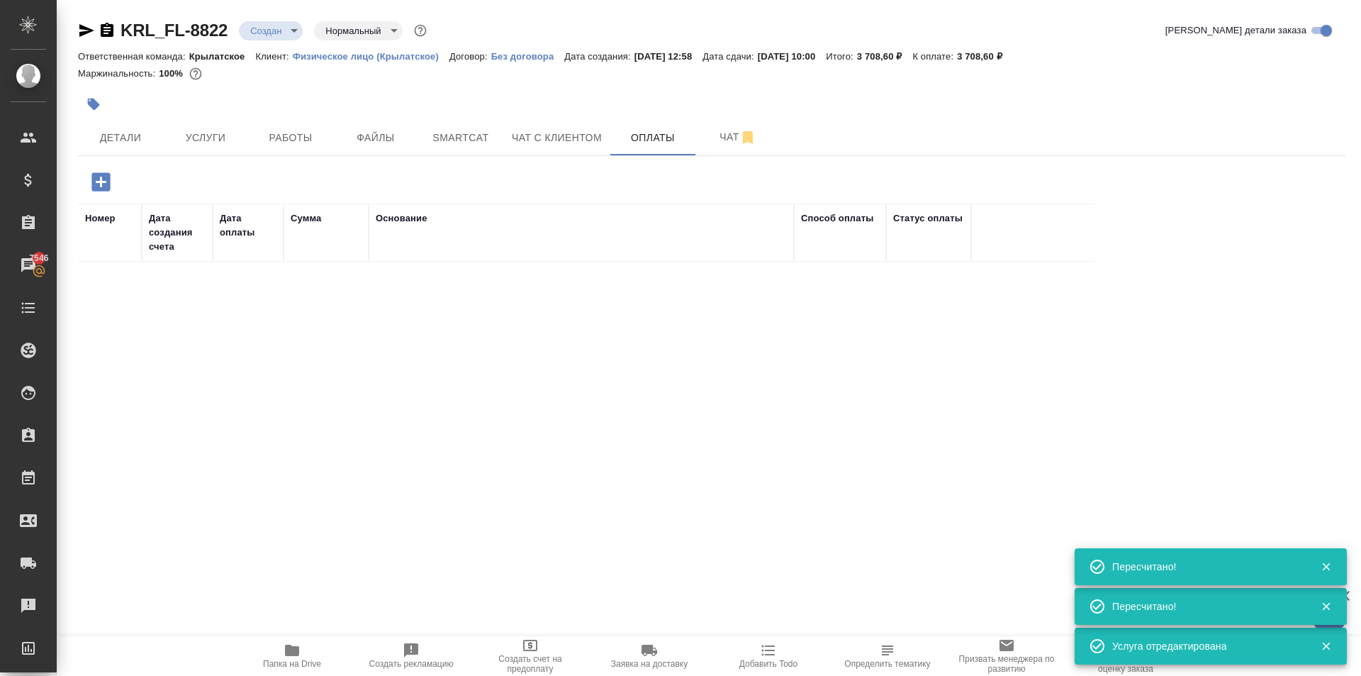
click at [113, 179] on button "button" at bounding box center [101, 181] width 39 height 29
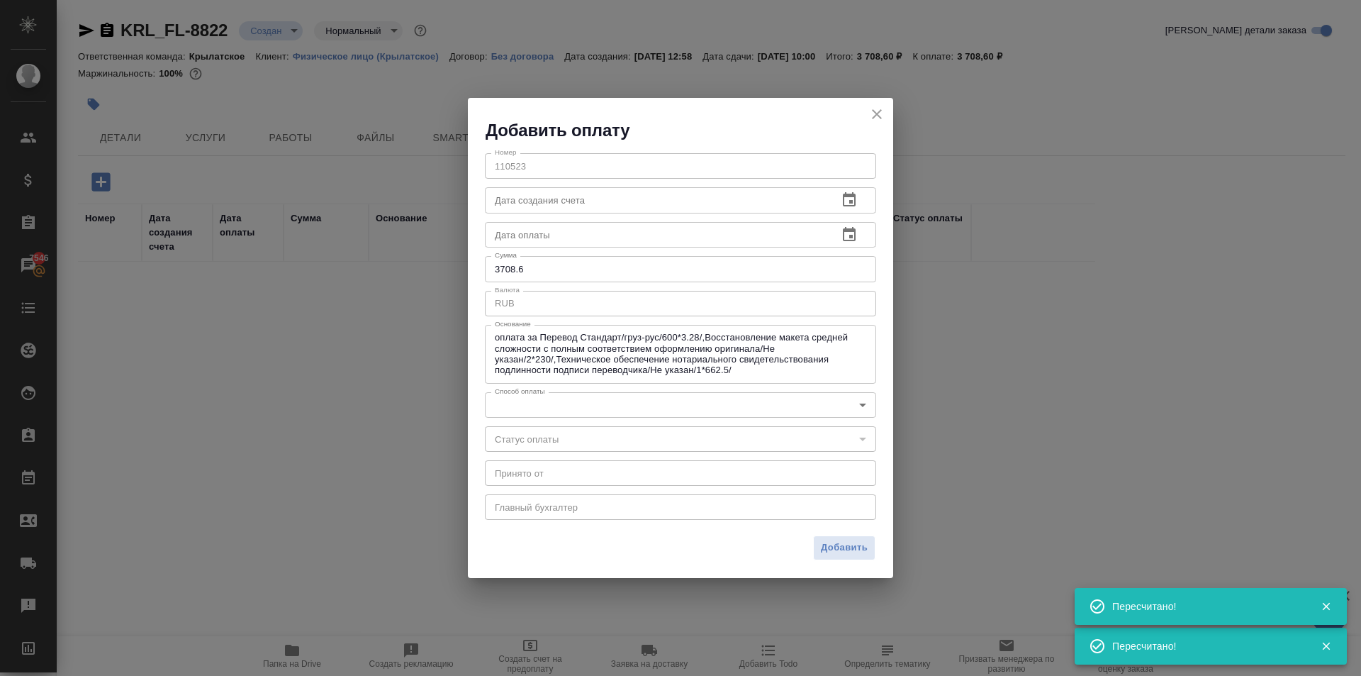
click at [542, 419] on div "Номер 110523 Номер Дата создания счета Дата создания счета Дата оплаты Дата опл…" at bounding box center [680, 335] width 425 height 387
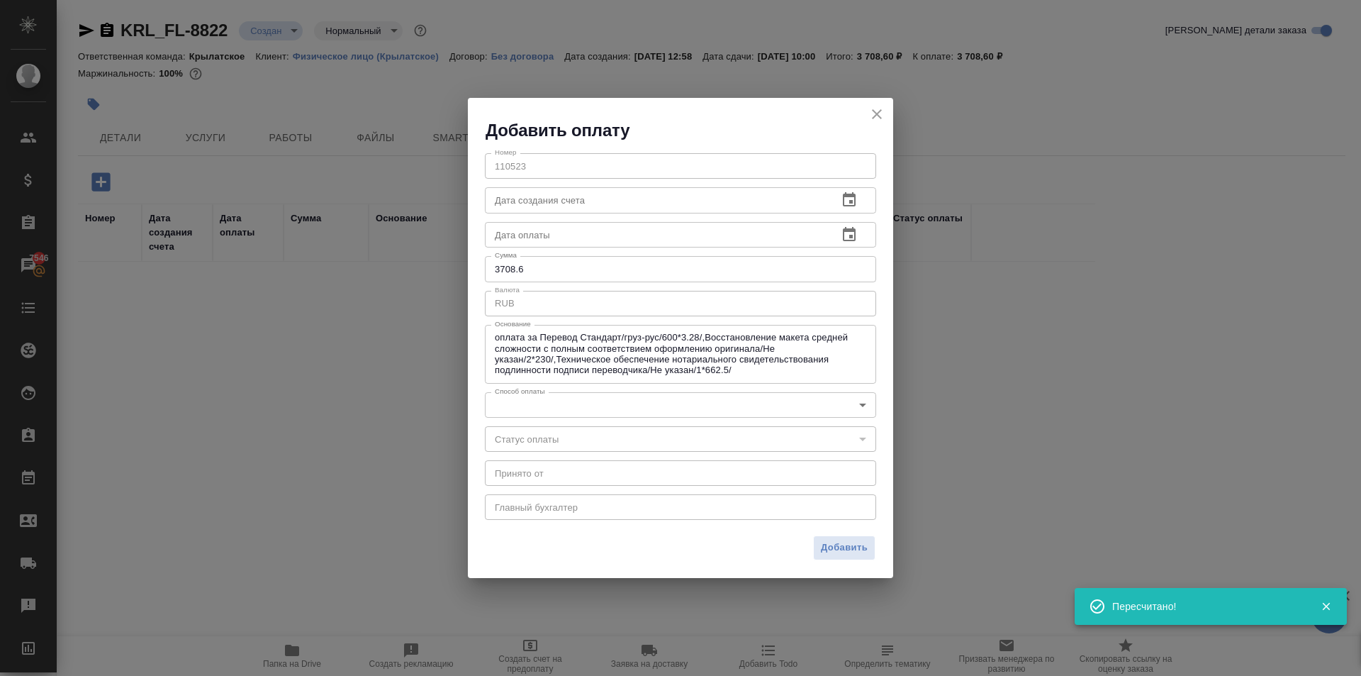
click at [536, 411] on body "🙏 .cls-1 fill:#fff; AWATERA Kasymov Timur Клиенты Спецификации Заказы 7546 Чаты…" at bounding box center [680, 338] width 1361 height 676
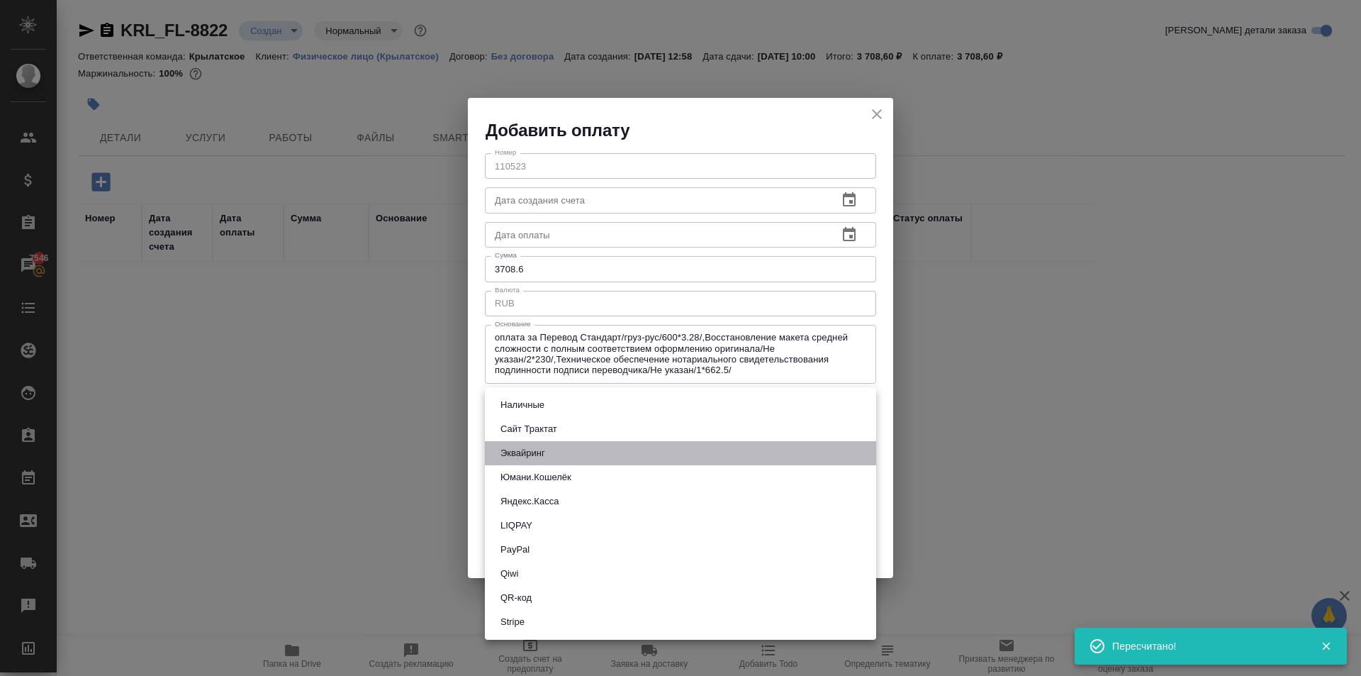
drag, startPoint x: 531, startPoint y: 449, endPoint x: 613, endPoint y: 459, distance: 82.1
click at [535, 446] on button "Эквайринг" at bounding box center [522, 453] width 53 height 16
type input "acquiring"
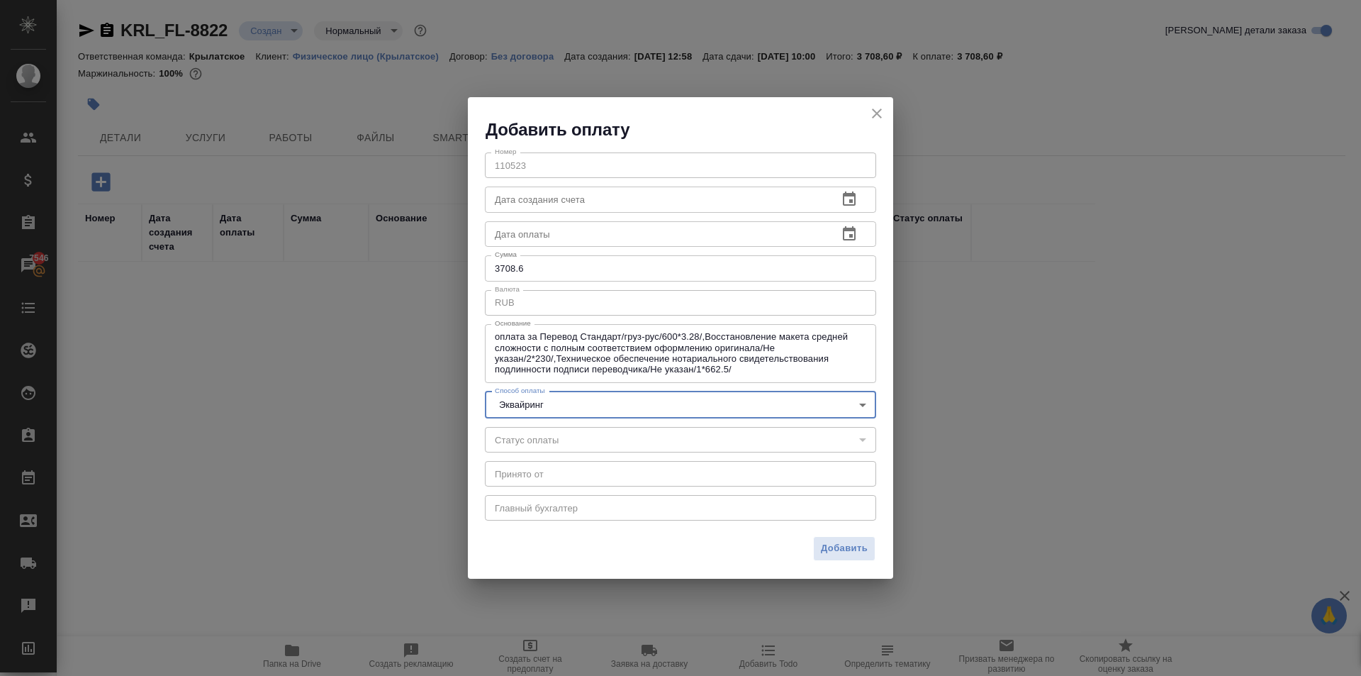
click at [839, 551] on span "Добавить" at bounding box center [844, 548] width 47 height 16
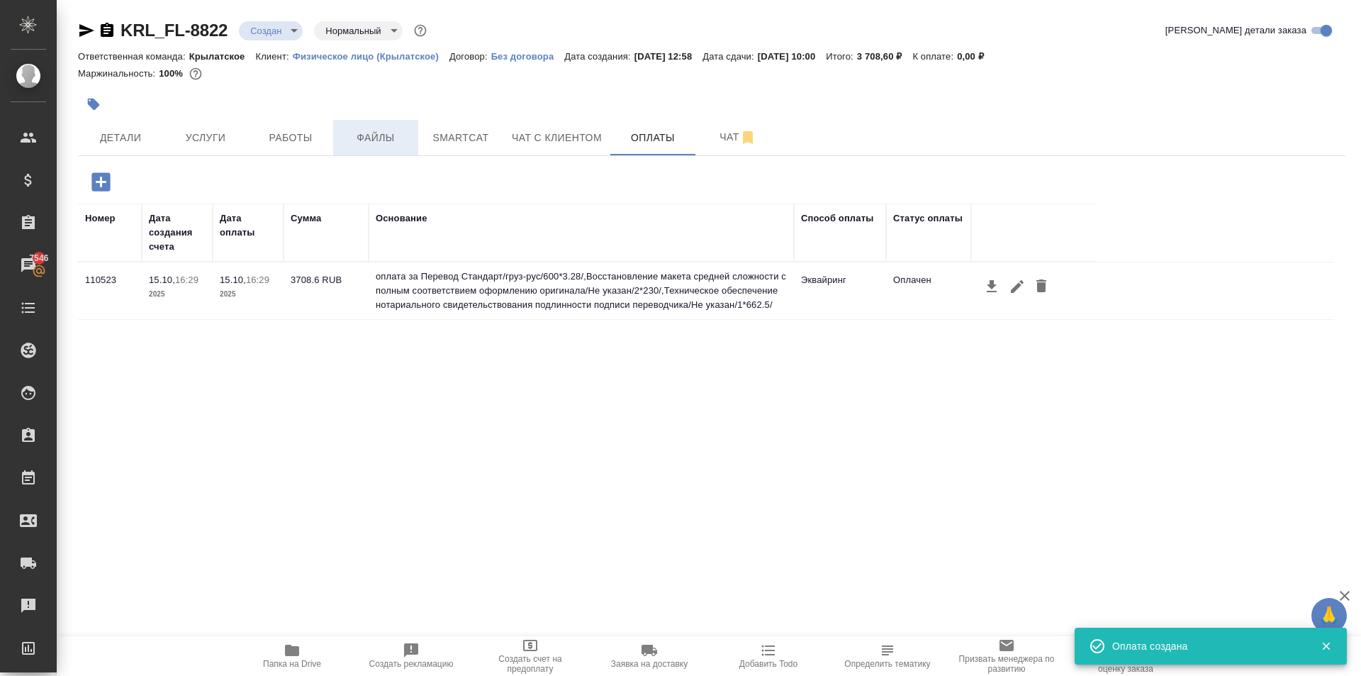
click at [369, 135] on span "Файлы" at bounding box center [376, 138] width 68 height 18
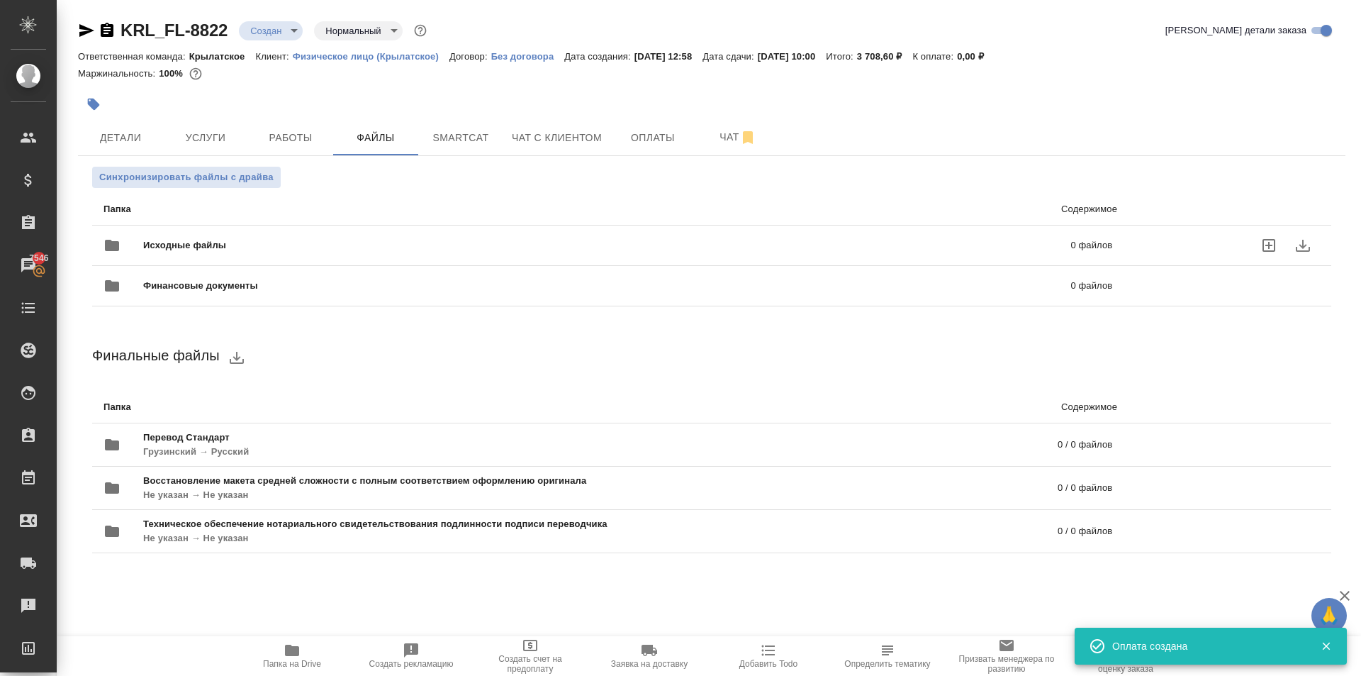
click at [211, 249] on span "Исходные файлы" at bounding box center [395, 245] width 505 height 14
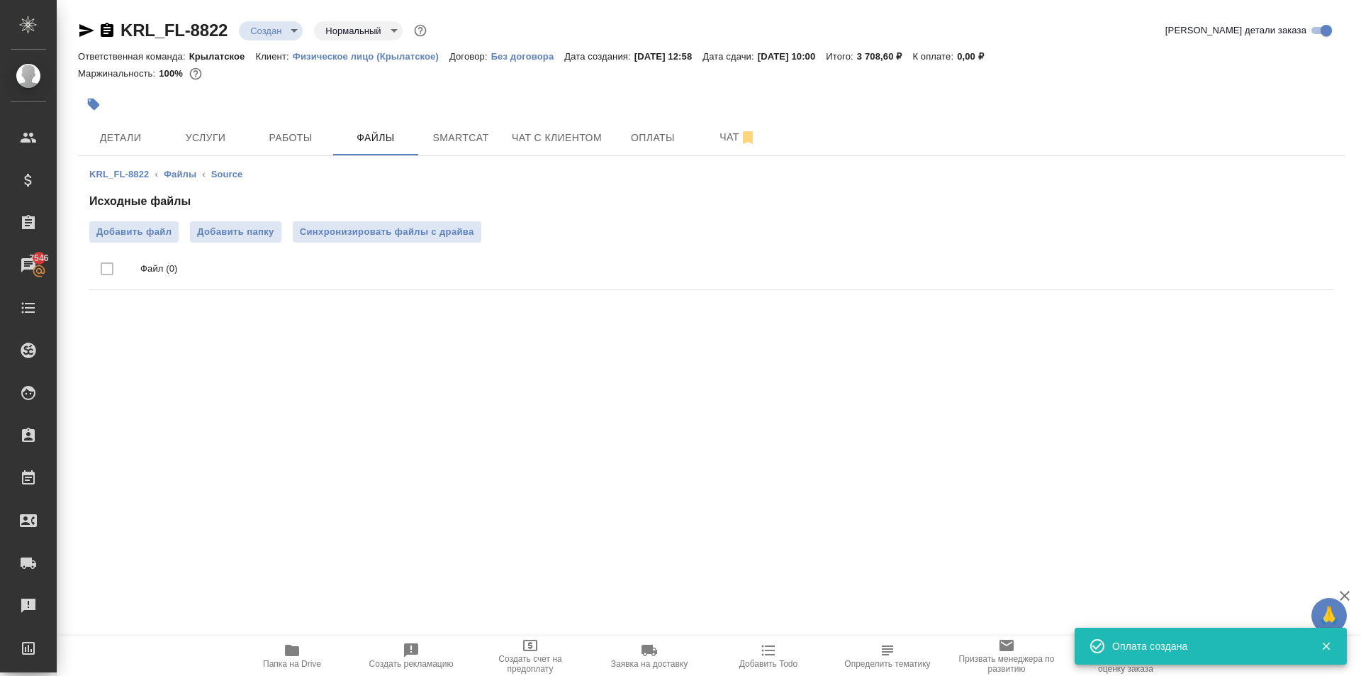
click at [134, 244] on ul "Файл (0)" at bounding box center [711, 268] width 1245 height 53
click at [135, 237] on span "Добавить файл" at bounding box center [133, 232] width 75 height 14
click at [0, 0] on input "Добавить файл" at bounding box center [0, 0] width 0 height 0
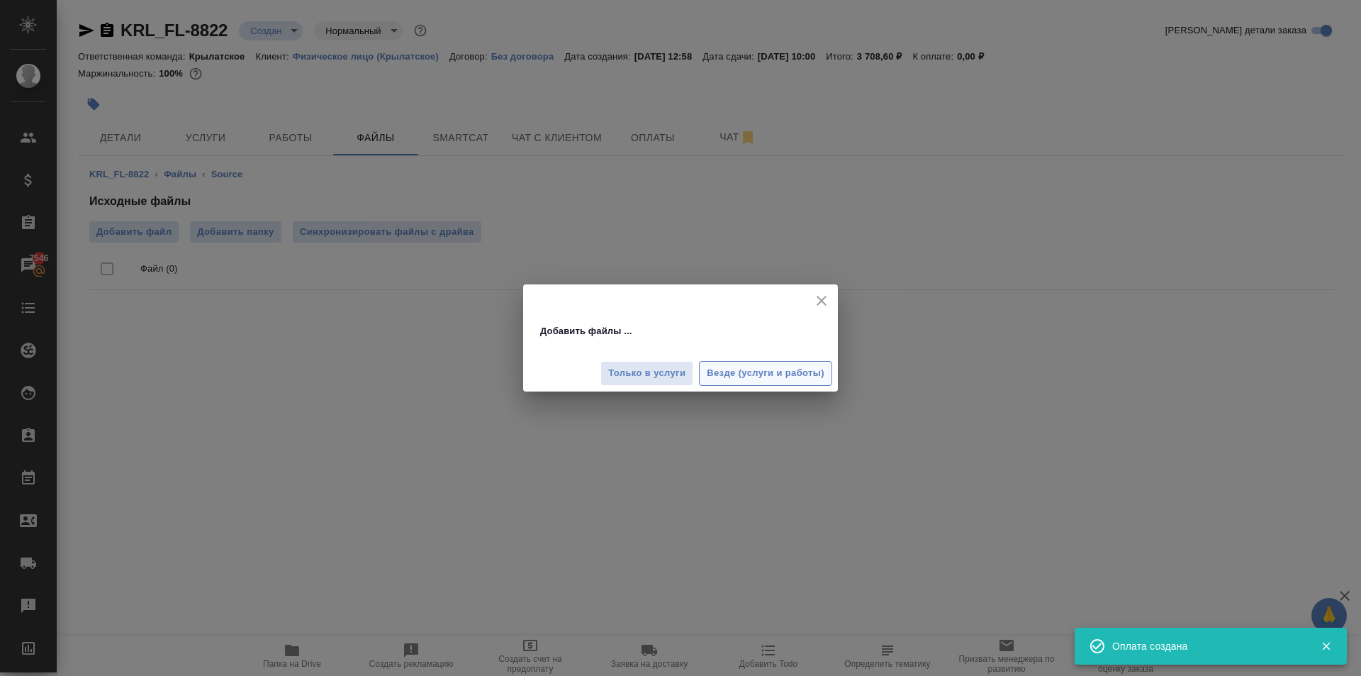
click at [729, 378] on span "Везде (услуги и работы)" at bounding box center [766, 373] width 118 height 16
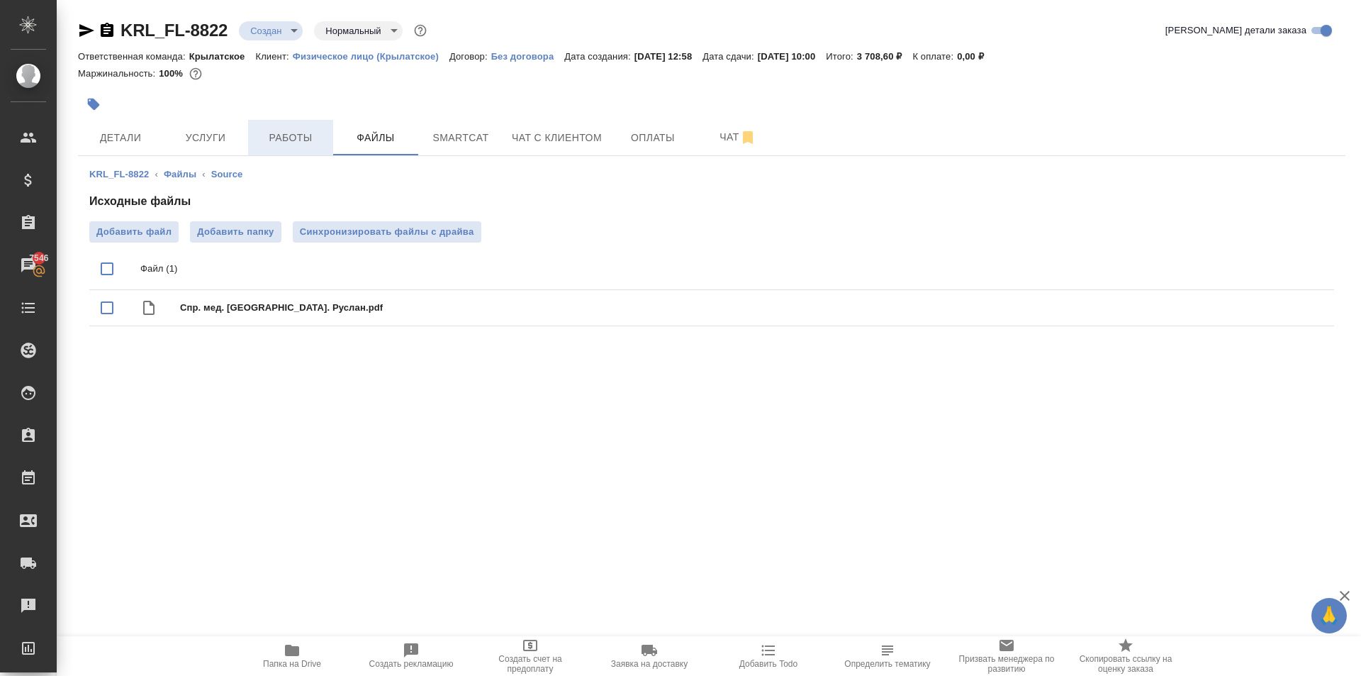
drag, startPoint x: 311, startPoint y: 116, endPoint x: 322, endPoint y: 128, distance: 16.6
click at [317, 120] on div "KRL_FL-8822 Создан new Нормальный normal Кратко детали заказа Ответственная ком…" at bounding box center [711, 184] width 1283 height 368
click at [321, 130] on span "Работы" at bounding box center [291, 138] width 68 height 18
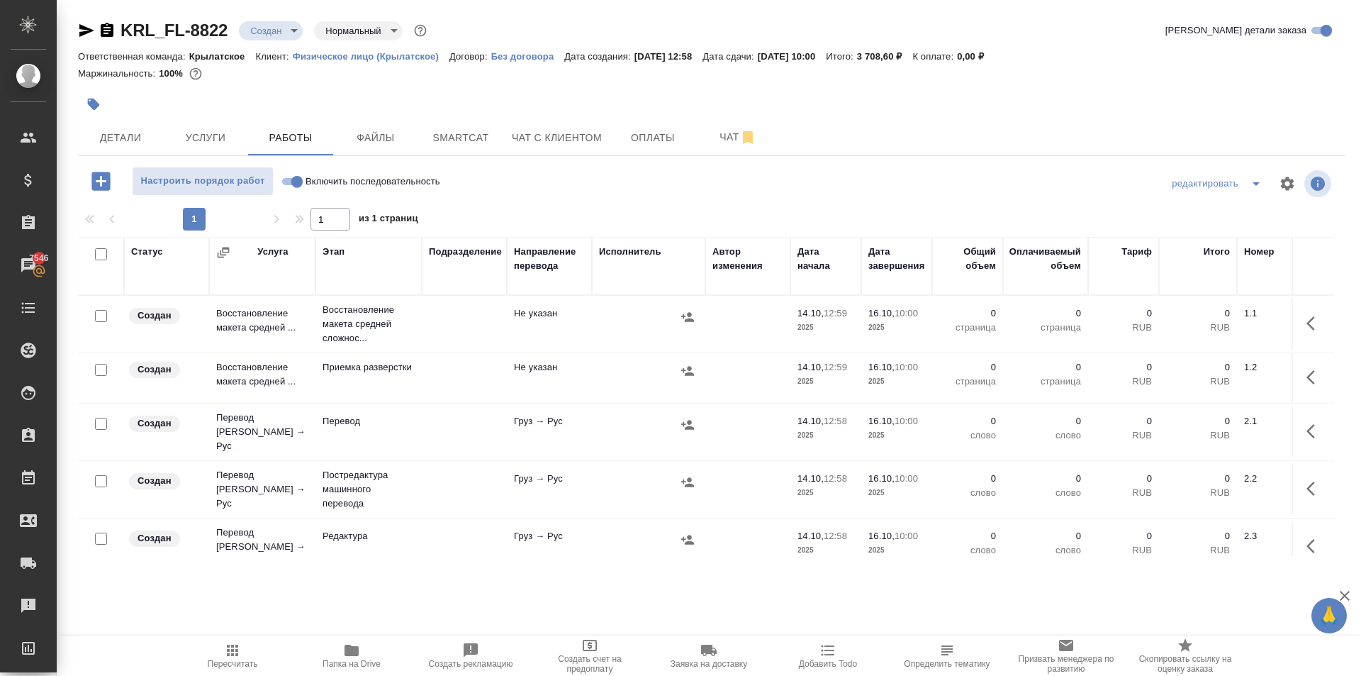
drag, startPoint x: 294, startPoint y: 182, endPoint x: 286, endPoint y: 186, distance: 8.3
click at [292, 182] on input "Включить последовательность" at bounding box center [297, 181] width 51 height 17
checkbox input "true"
click at [98, 253] on input "checkbox" at bounding box center [101, 254] width 12 height 12
checkbox input "true"
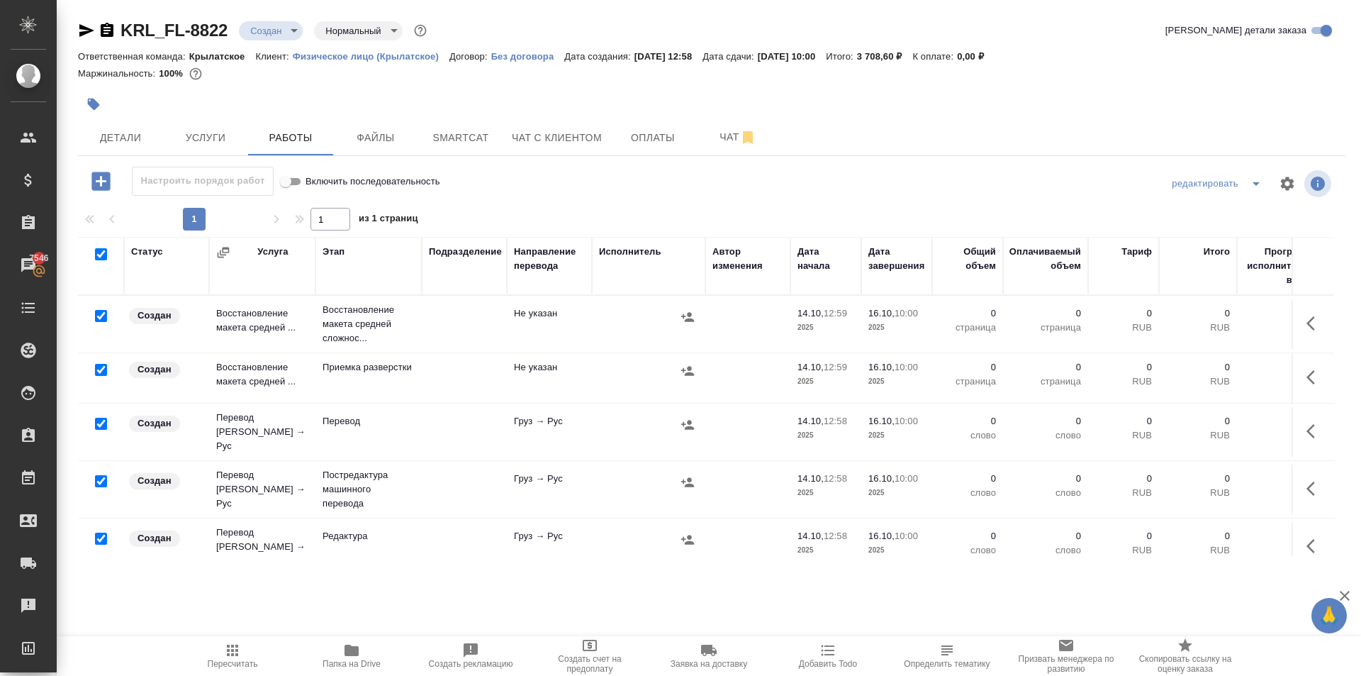
checkbox input "true"
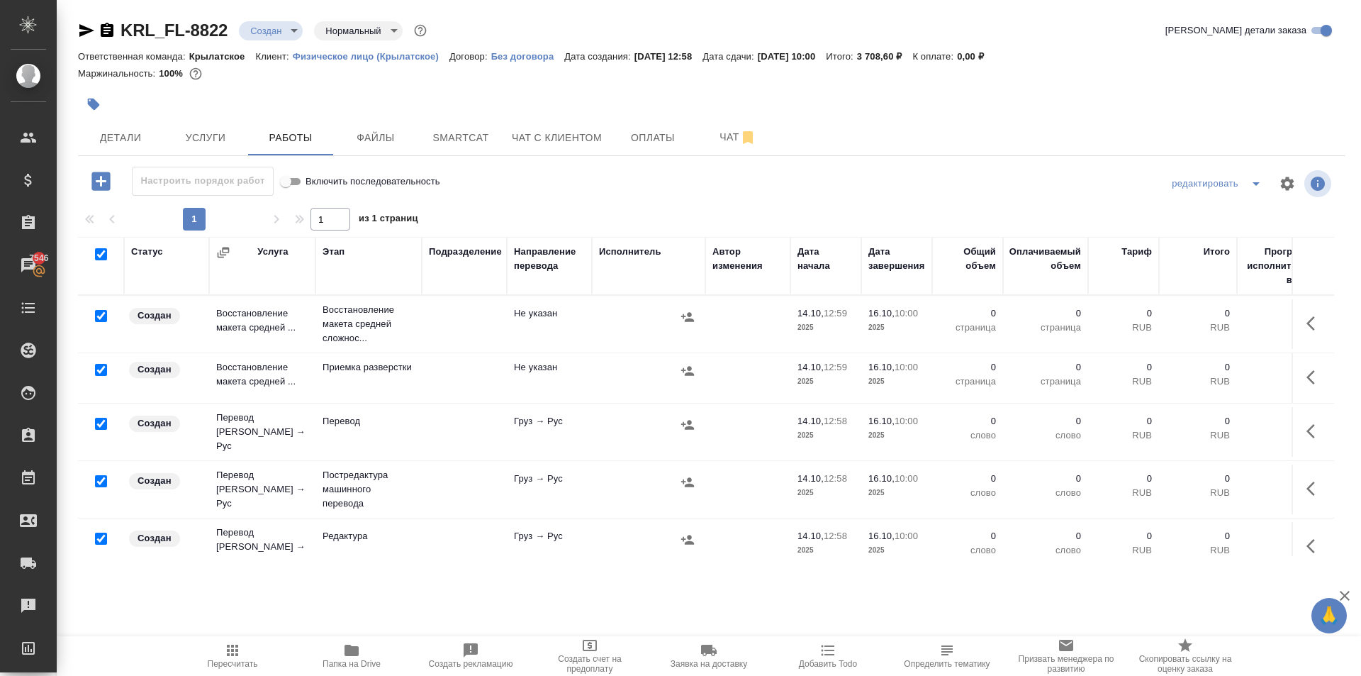
checkbox input "true"
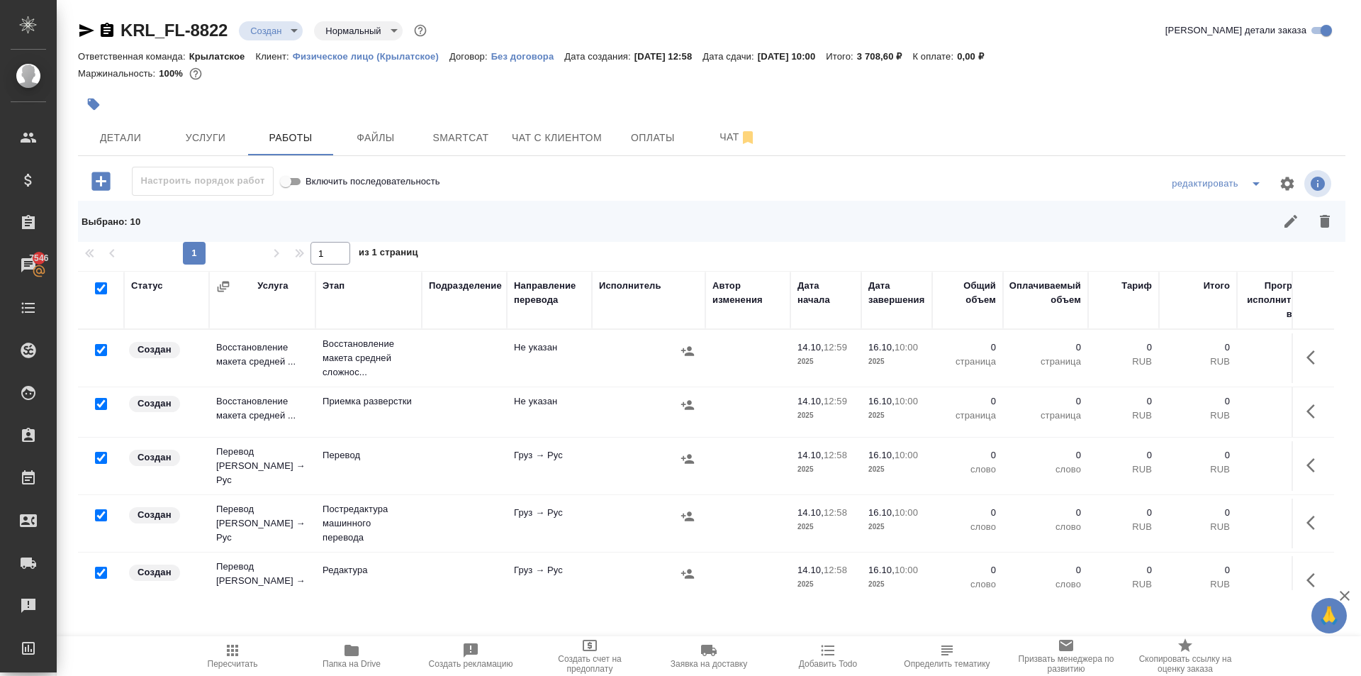
click at [106, 347] on input "checkbox" at bounding box center [101, 350] width 12 height 12
checkbox input "false"
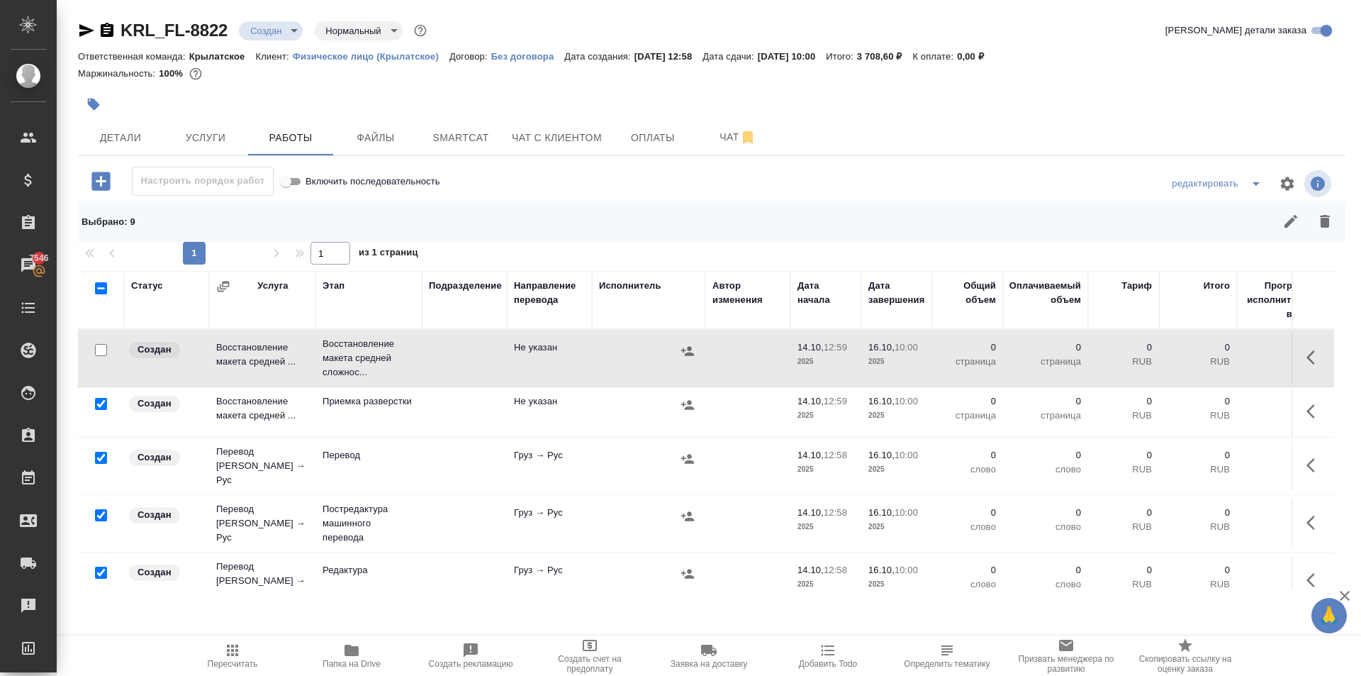
click at [104, 454] on input "checkbox" at bounding box center [101, 458] width 12 height 12
checkbox input "false"
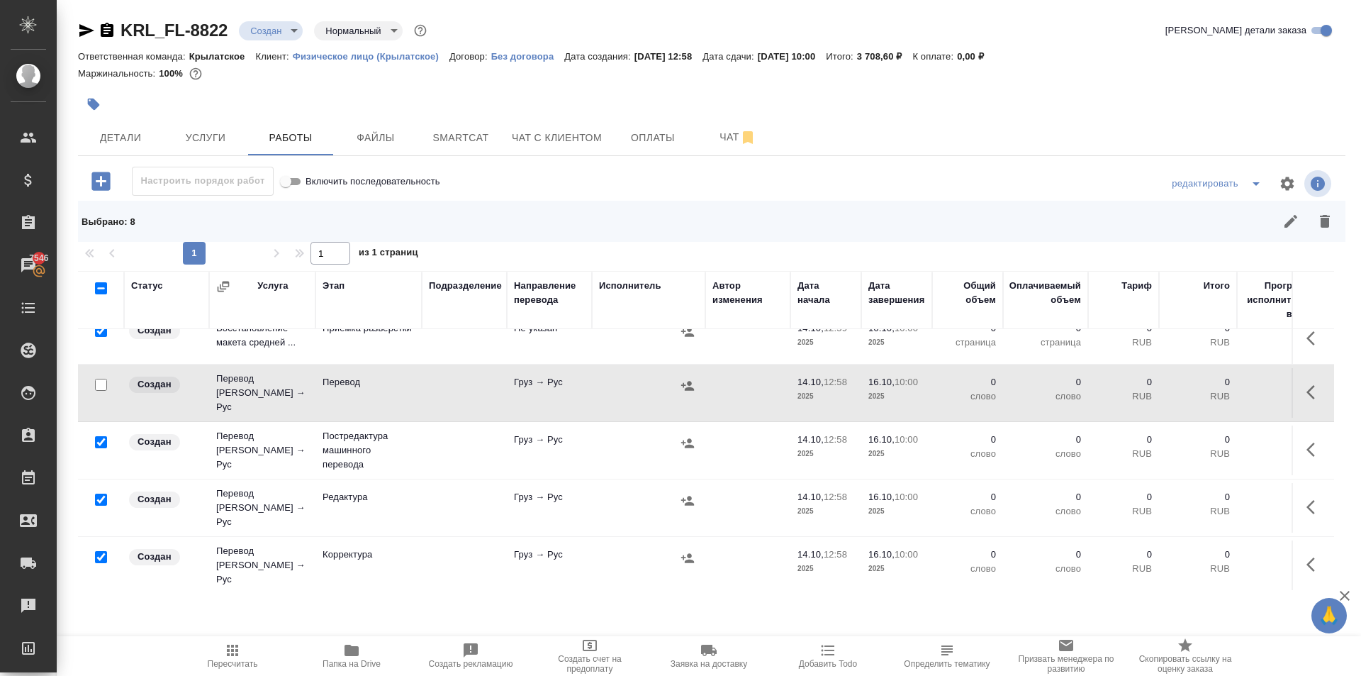
scroll to position [142, 0]
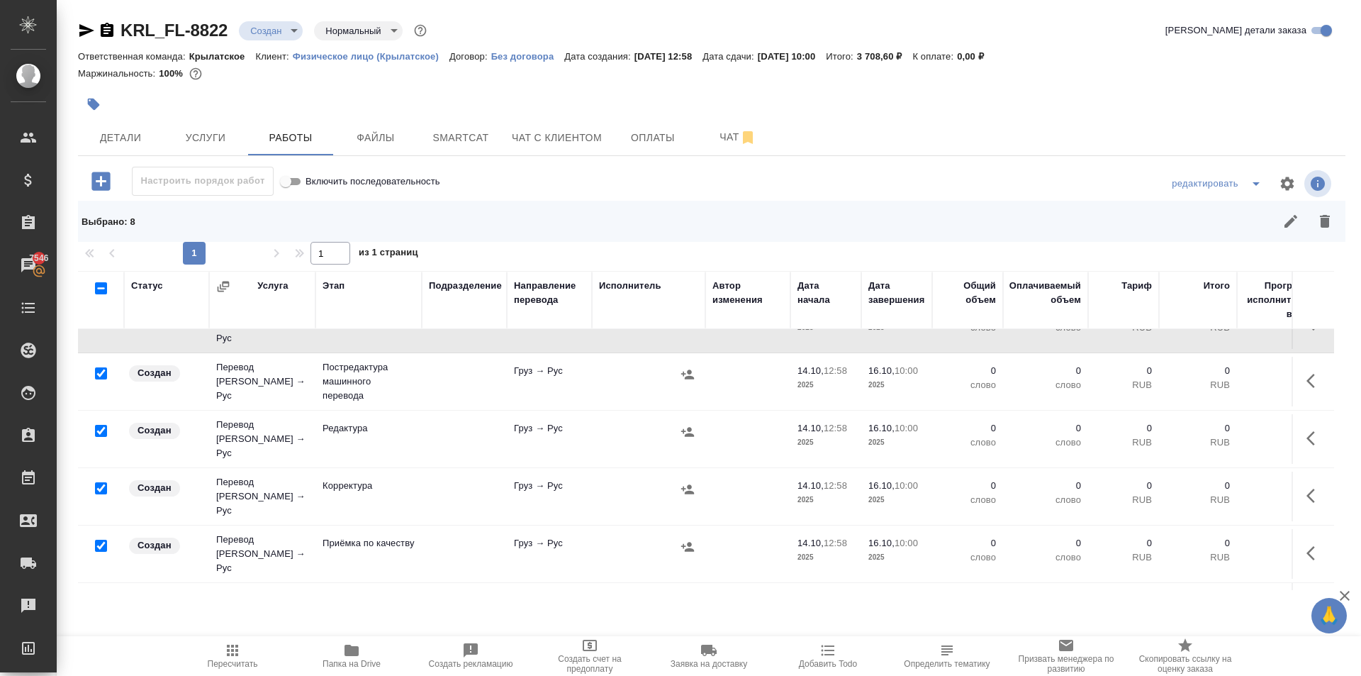
click at [101, 540] on input "checkbox" at bounding box center [101, 546] width 12 height 12
checkbox input "false"
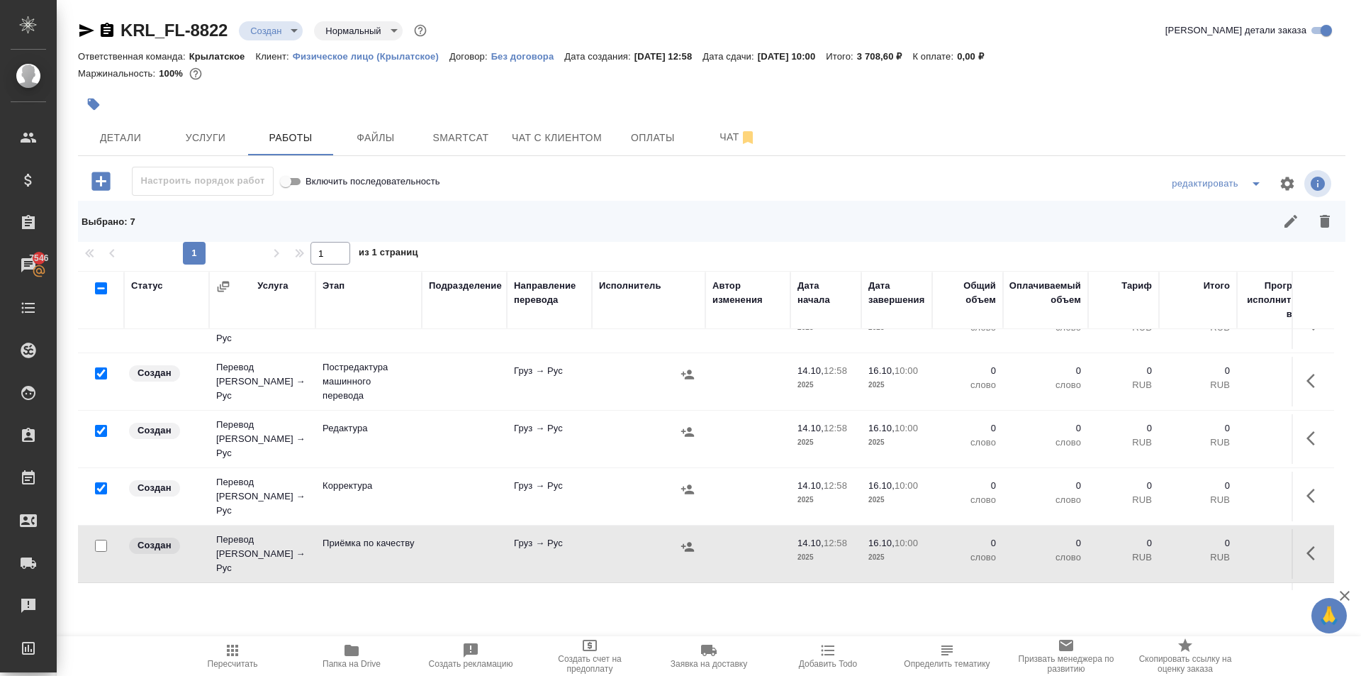
scroll to position [275, 0]
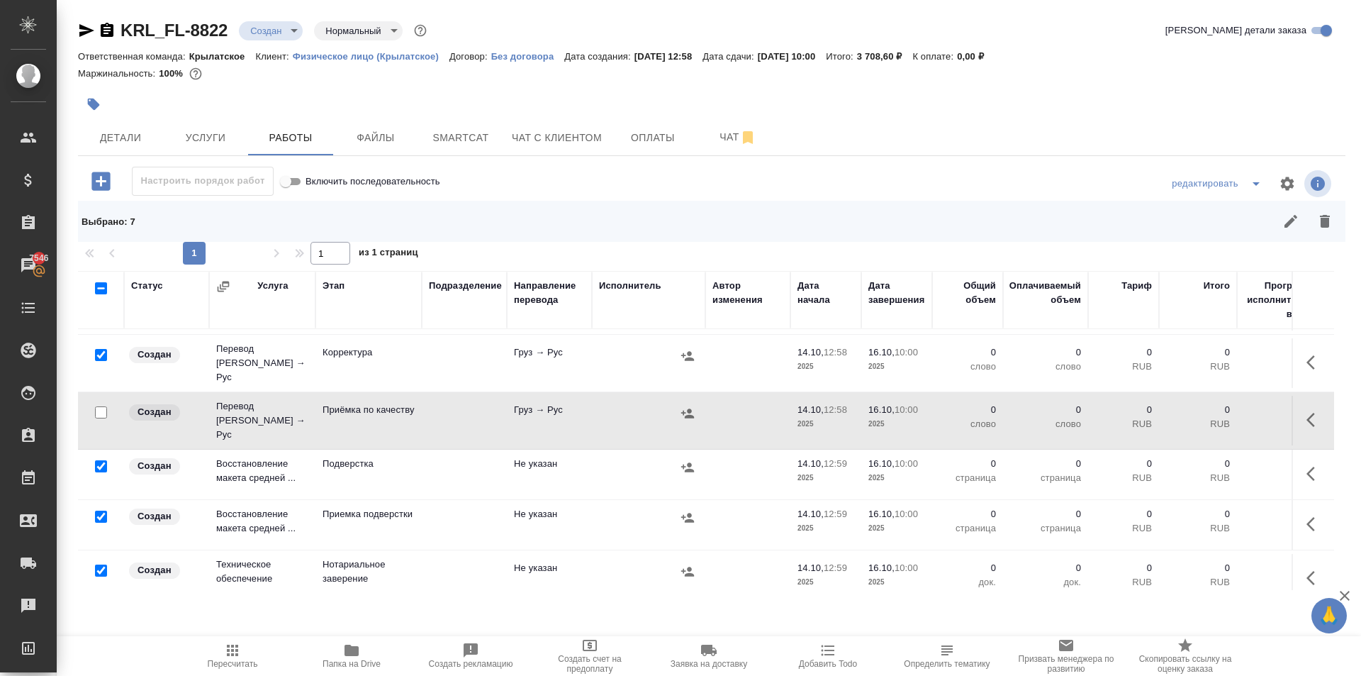
click at [101, 564] on input "checkbox" at bounding box center [101, 570] width 12 height 12
checkbox input "false"
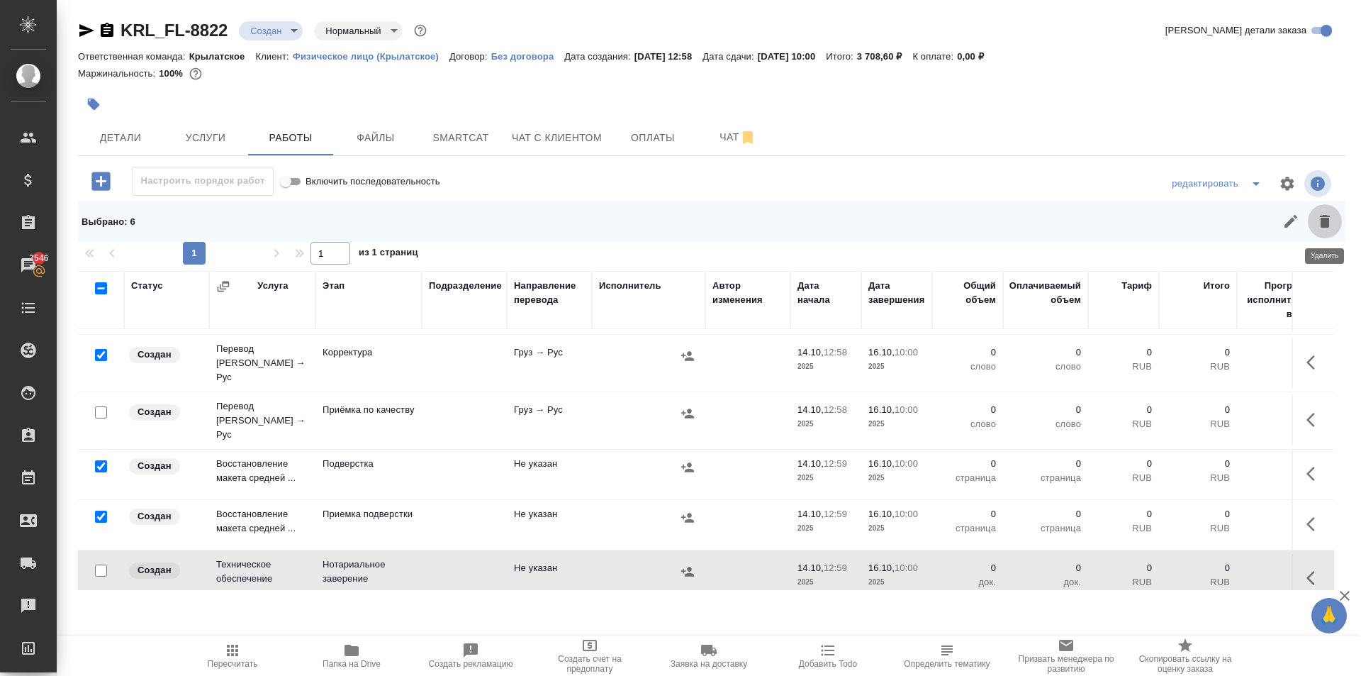
click at [1340, 215] on button "button" at bounding box center [1325, 221] width 34 height 34
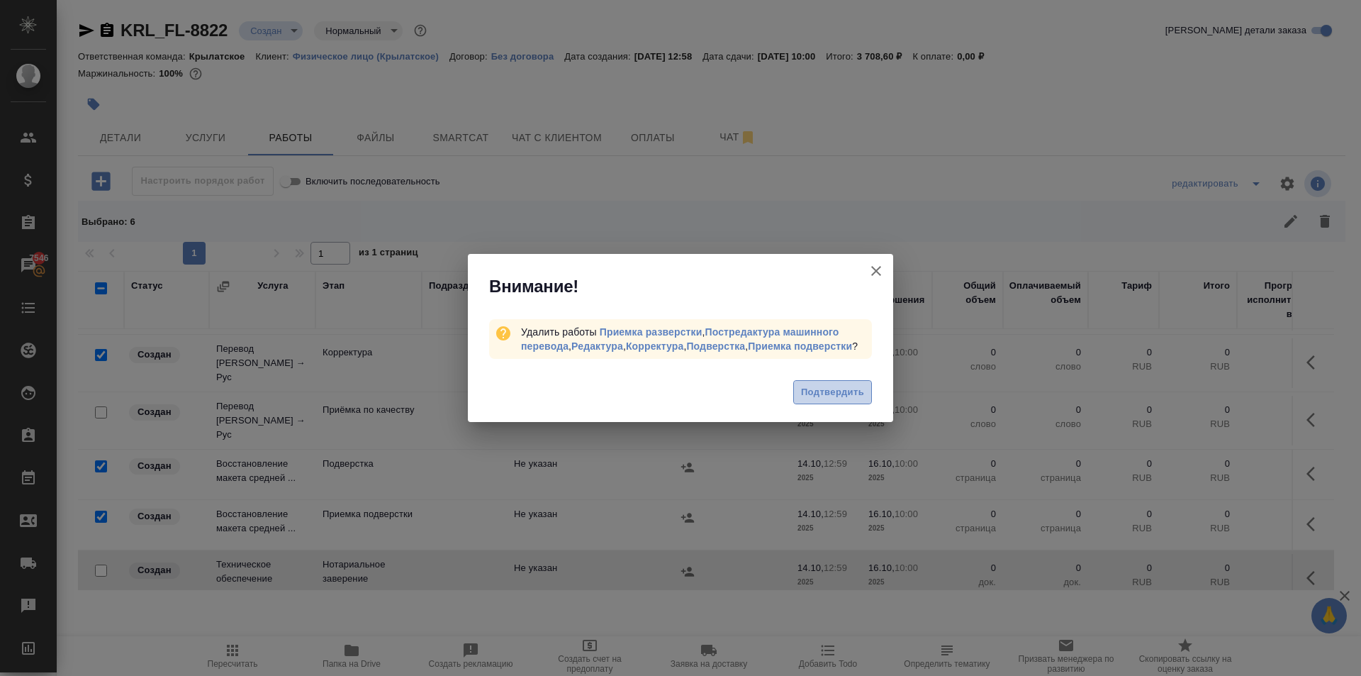
click at [816, 388] on span "Подтвердить" at bounding box center [832, 392] width 63 height 16
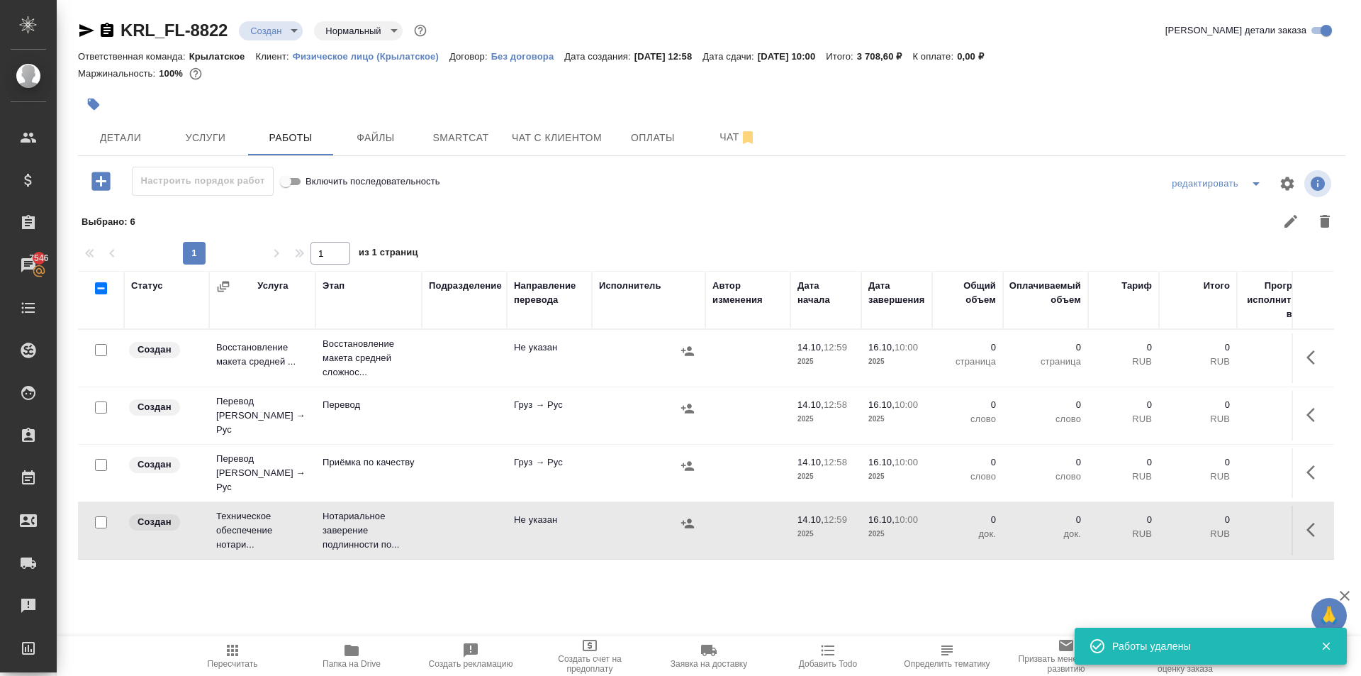
scroll to position [0, 0]
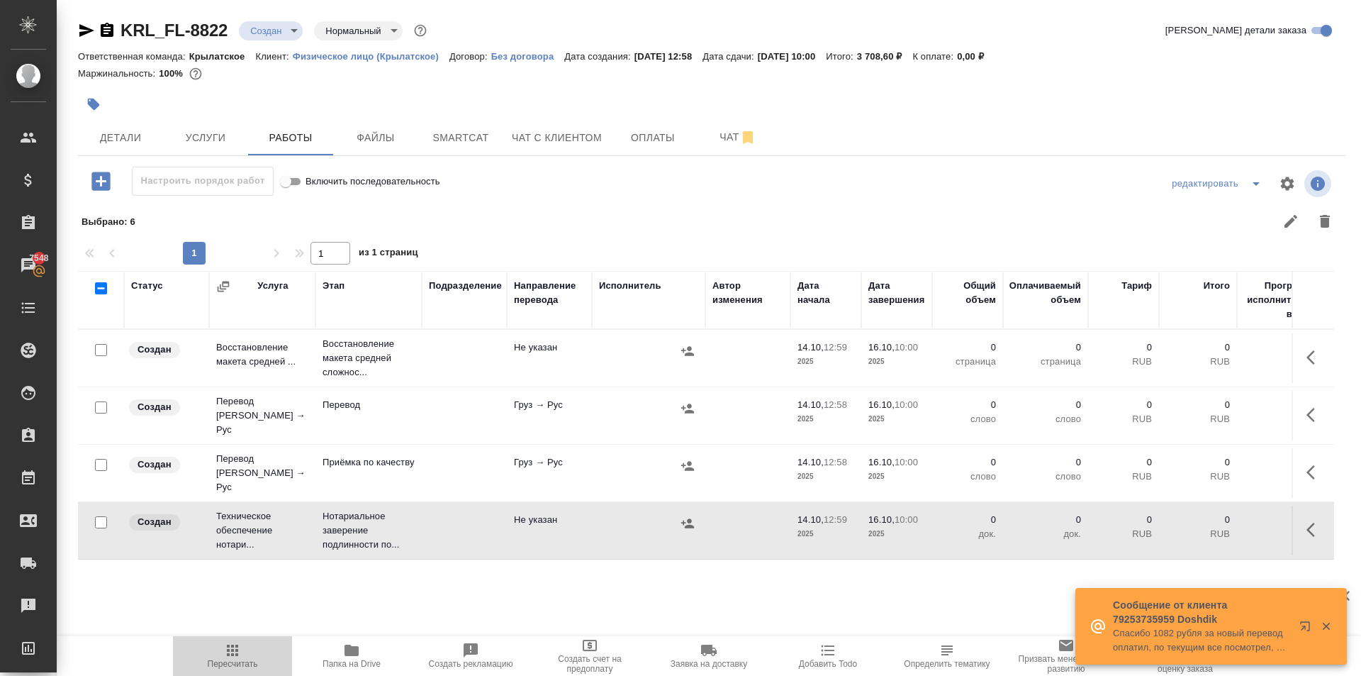
drag, startPoint x: 248, startPoint y: 661, endPoint x: 295, endPoint y: 639, distance: 51.7
click at [248, 659] on span "Пересчитать" at bounding box center [233, 664] width 50 height 10
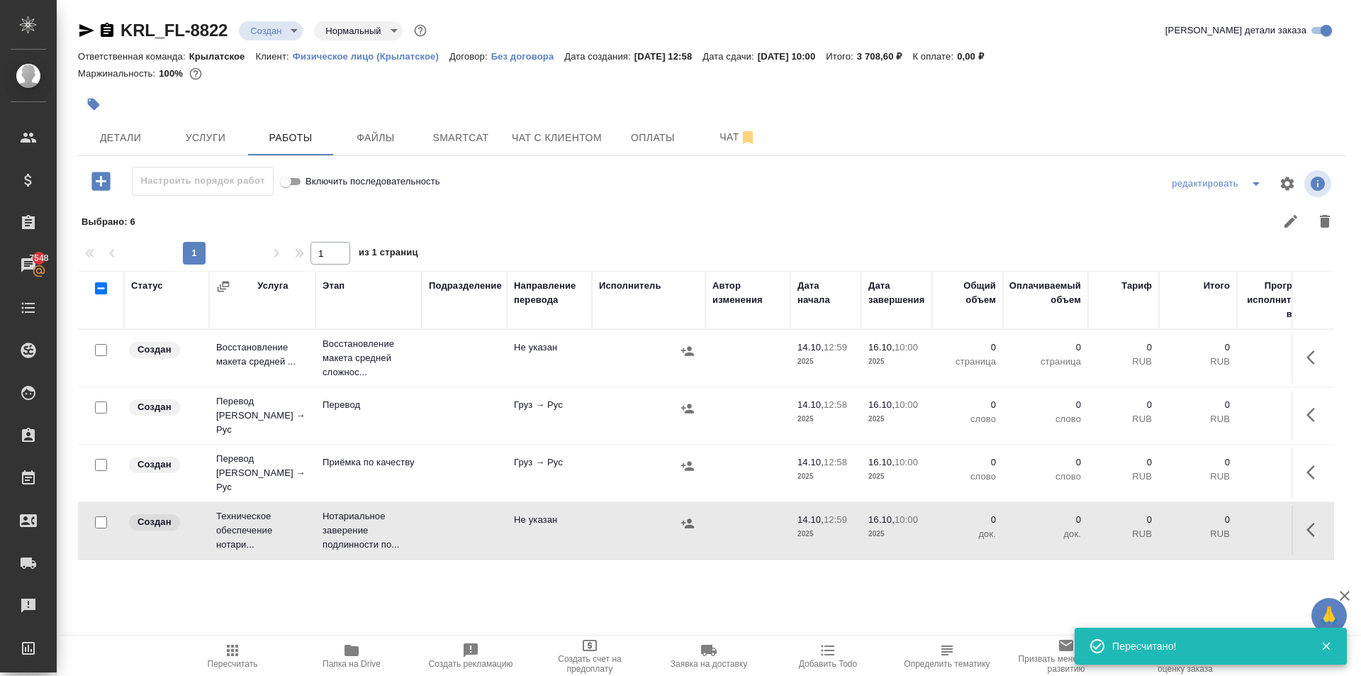
click at [1323, 520] on button "button" at bounding box center [1315, 530] width 34 height 34
click at [1210, 523] on icon "button" at bounding box center [1210, 529] width 13 height 13
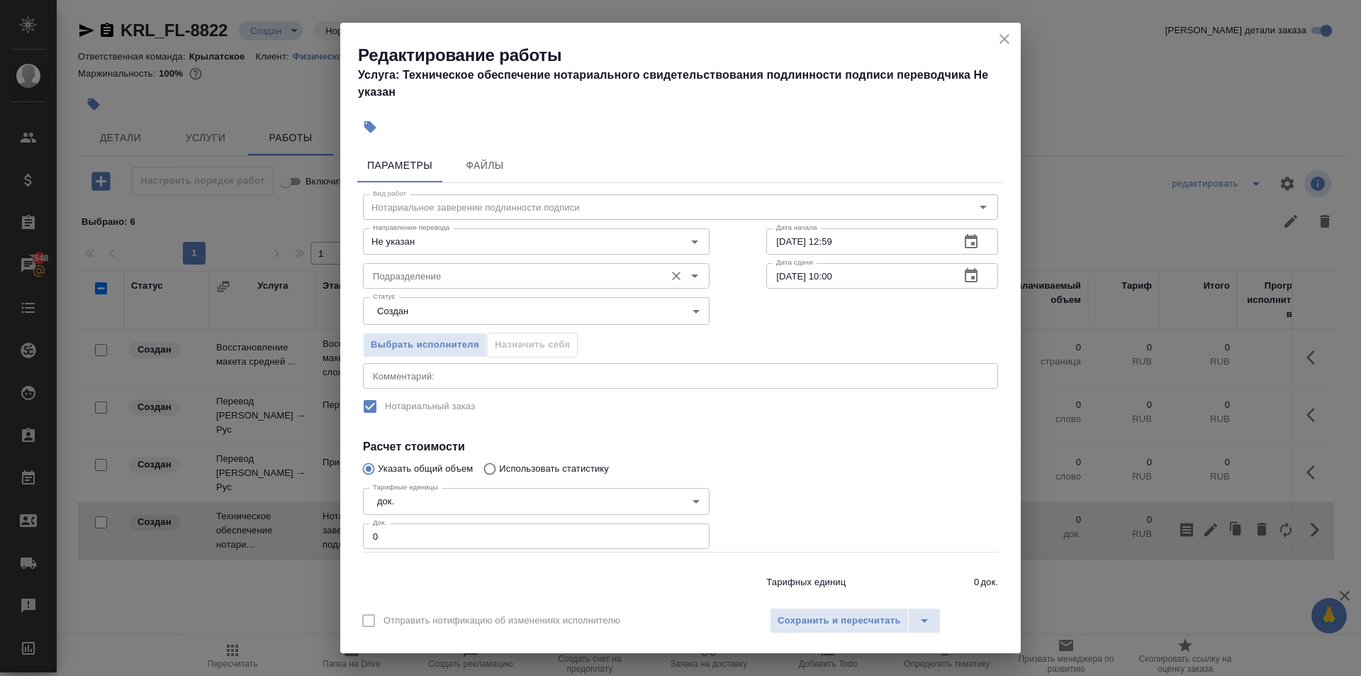
click at [476, 288] on div "Подразделение" at bounding box center [536, 276] width 347 height 26
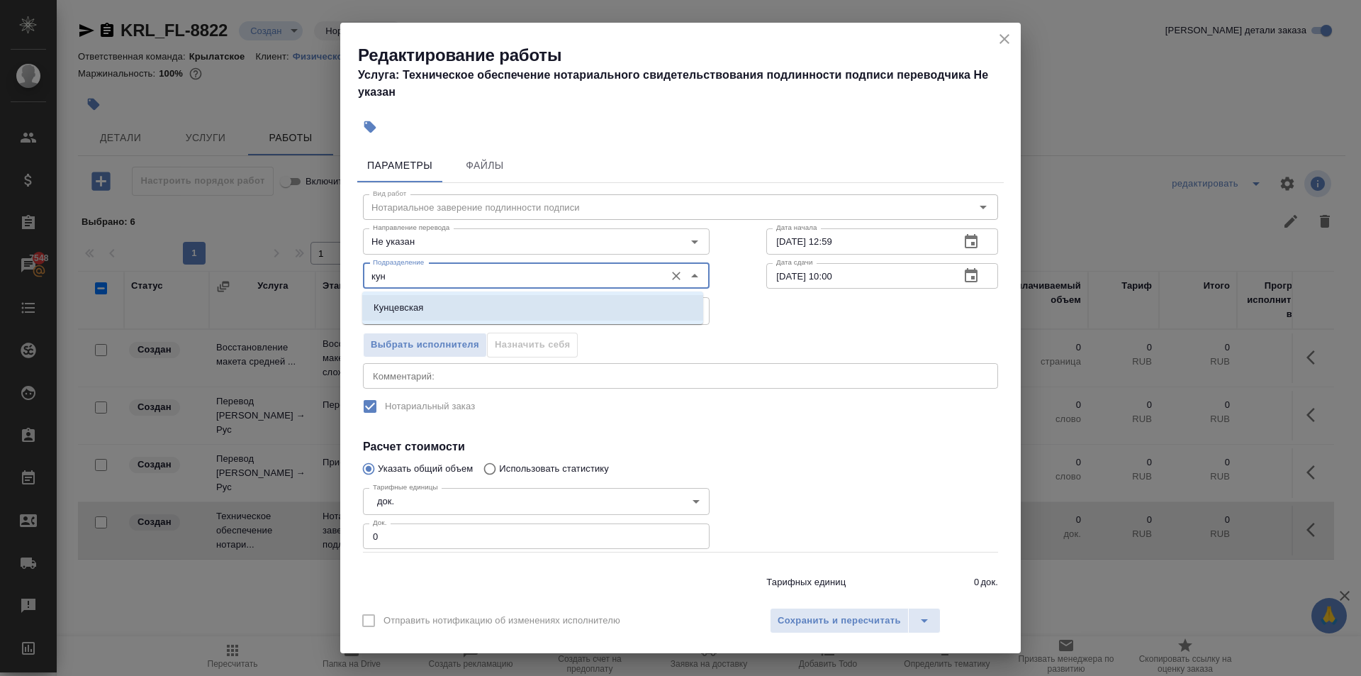
click at [435, 311] on li "Кунцевская" at bounding box center [532, 308] width 341 height 26
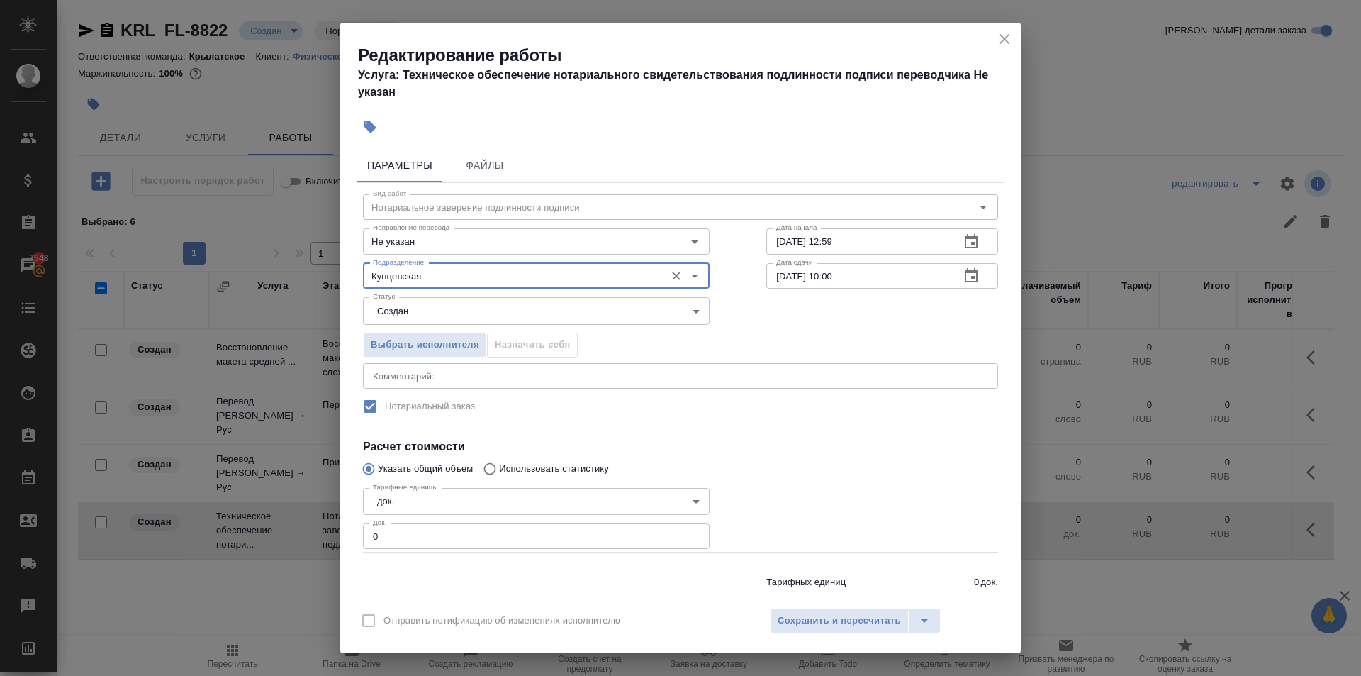
type input "Кунцевская"
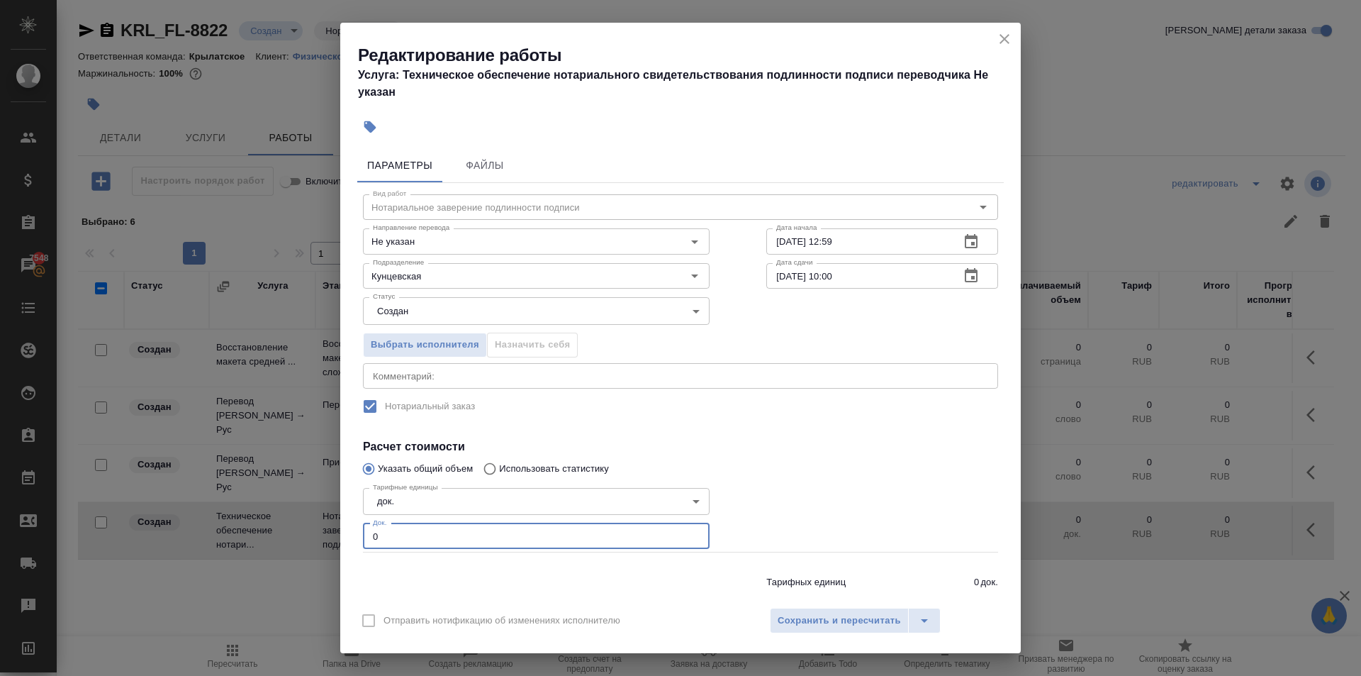
drag, startPoint x: 393, startPoint y: 535, endPoint x: 326, endPoint y: 522, distance: 67.7
click at [326, 522] on div "Редактирование работы Услуга: Техническое обеспечение нотариального свидетельст…" at bounding box center [680, 338] width 1361 height 676
type input "1"
click at [871, 605] on div "Отправить нотификацию об изменениях исполнителю Сохранить и пересчитать" at bounding box center [680, 625] width 681 height 55
click at [870, 617] on span "Сохранить и пересчитать" at bounding box center [839, 621] width 123 height 16
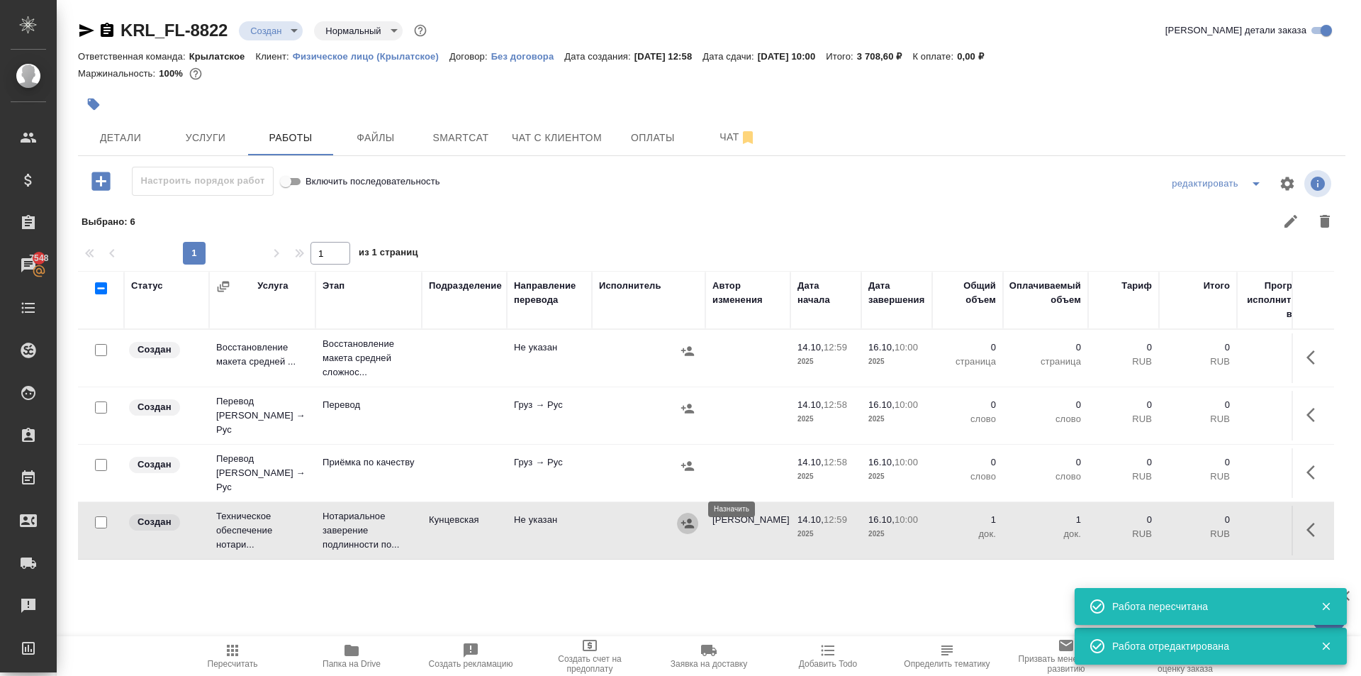
click at [695, 513] on button "button" at bounding box center [687, 523] width 21 height 21
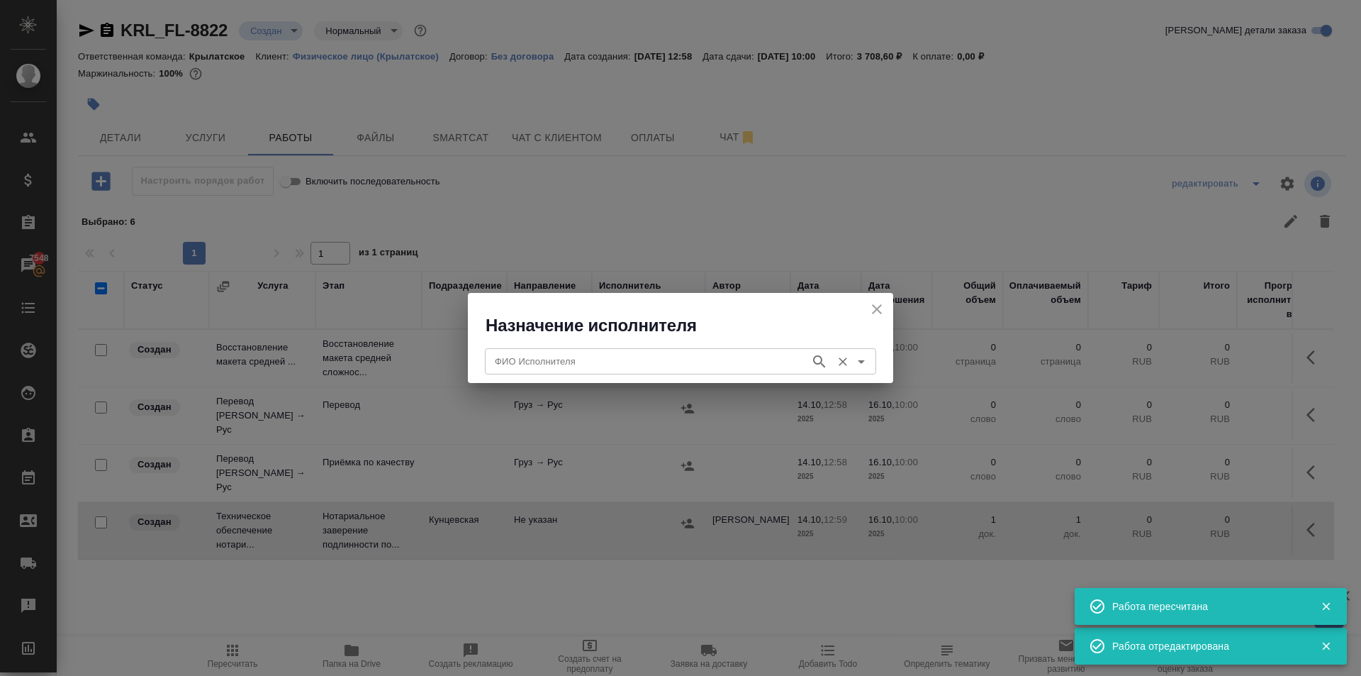
click at [548, 366] on input "ФИО Исполнителя" at bounding box center [646, 360] width 314 height 17
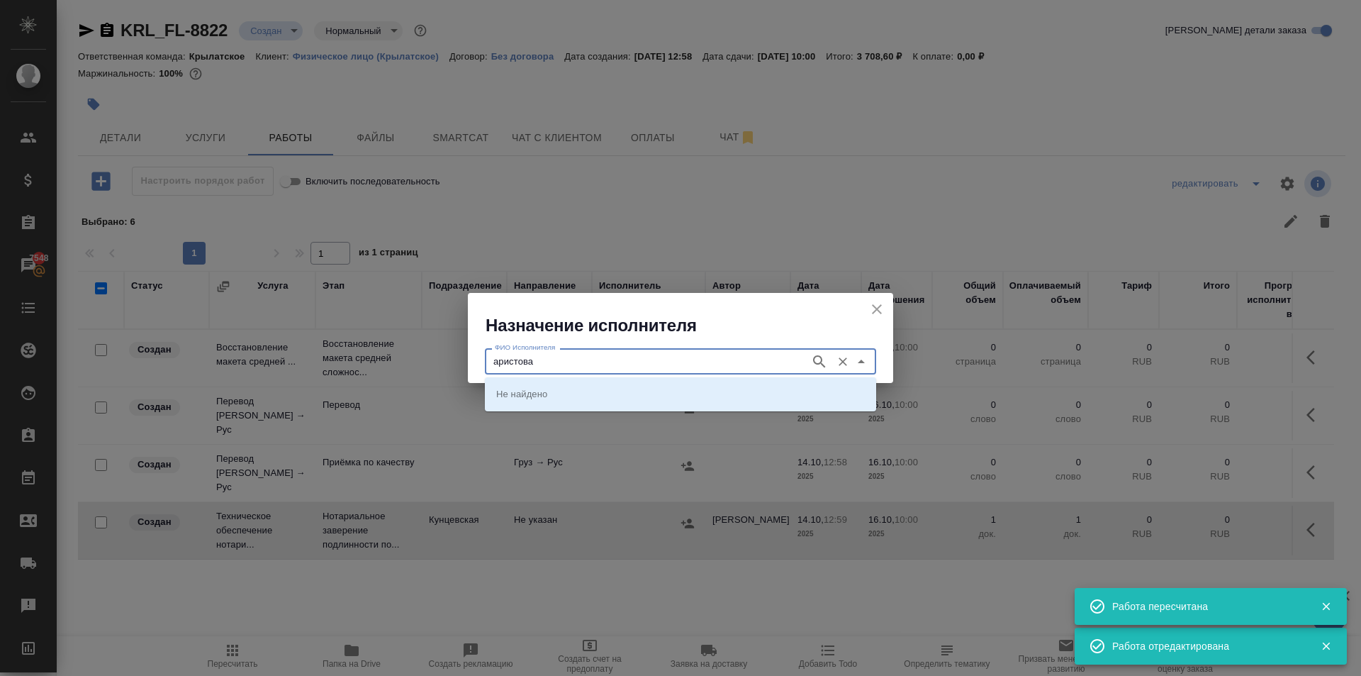
type input "аристова"
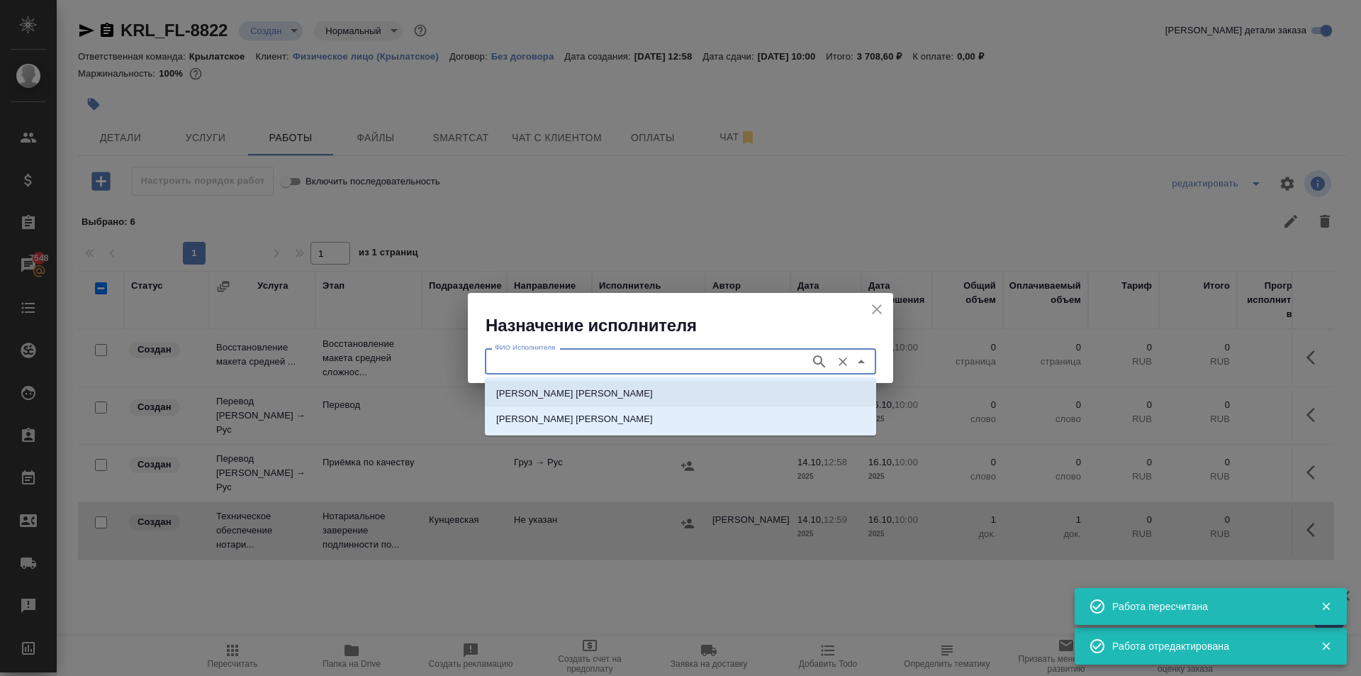
drag, startPoint x: 540, startPoint y: 387, endPoint x: 481, endPoint y: 425, distance: 70.2
click at [537, 390] on p "[PERSON_NAME]" at bounding box center [574, 393] width 157 height 14
type input "[PERSON_NAME]"
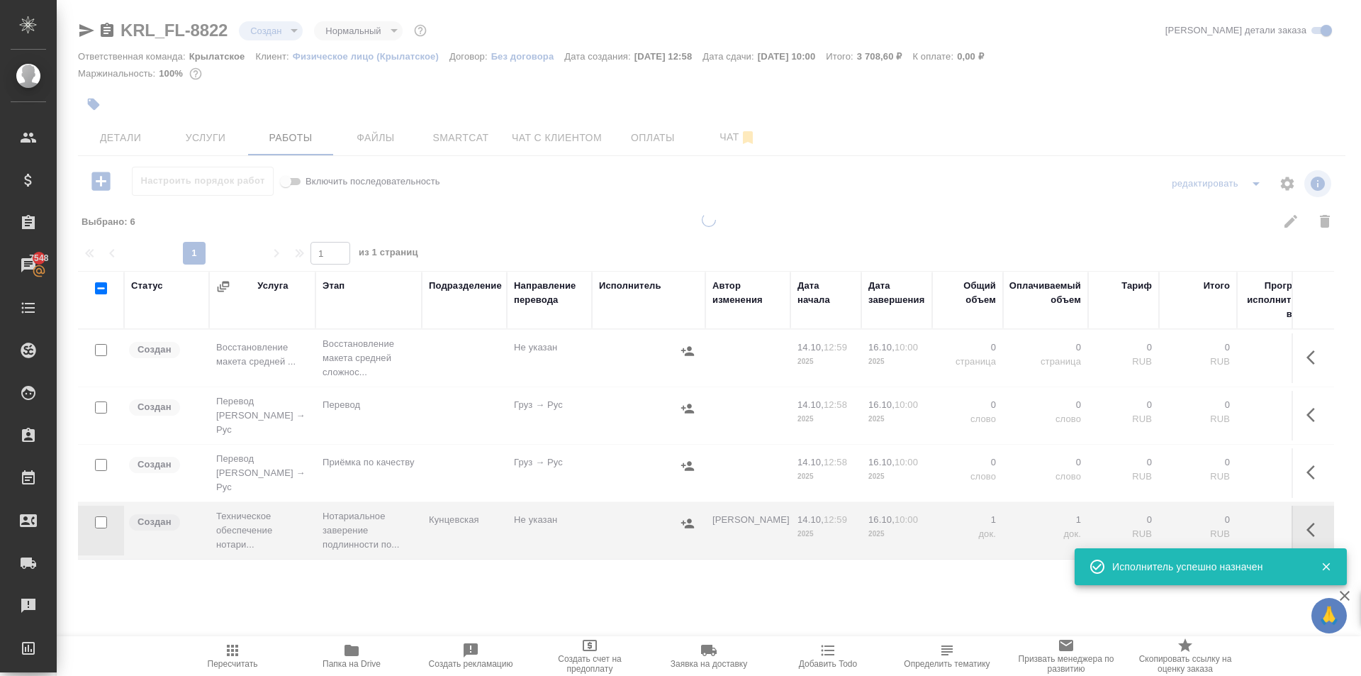
click at [245, 644] on span "Пересчитать" at bounding box center [232, 655] width 102 height 27
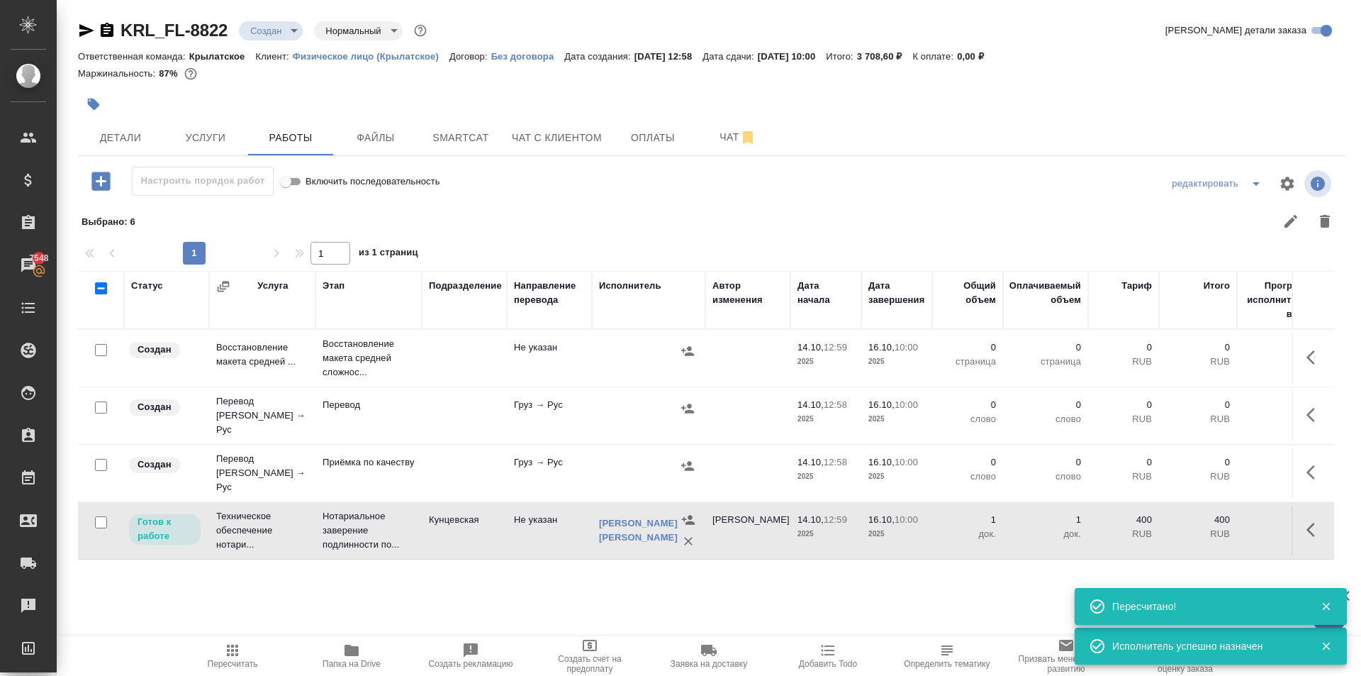
click at [133, 111] on div at bounding box center [500, 104] width 845 height 31
click at [143, 129] on span "Детали" at bounding box center [120, 138] width 68 height 18
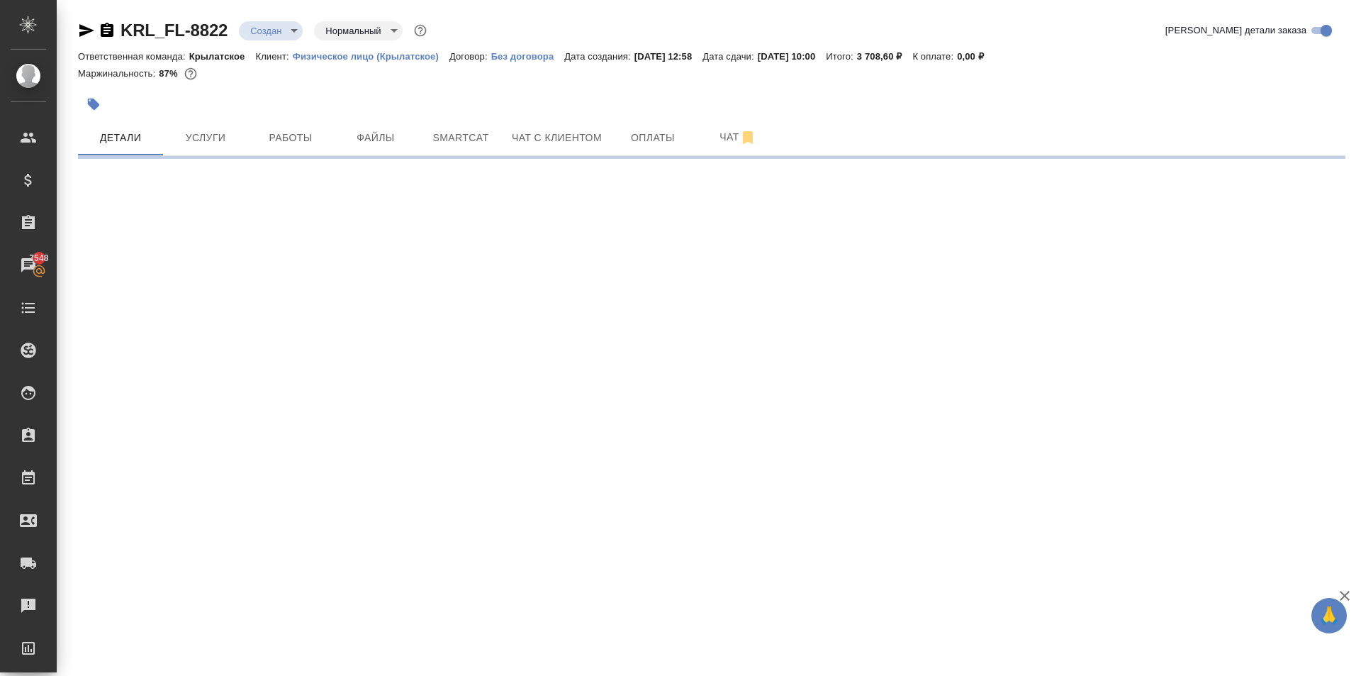
click at [214, 156] on div at bounding box center [712, 157] width 1268 height 3
click at [213, 139] on span "Услуги" at bounding box center [206, 138] width 68 height 18
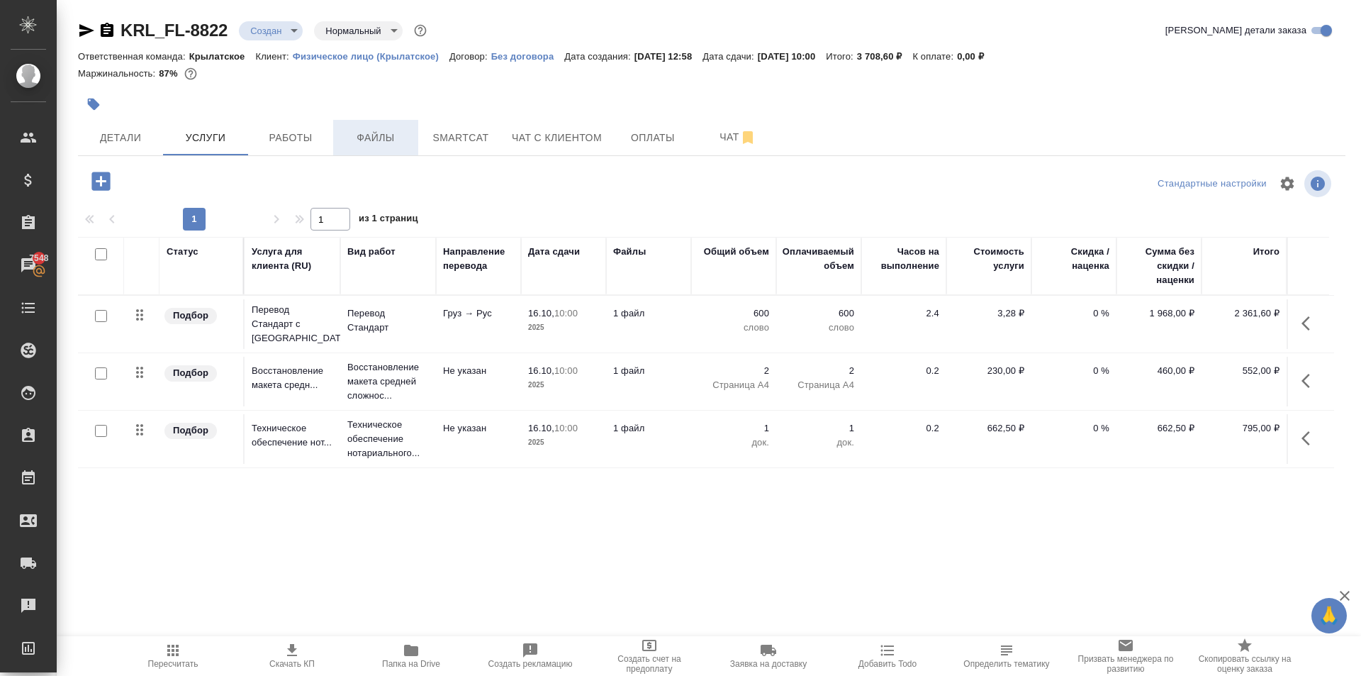
click at [340, 151] on button "Файлы" at bounding box center [375, 137] width 85 height 35
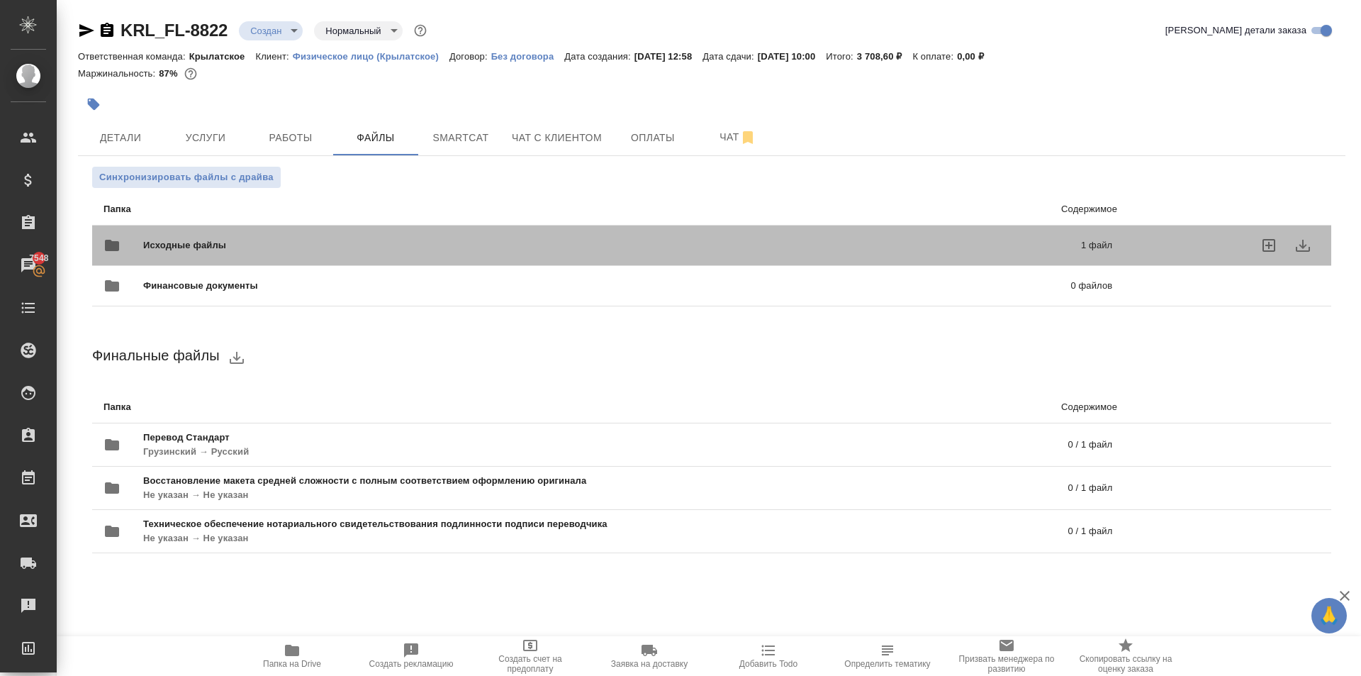
click at [155, 252] on div "Исходные файлы 1 файл" at bounding box center [608, 245] width 1009 height 34
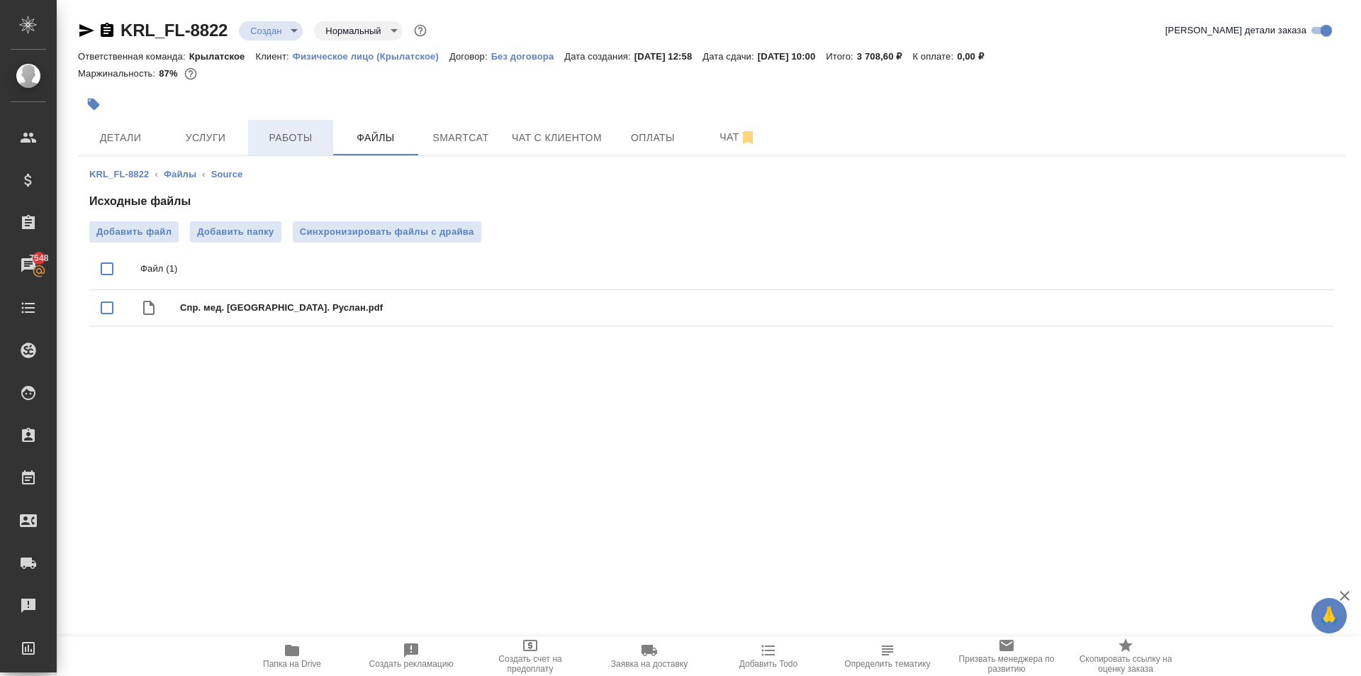
click at [283, 125] on button "Работы" at bounding box center [290, 137] width 85 height 35
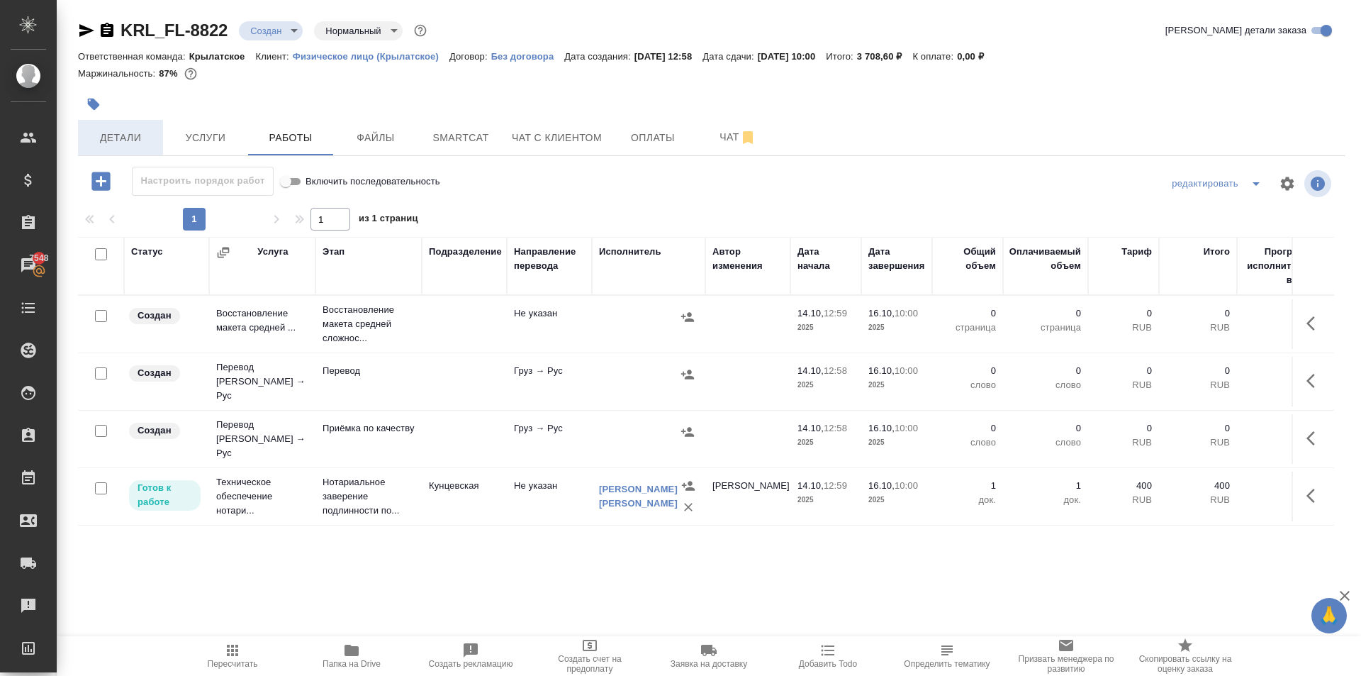
click at [124, 147] on button "Детали" at bounding box center [120, 137] width 85 height 35
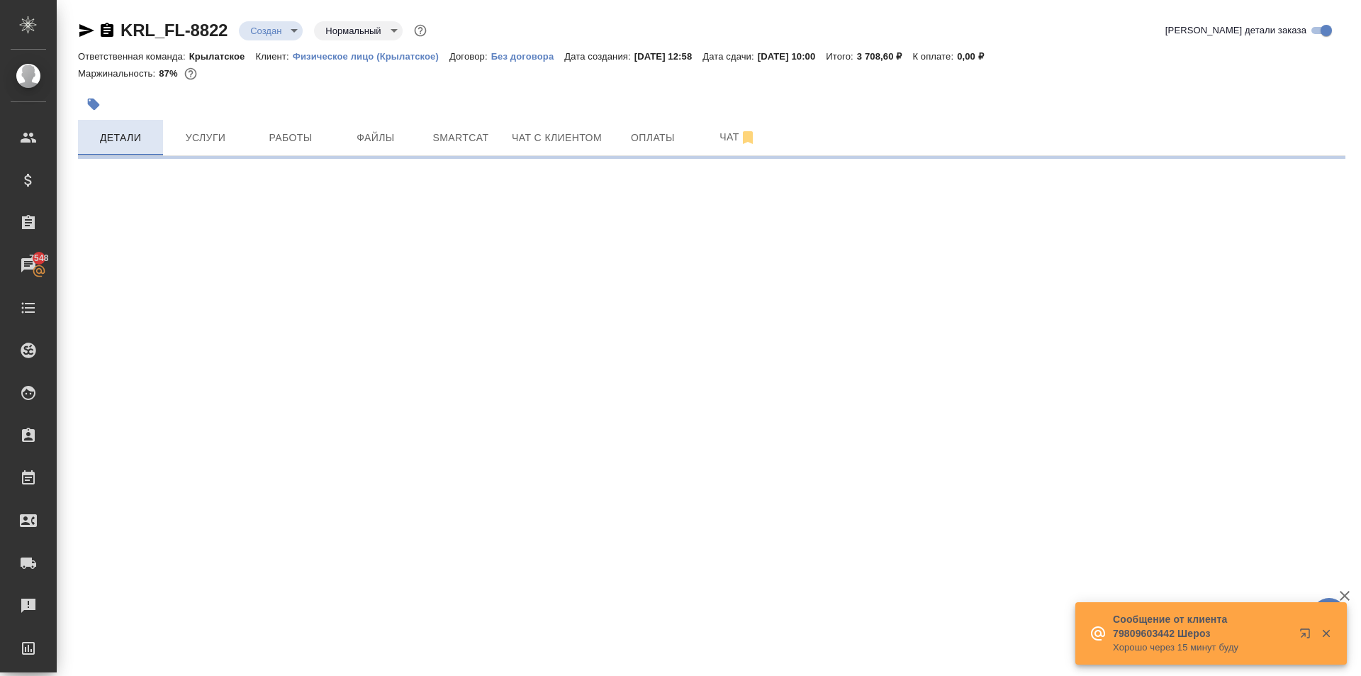
select select "RU"
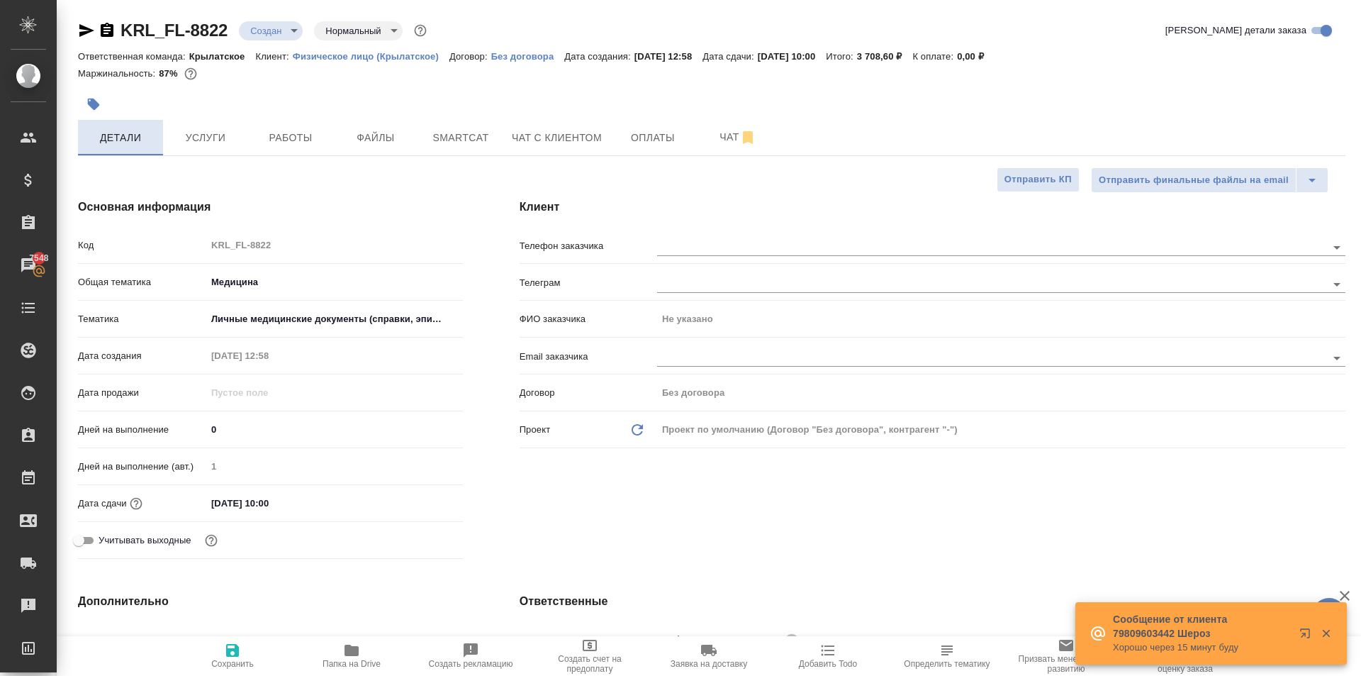
type textarea "x"
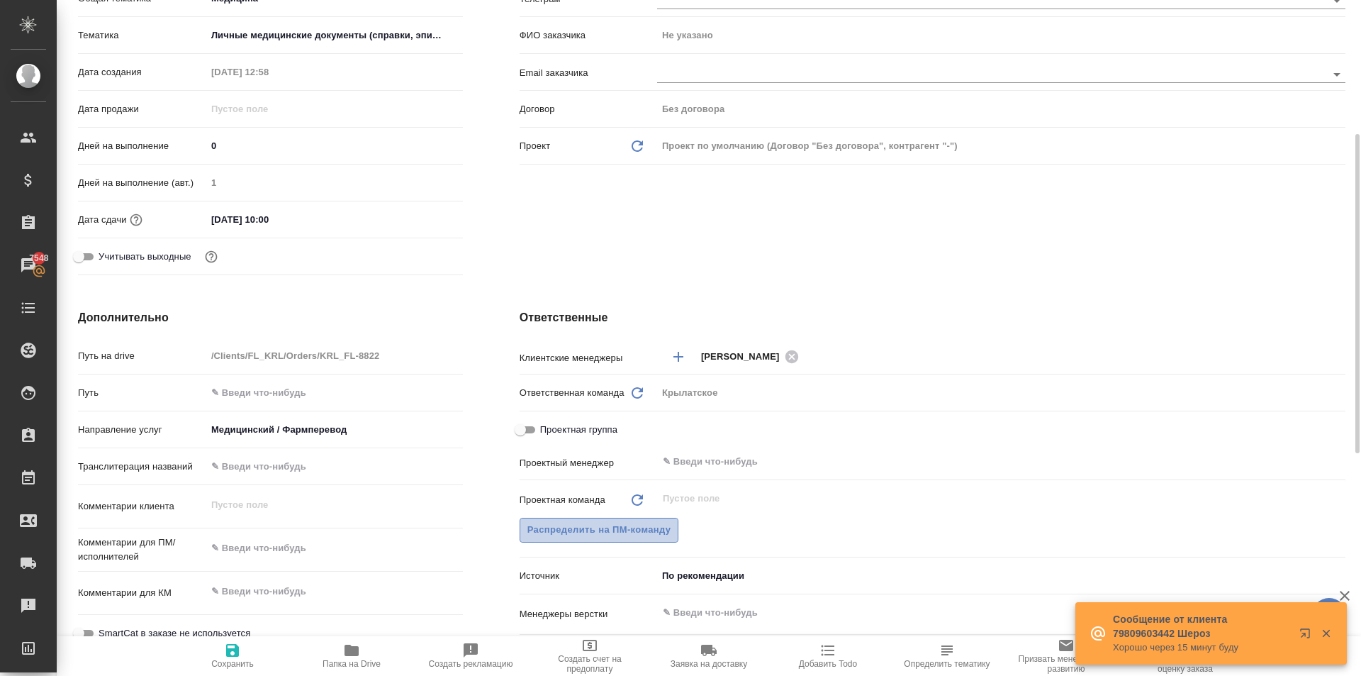
click at [610, 527] on span "Распределить на ПМ-команду" at bounding box center [599, 530] width 144 height 16
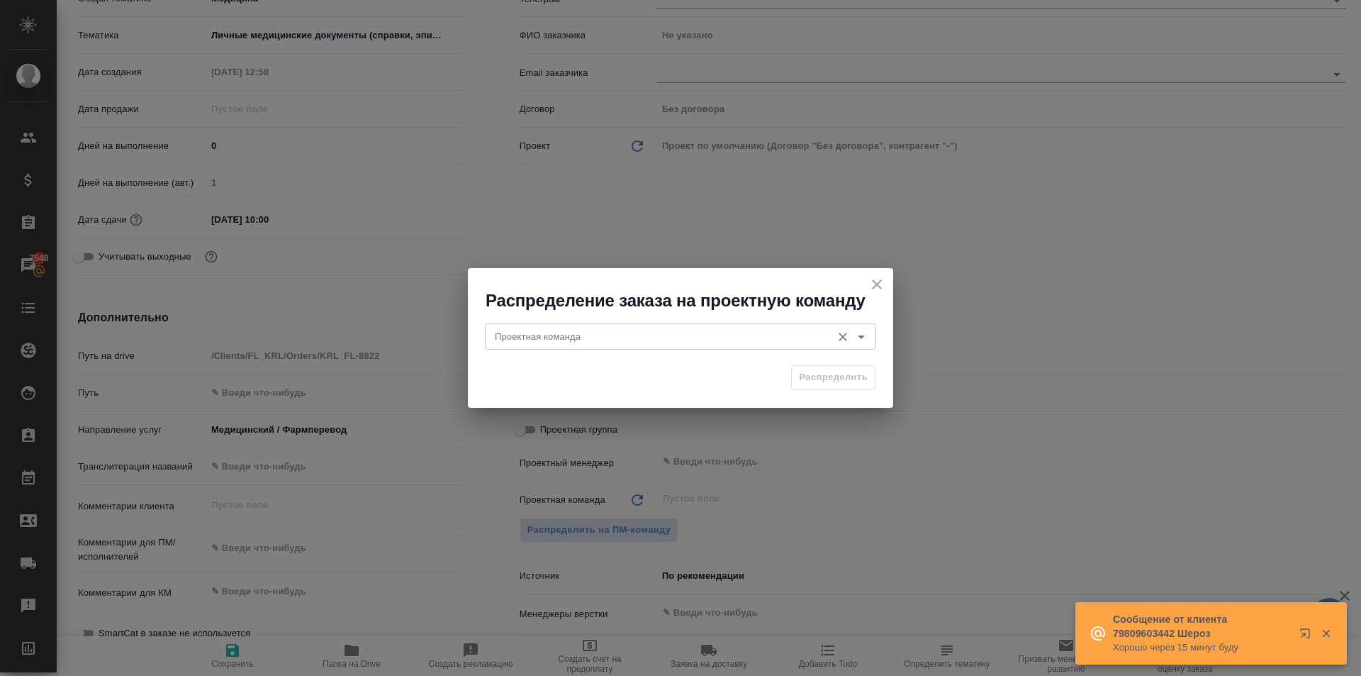
click at [544, 328] on input "Проектная команда" at bounding box center [656, 336] width 335 height 17
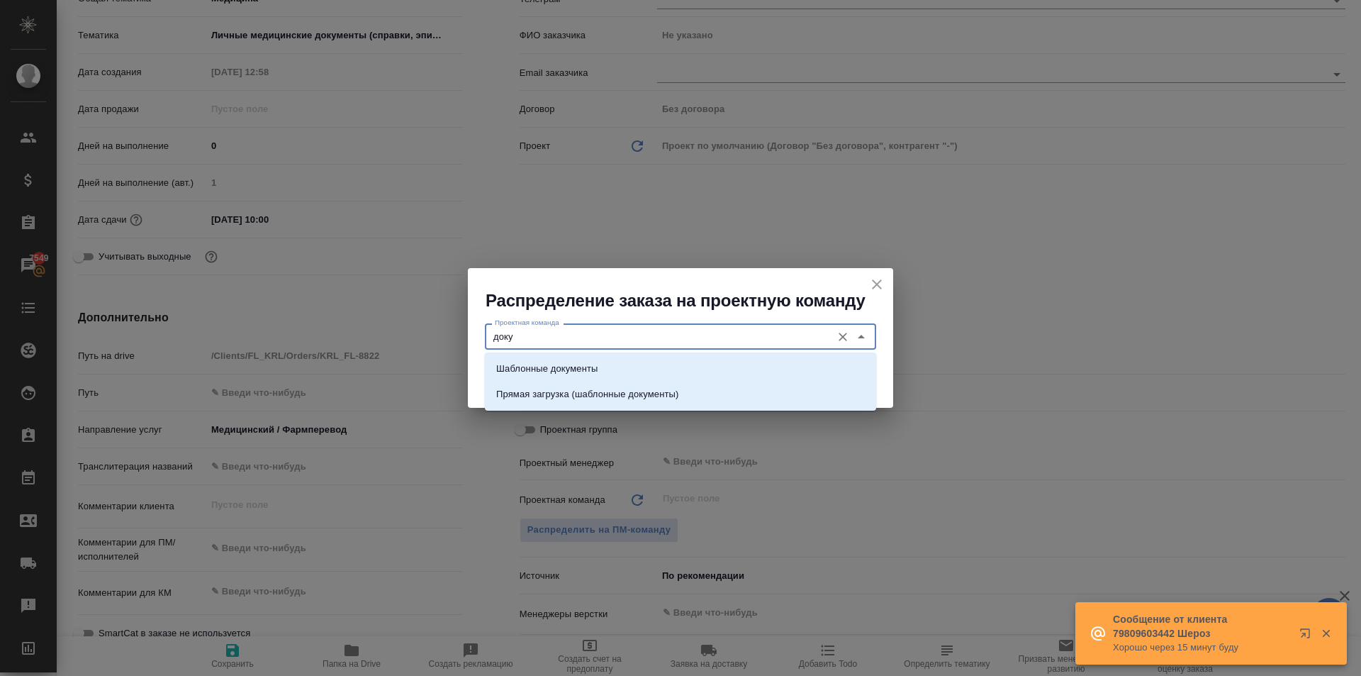
drag, startPoint x: 578, startPoint y: 366, endPoint x: 695, endPoint y: 380, distance: 117.1
click at [579, 366] on p "Шаблонные документы" at bounding box center [546, 369] width 101 height 14
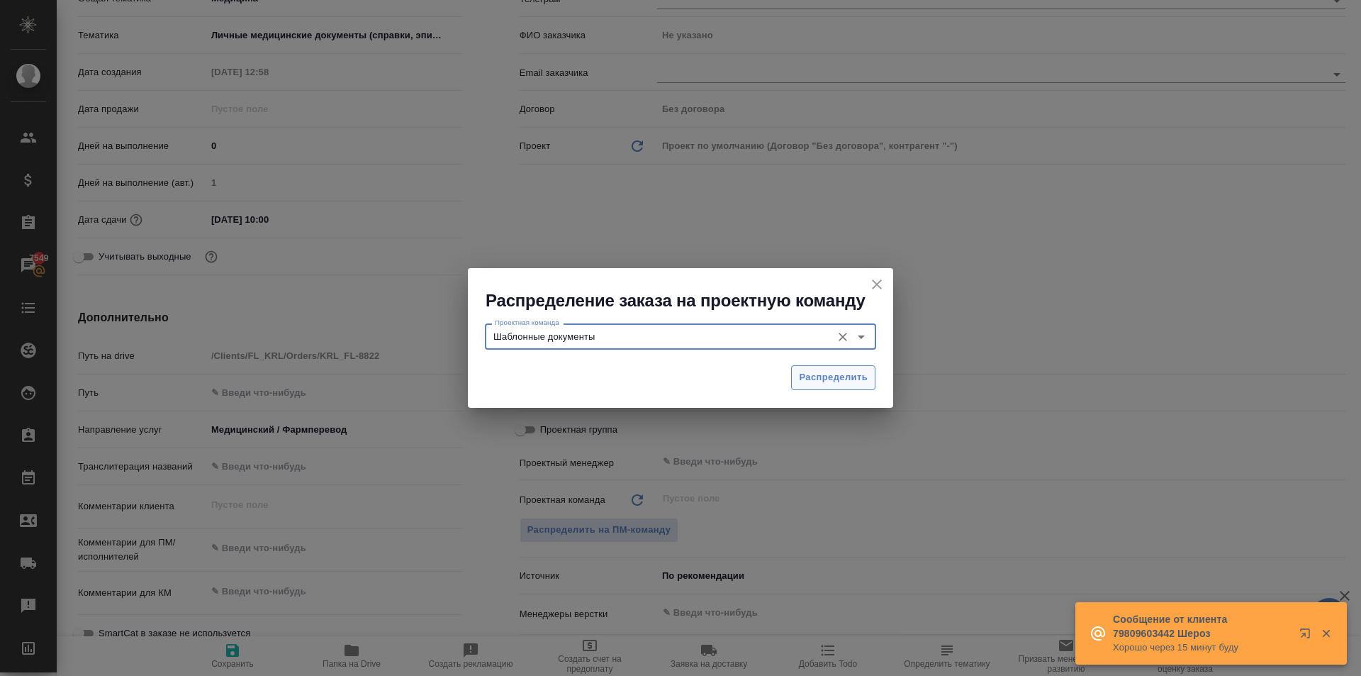
type input "Шаблонные документы"
drag, startPoint x: 854, startPoint y: 381, endPoint x: 596, endPoint y: 486, distance: 278.3
click at [854, 381] on span "Распределить" at bounding box center [833, 377] width 69 height 16
type textarea "x"
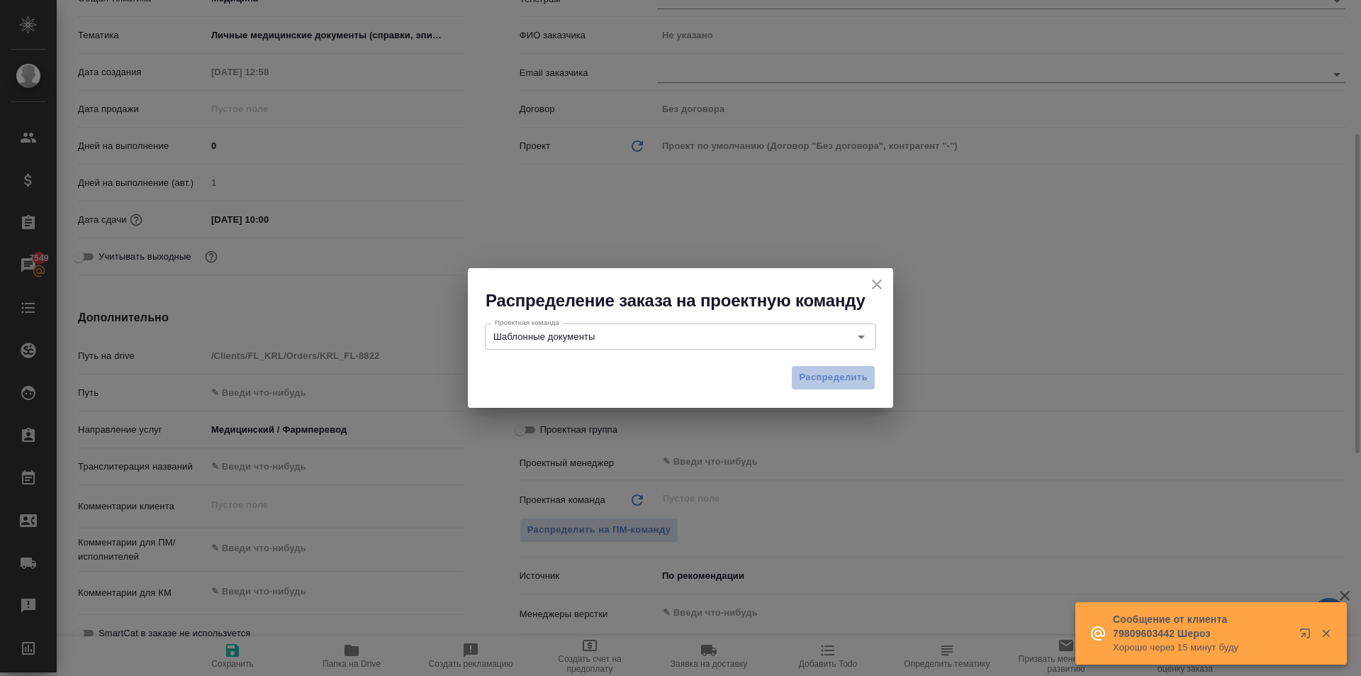
type textarea "x"
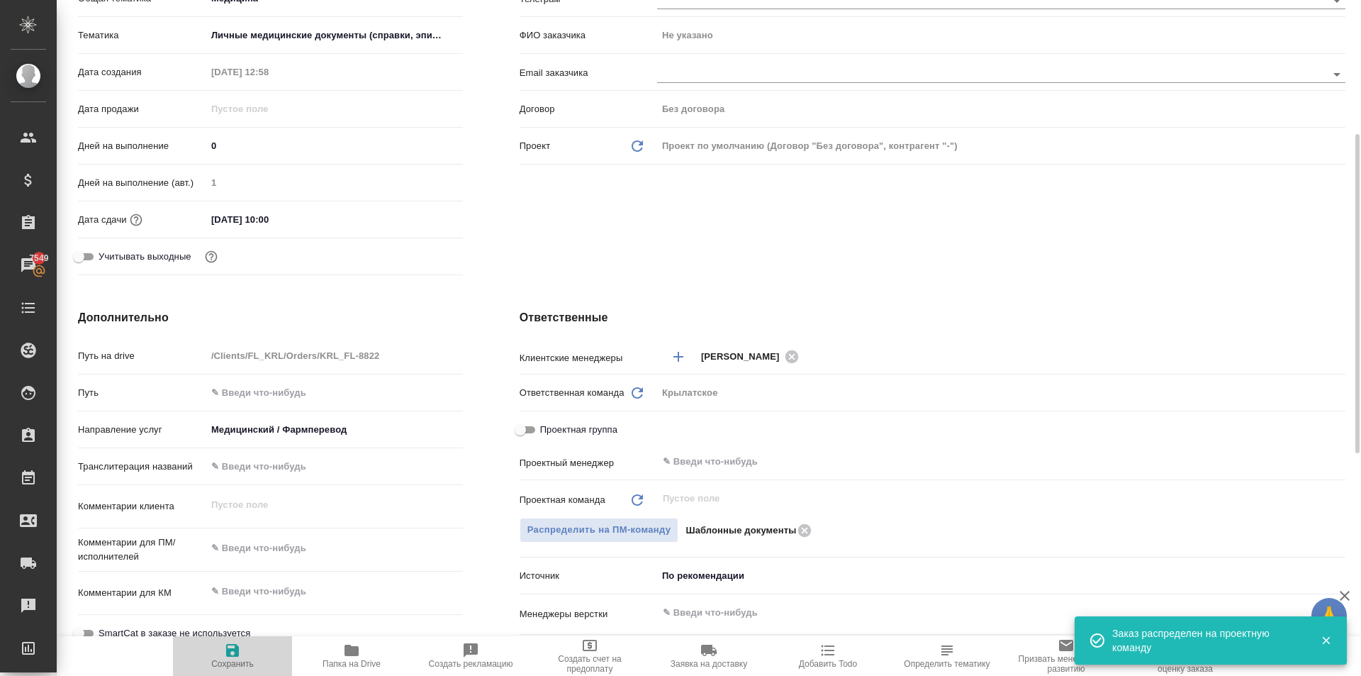
drag, startPoint x: 217, startPoint y: 669, endPoint x: 230, endPoint y: 655, distance: 19.0
click at [217, 668] on button "Сохранить" at bounding box center [232, 656] width 119 height 40
type textarea "x"
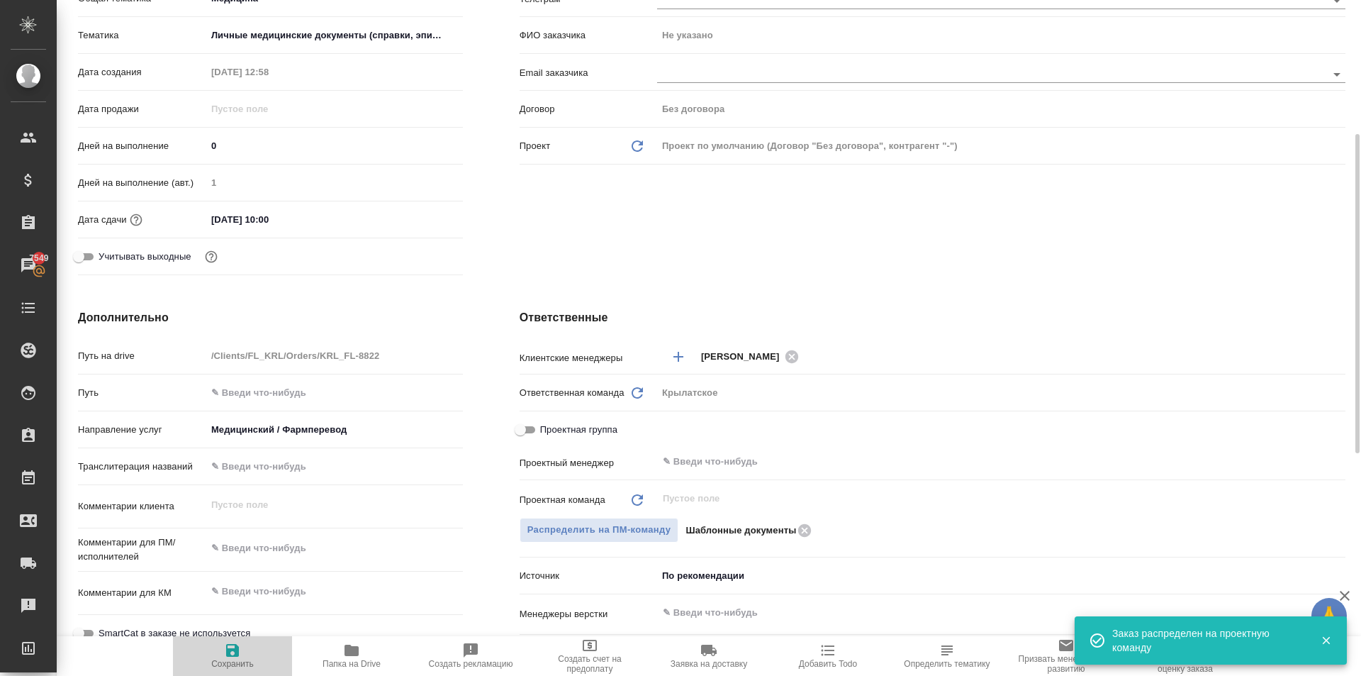
type textarea "x"
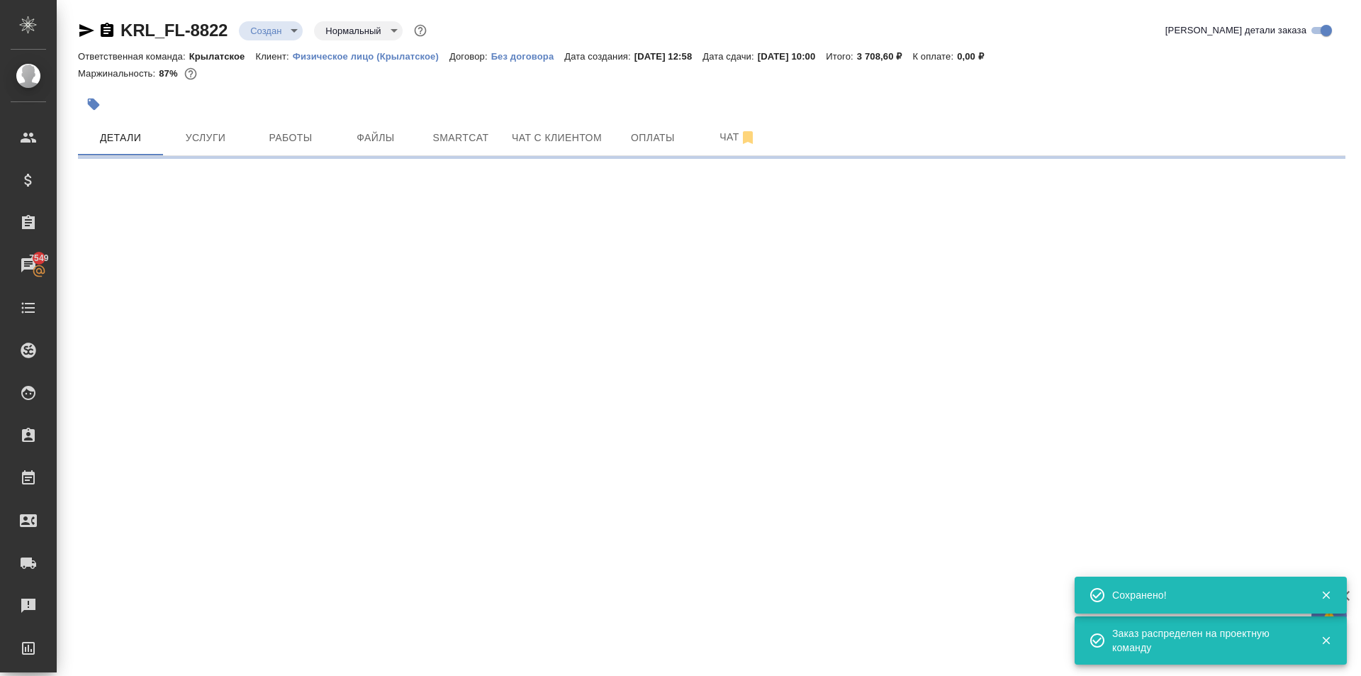
scroll to position [0, 0]
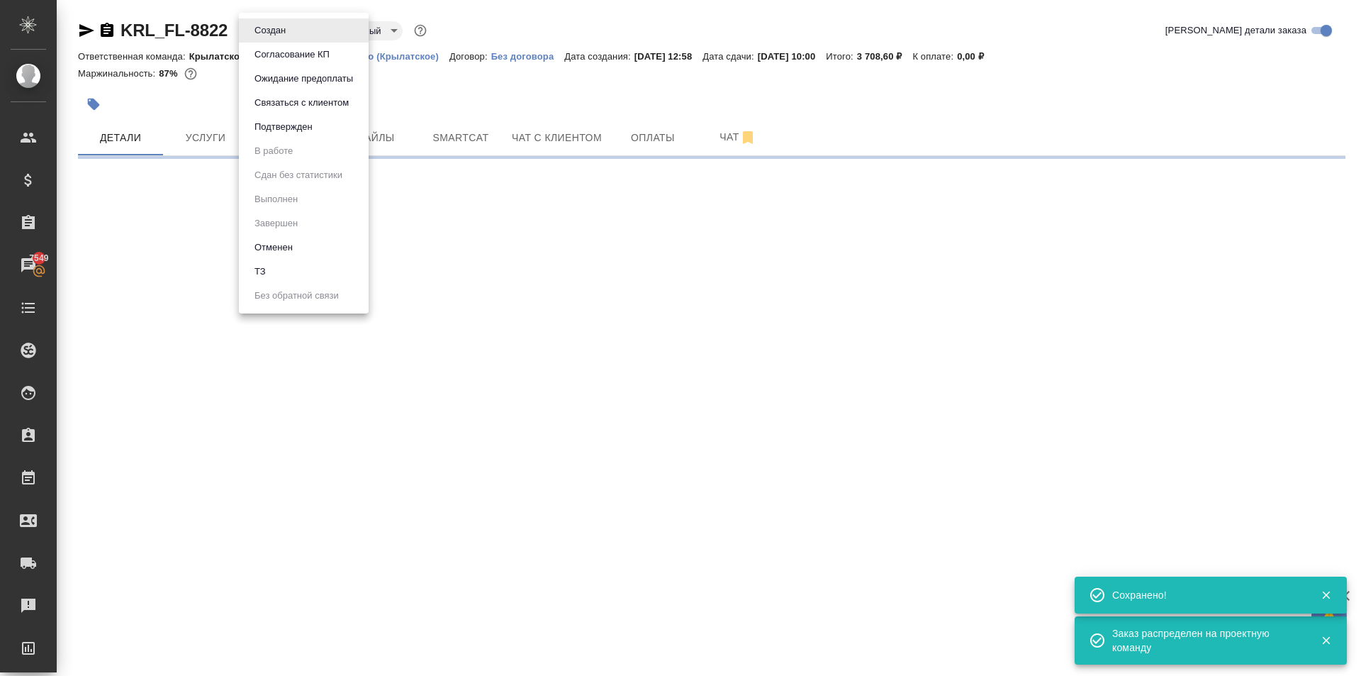
click at [295, 25] on body "🙏 .cls-1 fill:#fff; AWATERA Kasymov Timur Клиенты Спецификации Заказы 7549 Чаты…" at bounding box center [680, 338] width 1361 height 676
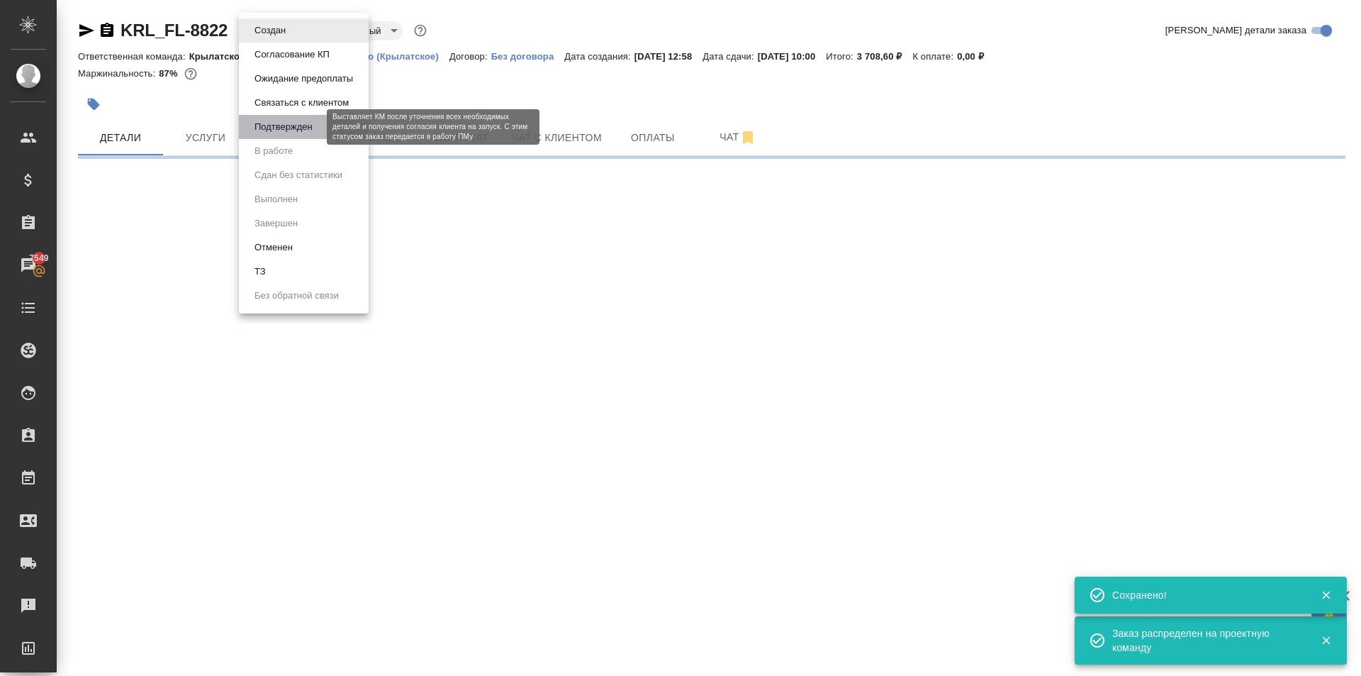
click at [308, 123] on button "Подтвержден" at bounding box center [283, 127] width 67 height 16
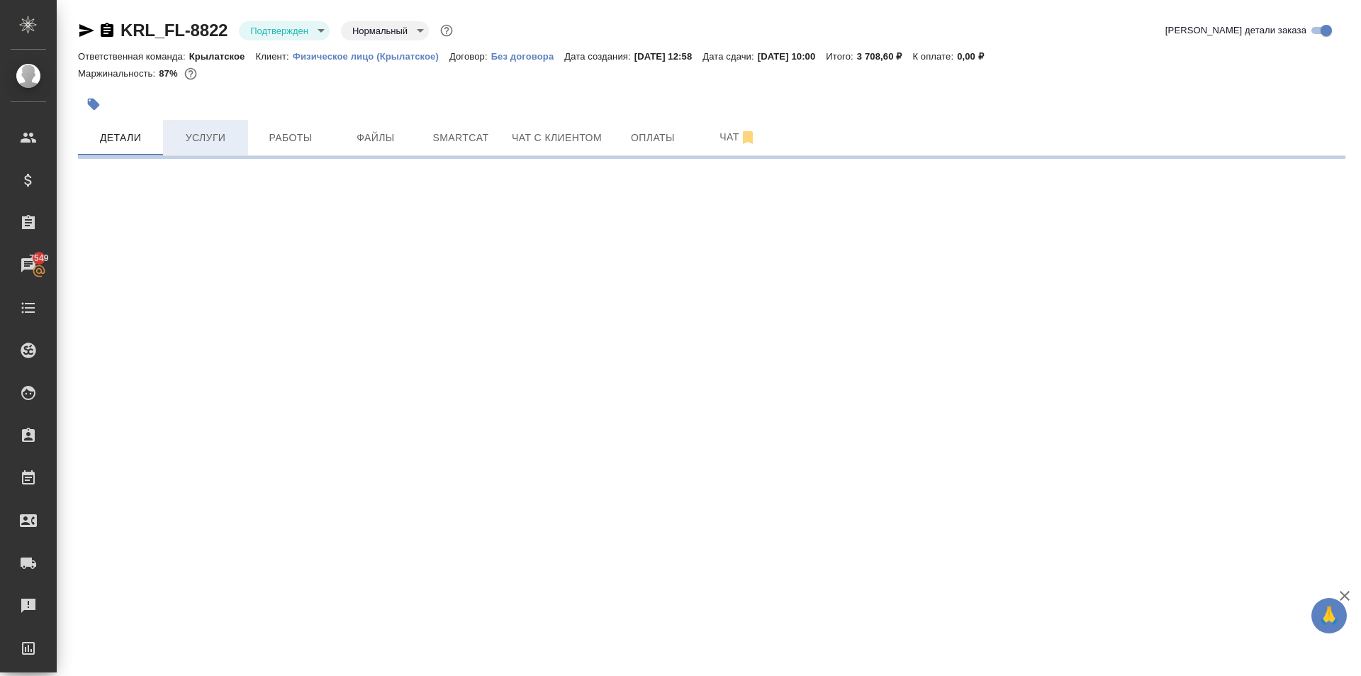
select select "RU"
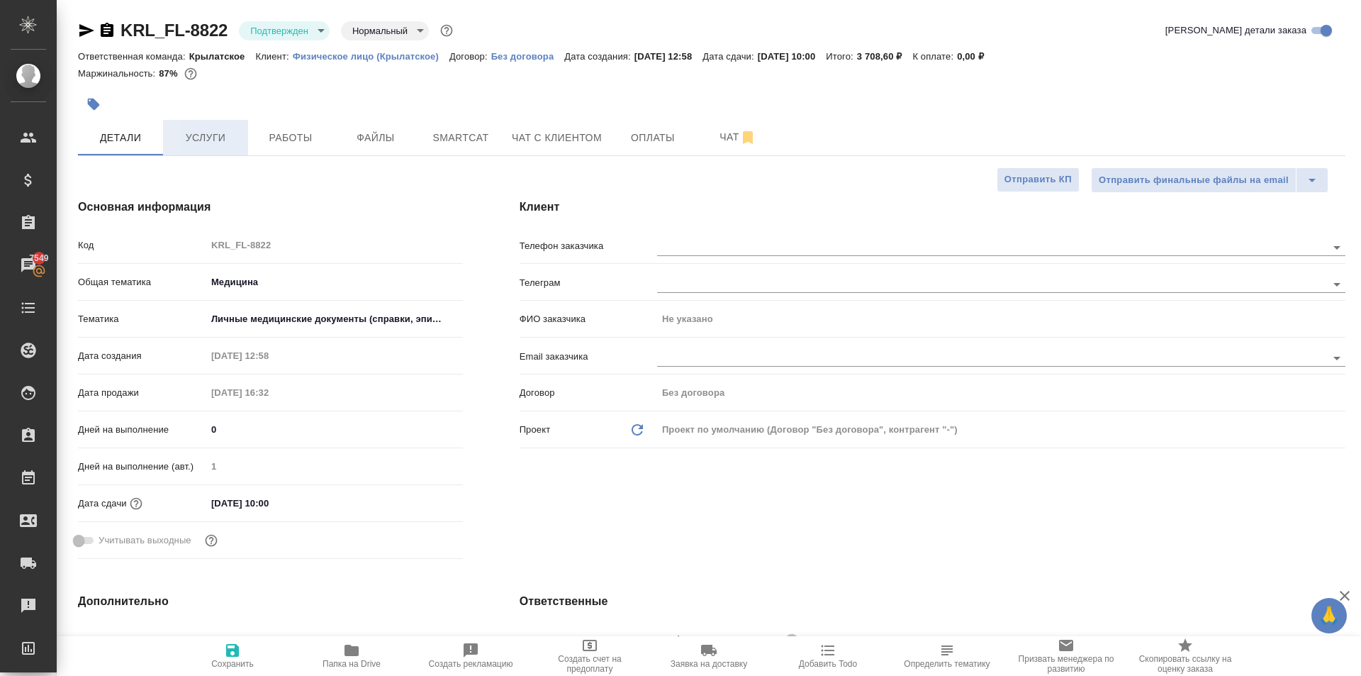
type textarea "x"
drag, startPoint x: 218, startPoint y: 137, endPoint x: 214, endPoint y: 152, distance: 15.5
click at [218, 137] on span "Услуги" at bounding box center [206, 138] width 68 height 18
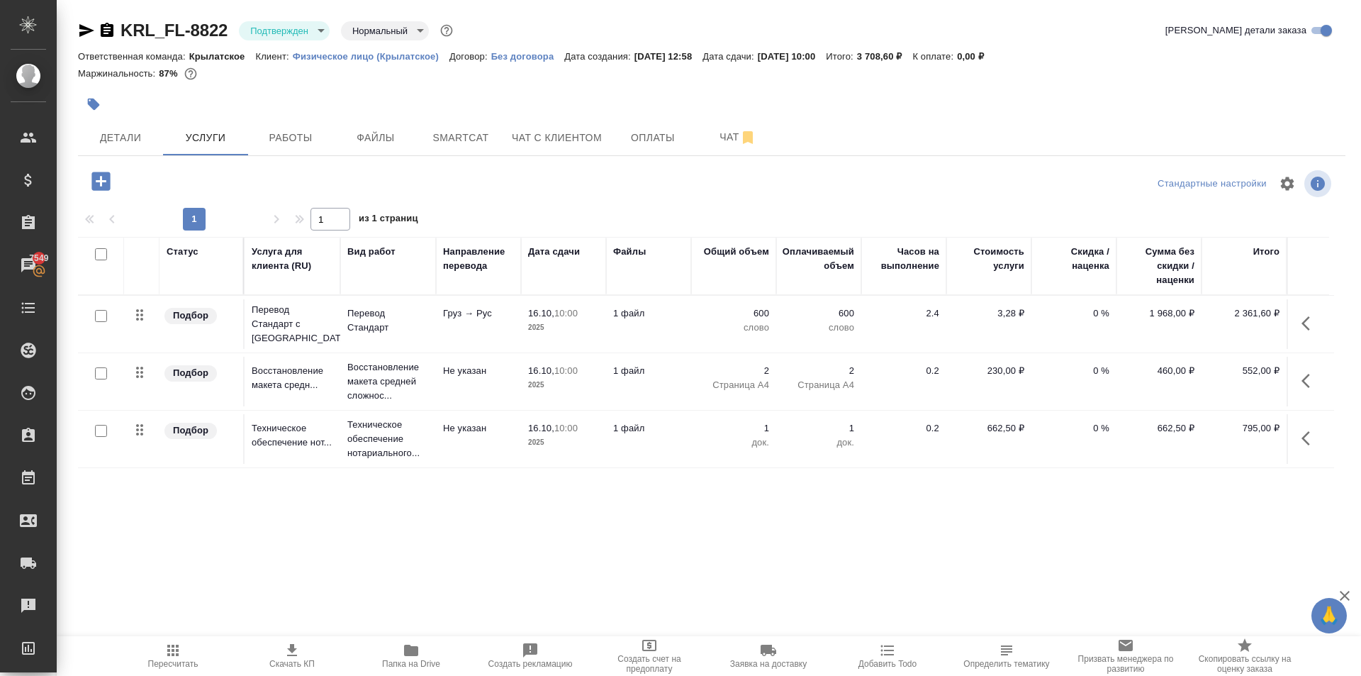
click at [100, 318] on input "checkbox" at bounding box center [101, 316] width 12 height 12
checkbox input "true"
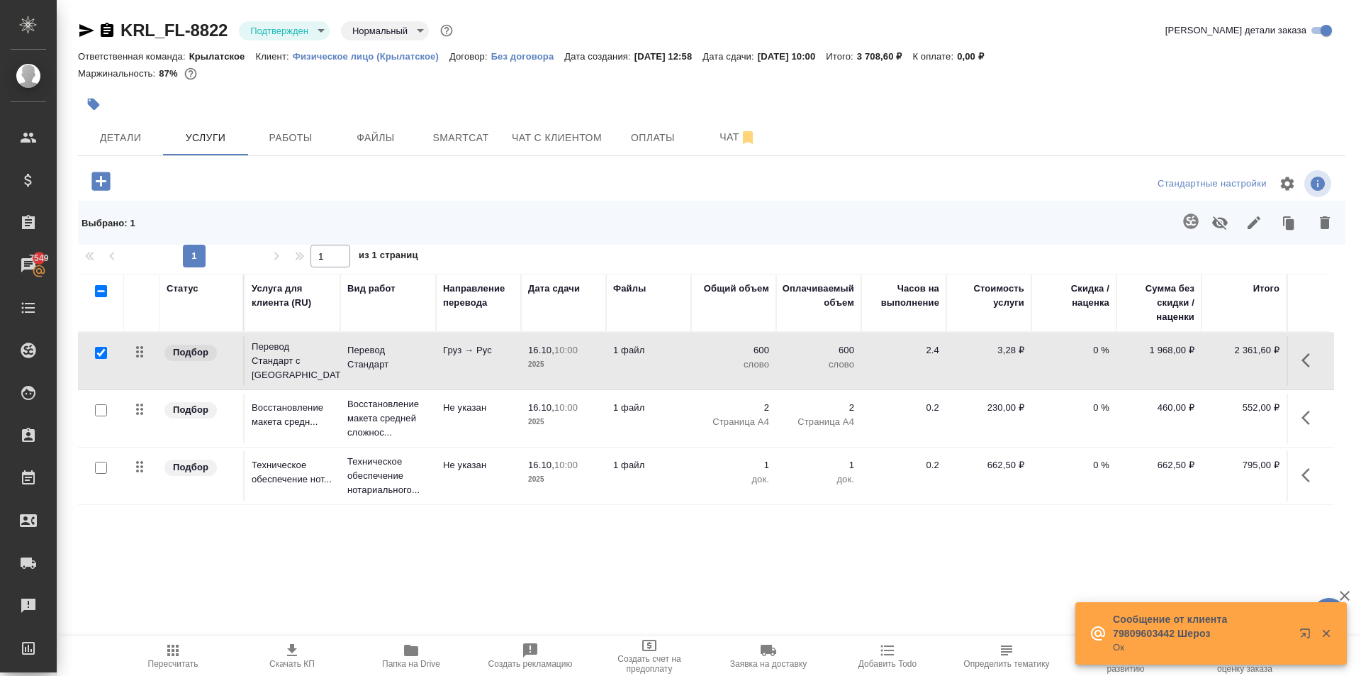
click at [1193, 217] on icon "button" at bounding box center [1191, 221] width 17 height 17
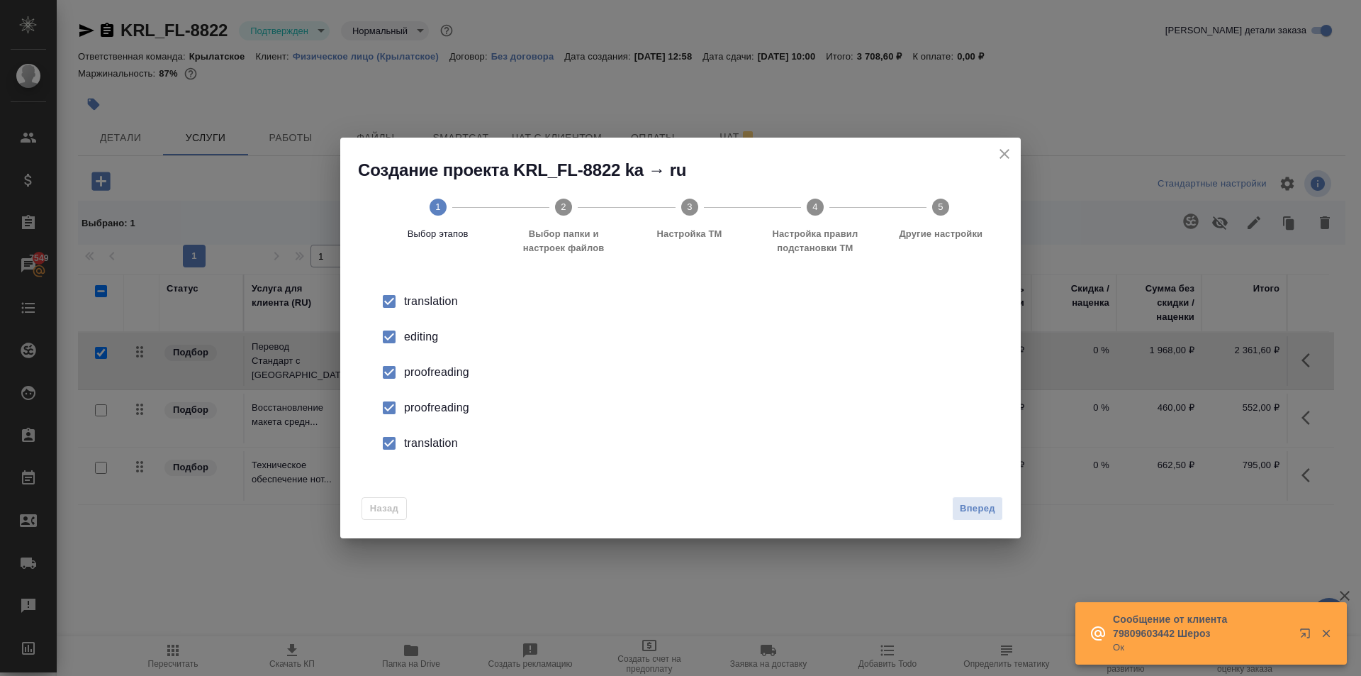
click at [388, 342] on input "checkbox" at bounding box center [389, 337] width 30 height 30
click at [386, 385] on input "checkbox" at bounding box center [389, 372] width 30 height 30
click at [391, 415] on input "checkbox" at bounding box center [389, 408] width 30 height 30
click at [396, 446] on input "checkbox" at bounding box center [389, 443] width 30 height 30
click at [1013, 511] on div "Назад Вперед" at bounding box center [680, 505] width 681 height 67
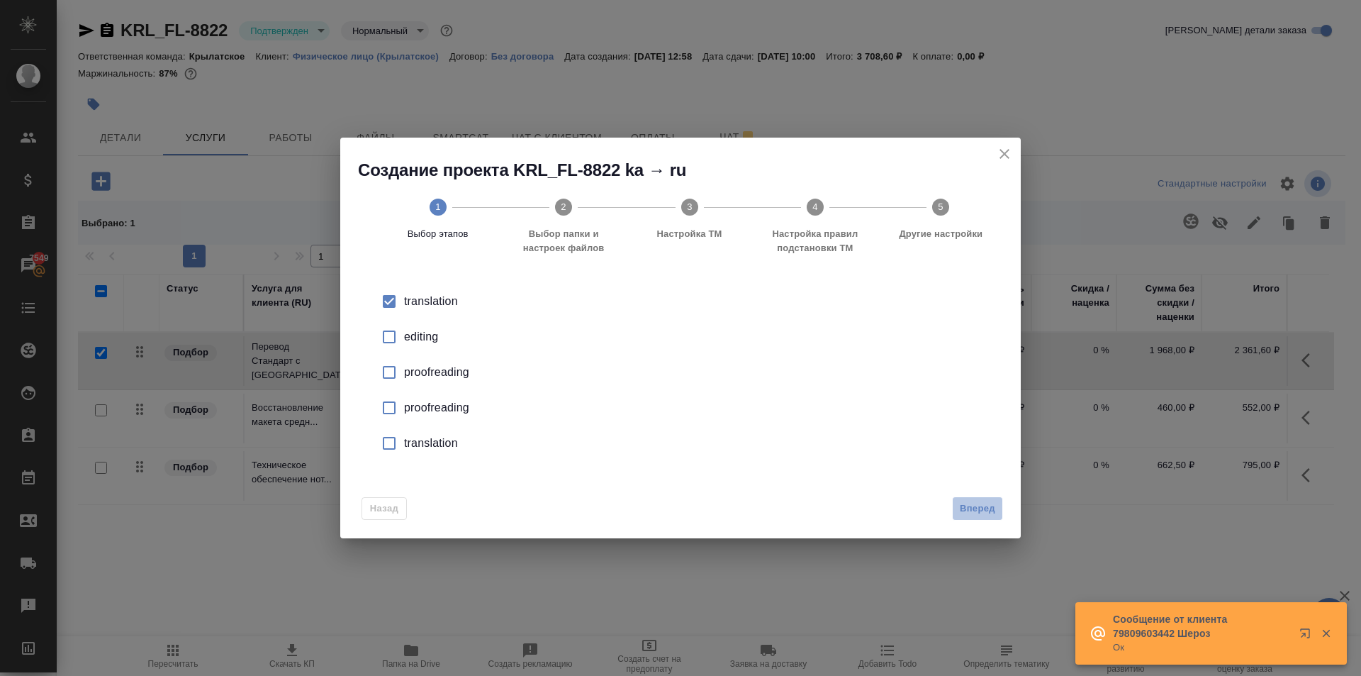
click at [990, 501] on span "Вперед" at bounding box center [977, 509] width 35 height 16
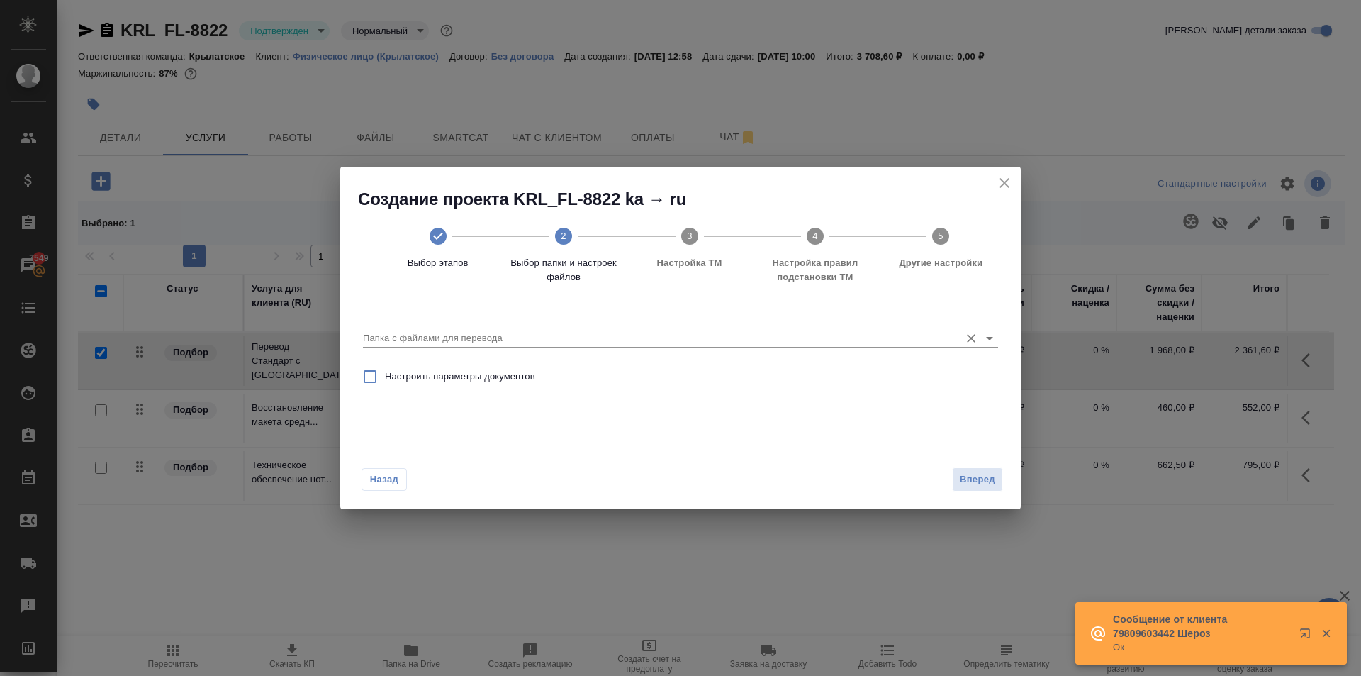
click at [484, 339] on input "Папка с файлами для перевода" at bounding box center [658, 338] width 590 height 17
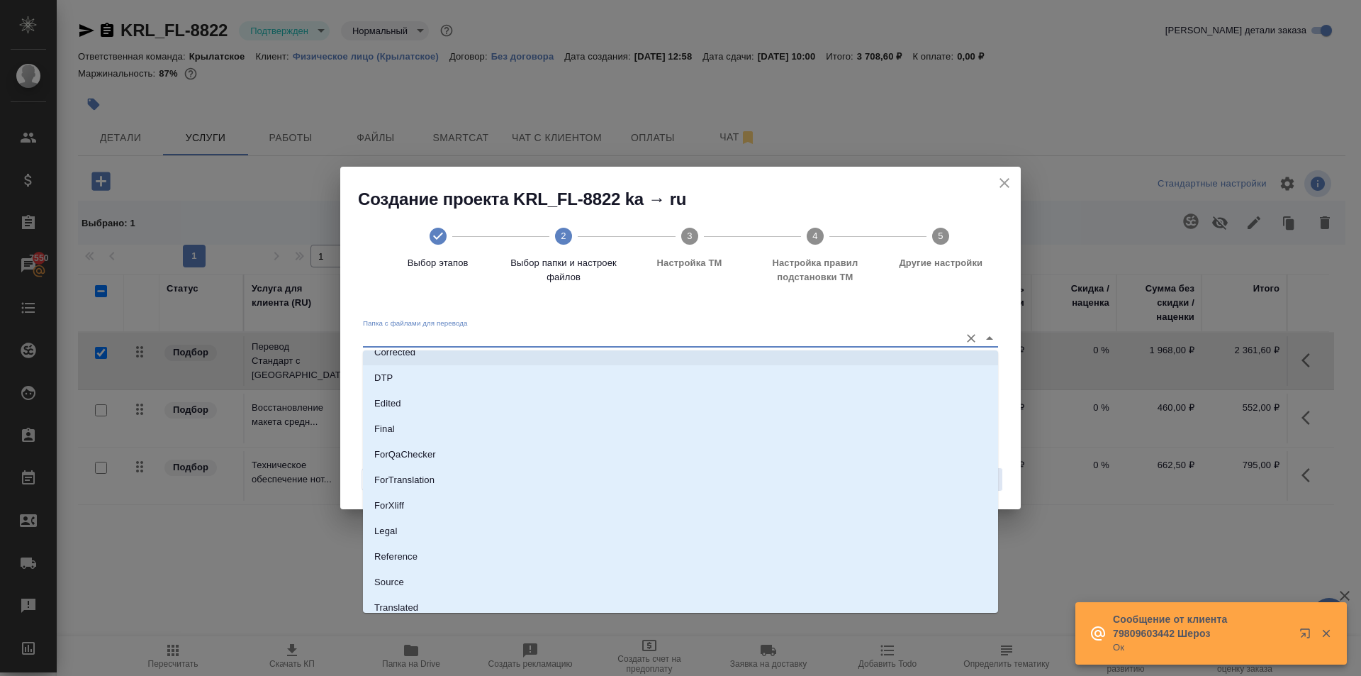
scroll to position [125, 0]
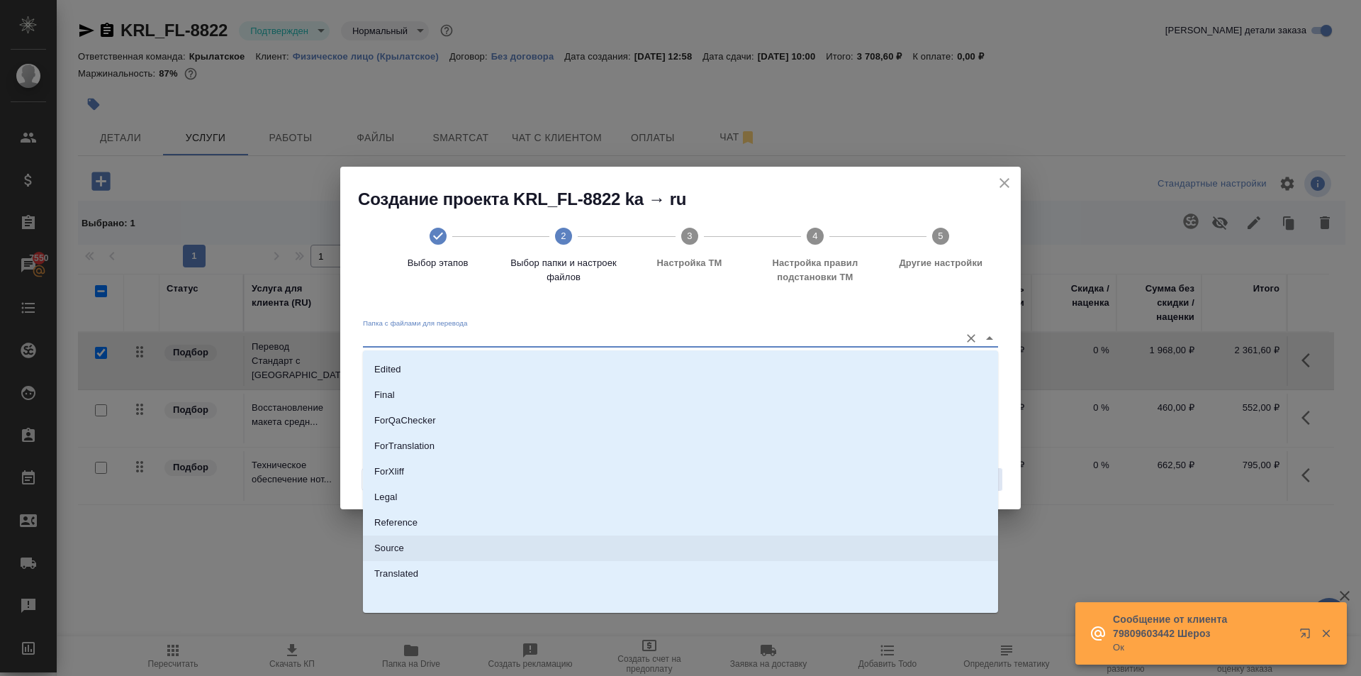
drag, startPoint x: 429, startPoint y: 545, endPoint x: 455, endPoint y: 533, distance: 28.9
click at [427, 544] on li "Source" at bounding box center [680, 548] width 635 height 26
type input "Source"
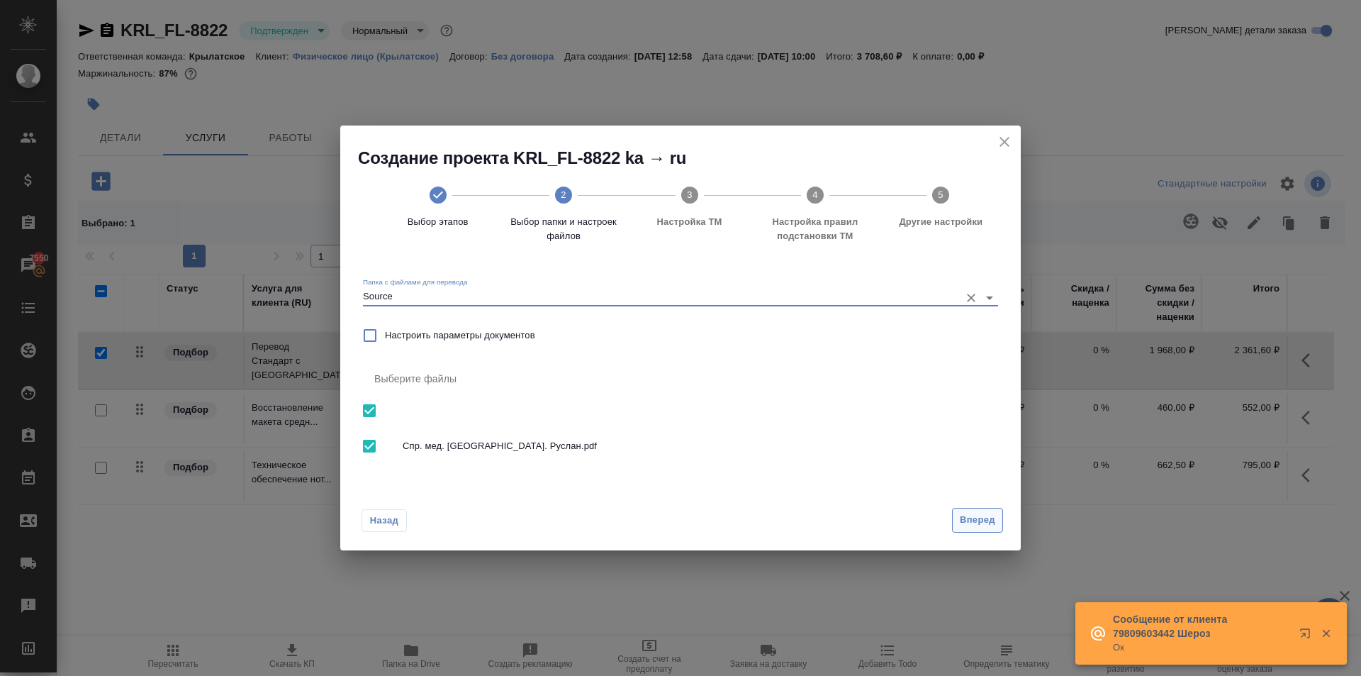
click at [974, 518] on span "Вперед" at bounding box center [977, 520] width 35 height 16
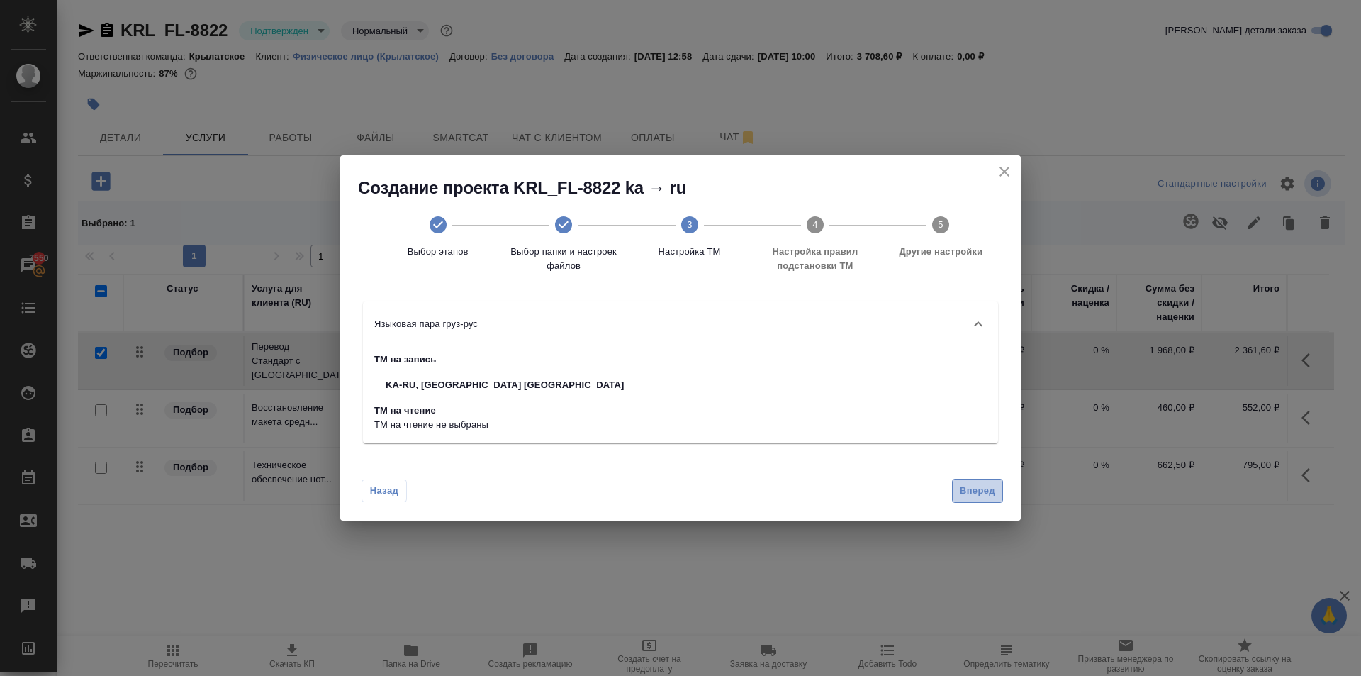
click at [985, 492] on span "Вперед" at bounding box center [977, 491] width 35 height 16
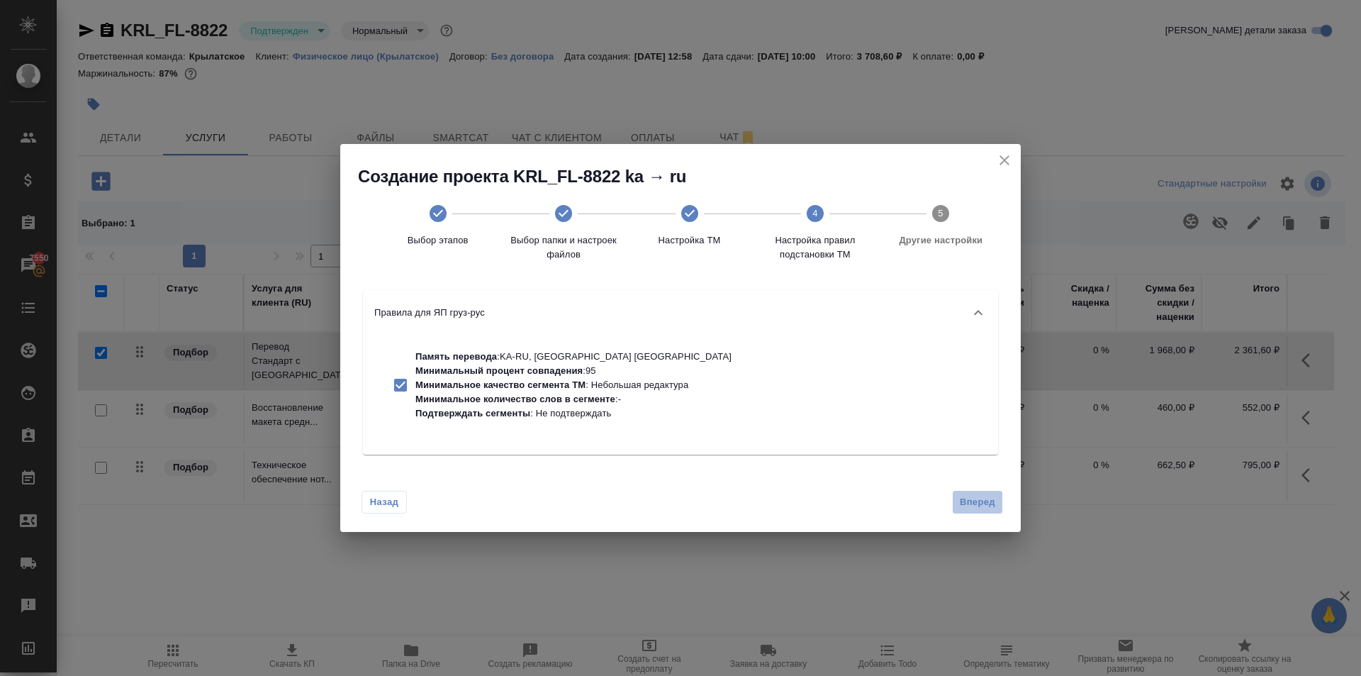
drag, startPoint x: 978, startPoint y: 492, endPoint x: 856, endPoint y: 473, distance: 123.4
click at [977, 492] on button "Вперед" at bounding box center [977, 502] width 51 height 25
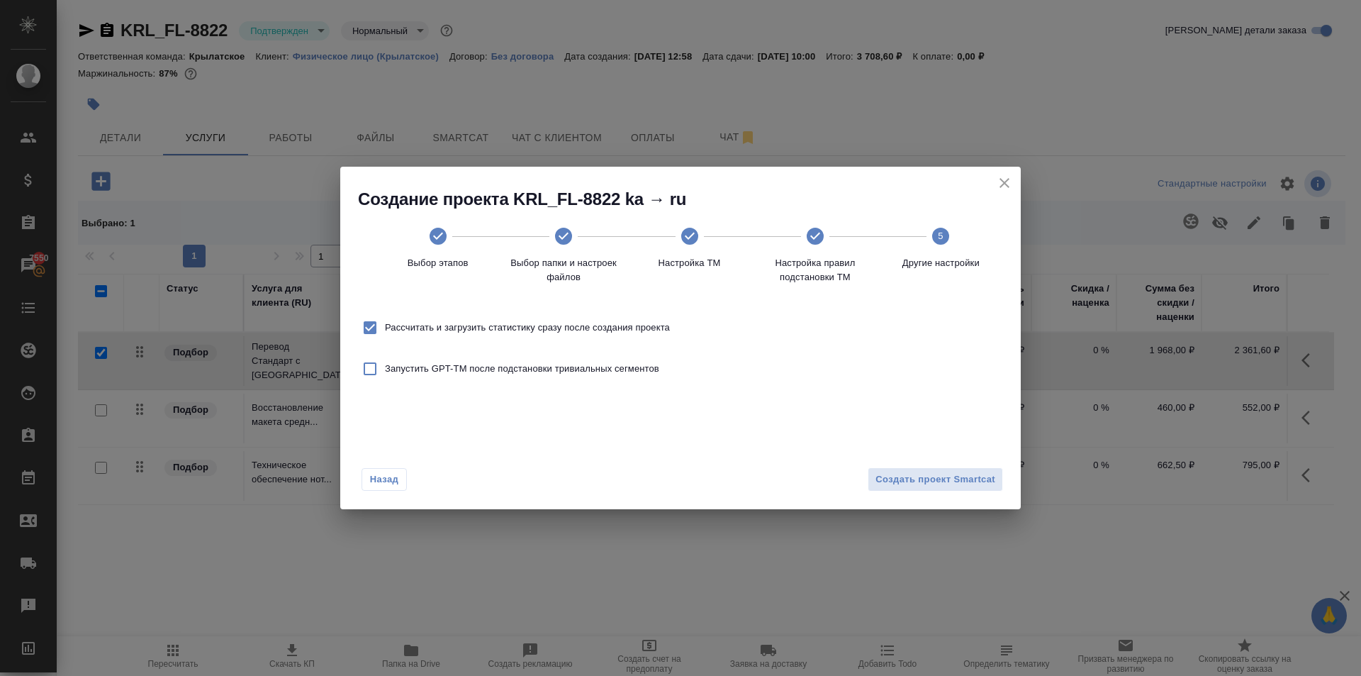
click at [528, 331] on span "Рассчитать и загрузить статистику сразу после создания проекта" at bounding box center [527, 327] width 285 height 14
click at [385, 331] on input "Рассчитать и загрузить статистику сразу после создания проекта" at bounding box center [370, 328] width 30 height 30
checkbox input "false"
click at [944, 474] on span "Создать проект Smartcat" at bounding box center [936, 479] width 120 height 16
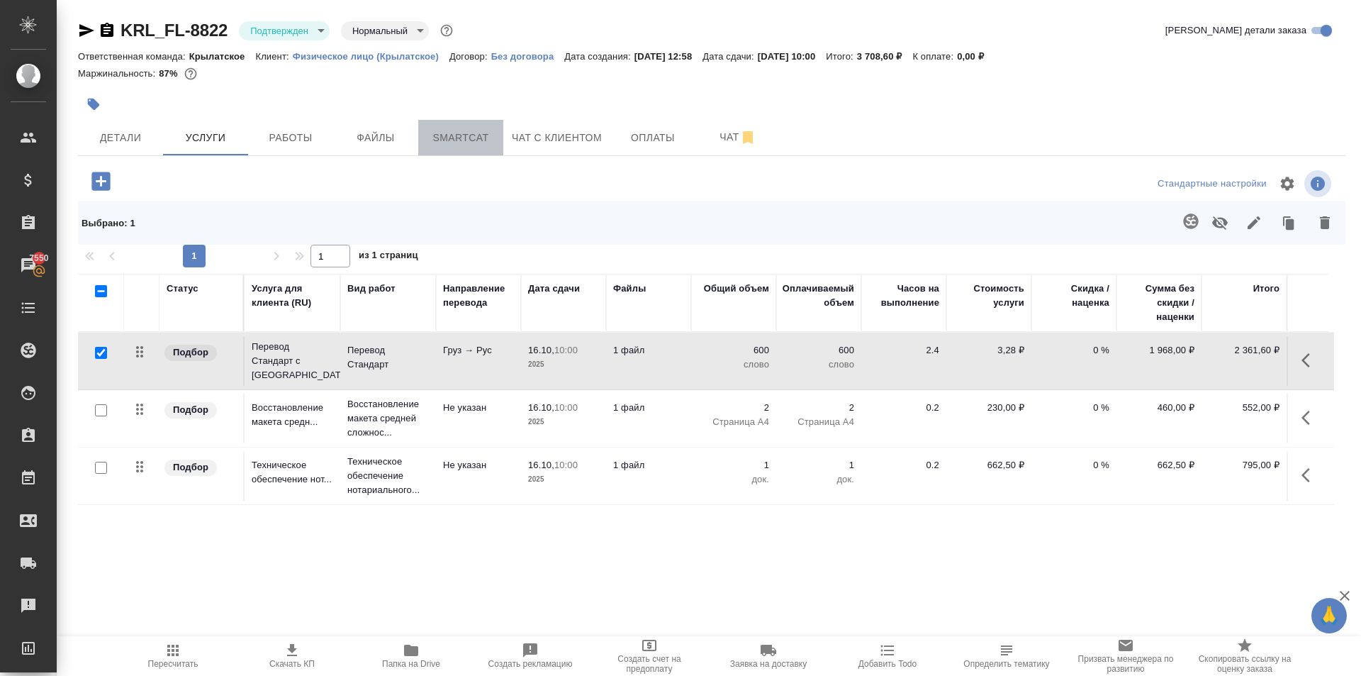
click at [454, 139] on span "Smartcat" at bounding box center [461, 138] width 68 height 18
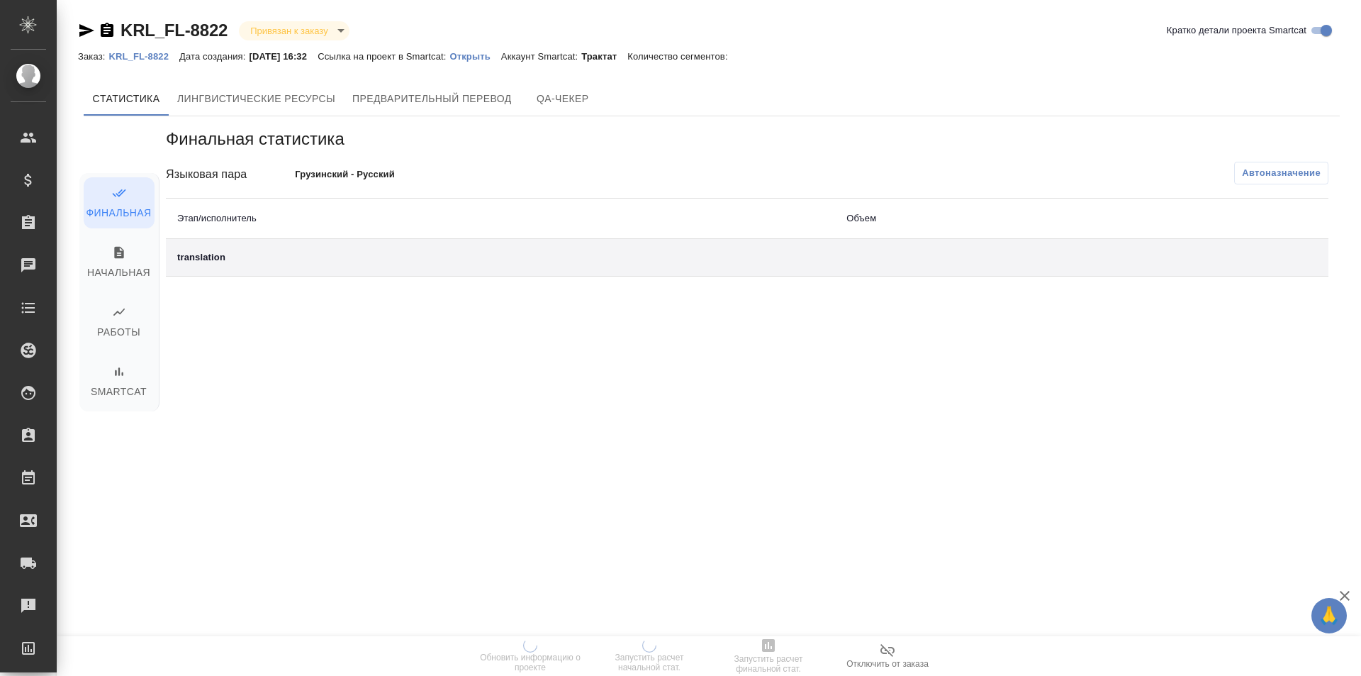
click at [480, 48] on div "Заказ: KRL_FL-8822 Дата создания: [DATE] 16:32 Ссылка на проект в Smartcat: Отк…" at bounding box center [410, 55] width 664 height 17
click at [486, 55] on p "Открыть" at bounding box center [474, 56] width 51 height 11
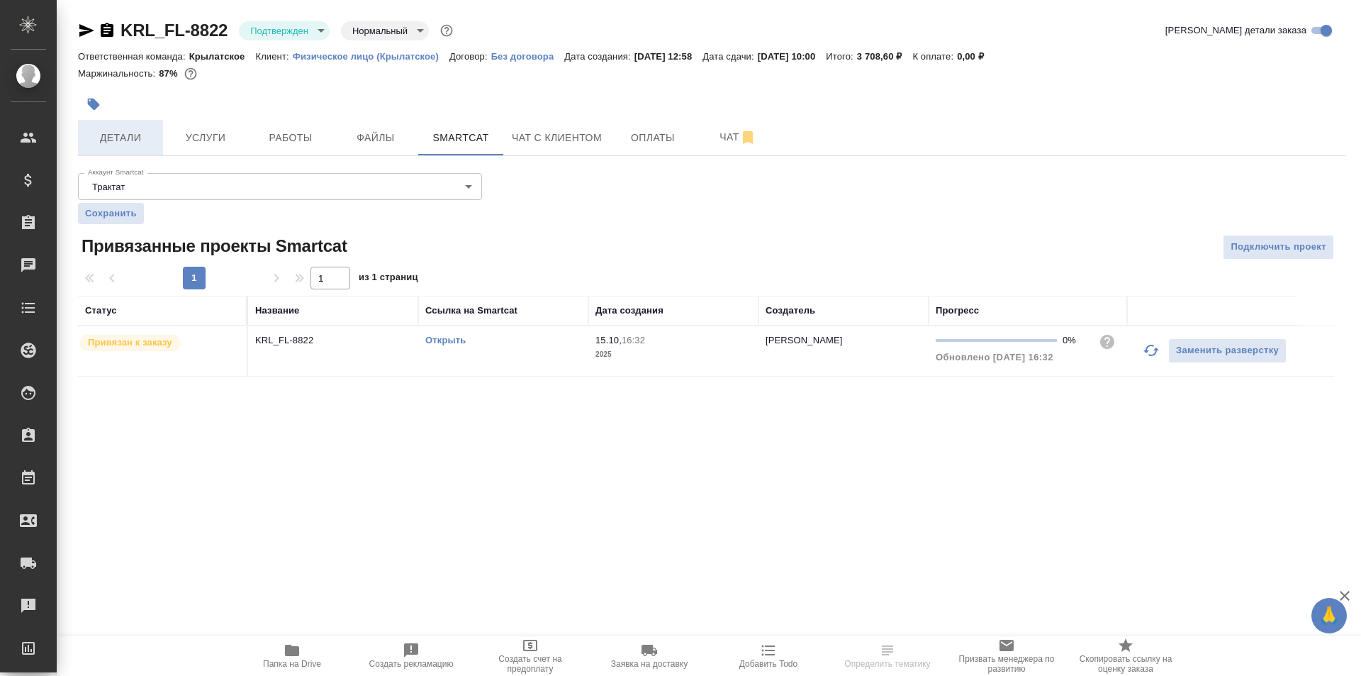
click at [96, 120] on button "Детали" at bounding box center [120, 137] width 85 height 35
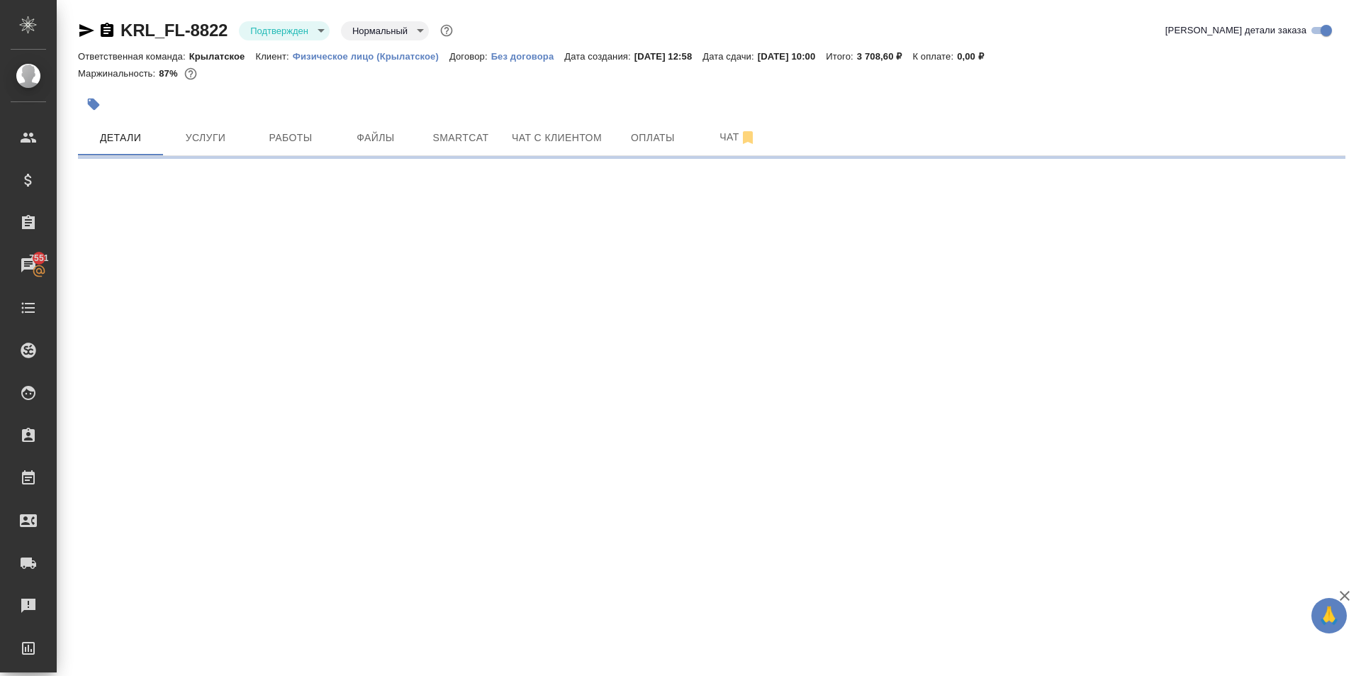
select select "RU"
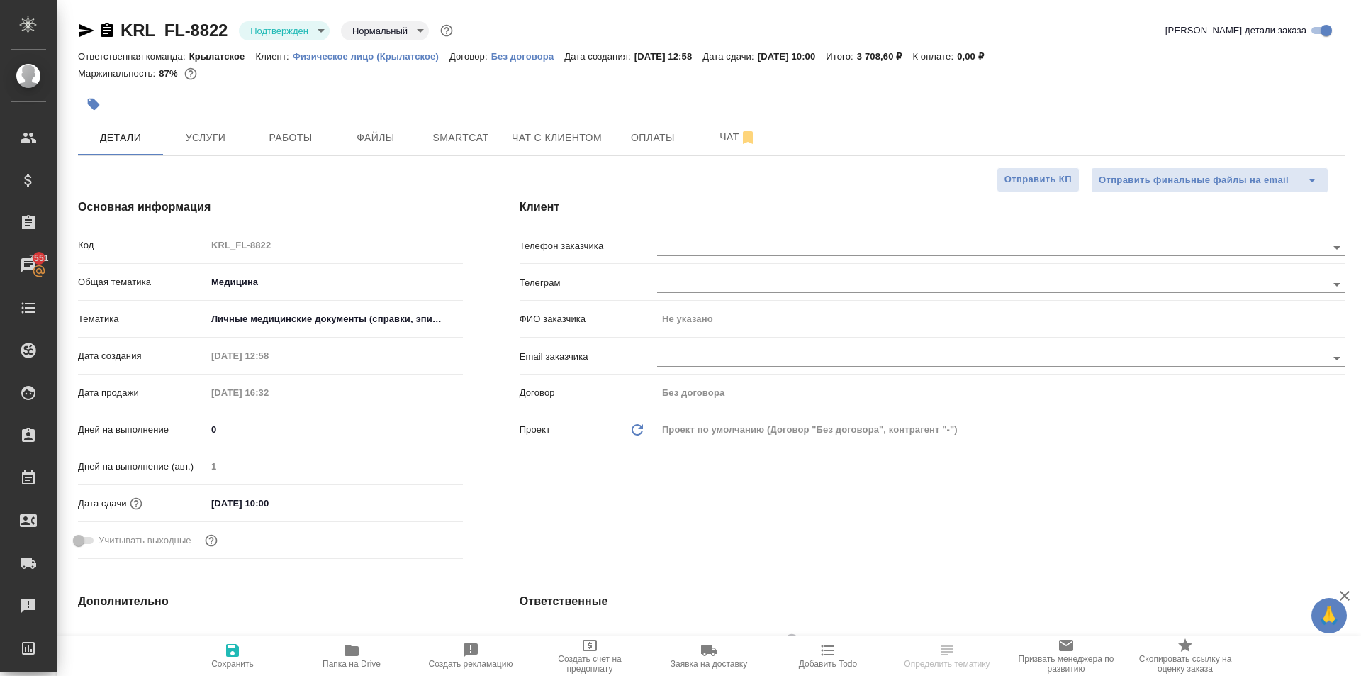
type textarea "x"
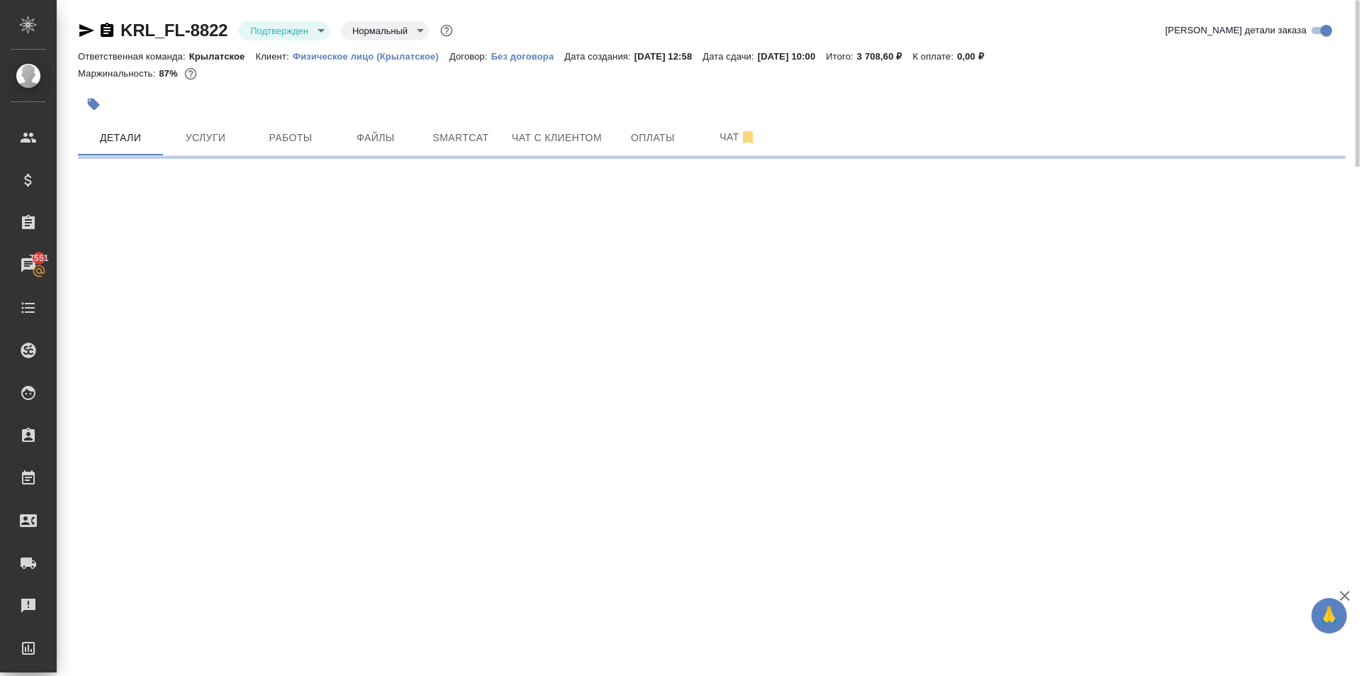
click at [724, 259] on div ".cls-1 fill:#fff; AWATERA [PERSON_NAME] Спецификации Заказы 7551 Чаты Todo Прое…" at bounding box center [680, 338] width 1361 height 676
select select "RU"
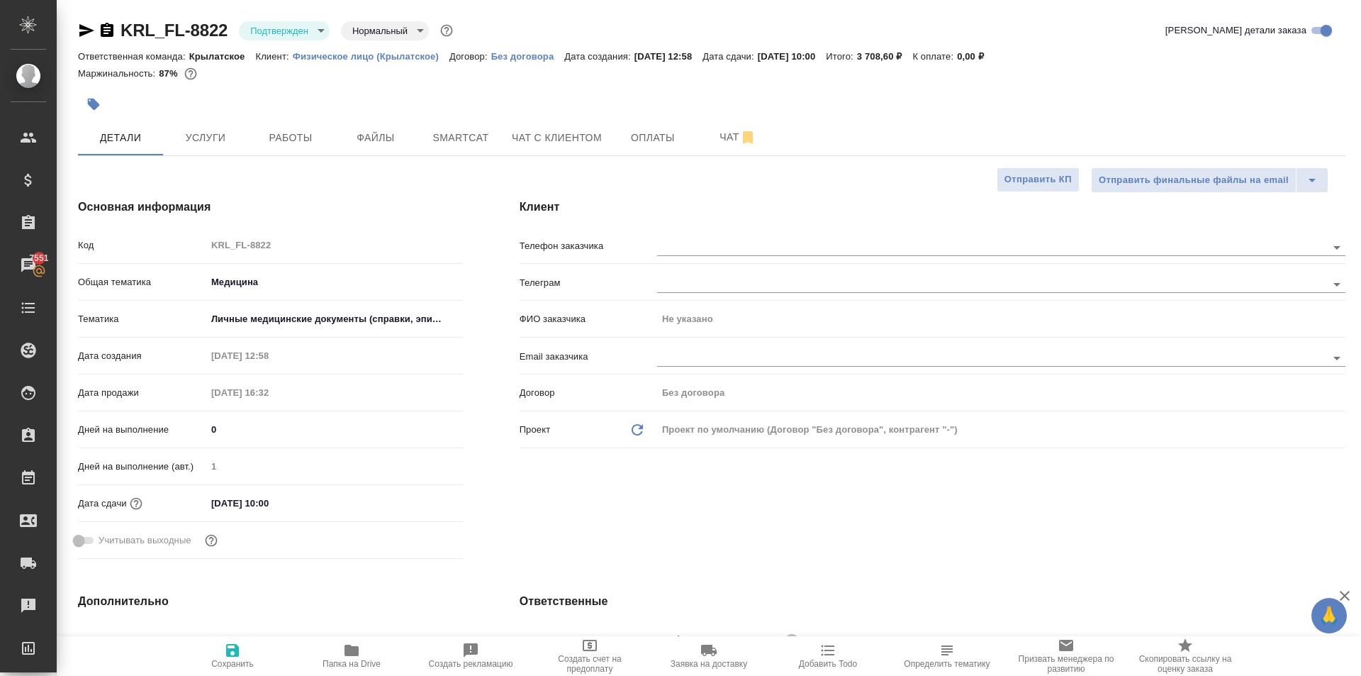
type textarea "x"
drag, startPoint x: 693, startPoint y: 235, endPoint x: 709, endPoint y: 267, distance: 35.2
click at [696, 244] on div at bounding box center [1001, 246] width 688 height 26
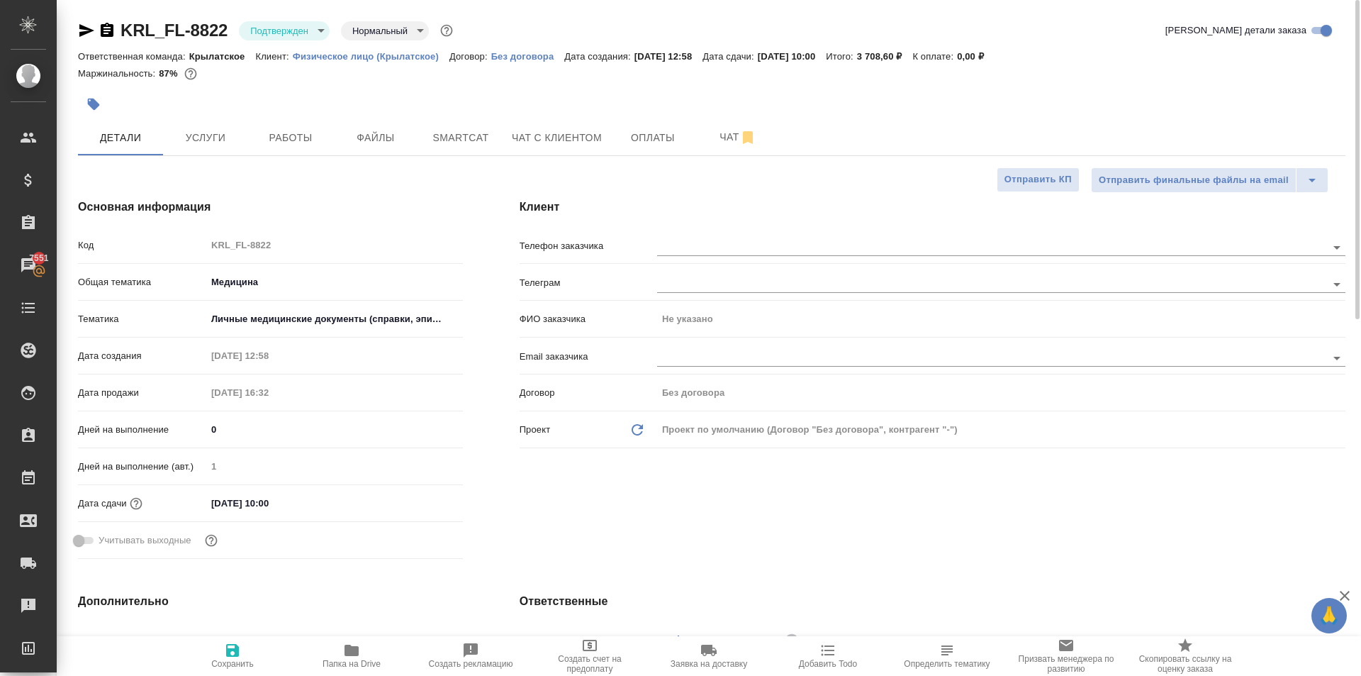
click at [709, 267] on div "Телефон заказчика" at bounding box center [933, 251] width 826 height 37
drag, startPoint x: 706, startPoint y: 259, endPoint x: 705, endPoint y: 251, distance: 8.6
click at [705, 259] on div "Телефон заказчика" at bounding box center [933, 251] width 826 height 37
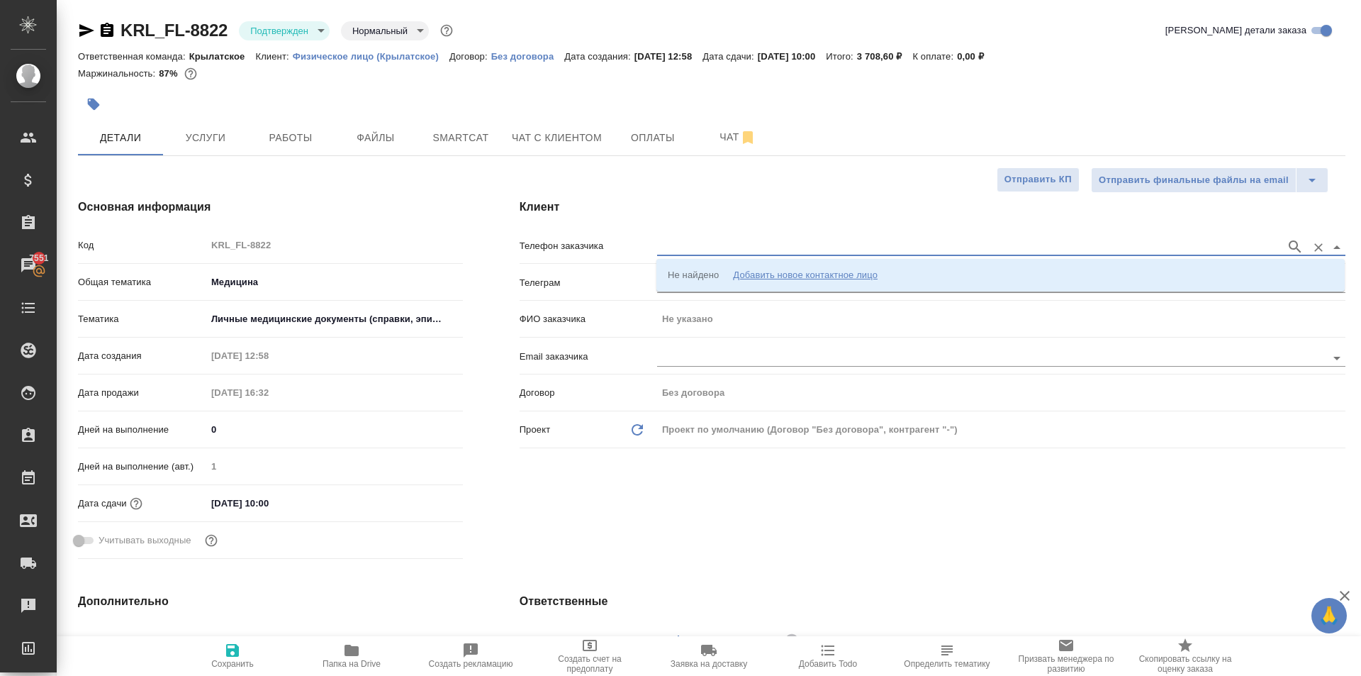
drag, startPoint x: 705, startPoint y: 251, endPoint x: 713, endPoint y: 267, distance: 18.4
click at [708, 257] on body "🙏 .cls-1 fill:#fff; AWATERA [PERSON_NAME] Спецификации Заказы 7551 Чаты Todo Пр…" at bounding box center [680, 338] width 1361 height 676
click at [713, 268] on li "Не найдено Добавить новое контактное лицо" at bounding box center [1000, 275] width 688 height 26
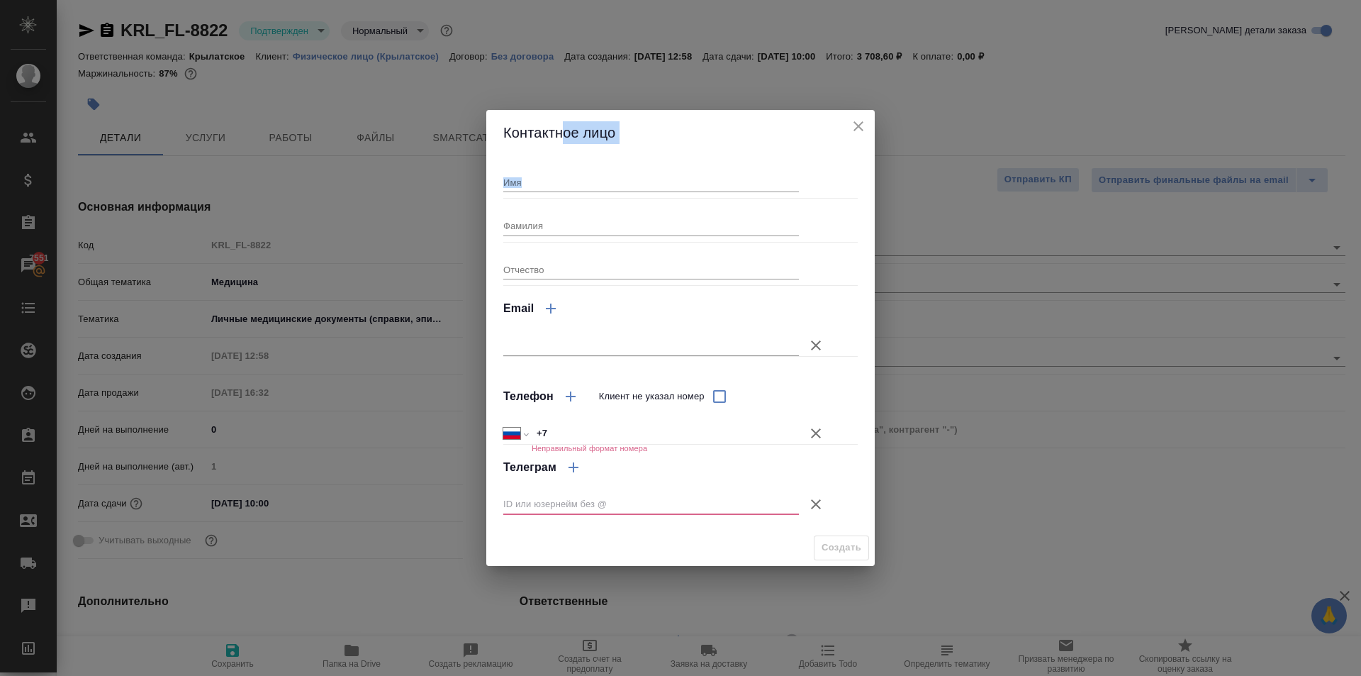
drag, startPoint x: 566, startPoint y: 153, endPoint x: 568, endPoint y: 164, distance: 10.8
click at [568, 164] on div "Контактное лицо Имя Фамилия Отчество Email Телефон Клиент не указал номер Между…" at bounding box center [680, 338] width 388 height 456
drag, startPoint x: 565, startPoint y: 169, endPoint x: 562, endPoint y: 176, distance: 7.6
click at [565, 169] on div "Имя" at bounding box center [651, 176] width 296 height 31
click at [562, 178] on input "Имя" at bounding box center [651, 182] width 296 height 20
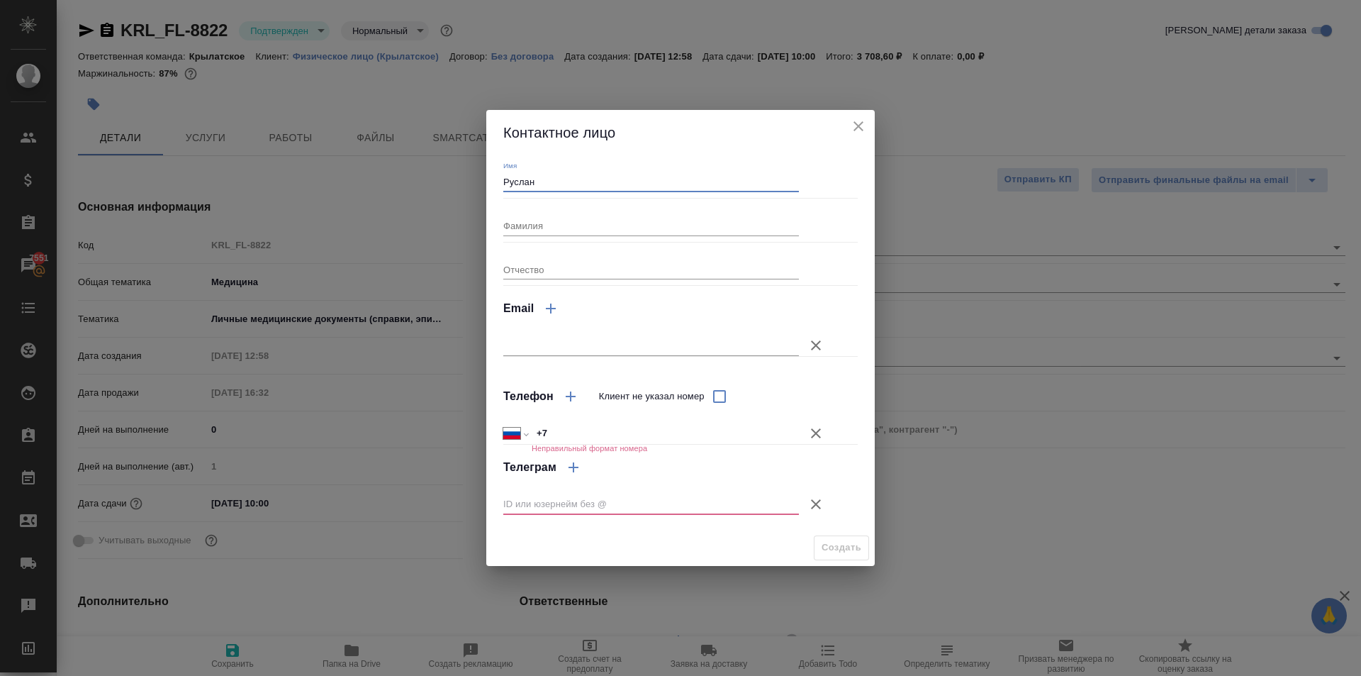
type input "Руслан"
click at [821, 427] on icon "button" at bounding box center [815, 433] width 17 height 17
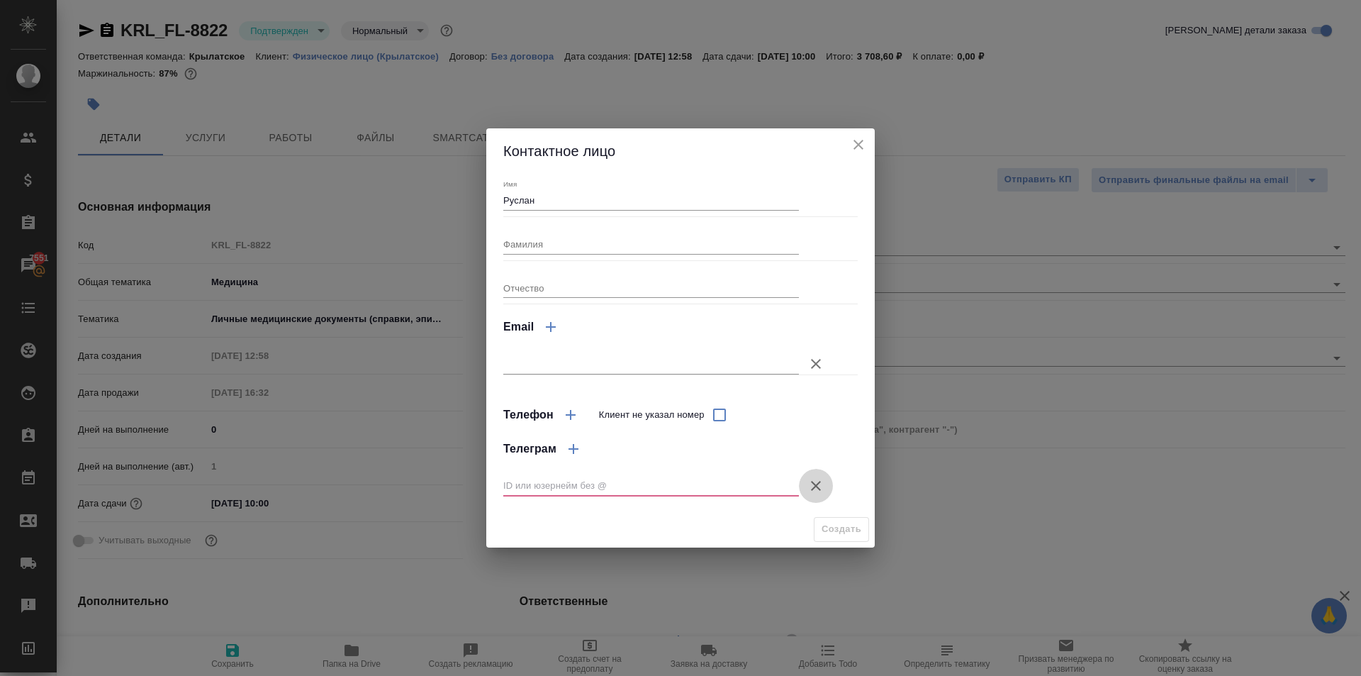
click at [820, 480] on icon "button" at bounding box center [815, 485] width 17 height 17
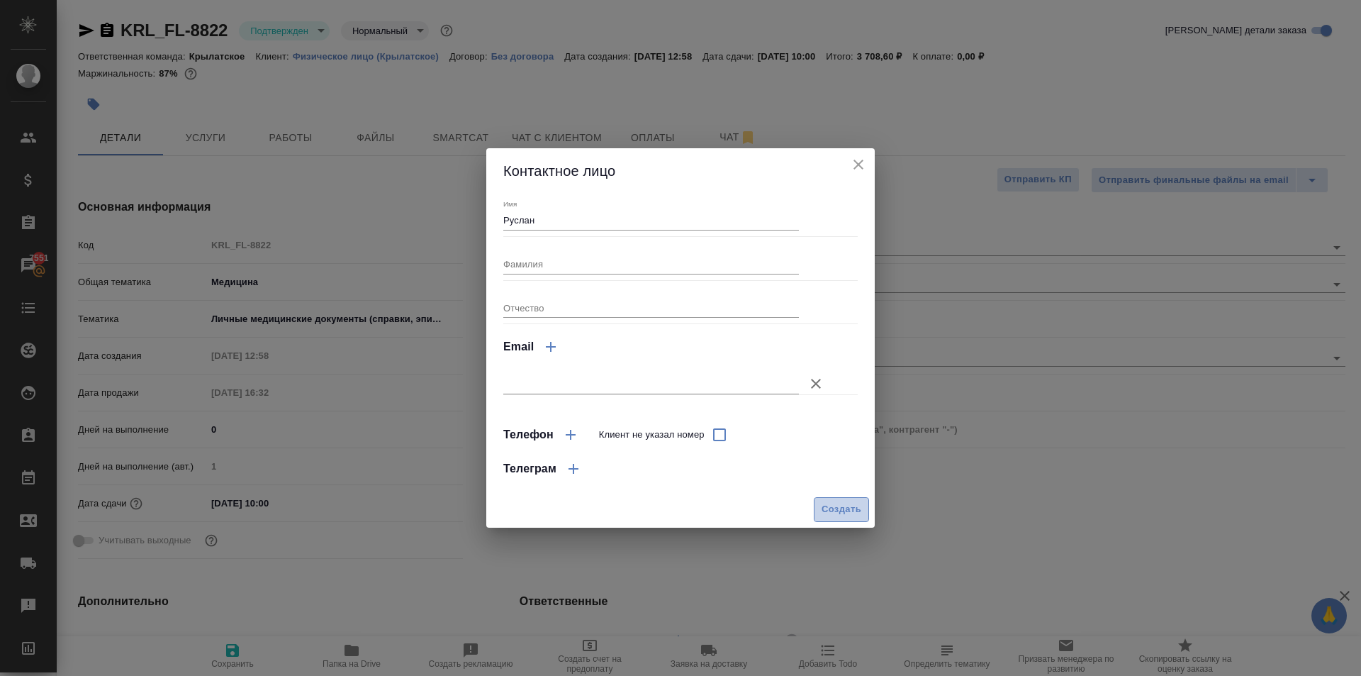
click at [850, 506] on span "Создать" at bounding box center [842, 509] width 40 height 16
type input "Руслан"
type textarea "x"
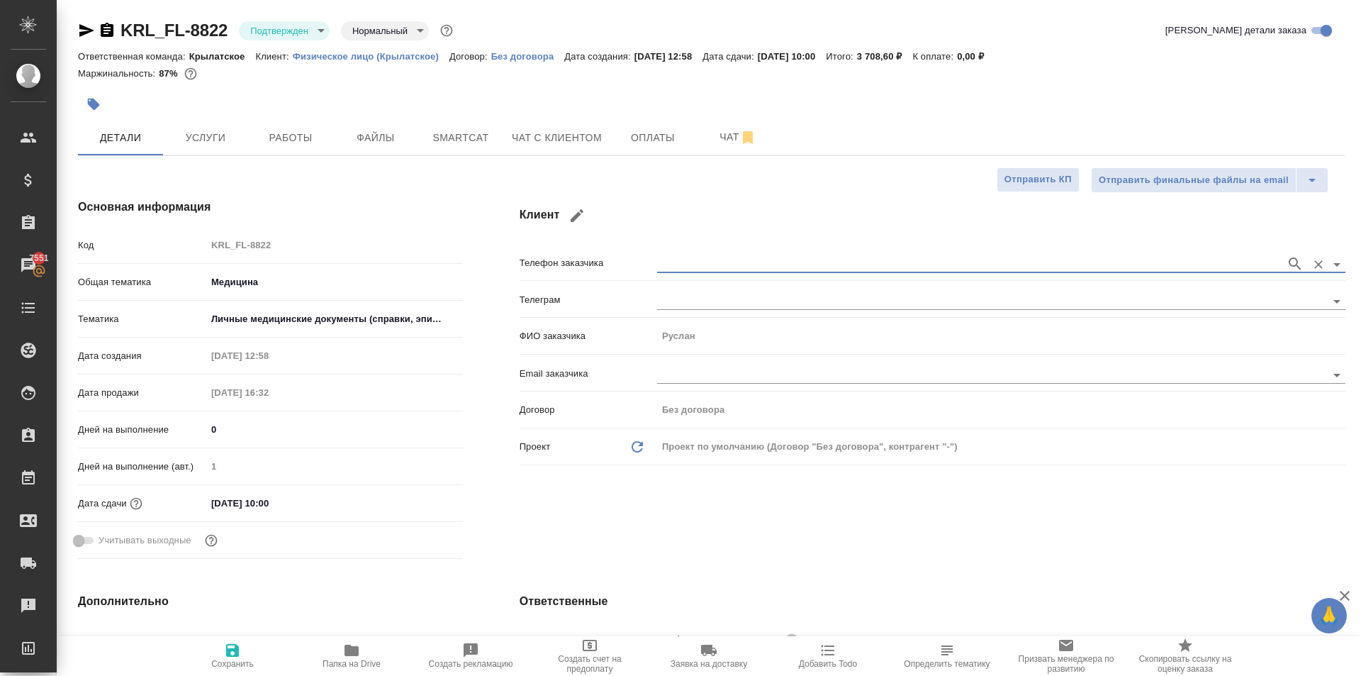
type textarea "x"
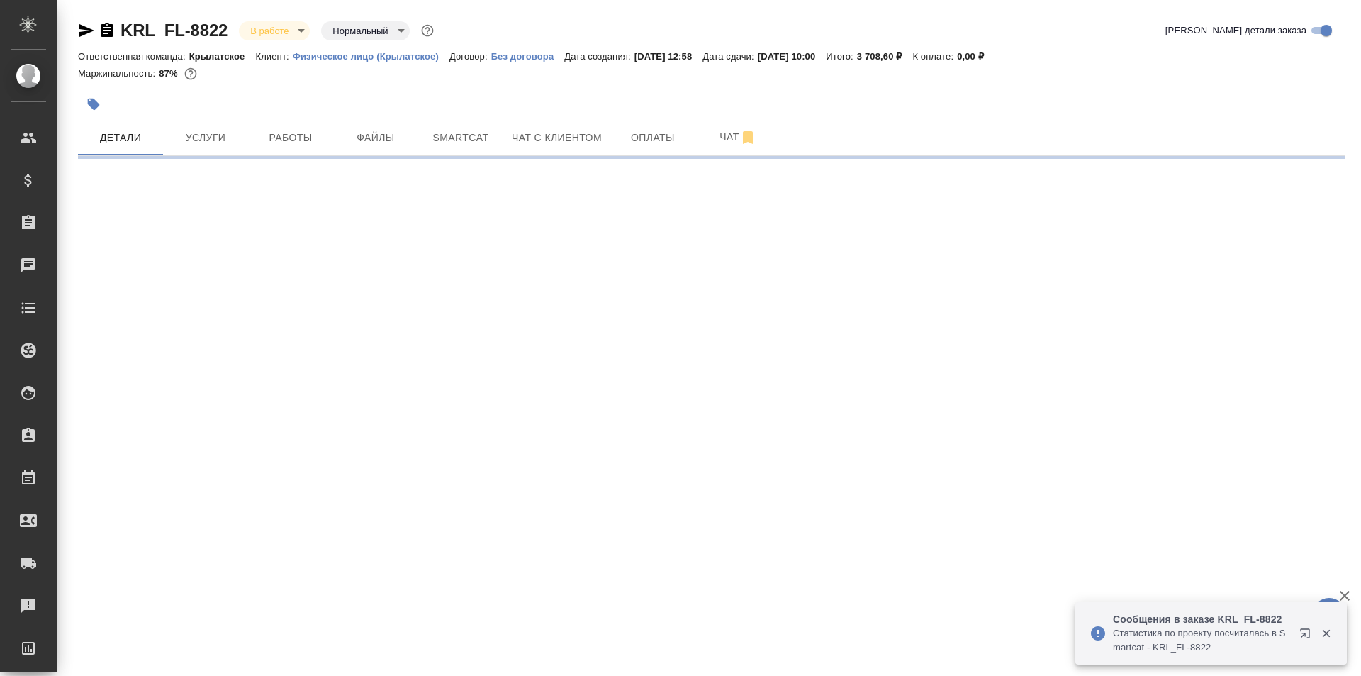
select select "RU"
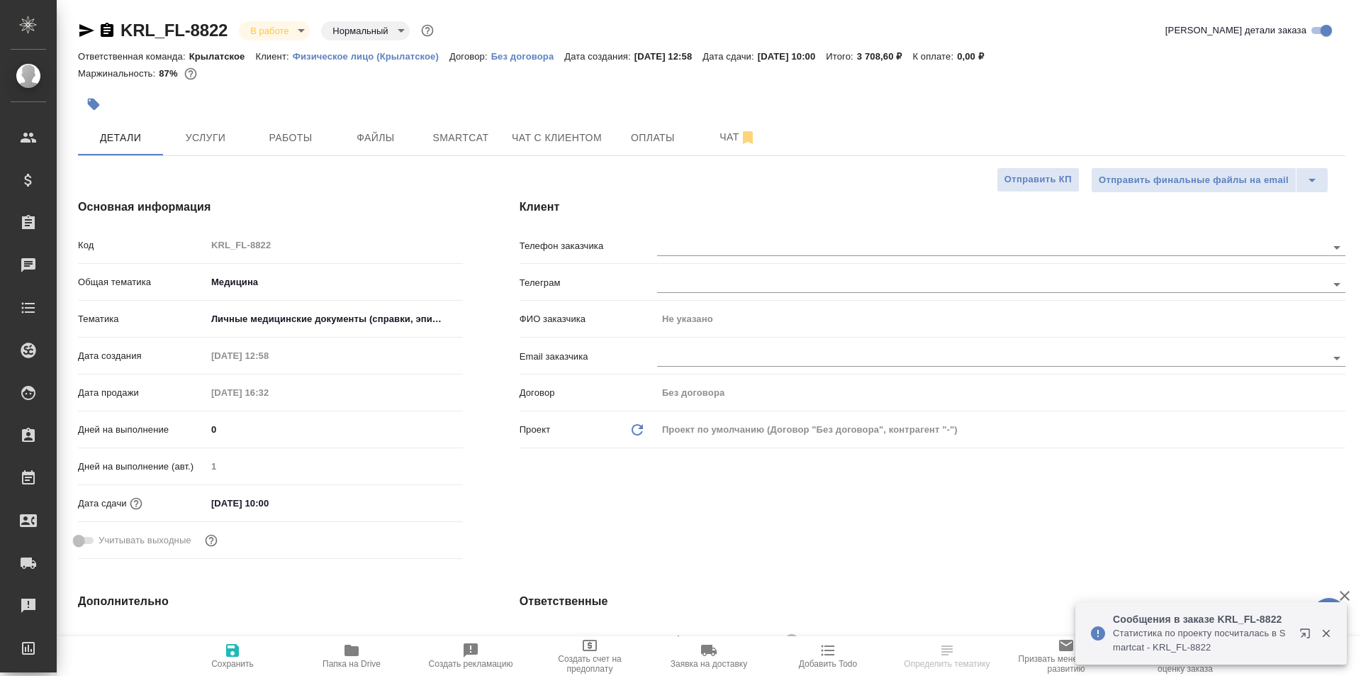
type textarea "x"
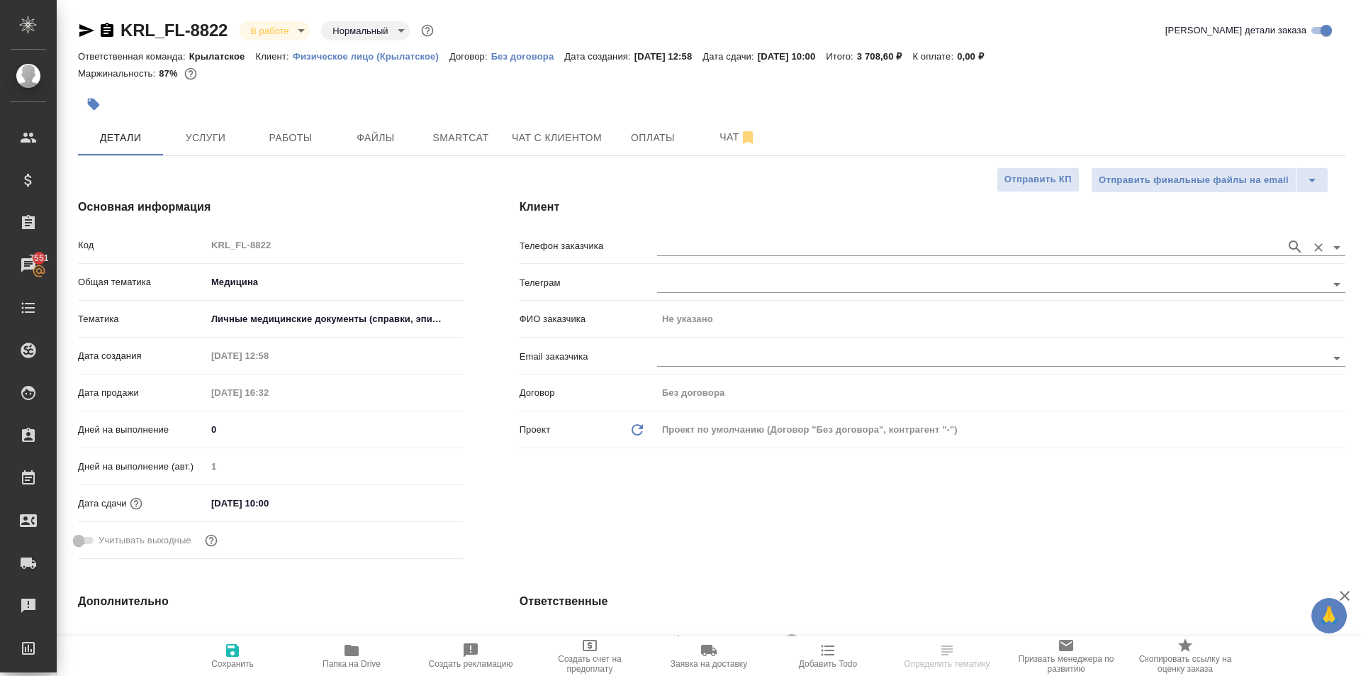
click at [858, 249] on input "text" at bounding box center [968, 246] width 622 height 17
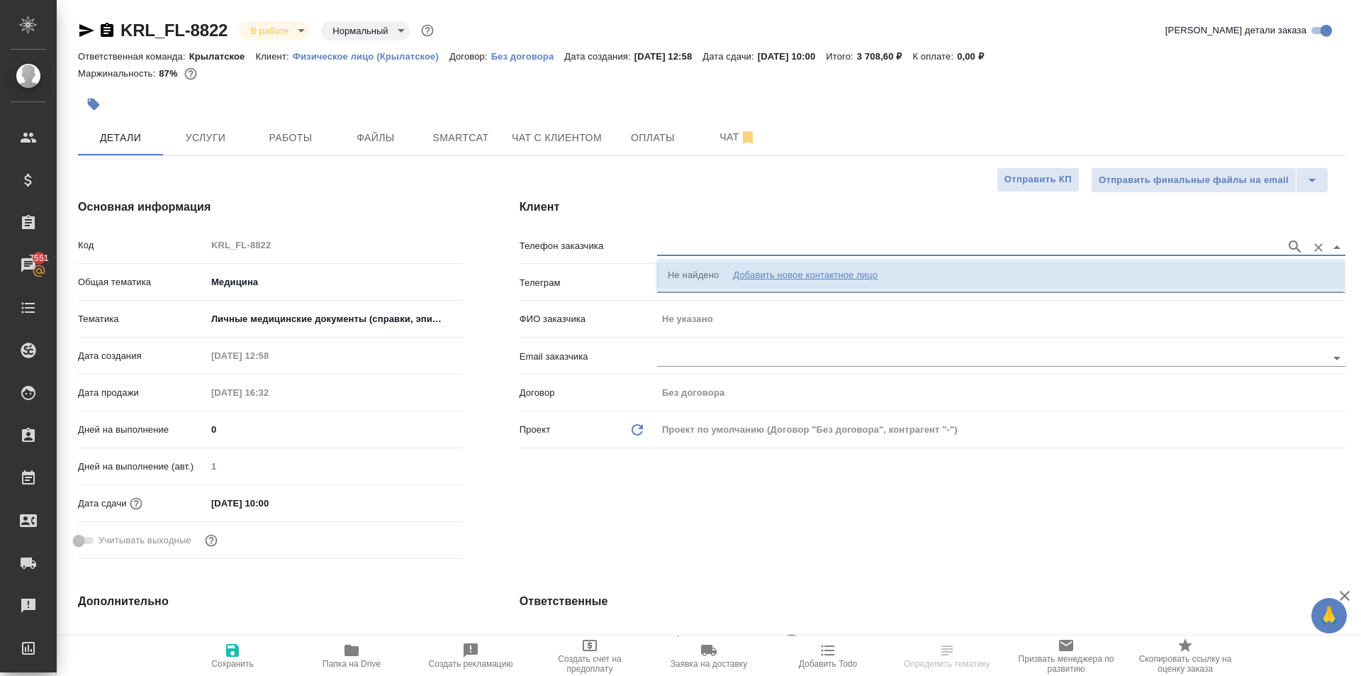
drag, startPoint x: 869, startPoint y: 263, endPoint x: 791, endPoint y: 257, distance: 78.2
click at [870, 264] on li "Не найдено Добавить новое контактное лицо" at bounding box center [1000, 275] width 688 height 26
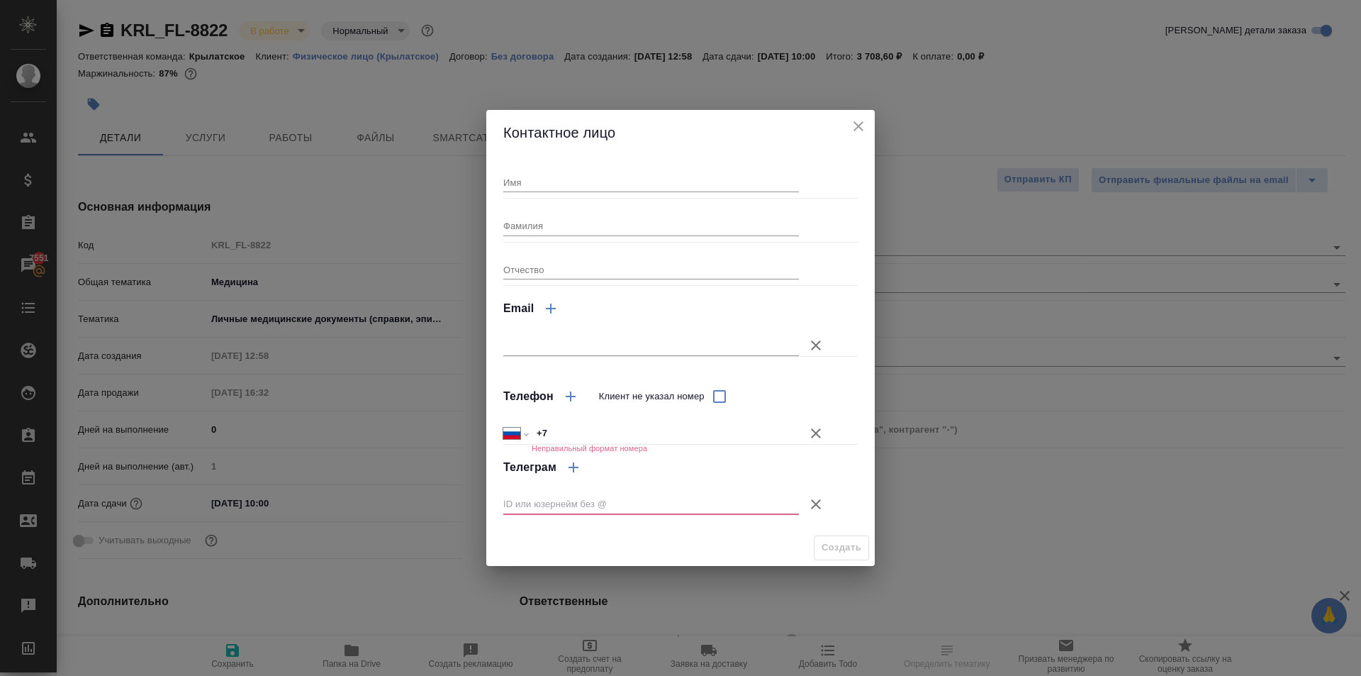
click at [559, 193] on div "Имя Фамилия Отчество Email Телефон Клиент не указал номер Международный [GEOGRA…" at bounding box center [680, 342] width 354 height 363
drag, startPoint x: 554, startPoint y: 182, endPoint x: 554, endPoint y: 175, distance: 7.1
click at [554, 182] on input "Имя" at bounding box center [651, 182] width 296 height 20
type input "Р"
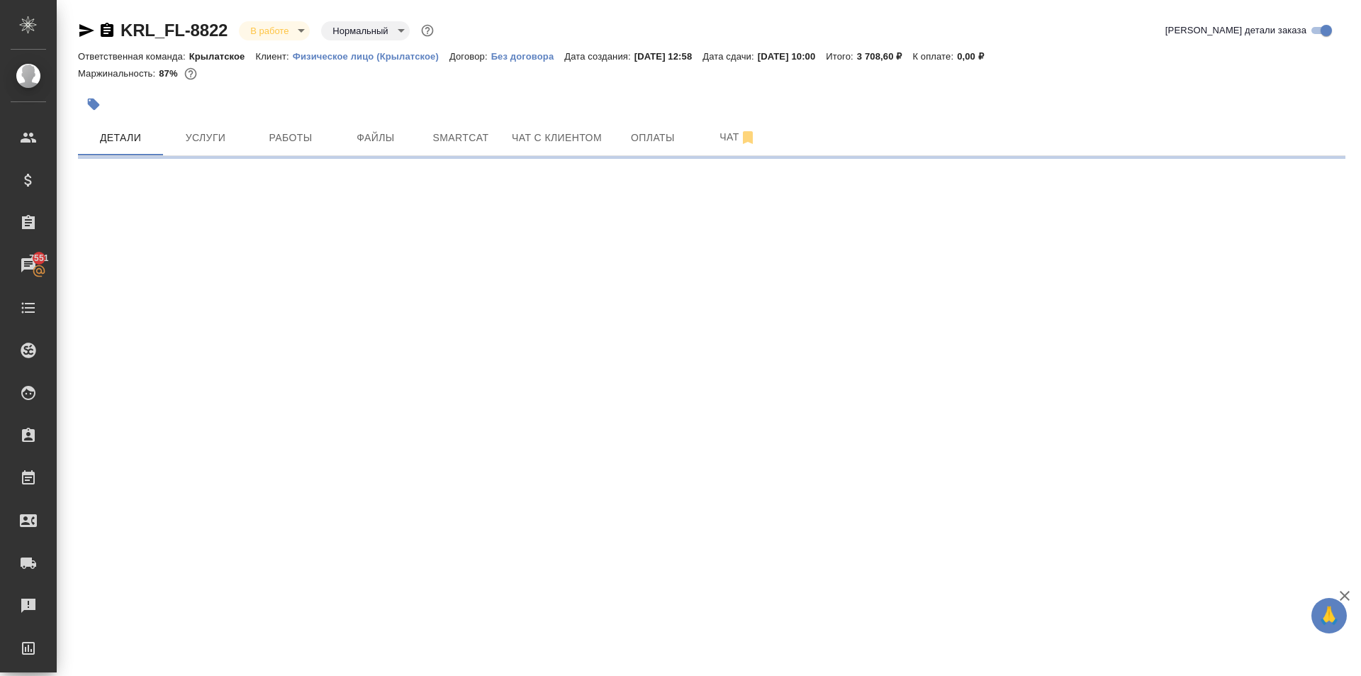
select select "RU"
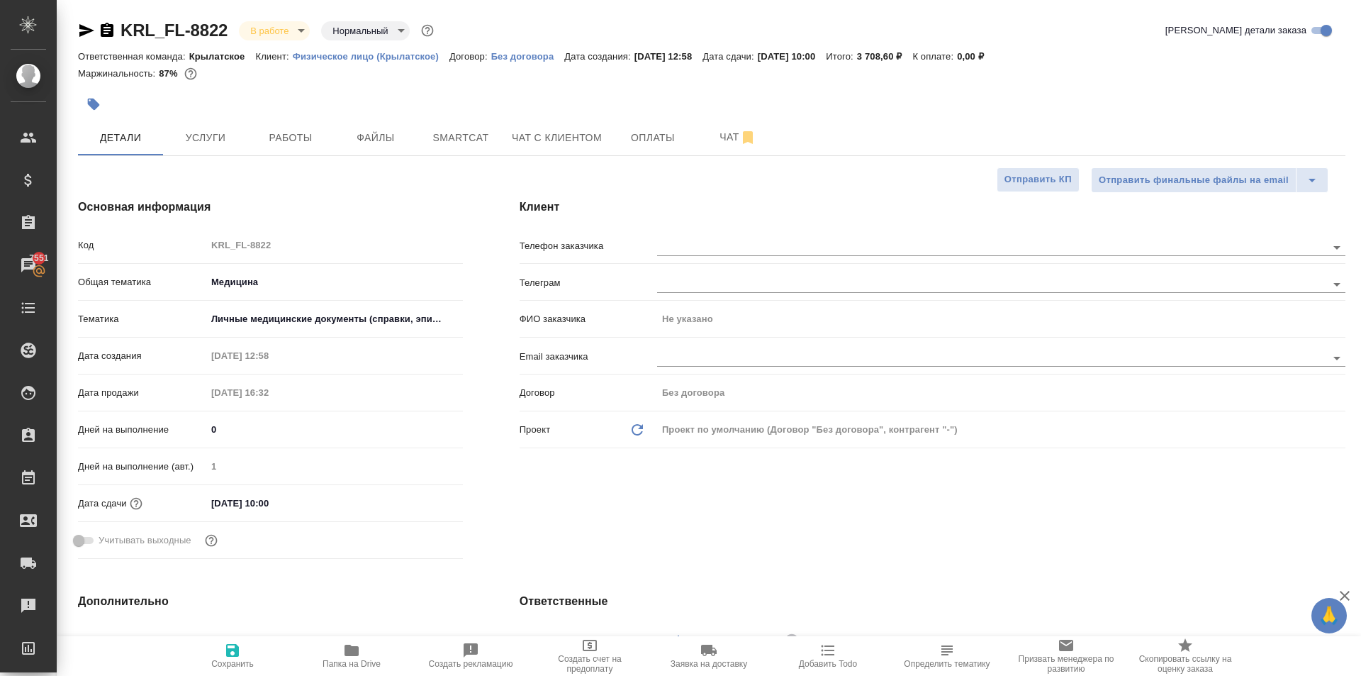
type textarea "x"
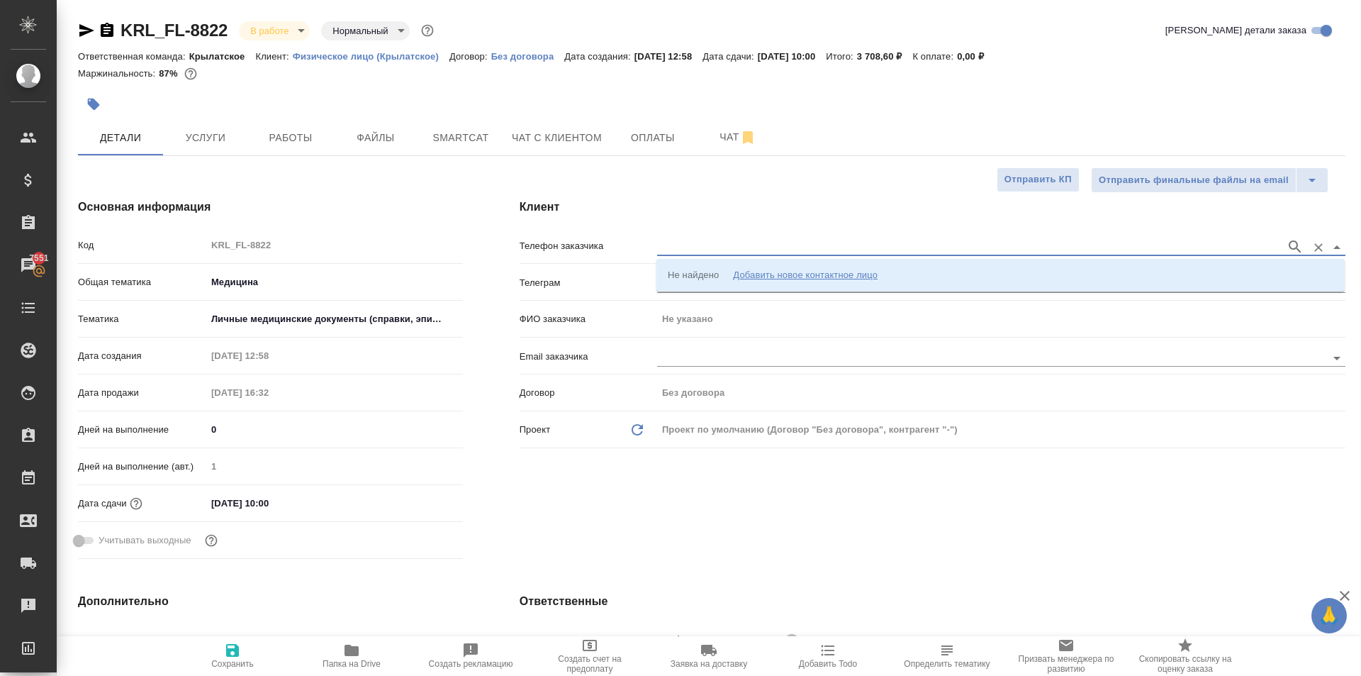
click at [803, 255] on input "text" at bounding box center [968, 246] width 622 height 17
click at [814, 267] on li "Не найдено Добавить новое контактное лицо" at bounding box center [1000, 275] width 688 height 26
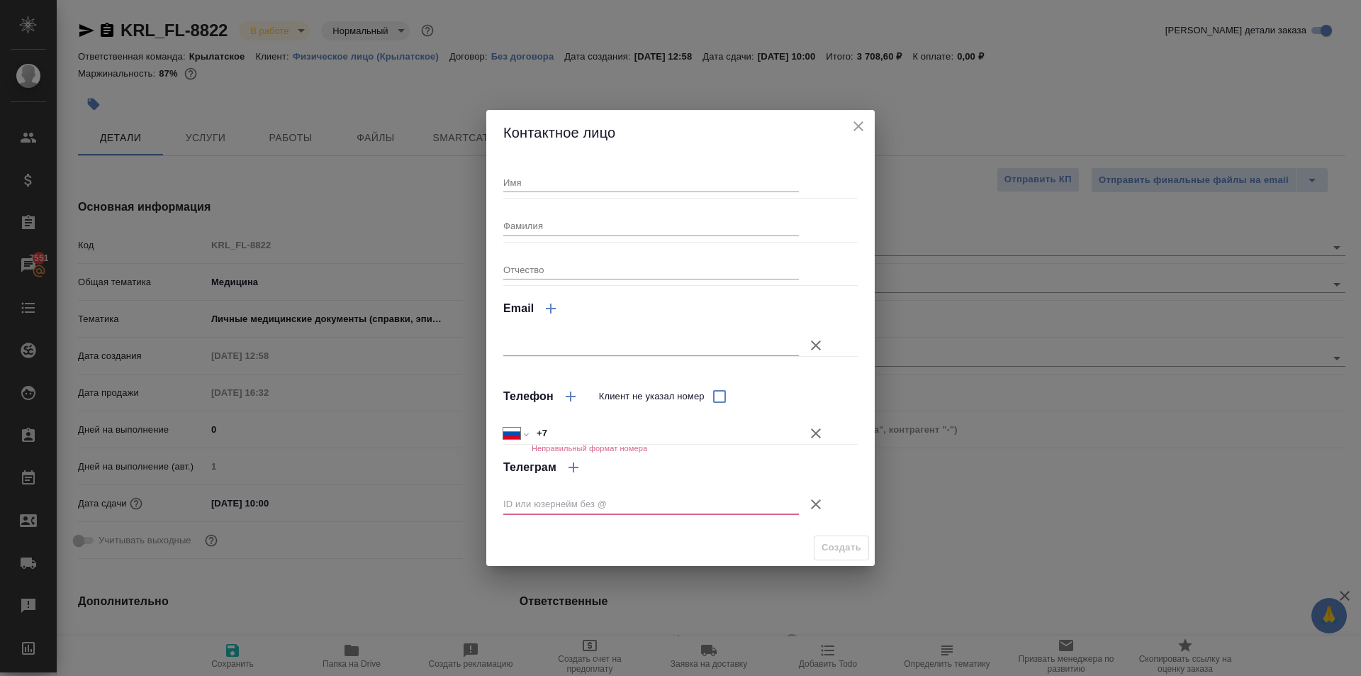
click at [513, 189] on input "Имя" at bounding box center [651, 182] width 296 height 20
type input "Руслан"
click at [814, 434] on icon "button" at bounding box center [815, 433] width 17 height 17
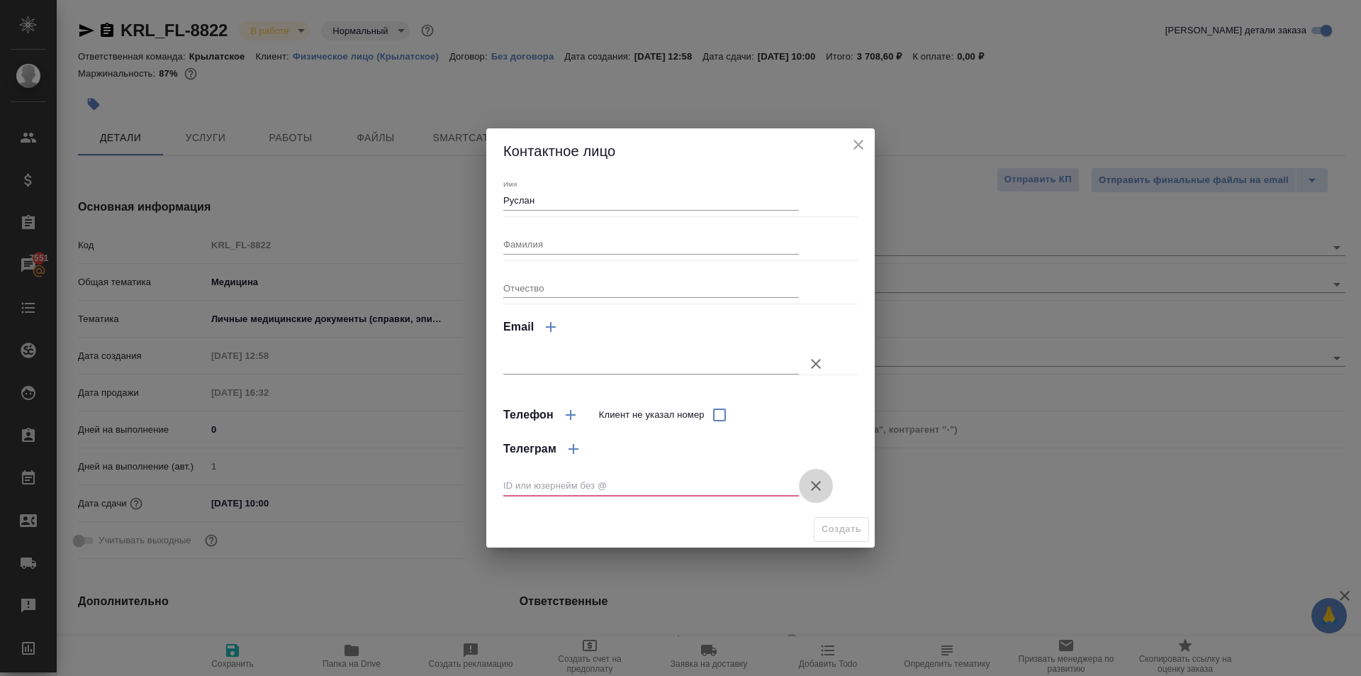
click at [815, 484] on icon "button" at bounding box center [816, 486] width 10 height 10
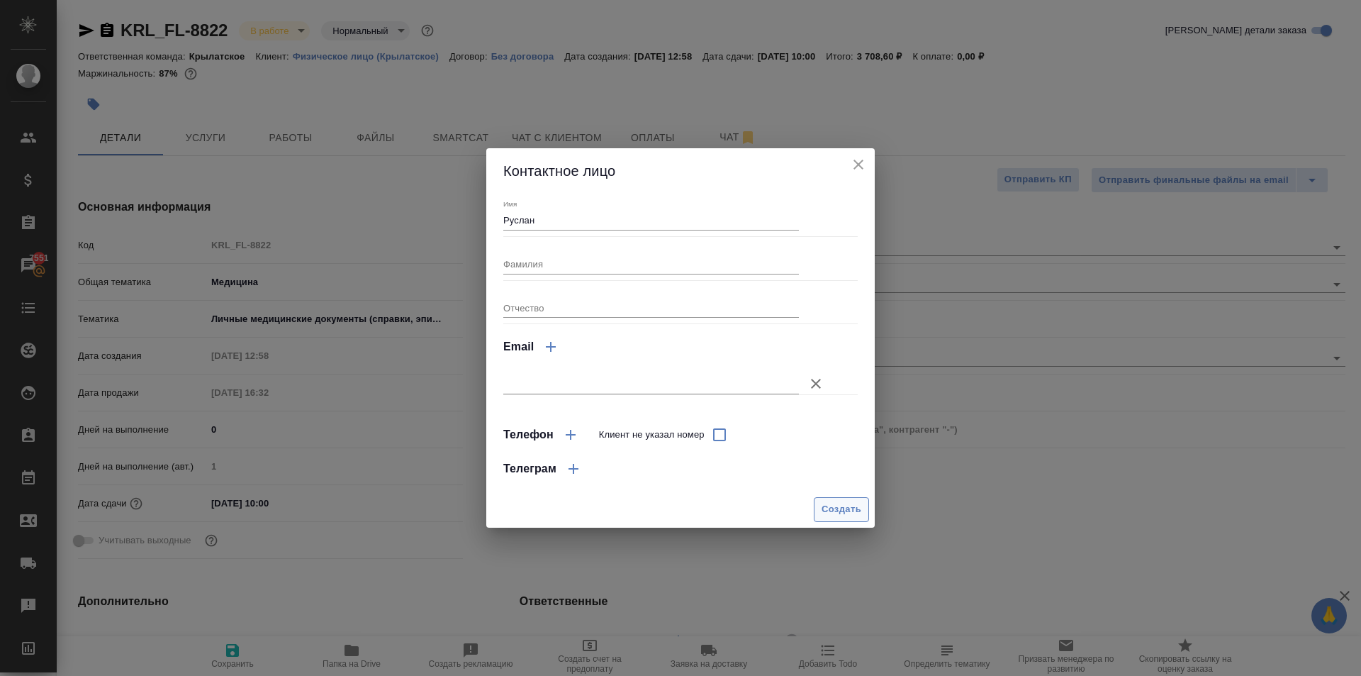
click at [836, 514] on span "Создать" at bounding box center [842, 509] width 40 height 16
type input "Руслан"
type textarea "x"
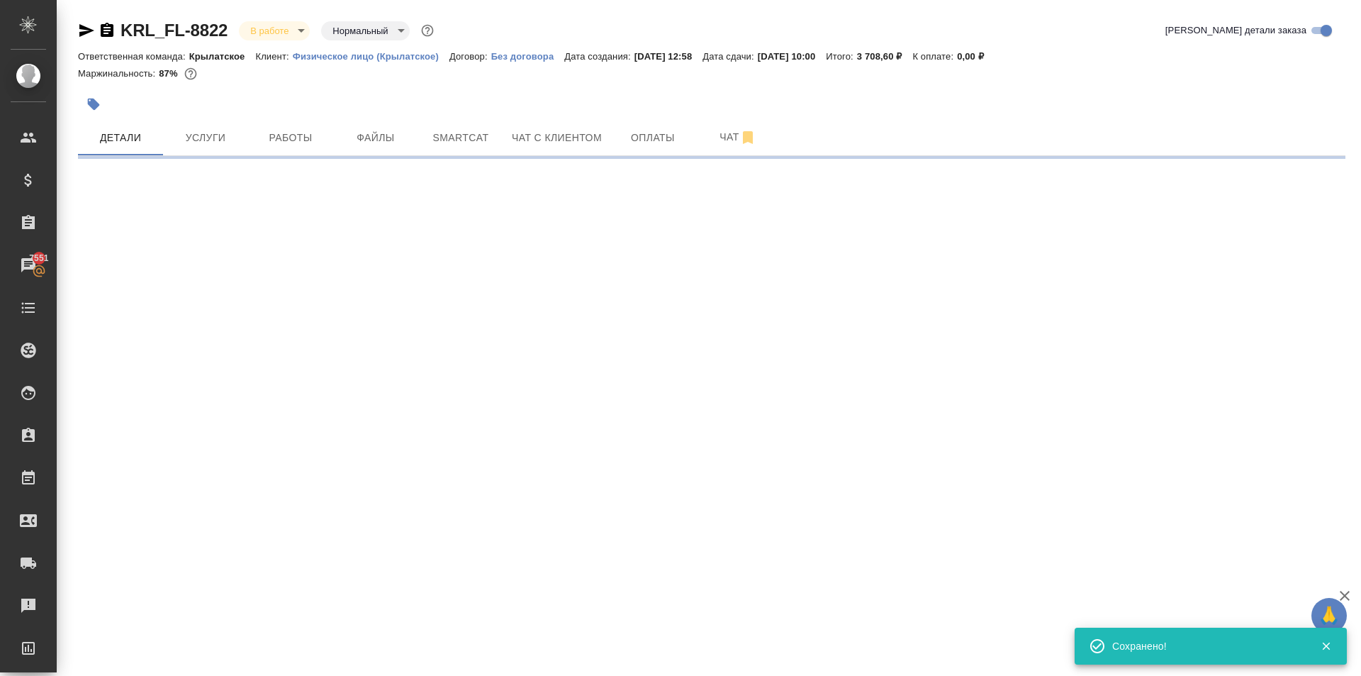
type input "holyTrinity"
select select "RU"
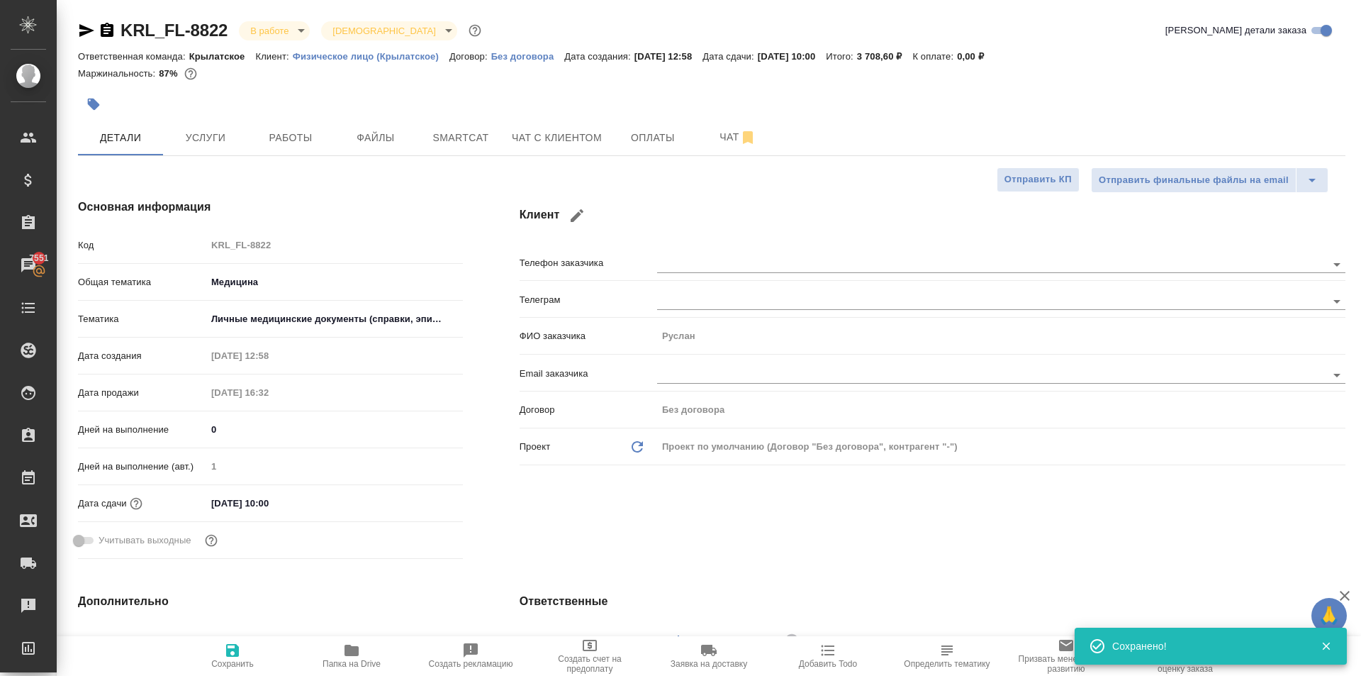
type textarea "x"
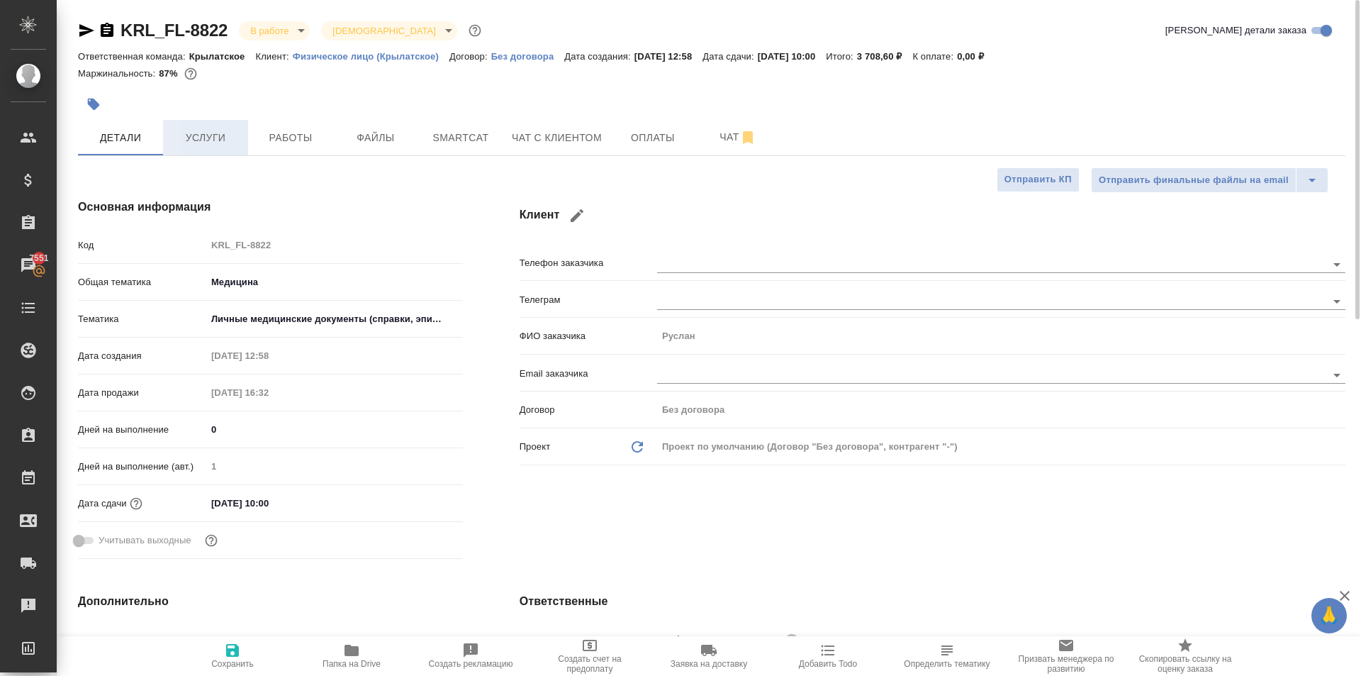
click at [191, 139] on span "Услуги" at bounding box center [206, 138] width 68 height 18
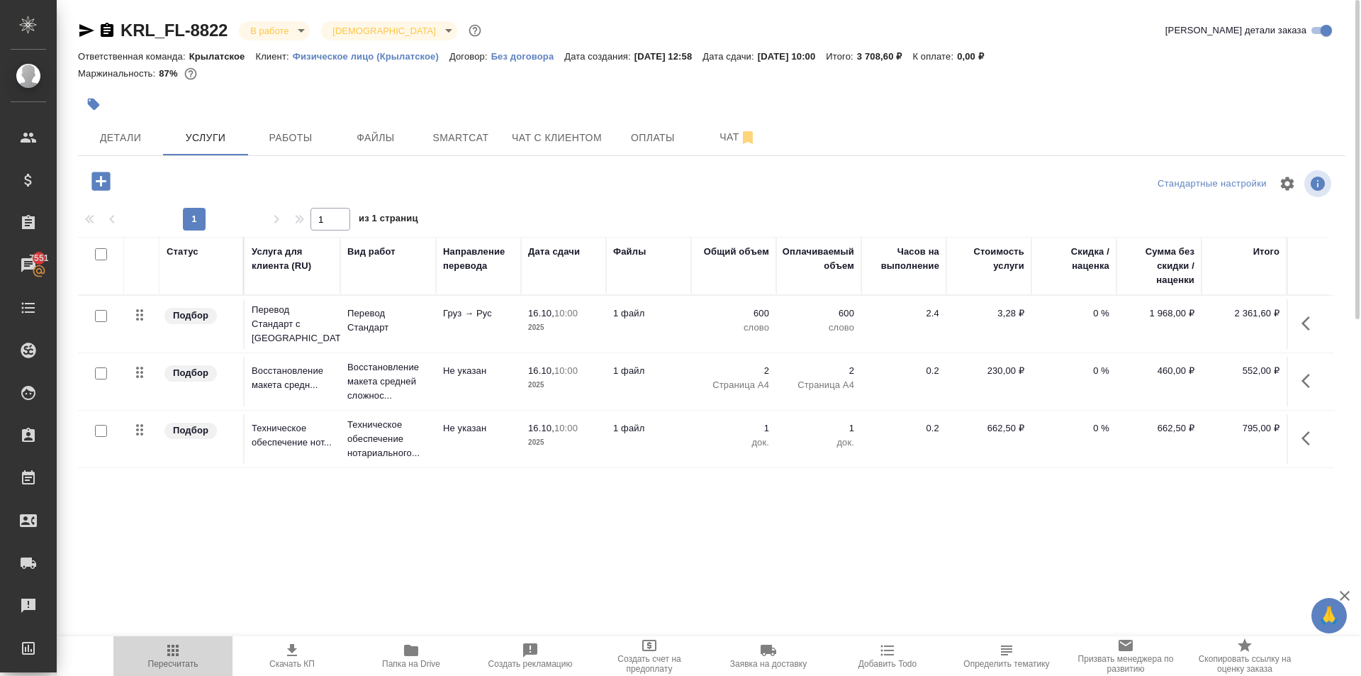
click at [169, 639] on button "Пересчитать" at bounding box center [172, 656] width 119 height 40
click at [303, 138] on span "Работы" at bounding box center [291, 138] width 68 height 18
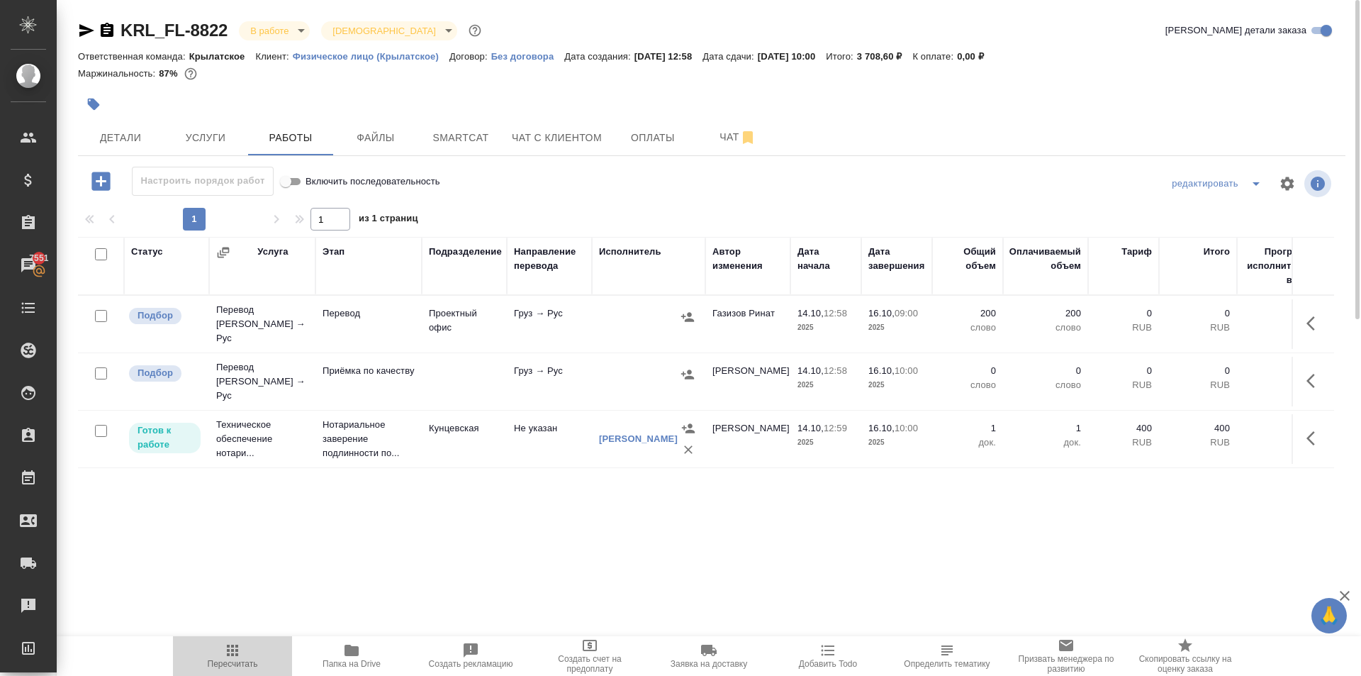
click at [196, 645] on span "Пересчитать" at bounding box center [232, 655] width 102 height 27
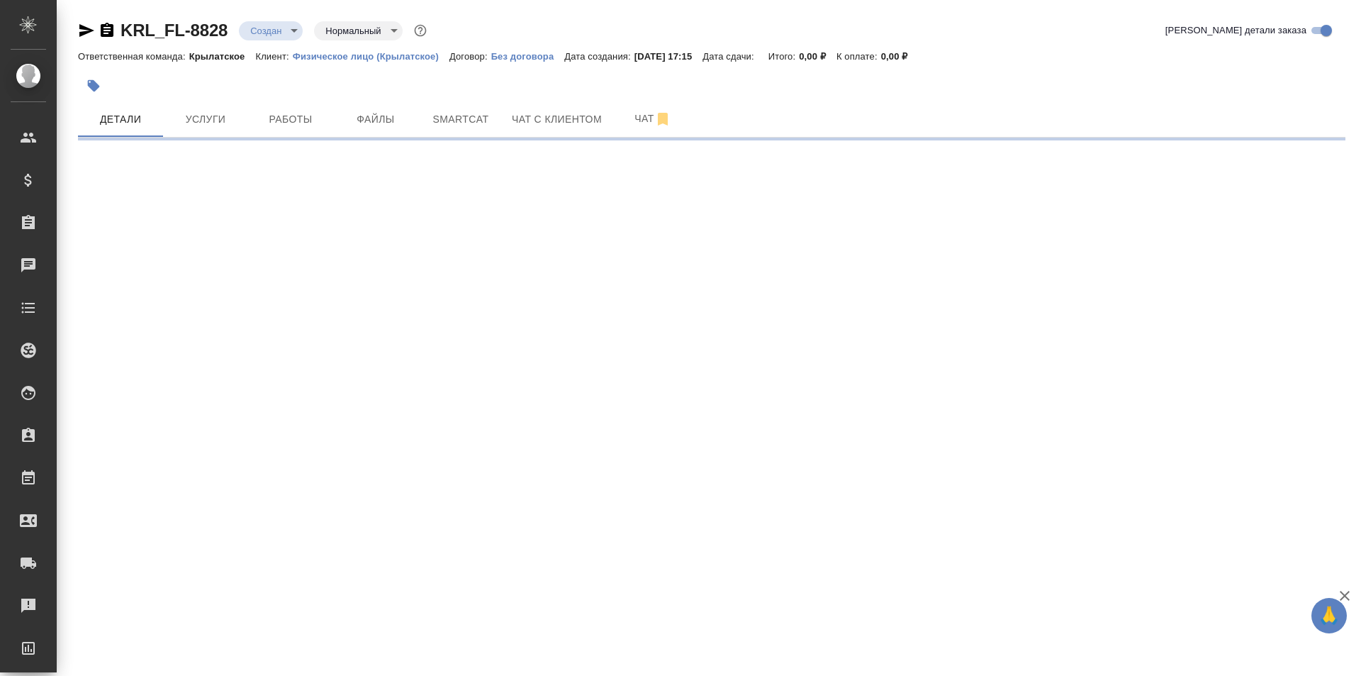
select select "RU"
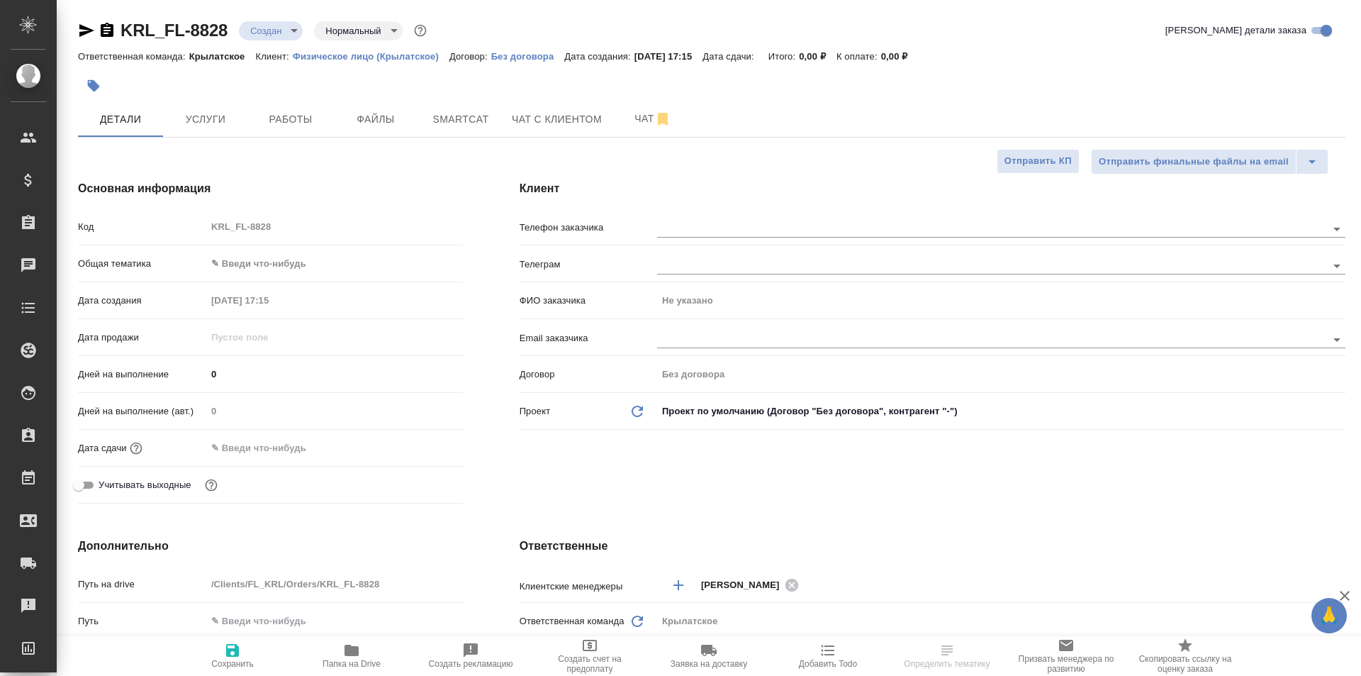
type textarea "x"
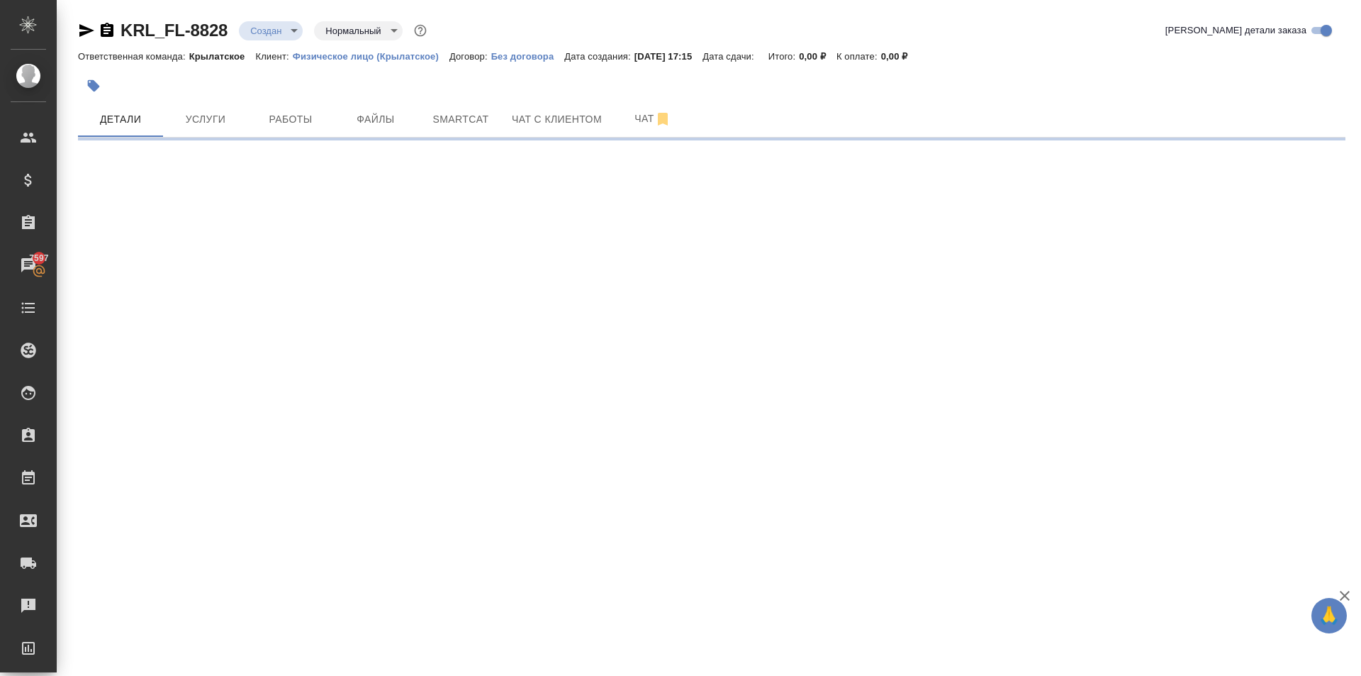
select select "RU"
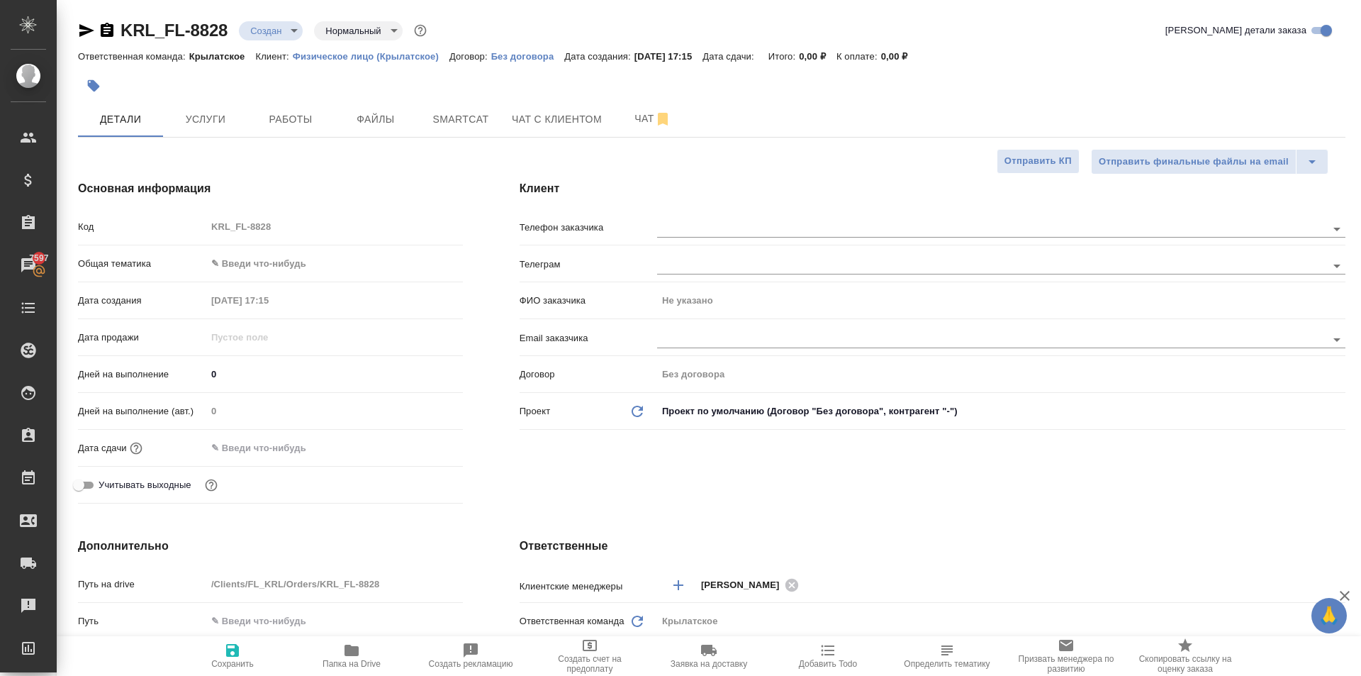
type textarea "x"
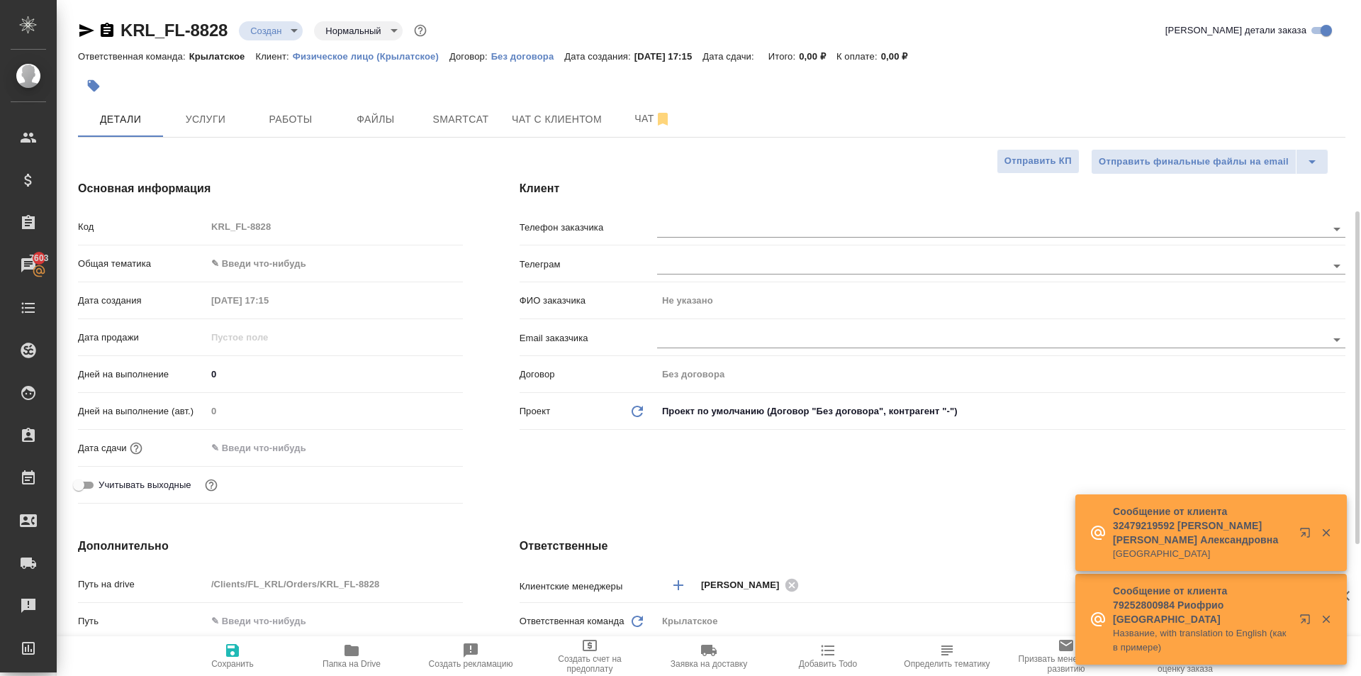
scroll to position [354, 0]
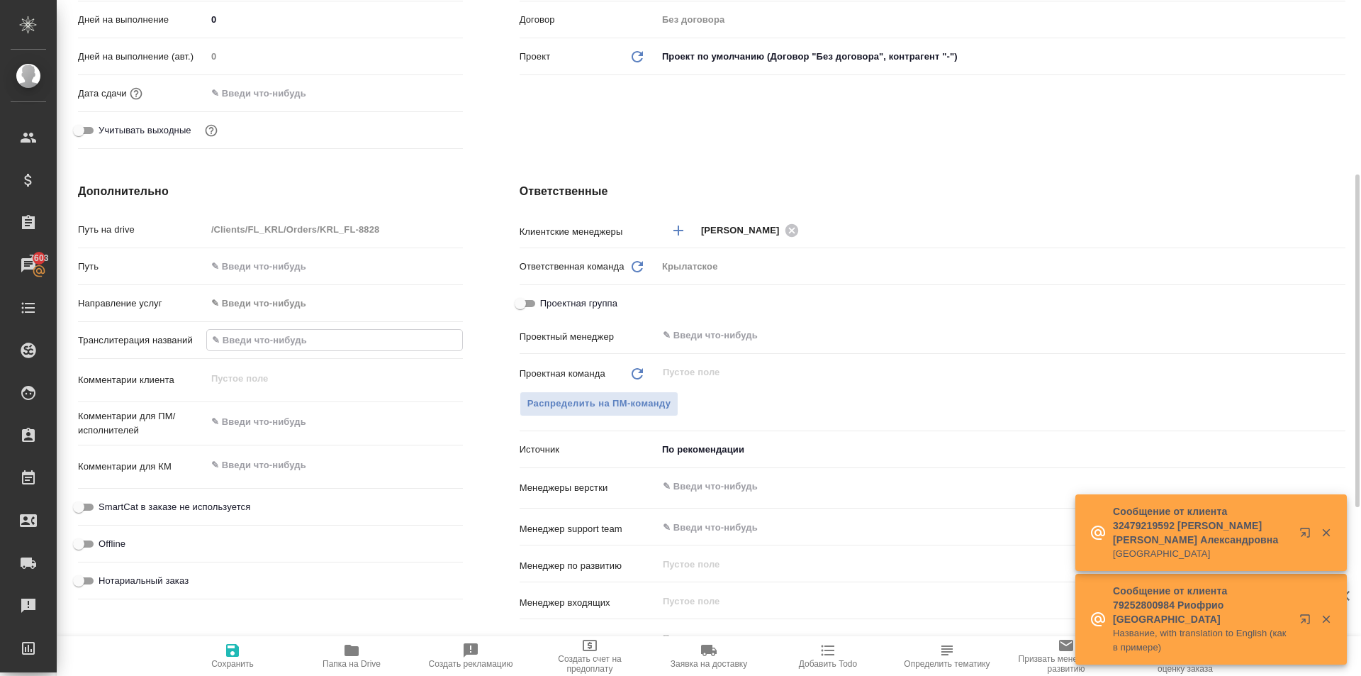
click at [284, 345] on input "text" at bounding box center [334, 340] width 255 height 21
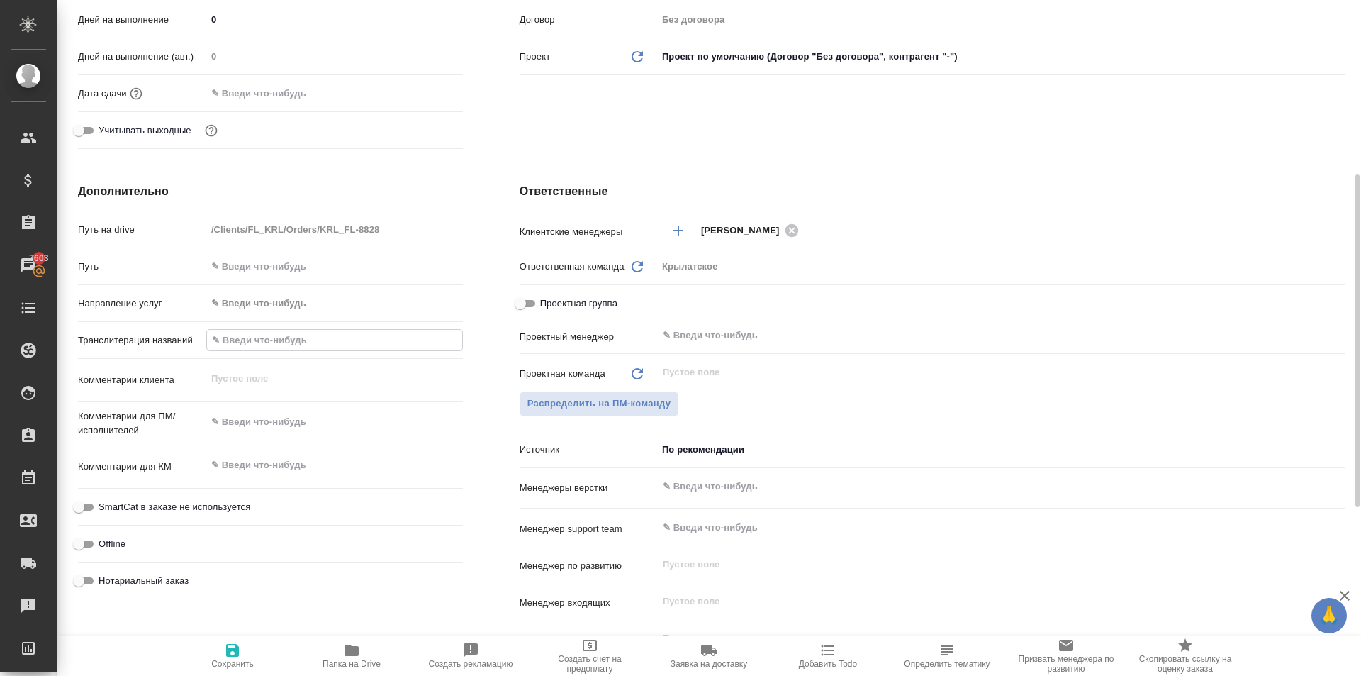
type input "С"
type textarea "x"
type input "СА"
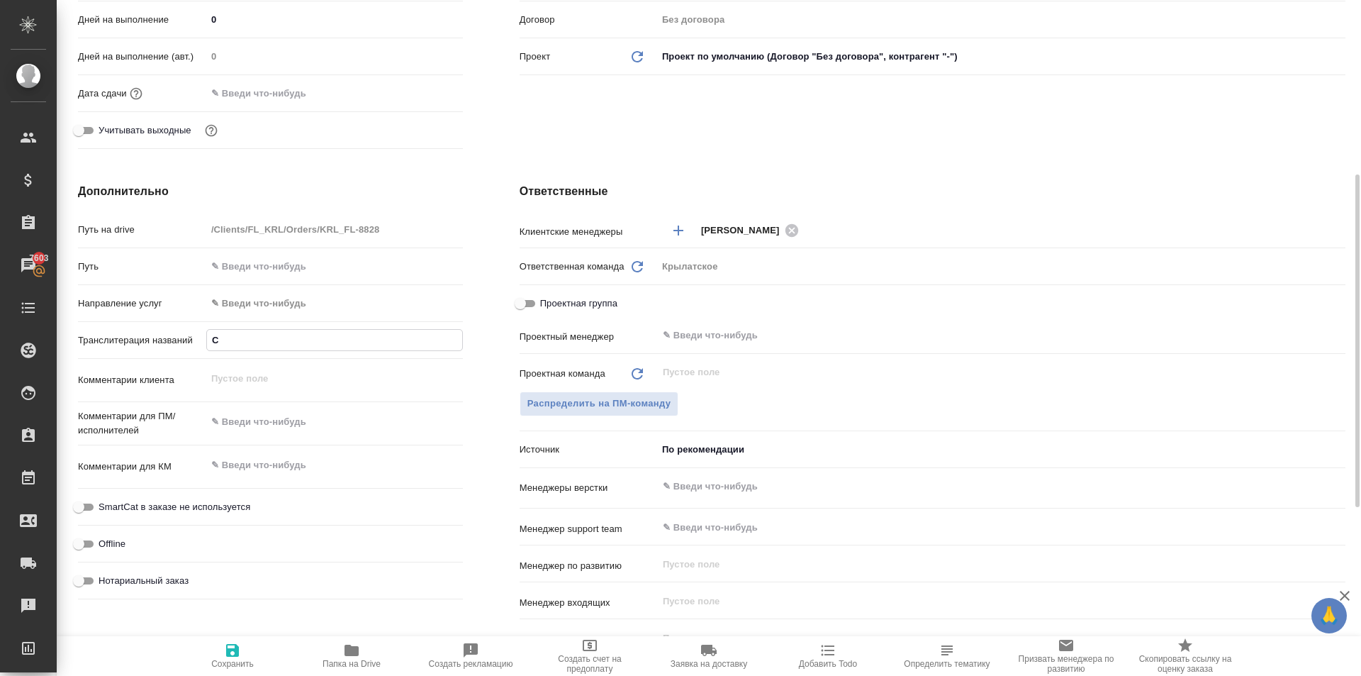
type textarea "x"
type input "САР"
type textarea "x"
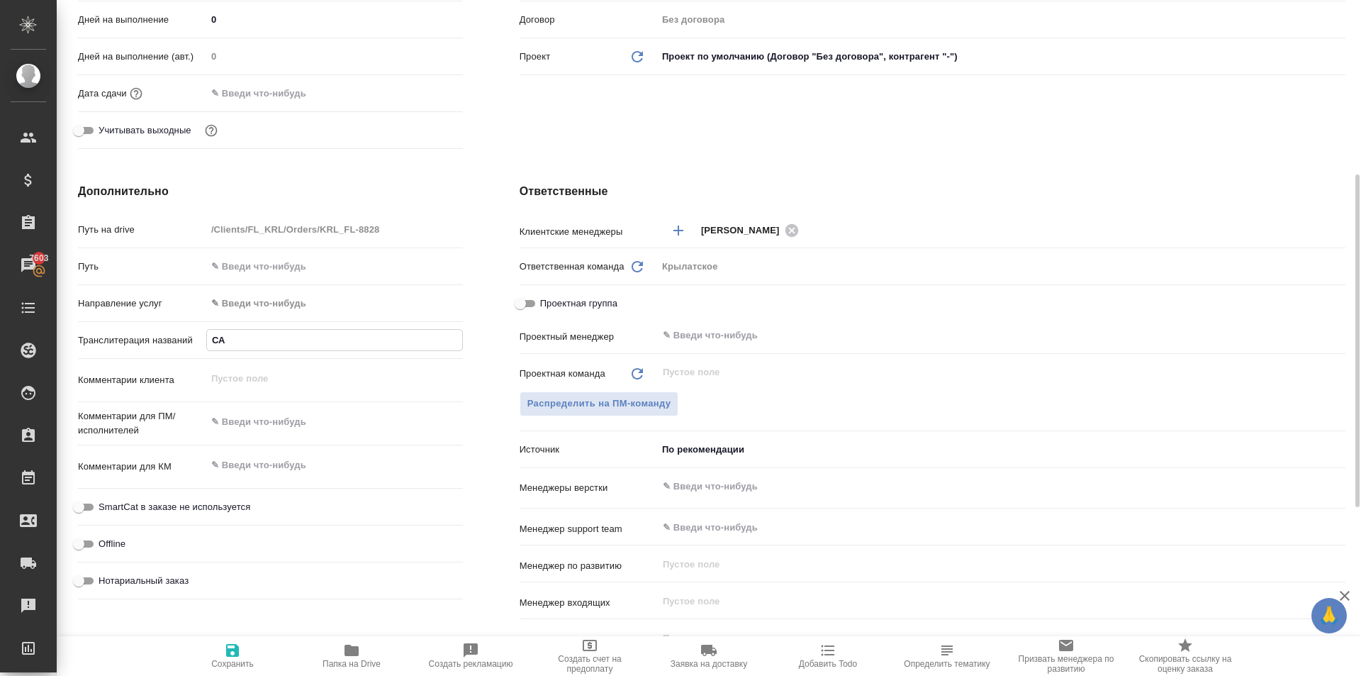
type textarea "x"
type input "САРИ"
type textarea "x"
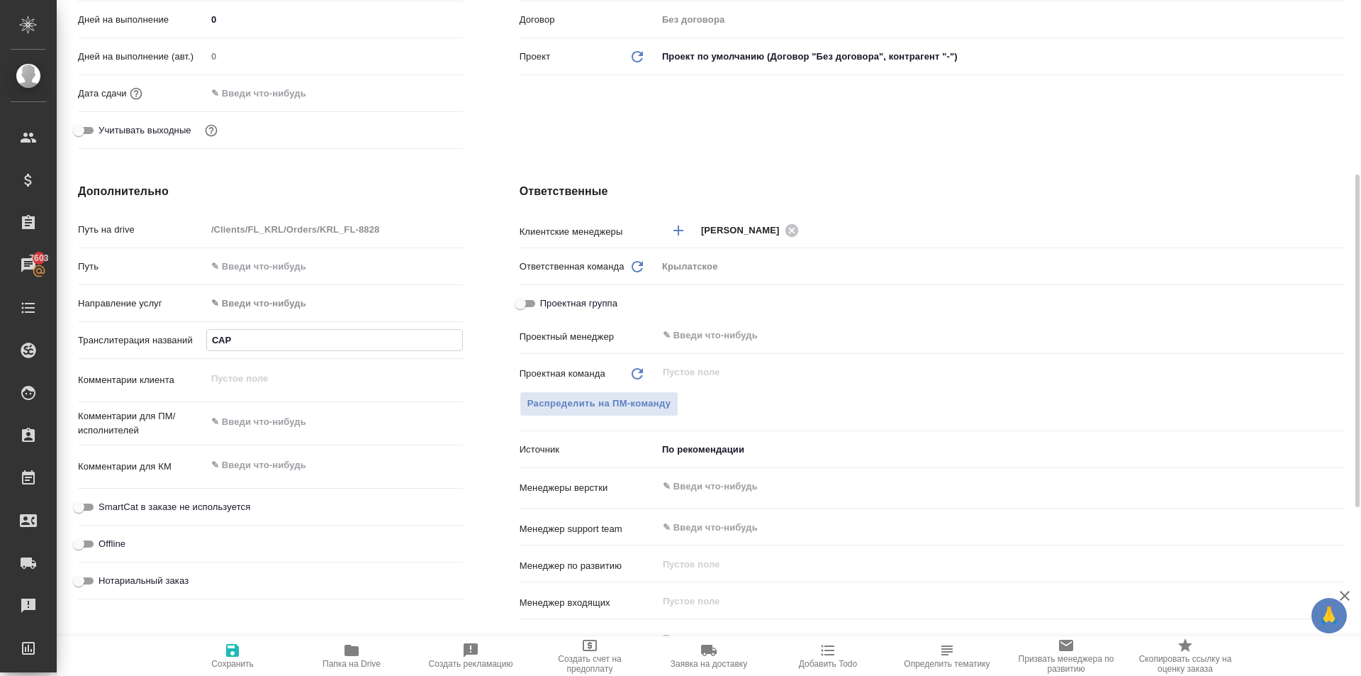
type textarea "x"
type input "САРИБ"
type textarea "x"
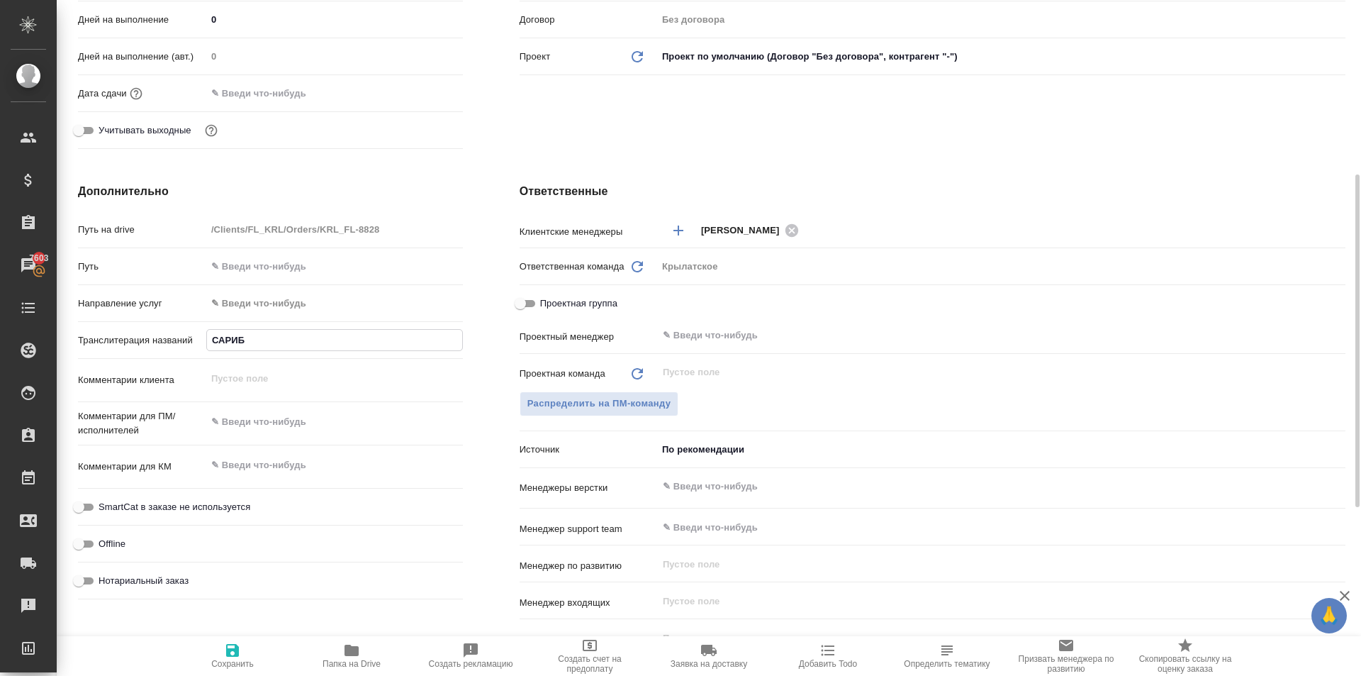
type input "САРИБЕ"
type textarea "x"
type input "САРИБЕК"
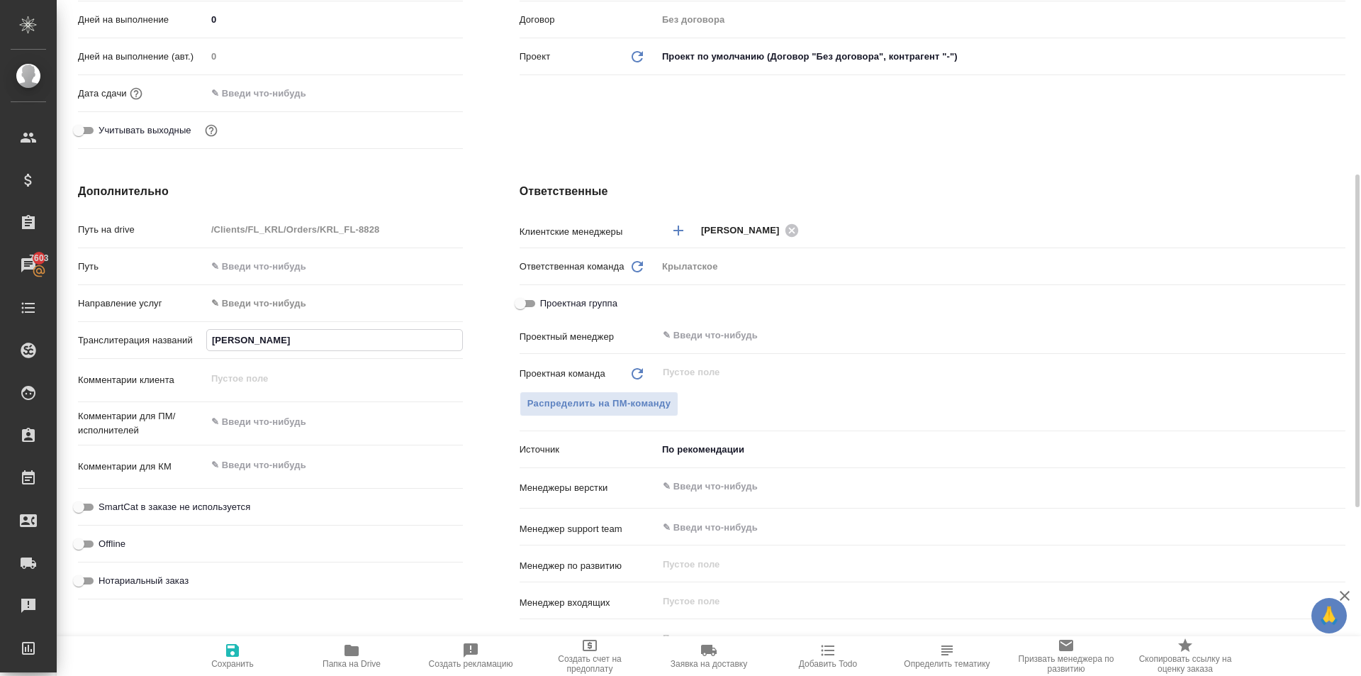
type textarea "x"
type input "САРИБЕКЯ"
type textarea "x"
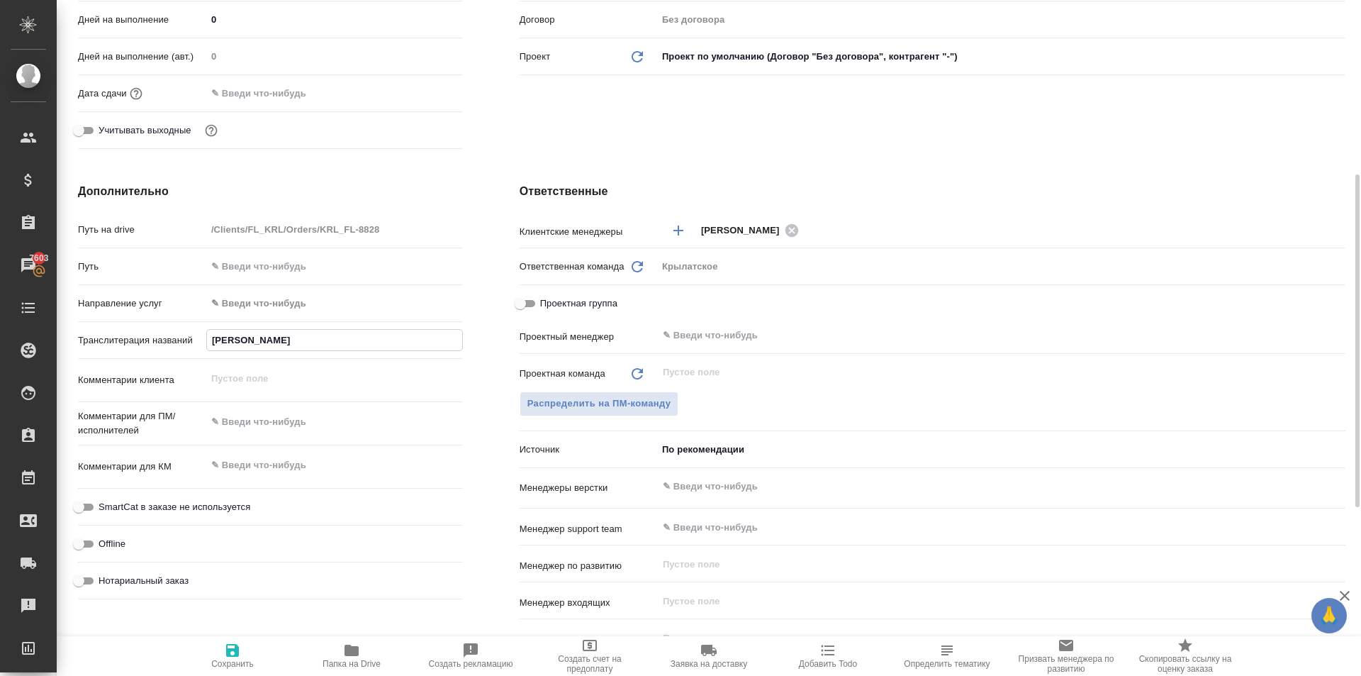
type textarea "x"
type input "САРИБЕК"
type textarea "x"
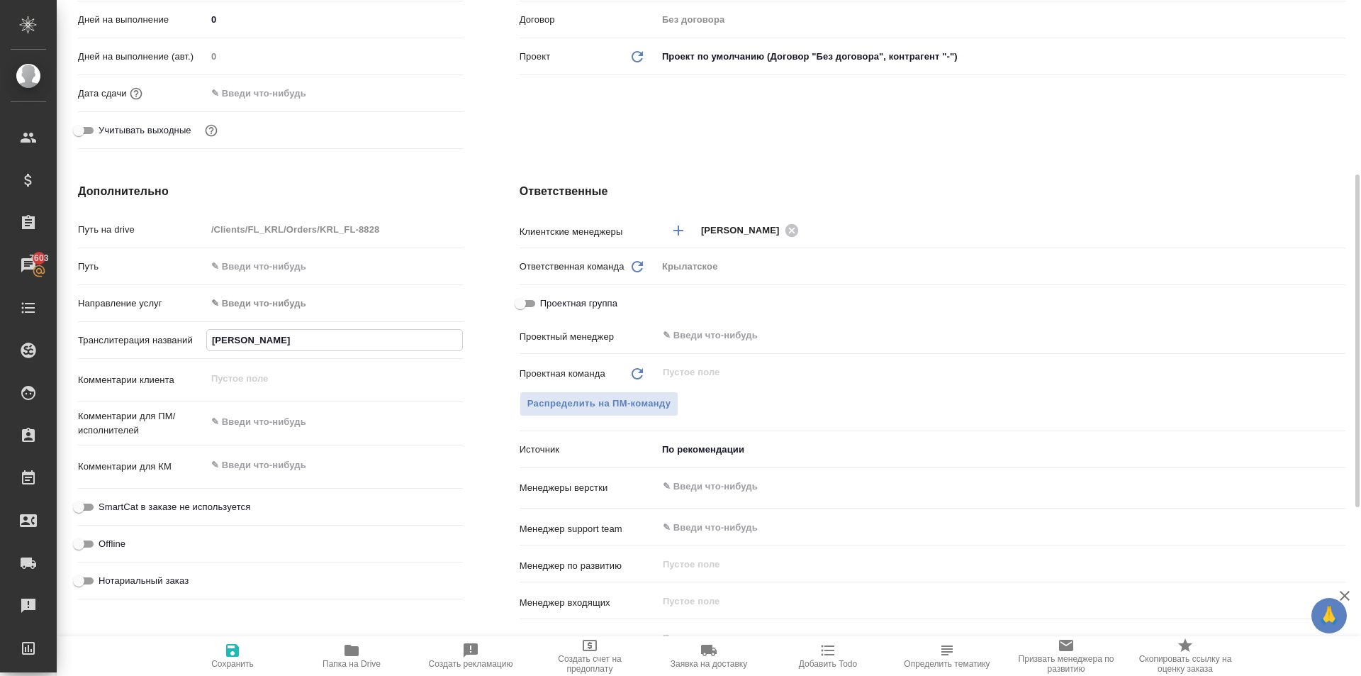
type textarea "x"
type input "САРИБЕКЯ"
type textarea "x"
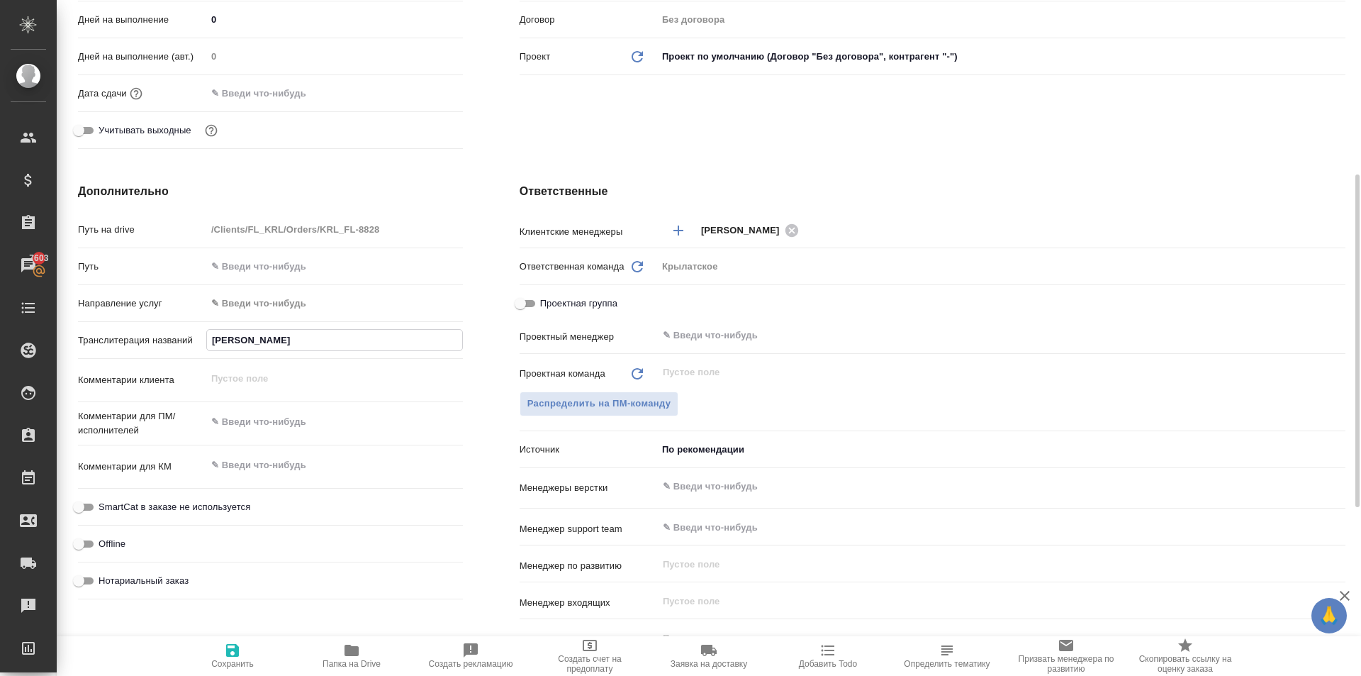
type input "САРИБЕКЯН"
type textarea "x"
type input "САРИБЕКЯН"
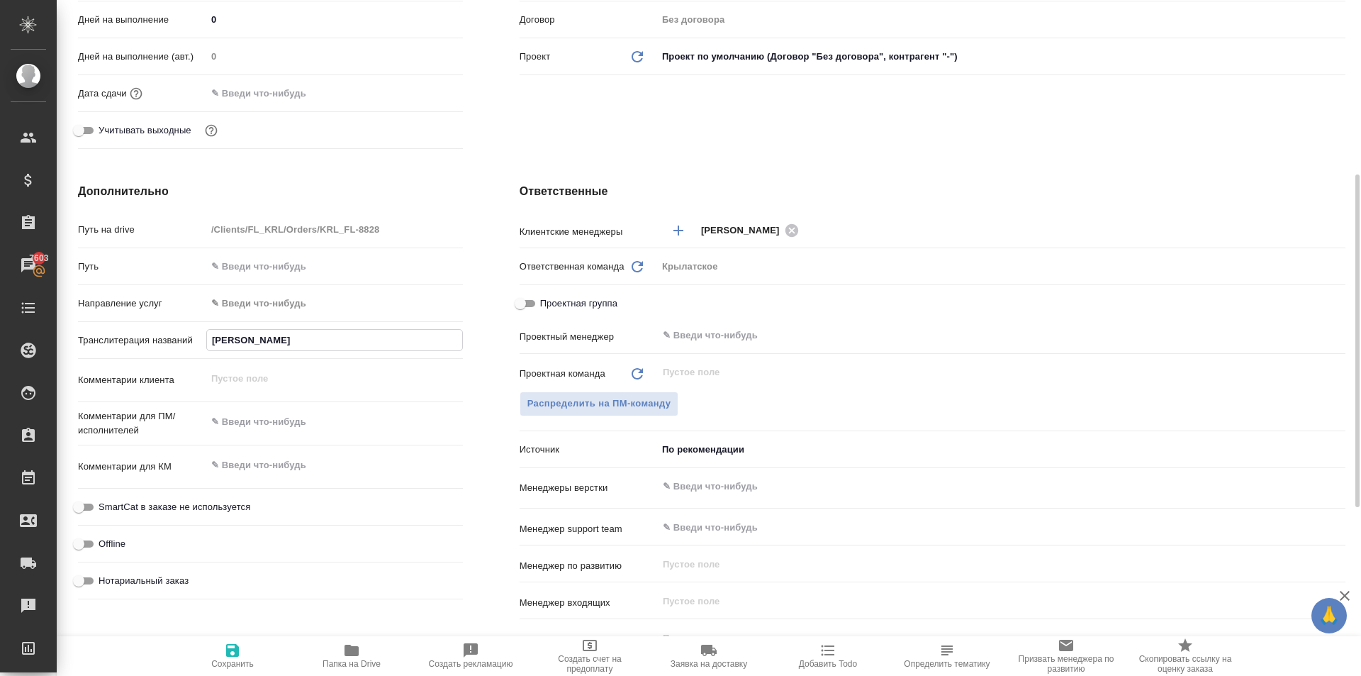
type textarea "x"
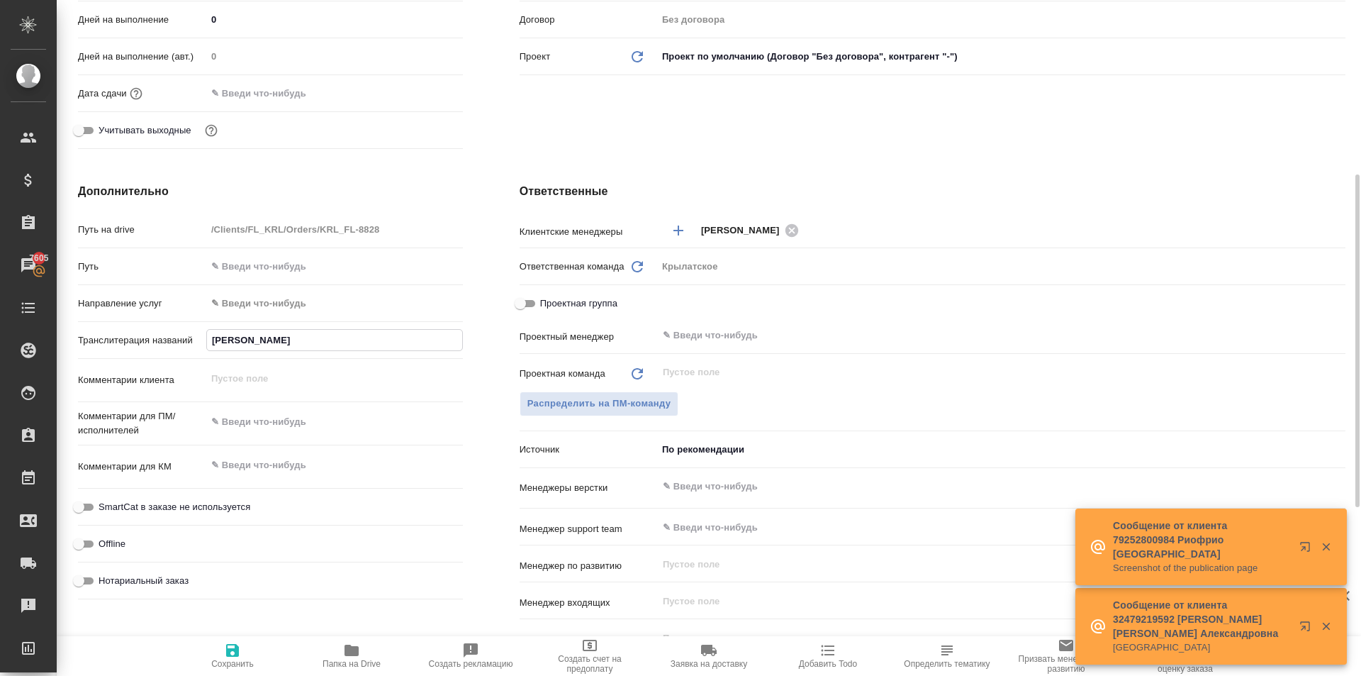
type input "САРИБЕКЯН А"
type textarea "x"
type input "САРИБЕКЯН АС"
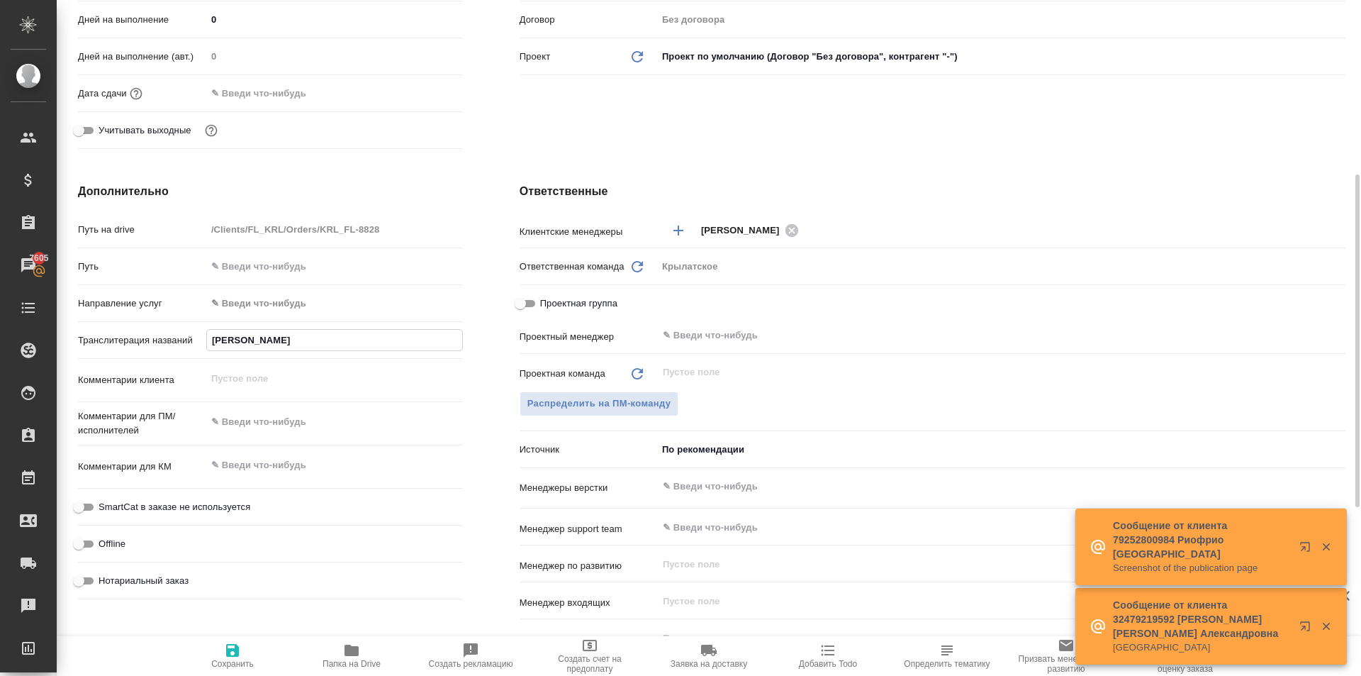
type textarea "x"
type input "САРИБЕКЯН АСМ"
type textarea "x"
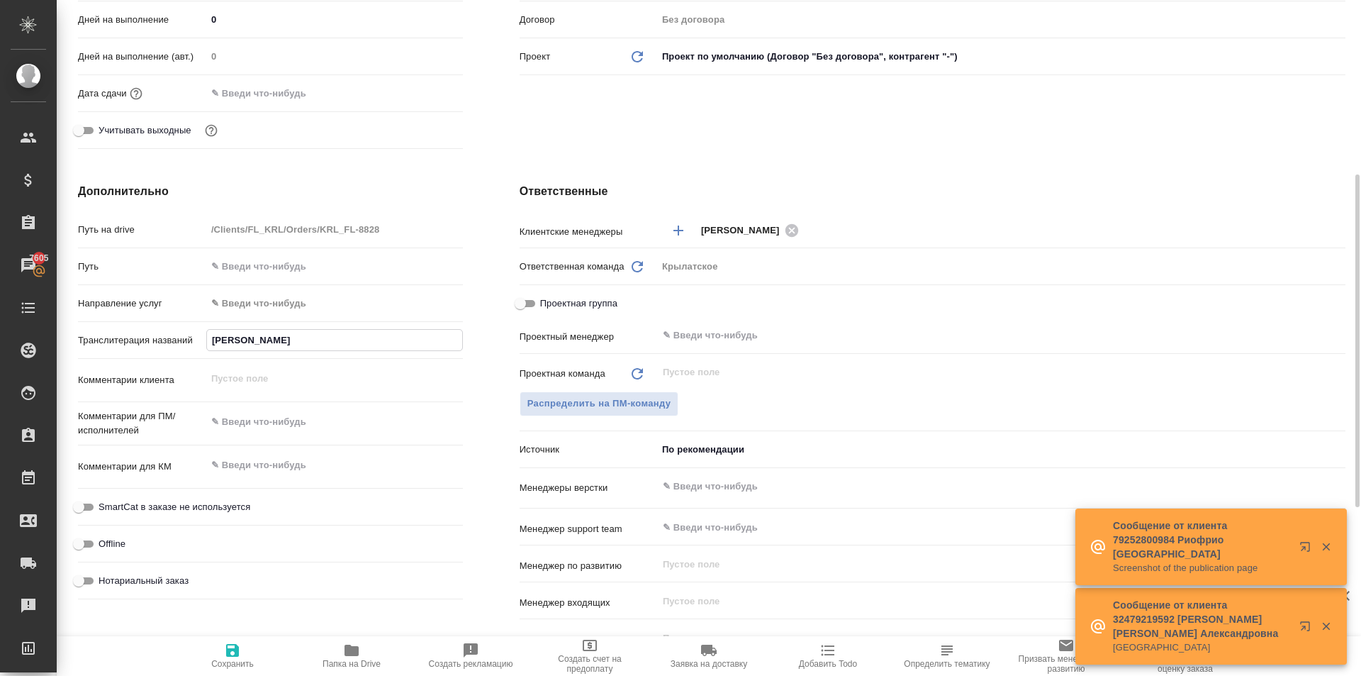
type textarea "x"
type input "САРИБЕКЯН АСМИ"
type textarea "x"
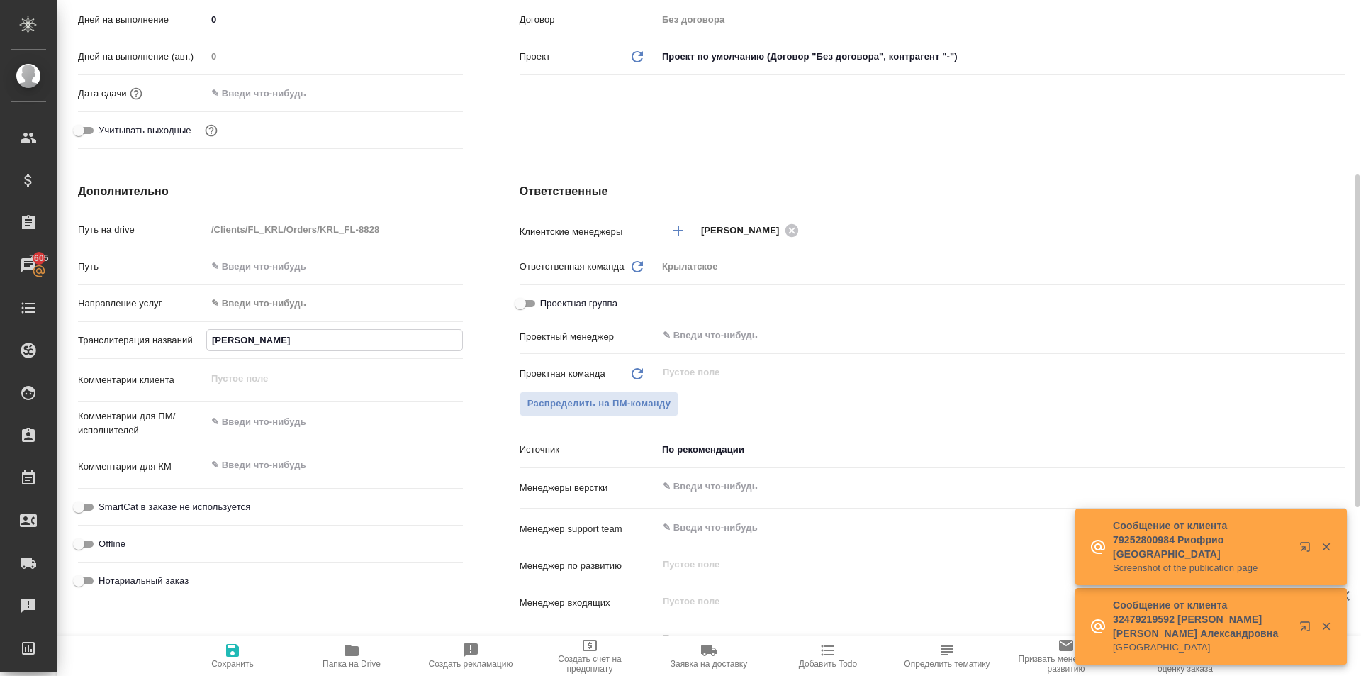
type textarea "x"
type input "САРИБЕКЯН АСМИК"
type textarea "x"
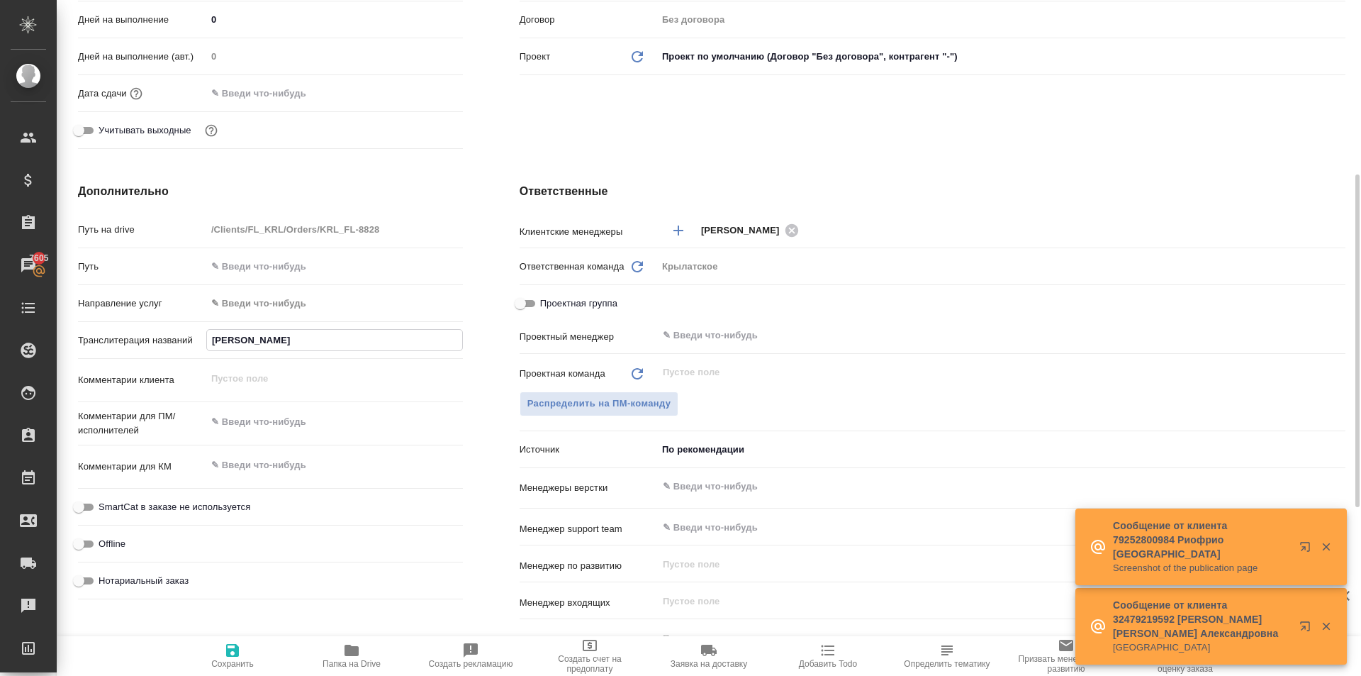
type input "САРИБЕКЯН АСМИК"
type textarea "x"
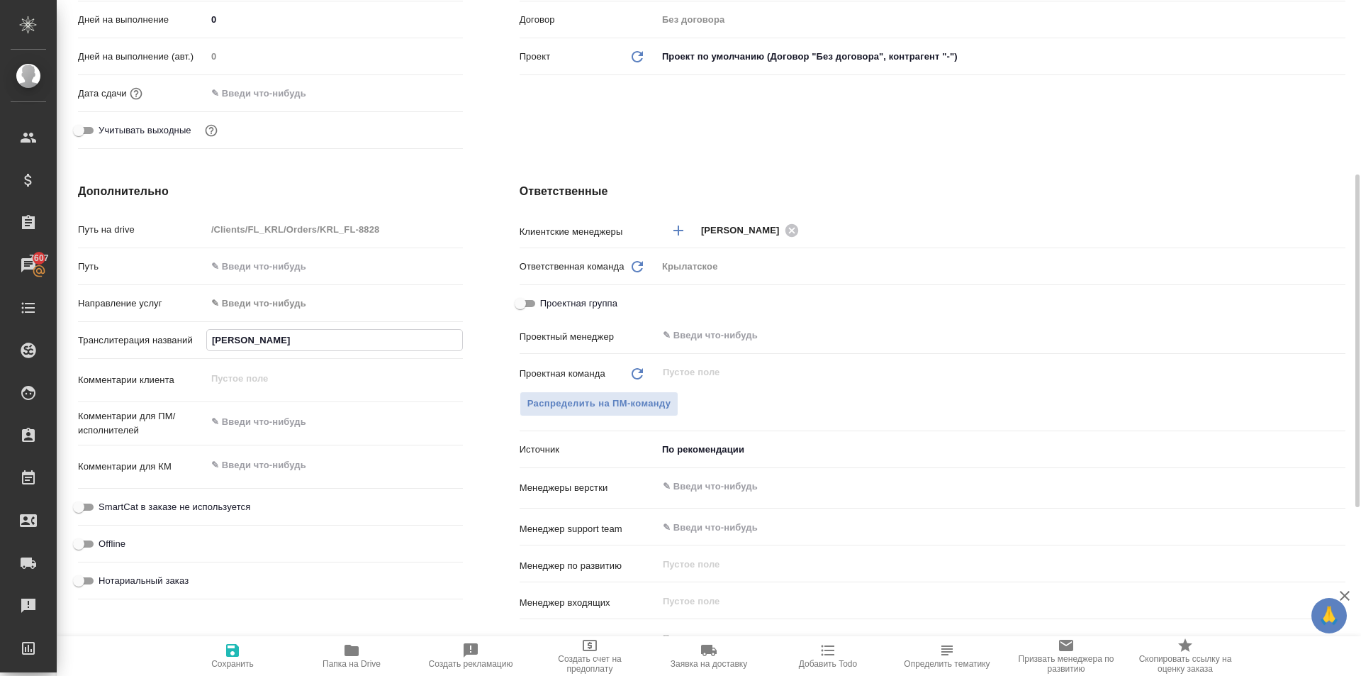
type input "САРИБЕКЯН АСМИК А"
type textarea "x"
type input "САРИБЕКЯН АСМИК АЙ"
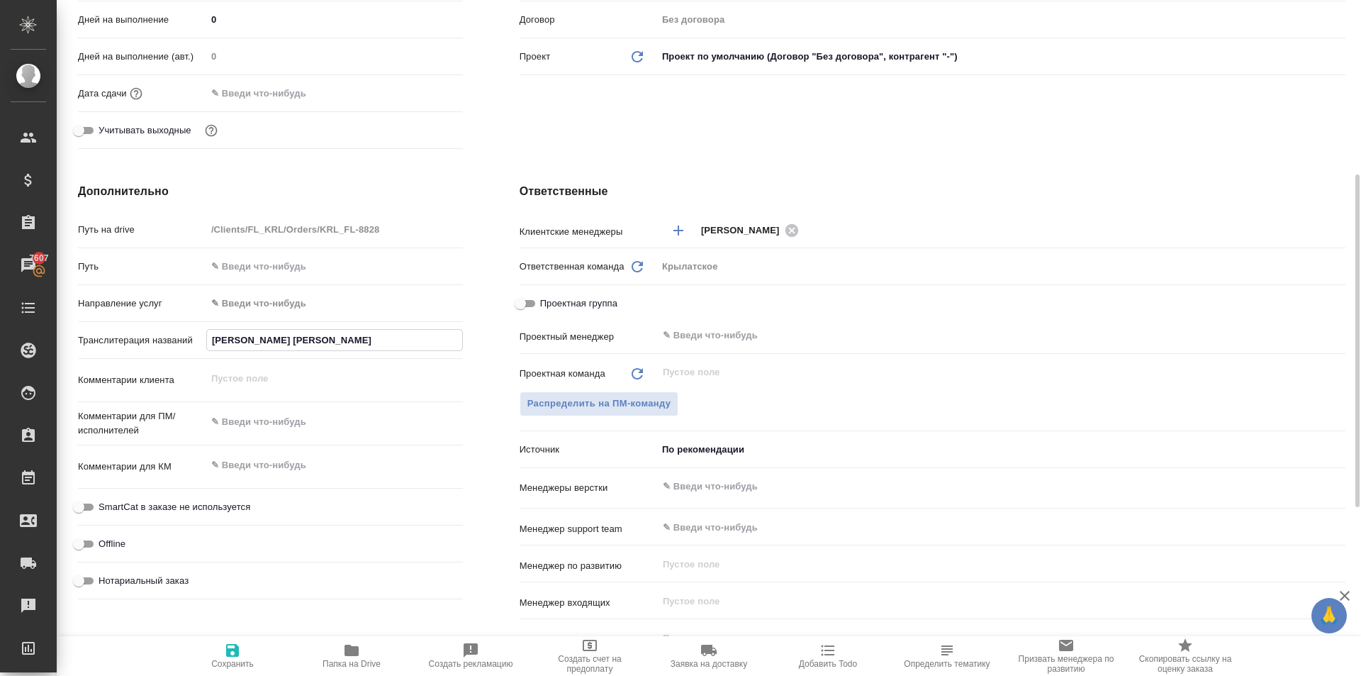
type textarea "x"
type input "САРИБЕКЯН АСМИК АЙК"
type textarea "x"
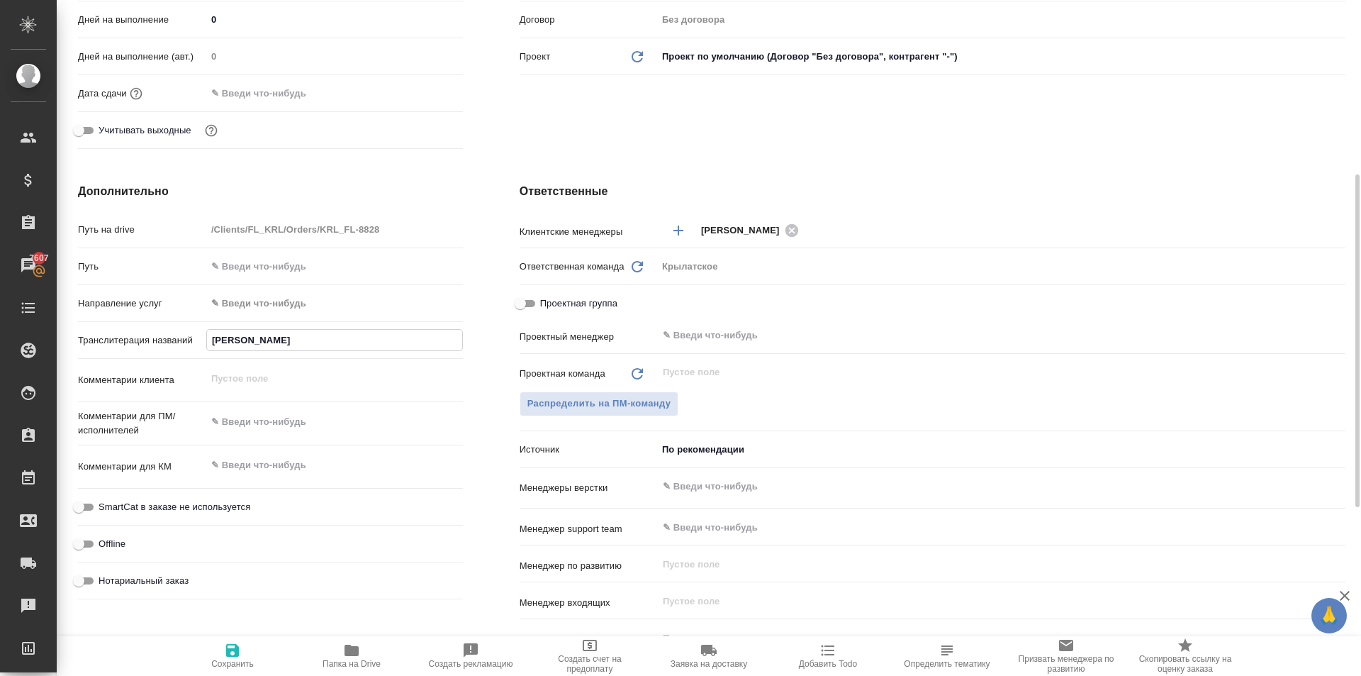
type textarea "x"
type input "САРИБЕКЯН АСМИК АЙКО"
type textarea "x"
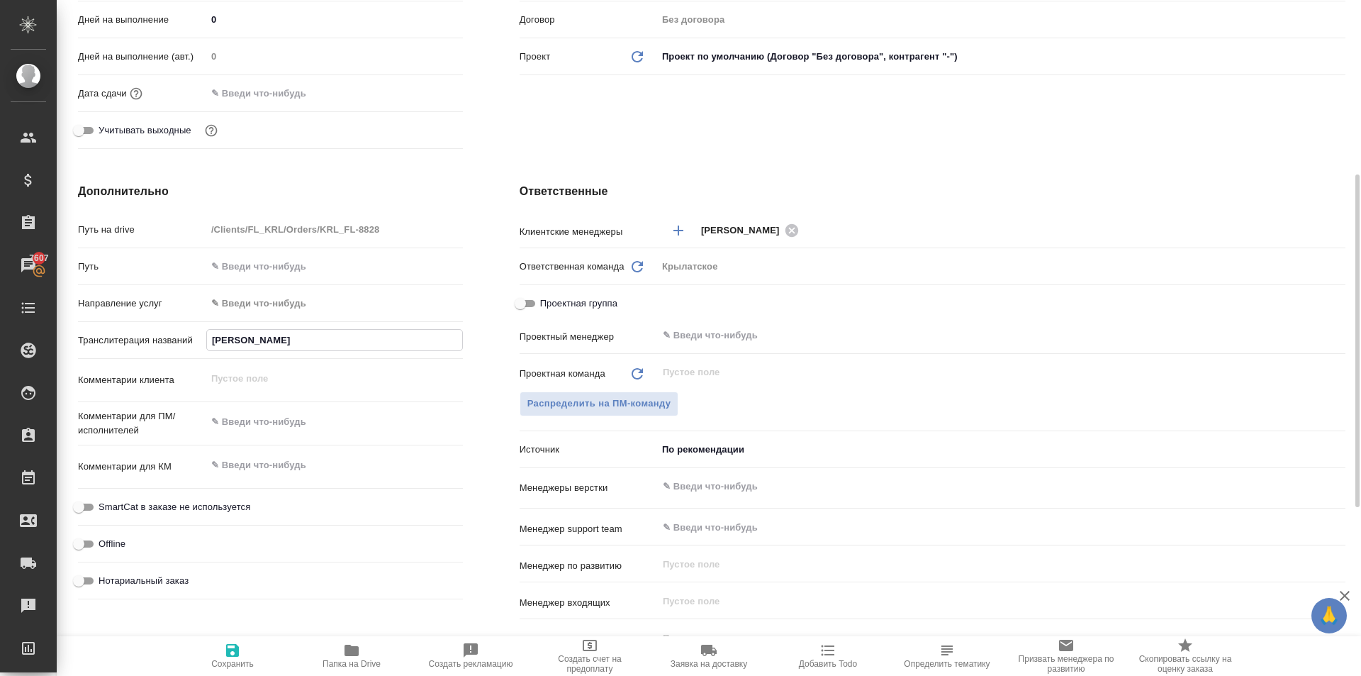
type textarea "x"
type input "САРИБЕКЯН АСМИК АЙКОВ"
type textarea "x"
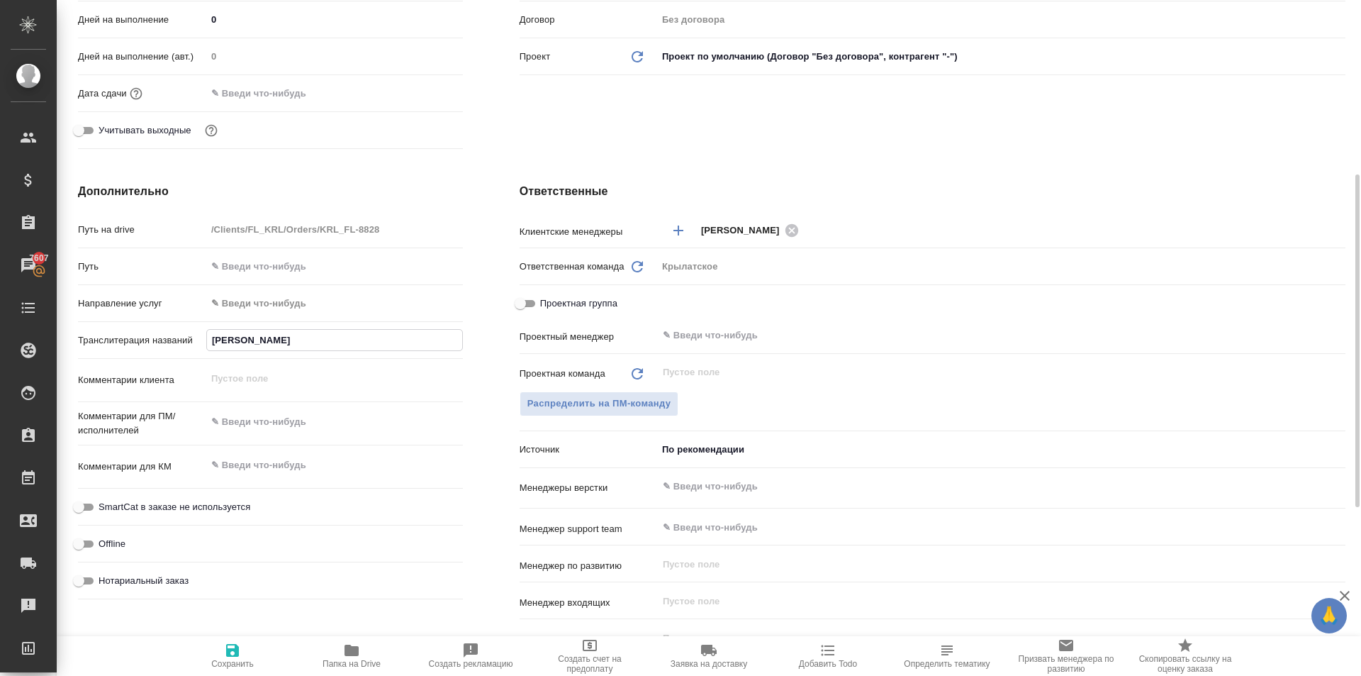
type input "САРИБЕКЯН АСМИК АЙКОВН"
type textarea "x"
type input "САРИБЕКЯН АСМИК АЙКОВНА"
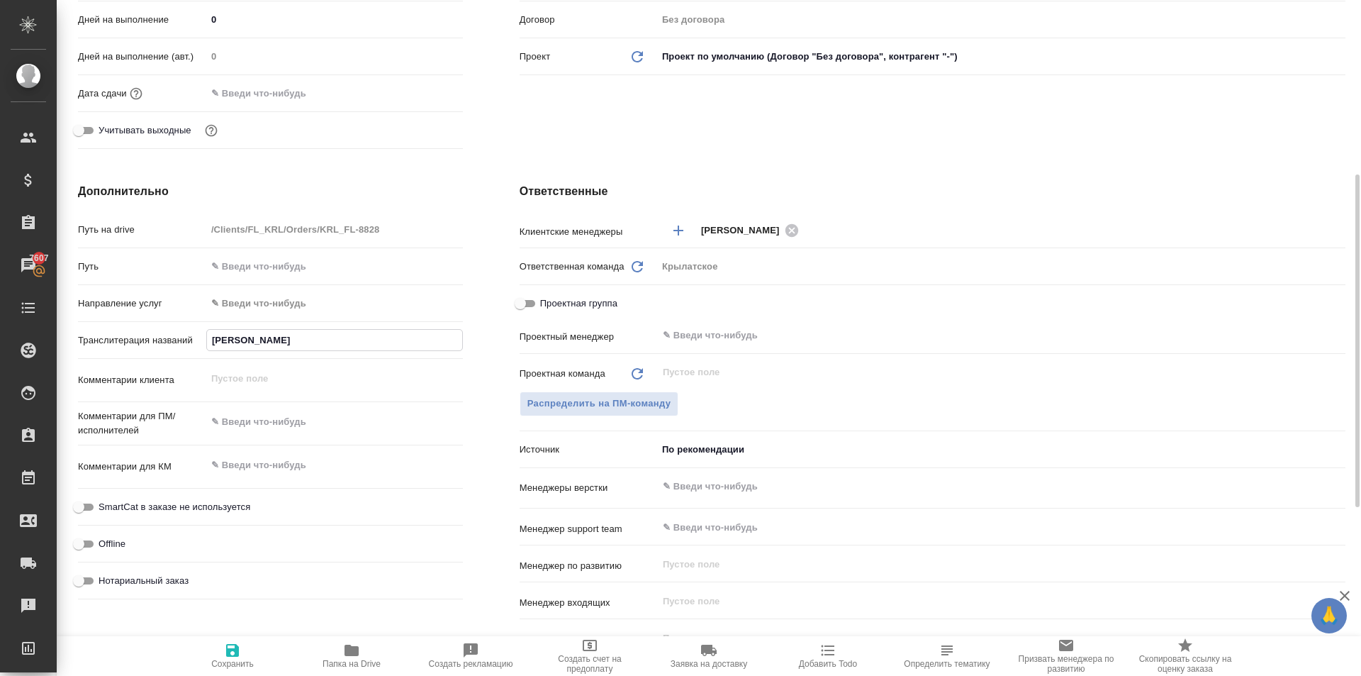
type textarea "x"
type input "САРИБЕКЯН АСМИК АЙКОВНА"
type textarea "x"
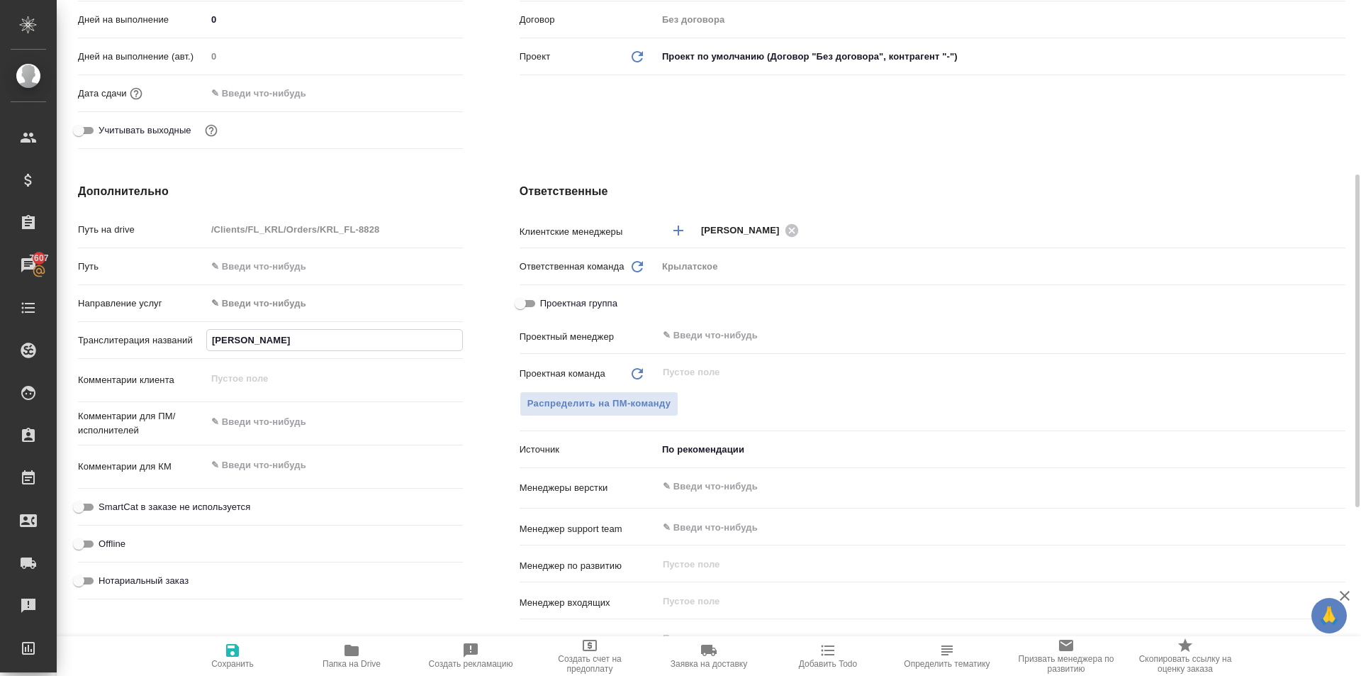
type textarea "x"
type input "САРИБЕКЯН АСМИК АЙКОВНА"
click at [242, 646] on span "Сохранить" at bounding box center [232, 655] width 102 height 27
type textarea "x"
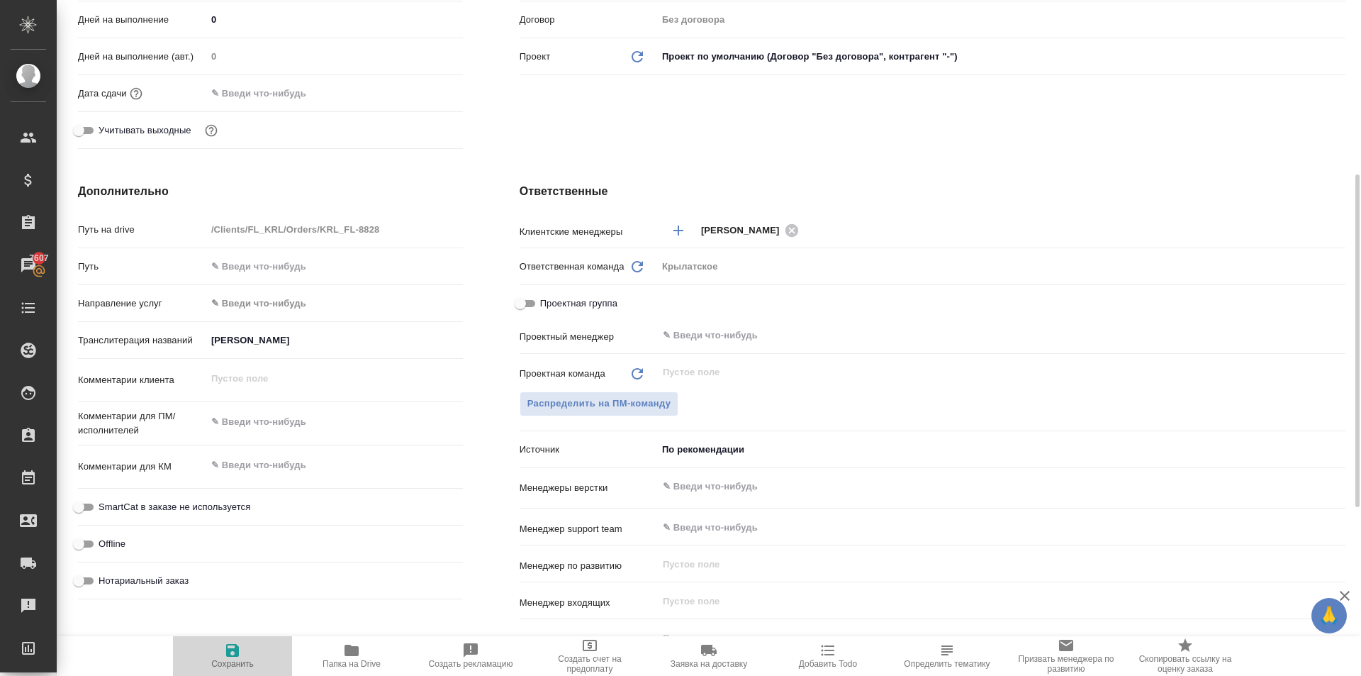
type textarea "x"
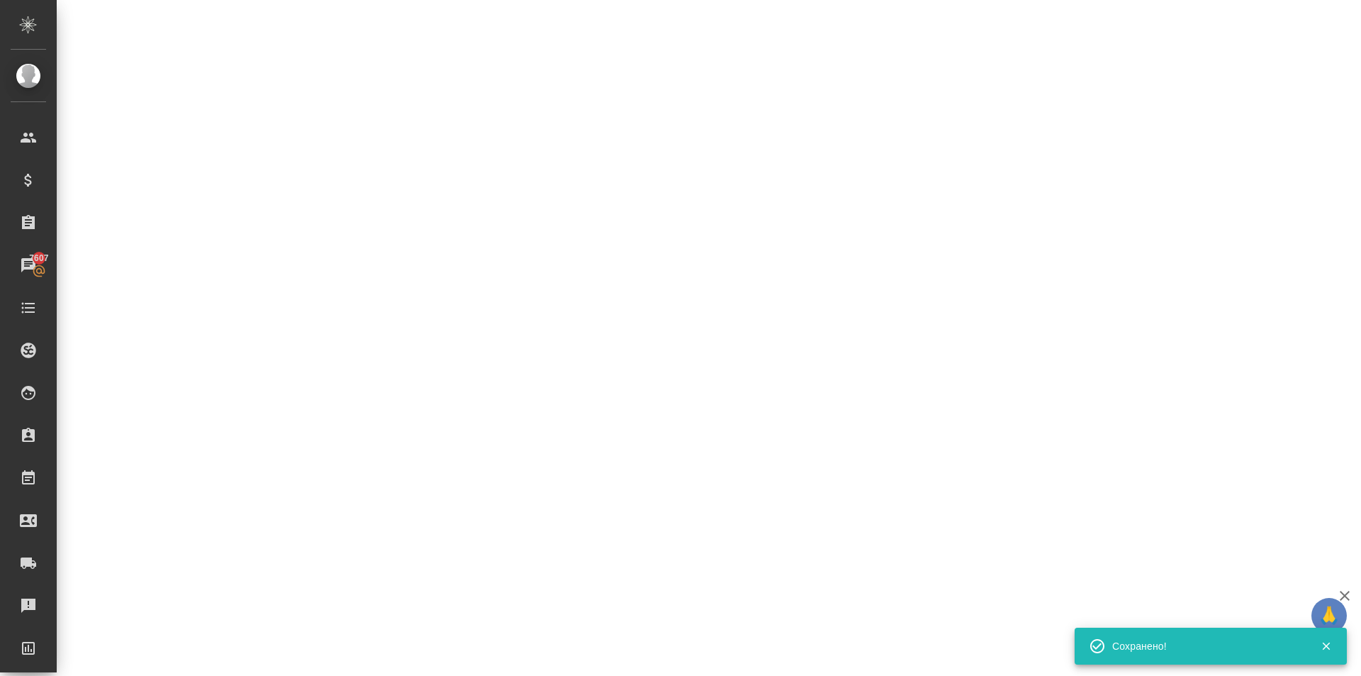
select select "RU"
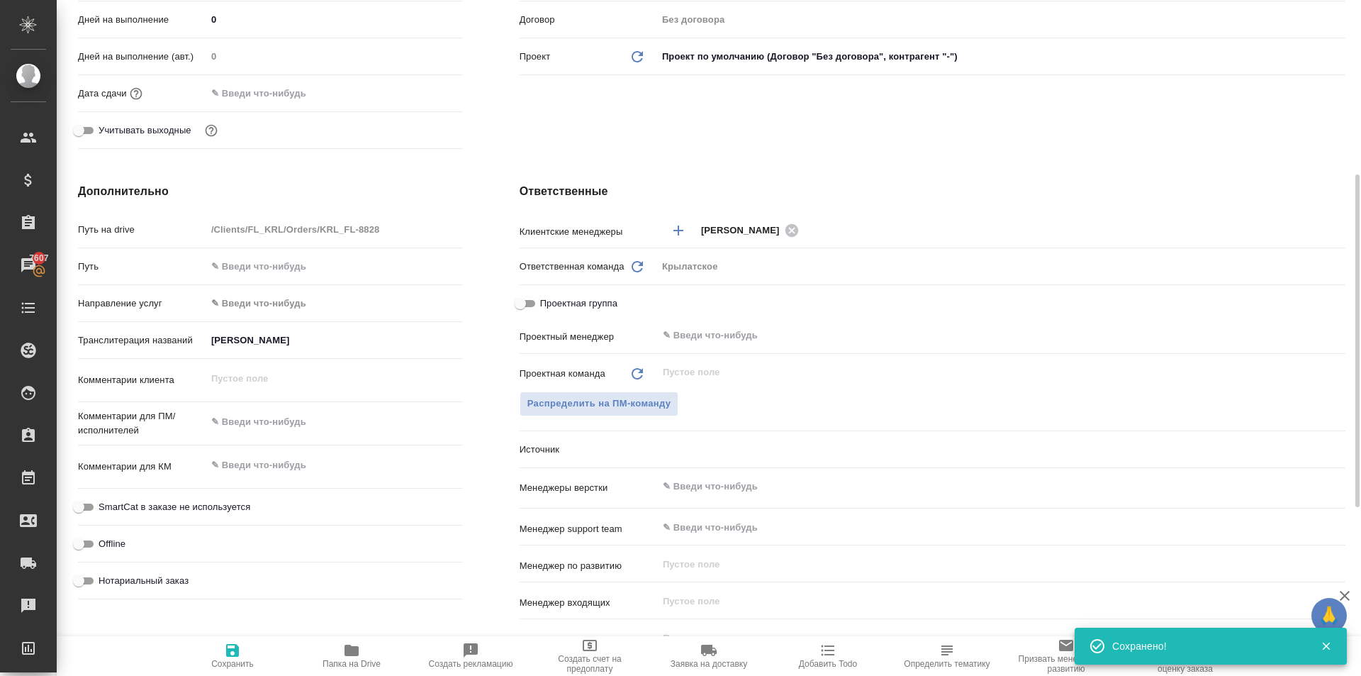
type textarea "x"
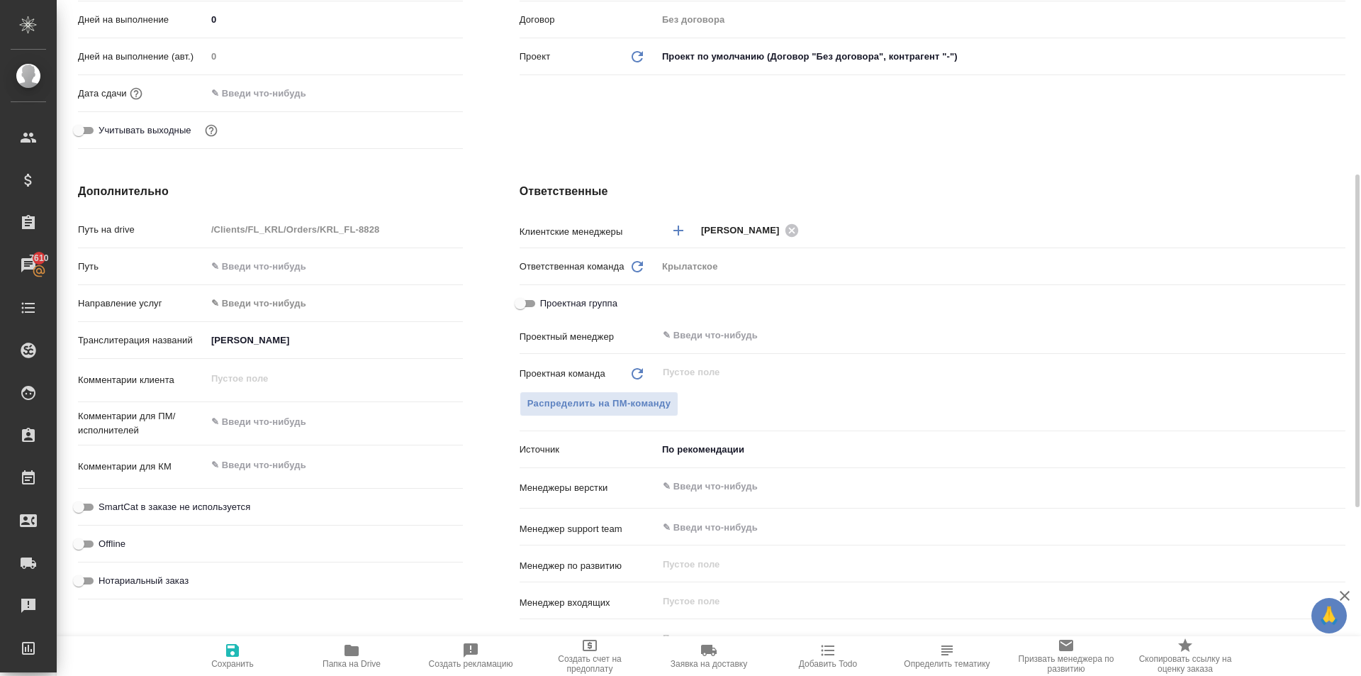
click at [164, 510] on span "SmartCat в заказе не используется" at bounding box center [175, 507] width 152 height 14
click at [104, 510] on input "SmartCat в заказе не используется" at bounding box center [78, 506] width 51 height 17
checkbox input "true"
type textarea "x"
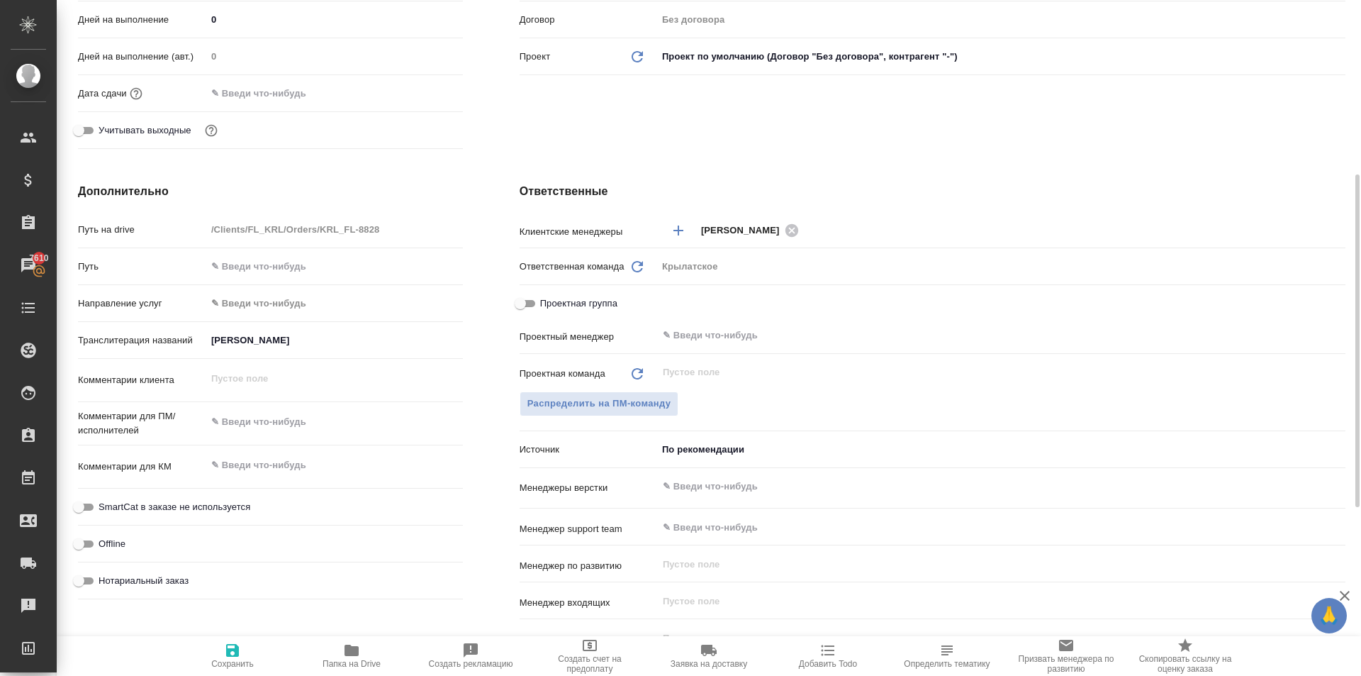
type textarea "x"
drag, startPoint x: 155, startPoint y: 578, endPoint x: 224, endPoint y: 593, distance: 71.2
click at [155, 578] on span "Нотариальный заказ" at bounding box center [144, 581] width 90 height 14
click at [104, 578] on input "Нотариальный заказ" at bounding box center [78, 580] width 51 height 17
checkbox input "true"
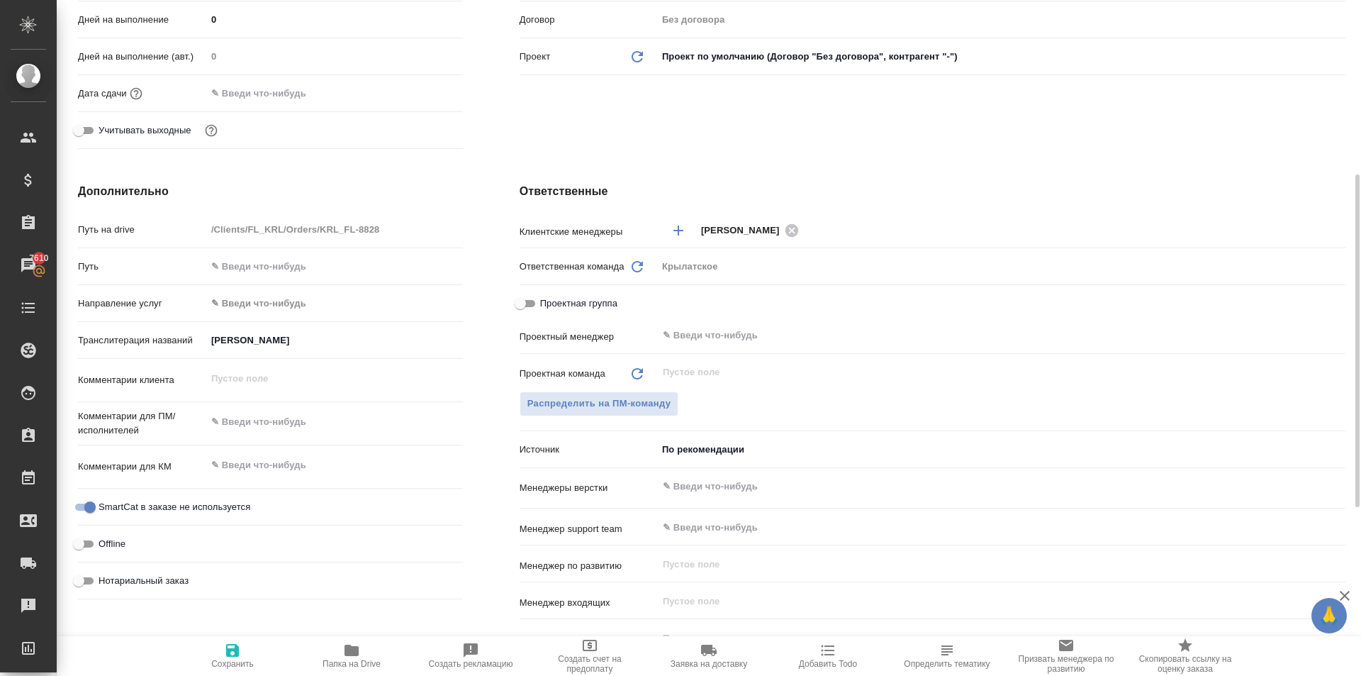
type textarea "x"
click at [248, 638] on button "Сохранить" at bounding box center [232, 656] width 119 height 40
type textarea "x"
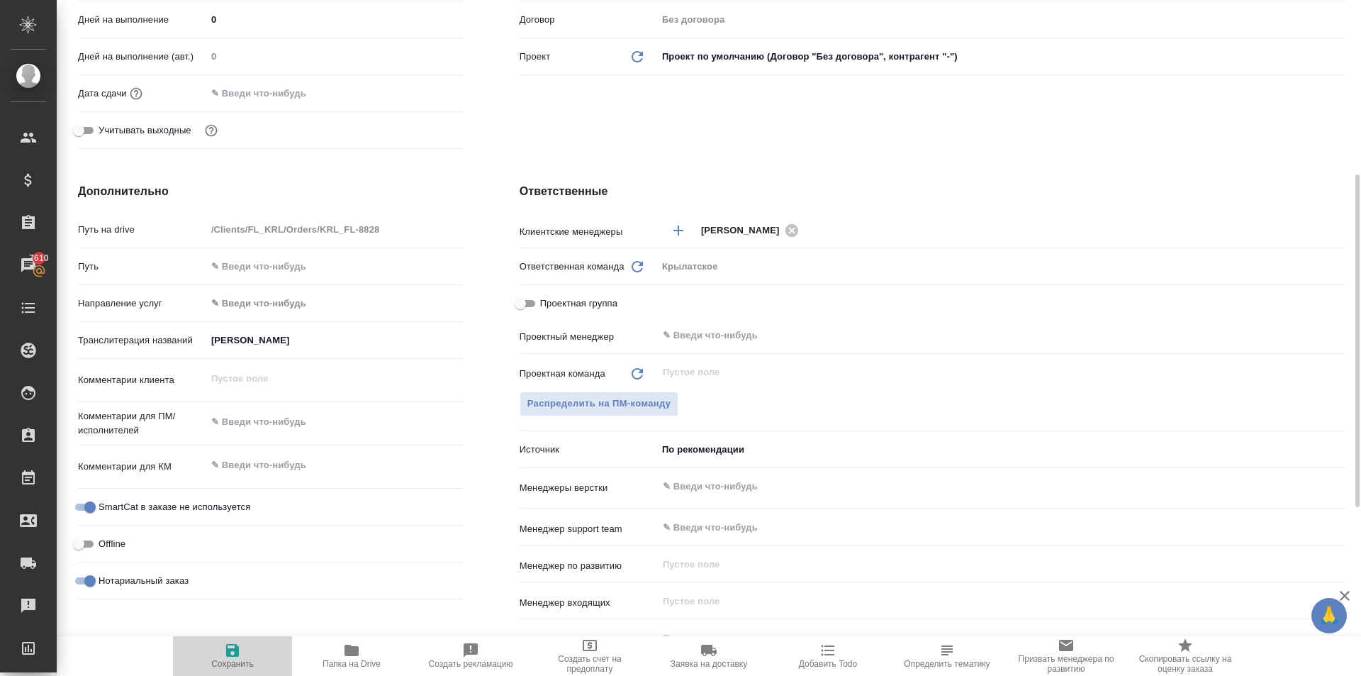
type textarea "x"
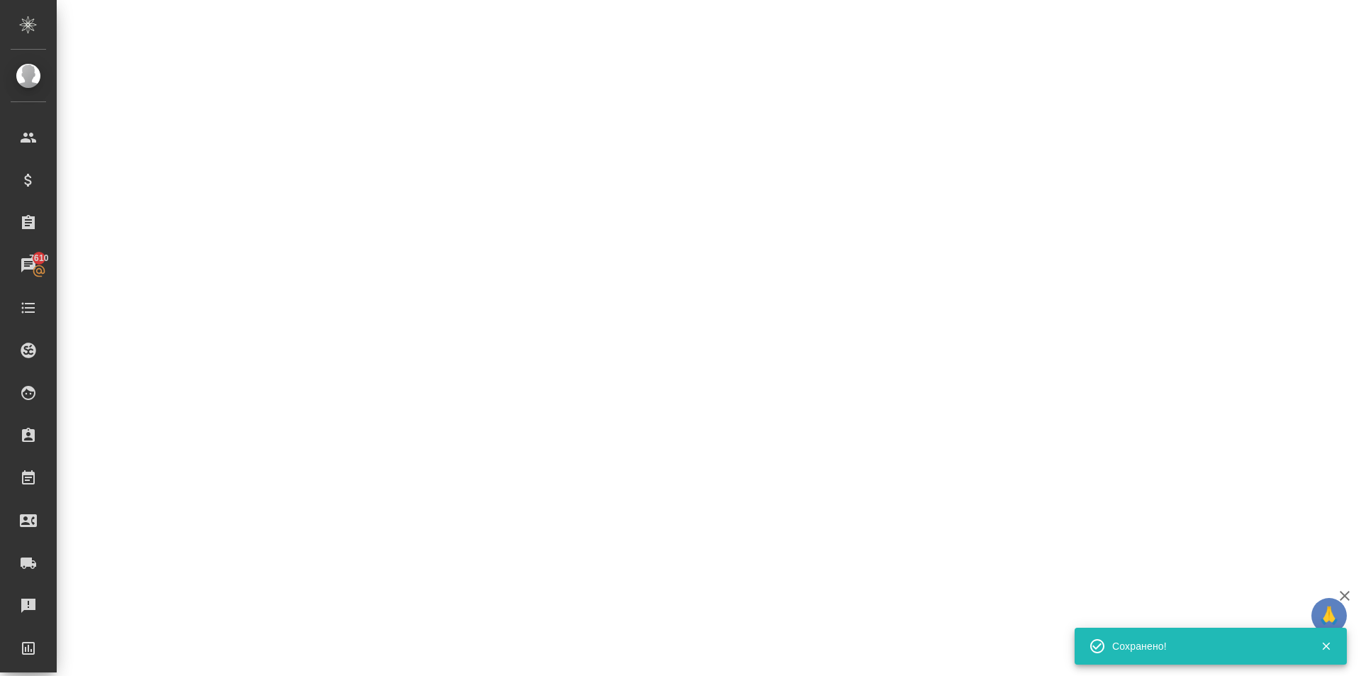
select select "RU"
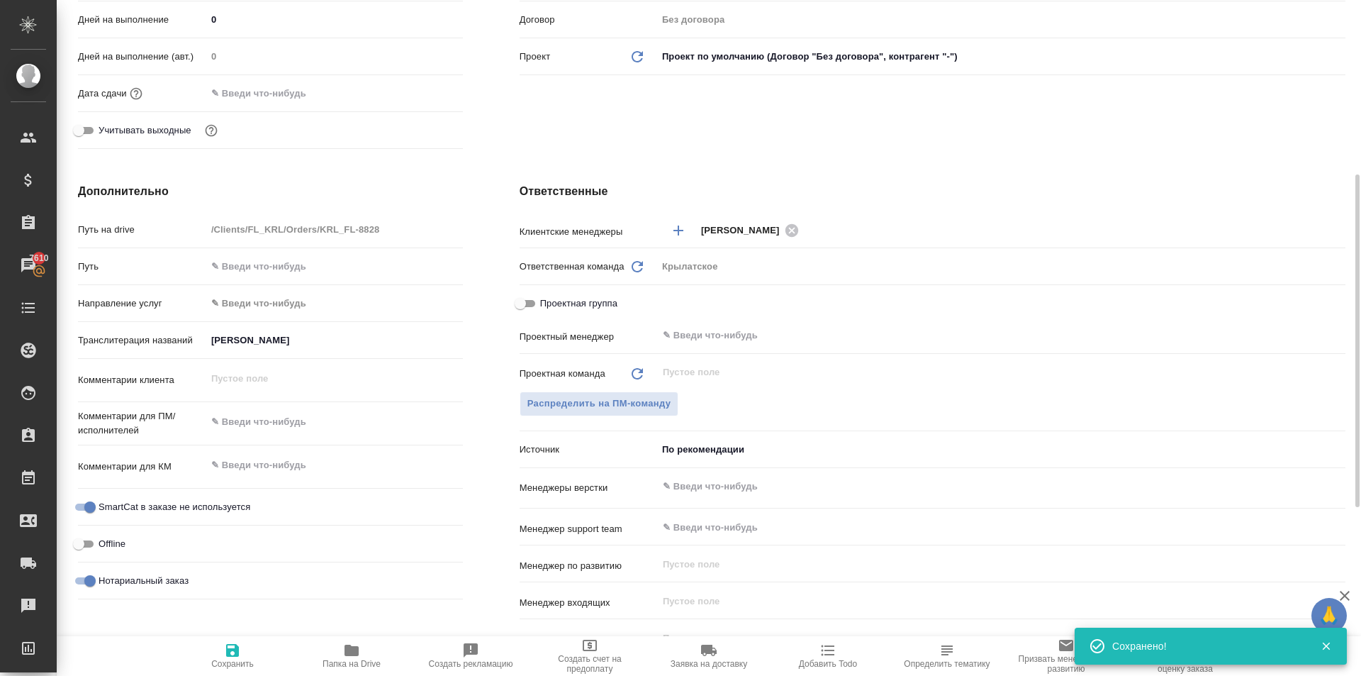
type textarea "x"
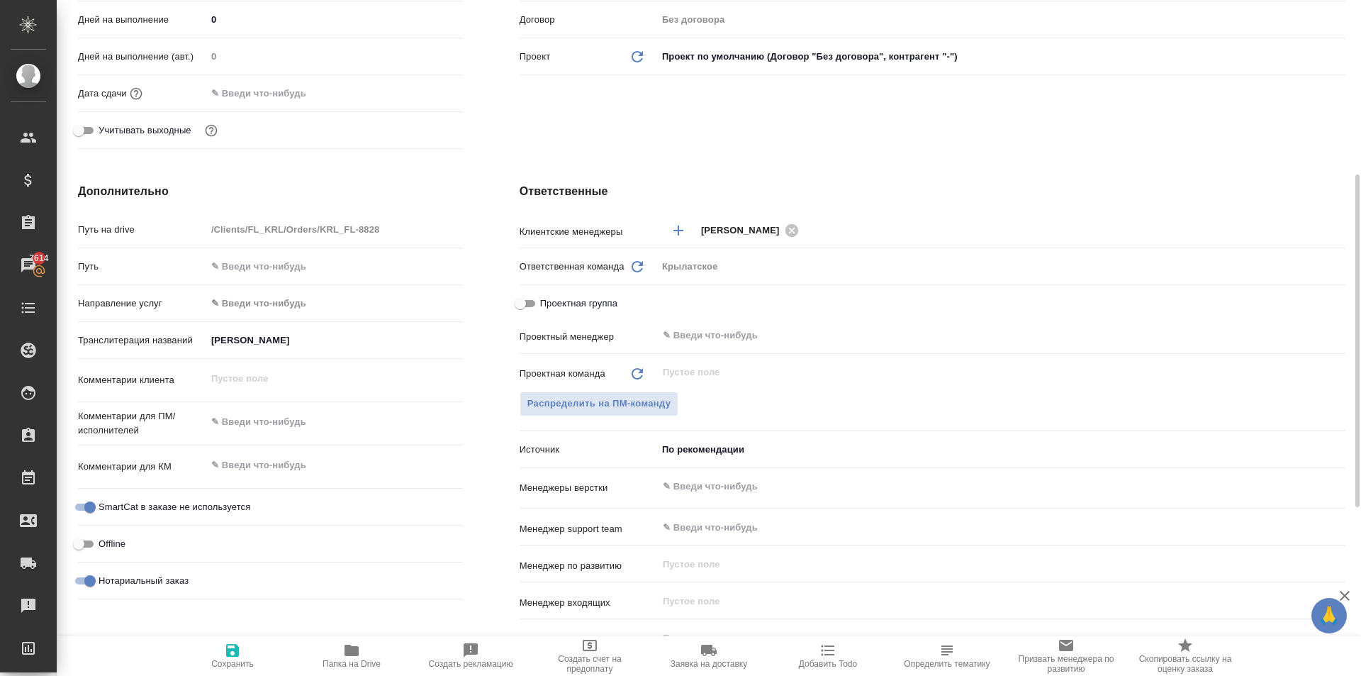
click at [260, 304] on body "🙏 .cls-1 fill:#fff; AWATERA Kasymov Timur Клиенты Спецификации Заказы 7614 Чаты…" at bounding box center [680, 338] width 1361 height 676
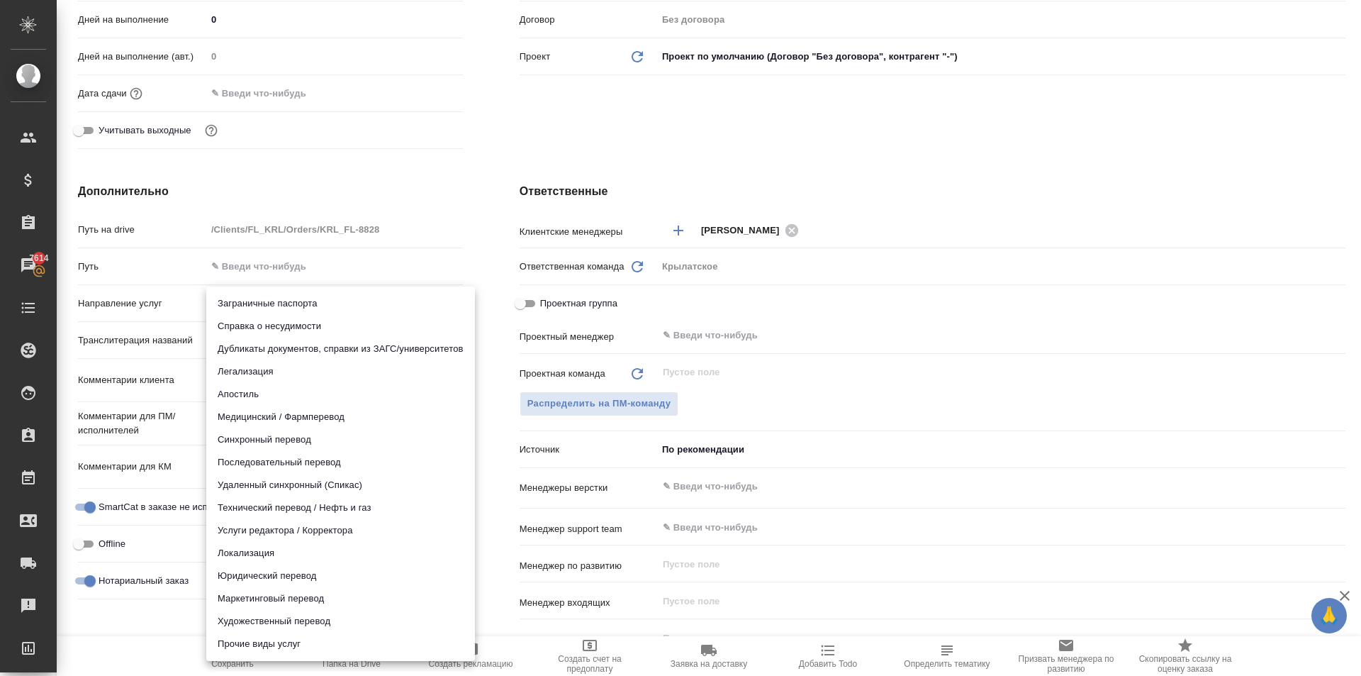
click at [275, 567] on li "Юридический перевод" at bounding box center [340, 575] width 269 height 23
type input "legalTranslation"
type textarea "x"
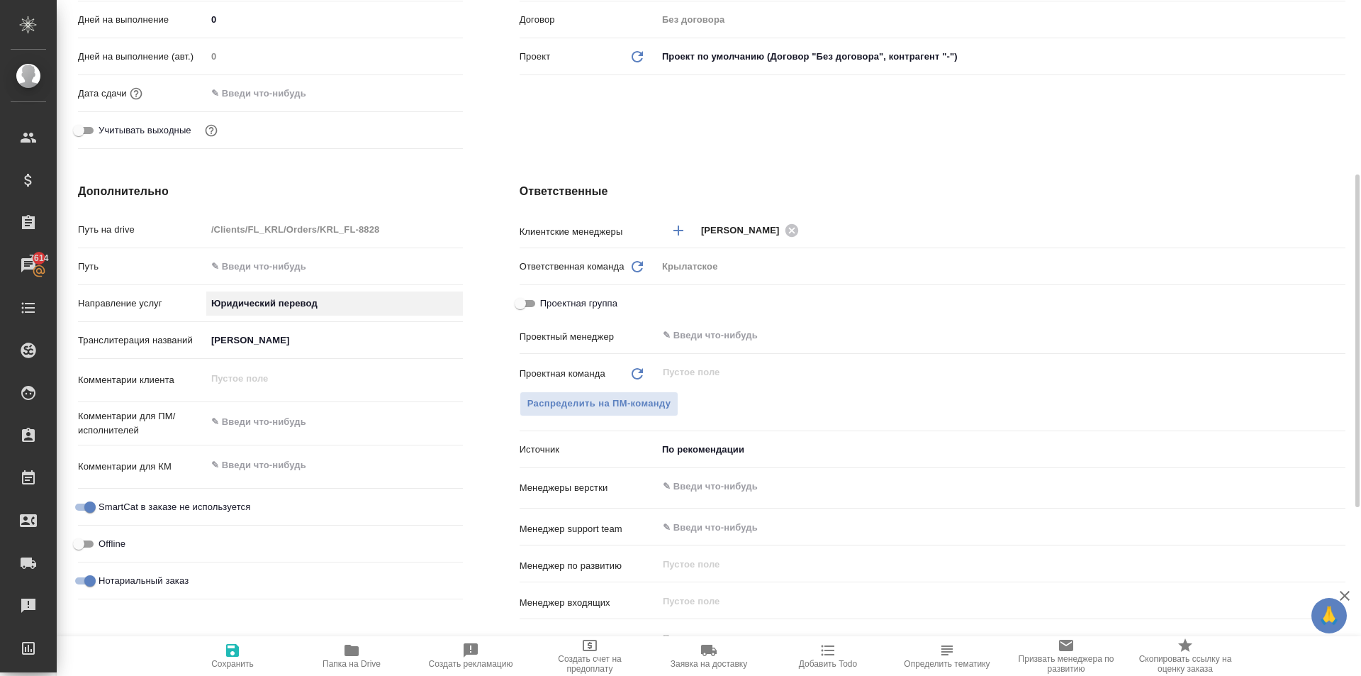
scroll to position [697, 0]
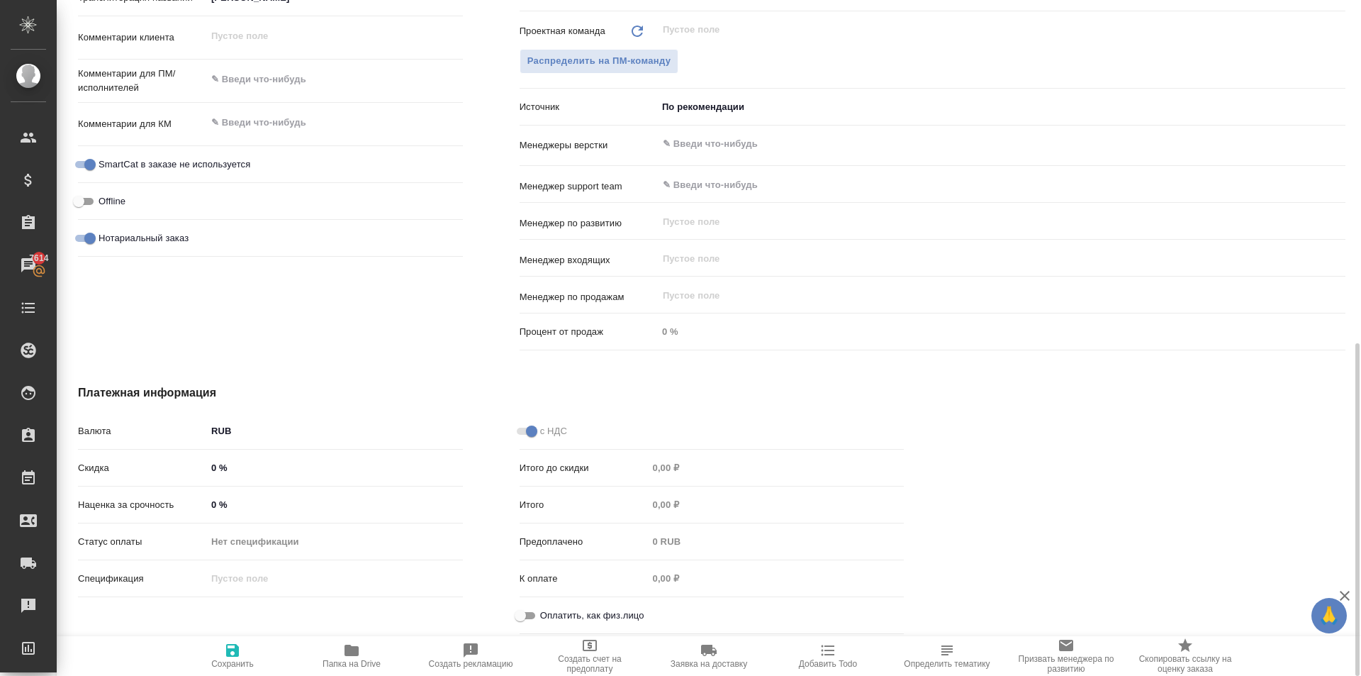
click at [523, 617] on input "Оплатить, как физ.лицо" at bounding box center [520, 615] width 51 height 17
checkbox input "true"
type textarea "x"
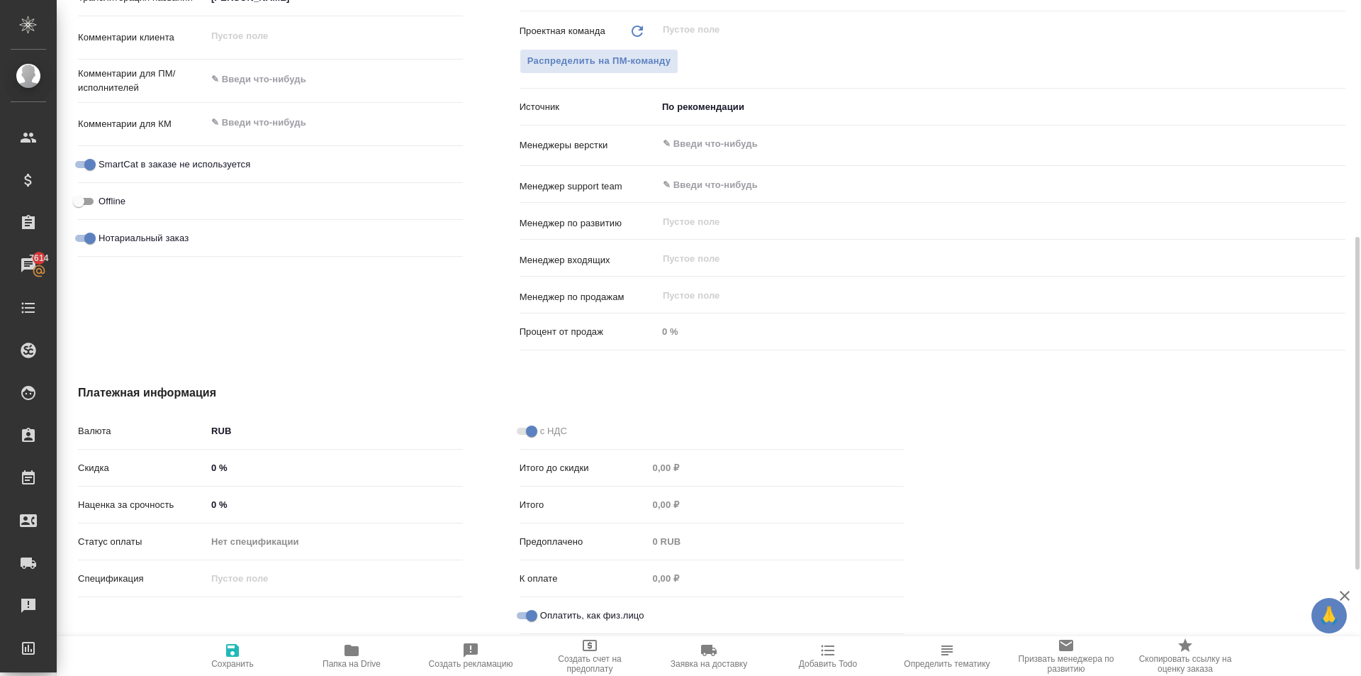
scroll to position [484, 0]
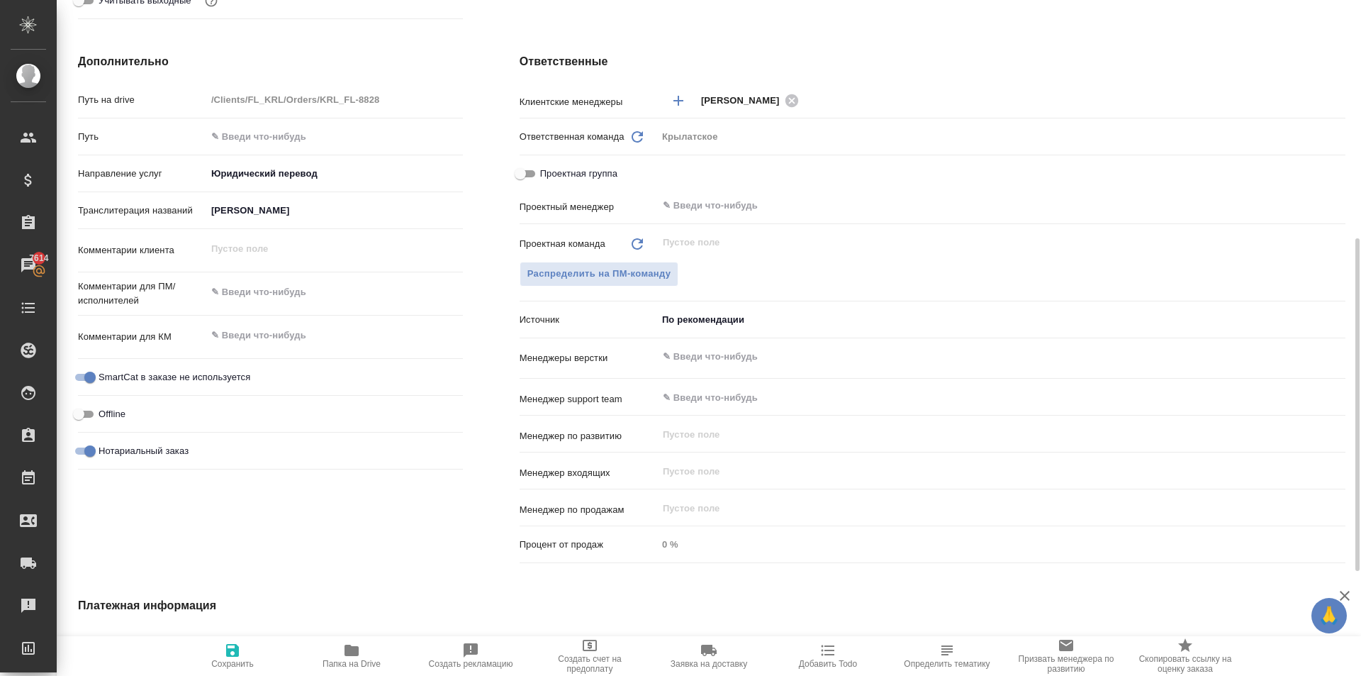
click at [716, 335] on div "Источник По рекомендации recommendation" at bounding box center [933, 325] width 826 height 37
click at [711, 321] on body "🙏 .cls-1 fill:#fff; AWATERA Kasymov Timur Клиенты Спецификации Заказы 7614 Чаты…" at bounding box center [680, 338] width 1361 height 676
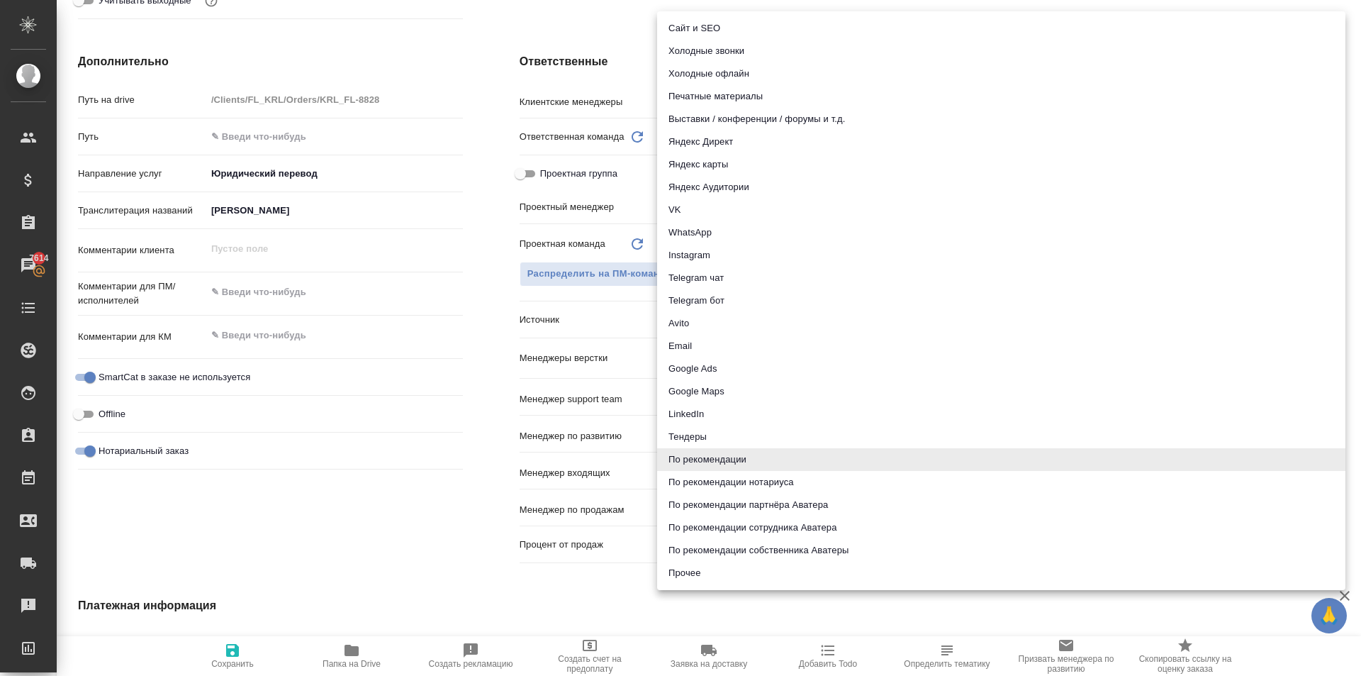
click at [438, 598] on div at bounding box center [680, 338] width 1361 height 676
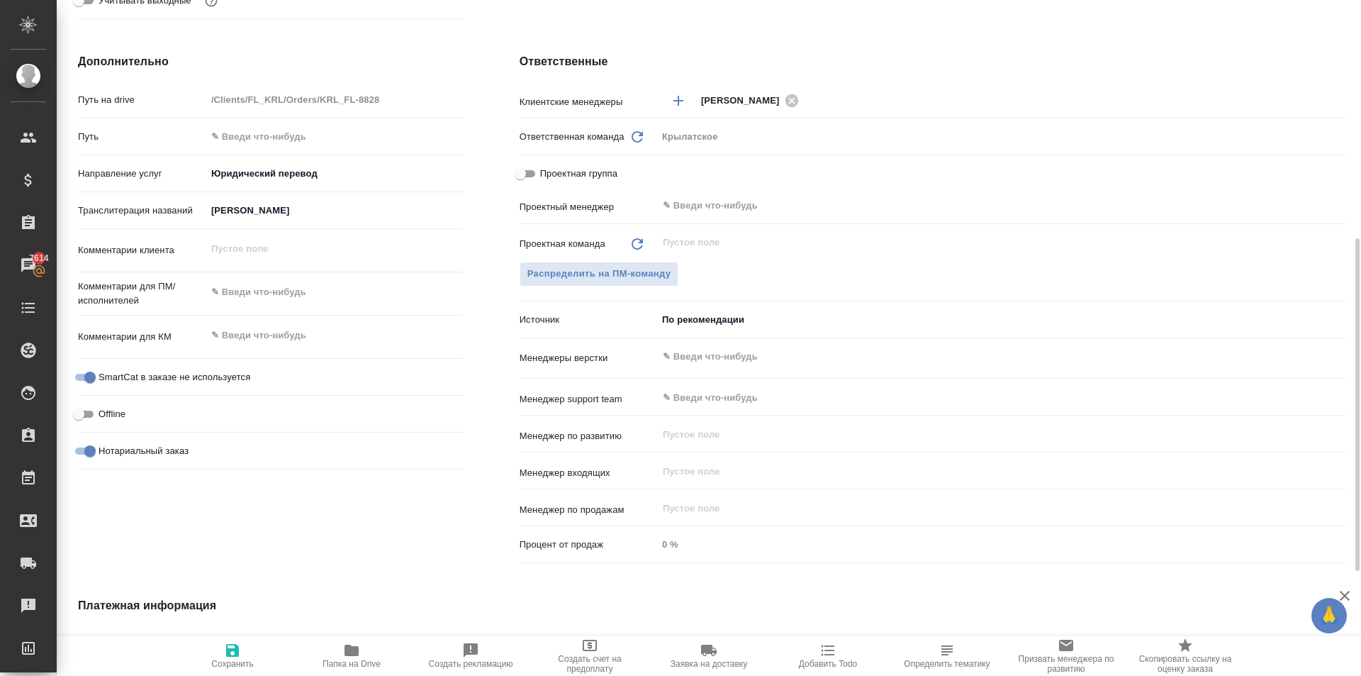
click at [241, 644] on span "Сохранить" at bounding box center [232, 655] width 102 height 27
type textarea "x"
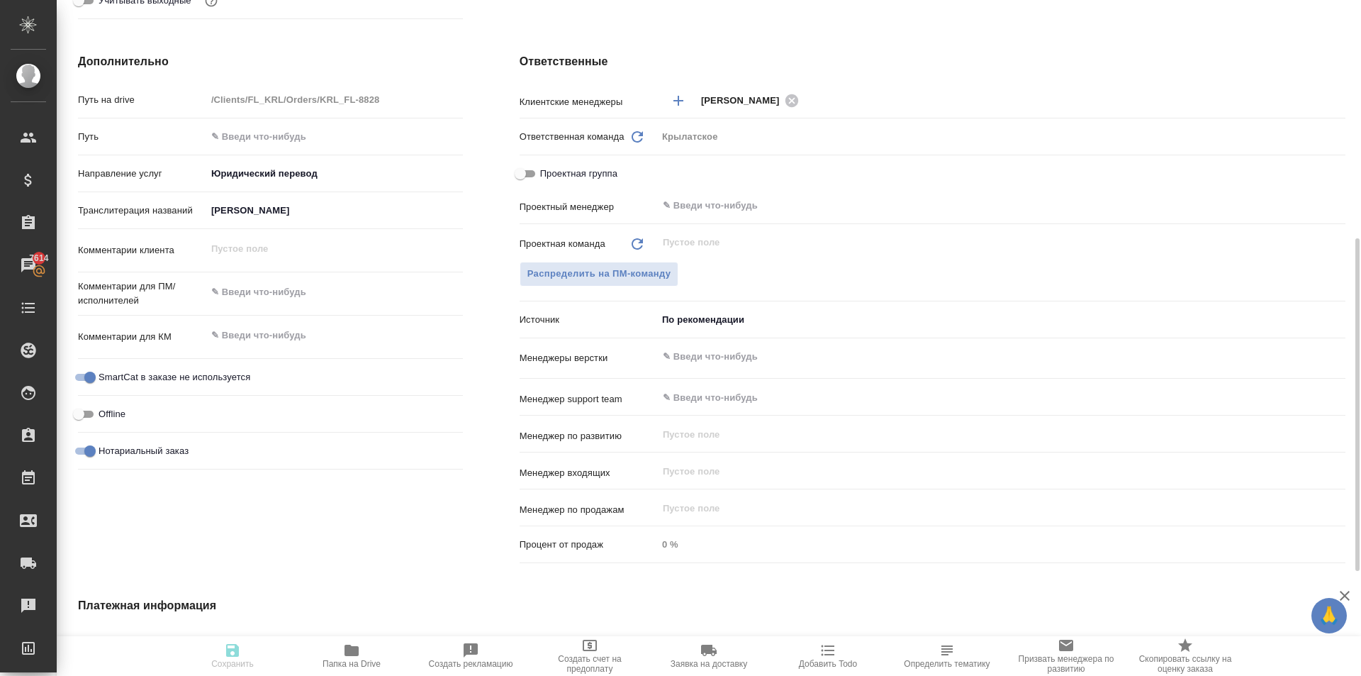
type textarea "x"
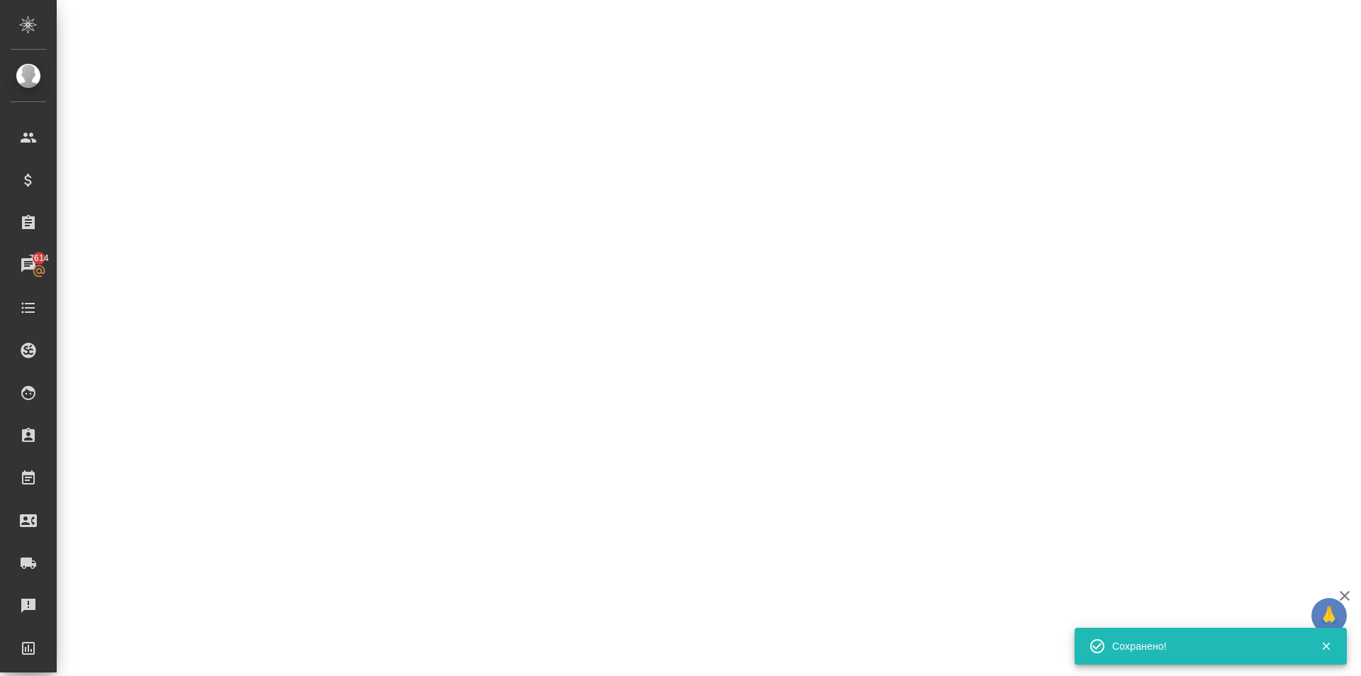
select select "RU"
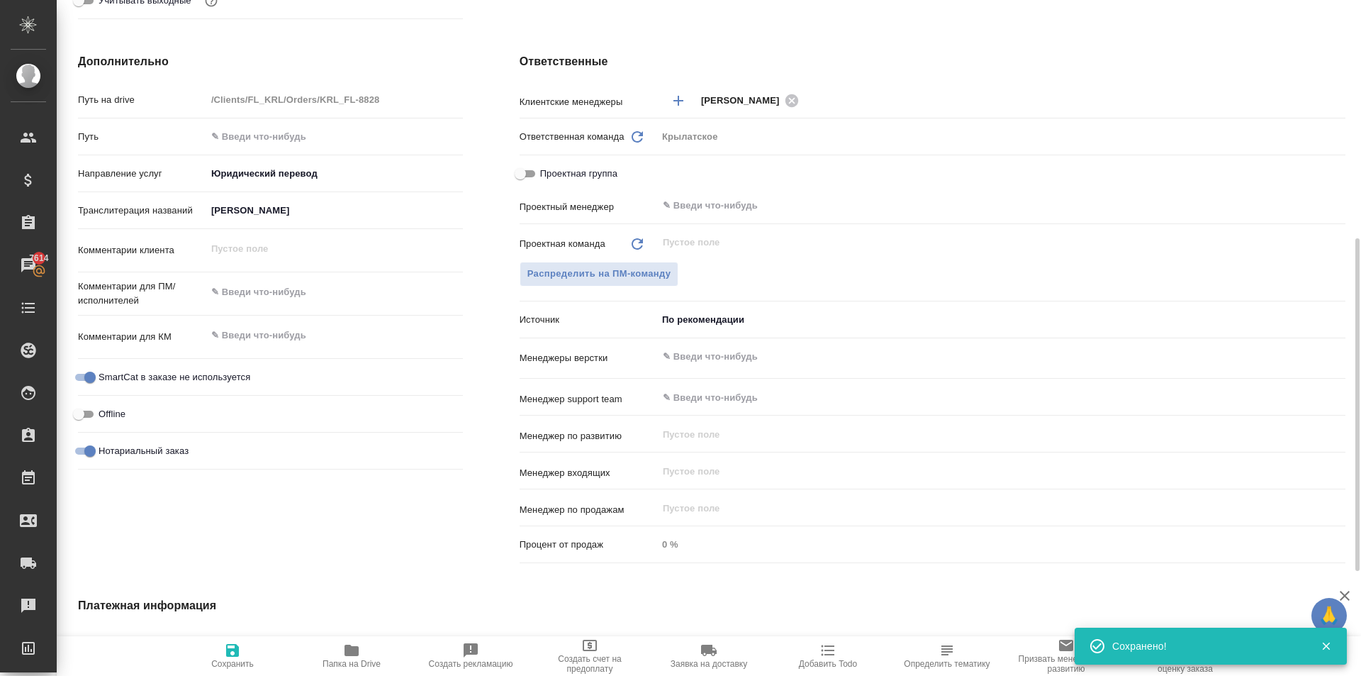
type textarea "x"
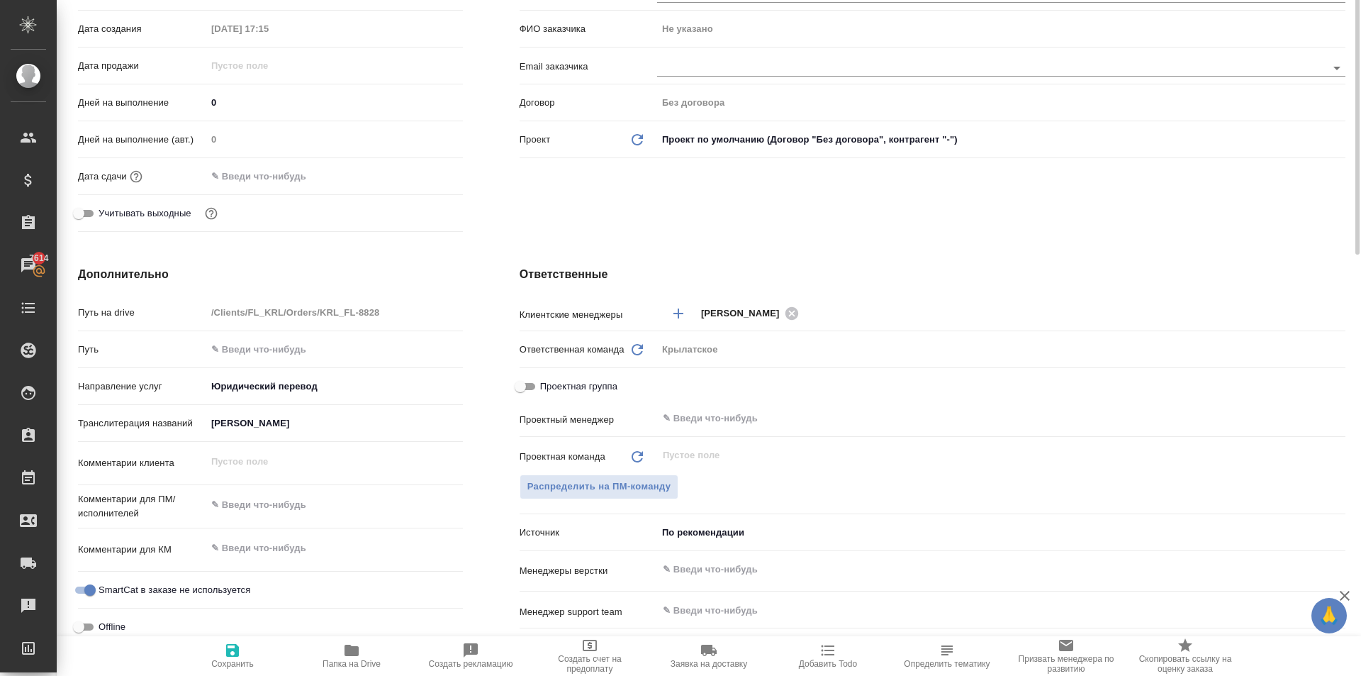
scroll to position [0, 0]
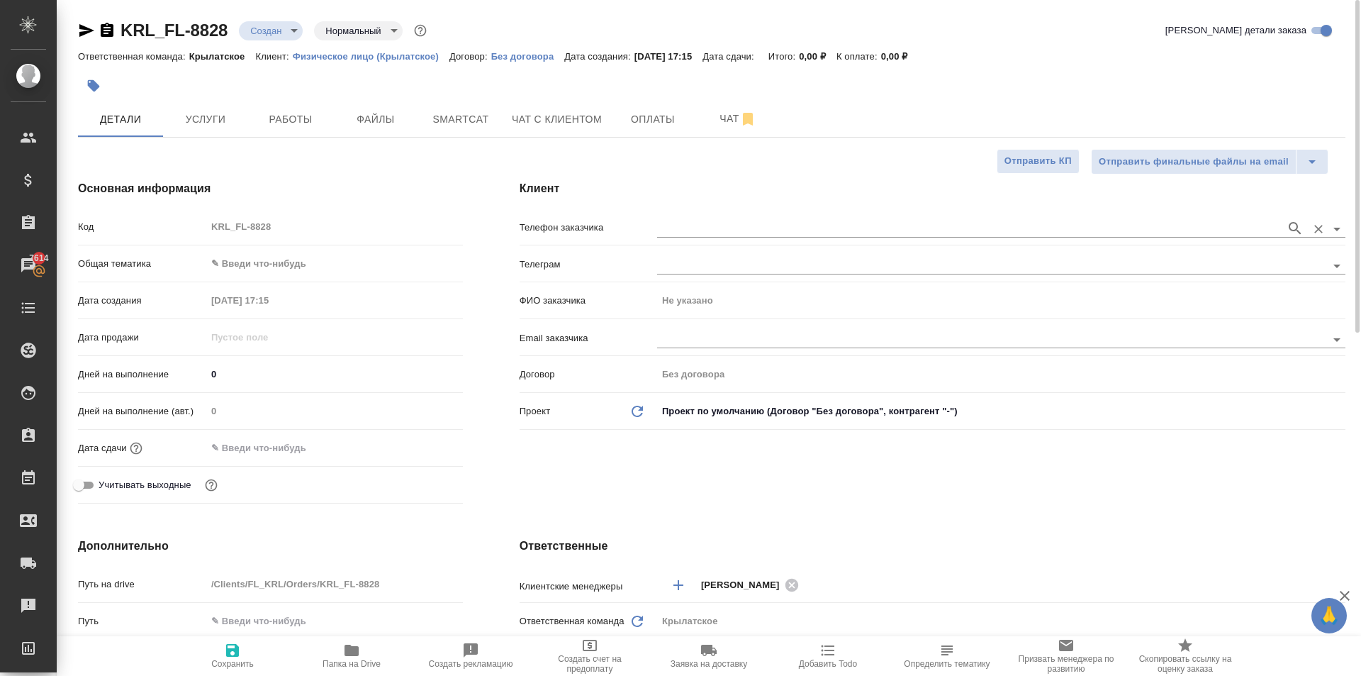
drag, startPoint x: 721, startPoint y: 250, endPoint x: 720, endPoint y: 231, distance: 19.2
click at [722, 235] on div "Телефон заказчика" at bounding box center [933, 232] width 826 height 37
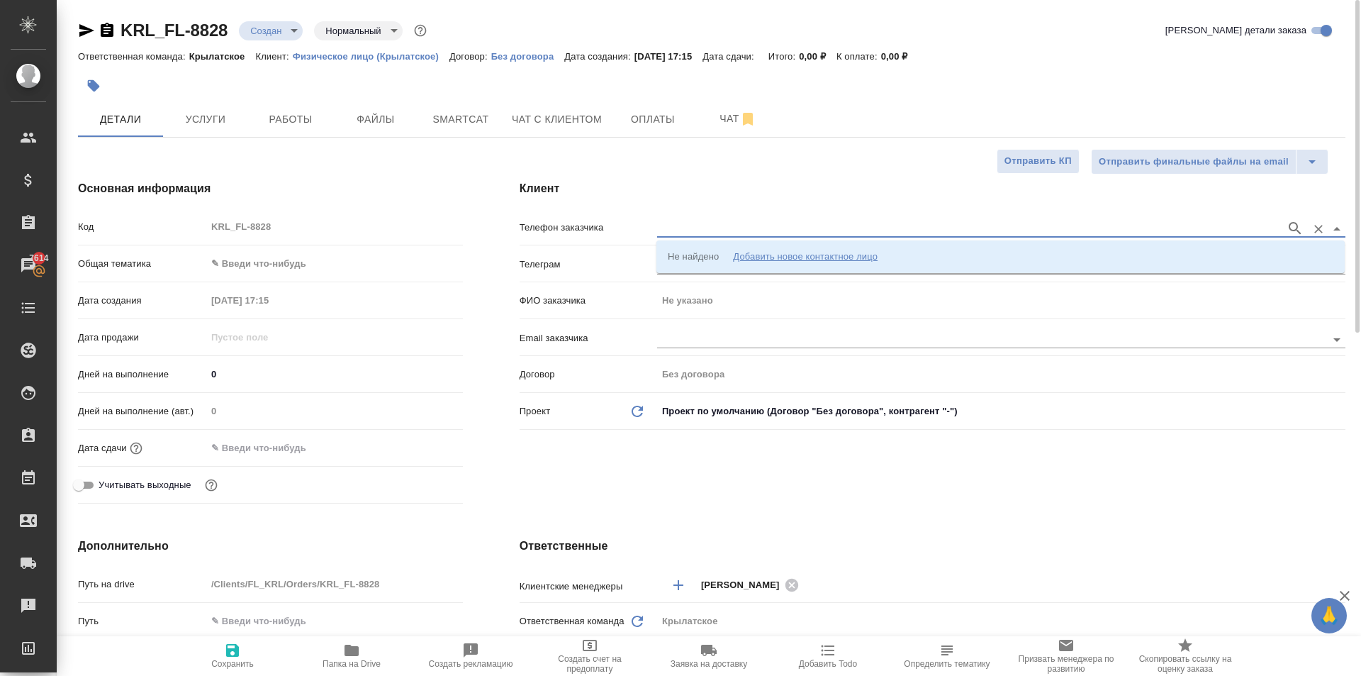
click at [720, 231] on input "text" at bounding box center [968, 228] width 622 height 17
click at [761, 254] on div "Добавить новое контактное лицо" at bounding box center [805, 257] width 145 height 14
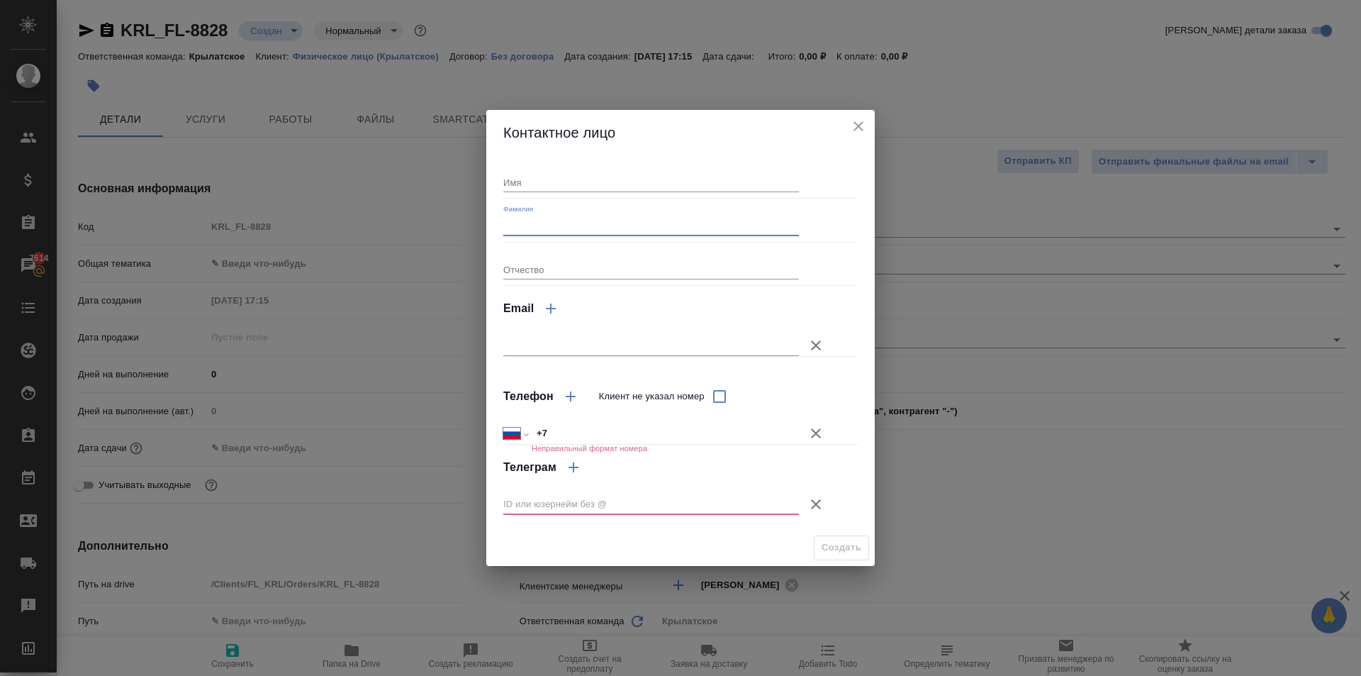
drag, startPoint x: 645, startPoint y: 216, endPoint x: 624, endPoint y: 195, distance: 29.6
click at [640, 212] on div "Фамилия" at bounding box center [651, 219] width 296 height 31
click at [623, 195] on div "Имя Фамилия Отчество Email Телефон Клиент не указал номер Международный Австрал…" at bounding box center [680, 342] width 354 height 363
click at [624, 189] on input "Имя" at bounding box center [651, 182] width 296 height 20
type input "а"
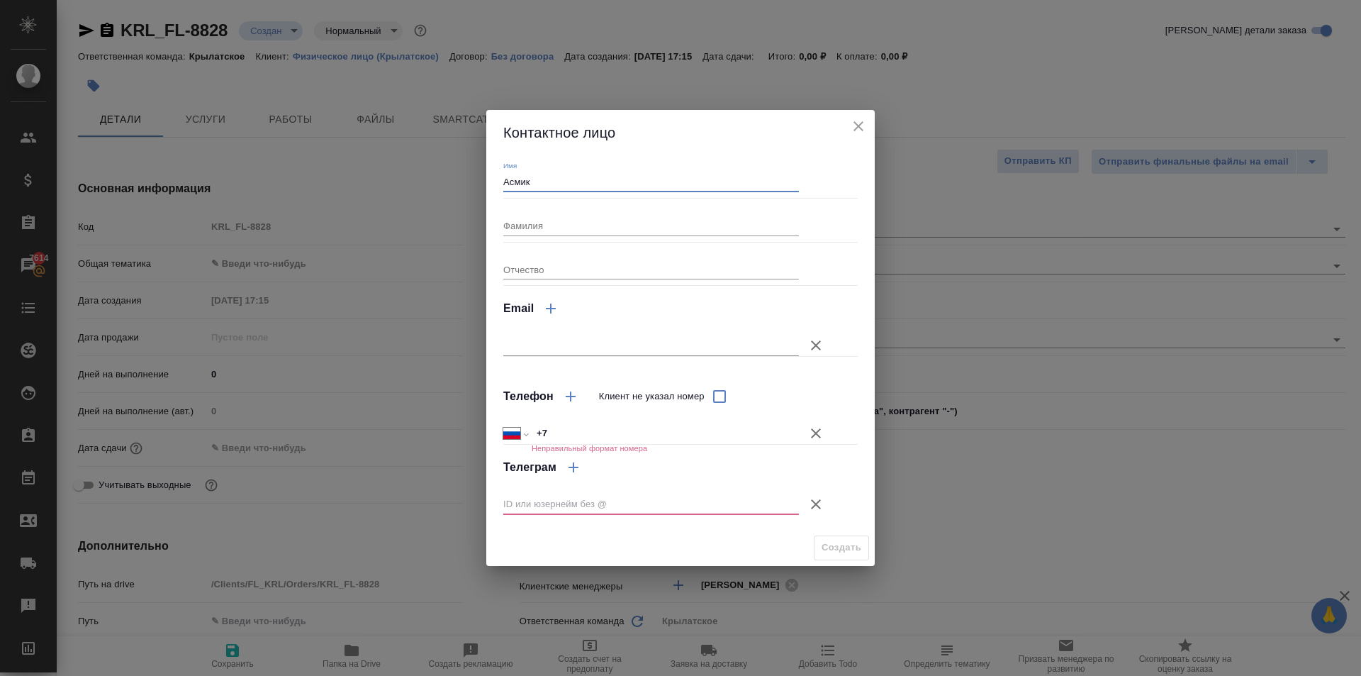
type input "Асмик"
click at [818, 438] on icon "button" at bounding box center [815, 433] width 17 height 17
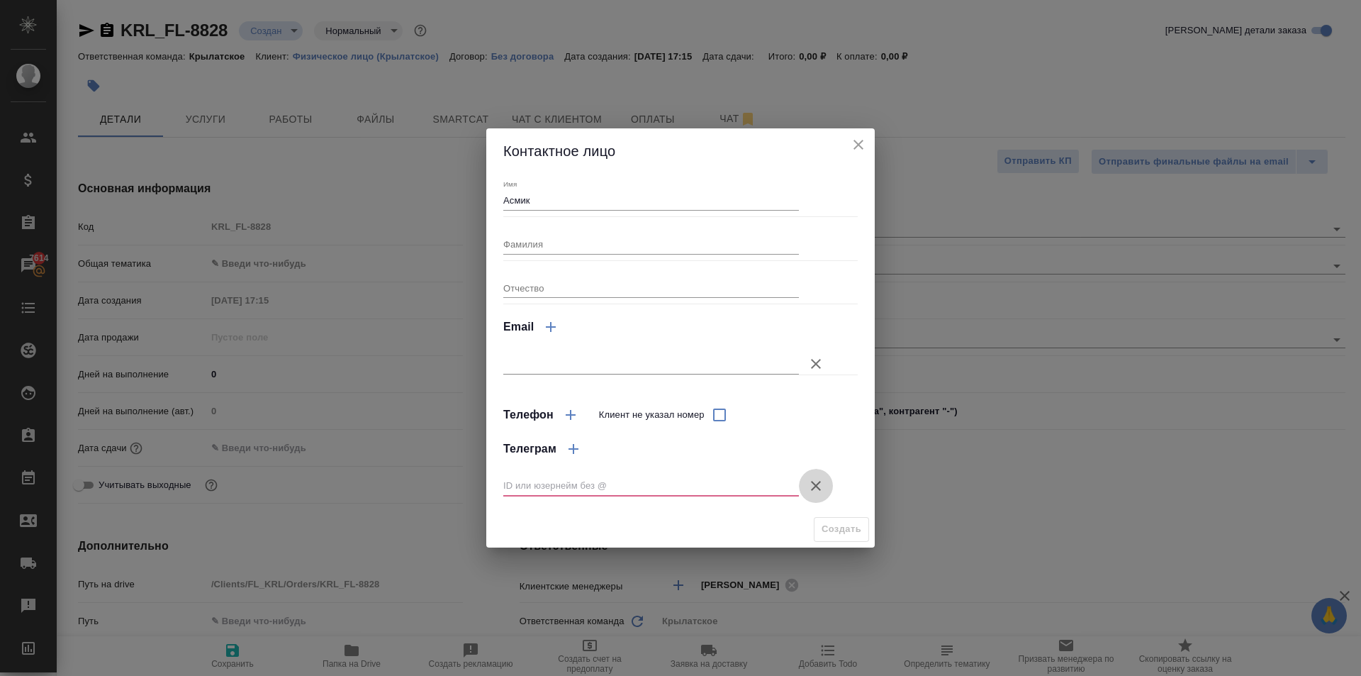
drag, startPoint x: 827, startPoint y: 496, endPoint x: 817, endPoint y: 486, distance: 14.0
click at [822, 493] on button "Клиент не указал номер" at bounding box center [816, 486] width 34 height 34
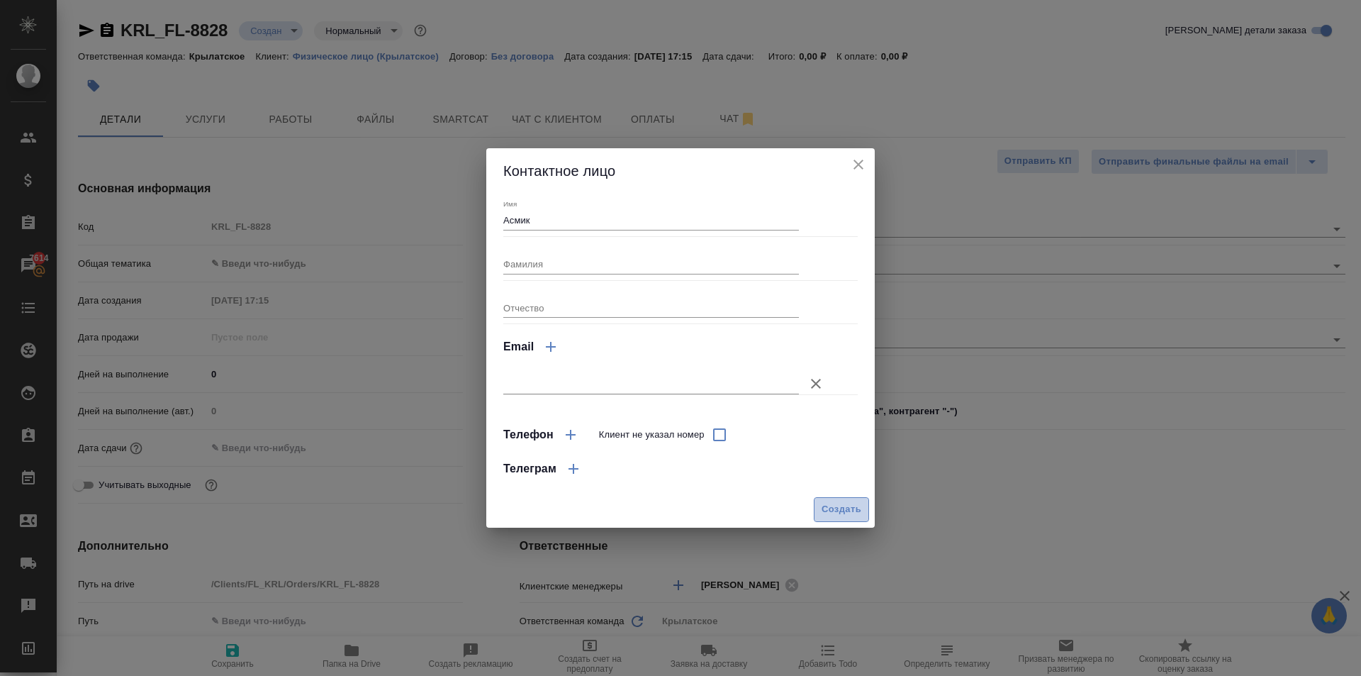
click at [847, 518] on span "Создать" at bounding box center [842, 509] width 40 height 16
type input "Асмик"
type textarea "x"
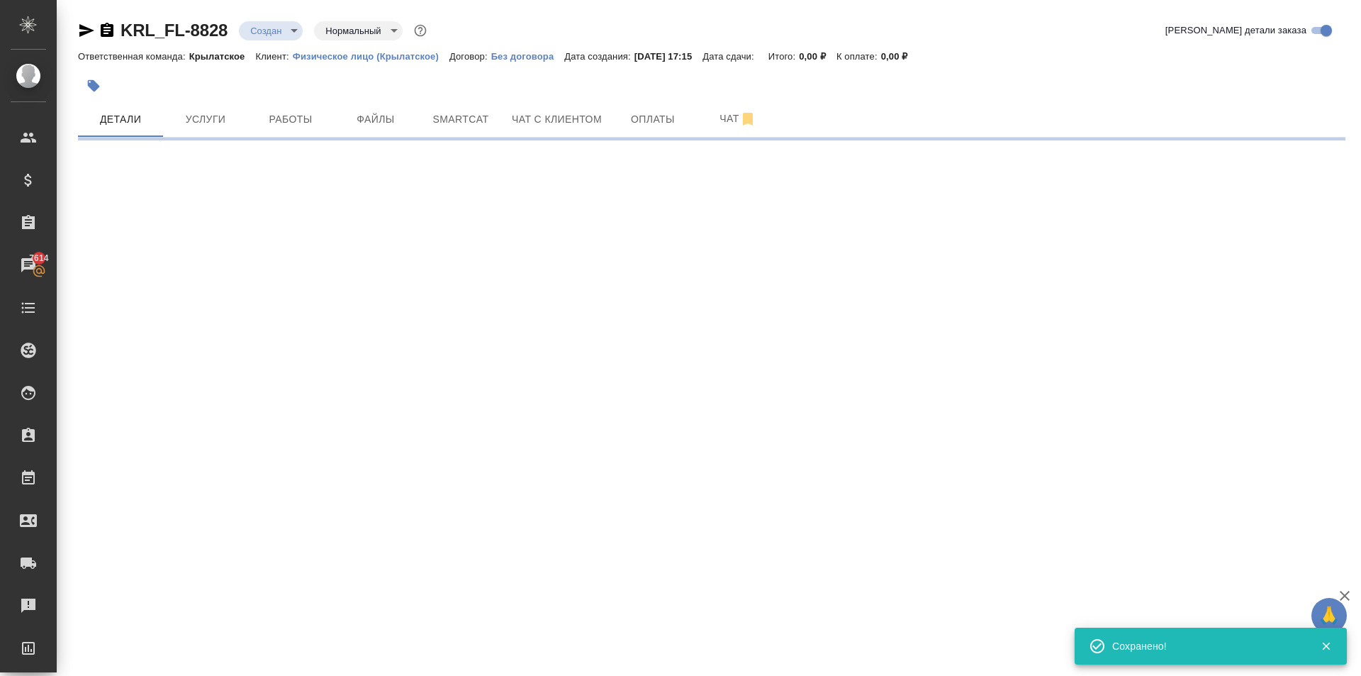
type input "holyTrinity"
select select "RU"
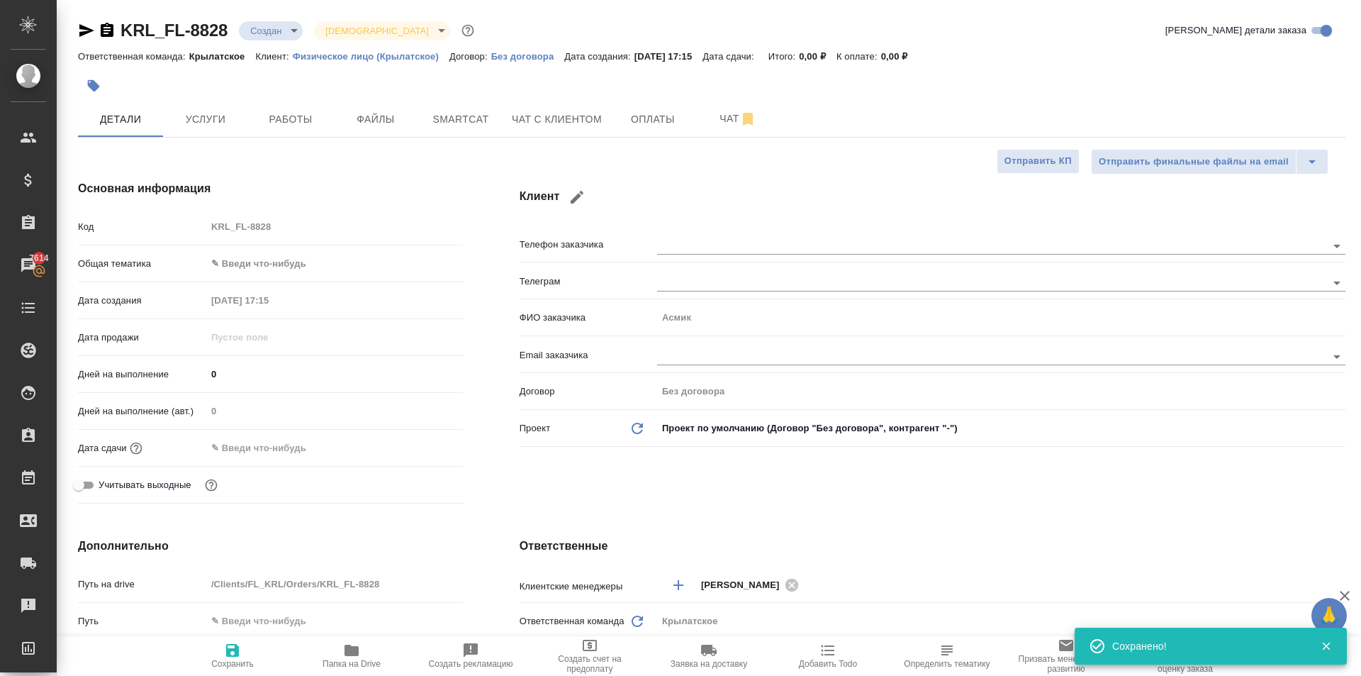
type textarea "x"
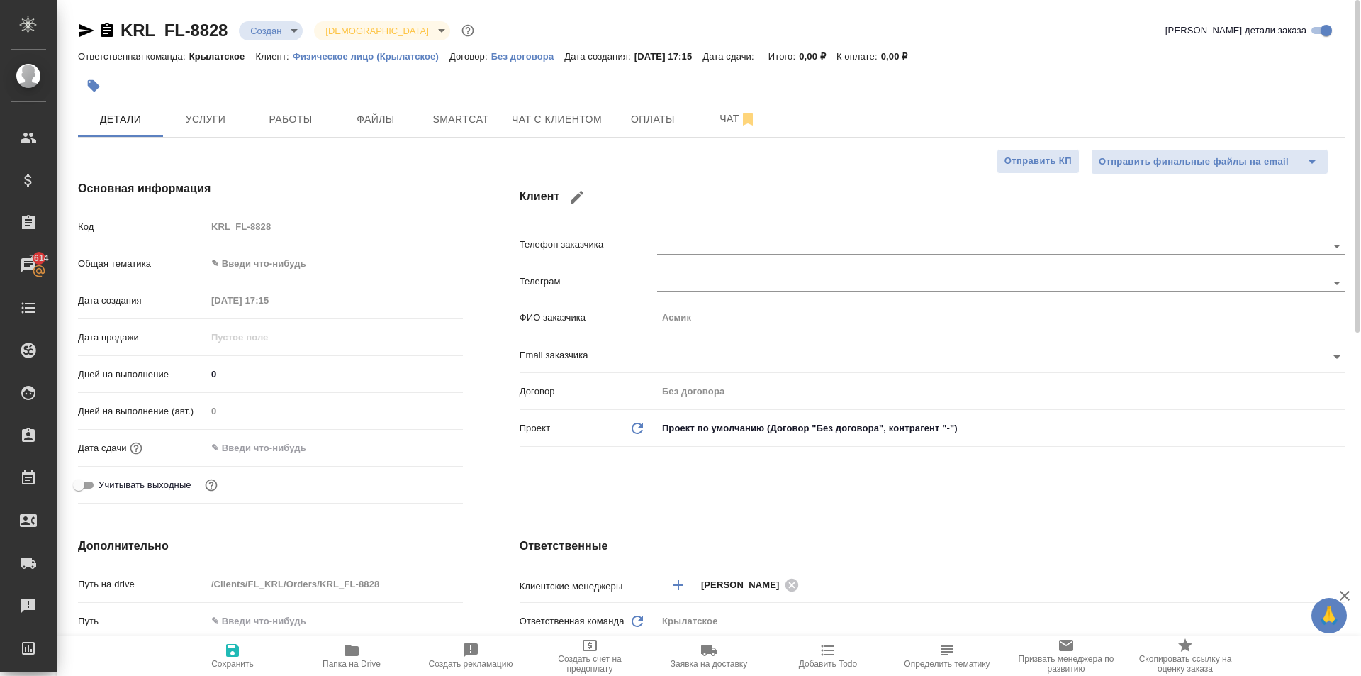
click at [301, 248] on div "Код KRL_FL-8828" at bounding box center [270, 232] width 385 height 37
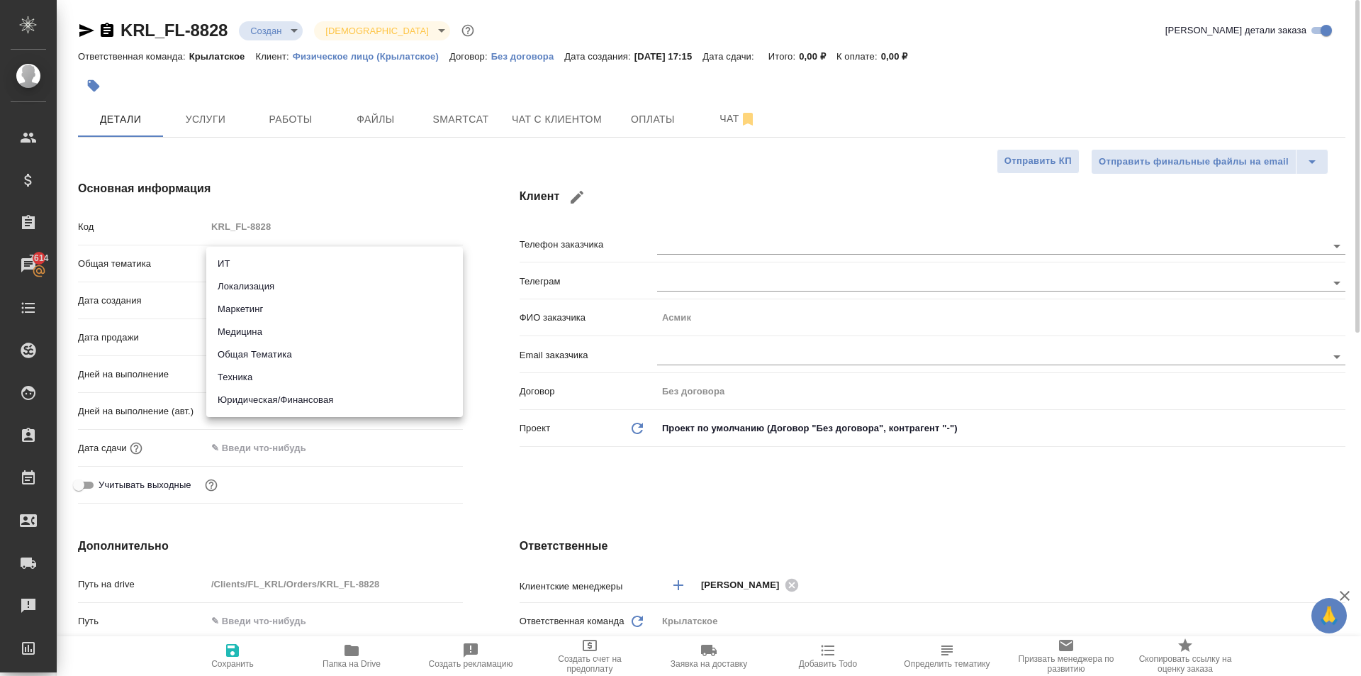
click at [305, 253] on body "🙏 .cls-1 fill:#fff; AWATERA Kasymov Timur Клиенты Спецификации Заказы 7614 Чаты…" at bounding box center [680, 338] width 1361 height 676
click at [289, 397] on li "Юридическая/Финансовая" at bounding box center [334, 399] width 257 height 23
type input "yr-fn"
type textarea "x"
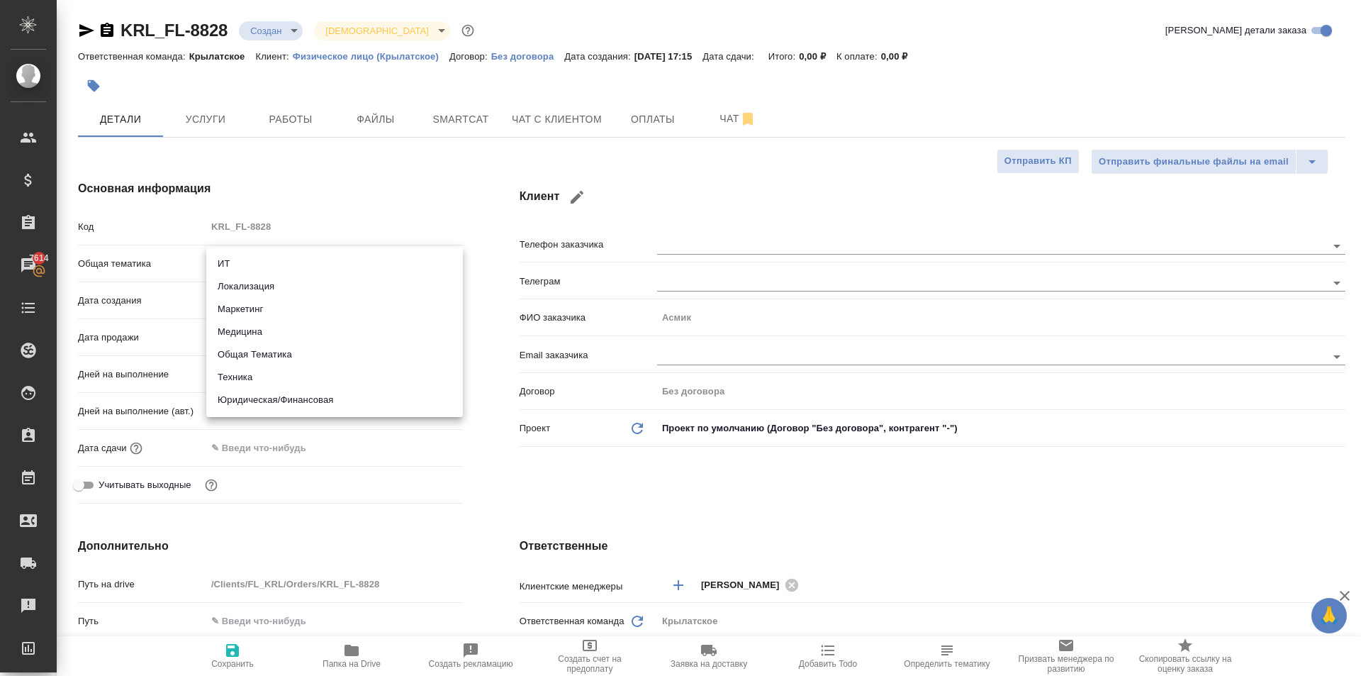
type textarea "x"
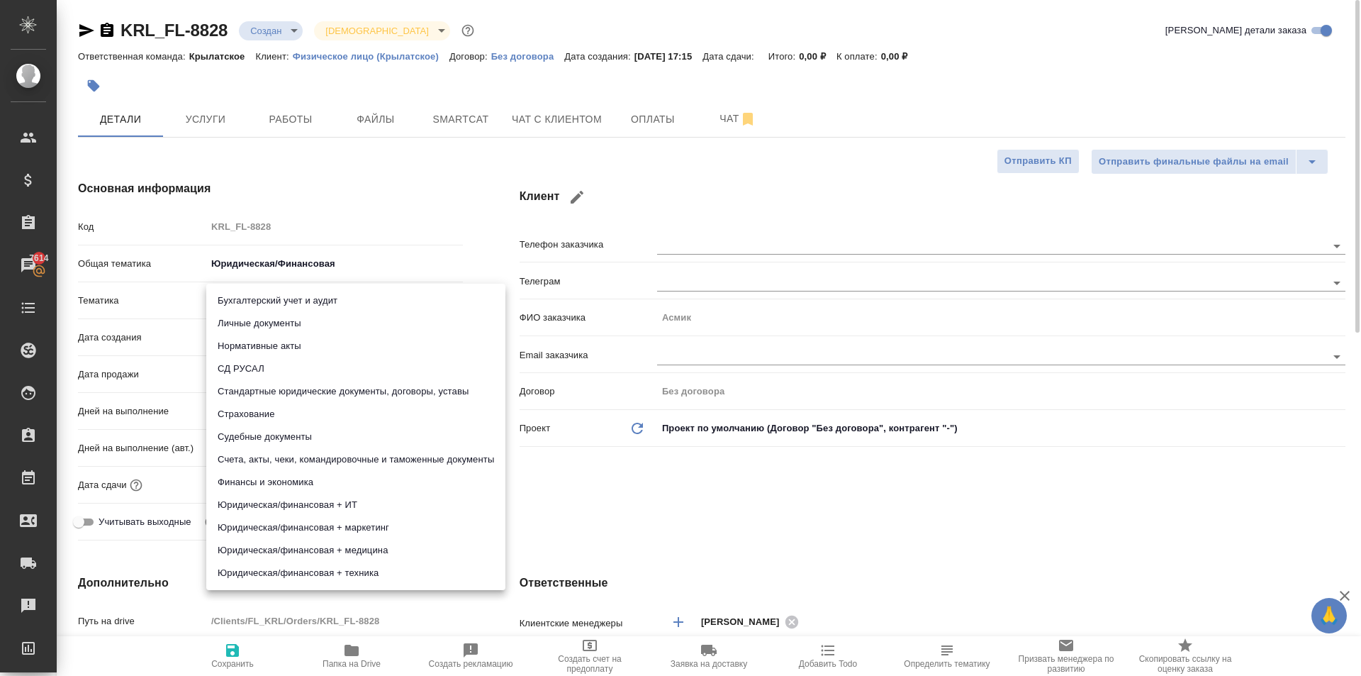
click at [279, 295] on body "🙏 .cls-1 fill:#fff; AWATERA Kasymov Timur Клиенты Спецификации Заказы 7614 Чаты…" at bounding box center [680, 338] width 1361 height 676
click at [276, 318] on li "Личные документы" at bounding box center [355, 323] width 299 height 23
type textarea "x"
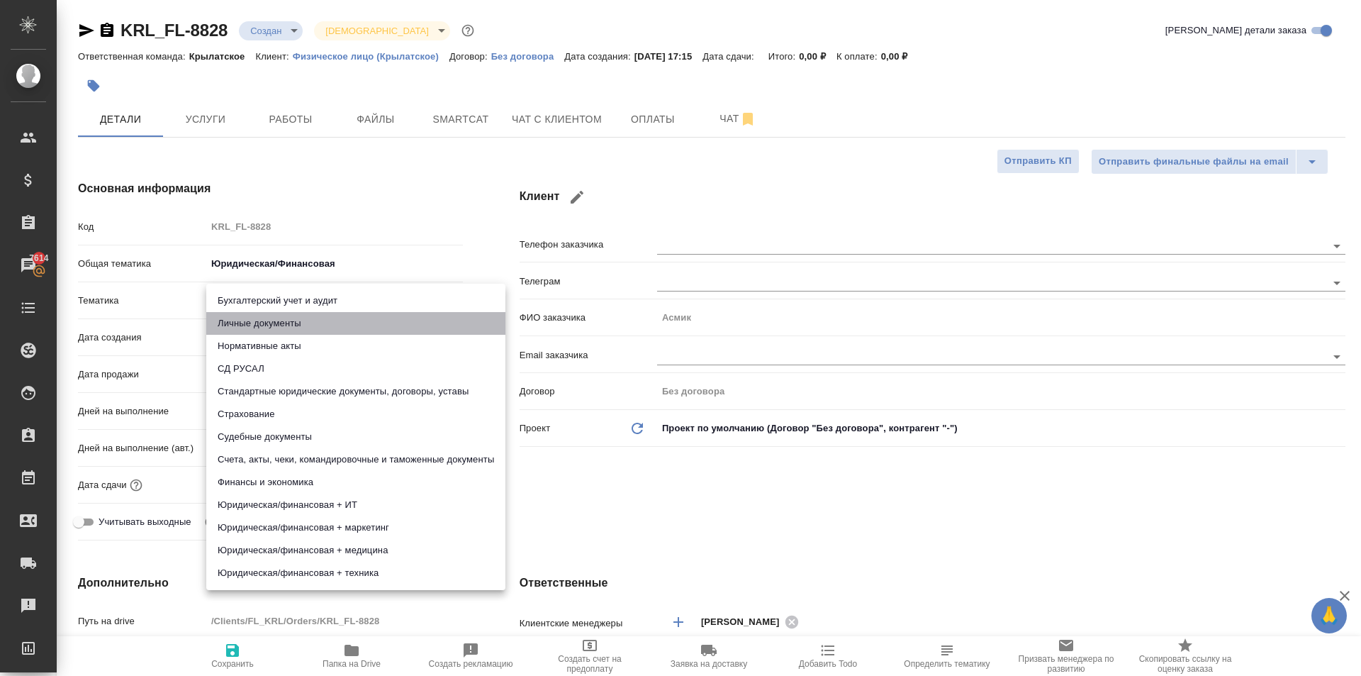
type input "5a8b8b956a9677013d343cfe"
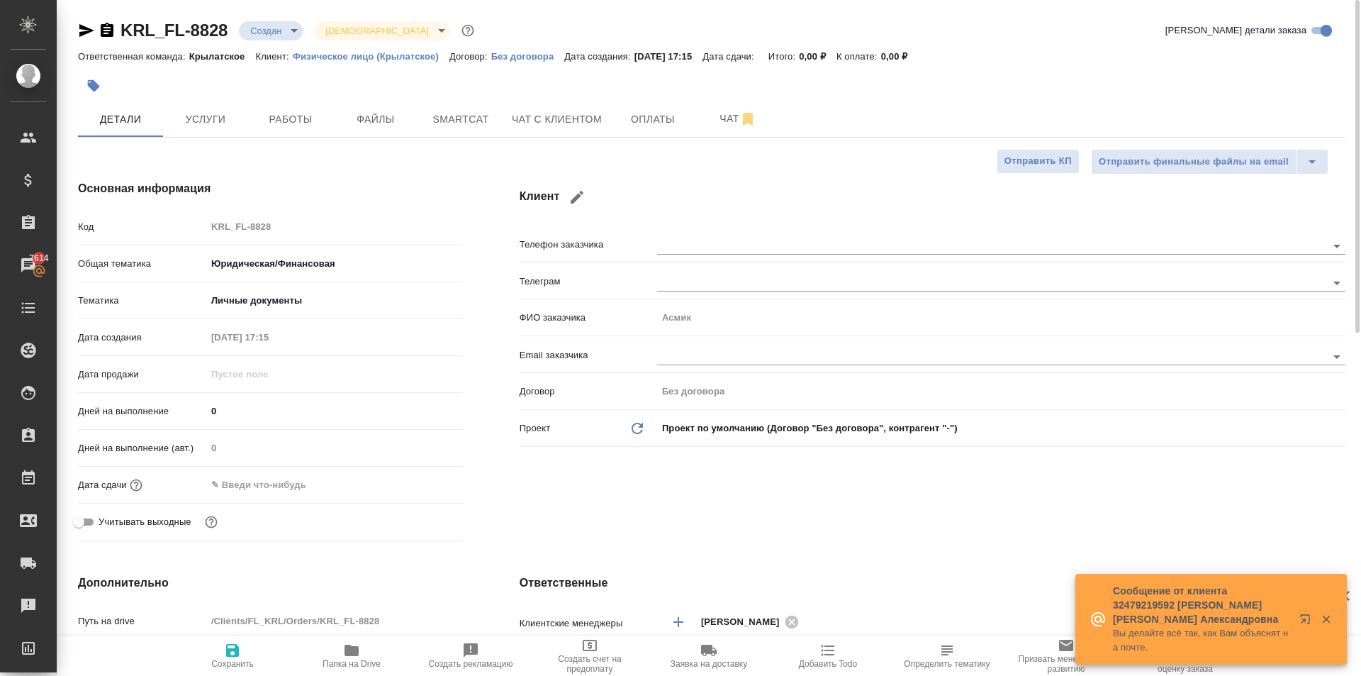
click at [241, 476] on input "text" at bounding box center [268, 484] width 124 height 21
click at [425, 483] on icon "button" at bounding box center [421, 483] width 17 height 17
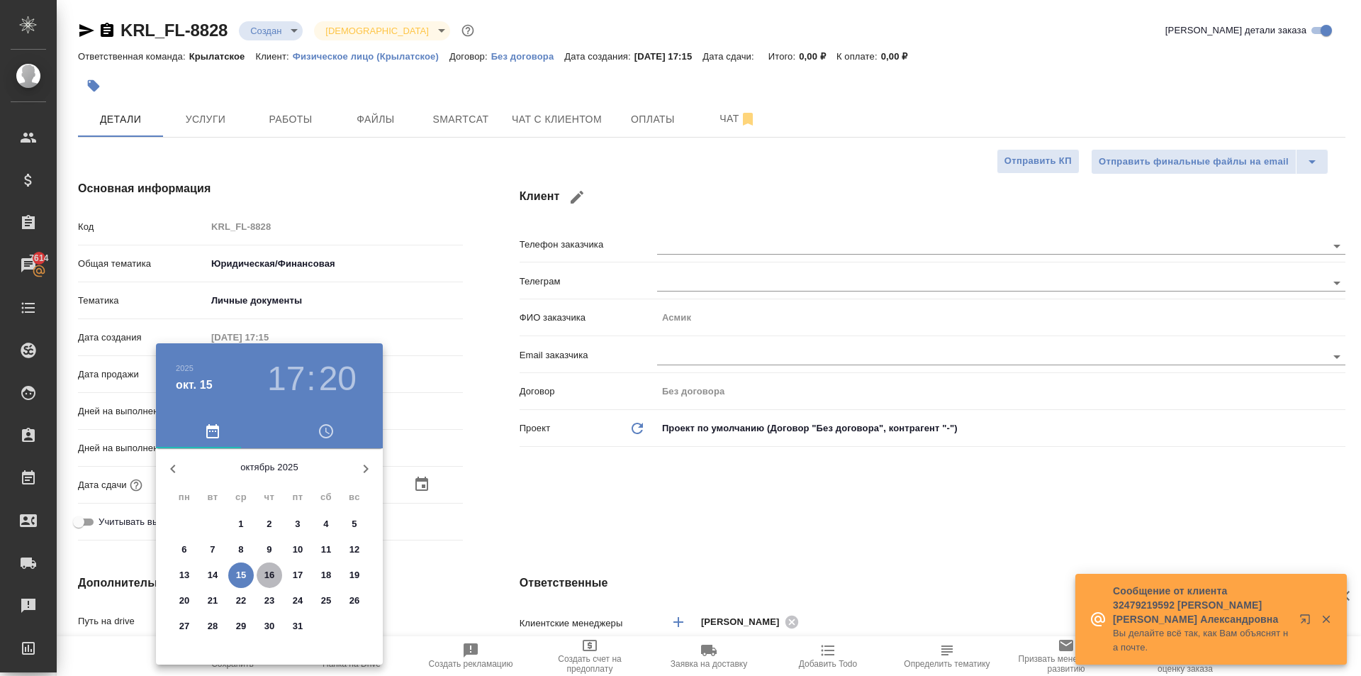
click at [269, 578] on p "16" at bounding box center [269, 575] width 11 height 14
type input "16.10.2025 17:20"
type textarea "x"
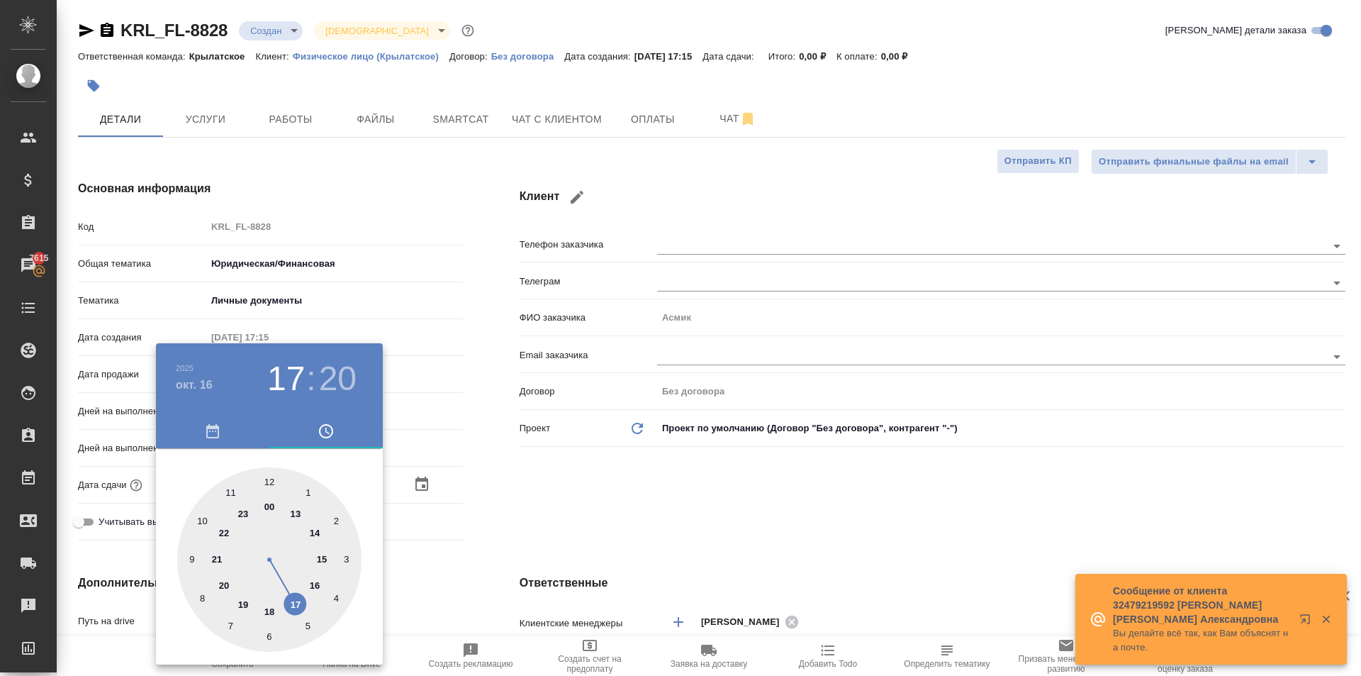
type input "16.10.2025 10:20"
type textarea "x"
click at [198, 521] on div at bounding box center [269, 559] width 184 height 184
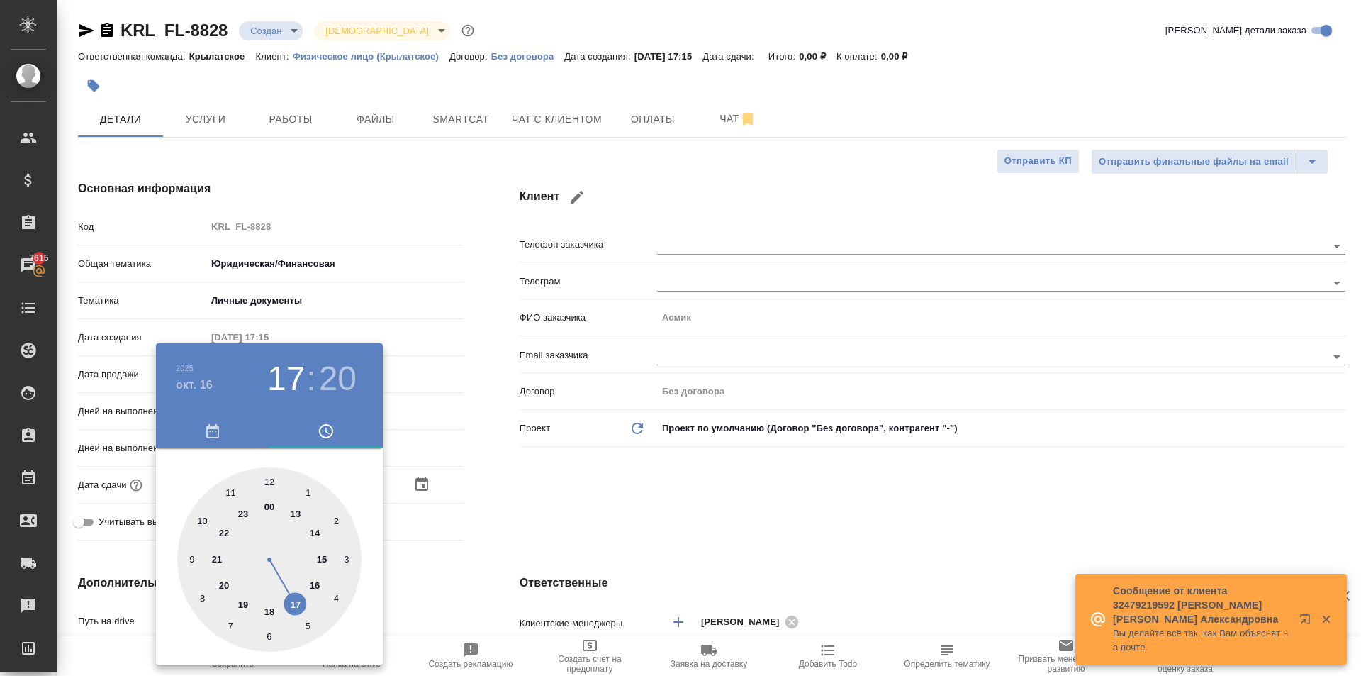
type textarea "x"
type input "16.10.2025 10:00"
type textarea "x"
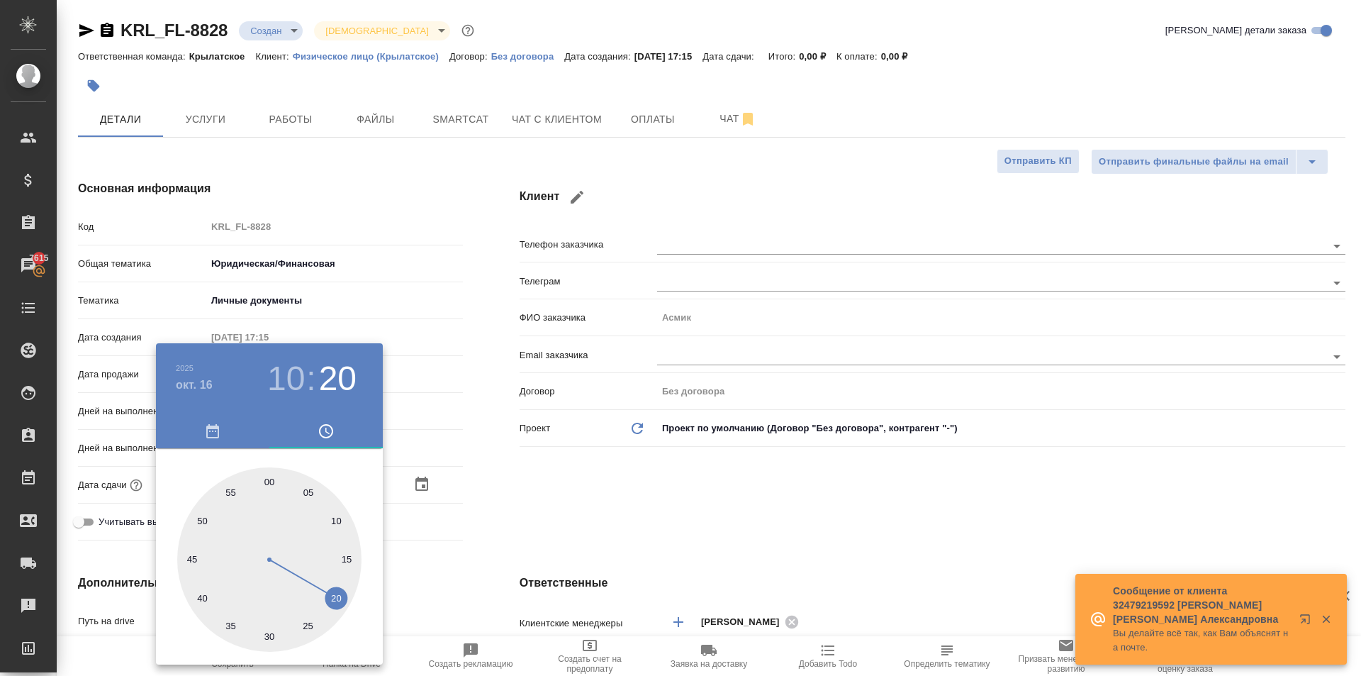
type textarea "x"
click at [270, 479] on div at bounding box center [269, 559] width 184 height 184
type textarea "x"
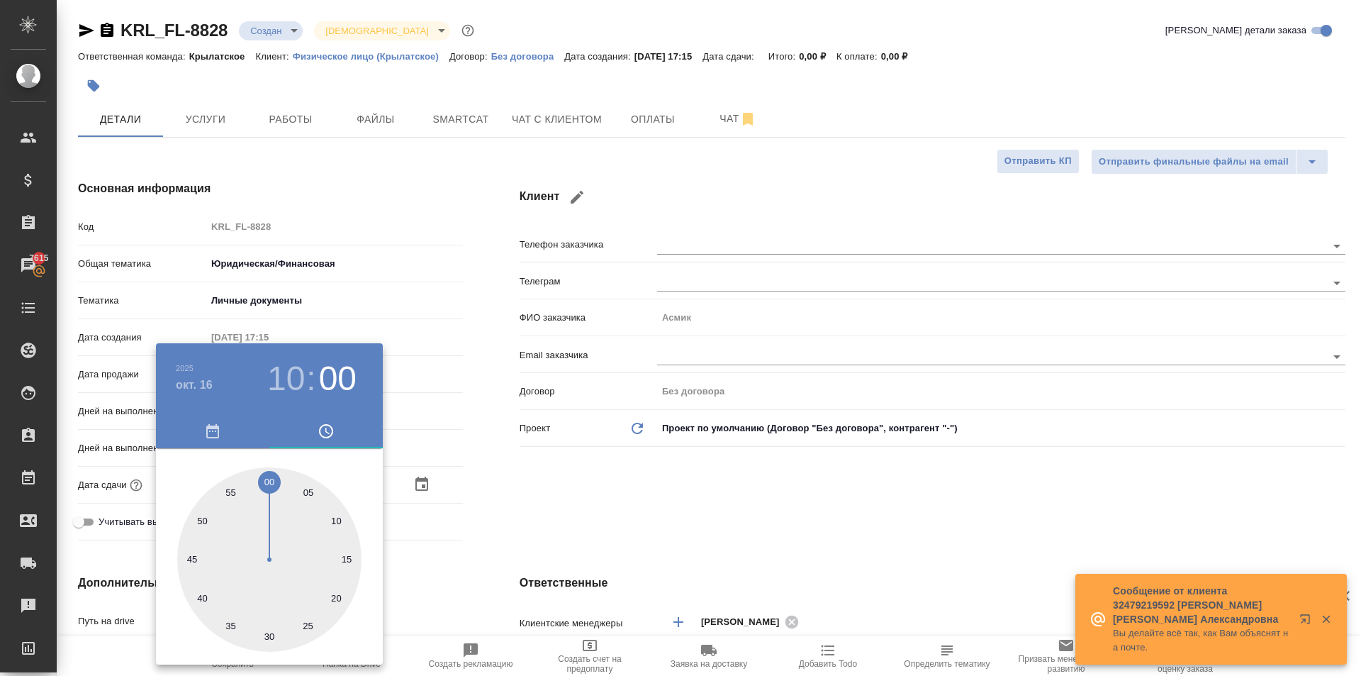
type textarea "x"
click at [786, 553] on div at bounding box center [680, 338] width 1361 height 676
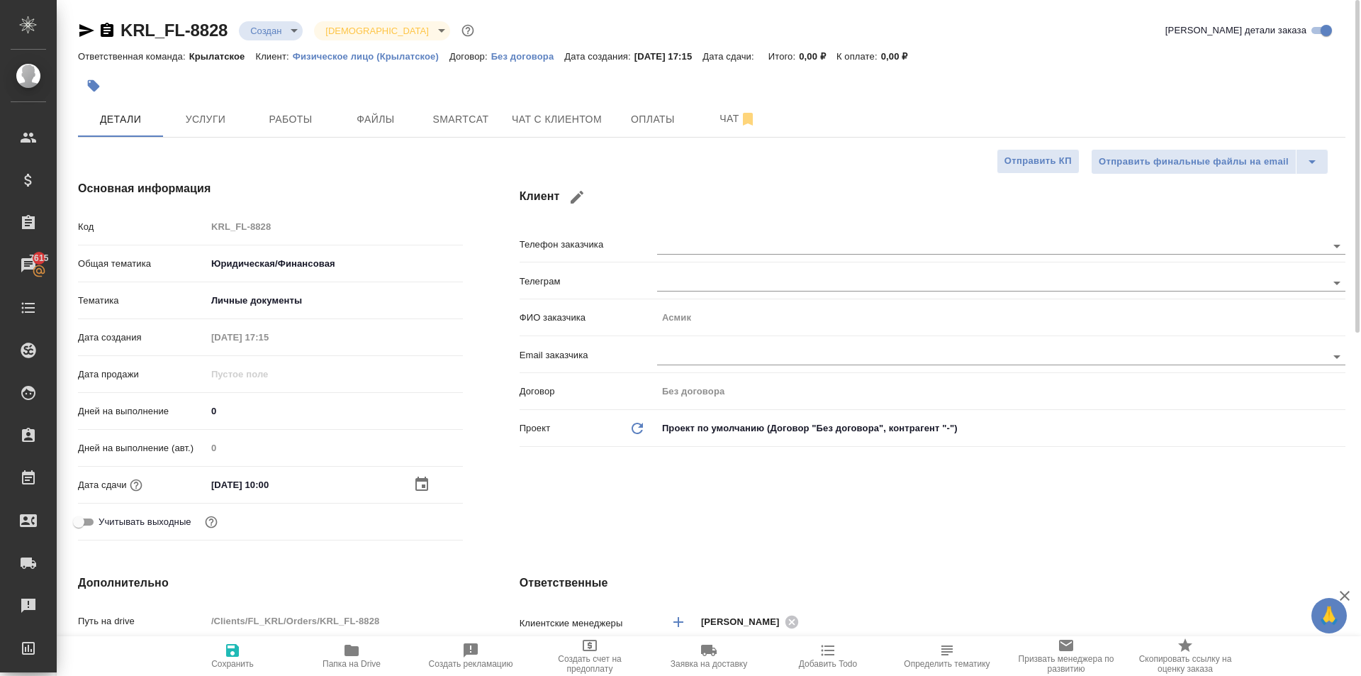
type textarea "x"
click at [223, 654] on span "Сохранить" at bounding box center [232, 655] width 102 height 27
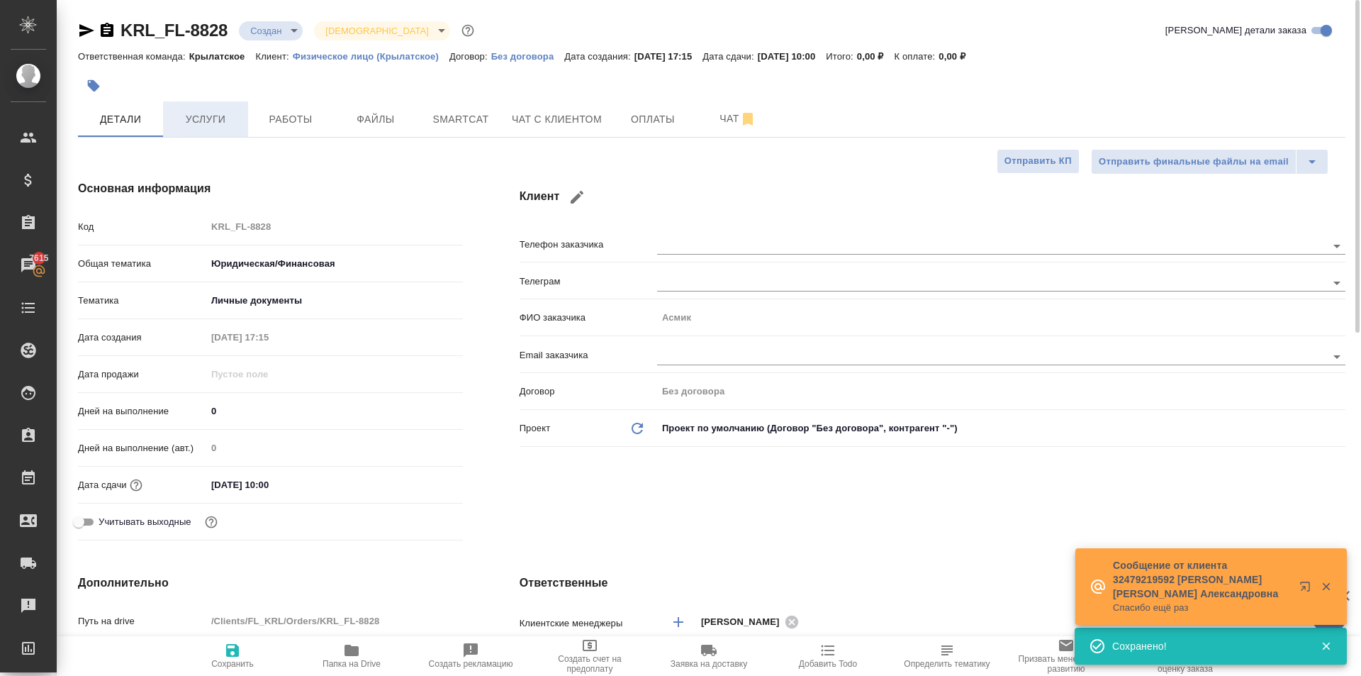
click at [227, 115] on span "Услуги" at bounding box center [206, 120] width 68 height 18
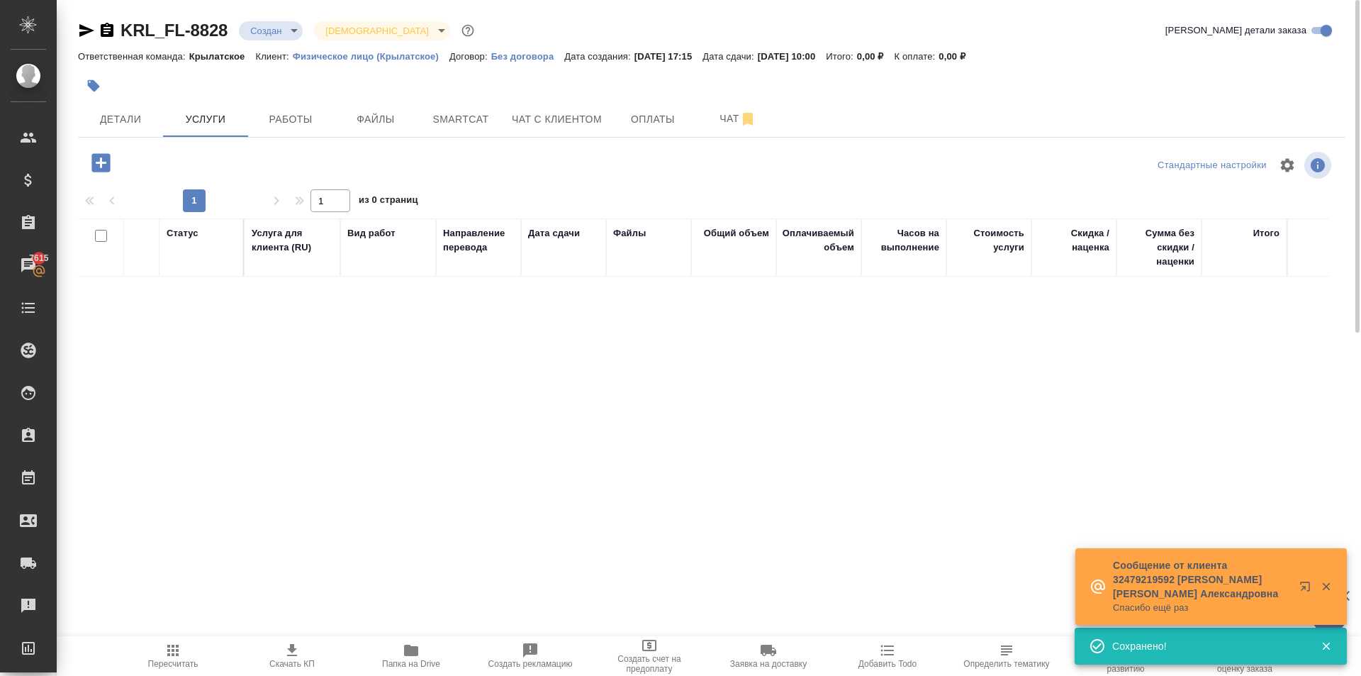
click at [97, 159] on icon "button" at bounding box center [100, 162] width 18 height 18
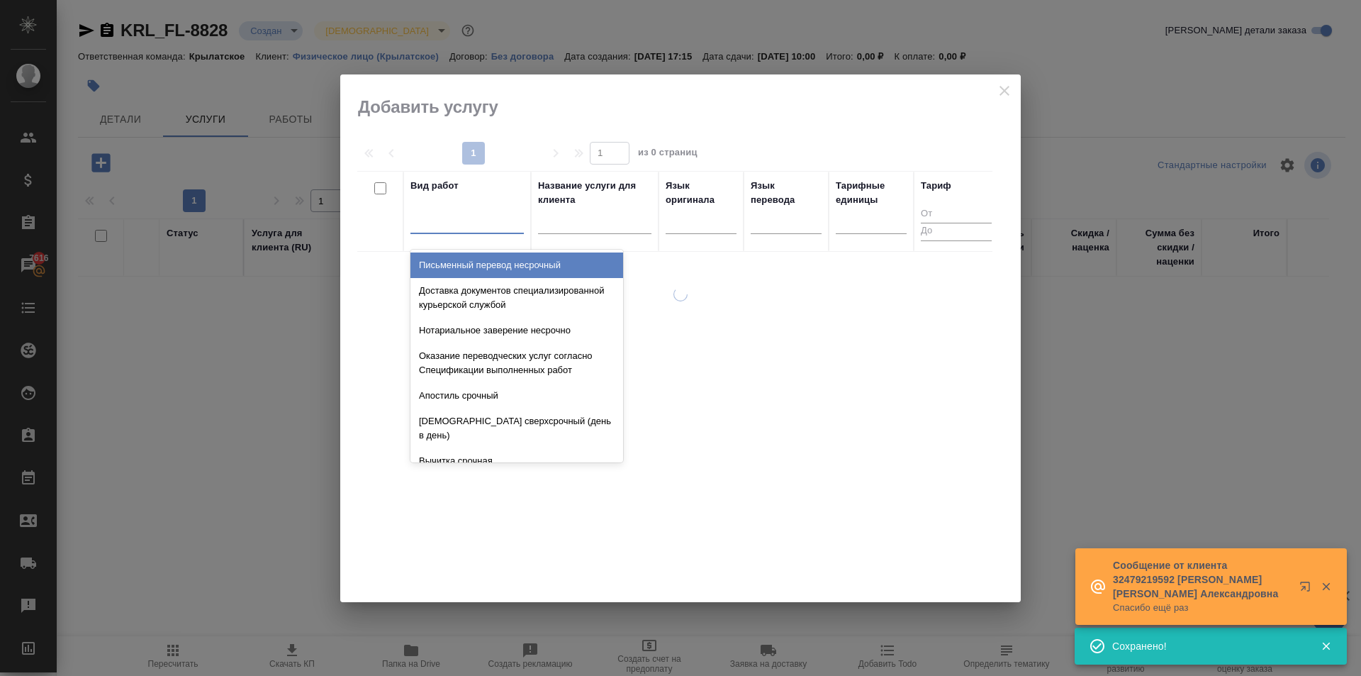
click at [479, 223] on div at bounding box center [466, 219] width 113 height 21
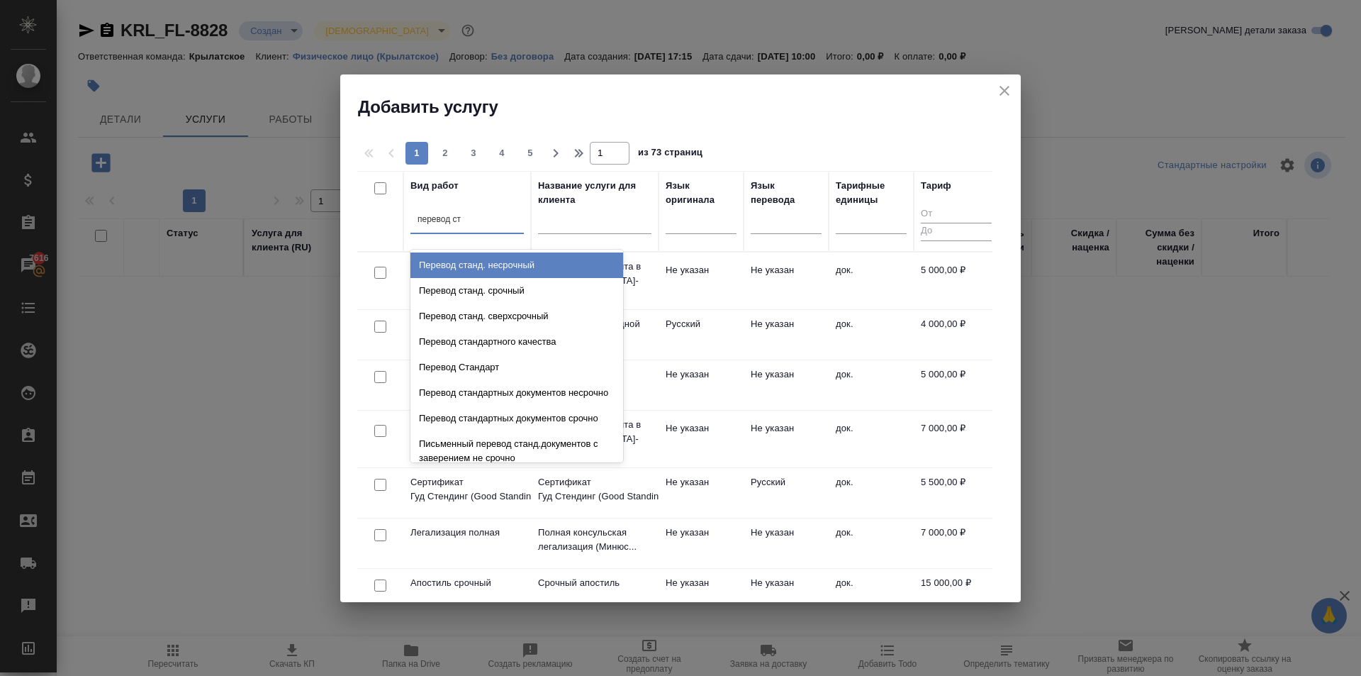
click at [564, 272] on div "Перевод станд. несрочный" at bounding box center [516, 265] width 213 height 26
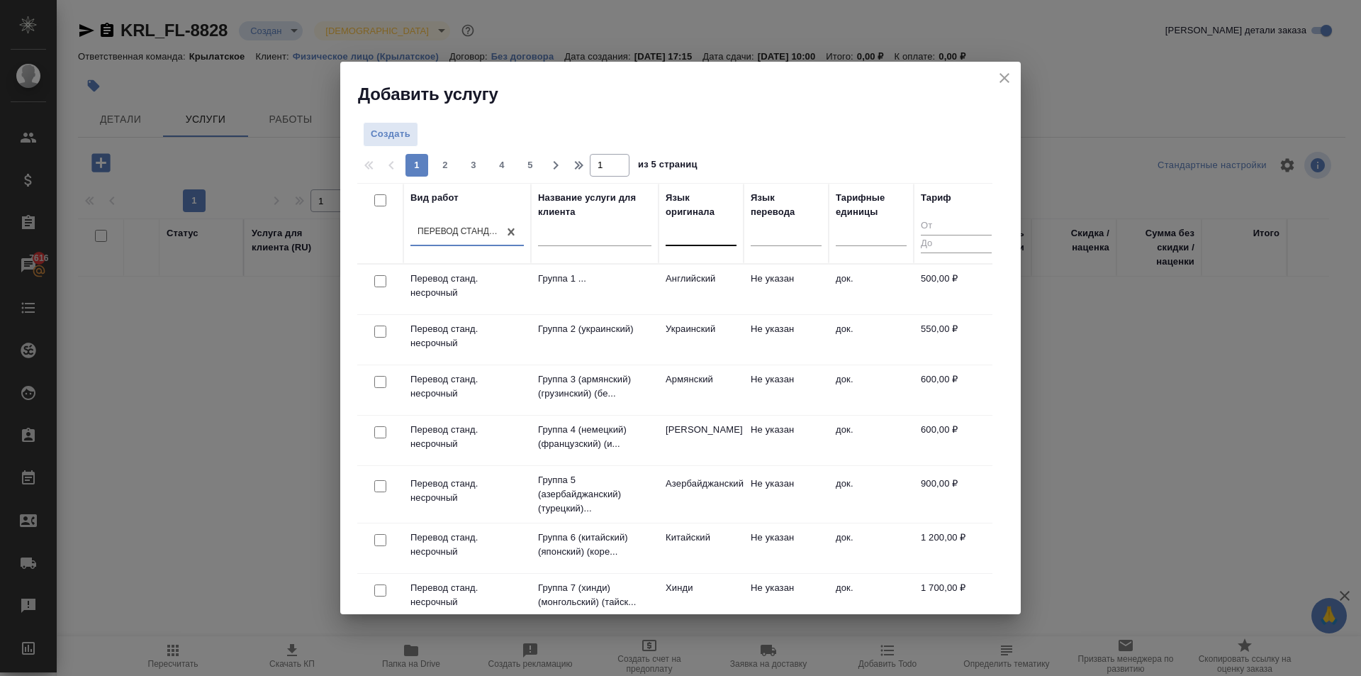
click at [677, 227] on div at bounding box center [701, 231] width 71 height 21
click at [715, 257] on th "Язык оригинала option Армянский focused, 32 of 135. 1 result available for sear…" at bounding box center [701, 223] width 85 height 81
click at [729, 284] on td "Английский" at bounding box center [701, 289] width 85 height 50
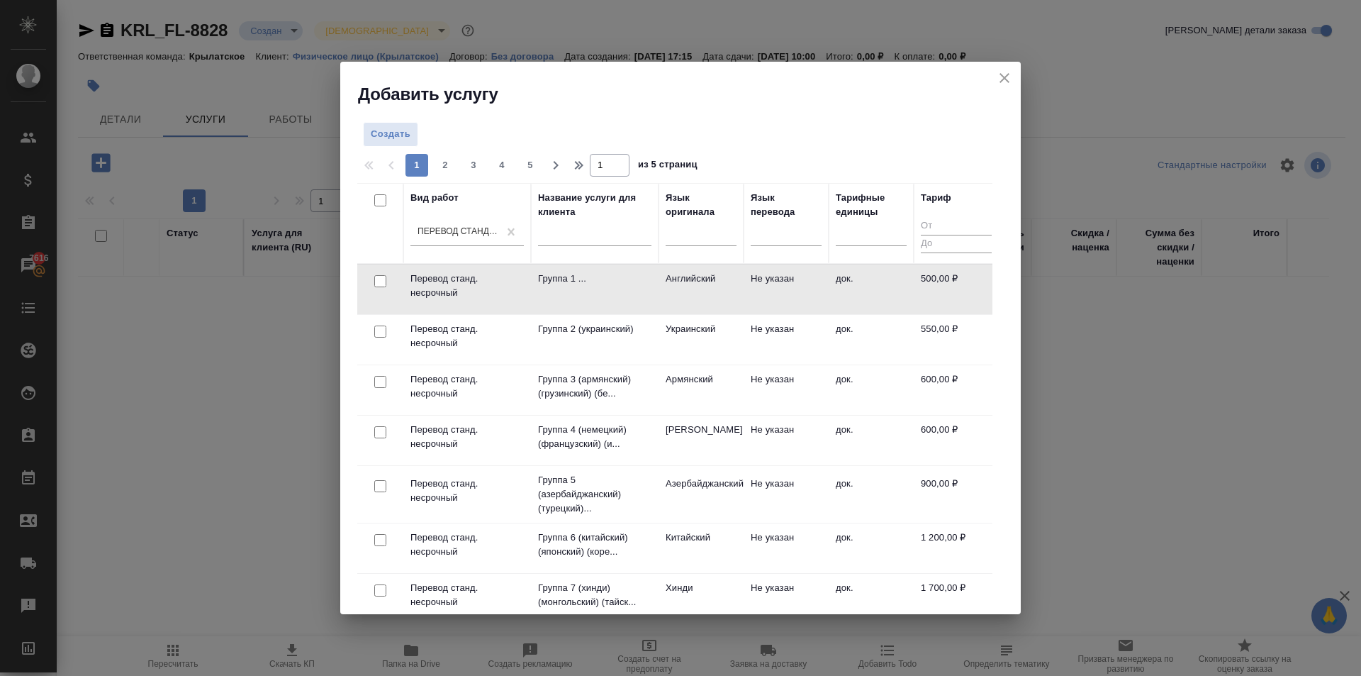
click at [705, 250] on div at bounding box center [701, 237] width 71 height 37
click at [696, 233] on div at bounding box center [701, 231] width 71 height 21
click at [714, 276] on div "Армянский" at bounding box center [772, 277] width 213 height 26
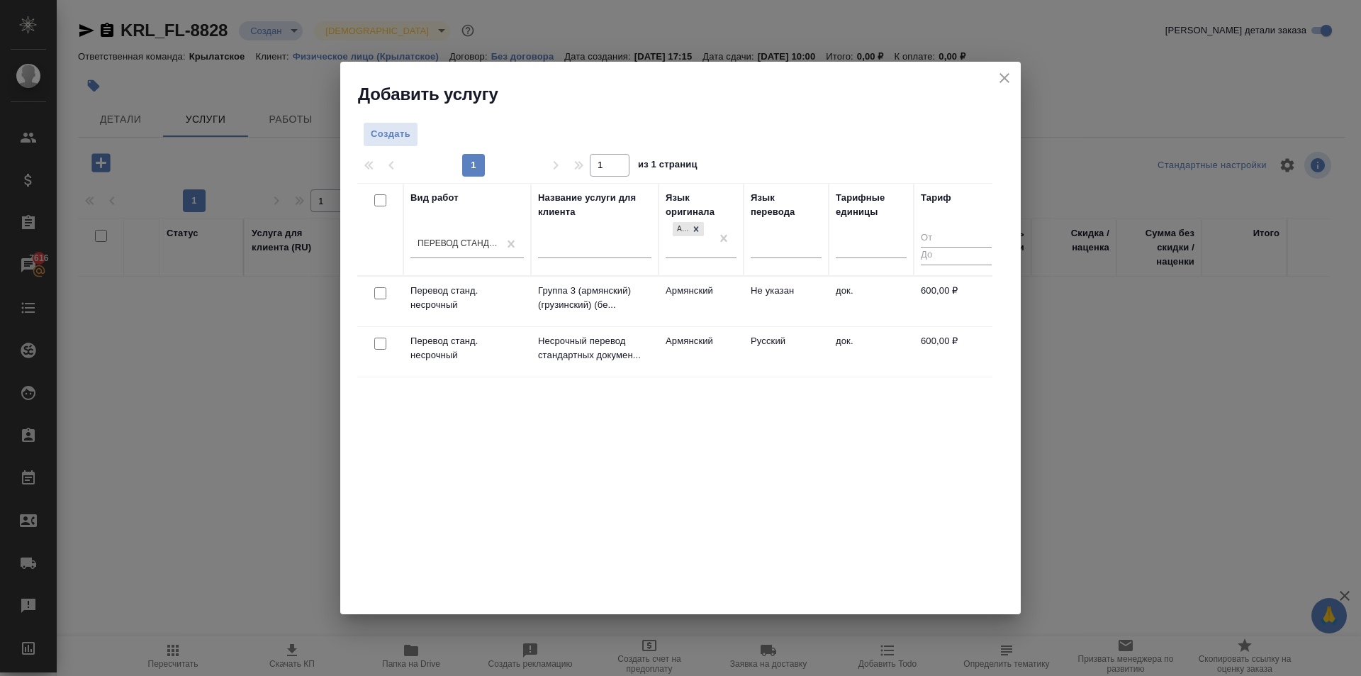
click at [720, 303] on td "Армянский" at bounding box center [701, 301] width 85 height 50
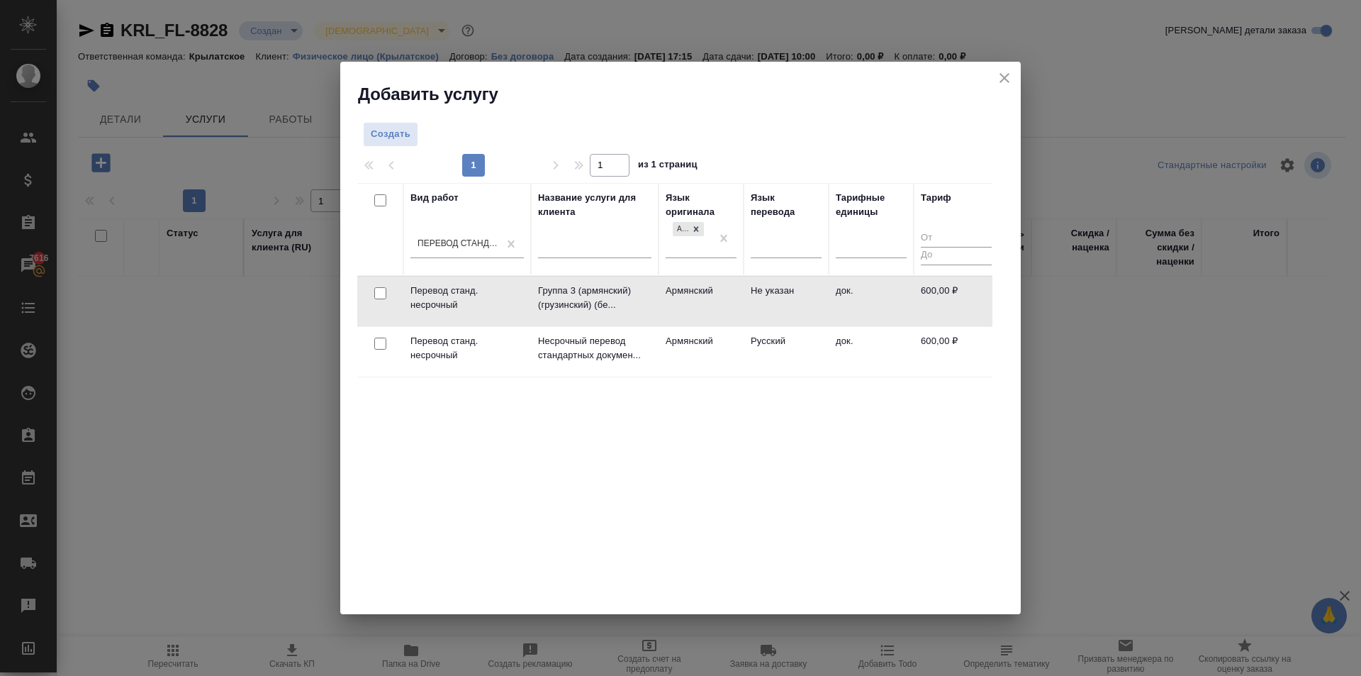
click at [720, 303] on td "Армянский" at bounding box center [701, 301] width 85 height 50
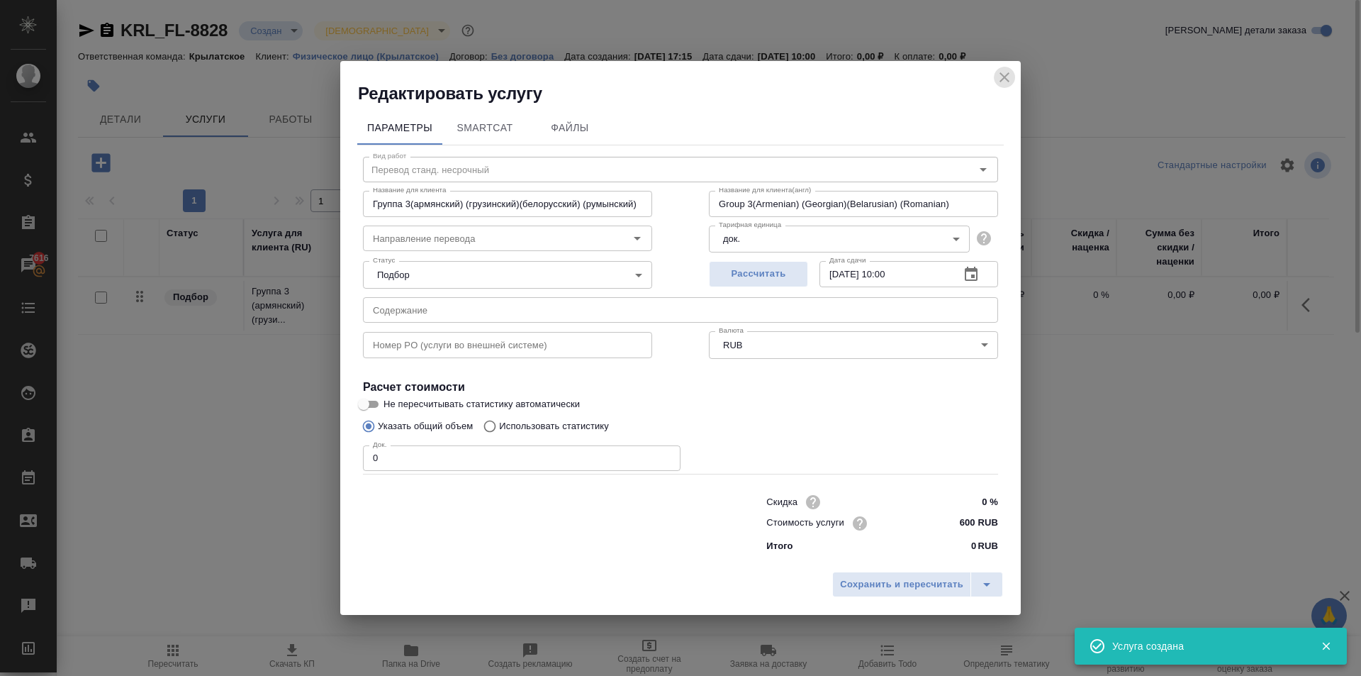
drag, startPoint x: 1003, startPoint y: 76, endPoint x: 1022, endPoint y: 98, distance: 28.7
click at [1009, 84] on icon "close" at bounding box center [1004, 77] width 17 height 17
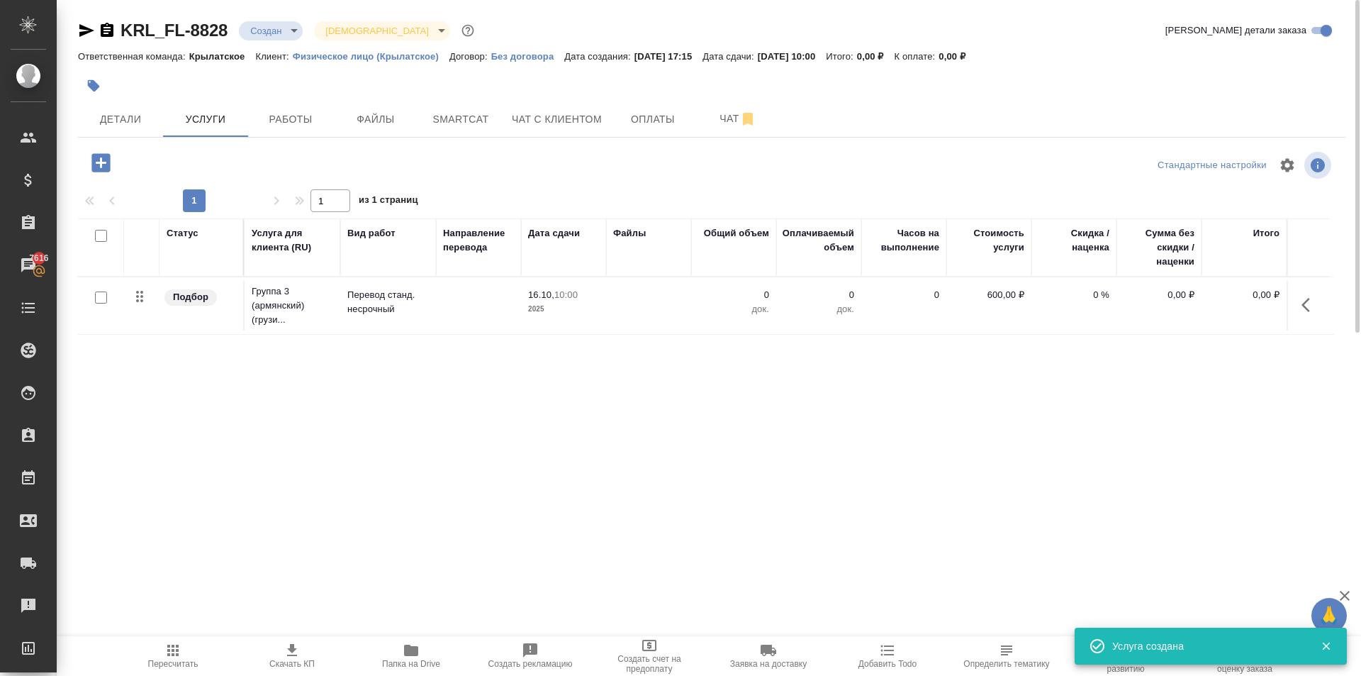
drag, startPoint x: 1307, startPoint y: 303, endPoint x: 1296, endPoint y: 308, distance: 12.1
click at [1307, 305] on icon "button" at bounding box center [1310, 304] width 17 height 17
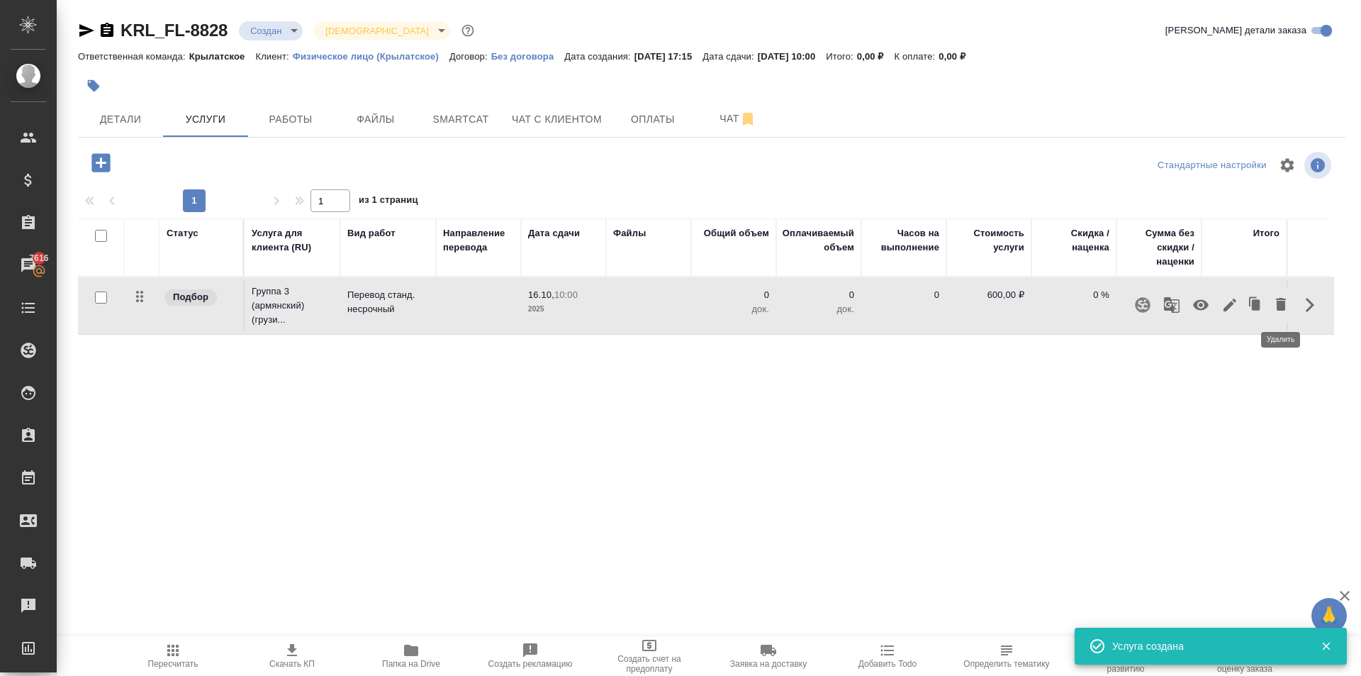
drag, startPoint x: 1277, startPoint y: 307, endPoint x: 1228, endPoint y: 319, distance: 50.4
click at [1273, 308] on icon "button" at bounding box center [1281, 304] width 17 height 17
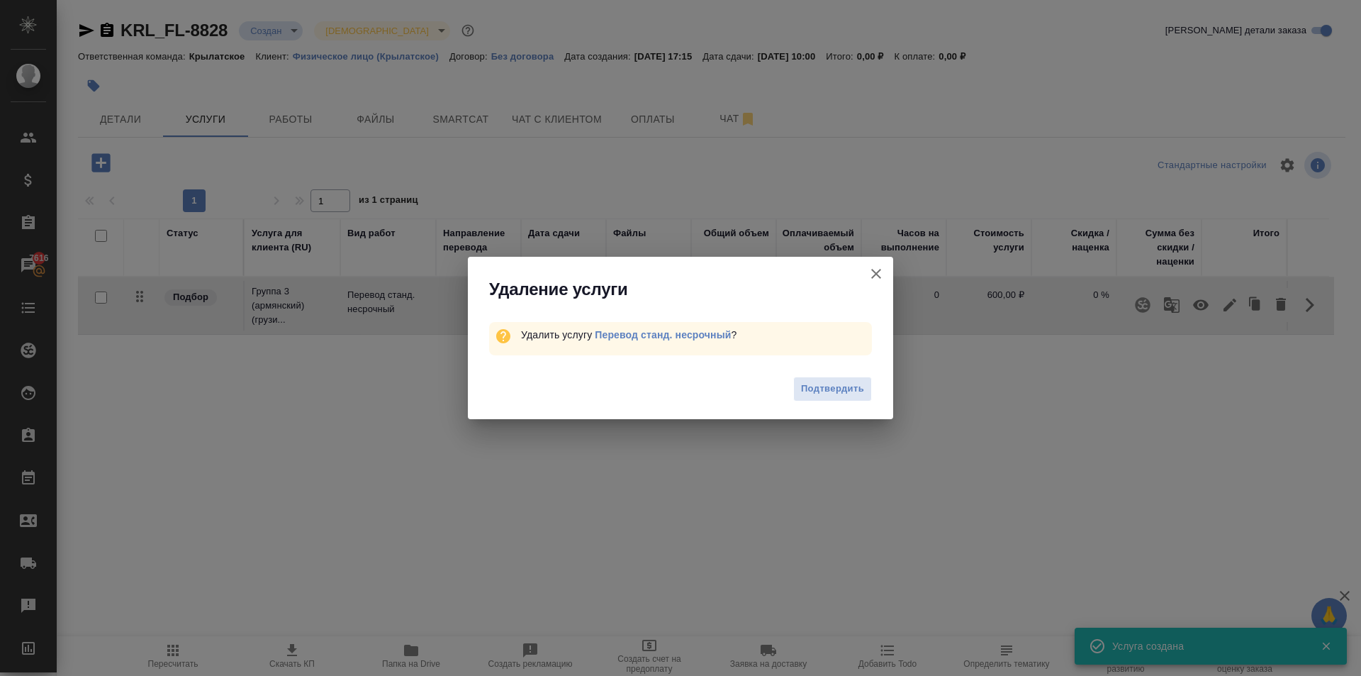
drag, startPoint x: 874, startPoint y: 390, endPoint x: 863, endPoint y: 390, distance: 11.3
click at [873, 390] on div "Подтвердить" at bounding box center [680, 390] width 425 height 57
click at [862, 390] on span "Подтвердить" at bounding box center [832, 389] width 63 height 16
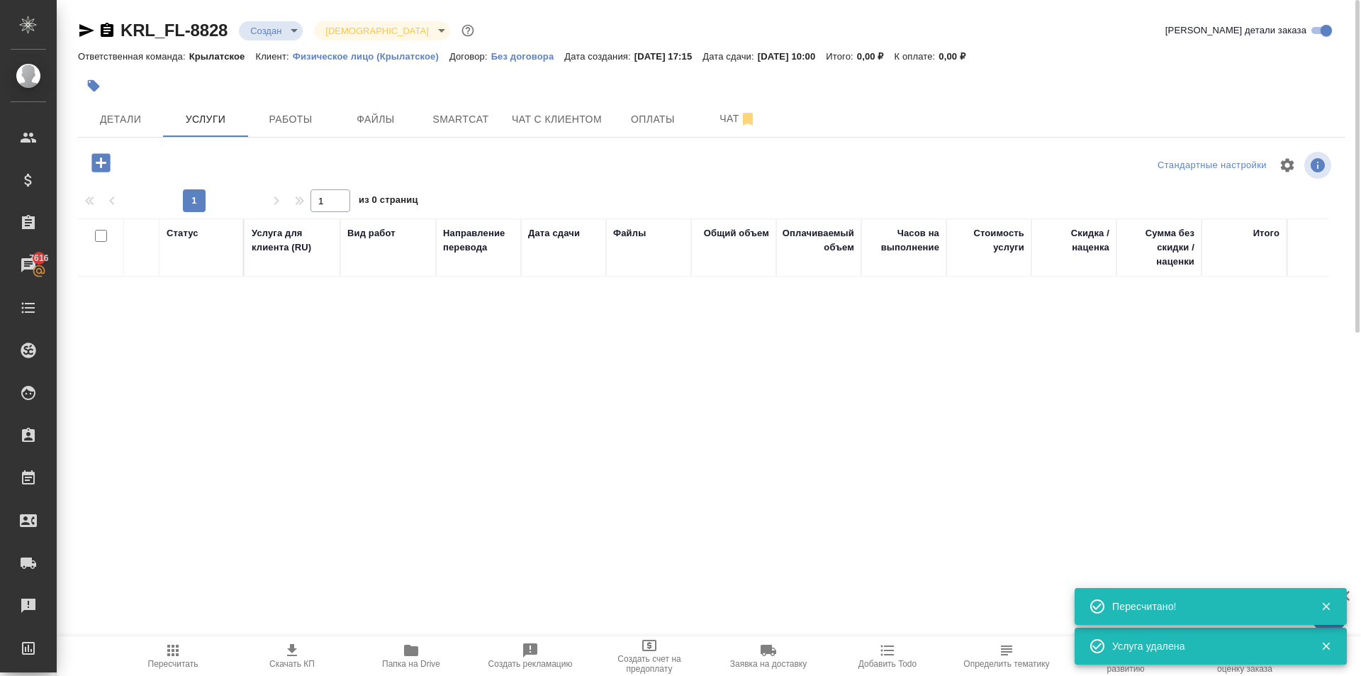
click at [109, 162] on icon "button" at bounding box center [100, 162] width 18 height 18
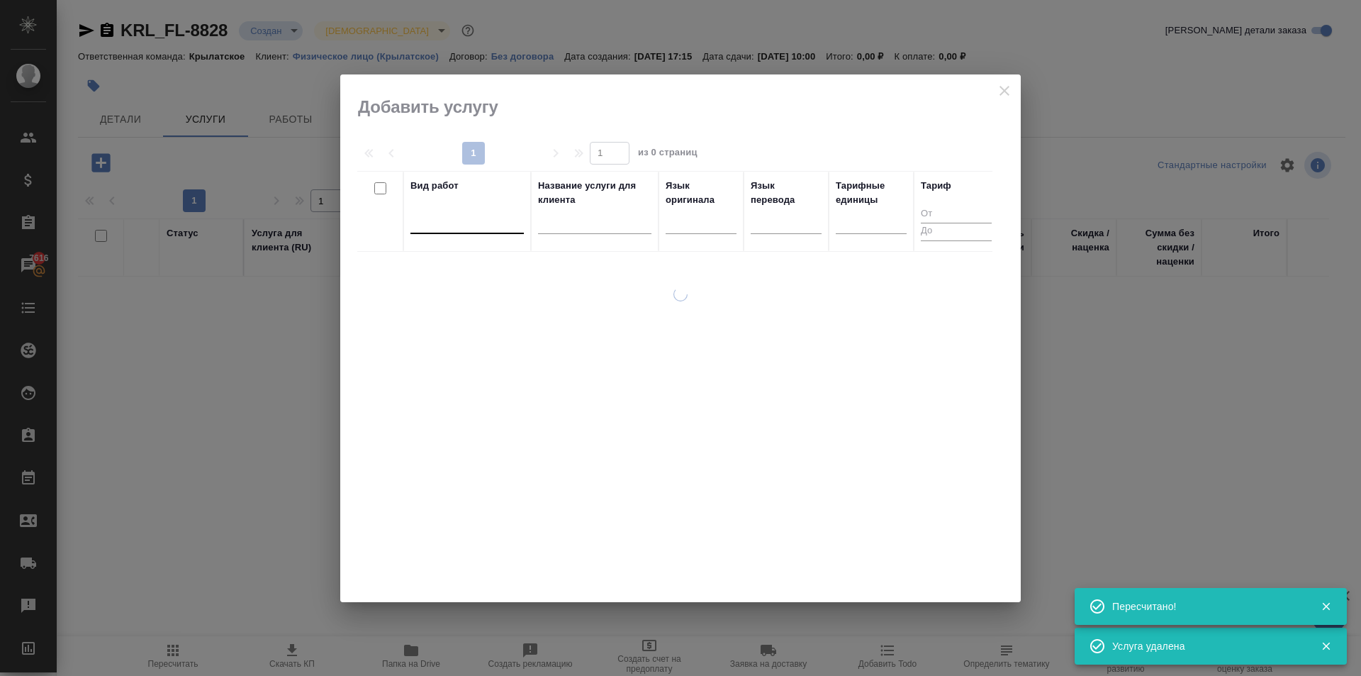
click at [495, 228] on div at bounding box center [466, 219] width 113 height 21
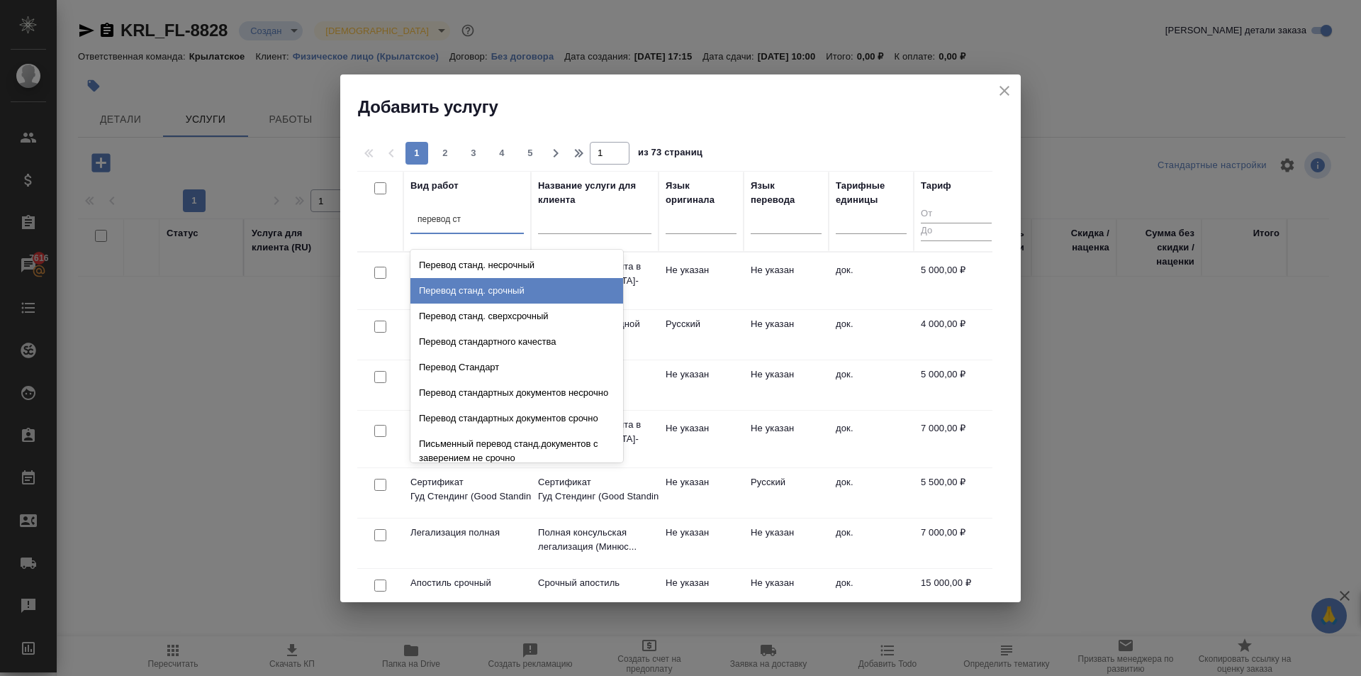
click at [531, 285] on div "Перевод станд. срочный" at bounding box center [516, 291] width 213 height 26
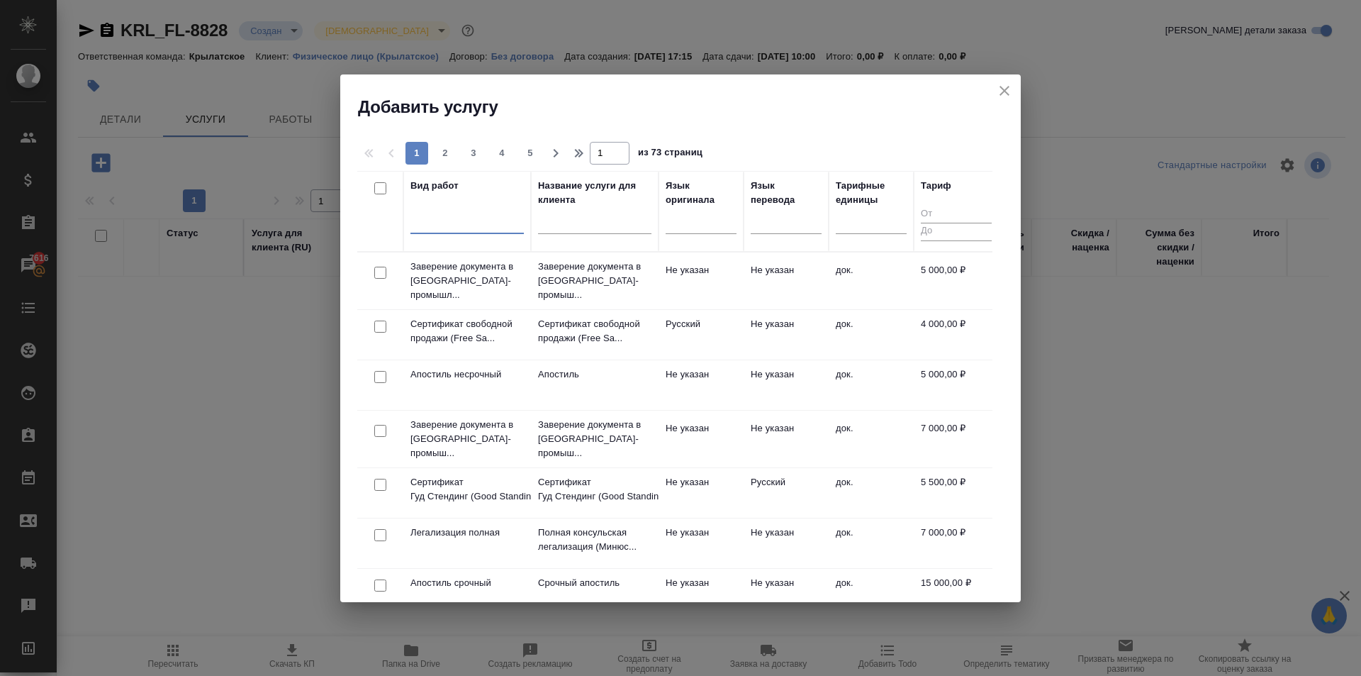
click at [488, 228] on div at bounding box center [466, 219] width 113 height 21
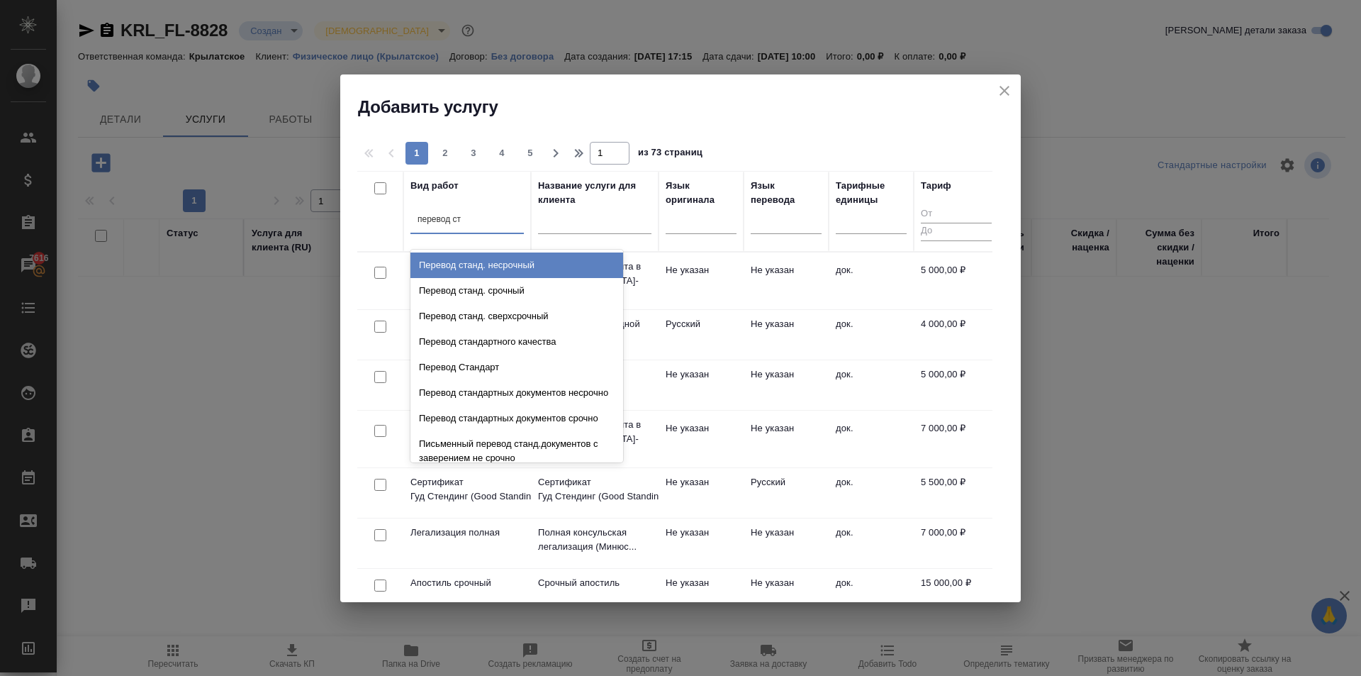
drag, startPoint x: 539, startPoint y: 257, endPoint x: 573, endPoint y: 257, distance: 34.0
click at [541, 257] on div "Перевод станд. несрочный" at bounding box center [516, 265] width 213 height 26
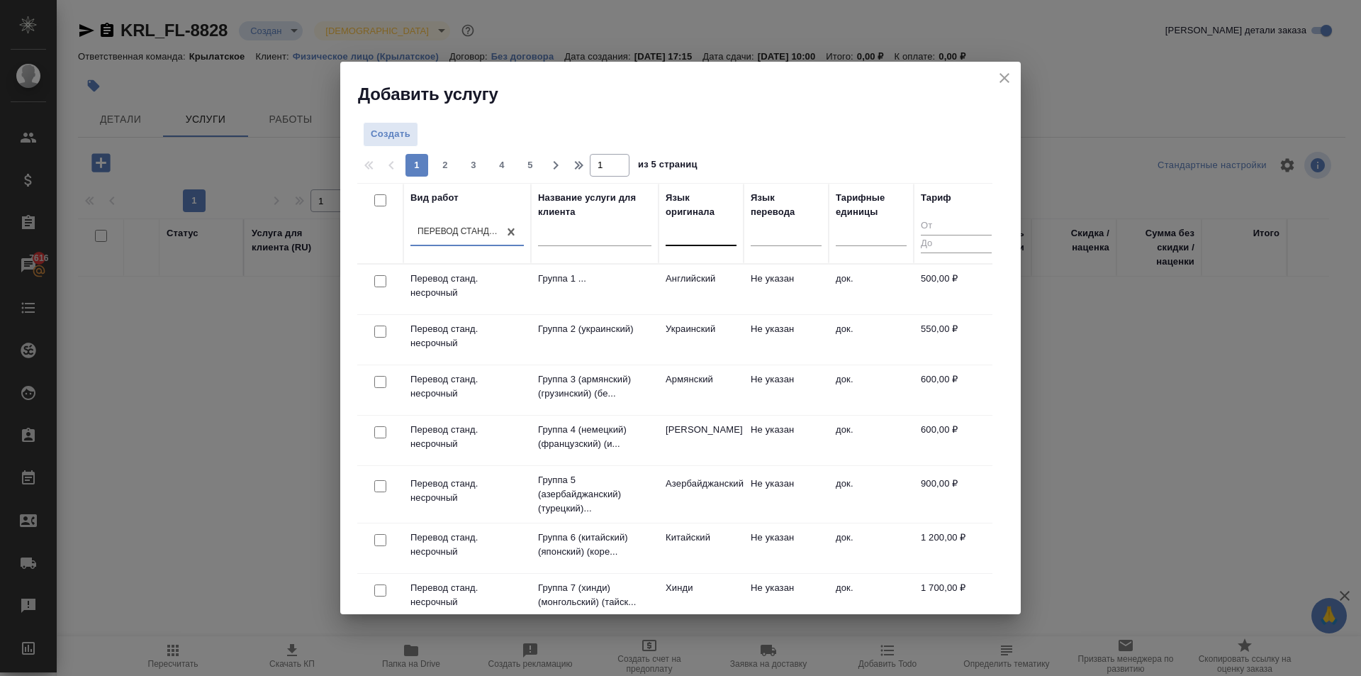
click at [689, 242] on div at bounding box center [701, 232] width 71 height 27
click at [742, 275] on div "Армянский" at bounding box center [772, 277] width 213 height 26
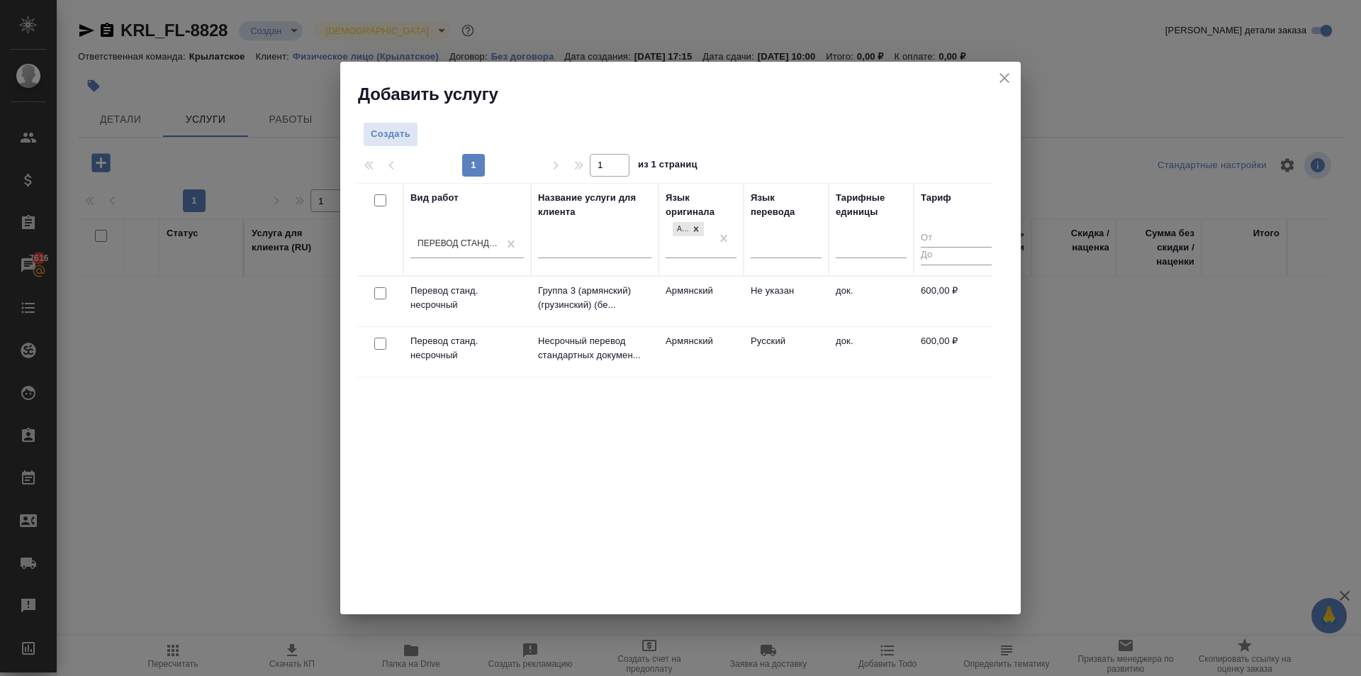
click at [722, 337] on td "Армянский" at bounding box center [701, 352] width 85 height 50
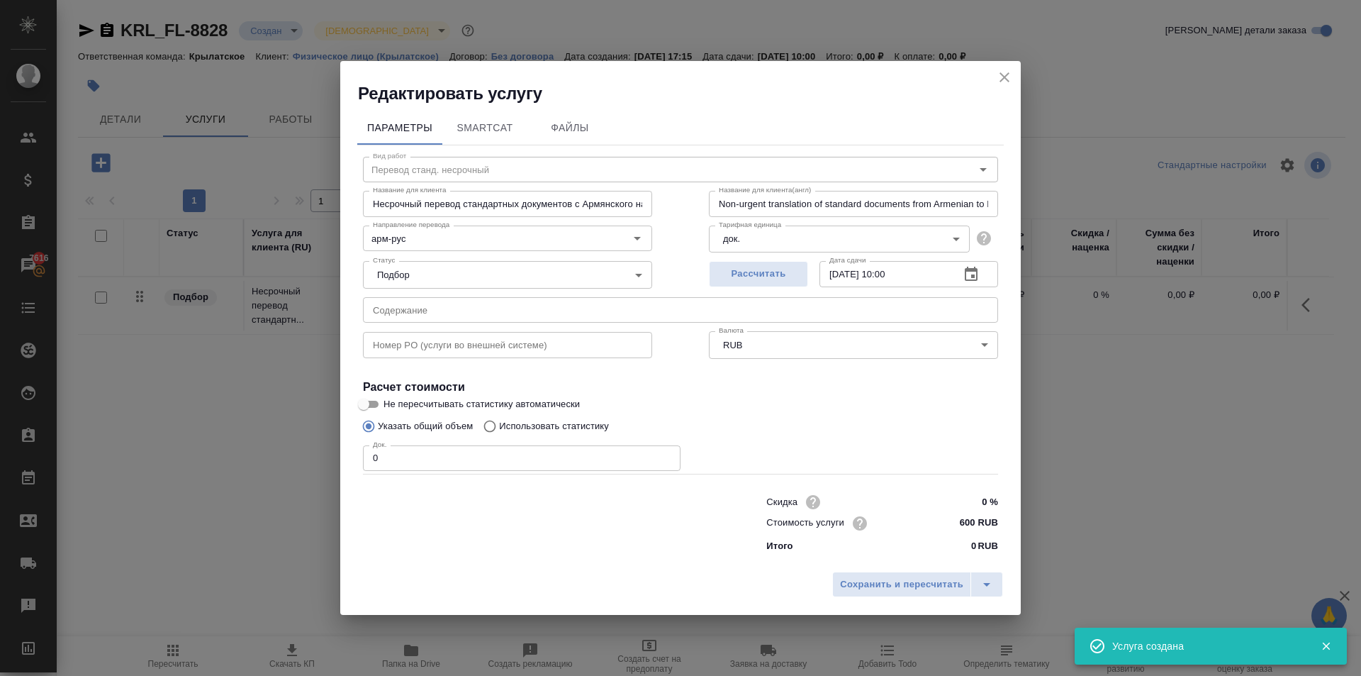
click at [277, 447] on div "Редактировать услугу Параметры SmartCat Файлы Вид работ Перевод станд. несрочны…" at bounding box center [680, 338] width 1361 height 676
click at [935, 594] on button "Сохранить и пересчитать" at bounding box center [901, 584] width 139 height 26
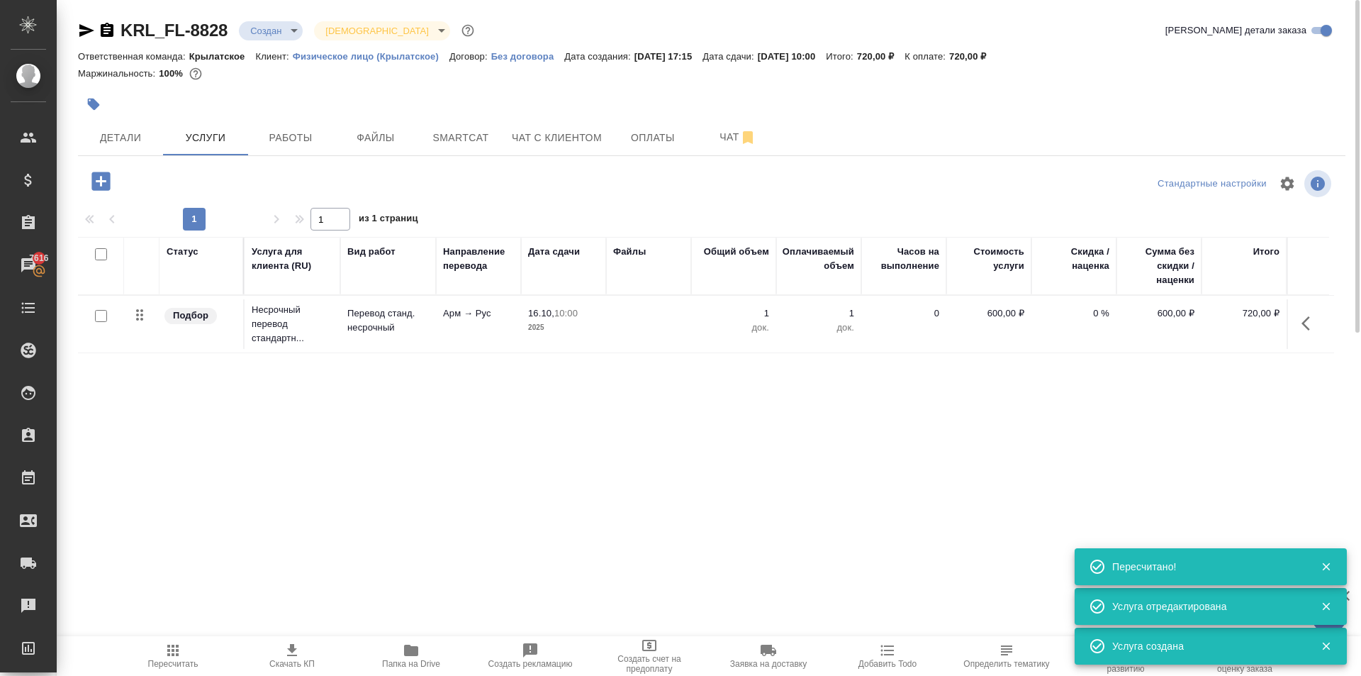
click at [104, 179] on icon "button" at bounding box center [100, 181] width 18 height 18
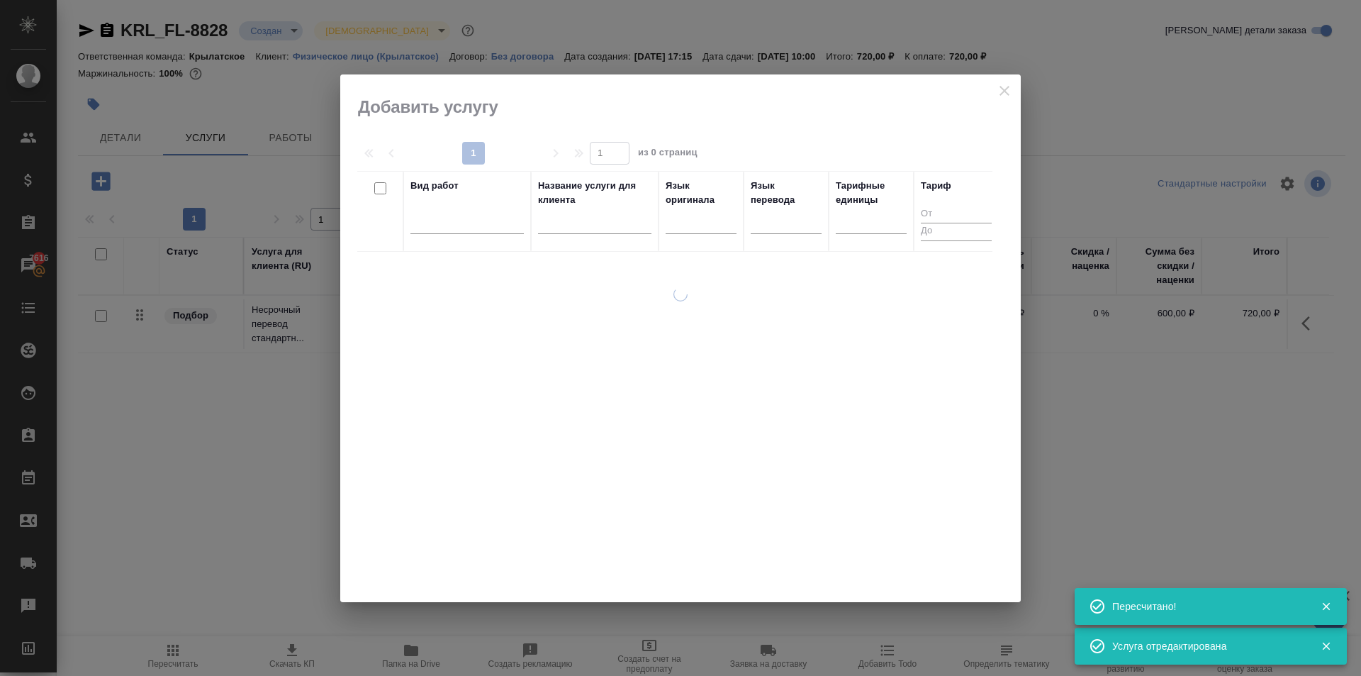
click at [495, 236] on div at bounding box center [466, 225] width 113 height 37
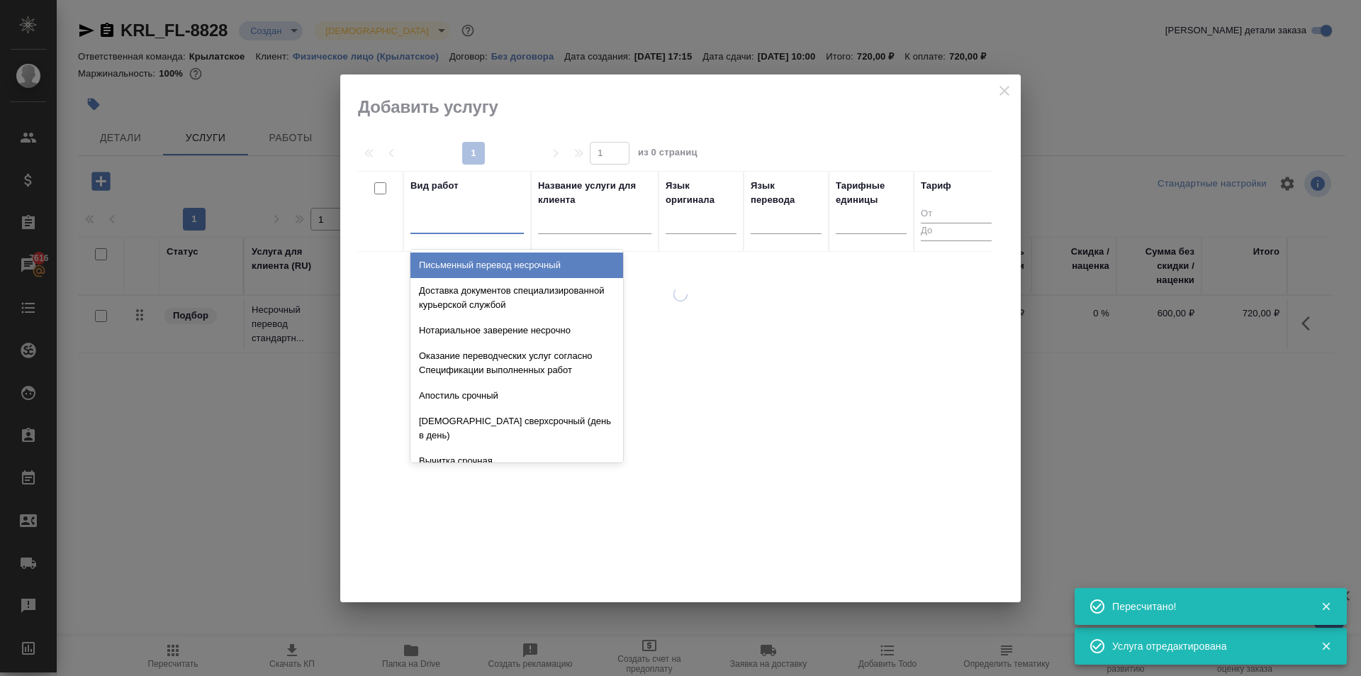
click at [482, 228] on div at bounding box center [466, 219] width 113 height 21
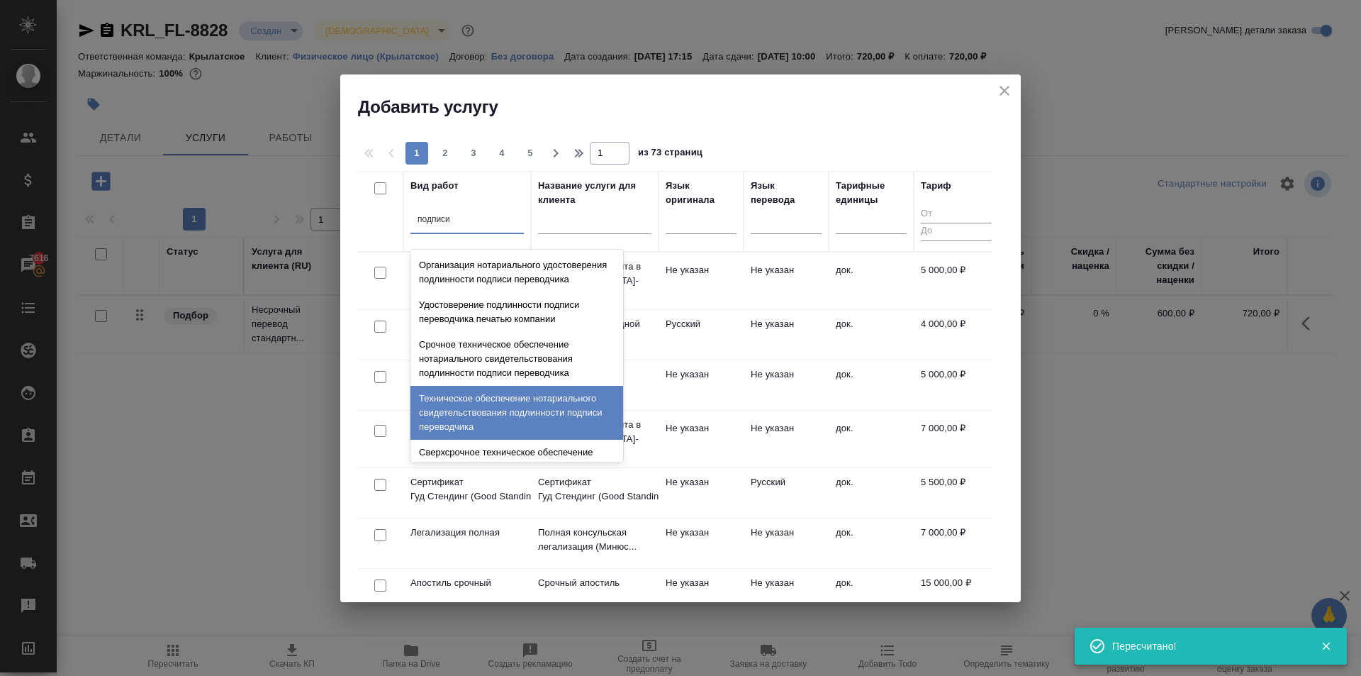
drag, startPoint x: 486, startPoint y: 412, endPoint x: 571, endPoint y: 363, distance: 98.1
click at [486, 411] on div "Техническое обеспечение нотариального свидетельствования подлинности подписи пе…" at bounding box center [516, 413] width 213 height 54
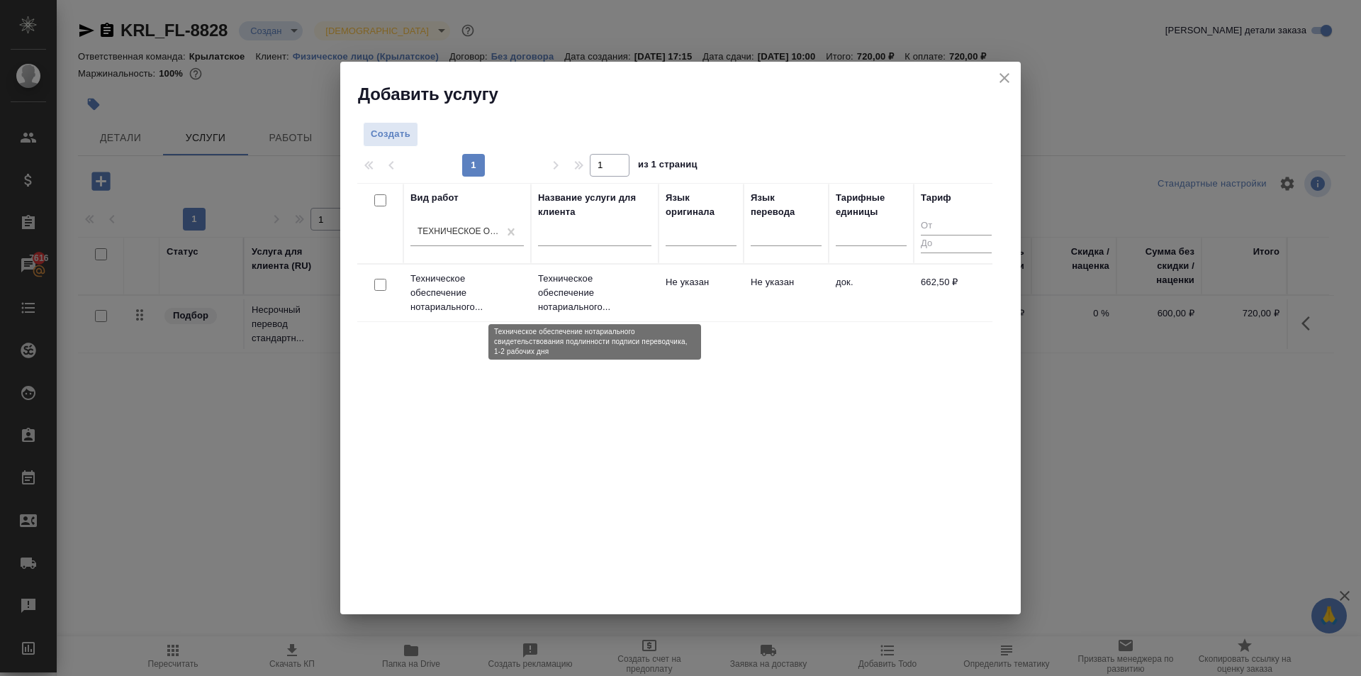
click at [618, 298] on p "Техническое обеспечение нотариального..." at bounding box center [594, 293] width 113 height 43
click at [619, 298] on p "Техническое обеспечение нотариального..." at bounding box center [594, 293] width 113 height 43
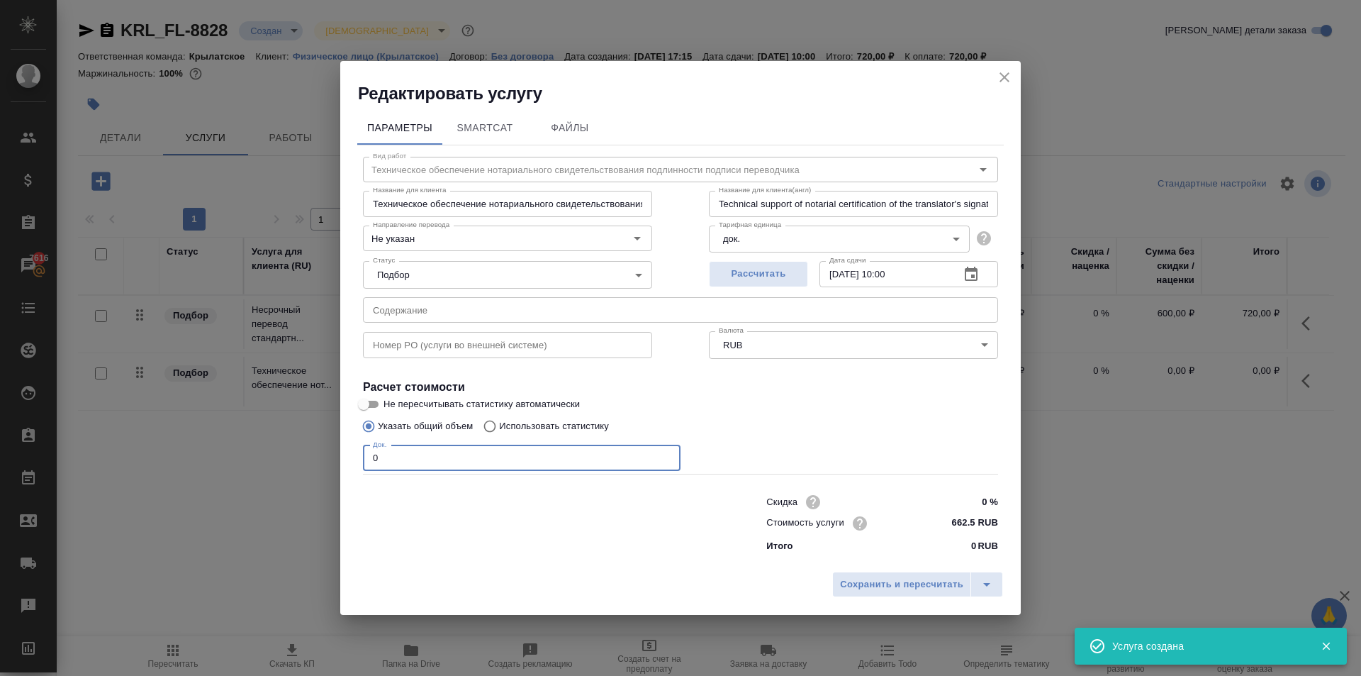
drag, startPoint x: 392, startPoint y: 445, endPoint x: 900, endPoint y: 535, distance: 516.1
click at [296, 436] on div "Редактировать услугу Параметры SmartCat Файлы Вид работ Техническое обеспечение…" at bounding box center [680, 338] width 1361 height 676
drag, startPoint x: 884, startPoint y: 600, endPoint x: 871, endPoint y: 586, distance: 20.1
click at [871, 586] on div "Сохранить и пересчитать" at bounding box center [680, 589] width 681 height 50
click at [870, 586] on span "Сохранить и пересчитать" at bounding box center [901, 584] width 123 height 16
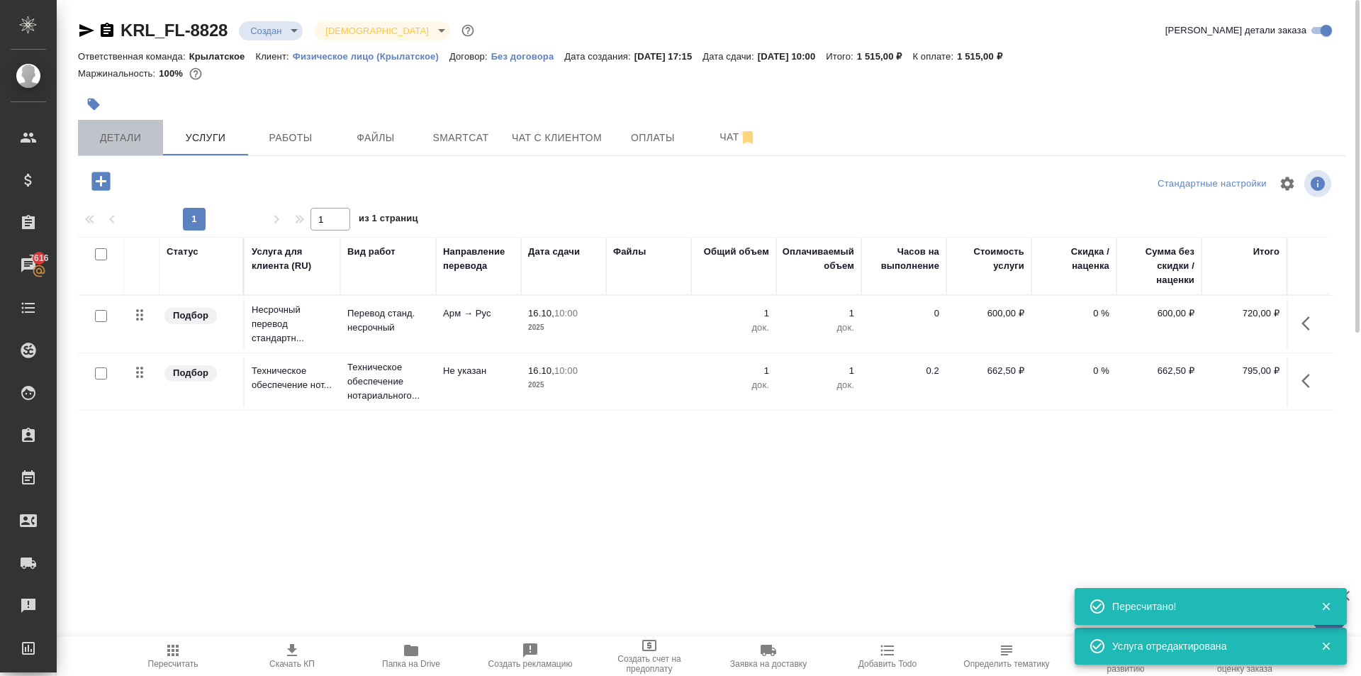
click at [140, 140] on span "Детали" at bounding box center [120, 138] width 68 height 18
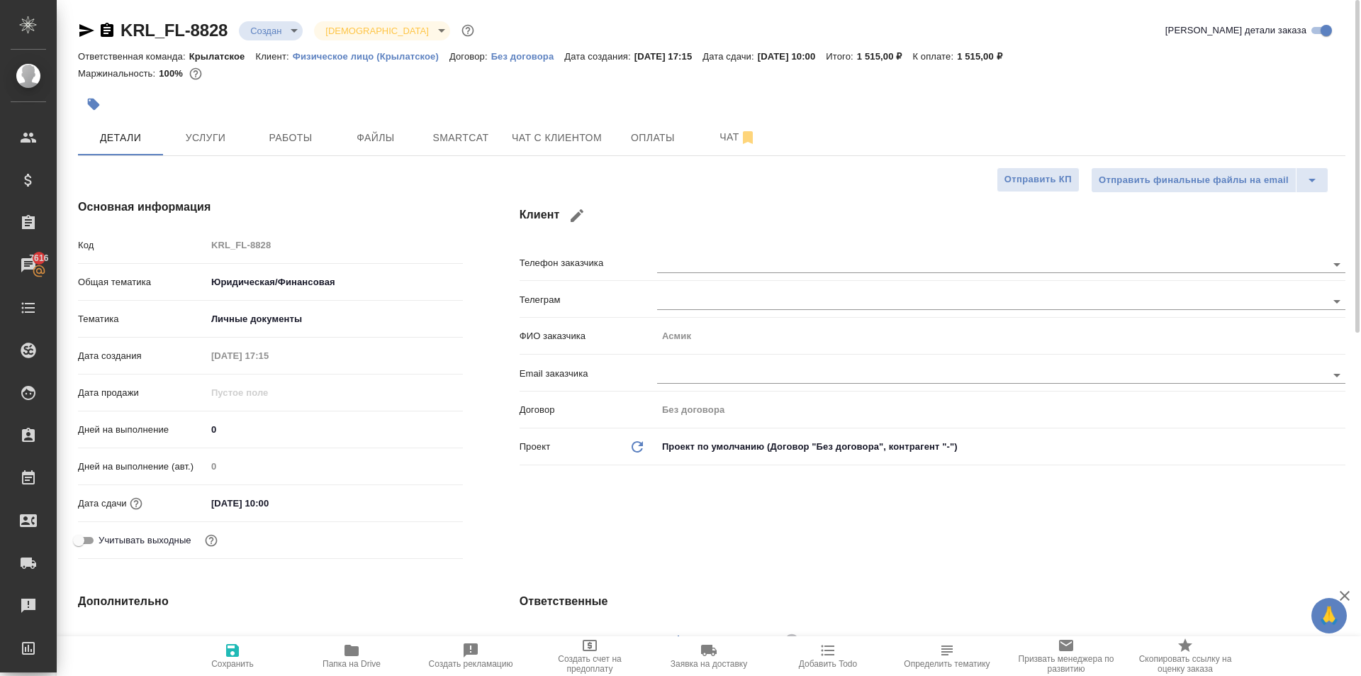
scroll to position [425, 0]
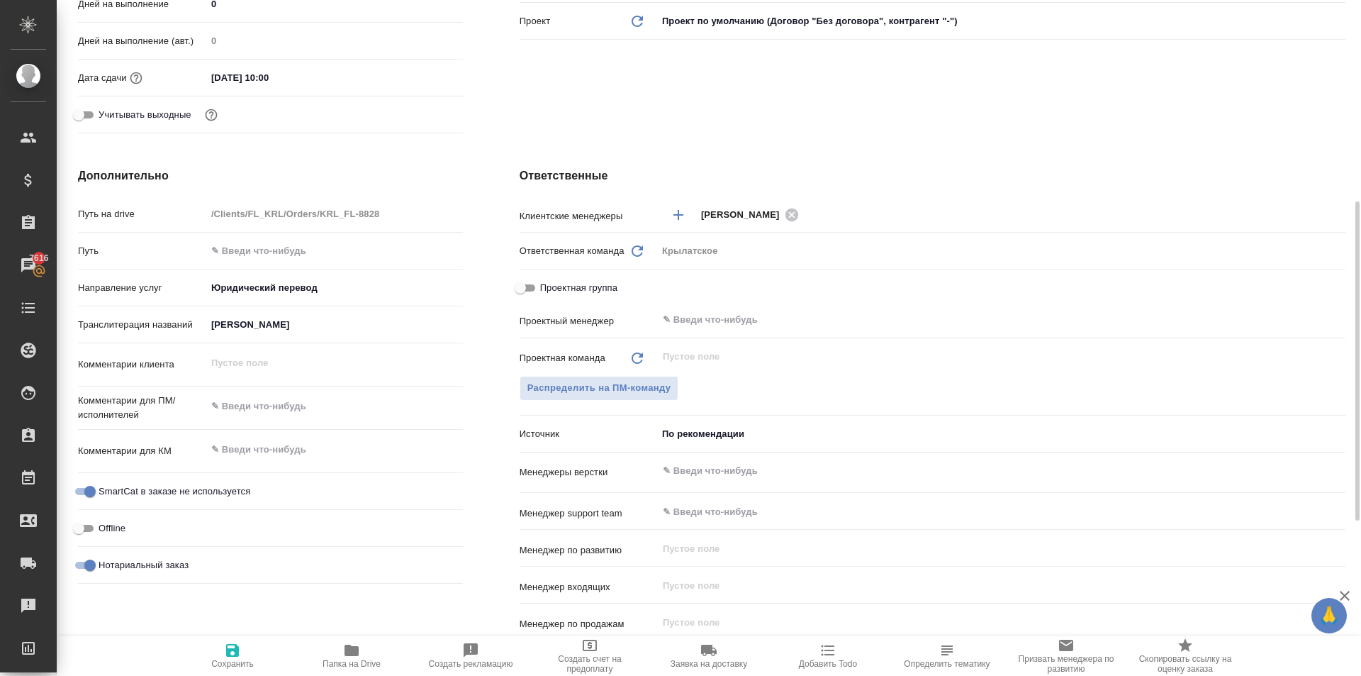
click at [250, 315] on input "САРИБЕКЯН АСМИК АЙКОВНА" at bounding box center [334, 324] width 257 height 21
click at [250, 315] on input "САРИБЕКЯН АСМИК АЙКОВНА" at bounding box center [334, 324] width 255 height 21
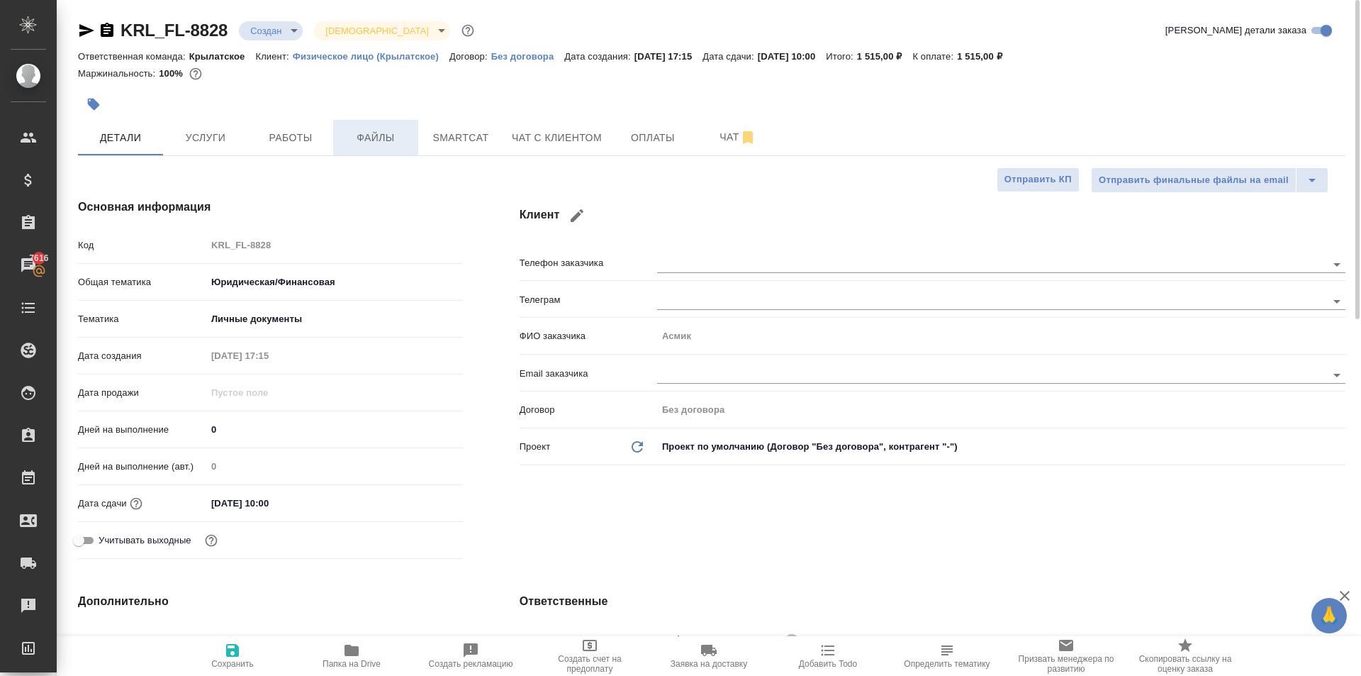
click at [370, 142] on span "Файлы" at bounding box center [376, 138] width 68 height 18
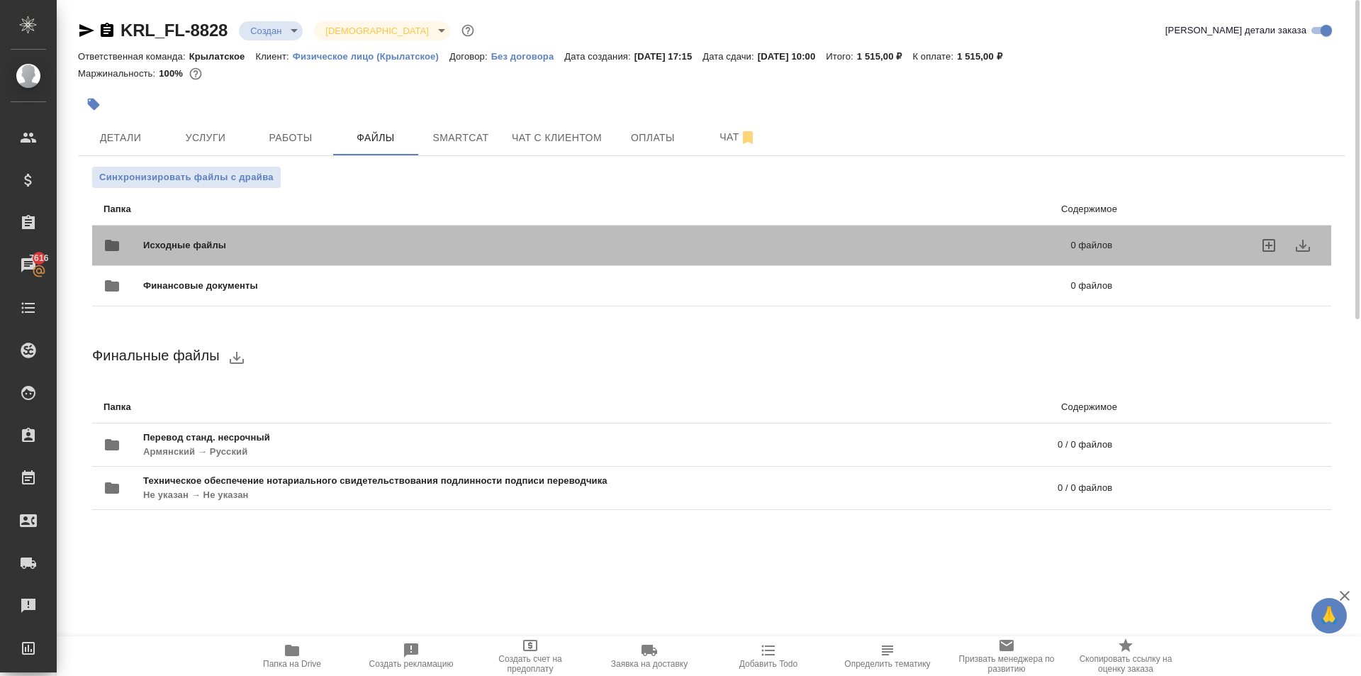
click at [160, 245] on span "Исходные файлы" at bounding box center [395, 245] width 505 height 14
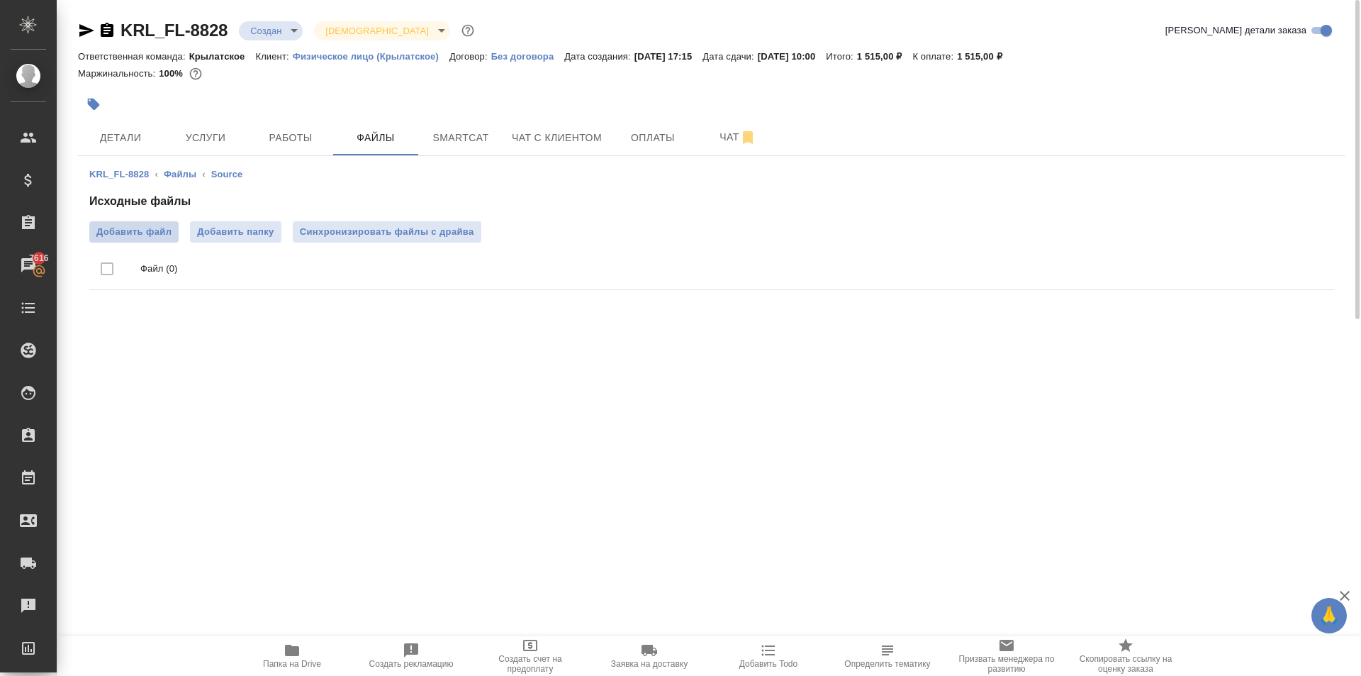
click at [164, 230] on span "Добавить файл" at bounding box center [133, 232] width 75 height 14
click at [0, 0] on input "Добавить файл" at bounding box center [0, 0] width 0 height 0
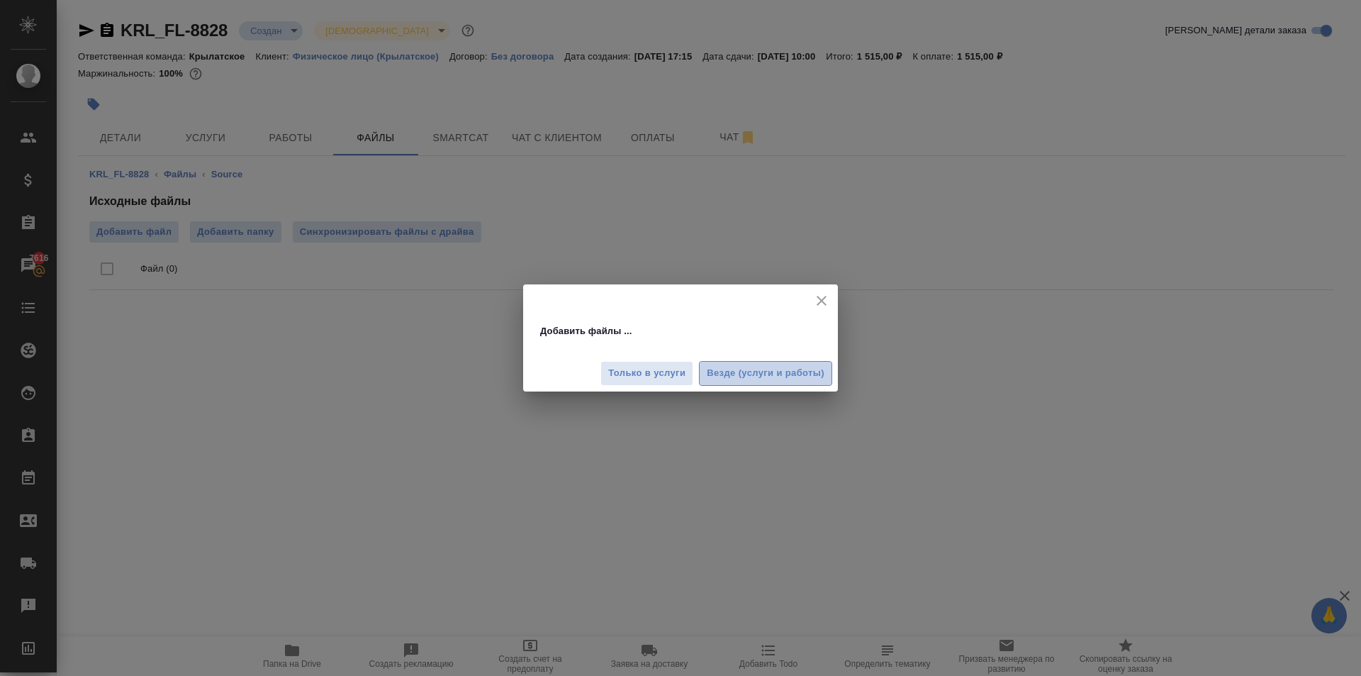
click at [800, 372] on span "Везде (услуги и работы)" at bounding box center [766, 373] width 118 height 16
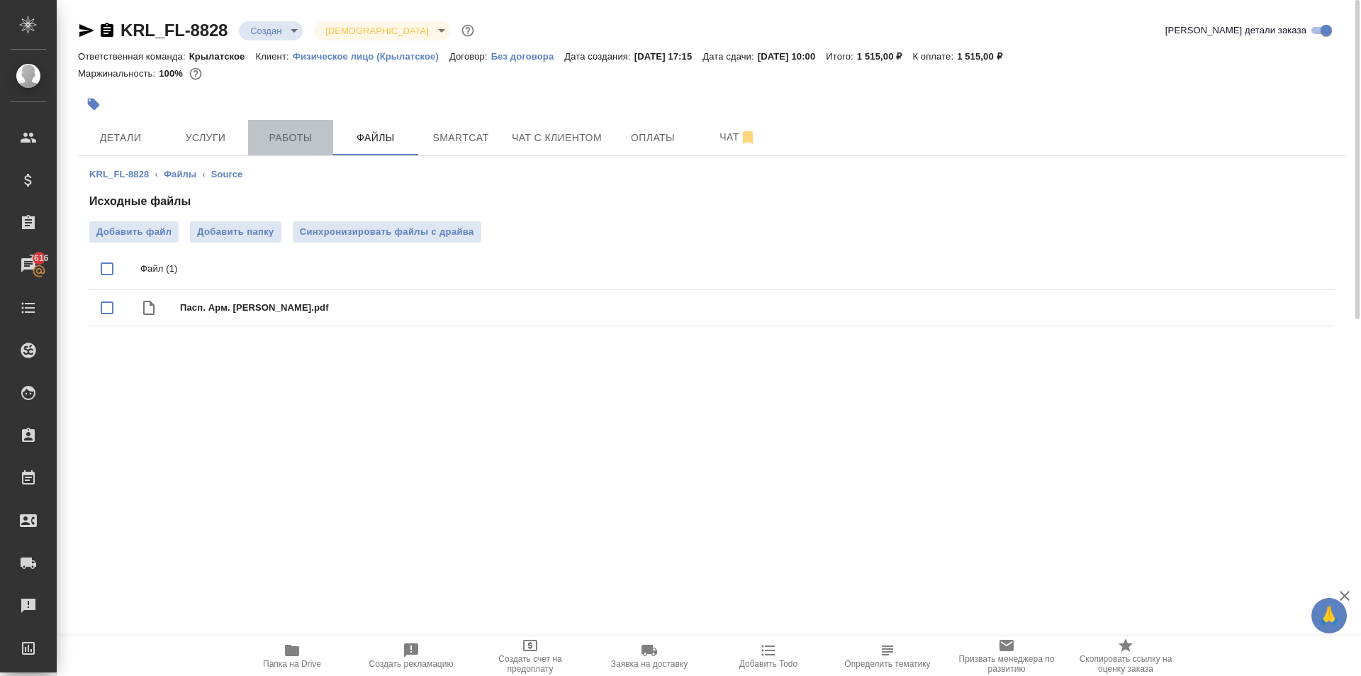
click at [277, 138] on span "Работы" at bounding box center [291, 138] width 68 height 18
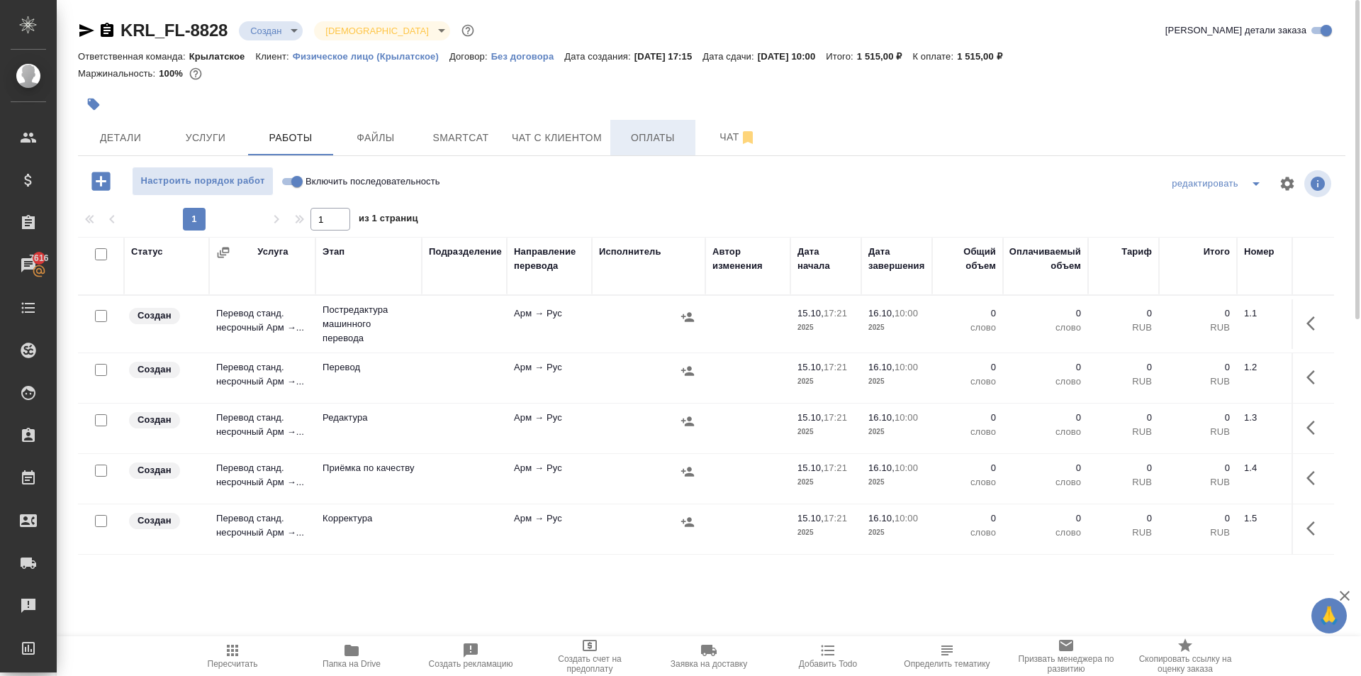
click at [661, 143] on span "Оплаты" at bounding box center [653, 138] width 68 height 18
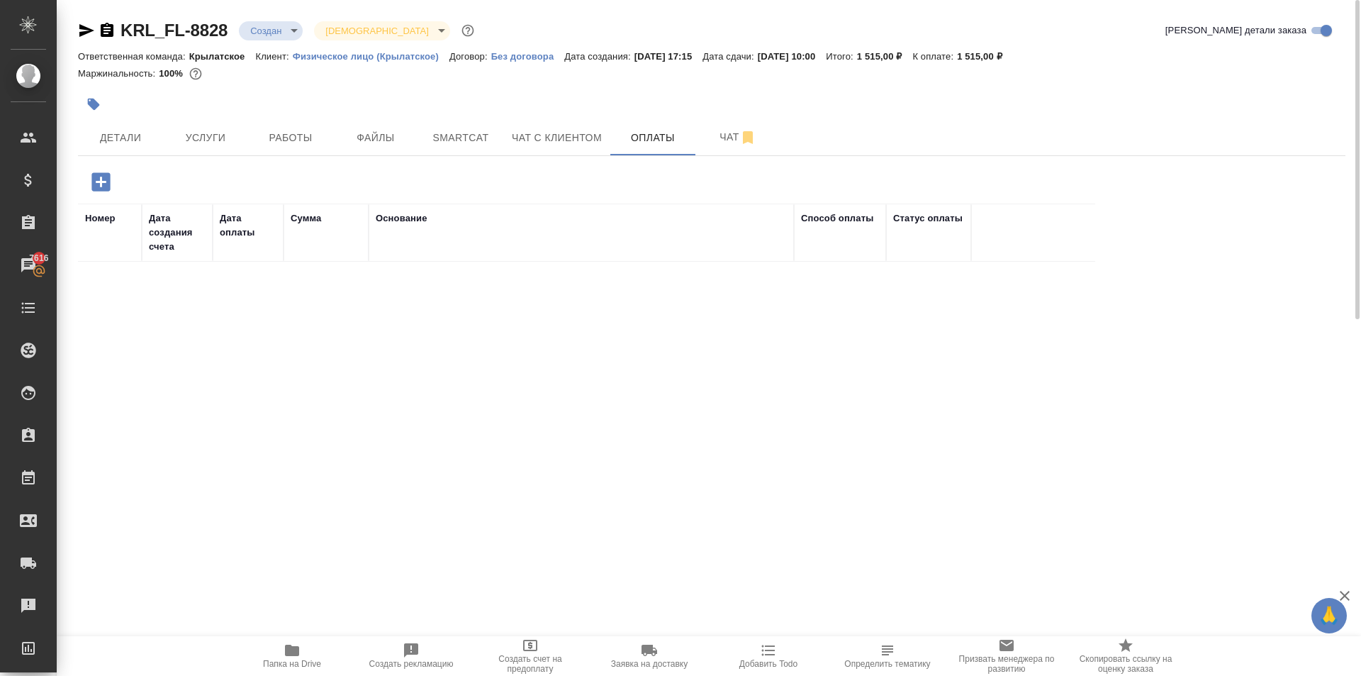
drag, startPoint x: 111, startPoint y: 180, endPoint x: 141, endPoint y: 198, distance: 35.3
click at [110, 180] on icon "button" at bounding box center [101, 181] width 25 height 25
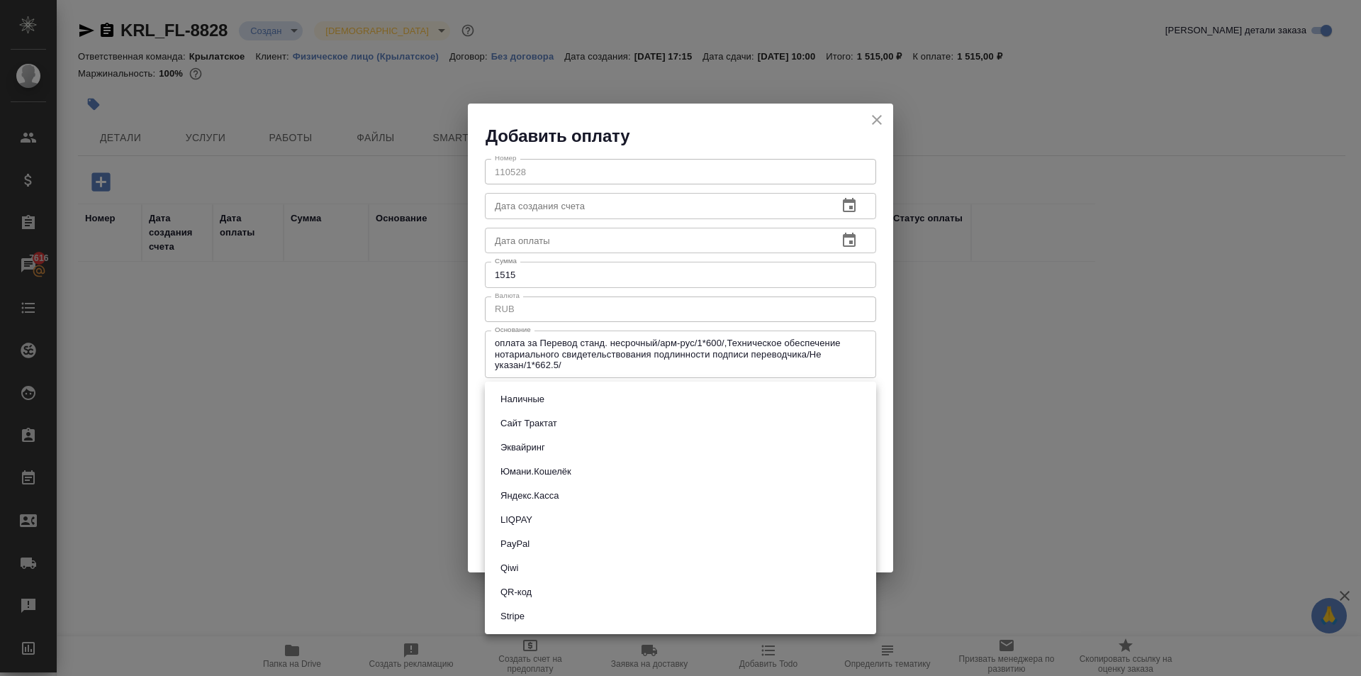
click at [491, 396] on body "🙏 .cls-1 fill:#fff; AWATERA Kasymov Timur Клиенты Спецификации Заказы 7616 Чаты…" at bounding box center [680, 338] width 1361 height 676
drag, startPoint x: 522, startPoint y: 435, endPoint x: 518, endPoint y: 445, distance: 10.8
click at [518, 445] on ul "Наличные Сайт Трактат Эквайринг Юмани.Кошелёк Яндекс.Касса LIQPAY PayPal Qiwi Q…" at bounding box center [680, 507] width 391 height 252
drag, startPoint x: 518, startPoint y: 445, endPoint x: 578, endPoint y: 495, distance: 78.1
click at [520, 449] on button "Эквайринг" at bounding box center [522, 448] width 53 height 16
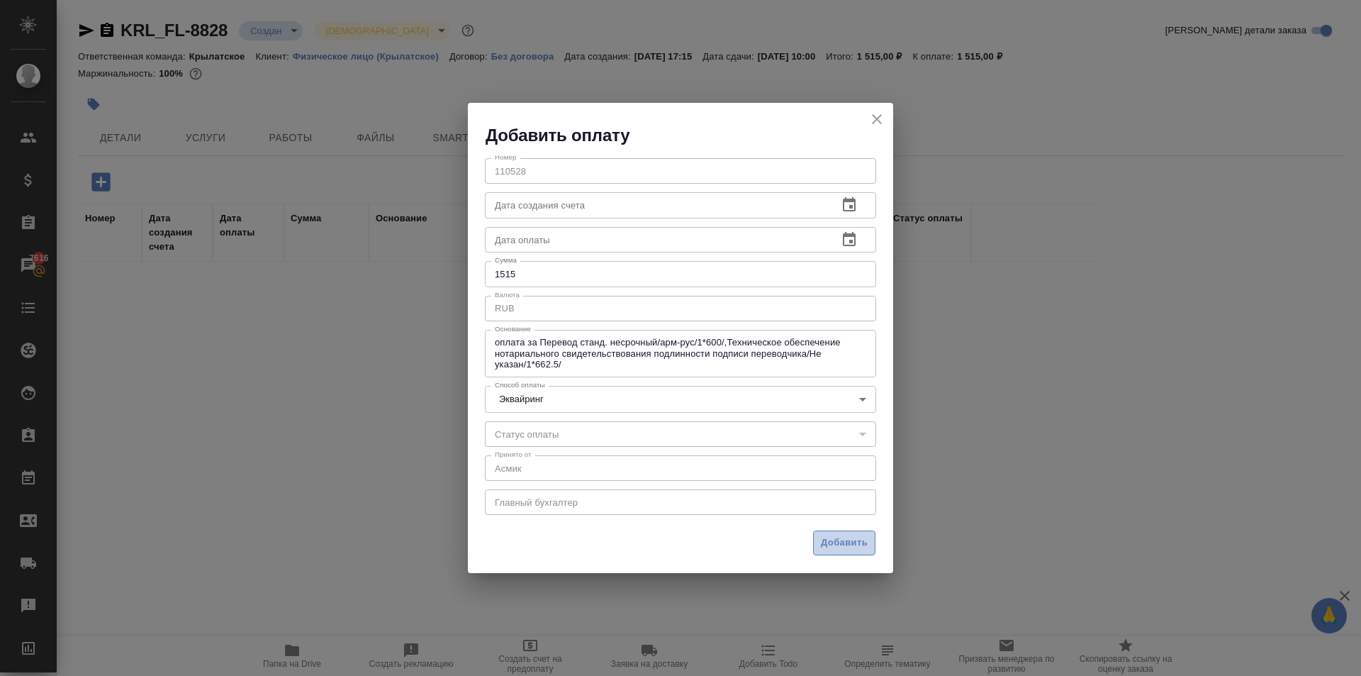
click at [840, 548] on span "Добавить" at bounding box center [844, 543] width 47 height 16
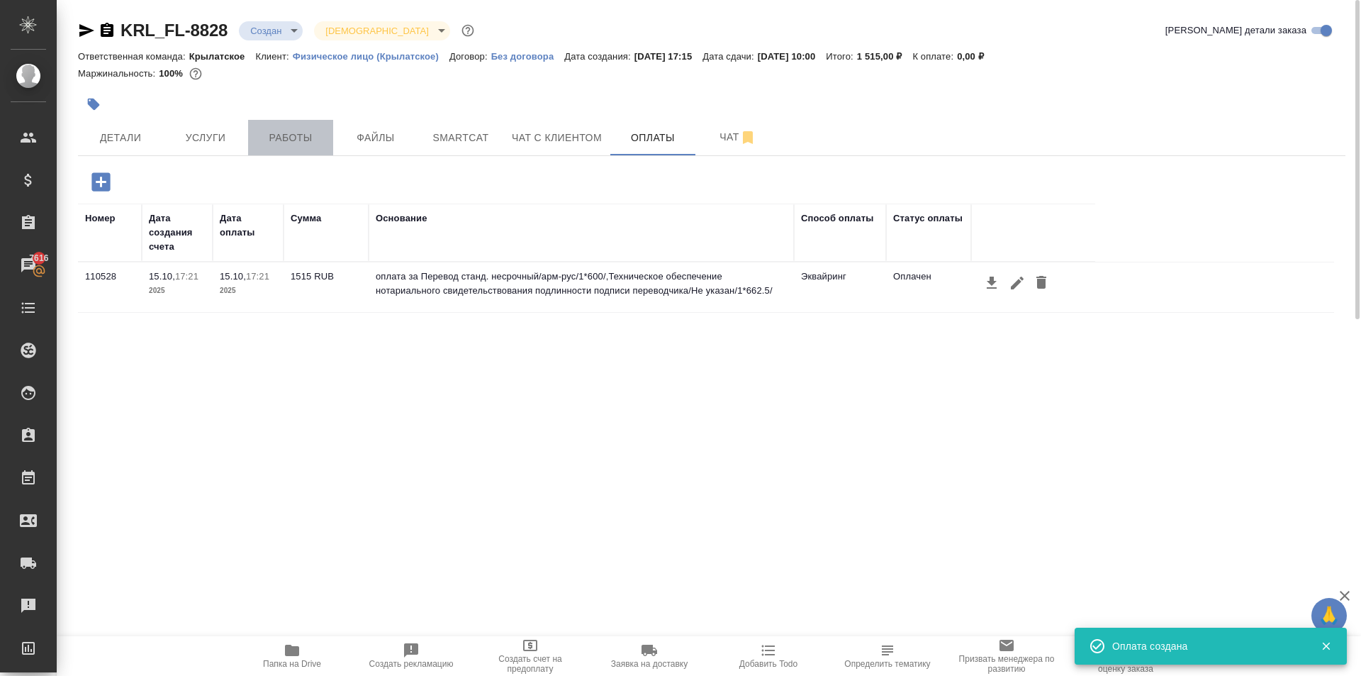
click at [312, 142] on span "Работы" at bounding box center [291, 138] width 68 height 18
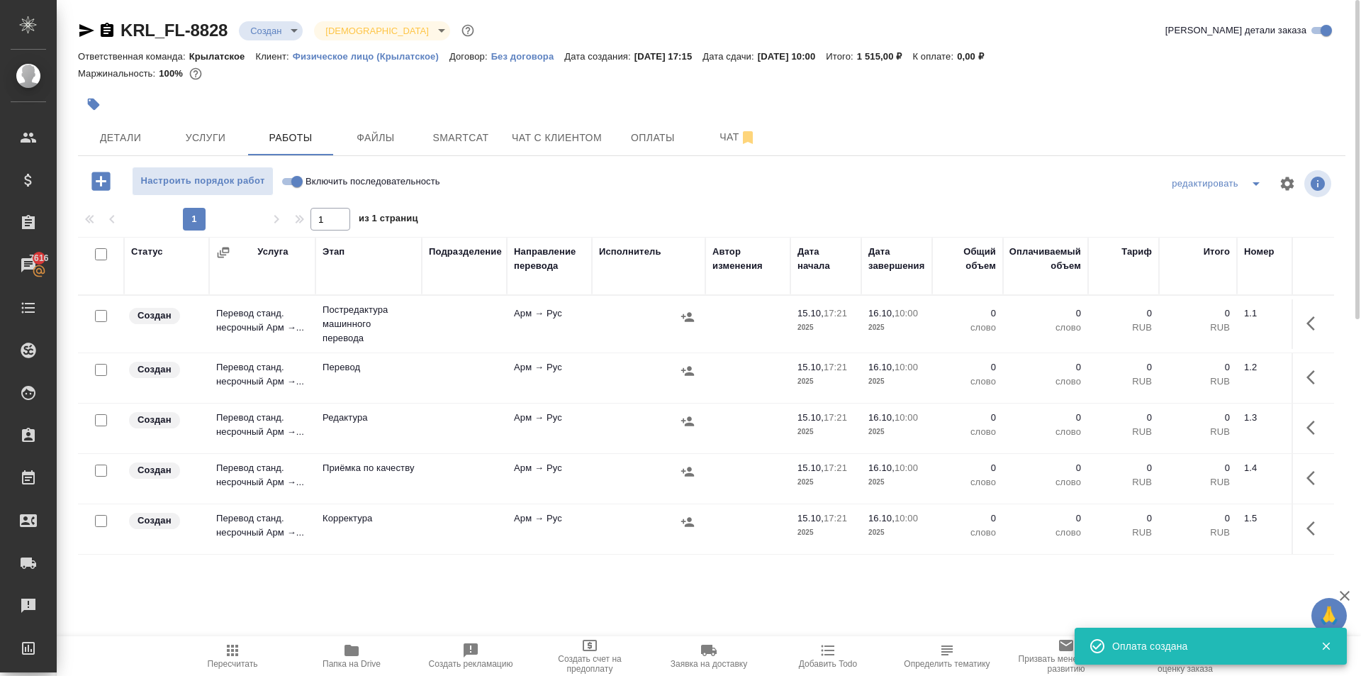
click at [298, 183] on input "Включить последовательность" at bounding box center [297, 181] width 51 height 17
click at [101, 252] on input "checkbox" at bounding box center [101, 254] width 12 height 12
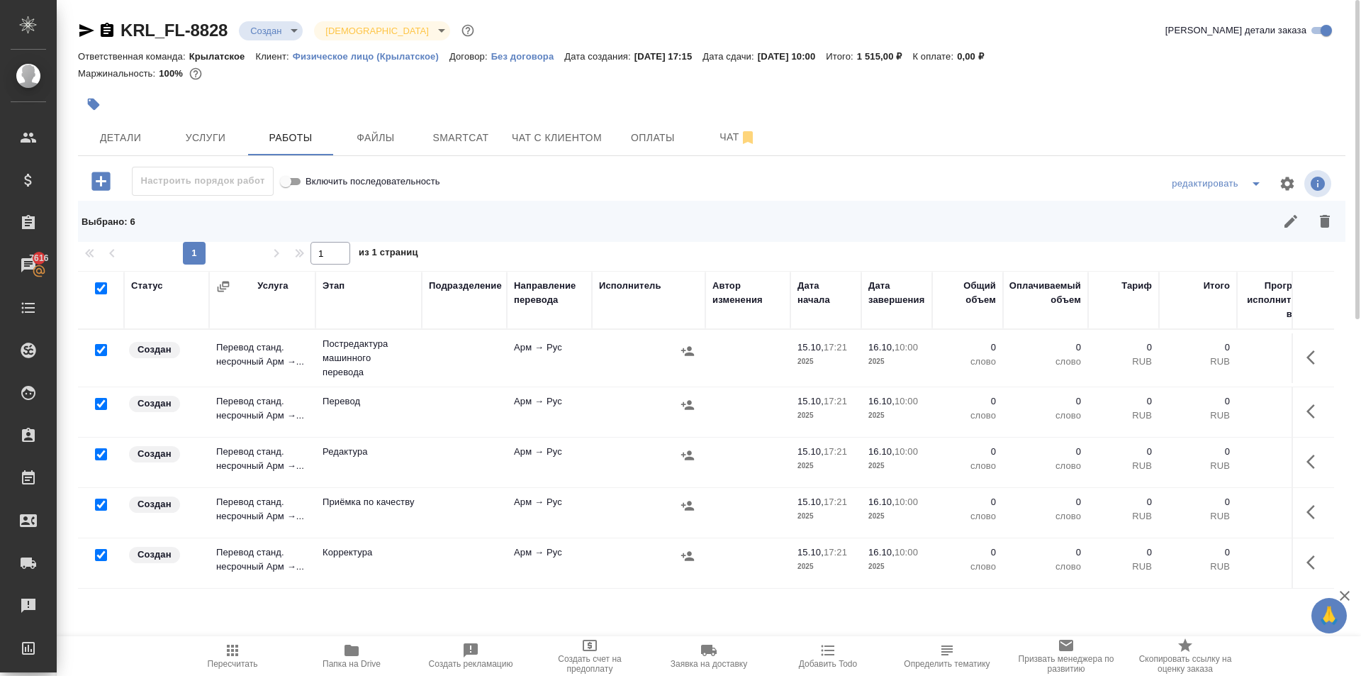
click at [91, 398] on div at bounding box center [101, 404] width 32 height 20
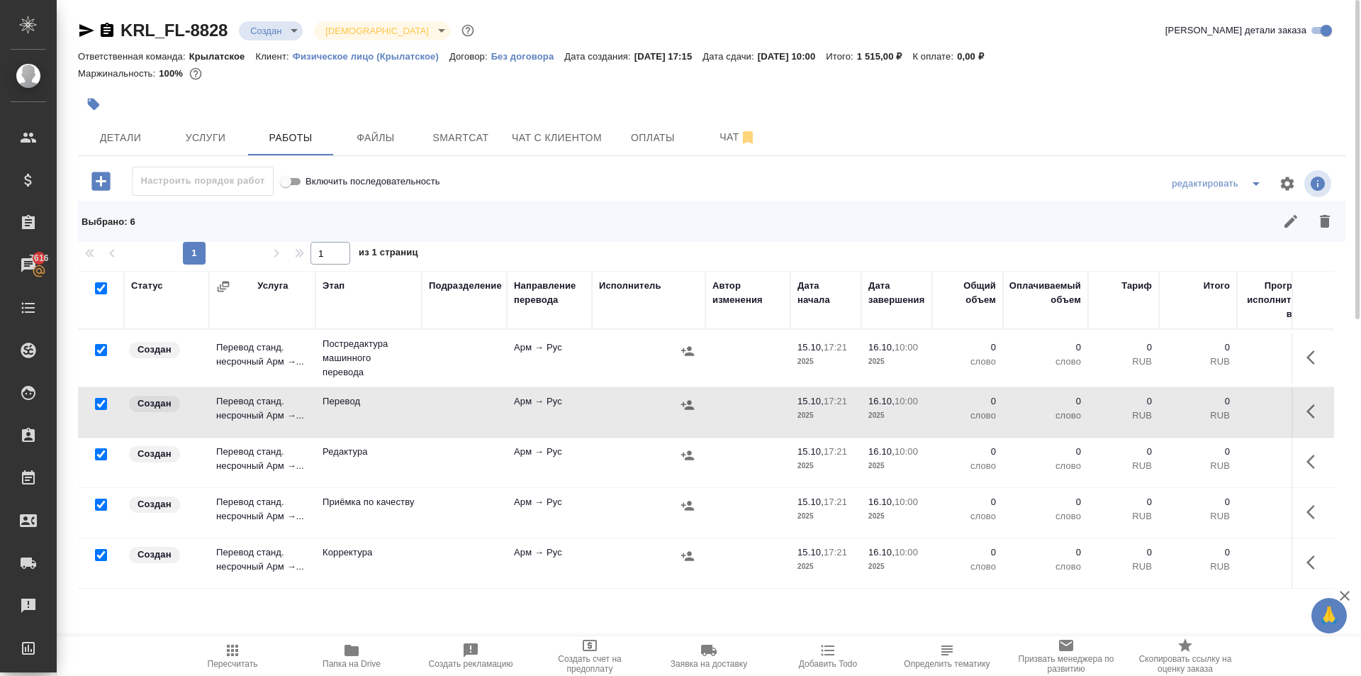
click at [96, 408] on div at bounding box center [101, 404] width 32 height 20
click at [99, 402] on input "checkbox" at bounding box center [101, 404] width 12 height 12
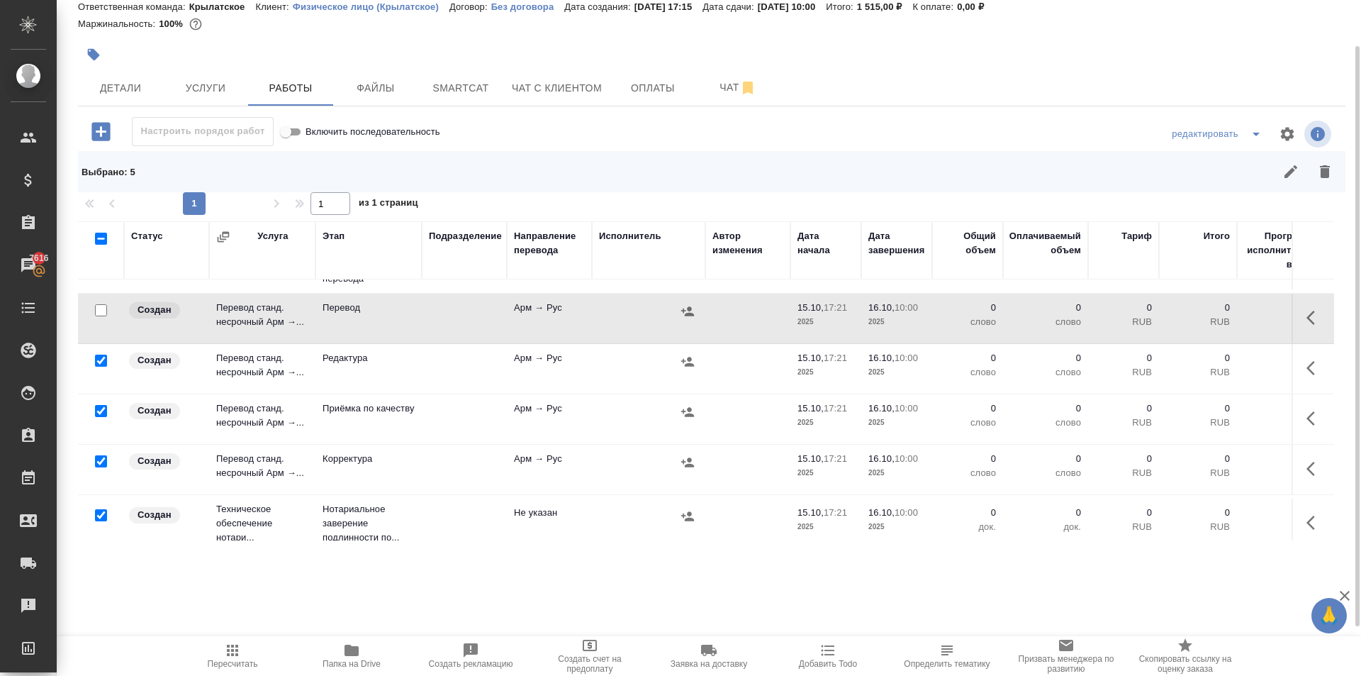
scroll to position [67, 0]
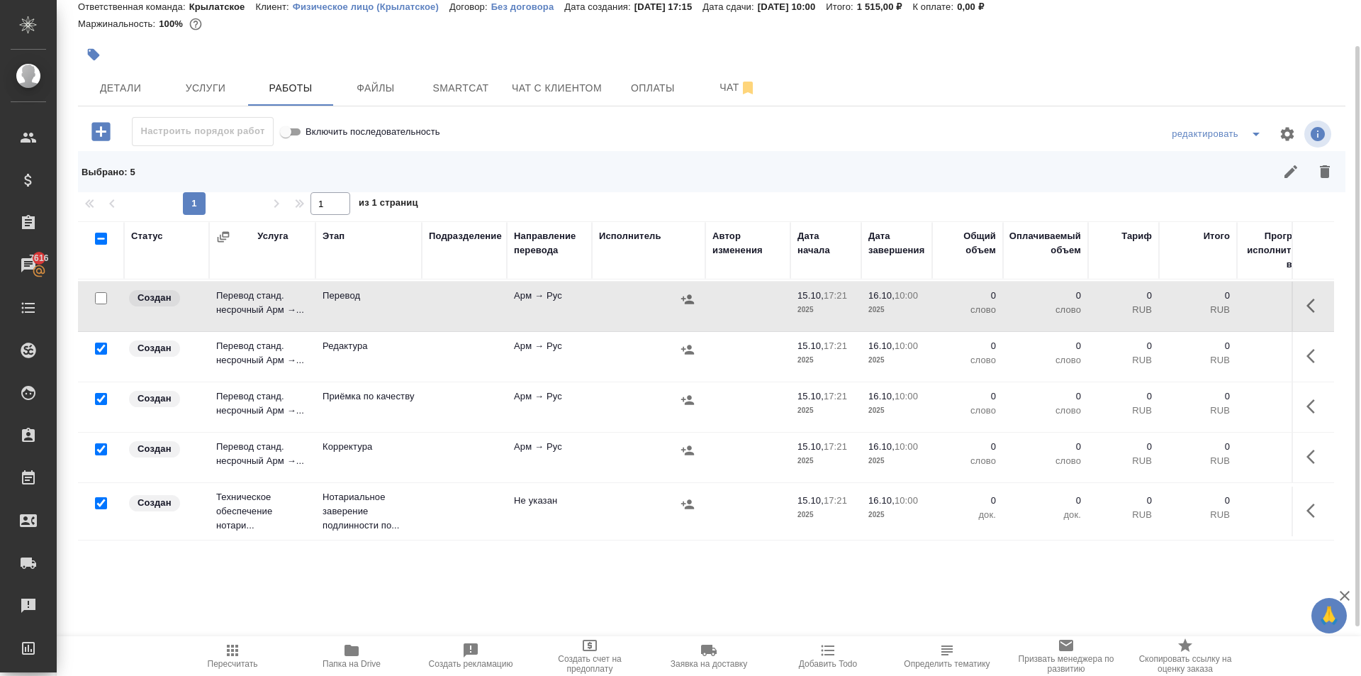
drag, startPoint x: 102, startPoint y: 491, endPoint x: 222, endPoint y: 469, distance: 121.9
click at [104, 497] on input "checkbox" at bounding box center [101, 503] width 12 height 12
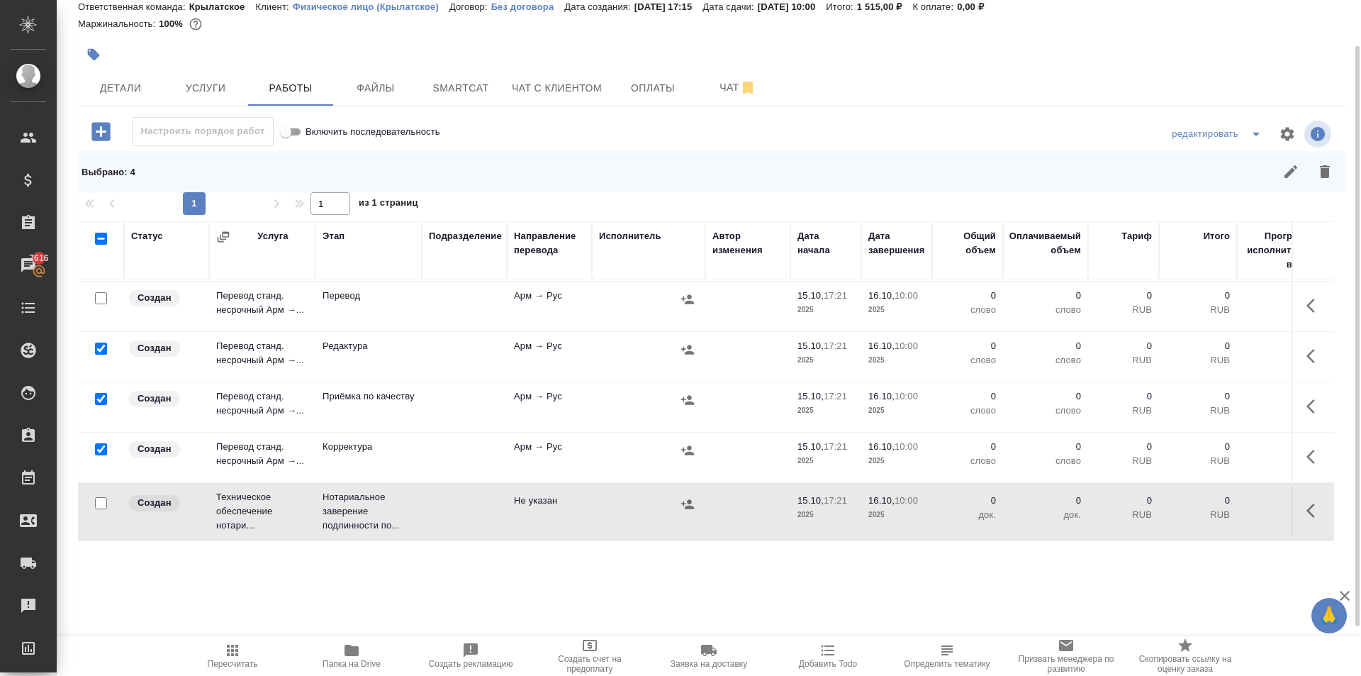
drag, startPoint x: 1324, startPoint y: 191, endPoint x: 1321, endPoint y: 182, distance: 9.2
click at [1321, 182] on div "Выбрано : 4" at bounding box center [712, 171] width 1268 height 41
click at [1320, 181] on button "button" at bounding box center [1325, 172] width 34 height 34
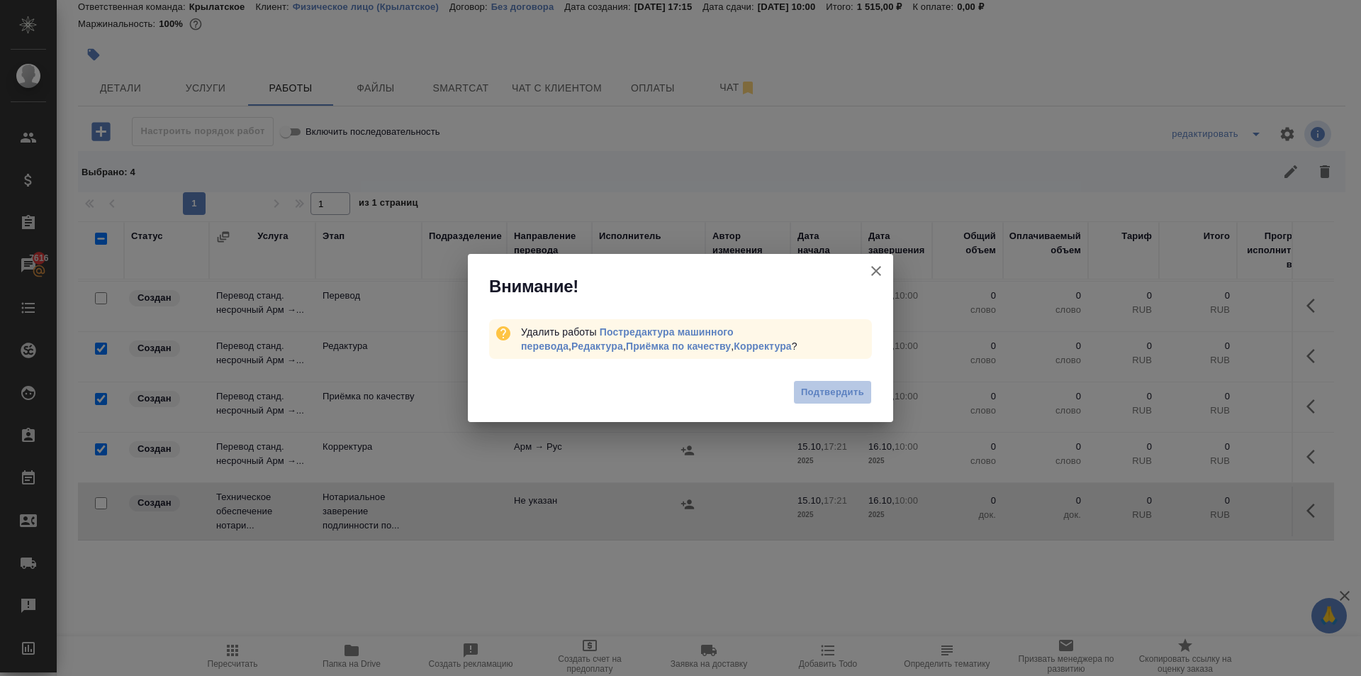
drag, startPoint x: 840, startPoint y: 400, endPoint x: 863, endPoint y: 391, distance: 24.5
click at [839, 400] on span "Подтвердить" at bounding box center [832, 392] width 63 height 16
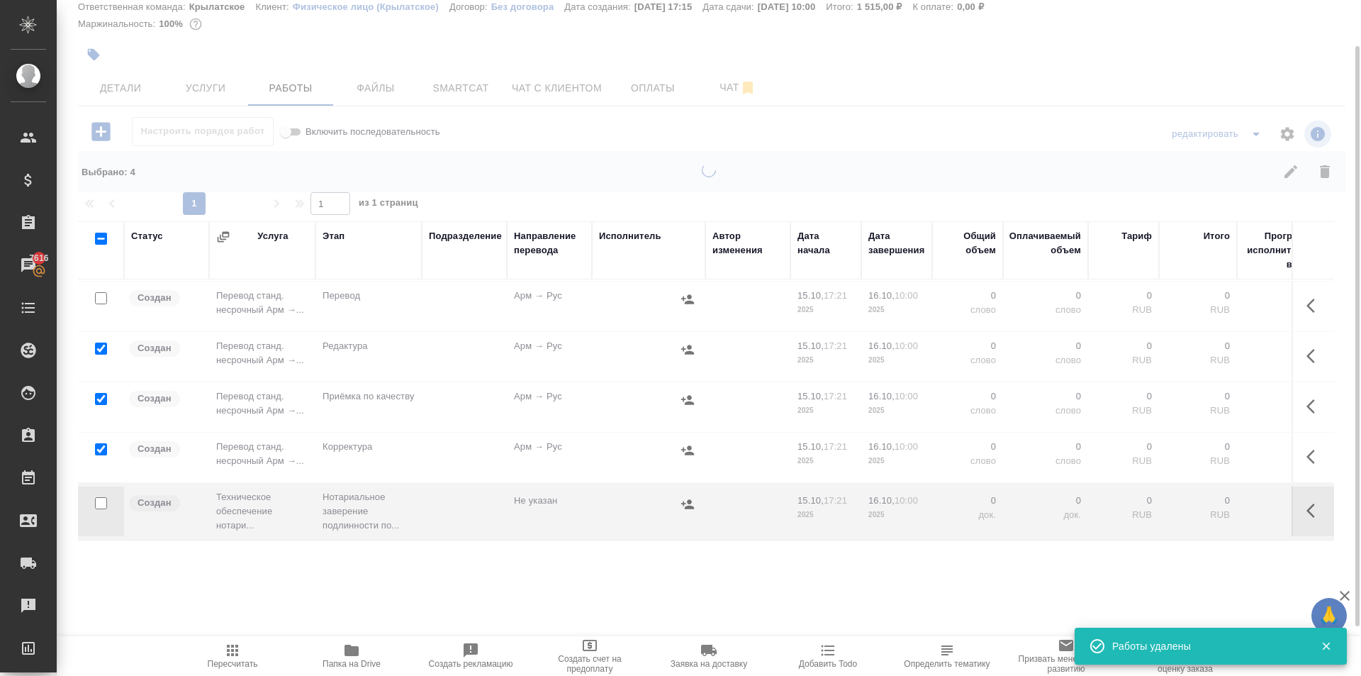
scroll to position [0, 0]
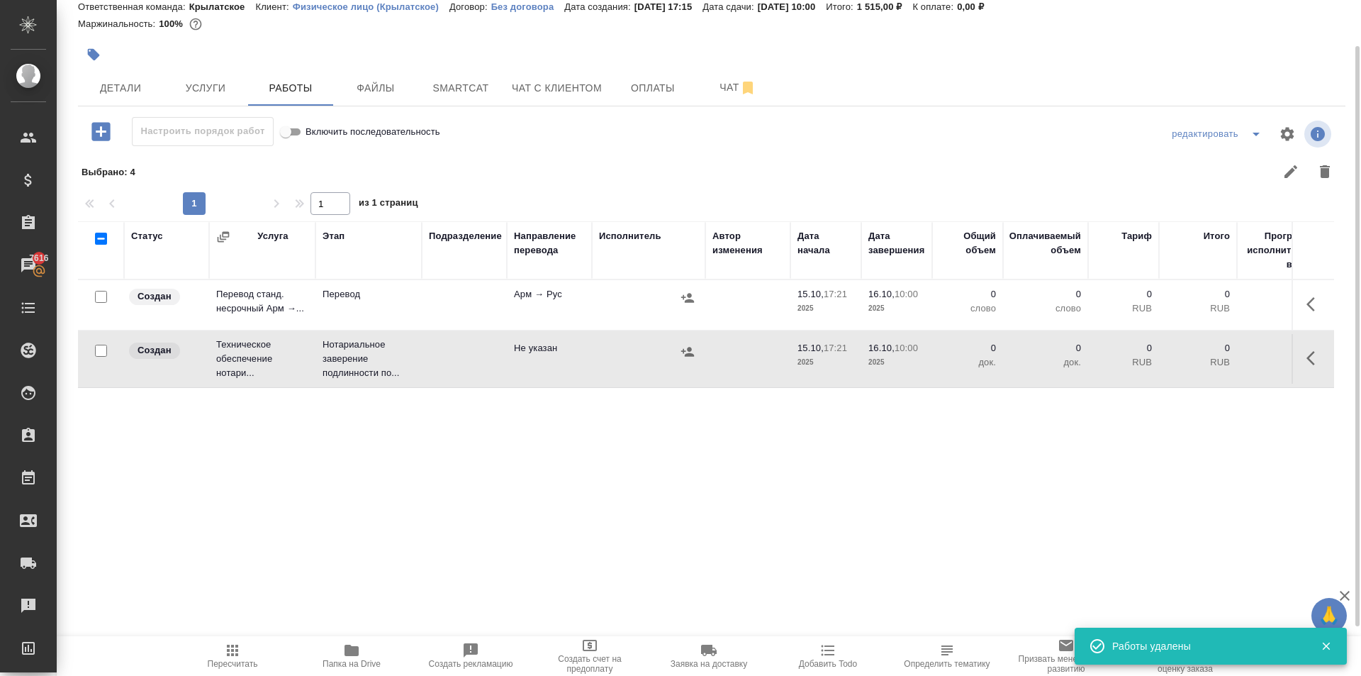
click at [1309, 311] on icon "button" at bounding box center [1315, 304] width 17 height 17
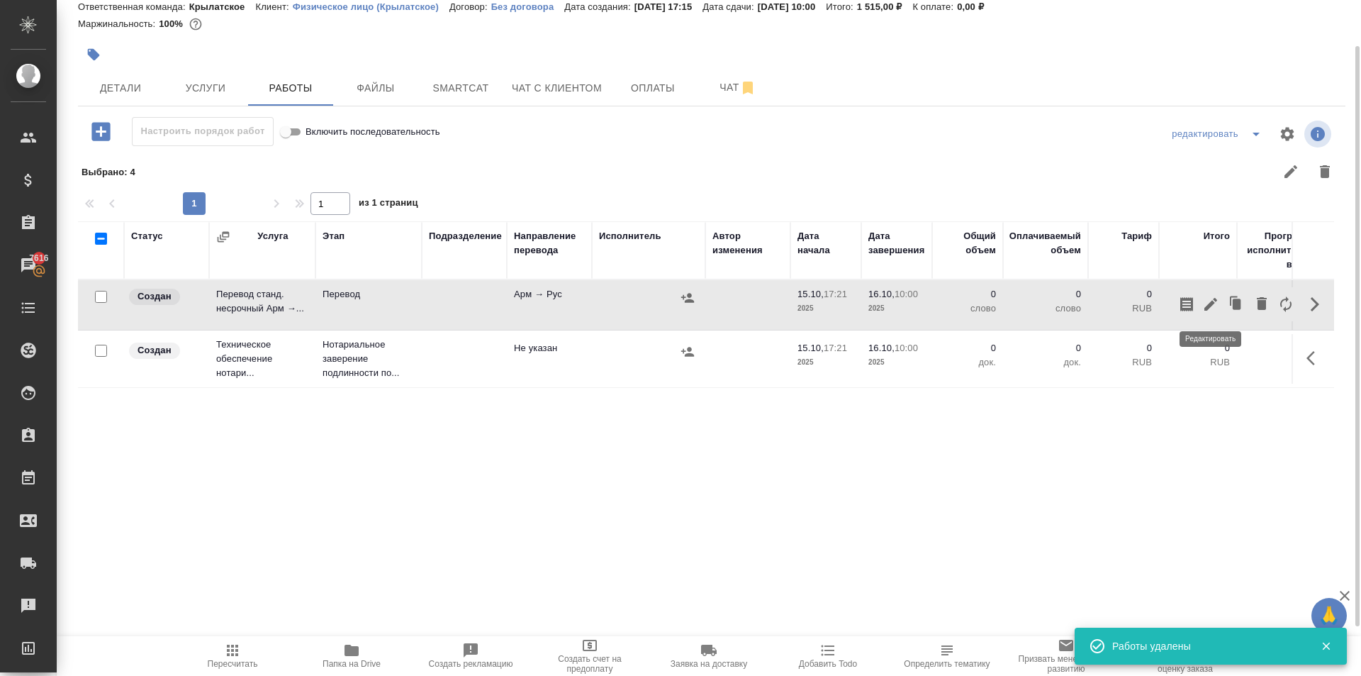
click at [1207, 306] on icon "button" at bounding box center [1210, 304] width 13 height 13
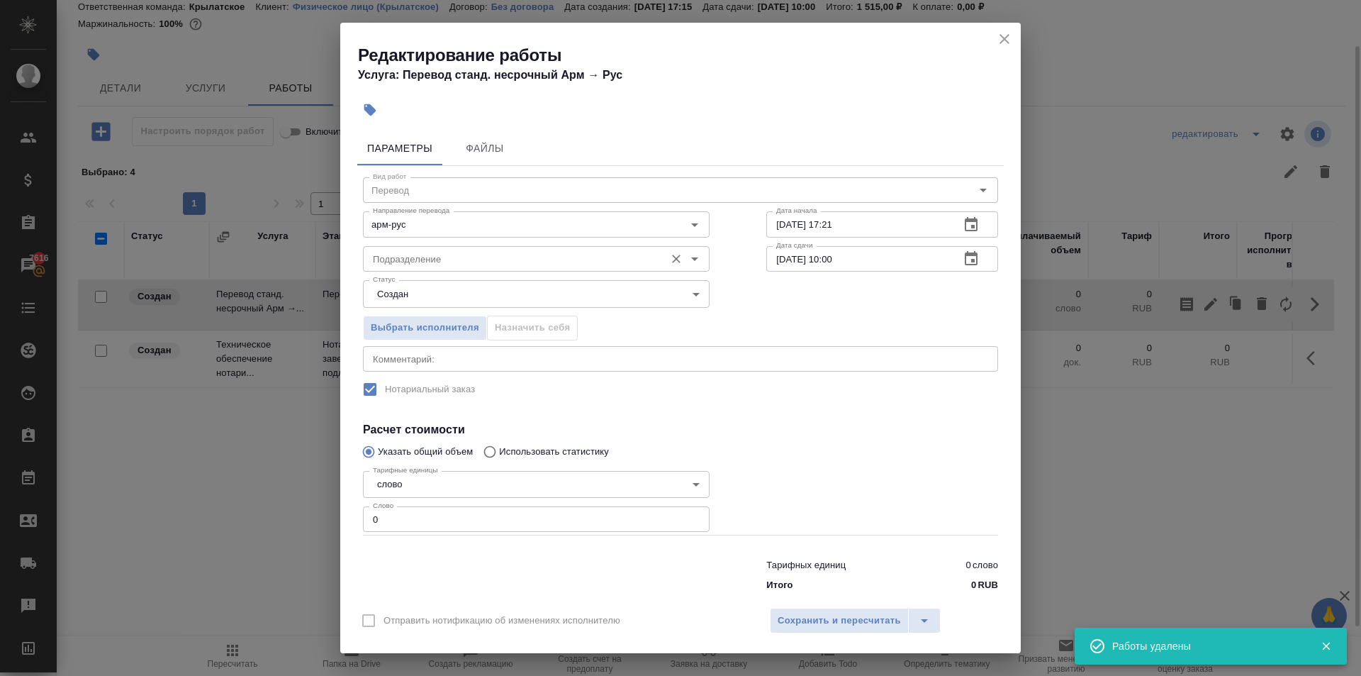
click at [465, 253] on input "Подразделение" at bounding box center [512, 258] width 291 height 17
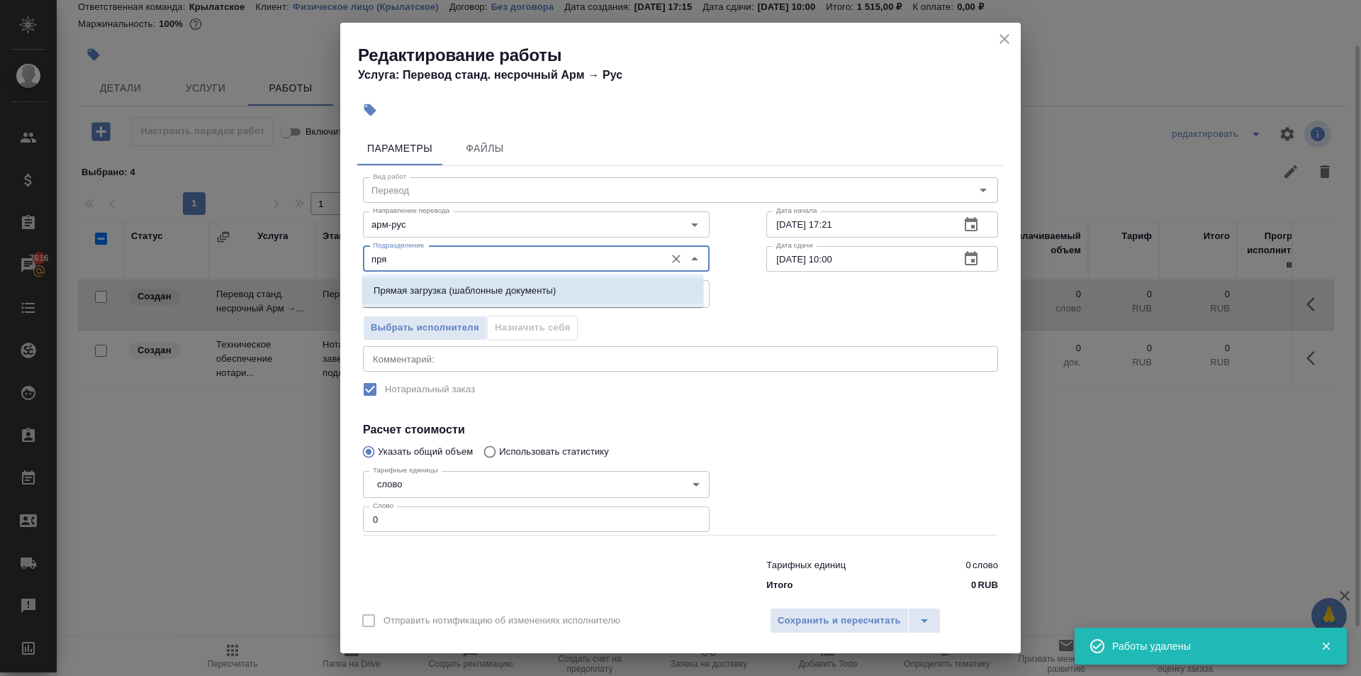
click at [463, 281] on li "Прямая загрузка (шаблонные документы)" at bounding box center [532, 291] width 341 height 26
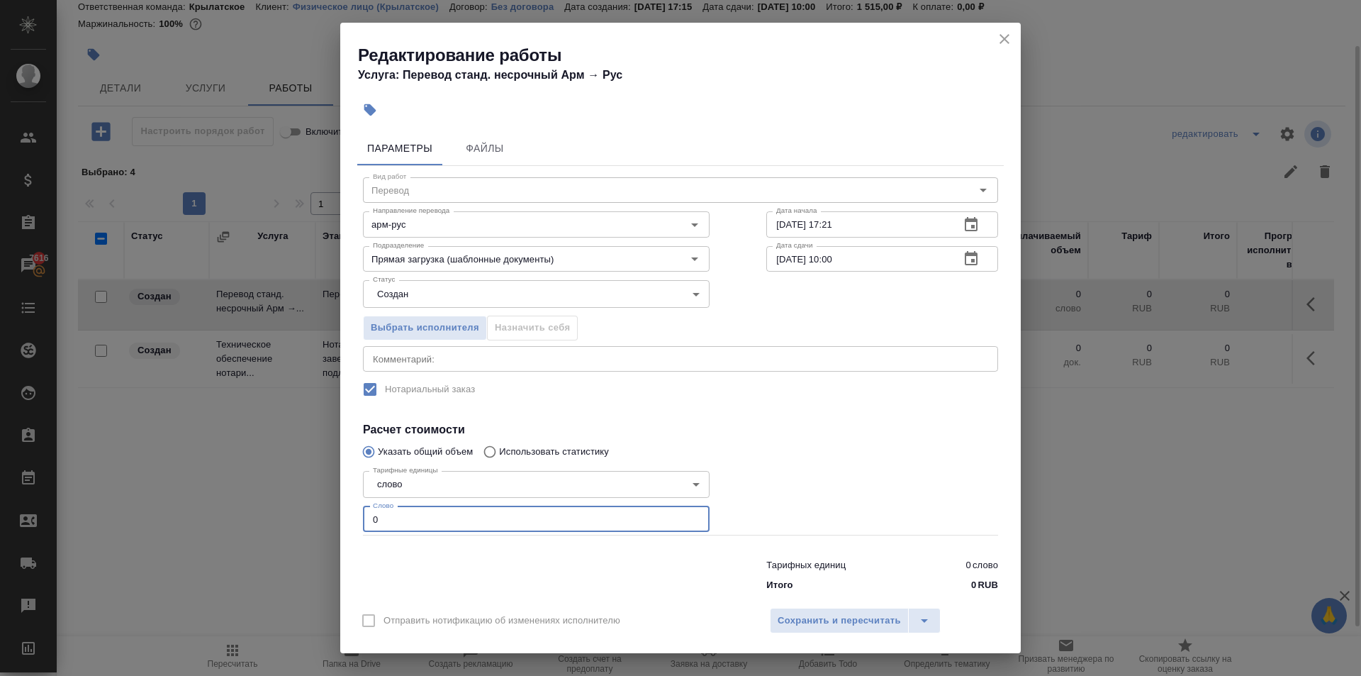
drag, startPoint x: 415, startPoint y: 519, endPoint x: 275, endPoint y: 513, distance: 140.5
click at [275, 513] on div "Редактирование работы Услуга: Перевод станд. несрочный Арм → Рус Параметры Файл…" at bounding box center [680, 338] width 1361 height 676
click at [396, 294] on body "🙏 .cls-1 fill:#fff; AWATERA Kasymov Timur Клиенты Спецификации Заказы 7616 Чаты…" at bounding box center [680, 338] width 1361 height 676
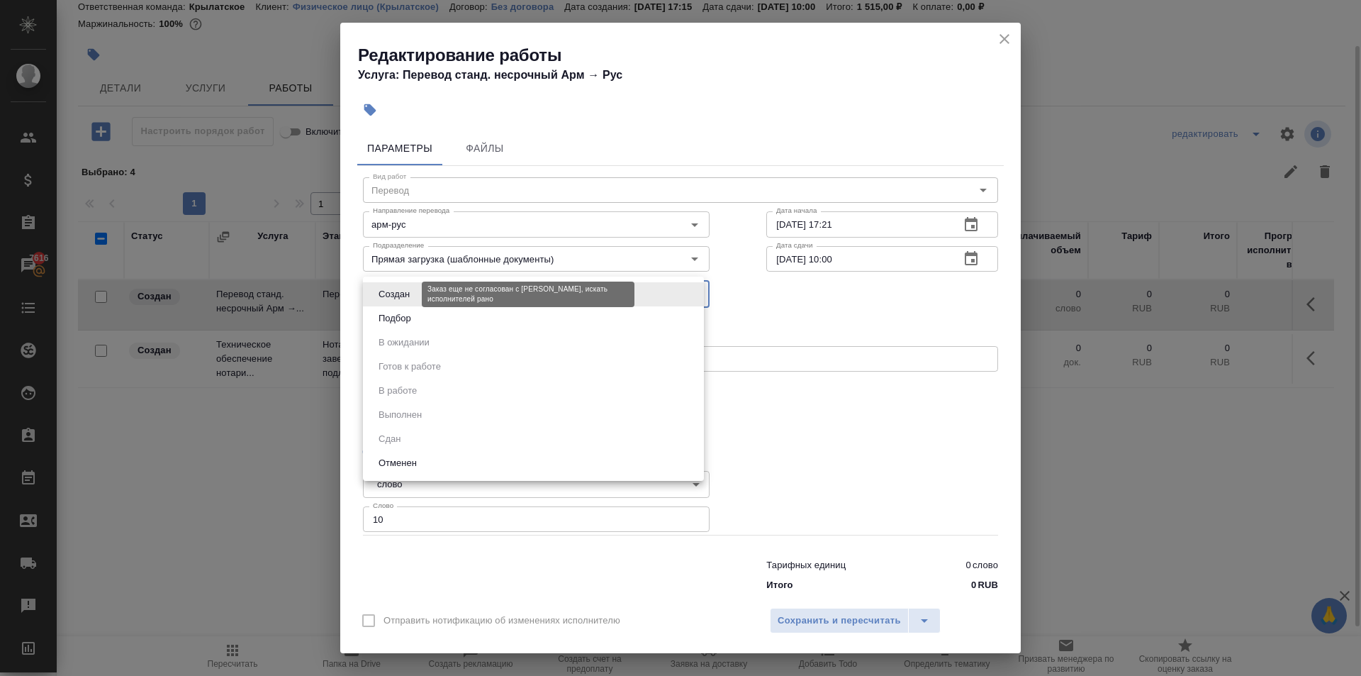
click at [394, 309] on li "Подбор" at bounding box center [533, 318] width 341 height 24
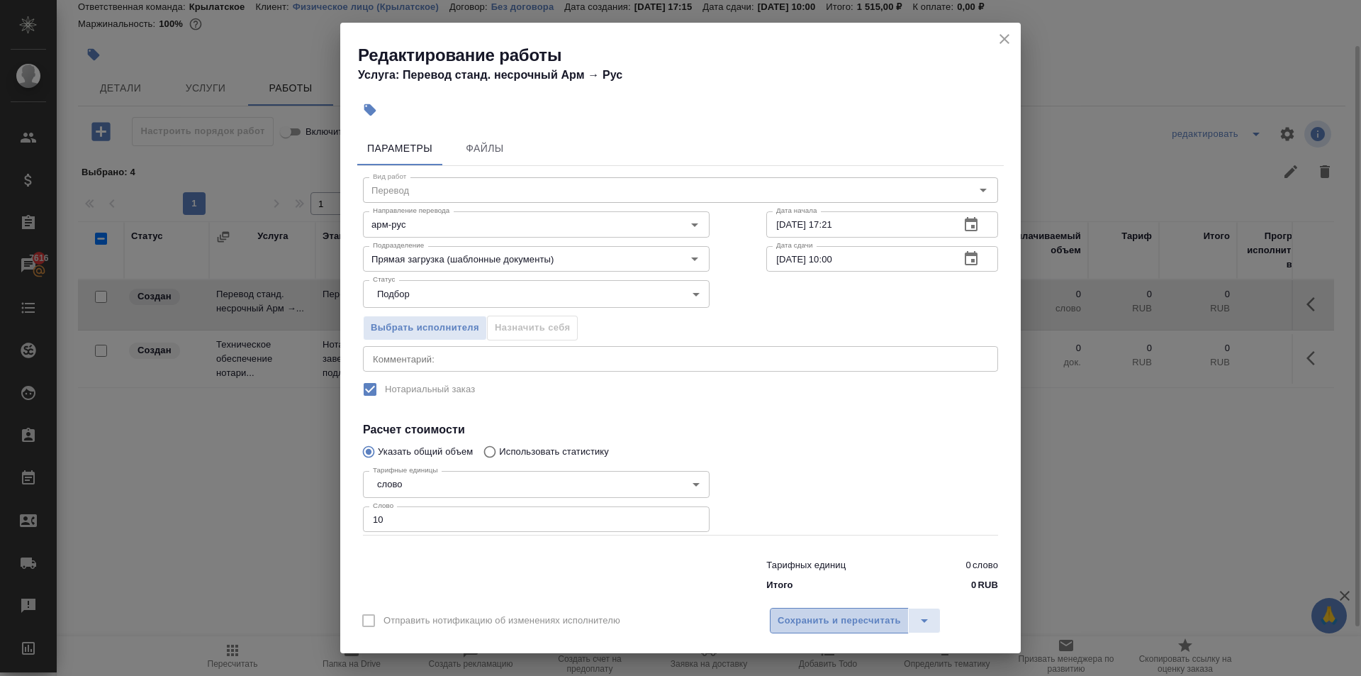
click at [862, 630] on button "Сохранить и пересчитать" at bounding box center [839, 621] width 139 height 26
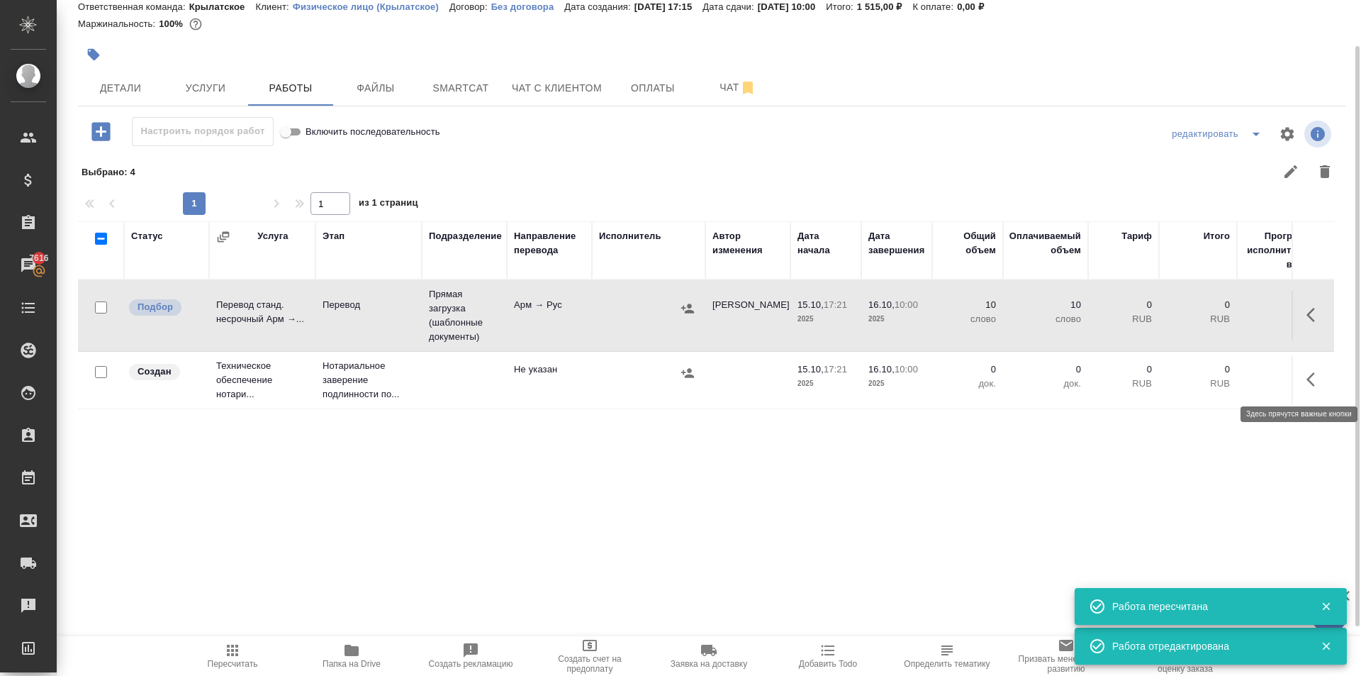
drag, startPoint x: 1314, startPoint y: 376, endPoint x: 1303, endPoint y: 381, distance: 12.1
click at [1317, 378] on icon "button" at bounding box center [1315, 379] width 17 height 17
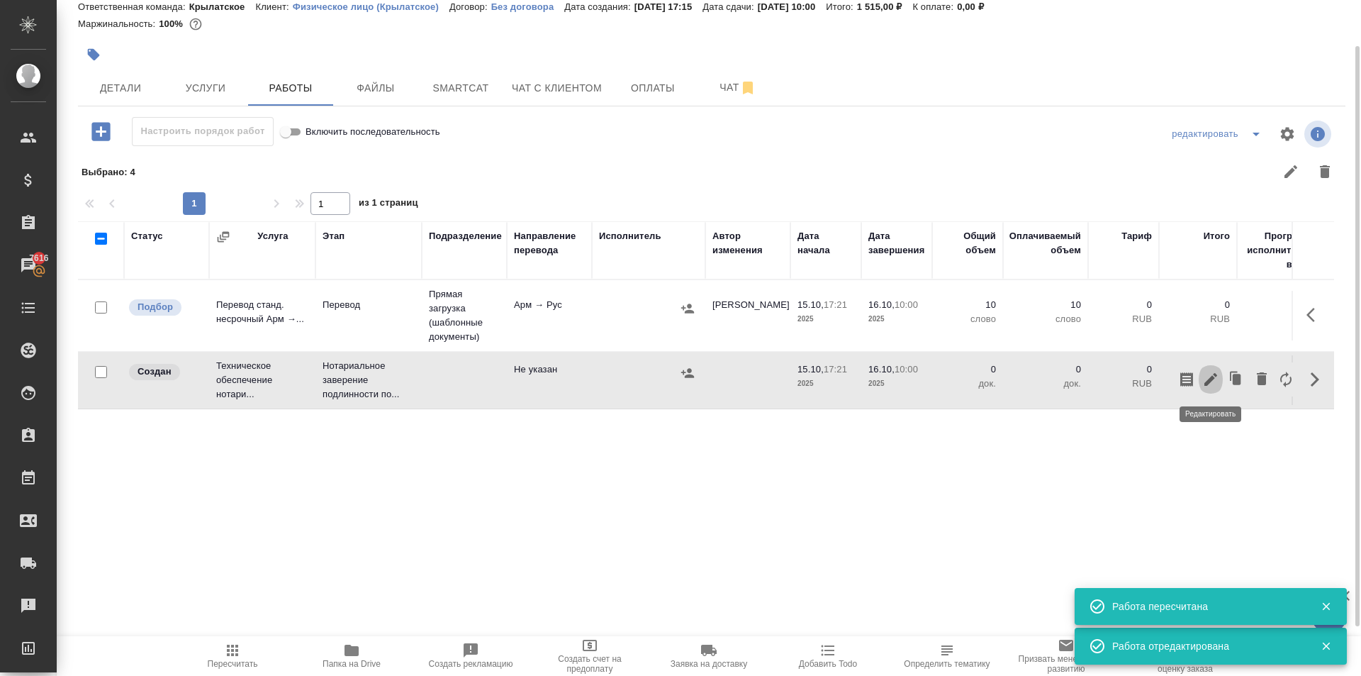
click at [1216, 384] on icon "button" at bounding box center [1210, 379] width 17 height 17
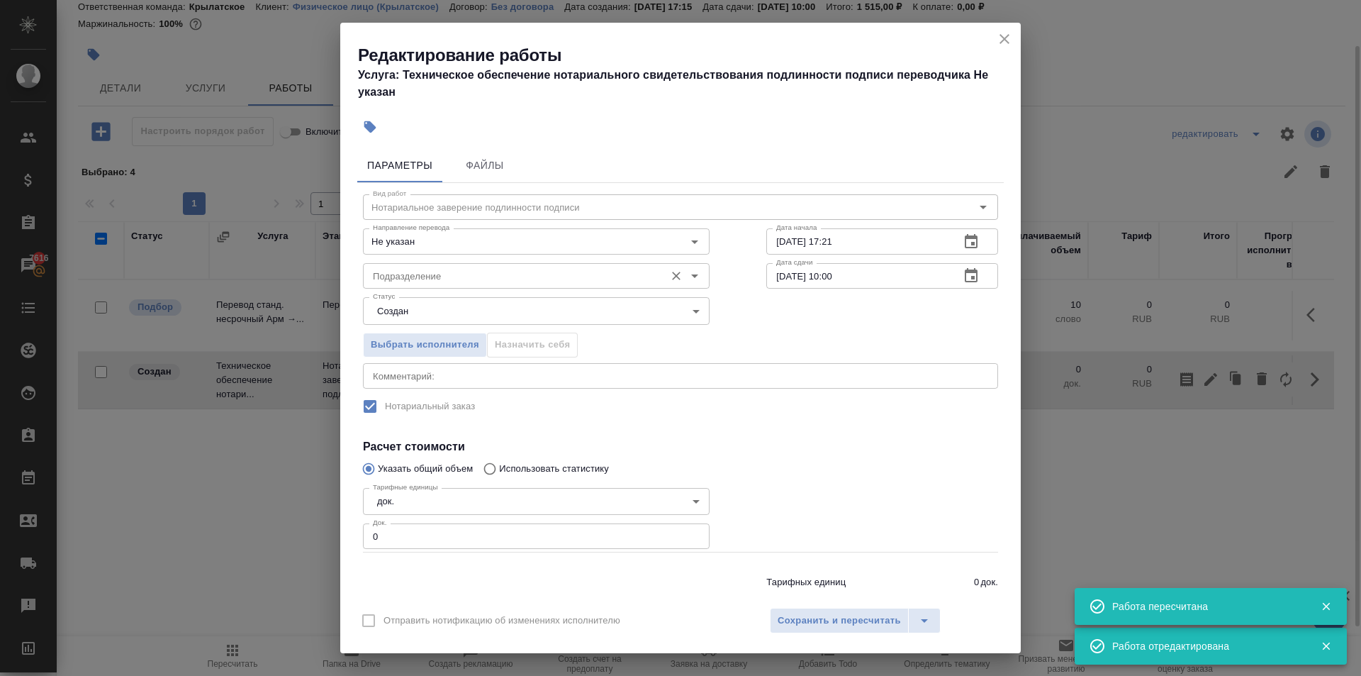
click at [405, 272] on input "Подразделение" at bounding box center [512, 275] width 291 height 17
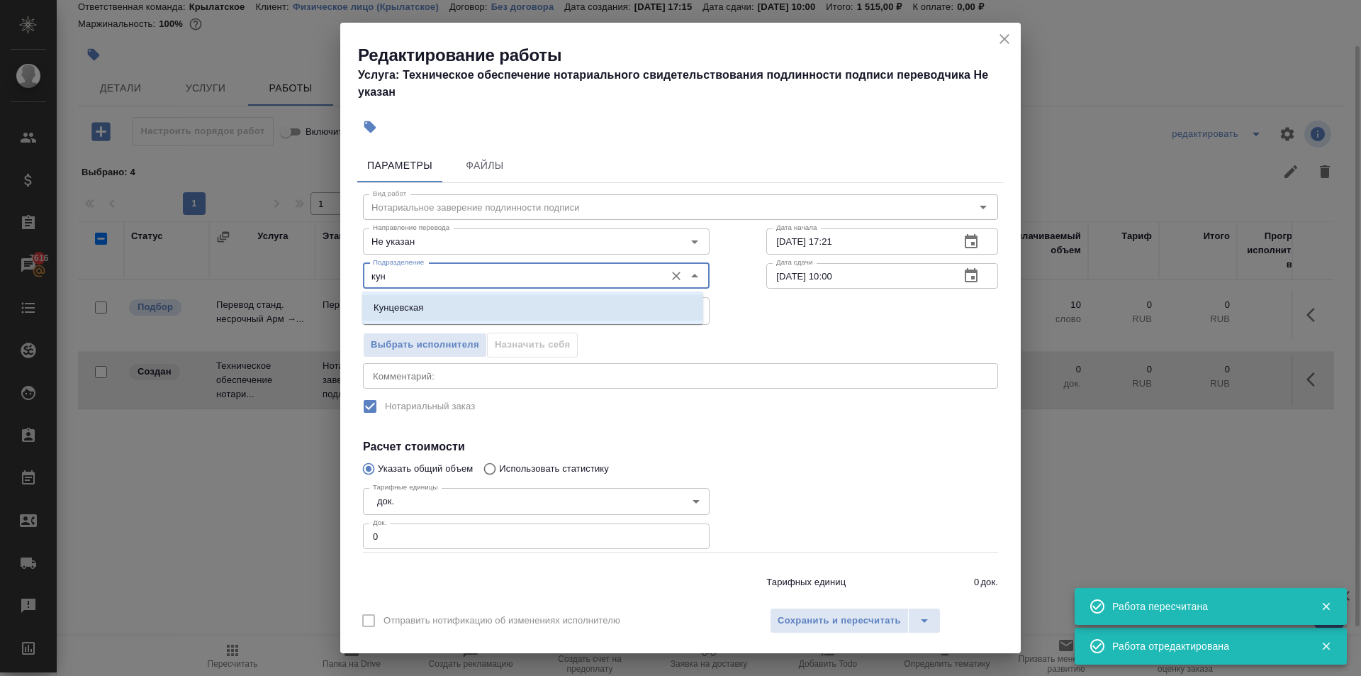
click at [427, 312] on li "Кунцевская" at bounding box center [532, 308] width 341 height 26
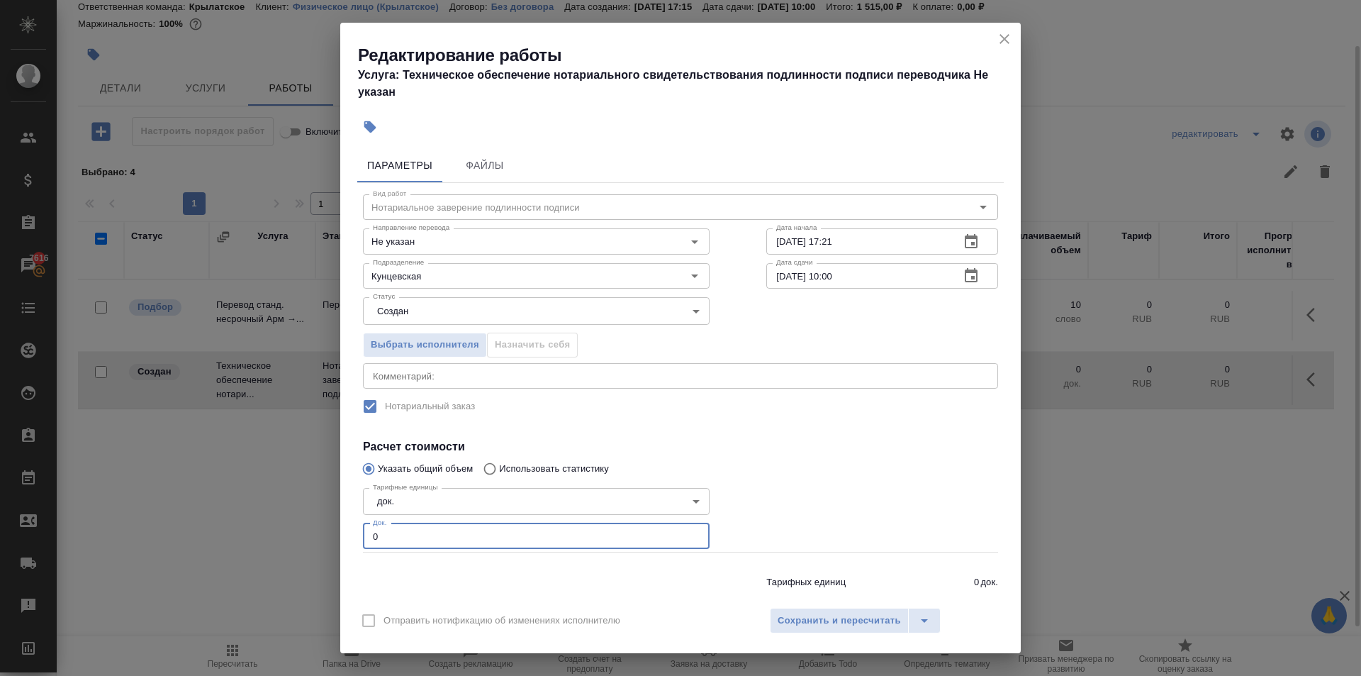
drag, startPoint x: 406, startPoint y: 530, endPoint x: 311, endPoint y: 545, distance: 96.9
click at [311, 545] on div "Редактирование работы Услуга: Техническое обеспечение нотариального свидетельст…" at bounding box center [680, 338] width 1361 height 676
click at [1006, 31] on icon "close" at bounding box center [1004, 38] width 17 height 17
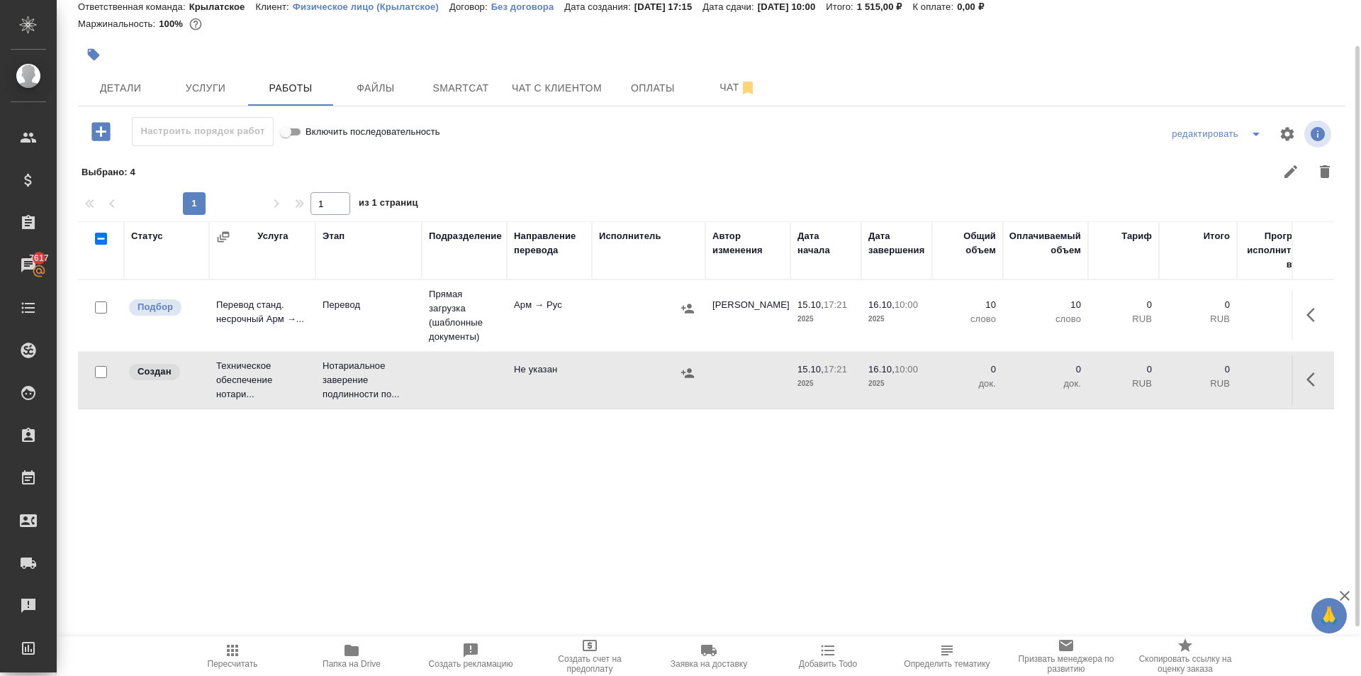
drag, startPoint x: 202, startPoint y: 92, endPoint x: 367, endPoint y: 339, distance: 296.5
click at [632, 73] on div "Детали Услуги Работы Файлы Smartcat Чат с клиентом Оплаты Чат" at bounding box center [712, 87] width 1268 height 35
click at [110, 134] on icon "button" at bounding box center [100, 131] width 18 height 18
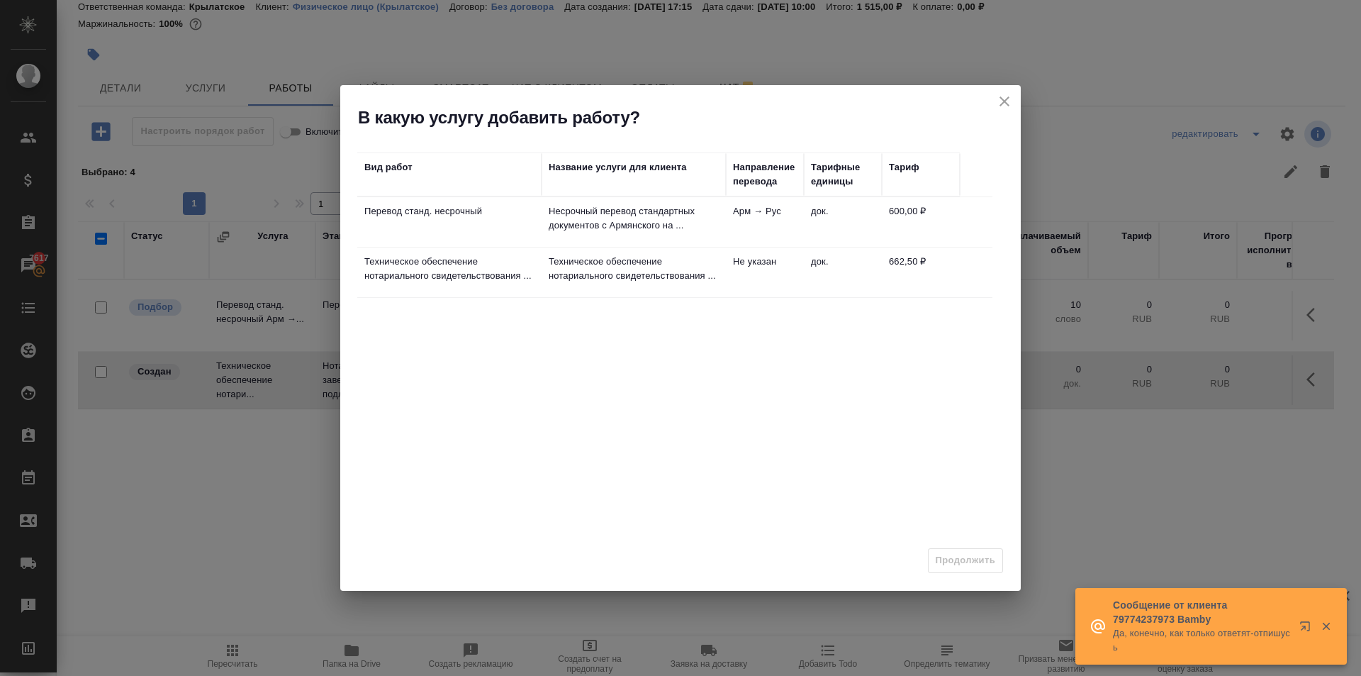
click at [541, 213] on td "Перевод станд. несрочный" at bounding box center [449, 222] width 184 height 50
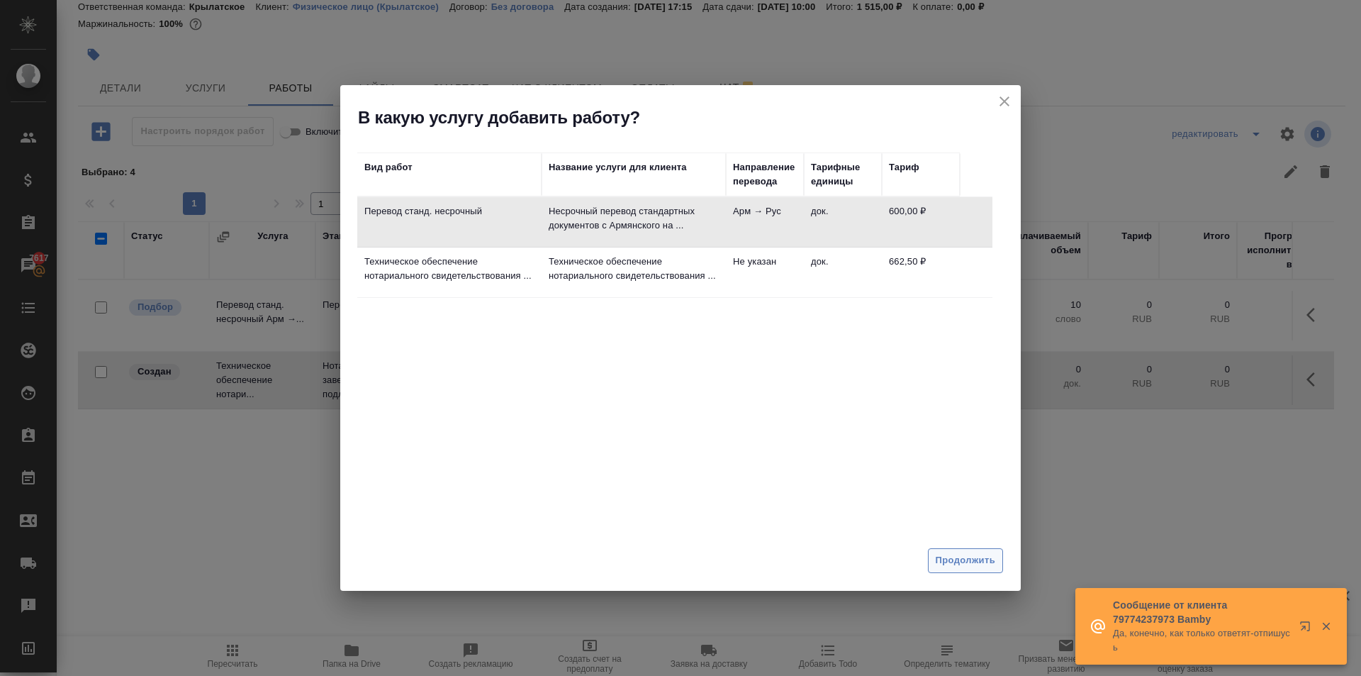
click at [962, 556] on span "Продолжить" at bounding box center [966, 560] width 60 height 16
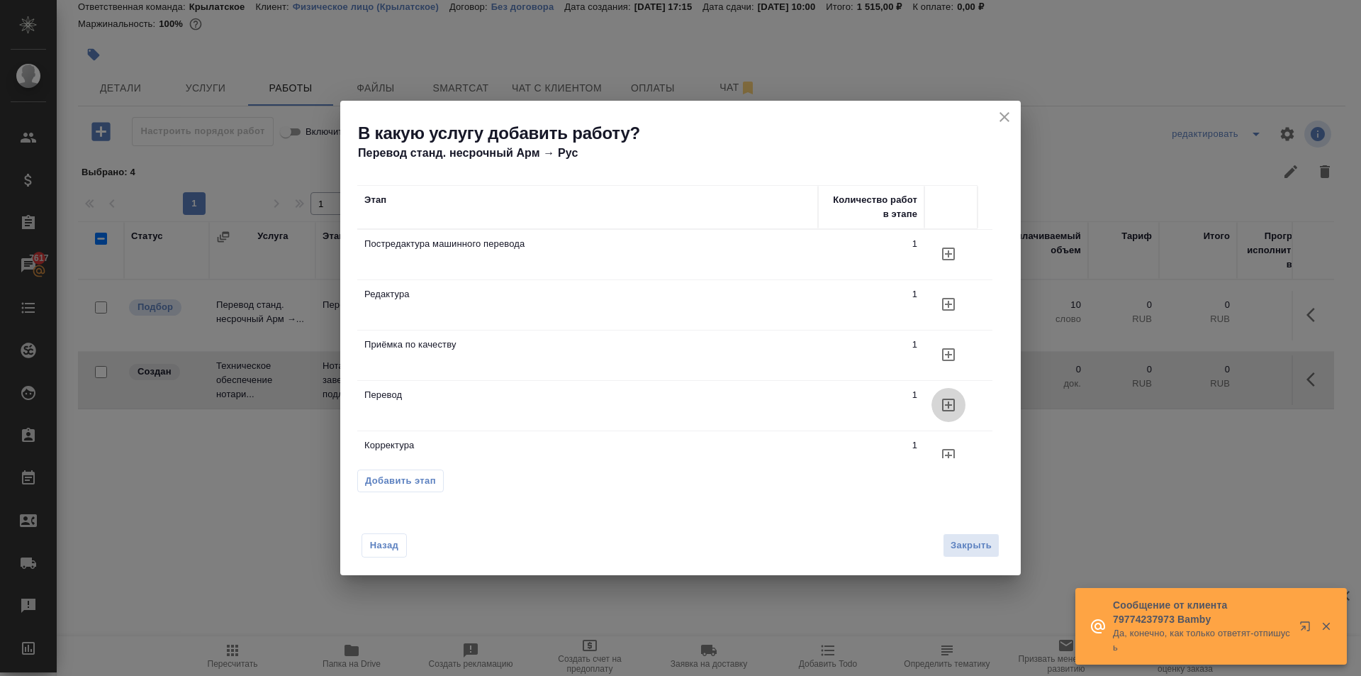
click at [946, 394] on button "button" at bounding box center [949, 405] width 34 height 34
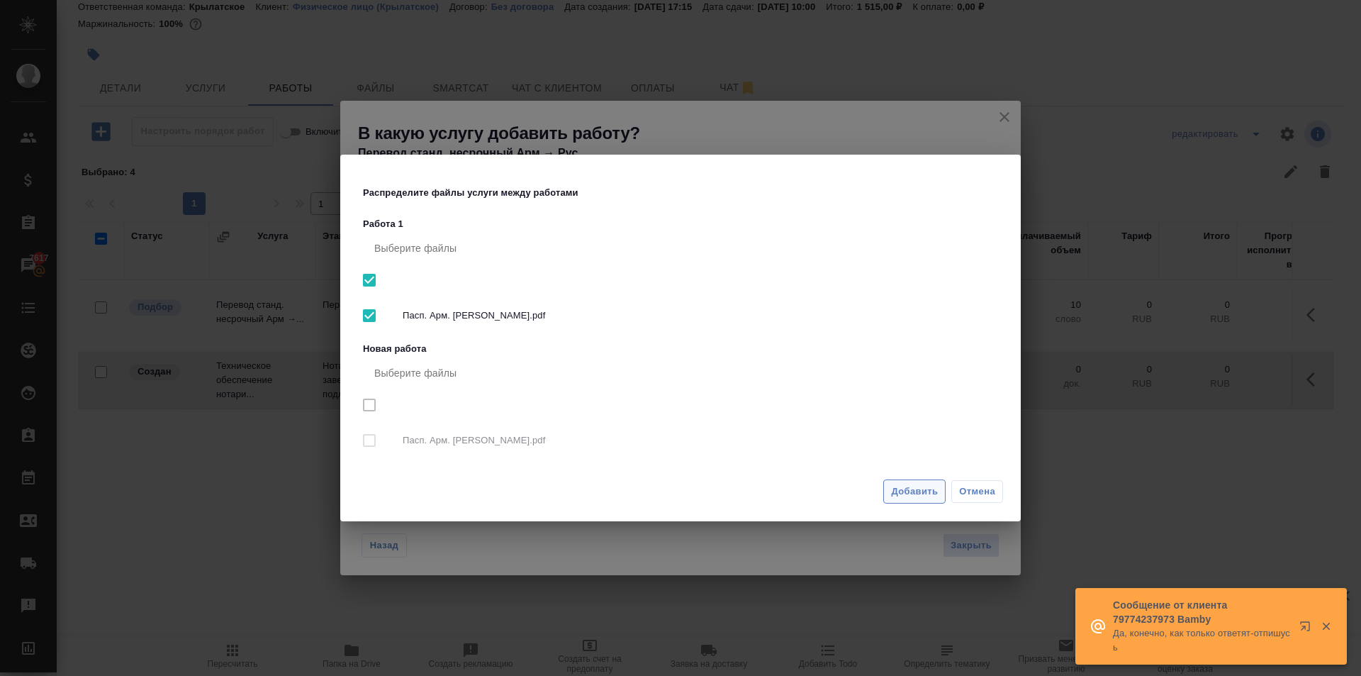
click at [924, 500] on button "Добавить" at bounding box center [914, 491] width 62 height 25
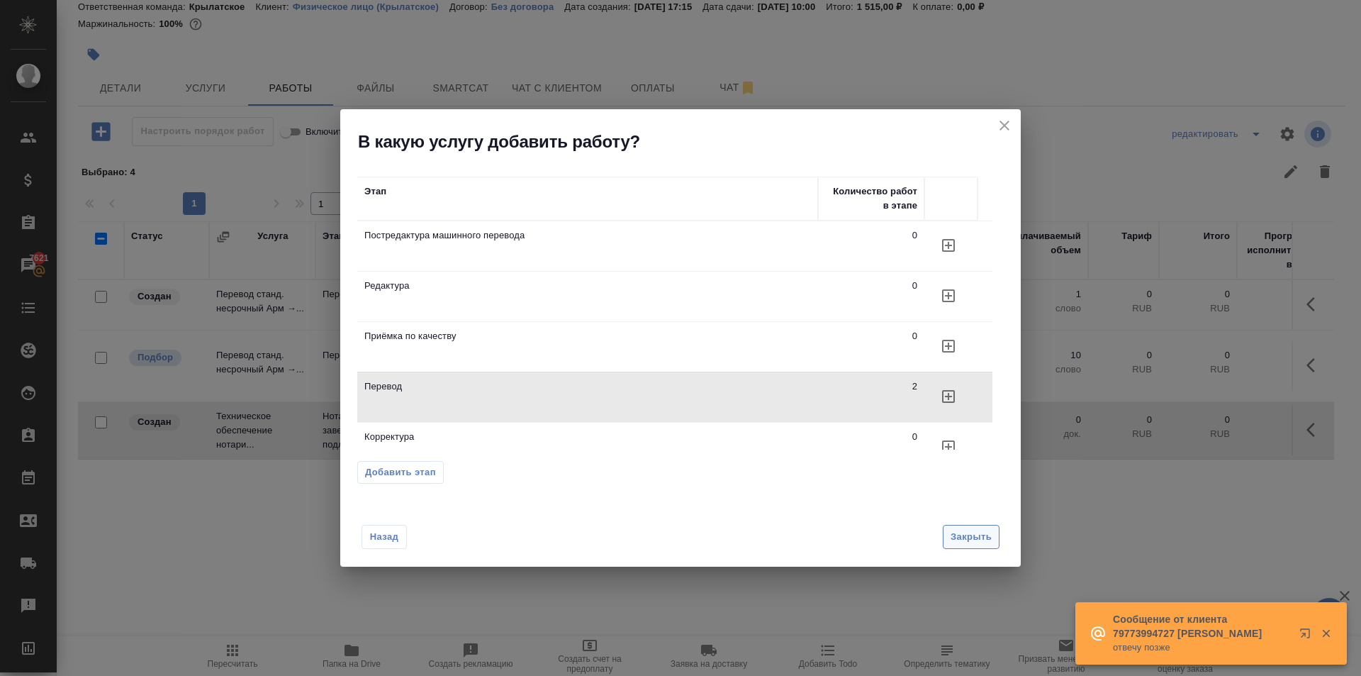
click at [963, 537] on span "Закрыть" at bounding box center [971, 537] width 41 height 16
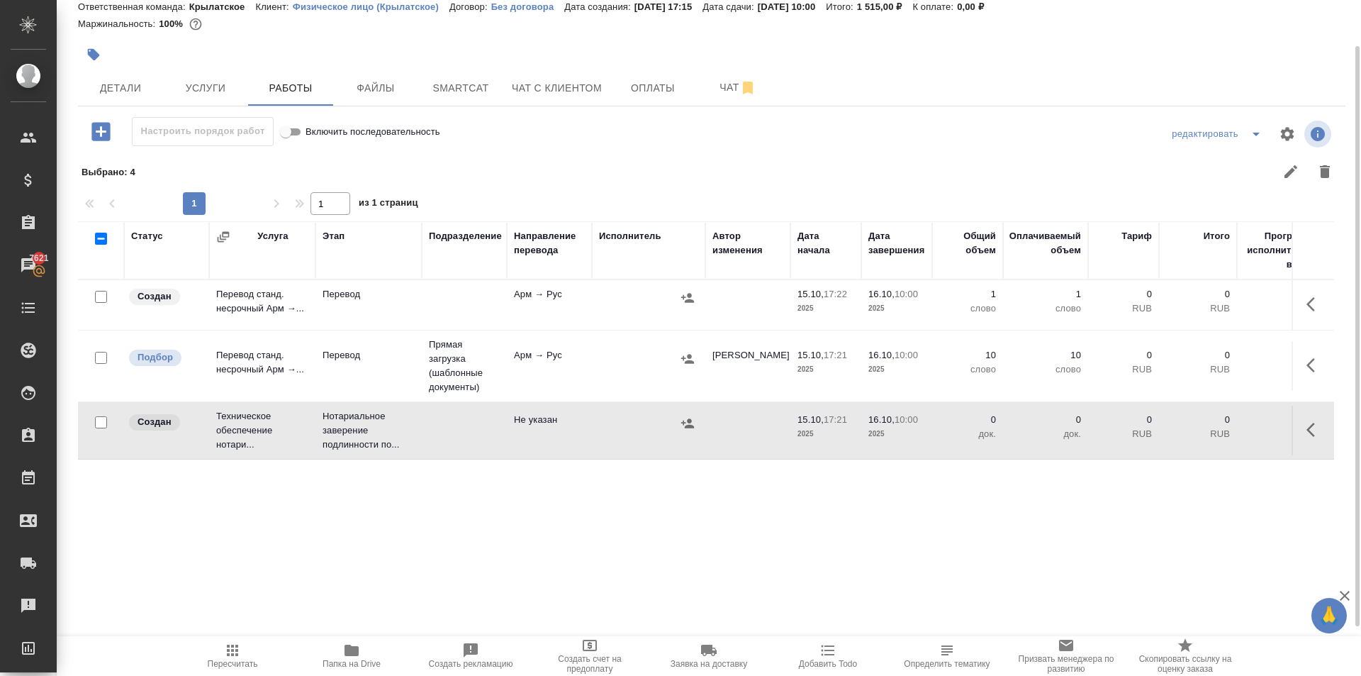
click at [1309, 306] on icon "button" at bounding box center [1311, 304] width 9 height 14
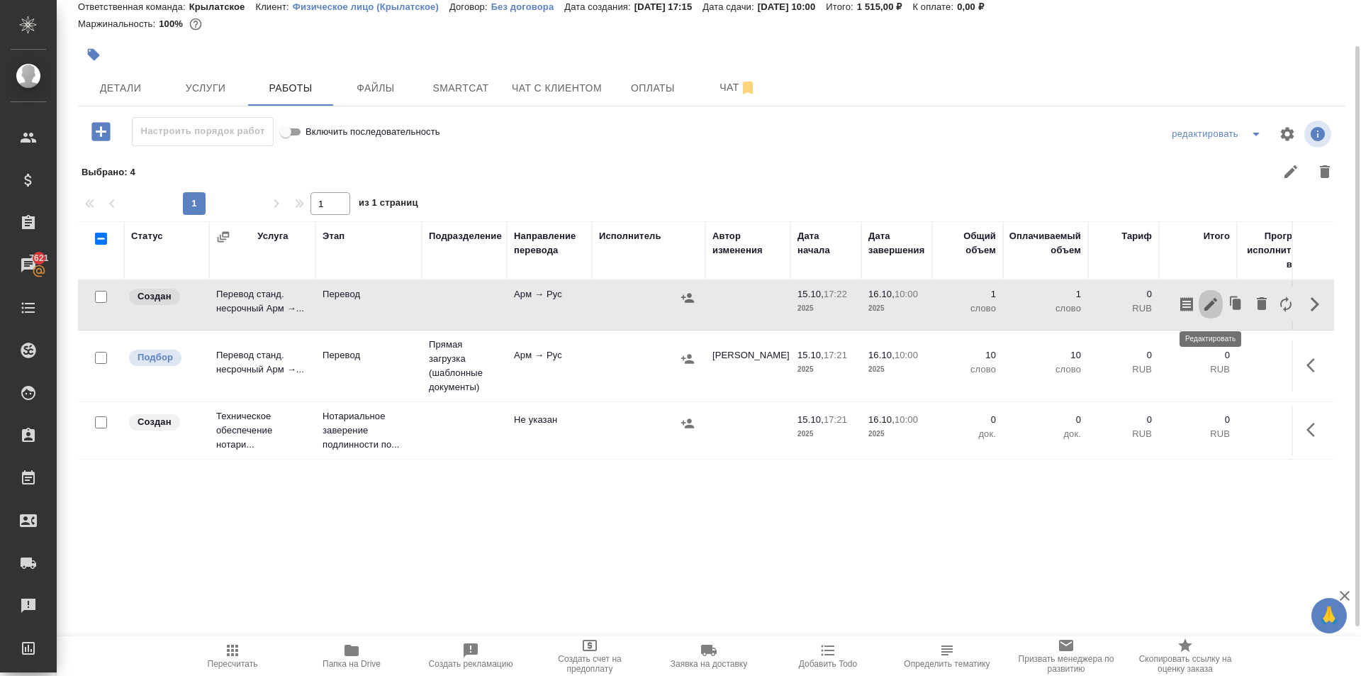
click at [1210, 303] on icon "button" at bounding box center [1210, 304] width 13 height 13
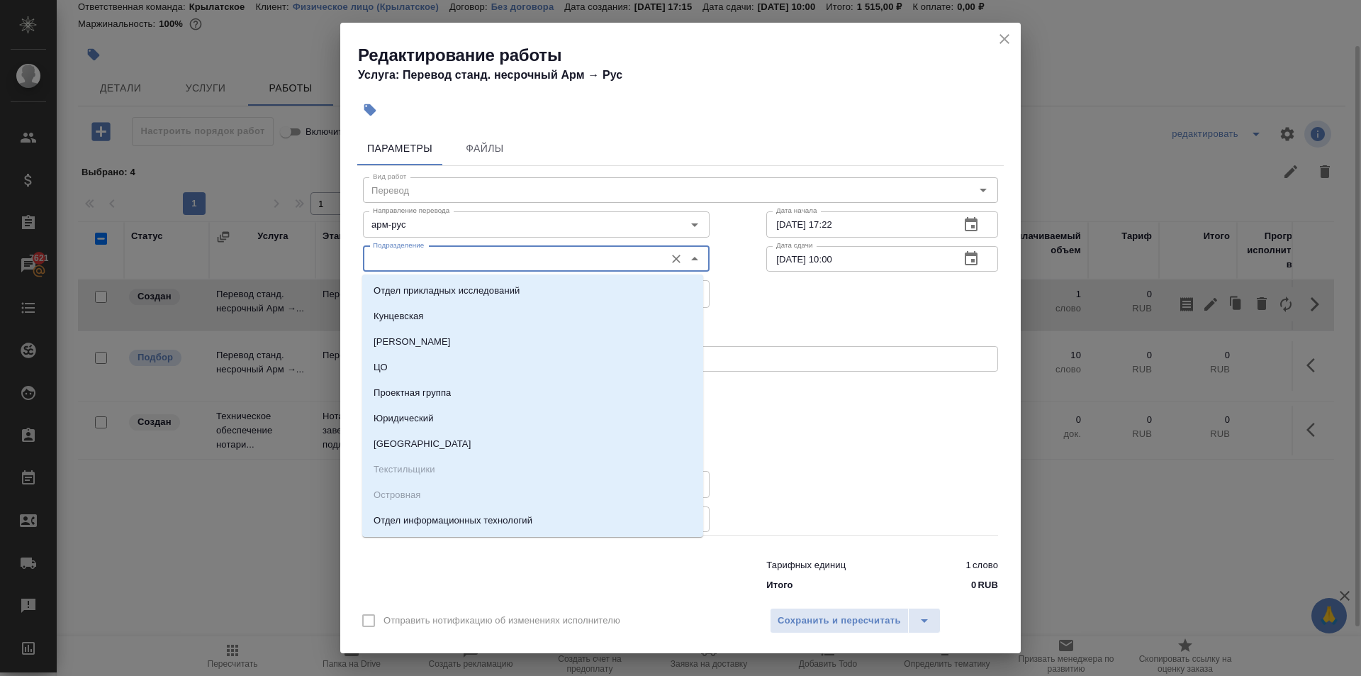
click at [472, 259] on input "Подразделение" at bounding box center [512, 258] width 291 height 17
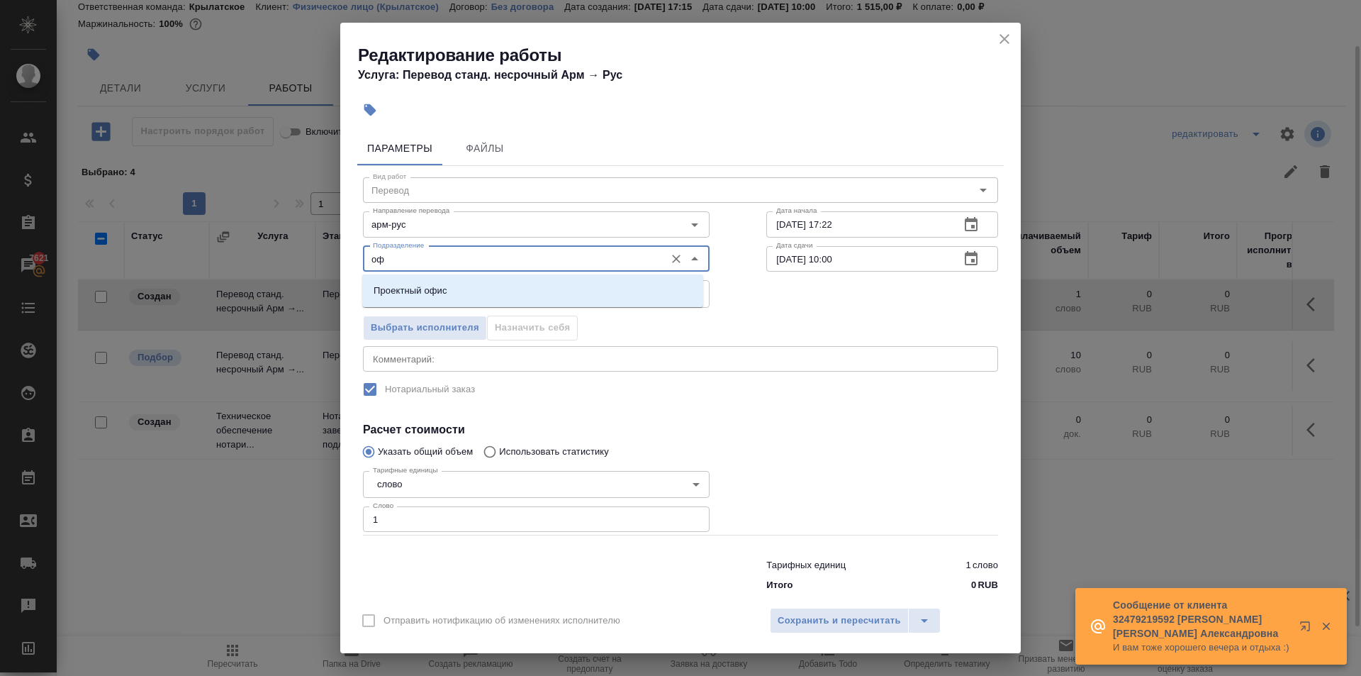
click at [469, 274] on div "Проектный офис" at bounding box center [532, 290] width 341 height 33
click at [467, 290] on li "Проектный офис" at bounding box center [532, 291] width 341 height 26
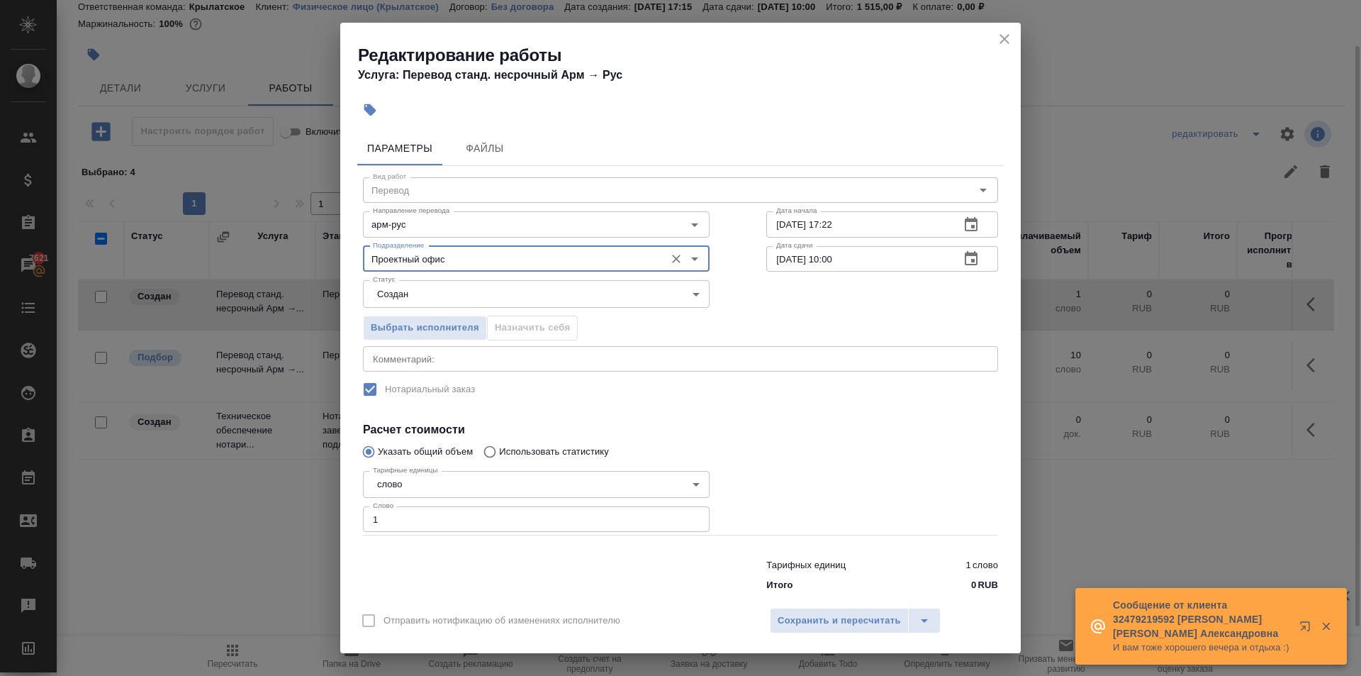
click at [493, 298] on body "🙏 .cls-1 fill:#fff; AWATERA Kasymov Timur Клиенты Спецификации Заказы 7621 Чаты…" at bounding box center [680, 338] width 1361 height 676
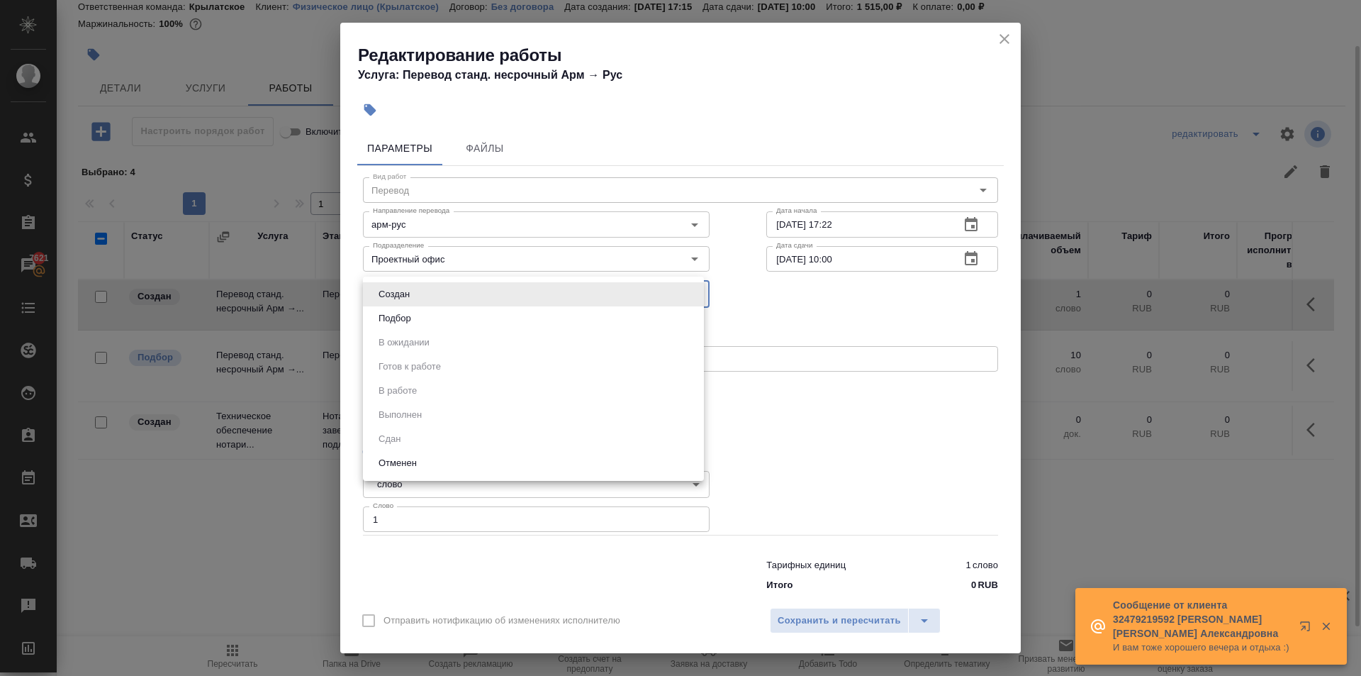
click at [544, 320] on li "Подбор" at bounding box center [533, 318] width 341 height 24
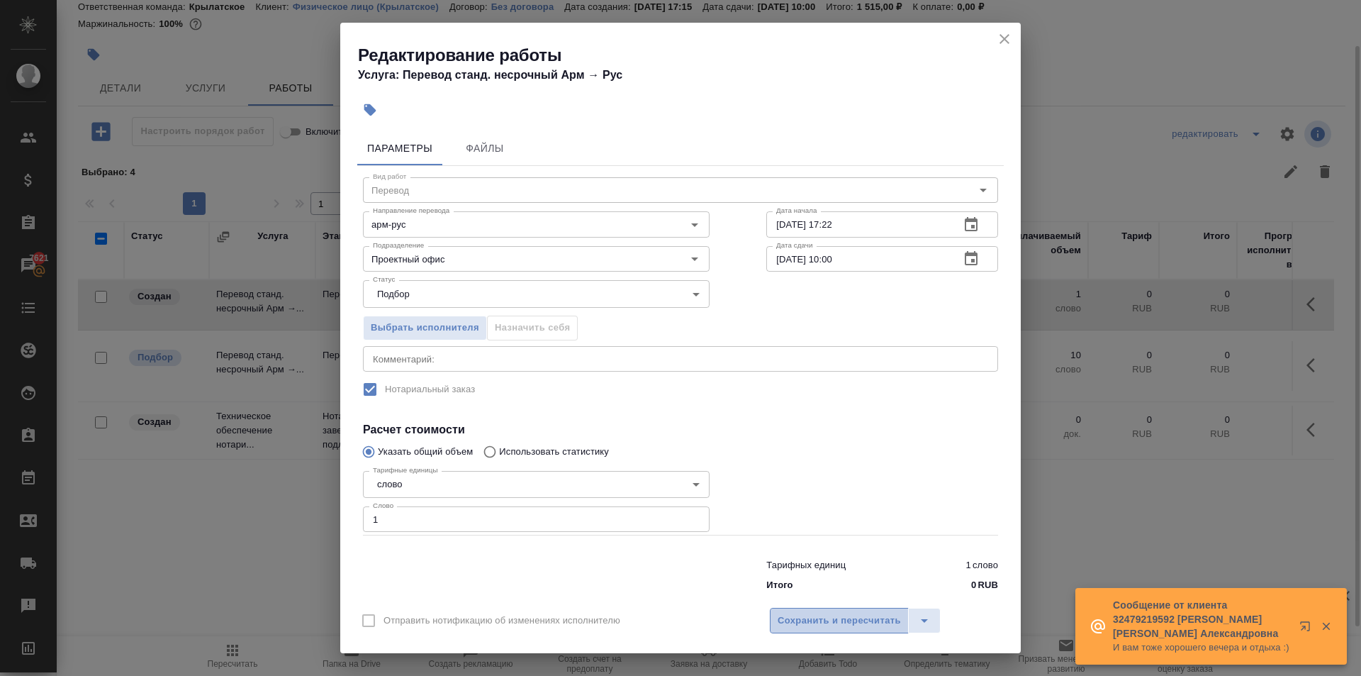
click at [839, 613] on span "Сохранить и пересчитать" at bounding box center [839, 621] width 123 height 16
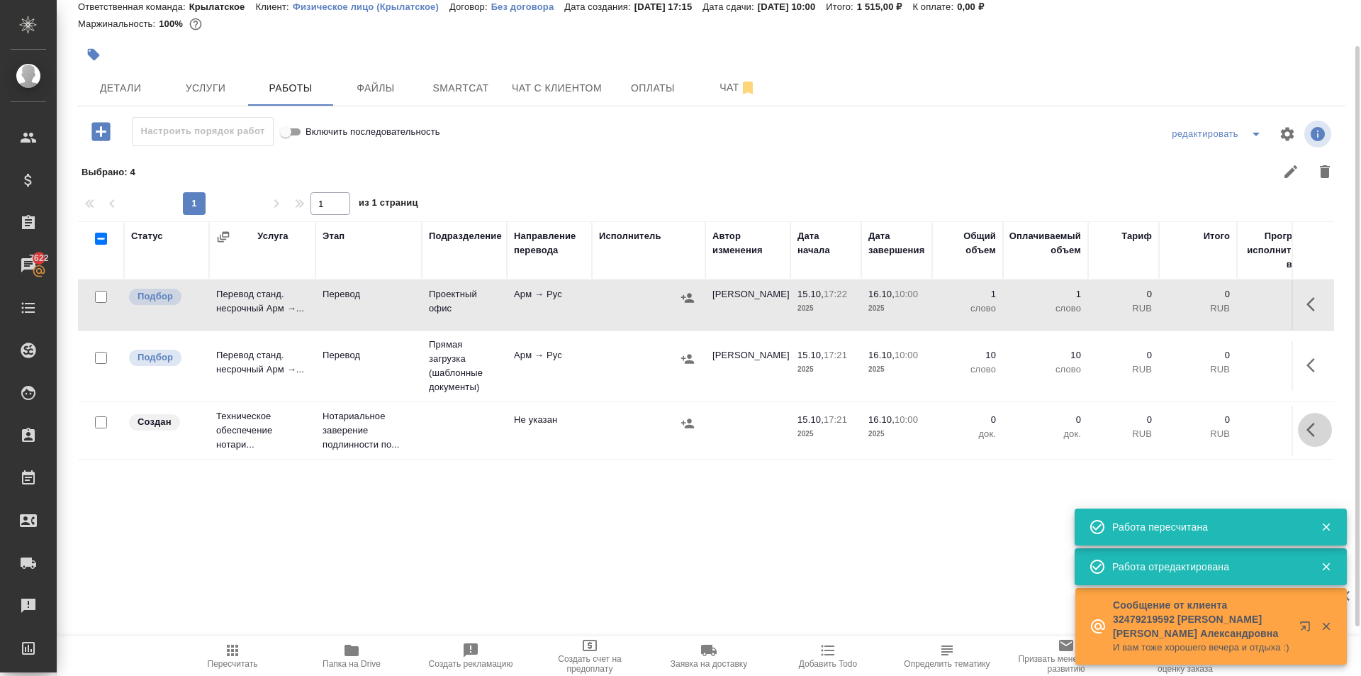
click at [1308, 430] on icon "button" at bounding box center [1311, 430] width 9 height 14
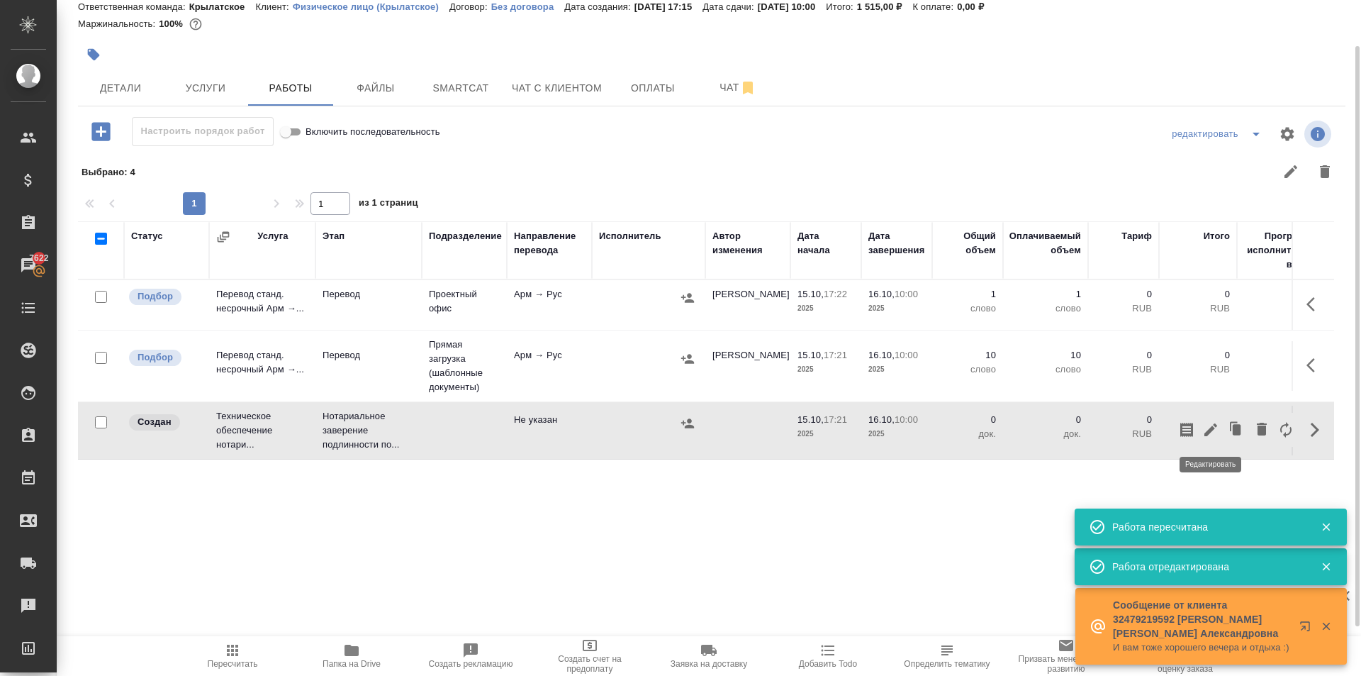
click at [1213, 425] on icon "button" at bounding box center [1210, 429] width 17 height 17
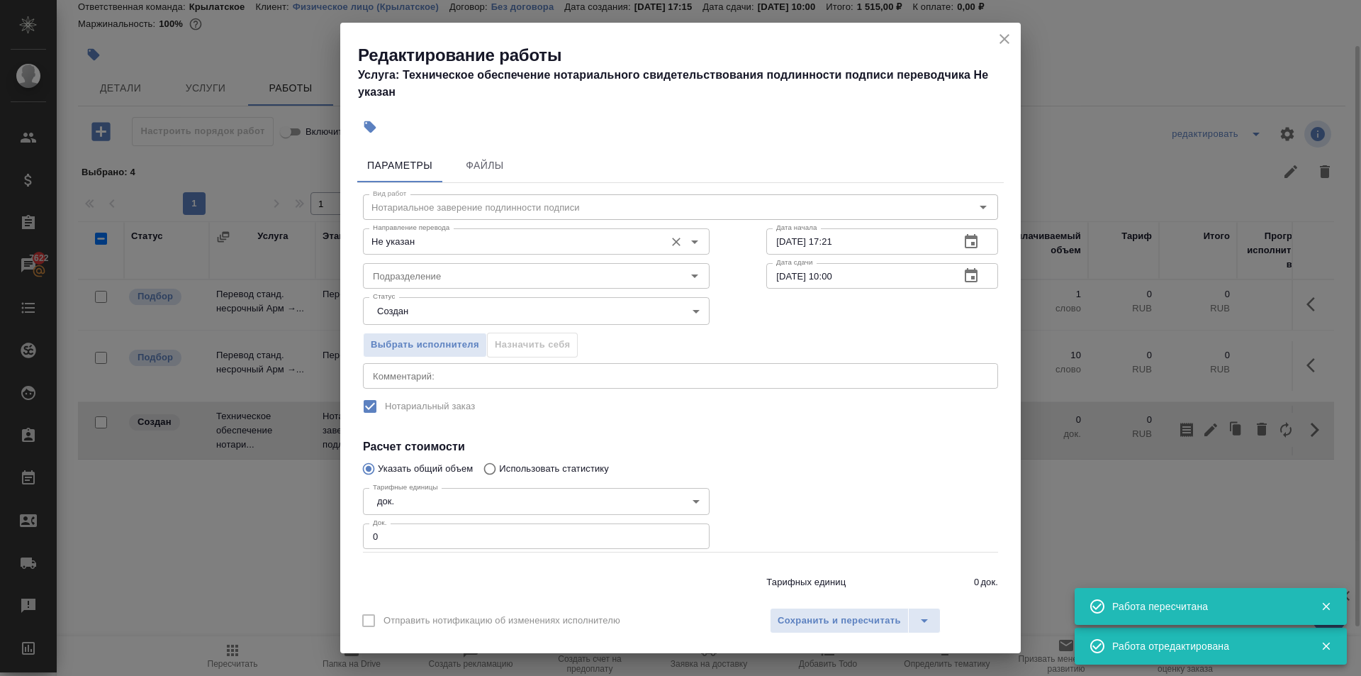
click at [464, 258] on body "🙏 .cls-1 fill:#fff; AWATERA Kasymov Timur Клиенты Спецификации Заказы 7622 Чаты…" at bounding box center [680, 338] width 1361 height 676
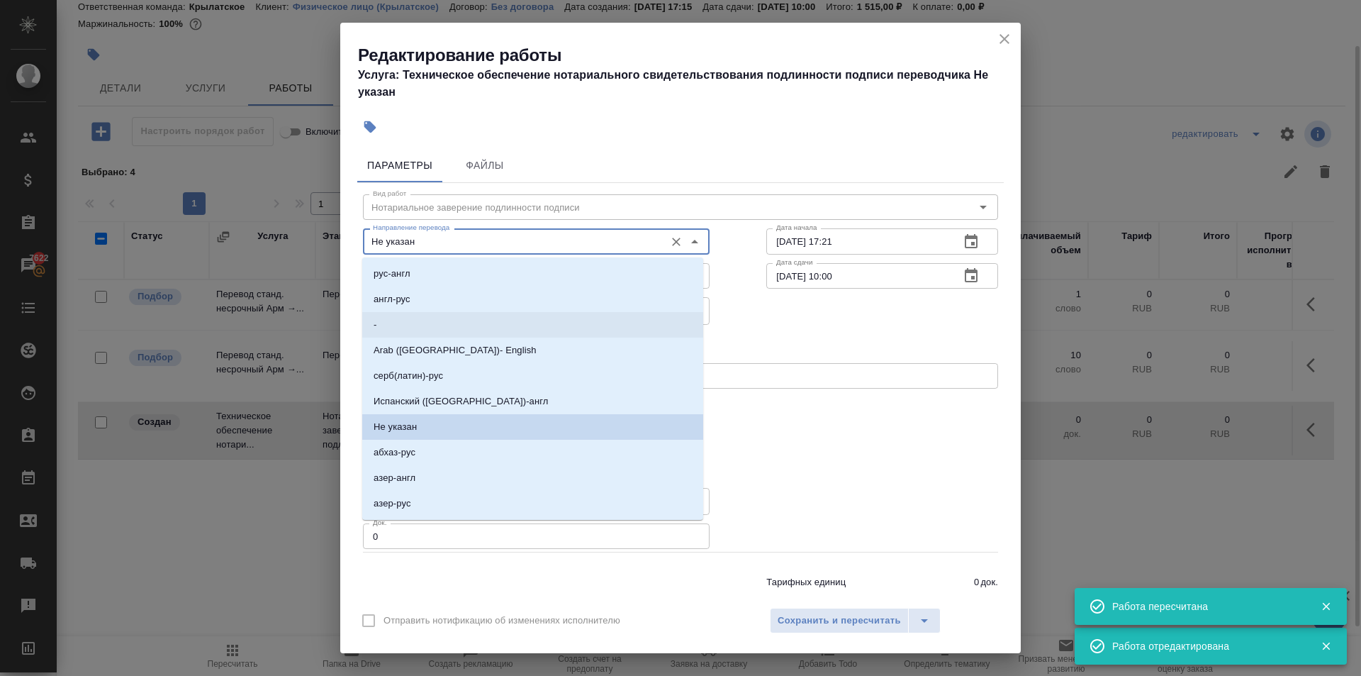
drag, startPoint x: 463, startPoint y: 254, endPoint x: 983, endPoint y: 501, distance: 575.9
click at [983, 501] on body "🙏 .cls-1 fill:#fff; AWATERA Kasymov Timur Клиенты Спецификации Заказы 7622 Чаты…" at bounding box center [680, 338] width 1361 height 676
drag, startPoint x: 905, startPoint y: 466, endPoint x: 612, endPoint y: 369, distance: 308.5
click at [874, 447] on div "Вид работ Нотариальное заверение подлинности подписи Вид работ Направление пере…" at bounding box center [680, 399] width 647 height 432
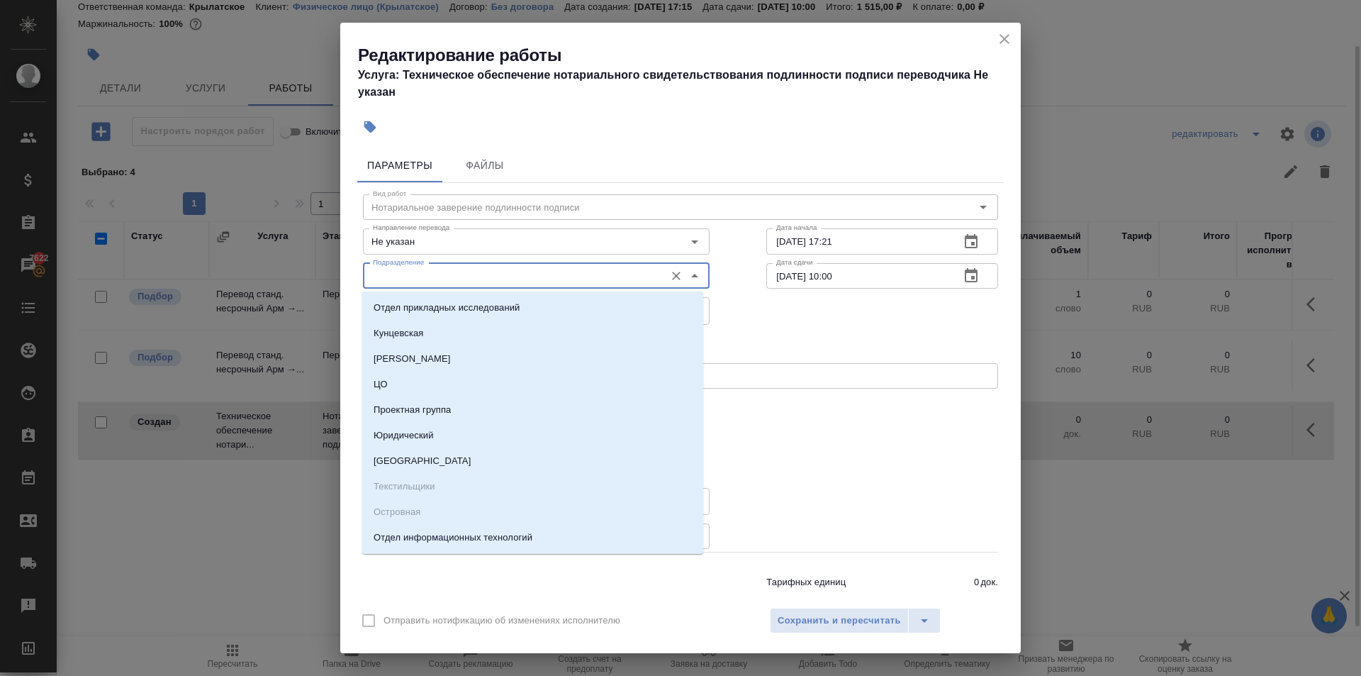
click at [518, 278] on input "Подразделение" at bounding box center [512, 275] width 291 height 17
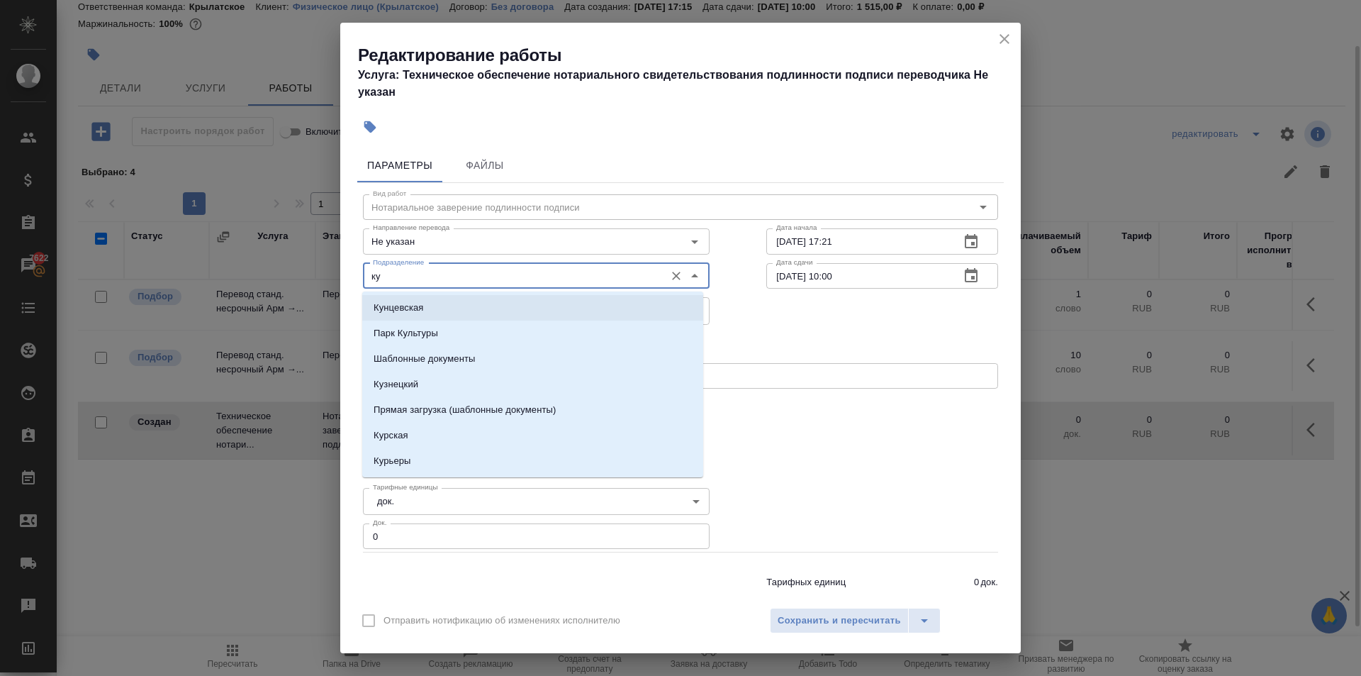
click at [500, 296] on li "Кунцевская" at bounding box center [532, 308] width 341 height 26
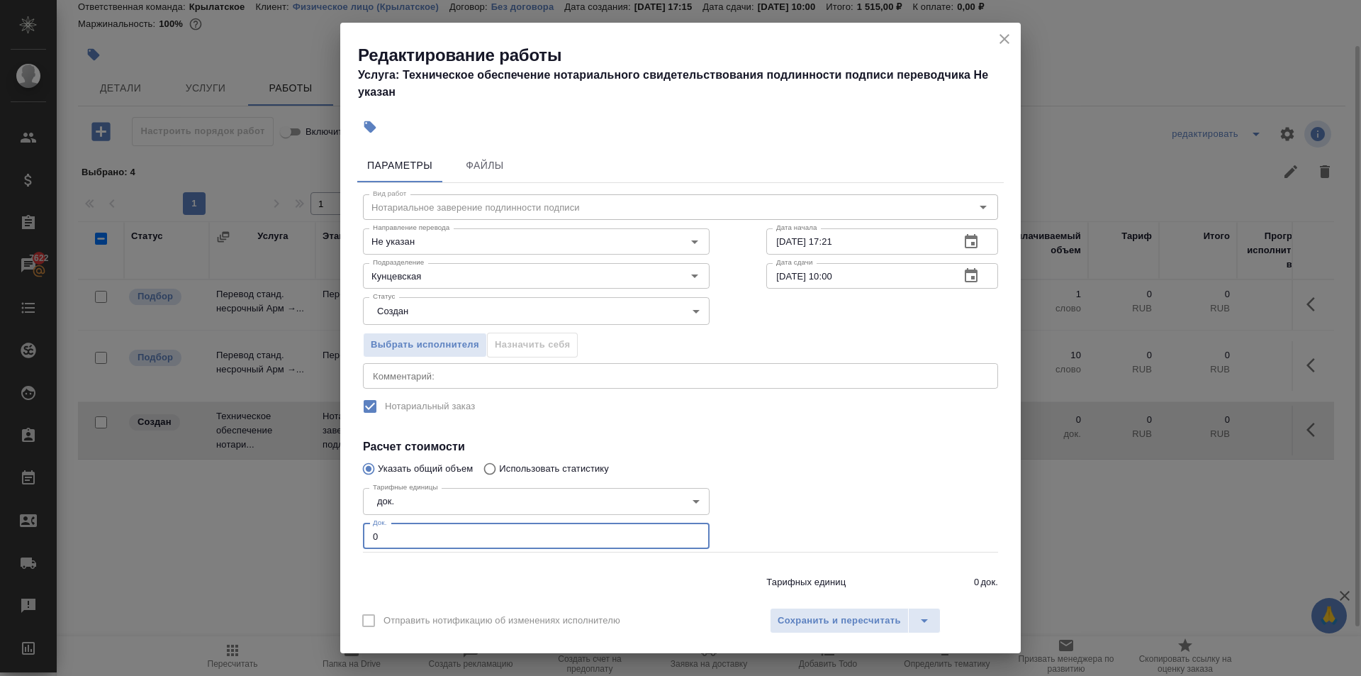
drag, startPoint x: 427, startPoint y: 532, endPoint x: 313, endPoint y: 532, distance: 114.1
click at [313, 532] on div "Редактирование работы Услуга: Техническое обеспечение нотариального свидетельст…" at bounding box center [680, 338] width 1361 height 676
click at [835, 617] on span "Сохранить и пересчитать" at bounding box center [839, 621] width 123 height 16
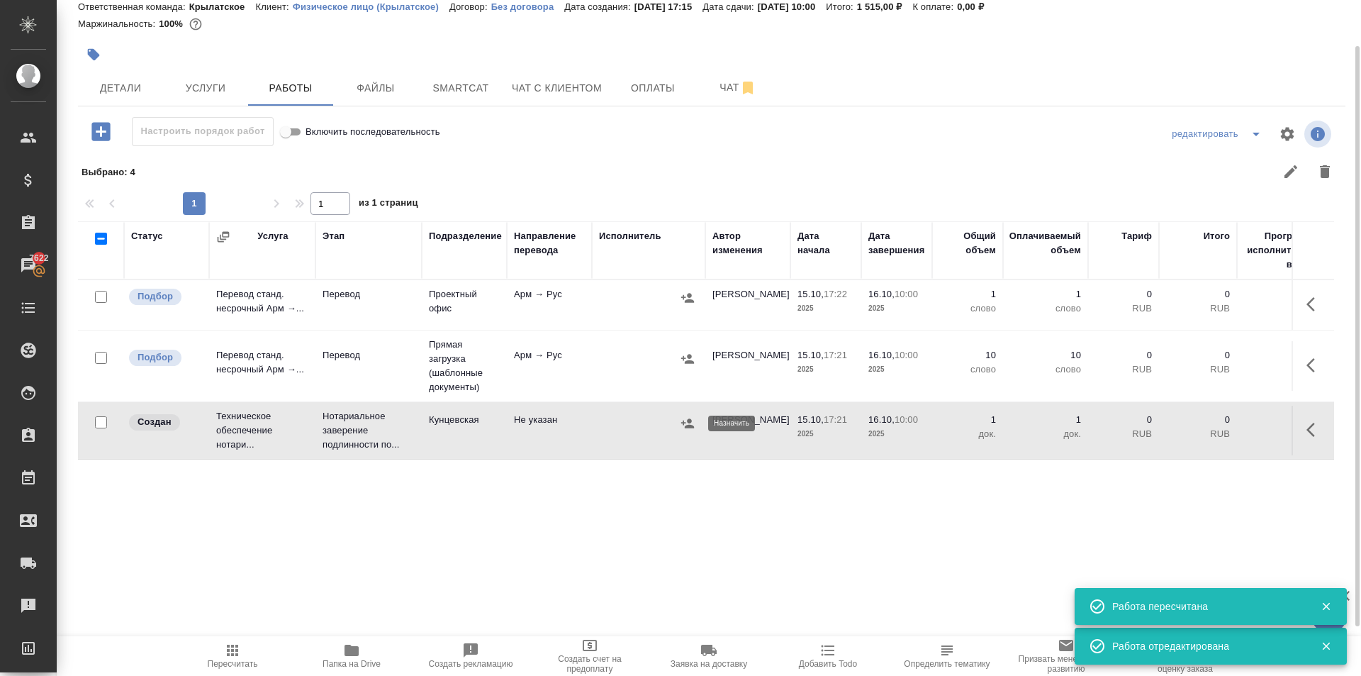
click at [688, 427] on icon "button" at bounding box center [687, 422] width 13 height 9
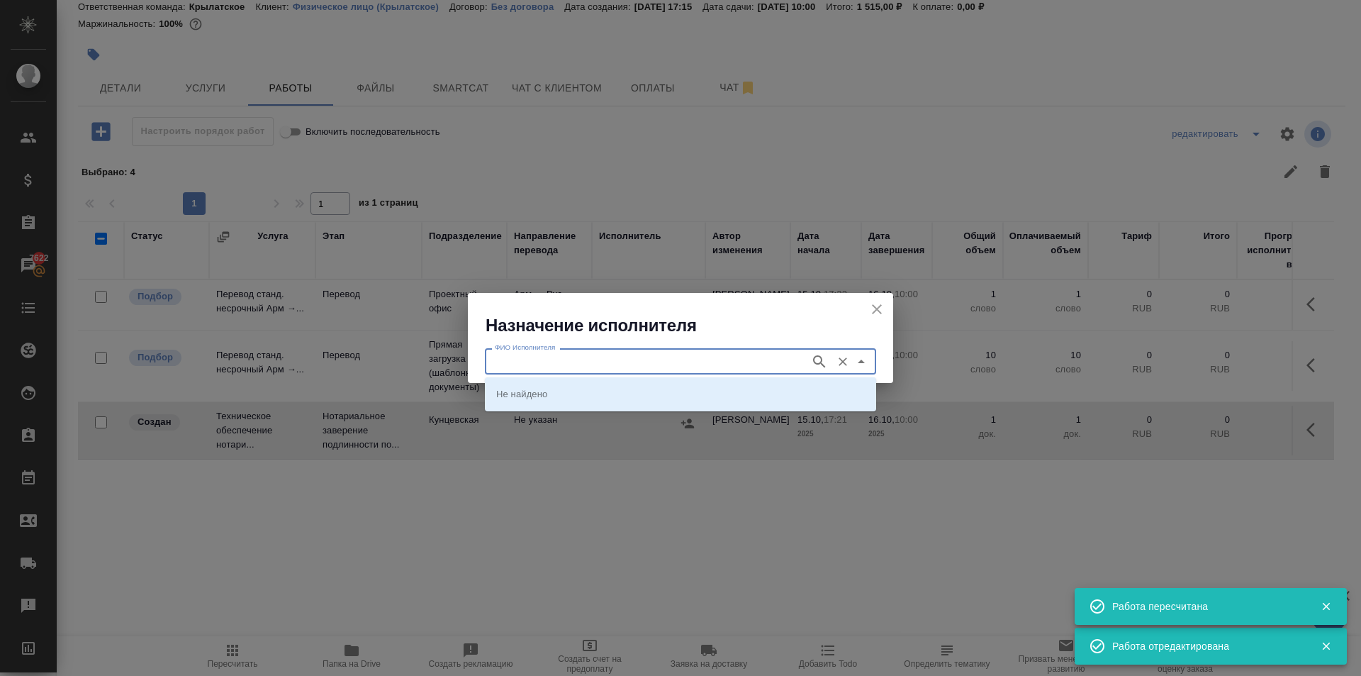
click at [536, 356] on input "ФИО Исполнителя" at bounding box center [646, 360] width 314 height 17
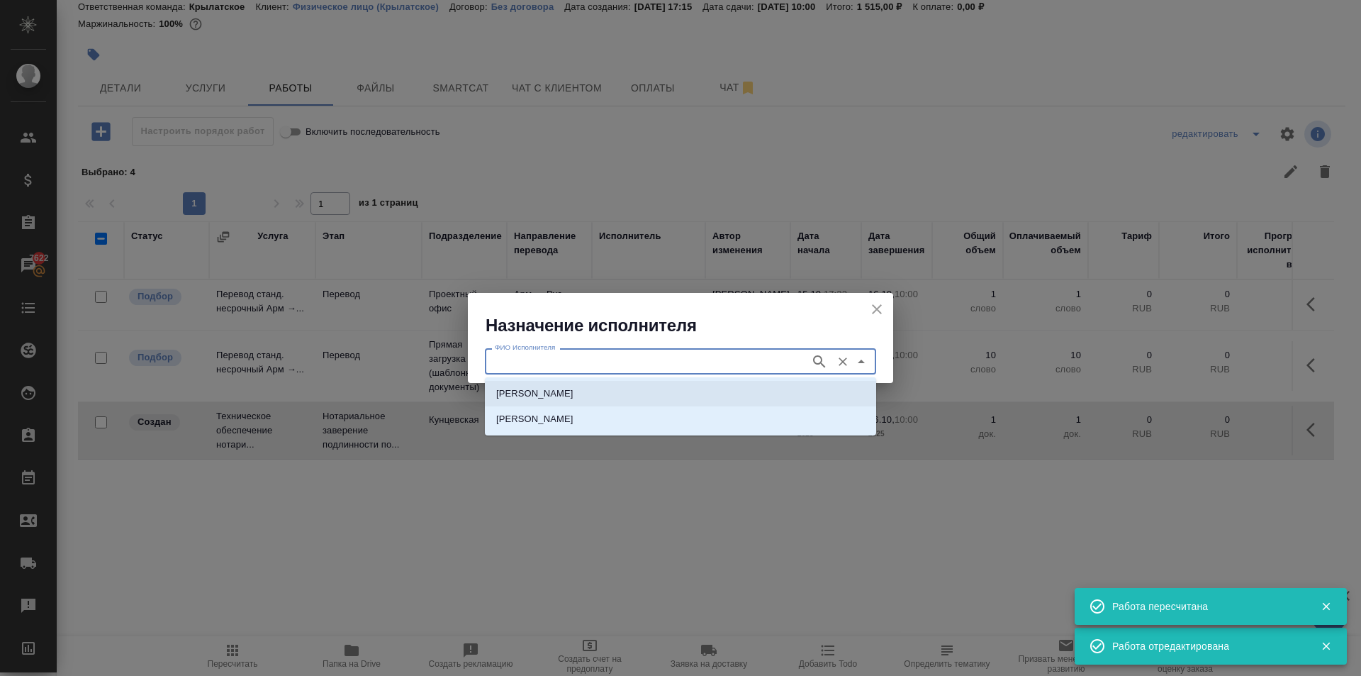
click at [564, 388] on p "НОТАРИУС Аристова Анна Дмитриевна" at bounding box center [534, 393] width 77 height 14
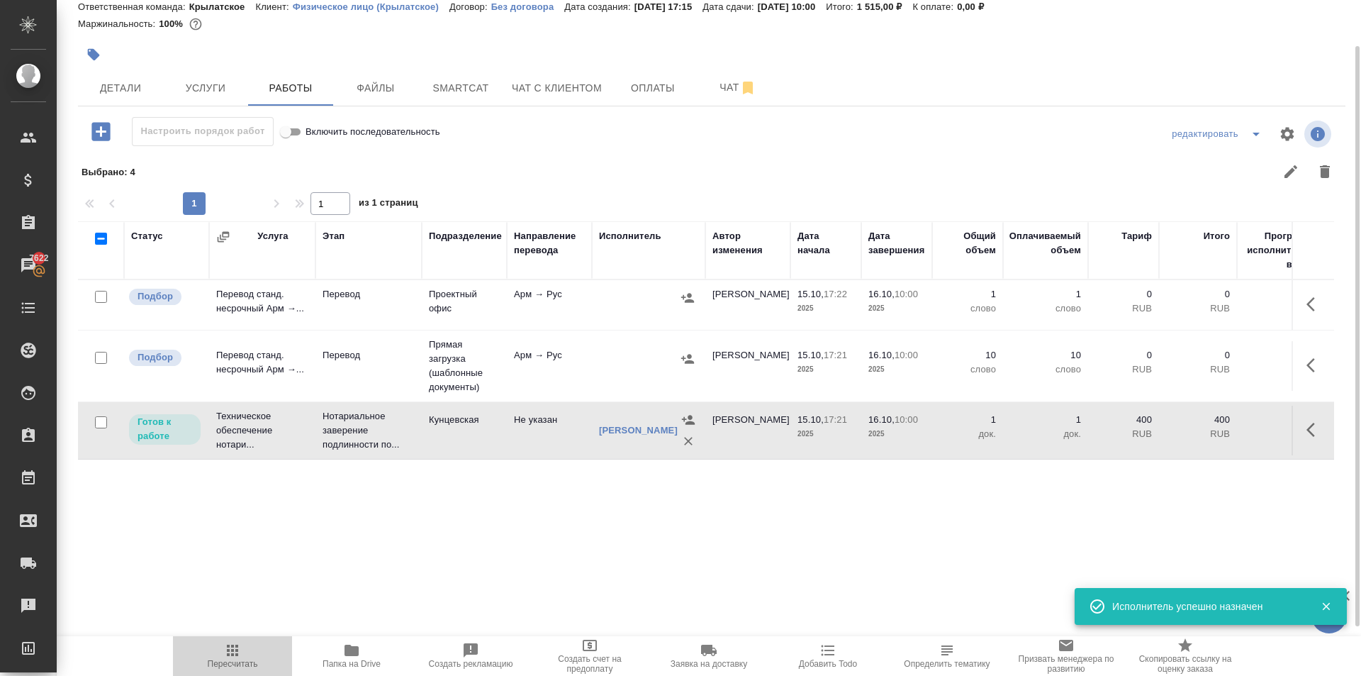
click at [225, 642] on icon "button" at bounding box center [232, 650] width 17 height 17
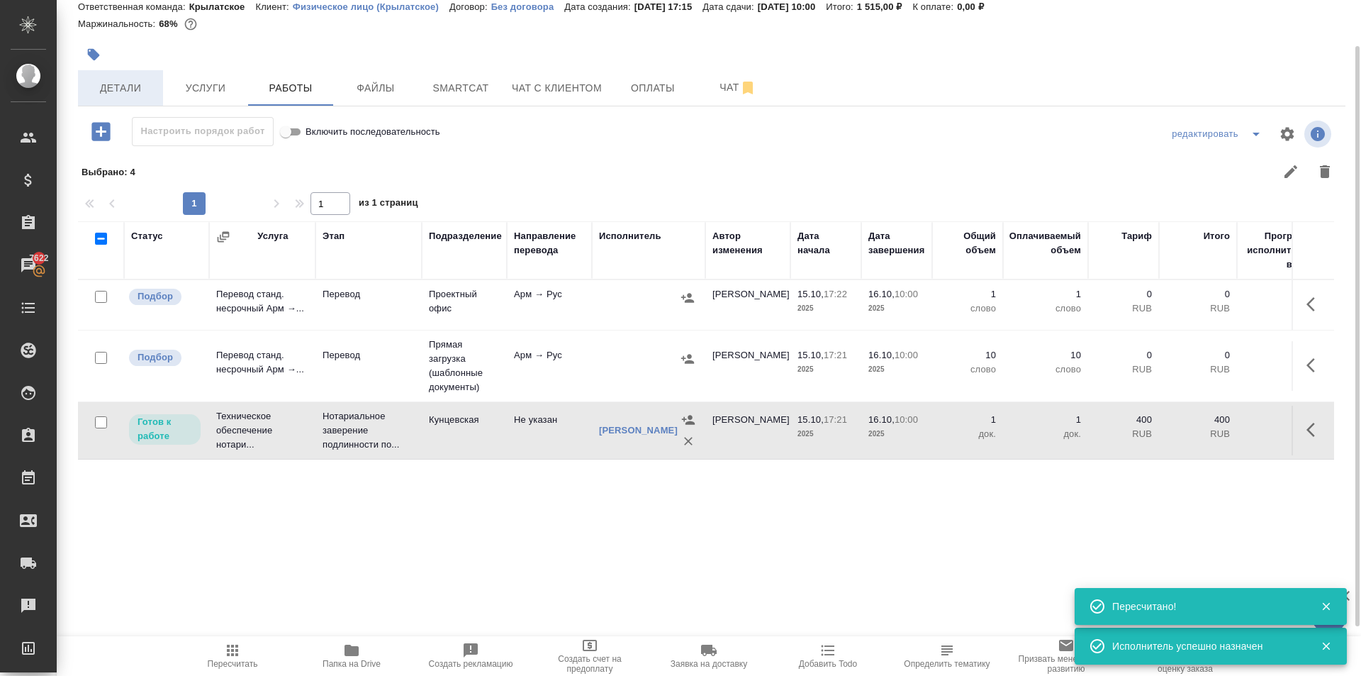
click at [139, 89] on span "Детали" at bounding box center [120, 88] width 68 height 18
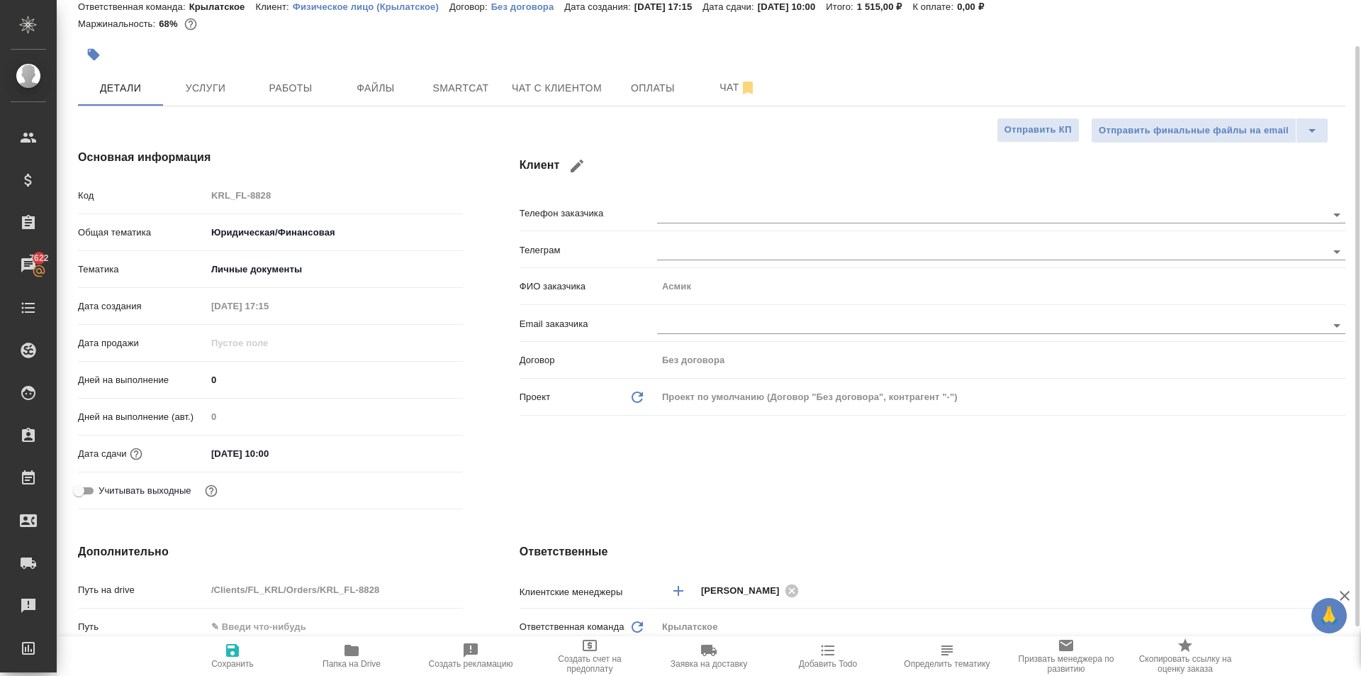
scroll to position [404, 0]
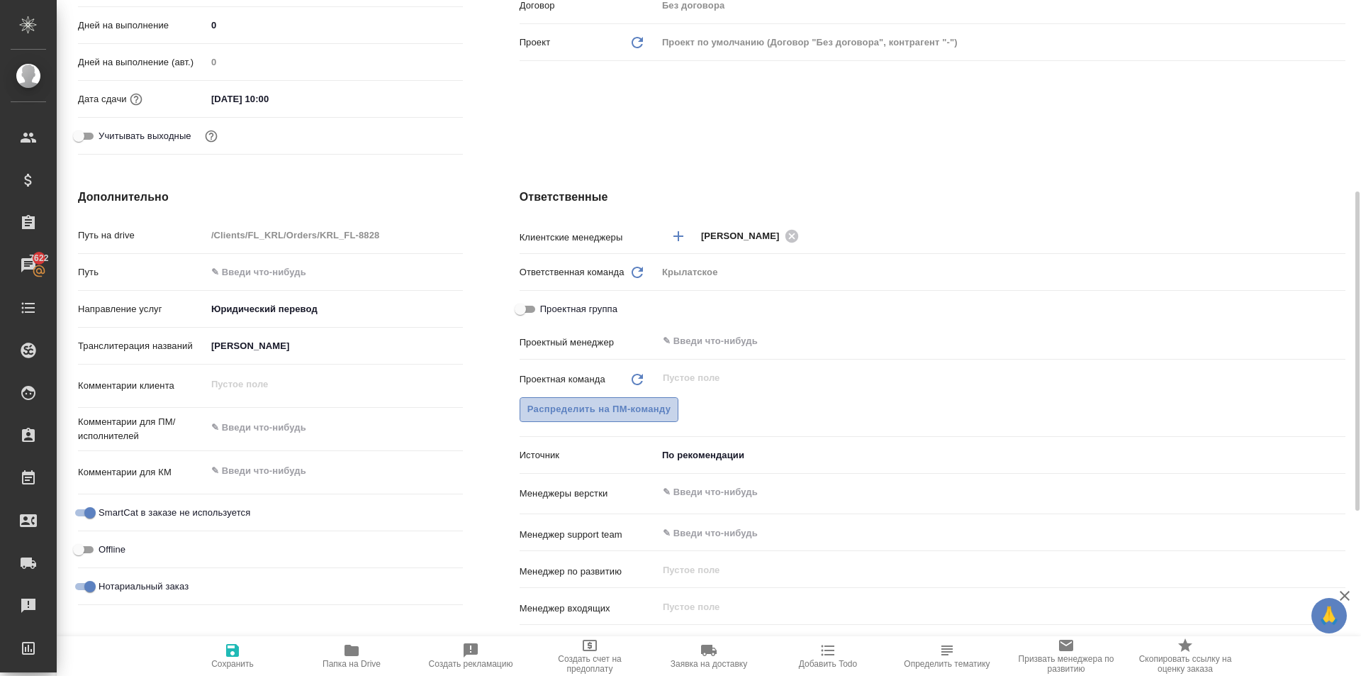
click at [649, 414] on span "Распределить на ПМ-команду" at bounding box center [599, 409] width 144 height 16
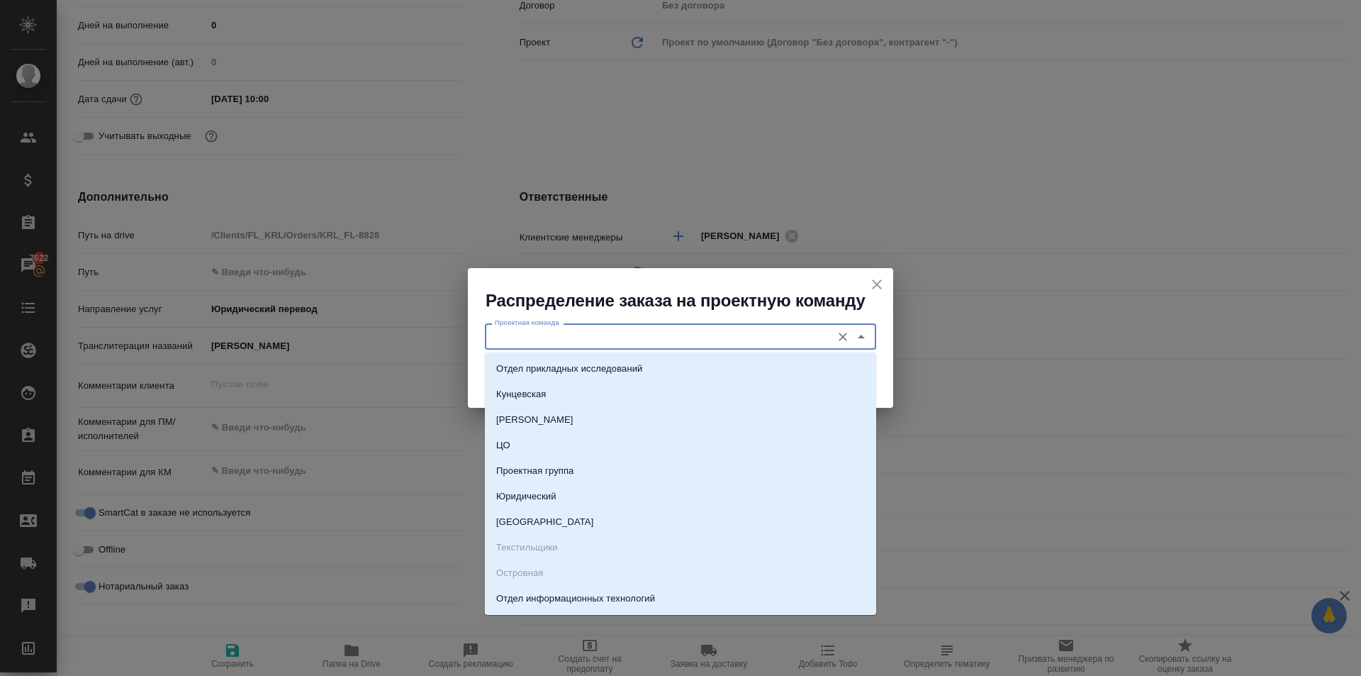
click at [507, 330] on input "Проектная команда" at bounding box center [656, 336] width 335 height 17
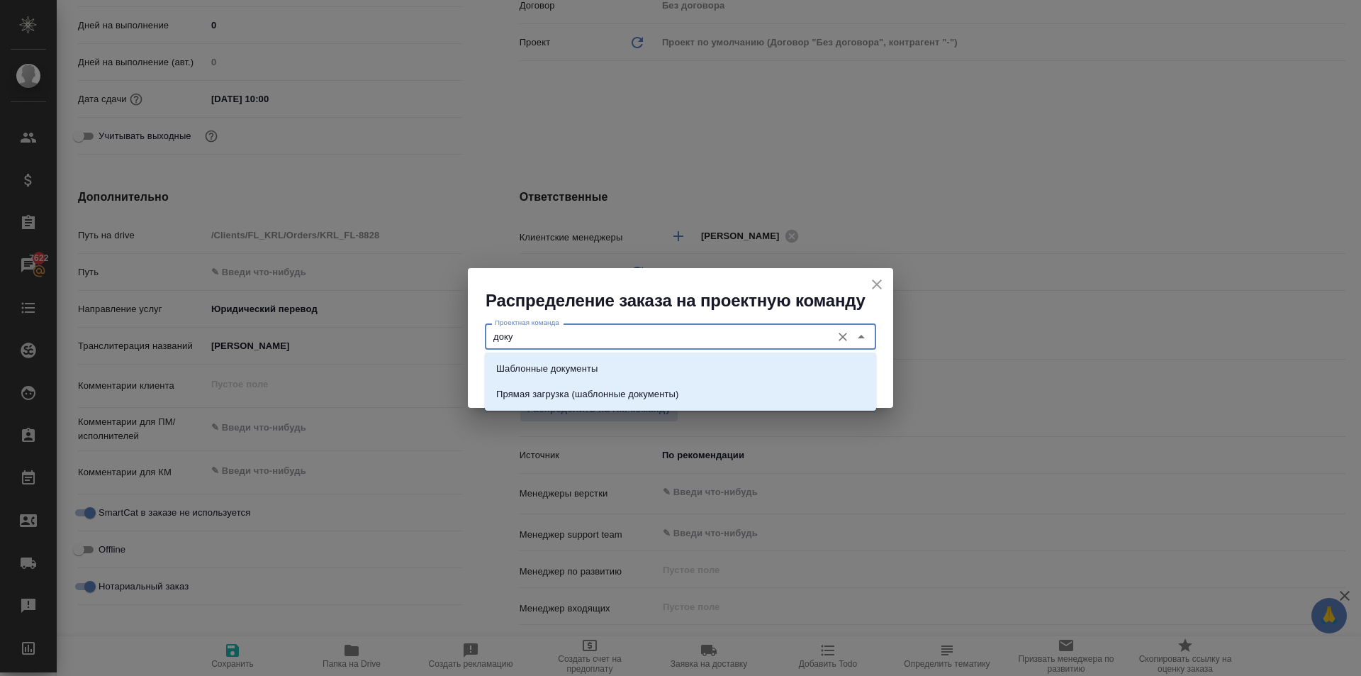
click at [544, 362] on p "Шаблонные документы" at bounding box center [546, 369] width 101 height 14
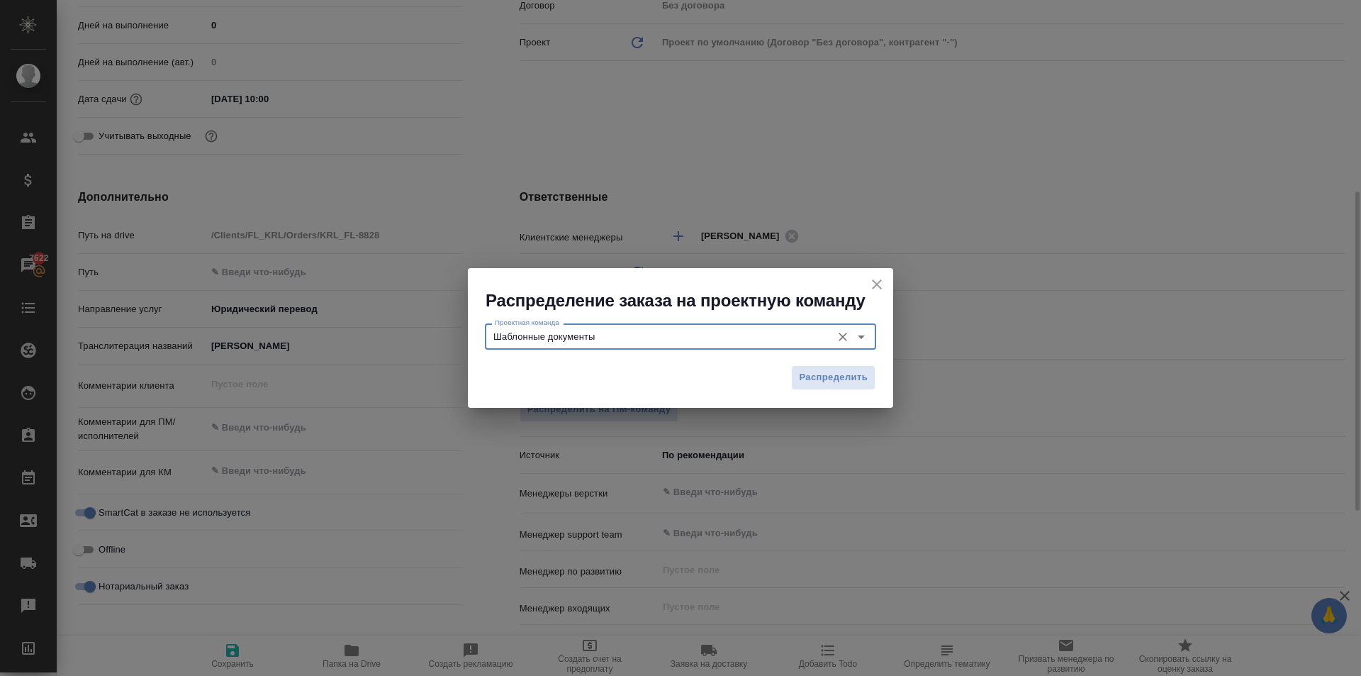
click at [826, 389] on button "Распределить" at bounding box center [833, 377] width 84 height 25
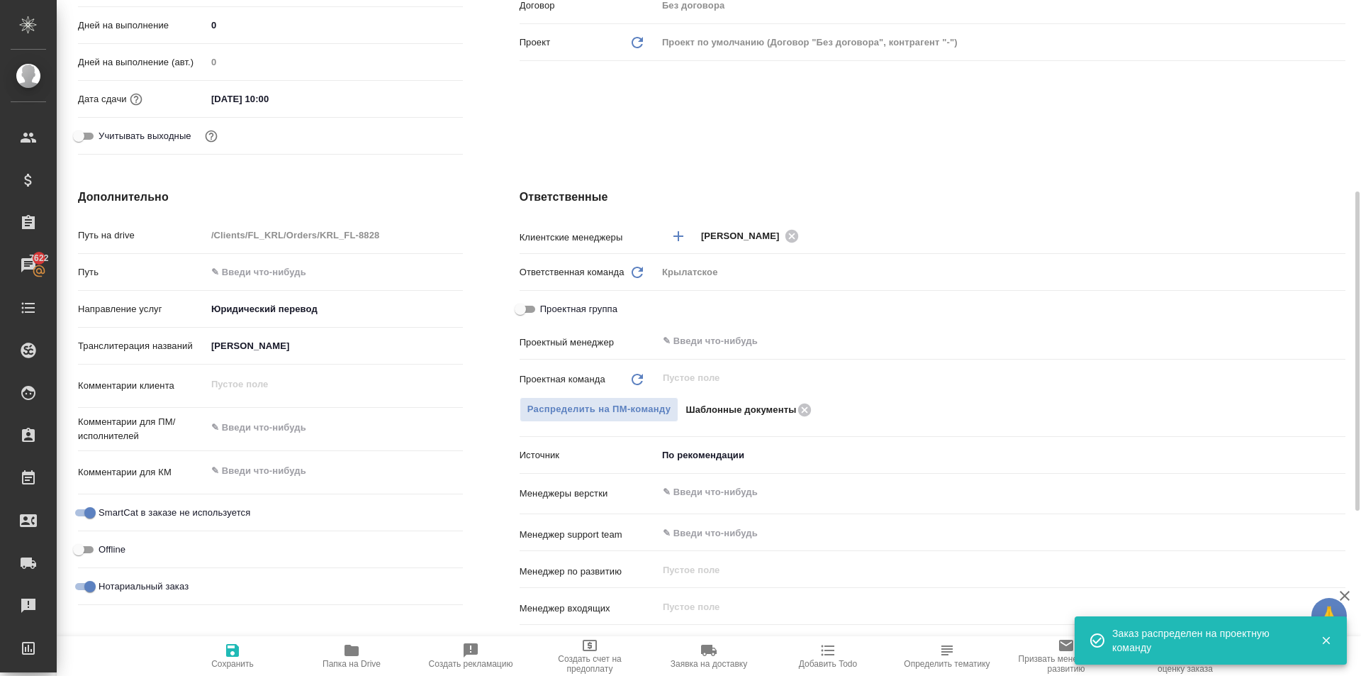
drag, startPoint x: 230, startPoint y: 649, endPoint x: 275, endPoint y: 578, distance: 83.6
click at [231, 649] on icon "button" at bounding box center [232, 650] width 13 height 13
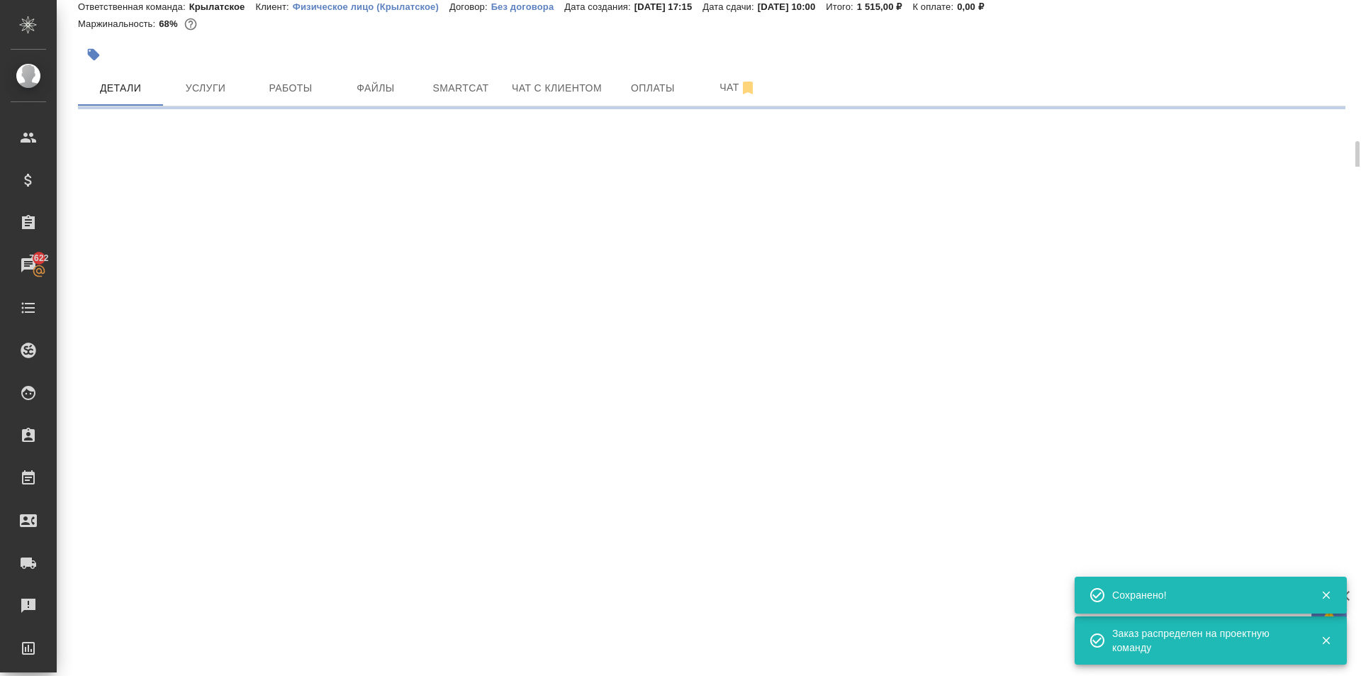
scroll to position [0, 0]
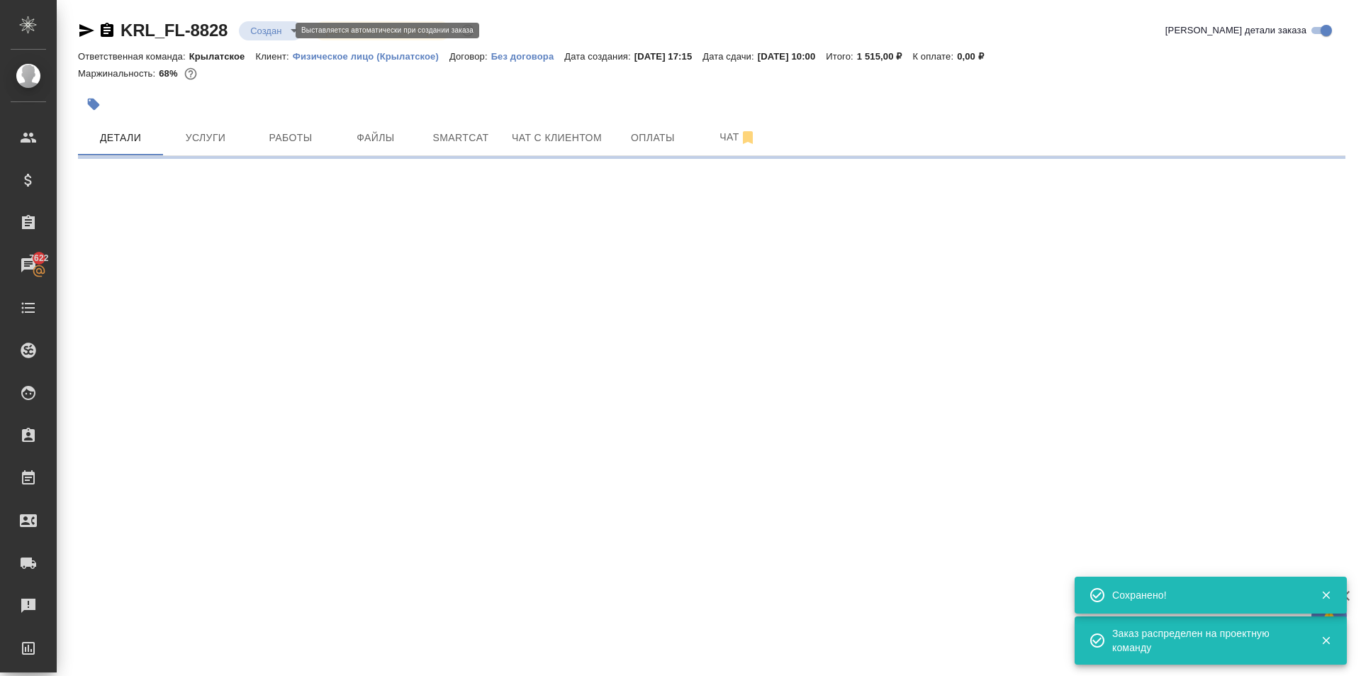
click at [262, 33] on body "🙏 .cls-1 fill:#fff; AWATERA Kasymov Timur Клиенты Спецификации Заказы 7622 Чаты…" at bounding box center [680, 338] width 1361 height 676
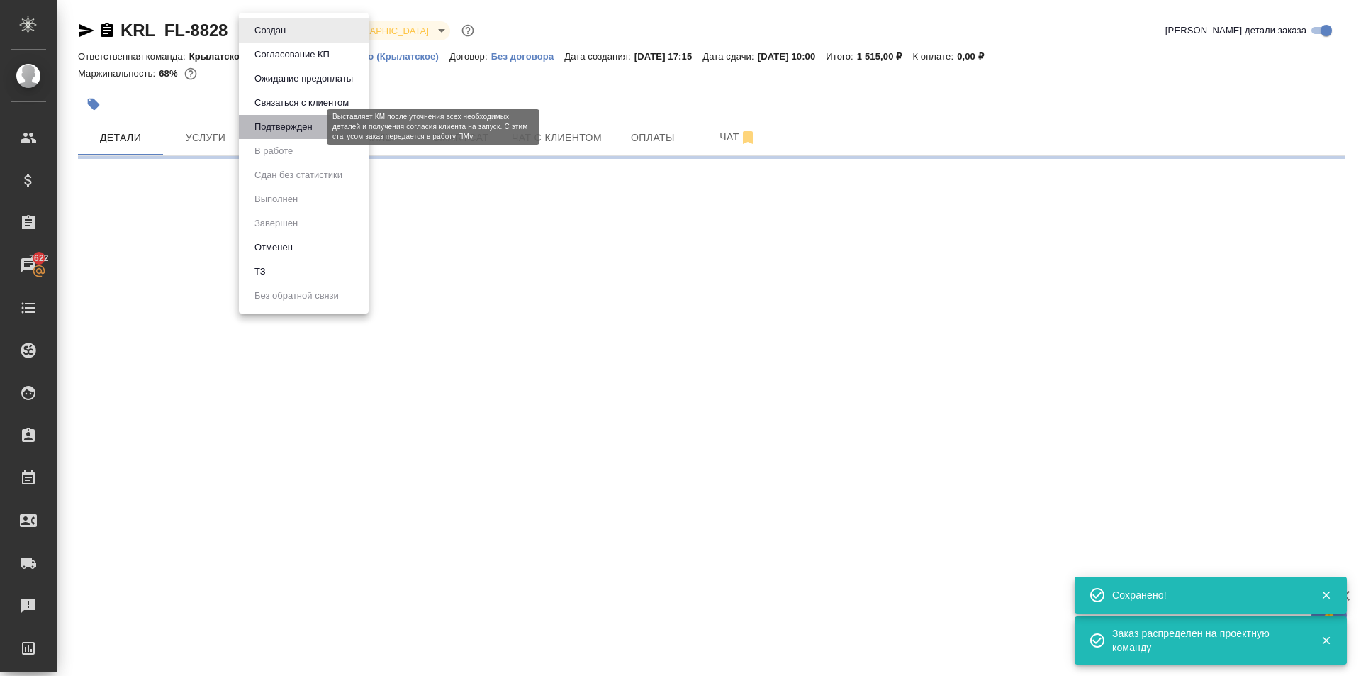
click at [297, 123] on button "Подтвержден" at bounding box center [283, 127] width 67 height 16
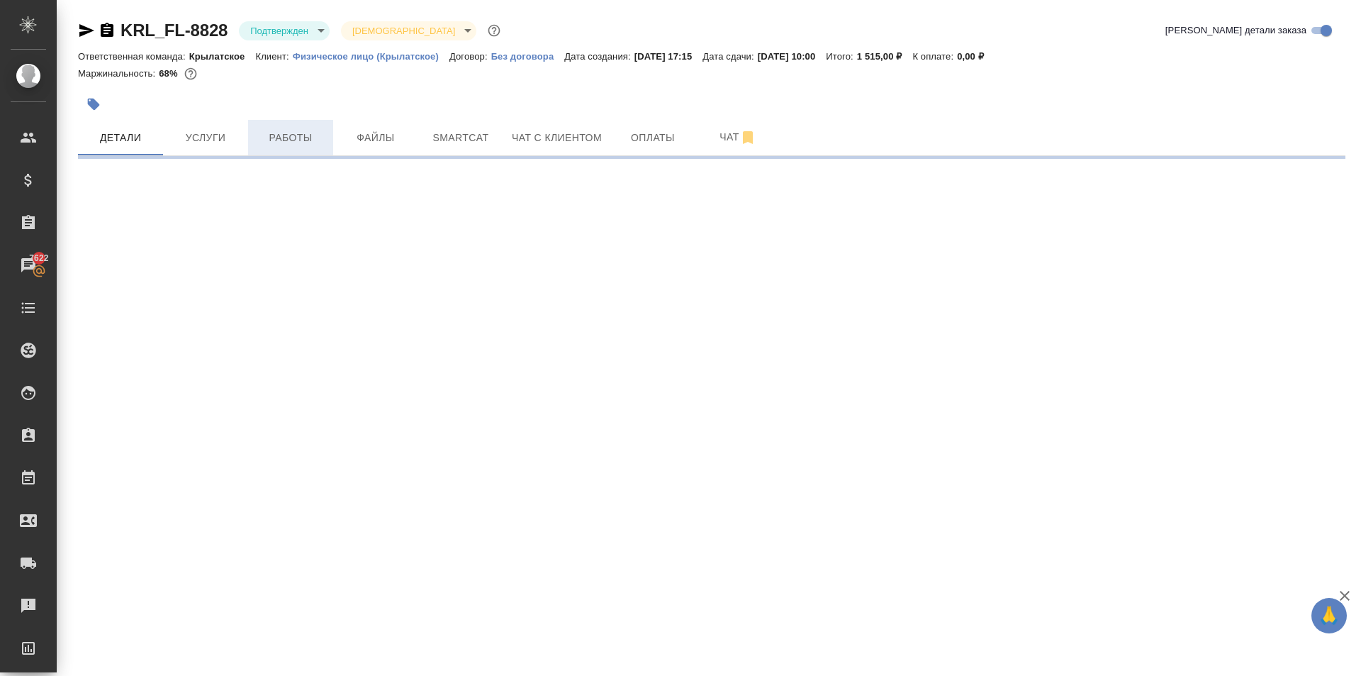
drag, startPoint x: 304, startPoint y: 155, endPoint x: 292, endPoint y: 140, distance: 19.2
click at [303, 155] on hr at bounding box center [712, 155] width 1268 height 1
click at [292, 140] on span "Работы" at bounding box center [291, 138] width 68 height 18
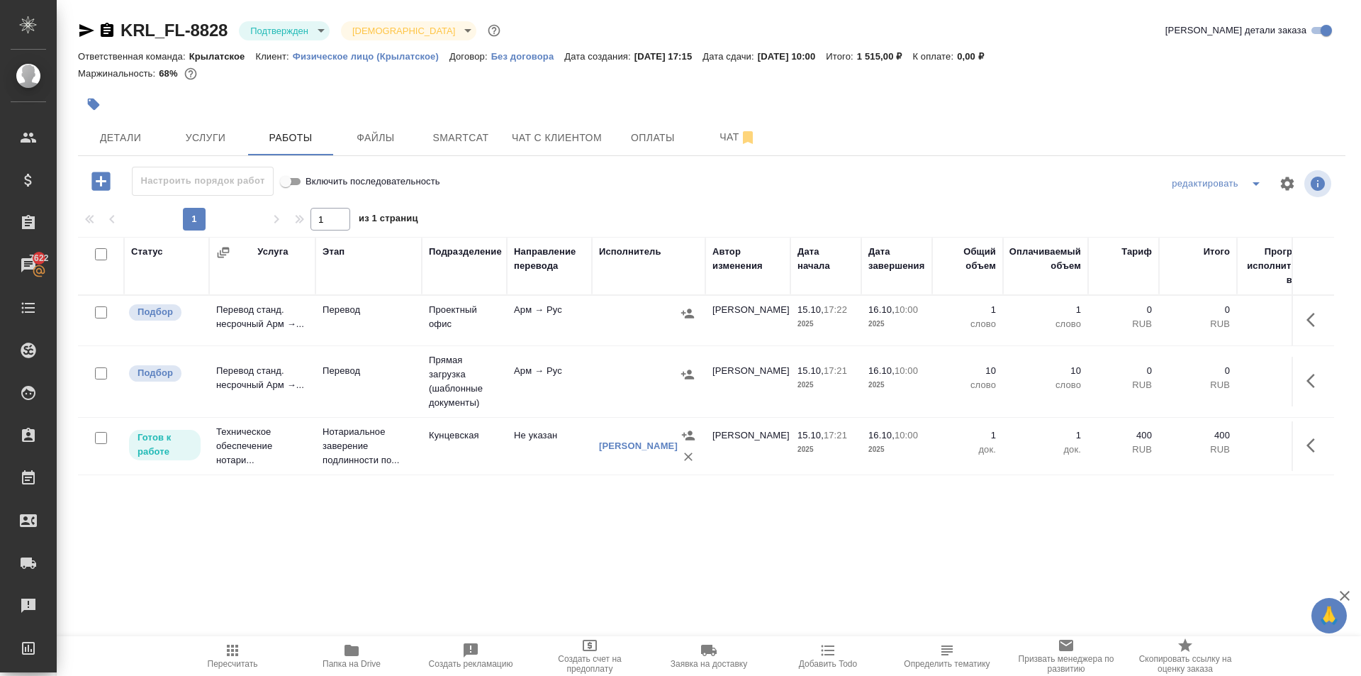
click at [220, 658] on span "Пересчитать" at bounding box center [232, 655] width 102 height 27
click at [681, 454] on button "button" at bounding box center [688, 456] width 21 height 21
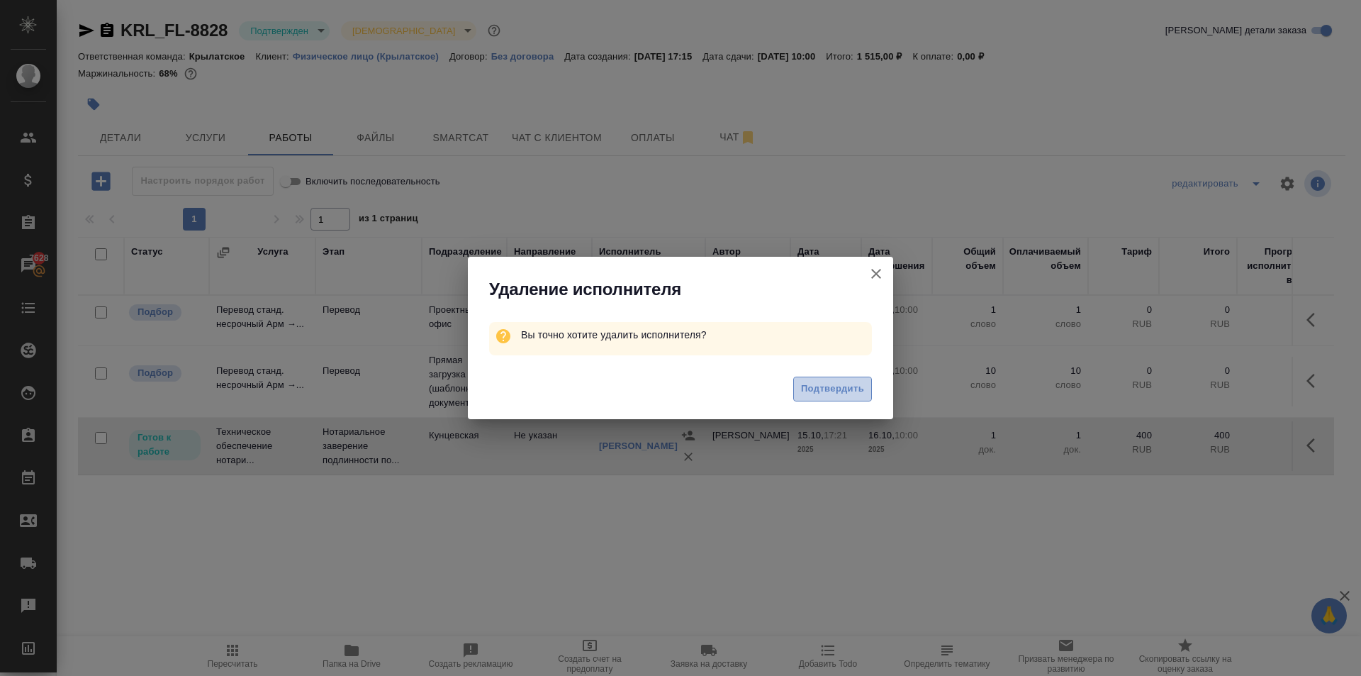
click at [837, 392] on span "Подтвердить" at bounding box center [832, 389] width 63 height 16
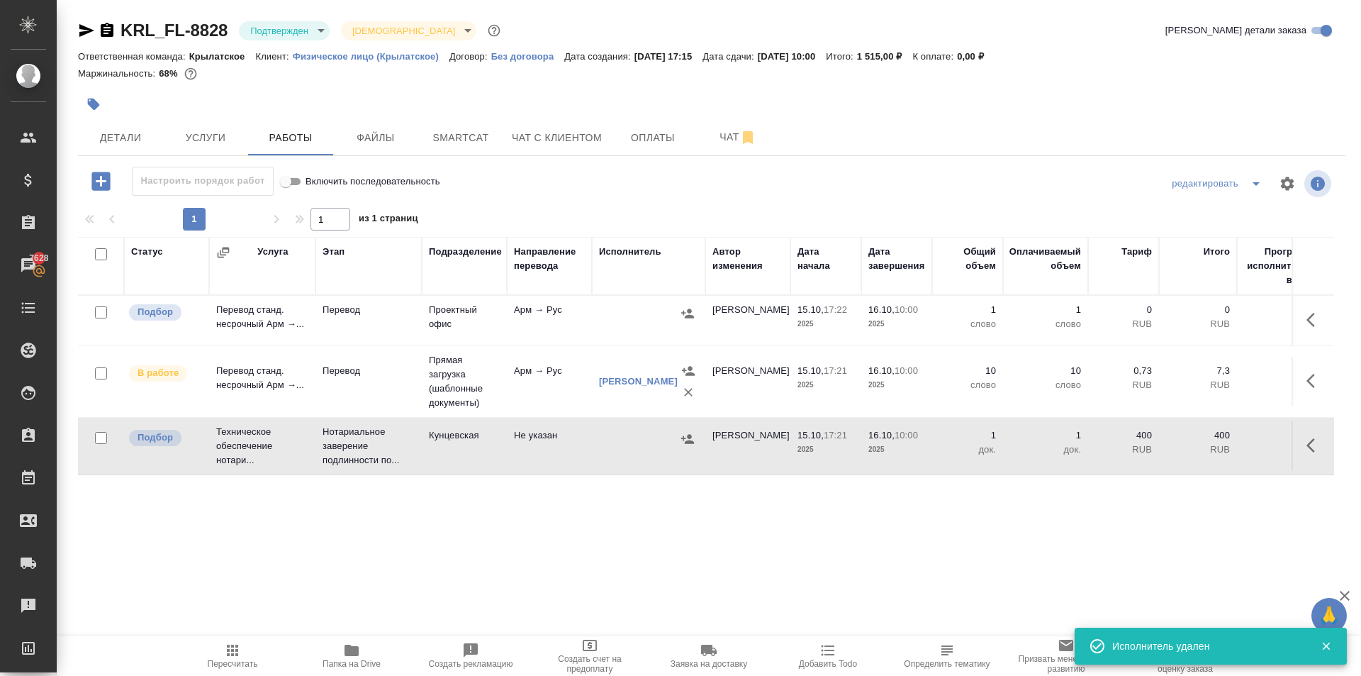
click at [1315, 454] on button "button" at bounding box center [1315, 445] width 34 height 34
click at [1208, 453] on icon "button" at bounding box center [1210, 445] width 17 height 17
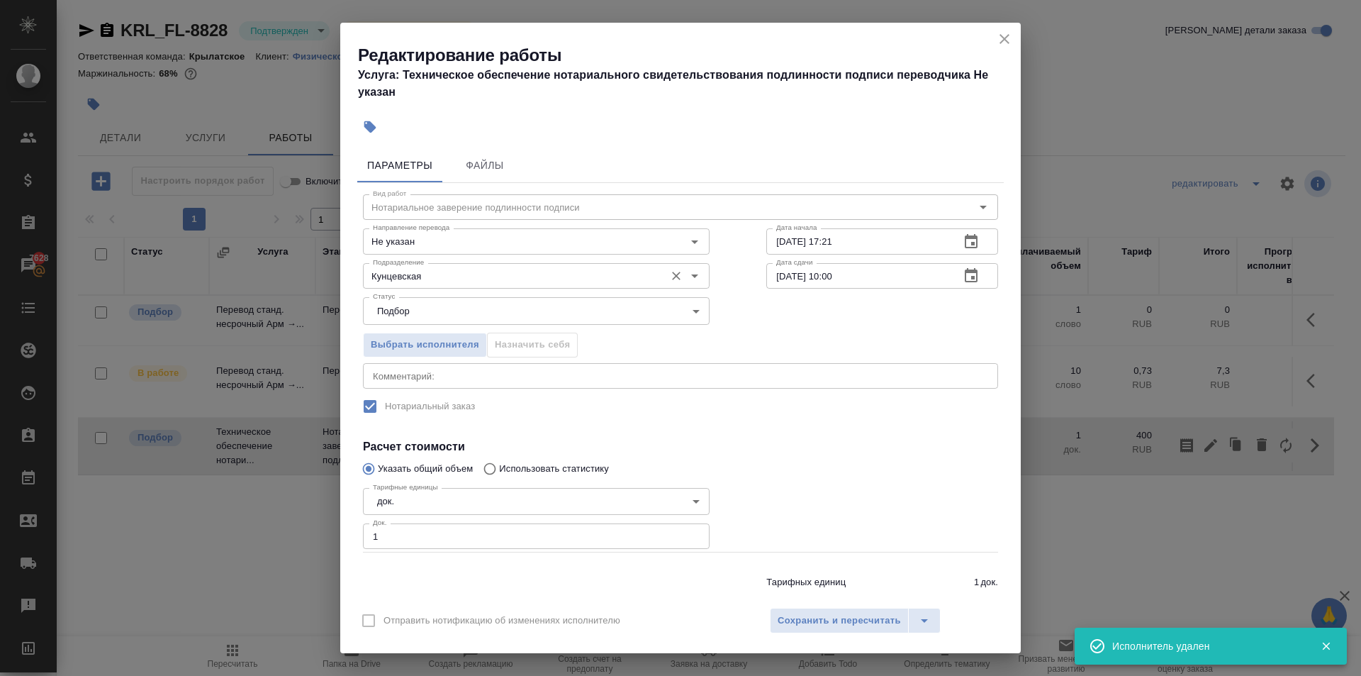
click at [457, 275] on input "Кунцевская" at bounding box center [512, 275] width 291 height 17
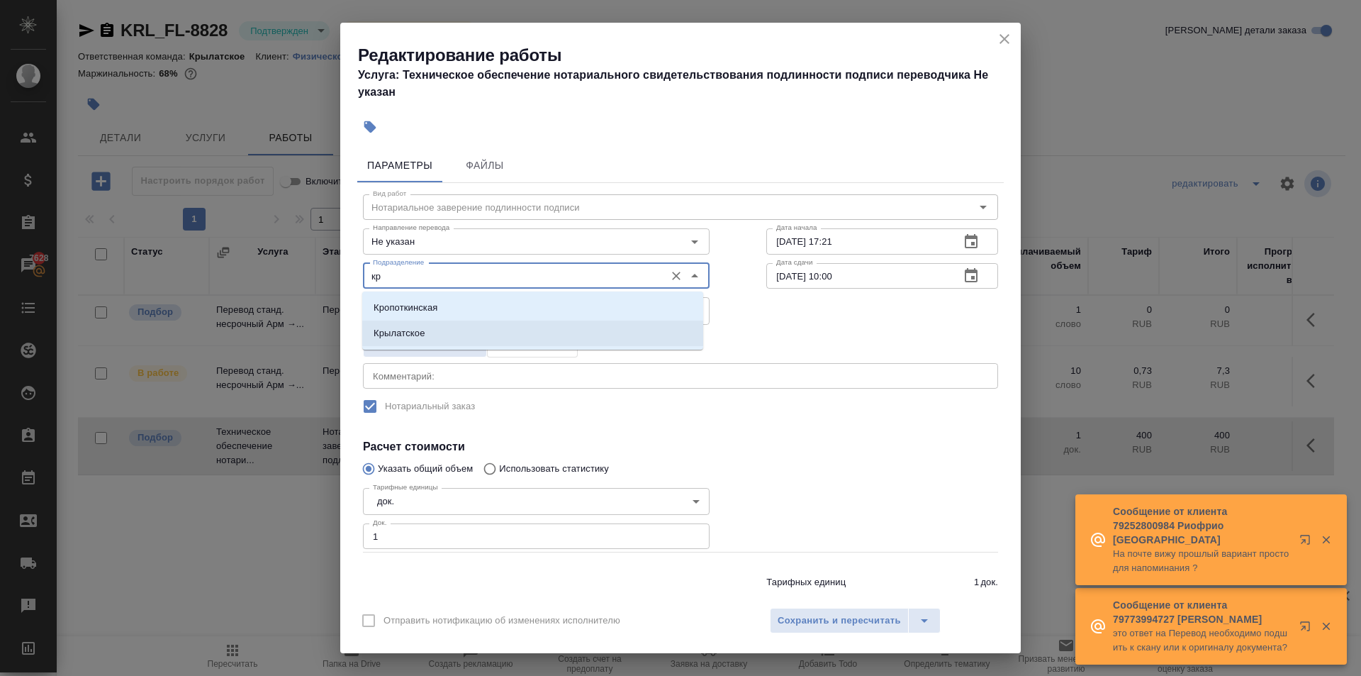
click at [466, 336] on li "Крылатское" at bounding box center [532, 333] width 341 height 26
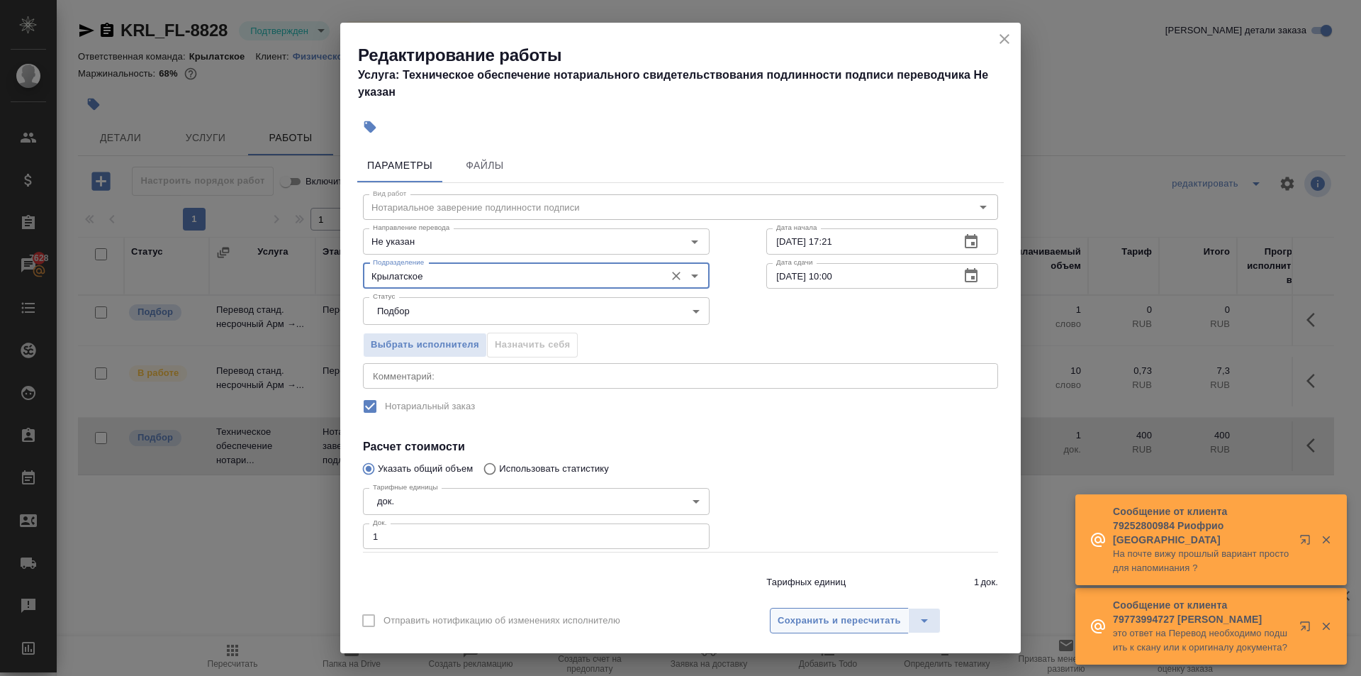
click at [844, 616] on span "Сохранить и пересчитать" at bounding box center [839, 621] width 123 height 16
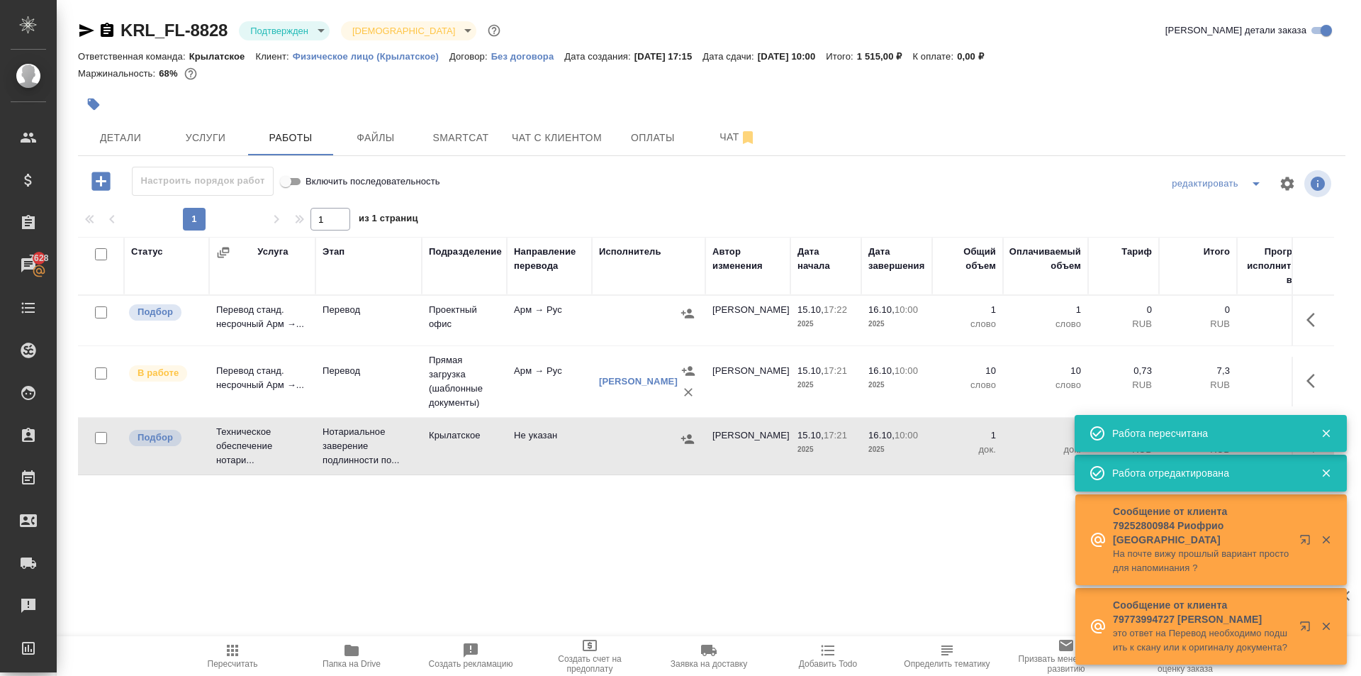
drag, startPoint x: 681, startPoint y: 440, endPoint x: 688, endPoint y: 442, distance: 7.4
click at [688, 442] on icon "button" at bounding box center [688, 439] width 14 height 14
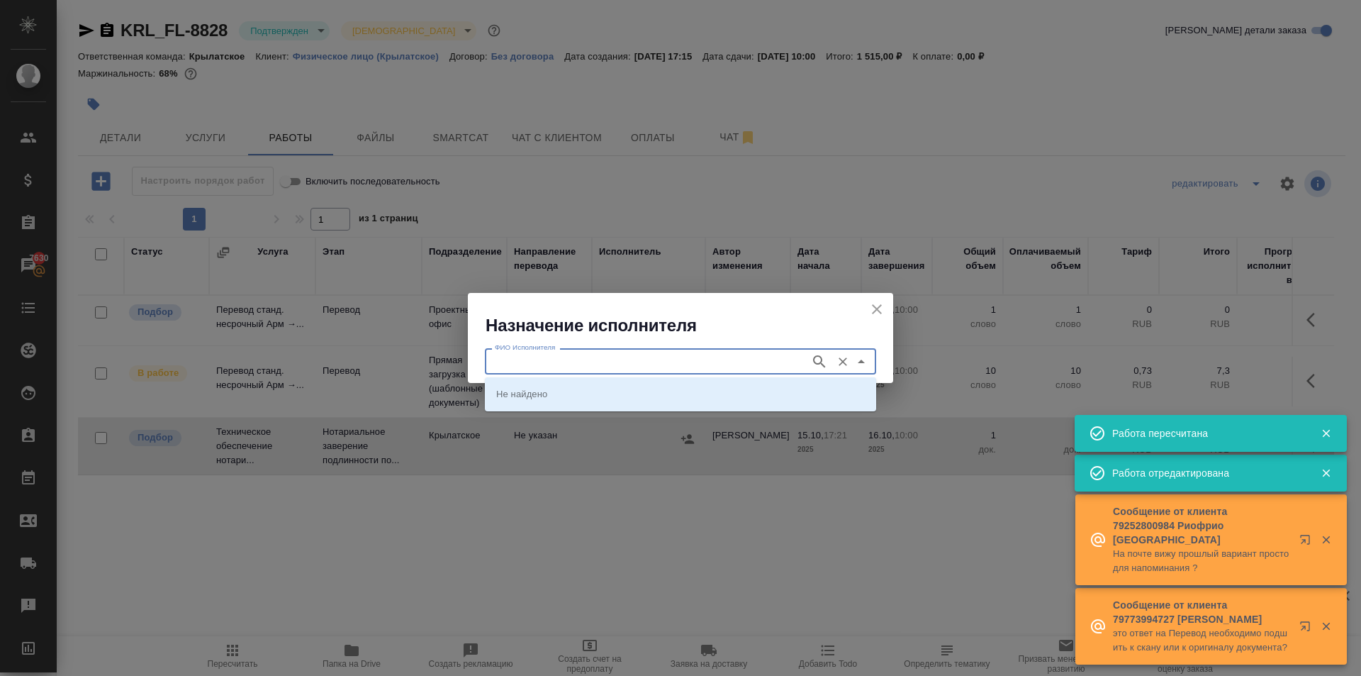
click at [644, 361] on input "ФИО Исполнителя" at bounding box center [646, 360] width 314 height 17
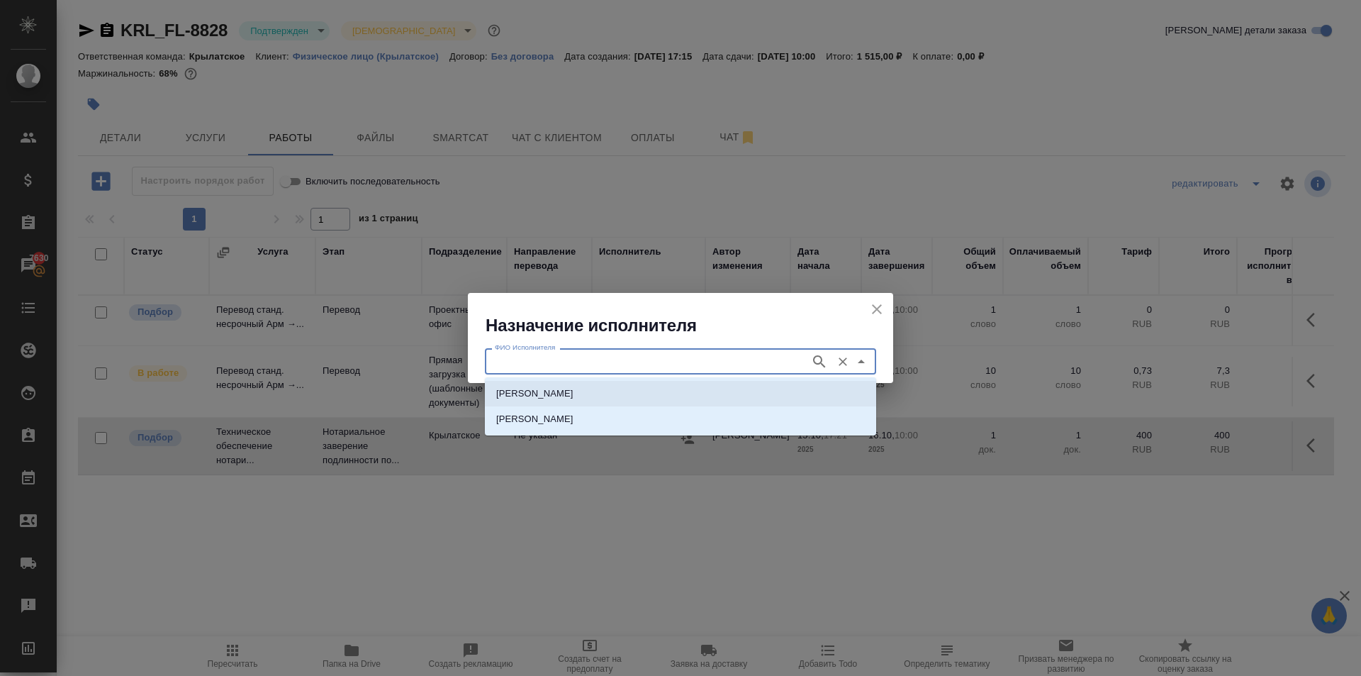
click at [574, 395] on p "НОТАРИУС Мацуленко Юлия Юрьевна" at bounding box center [534, 393] width 77 height 14
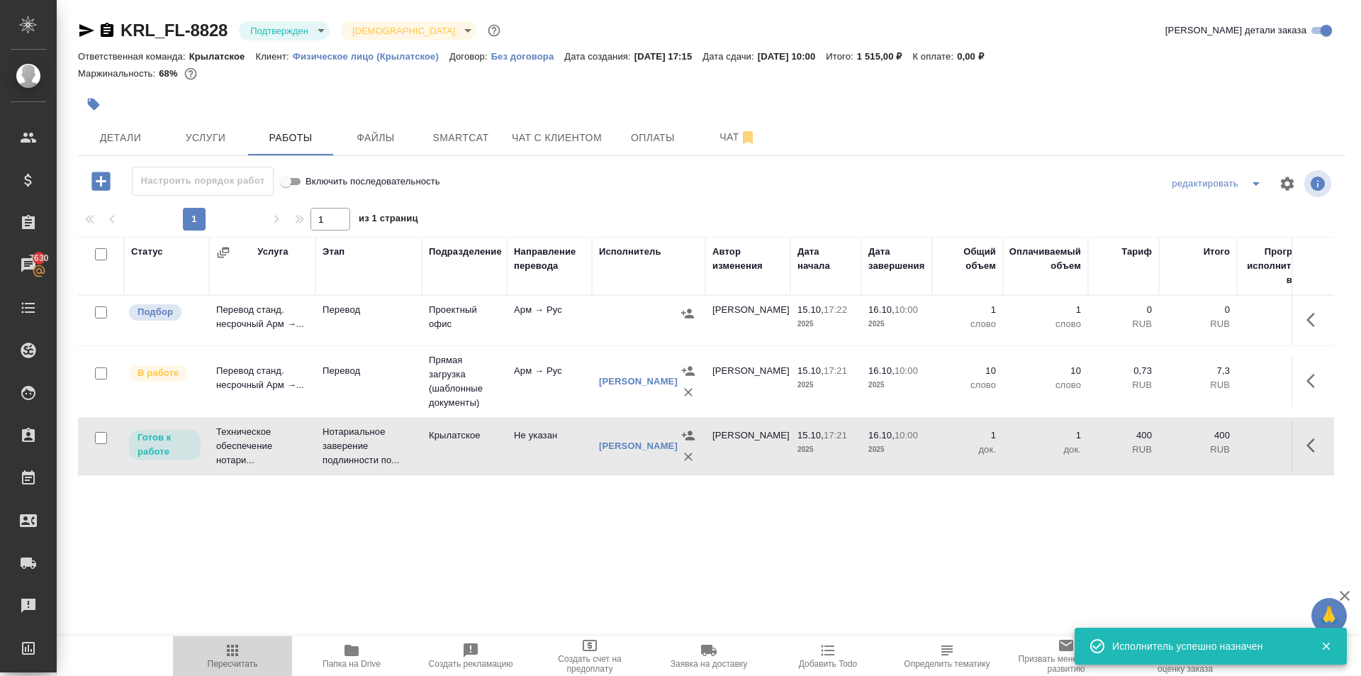
click at [222, 647] on span "Пересчитать" at bounding box center [232, 655] width 102 height 27
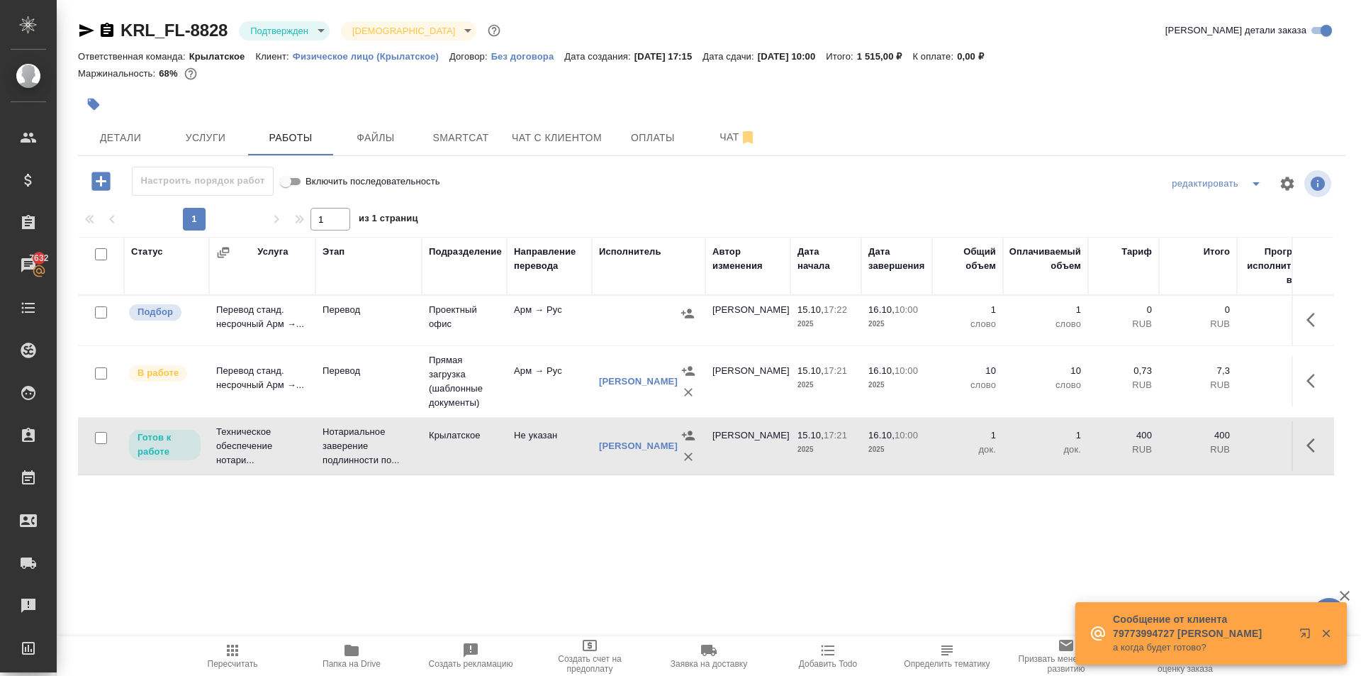
click at [220, 648] on span "Пересчитать" at bounding box center [232, 655] width 102 height 27
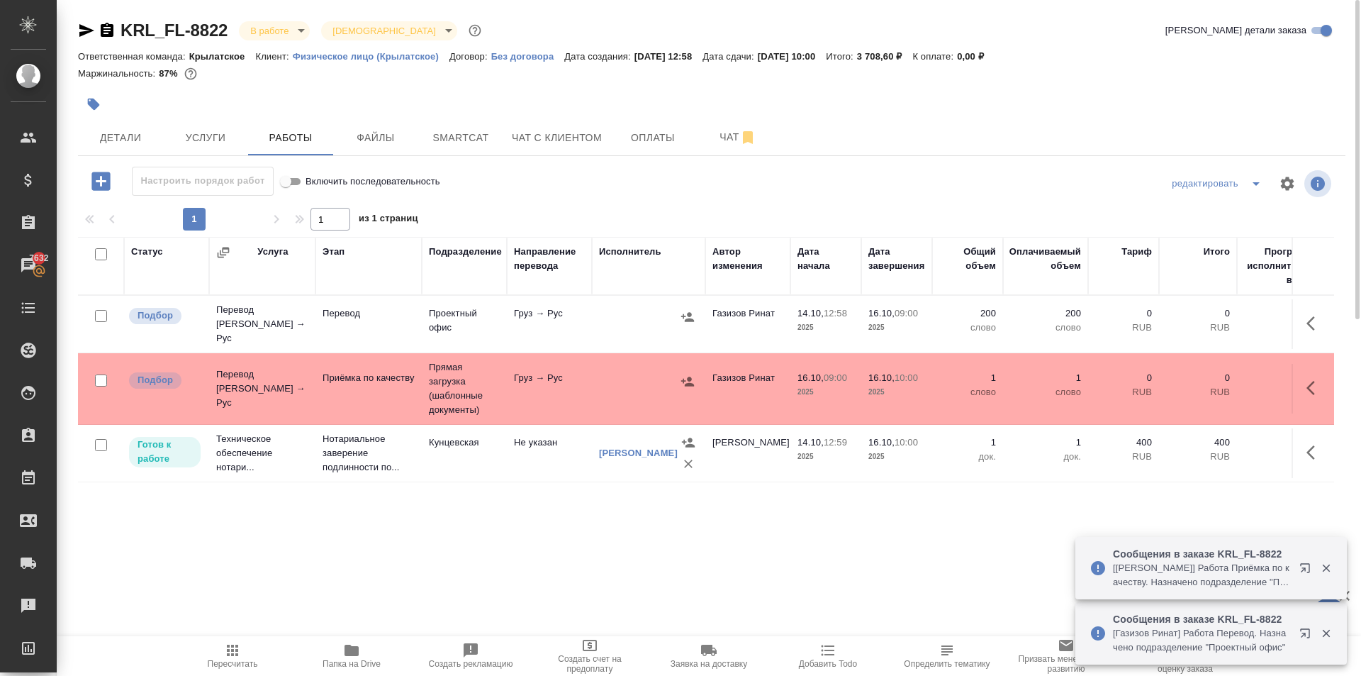
click at [235, 660] on span "Пересчитать" at bounding box center [233, 664] width 50 height 10
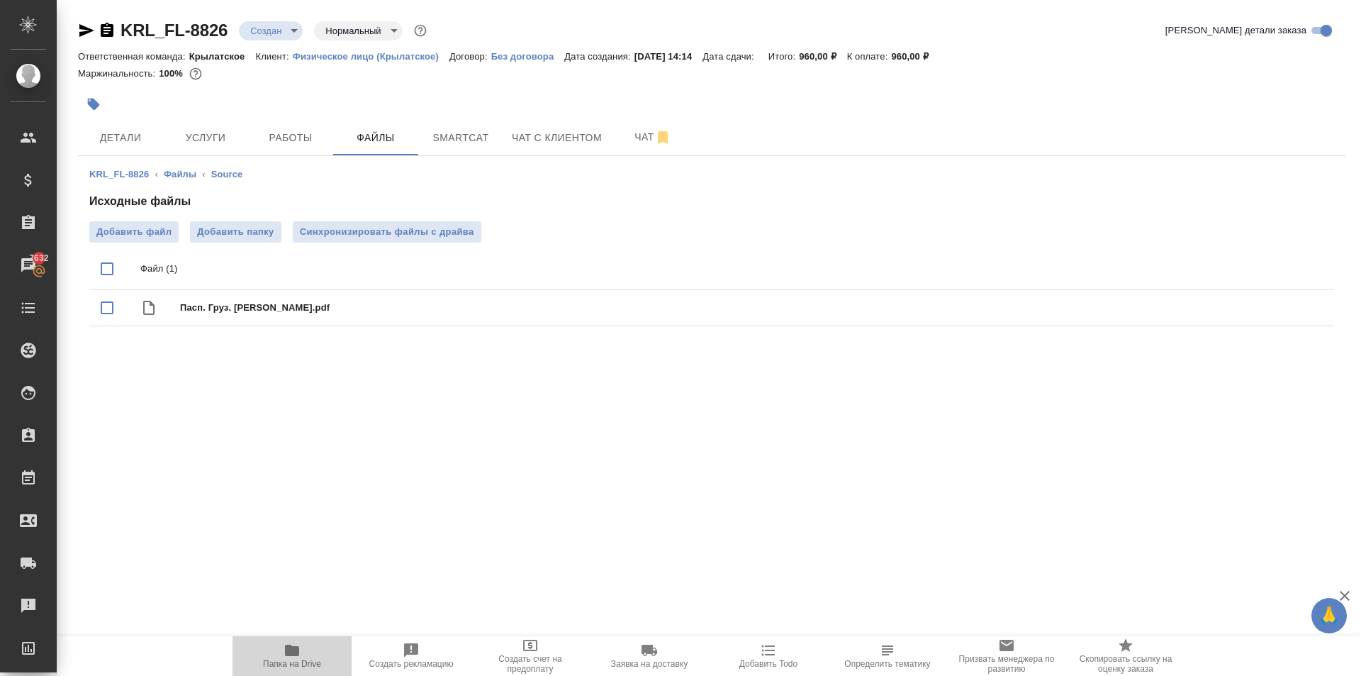
click at [291, 660] on span "Папка на Drive" at bounding box center [292, 664] width 58 height 10
click at [164, 229] on span "Добавить файл" at bounding box center [133, 232] width 75 height 14
click at [0, 0] on input "Добавить файл" at bounding box center [0, 0] width 0 height 0
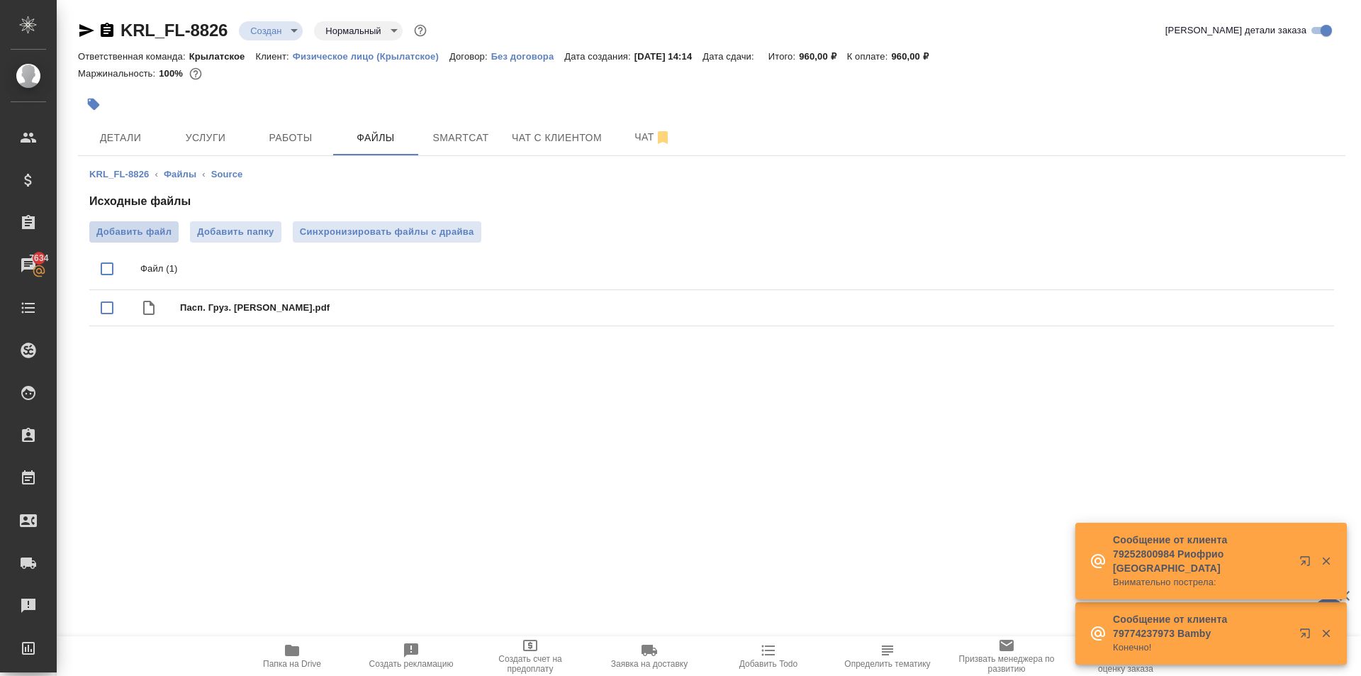
click at [171, 235] on span "Добавить файл" at bounding box center [133, 232] width 75 height 14
click at [0, 0] on input "Добавить файл" at bounding box center [0, 0] width 0 height 0
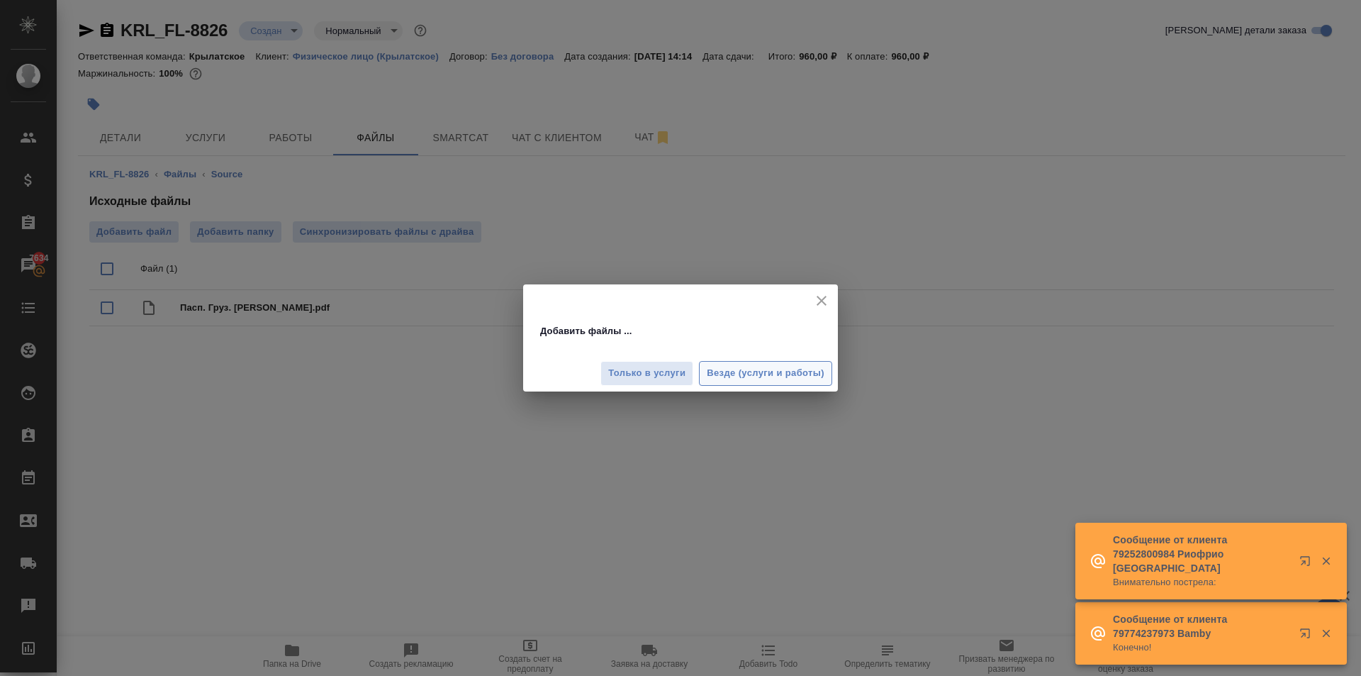
click at [809, 376] on span "Везде (услуги и работы)" at bounding box center [766, 373] width 118 height 16
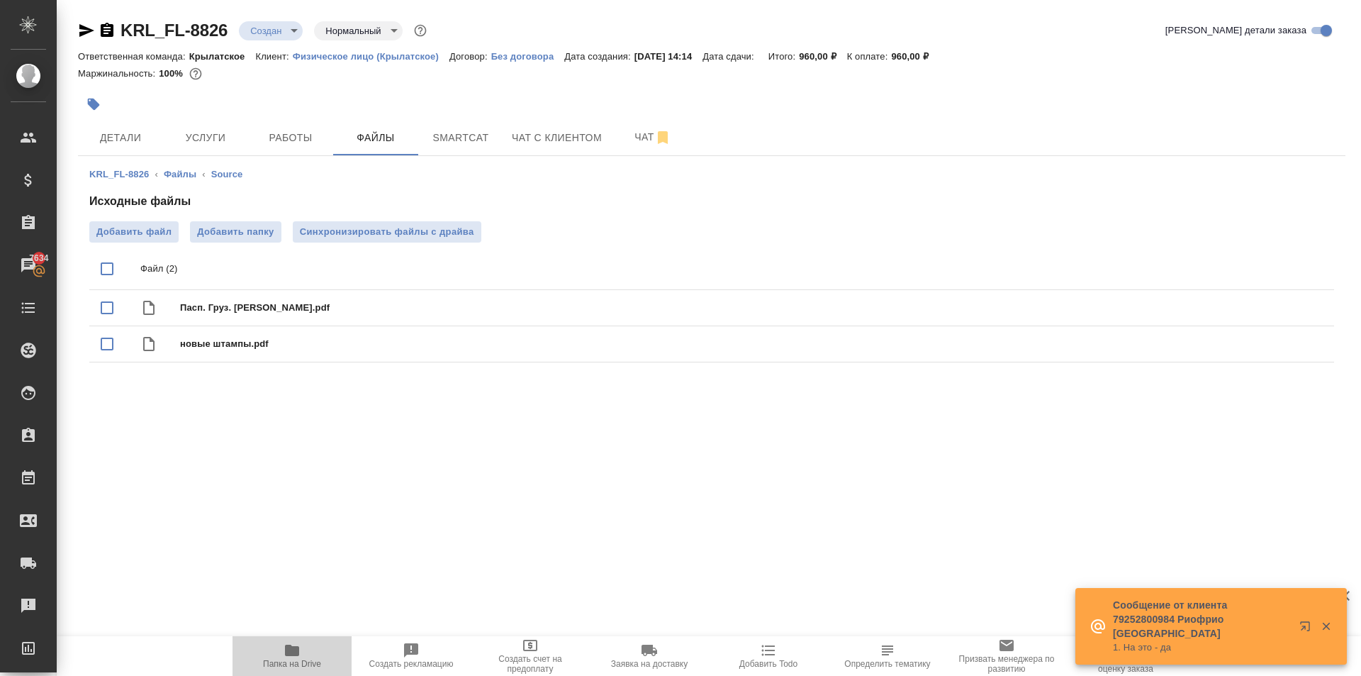
click at [301, 648] on span "Папка на Drive" at bounding box center [292, 655] width 102 height 27
click at [225, 137] on span "Услуги" at bounding box center [206, 138] width 68 height 18
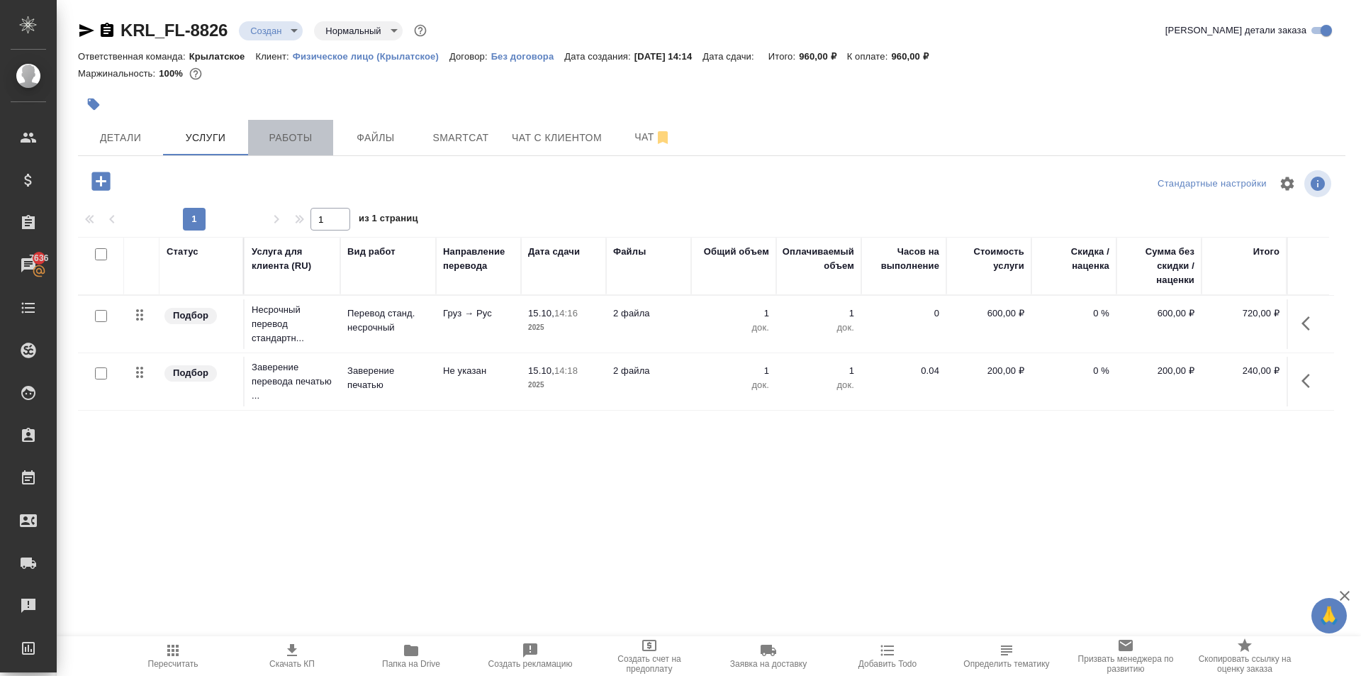
click at [325, 122] on button "Работы" at bounding box center [290, 137] width 85 height 35
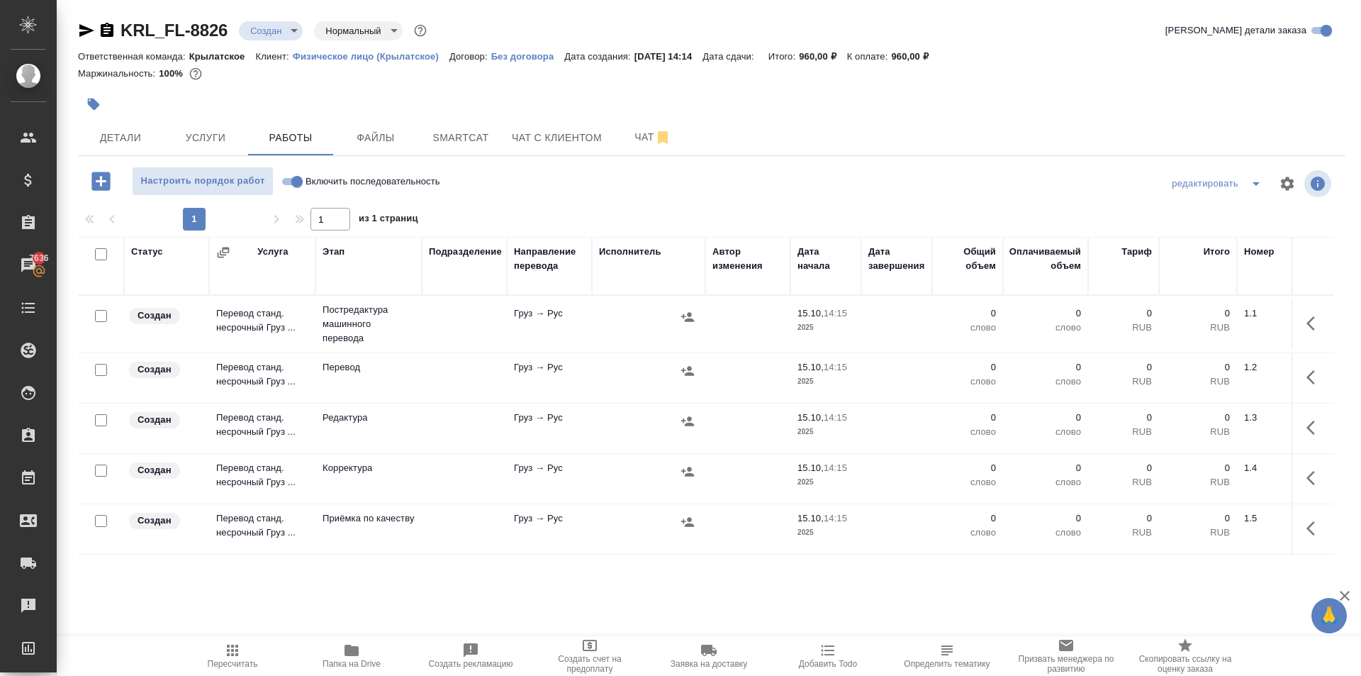
click at [296, 184] on input "Включить последовательность" at bounding box center [297, 181] width 51 height 17
checkbox input "true"
click at [105, 253] on input "checkbox" at bounding box center [101, 254] width 12 height 12
checkbox input "true"
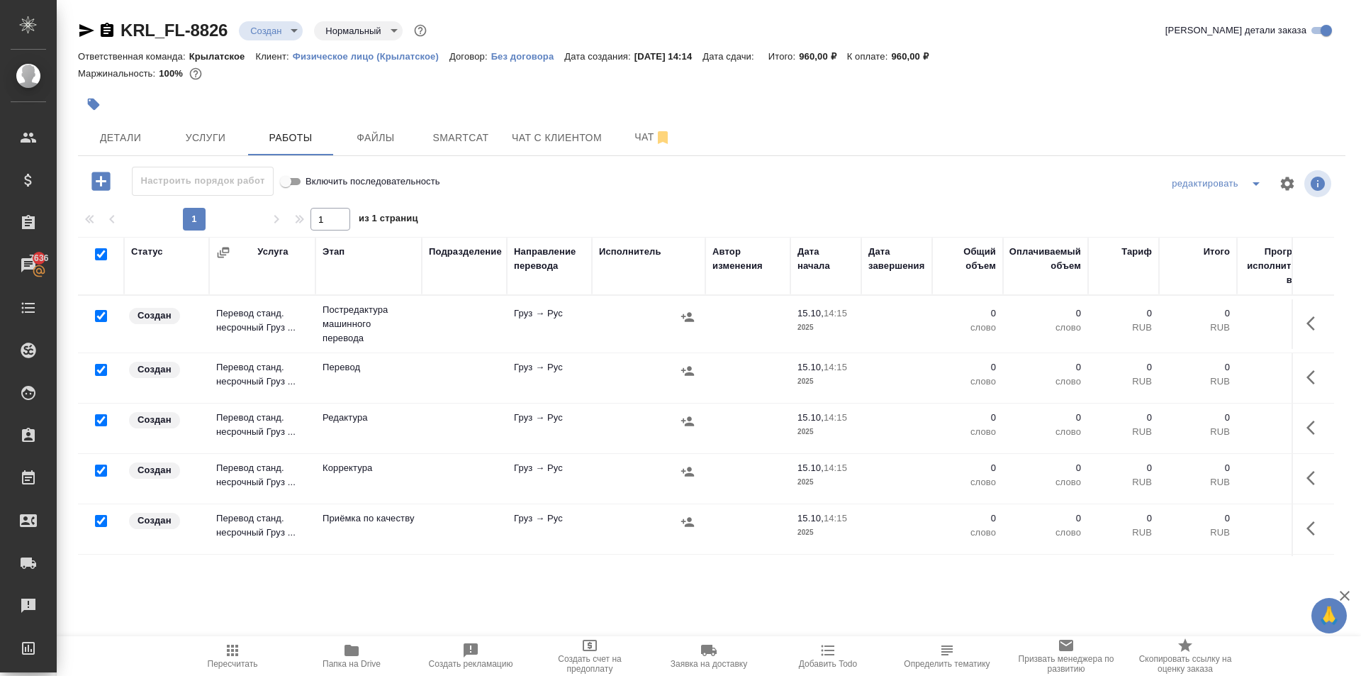
checkbox input "true"
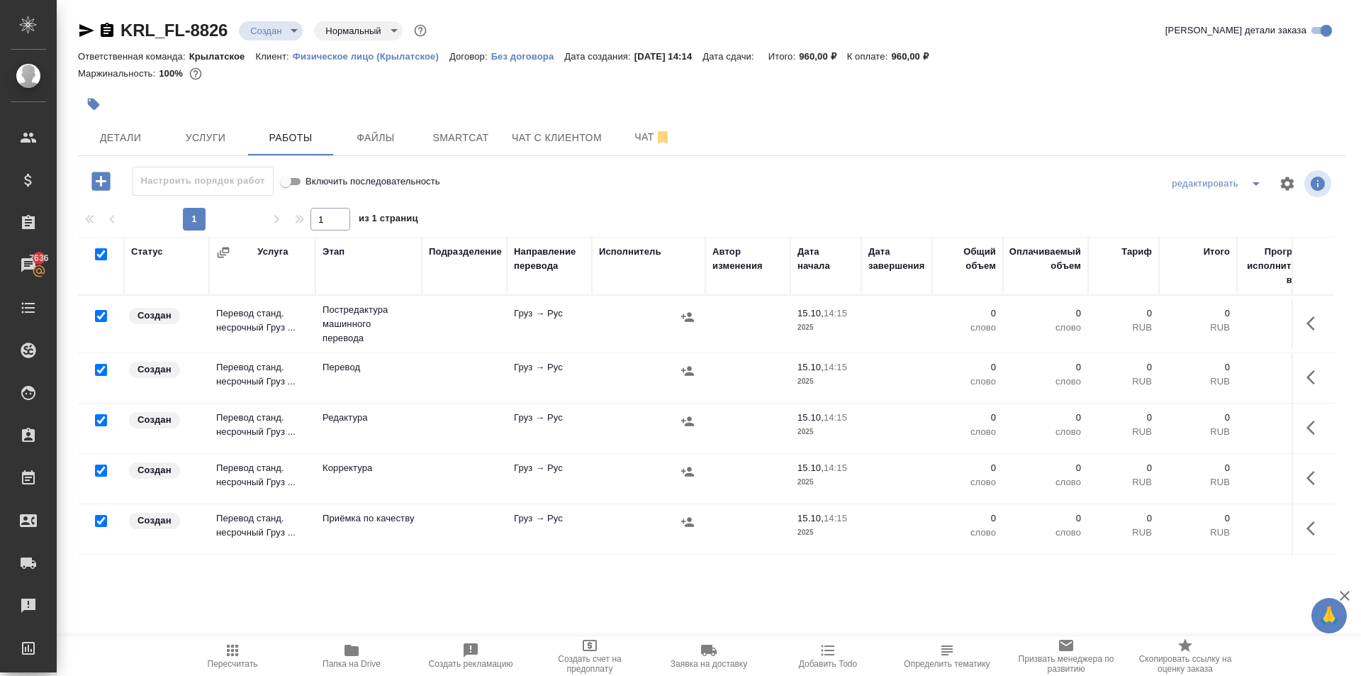
checkbox input "true"
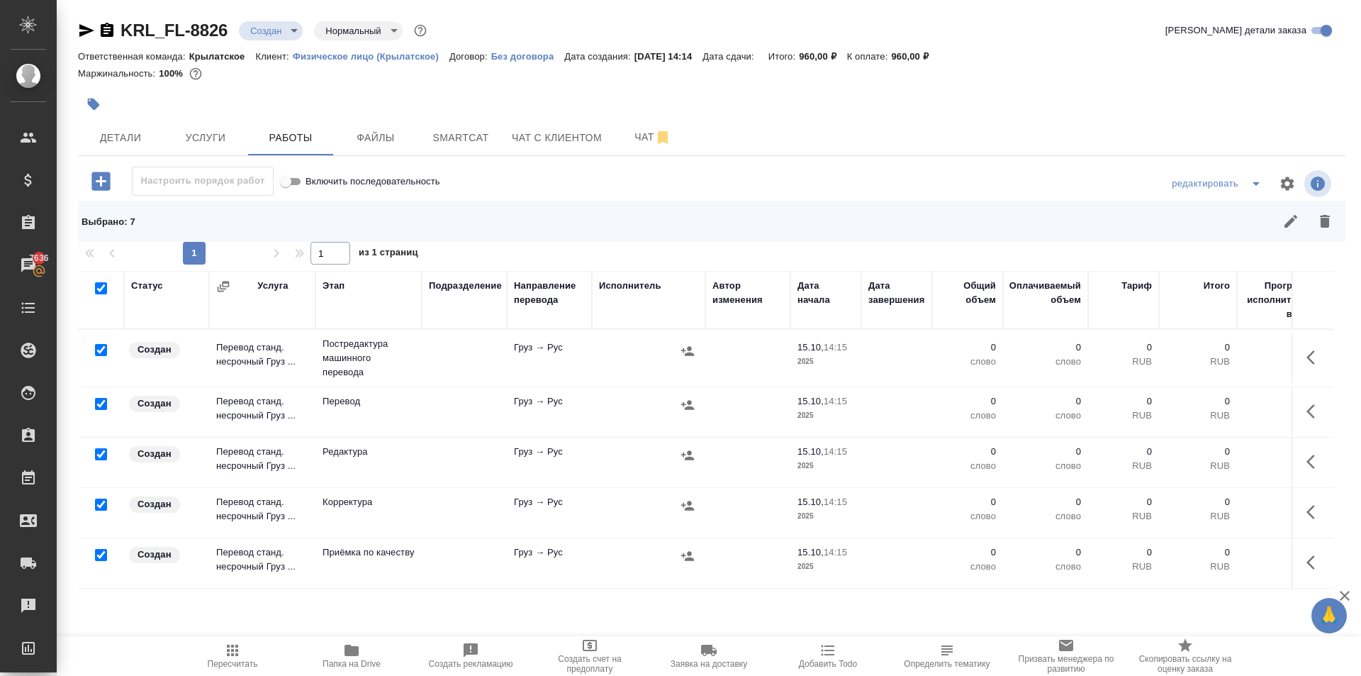
click at [101, 290] on input "checkbox" at bounding box center [101, 288] width 12 height 12
checkbox input "false"
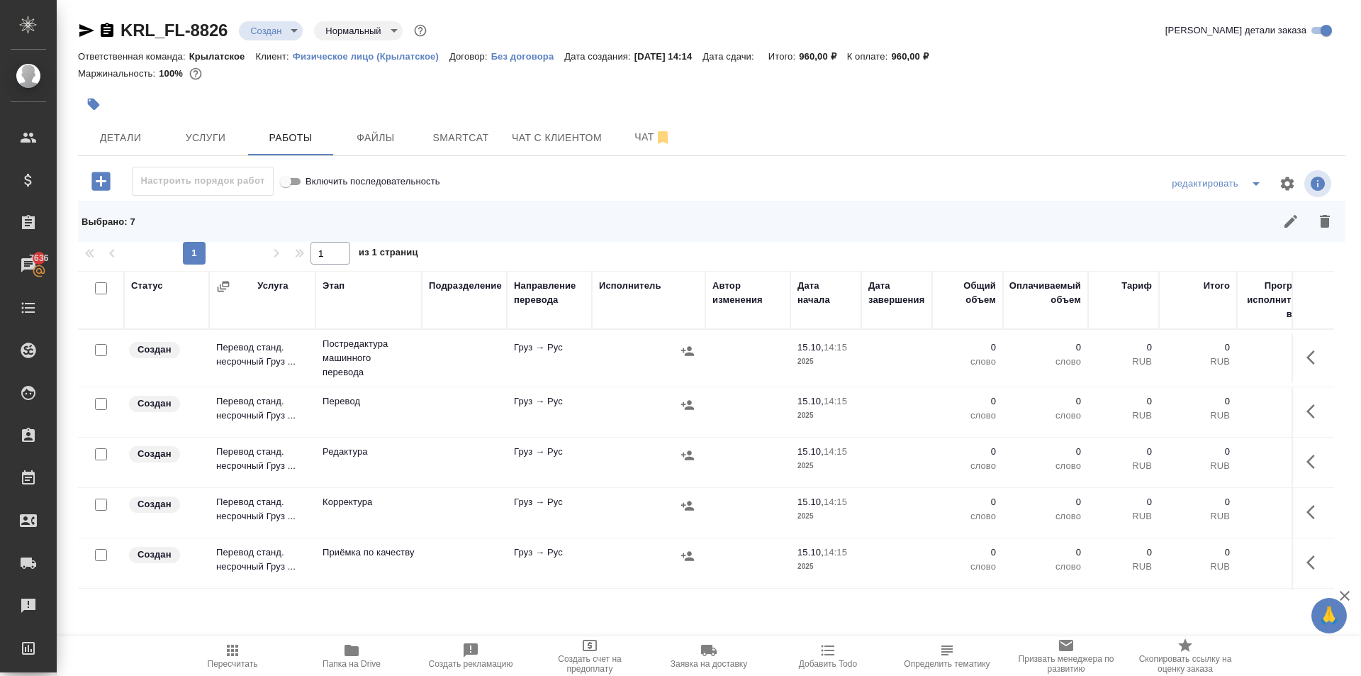
checkbox input "false"
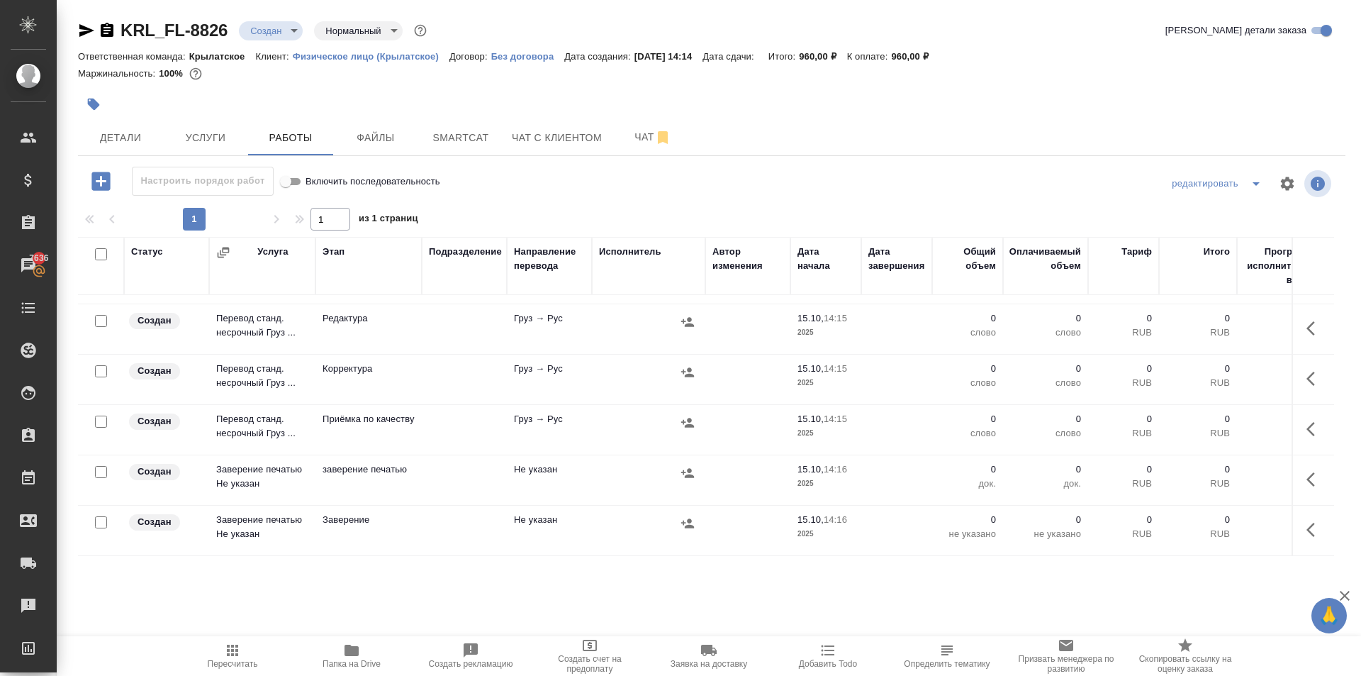
scroll to position [110, 0]
click at [687, 468] on icon "button" at bounding box center [687, 472] width 13 height 9
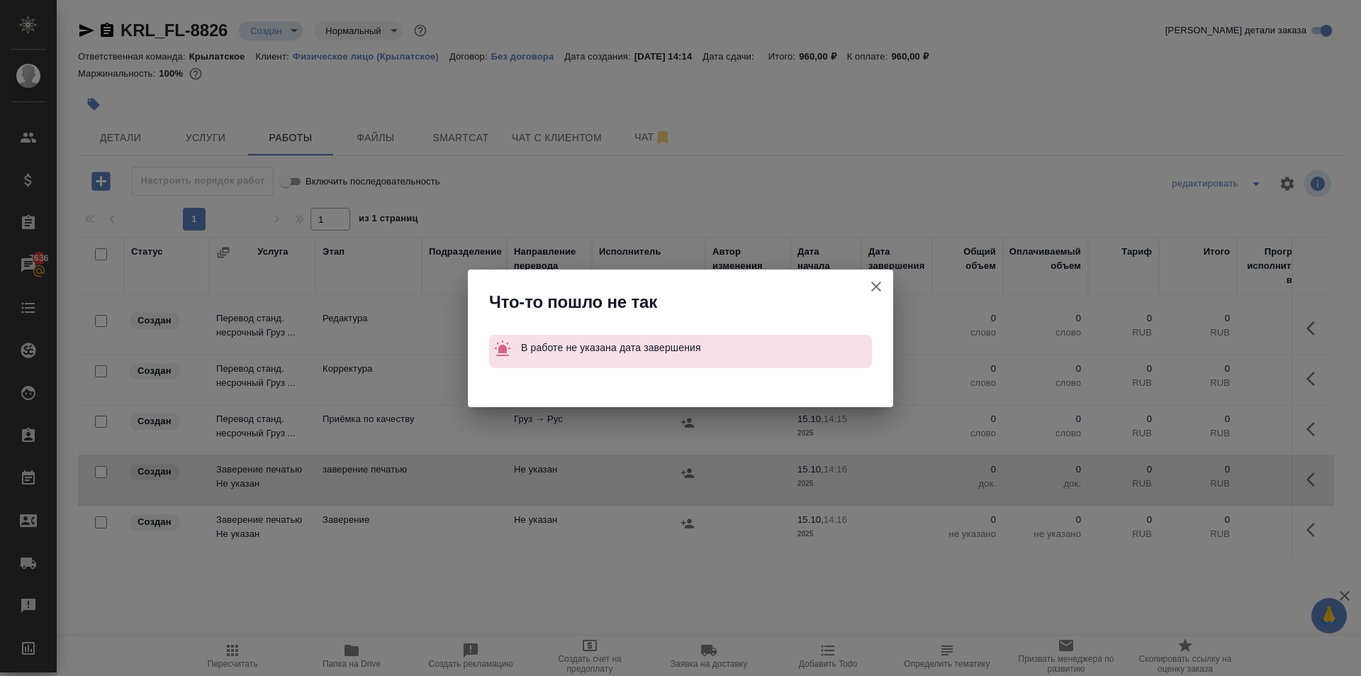
click at [881, 286] on icon "button" at bounding box center [876, 286] width 17 height 17
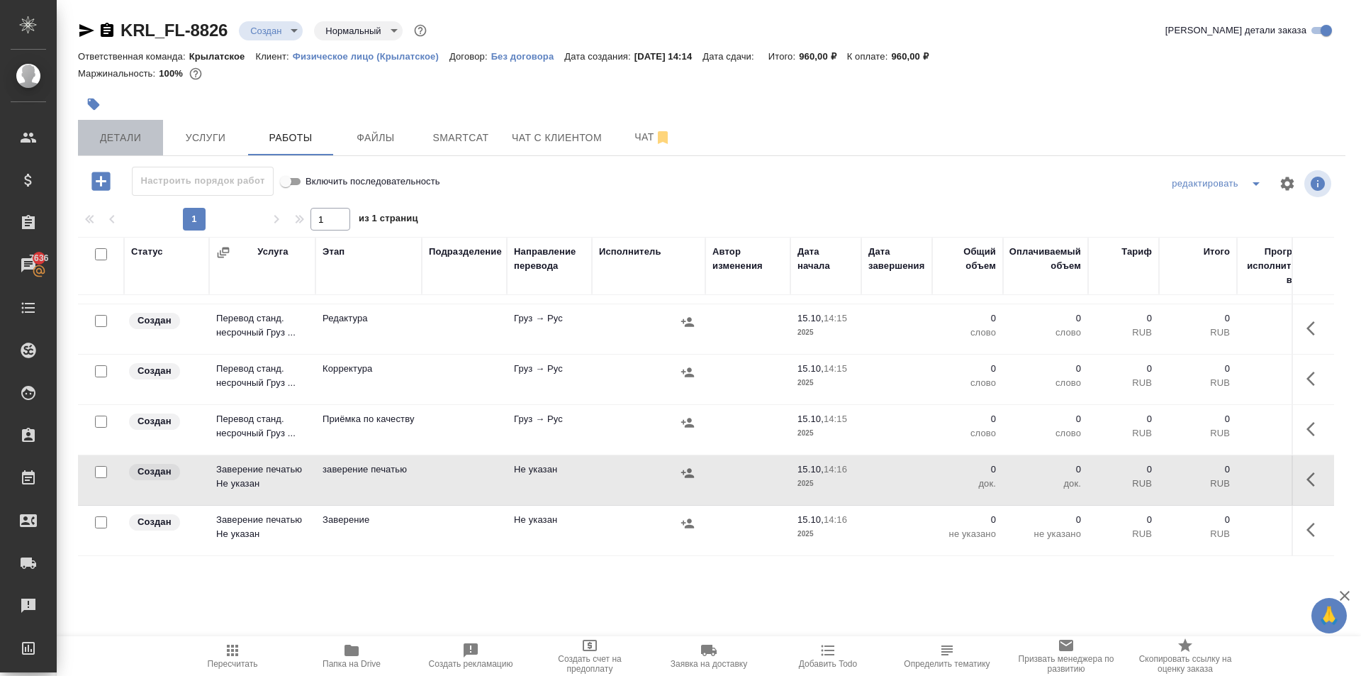
drag, startPoint x: 139, startPoint y: 123, endPoint x: 143, endPoint y: 130, distance: 8.3
click at [140, 126] on button "Детали" at bounding box center [120, 137] width 85 height 35
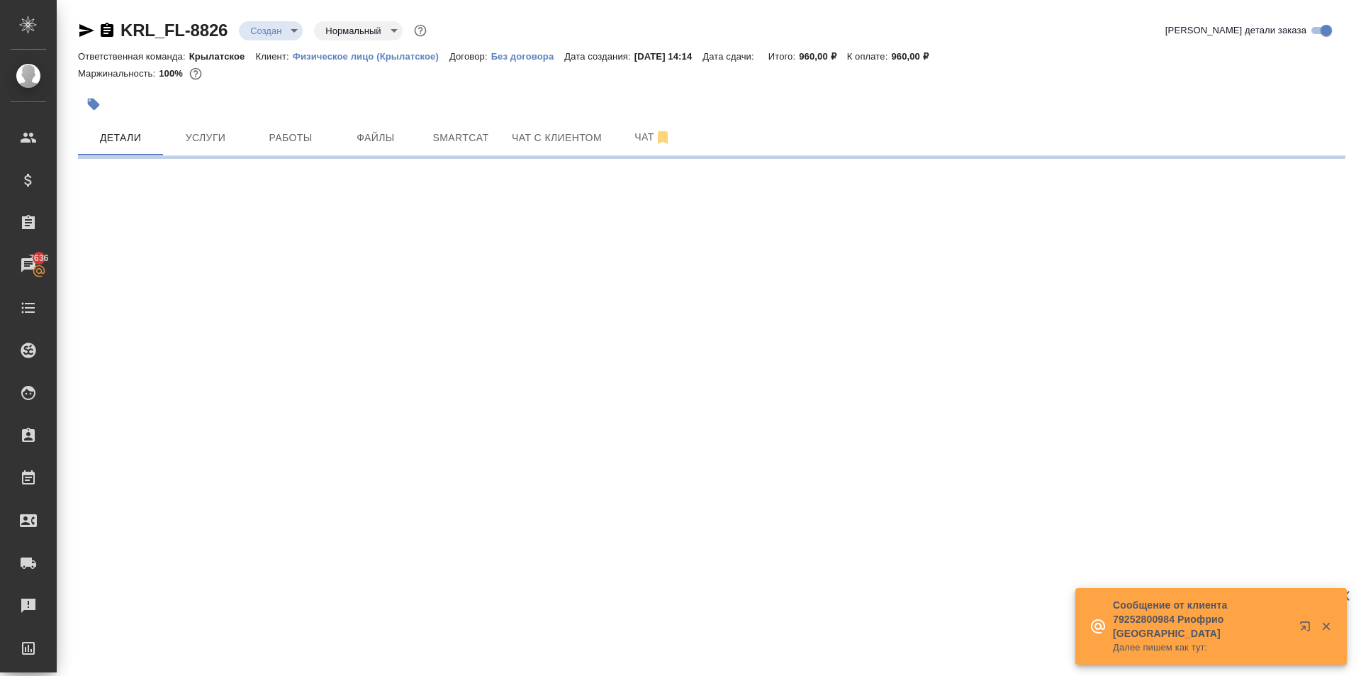
select select "RU"
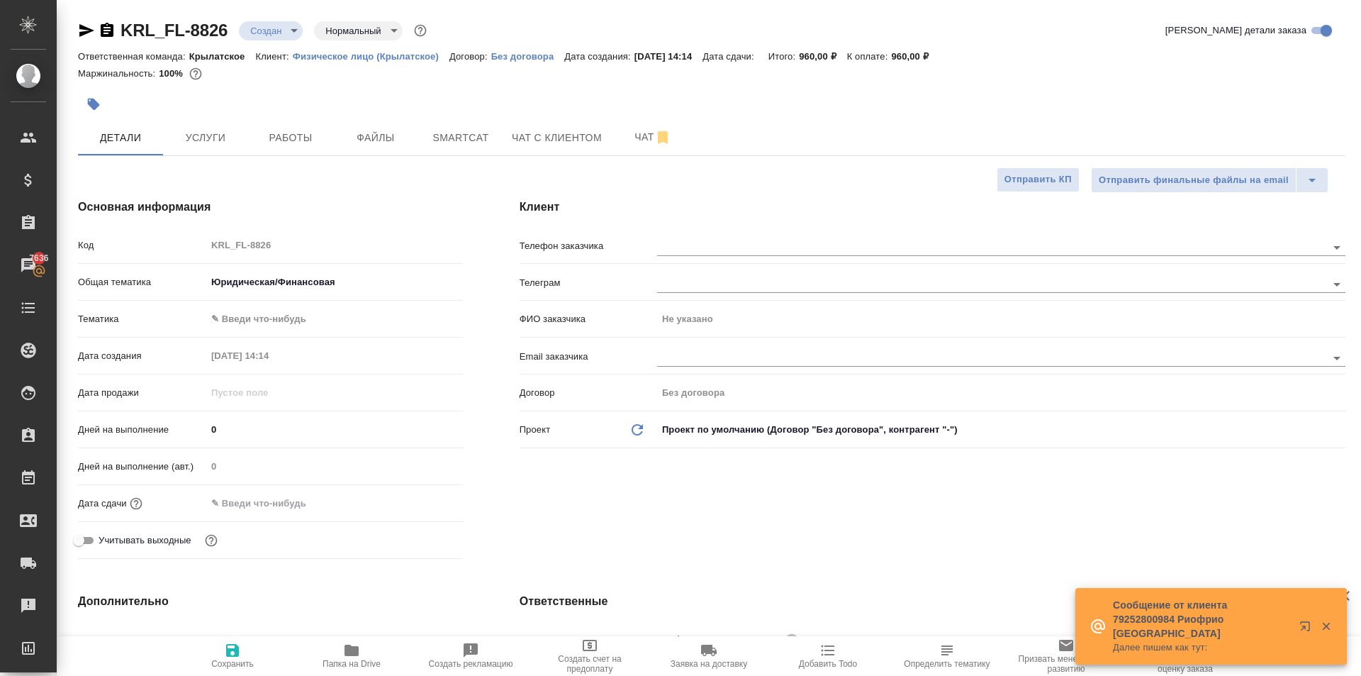
type textarea "x"
click at [262, 320] on body "🙏 .cls-1 fill:#fff; AWATERA Kasymov Timur Клиенты Спецификации Заказы 7637 Чаты…" at bounding box center [680, 338] width 1361 height 676
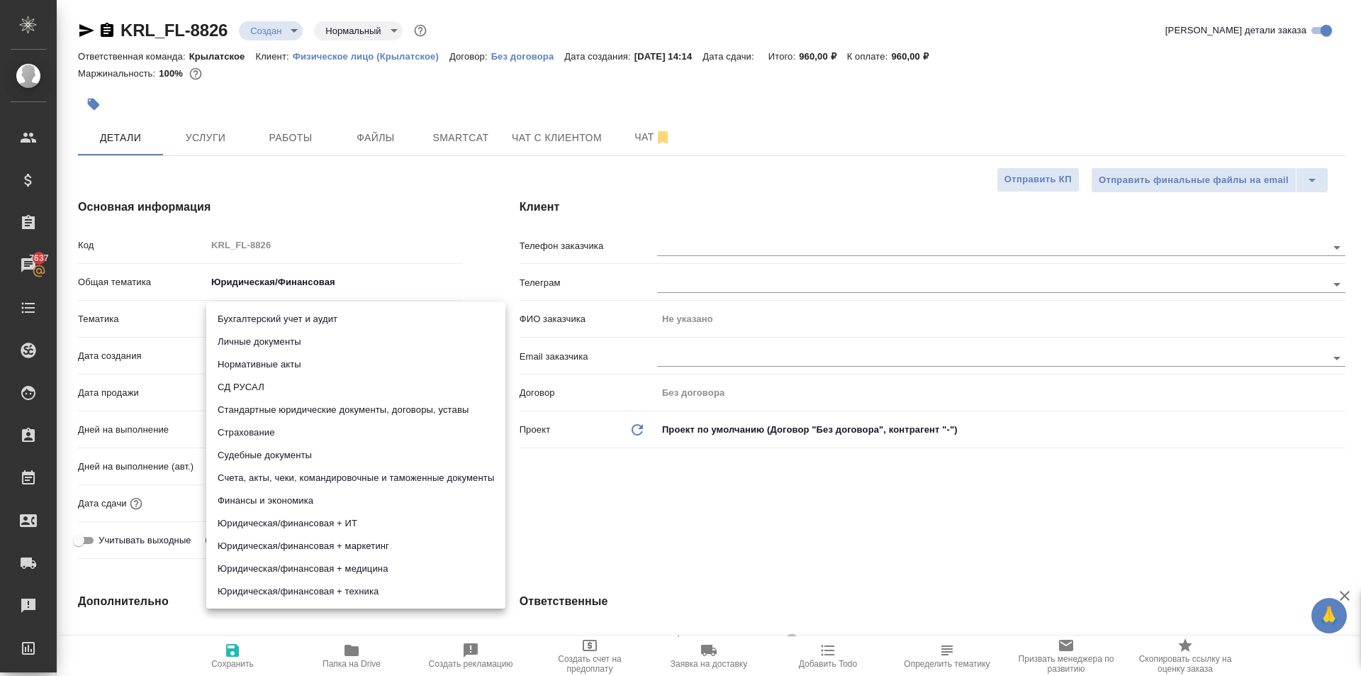
click at [237, 335] on li "Личные документы" at bounding box center [355, 341] width 299 height 23
type input "5a8b8b956a9677013d343cfe"
type textarea "x"
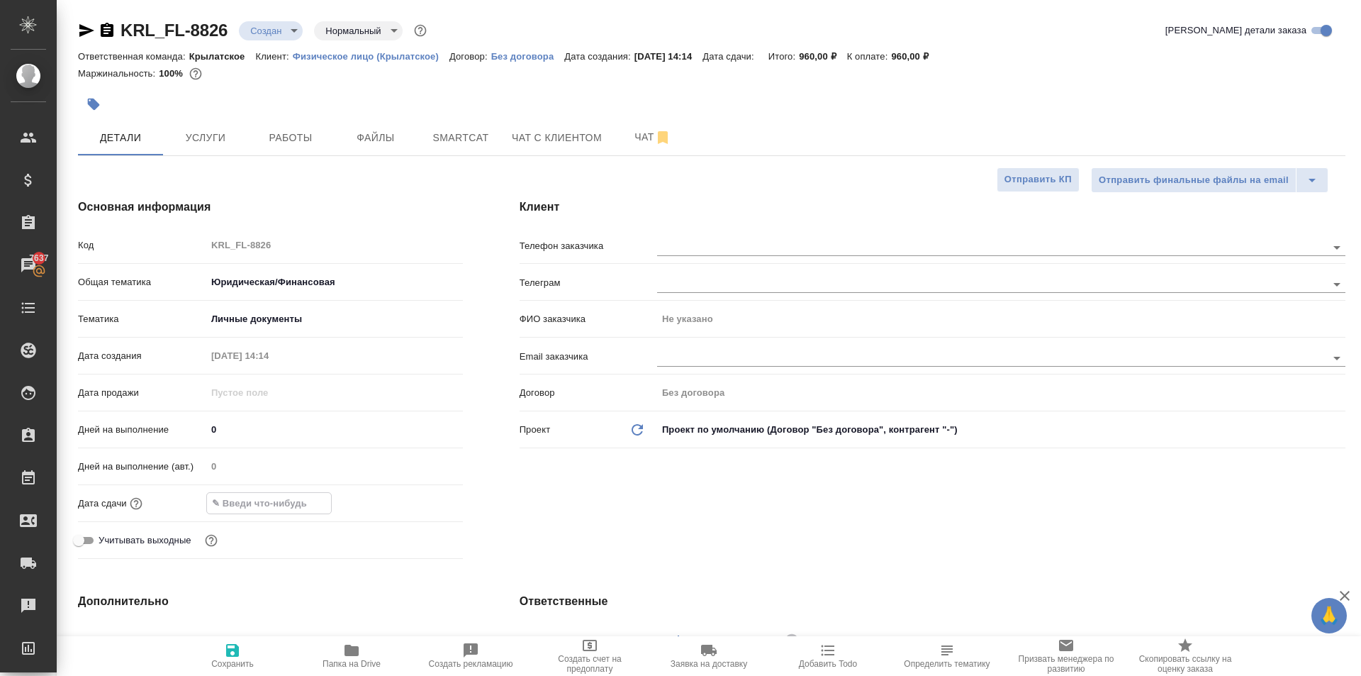
click at [259, 505] on input "text" at bounding box center [269, 503] width 124 height 21
drag, startPoint x: 427, startPoint y: 492, endPoint x: 419, endPoint y: 496, distance: 9.2
click at [423, 492] on div at bounding box center [334, 503] width 257 height 22
click at [419, 496] on icon "button" at bounding box center [421, 502] width 17 height 17
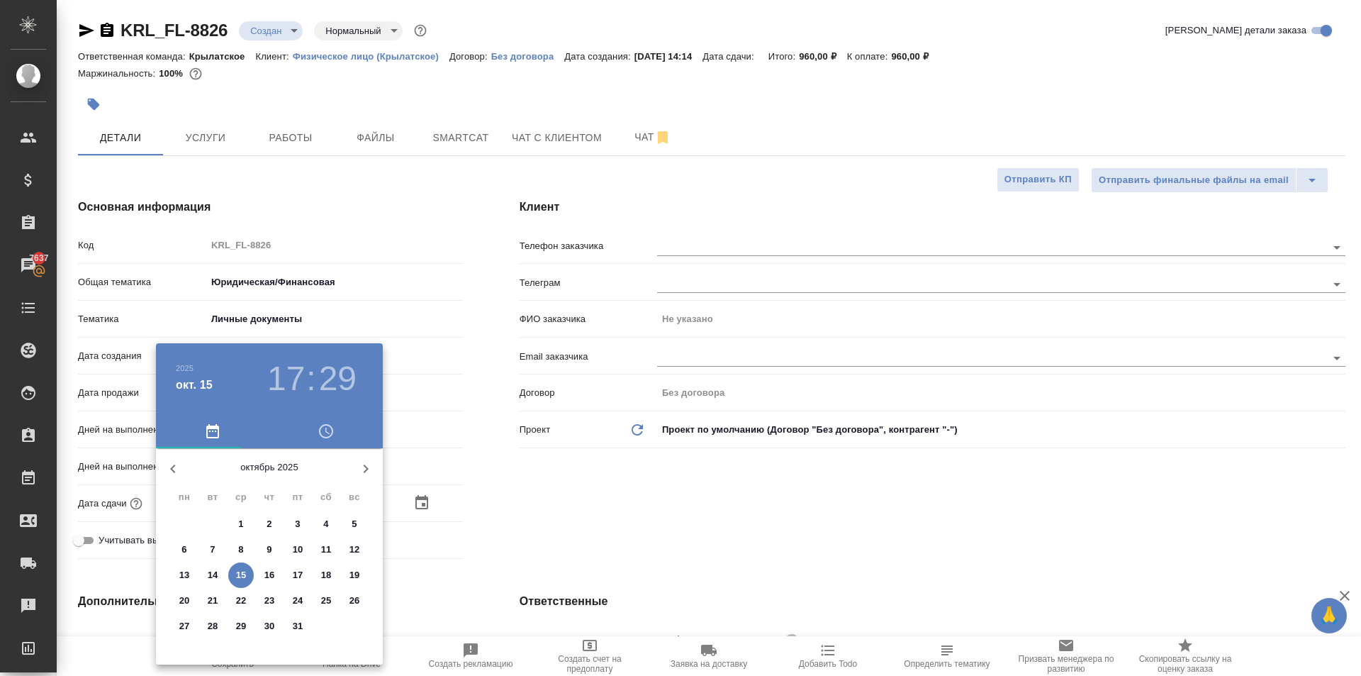
click at [245, 576] on p "15" at bounding box center [241, 575] width 11 height 14
type input "15.10.2025 17:29"
type textarea "x"
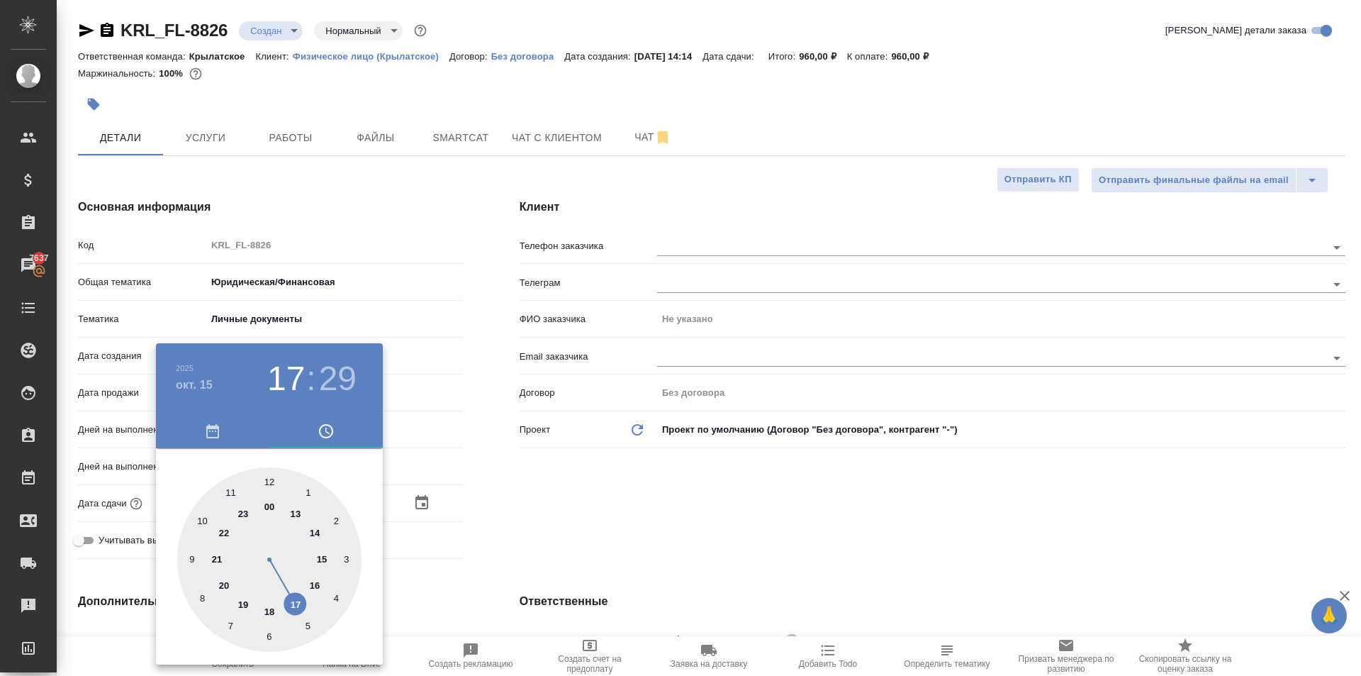
type input "15.10.2025 18:29"
type textarea "x"
drag, startPoint x: 267, startPoint y: 607, endPoint x: 272, endPoint y: 598, distance: 9.5
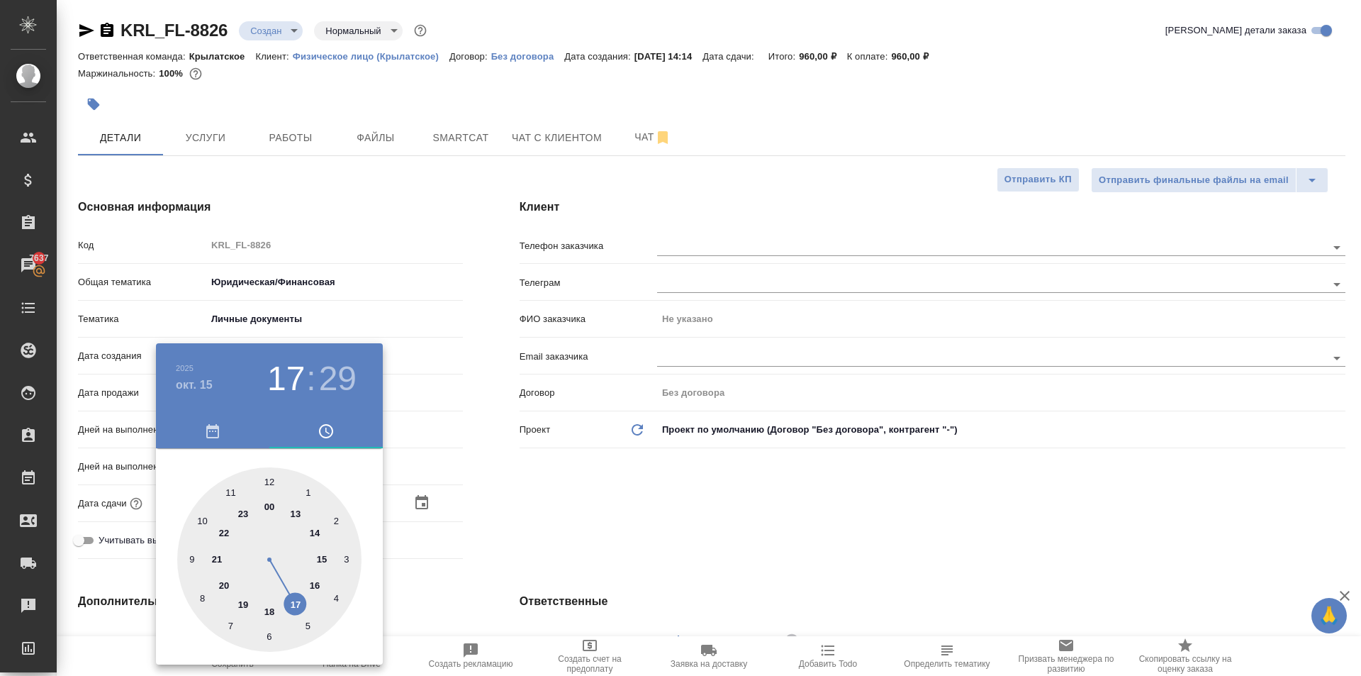
click at [268, 607] on div at bounding box center [269, 559] width 184 height 184
type textarea "x"
type input "[DATE] 18:00"
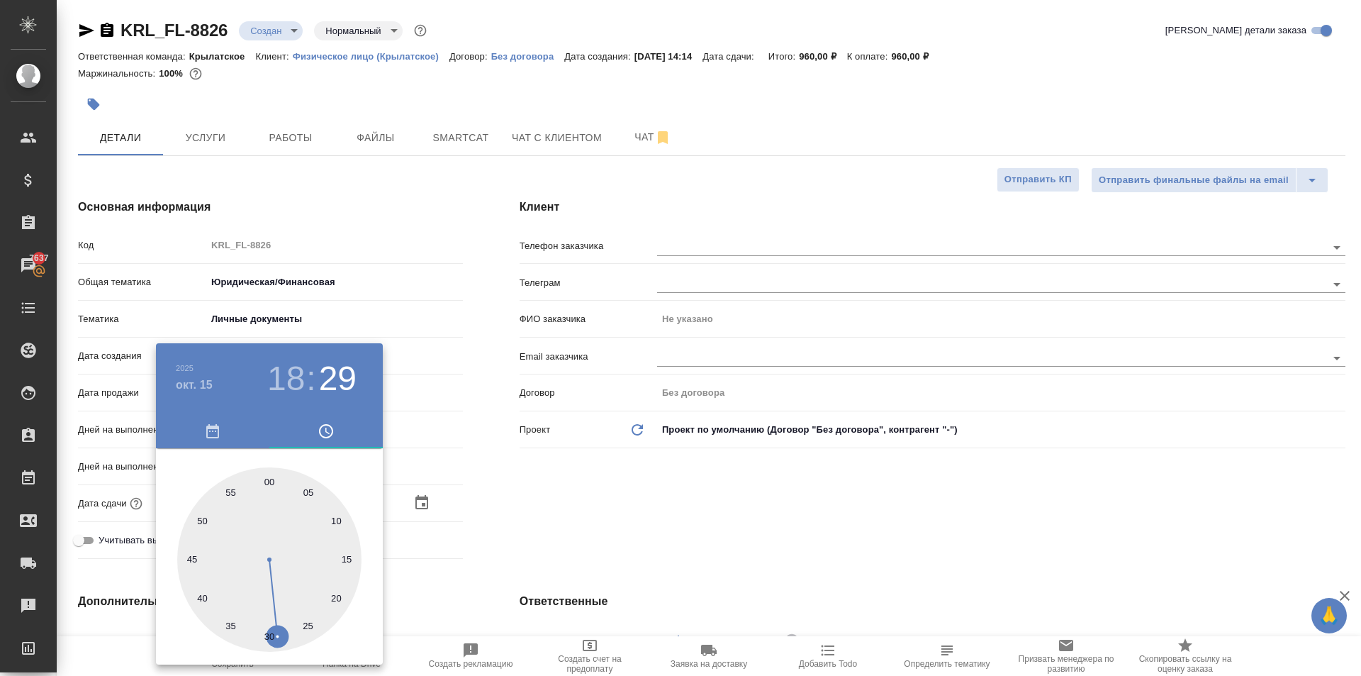
type textarea "x"
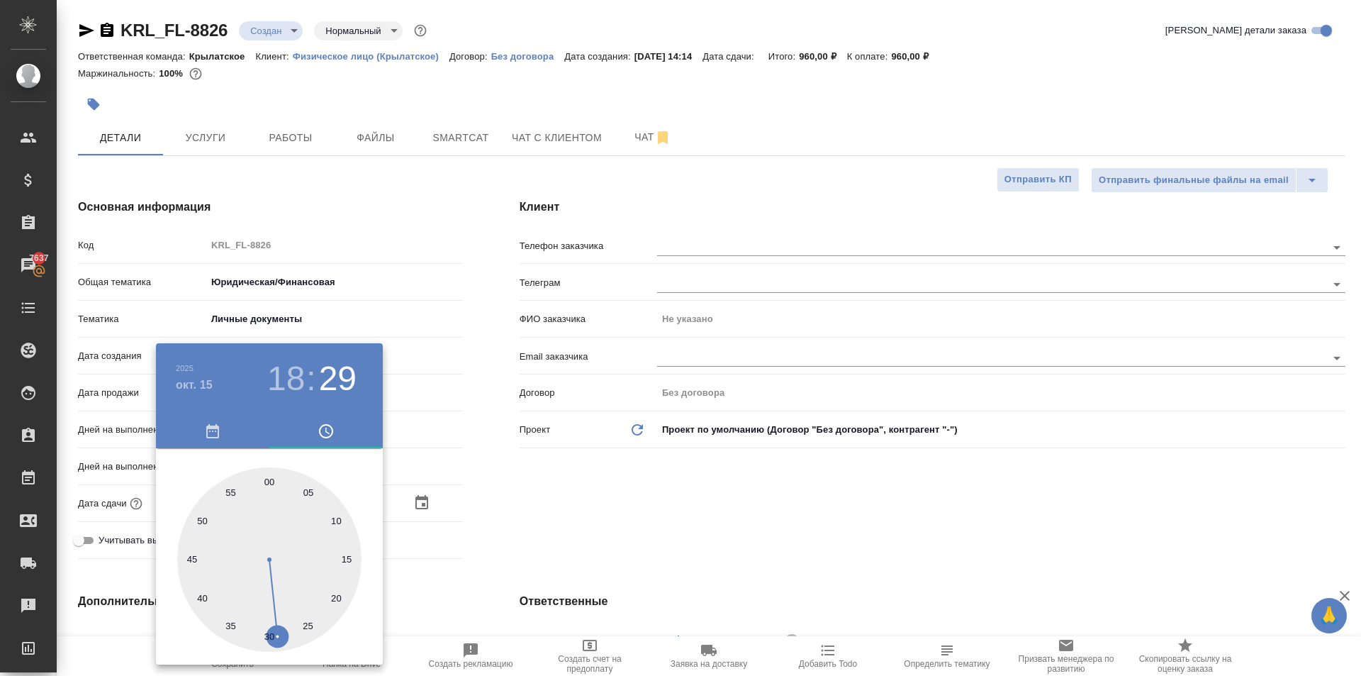
type textarea "x"
drag, startPoint x: 272, startPoint y: 498, endPoint x: 272, endPoint y: 489, distance: 9.2
click at [272, 489] on div at bounding box center [269, 559] width 184 height 184
type textarea "x"
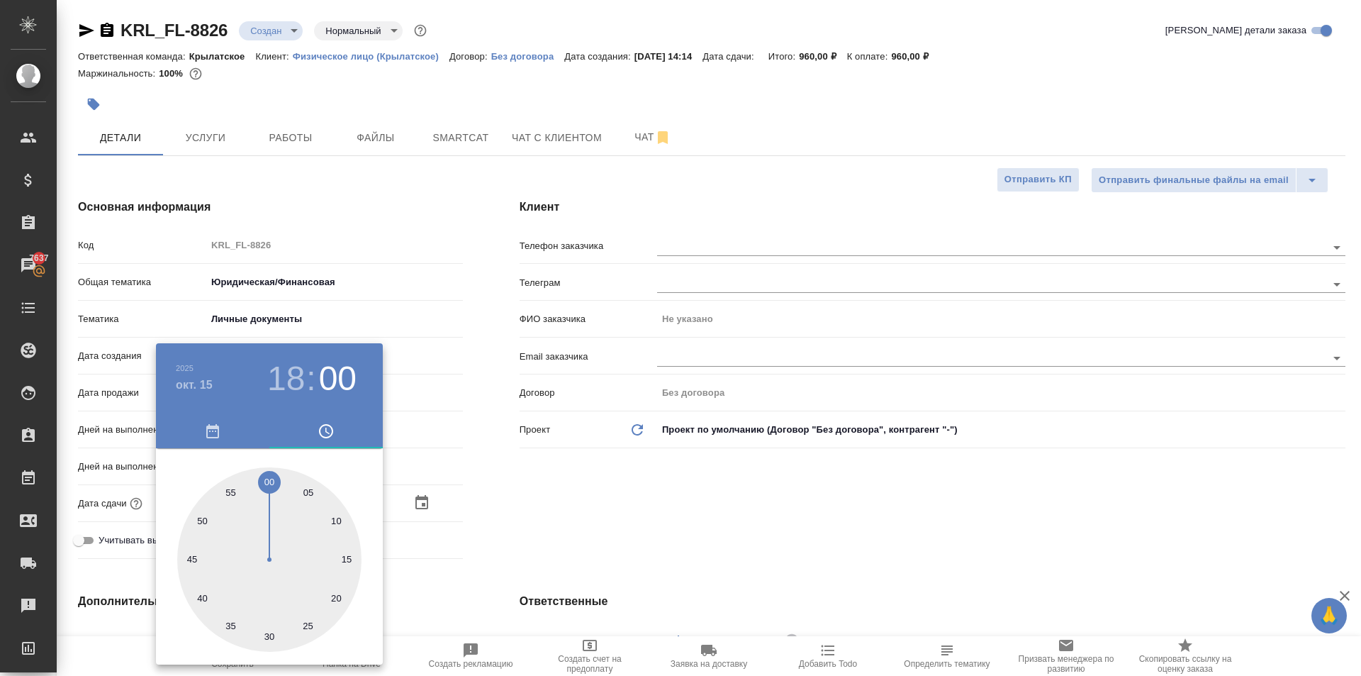
type textarea "x"
drag, startPoint x: 679, startPoint y: 537, endPoint x: 645, endPoint y: 527, distance: 35.4
click at [673, 534] on div at bounding box center [680, 338] width 1361 height 676
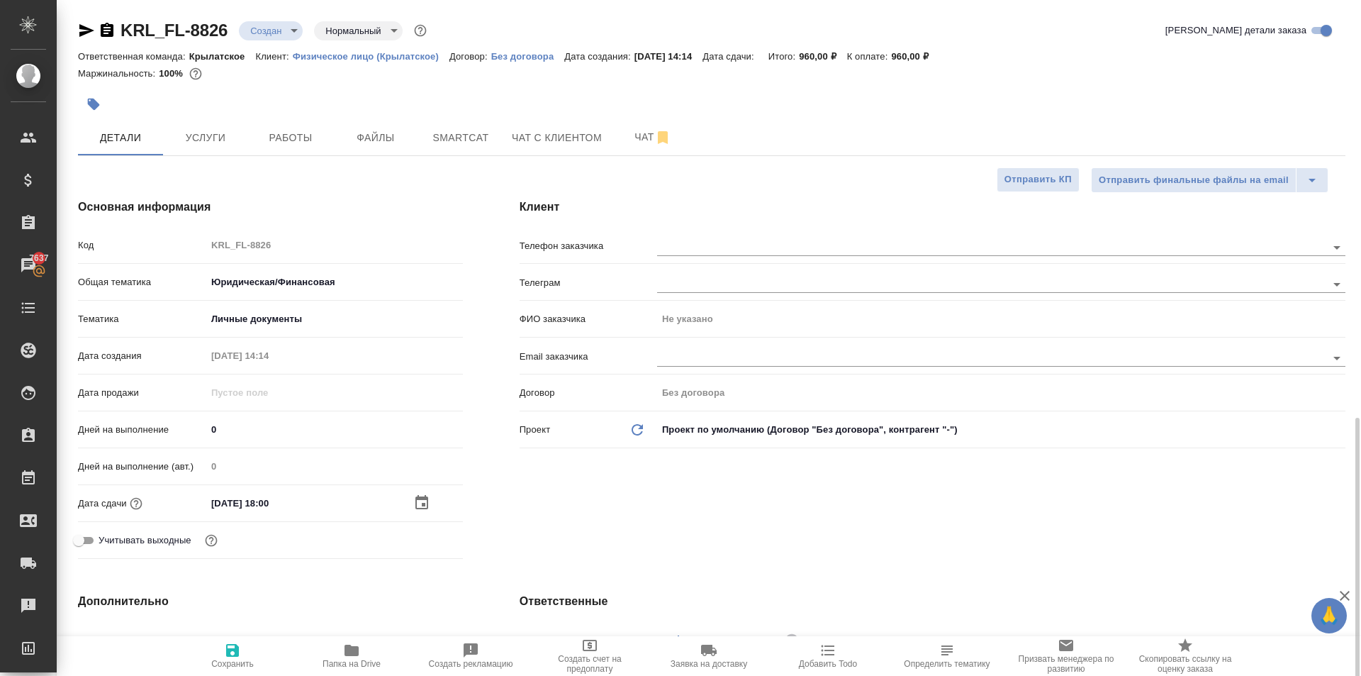
scroll to position [425, 0]
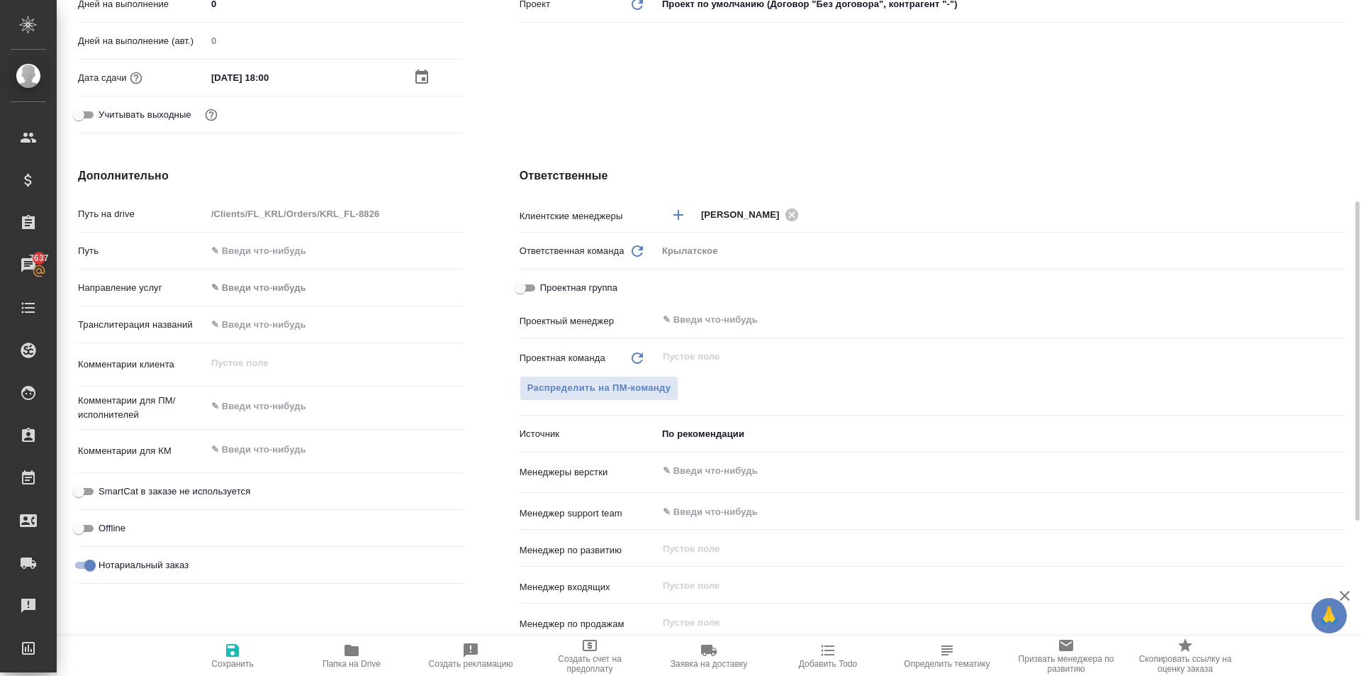
click at [267, 284] on body "🙏 .cls-1 fill:#fff; AWATERA Kasymov Timur Клиенты Спецификации Заказы 7637 Чаты…" at bounding box center [680, 338] width 1361 height 676
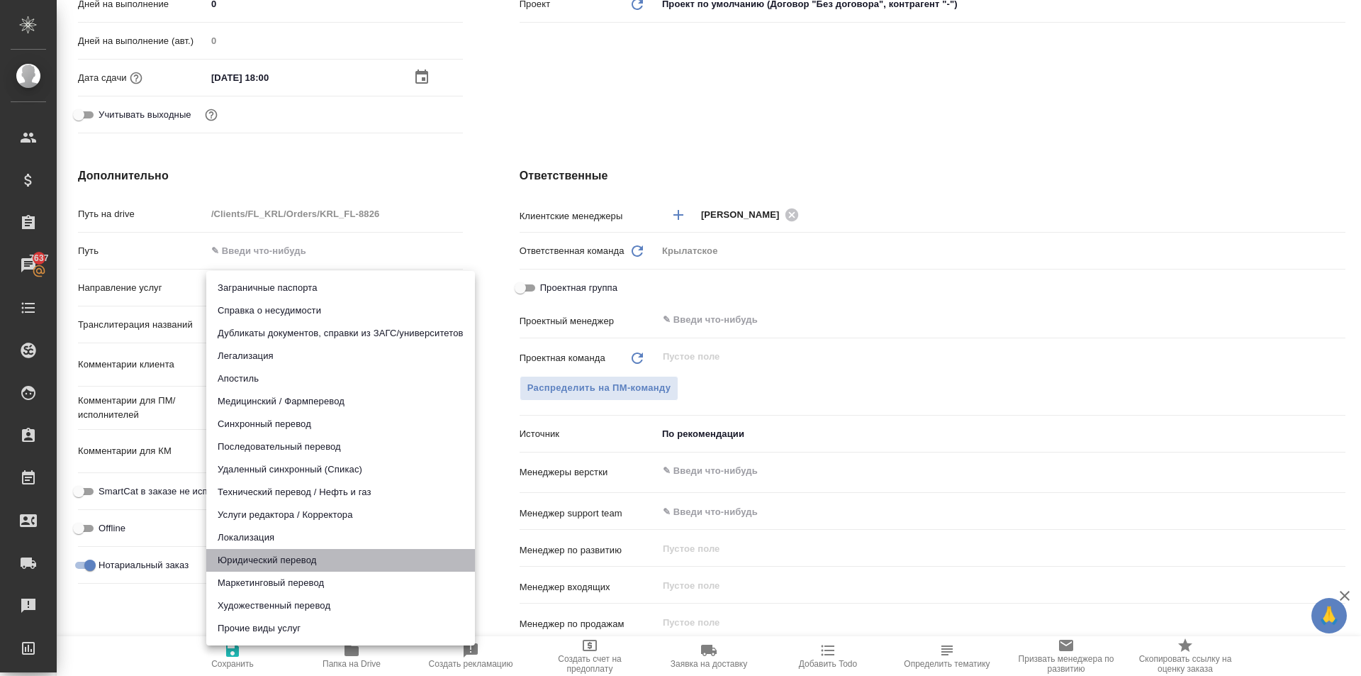
click at [237, 564] on li "Юридический перевод" at bounding box center [340, 560] width 269 height 23
type input "legalTranslation"
type textarea "x"
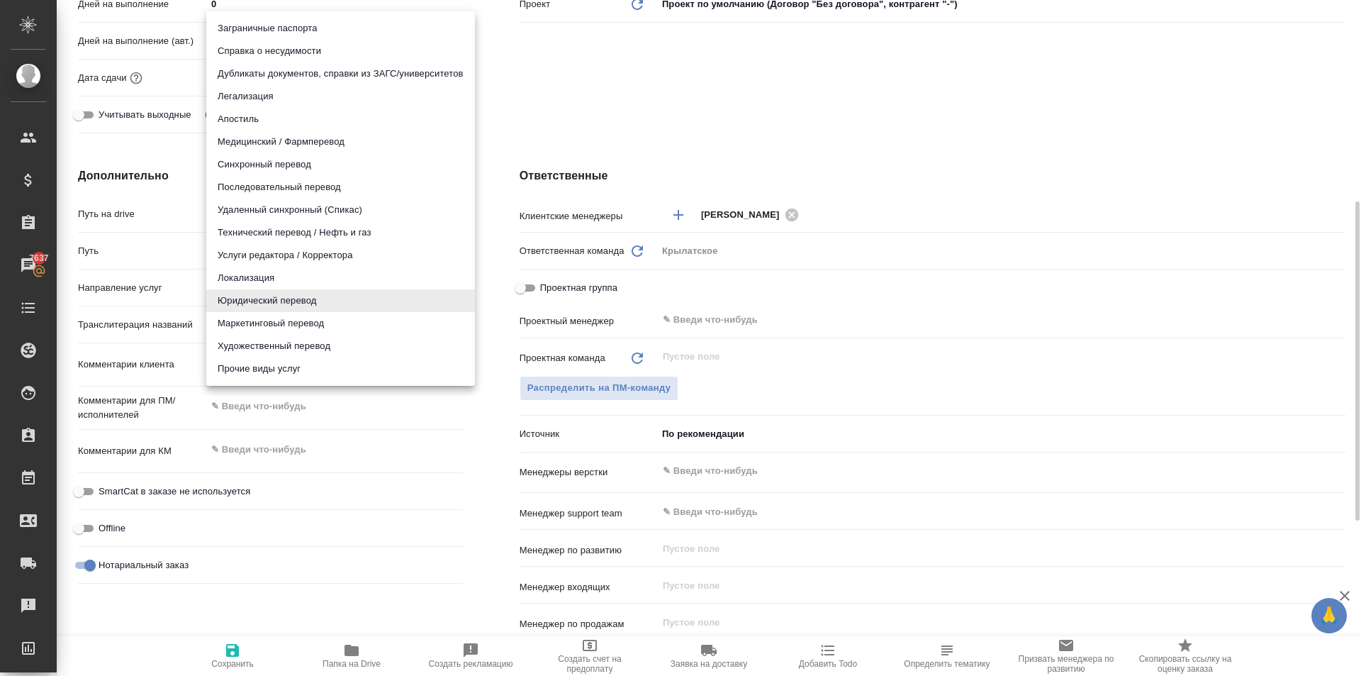
click at [221, 294] on body "🙏 .cls-1 fill:#fff; AWATERA Kasymov Timur Клиенты Спецификации Заказы 7637 Чаты…" at bounding box center [680, 338] width 1361 height 676
click at [251, 383] on ul "Заграничные паспорта Справка о несудимости Дубликаты документов, справки из ЗАГ…" at bounding box center [340, 198] width 269 height 374
click at [254, 374] on li "Прочие виды услуг" at bounding box center [340, 368] width 269 height 23
type input "otherTypeOfServices"
type textarea "x"
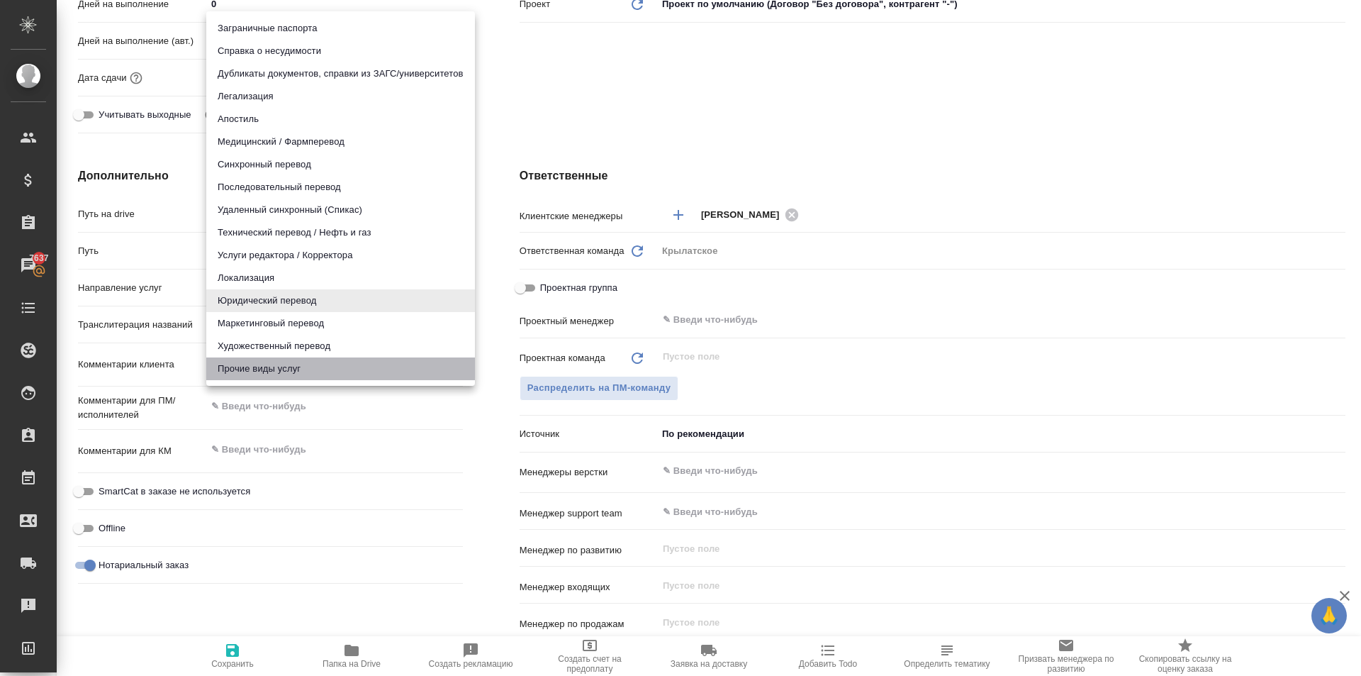
type textarea "x"
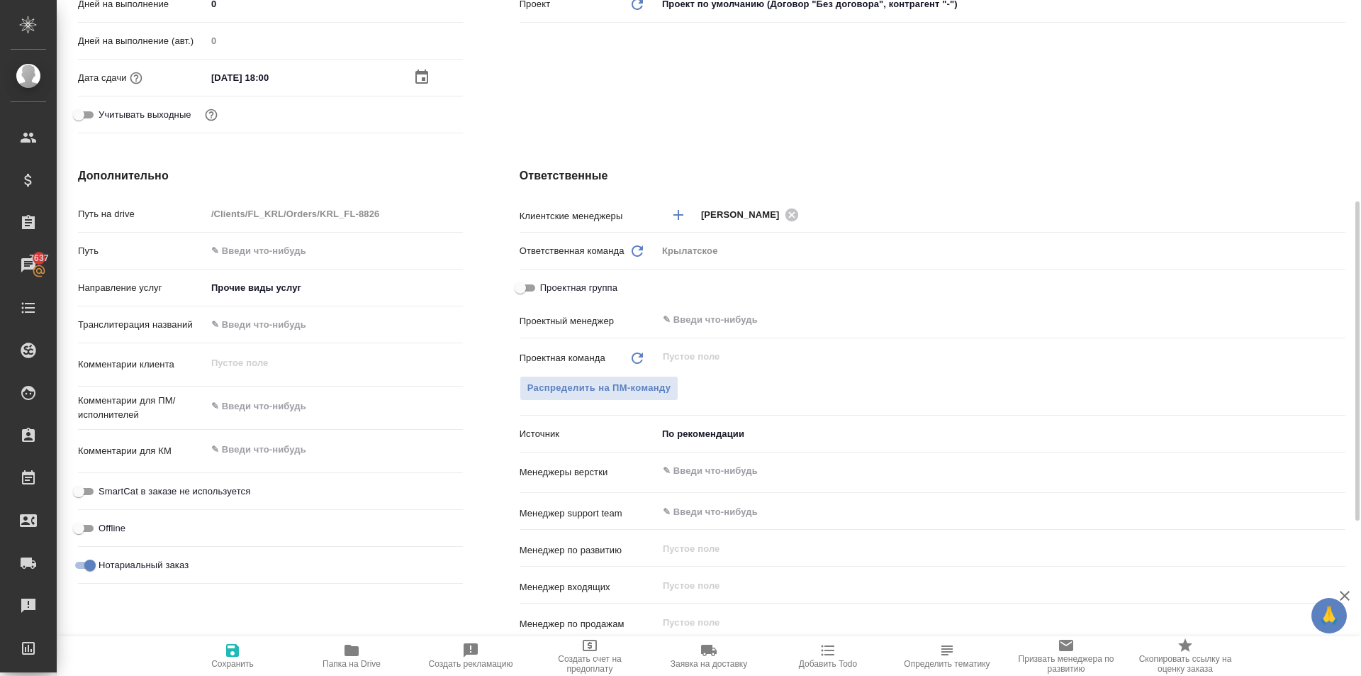
drag, startPoint x: 286, startPoint y: 437, endPoint x: 272, endPoint y: 415, distance: 25.2
click at [273, 416] on div "Путь на drive /Clients/FL_KRL/Orders/KRL_FL-8826 Путь Направление услуг Прочие …" at bounding box center [270, 395] width 385 height 388
type textarea "x"
click at [272, 415] on textarea at bounding box center [334, 406] width 257 height 24
type textarea "x"
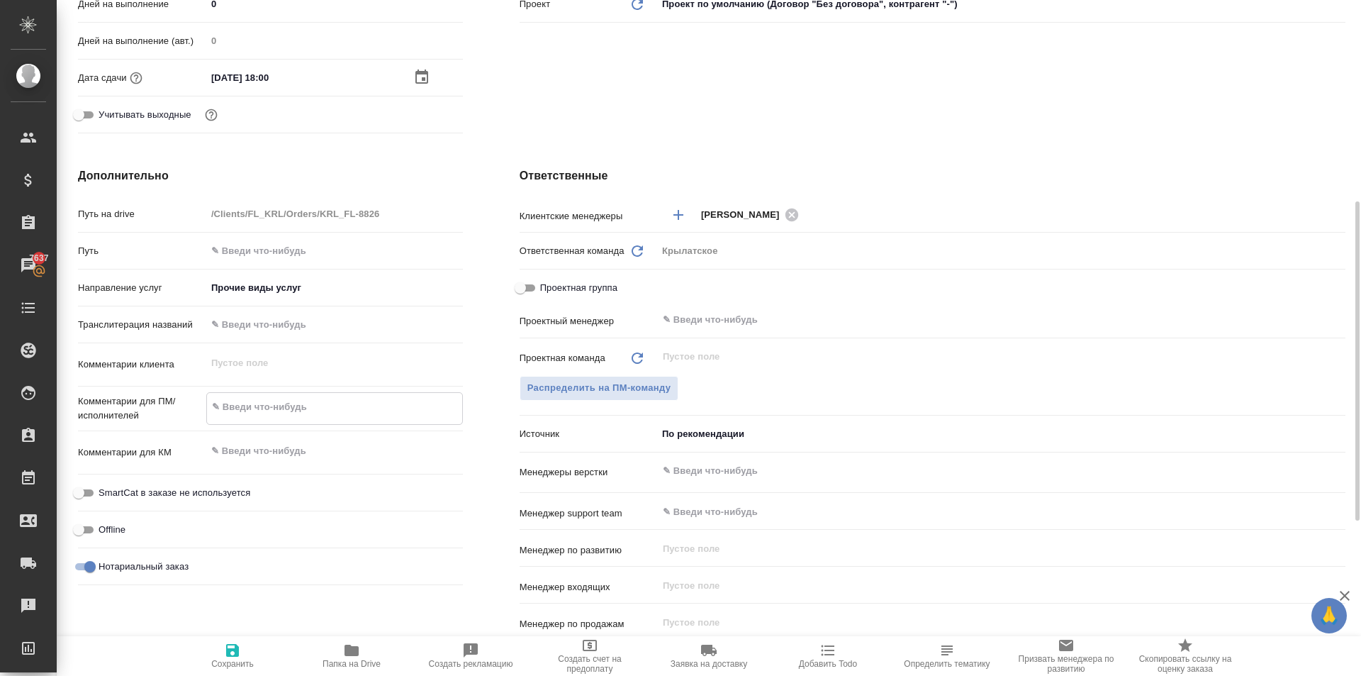
type textarea "П"
type textarea "x"
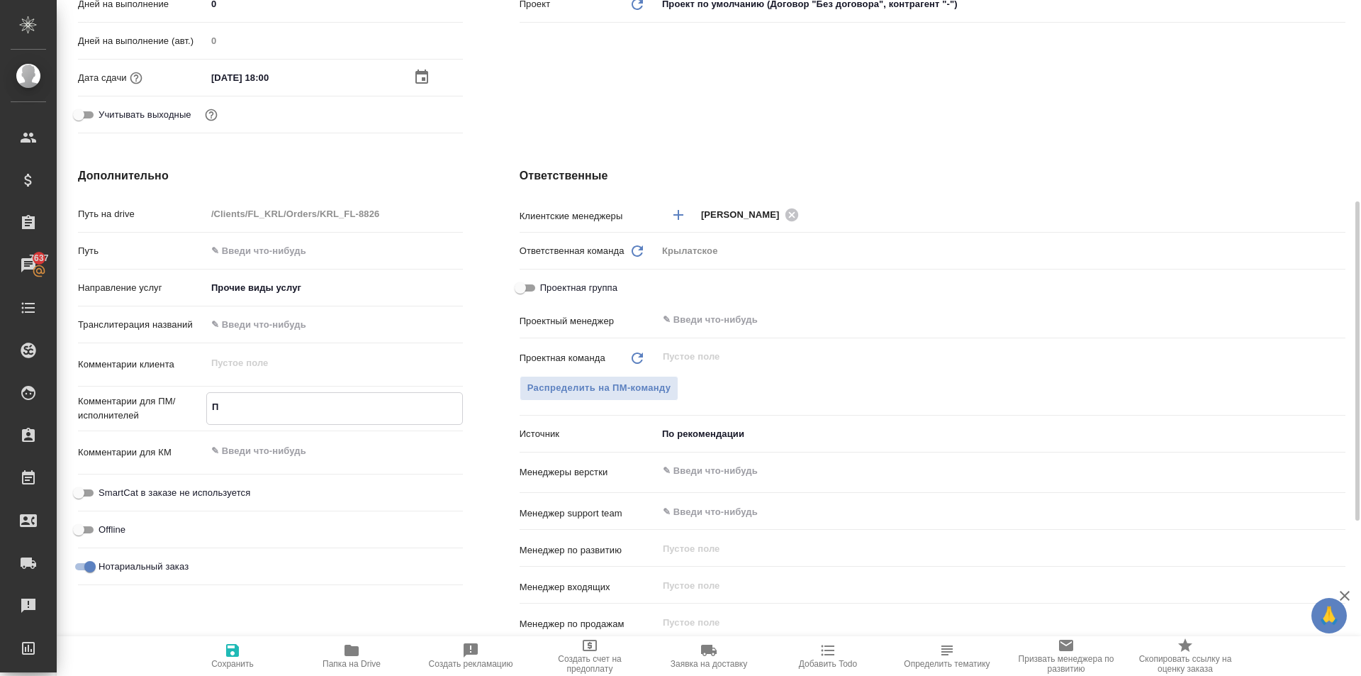
type textarea "x"
type textarea "П"
type textarea "x"
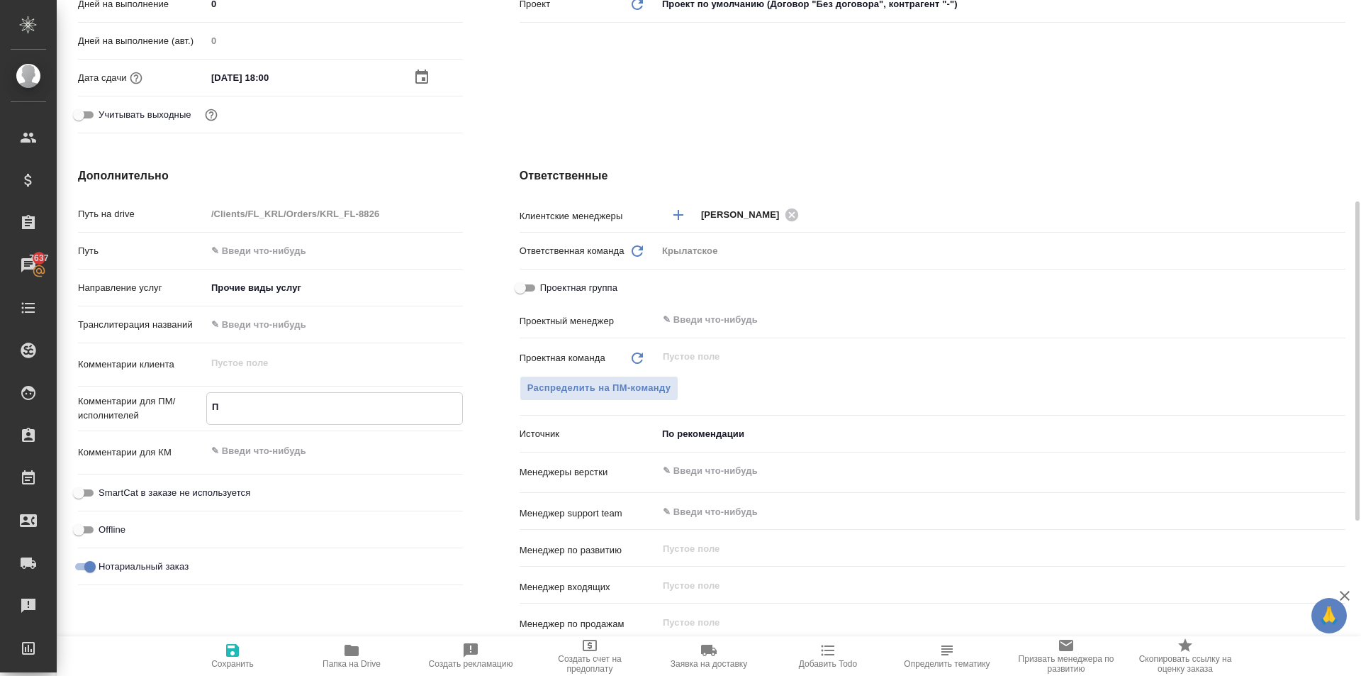
type textarea "x"
type textarea "По"
type textarea "x"
type textarea "Повт"
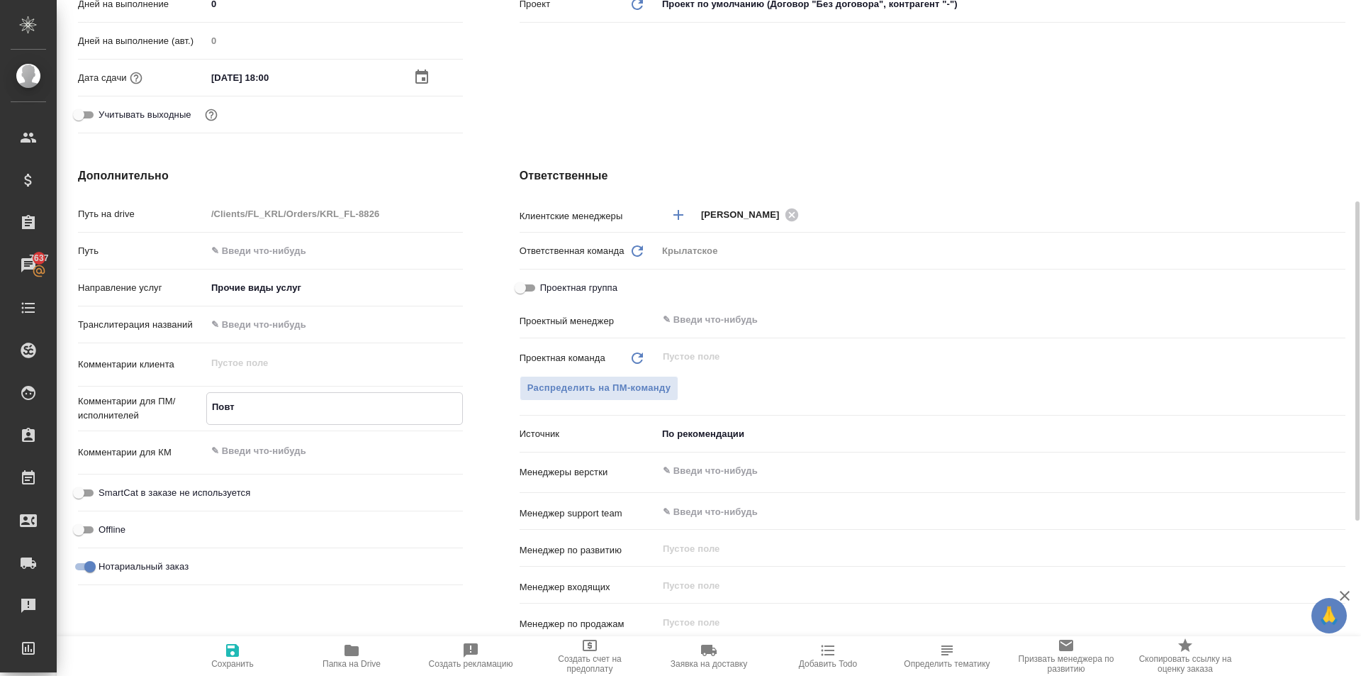
type textarea "x"
type textarea "Повто"
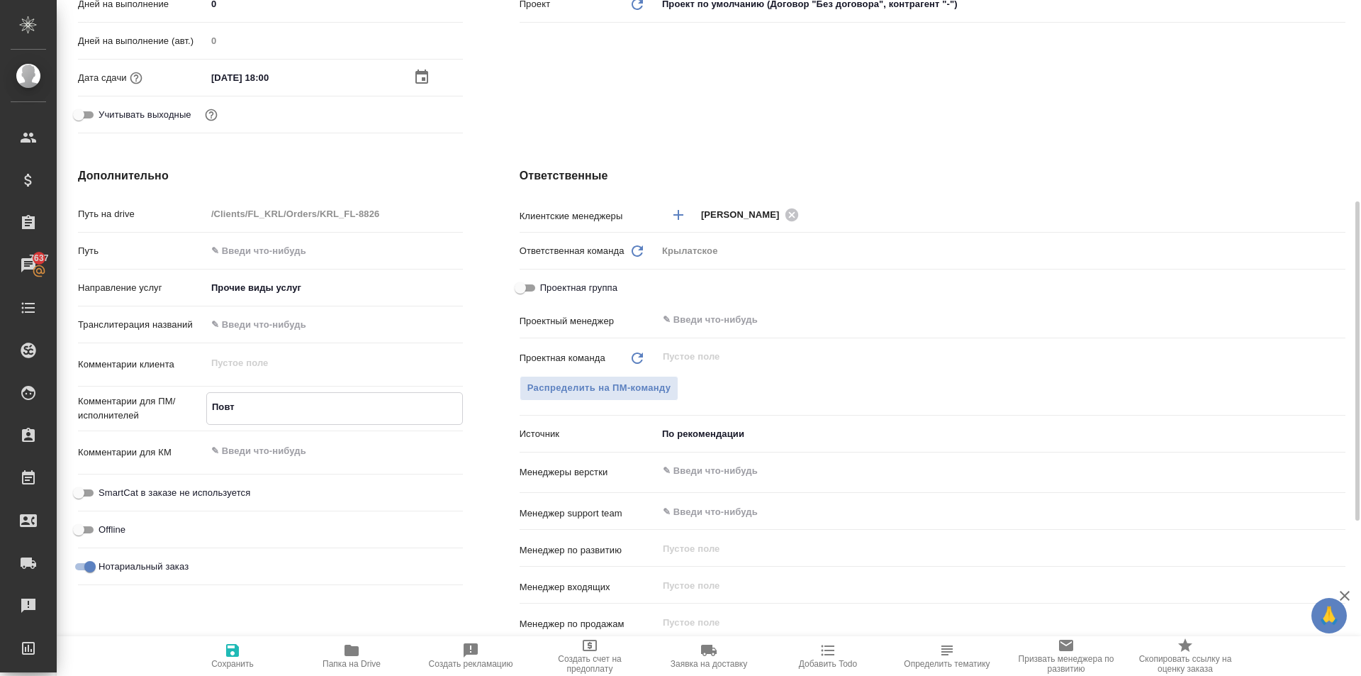
type textarea "x"
type textarea "Повтор"
type textarea "x"
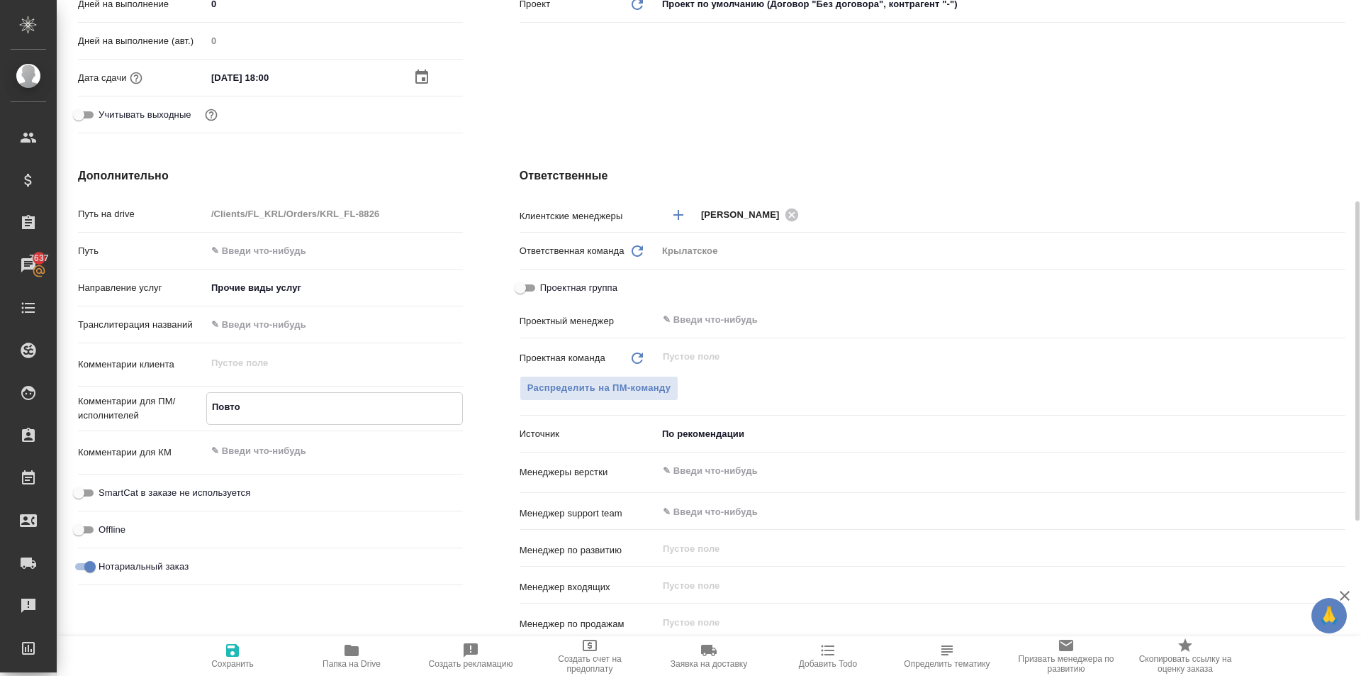
type textarea "x"
type textarea "Повторн"
type textarea "x"
type textarea "Повторно"
type textarea "x"
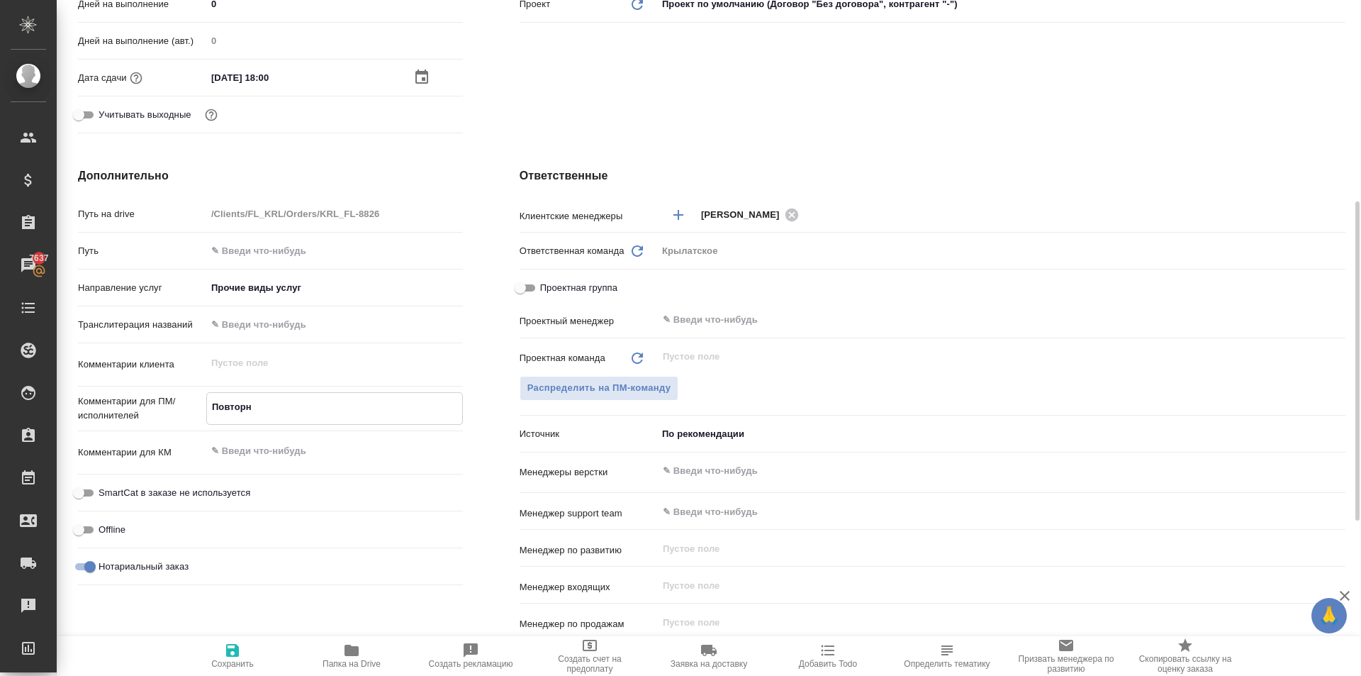
type textarea "x"
type textarea "Повторное"
type textarea "x"
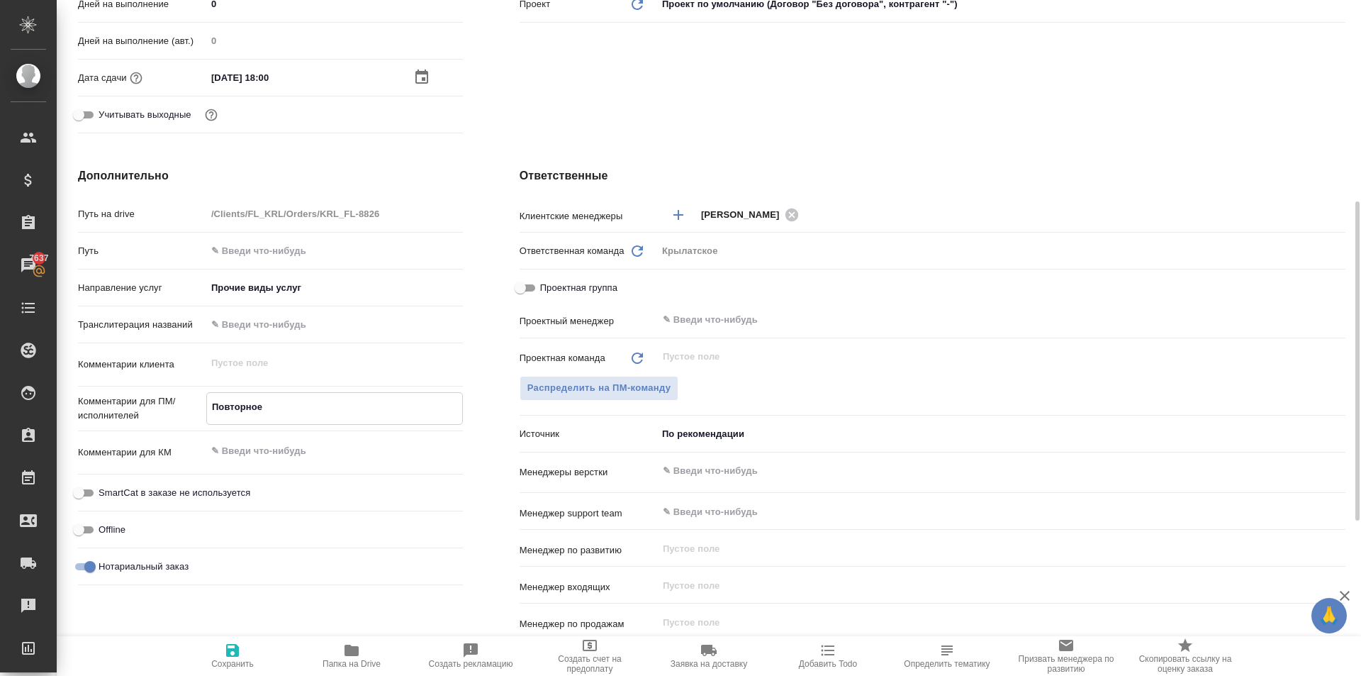
type textarea "x"
type textarea "Повторное"
type textarea "x"
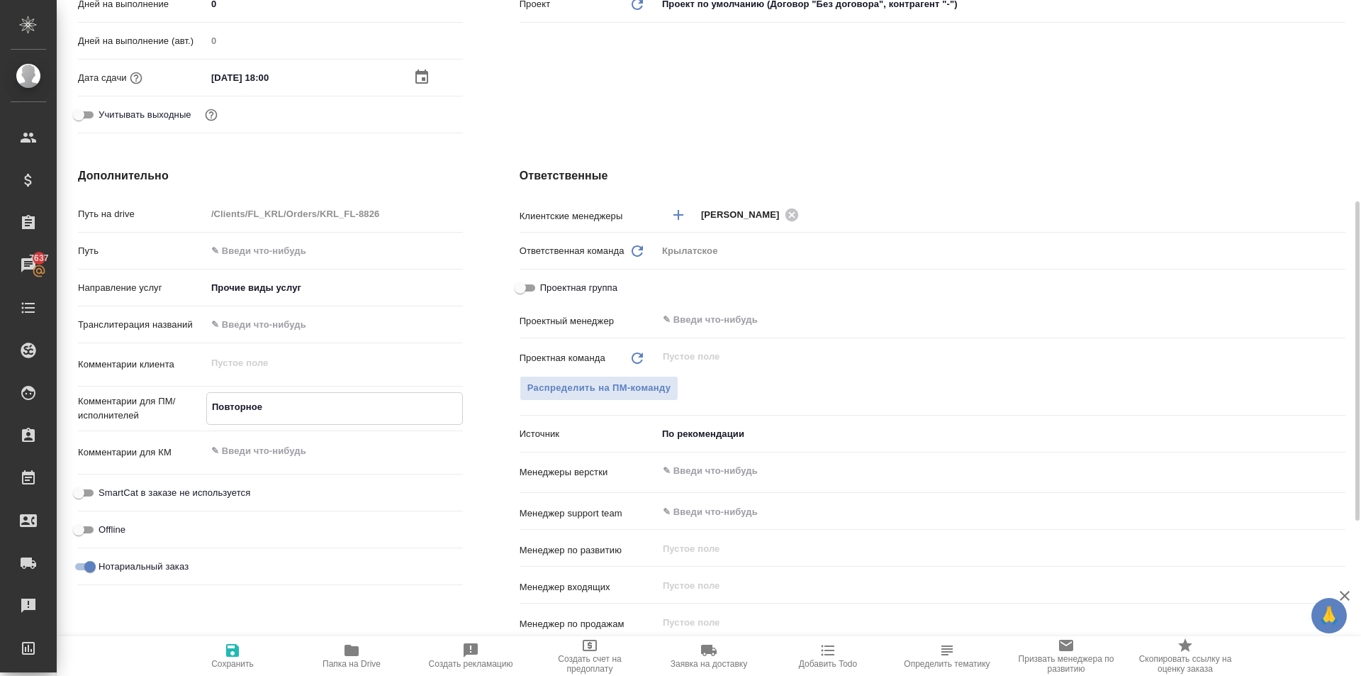
type textarea "Повторное з"
type textarea "x"
type textarea "Повторное за"
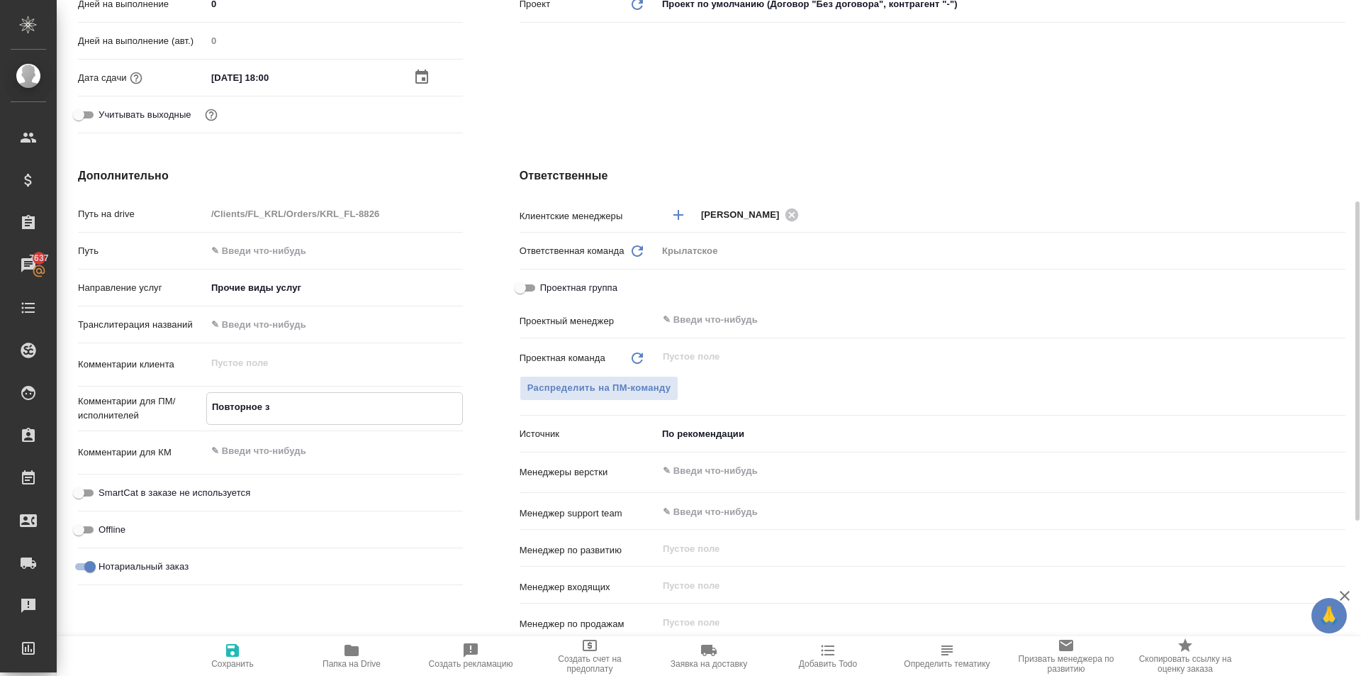
type textarea "x"
type textarea "Повторное зав"
type textarea "x"
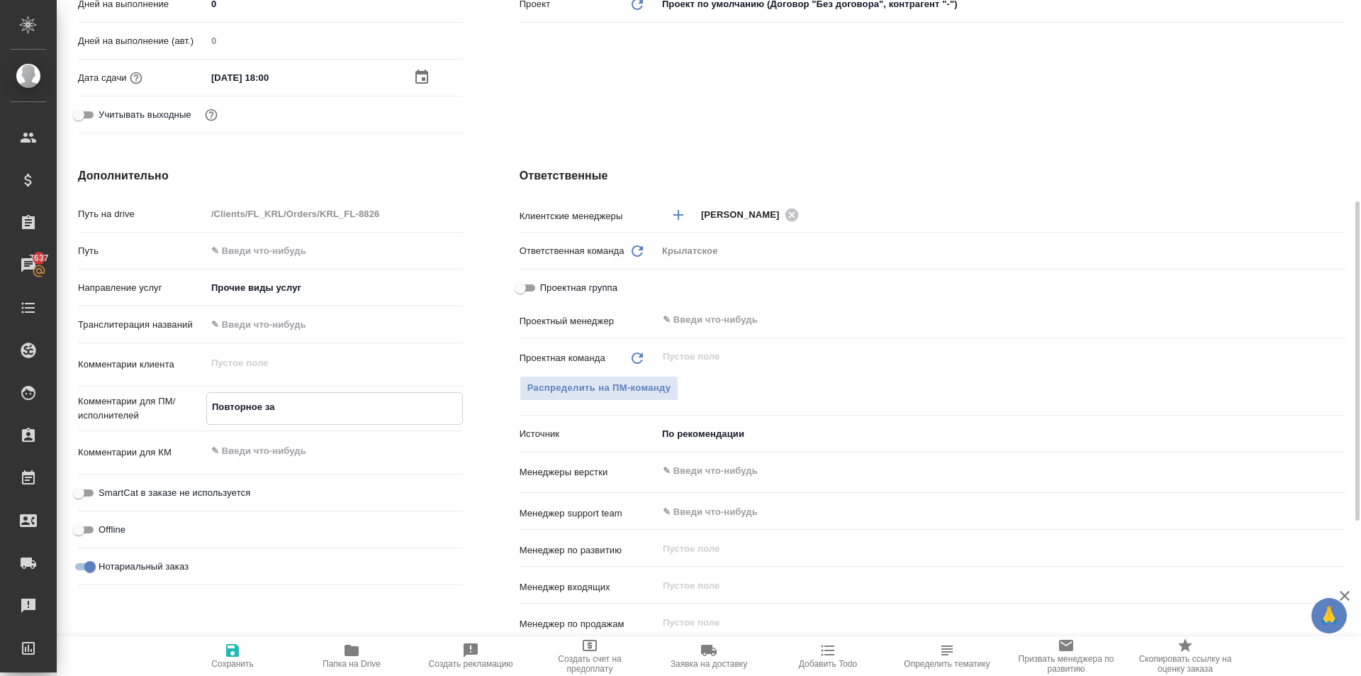
type textarea "x"
type textarea "Повторное заве"
type textarea "x"
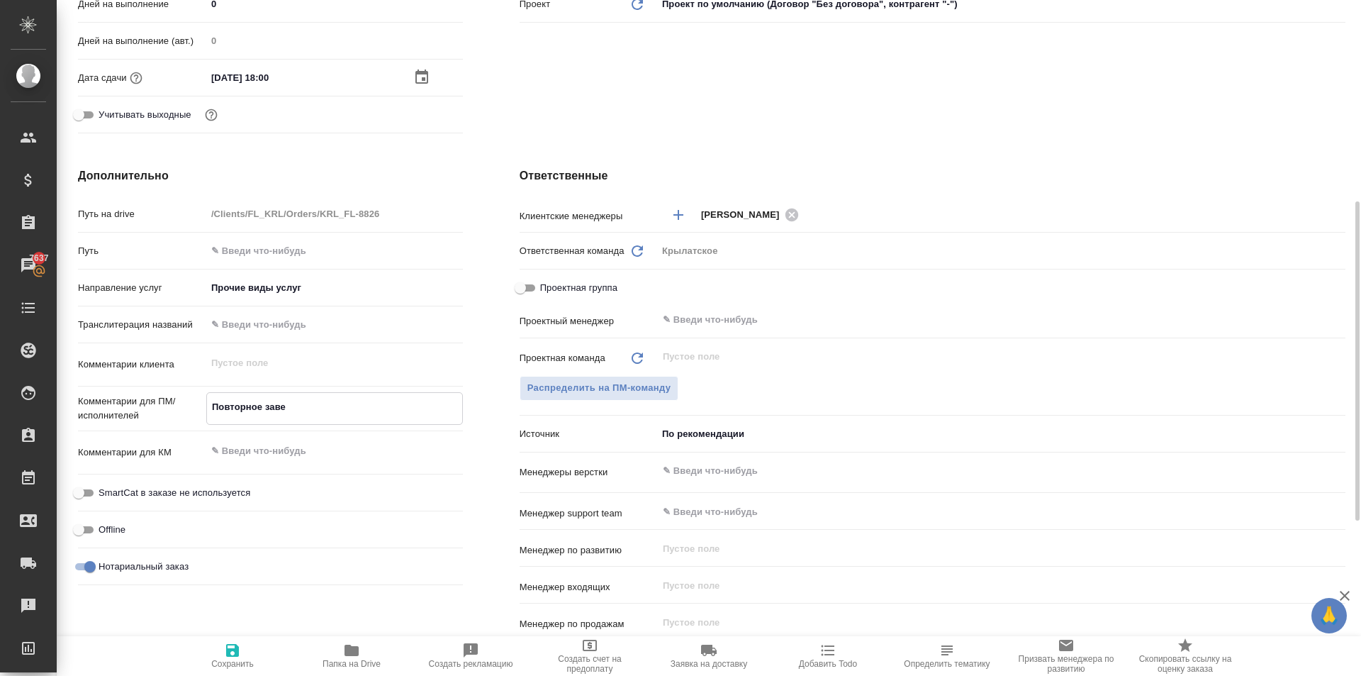
type textarea "x"
type textarea "Повторное завер"
type textarea "x"
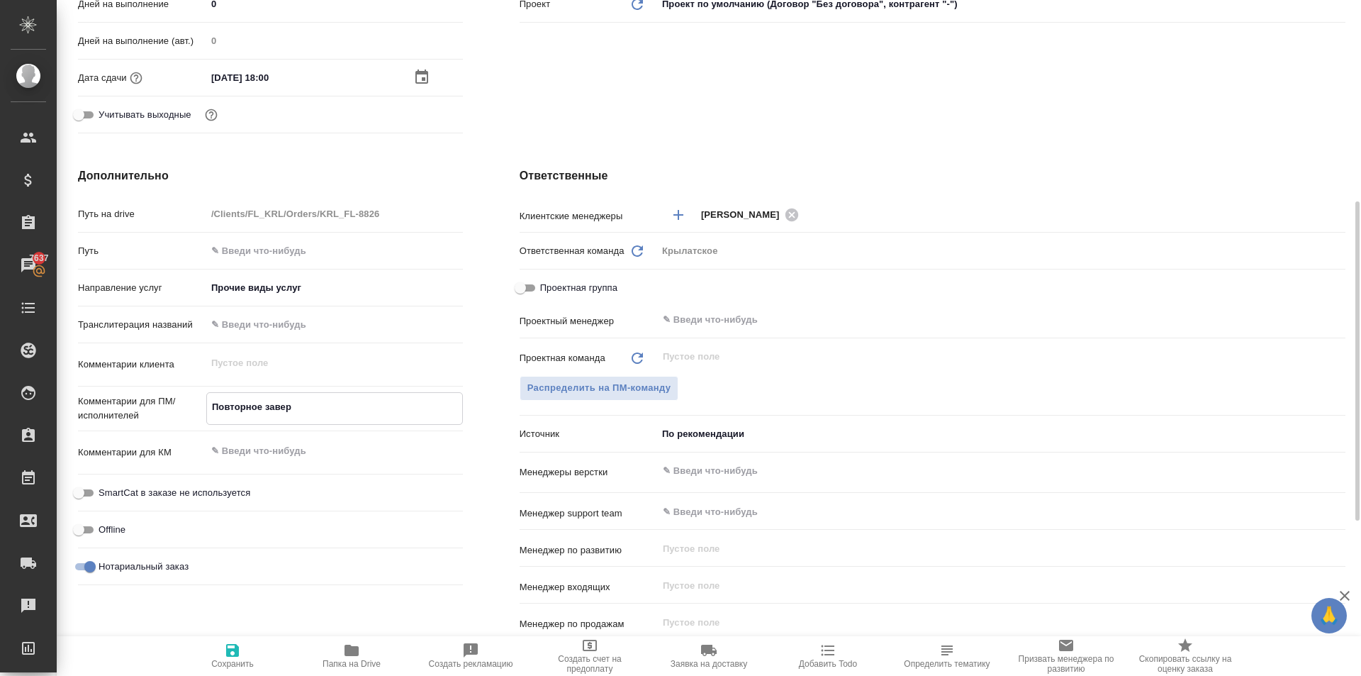
type textarea "Повторное заверн"
type textarea "x"
type textarea "Повторное заверни"
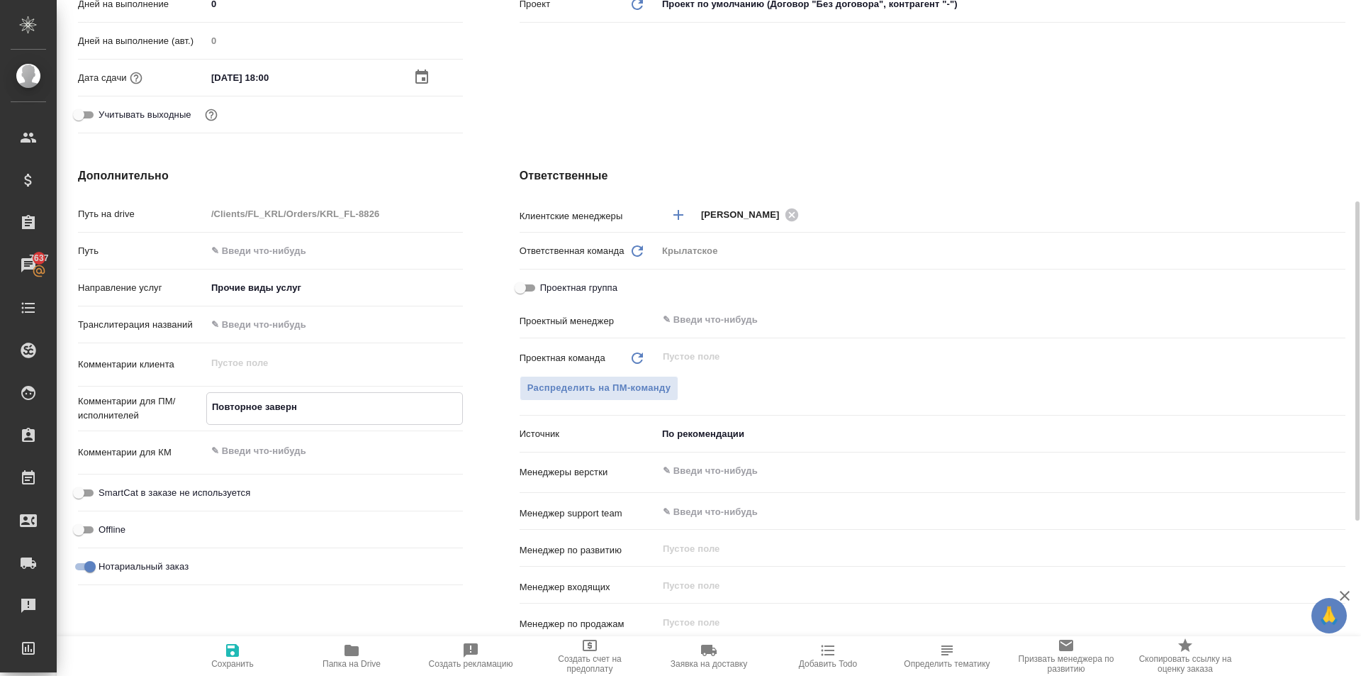
type textarea "x"
type textarea "Повторное заверние"
type textarea "x"
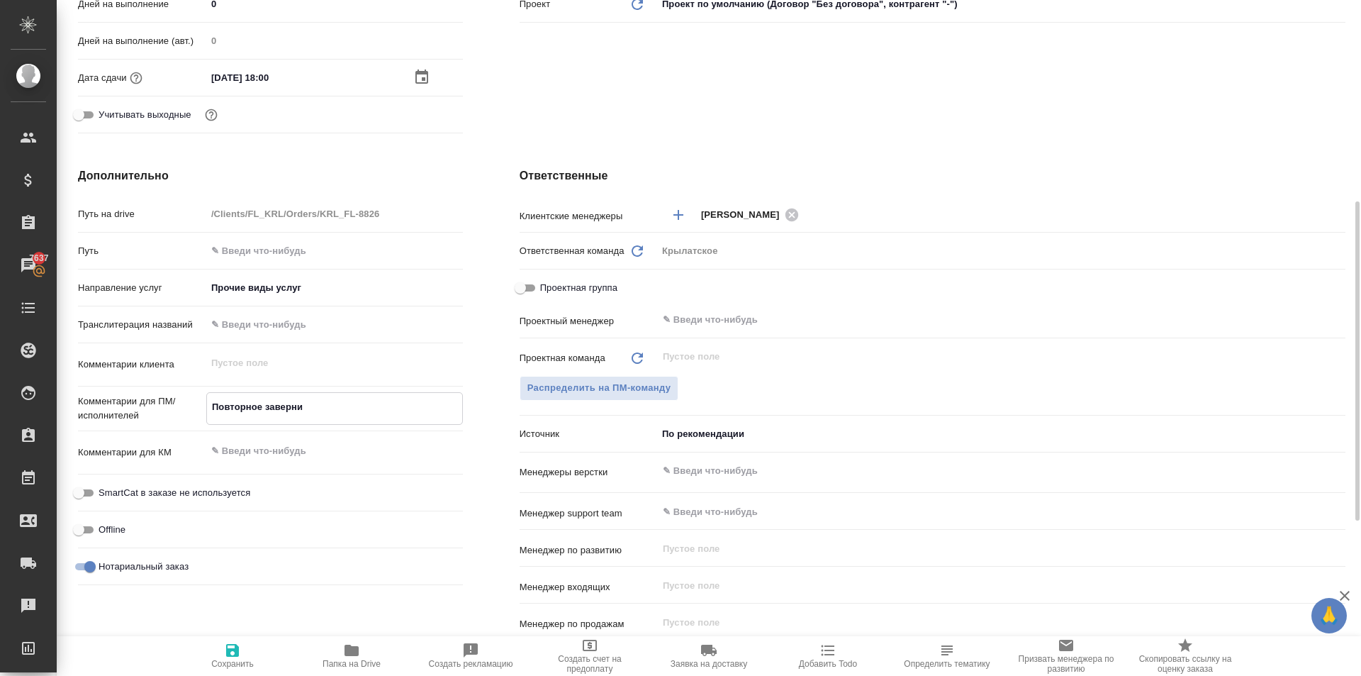
type textarea "x"
type textarea "Повторное заверние"
type textarea "x"
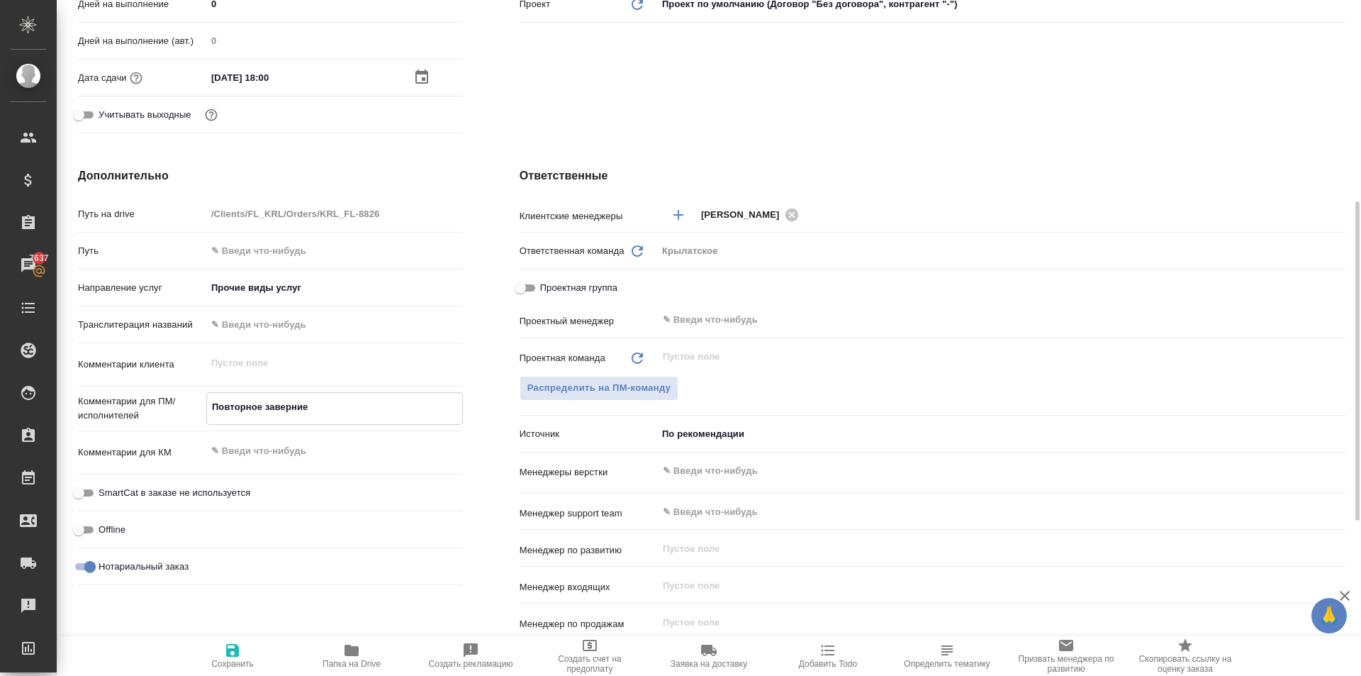
type textarea "x"
type textarea "Повторное заверние З"
type textarea "x"
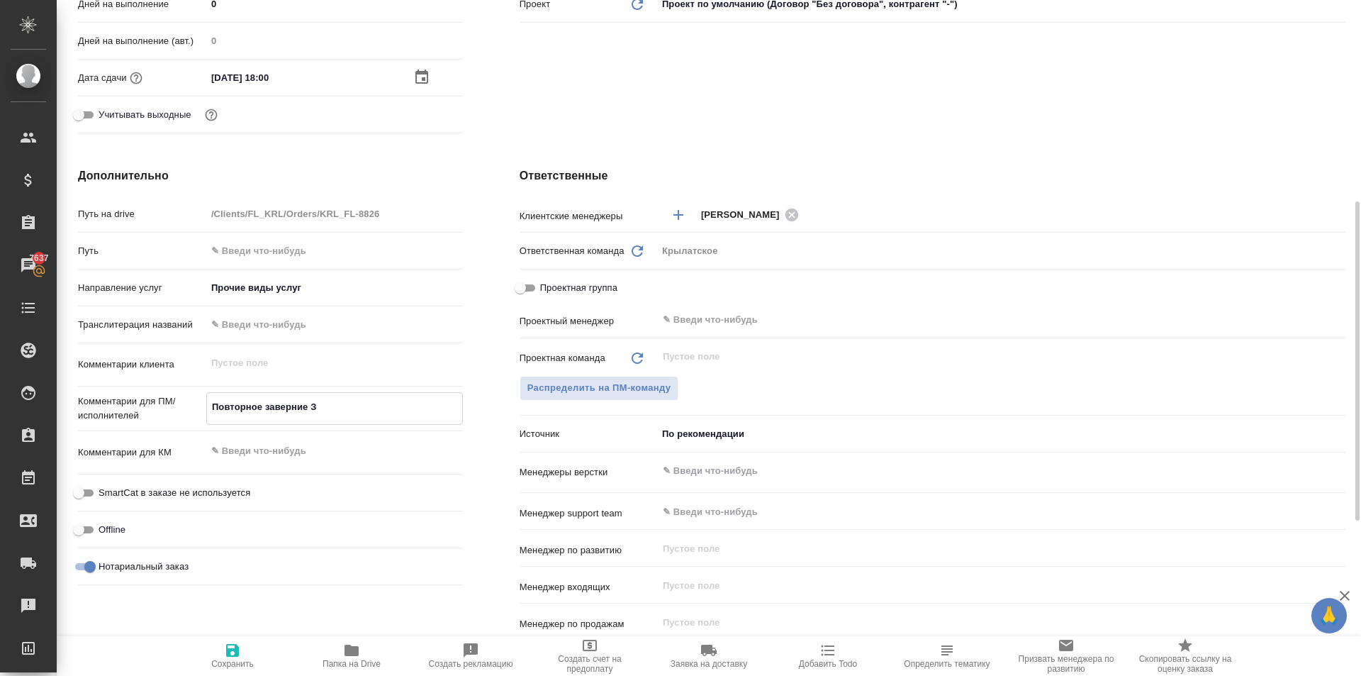
type textarea "Повторное заверние ЗП"
type textarea "x"
type textarea "Повторное заверние ЗПК"
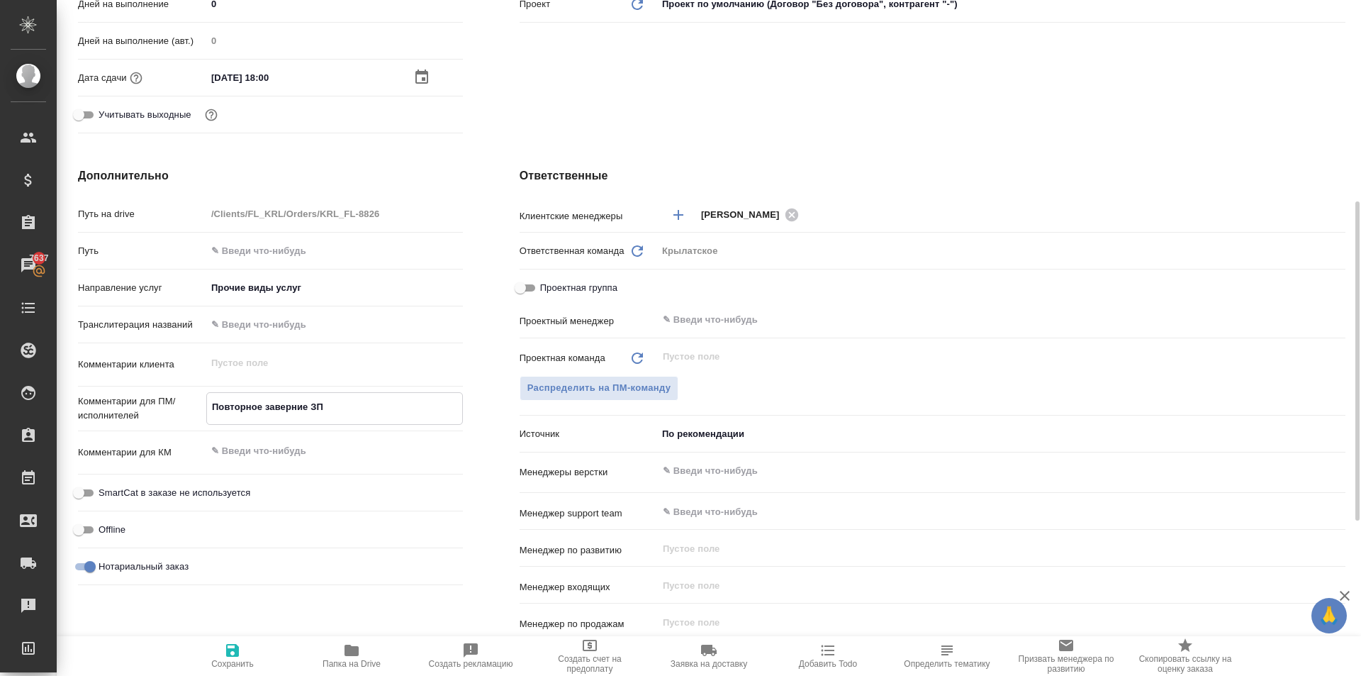
type textarea "x"
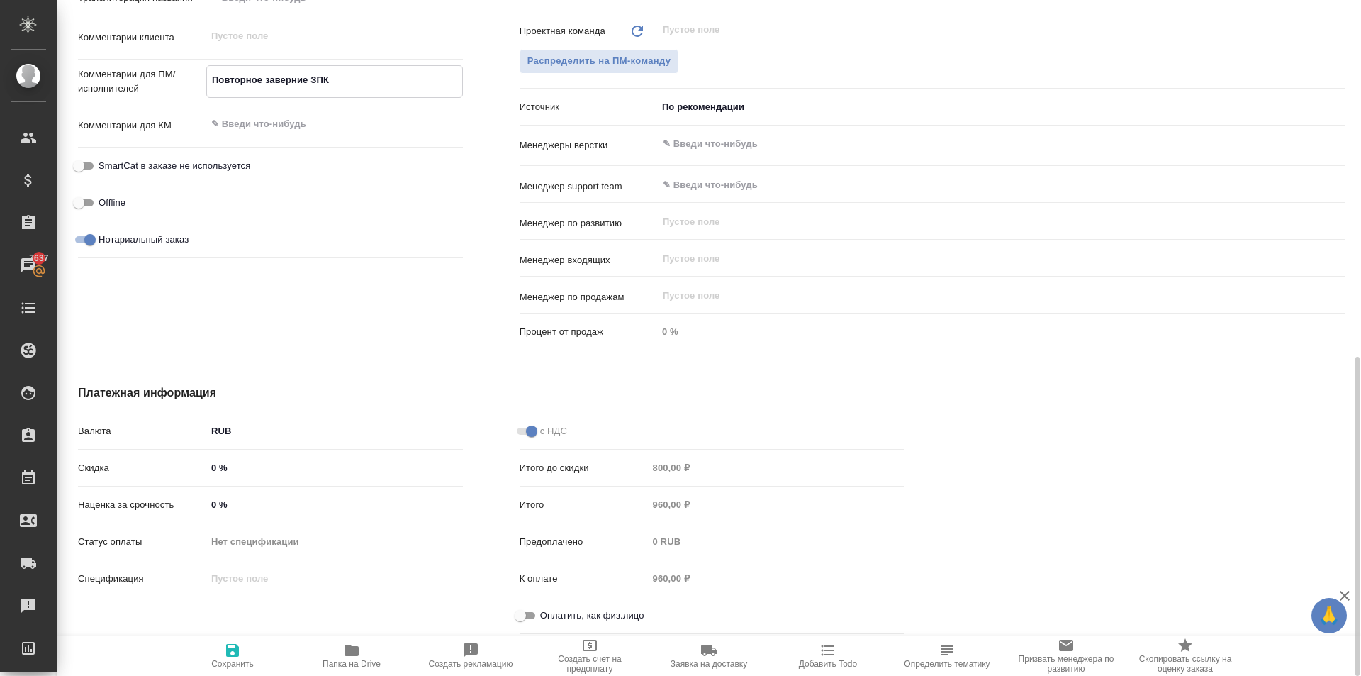
type textarea "Повторное заверние ЗПК"
type textarea "x"
click at [525, 619] on input "Оплатить, как физ.лицо" at bounding box center [520, 615] width 51 height 17
checkbox input "true"
type textarea "x"
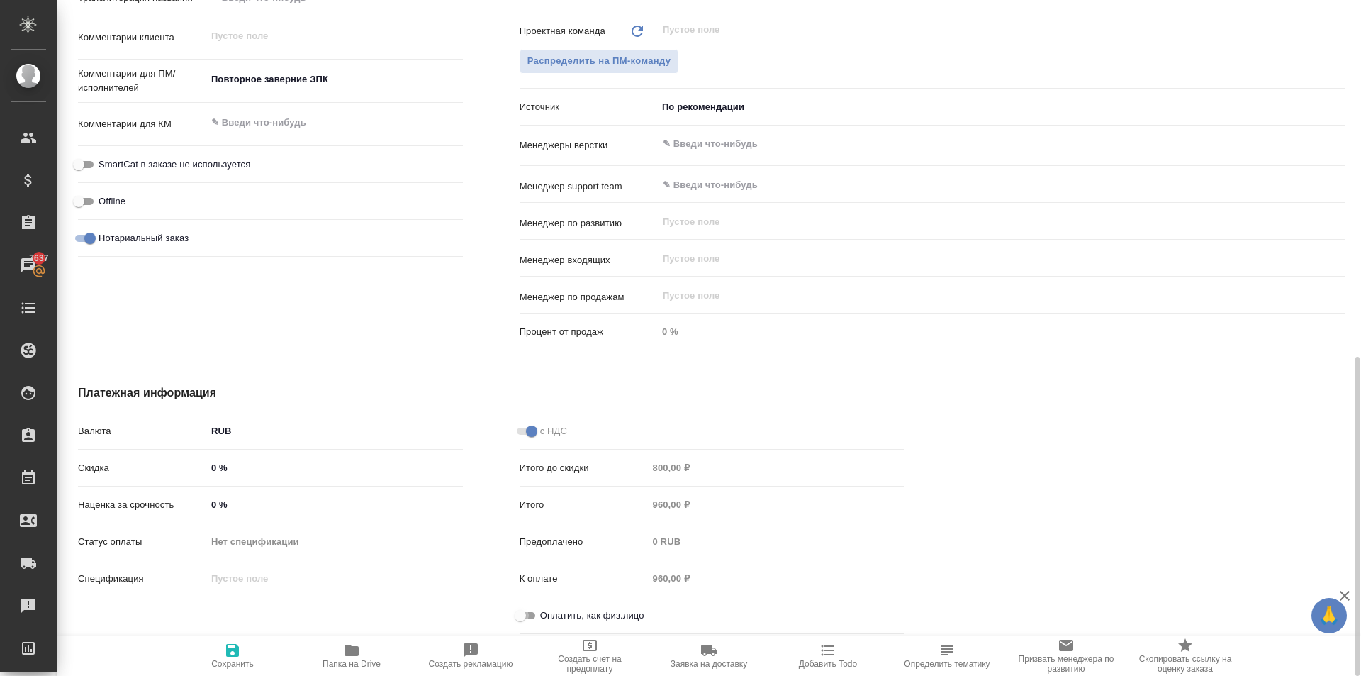
type textarea "x"
click at [225, 660] on span "Сохранить" at bounding box center [232, 664] width 43 height 10
type textarea "x"
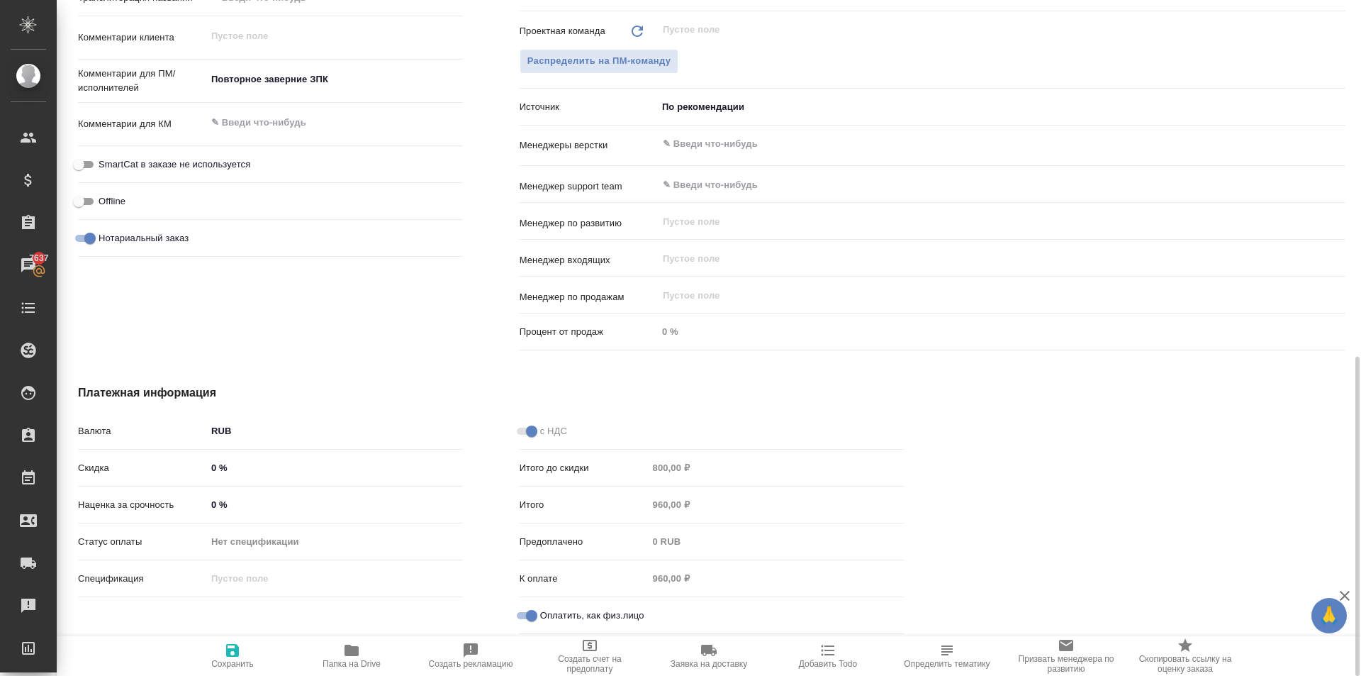
type textarea "x"
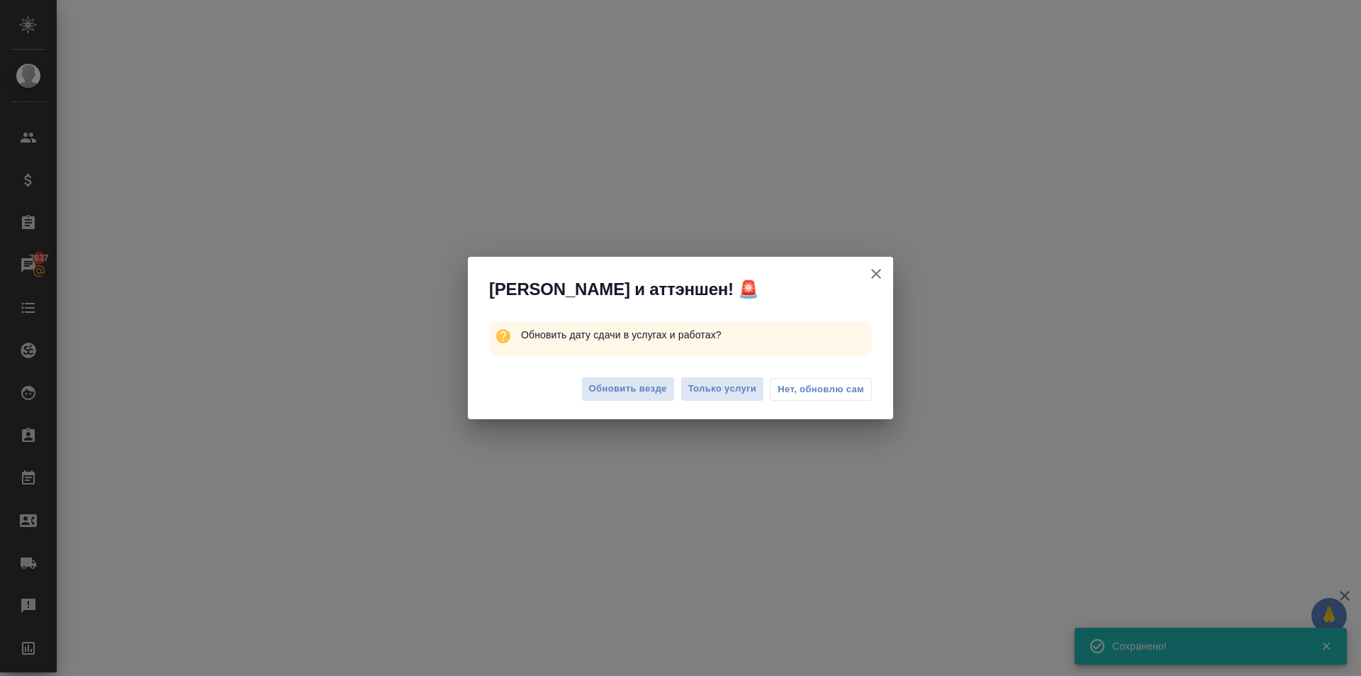
click at [619, 362] on div "Обновить дату сдачи в услугах и работах?" at bounding box center [680, 338] width 425 height 47
click at [607, 377] on button "Обновить везде" at bounding box center [628, 388] width 94 height 25
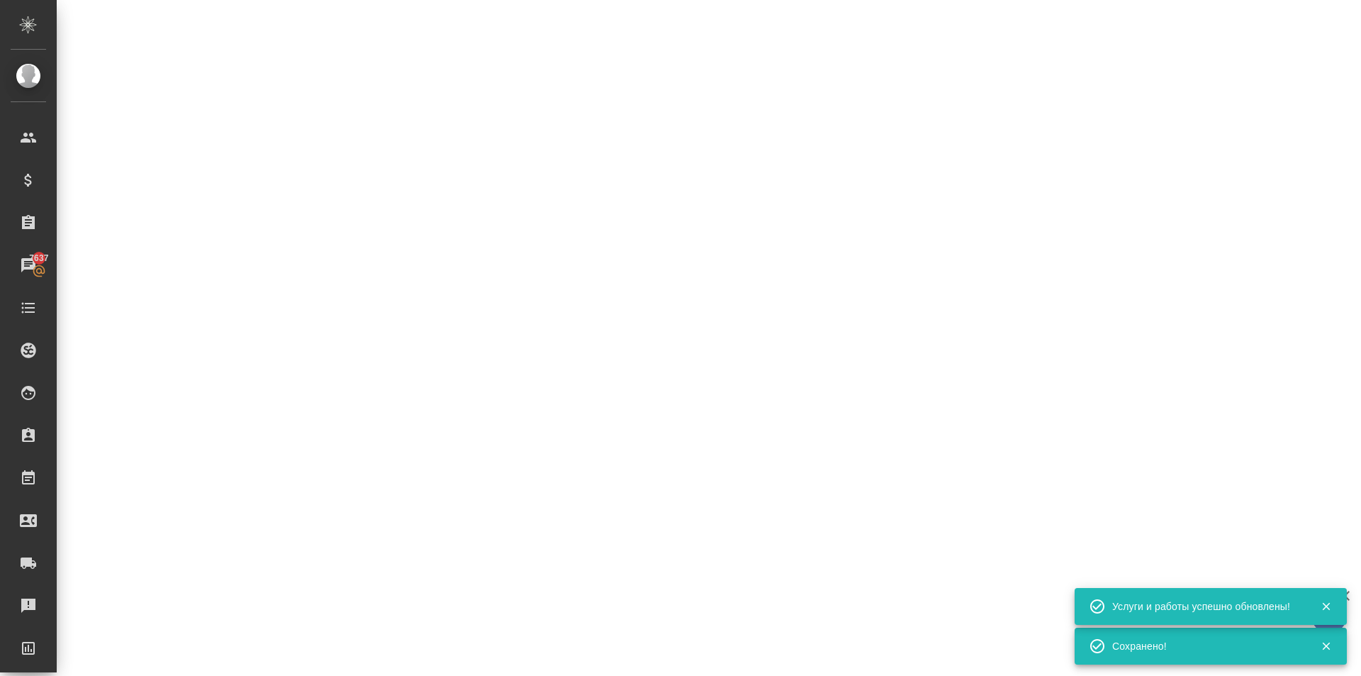
select select "RU"
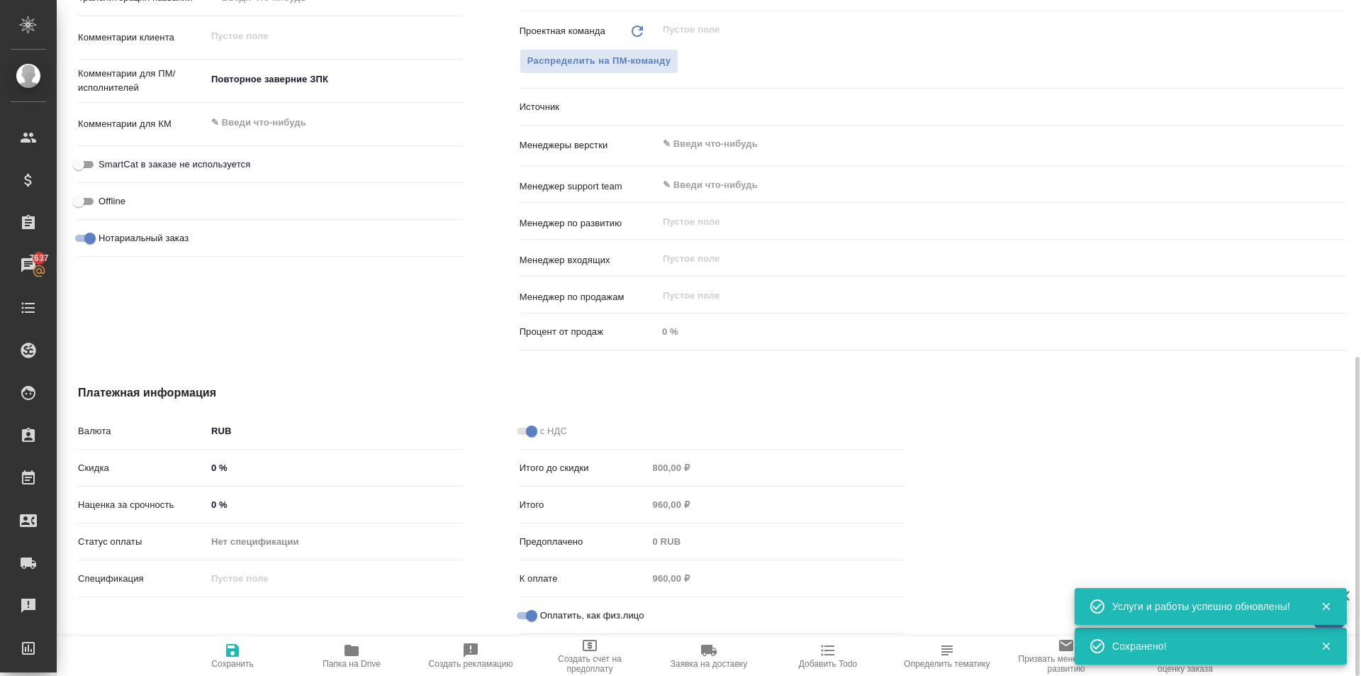
type textarea "x"
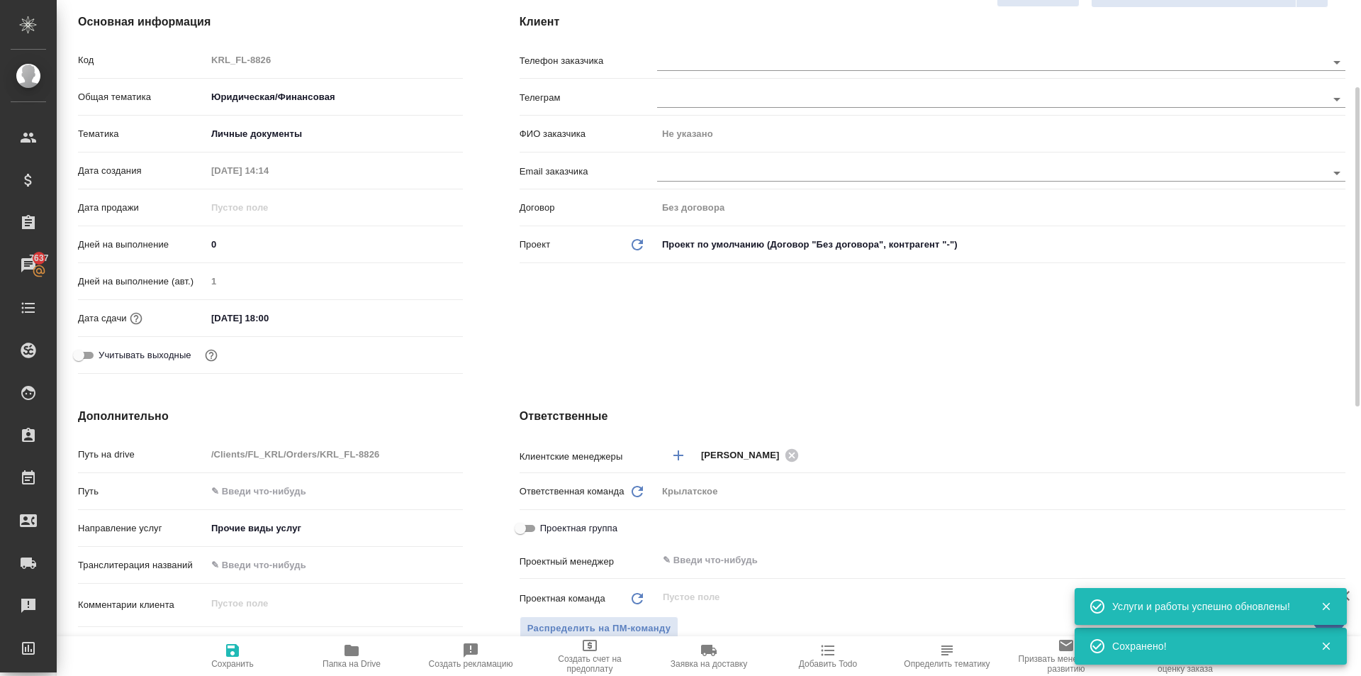
scroll to position [0, 0]
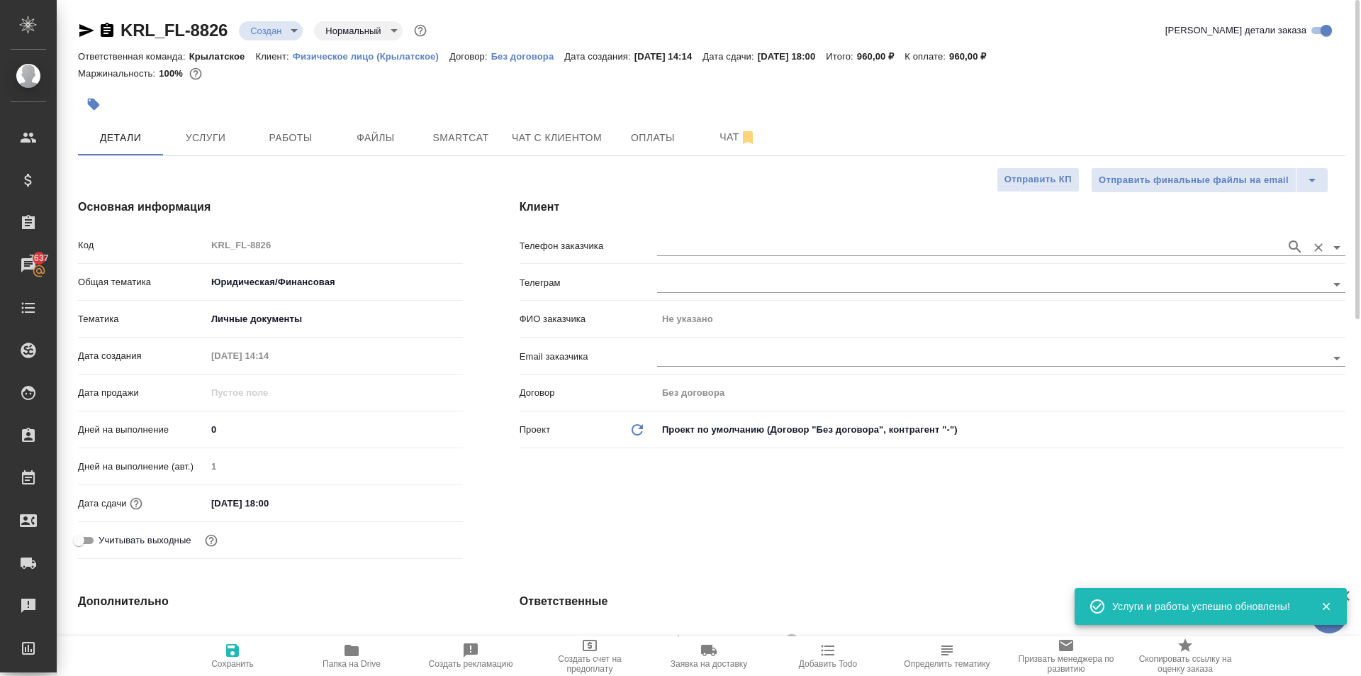
click at [740, 233] on div at bounding box center [1001, 246] width 688 height 26
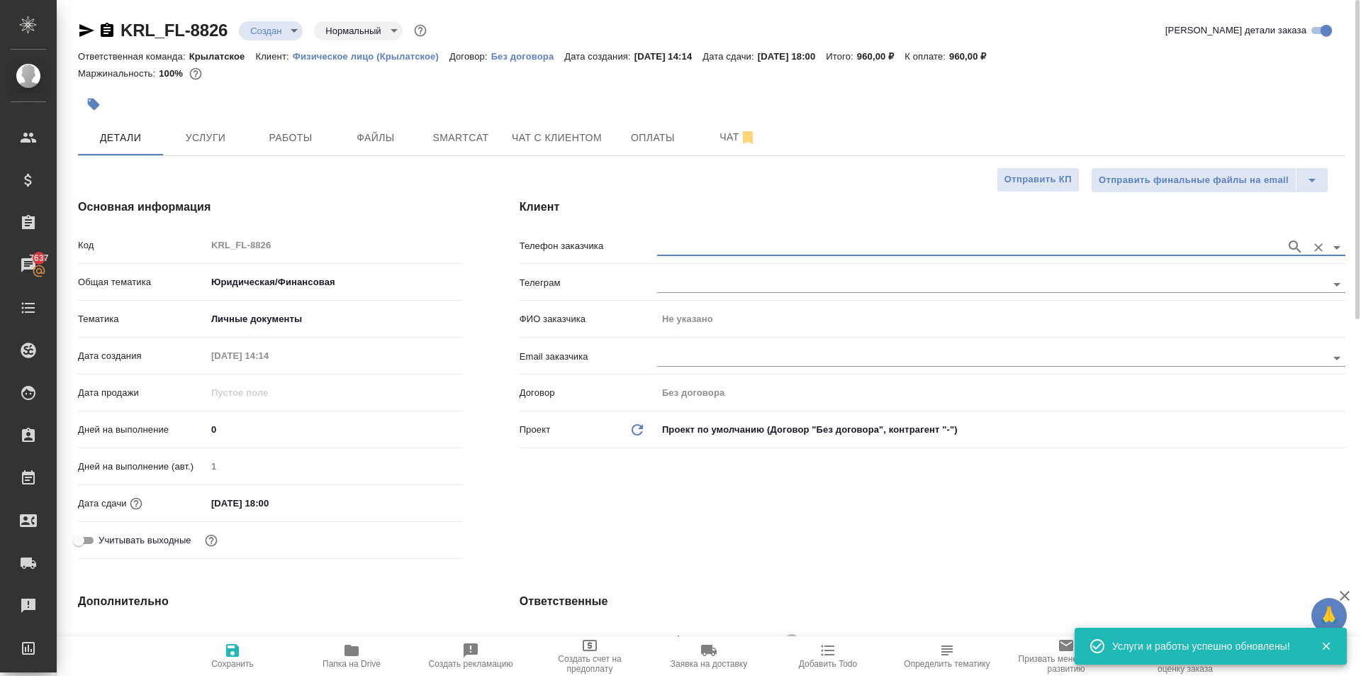
click at [736, 246] on input "text" at bounding box center [968, 246] width 622 height 17
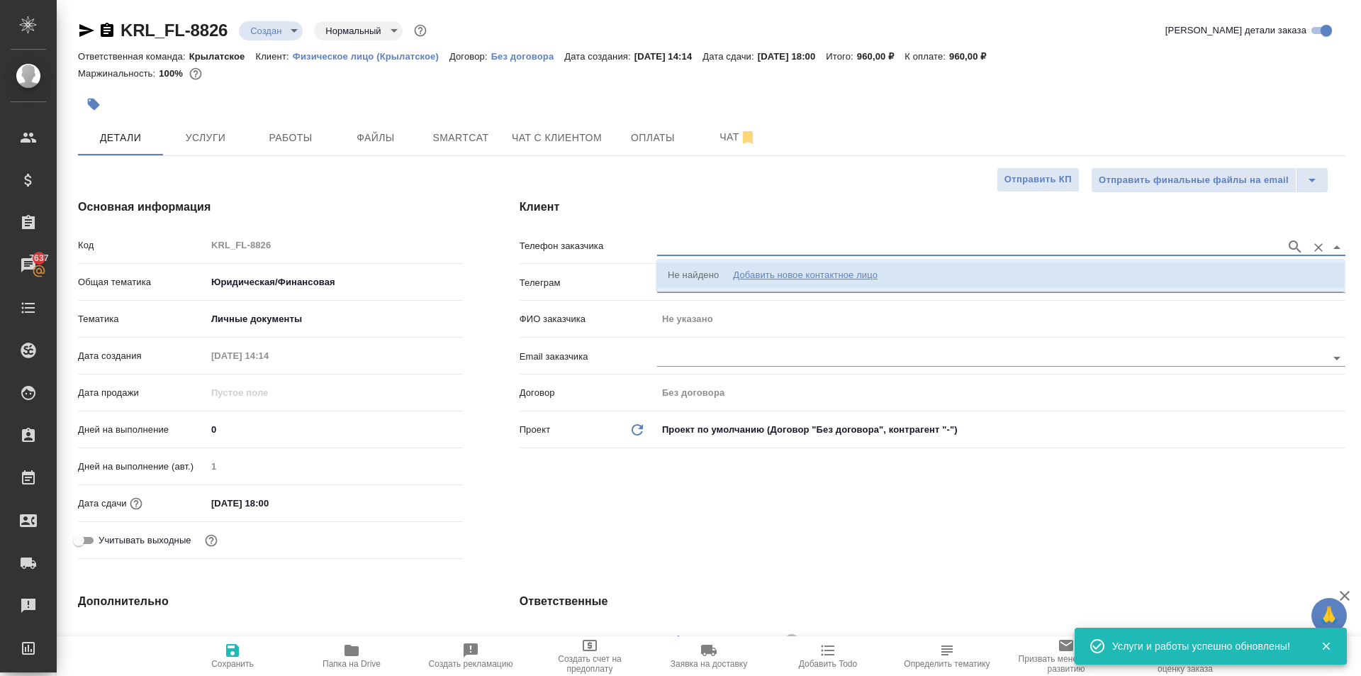
click at [737, 263] on li "Не найдено Добавить новое контактное лицо" at bounding box center [1000, 275] width 688 height 26
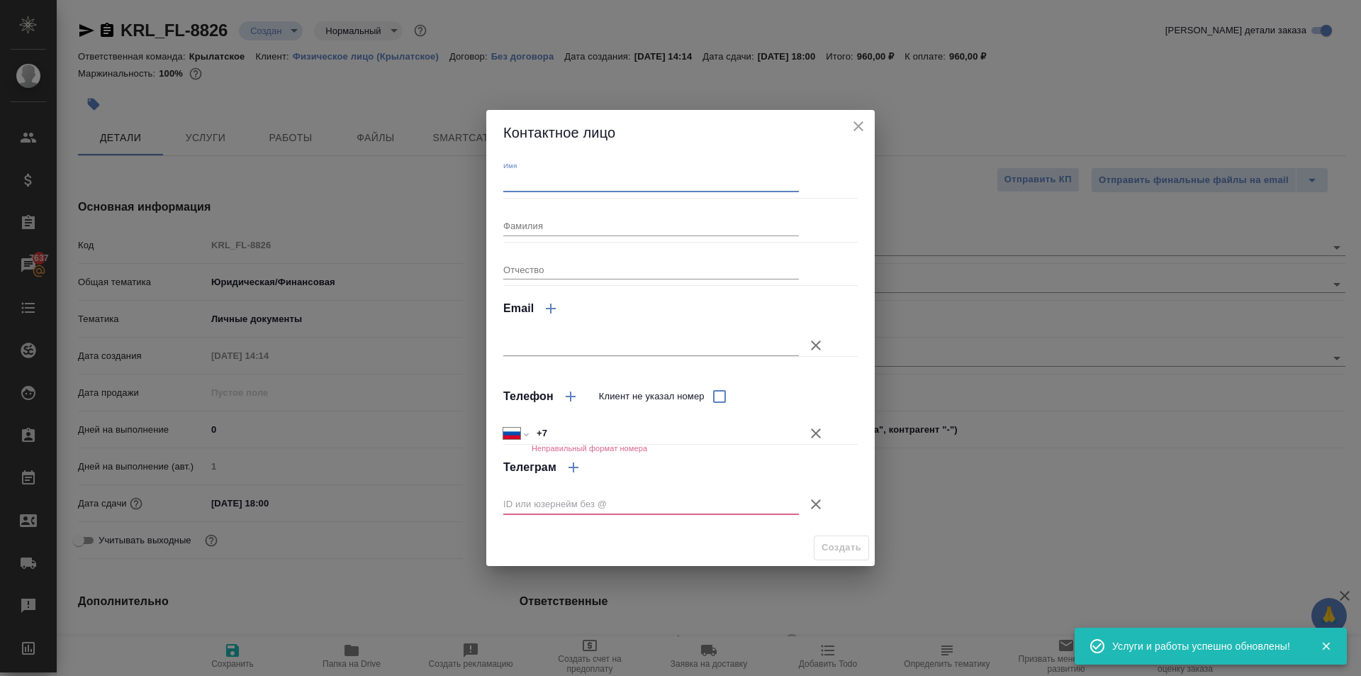
click at [612, 188] on input "Имя" at bounding box center [651, 182] width 296 height 20
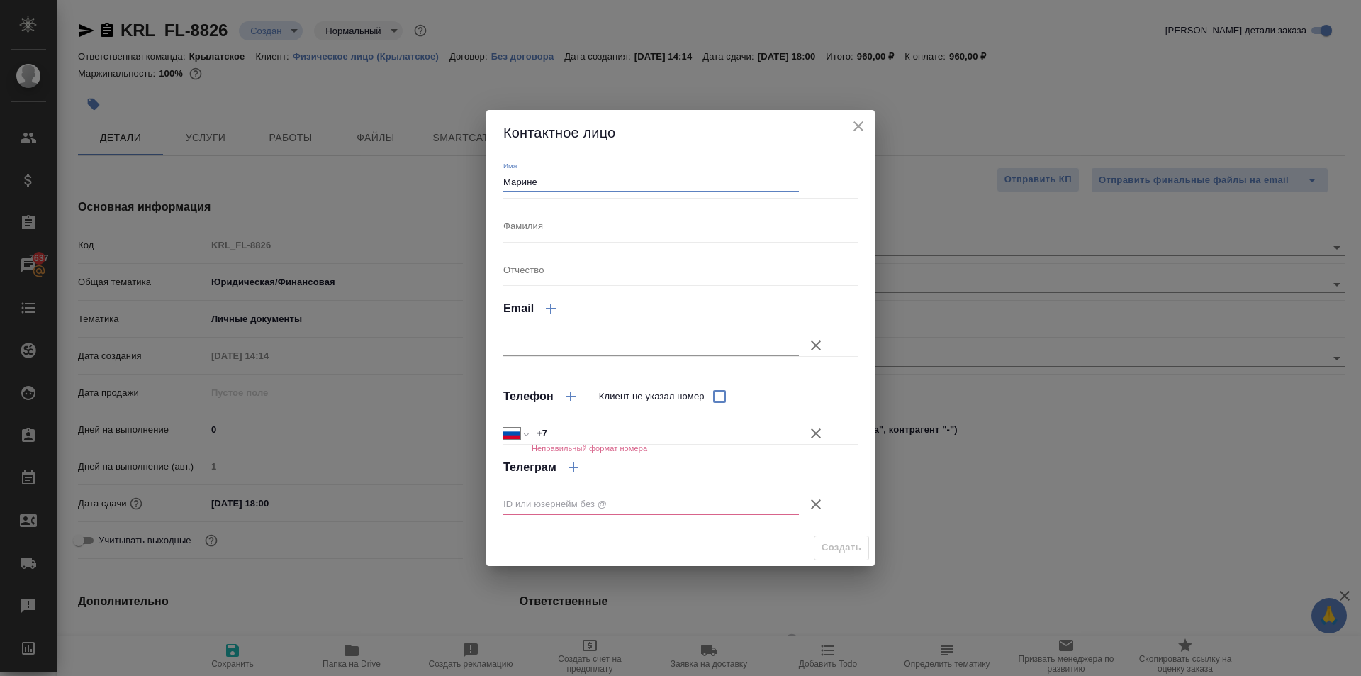
type input "Марине"
drag, startPoint x: 810, startPoint y: 497, endPoint x: 816, endPoint y: 475, distance: 22.9
click at [810, 498] on icon "button" at bounding box center [815, 504] width 17 height 17
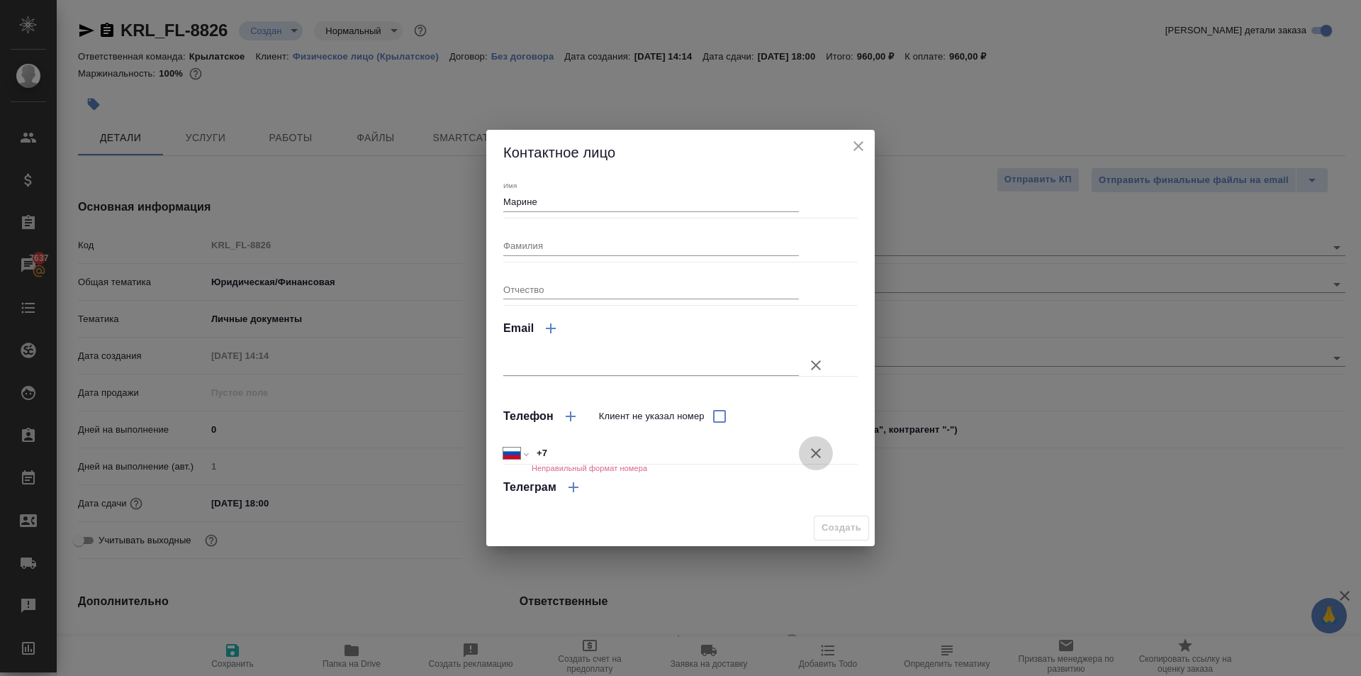
click at [814, 445] on icon "button" at bounding box center [815, 453] width 17 height 17
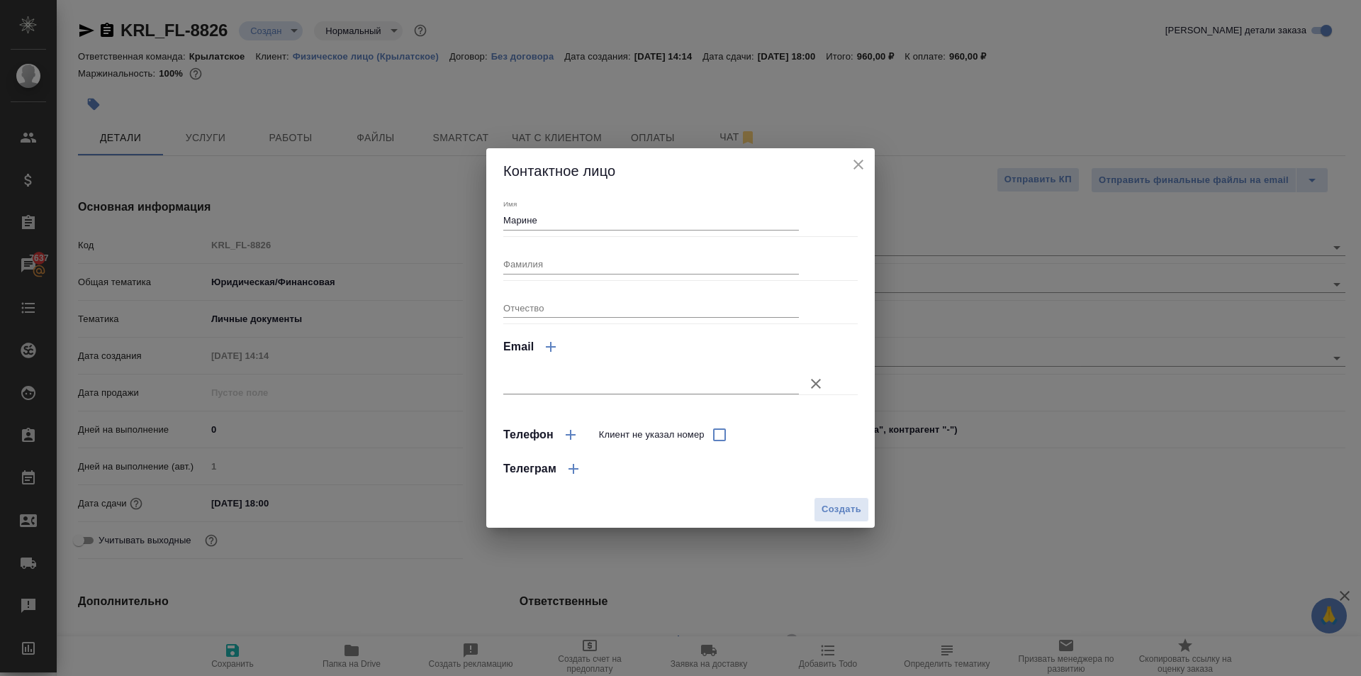
click at [823, 491] on div "Имя Марине Фамилия Отчество Email Телефон Клиент не указал номер Телеграм" at bounding box center [680, 343] width 388 height 298
click at [826, 508] on span "Создать" at bounding box center [842, 509] width 40 height 16
type input "Марине"
type textarea "x"
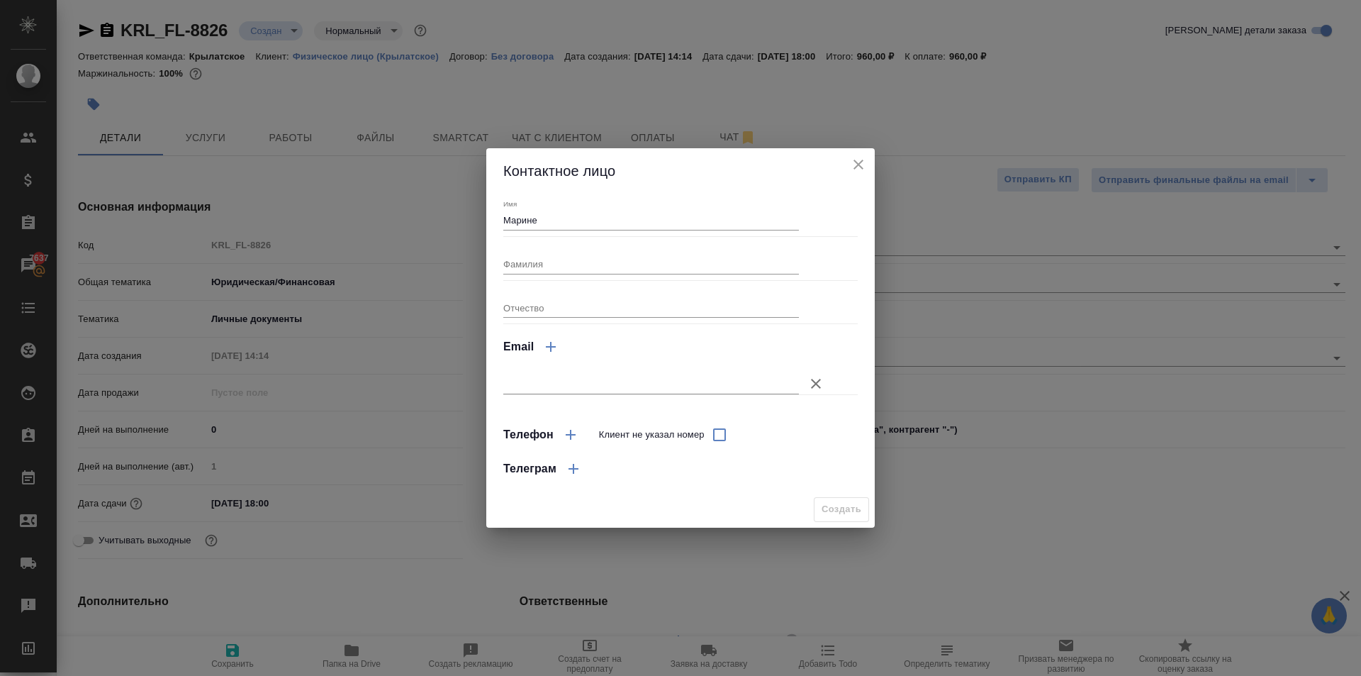
type textarea "x"
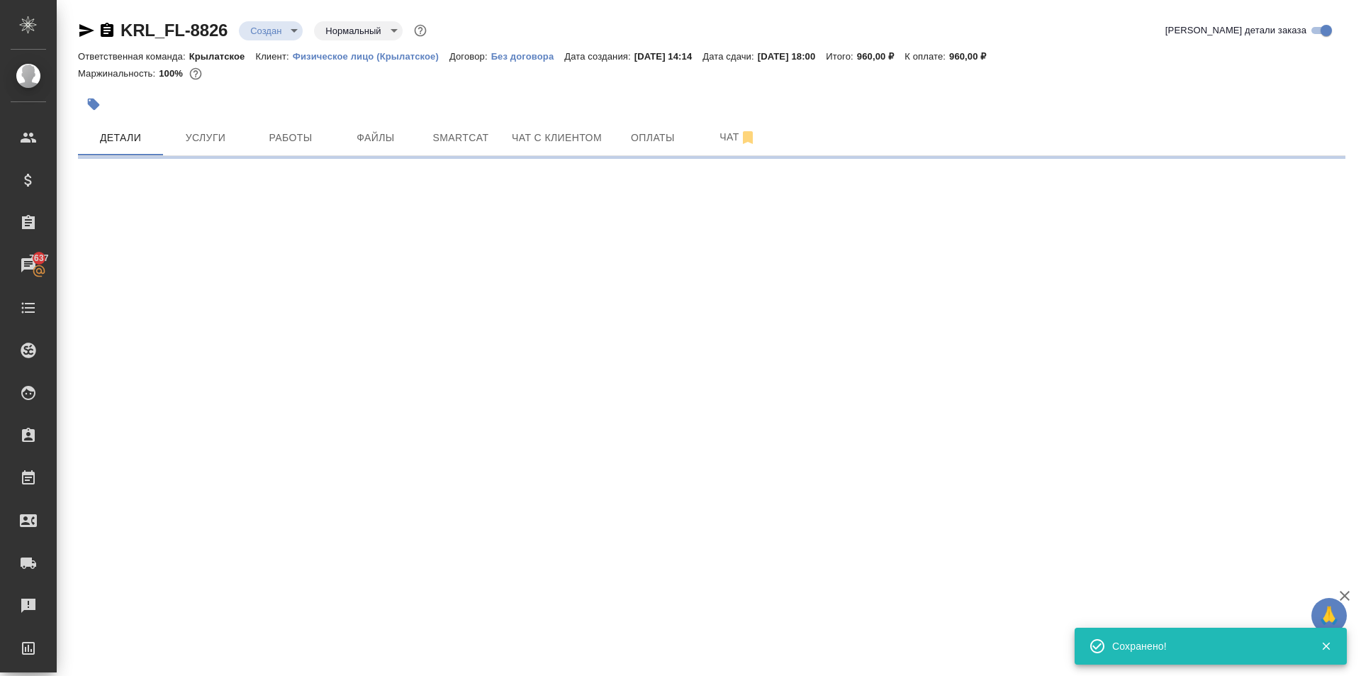
type input "holyTrinity"
click at [354, 41] on div "KRL_FL-8826 Создан new Святая троица holyTrinity" at bounding box center [277, 30] width 399 height 23
click at [352, 35] on body "🙏 .cls-1 fill:#fff; AWATERA Kasymov Timur Клиенты Спецификации Заказы 7637 Чаты…" at bounding box center [680, 338] width 1361 height 676
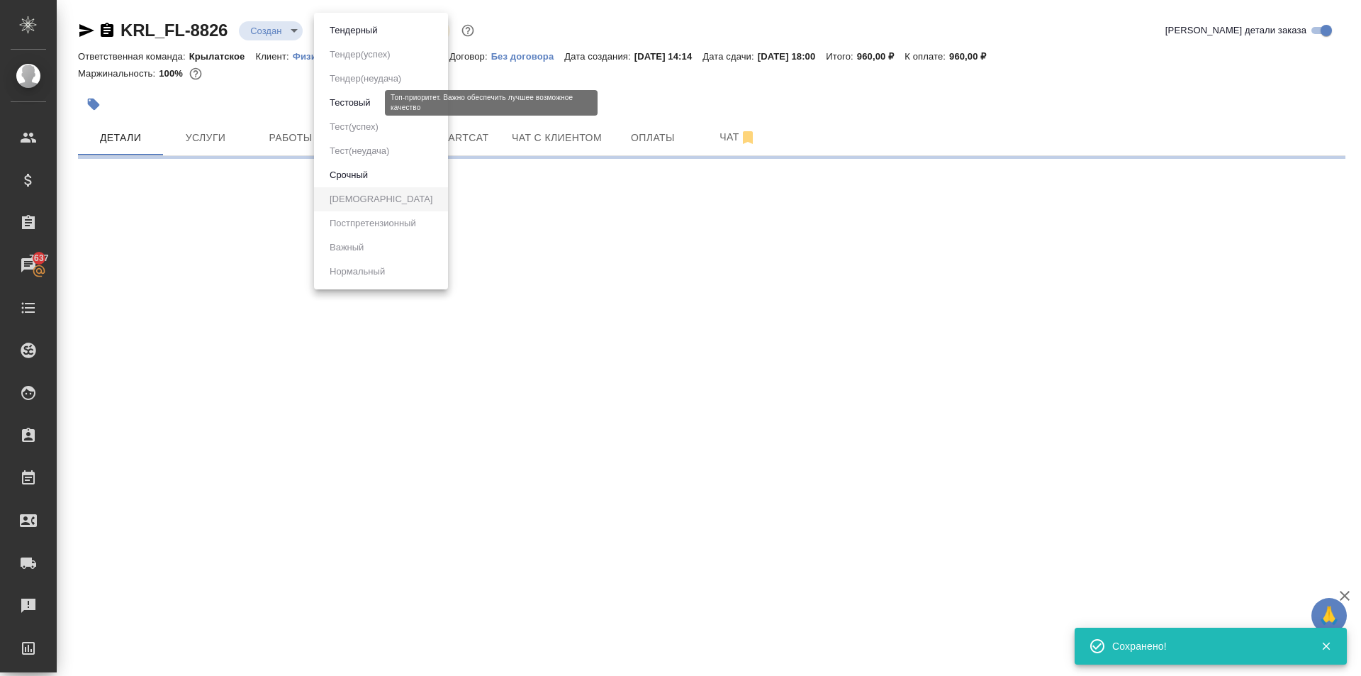
select select "RU"
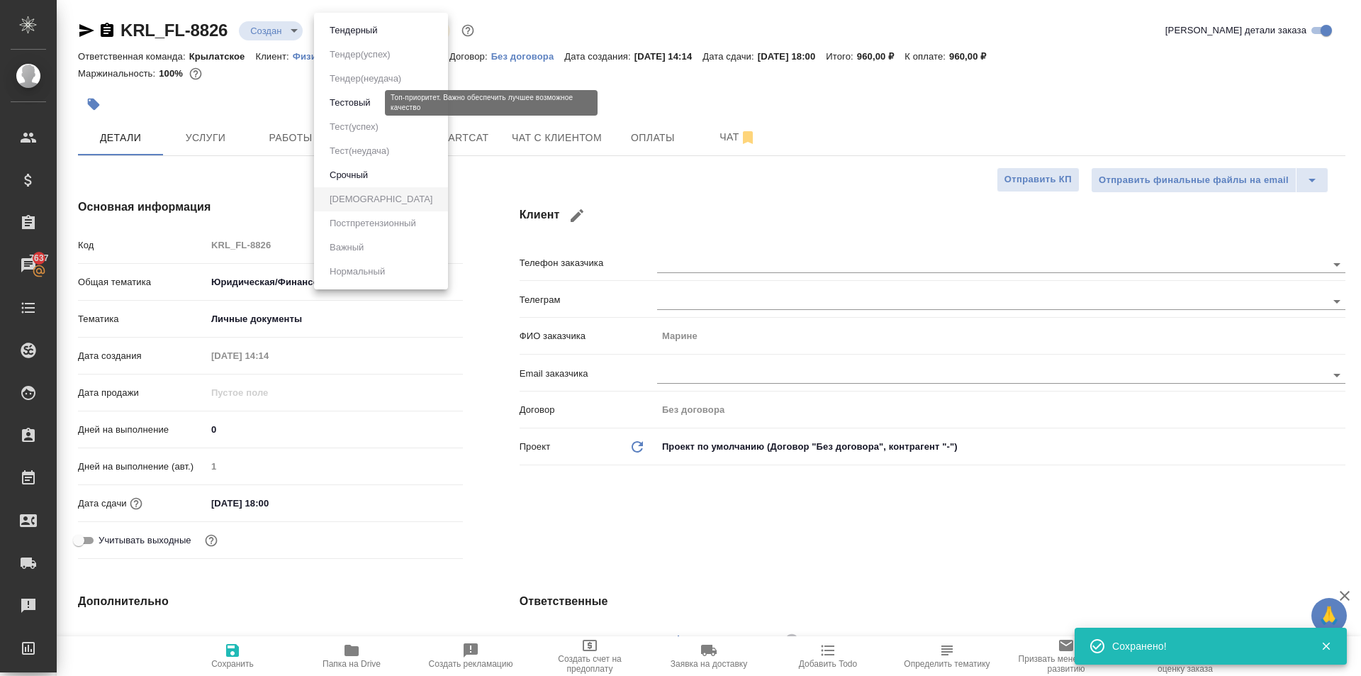
type textarea "x"
click at [460, 442] on div at bounding box center [680, 338] width 1361 height 676
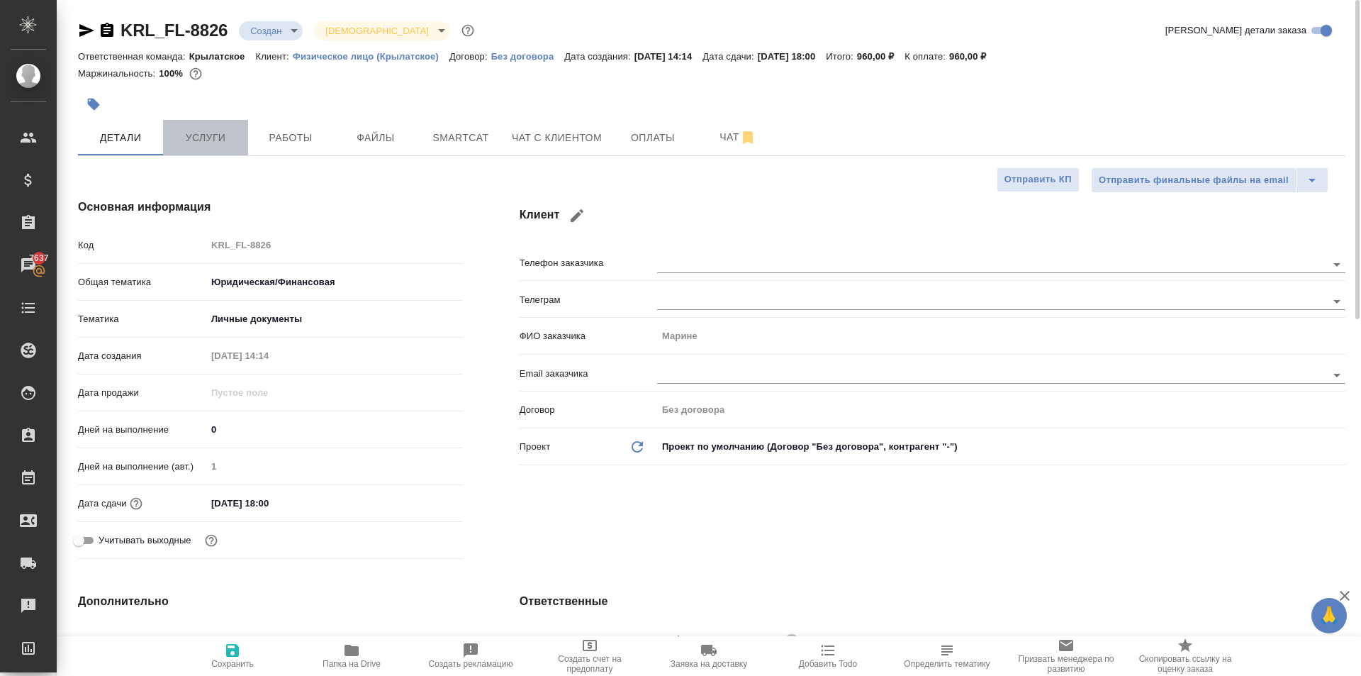
click at [203, 133] on span "Услуги" at bounding box center [206, 138] width 68 height 18
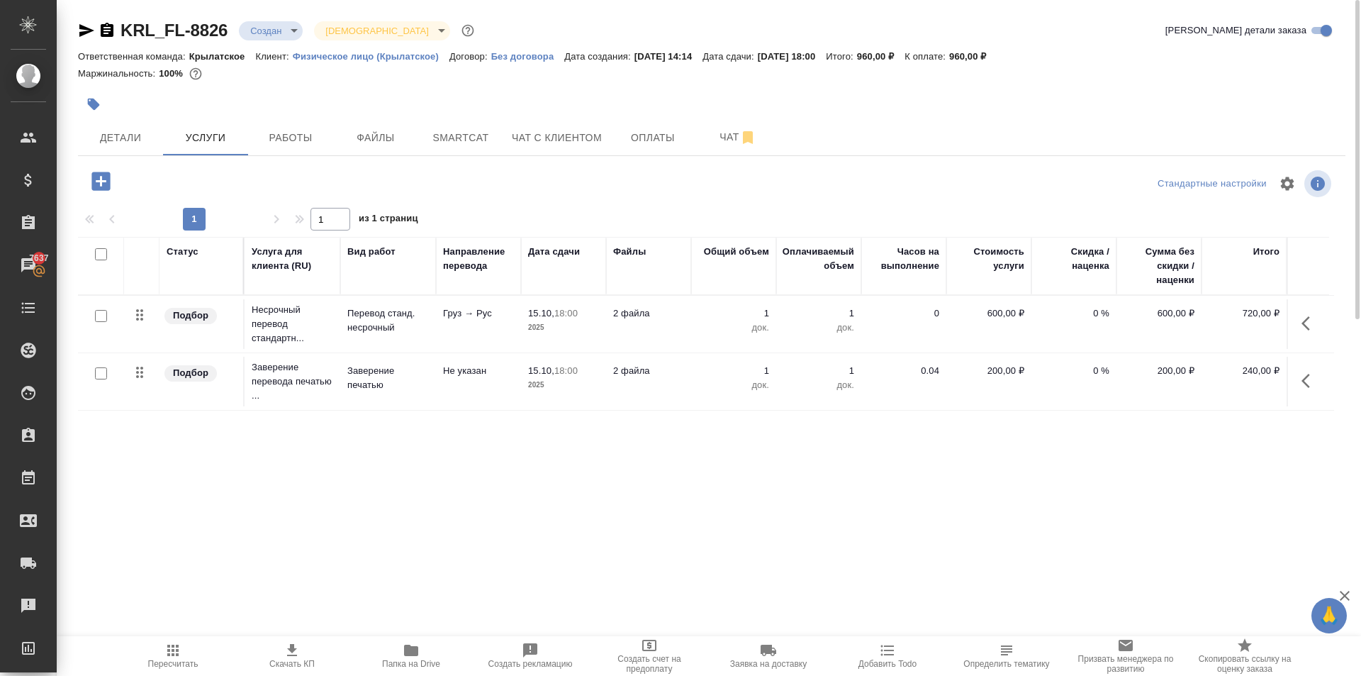
click at [175, 660] on span "Пересчитать" at bounding box center [173, 664] width 50 height 10
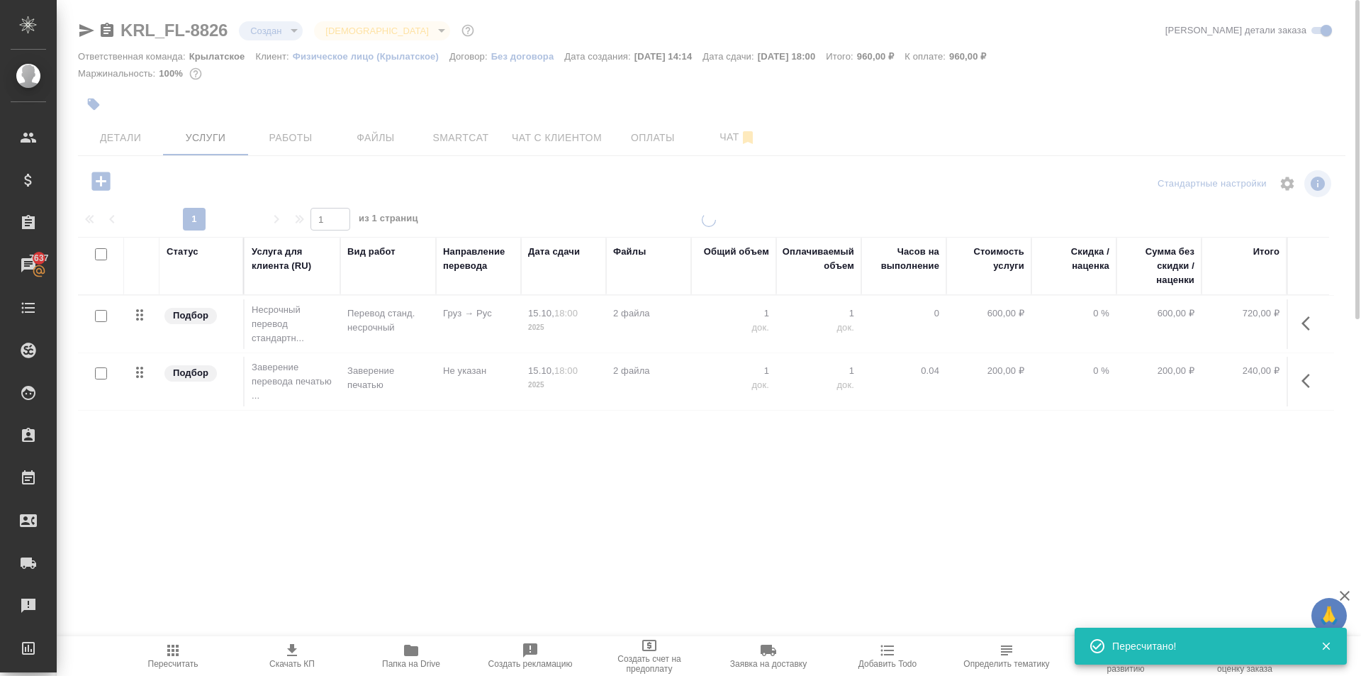
type input "urgent"
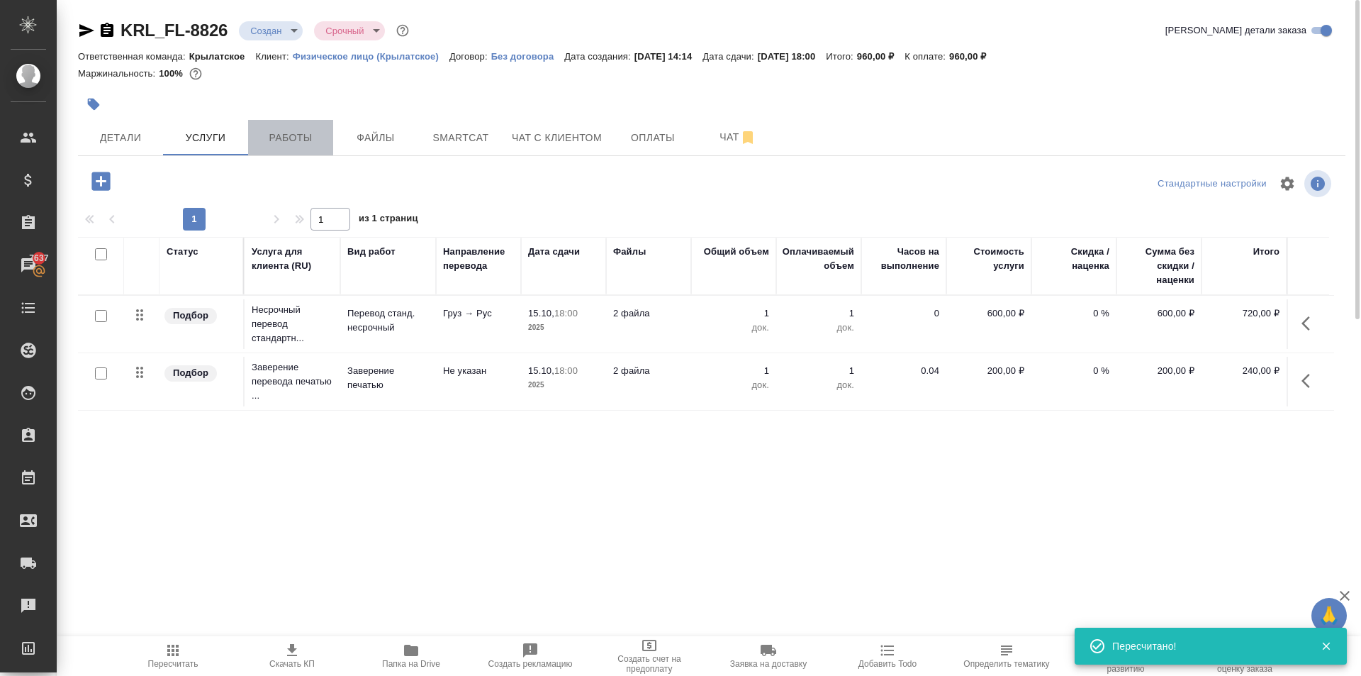
click at [311, 136] on span "Работы" at bounding box center [291, 138] width 68 height 18
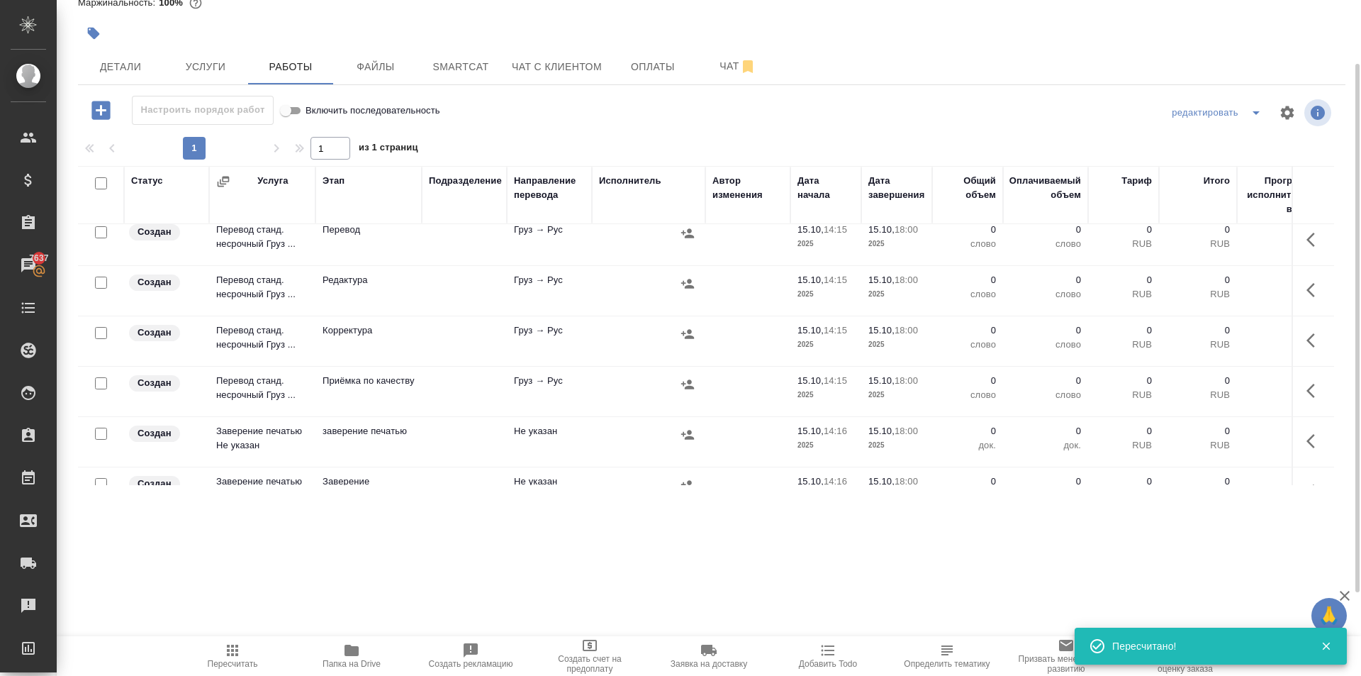
scroll to position [110, 0]
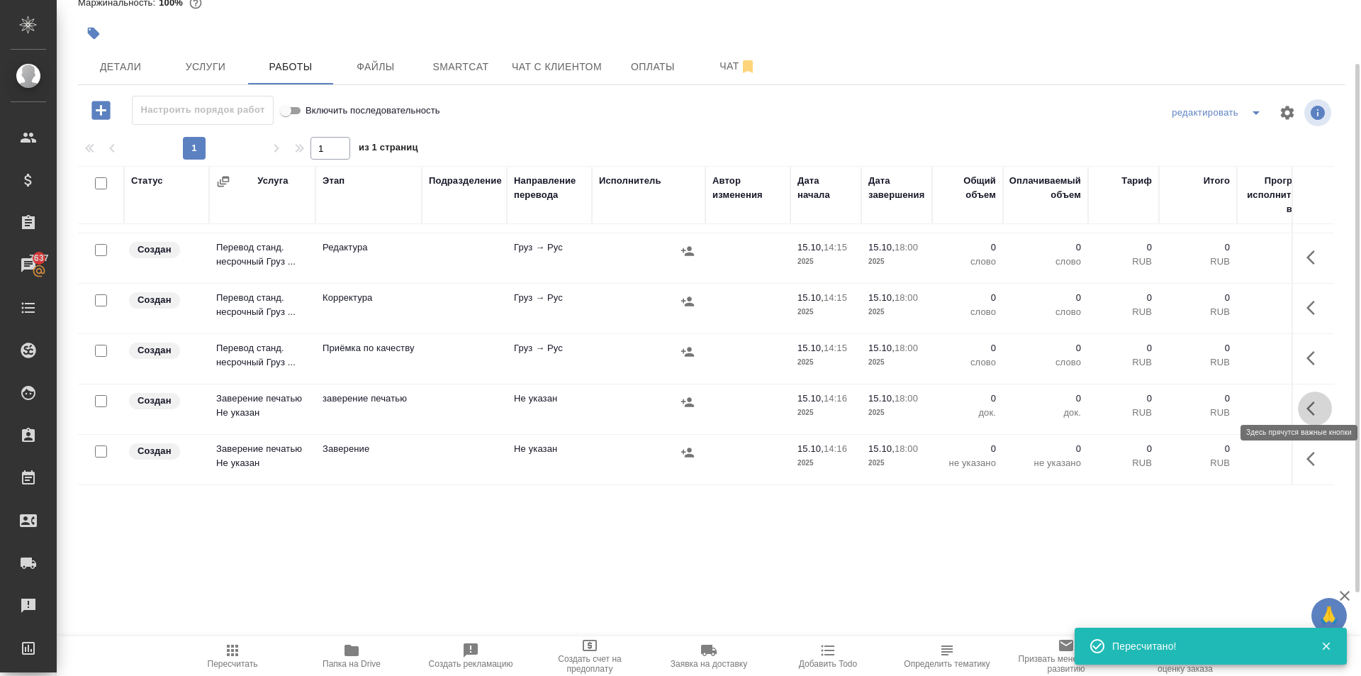
click at [1310, 400] on icon "button" at bounding box center [1315, 408] width 17 height 17
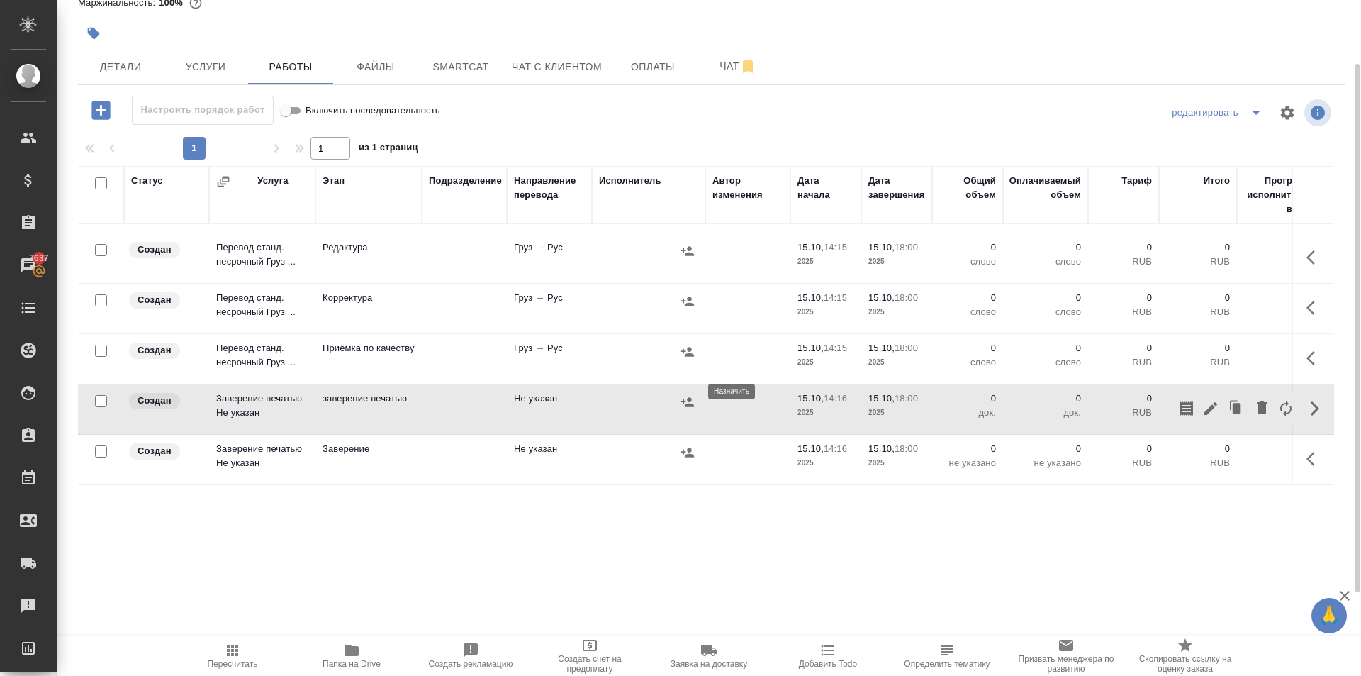
click at [693, 395] on icon "button" at bounding box center [688, 402] width 14 height 14
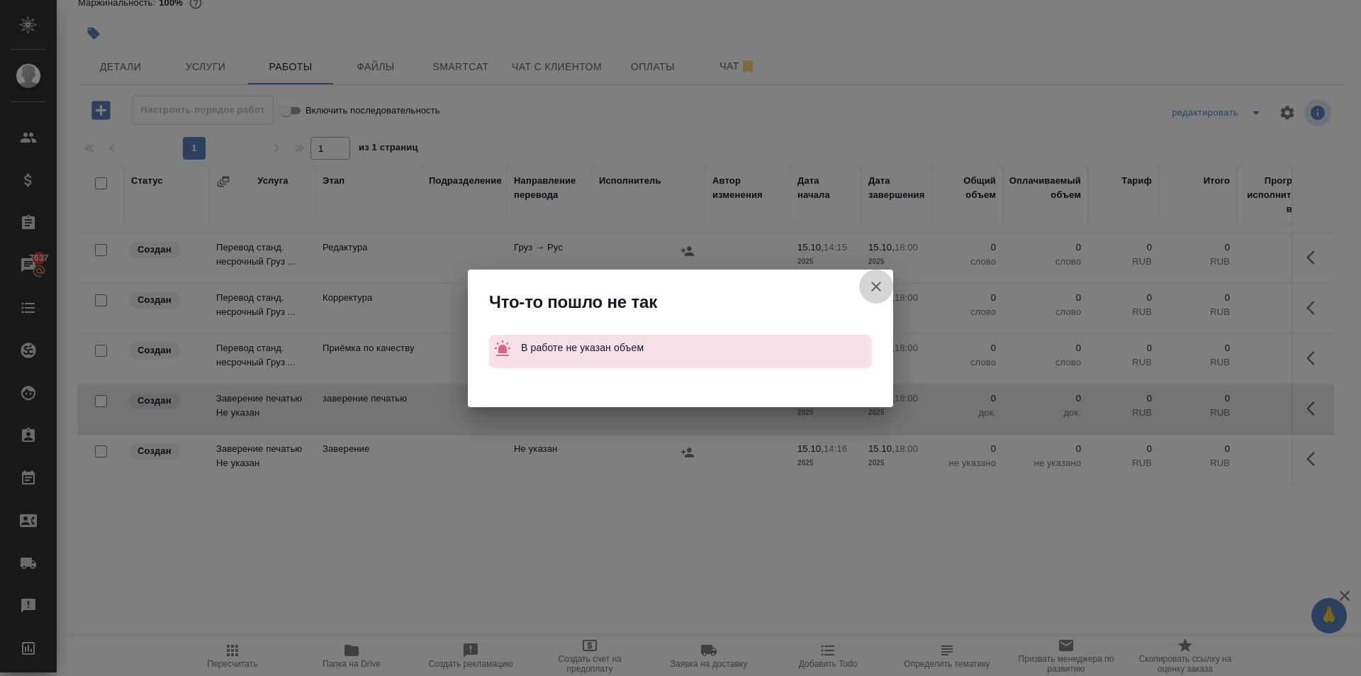
drag, startPoint x: 876, startPoint y: 282, endPoint x: 891, endPoint y: 294, distance: 19.2
click at [877, 282] on icon "button" at bounding box center [876, 286] width 17 height 17
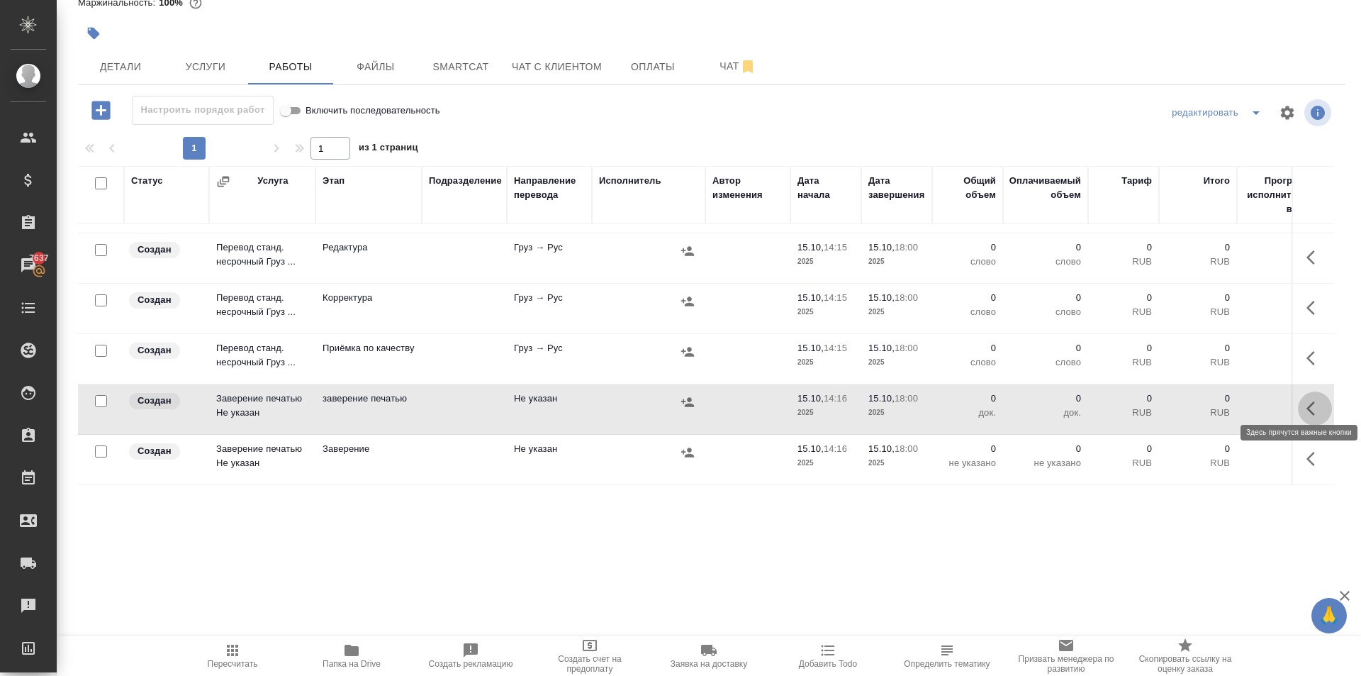
drag, startPoint x: 1301, startPoint y: 400, endPoint x: 1290, endPoint y: 398, distance: 10.7
click at [1307, 400] on icon "button" at bounding box center [1315, 408] width 17 height 17
click at [1204, 402] on icon "button" at bounding box center [1210, 408] width 13 height 13
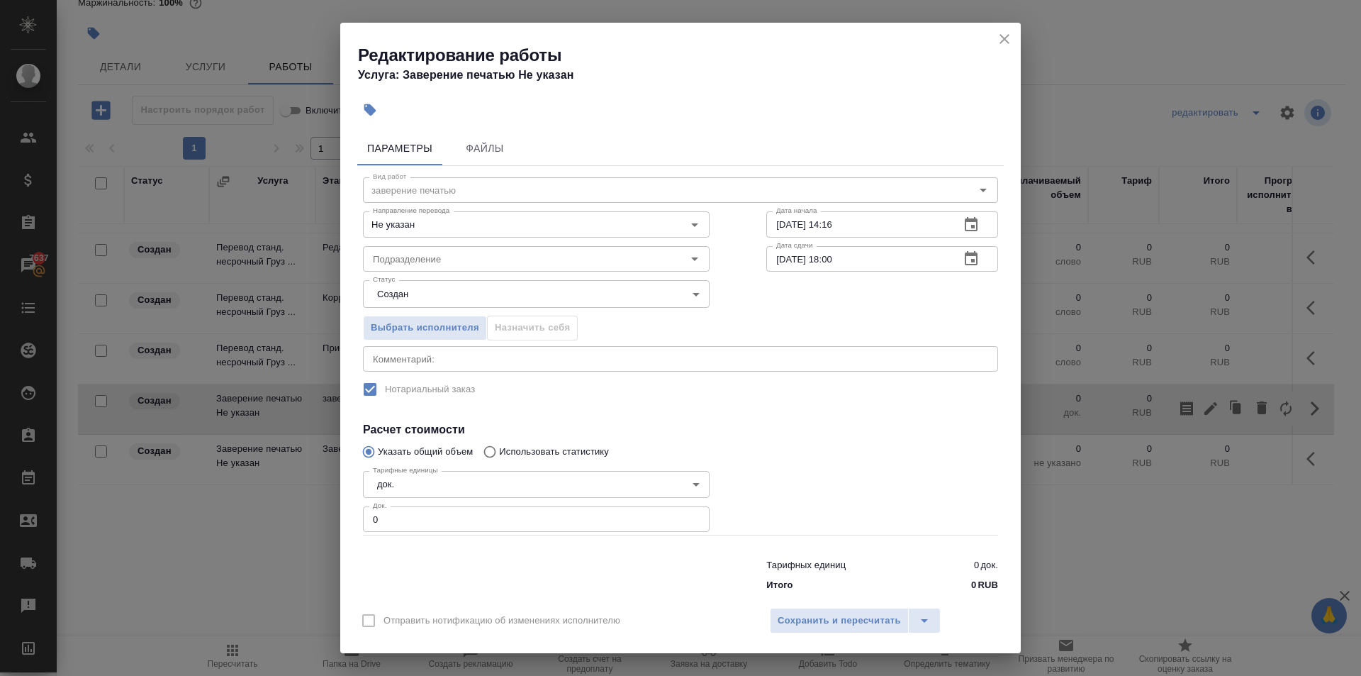
drag, startPoint x: 456, startPoint y: 523, endPoint x: 281, endPoint y: 501, distance: 175.9
click at [281, 501] on div "Редактирование работы Услуга: Заверение печатью Не указан Параметры Файлы Вид р…" at bounding box center [680, 338] width 1361 height 676
type input "1"
click at [803, 618] on span "Сохранить и пересчитать" at bounding box center [839, 621] width 123 height 16
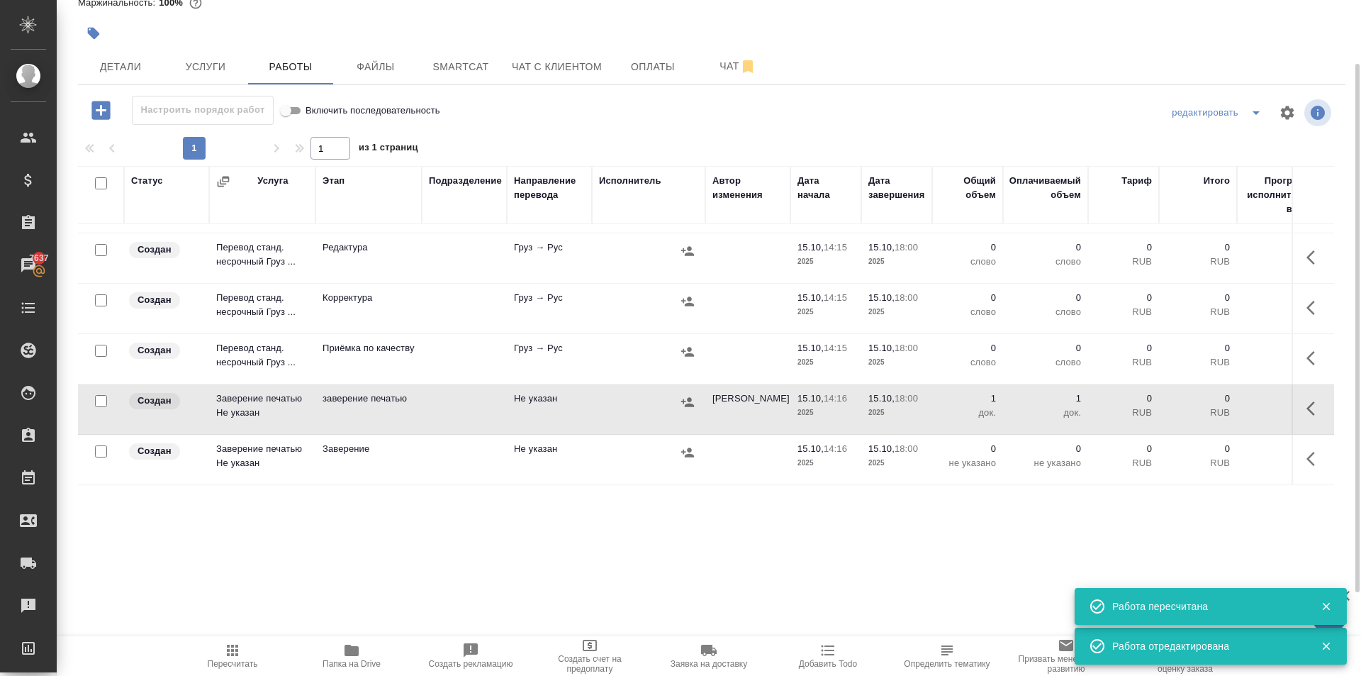
click at [690, 397] on icon "button" at bounding box center [687, 401] width 13 height 9
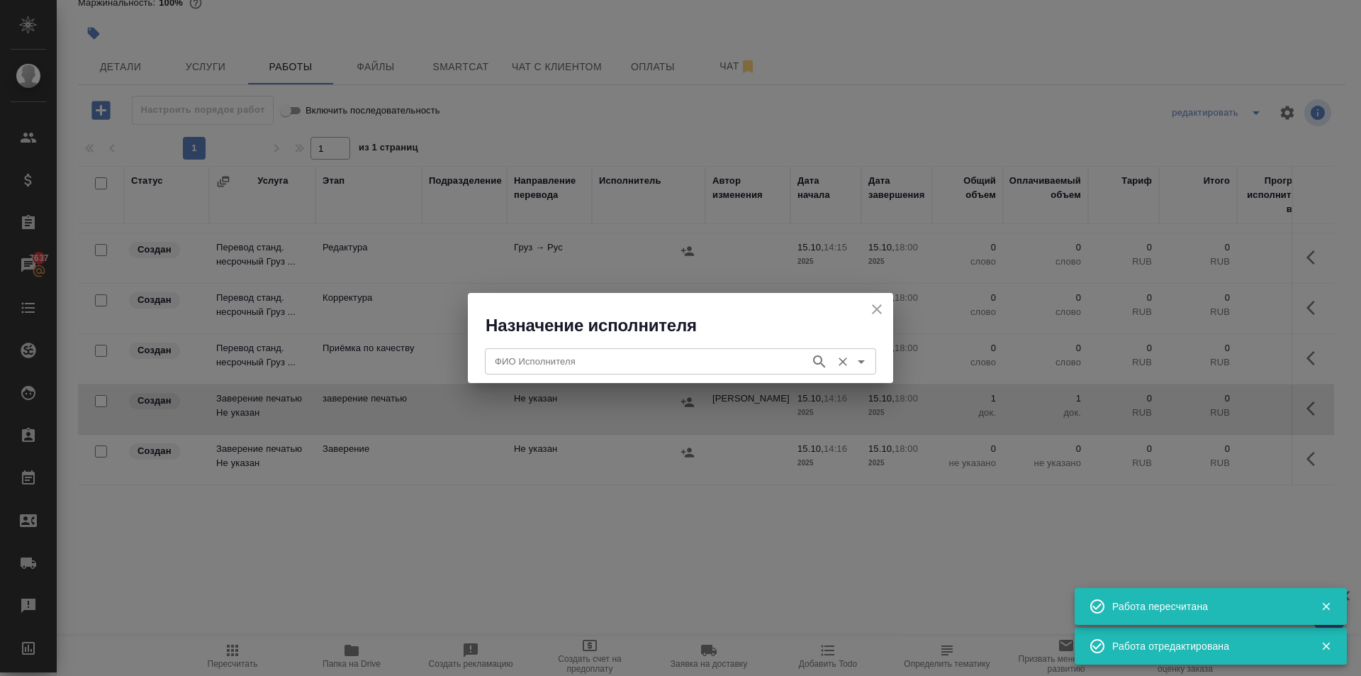
click at [559, 358] on input "ФИО Исполнителя" at bounding box center [646, 360] width 314 height 17
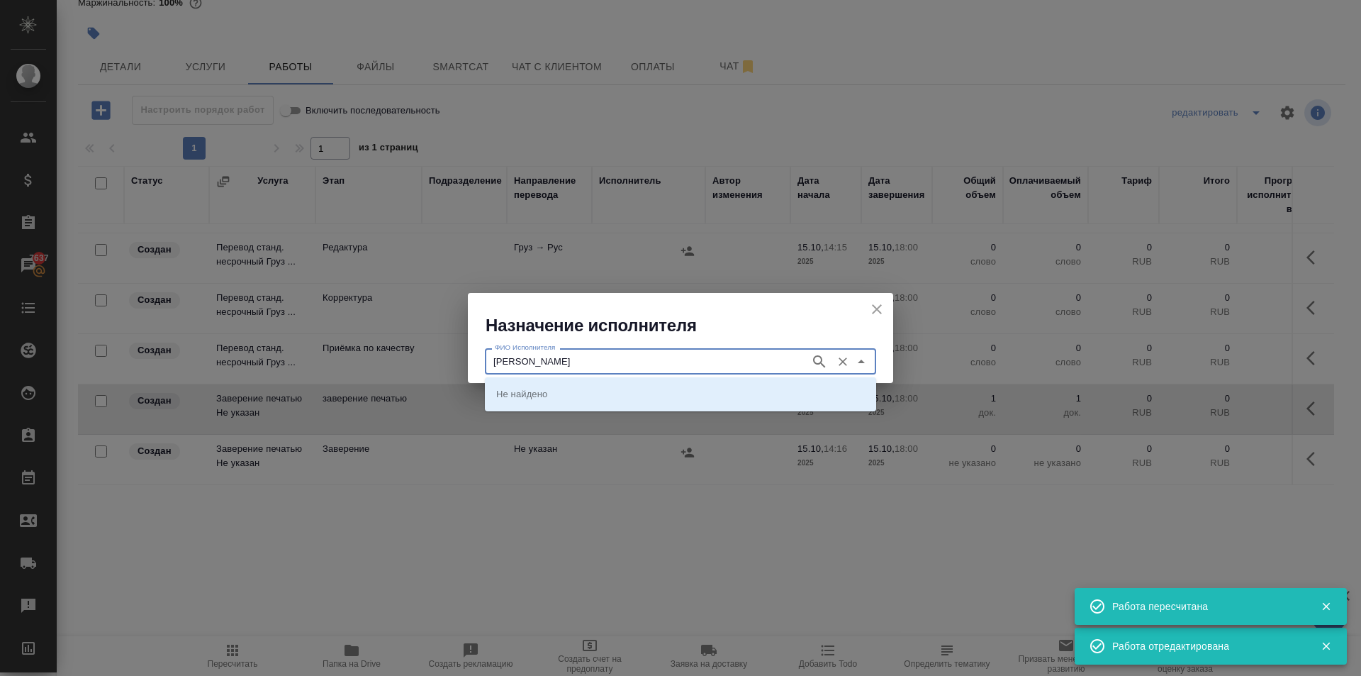
type input "касымов"
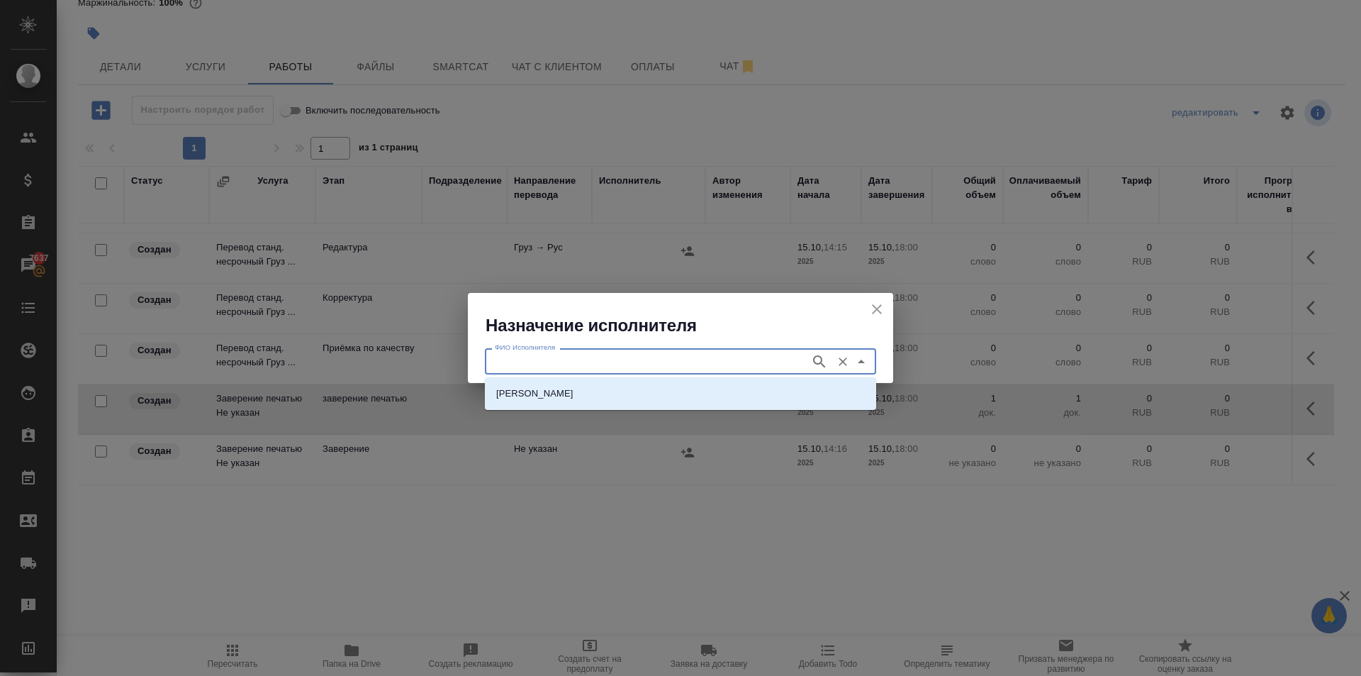
drag, startPoint x: 566, startPoint y: 380, endPoint x: 571, endPoint y: 388, distance: 9.6
click at [566, 380] on div "[PERSON_NAME]" at bounding box center [680, 393] width 391 height 33
click at [572, 388] on li "[PERSON_NAME]" at bounding box center [680, 394] width 391 height 26
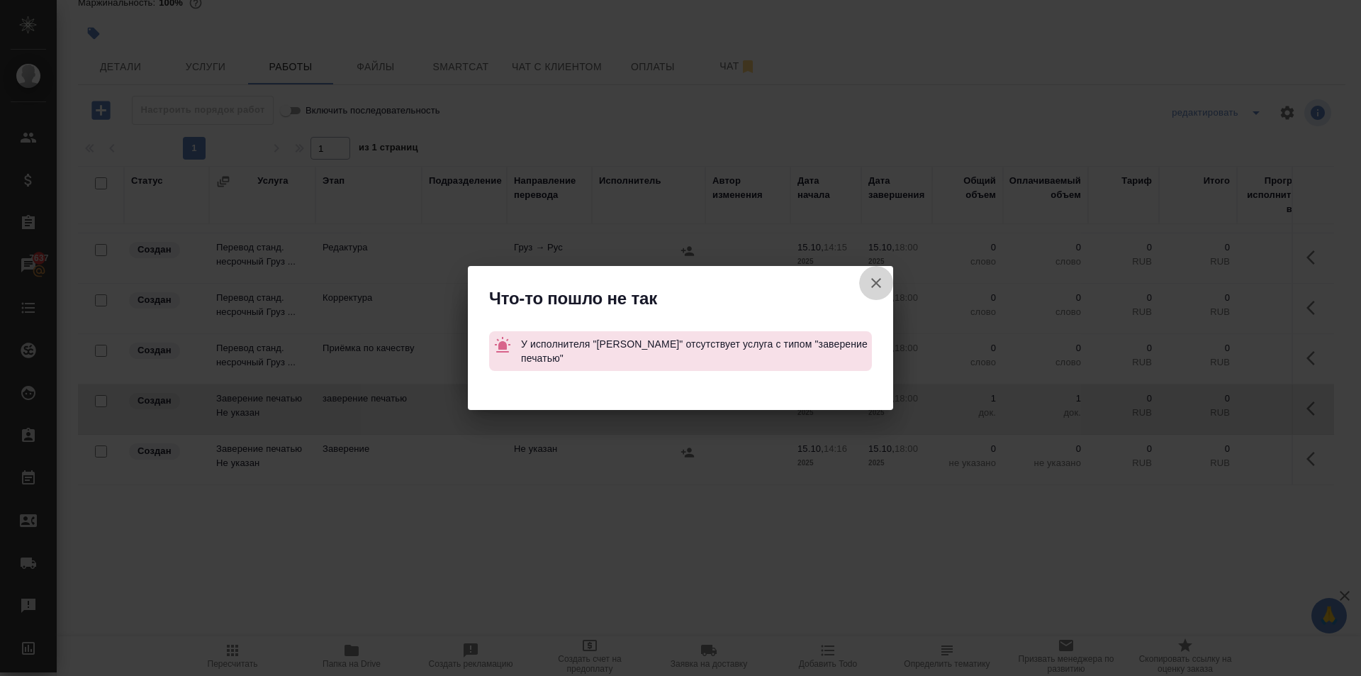
drag, startPoint x: 875, startPoint y: 283, endPoint x: 888, endPoint y: 285, distance: 13.6
click at [885, 284] on button "Группировать работы по услугам" at bounding box center [876, 283] width 34 height 34
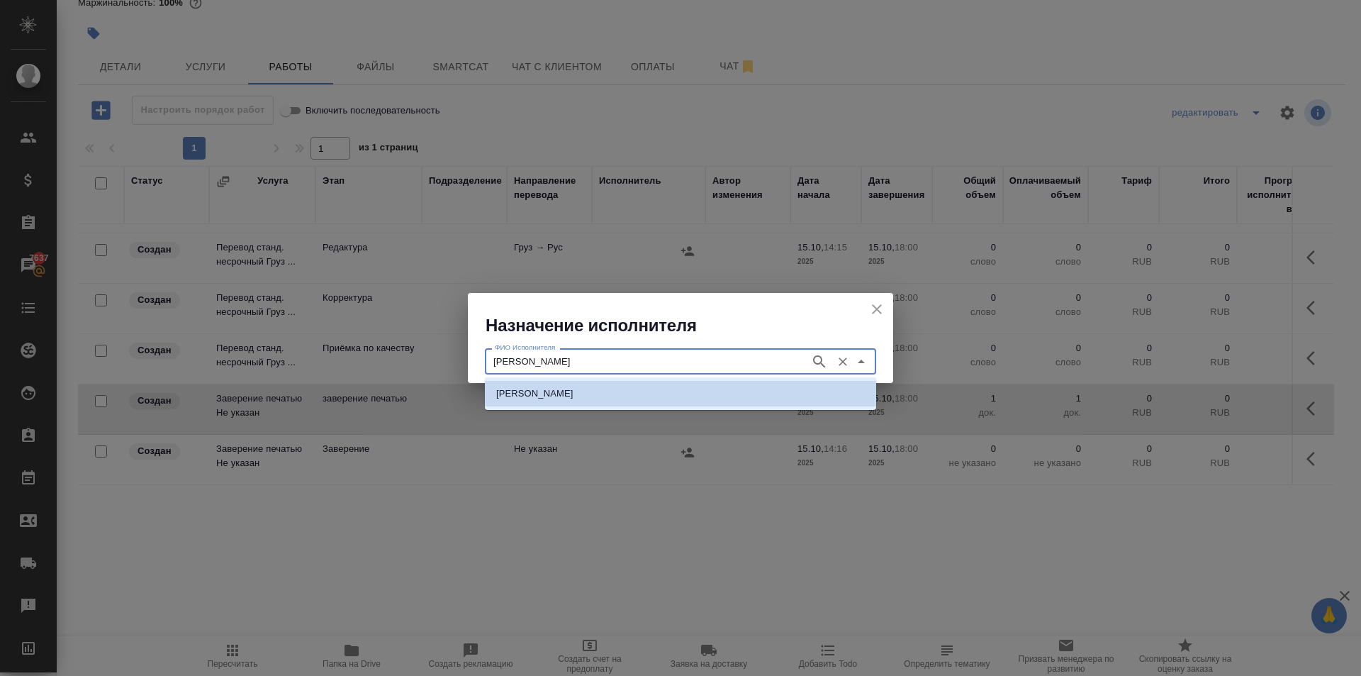
drag, startPoint x: 591, startPoint y: 360, endPoint x: 470, endPoint y: 373, distance: 121.2
click at [470, 373] on div "ФИО Исполнителя Касымов Тимур ФИО Исполнителя" at bounding box center [680, 359] width 425 height 45
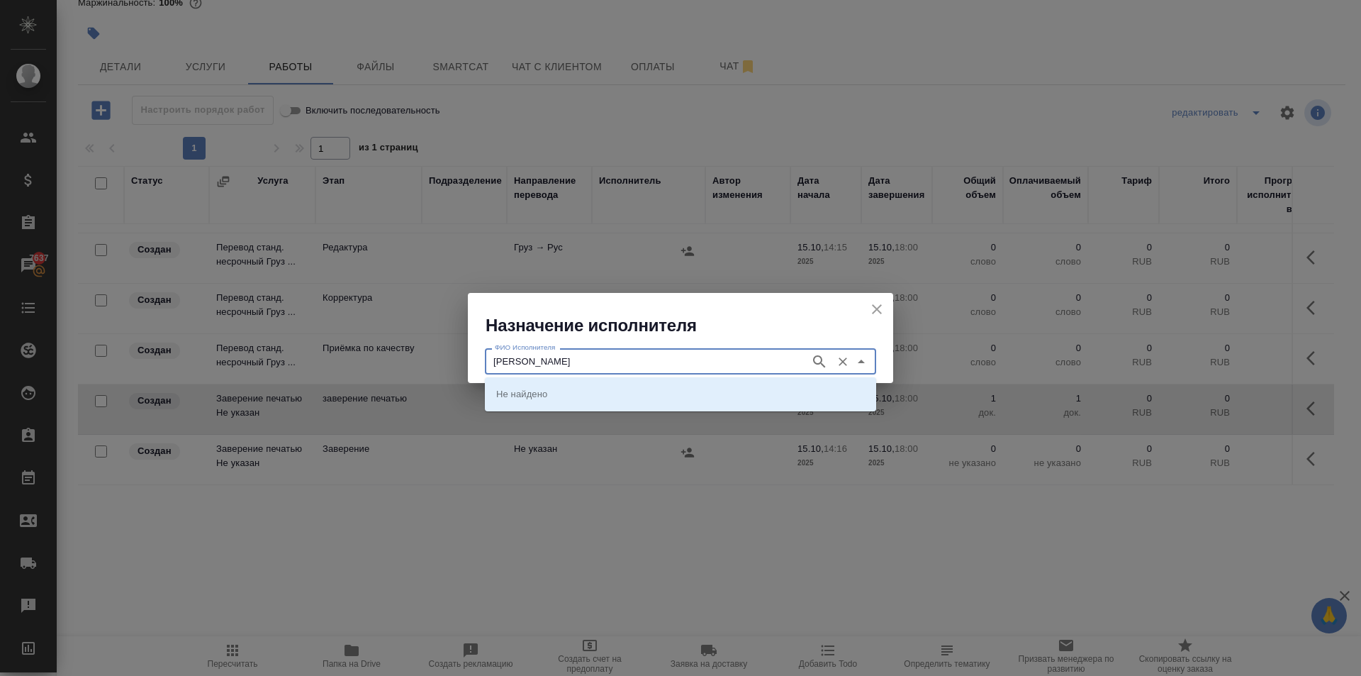
type input "давыдова"
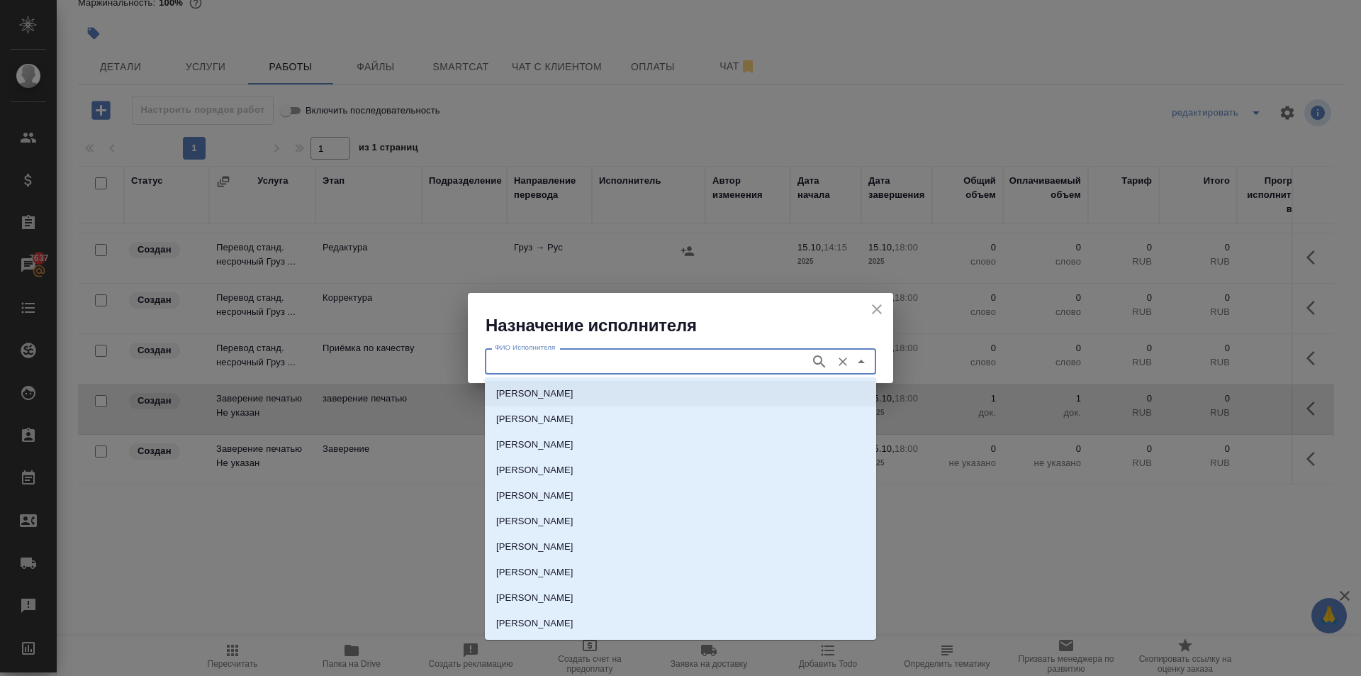
click at [640, 386] on li "Давыдова Елена Ивановна" at bounding box center [680, 394] width 391 height 26
type input "Давыдова Елена Ивановна"
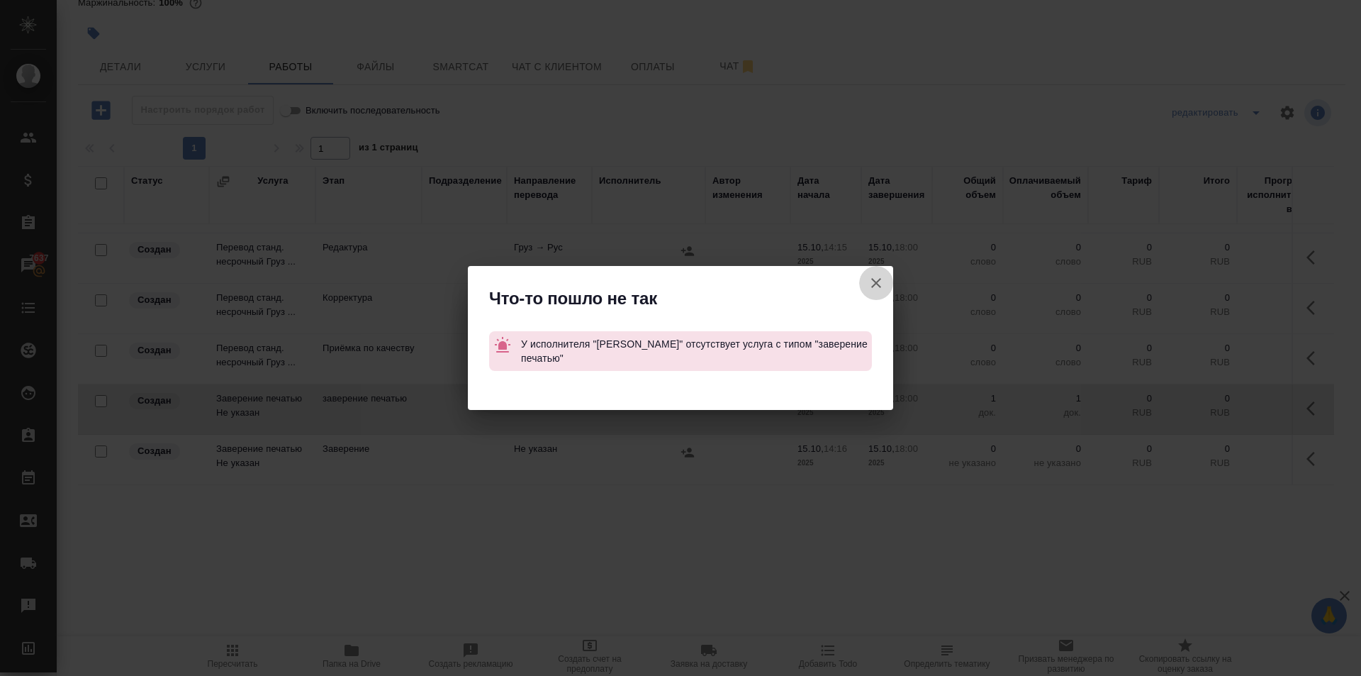
click at [876, 283] on icon "button" at bounding box center [876, 283] width 10 height 10
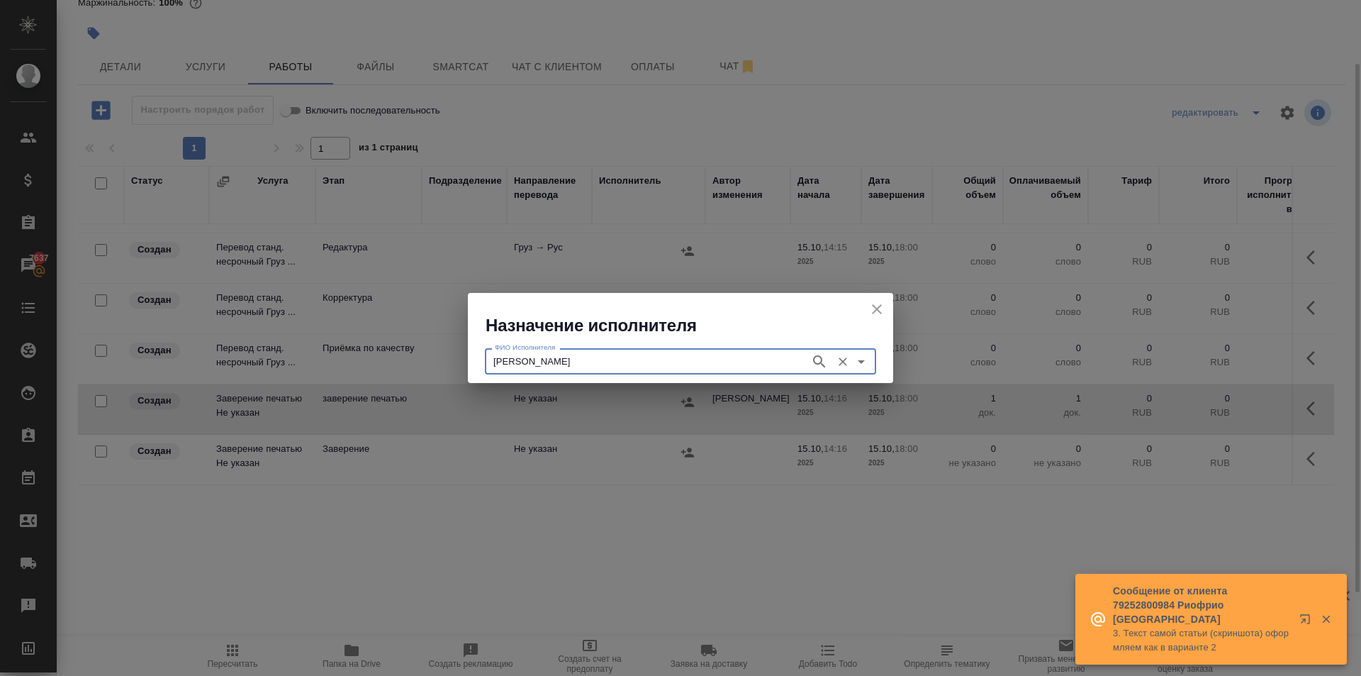
click at [868, 308] on button "close" at bounding box center [876, 308] width 21 height 21
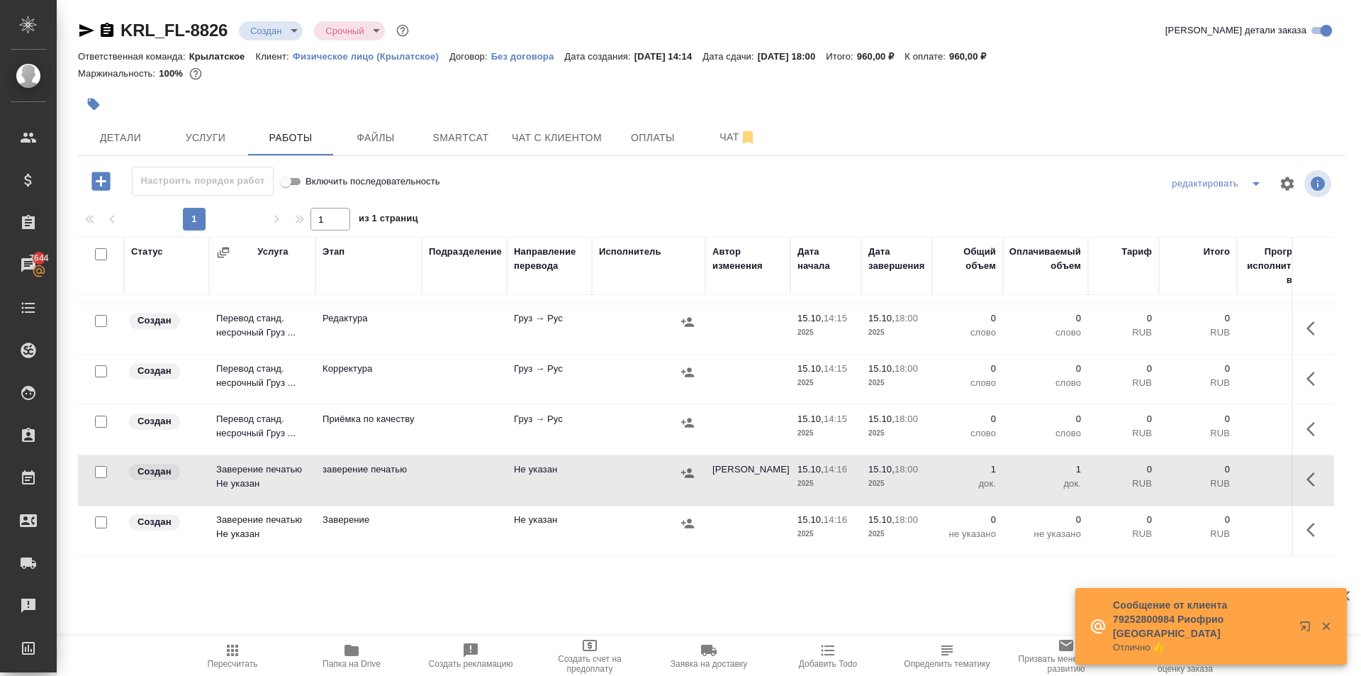
scroll to position [0, 0]
click at [606, 36] on div "KRL_FL-8826 Создан new Срочный urgent Кратко детали заказа" at bounding box center [712, 30] width 1268 height 23
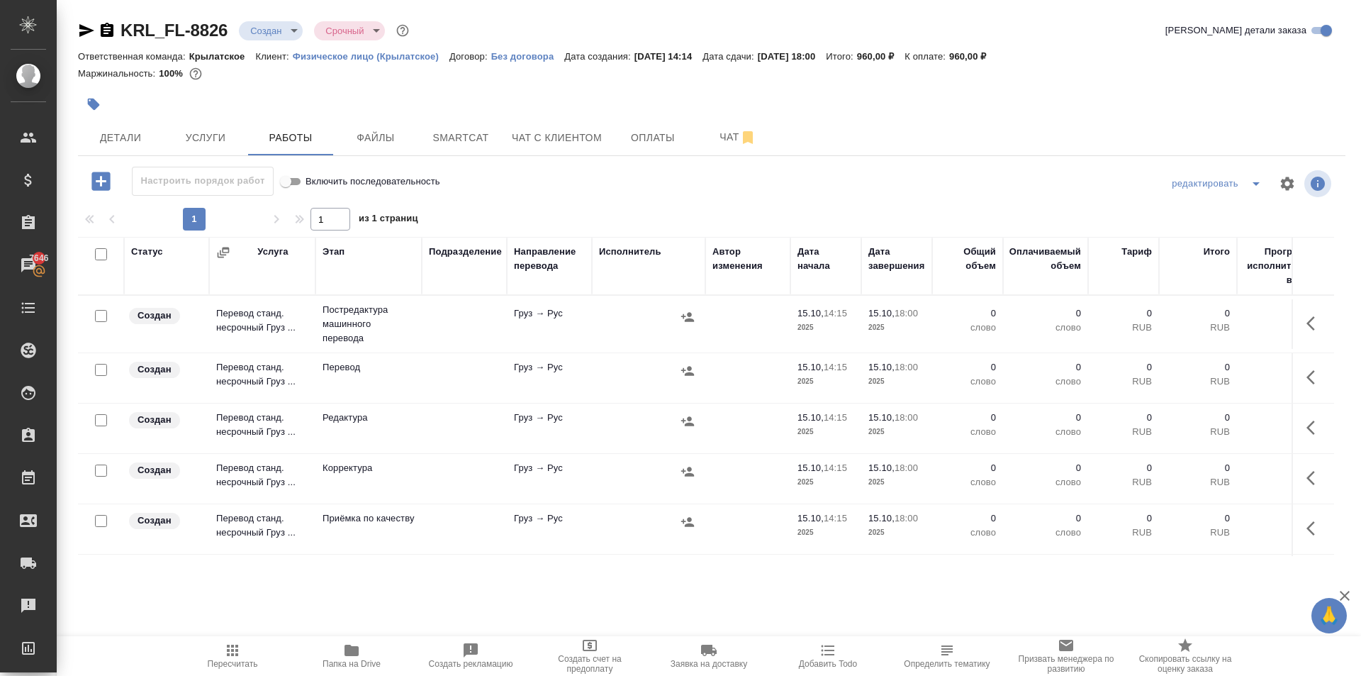
scroll to position [110, 0]
click at [690, 466] on icon "button" at bounding box center [688, 473] width 14 height 14
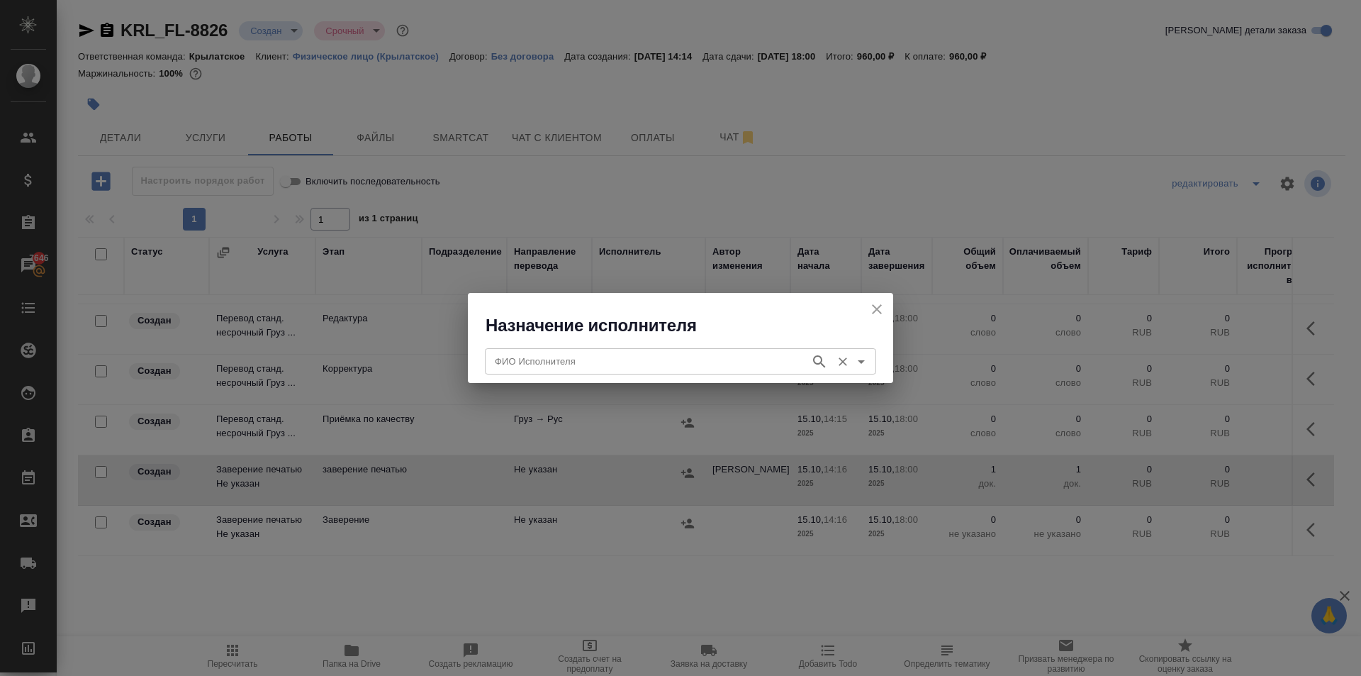
click at [566, 369] on input "ФИО Исполнителя" at bounding box center [646, 360] width 314 height 17
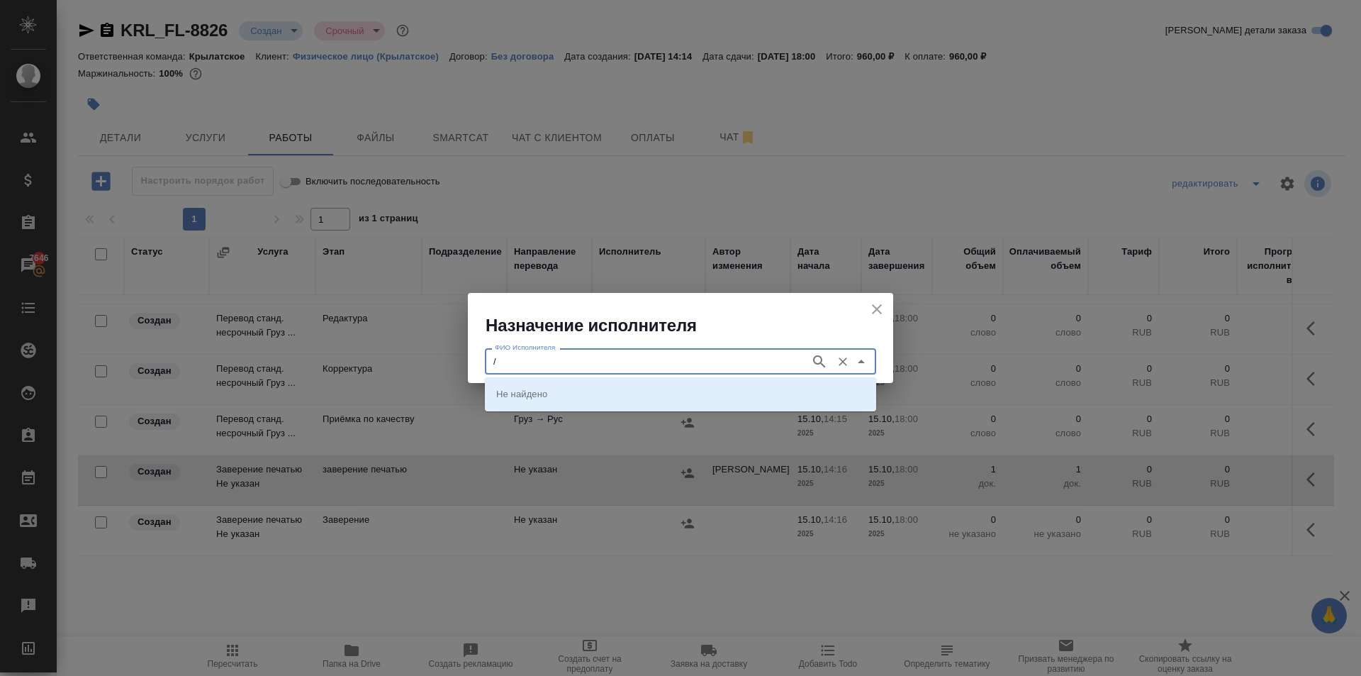
type input "/"
type input "."
type input "..."
type input "......."
type input "печати"
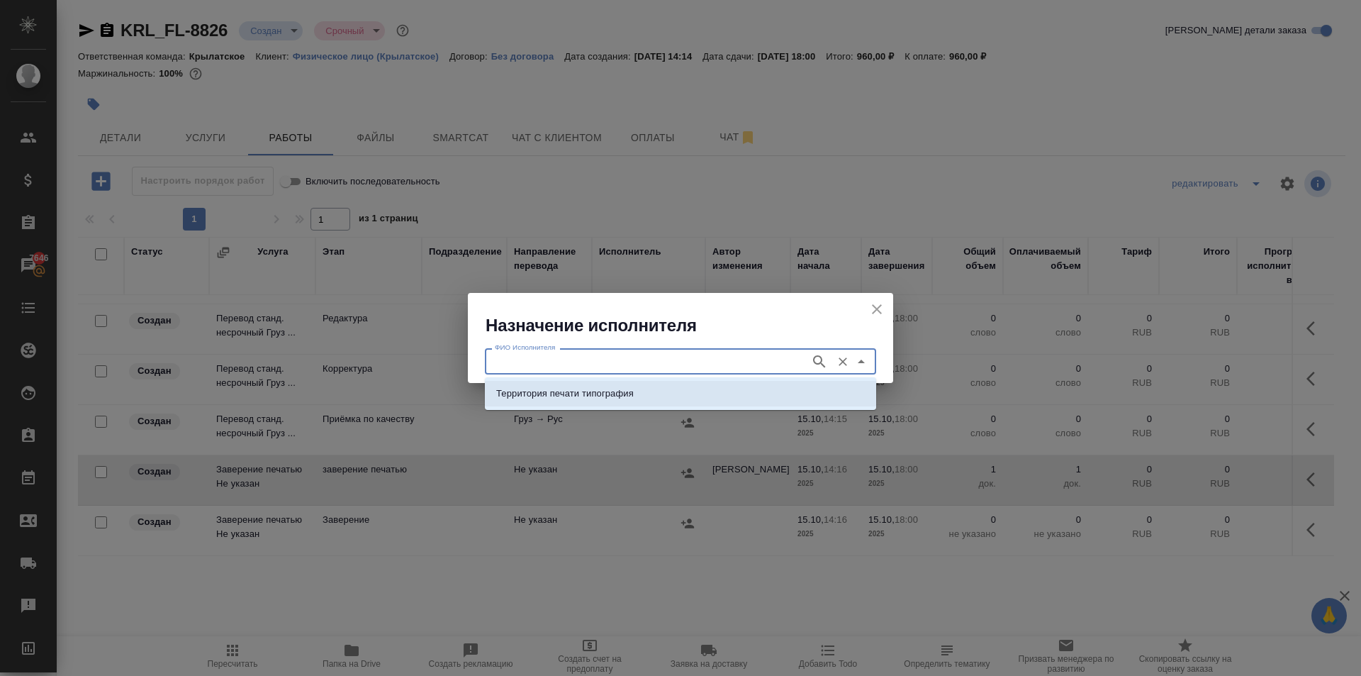
click at [645, 400] on li "Территория печати типография" at bounding box center [680, 394] width 391 height 26
type input "Территория печати типография"
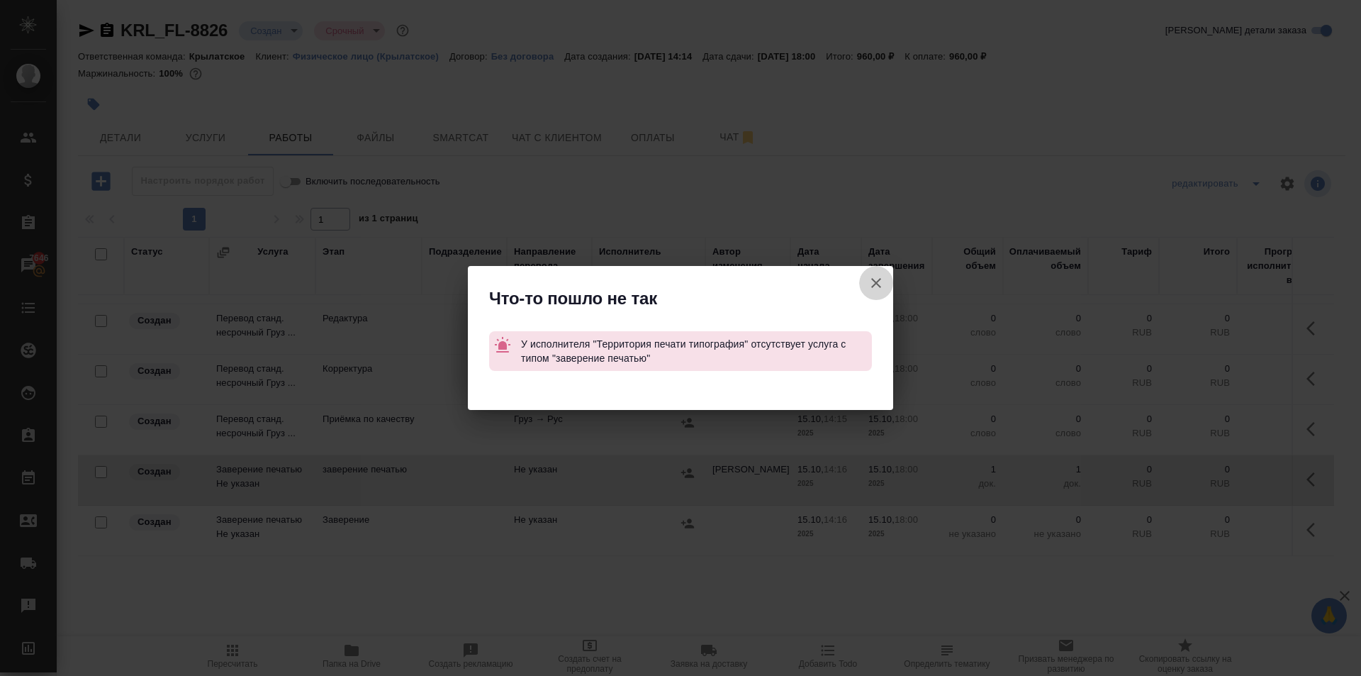
click at [883, 284] on icon "button" at bounding box center [876, 282] width 17 height 17
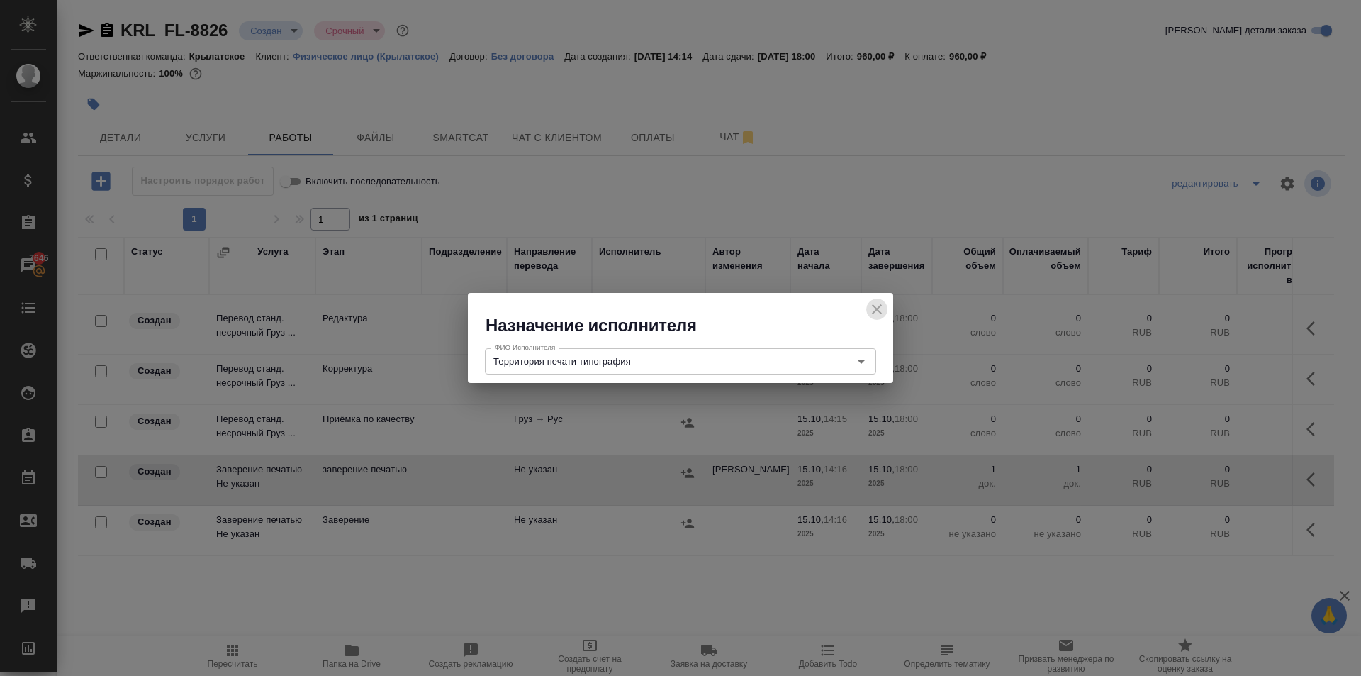
click at [885, 306] on button "close" at bounding box center [876, 308] width 21 height 21
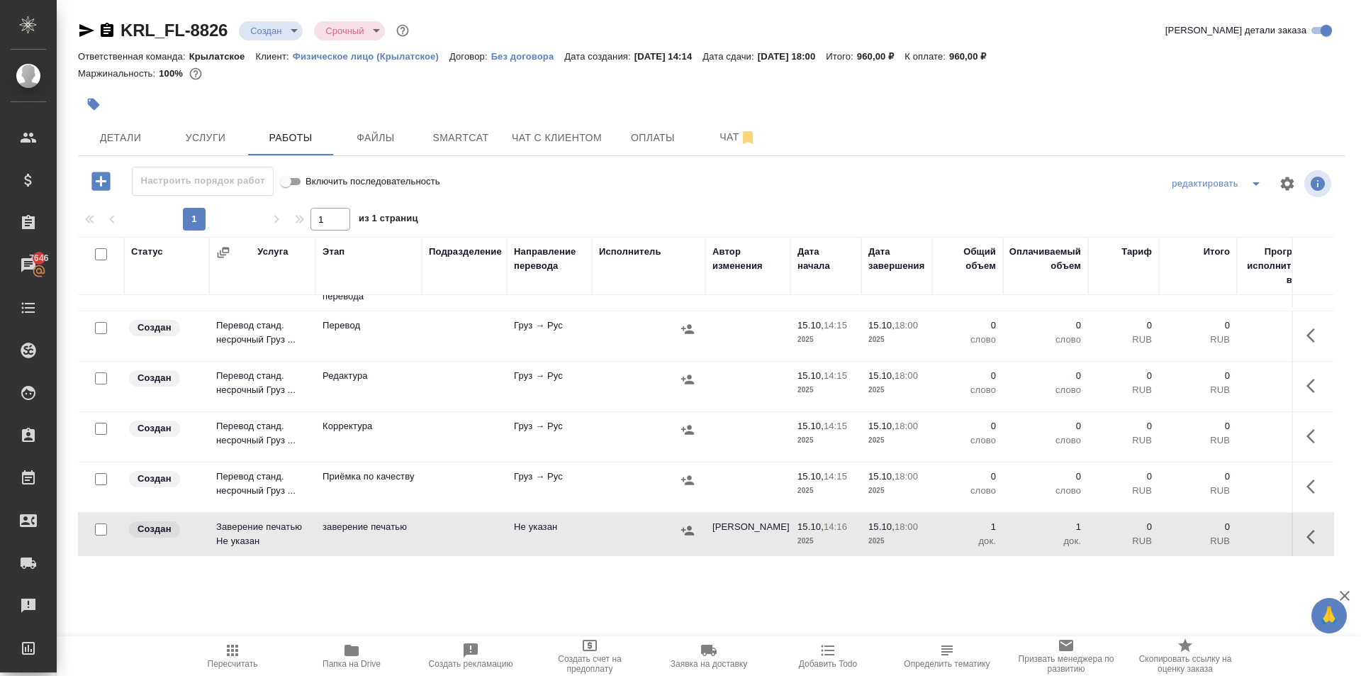
scroll to position [0, 0]
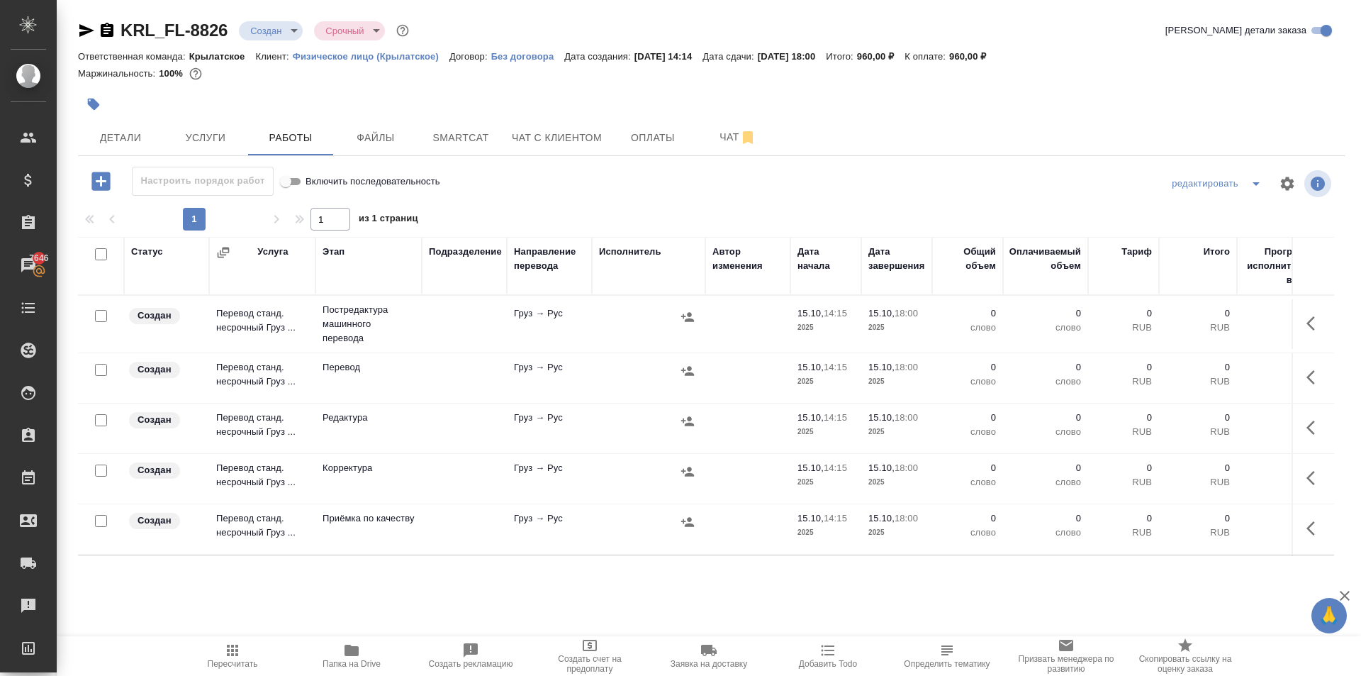
click at [99, 255] on input "checkbox" at bounding box center [101, 254] width 12 height 12
checkbox input "true"
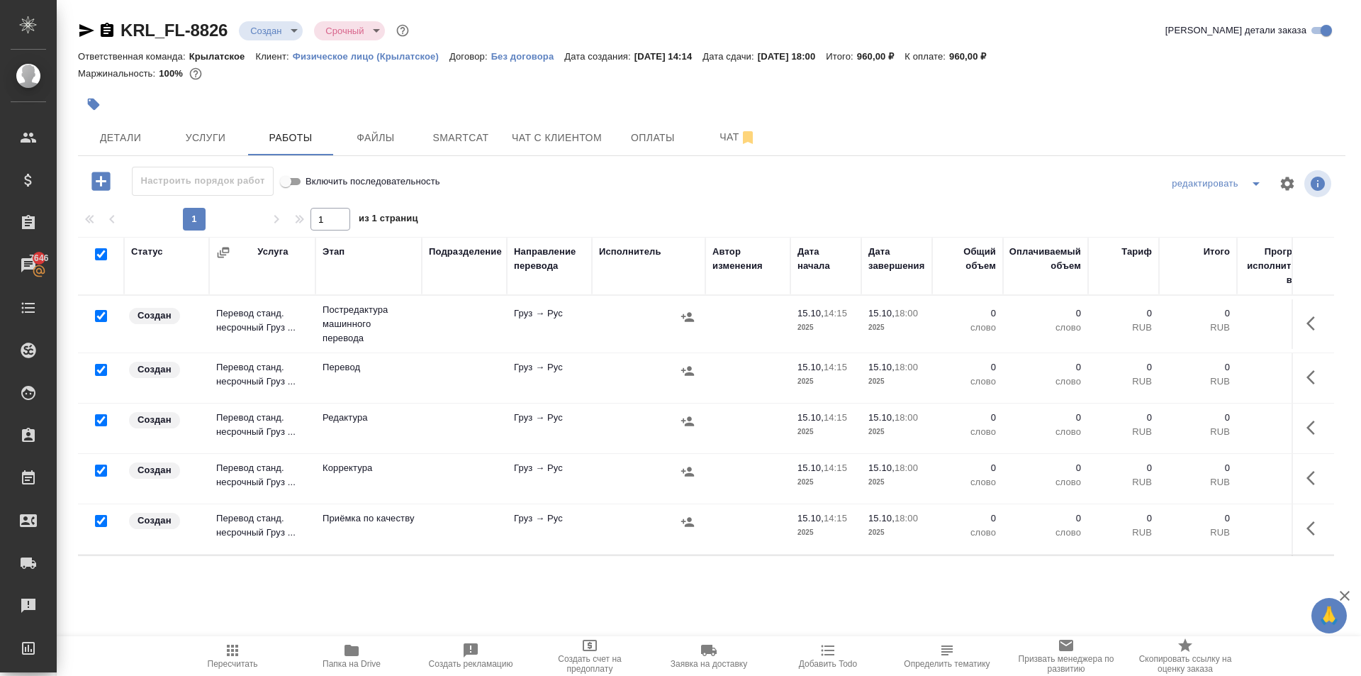
checkbox input "true"
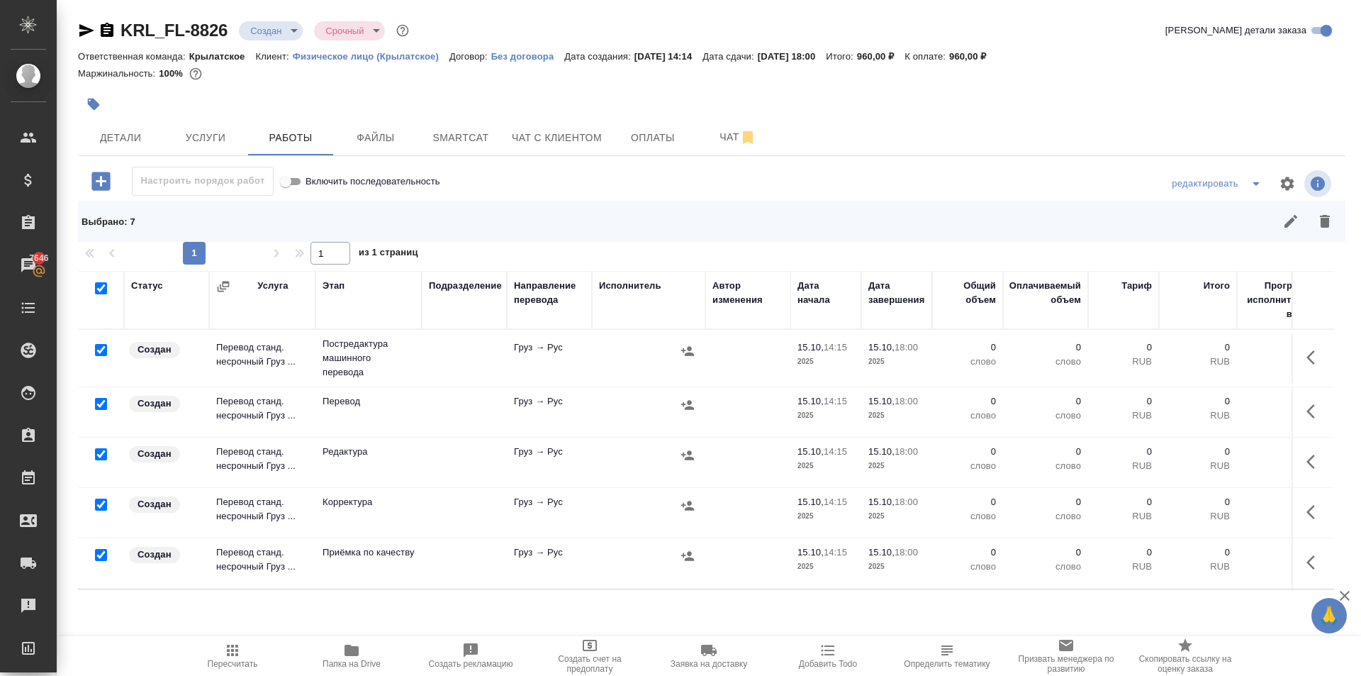
click at [102, 401] on input "checkbox" at bounding box center [101, 404] width 12 height 12
checkbox input "false"
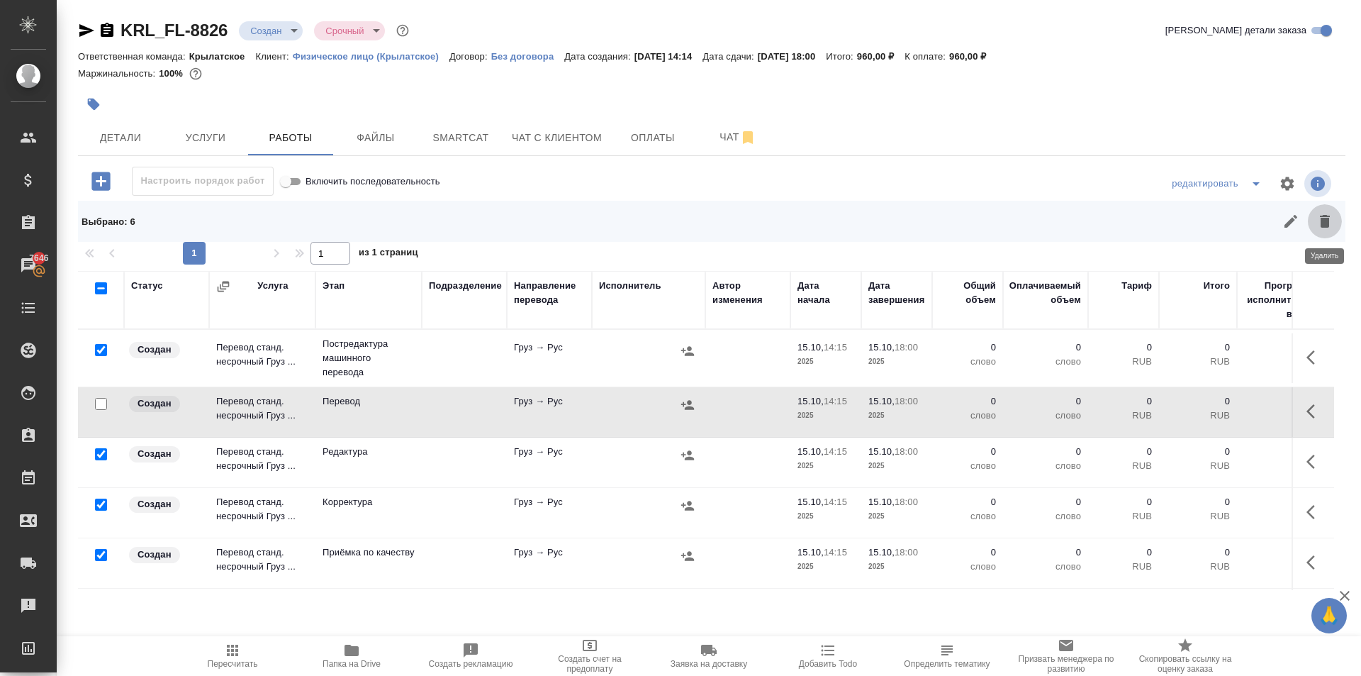
click at [1332, 229] on button "button" at bounding box center [1325, 221] width 34 height 34
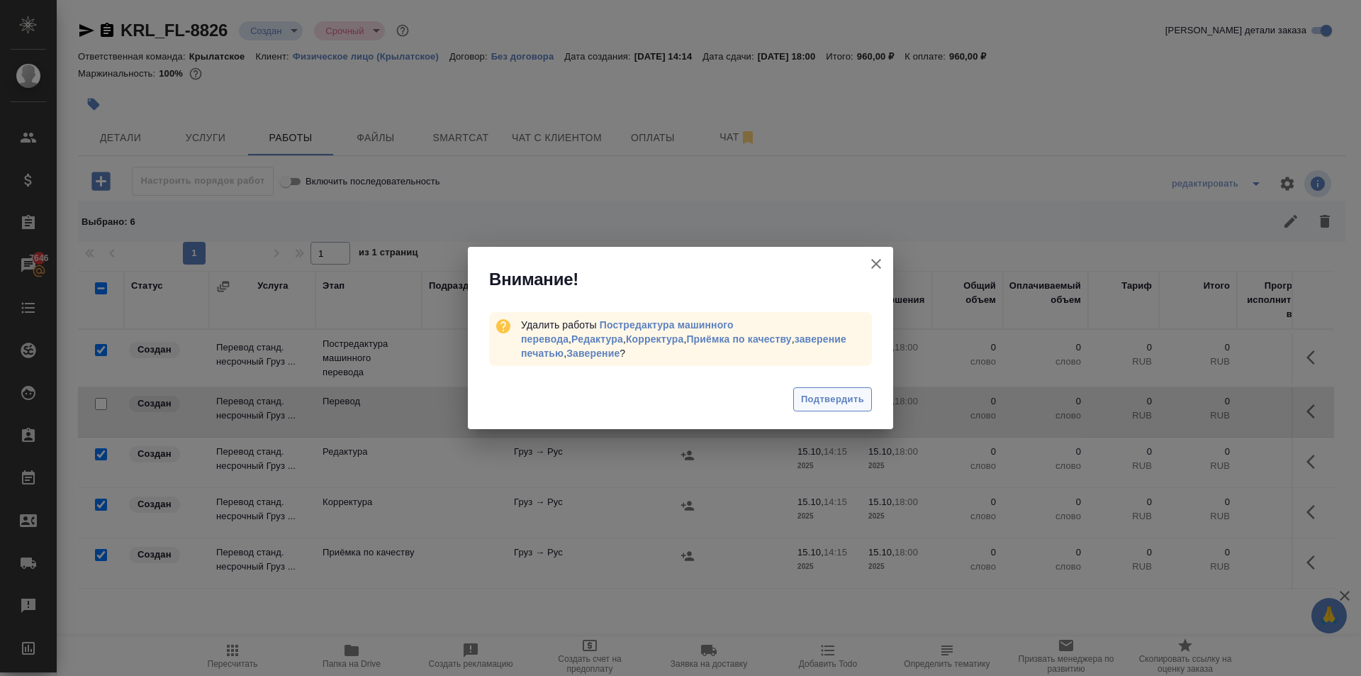
drag, startPoint x: 846, startPoint y: 379, endPoint x: 843, endPoint y: 388, distance: 10.5
click at [844, 379] on div "Подтвердить" at bounding box center [680, 401] width 425 height 57
click at [842, 391] on span "Подтвердить" at bounding box center [832, 399] width 63 height 16
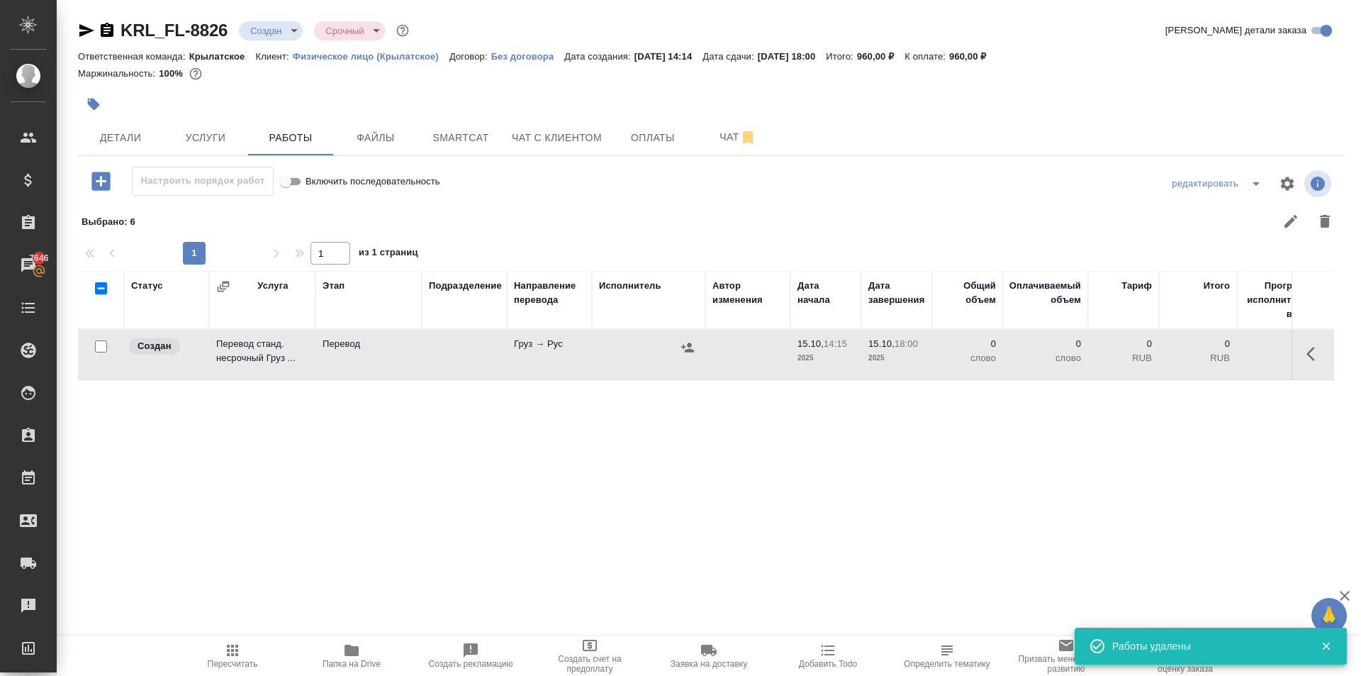
click at [1320, 354] on icon "button" at bounding box center [1315, 353] width 17 height 17
click at [1213, 359] on icon "button" at bounding box center [1210, 353] width 17 height 17
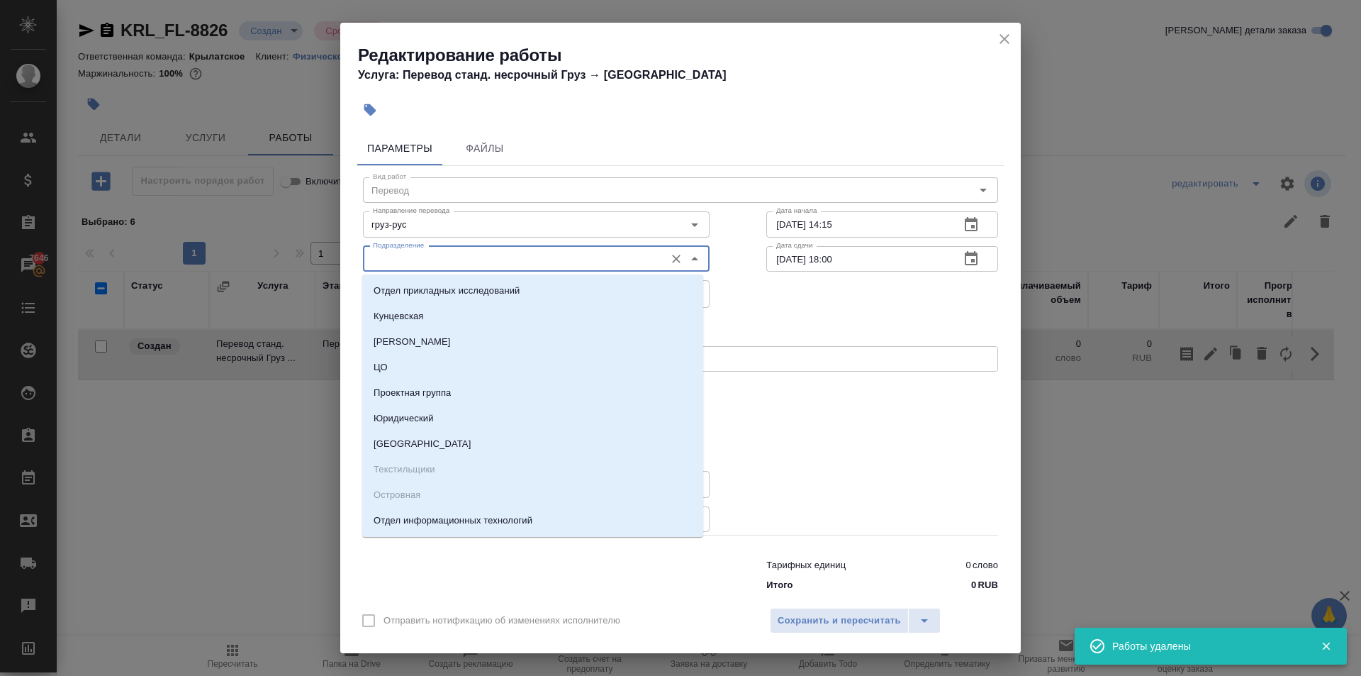
click at [459, 264] on input "Подразделение" at bounding box center [512, 258] width 291 height 17
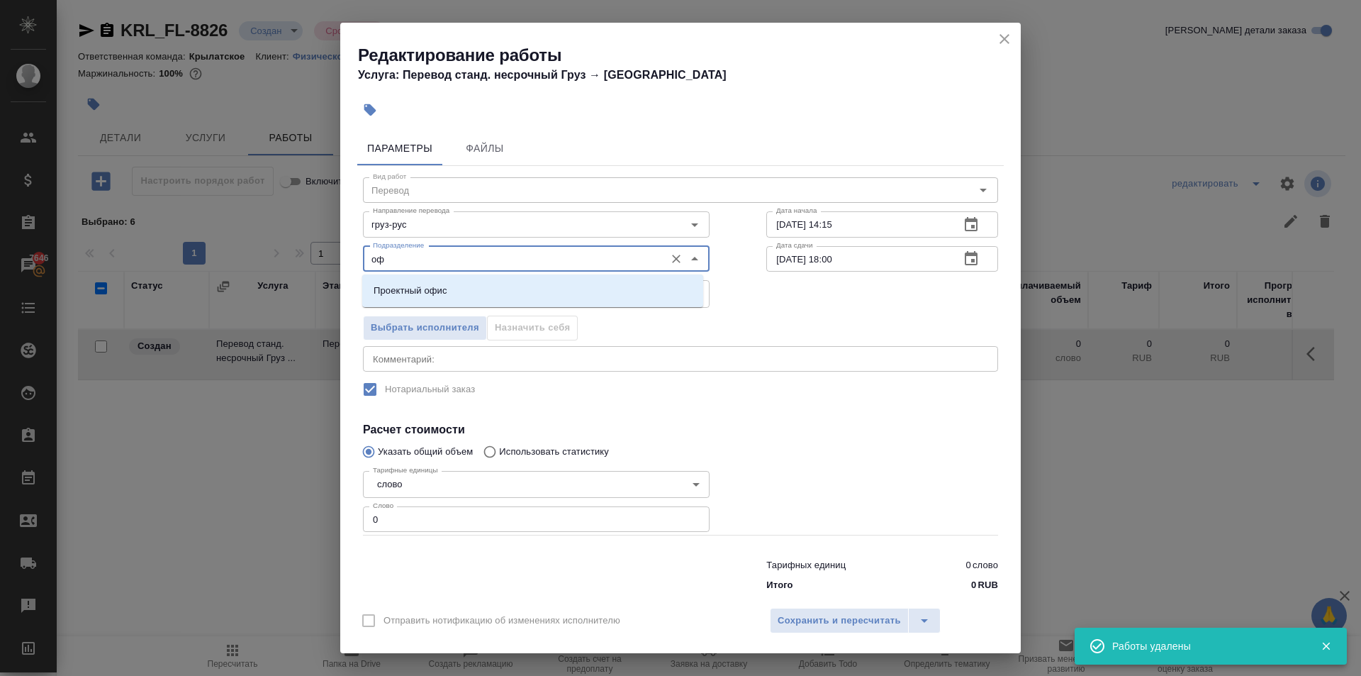
click at [465, 289] on li "Проектный офис" at bounding box center [532, 291] width 341 height 26
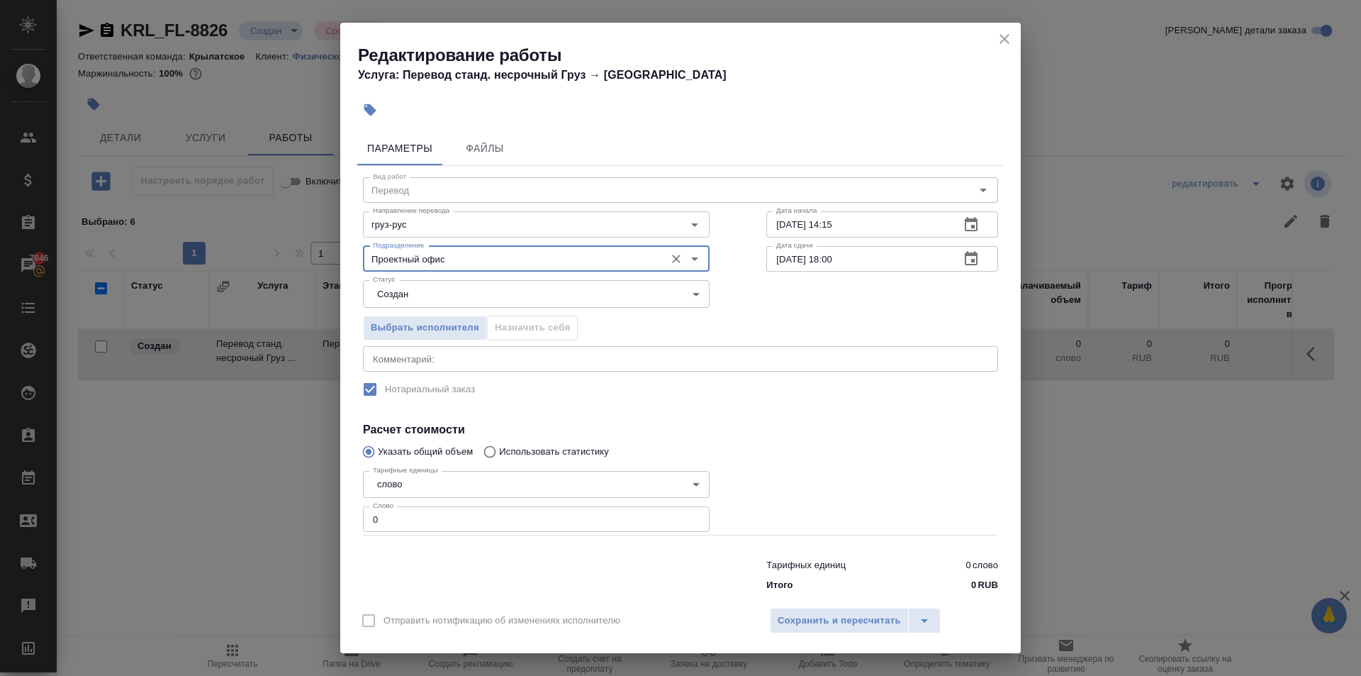
type input "Проектный офис"
drag, startPoint x: 397, startPoint y: 527, endPoint x: 357, endPoint y: 527, distance: 39.7
click at [357, 527] on div "Вид работ Перевод Вид работ Направление перевода груз-рус Направление перевода …" at bounding box center [680, 382] width 647 height 432
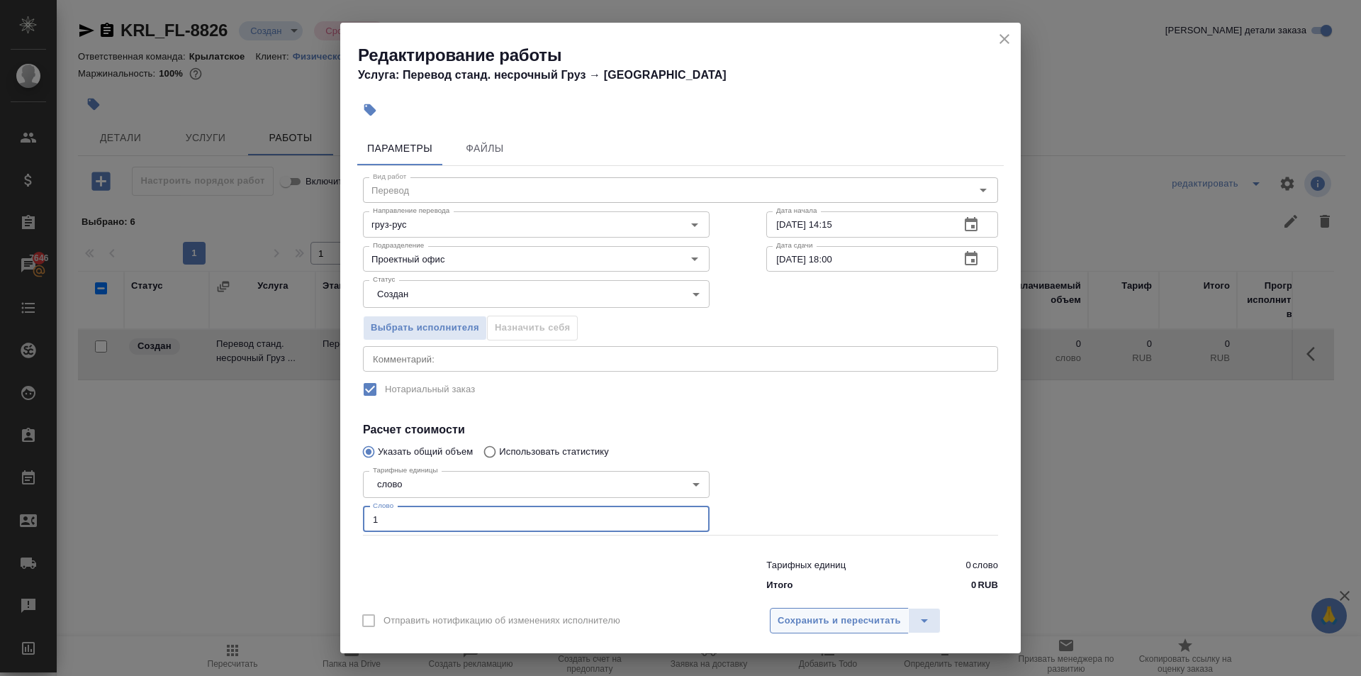
type input "1"
click at [825, 622] on span "Сохранить и пересчитать" at bounding box center [839, 621] width 123 height 16
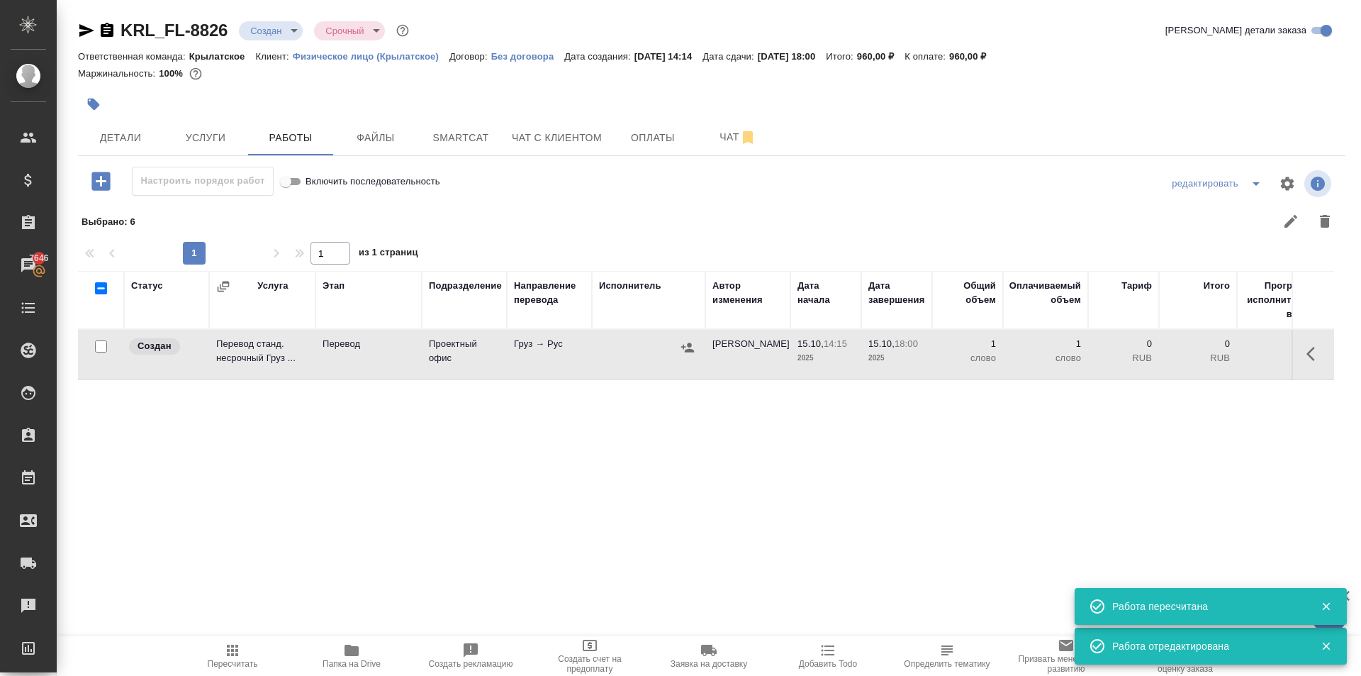
click at [694, 352] on button "button" at bounding box center [687, 347] width 21 height 21
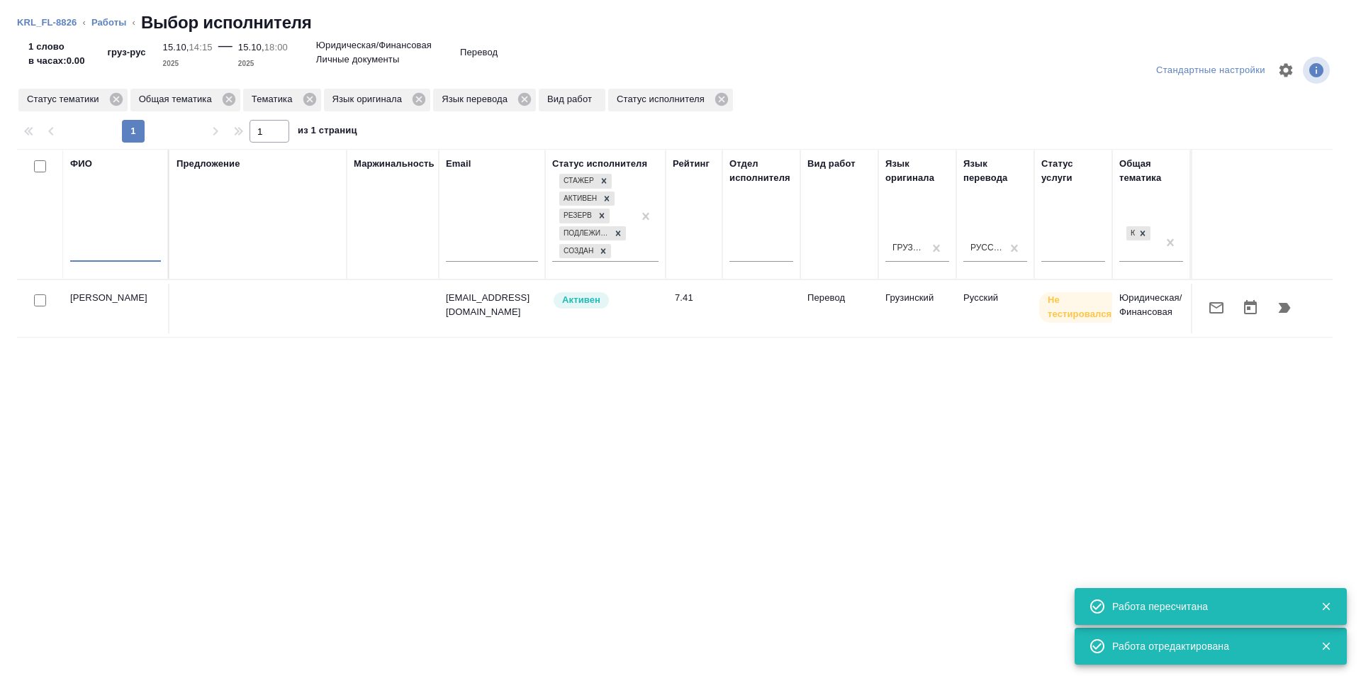
click at [127, 257] on input "text" at bounding box center [115, 253] width 91 height 18
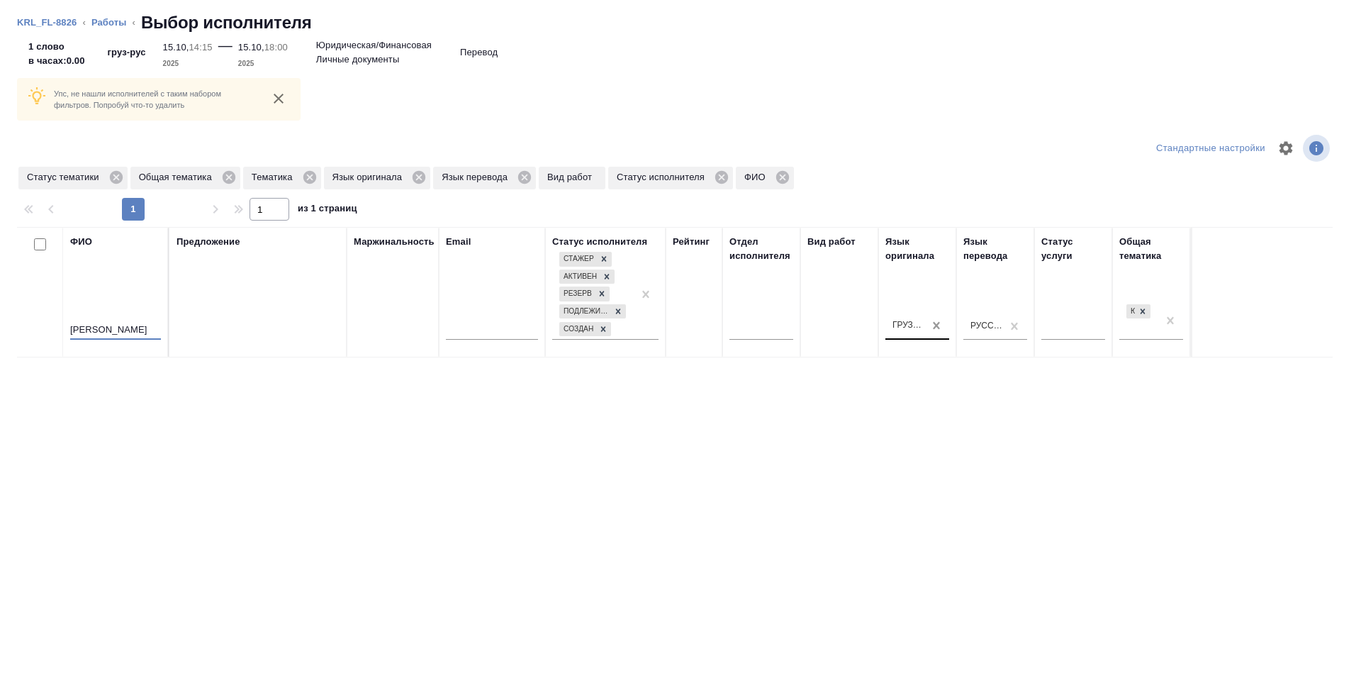
type input "[PERSON_NAME]"
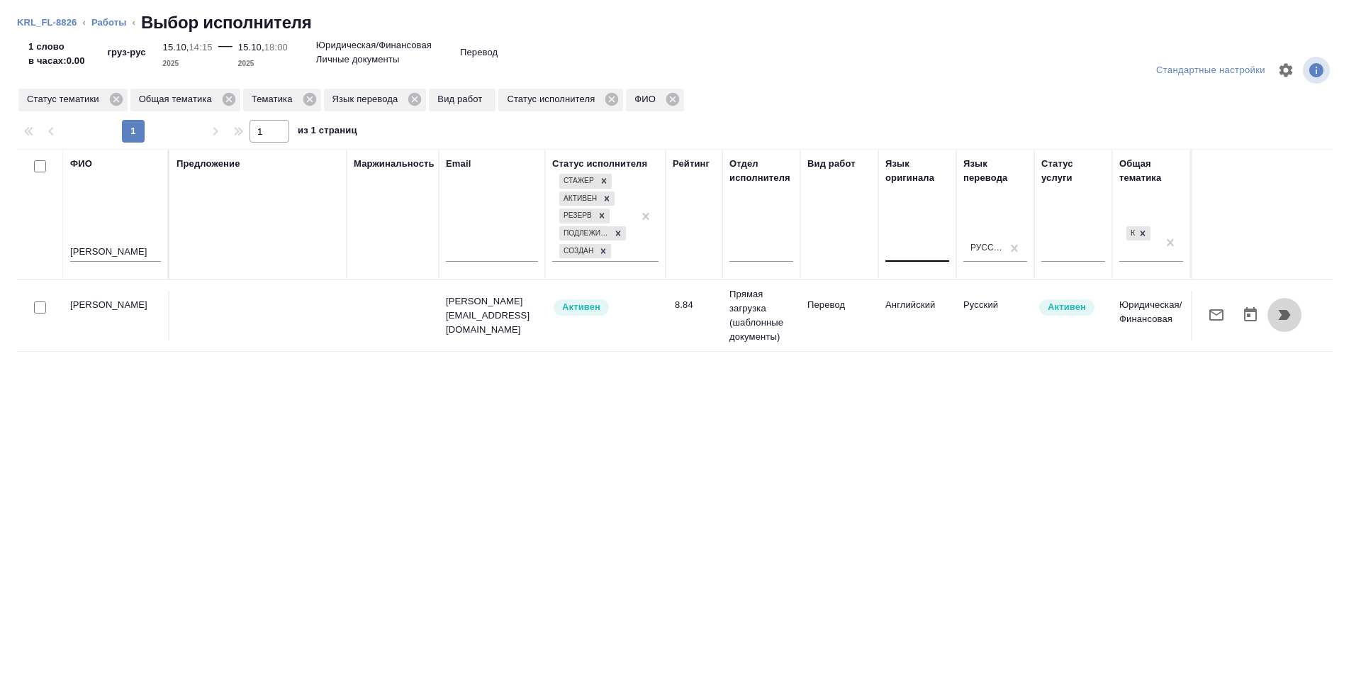
click at [1292, 319] on icon "button" at bounding box center [1284, 314] width 17 height 17
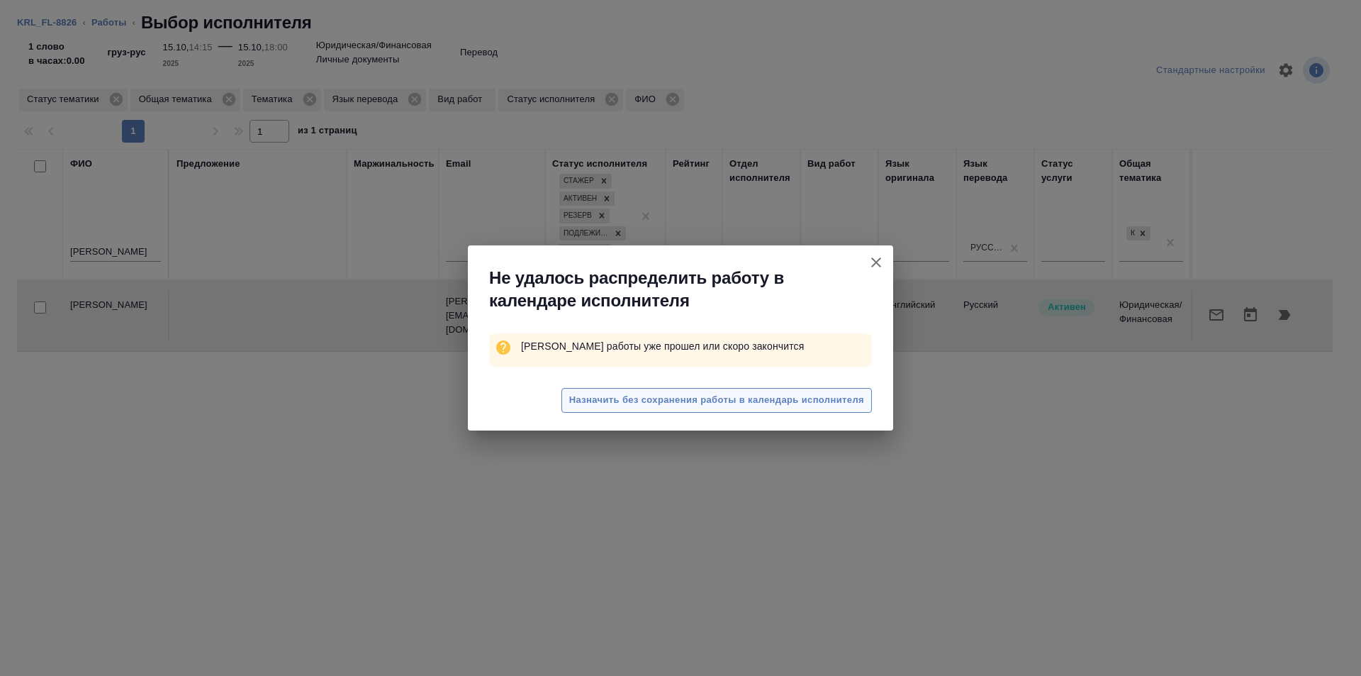
click at [854, 391] on button "Назначить без сохранения работы в календарь исполнителя" at bounding box center [716, 400] width 311 height 25
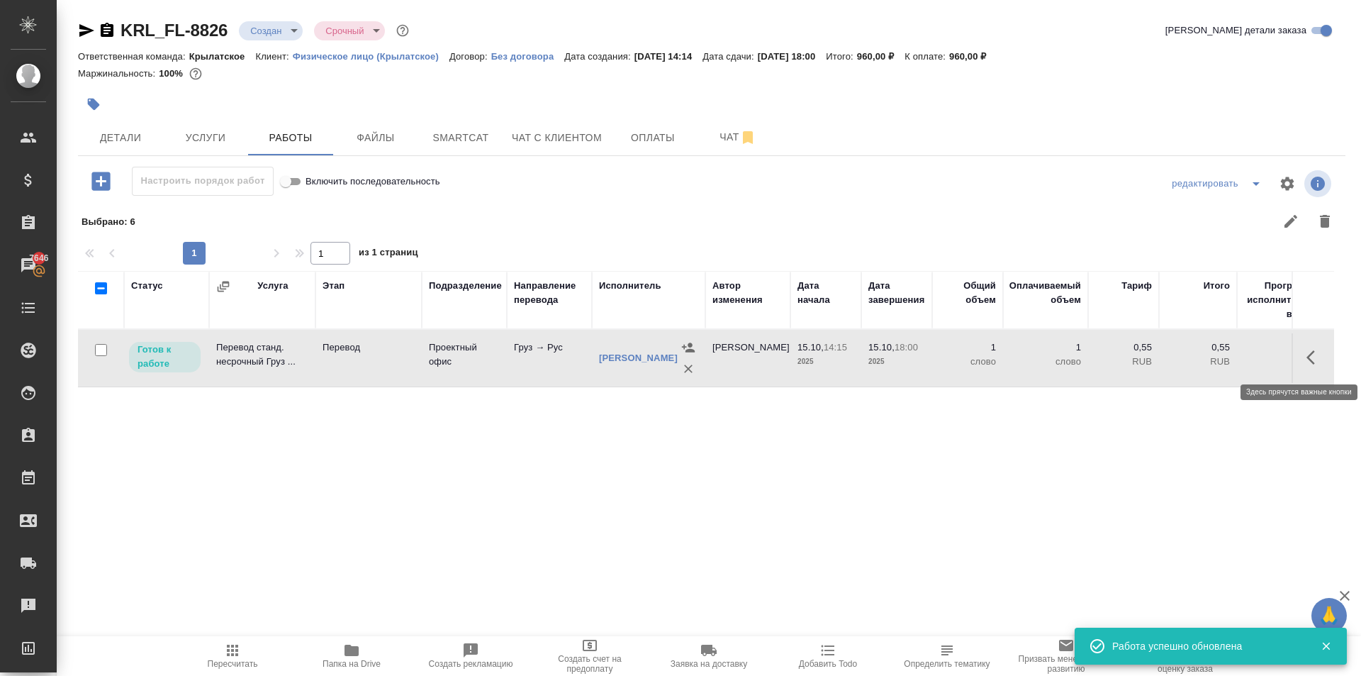
click at [1313, 354] on icon "button" at bounding box center [1315, 357] width 17 height 17
click at [1217, 353] on icon "button" at bounding box center [1210, 357] width 13 height 13
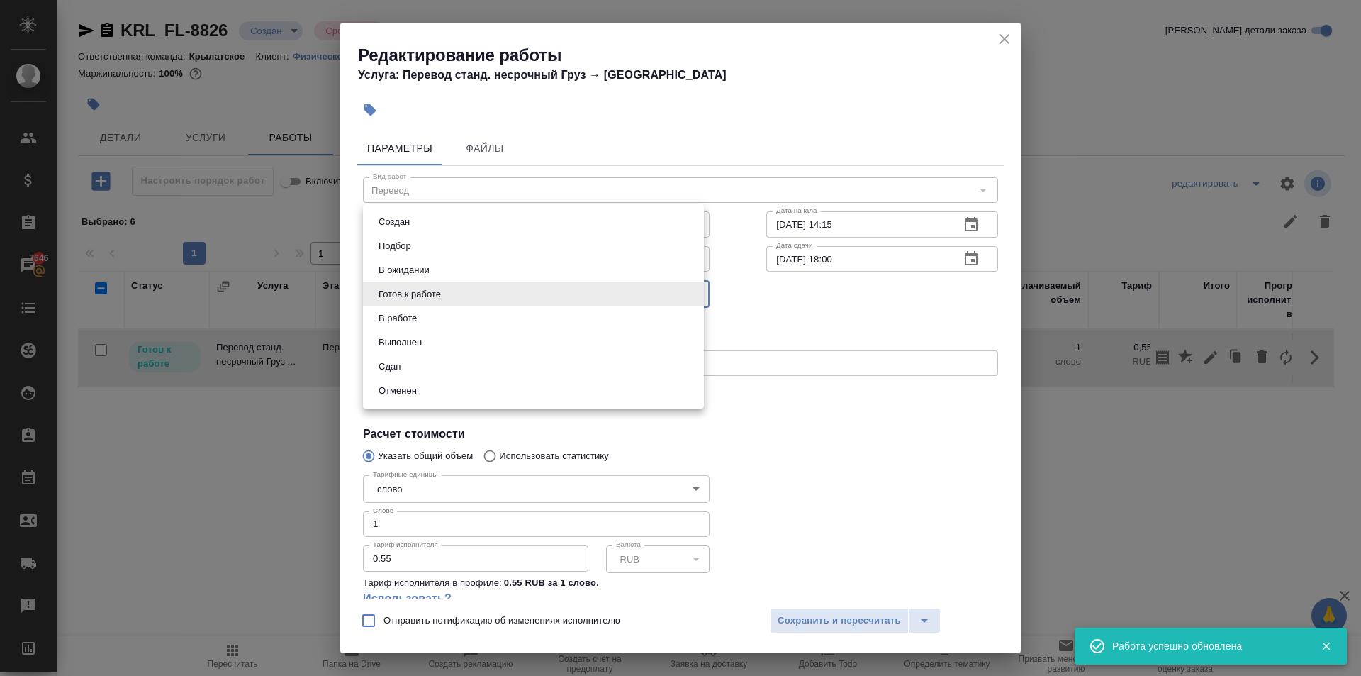
click at [518, 284] on body "🙏 .cls-1 fill:#fff; AWATERA [PERSON_NAME] Спецификации Заказы 7646 Чаты Todo Пр…" at bounding box center [680, 338] width 1361 height 676
drag, startPoint x: 413, startPoint y: 368, endPoint x: 454, endPoint y: 384, distance: 43.6
click at [415, 369] on li "Сдан" at bounding box center [533, 366] width 341 height 24
type input "closed"
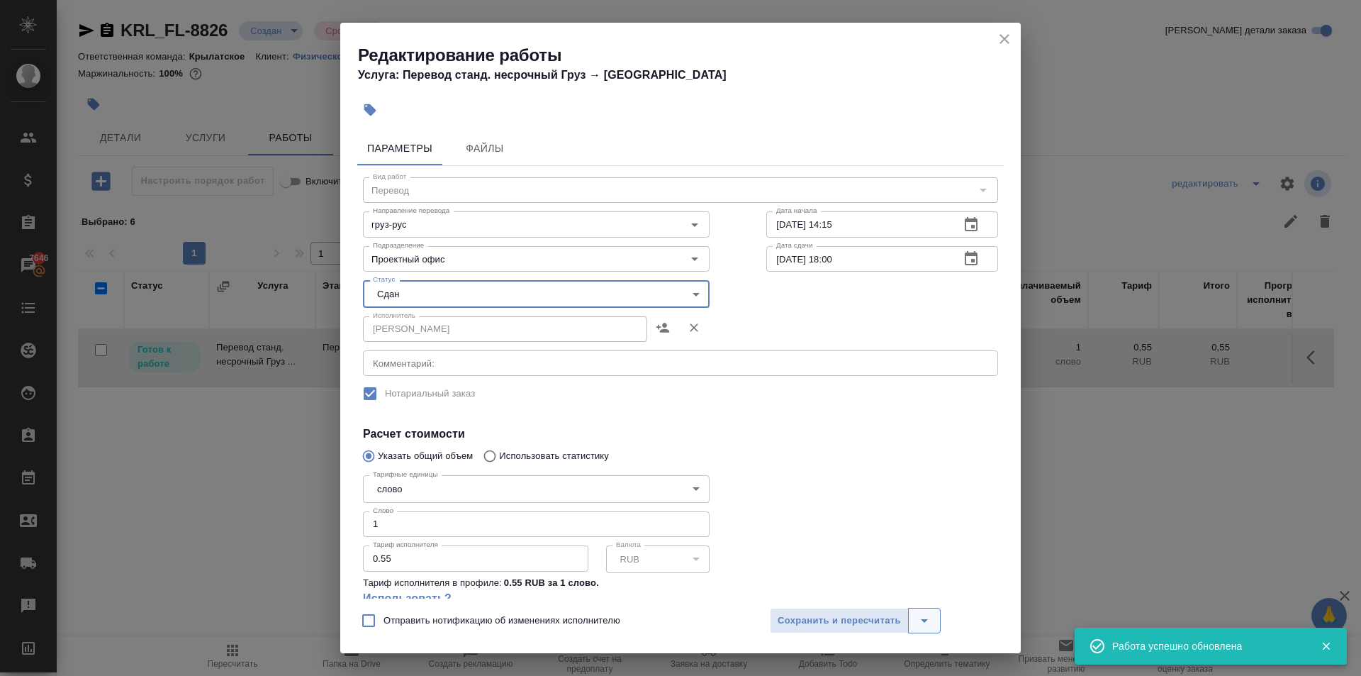
click at [912, 624] on button "split button" at bounding box center [924, 621] width 33 height 26
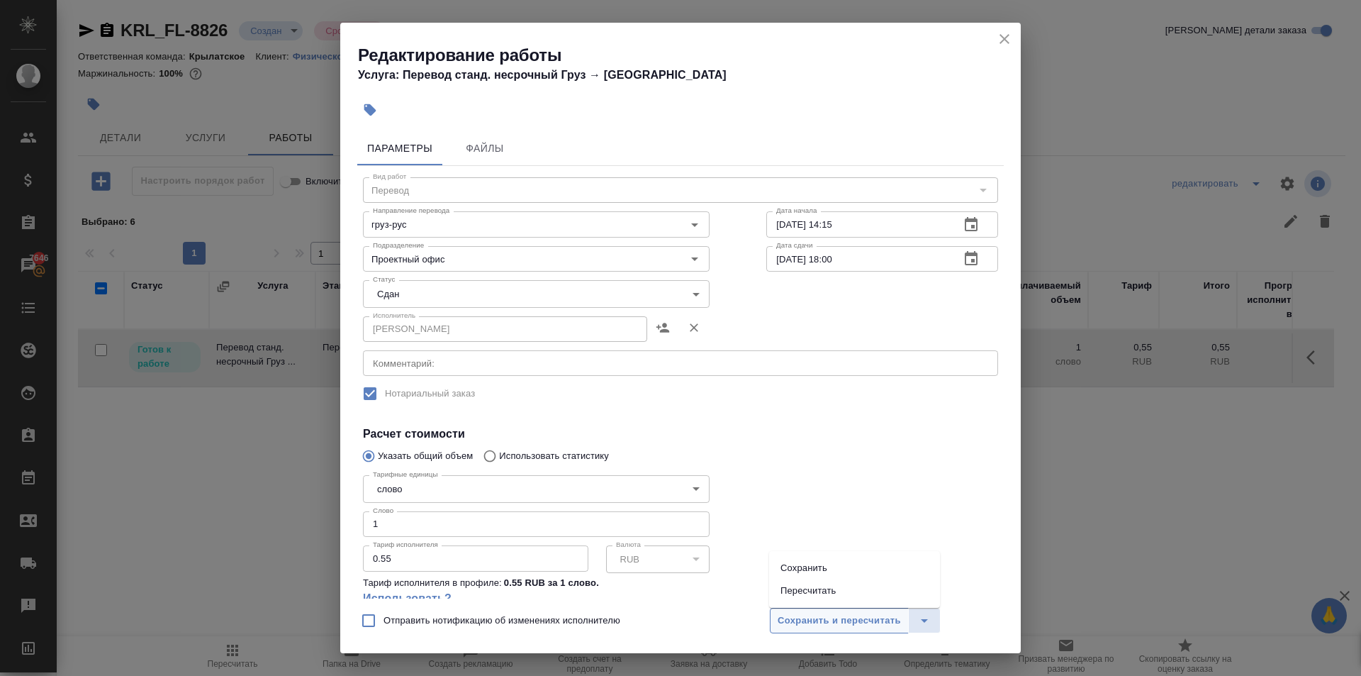
click at [890, 623] on span "Сохранить и пересчитать" at bounding box center [839, 621] width 123 height 16
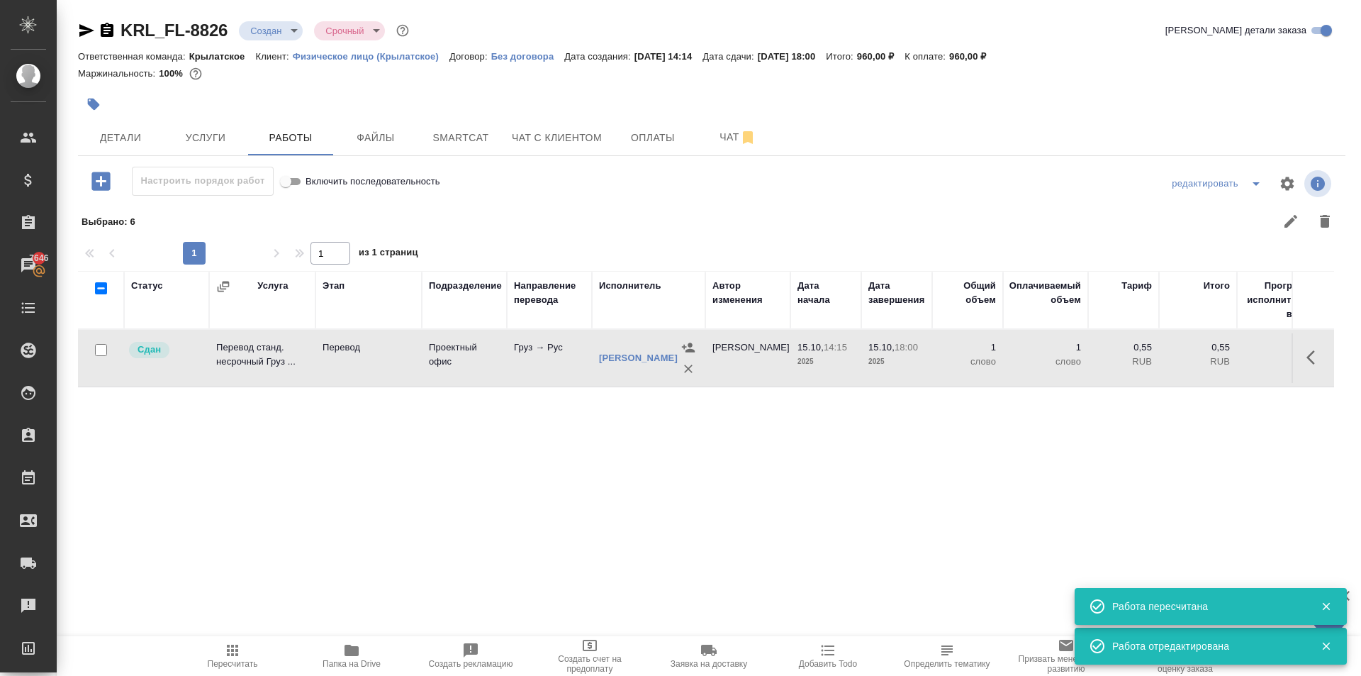
click at [244, 646] on span "Пересчитать" at bounding box center [232, 655] width 102 height 27
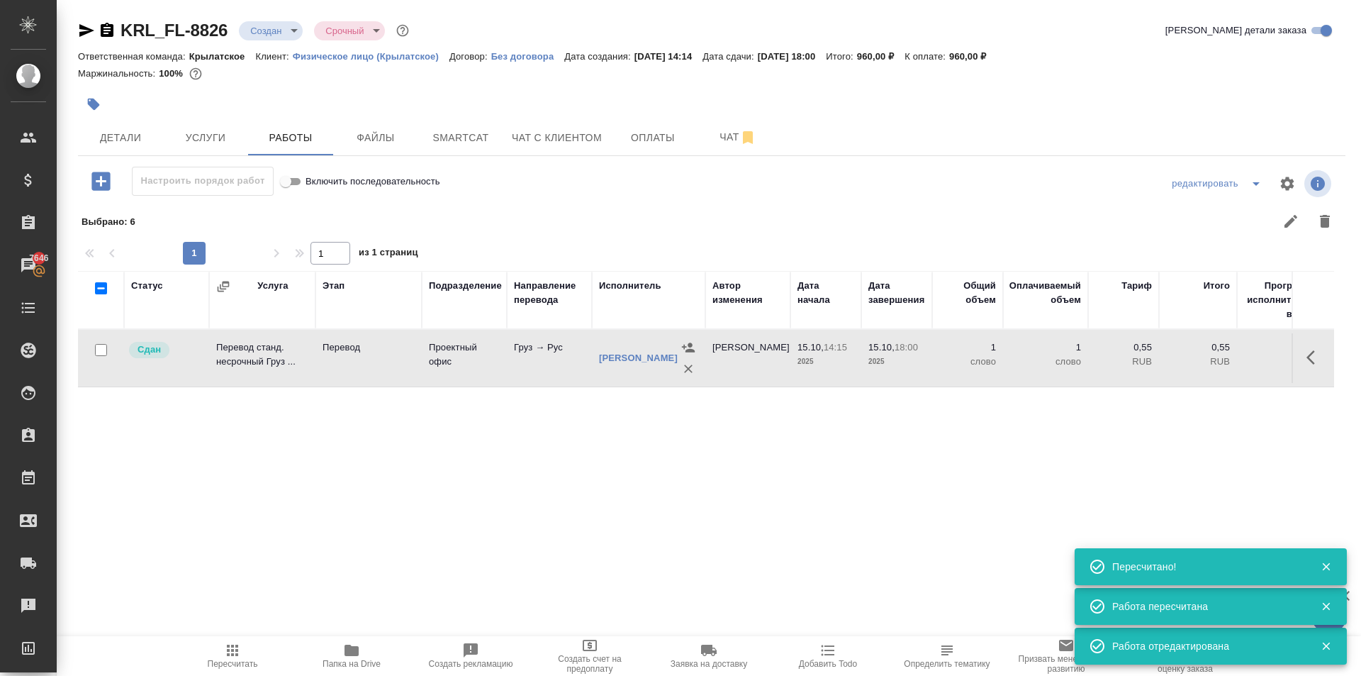
click at [244, 646] on span "Пересчитать" at bounding box center [232, 655] width 102 height 27
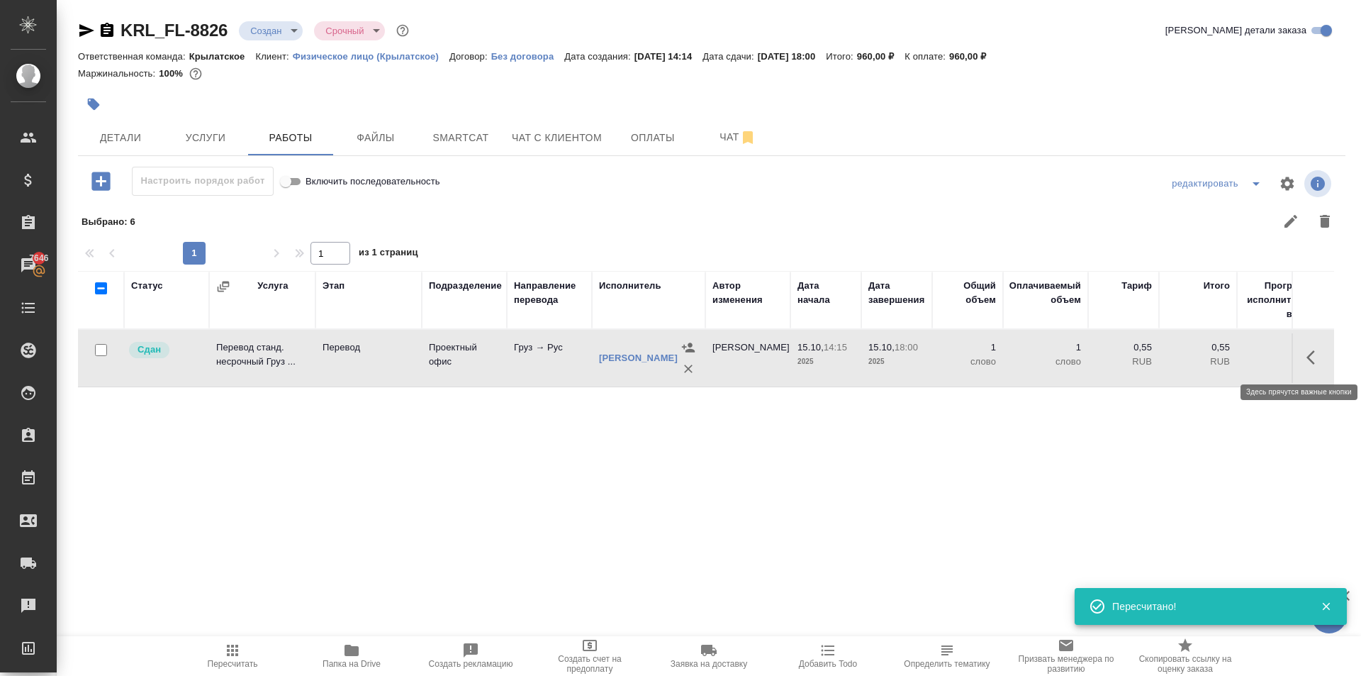
click at [1311, 362] on icon "button" at bounding box center [1311, 357] width 9 height 14
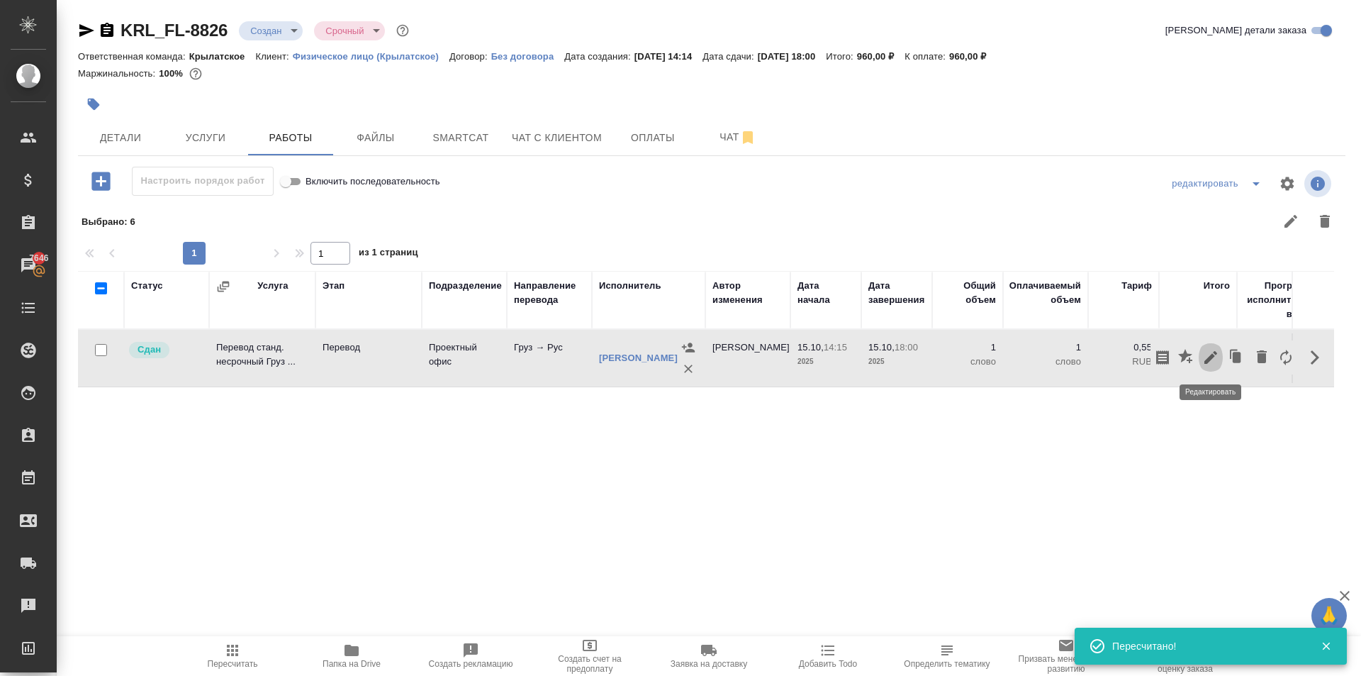
click at [1219, 364] on icon "button" at bounding box center [1210, 357] width 17 height 17
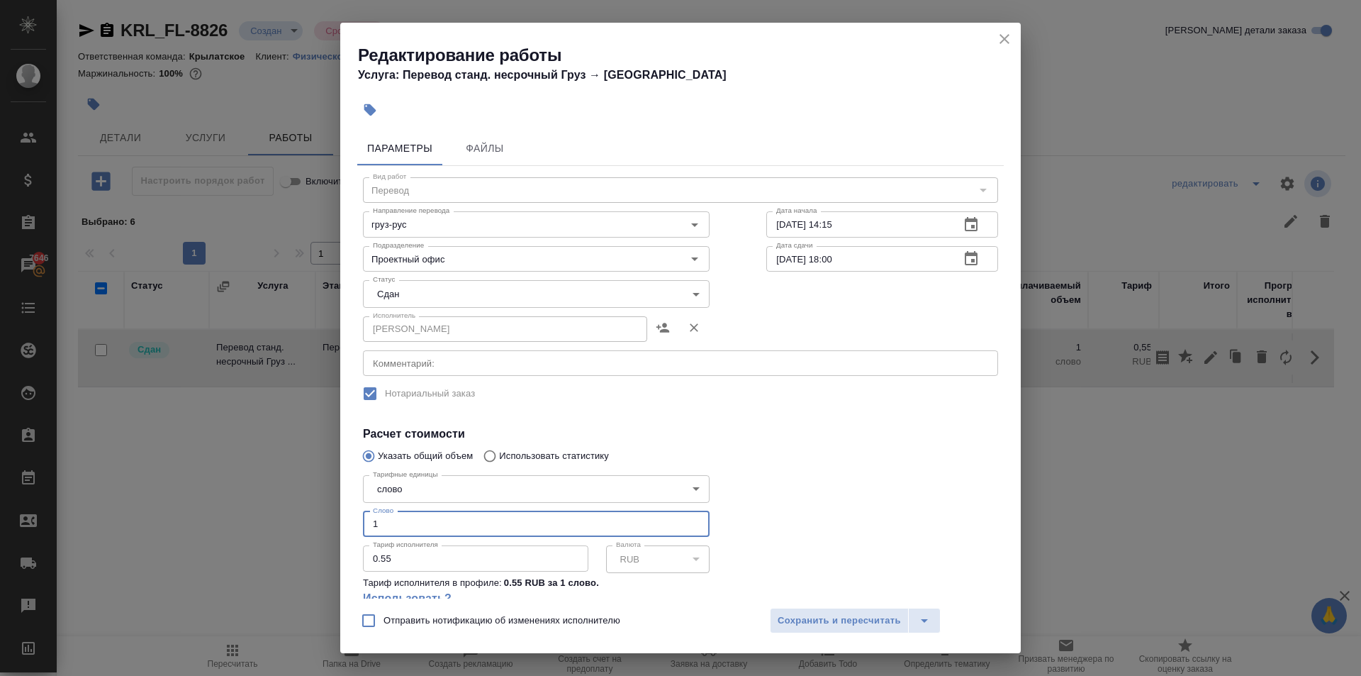
click at [402, 527] on input "1" at bounding box center [536, 524] width 347 height 26
type input "10"
drag, startPoint x: 780, startPoint y: 625, endPoint x: 711, endPoint y: 635, distance: 69.5
click at [779, 625] on span "Сохранить и пересчитать" at bounding box center [839, 621] width 123 height 16
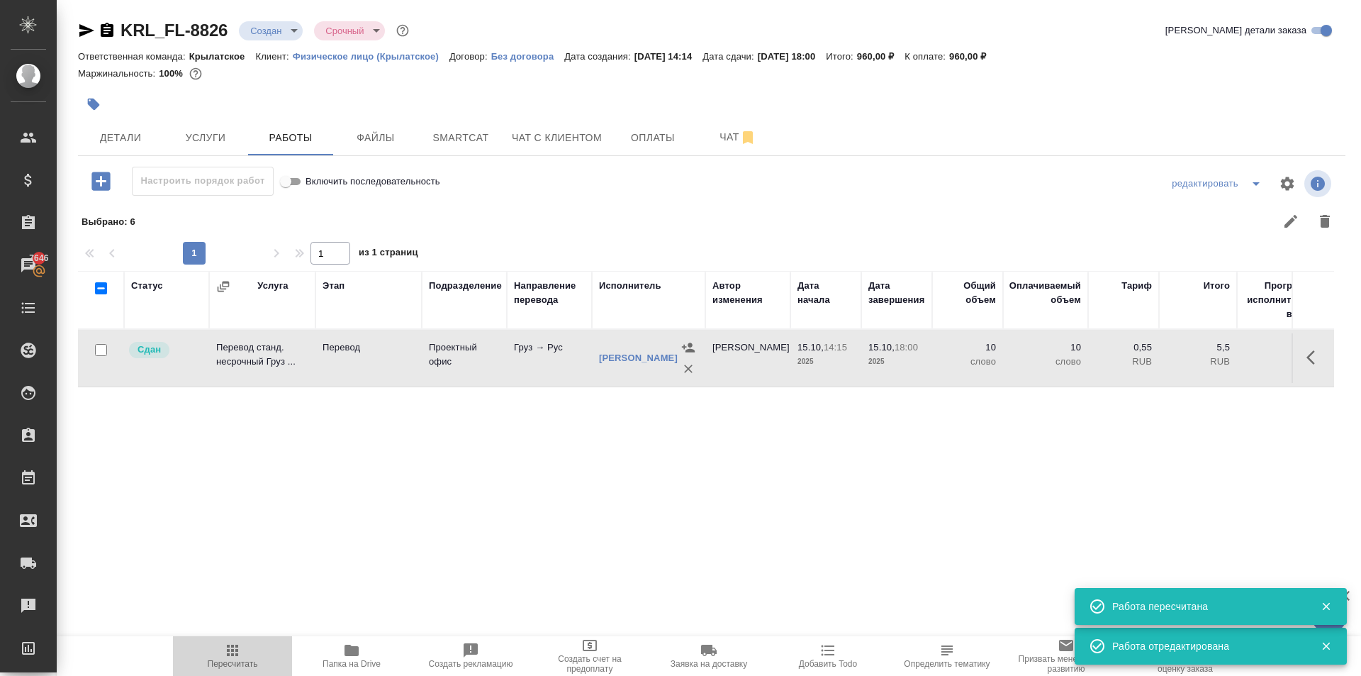
click at [217, 651] on span "Пересчитать" at bounding box center [232, 655] width 102 height 27
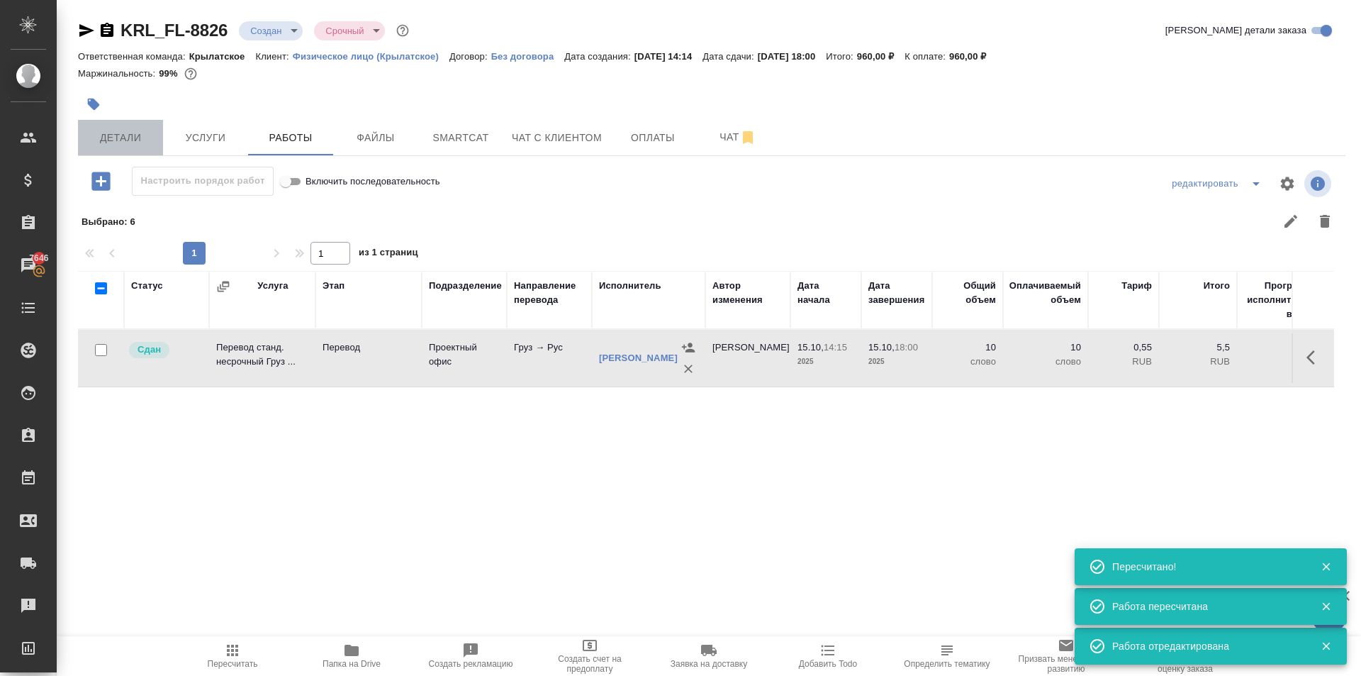
drag, startPoint x: 130, startPoint y: 132, endPoint x: 138, endPoint y: 137, distance: 9.8
click at [135, 134] on span "Детали" at bounding box center [120, 138] width 68 height 18
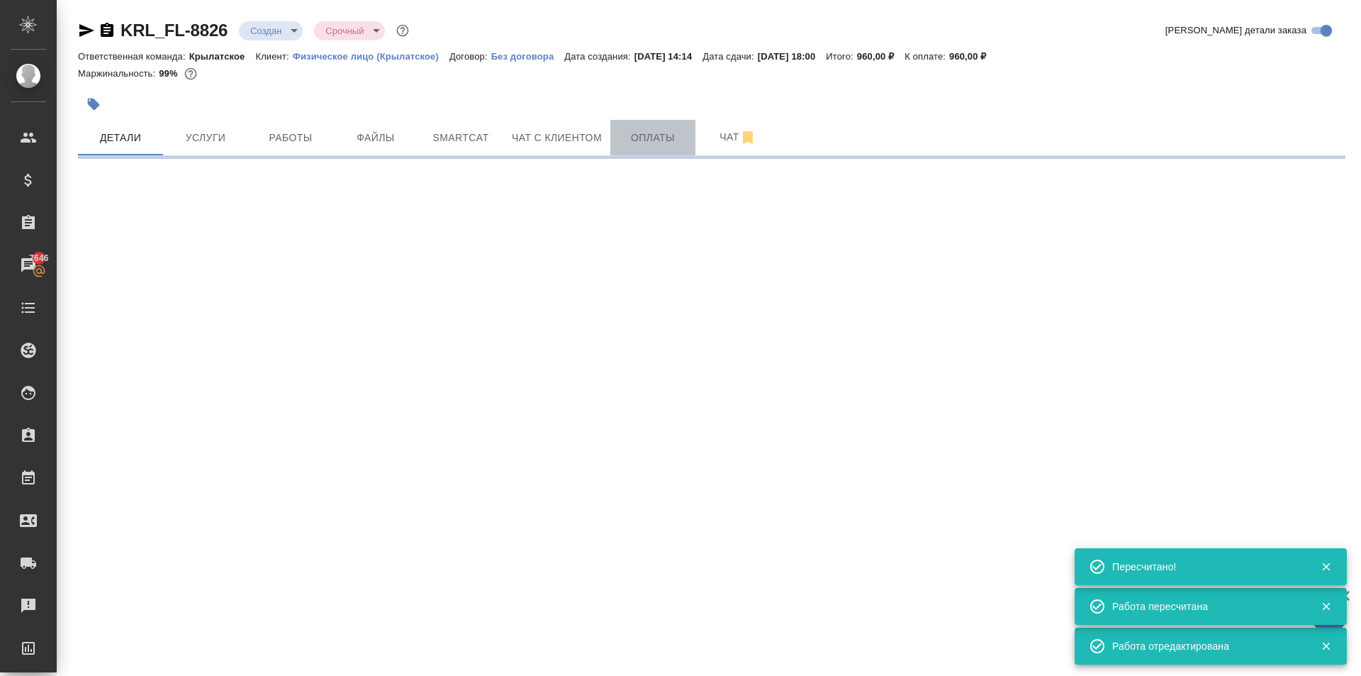
click at [639, 133] on span "Оплаты" at bounding box center [653, 138] width 68 height 18
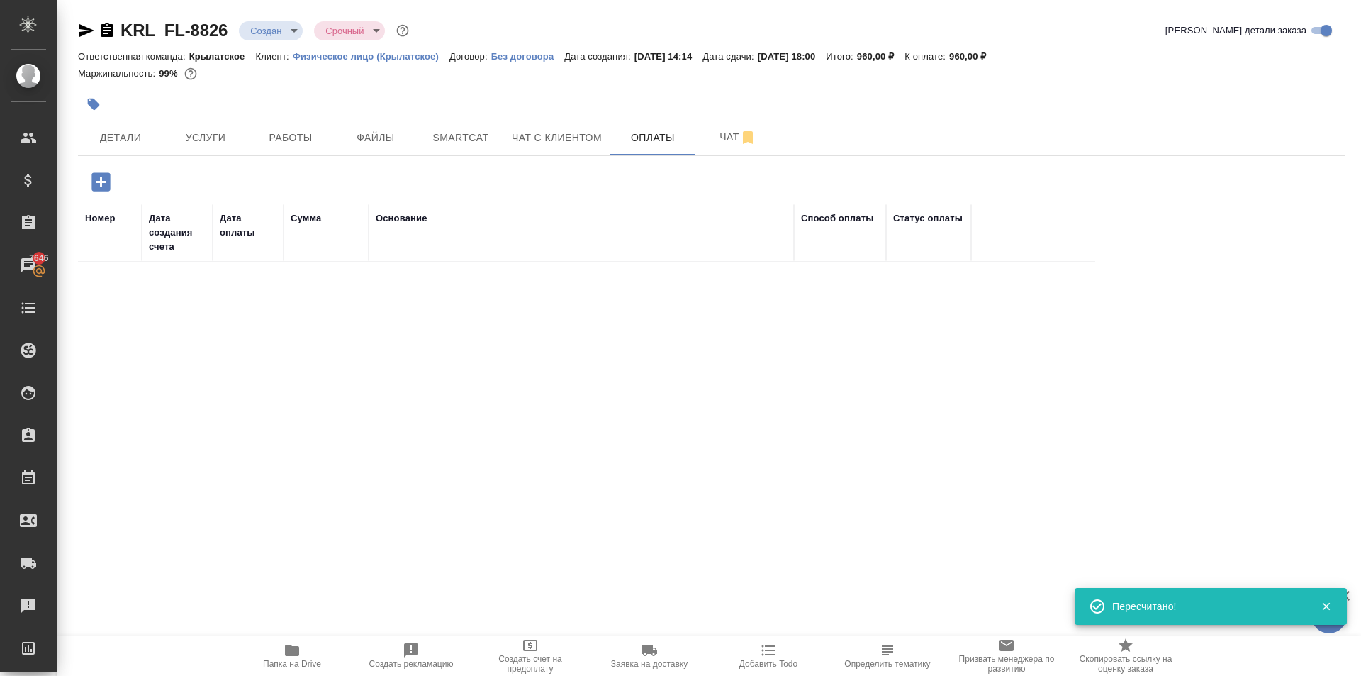
click at [110, 174] on icon "button" at bounding box center [101, 181] width 25 height 25
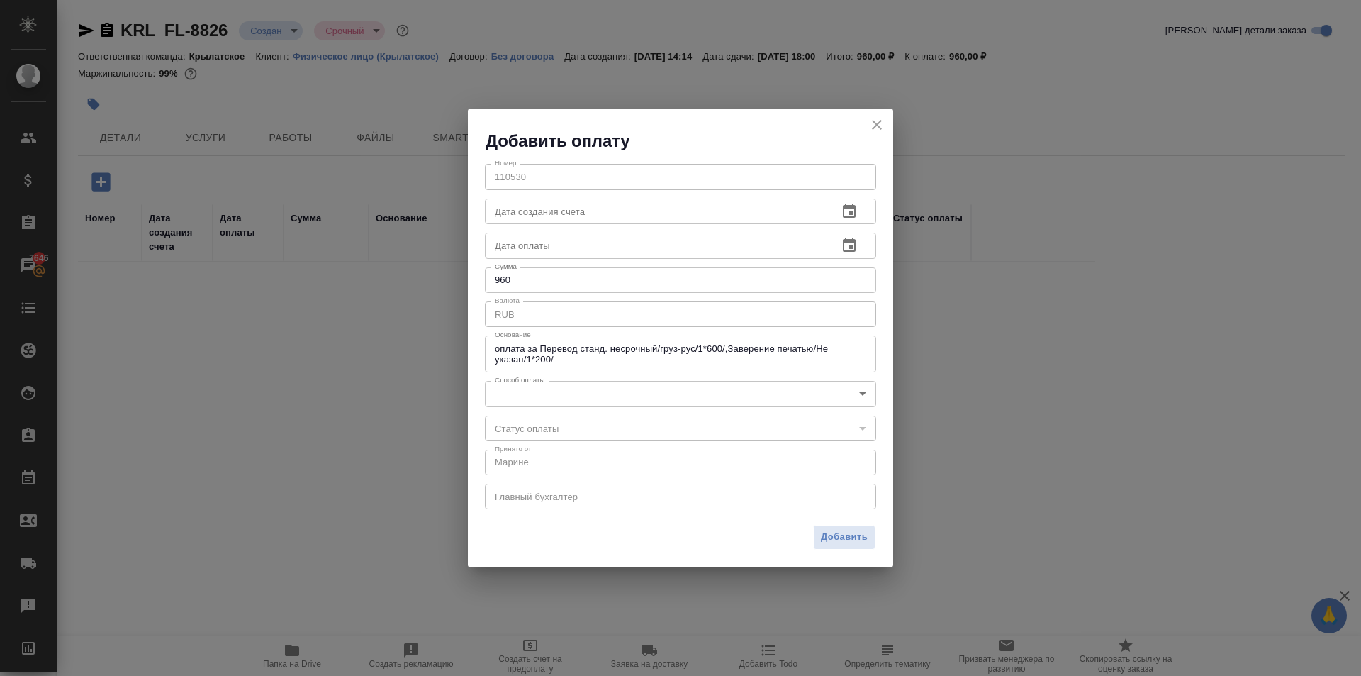
click at [501, 392] on body "🙏 .cls-1 fill:#fff; AWATERA [PERSON_NAME] Спецификации Заказы 7646 Чаты Todo Пр…" at bounding box center [680, 338] width 1361 height 676
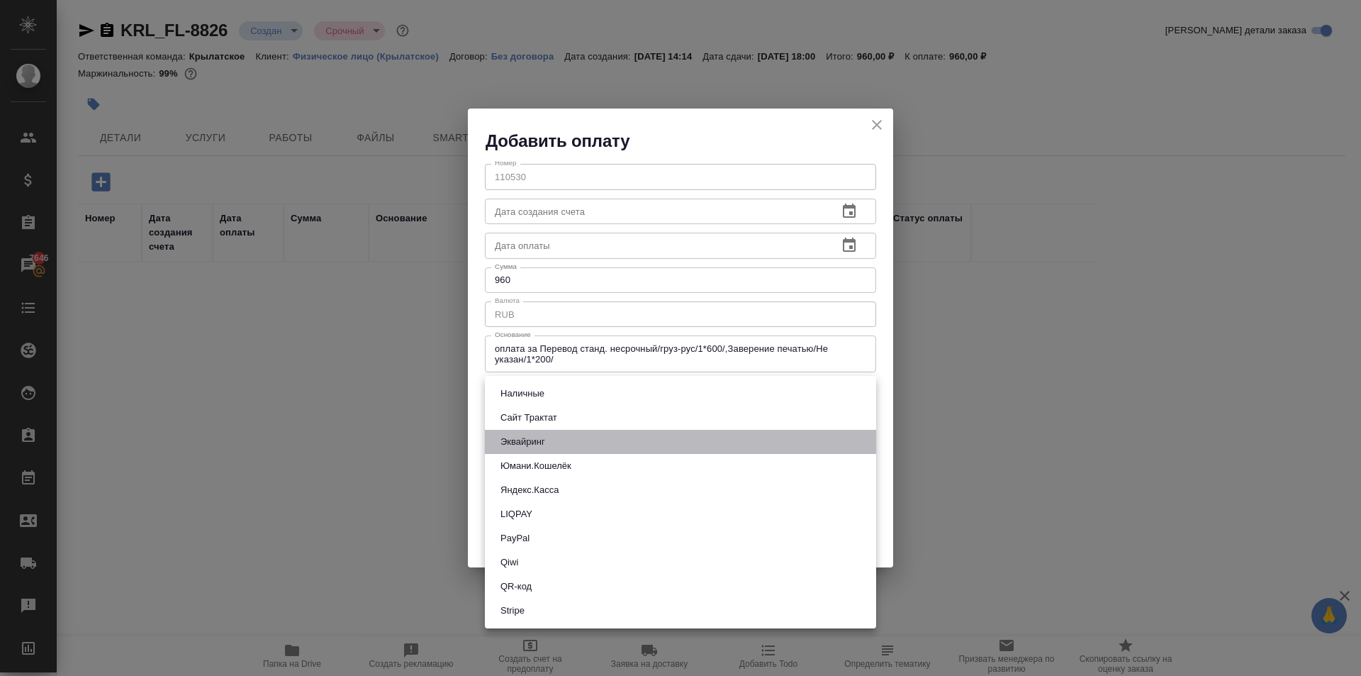
drag, startPoint x: 534, startPoint y: 442, endPoint x: 584, endPoint y: 477, distance: 61.6
click at [535, 442] on button "Эквайринг" at bounding box center [522, 442] width 53 height 16
type input "acquiring"
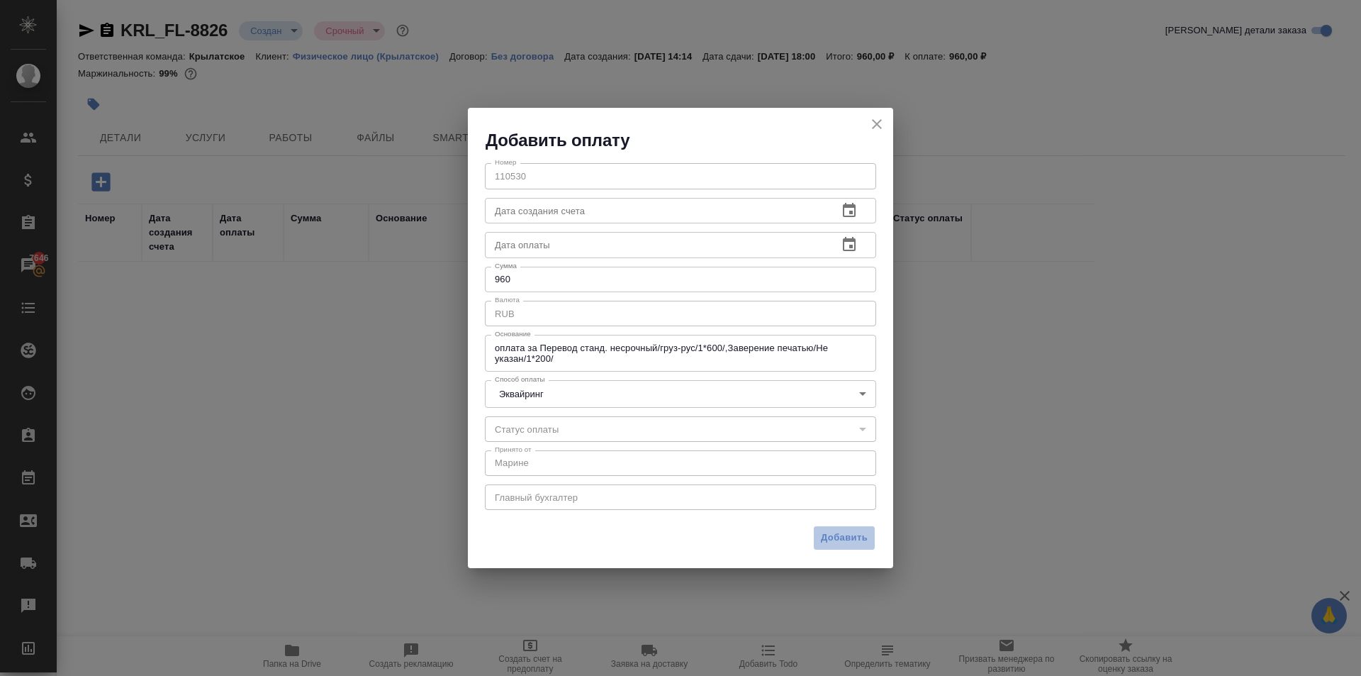
click at [829, 533] on span "Добавить" at bounding box center [844, 538] width 47 height 16
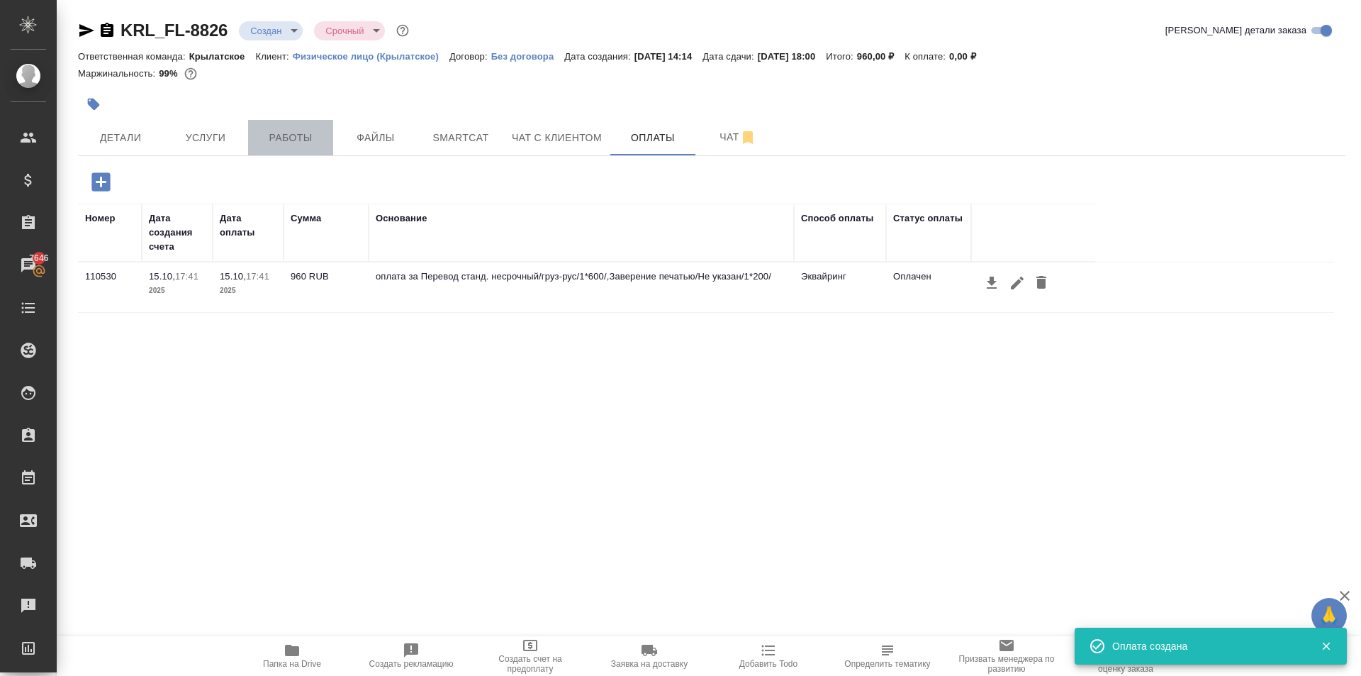
click at [275, 146] on button "Работы" at bounding box center [290, 137] width 85 height 35
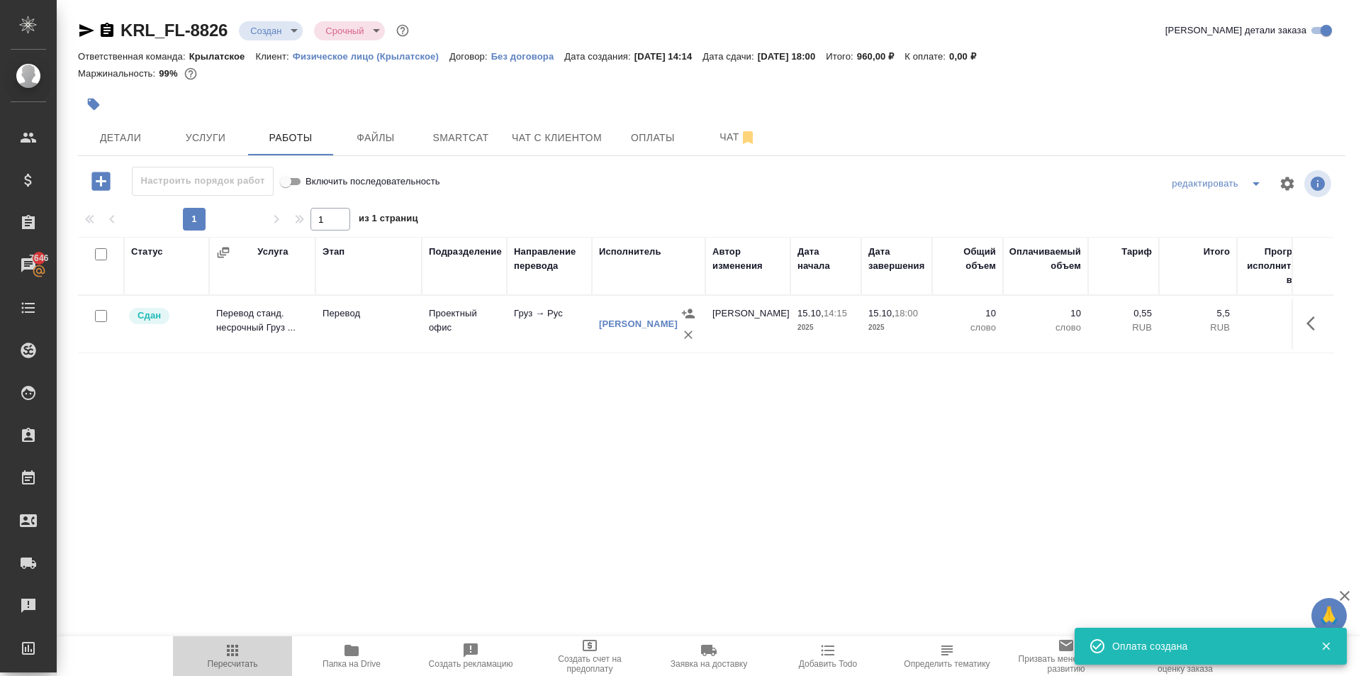
click at [222, 641] on button "Пересчитать" at bounding box center [232, 656] width 119 height 40
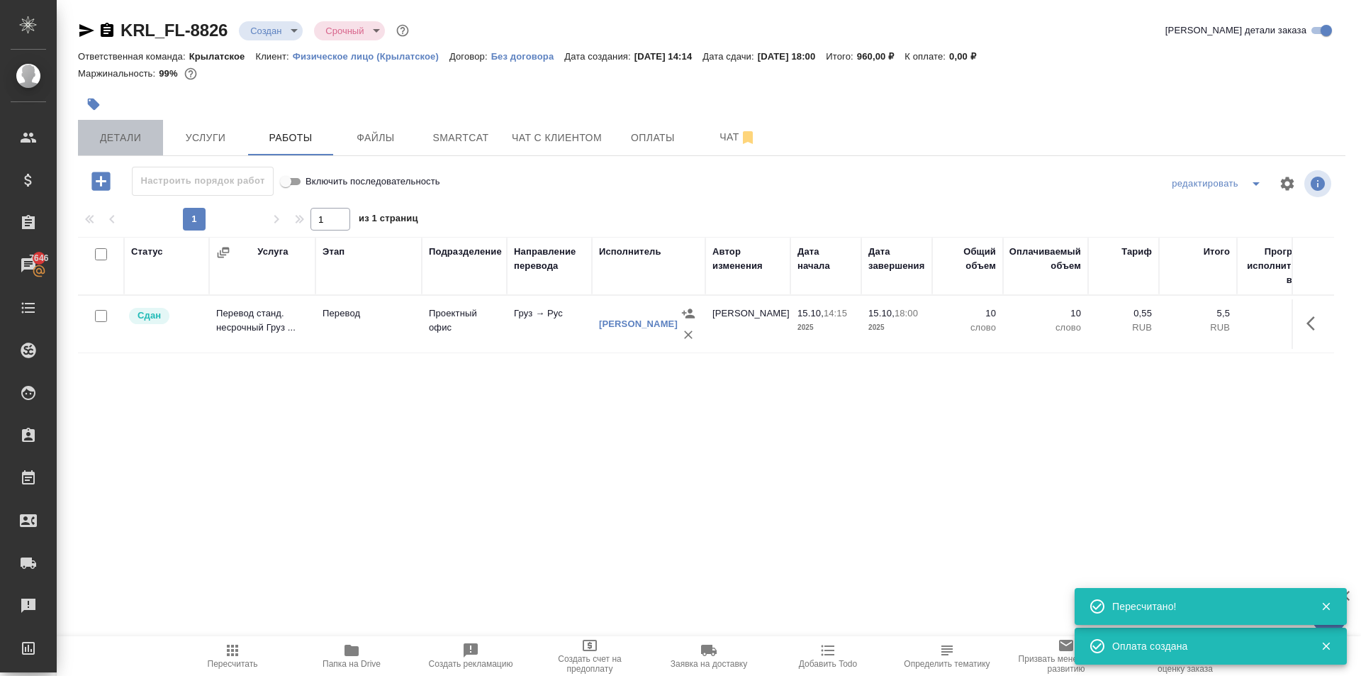
click at [124, 133] on span "Детали" at bounding box center [120, 138] width 68 height 18
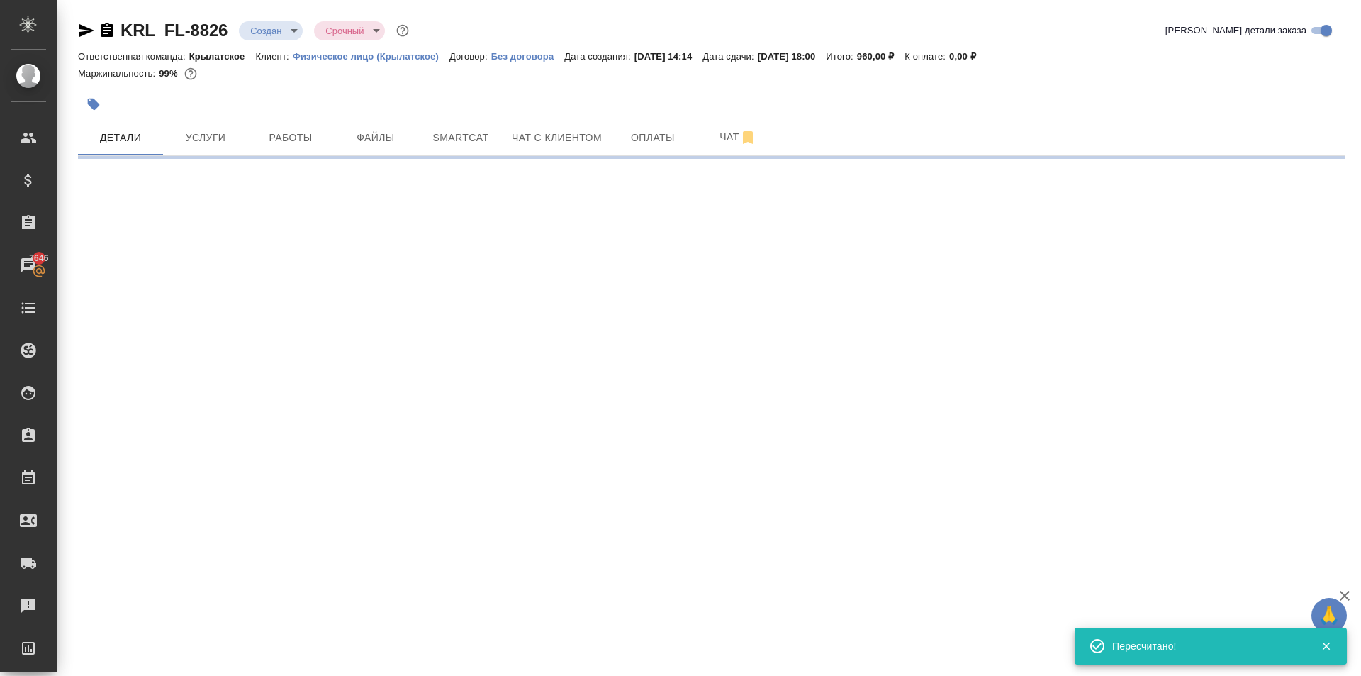
select select "RU"
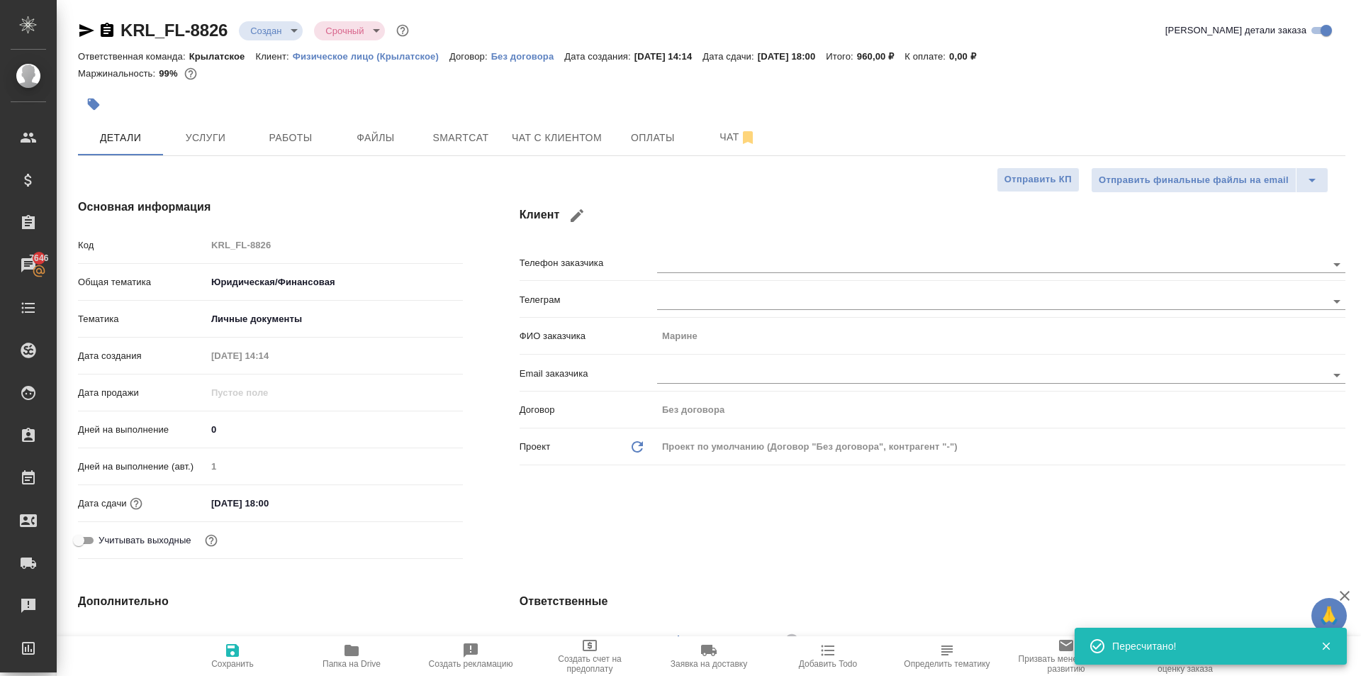
type textarea "x"
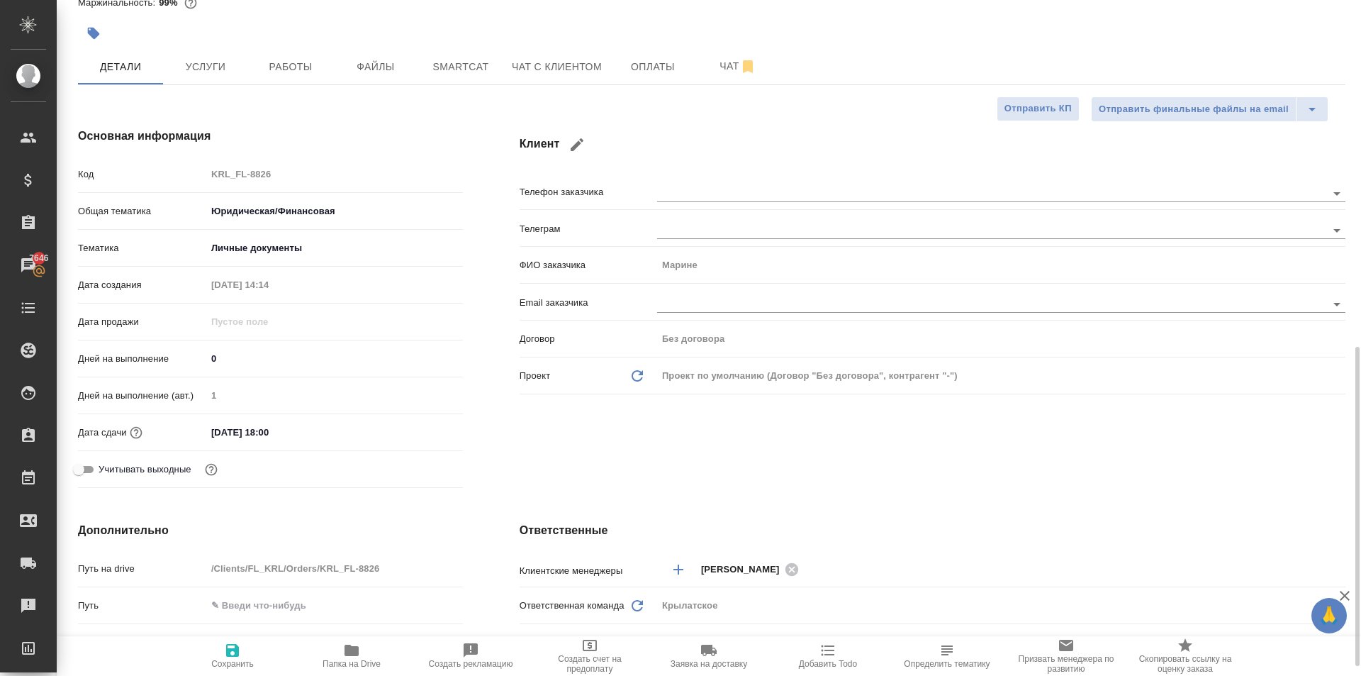
scroll to position [354, 0]
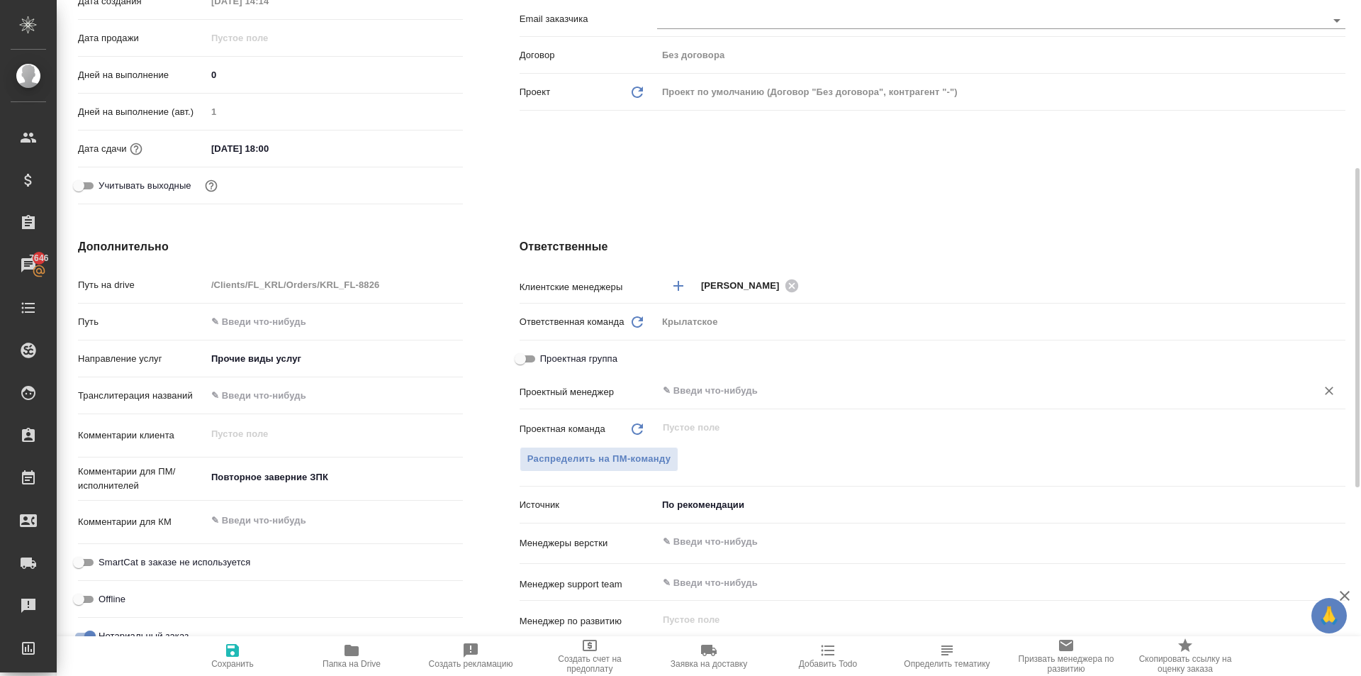
click at [690, 381] on div "​" at bounding box center [1001, 391] width 688 height 26
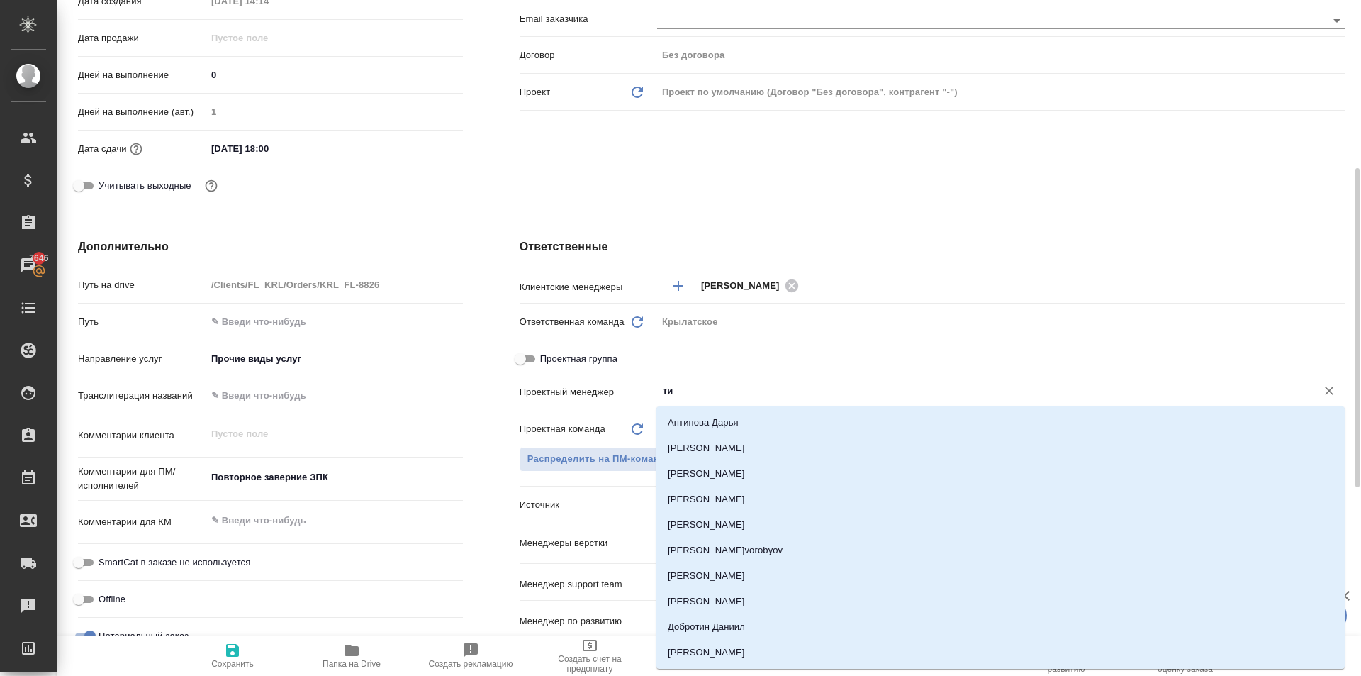
type input "тим"
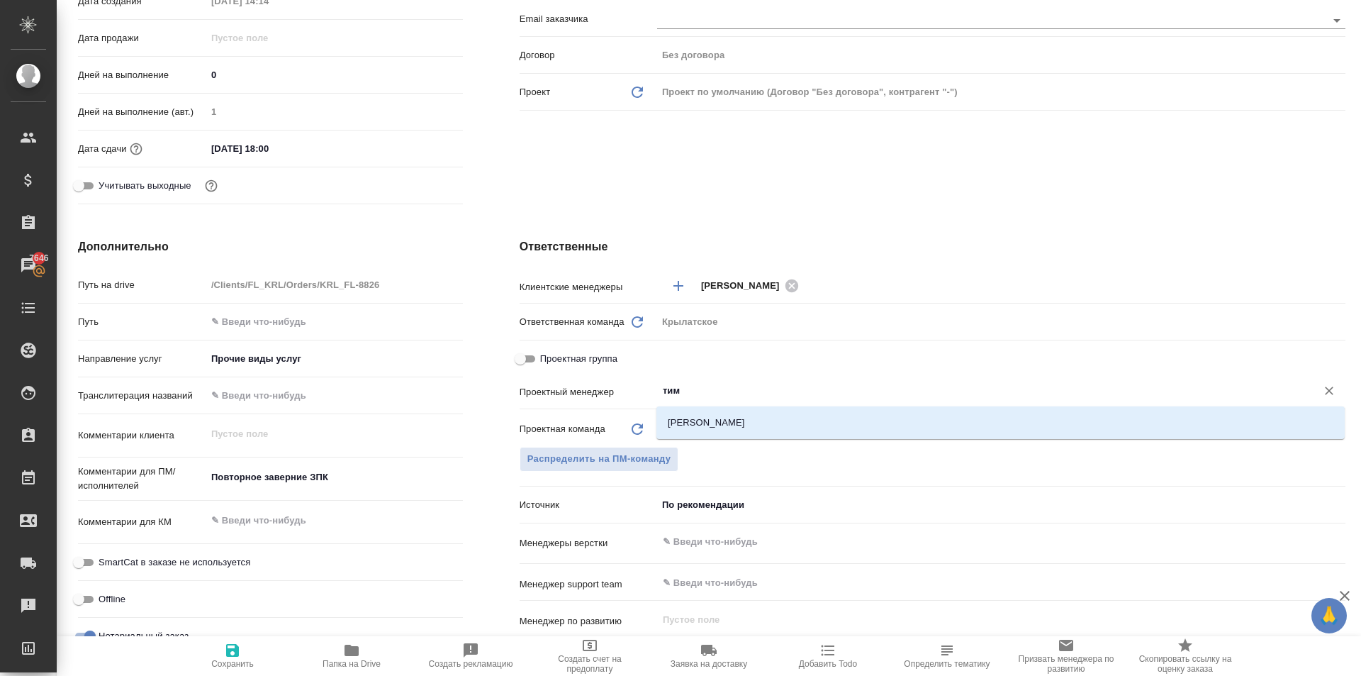
click at [717, 420] on li "[PERSON_NAME]" at bounding box center [1000, 423] width 688 height 26
type textarea "x"
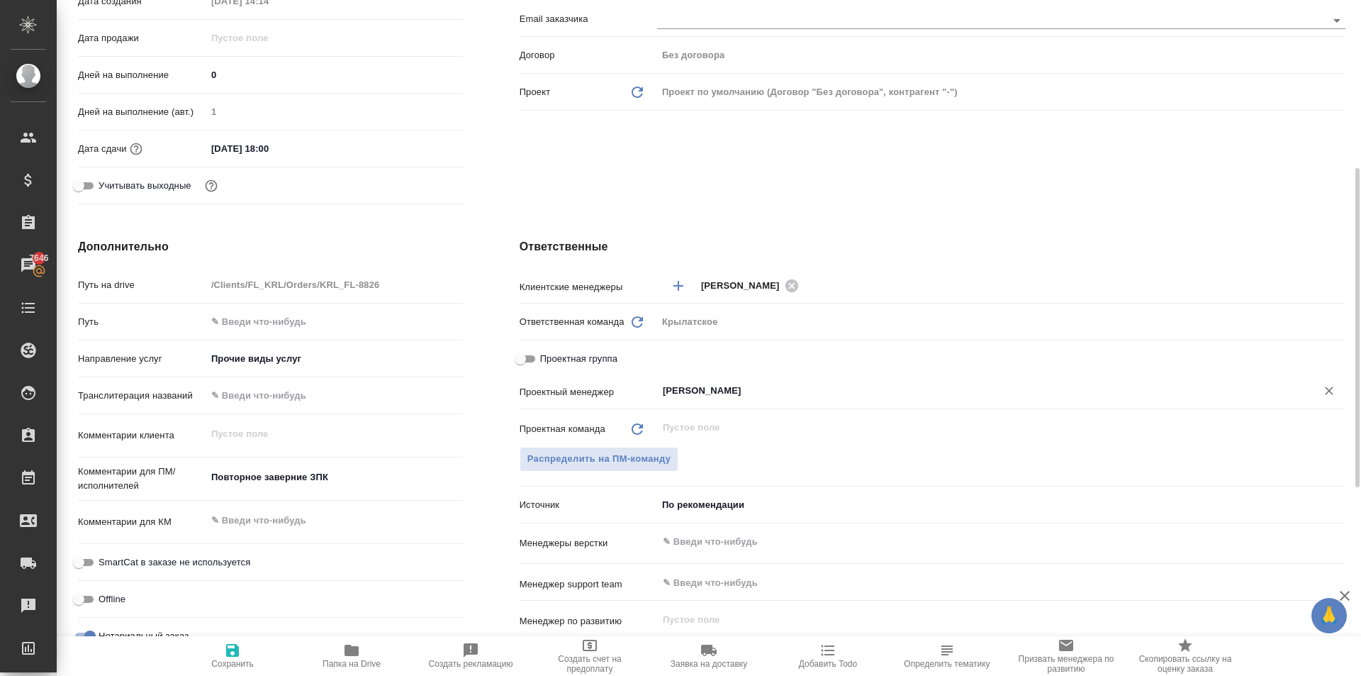
type input "[PERSON_NAME]"
click at [247, 652] on span "Сохранить" at bounding box center [232, 655] width 102 height 27
type textarea "x"
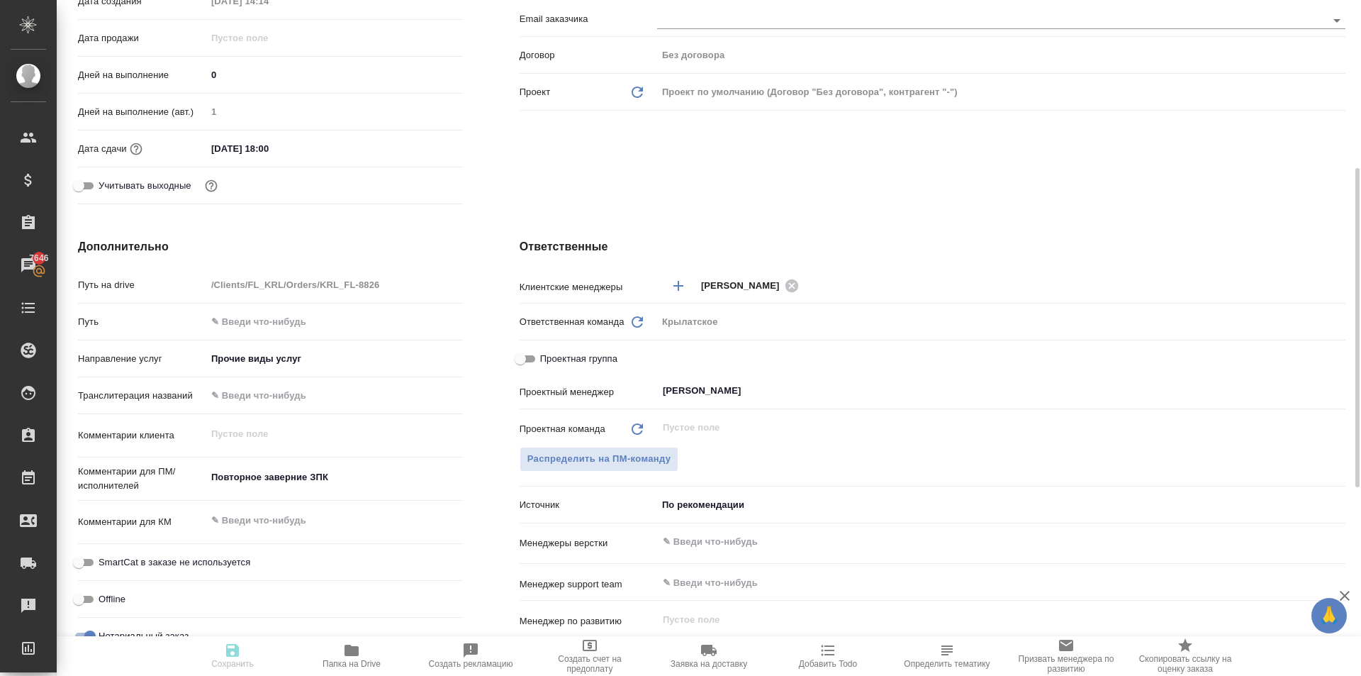
type textarea "x"
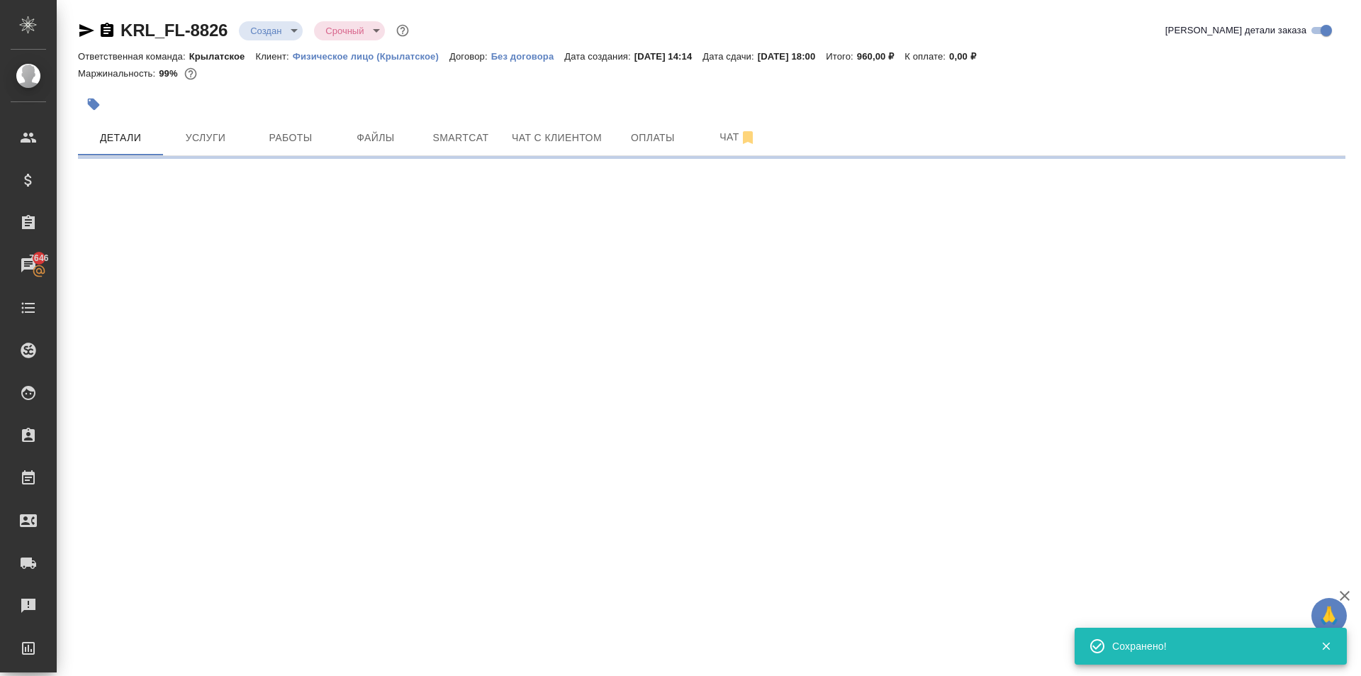
scroll to position [0, 0]
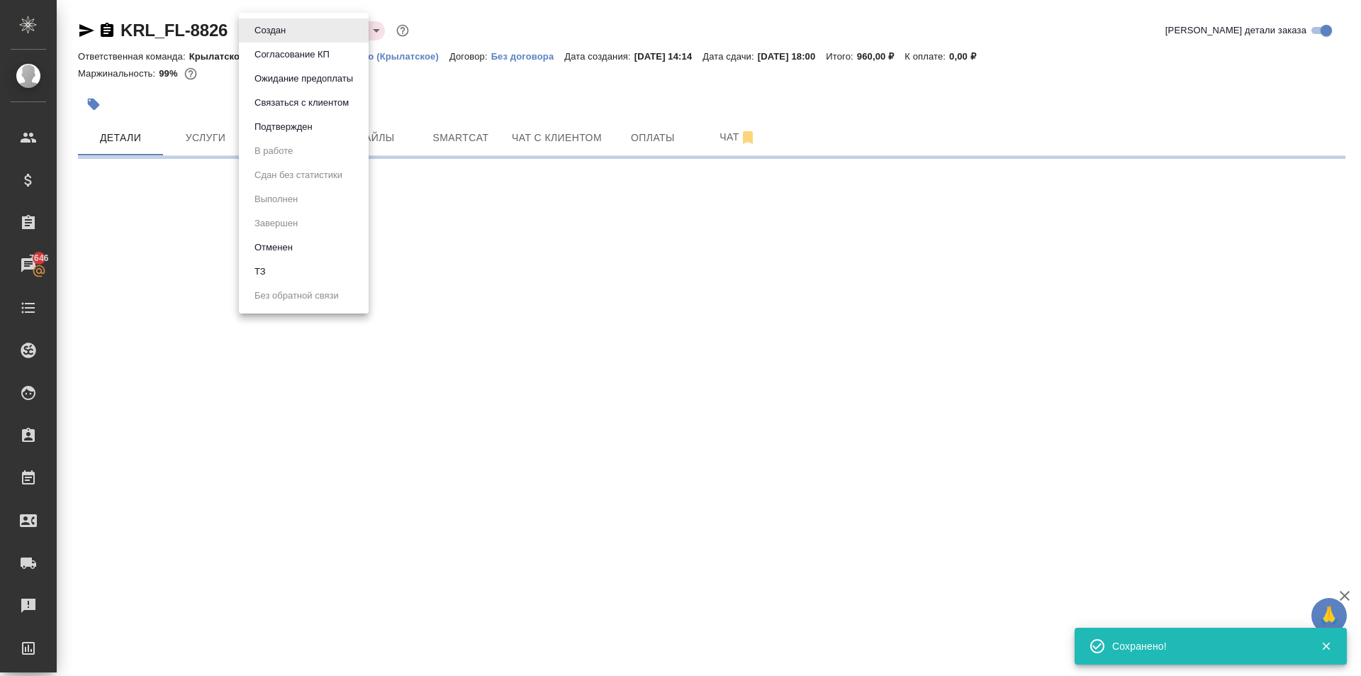
click at [296, 35] on body "🙏 .cls-1 fill:#fff; AWATERA [PERSON_NAME] Спецификации Заказы 7646 Чаты Todo Пр…" at bounding box center [680, 338] width 1361 height 676
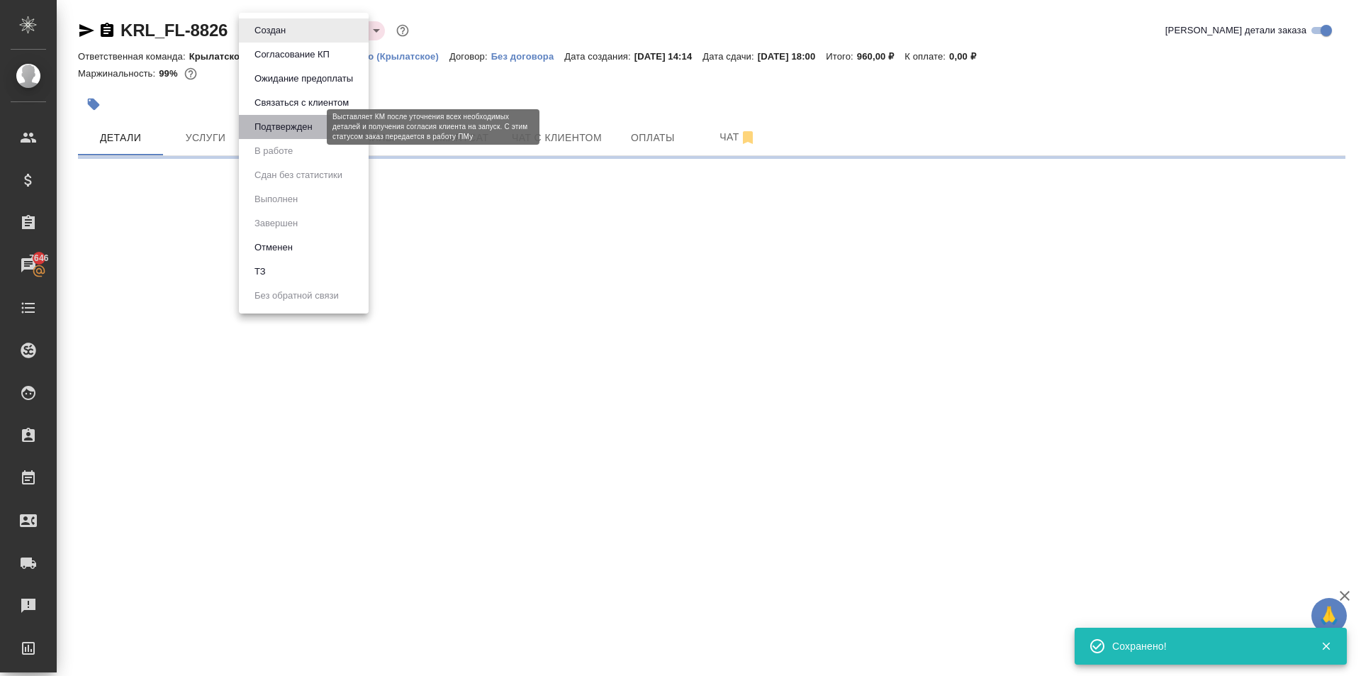
click at [303, 130] on button "Подтвержден" at bounding box center [283, 127] width 67 height 16
select select "RU"
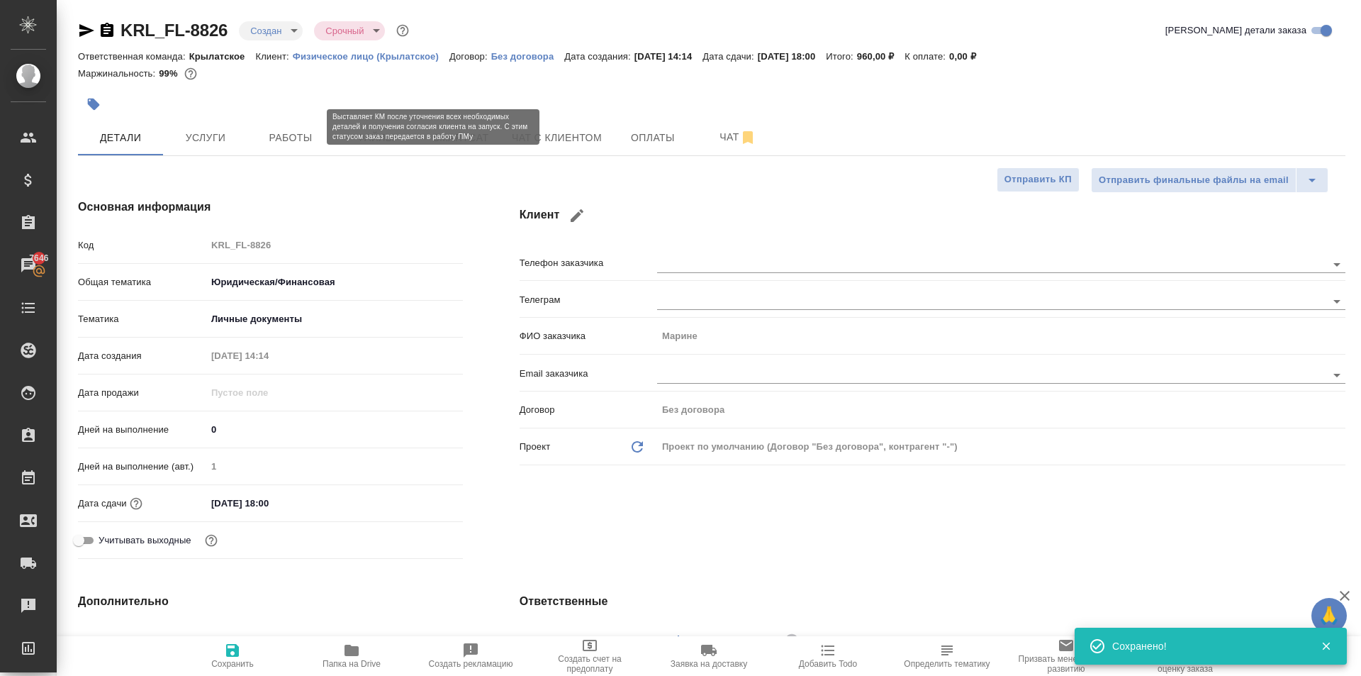
type textarea "x"
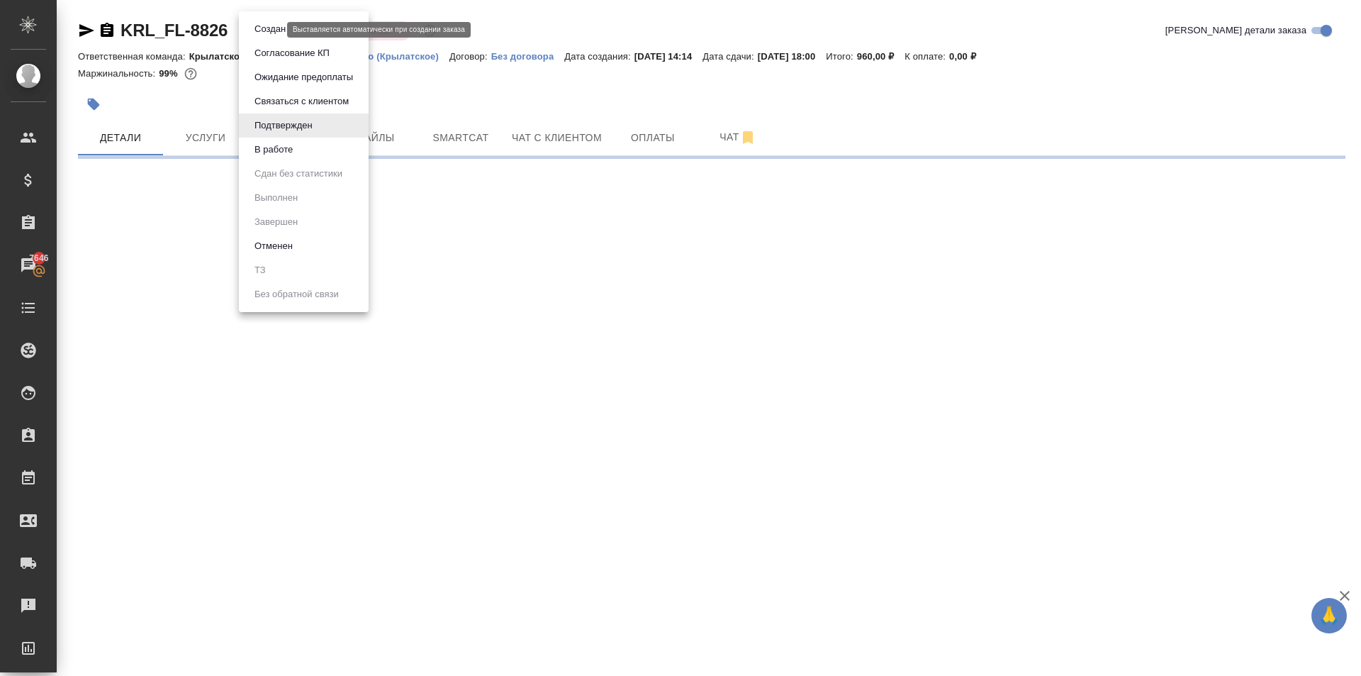
drag, startPoint x: 267, startPoint y: 29, endPoint x: 294, endPoint y: 108, distance: 83.2
click at [267, 30] on body "🙏 .cls-1 fill:#fff; AWATERA [PERSON_NAME] Клиенты Спецификации Заказы 7646 Чаты…" at bounding box center [680, 338] width 1361 height 676
click at [285, 148] on button "В работе" at bounding box center [273, 150] width 47 height 16
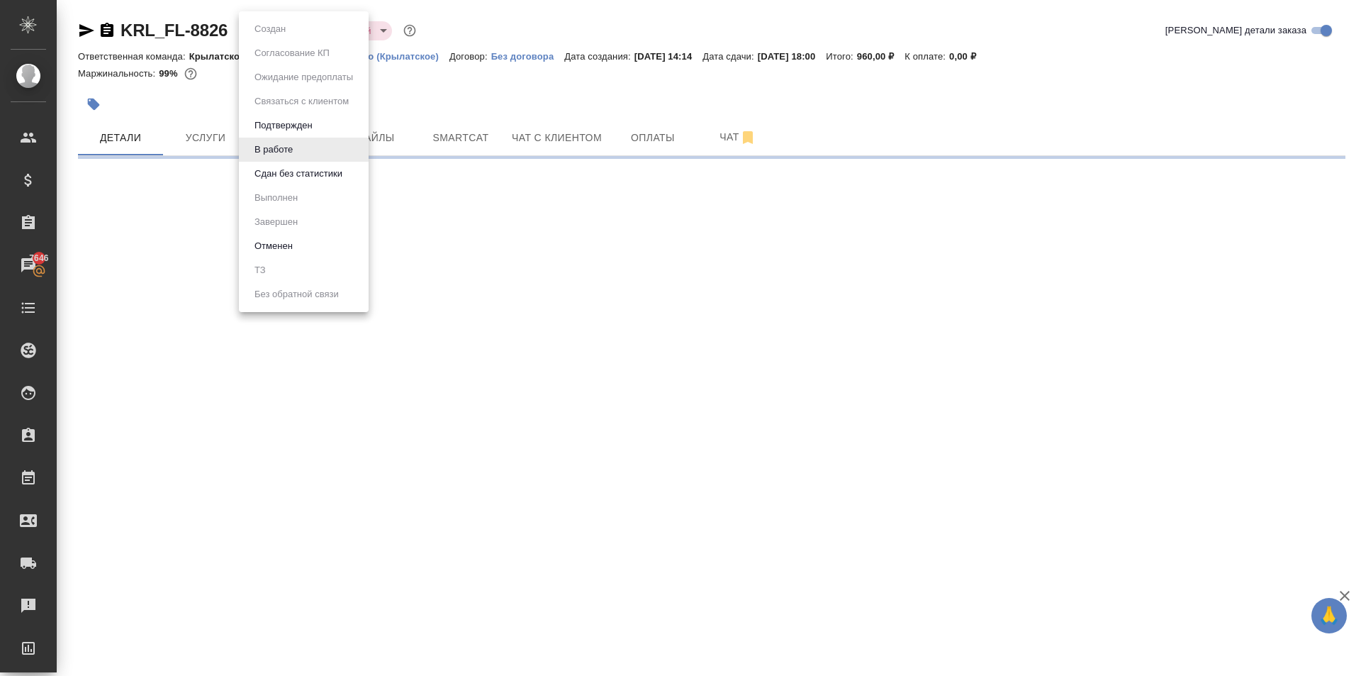
click at [281, 47] on body "🙏 .cls-1 fill:#fff; AWATERA [PERSON_NAME] Спецификации Заказы 7646 Чаты Todo Пр…" at bounding box center [680, 338] width 1361 height 676
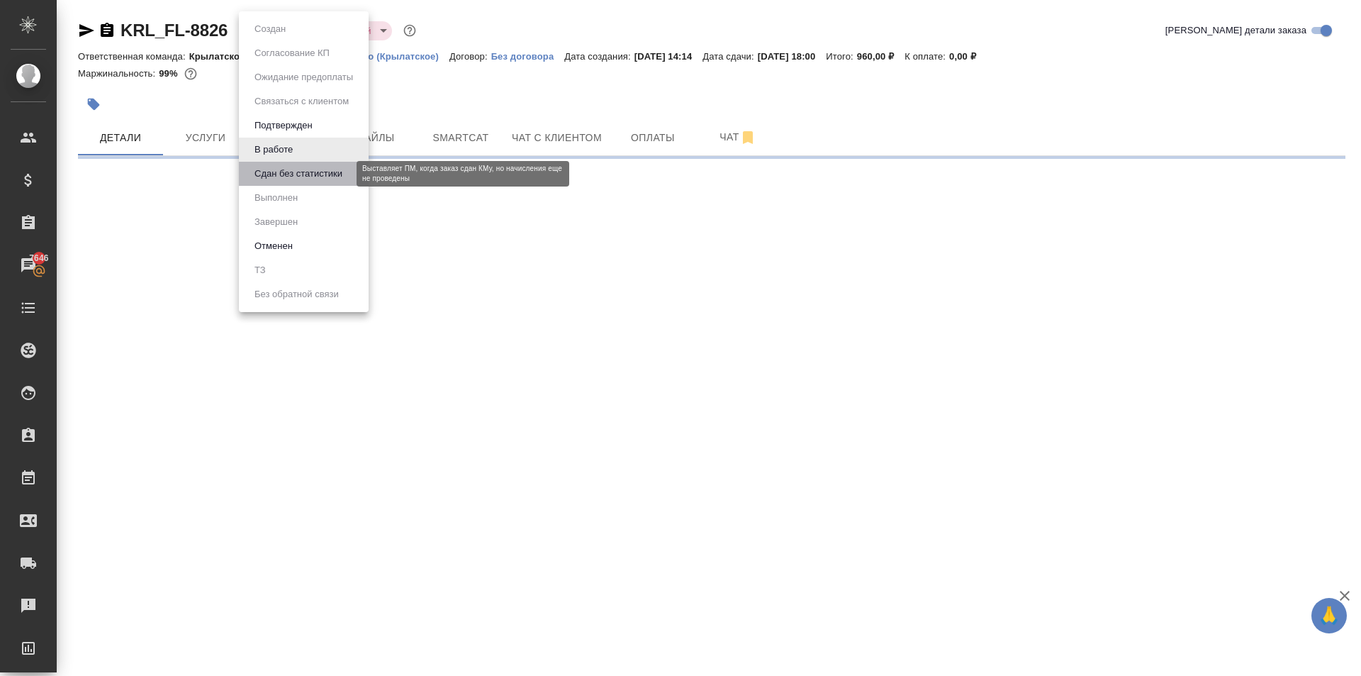
drag, startPoint x: 283, startPoint y: 181, endPoint x: 295, endPoint y: 154, distance: 29.5
click at [286, 177] on button "Сдан без статистики" at bounding box center [298, 174] width 96 height 16
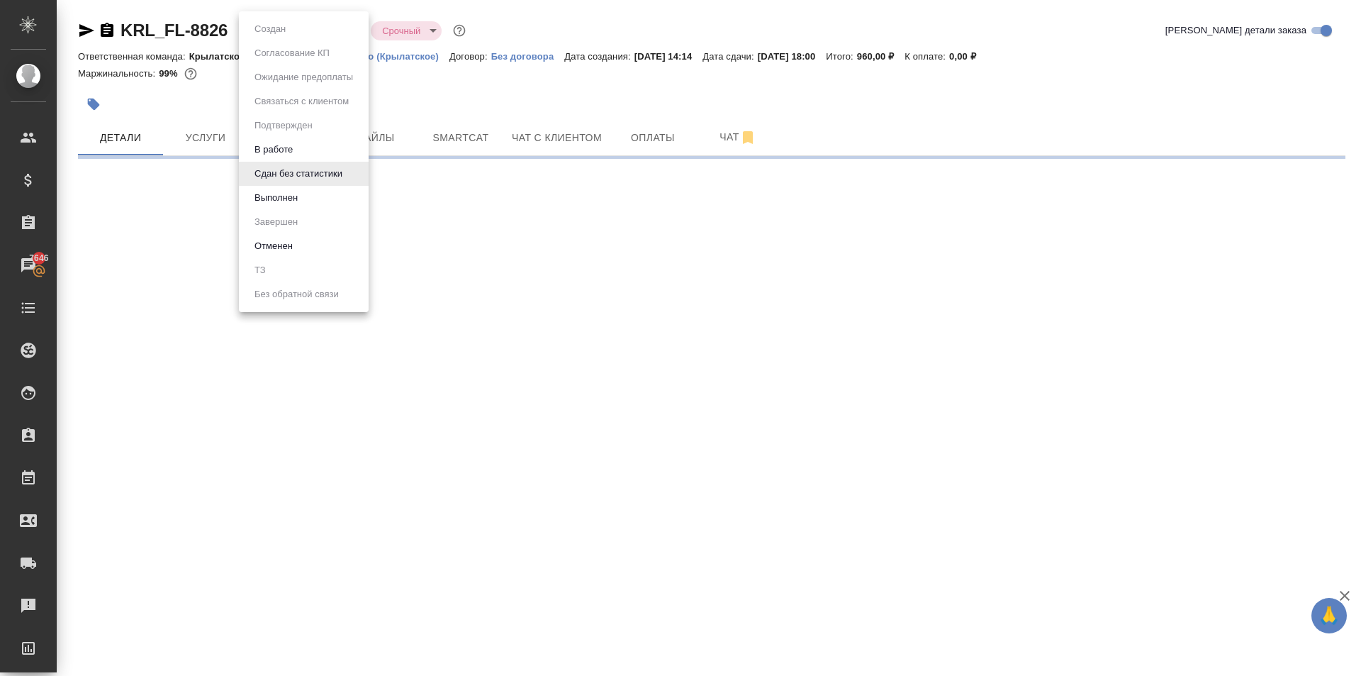
click at [267, 35] on body "🙏 .cls-1 fill:#fff; AWATERA [PERSON_NAME] Спецификации Заказы 7646 Чаты Todo Пр…" at bounding box center [680, 338] width 1361 height 676
select select "RU"
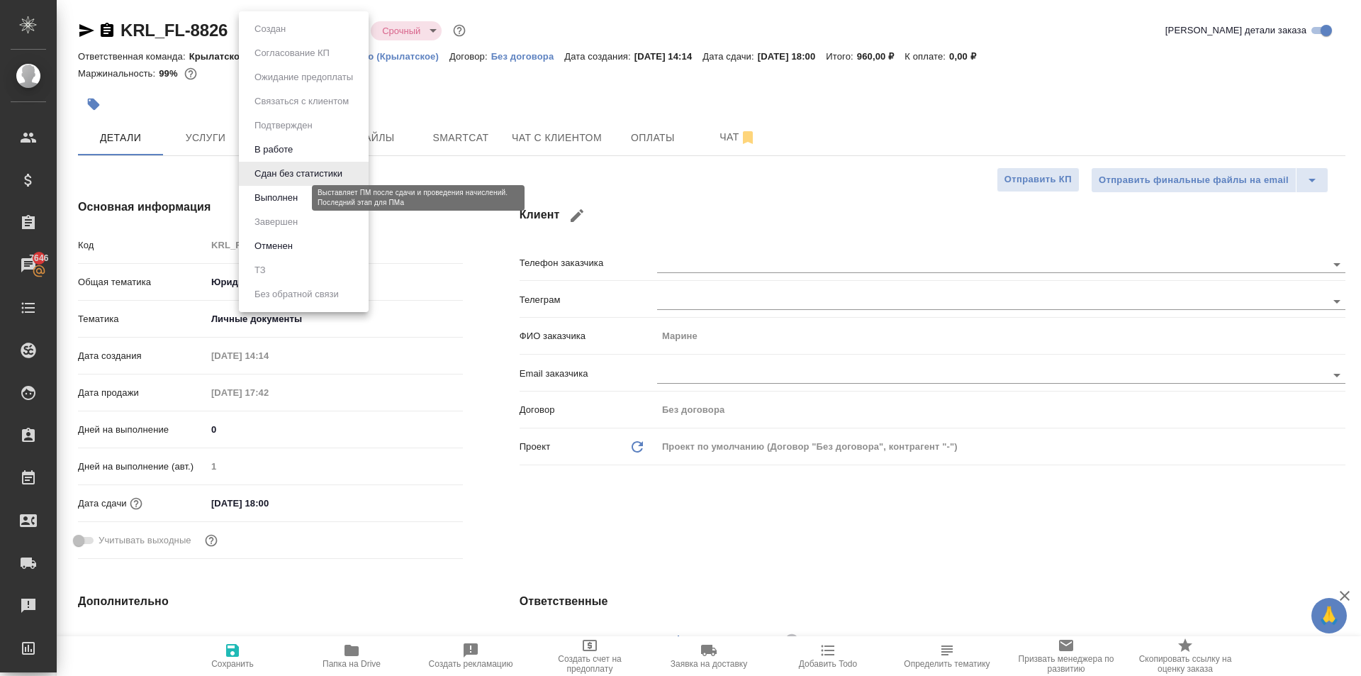
type textarea "x"
click at [301, 191] on button "Выполнен" at bounding box center [276, 198] width 52 height 16
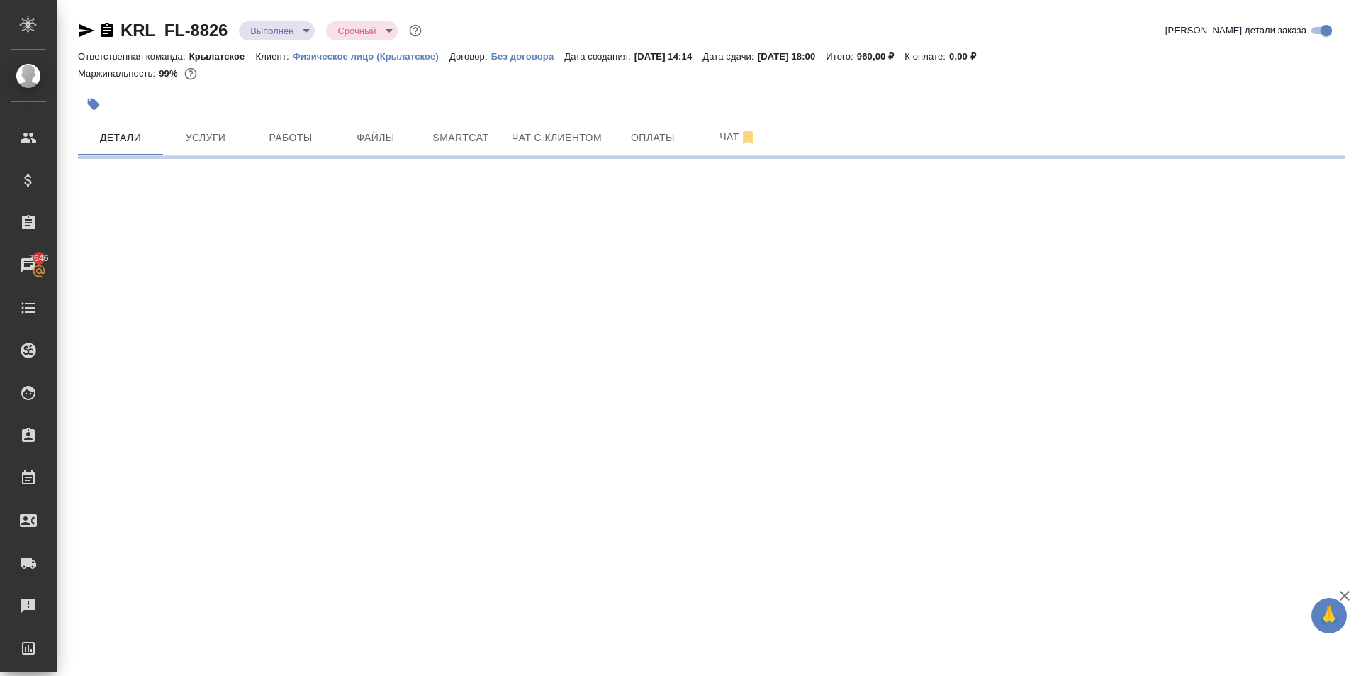
click at [284, 37] on body "🙏 .cls-1 fill:#fff; AWATERA [PERSON_NAME] Клиенты Спецификации Заказы 7646 Чаты…" at bounding box center [680, 338] width 1361 height 676
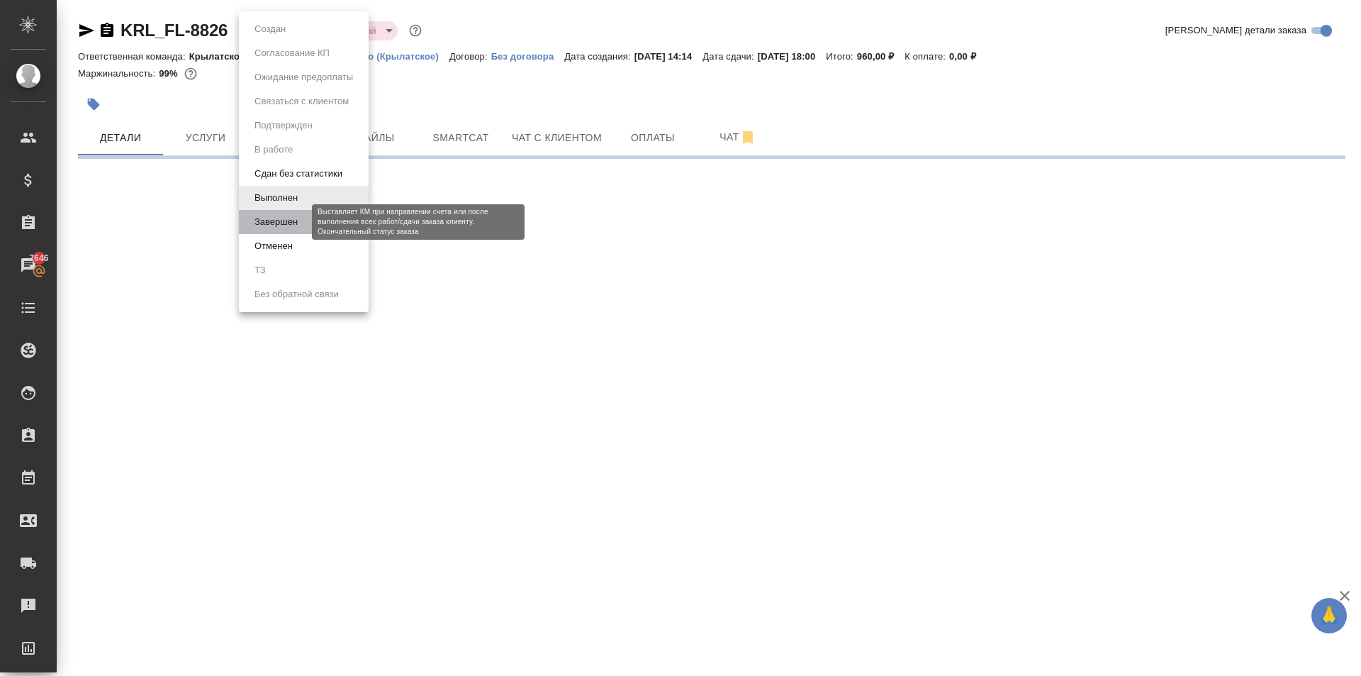
drag, startPoint x: 279, startPoint y: 214, endPoint x: 386, endPoint y: 214, distance: 107.1
click at [289, 210] on li "Завершен" at bounding box center [304, 222] width 130 height 24
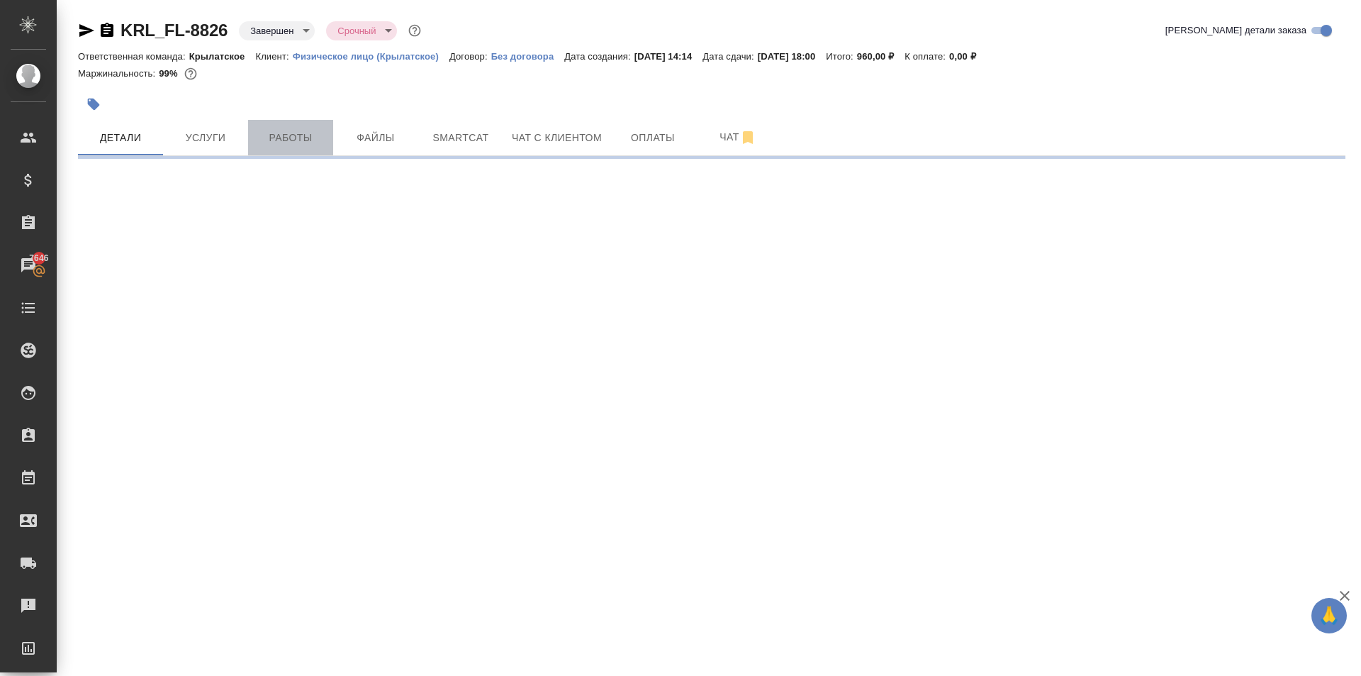
select select "RU"
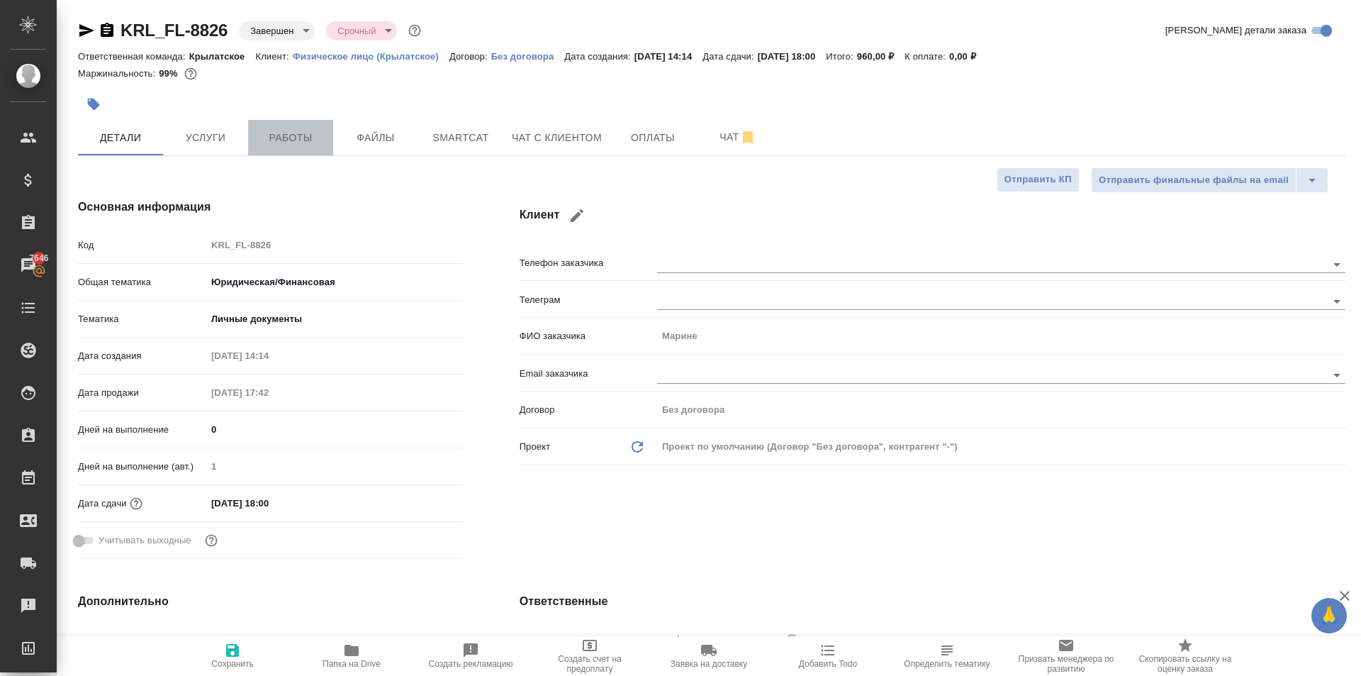
type textarea "x"
click at [320, 146] on button "Работы" at bounding box center [290, 137] width 85 height 35
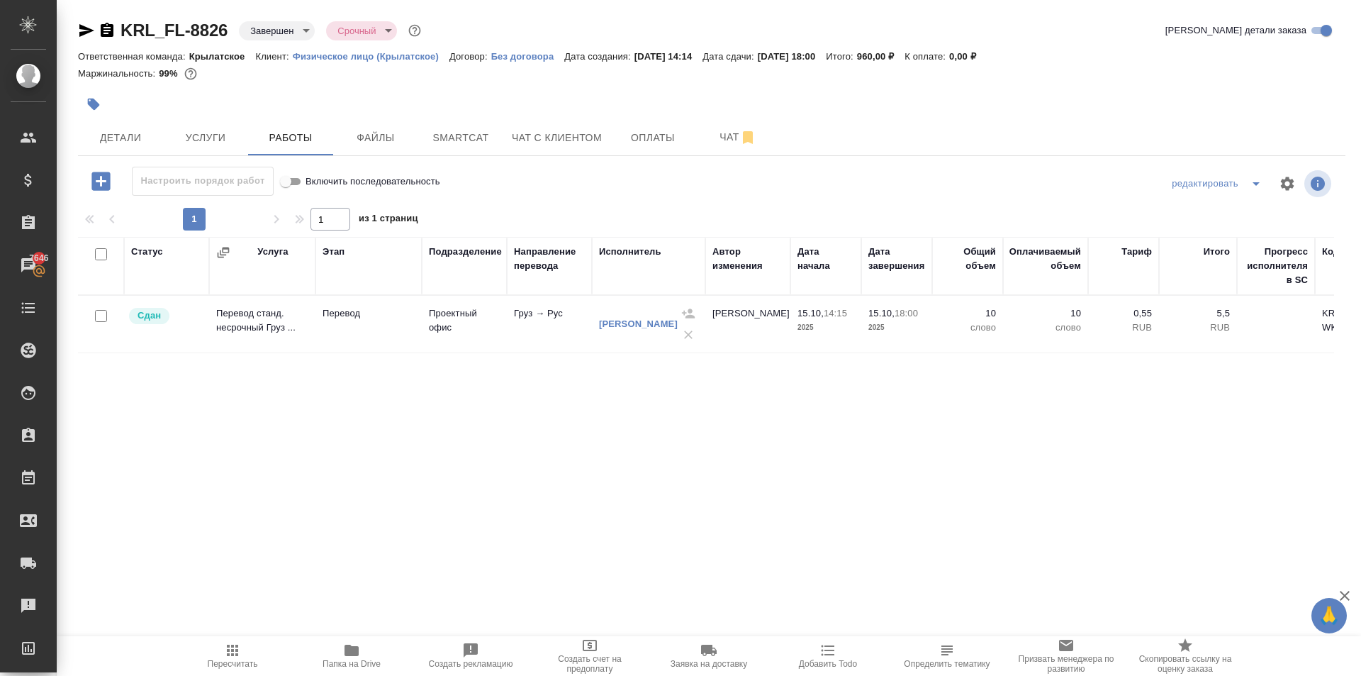
drag, startPoint x: 264, startPoint y: 667, endPoint x: 270, endPoint y: 662, distance: 8.1
click at [264, 666] on span "Пересчитать" at bounding box center [232, 655] width 102 height 27
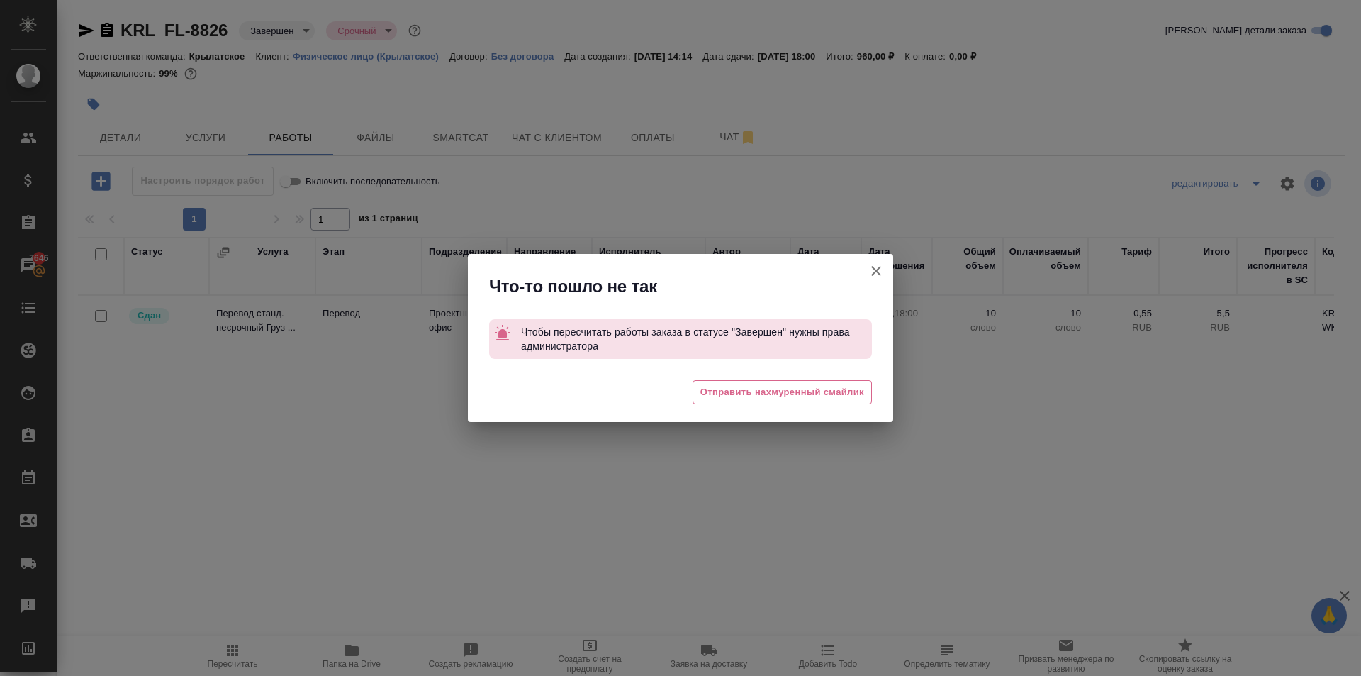
click at [875, 269] on icon "button" at bounding box center [876, 271] width 10 height 10
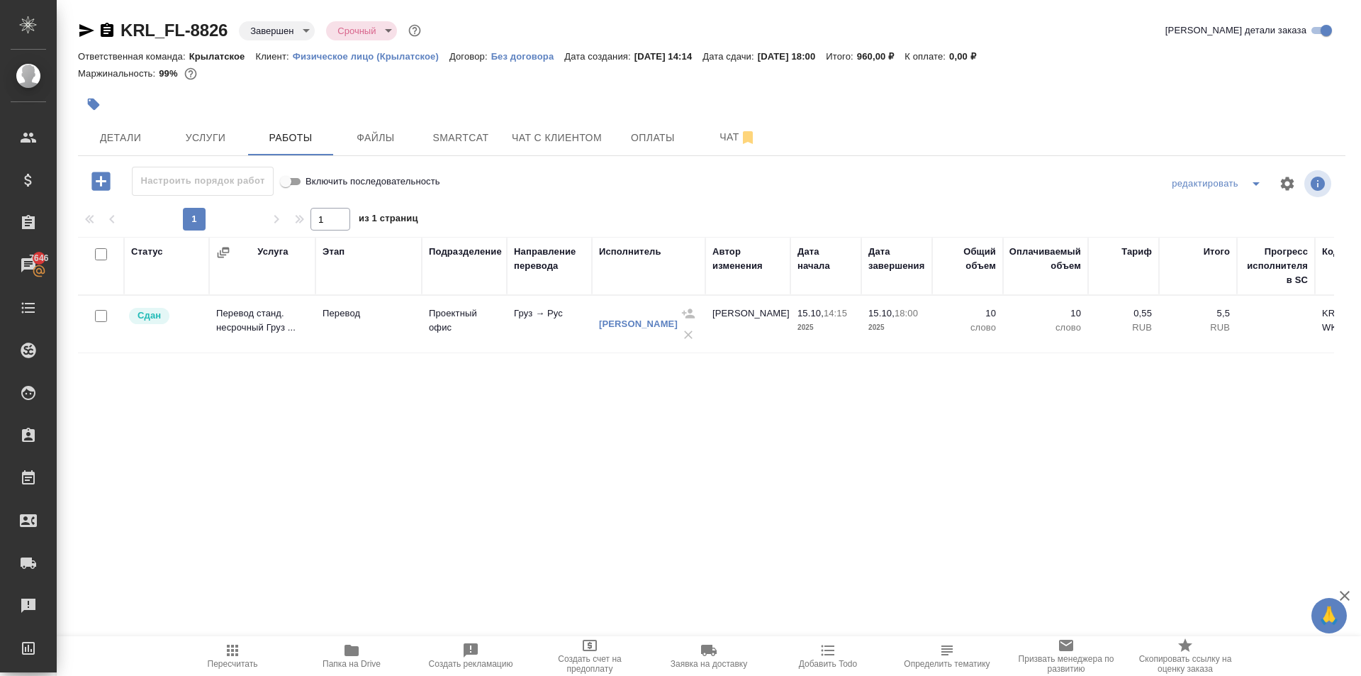
click at [498, 345] on td "Проектный офис" at bounding box center [464, 324] width 85 height 50
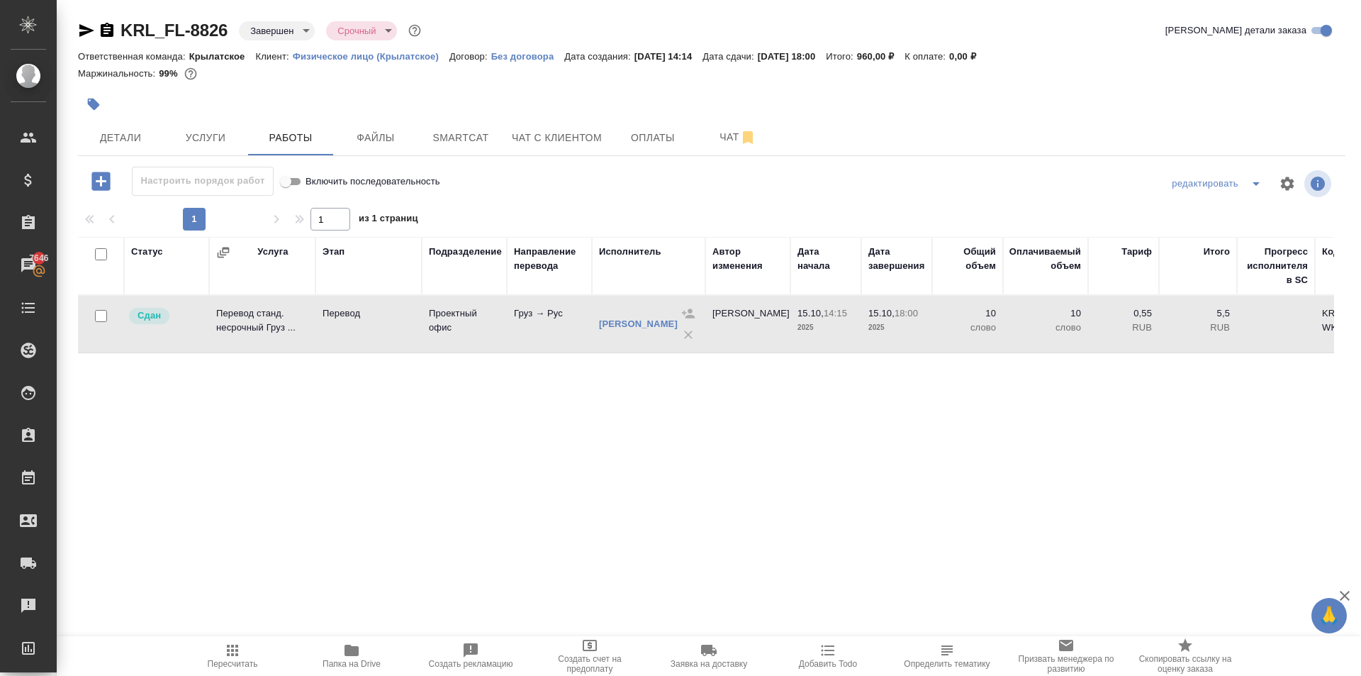
click at [498, 344] on td "Проектный офис" at bounding box center [464, 324] width 85 height 50
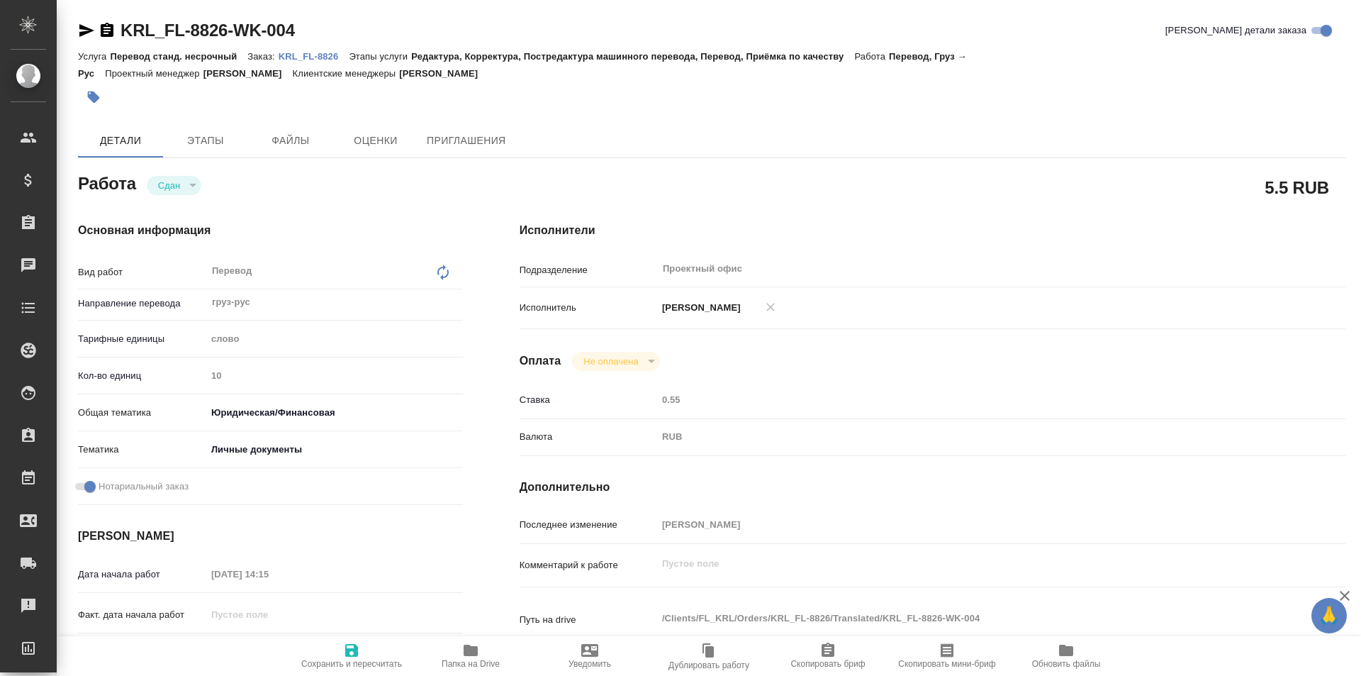
type textarea "x"
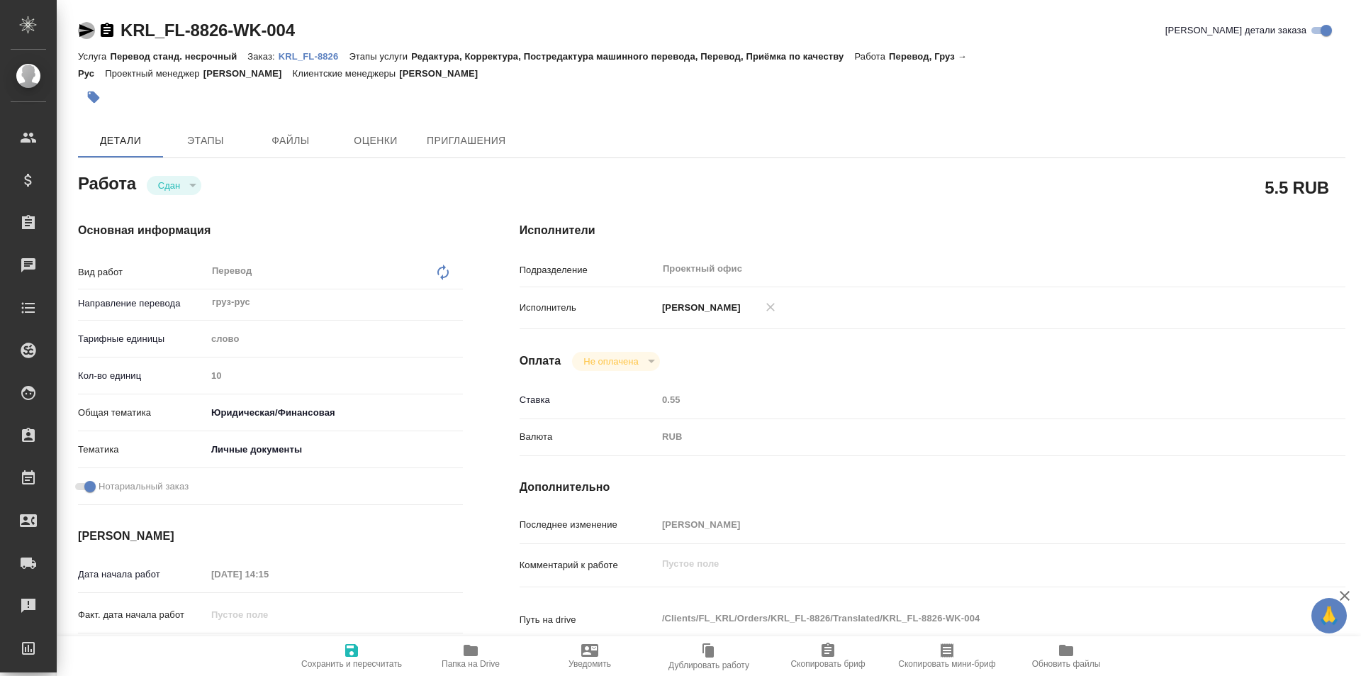
click at [89, 35] on icon "button" at bounding box center [86, 30] width 17 height 17
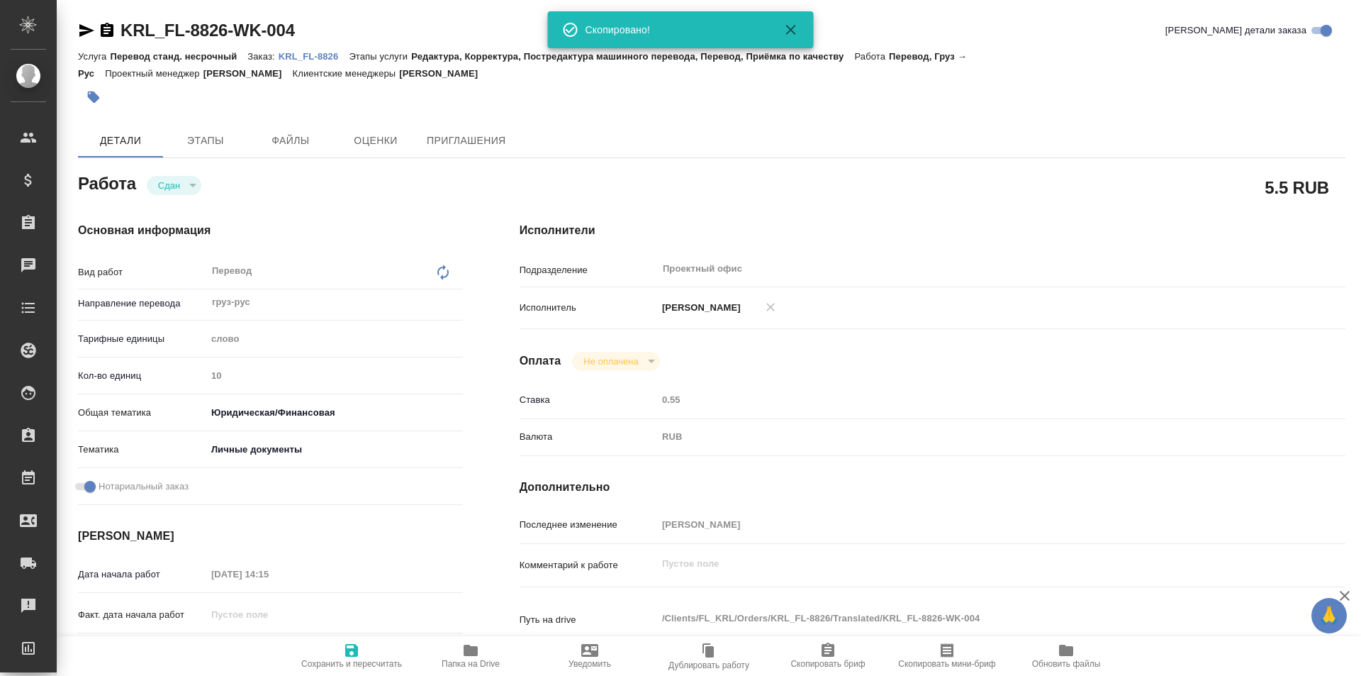
type textarea "x"
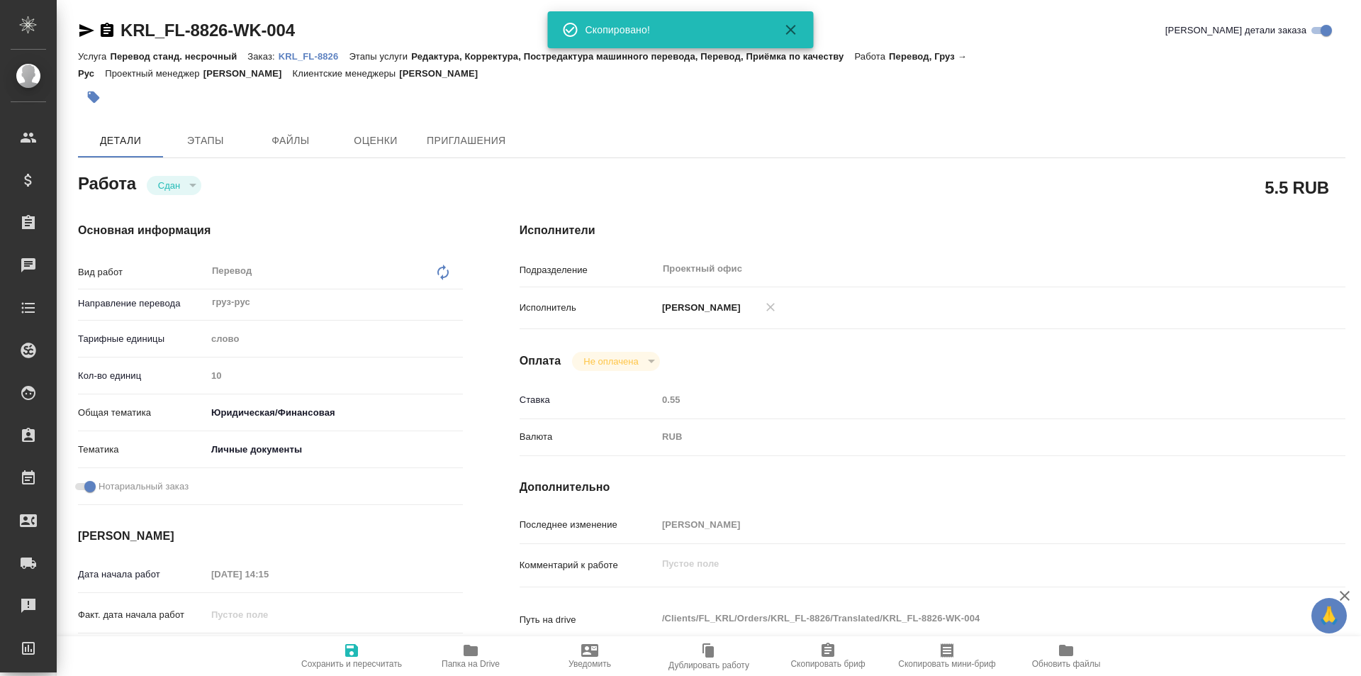
type textarea "x"
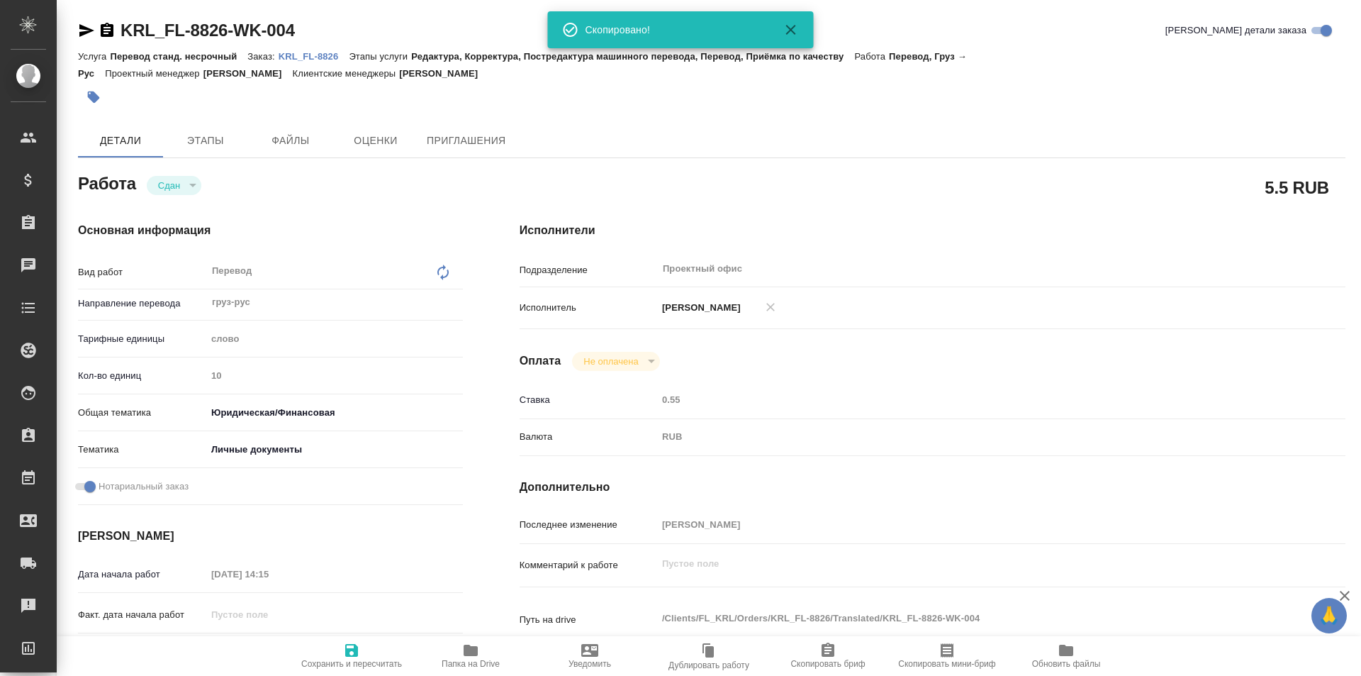
type textarea "x"
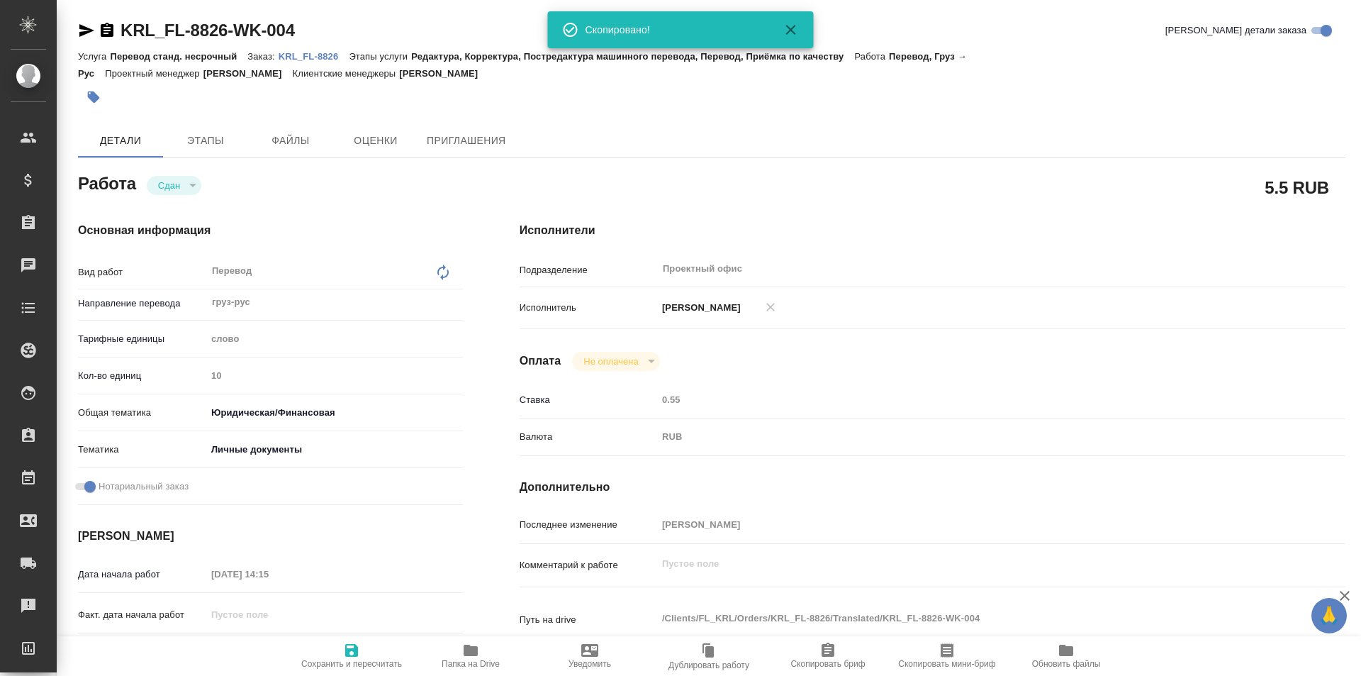
type textarea "x"
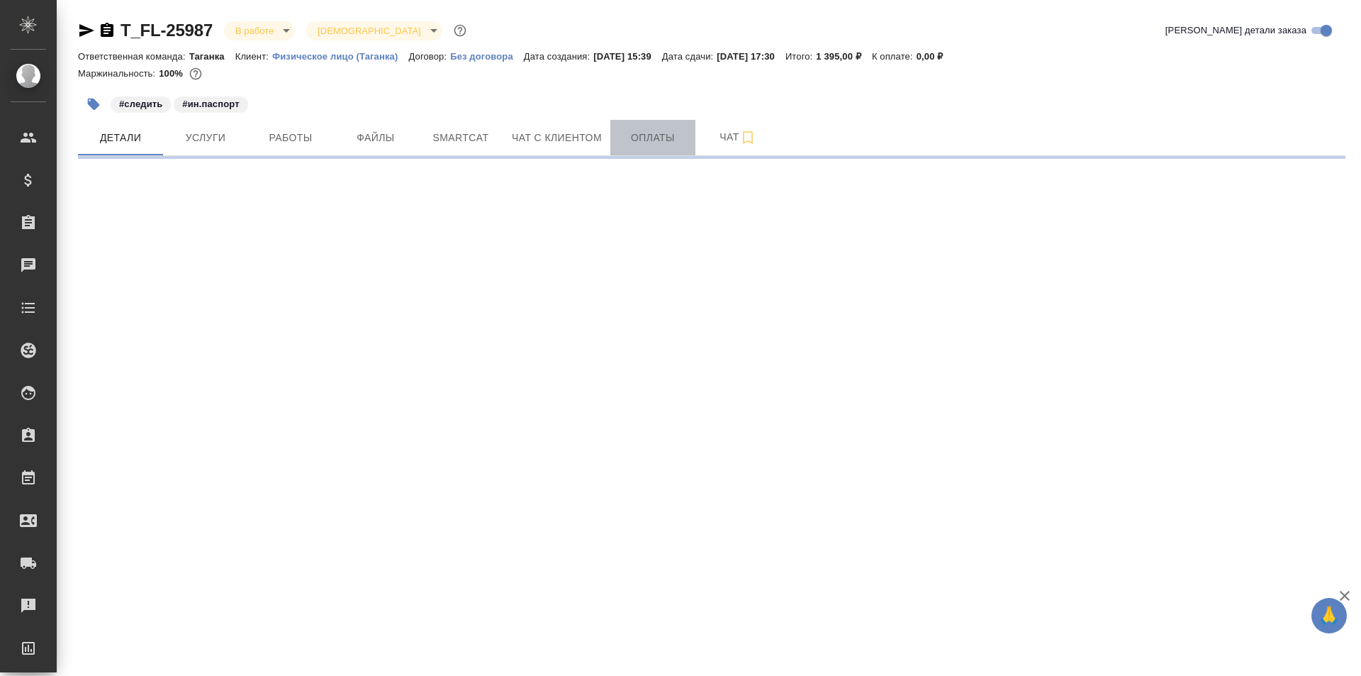
click at [650, 138] on span "Оплаты" at bounding box center [653, 138] width 68 height 18
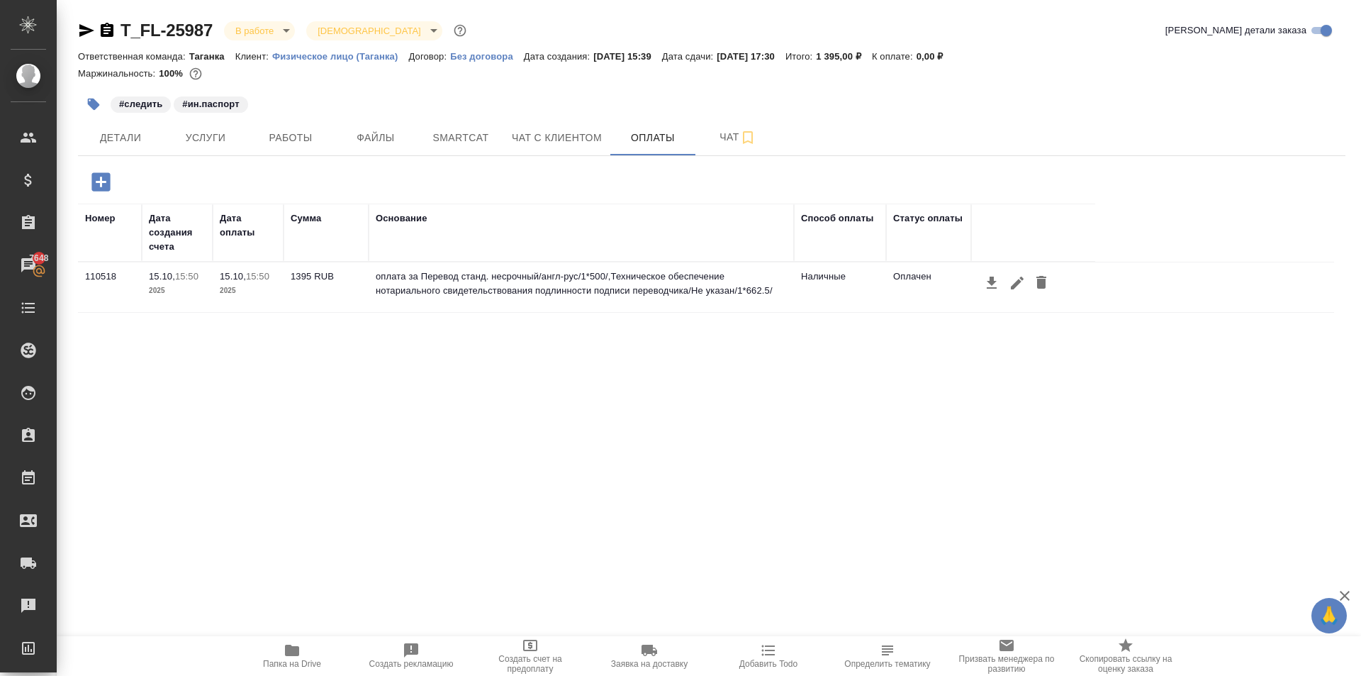
click at [105, 35] on icon "button" at bounding box center [107, 30] width 13 height 14
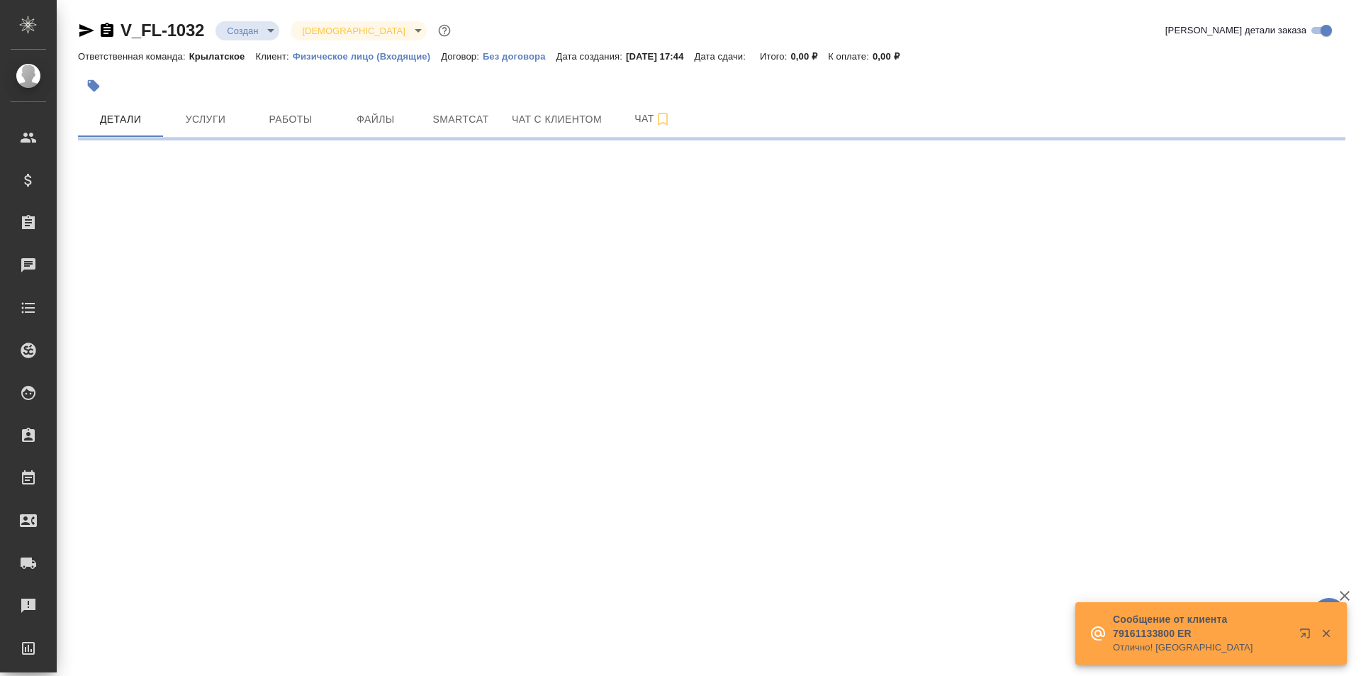
select select "RU"
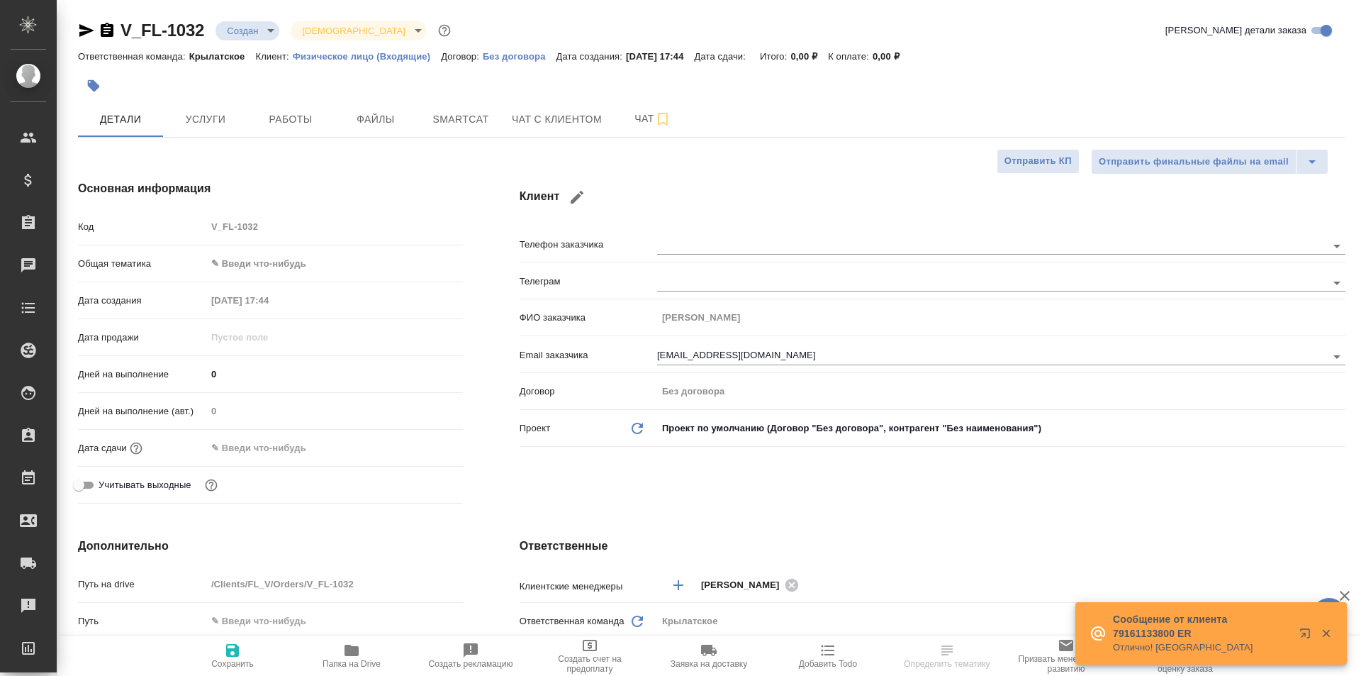
type textarea "x"
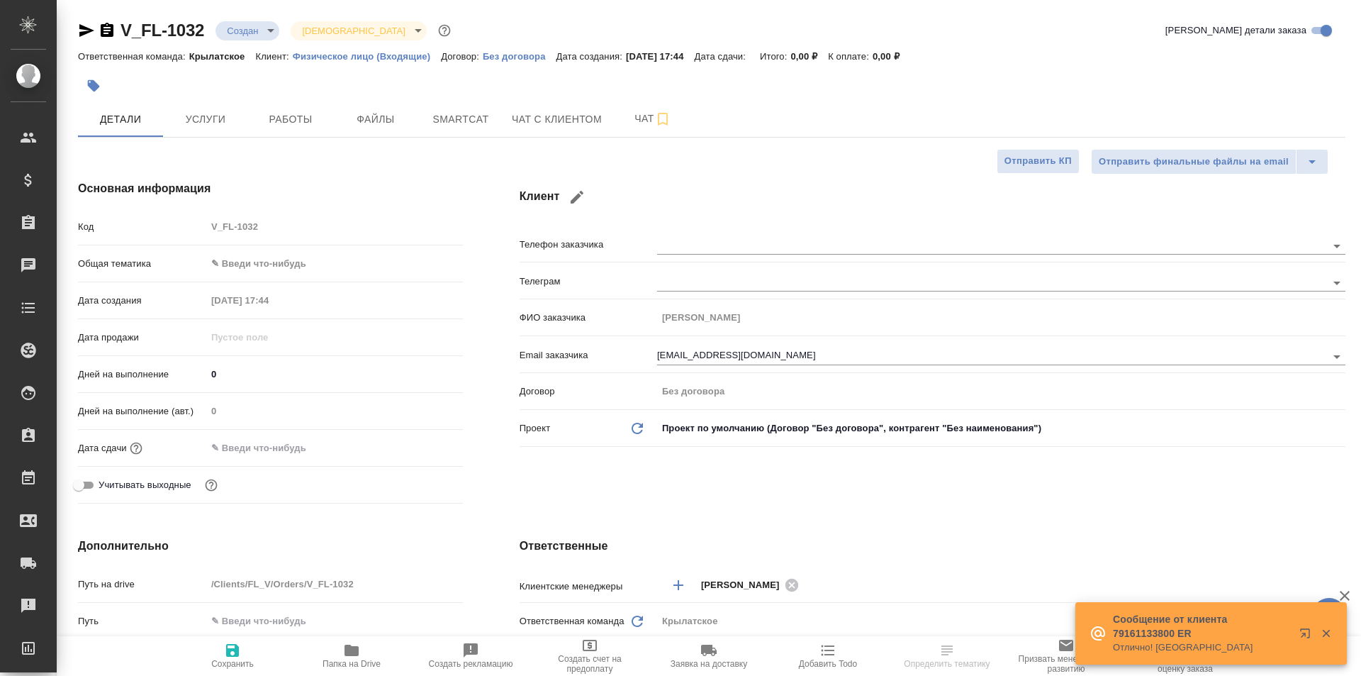
type textarea "x"
click at [95, 94] on button "button" at bounding box center [93, 85] width 31 height 31
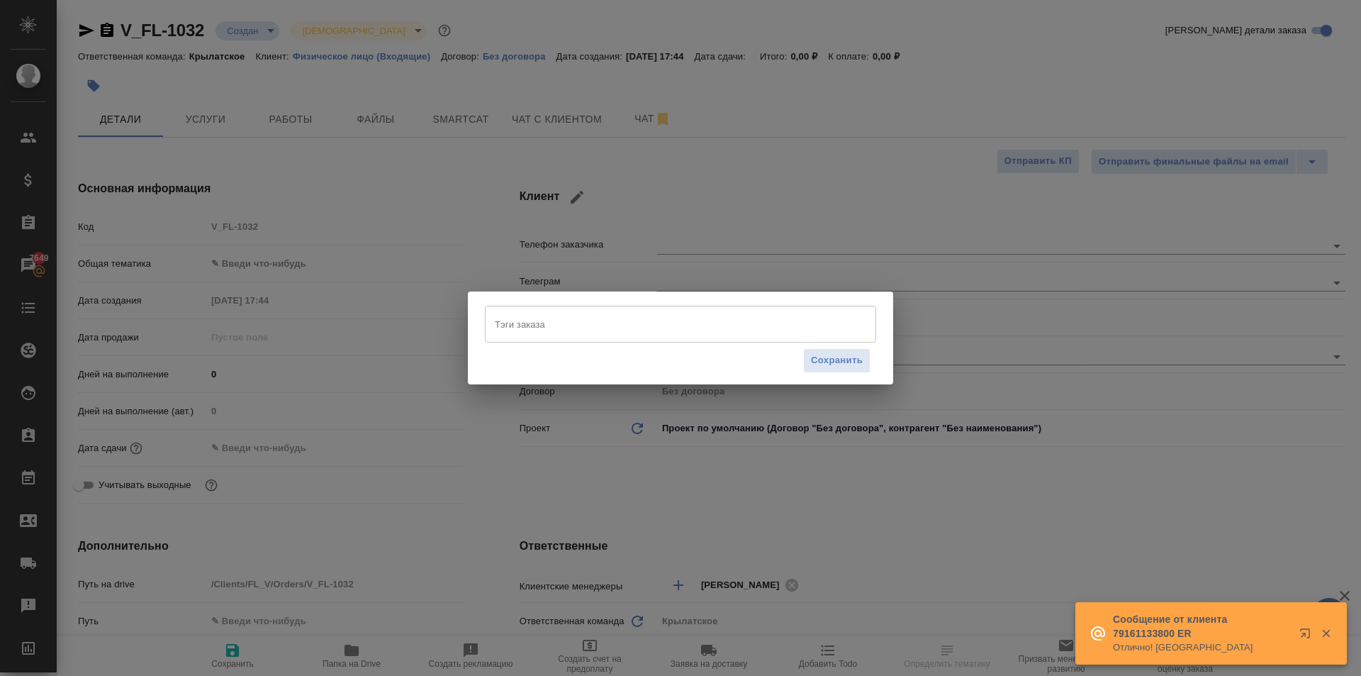
click at [538, 314] on input "Тэги заказа" at bounding box center [667, 324] width 352 height 24
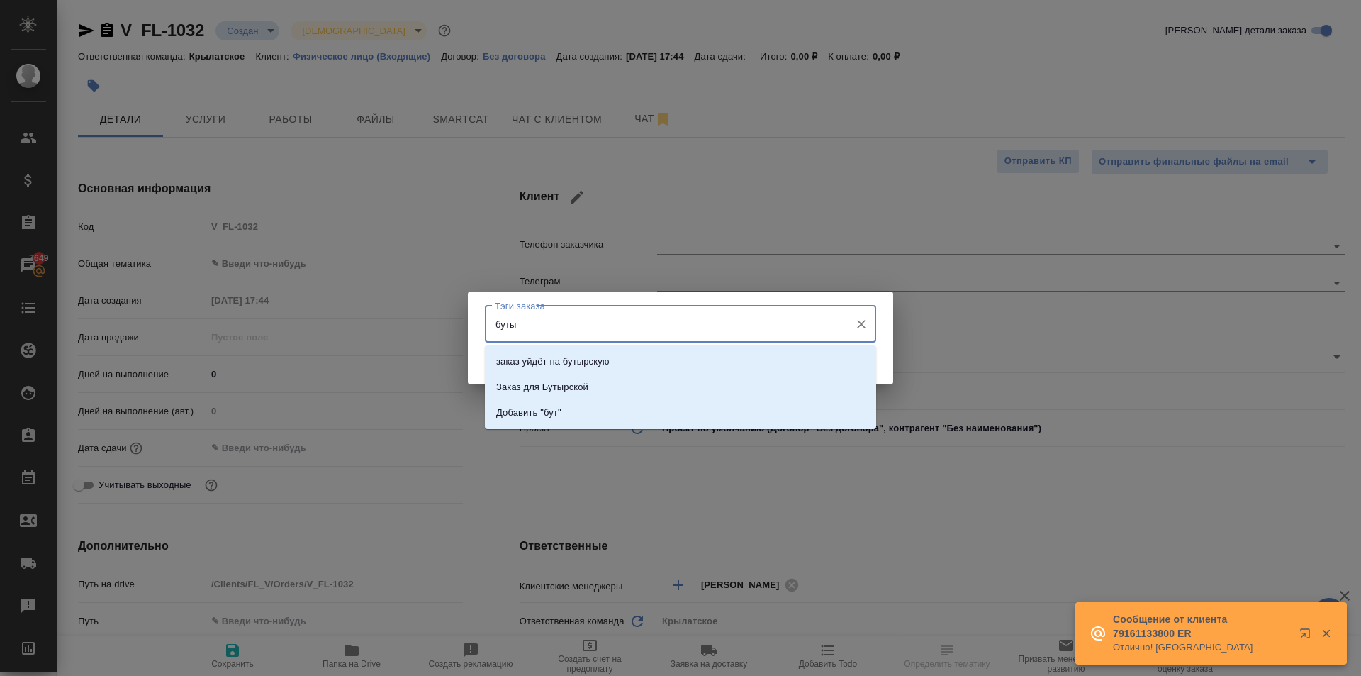
type input "бутыр"
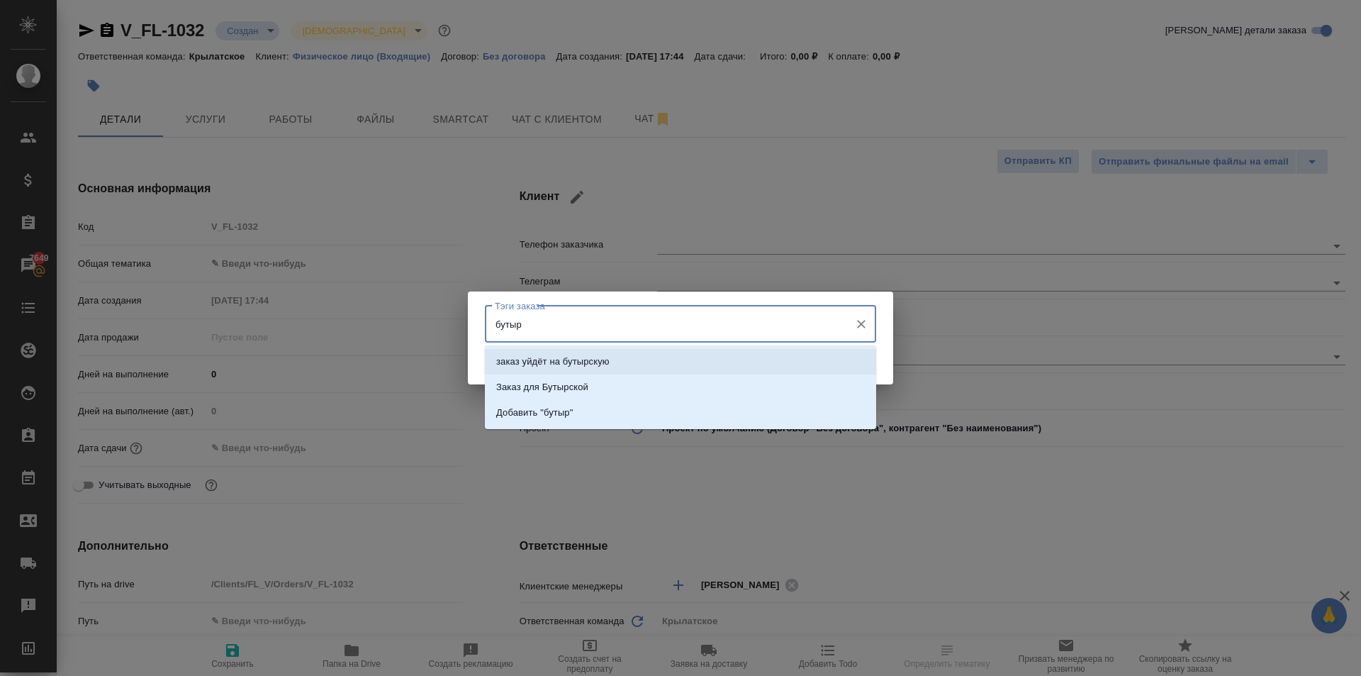
click at [584, 359] on p "заказ уйдёт на бутырскую" at bounding box center [552, 361] width 113 height 14
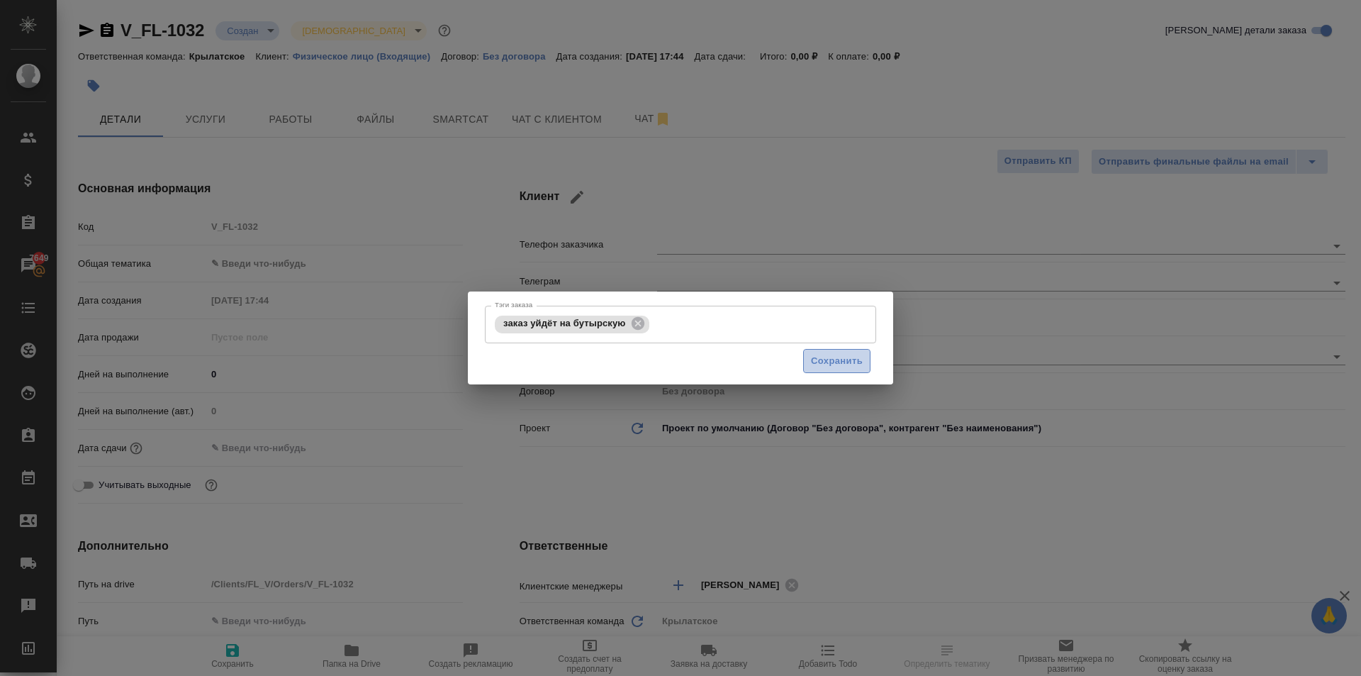
click at [820, 357] on span "Сохранить" at bounding box center [837, 361] width 52 height 16
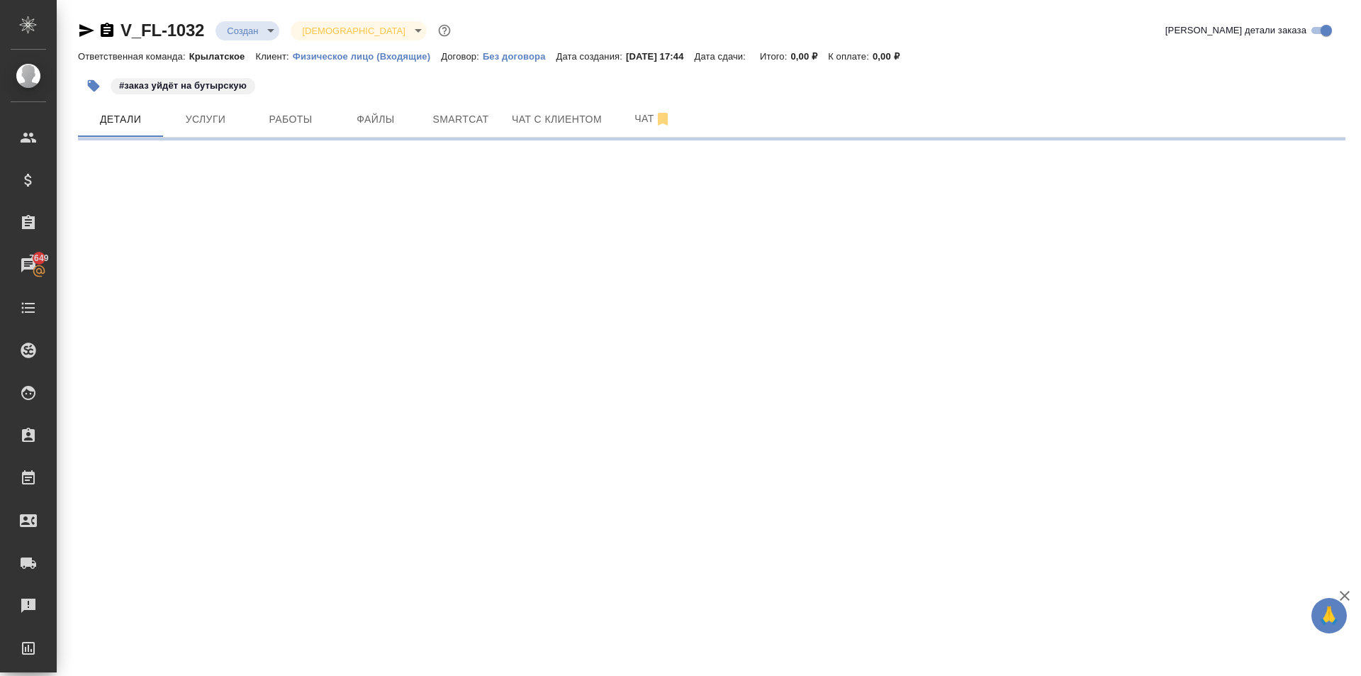
select select "RU"
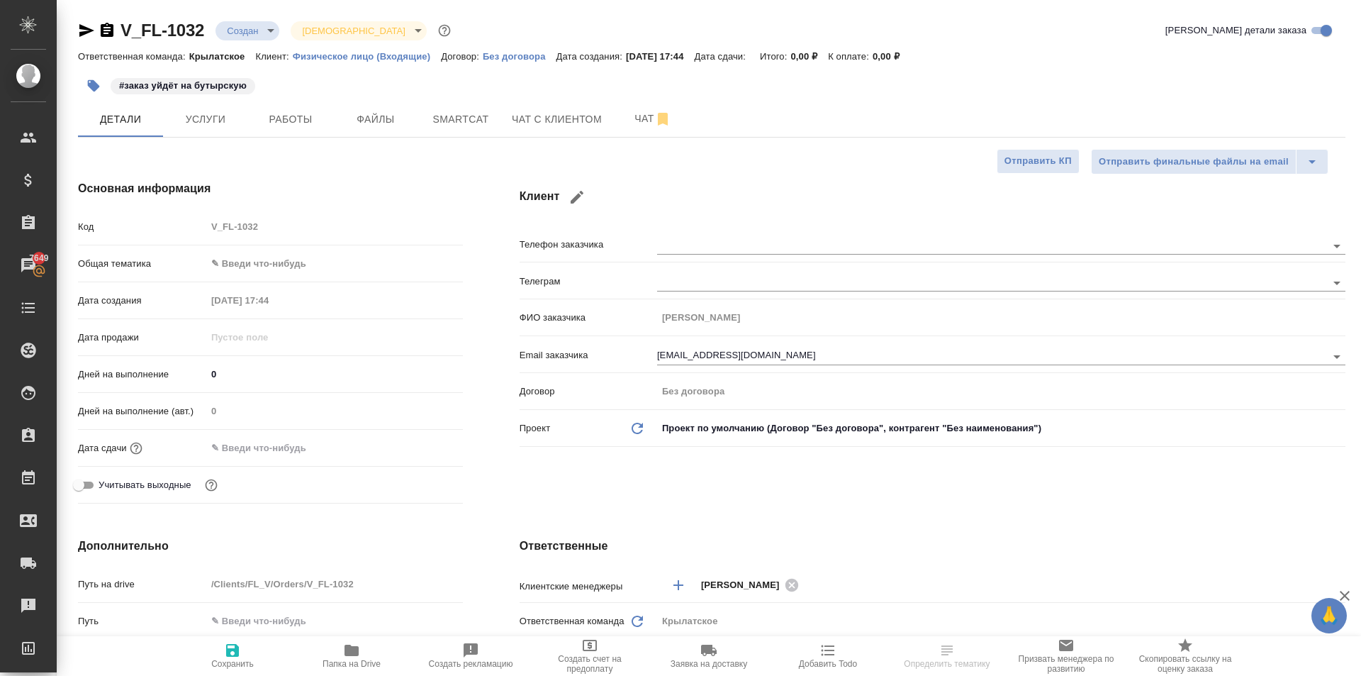
type textarea "x"
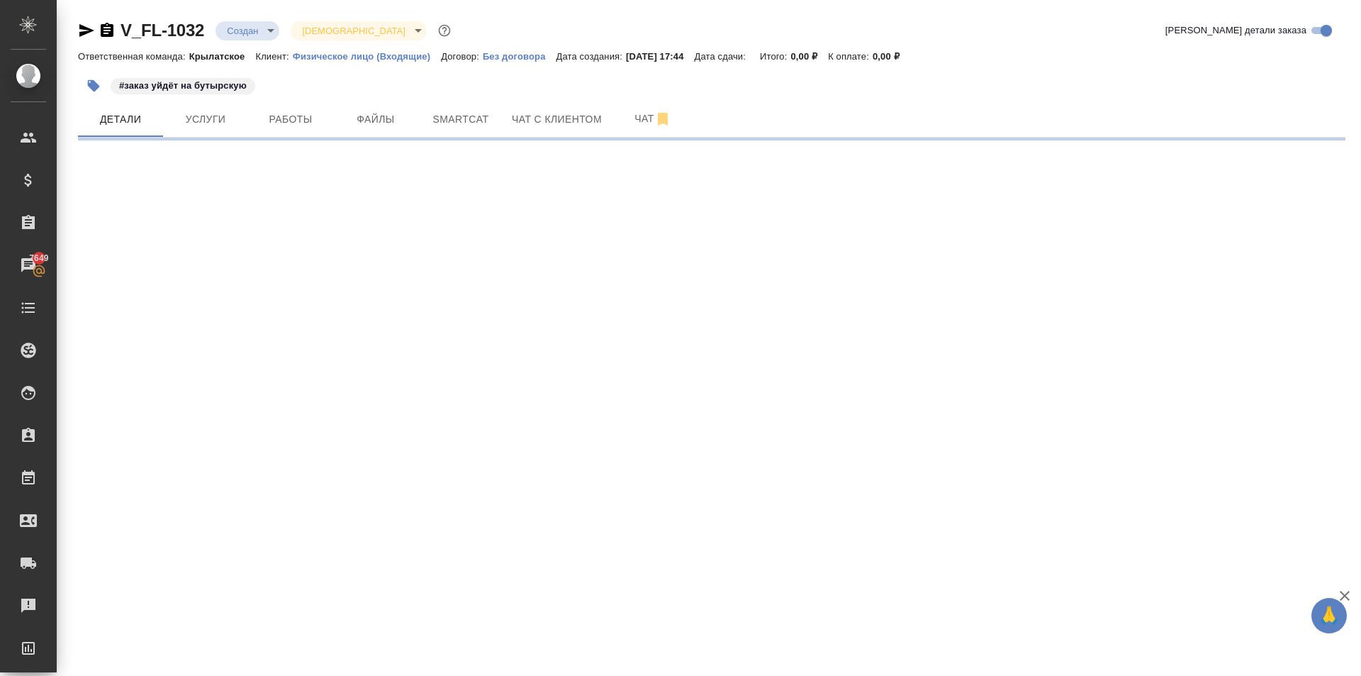
select select "RU"
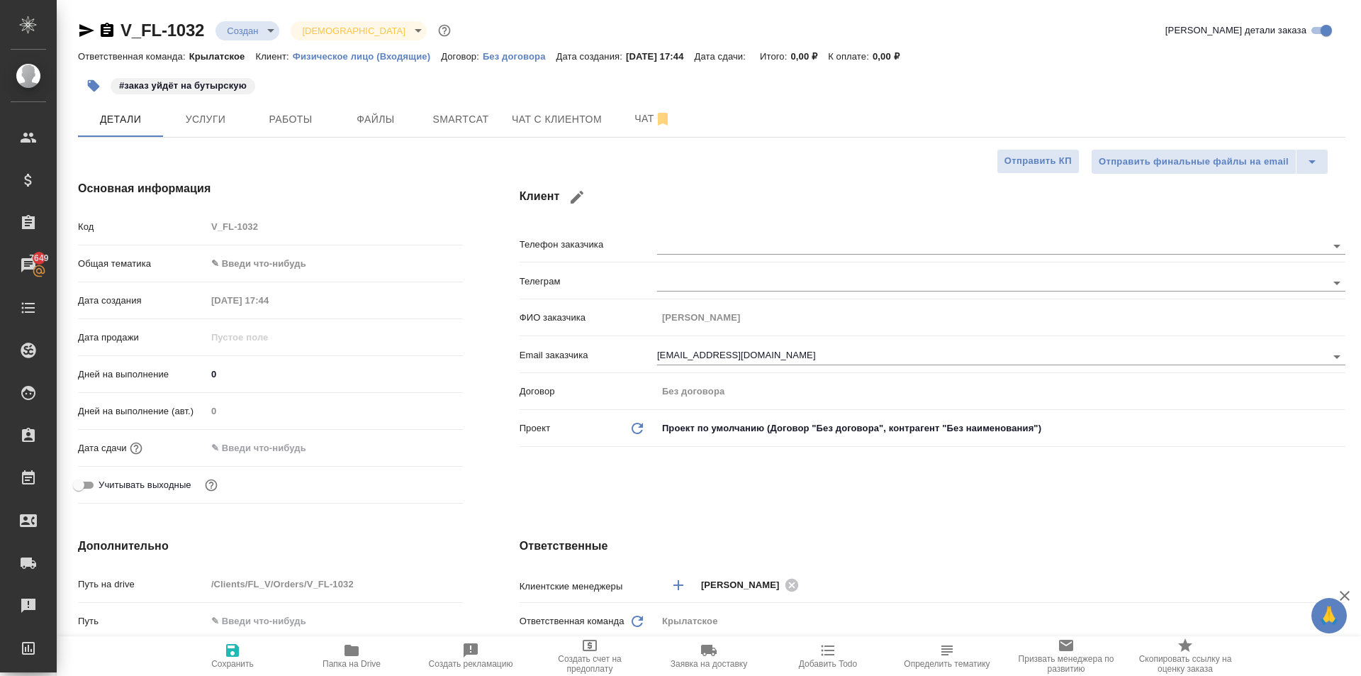
type textarea "x"
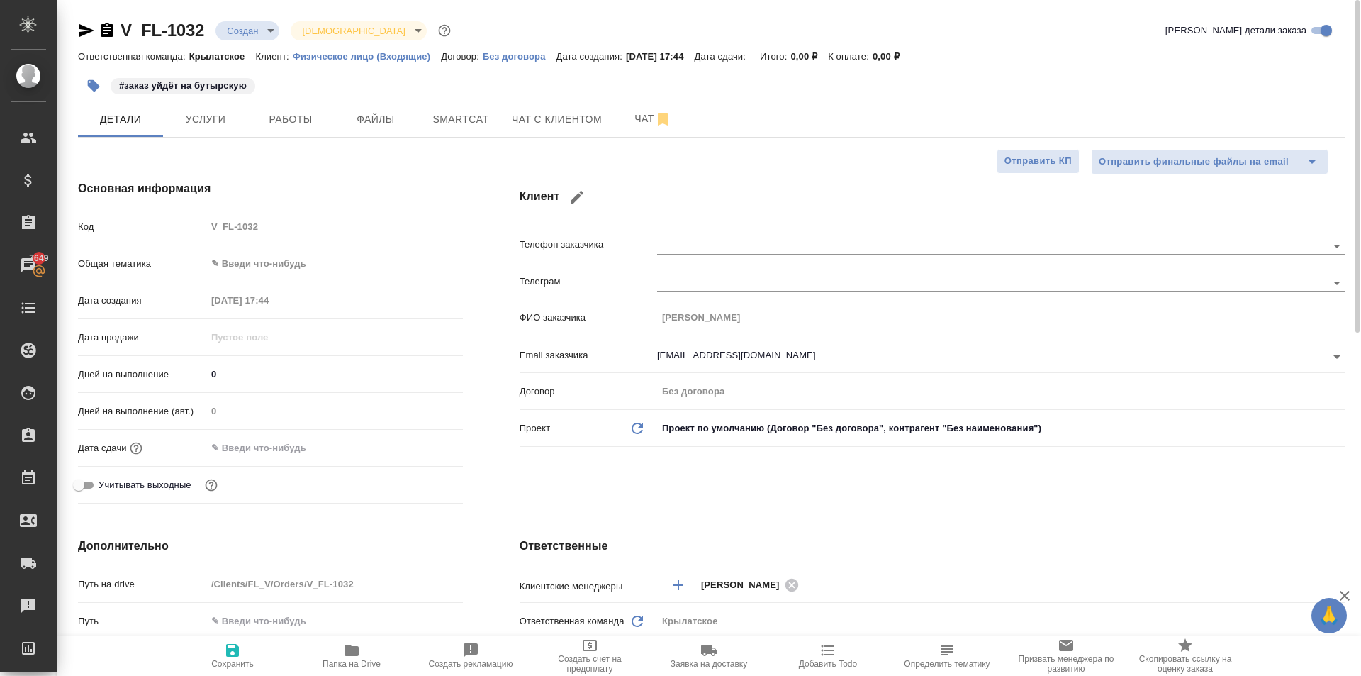
type textarea "x"
